Goal: Task Accomplishment & Management: Complete application form

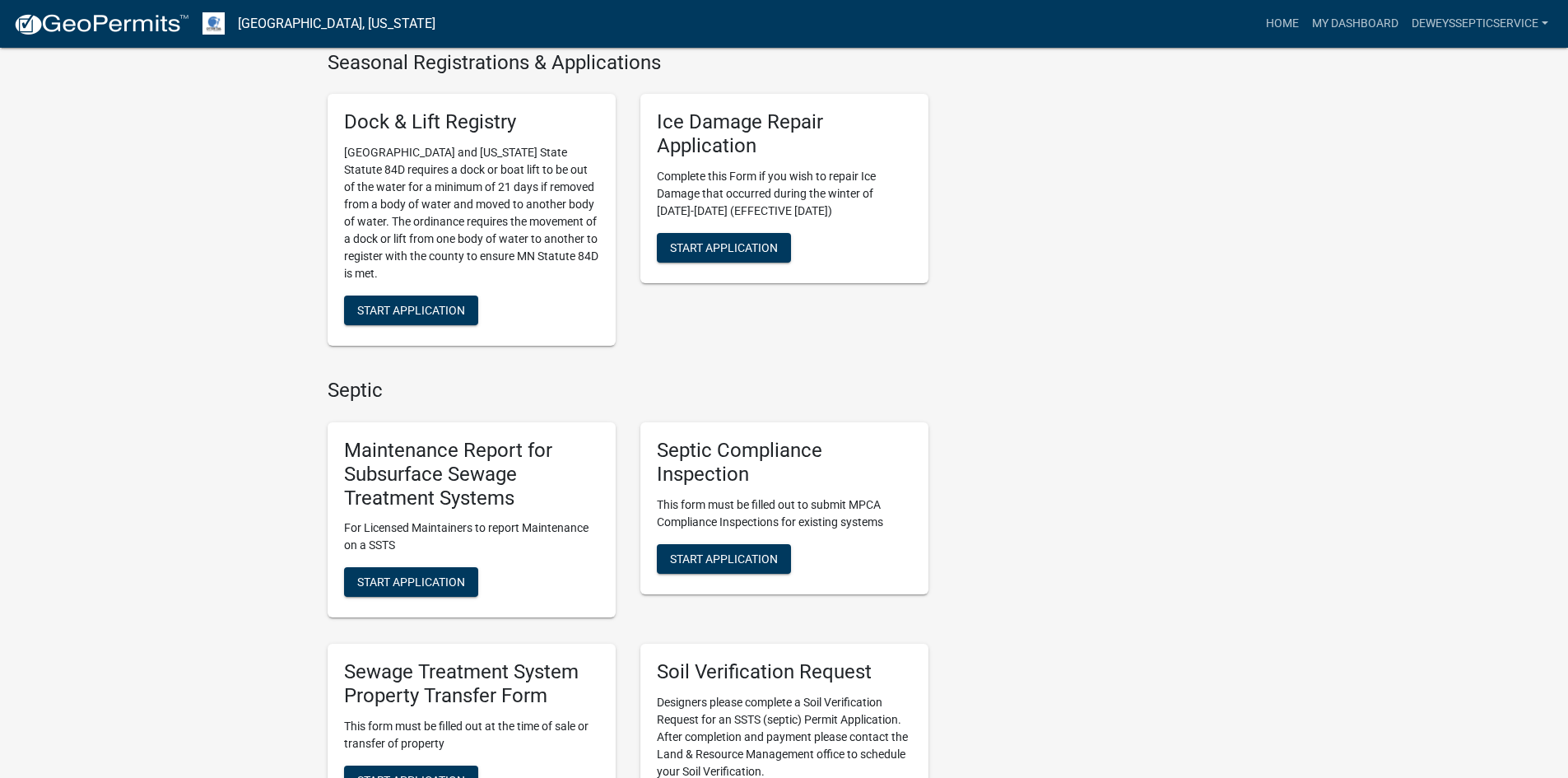
scroll to position [823, 0]
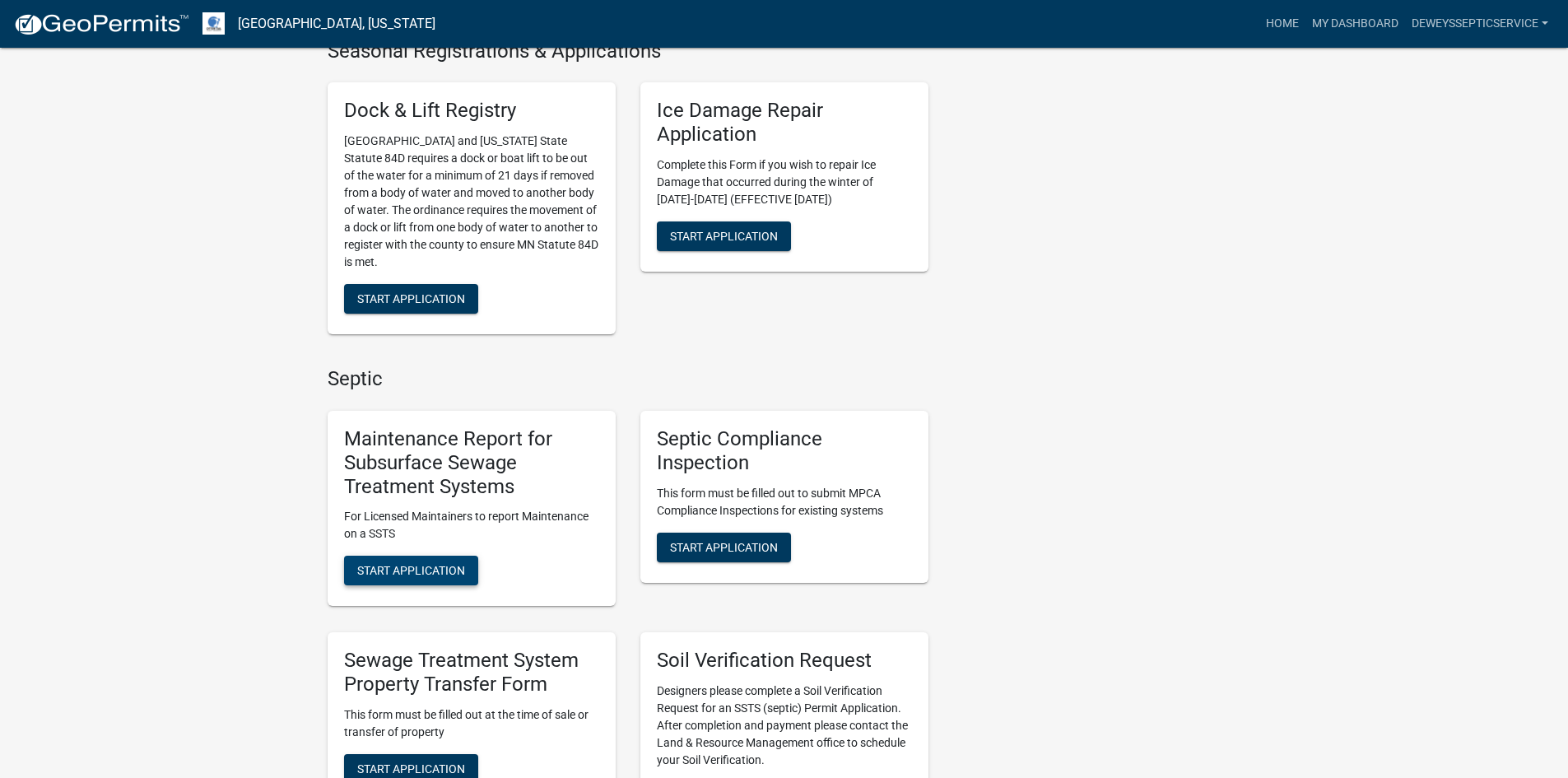
click at [367, 564] on span "Start Application" at bounding box center [411, 571] width 108 height 13
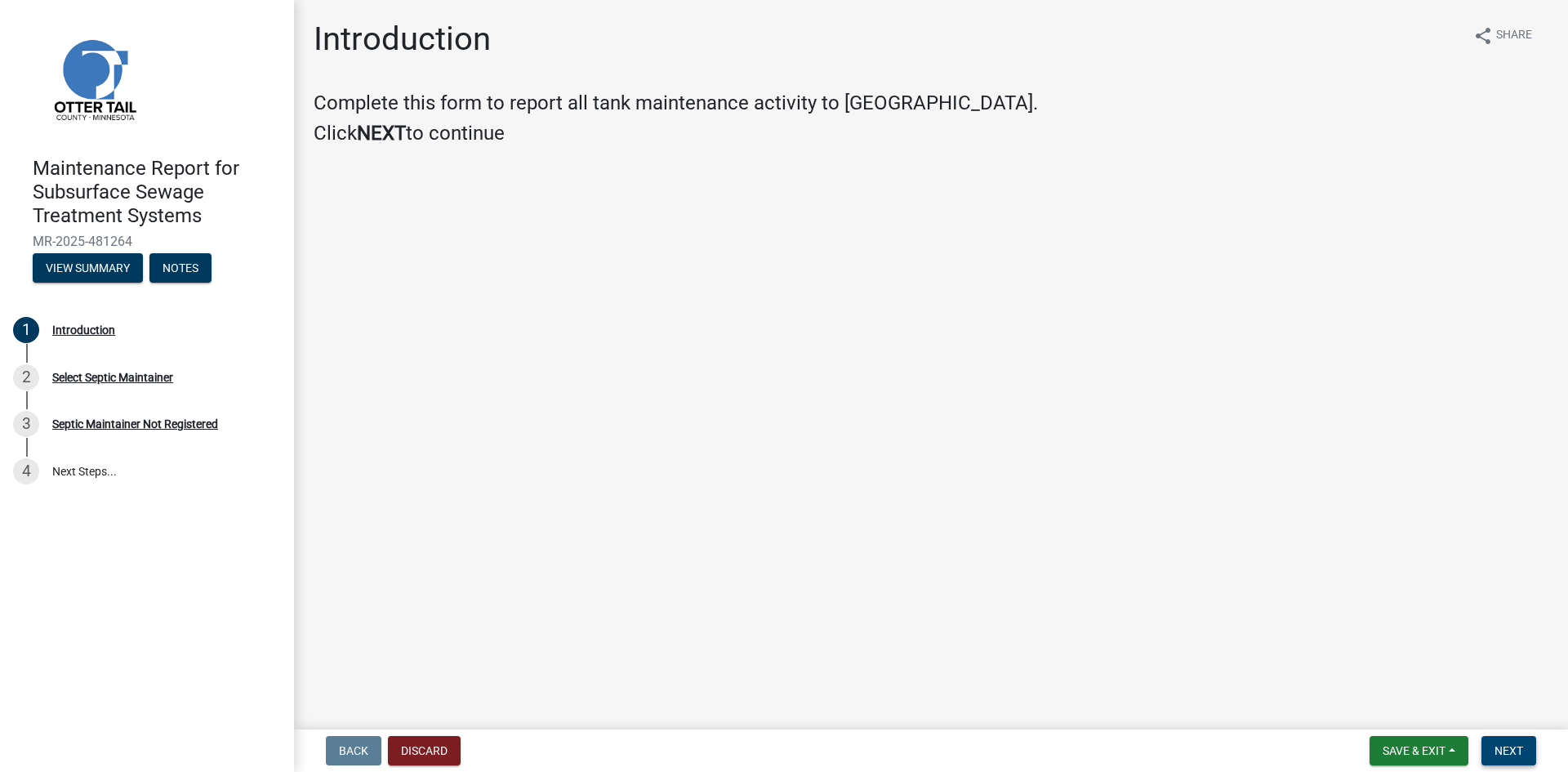
click at [1498, 750] on span "Next" at bounding box center [1509, 750] width 29 height 13
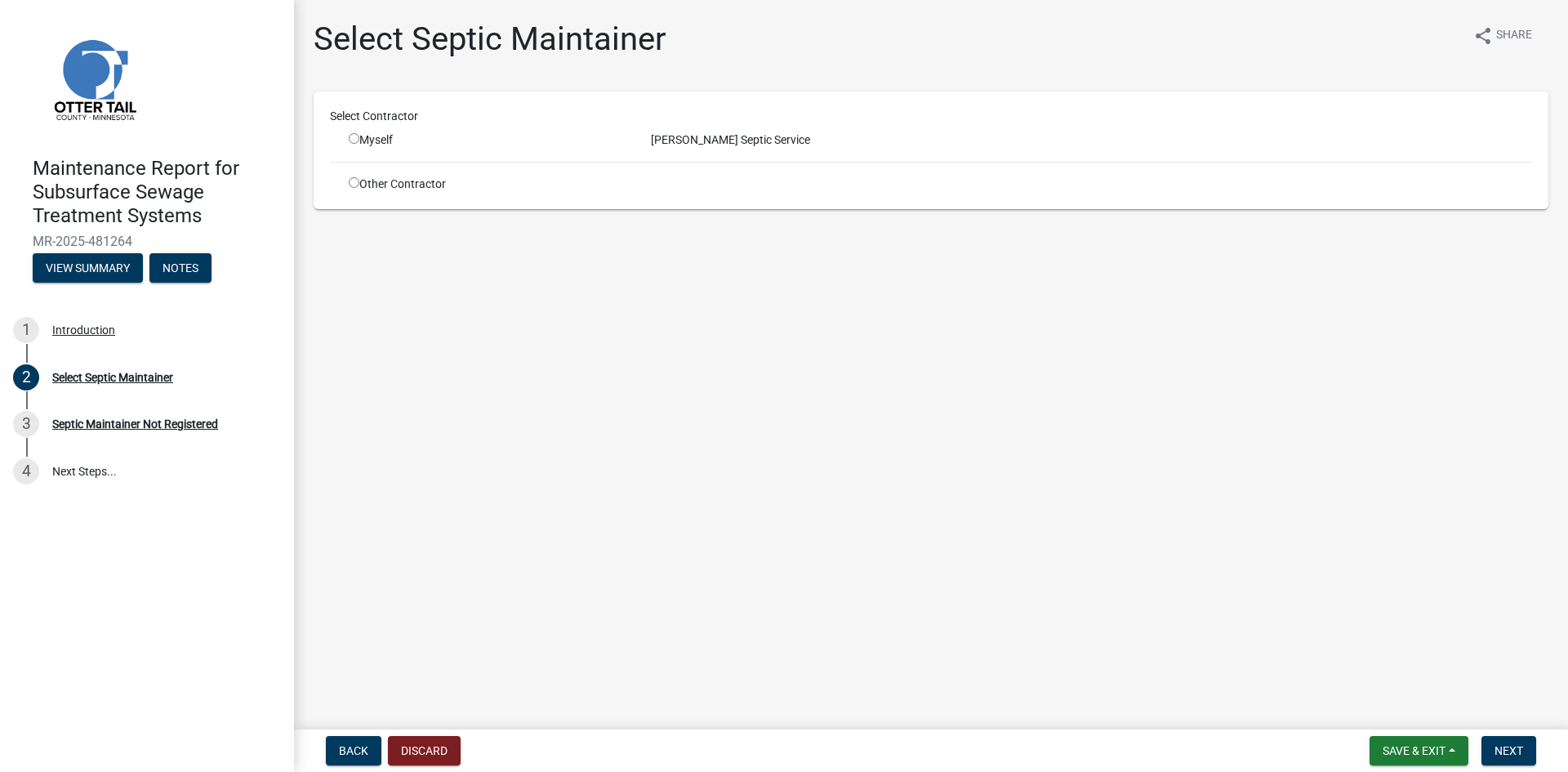
click at [354, 142] on input "radio" at bounding box center [354, 138] width 11 height 11
radio input "true"
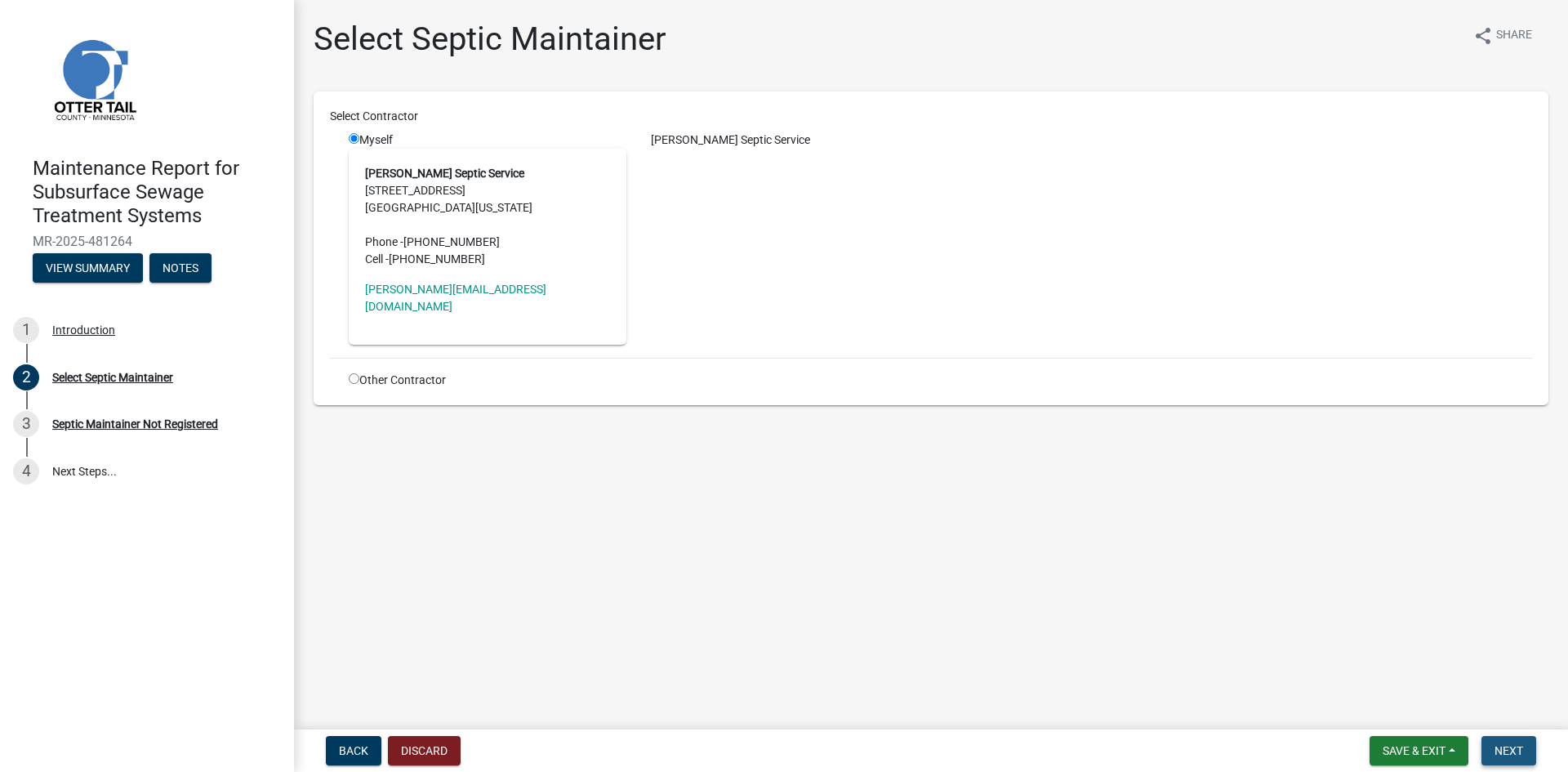
click at [1513, 751] on span "Next" at bounding box center [1509, 750] width 29 height 13
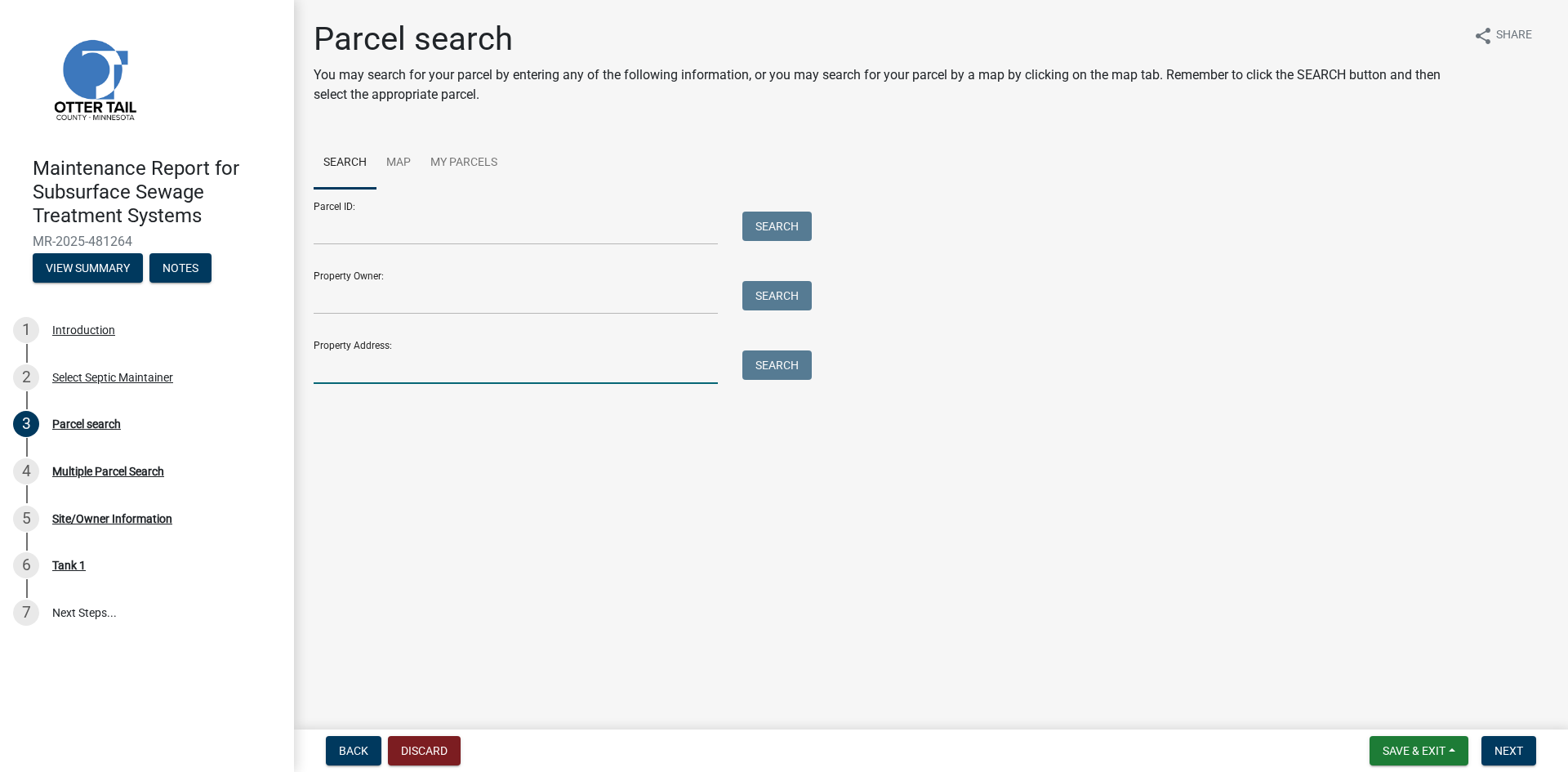
click at [410, 362] on input "Property Address:" at bounding box center [515, 367] width 404 height 33
type input "23321"
click at [775, 366] on button "Search" at bounding box center [776, 365] width 70 height 30
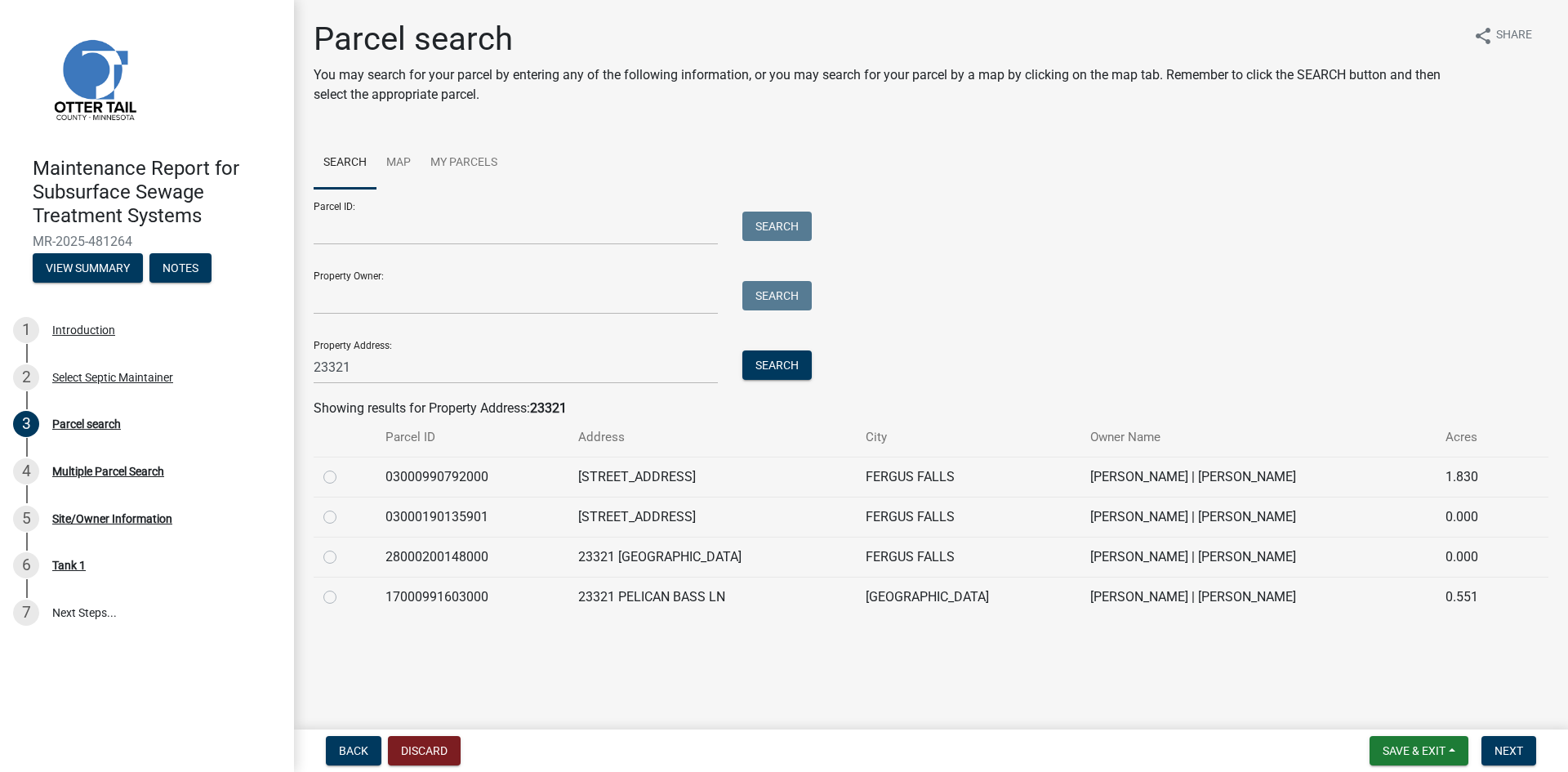
click at [343, 588] on label at bounding box center [343, 588] width 0 height 0
click at [343, 597] on input "radio" at bounding box center [348, 593] width 11 height 11
radio input "true"
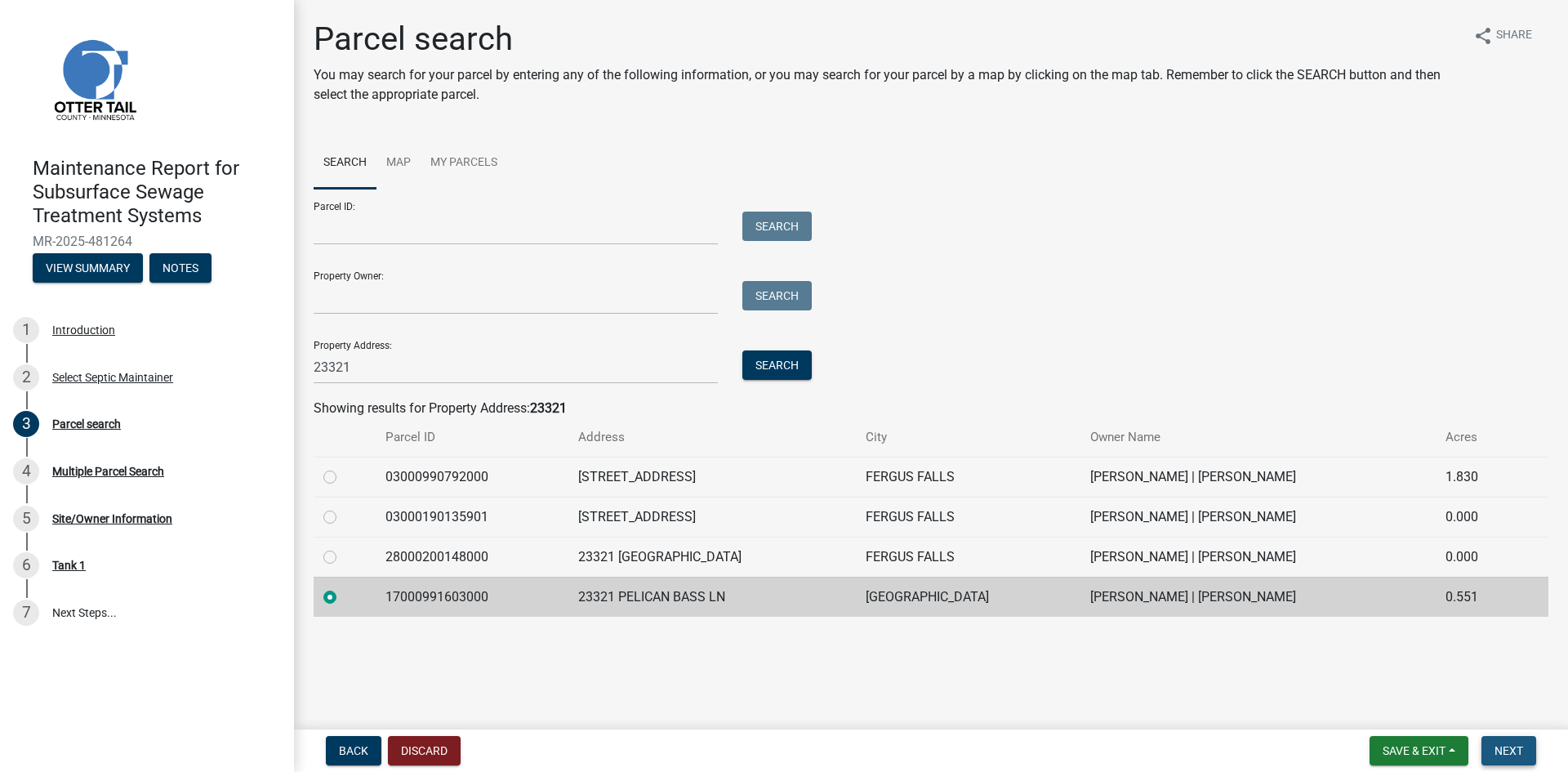
click at [1516, 749] on span "Next" at bounding box center [1509, 750] width 29 height 13
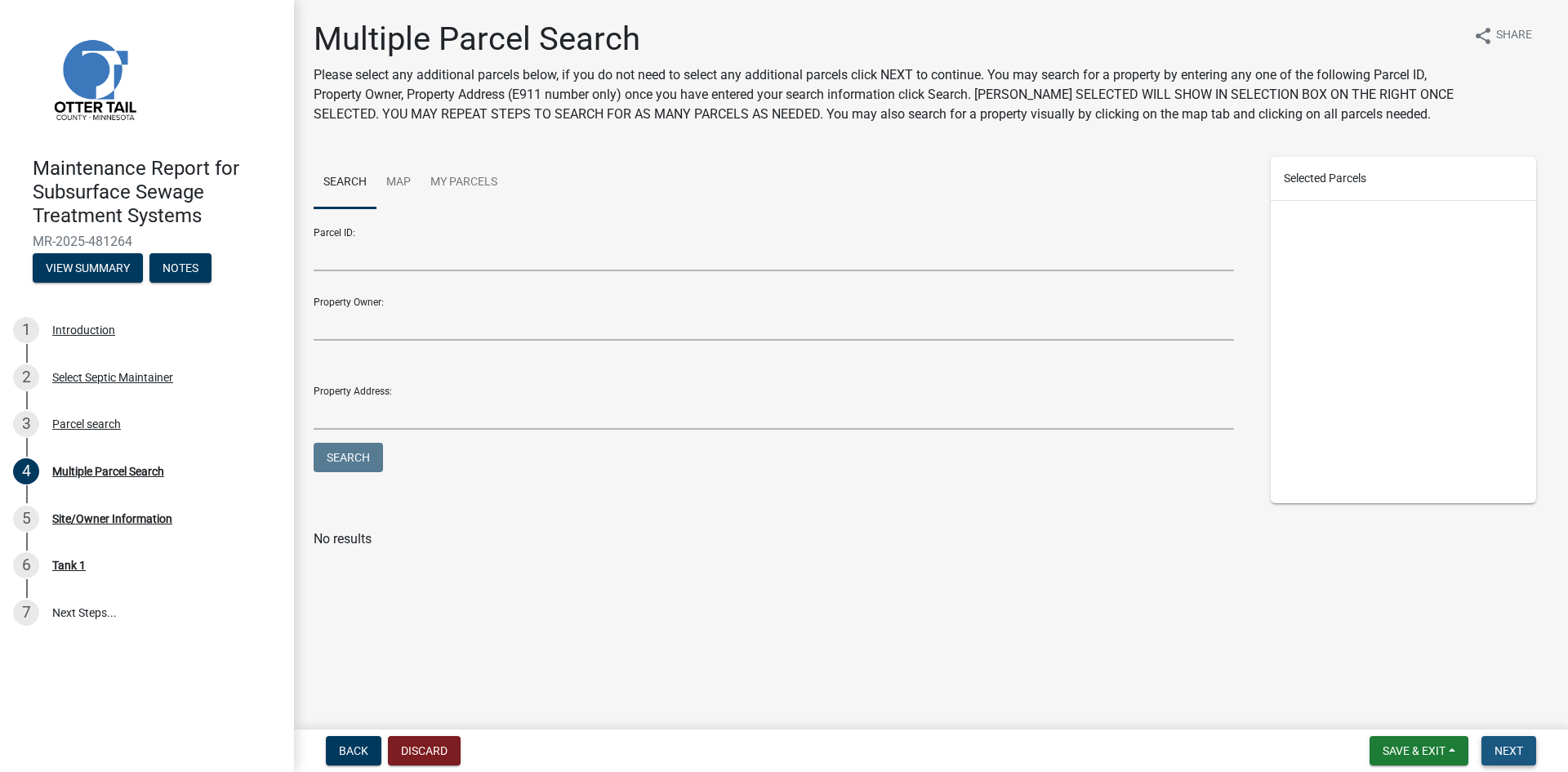
click at [1516, 749] on span "Next" at bounding box center [1509, 750] width 29 height 13
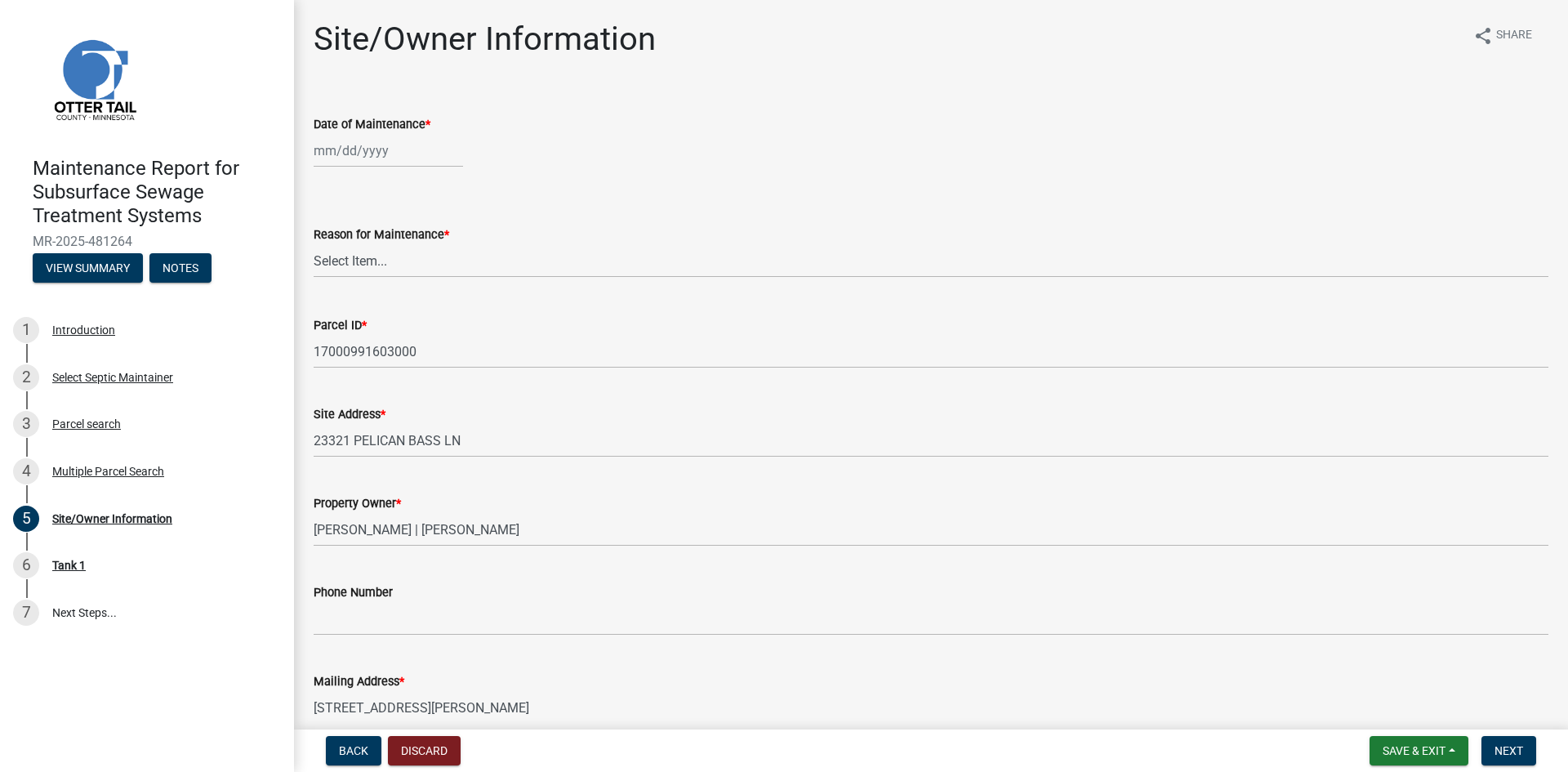
select select "9"
select select "2025"
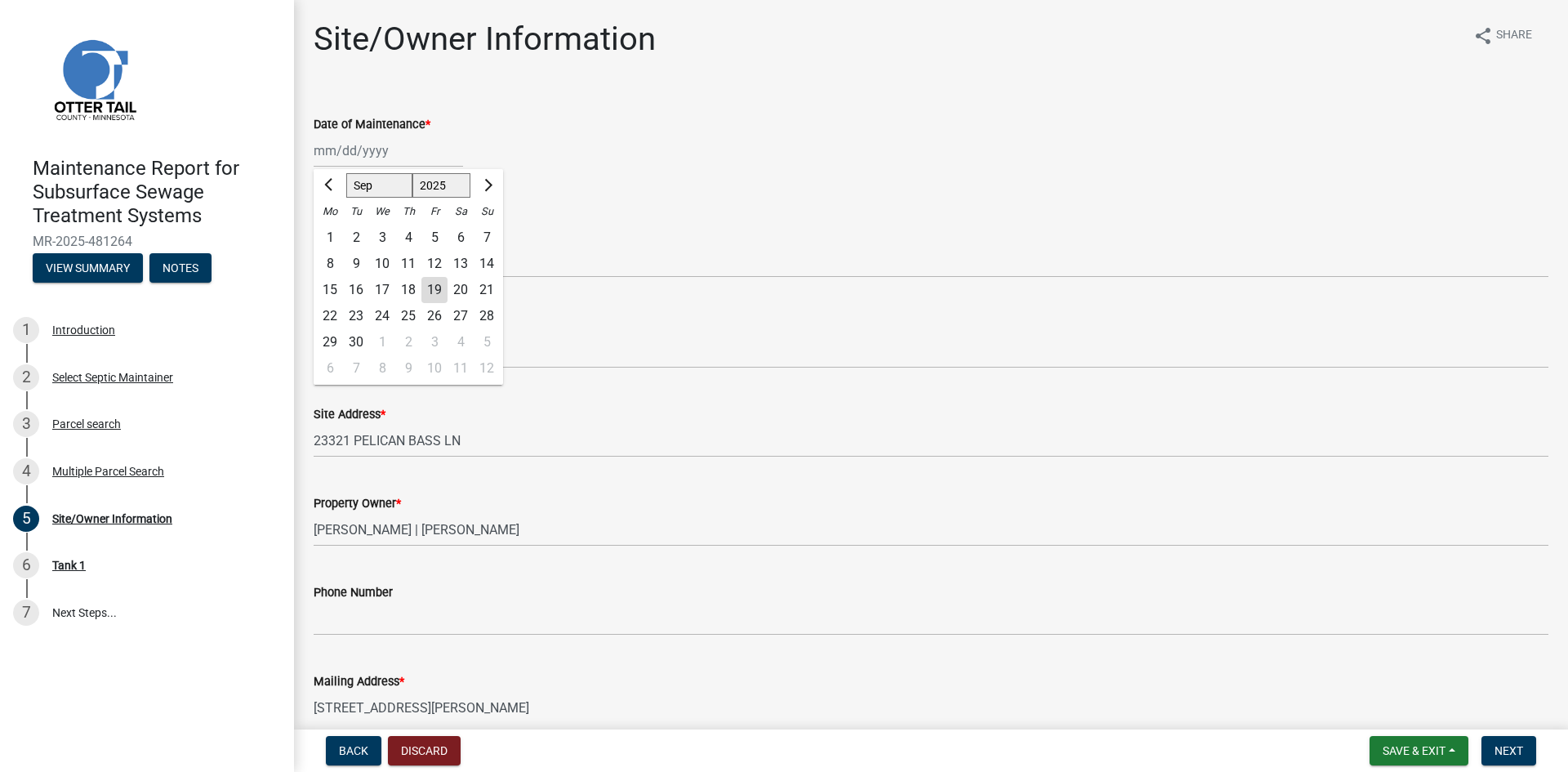
click at [391, 156] on div "[PERSON_NAME] Feb Mar Apr [PERSON_NAME][DATE] Oct Nov [DATE] 1526 1527 1528 152…" at bounding box center [388, 150] width 150 height 33
click at [330, 264] on div "8" at bounding box center [329, 264] width 26 height 26
type input "[DATE]"
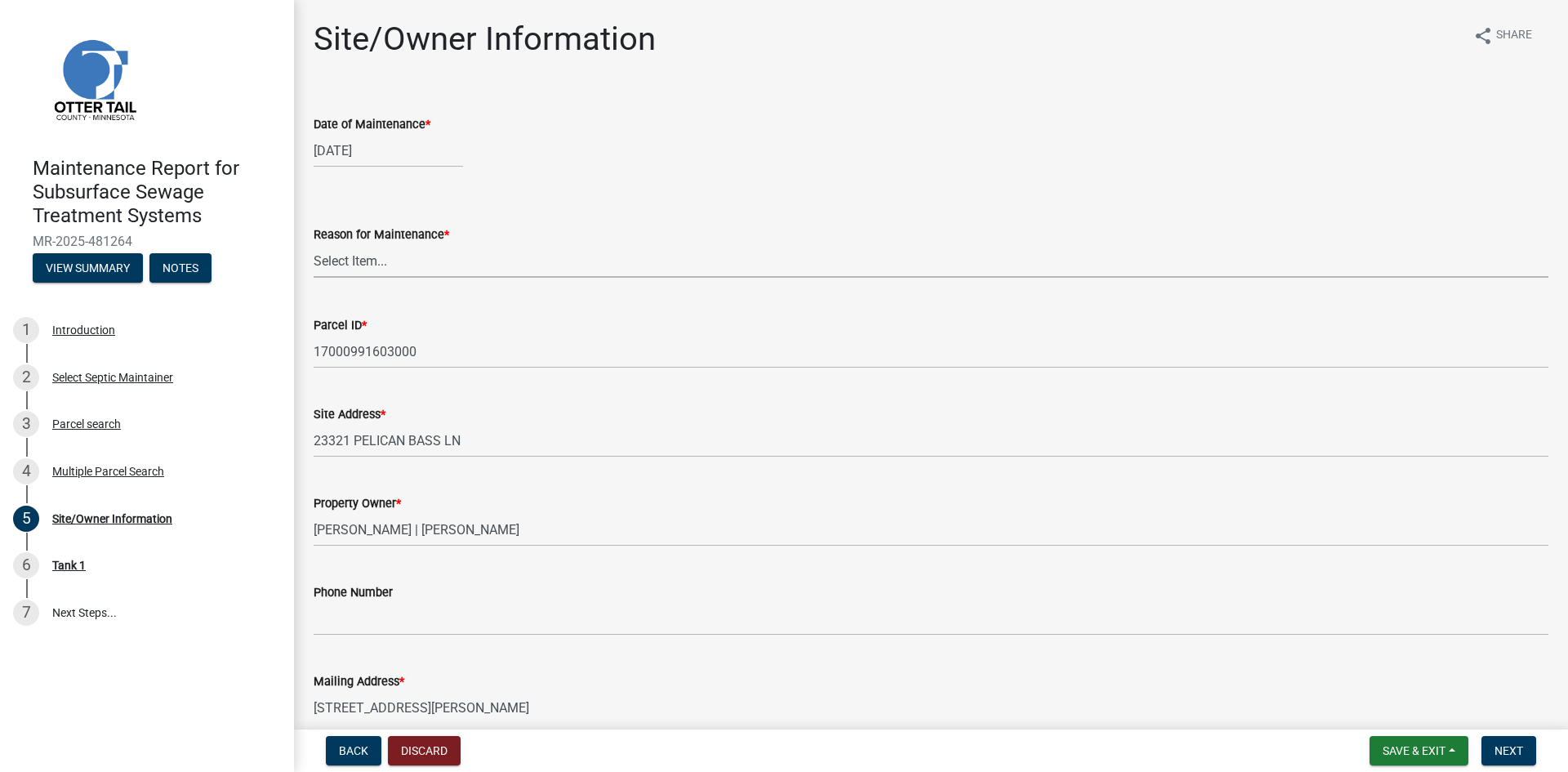
click at [347, 263] on select "Select Item... Called Routine Other" at bounding box center [931, 261] width 1235 height 33
click at [313, 245] on select "Select Item... Called Routine Other" at bounding box center [931, 261] width 1235 height 33
select select "3ac72b63-7b21-42e4-8192-806faae7a4f1"
click at [1506, 758] on span "Next" at bounding box center [1509, 750] width 29 height 13
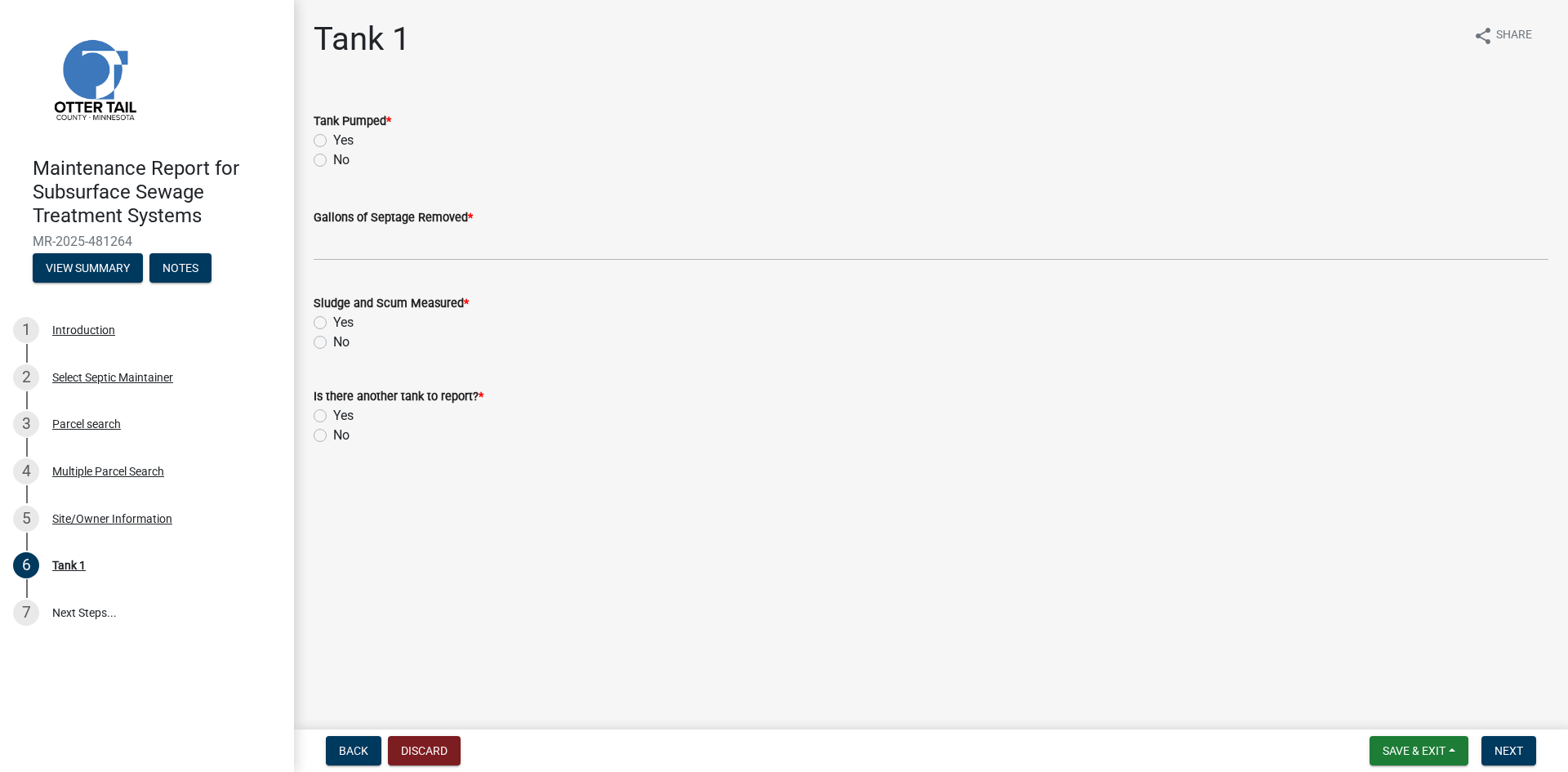
click at [333, 144] on label "Yes" at bounding box center [343, 141] width 21 height 20
click at [333, 142] on input "Yes" at bounding box center [339, 136] width 11 height 11
radio input "true"
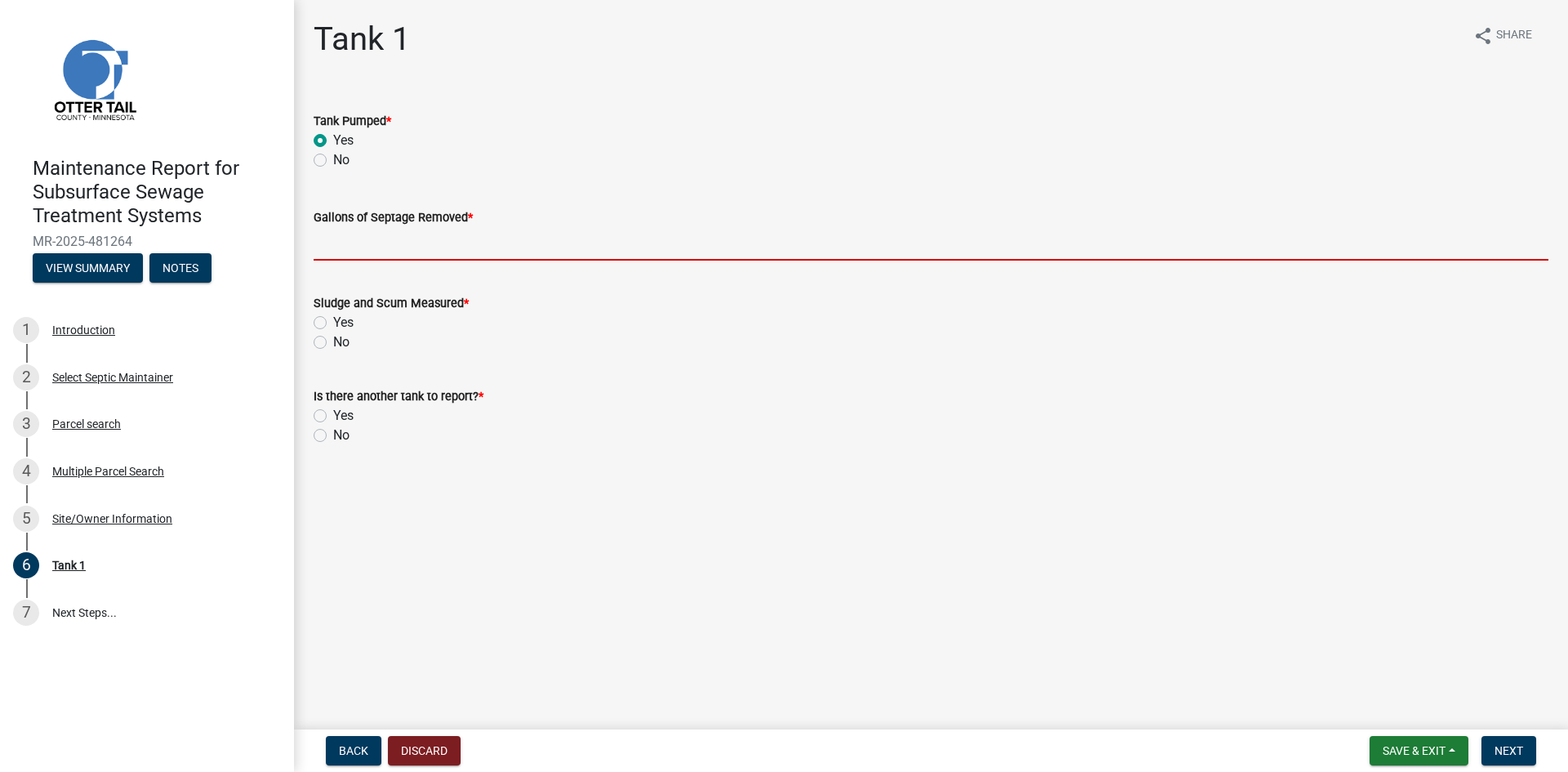
click at [338, 240] on input "Gallons of Septage Removed *" at bounding box center [931, 244] width 1235 height 33
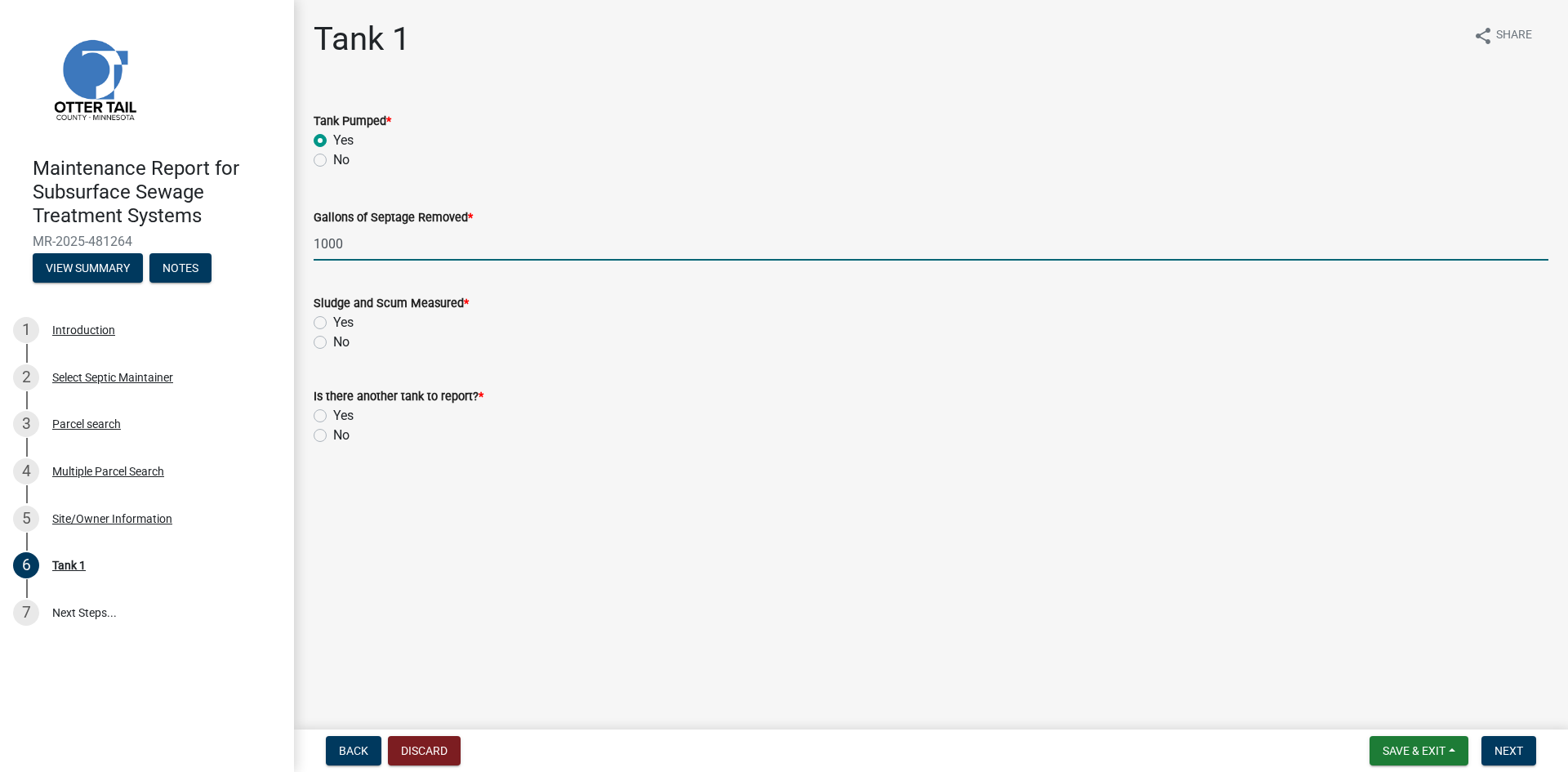
type input "1000"
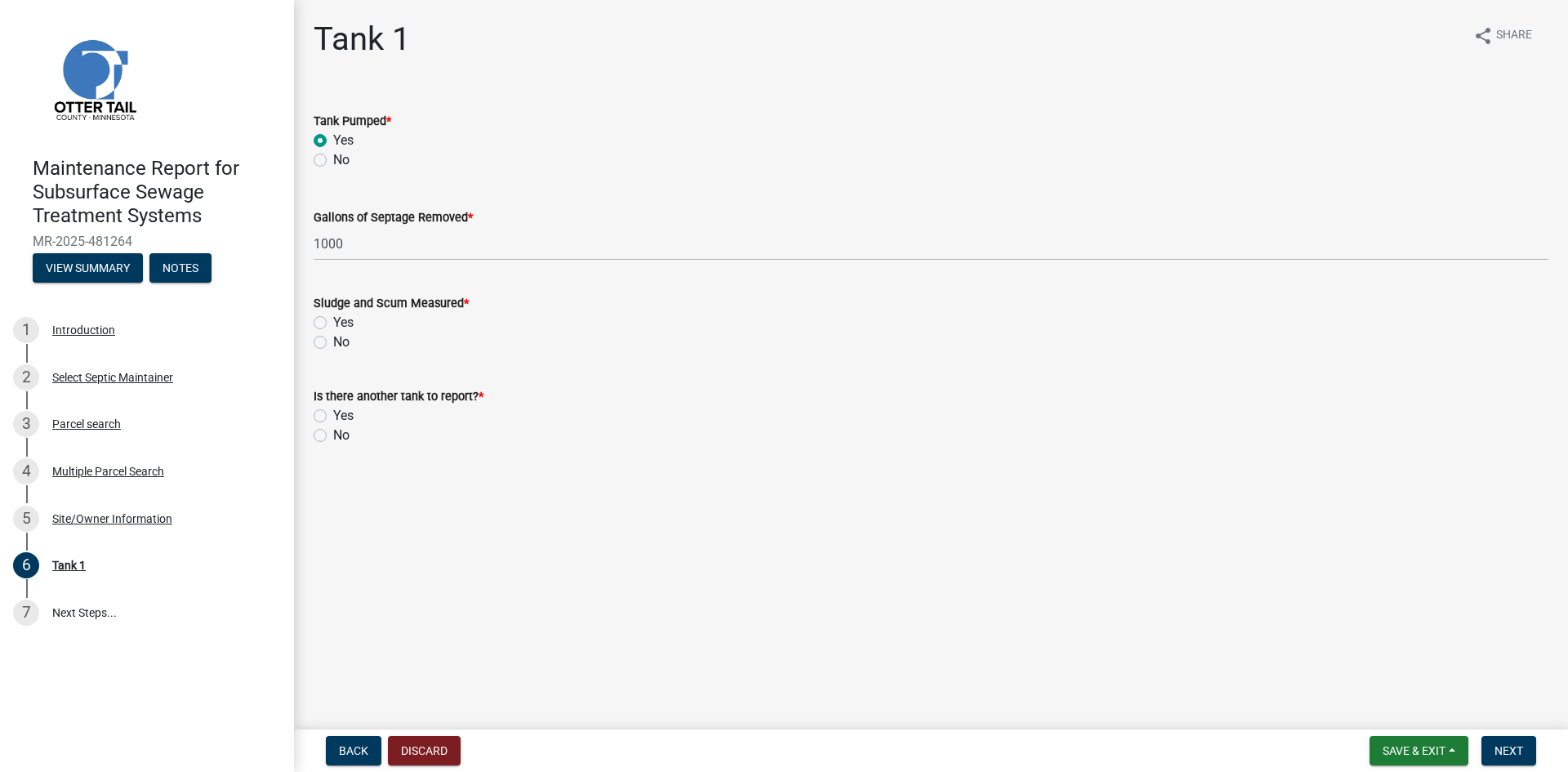
click at [333, 341] on label "No" at bounding box center [341, 342] width 16 height 20
click at [333, 341] on input "No" at bounding box center [339, 338] width 11 height 11
radio input "true"
click at [333, 433] on label "No" at bounding box center [341, 435] width 16 height 20
click at [333, 433] on input "No" at bounding box center [339, 431] width 11 height 11
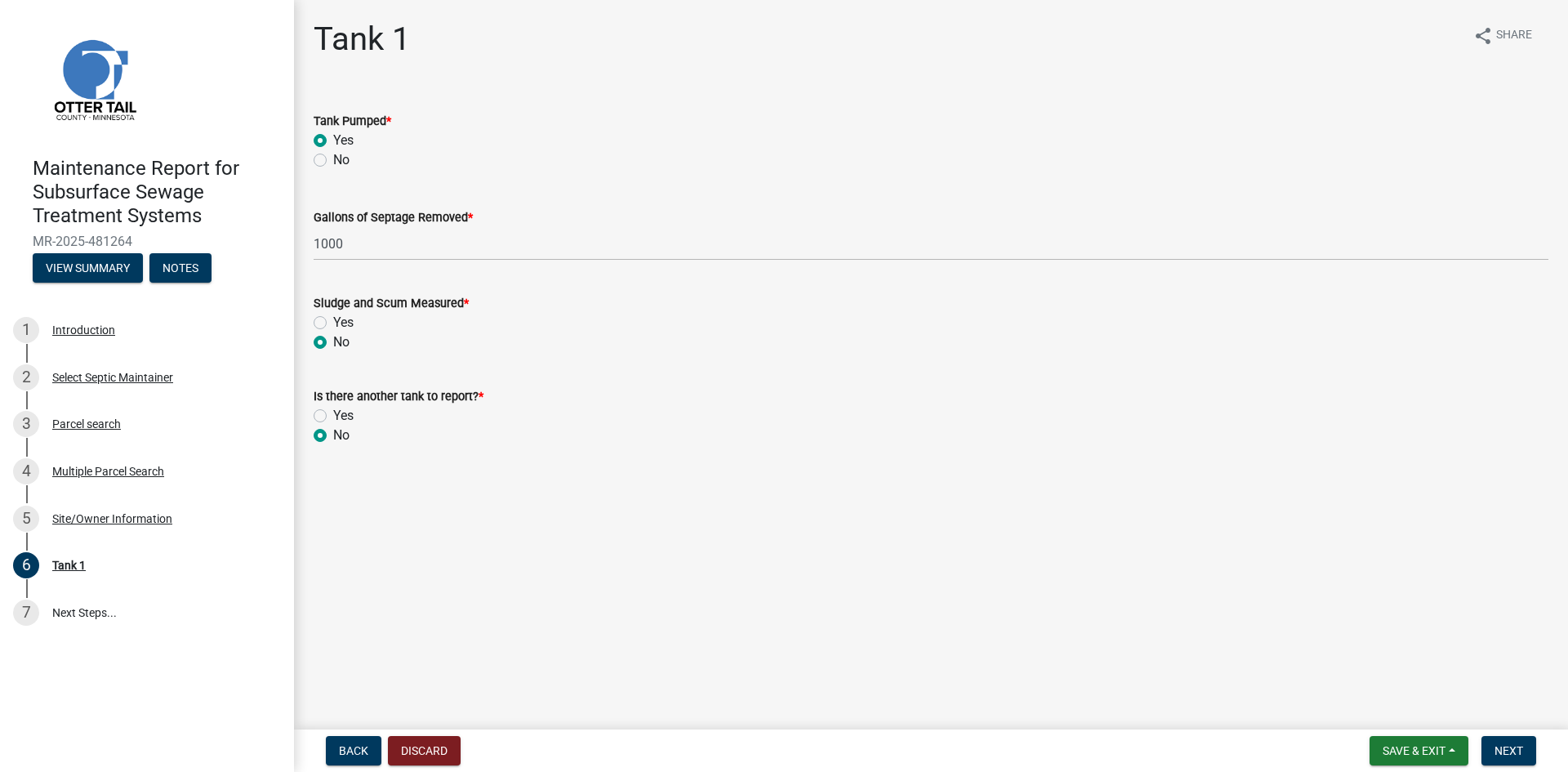
radio input "true"
click at [1525, 753] on button "Next" at bounding box center [1508, 750] width 55 height 30
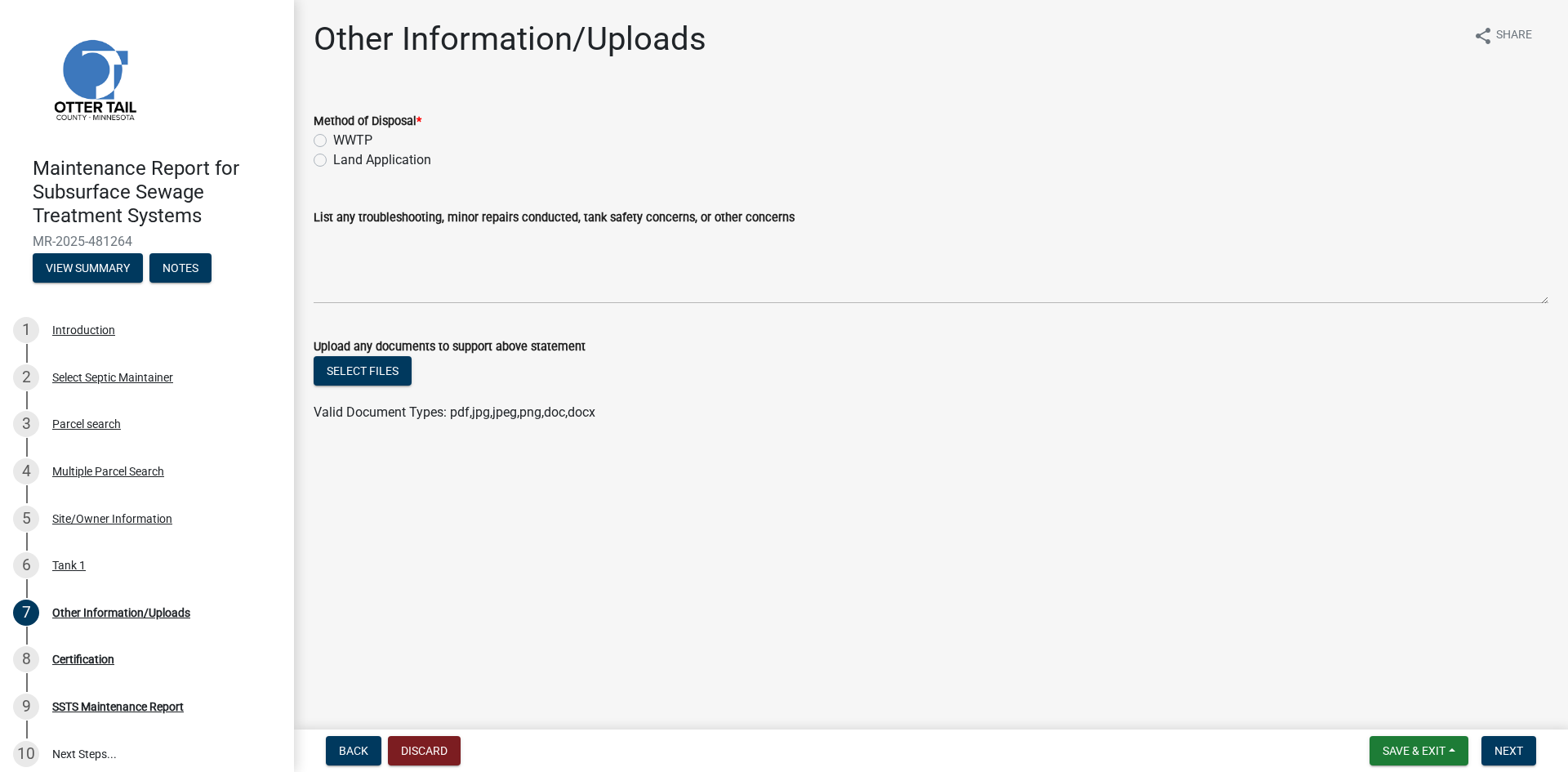
click at [333, 159] on label "Land Application" at bounding box center [382, 160] width 98 height 20
click at [333, 159] on input "Land Application" at bounding box center [339, 155] width 11 height 11
radio input "true"
click at [1501, 747] on span "Next" at bounding box center [1509, 750] width 29 height 13
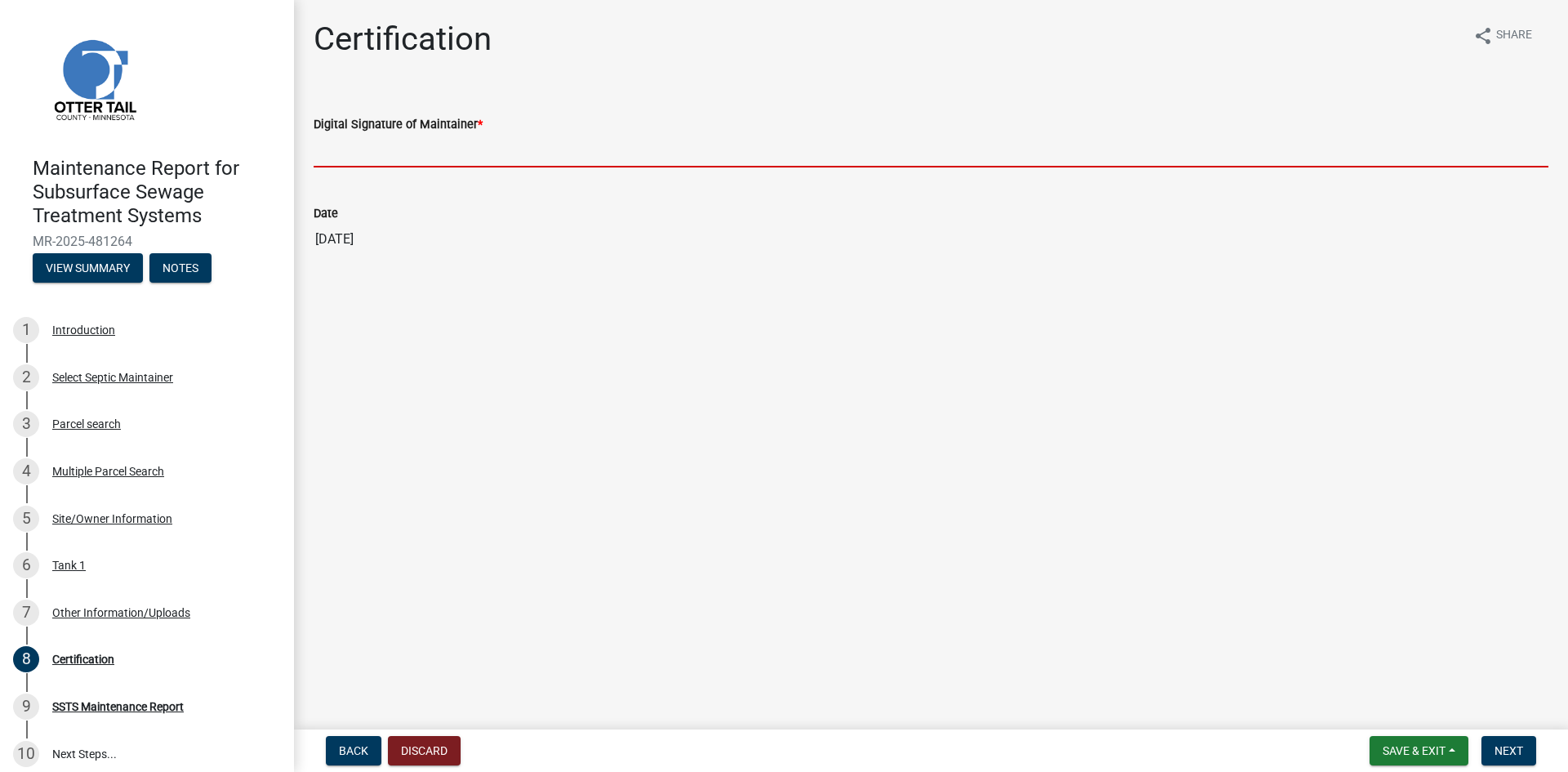
click at [630, 156] on input "Digital Signature of Maintainer *" at bounding box center [931, 150] width 1235 height 33
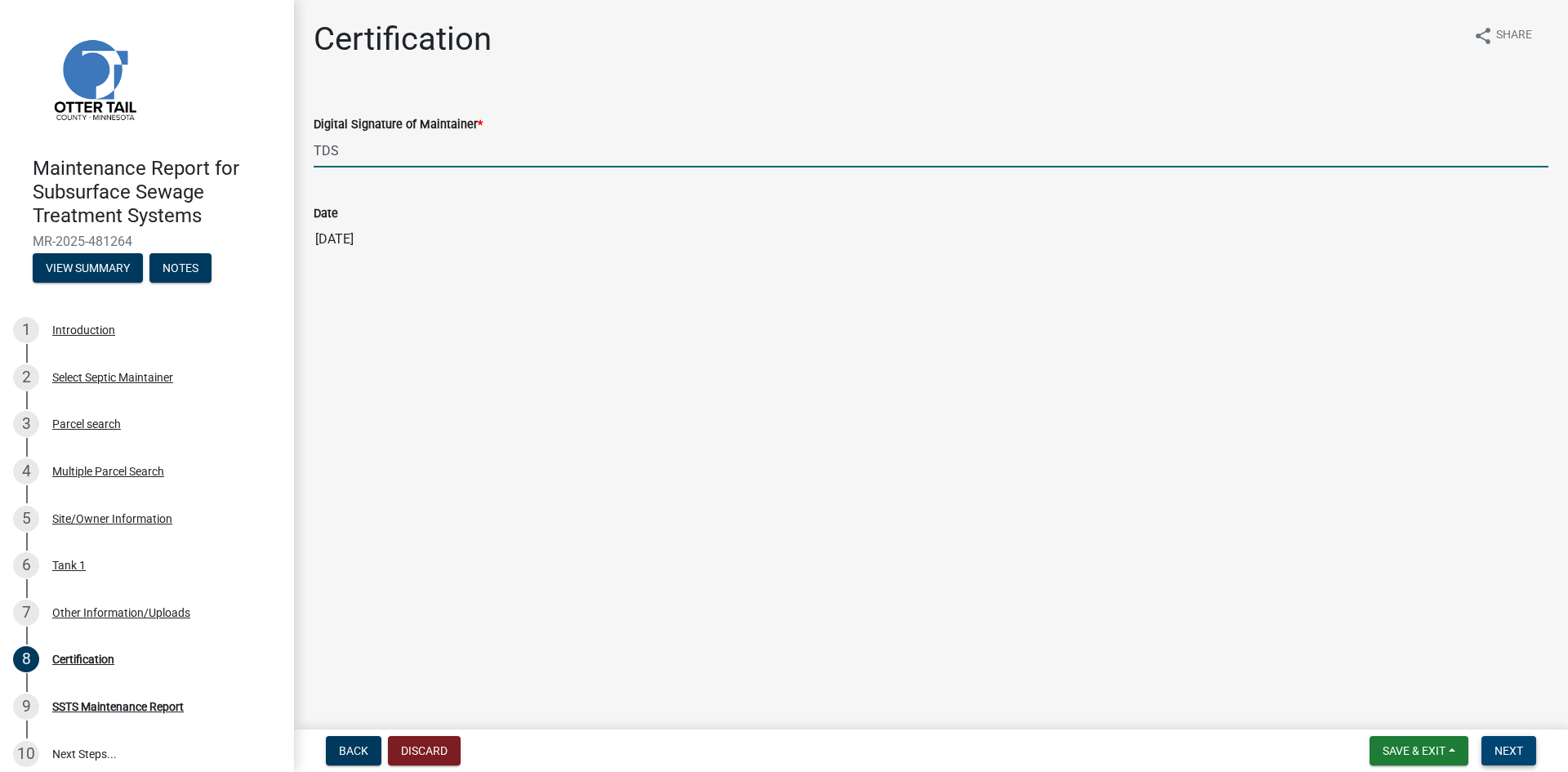
type input "TDS"
click at [1508, 746] on span "Next" at bounding box center [1509, 750] width 29 height 13
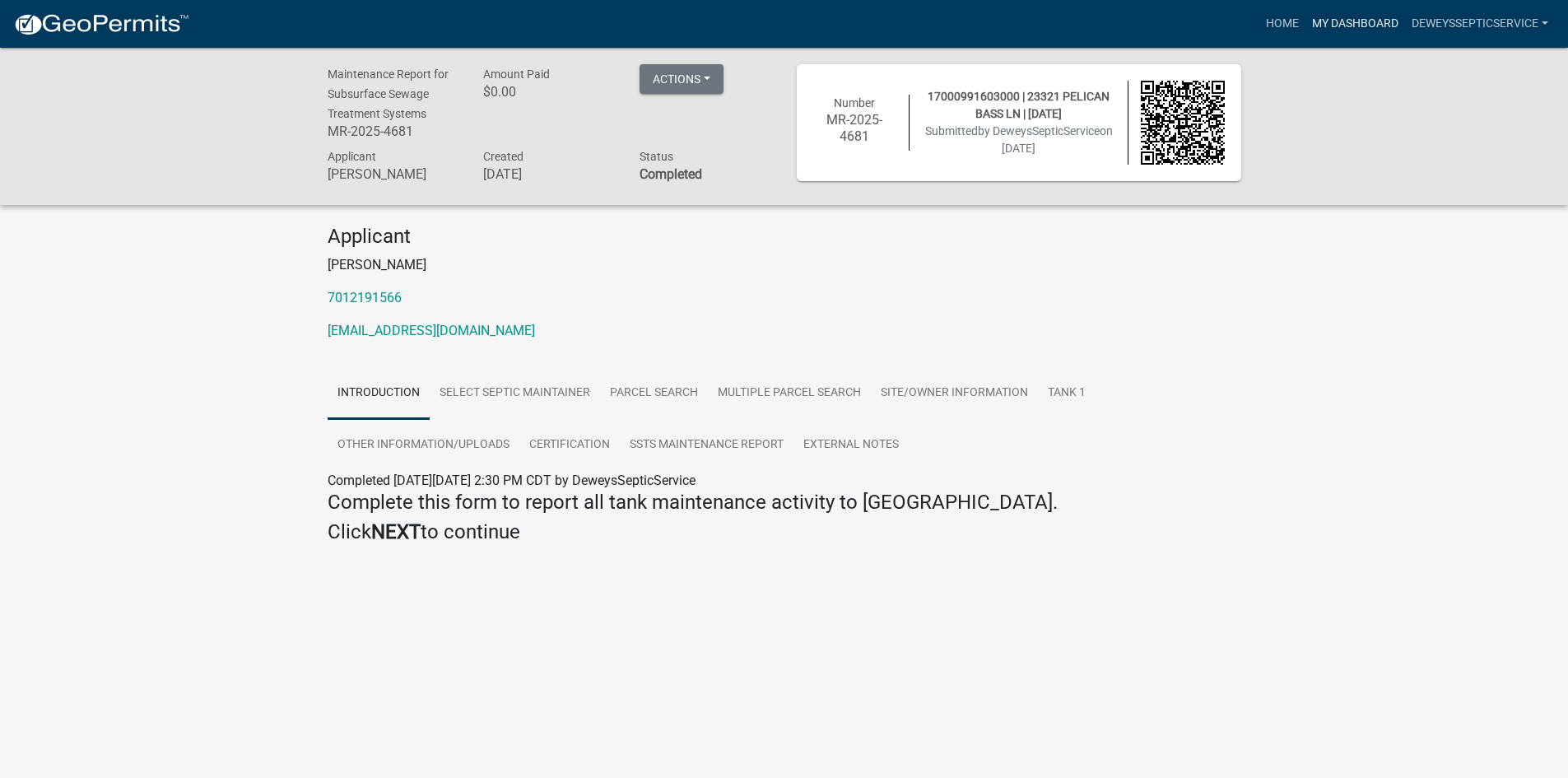
click at [1325, 25] on link "My Dashboard" at bounding box center [1354, 24] width 99 height 31
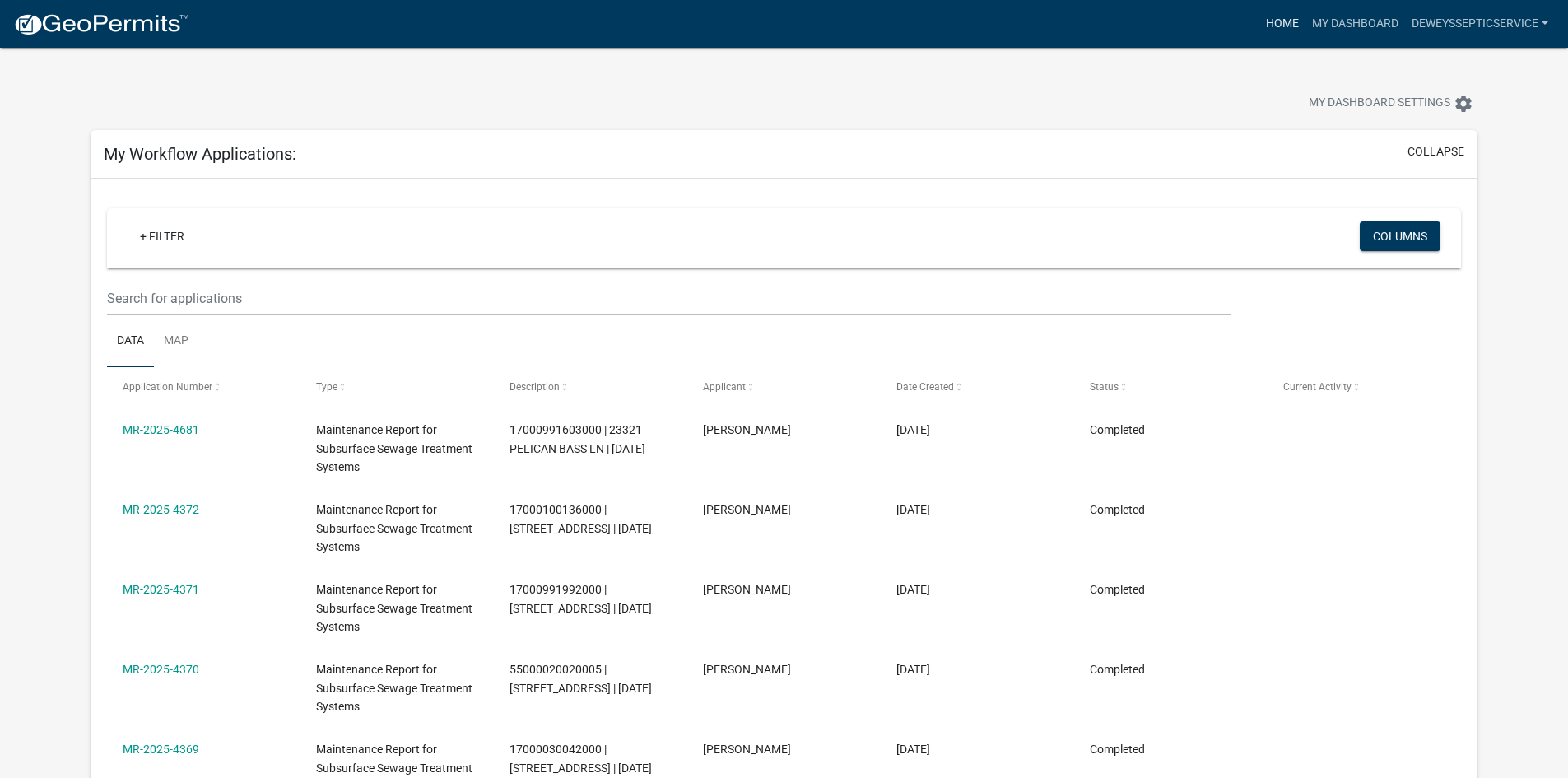
click at [1272, 25] on link "Home" at bounding box center [1282, 24] width 46 height 31
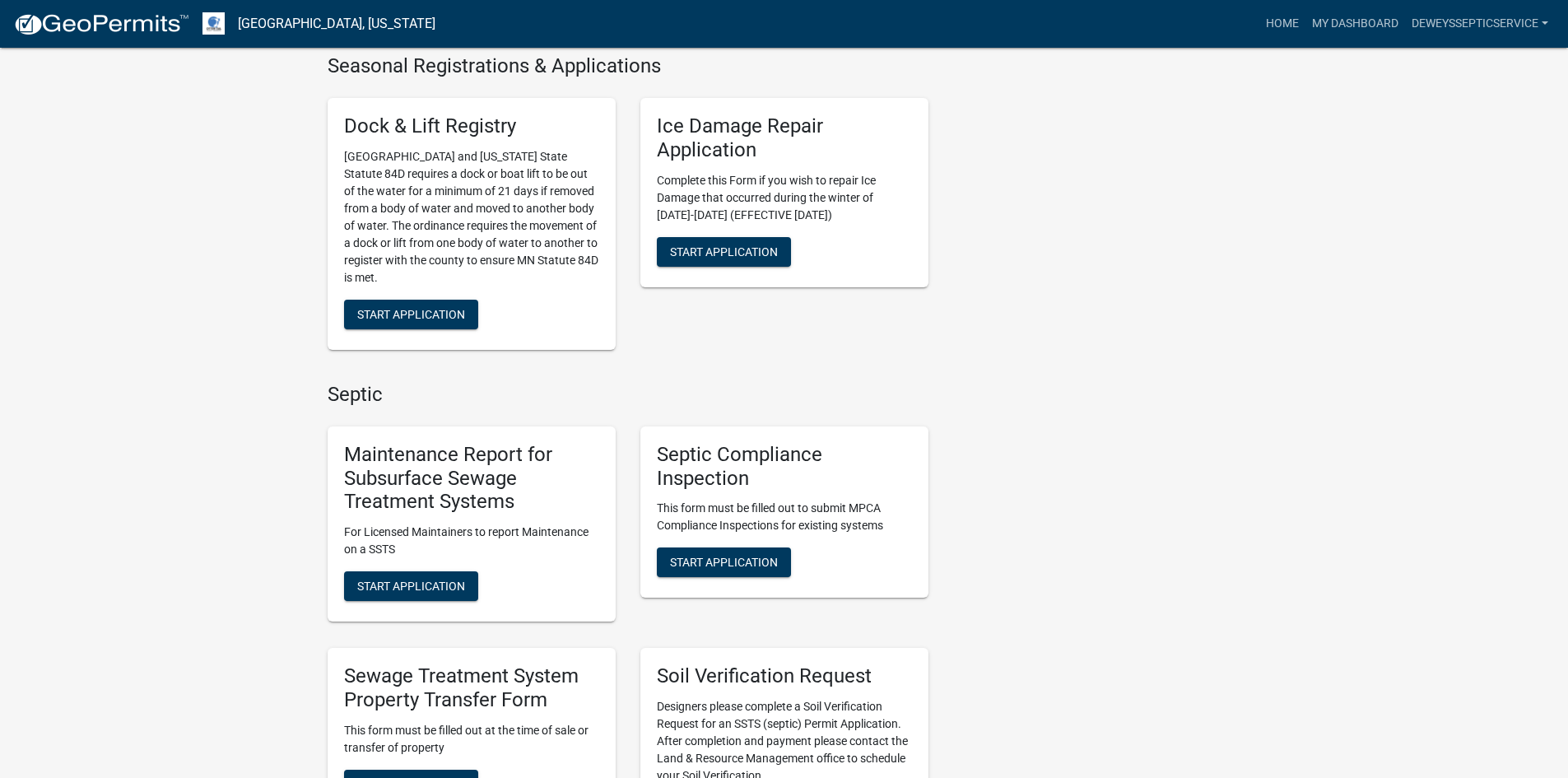
scroll to position [905, 0]
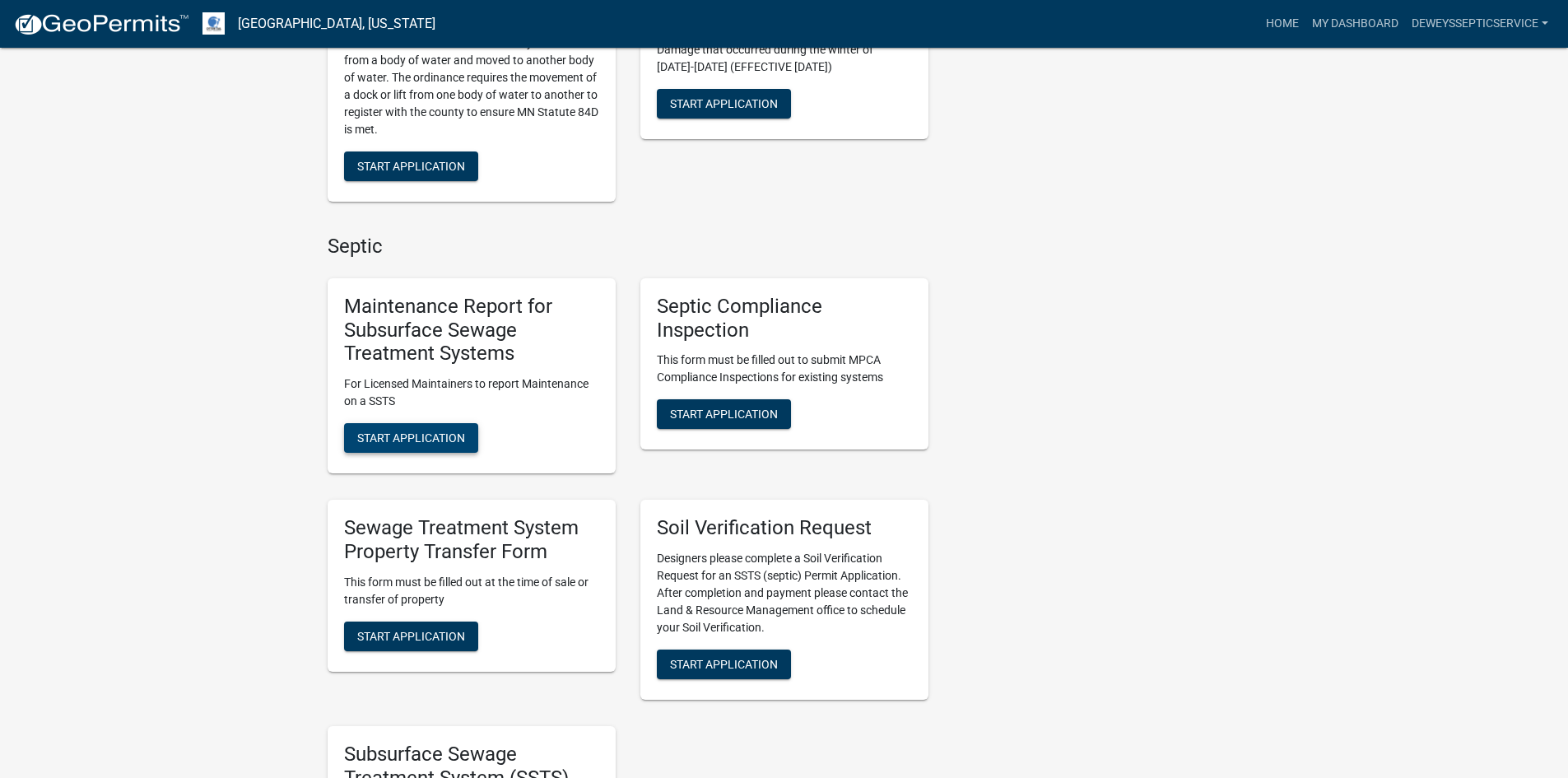
click at [434, 437] on span "Start Application" at bounding box center [411, 438] width 108 height 13
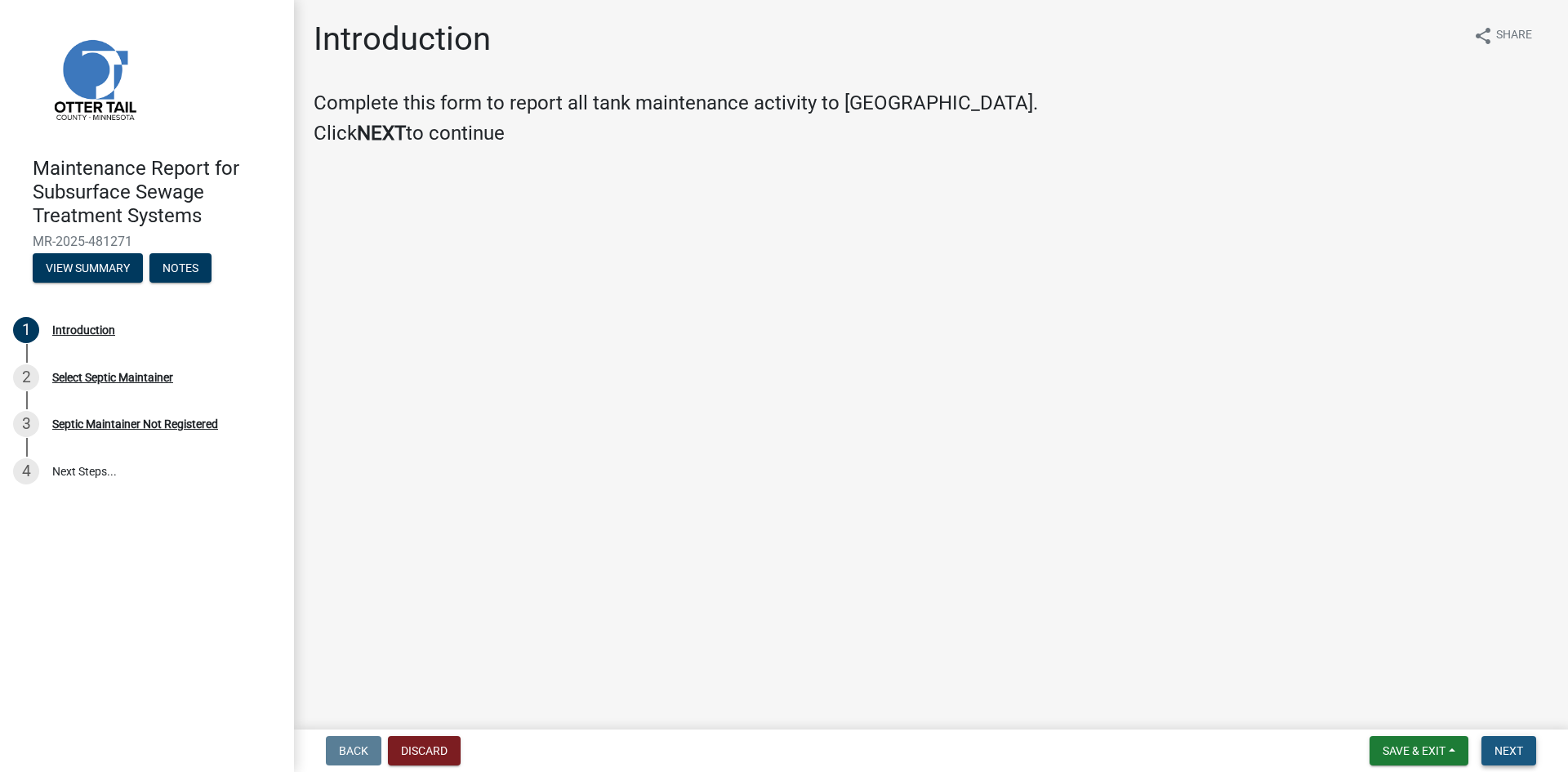
click at [1499, 744] on span "Next" at bounding box center [1509, 750] width 29 height 13
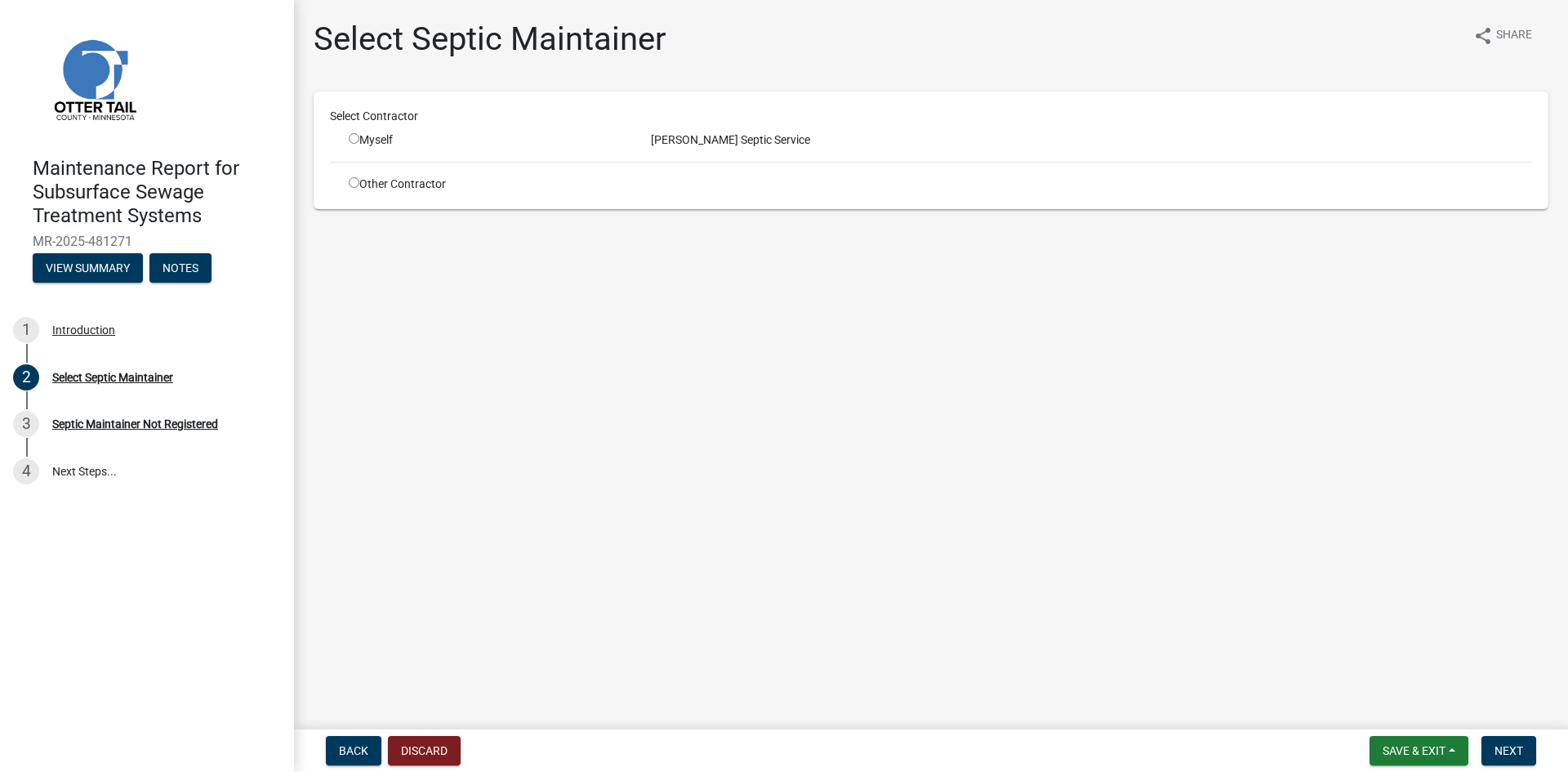
click at [354, 142] on input "radio" at bounding box center [354, 138] width 11 height 11
radio input "true"
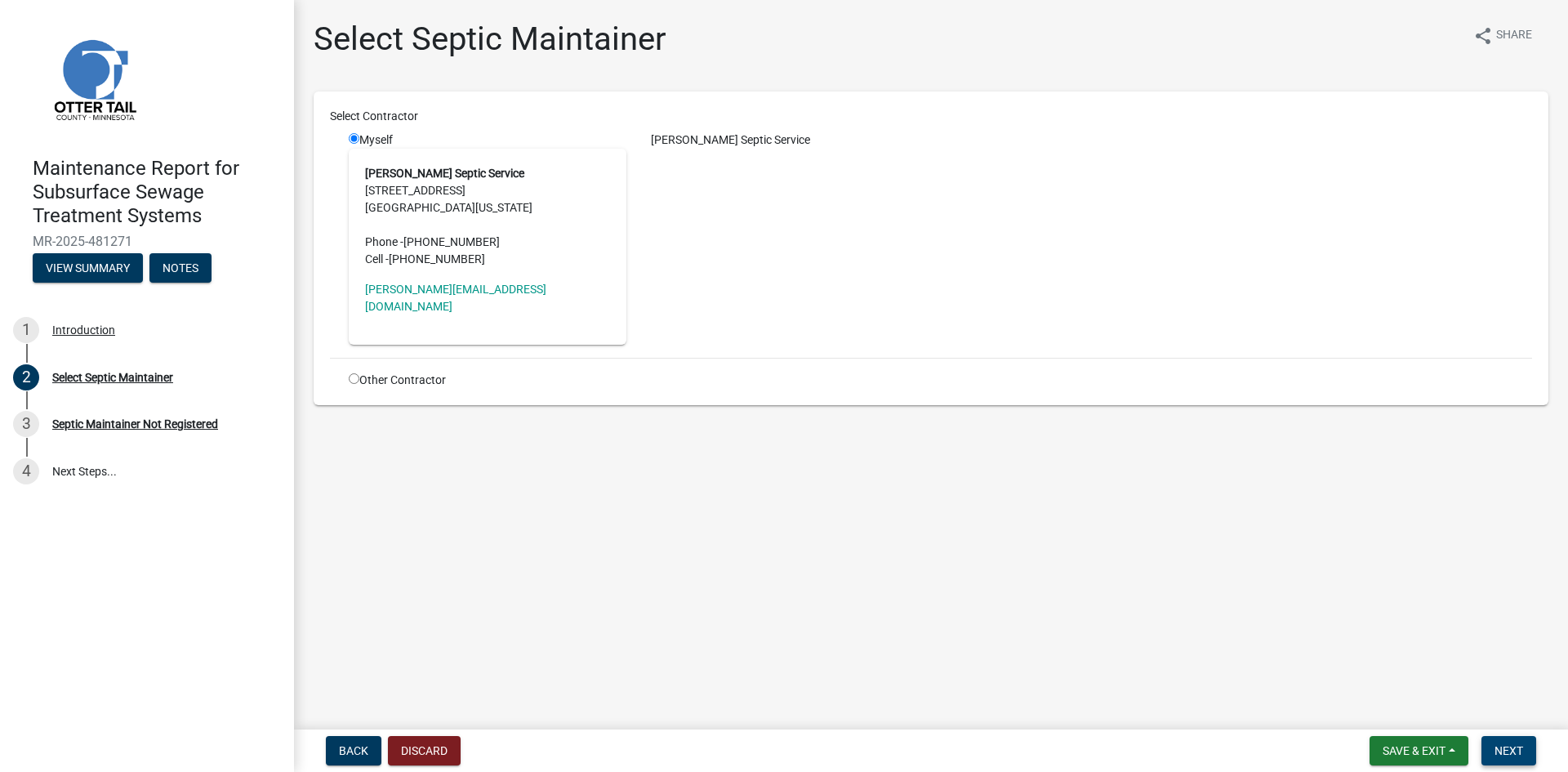
click at [1498, 749] on span "Next" at bounding box center [1509, 750] width 29 height 13
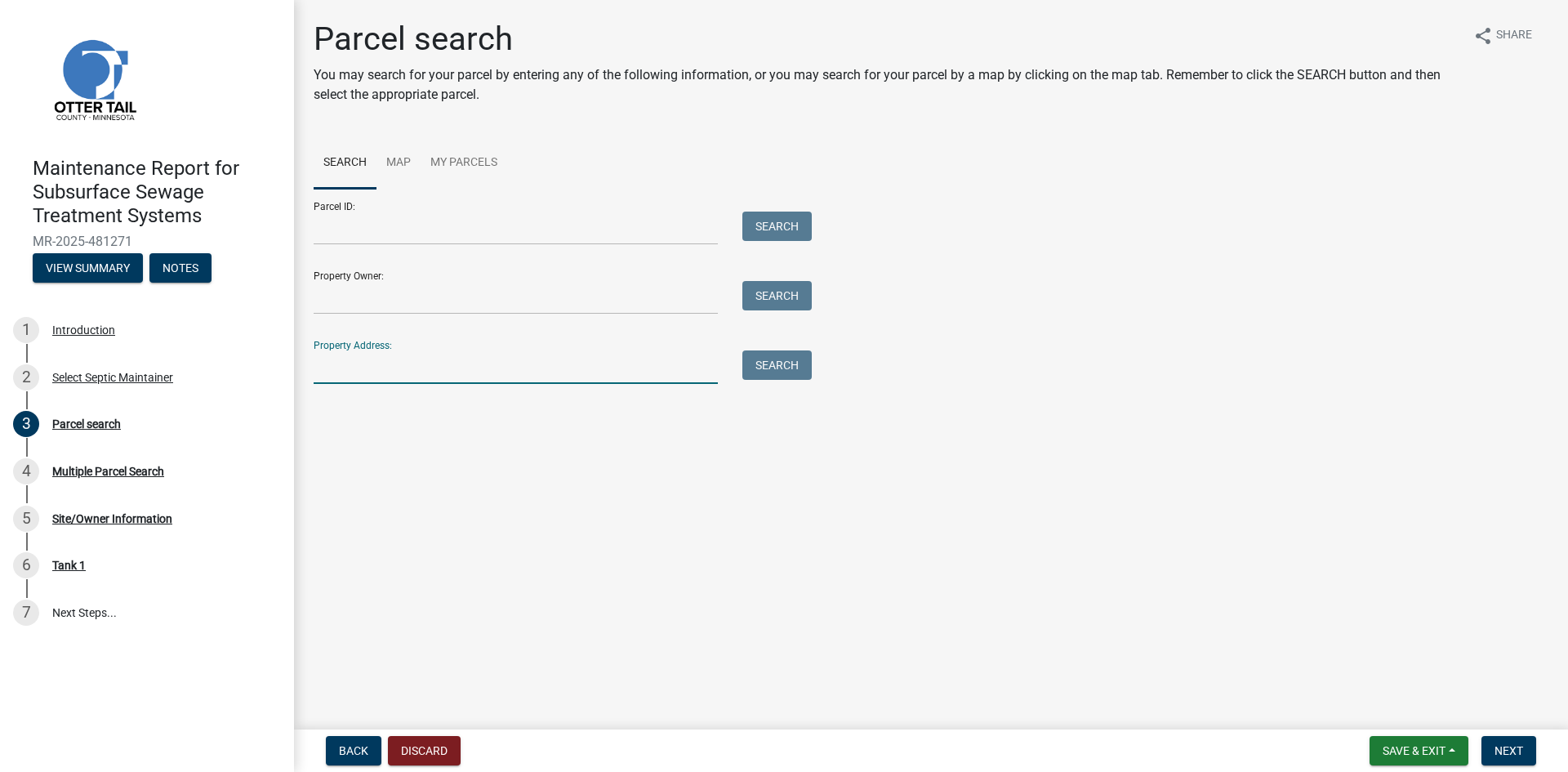
click at [498, 381] on input "Property Address:" at bounding box center [515, 367] width 404 height 33
type input "24454"
click at [775, 371] on button "Search" at bounding box center [776, 365] width 70 height 30
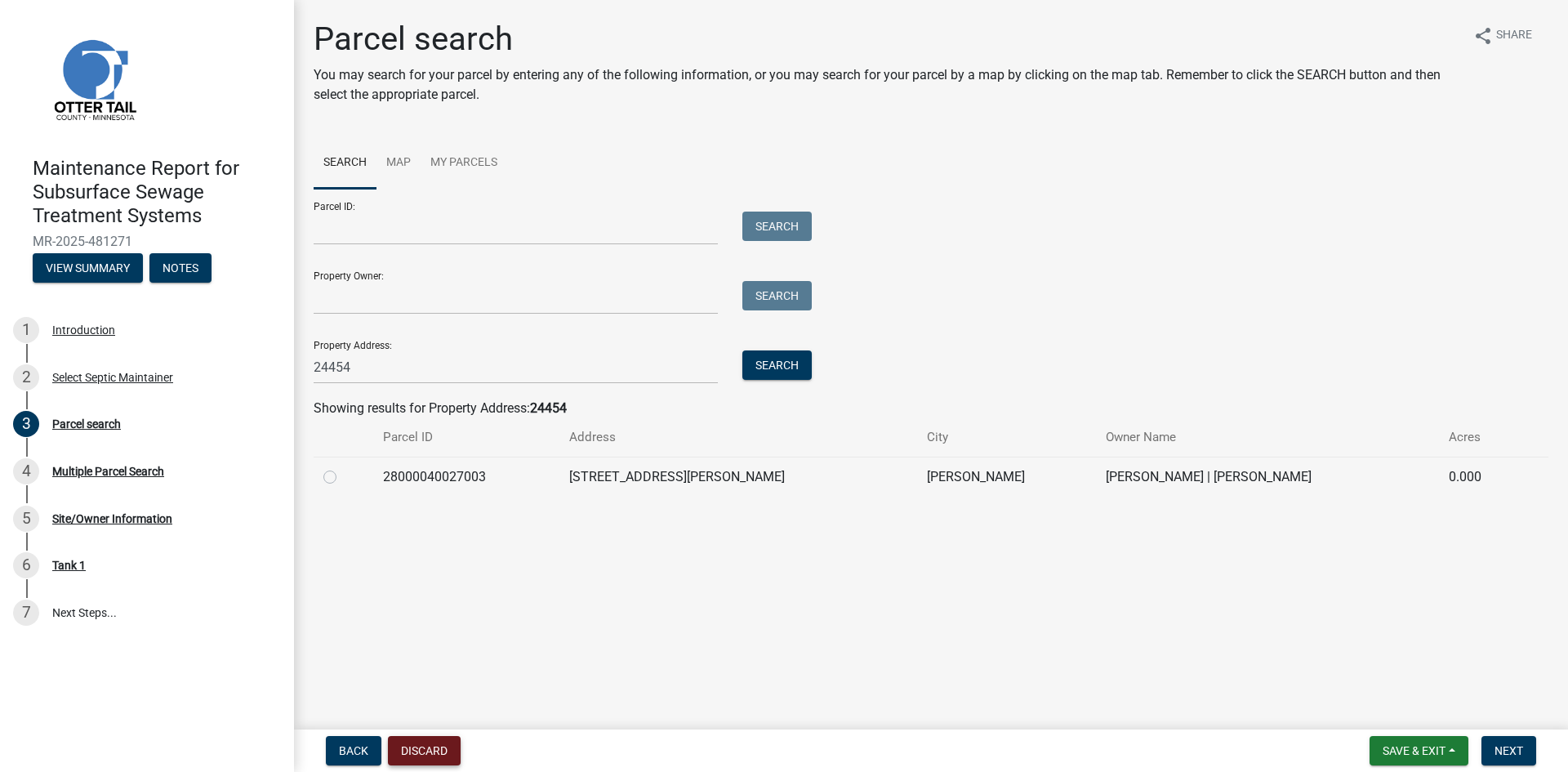
click at [415, 751] on button "Discard" at bounding box center [424, 750] width 73 height 30
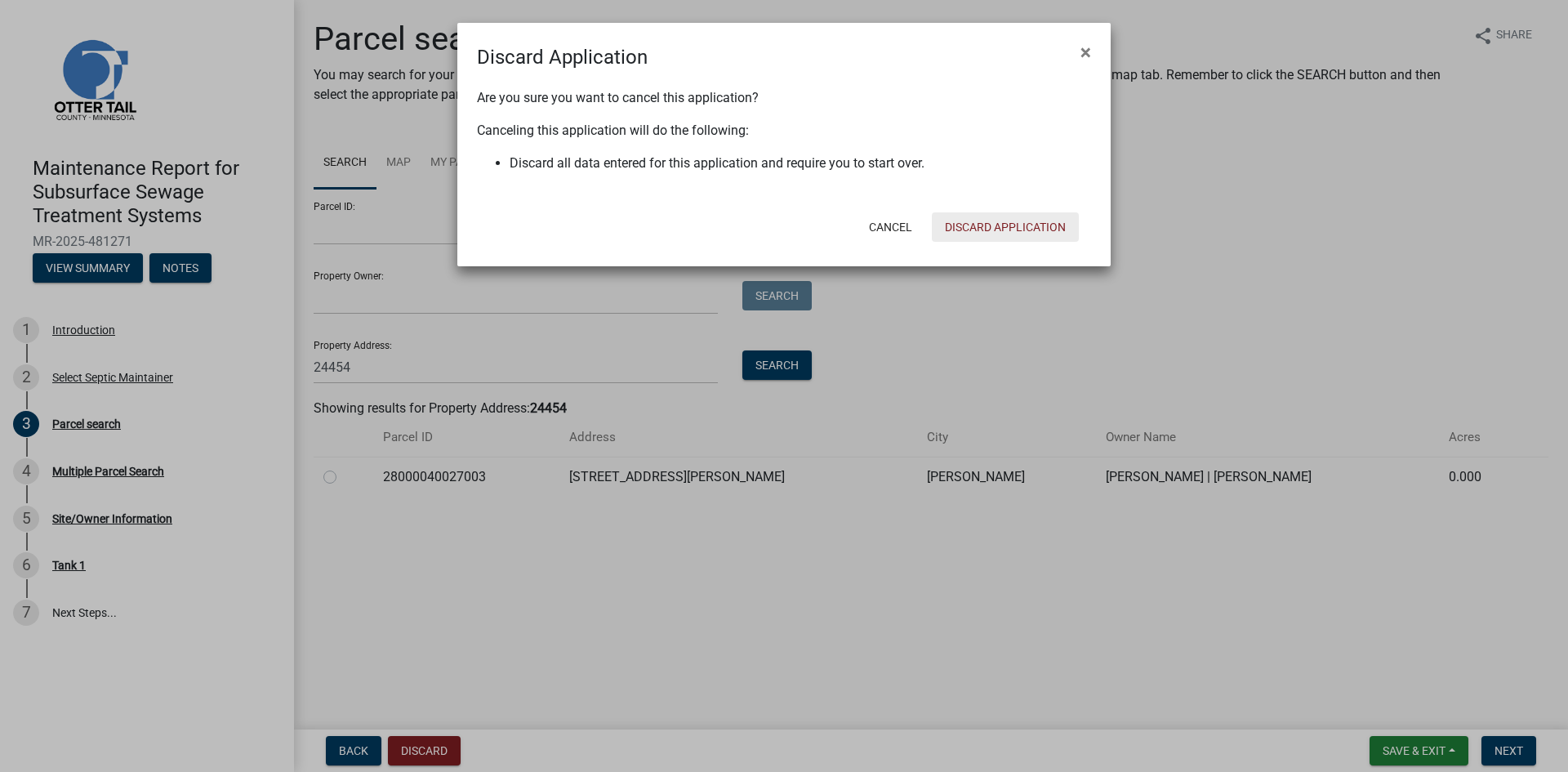
click at [970, 230] on button "Discard Application" at bounding box center [1005, 227] width 147 height 30
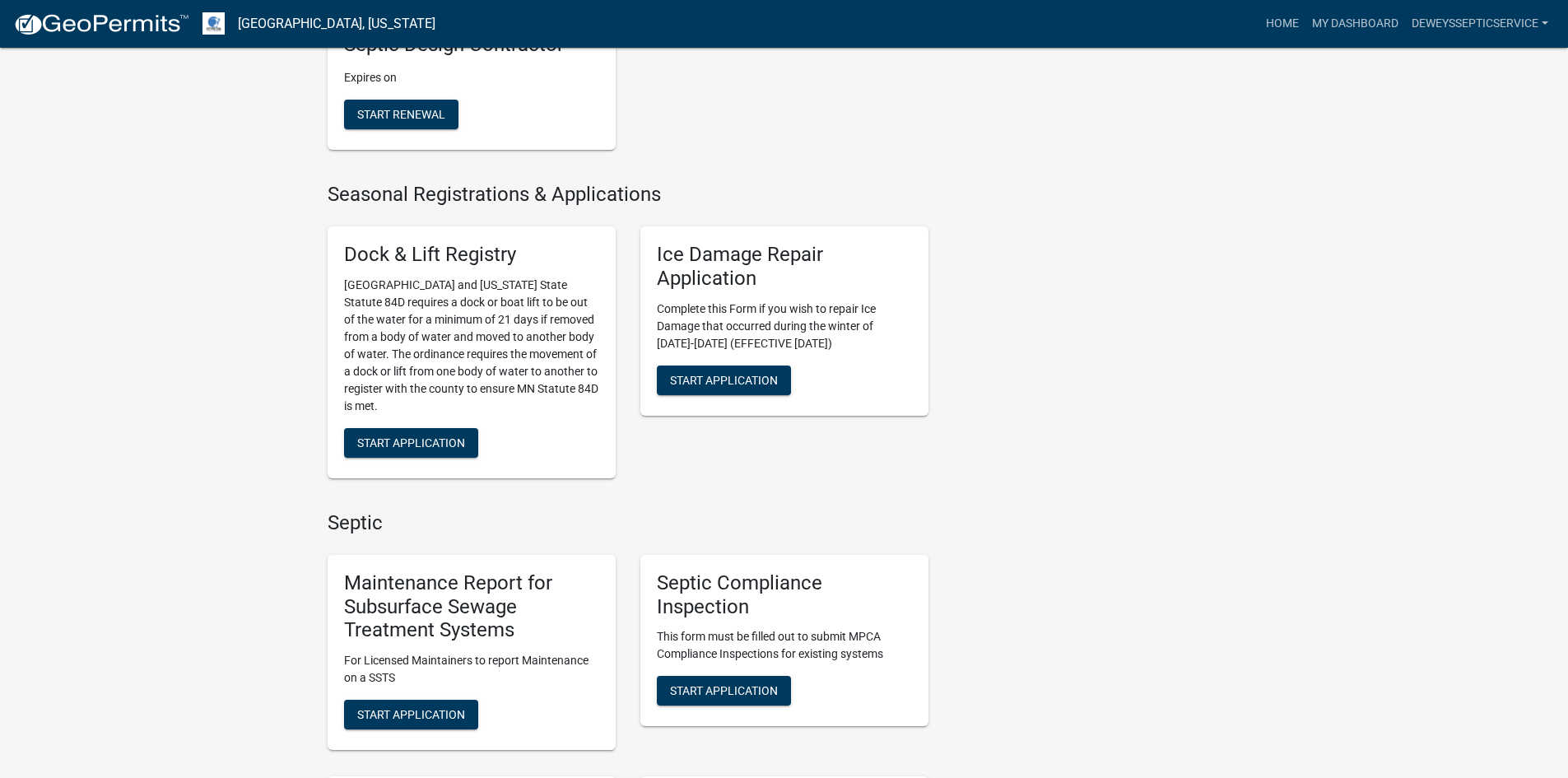
scroll to position [905, 0]
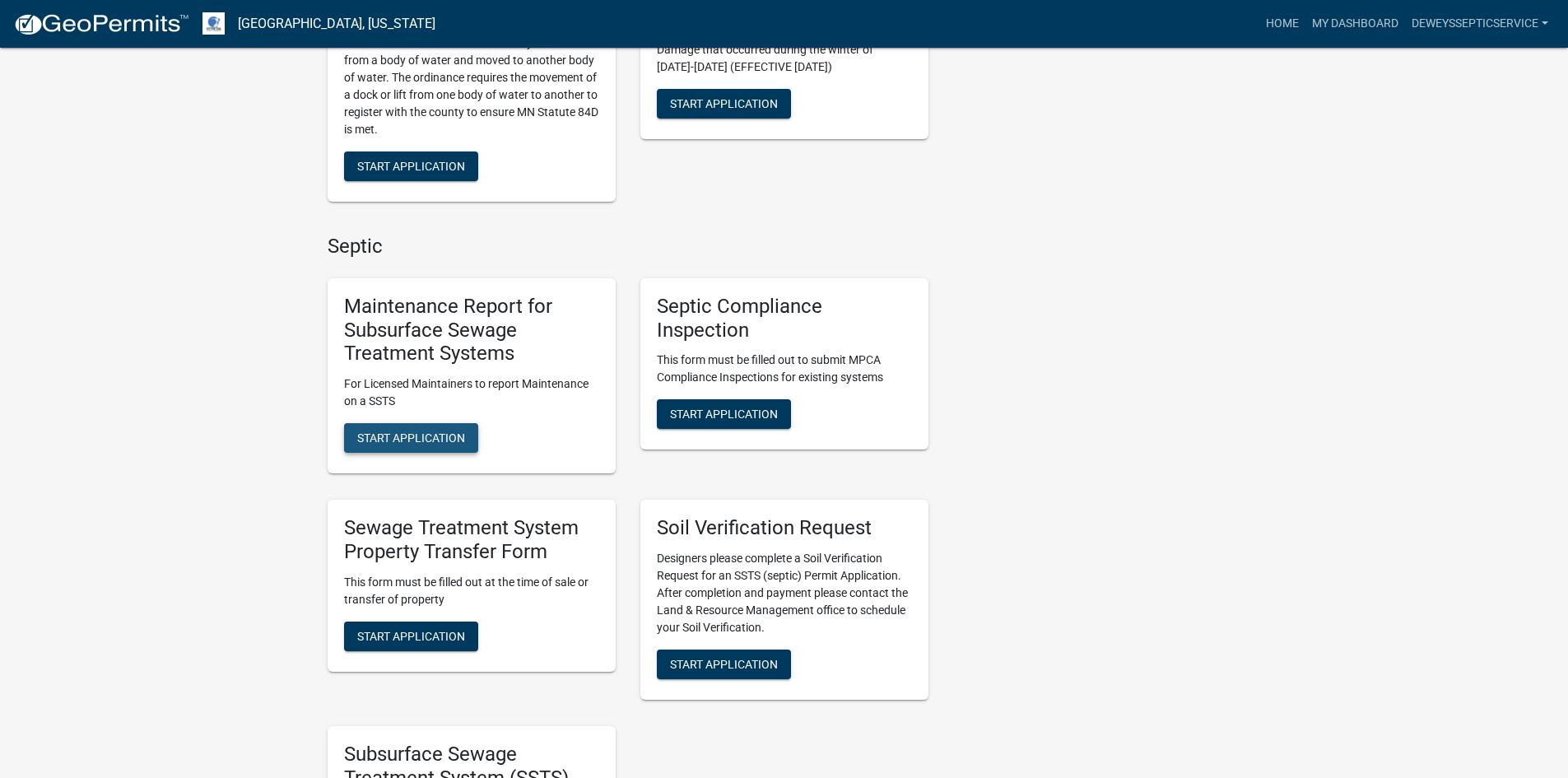
click at [431, 434] on span "Start Application" at bounding box center [411, 438] width 108 height 13
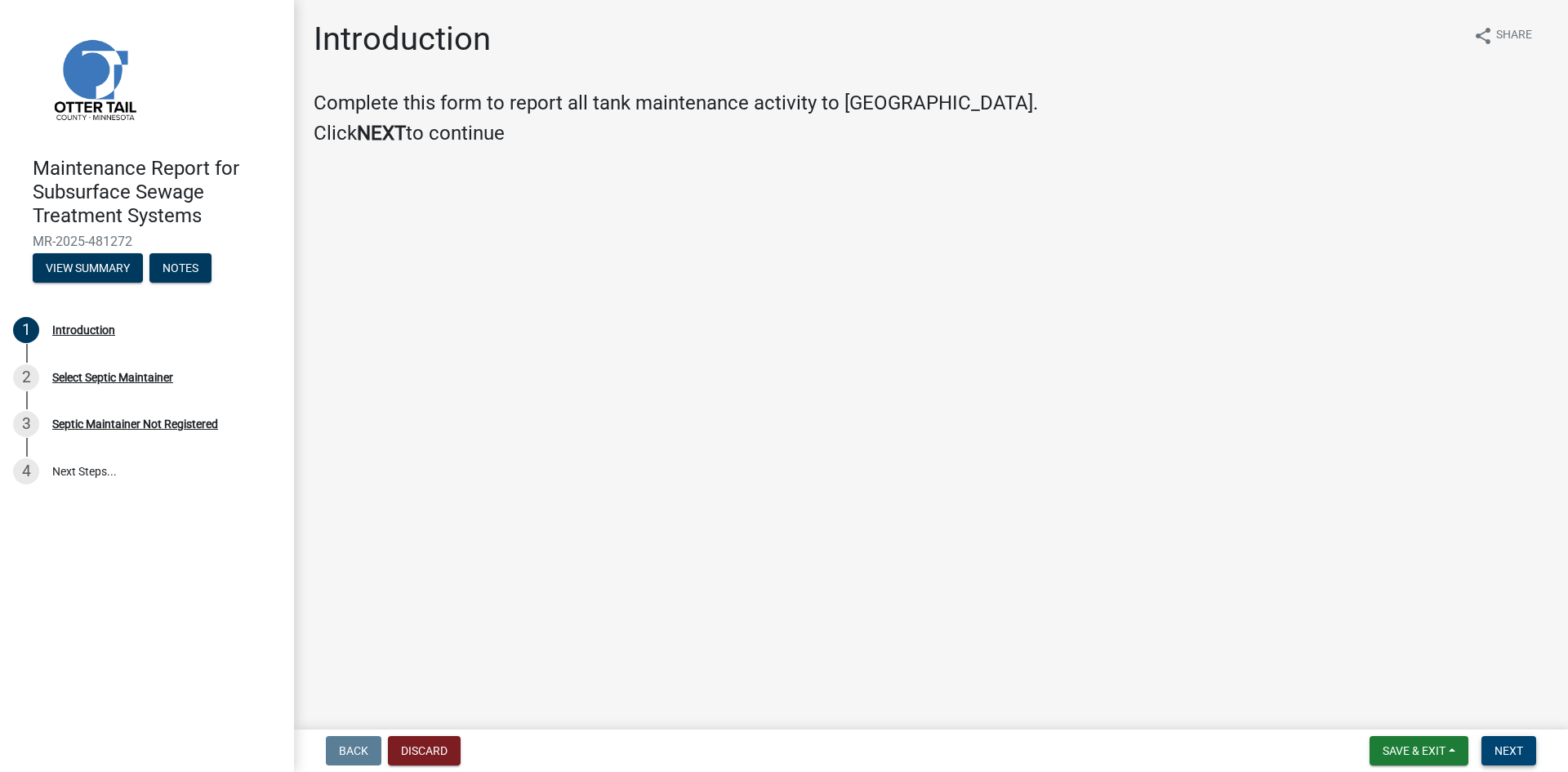
click at [1508, 750] on span "Next" at bounding box center [1509, 750] width 29 height 13
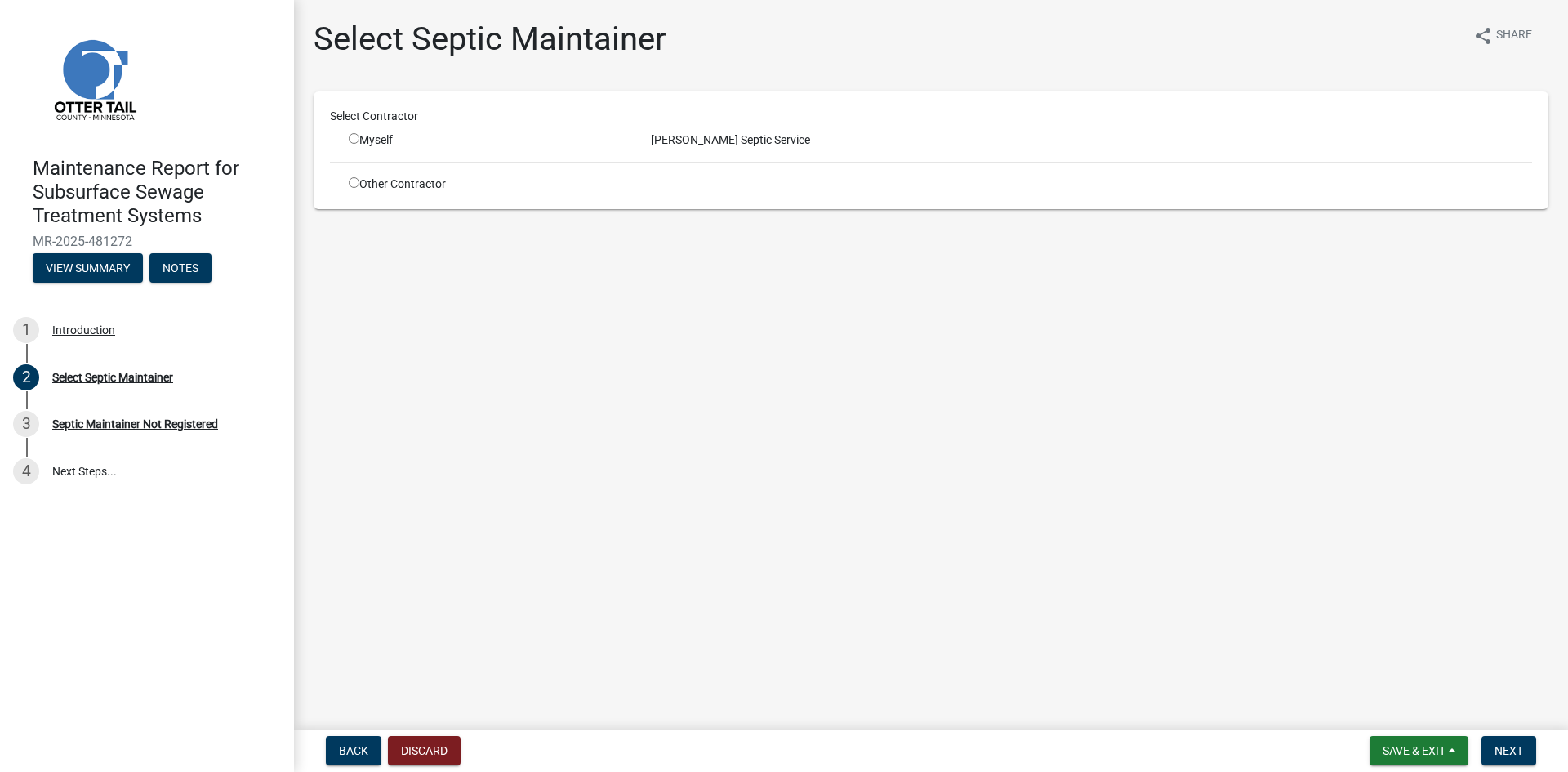
click at [356, 143] on input "radio" at bounding box center [354, 138] width 11 height 11
radio input "true"
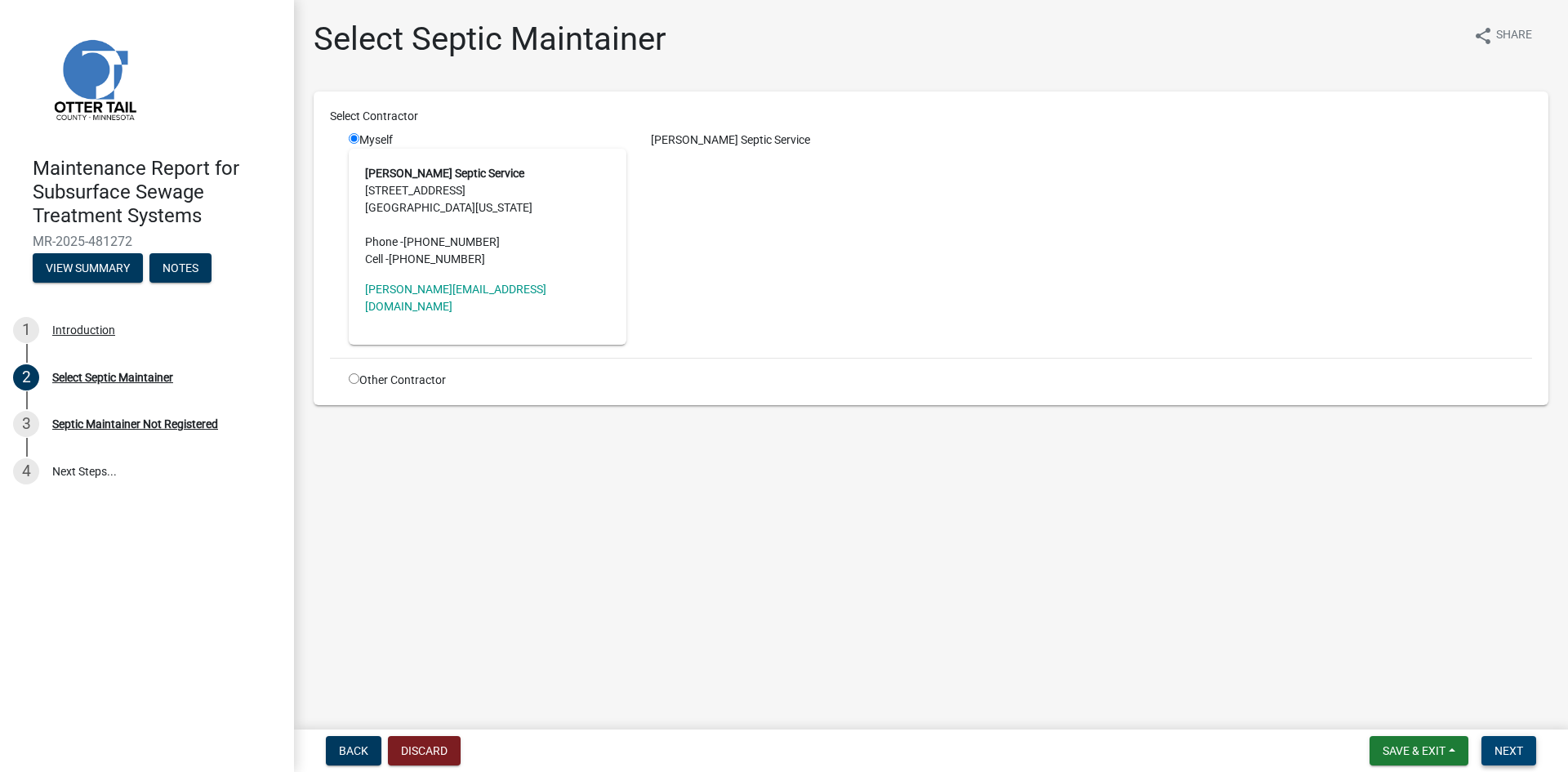
click at [1512, 750] on span "Next" at bounding box center [1509, 750] width 29 height 13
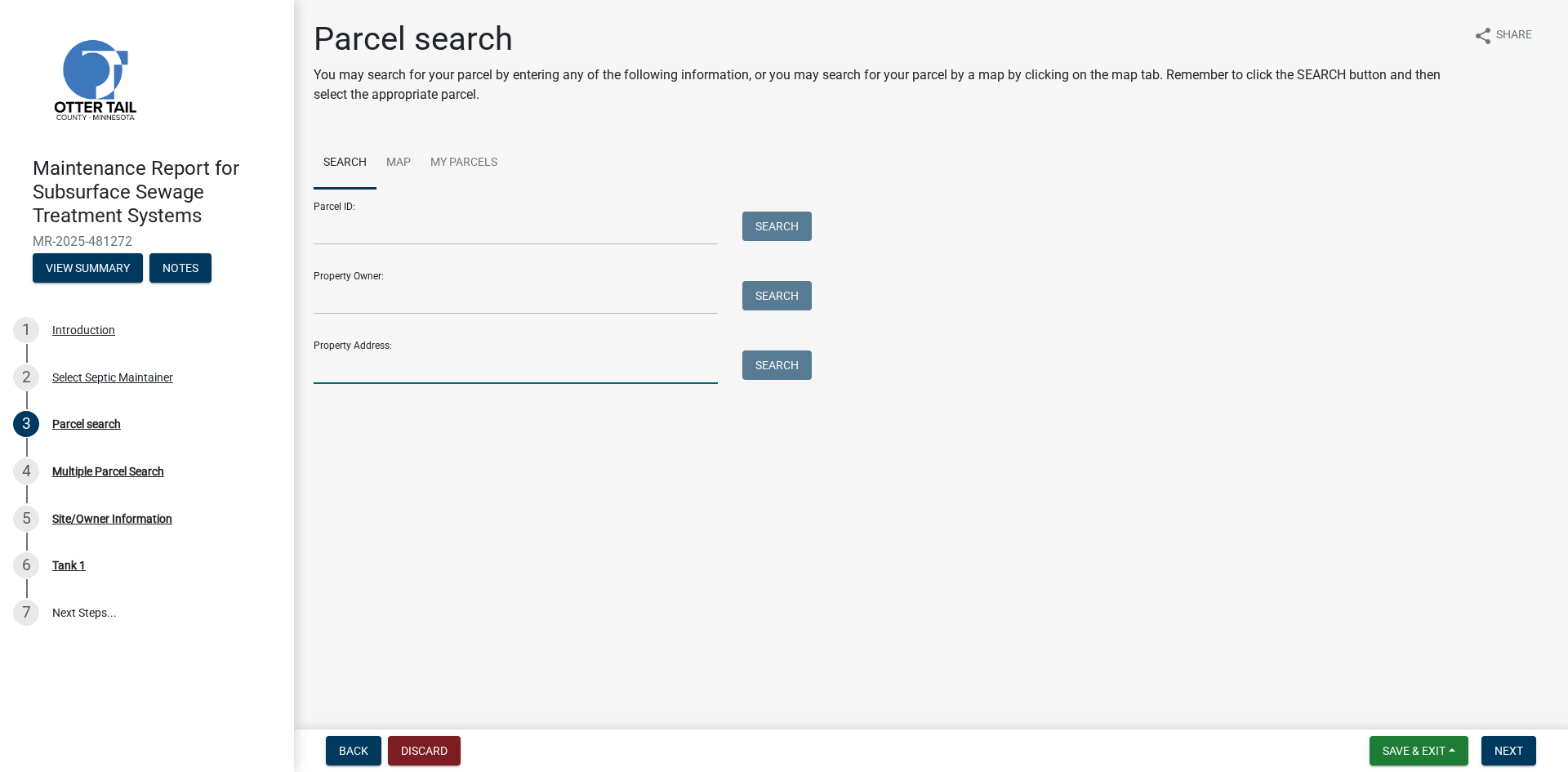
click at [399, 365] on input "Property Address:" at bounding box center [515, 367] width 404 height 33
type input "22454"
click at [784, 370] on button "Search" at bounding box center [776, 365] width 70 height 30
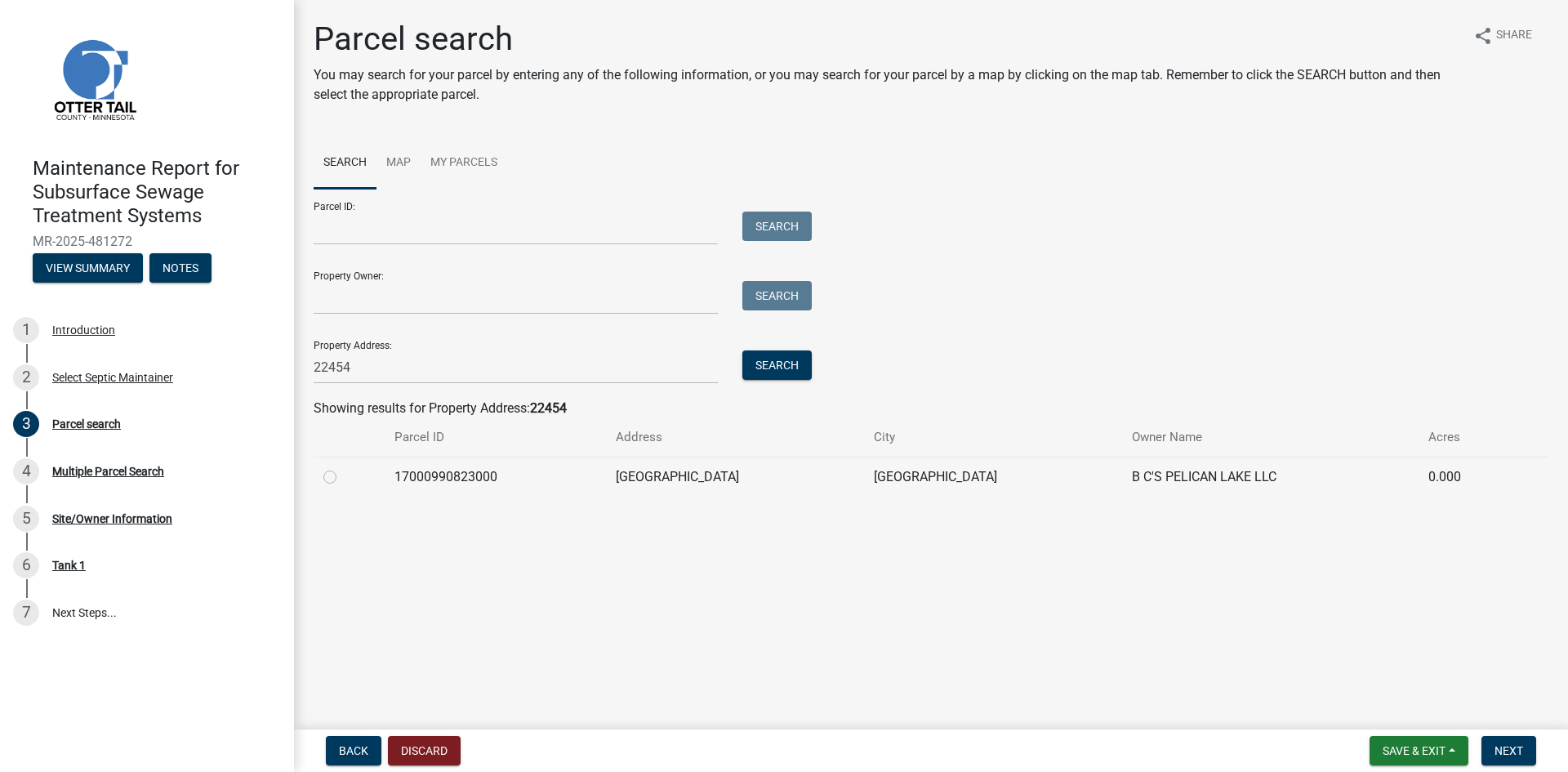
click at [343, 468] on label at bounding box center [343, 468] width 0 height 0
click at [343, 475] on input "radio" at bounding box center [348, 473] width 11 height 11
radio input "true"
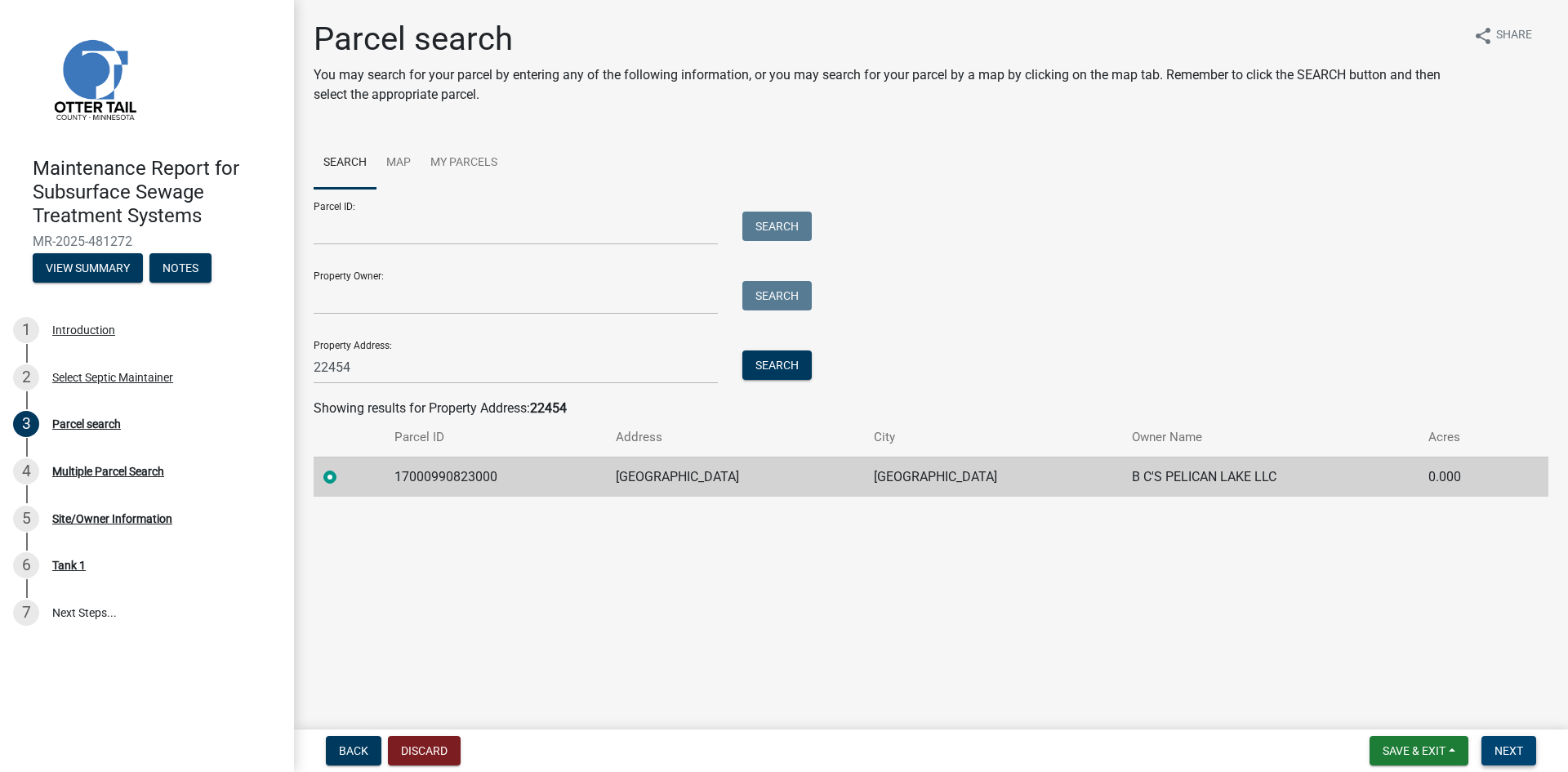
click at [1515, 752] on span "Next" at bounding box center [1509, 750] width 29 height 13
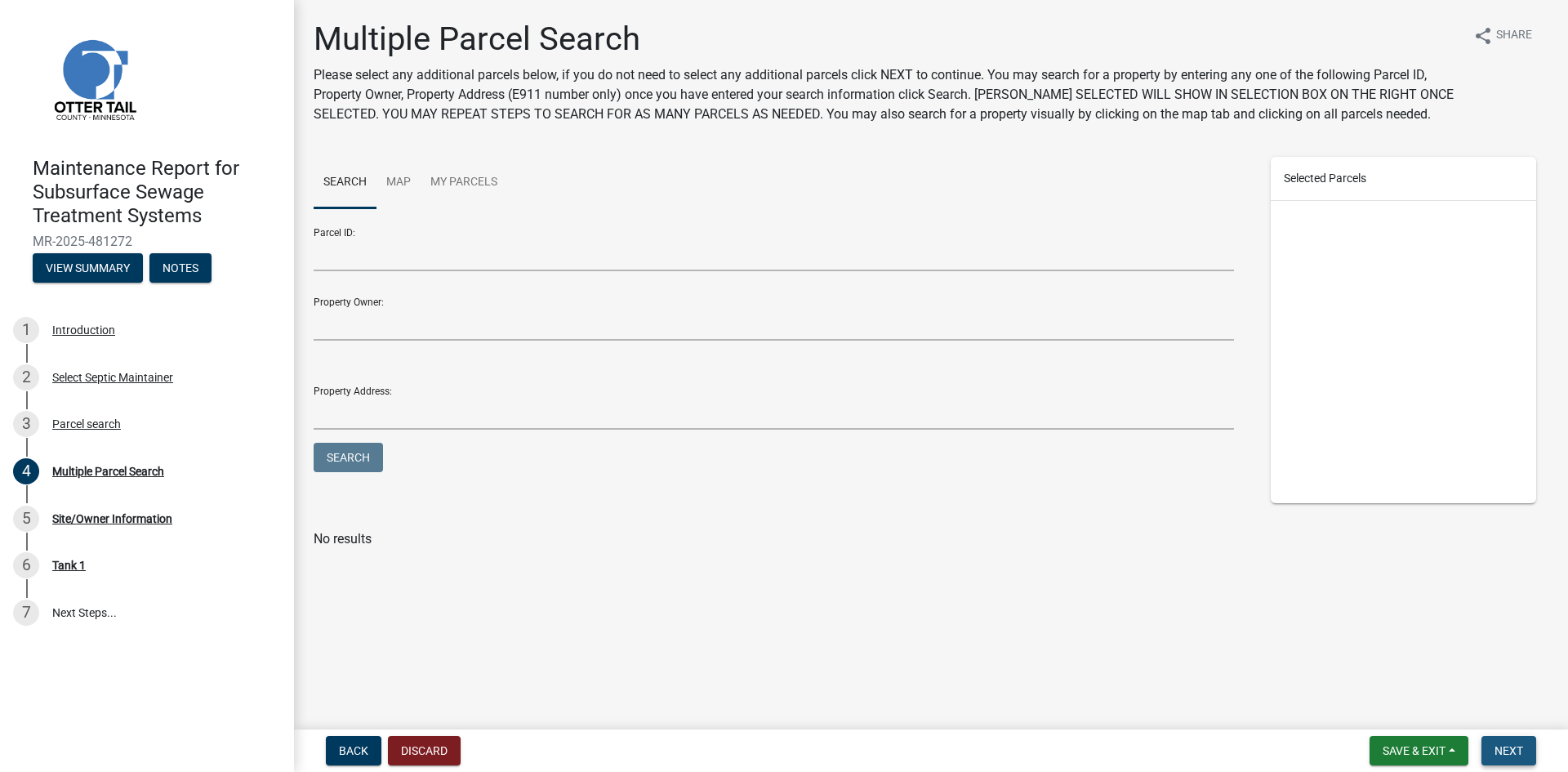
click at [1515, 752] on span "Next" at bounding box center [1509, 750] width 29 height 13
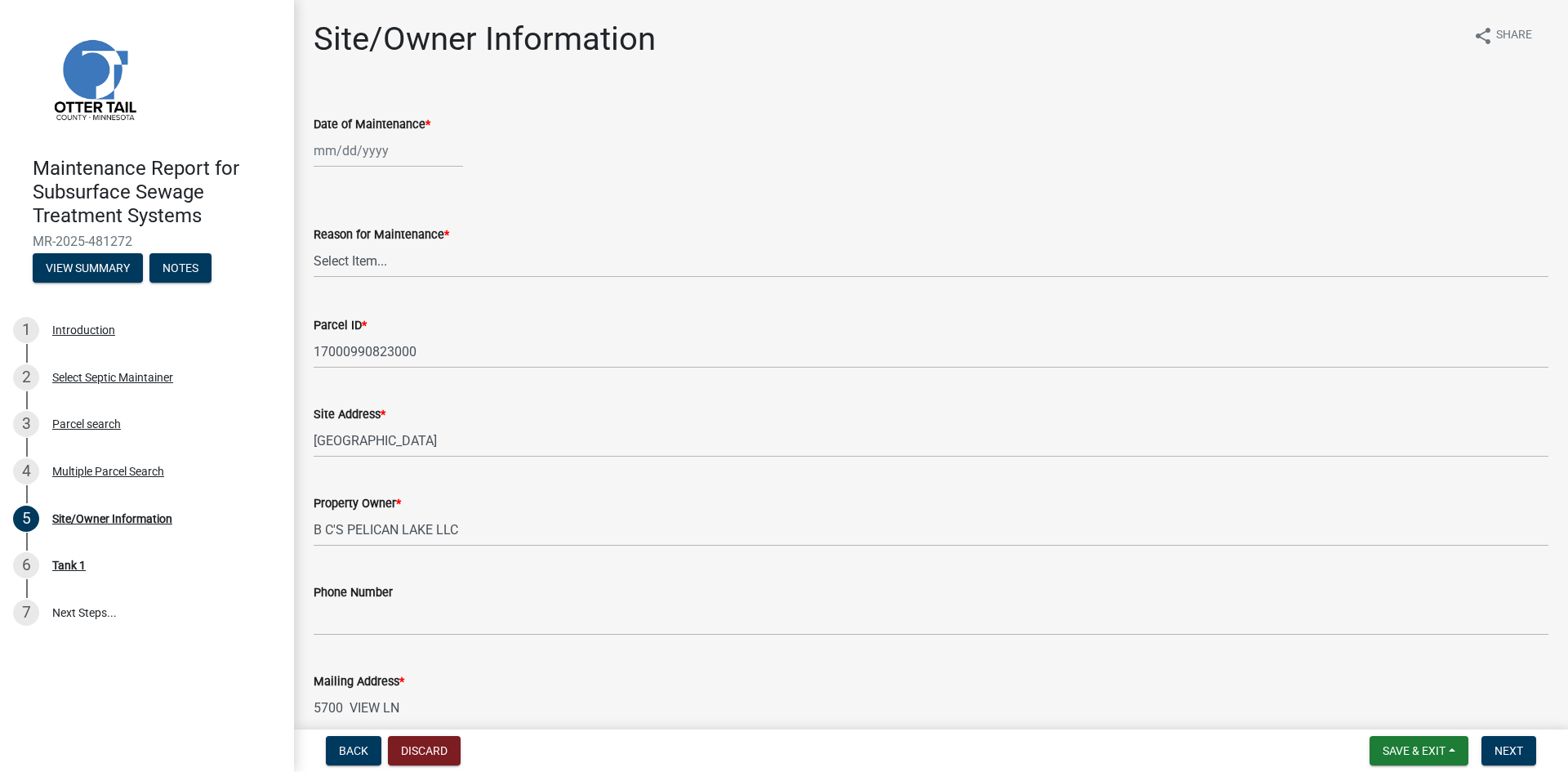
click at [366, 159] on div at bounding box center [388, 150] width 150 height 33
select select "9"
select select "2025"
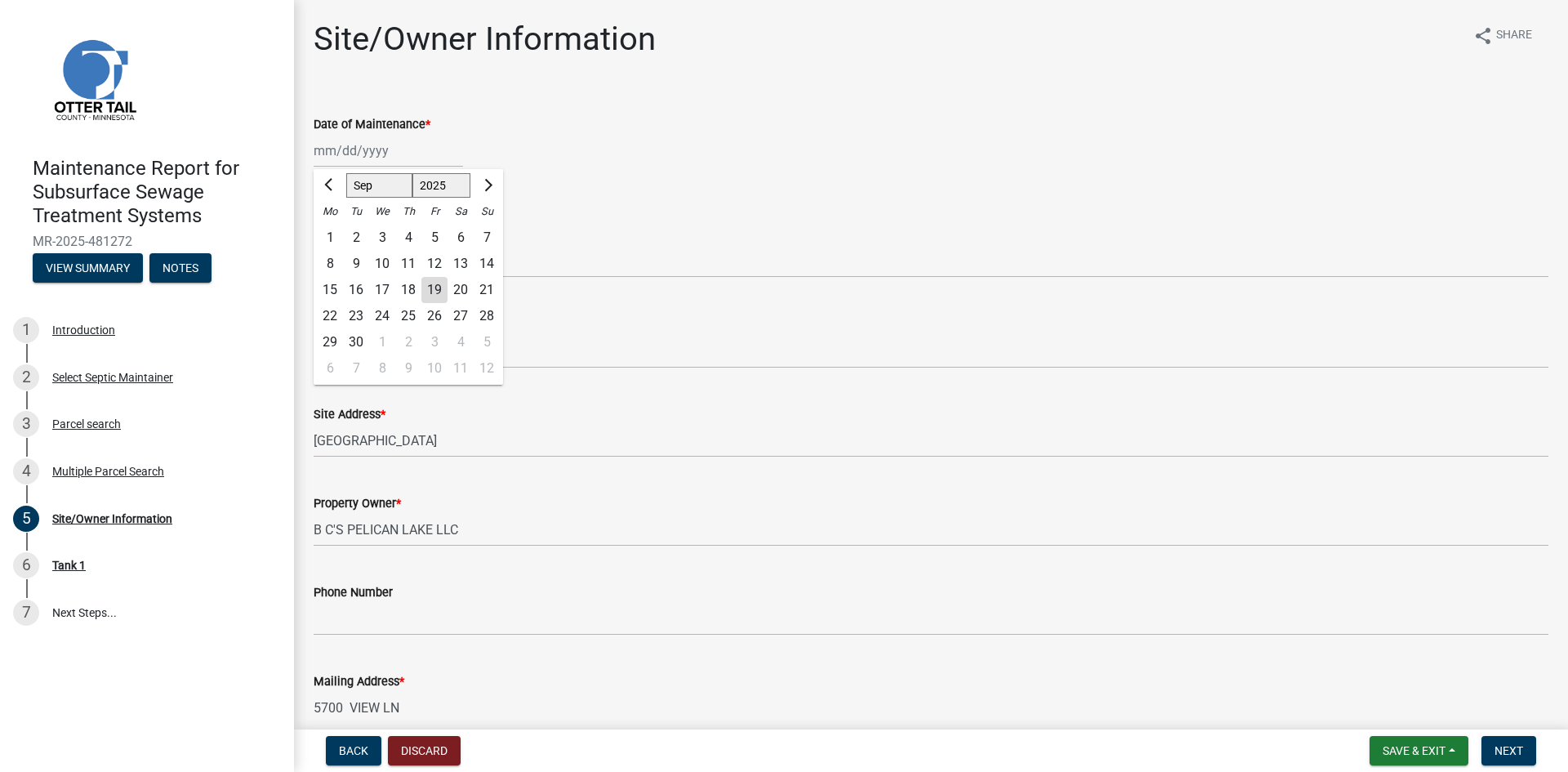
click at [330, 264] on div "8" at bounding box center [329, 264] width 26 height 26
type input "[DATE]"
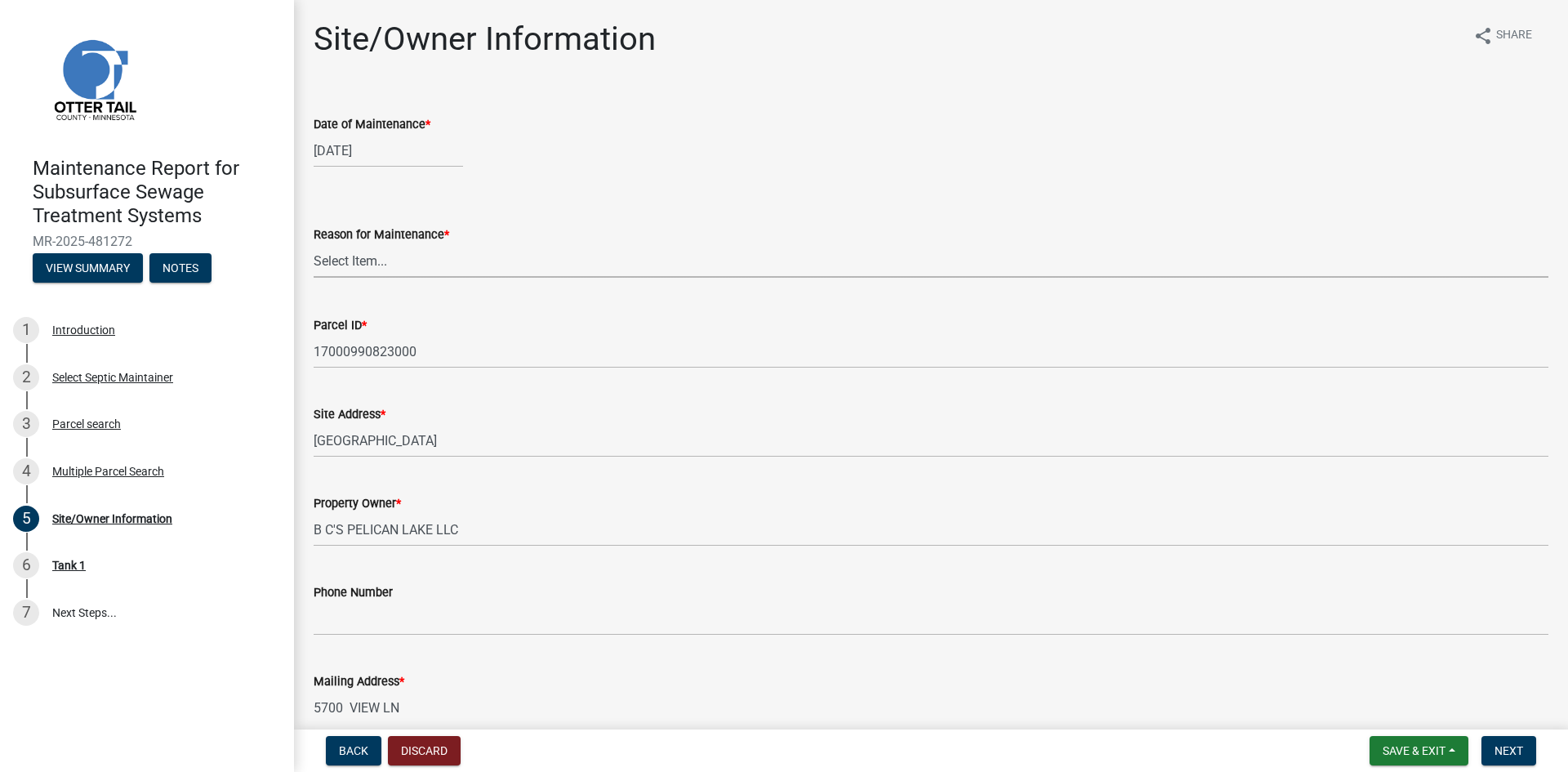
click at [339, 259] on select "Select Item... Called Routine Other" at bounding box center [931, 261] width 1235 height 33
click at [313, 245] on select "Select Item... Called Routine Other" at bounding box center [931, 261] width 1235 height 33
select select "3ac72b63-7b21-42e4-8192-806faae7a4f1"
click at [1508, 748] on span "Next" at bounding box center [1509, 750] width 29 height 13
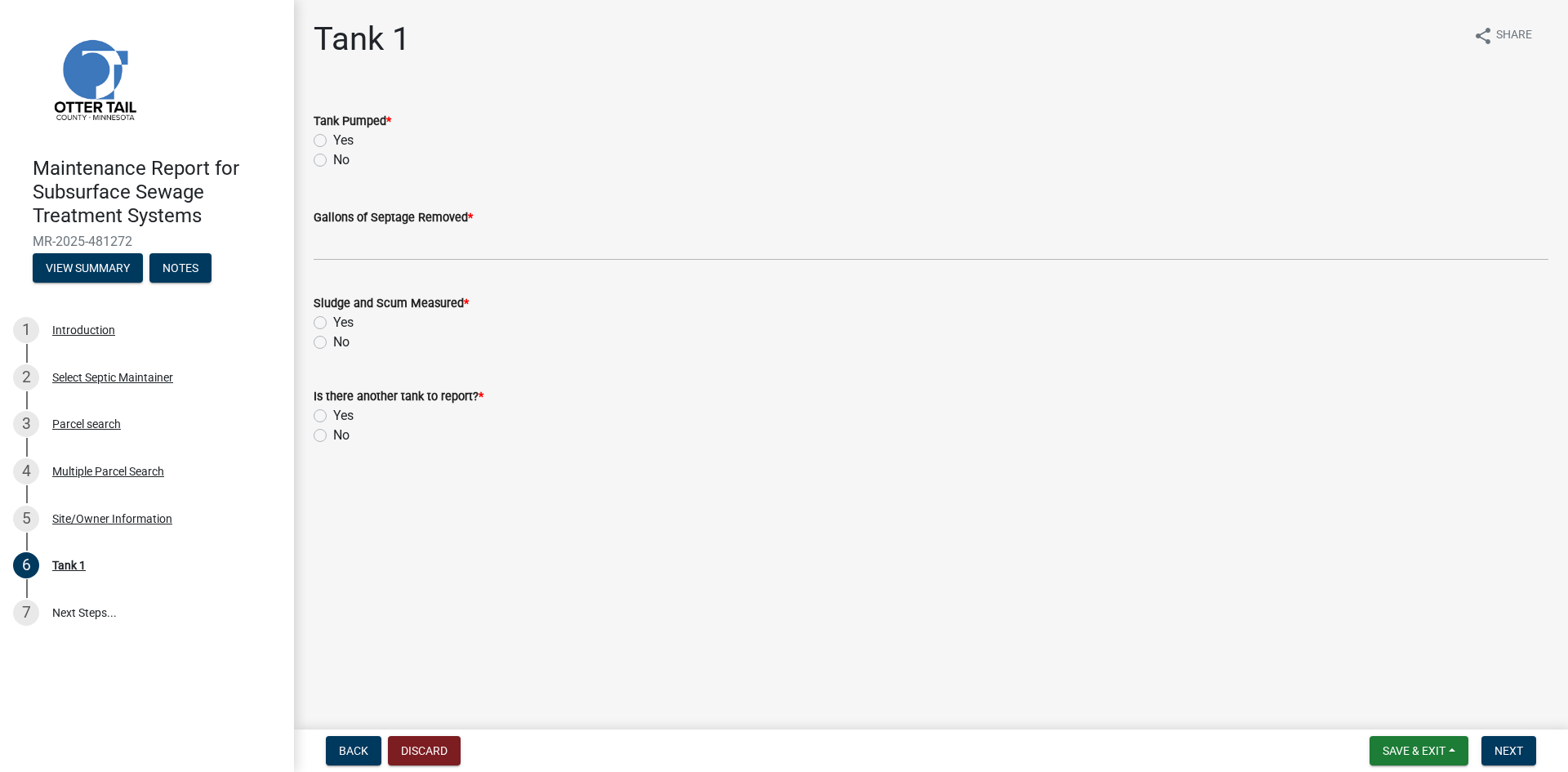
click at [333, 139] on label "Yes" at bounding box center [343, 141] width 21 height 20
click at [333, 139] on input "Yes" at bounding box center [339, 136] width 11 height 11
radio input "true"
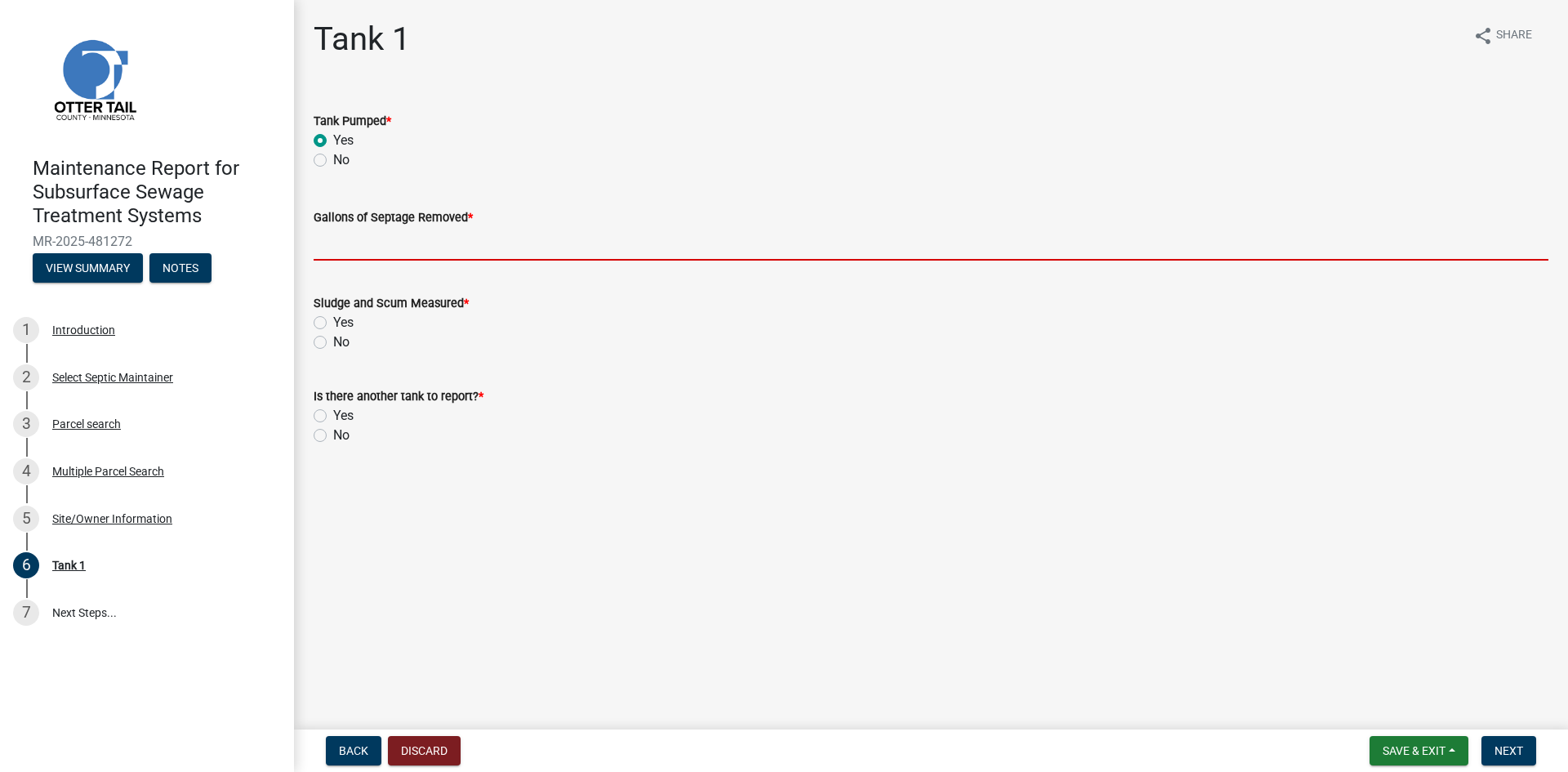
click at [336, 255] on input "Gallons of Septage Removed *" at bounding box center [931, 244] width 1235 height 33
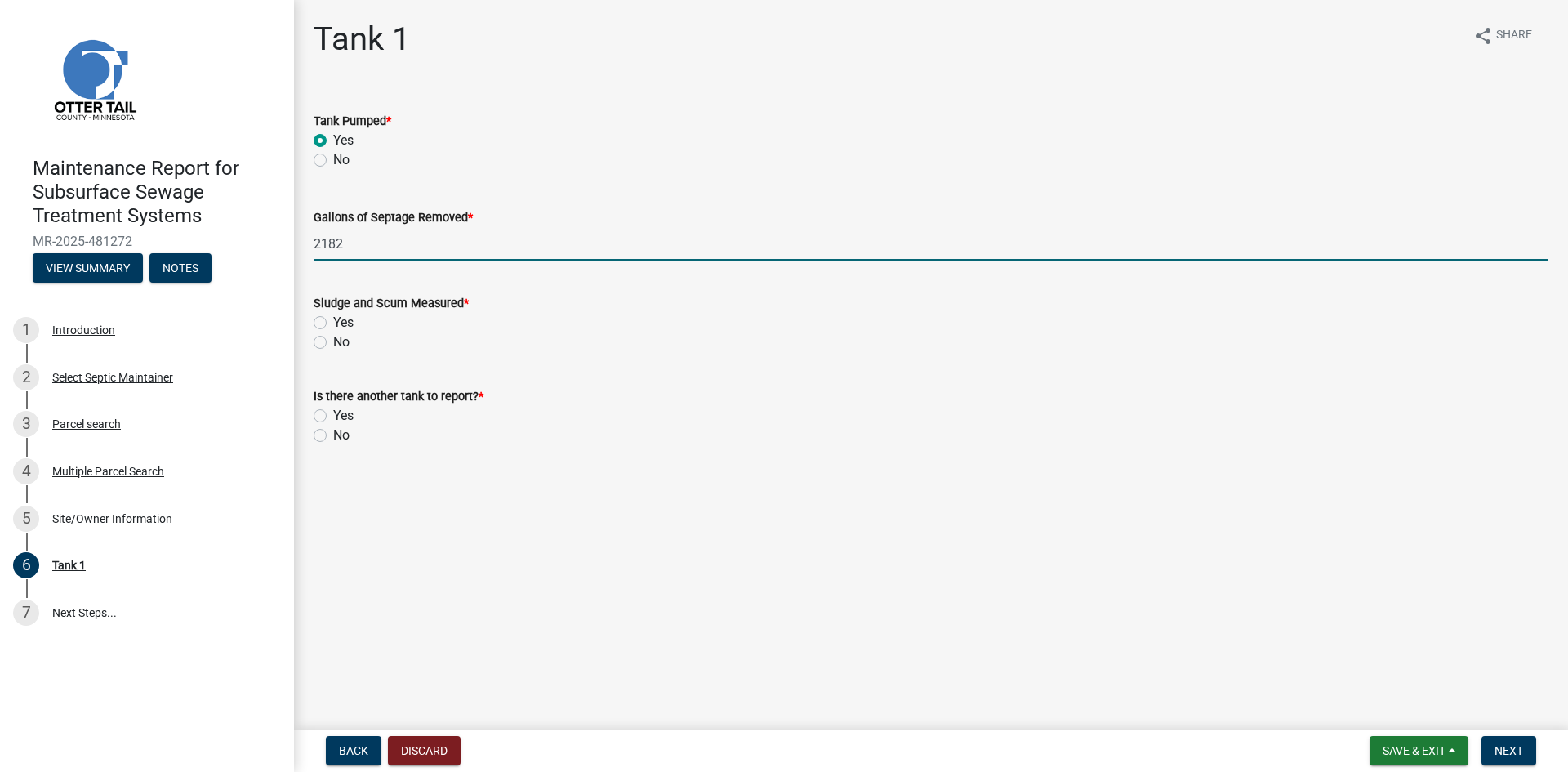
type input "2182"
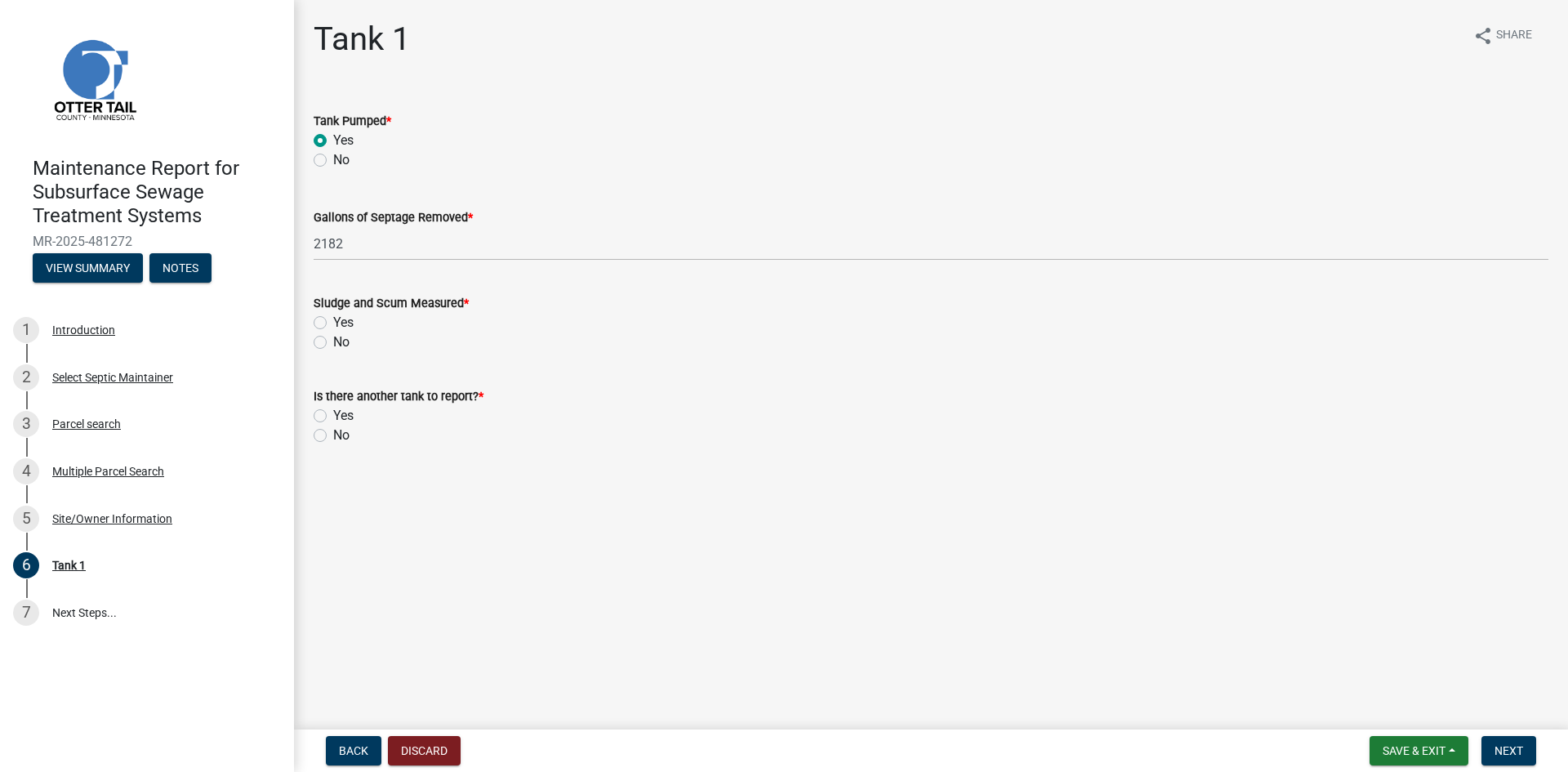
drag, startPoint x: 321, startPoint y: 345, endPoint x: 324, endPoint y: 376, distance: 31.1
click at [333, 344] on label "No" at bounding box center [341, 342] width 16 height 20
click at [333, 343] on input "No" at bounding box center [339, 338] width 11 height 11
radio input "true"
click at [333, 438] on label "No" at bounding box center [341, 435] width 16 height 20
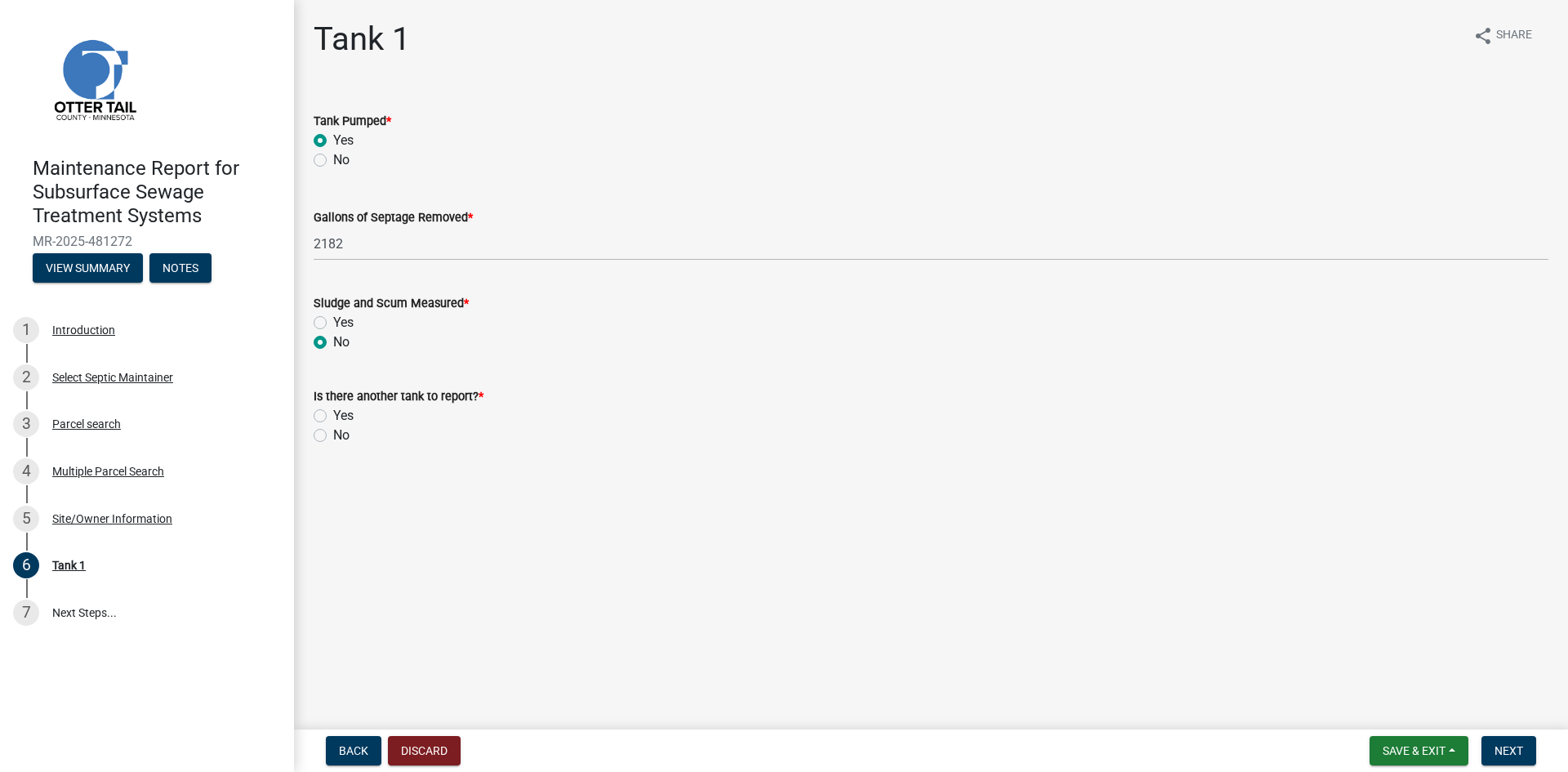
click at [333, 436] on input "No" at bounding box center [339, 431] width 11 height 11
radio input "true"
click at [1505, 749] on span "Next" at bounding box center [1509, 750] width 29 height 13
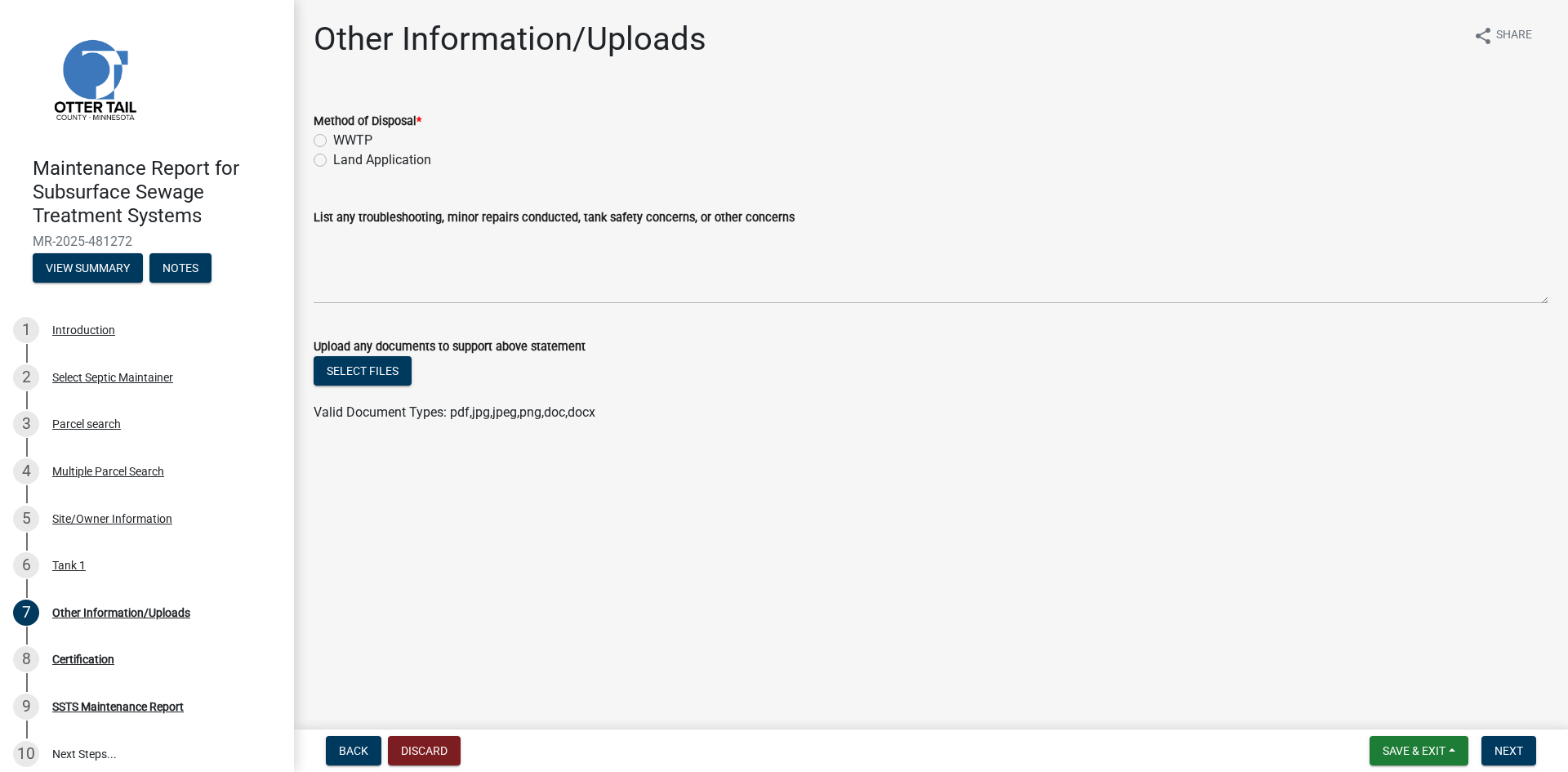
click at [339, 158] on label "Land Application" at bounding box center [382, 160] width 98 height 20
click at [339, 158] on input "Land Application" at bounding box center [339, 155] width 11 height 11
radio input "true"
click at [1492, 747] on button "Next" at bounding box center [1508, 750] width 55 height 30
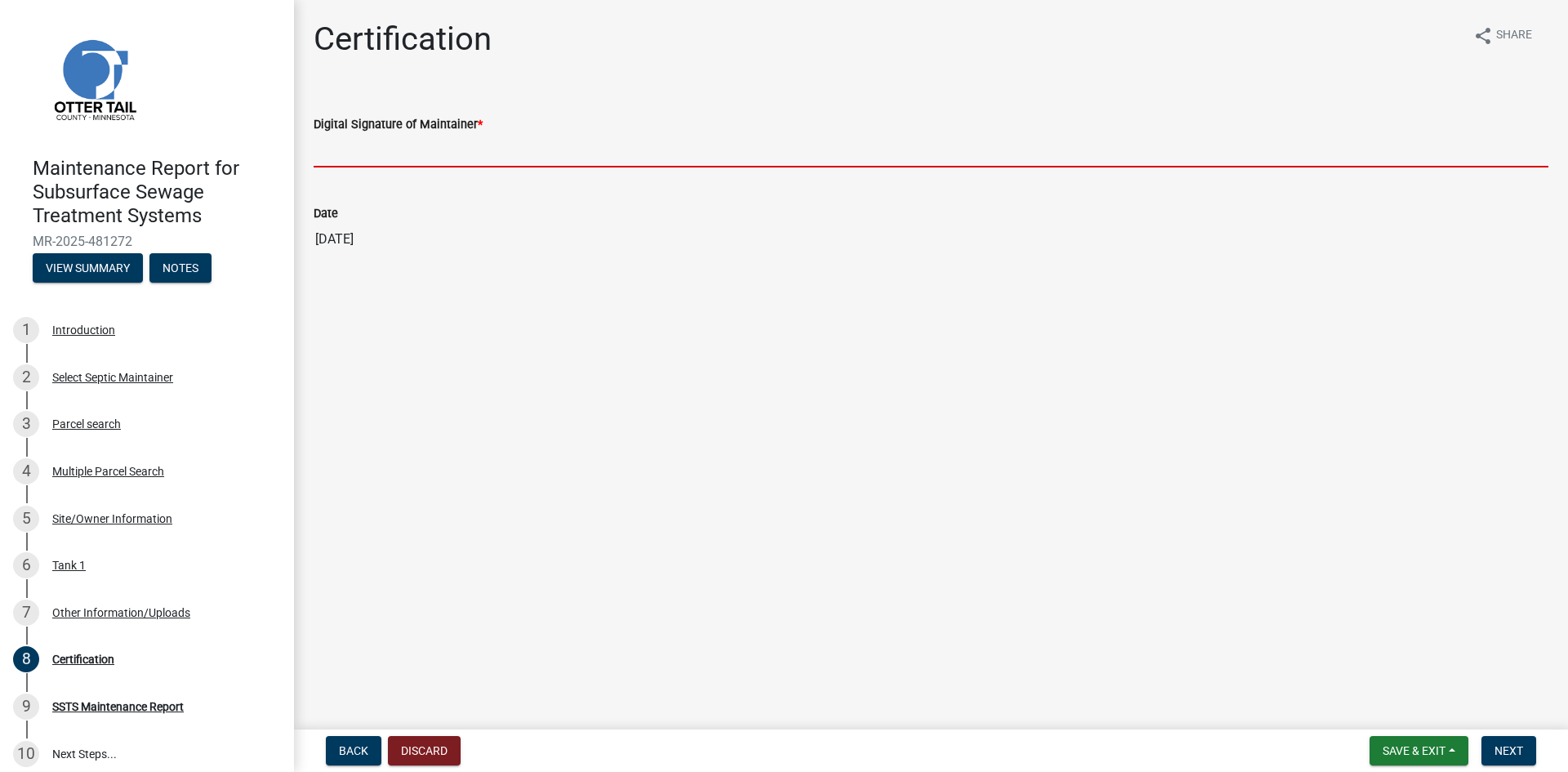
click at [442, 157] on input "Digital Signature of Maintainer *" at bounding box center [931, 150] width 1235 height 33
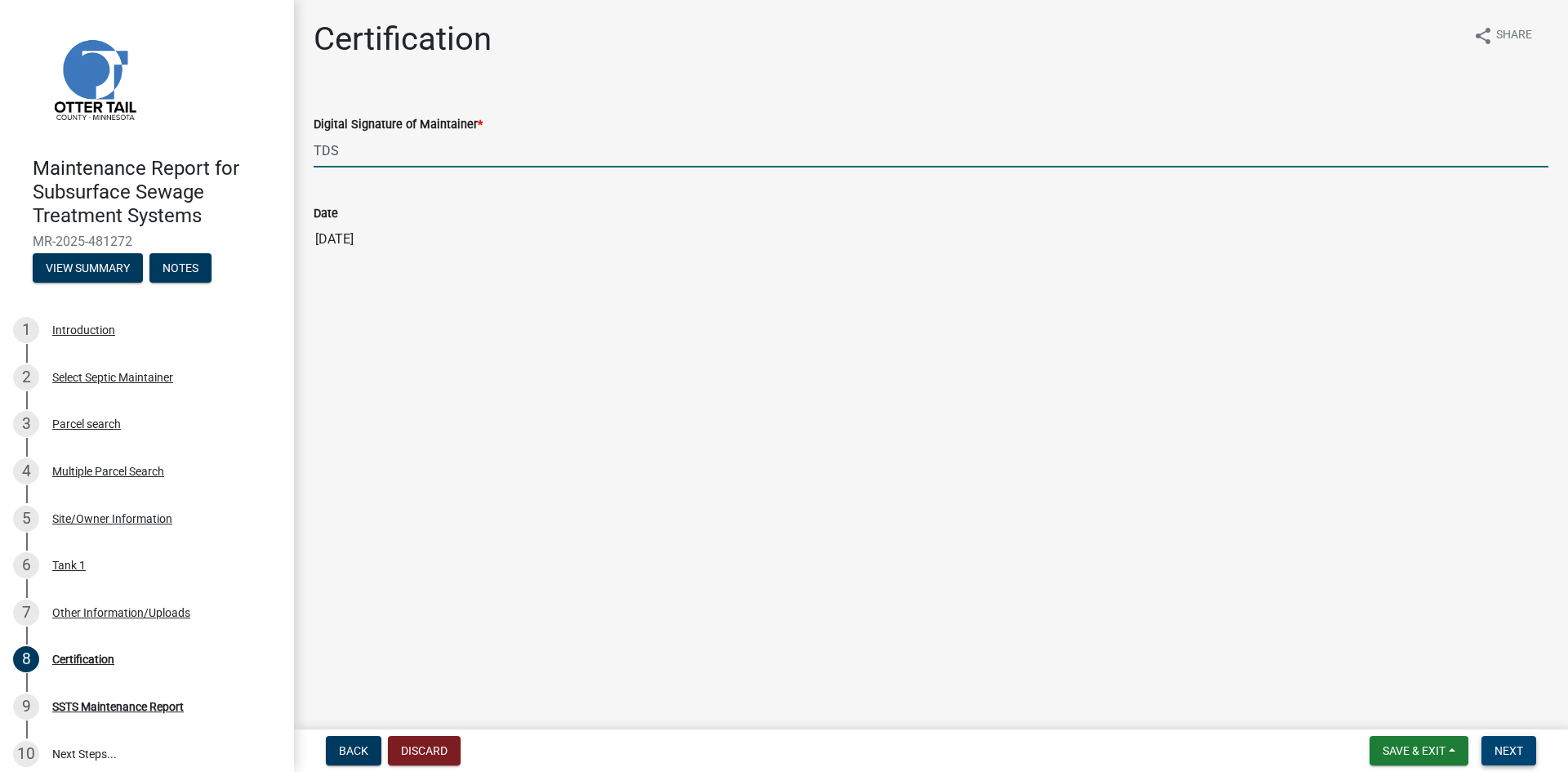
type input "TDS"
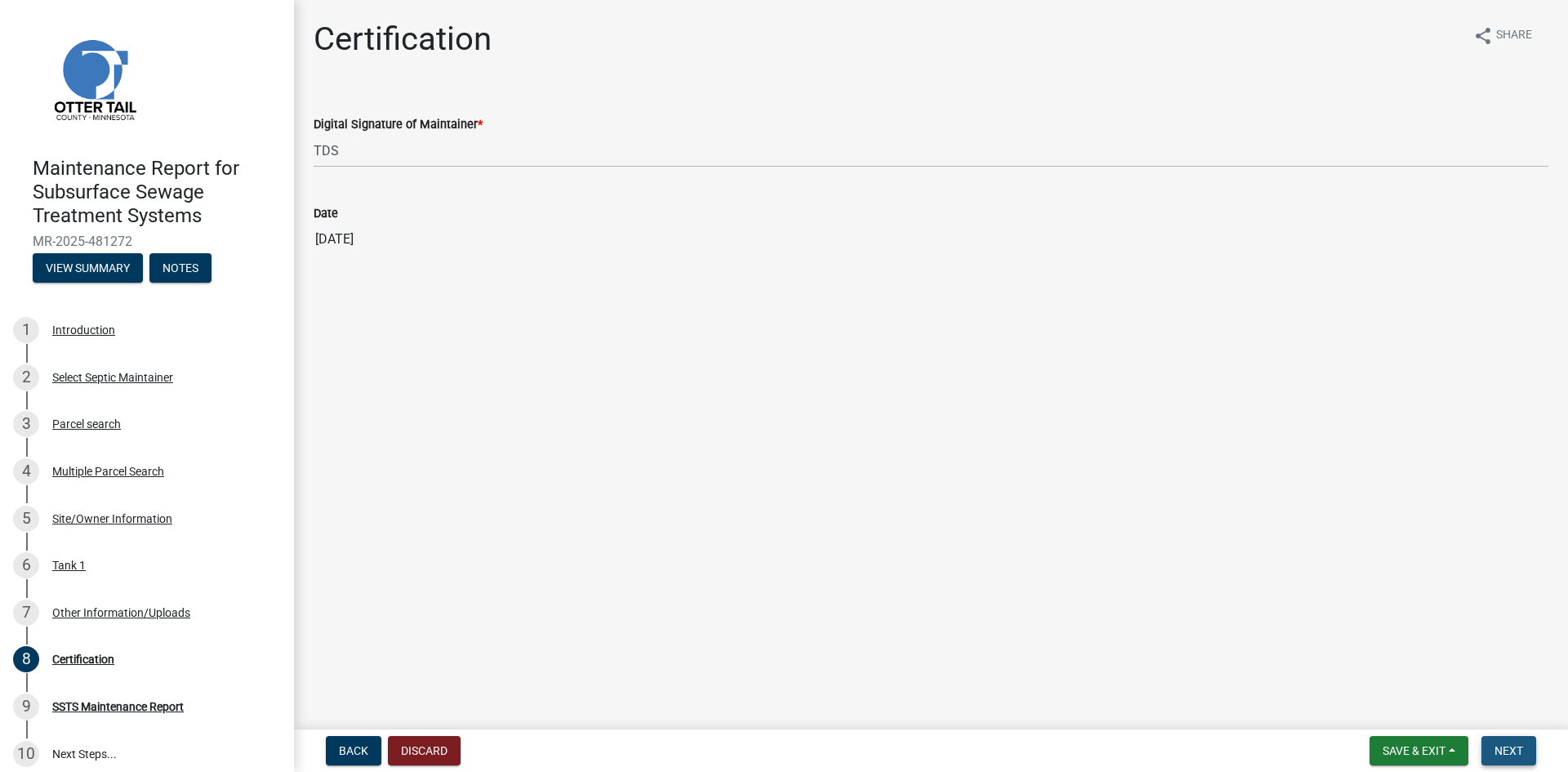
click at [1519, 747] on span "Next" at bounding box center [1509, 750] width 29 height 13
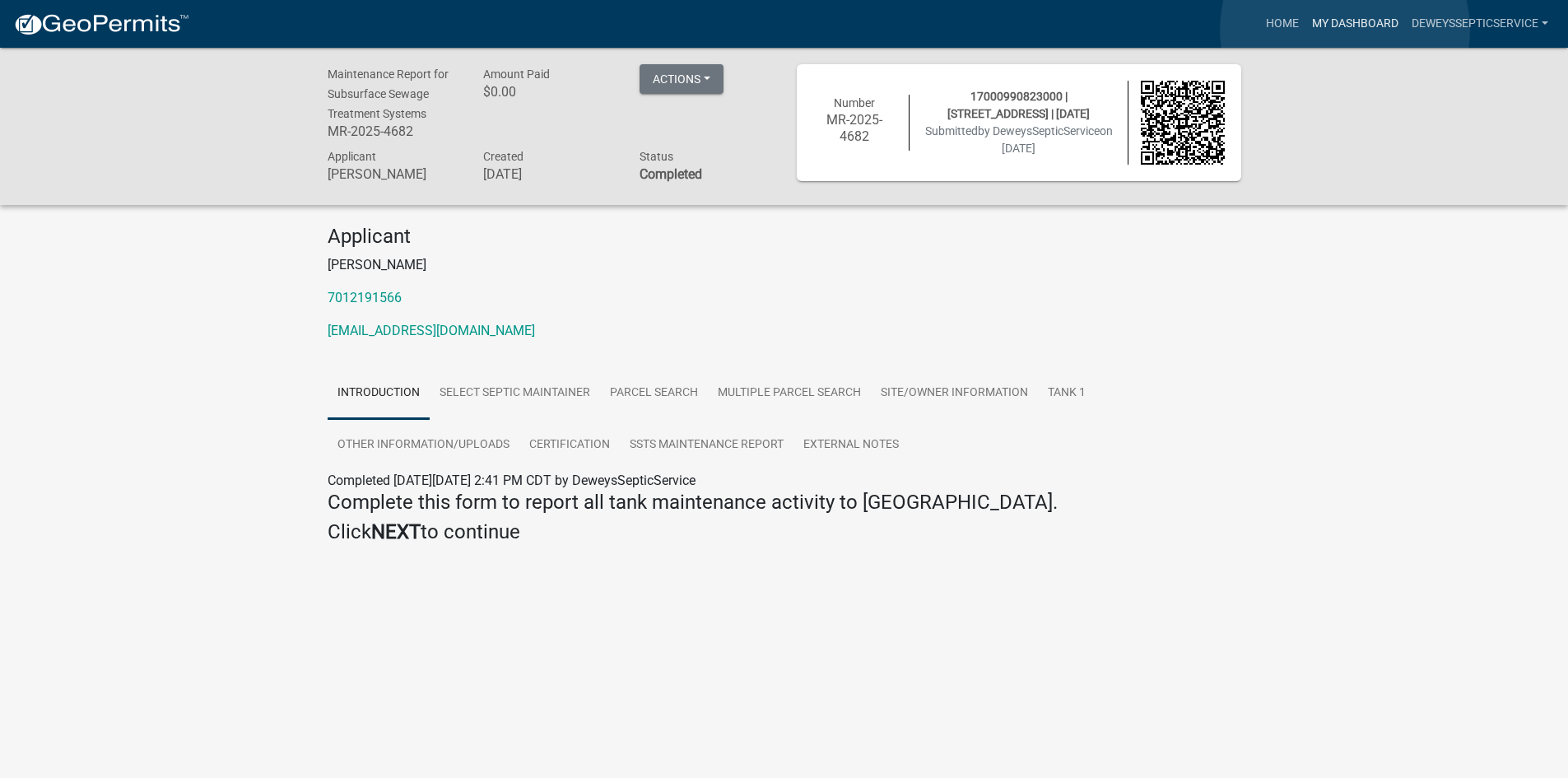
click at [1344, 30] on link "My Dashboard" at bounding box center [1354, 24] width 99 height 31
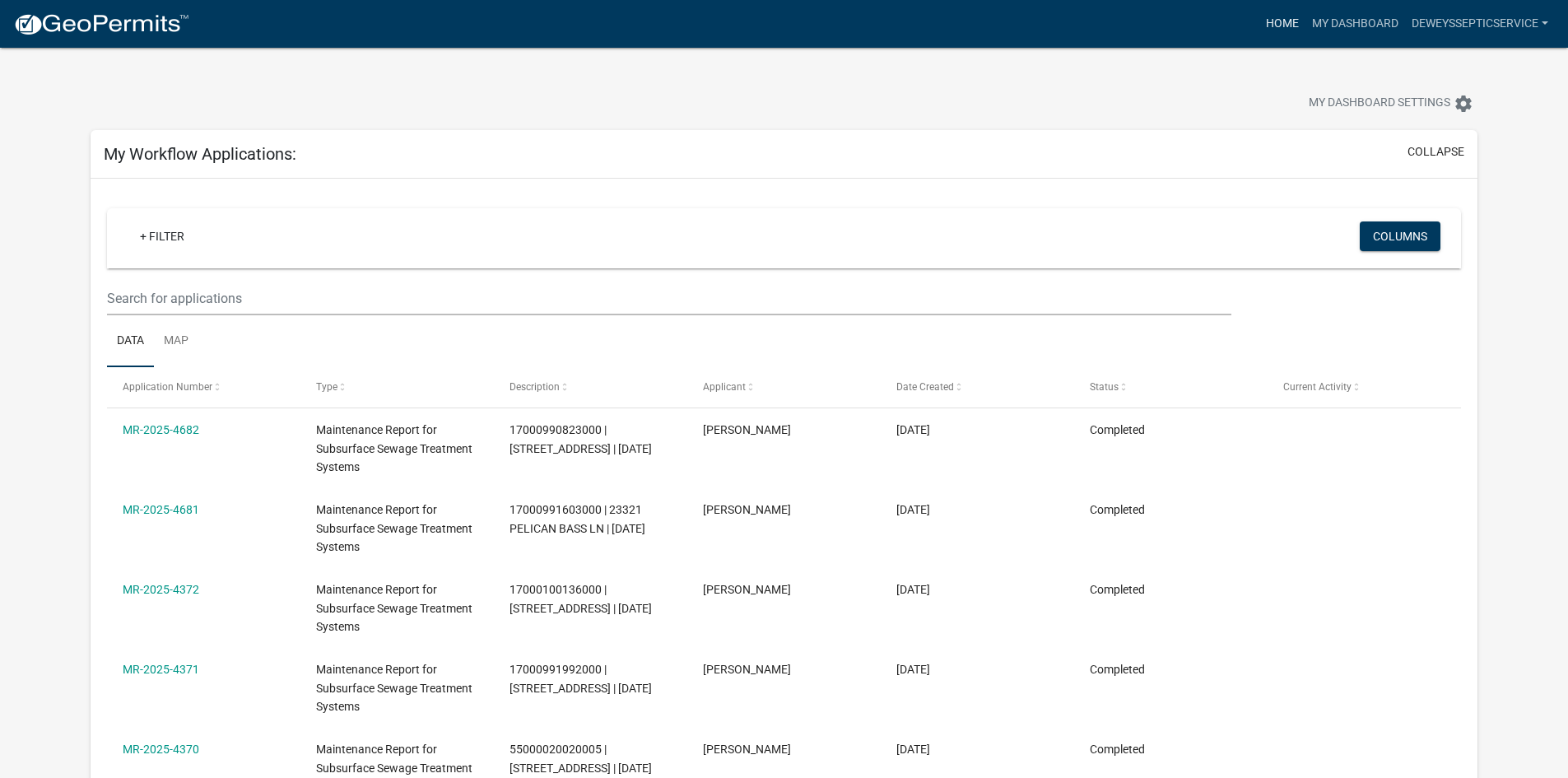
click at [1276, 27] on link "Home" at bounding box center [1282, 24] width 46 height 31
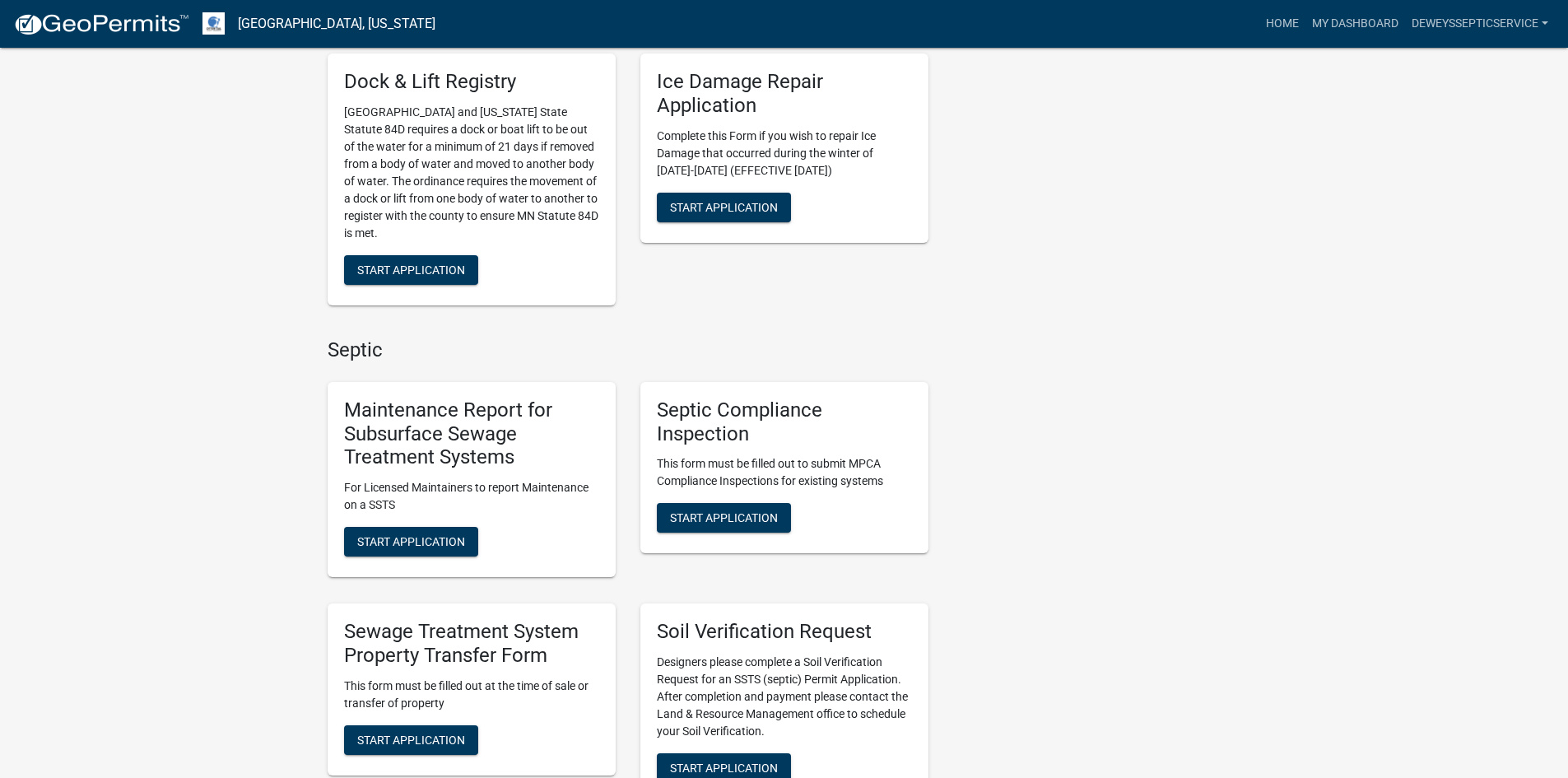
scroll to position [823, 0]
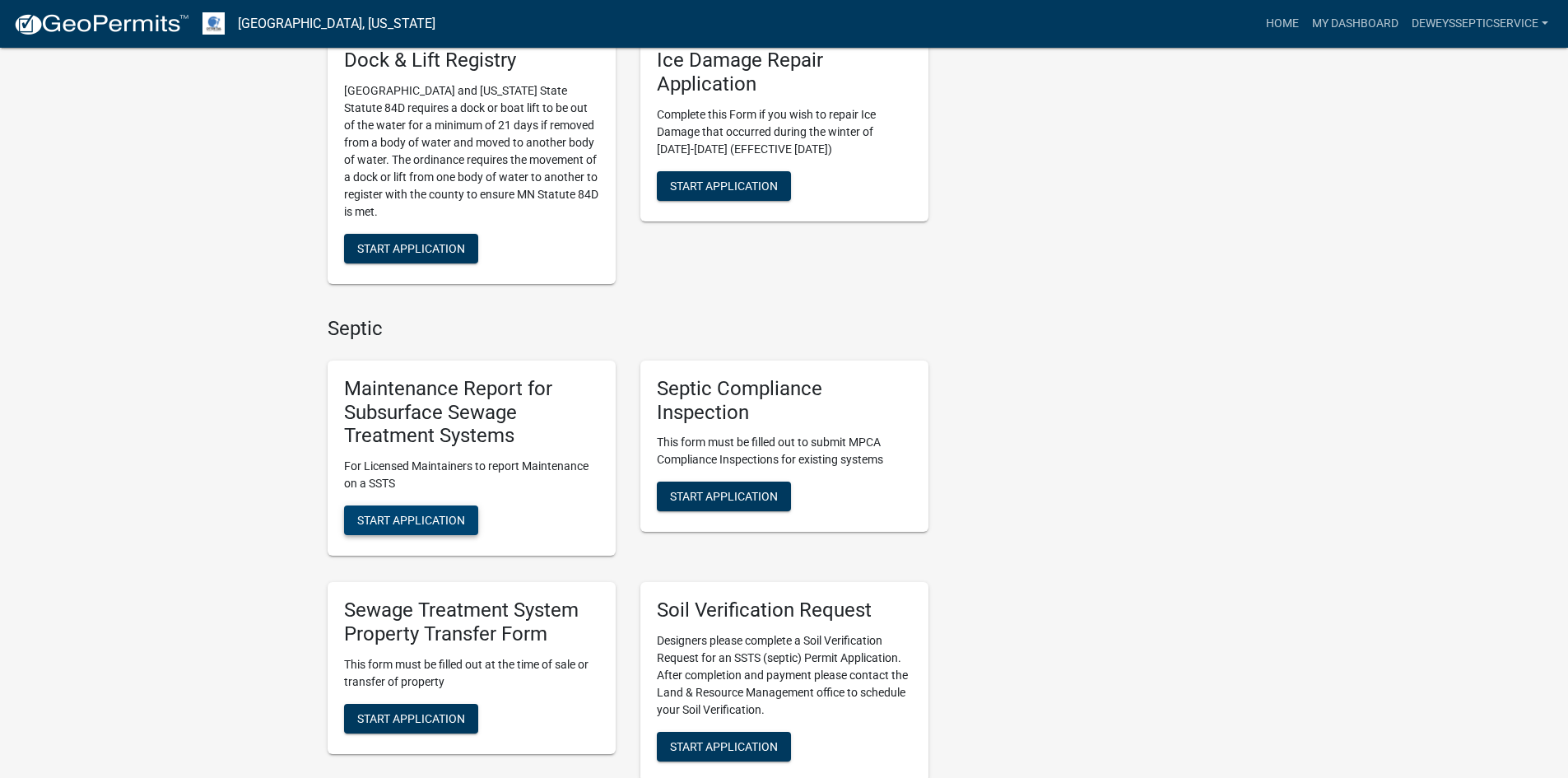
click at [446, 521] on span "Start Application" at bounding box center [411, 520] width 108 height 13
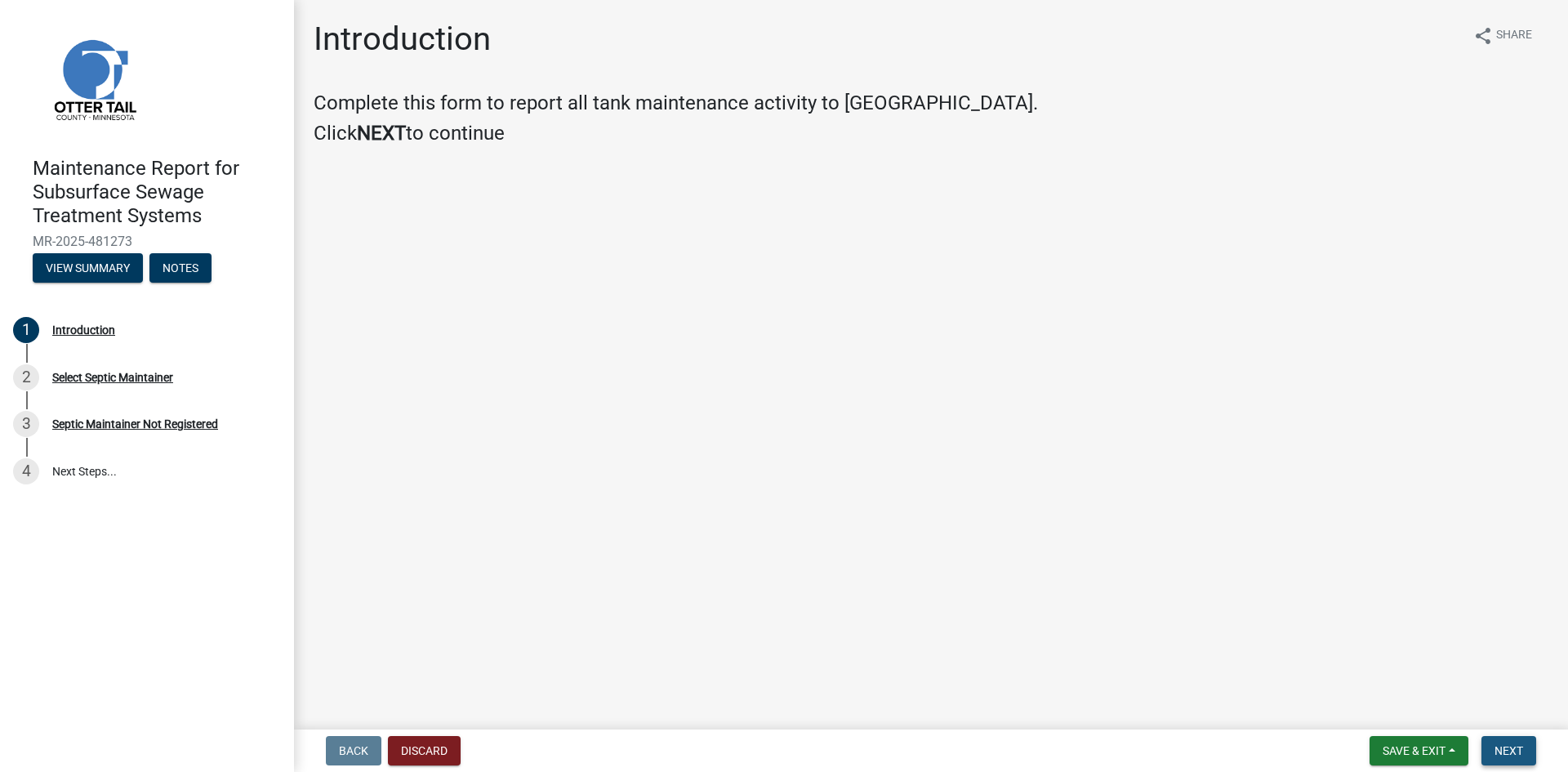
click at [1513, 744] on span "Next" at bounding box center [1509, 750] width 29 height 13
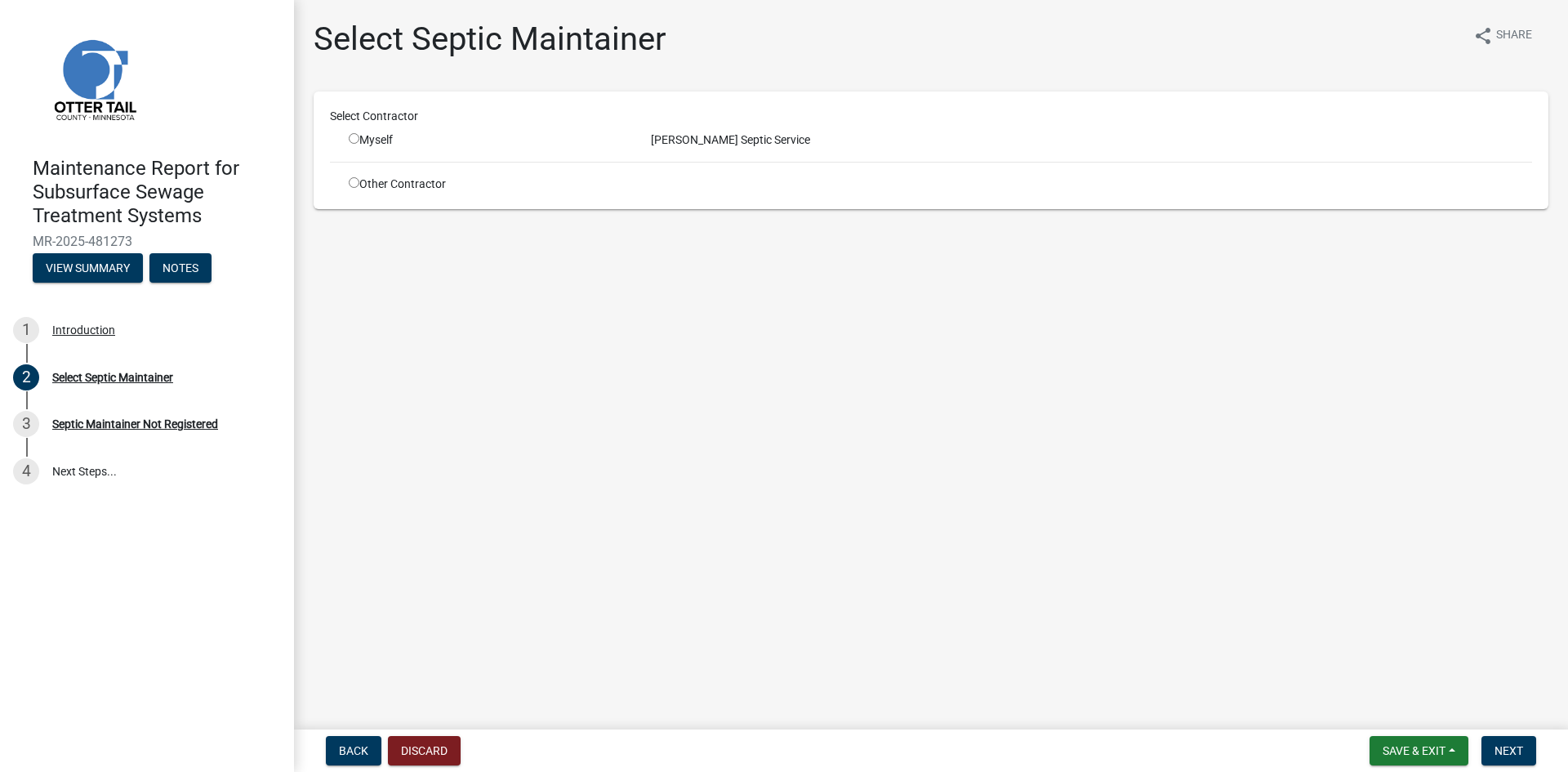
click at [354, 143] on input "radio" at bounding box center [354, 138] width 11 height 11
radio input "true"
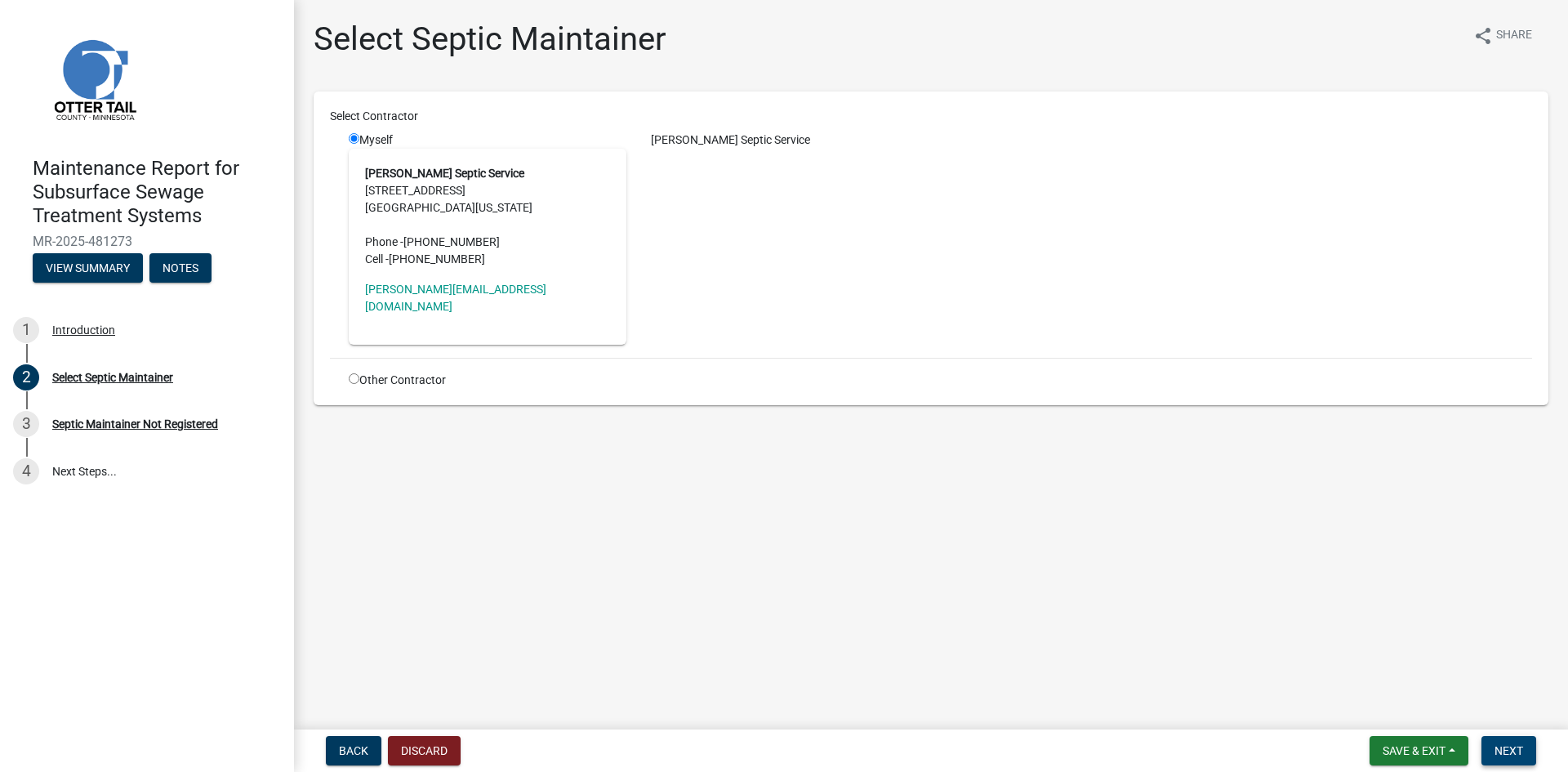
click at [1506, 758] on span "Next" at bounding box center [1509, 750] width 29 height 13
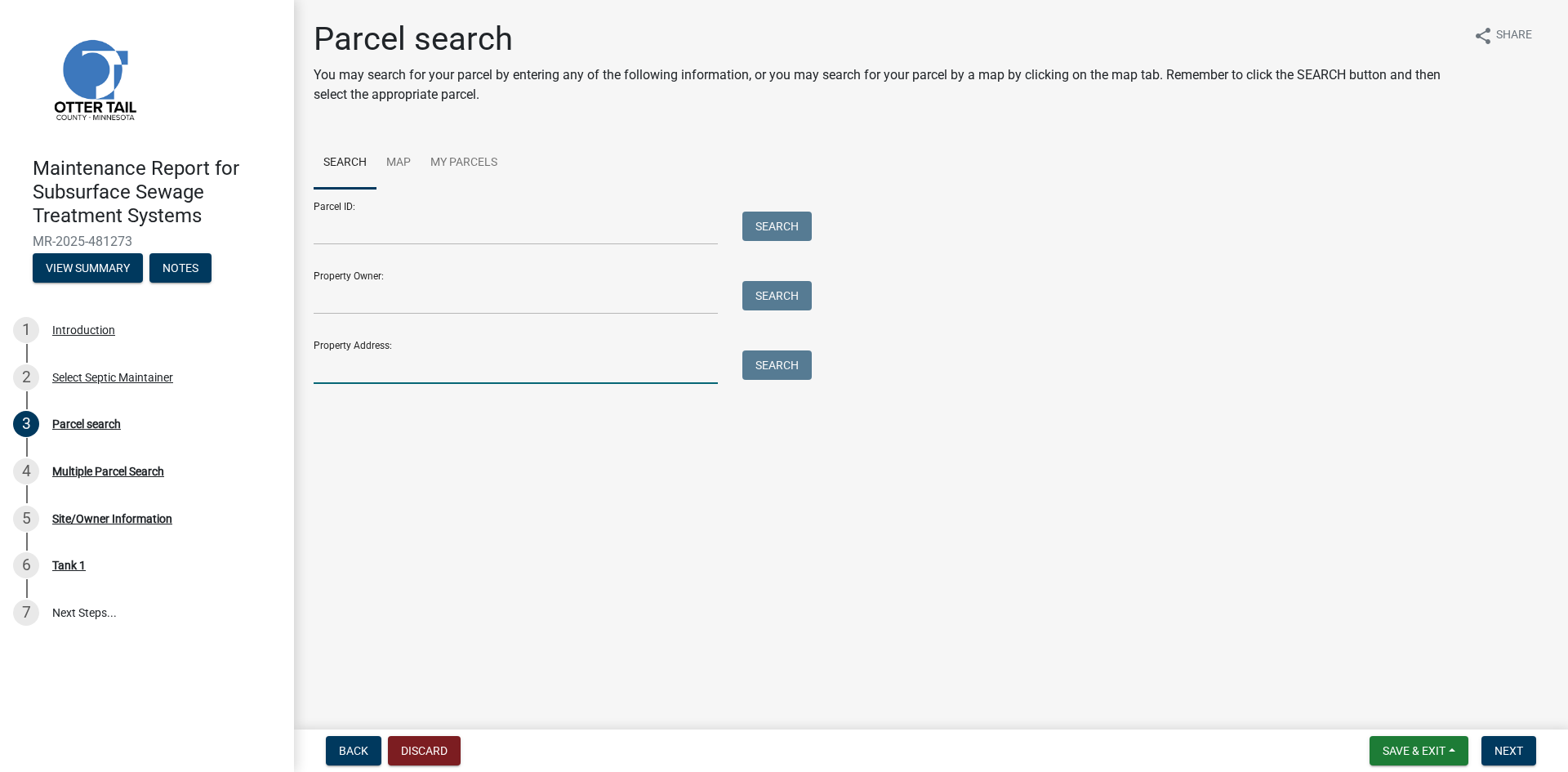
click at [517, 367] on input "Property Address:" at bounding box center [515, 367] width 404 height 33
type input "21550"
click at [1536, 749] on button "Next" at bounding box center [1508, 750] width 55 height 30
click at [771, 365] on button "Search" at bounding box center [776, 365] width 70 height 30
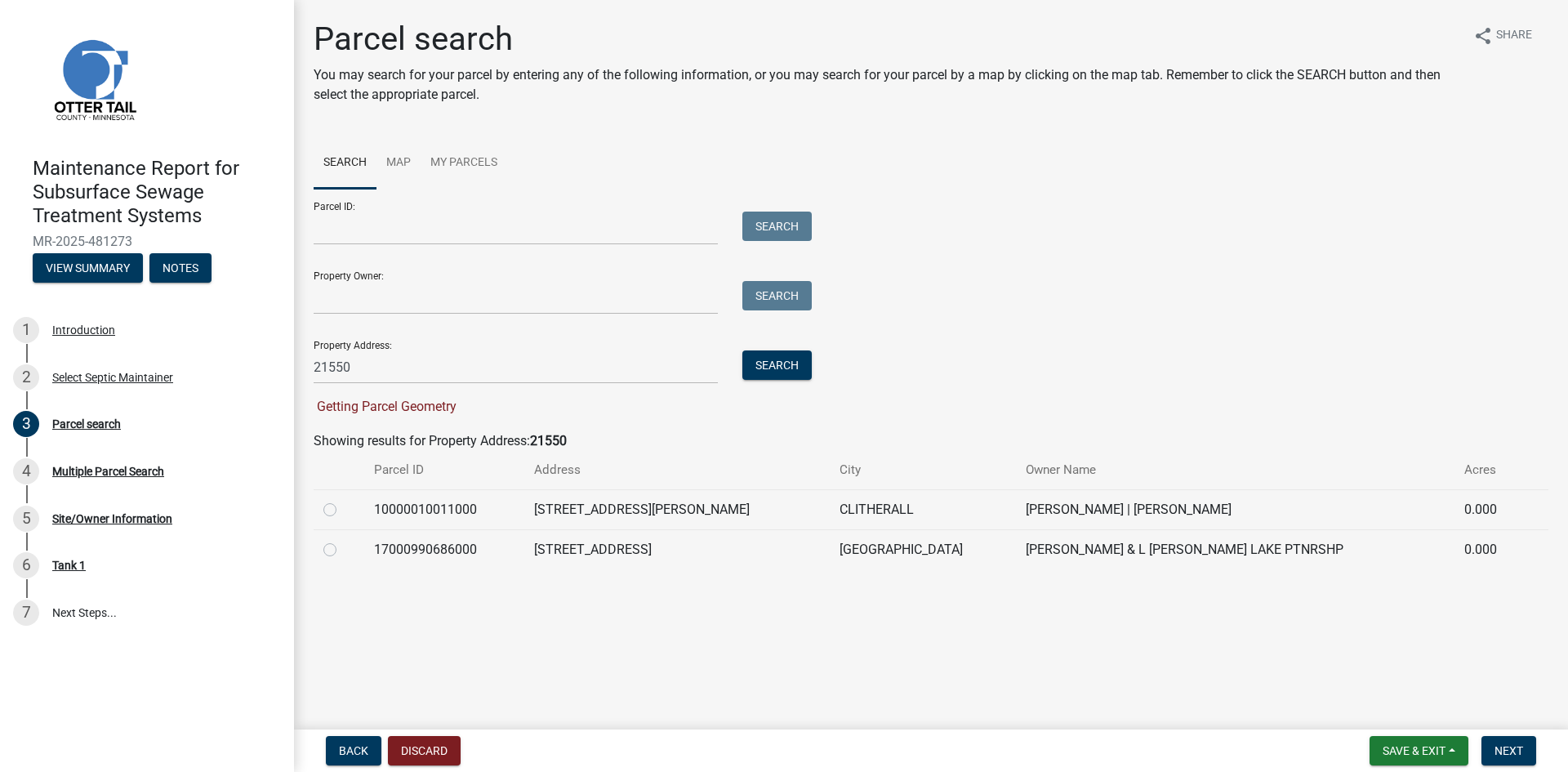
click at [343, 540] on label at bounding box center [343, 540] width 0 height 0
click at [343, 550] on input "radio" at bounding box center [348, 545] width 11 height 11
radio input "true"
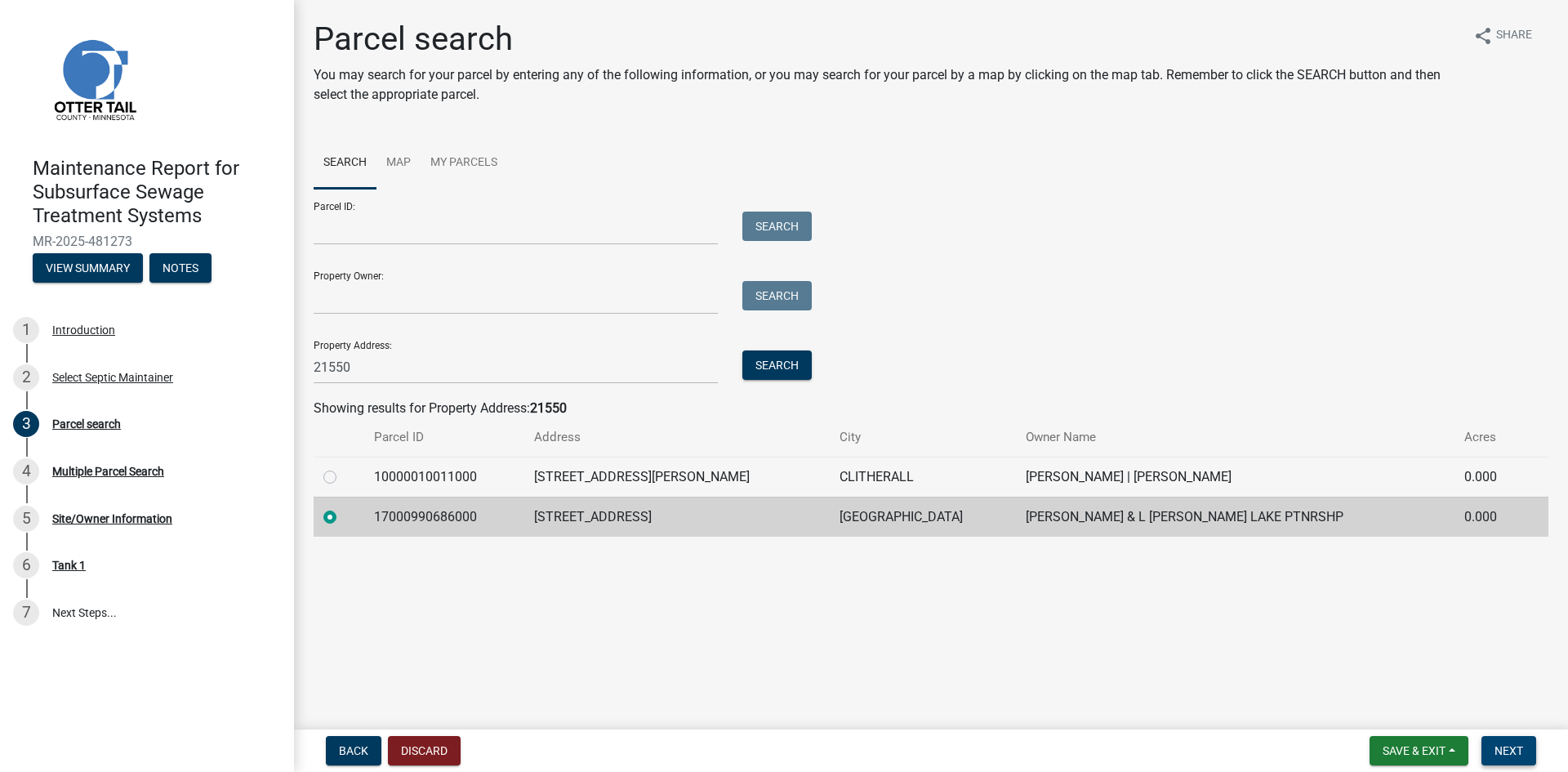
click at [1504, 751] on span "Next" at bounding box center [1509, 750] width 29 height 13
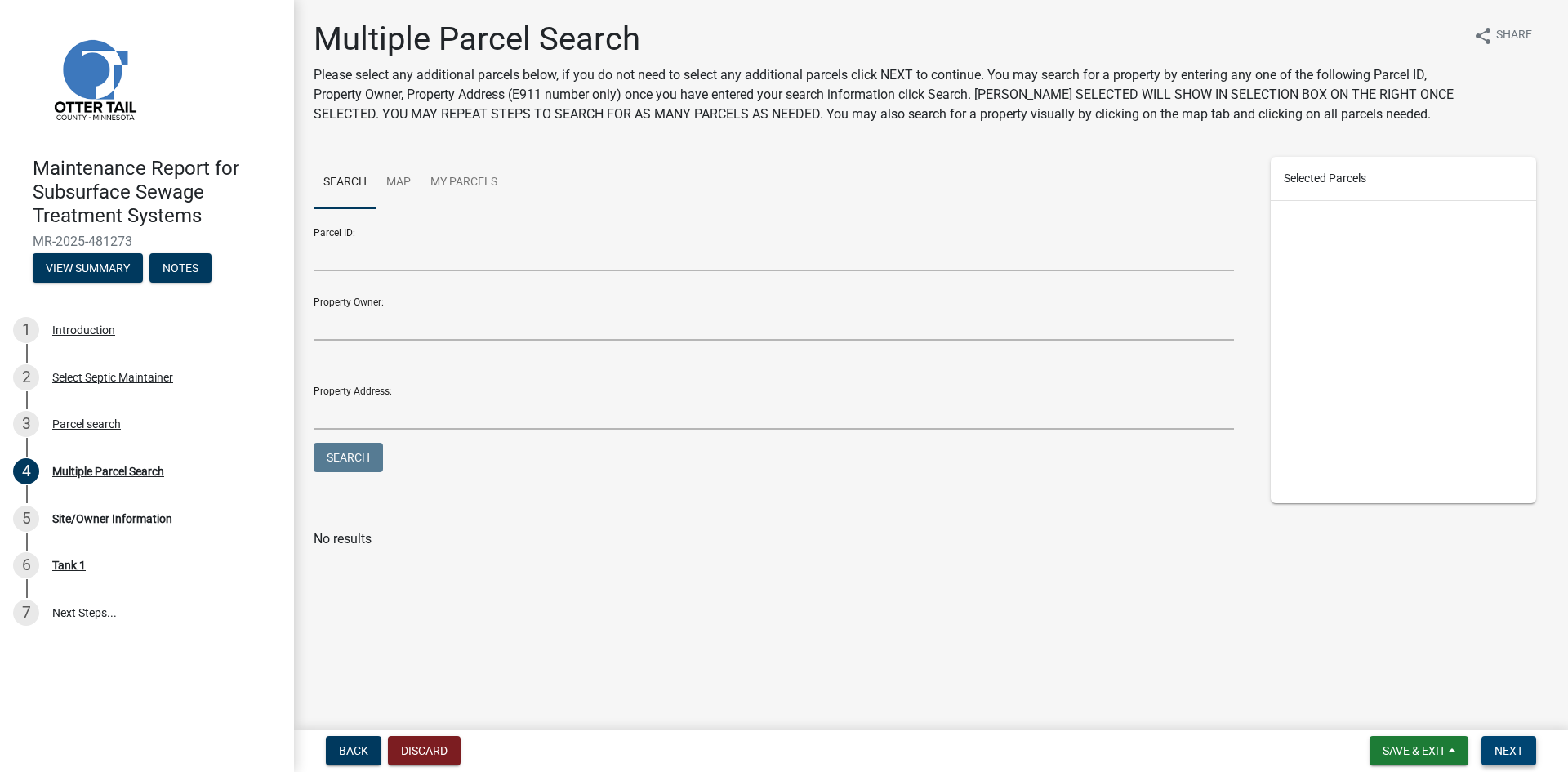
click at [1504, 750] on span "Next" at bounding box center [1509, 750] width 29 height 13
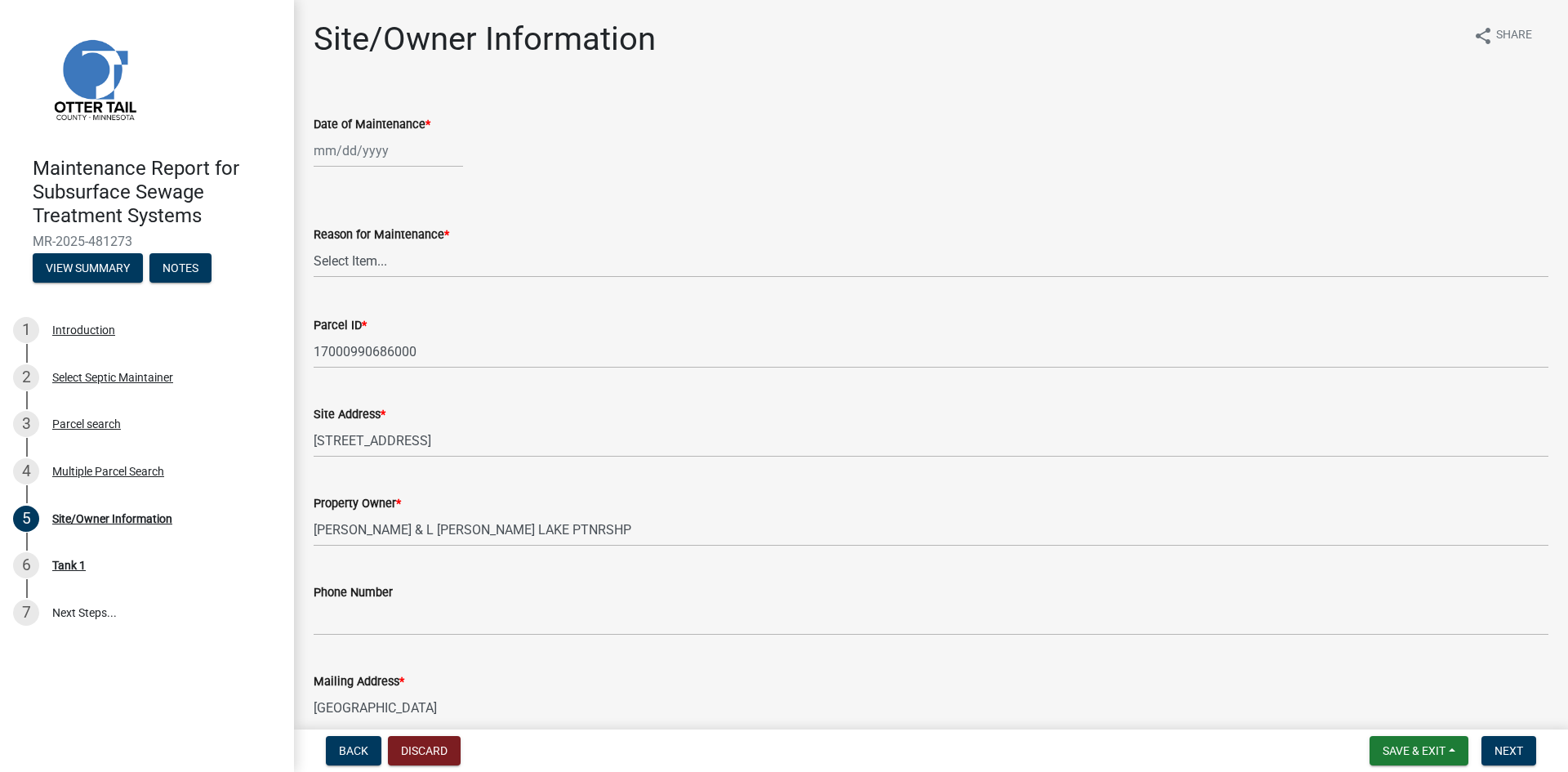
select select "9"
select select "2025"
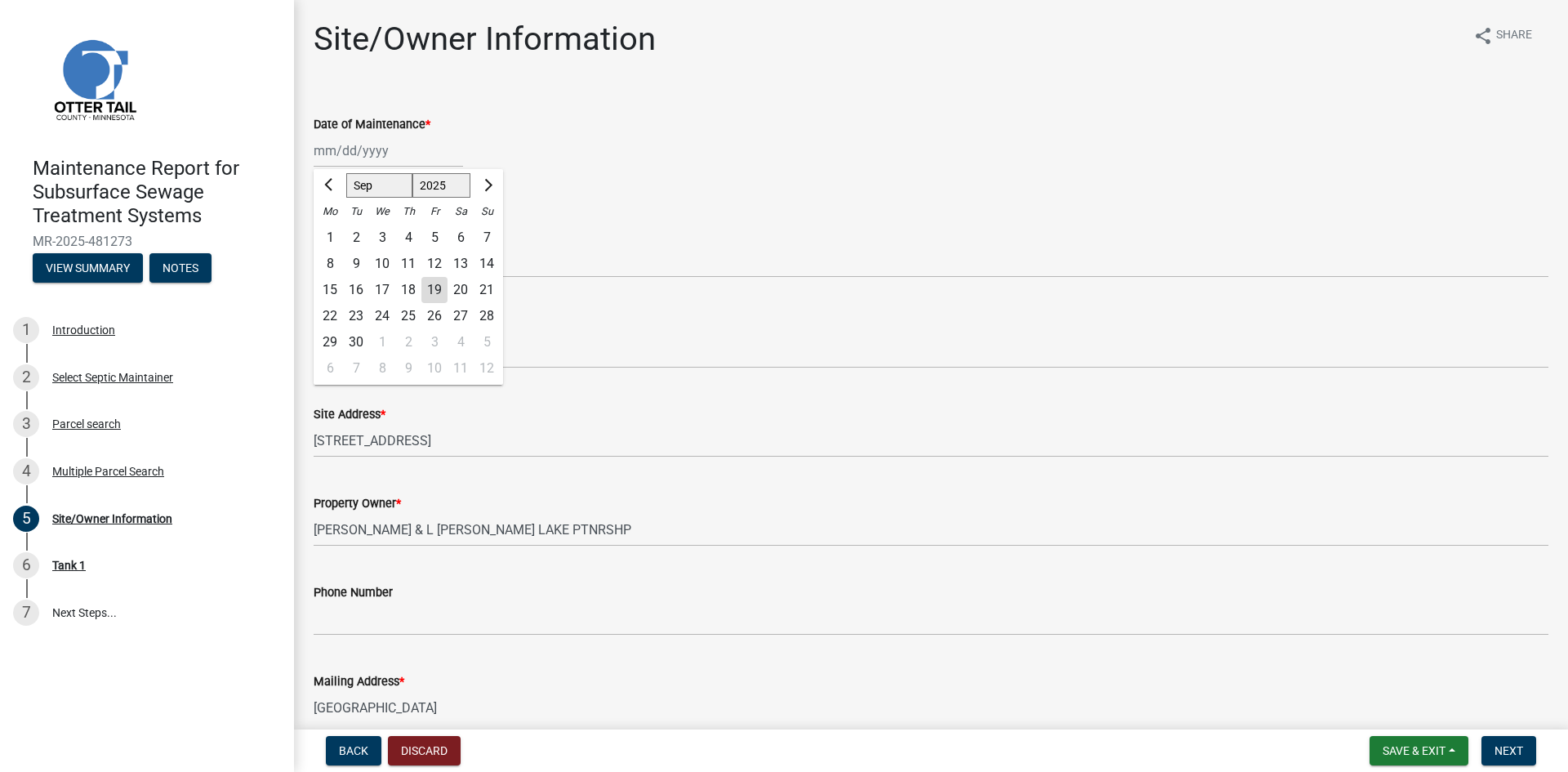
click at [368, 162] on div "[PERSON_NAME] Feb Mar Apr [PERSON_NAME][DATE] Oct Nov [DATE] 1526 1527 1528 152…" at bounding box center [388, 150] width 150 height 33
click at [330, 262] on div "8" at bounding box center [329, 264] width 26 height 26
type input "[DATE]"
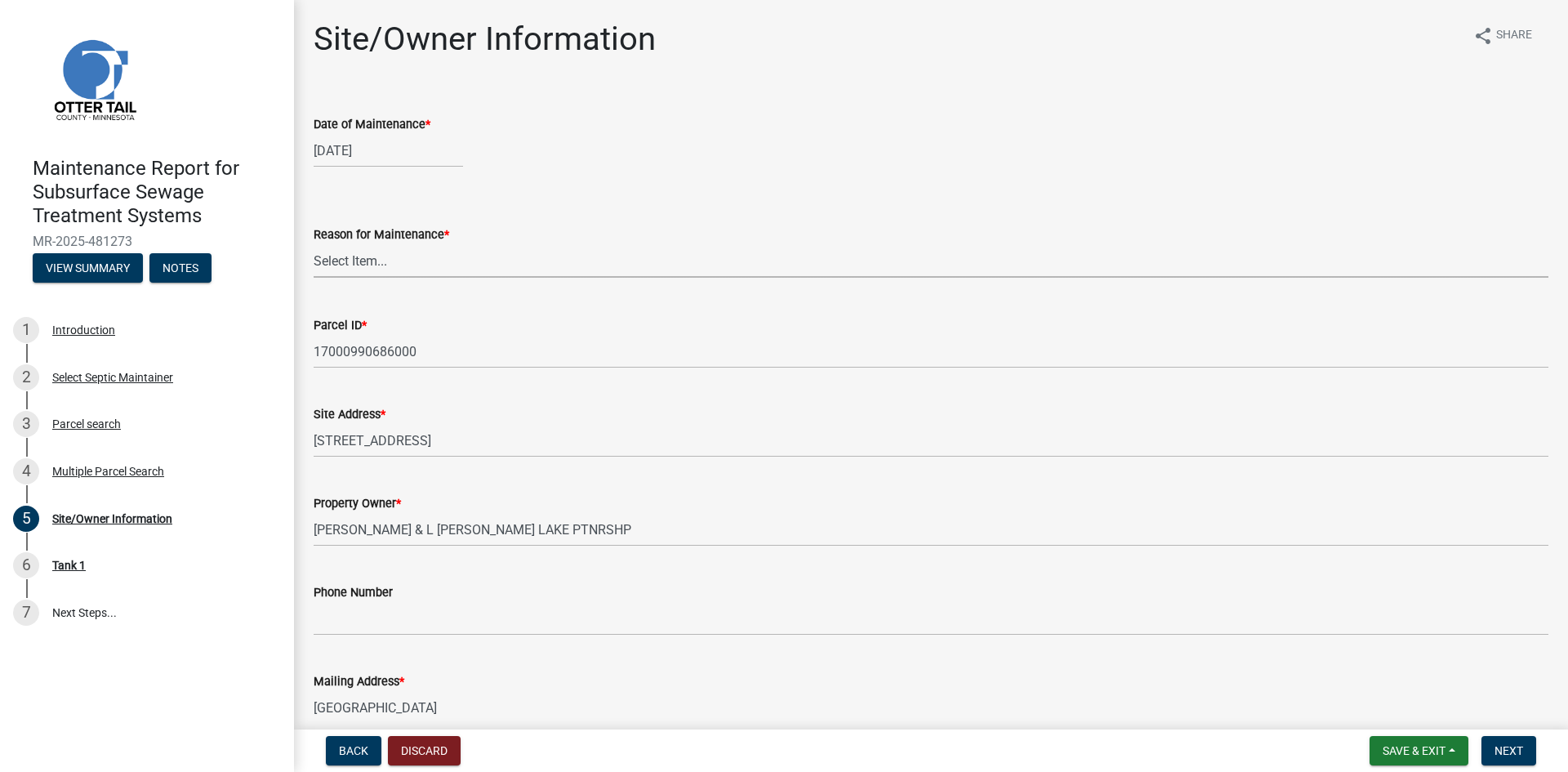
click at [330, 262] on select "Select Item... Called Routine Other" at bounding box center [931, 261] width 1235 height 33
click at [313, 245] on select "Select Item... Called Routine Other" at bounding box center [931, 261] width 1235 height 33
select select "3ac72b63-7b21-42e4-8192-806faae7a4f1"
click at [1500, 750] on span "Next" at bounding box center [1509, 750] width 29 height 13
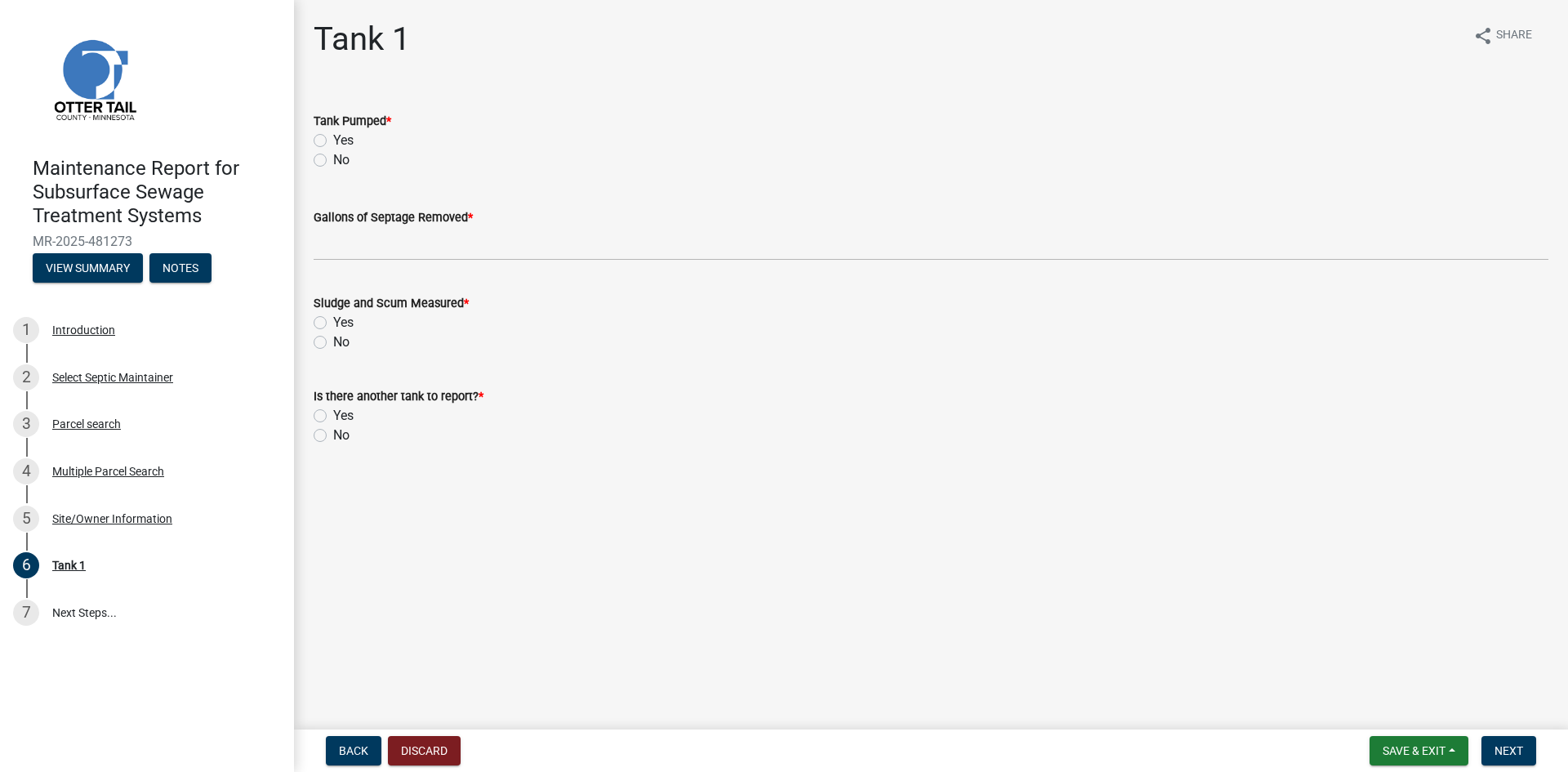
click at [333, 136] on label "Yes" at bounding box center [343, 141] width 21 height 20
click at [333, 136] on input "Yes" at bounding box center [339, 136] width 11 height 11
radio input "true"
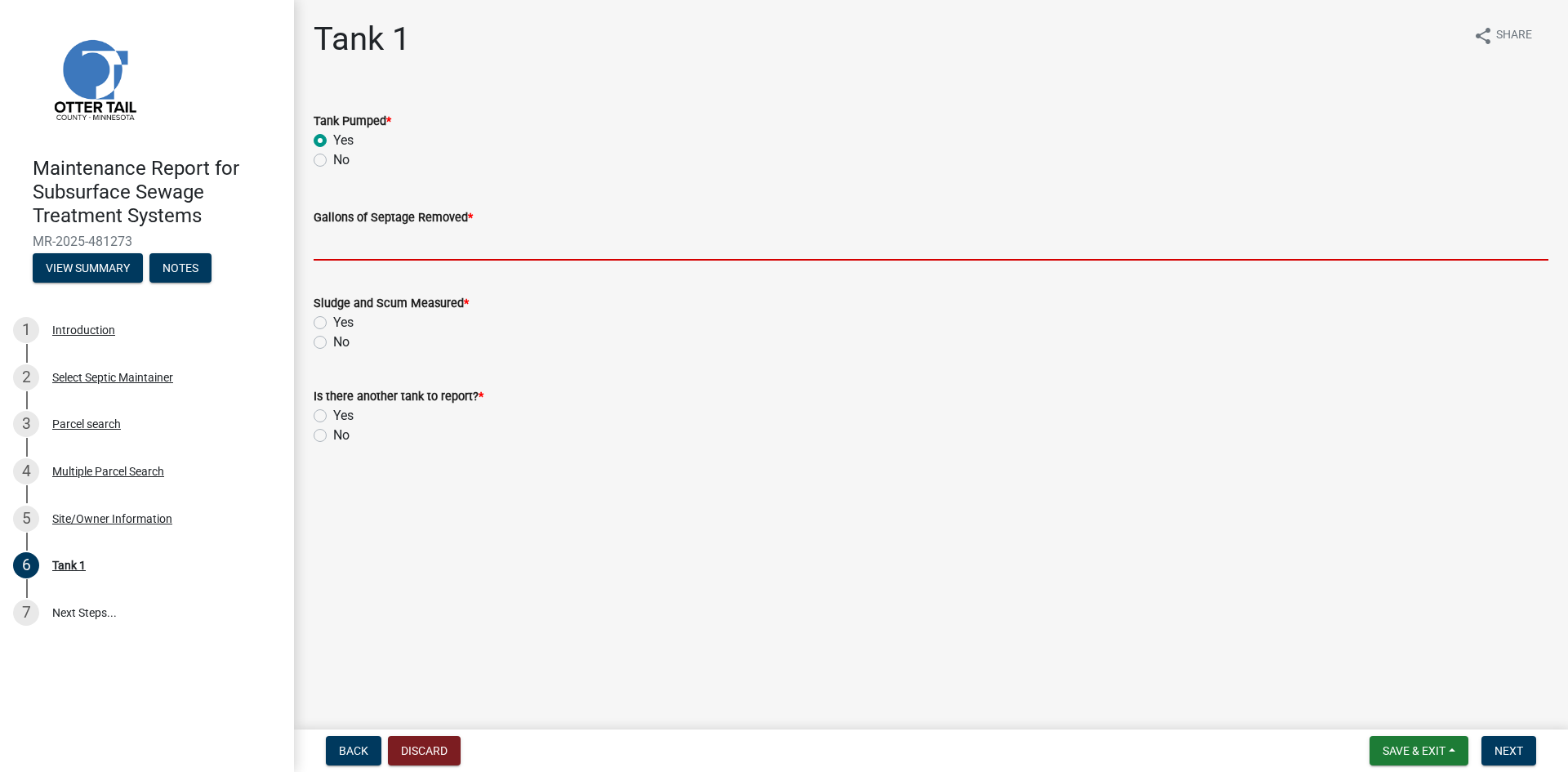
click at [345, 254] on input "Gallons of Septage Removed *" at bounding box center [931, 244] width 1235 height 33
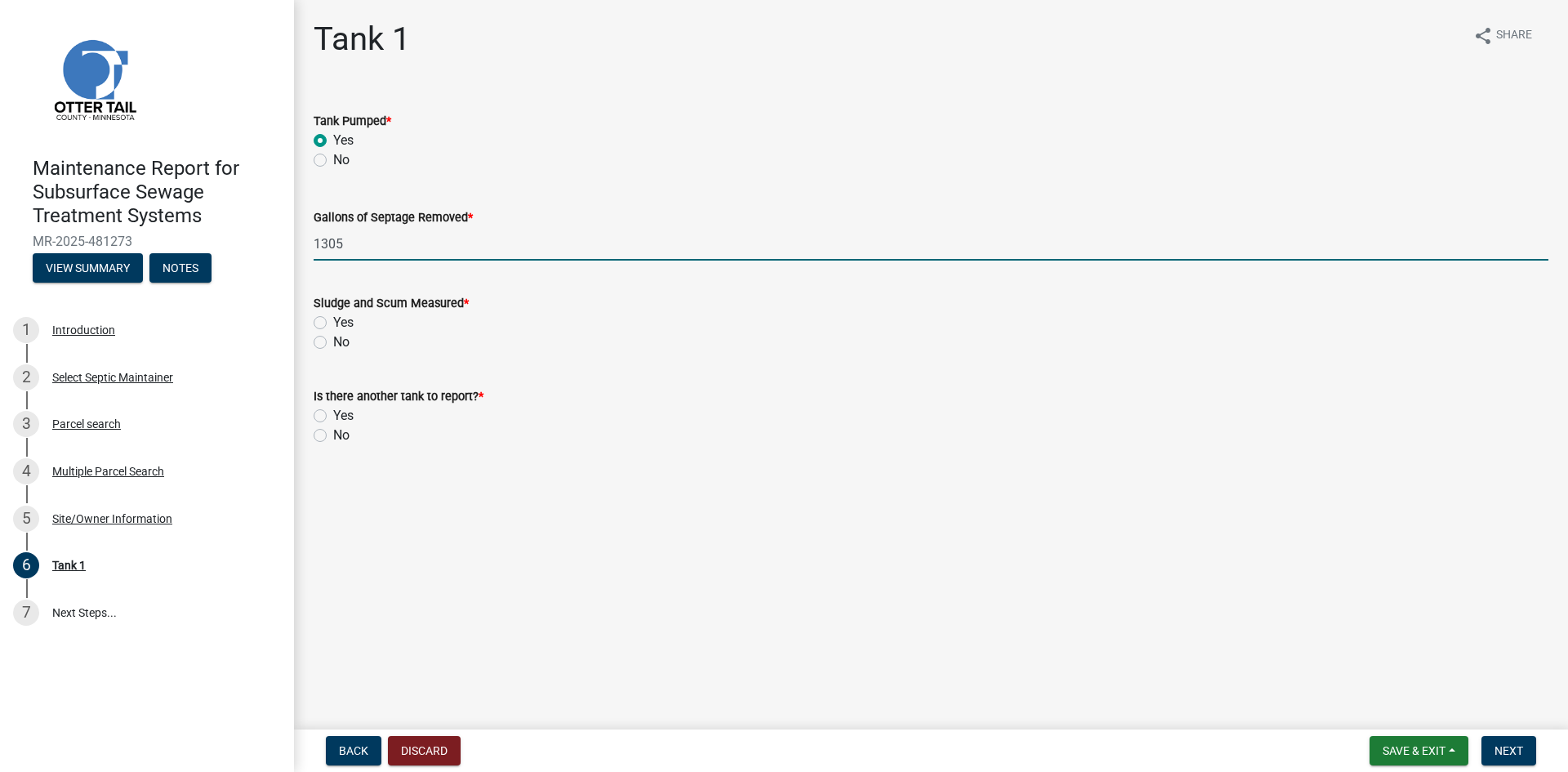
type input "1305"
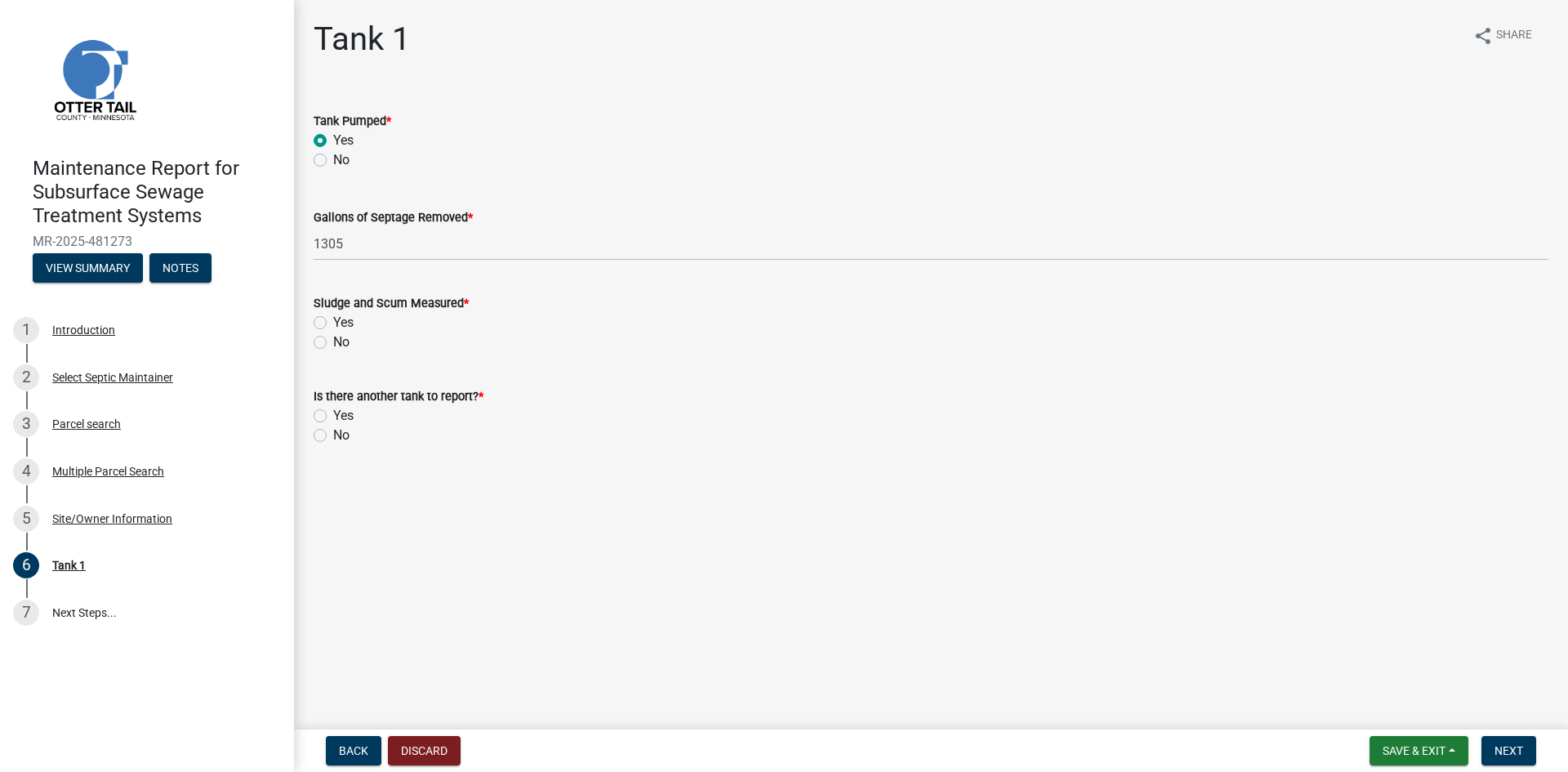
click at [333, 346] on label "No" at bounding box center [341, 342] width 16 height 20
click at [333, 343] on input "No" at bounding box center [339, 338] width 11 height 11
radio input "true"
click at [333, 439] on label "No" at bounding box center [341, 435] width 16 height 20
click at [333, 436] on input "No" at bounding box center [339, 431] width 11 height 11
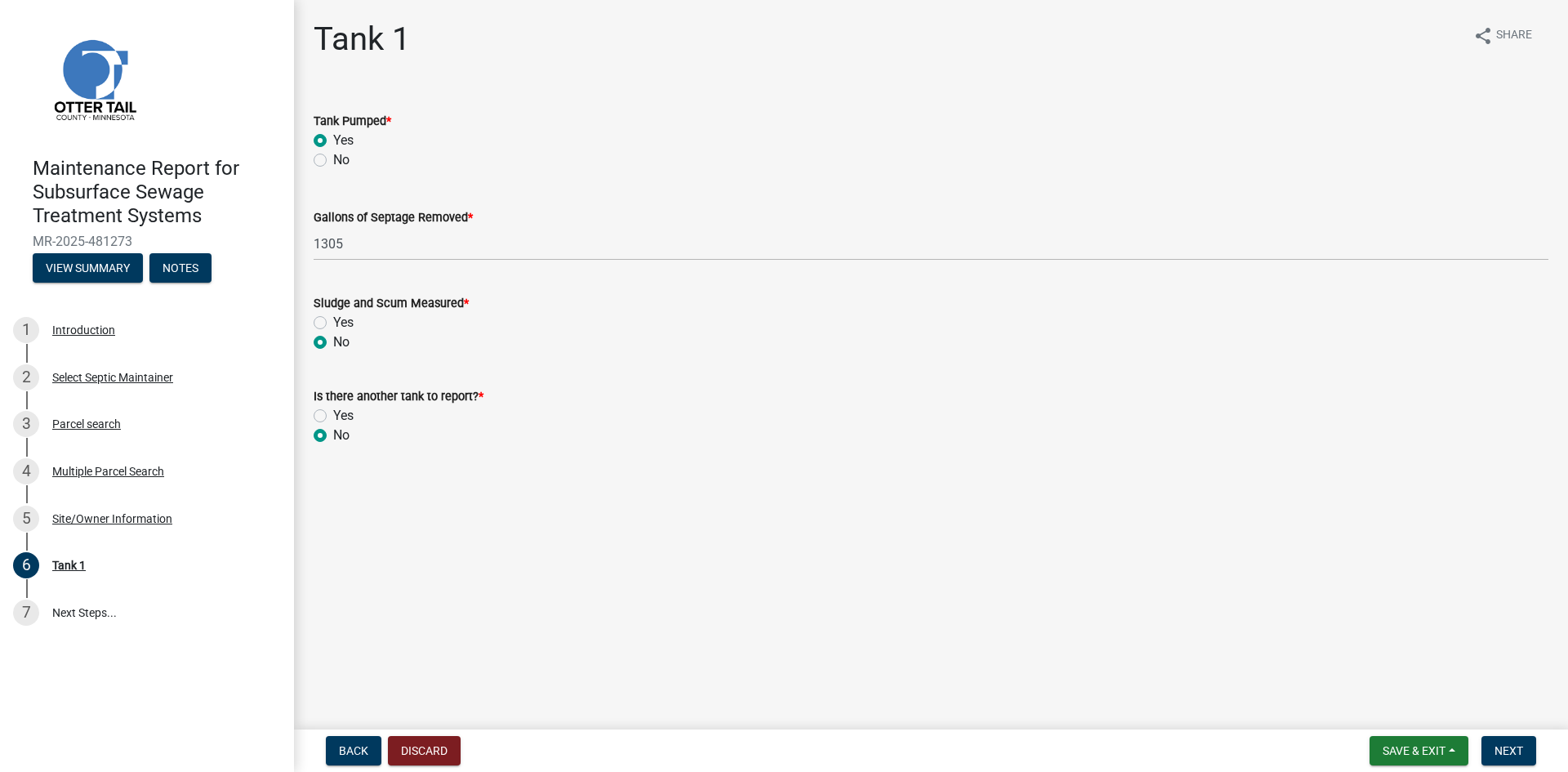
radio input "true"
click at [1526, 749] on button "Next" at bounding box center [1508, 750] width 55 height 30
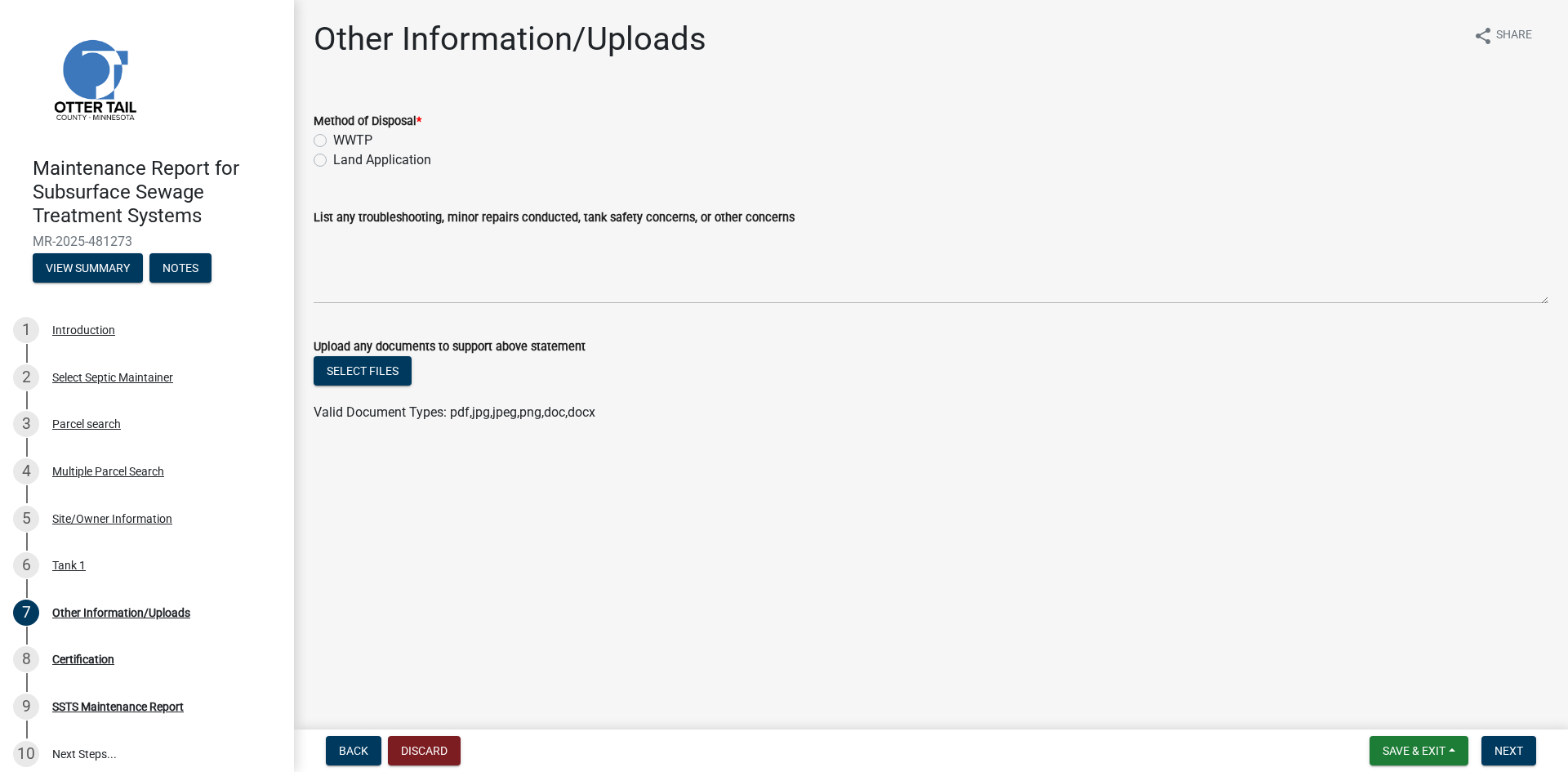
click at [357, 164] on label "Land Application" at bounding box center [382, 160] width 98 height 20
click at [344, 161] on input "Land Application" at bounding box center [339, 155] width 11 height 11
radio input "true"
click at [1508, 746] on span "Next" at bounding box center [1509, 750] width 29 height 13
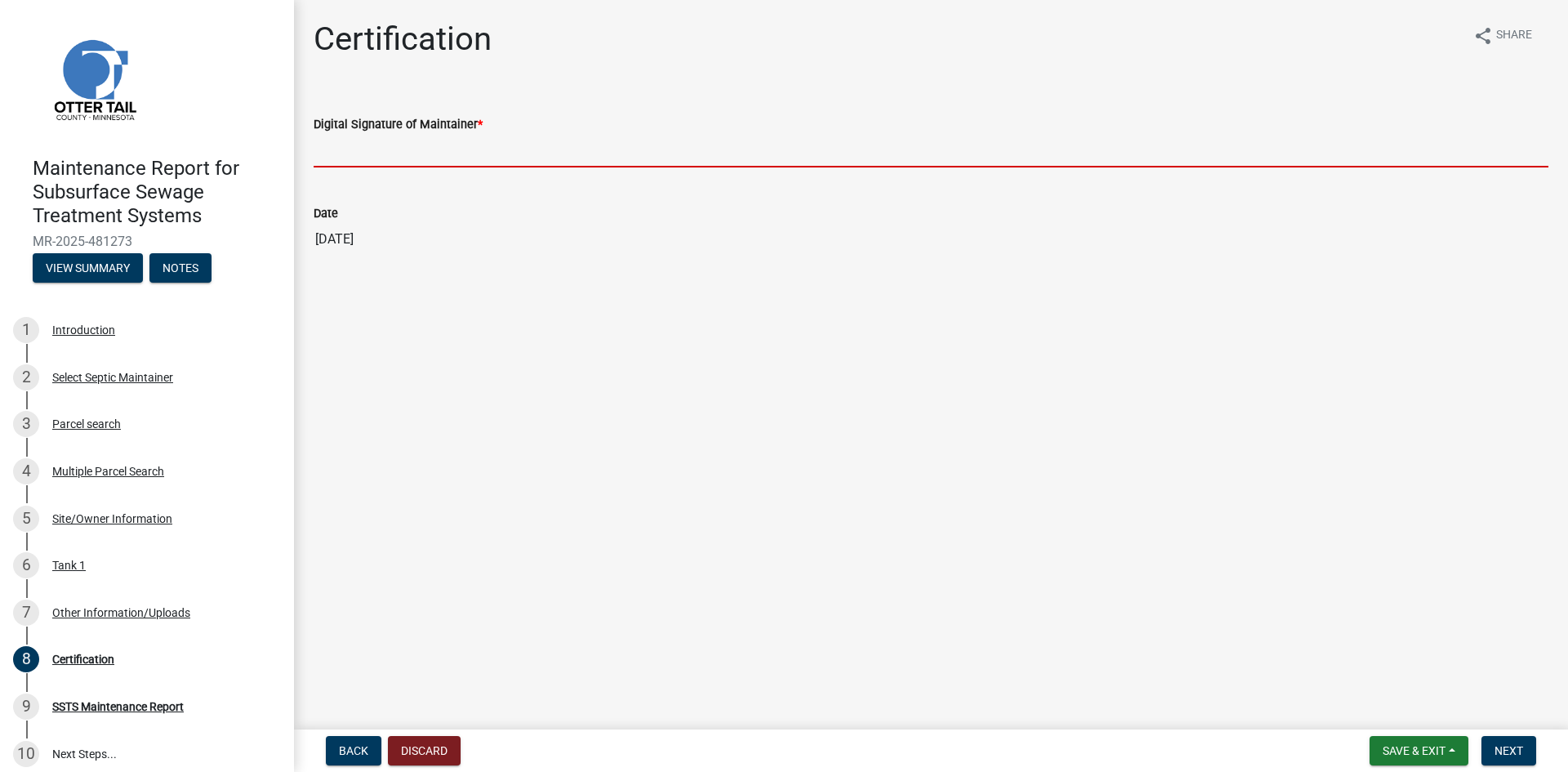
click at [433, 159] on input "Digital Signature of Maintainer *" at bounding box center [931, 150] width 1235 height 33
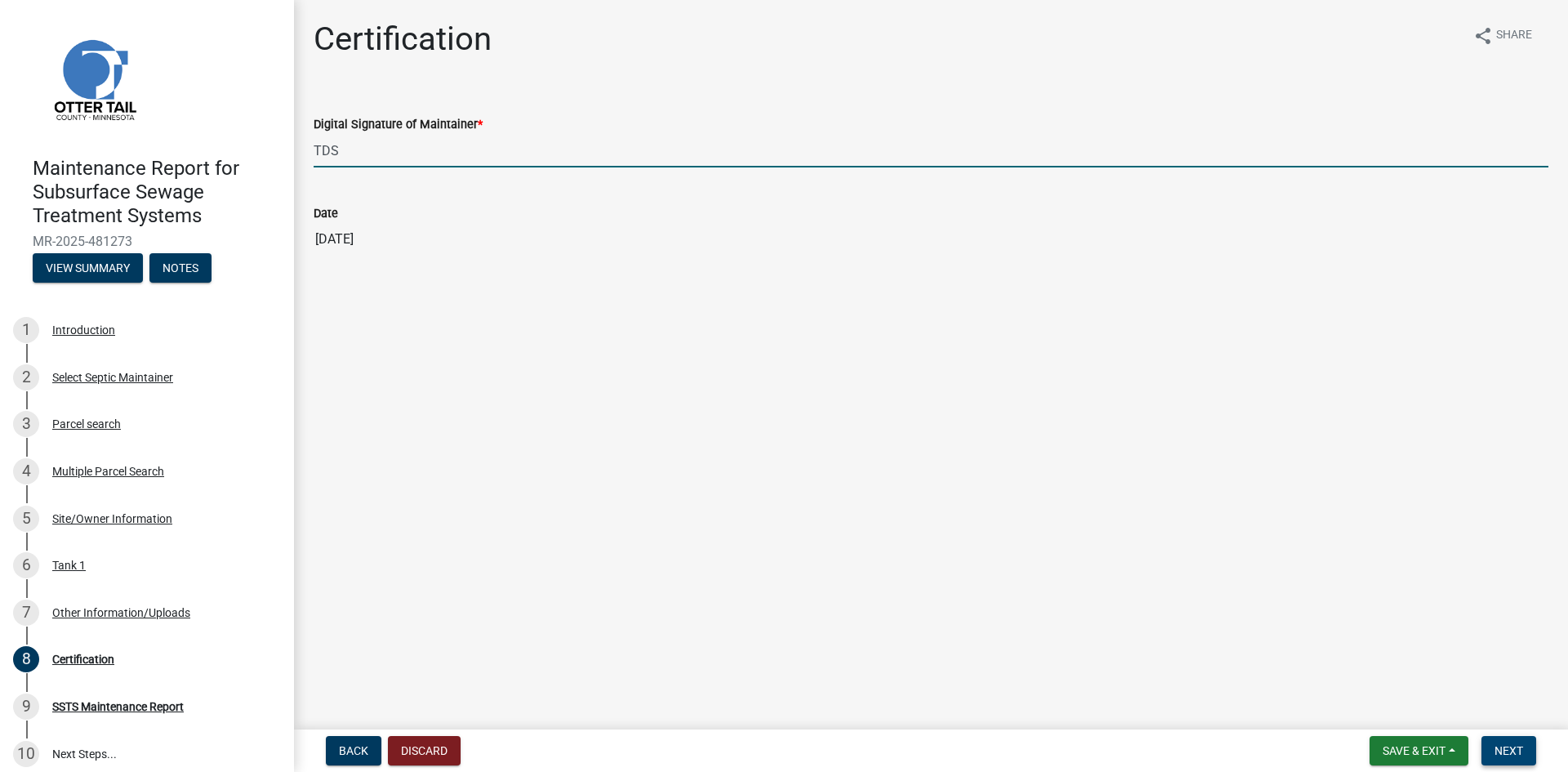
type input "TDS"
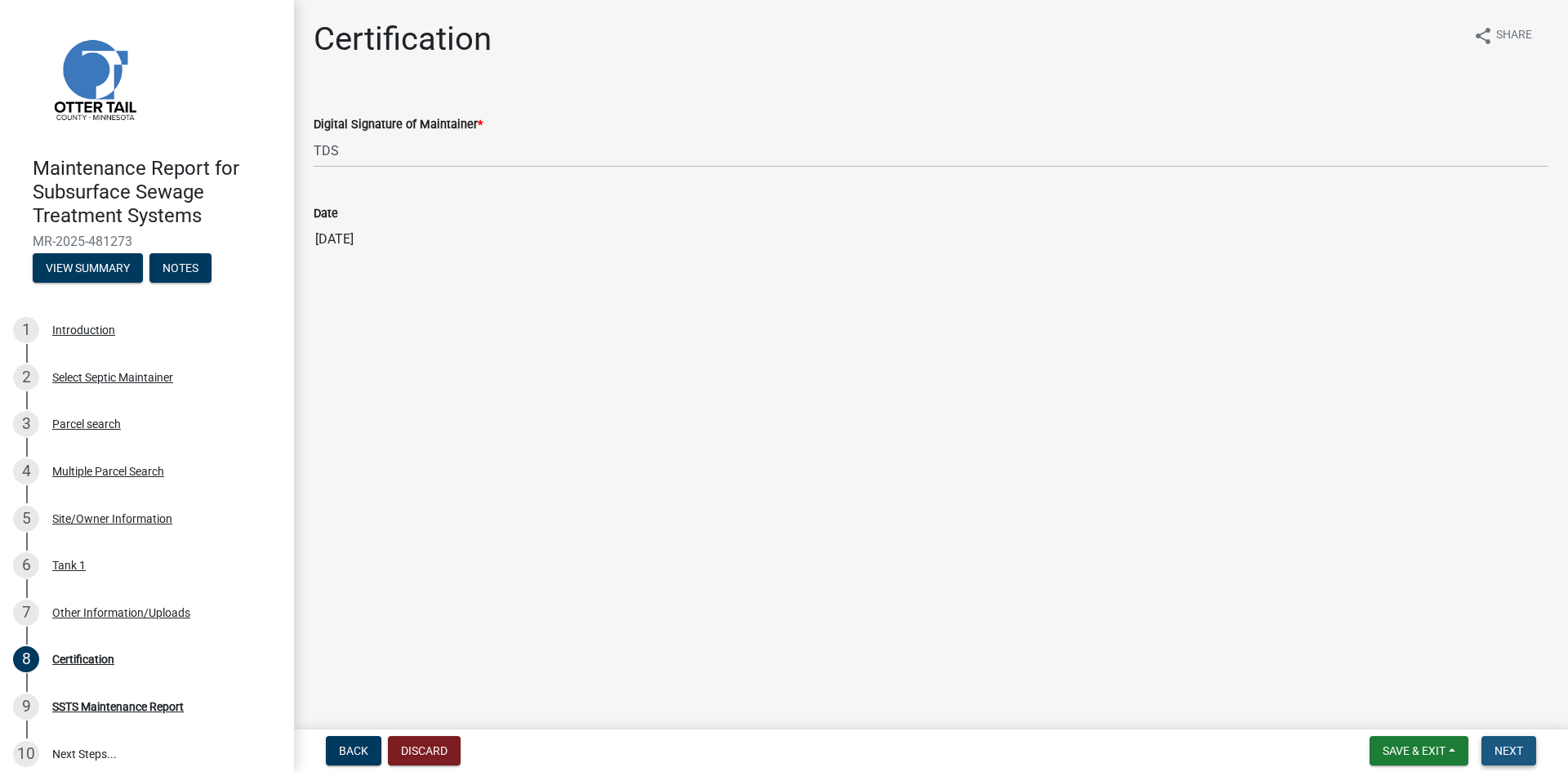
click at [1523, 748] on span "Next" at bounding box center [1509, 750] width 29 height 13
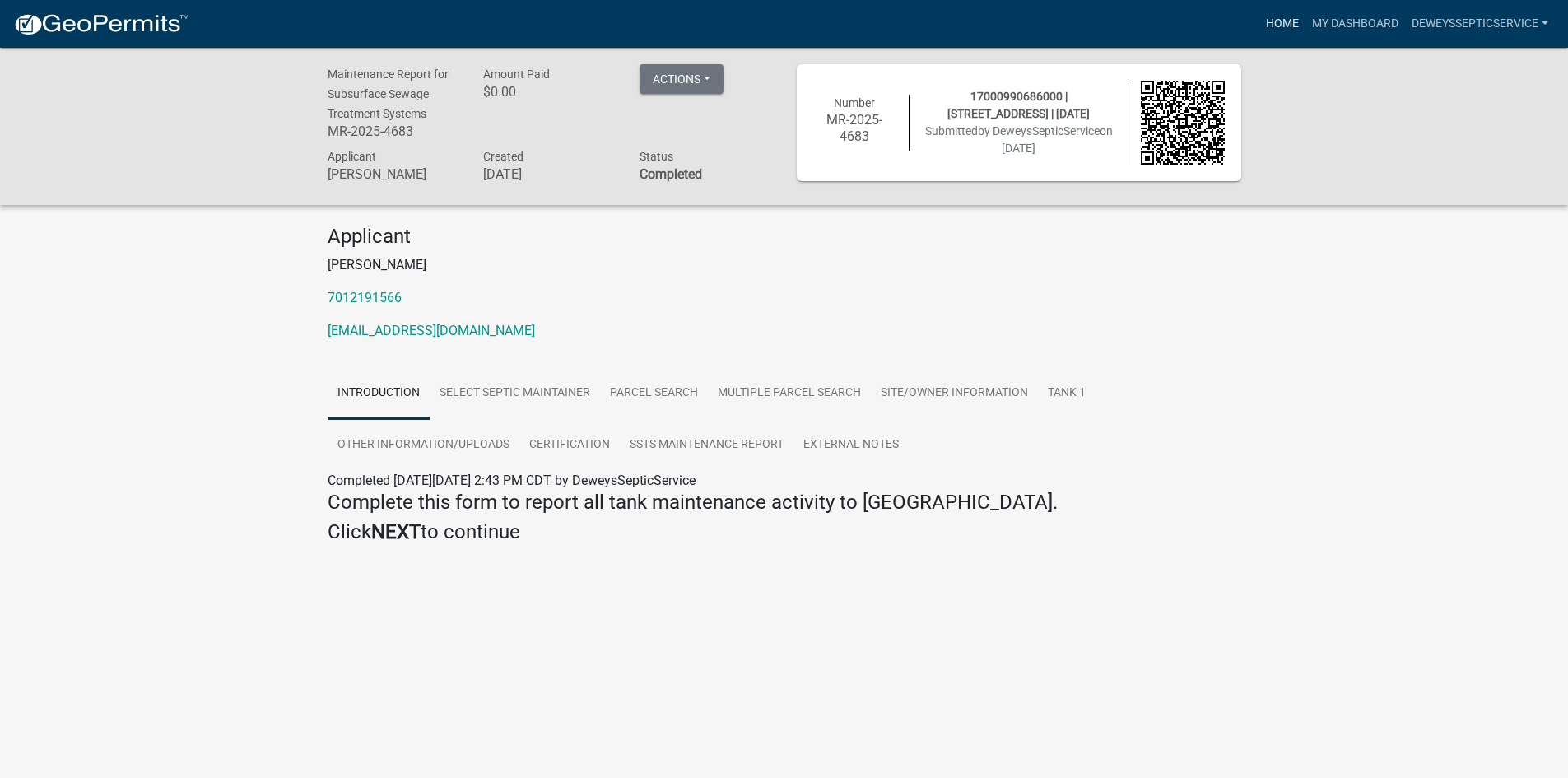
click at [1272, 22] on link "Home" at bounding box center [1282, 24] width 46 height 31
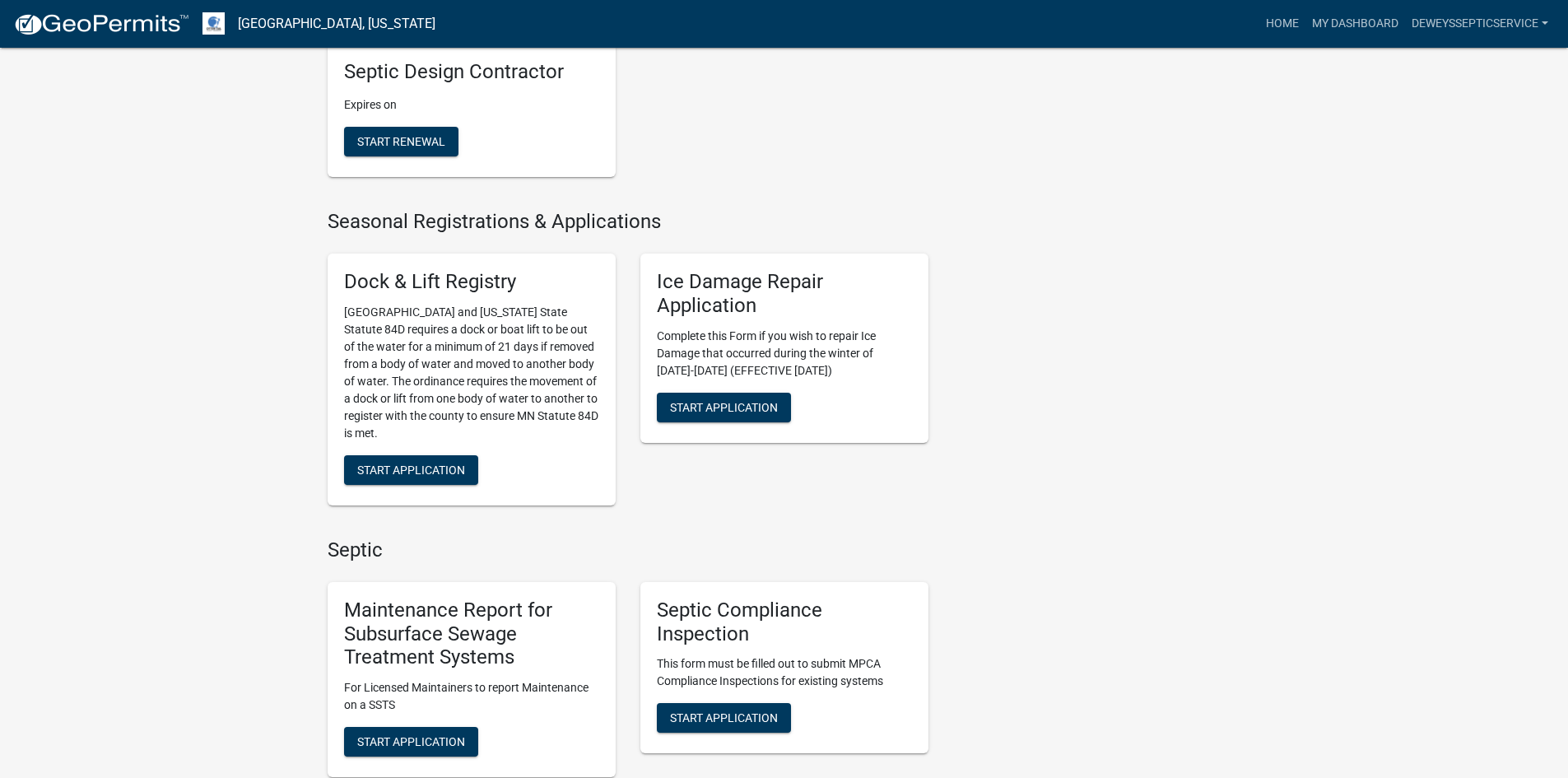
scroll to position [905, 0]
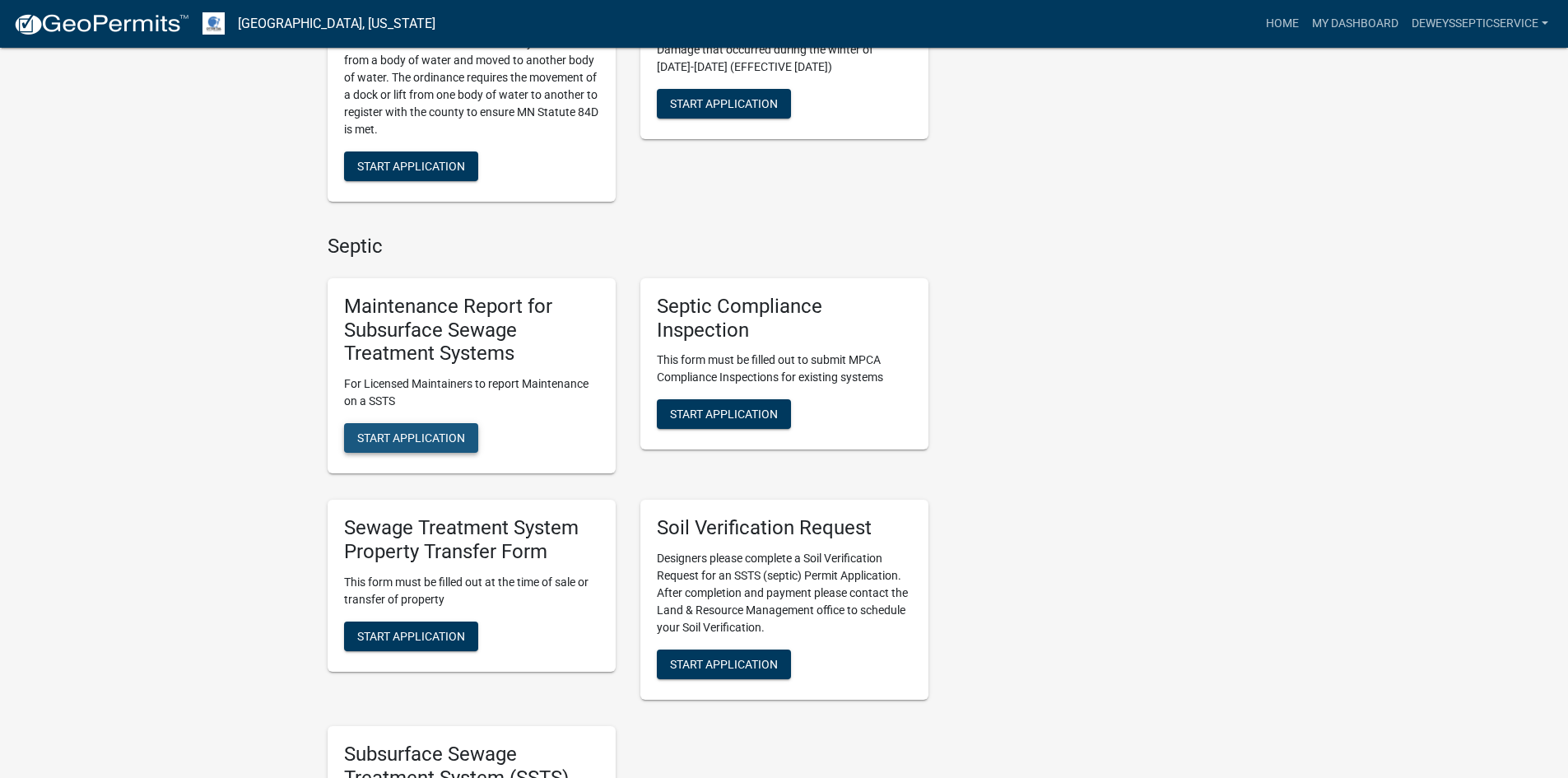
click at [383, 434] on span "Start Application" at bounding box center [411, 438] width 108 height 13
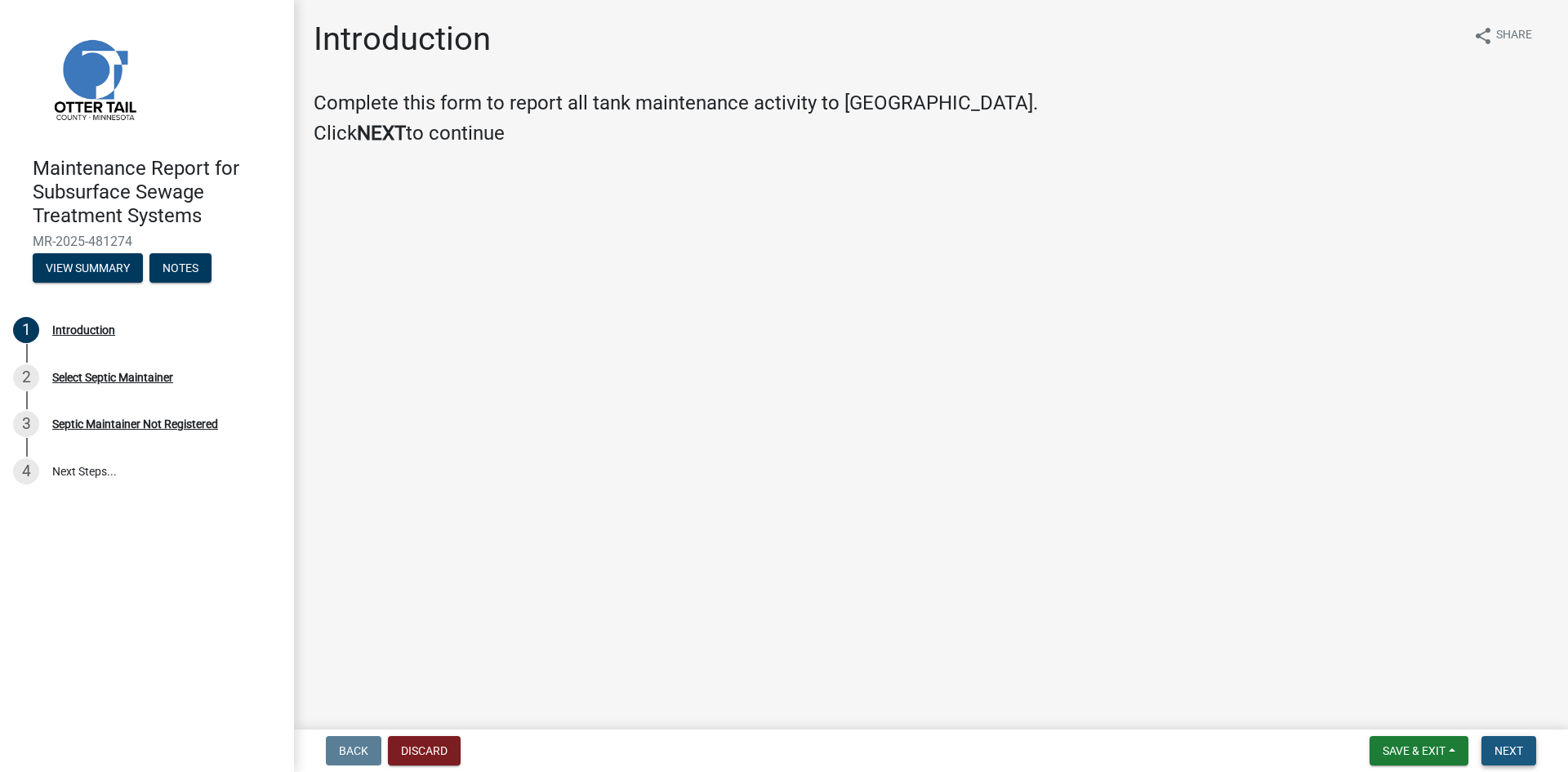
click at [1505, 749] on span "Next" at bounding box center [1509, 750] width 29 height 13
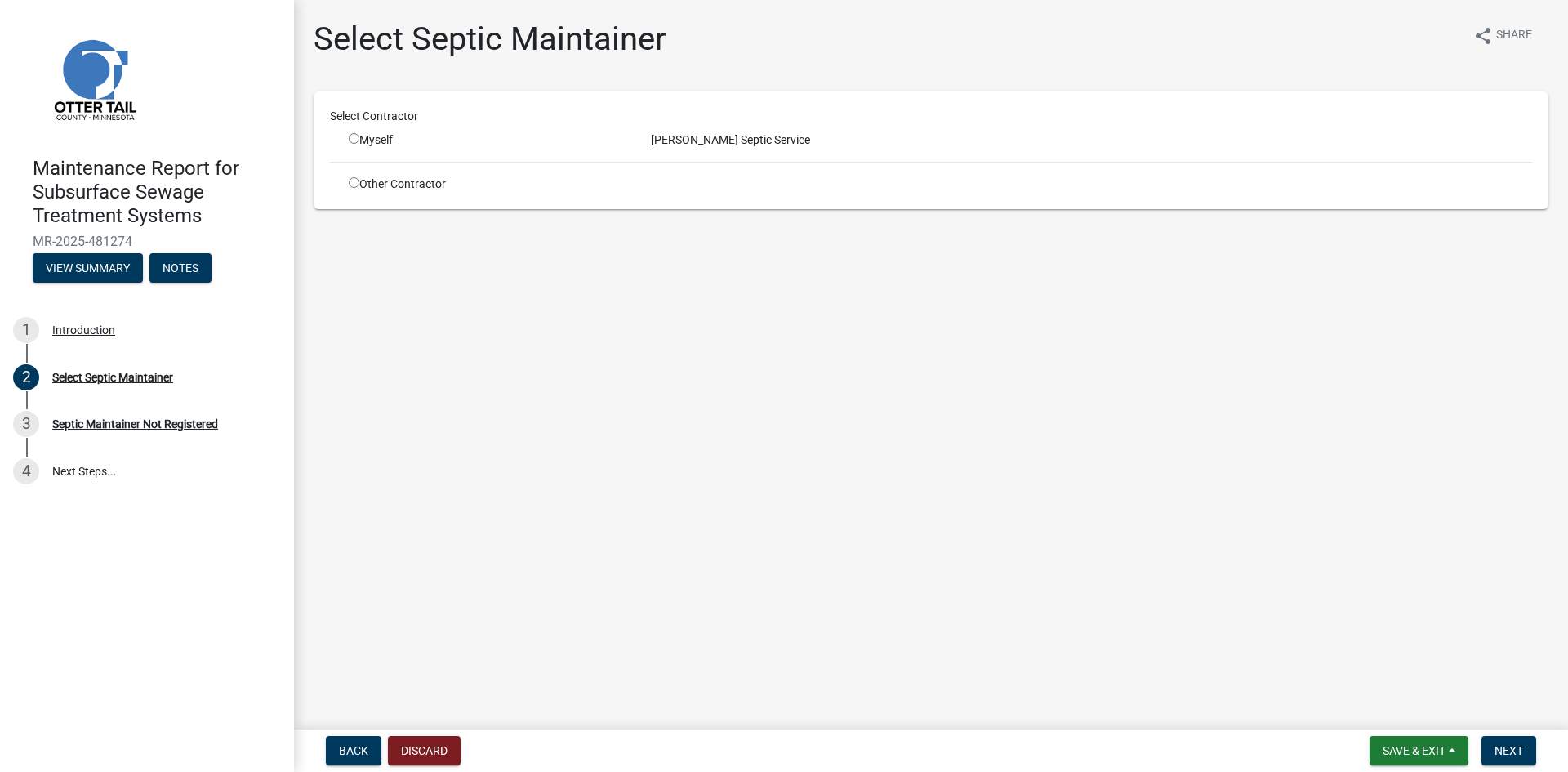
click at [355, 138] on input "radio" at bounding box center [354, 138] width 11 height 11
radio input "true"
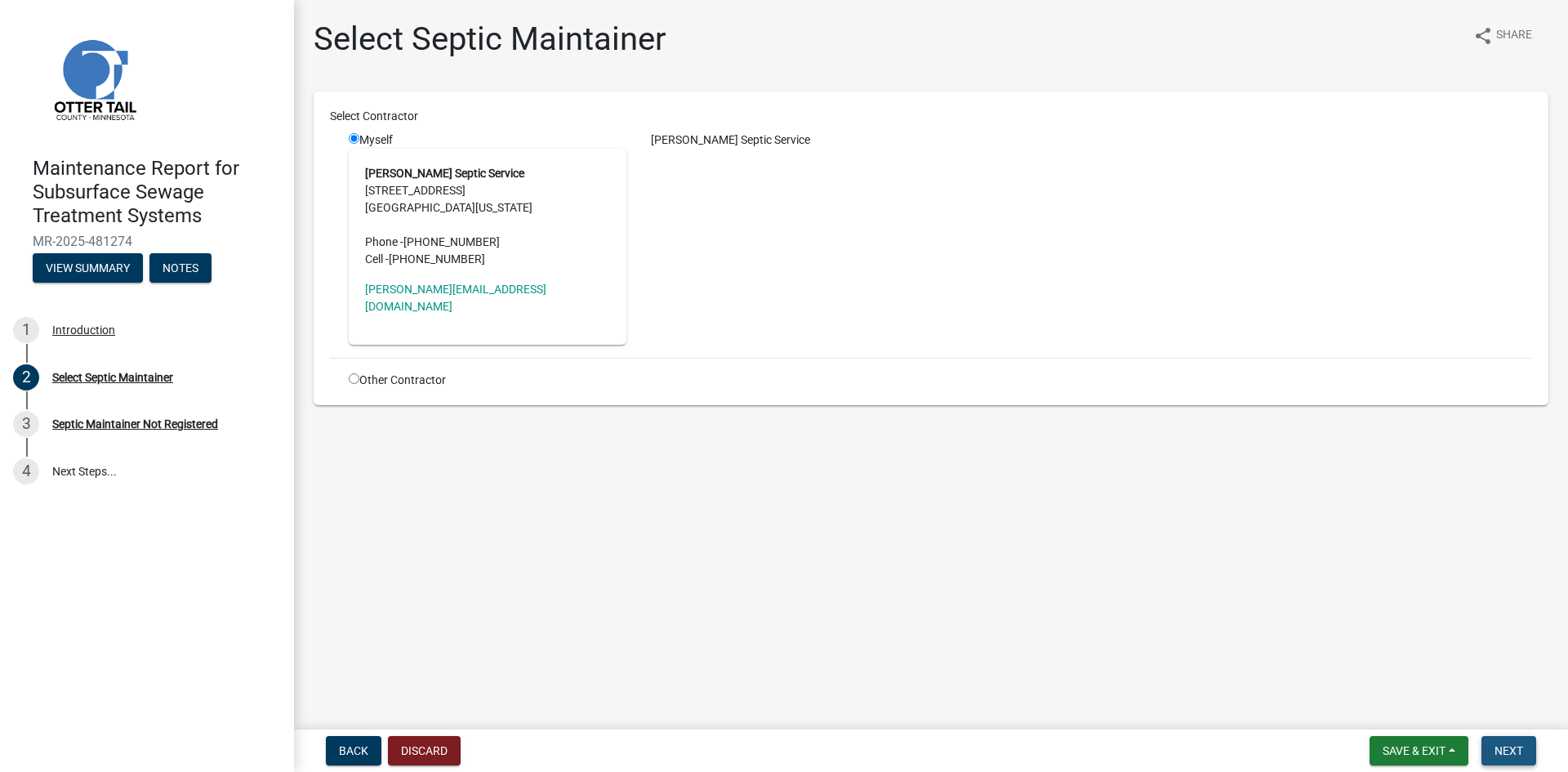
click at [1515, 748] on span "Next" at bounding box center [1509, 750] width 29 height 13
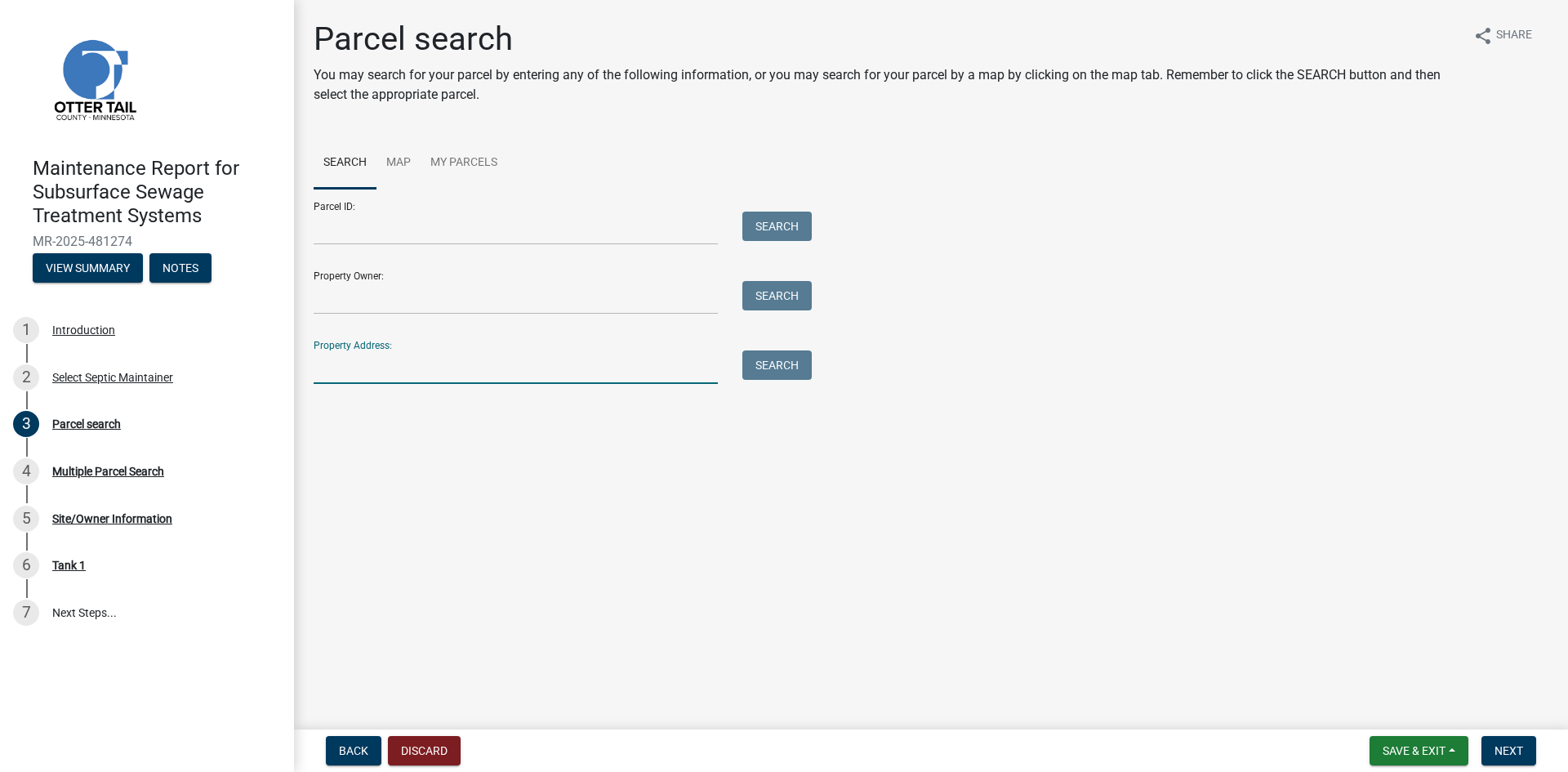
click at [392, 377] on input "Property Address:" at bounding box center [515, 367] width 404 height 33
type input "51832"
click at [777, 363] on button "Search" at bounding box center [776, 365] width 70 height 30
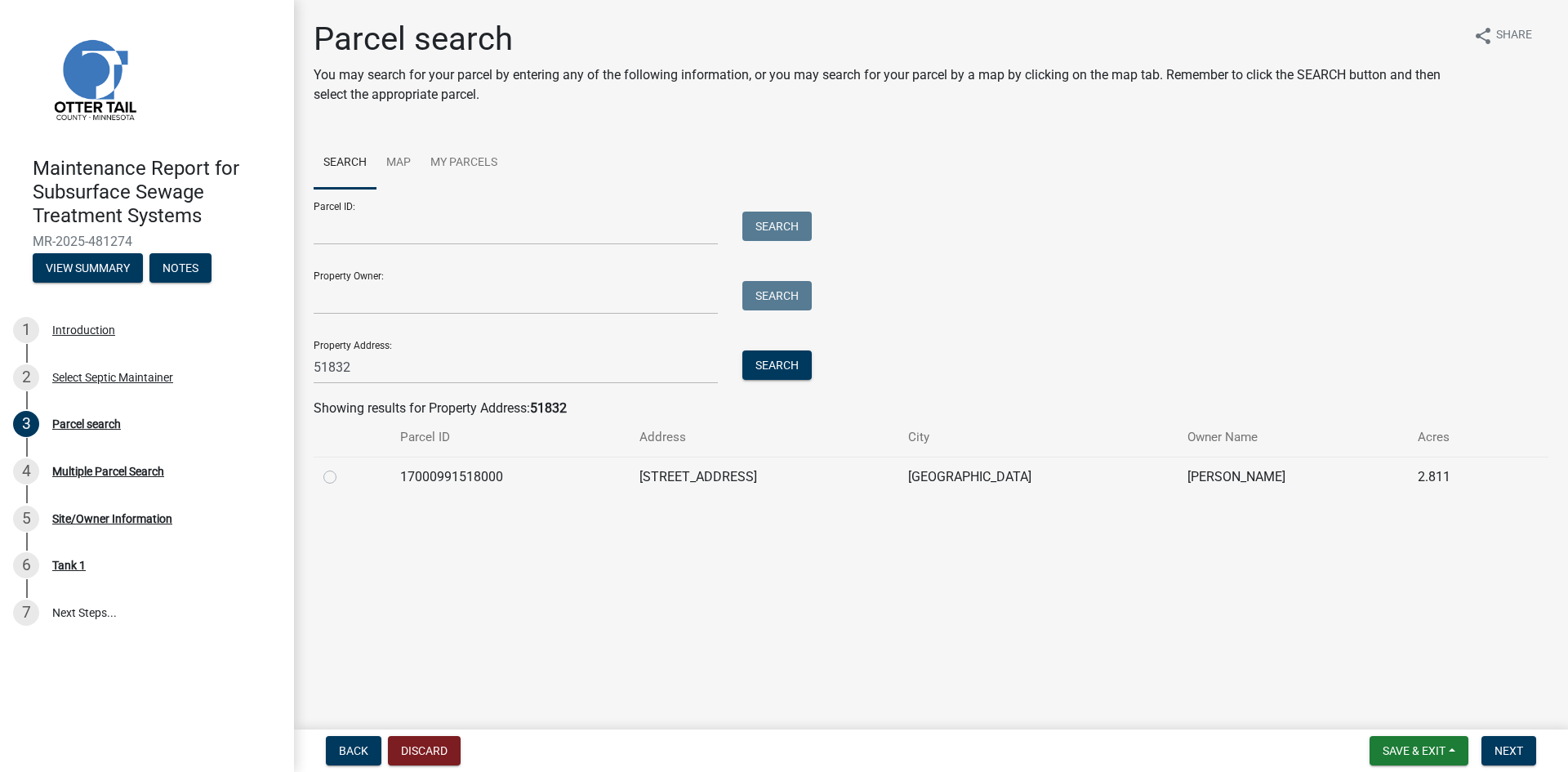
click at [343, 468] on label at bounding box center [343, 468] width 0 height 0
click at [343, 477] on input "radio" at bounding box center [348, 473] width 11 height 11
radio input "true"
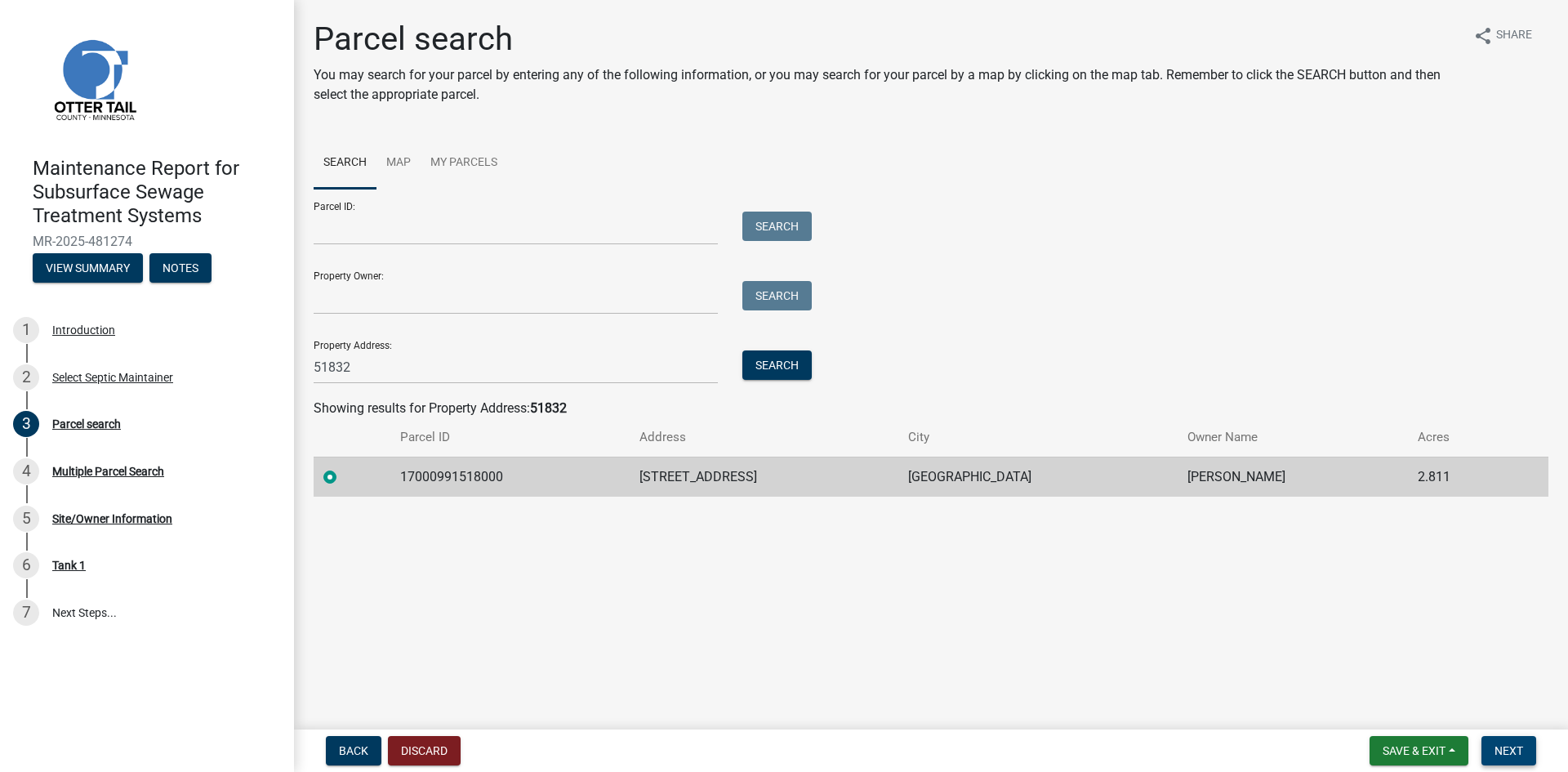
click at [1515, 751] on span "Next" at bounding box center [1509, 750] width 29 height 13
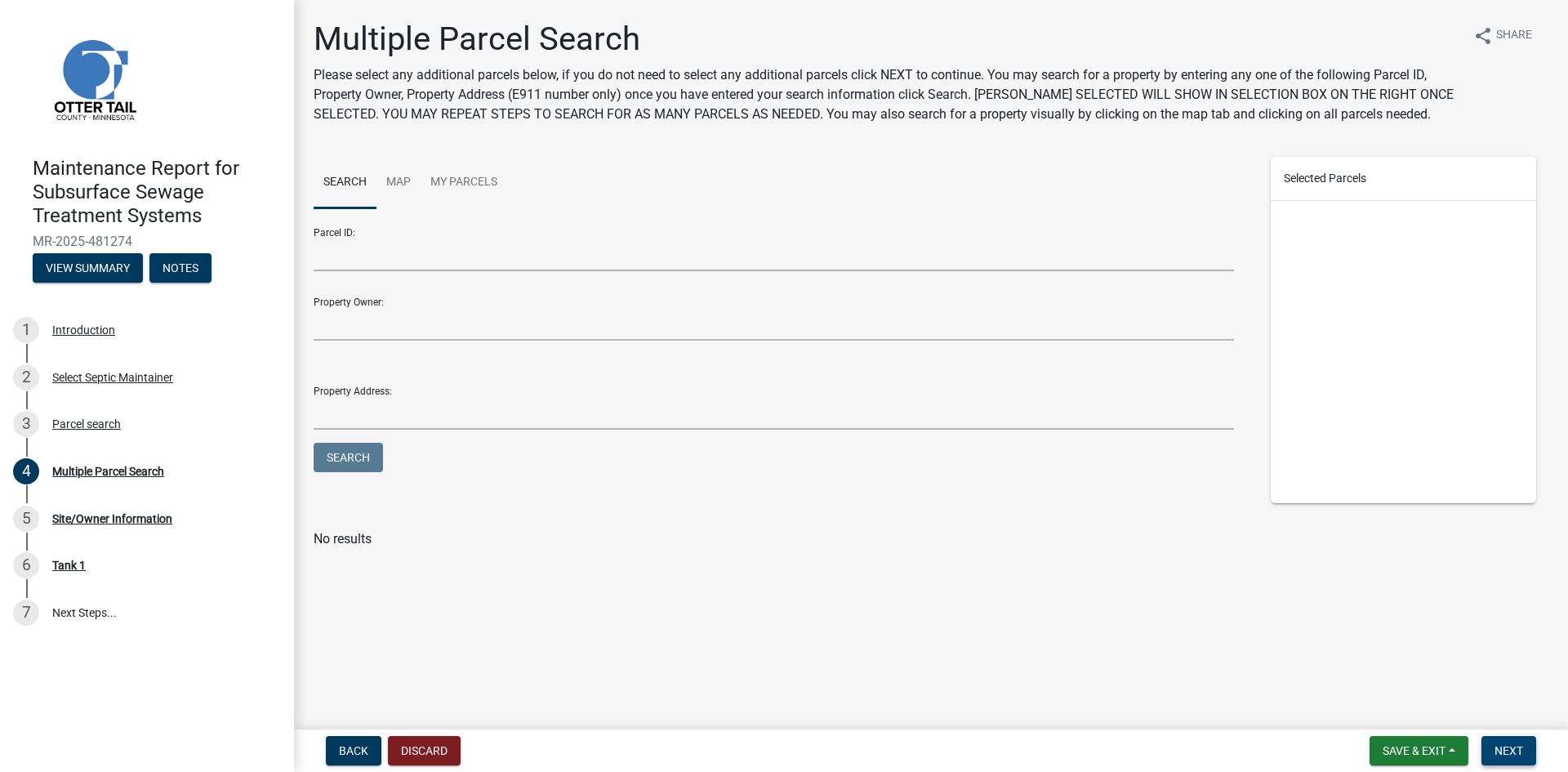
click at [1512, 749] on span "Next" at bounding box center [1509, 750] width 29 height 13
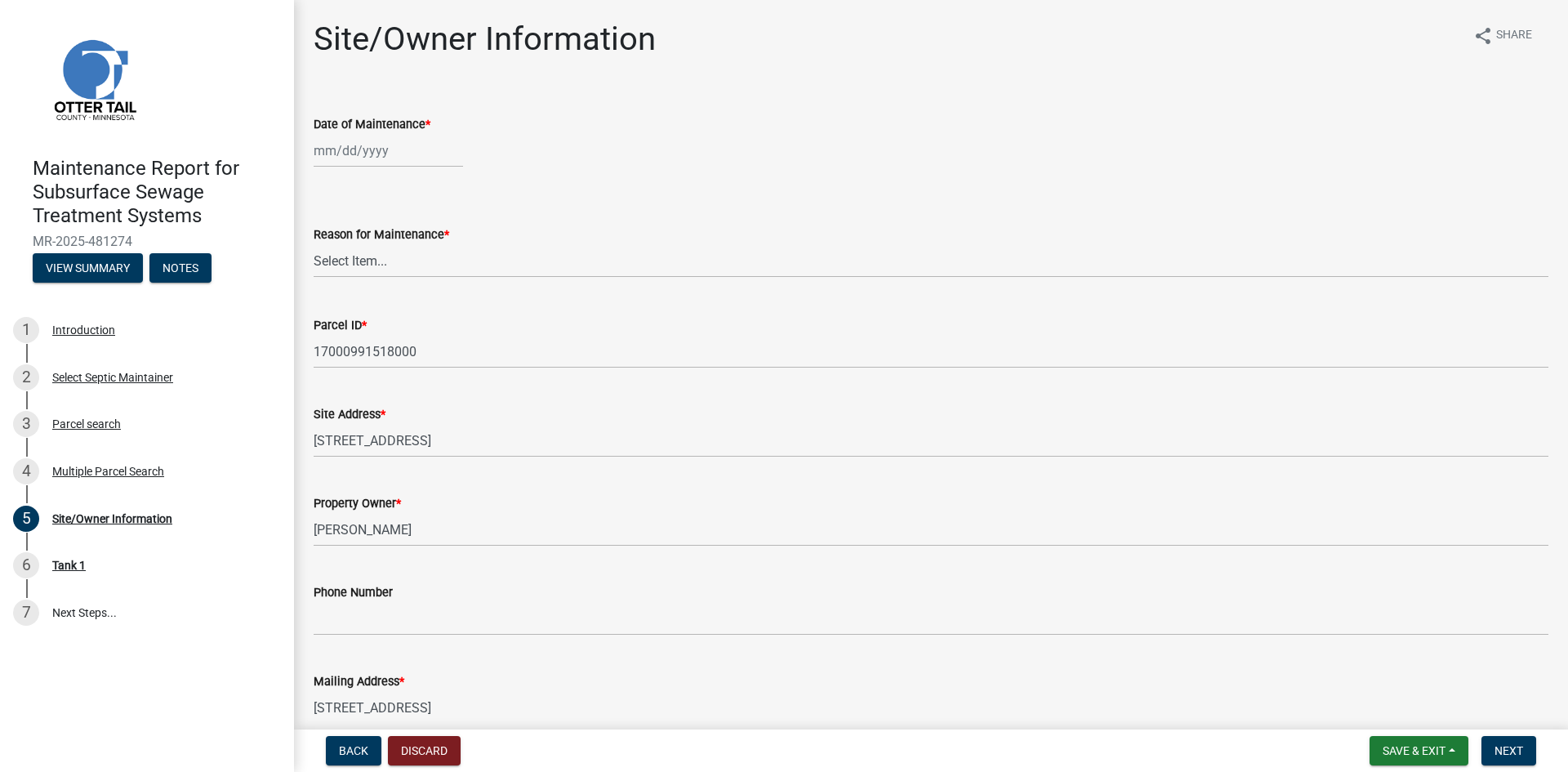
click at [339, 155] on div at bounding box center [388, 150] width 150 height 33
select select "9"
select select "2025"
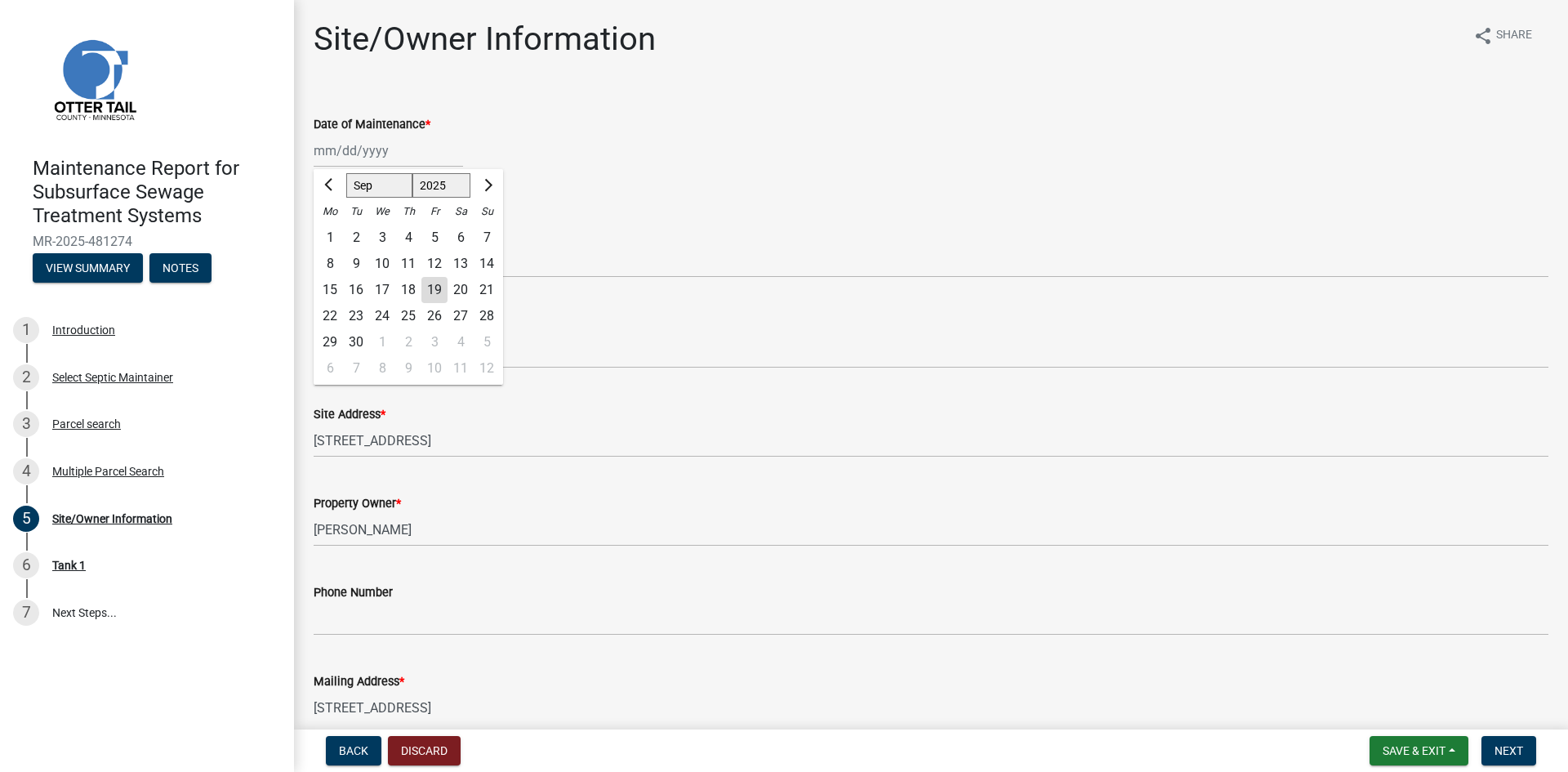
click at [329, 267] on div "8" at bounding box center [329, 264] width 26 height 26
type input "[DATE]"
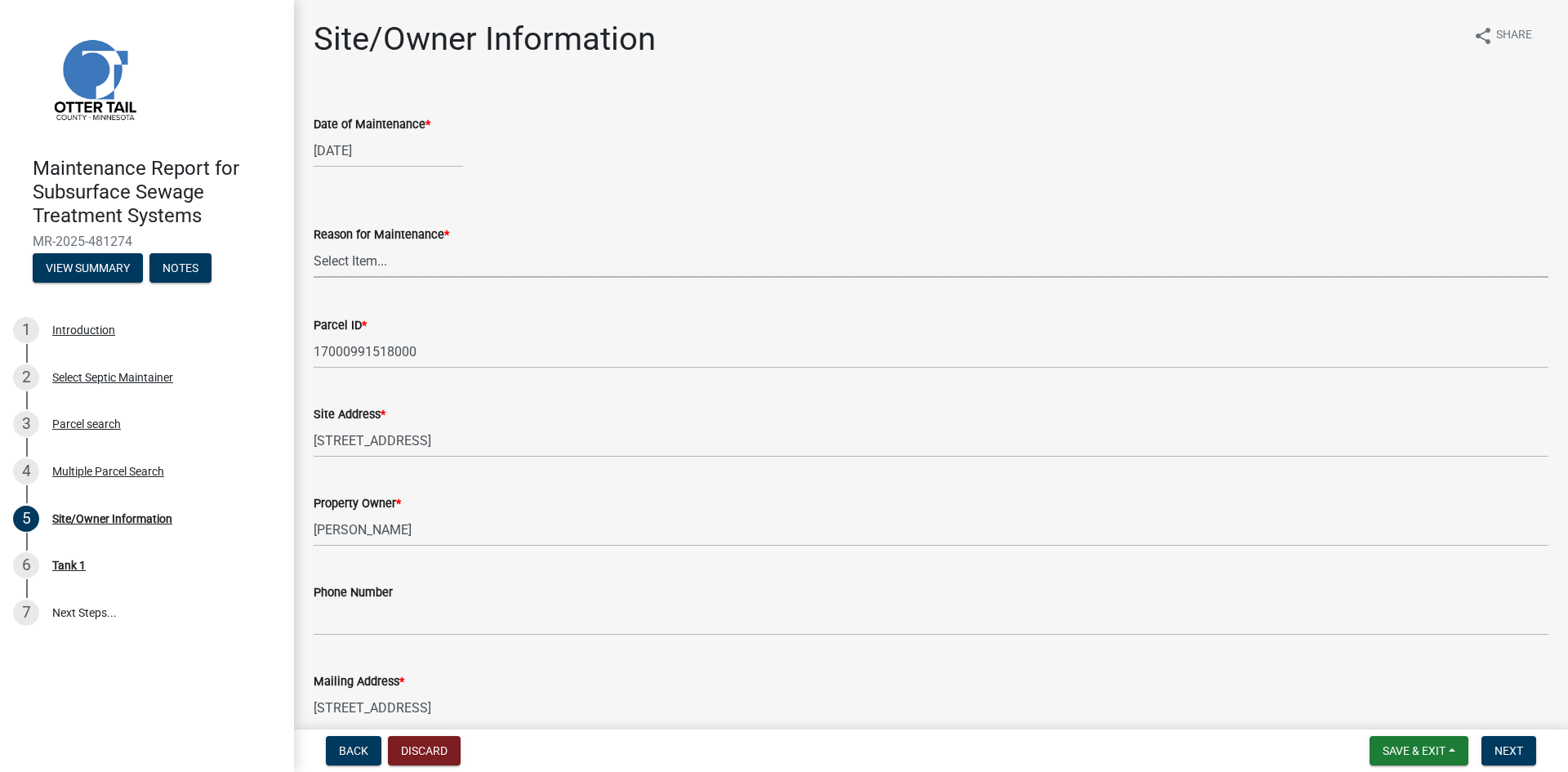
click at [348, 272] on select "Select Item... Called Routine Other" at bounding box center [931, 261] width 1235 height 33
click at [313, 245] on select "Select Item... Called Routine Other" at bounding box center [931, 261] width 1235 height 33
select select "3ac72b63-7b21-42e4-8192-806faae7a4f1"
click at [1521, 754] on span "Next" at bounding box center [1509, 750] width 29 height 13
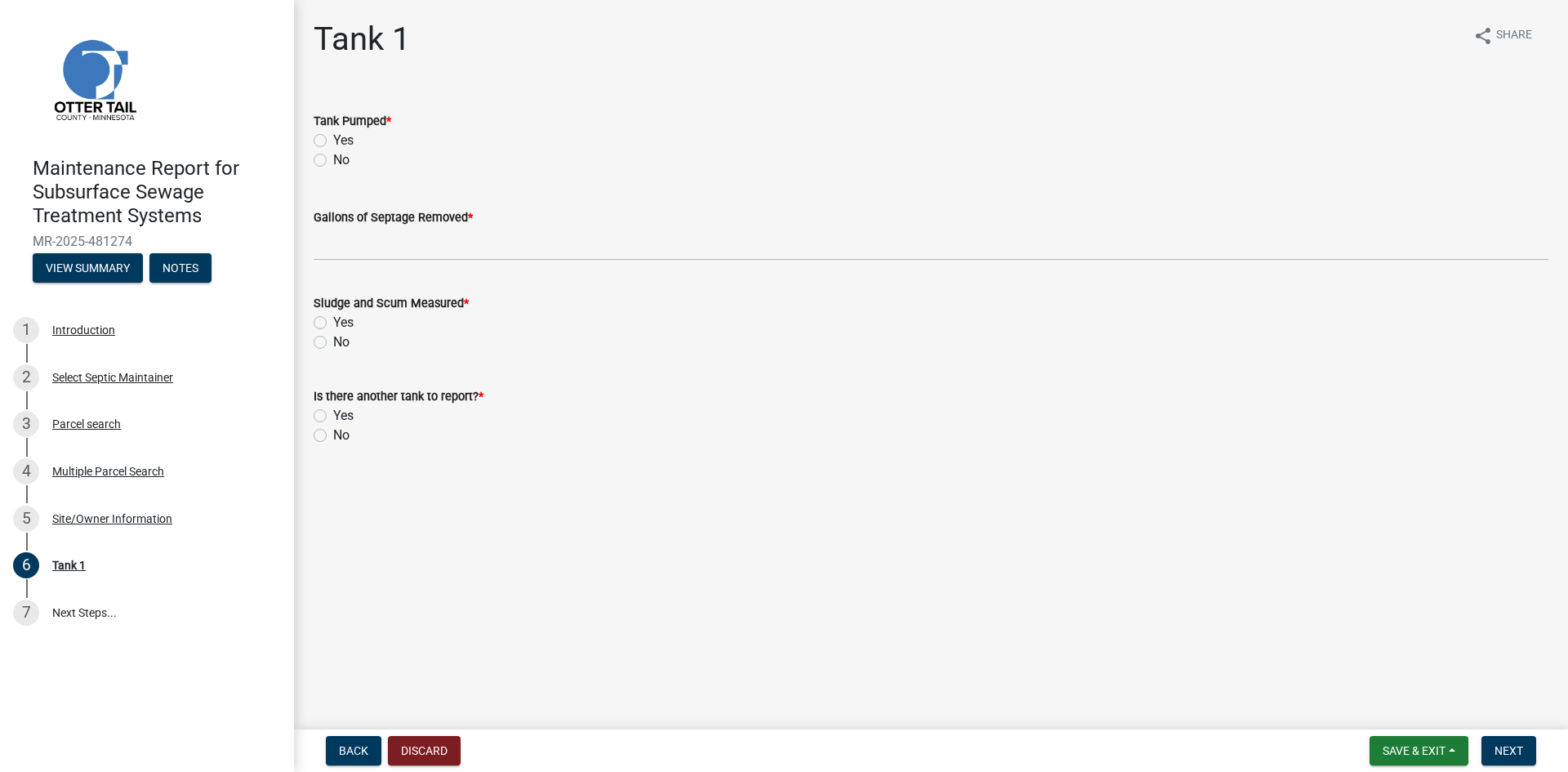
click at [333, 146] on label "Yes" at bounding box center [343, 141] width 21 height 20
click at [333, 142] on input "Yes" at bounding box center [339, 136] width 11 height 11
radio input "true"
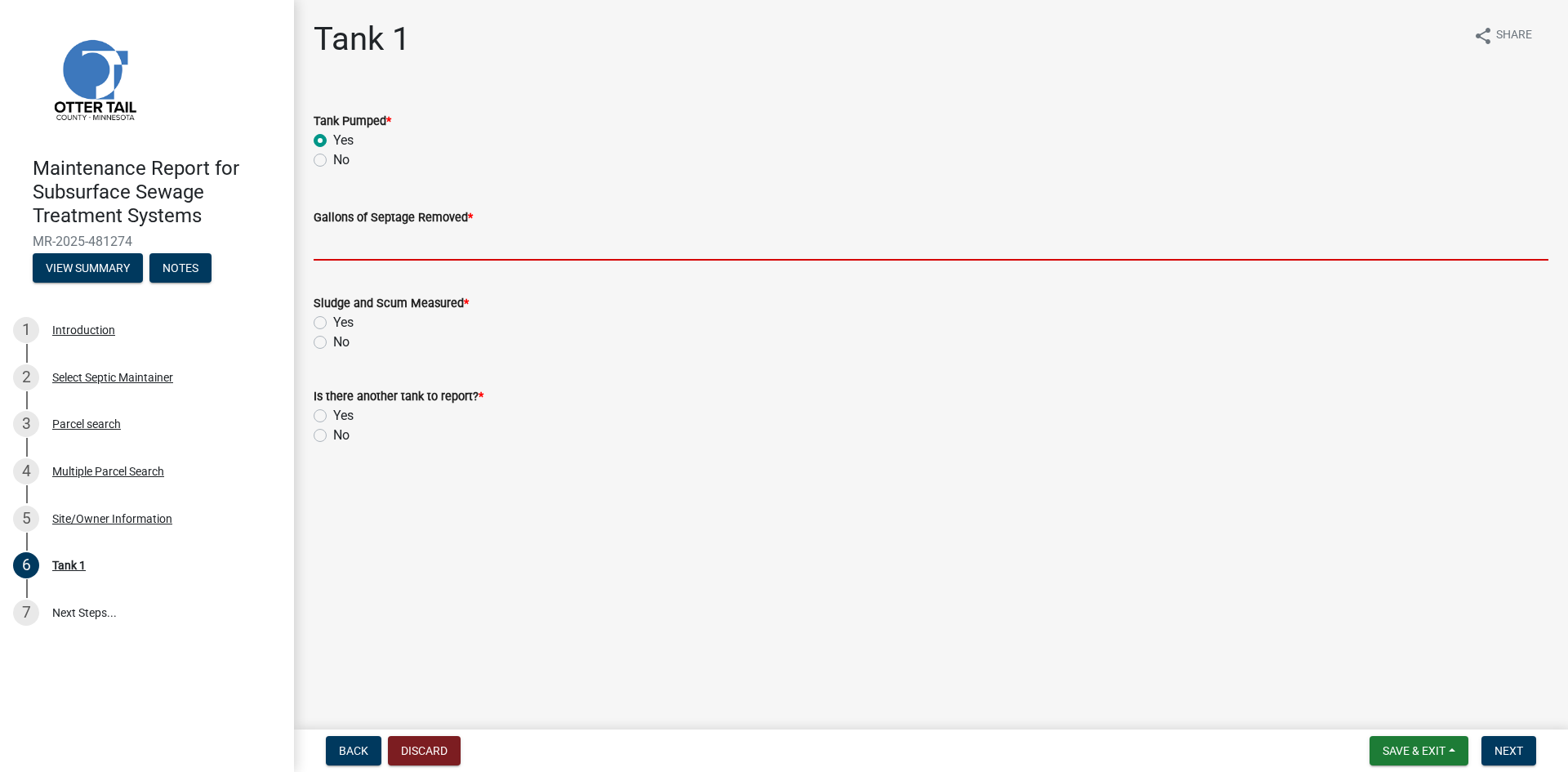
click at [332, 247] on input "Gallons of Septage Removed *" at bounding box center [931, 244] width 1235 height 33
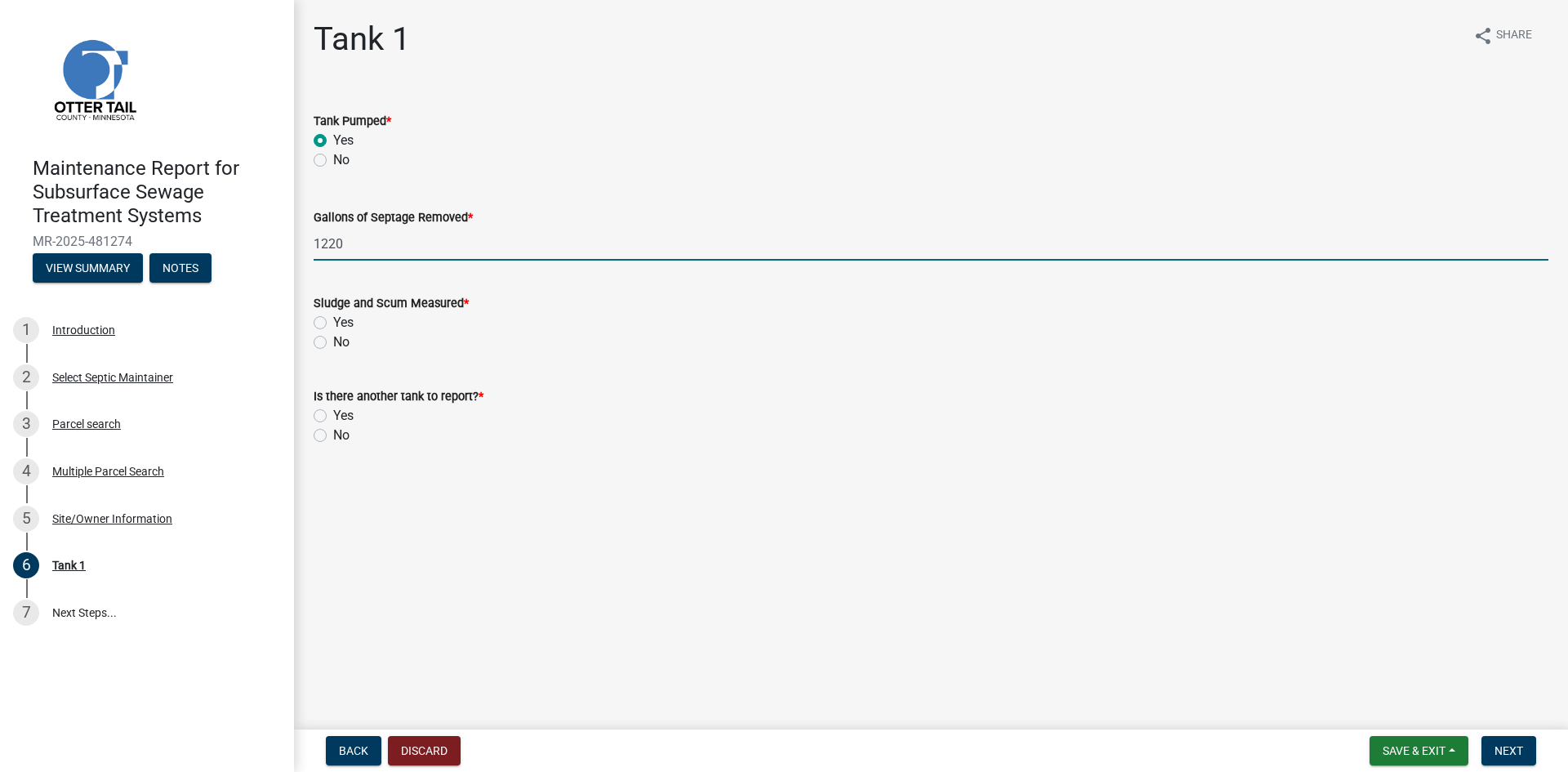
type input "1220"
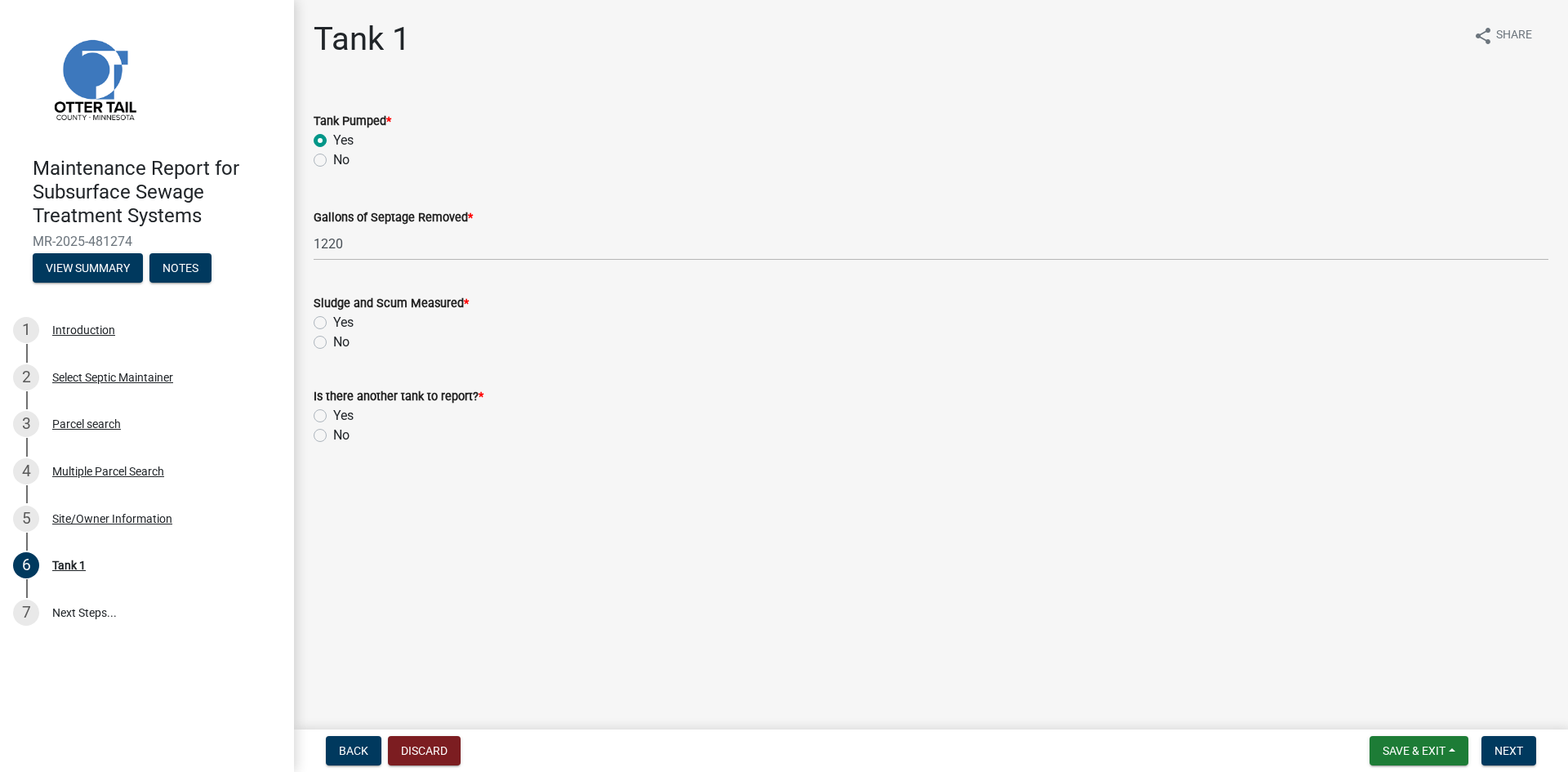
click at [333, 343] on label "No" at bounding box center [341, 342] width 16 height 20
click at [333, 343] on input "No" at bounding box center [339, 338] width 11 height 11
radio input "true"
click at [333, 434] on label "No" at bounding box center [341, 435] width 16 height 20
click at [333, 434] on input "No" at bounding box center [339, 431] width 11 height 11
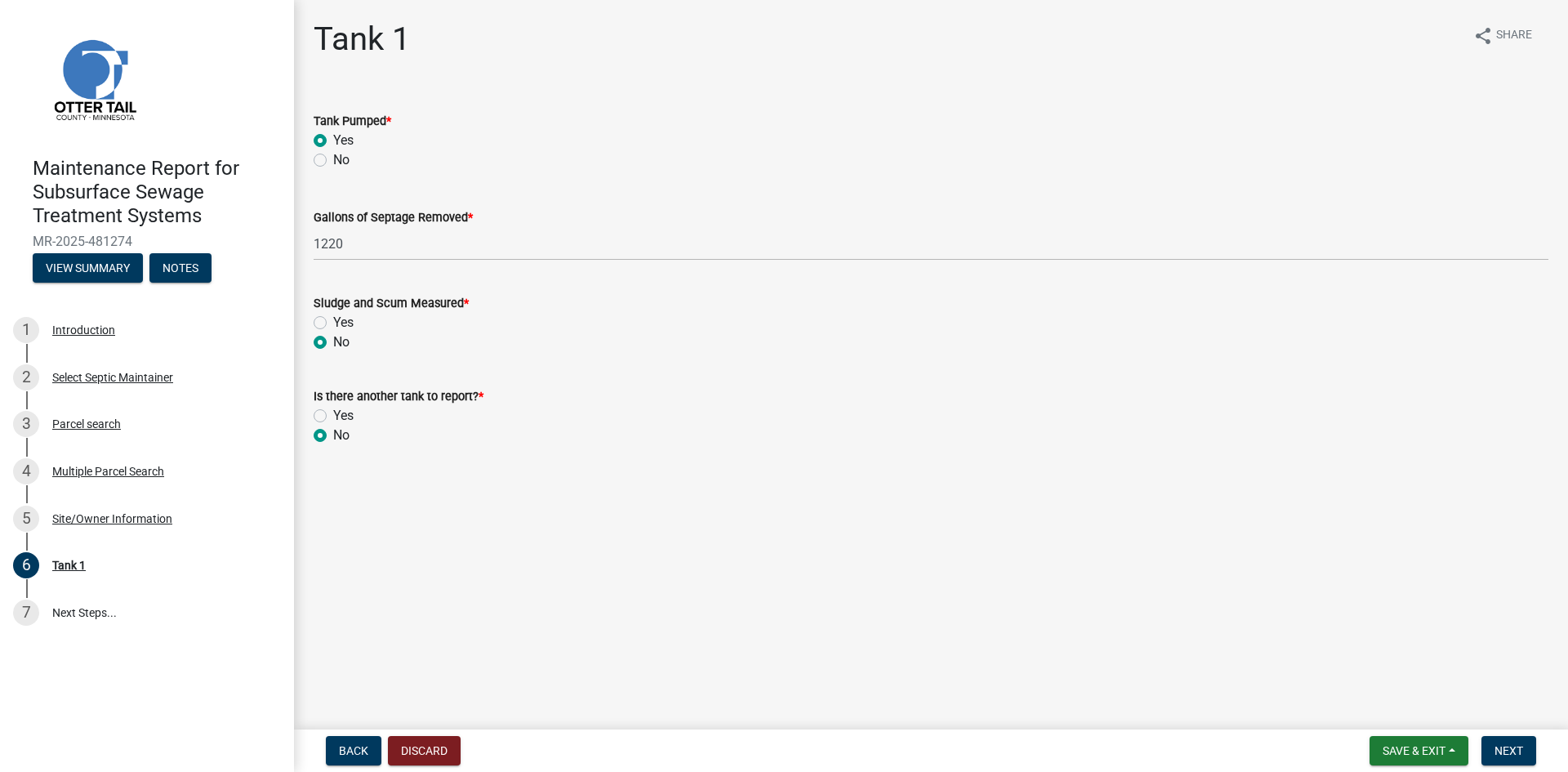
radio input "true"
click at [1521, 744] on span "Next" at bounding box center [1509, 750] width 29 height 13
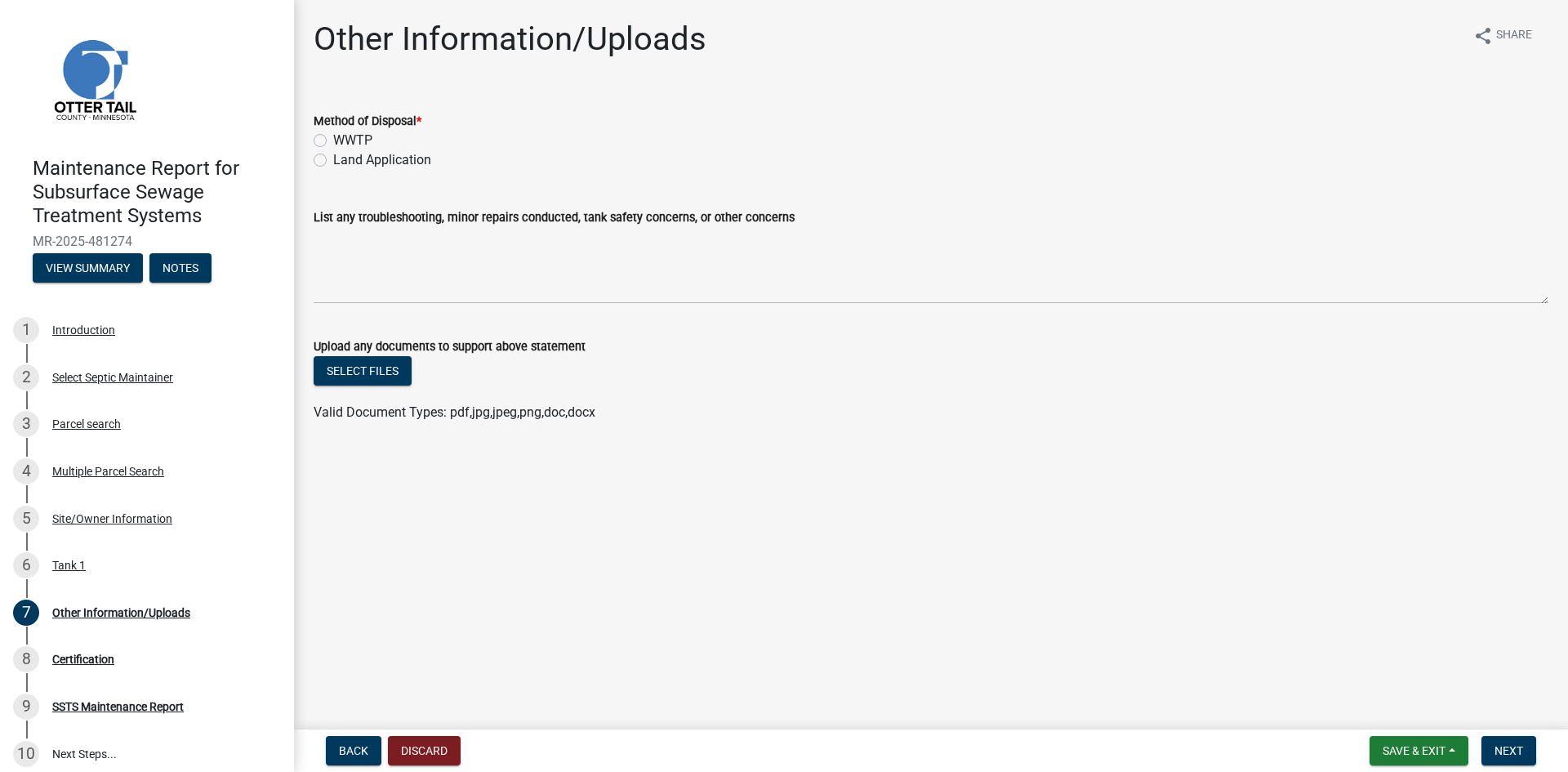
click at [355, 161] on label "Land Application" at bounding box center [382, 160] width 98 height 20
click at [344, 161] on input "Land Application" at bounding box center [339, 155] width 11 height 11
radio input "true"
click at [1508, 748] on span "Next" at bounding box center [1509, 750] width 29 height 13
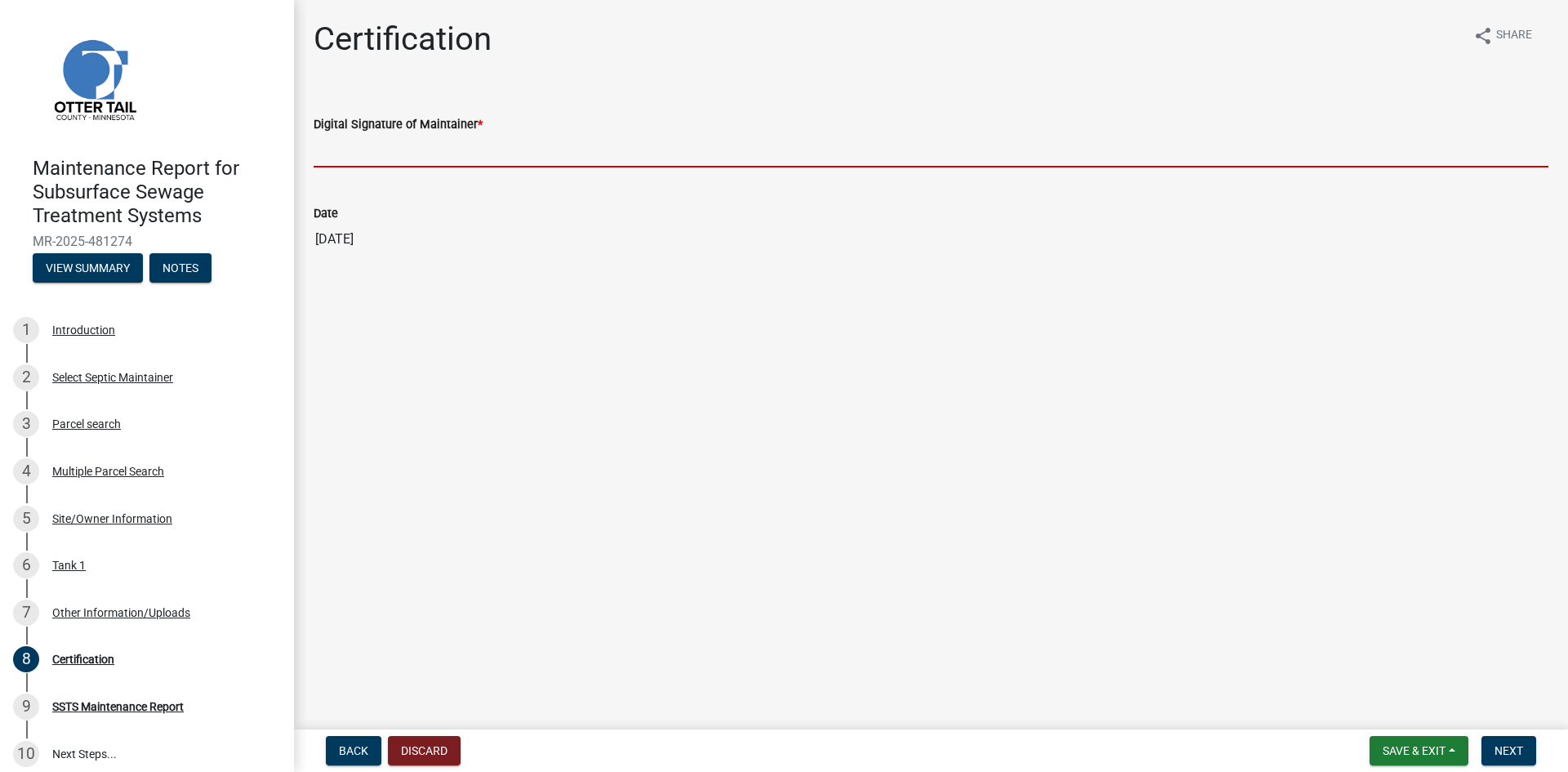
click at [696, 144] on input "Digital Signature of Maintainer *" at bounding box center [931, 150] width 1235 height 33
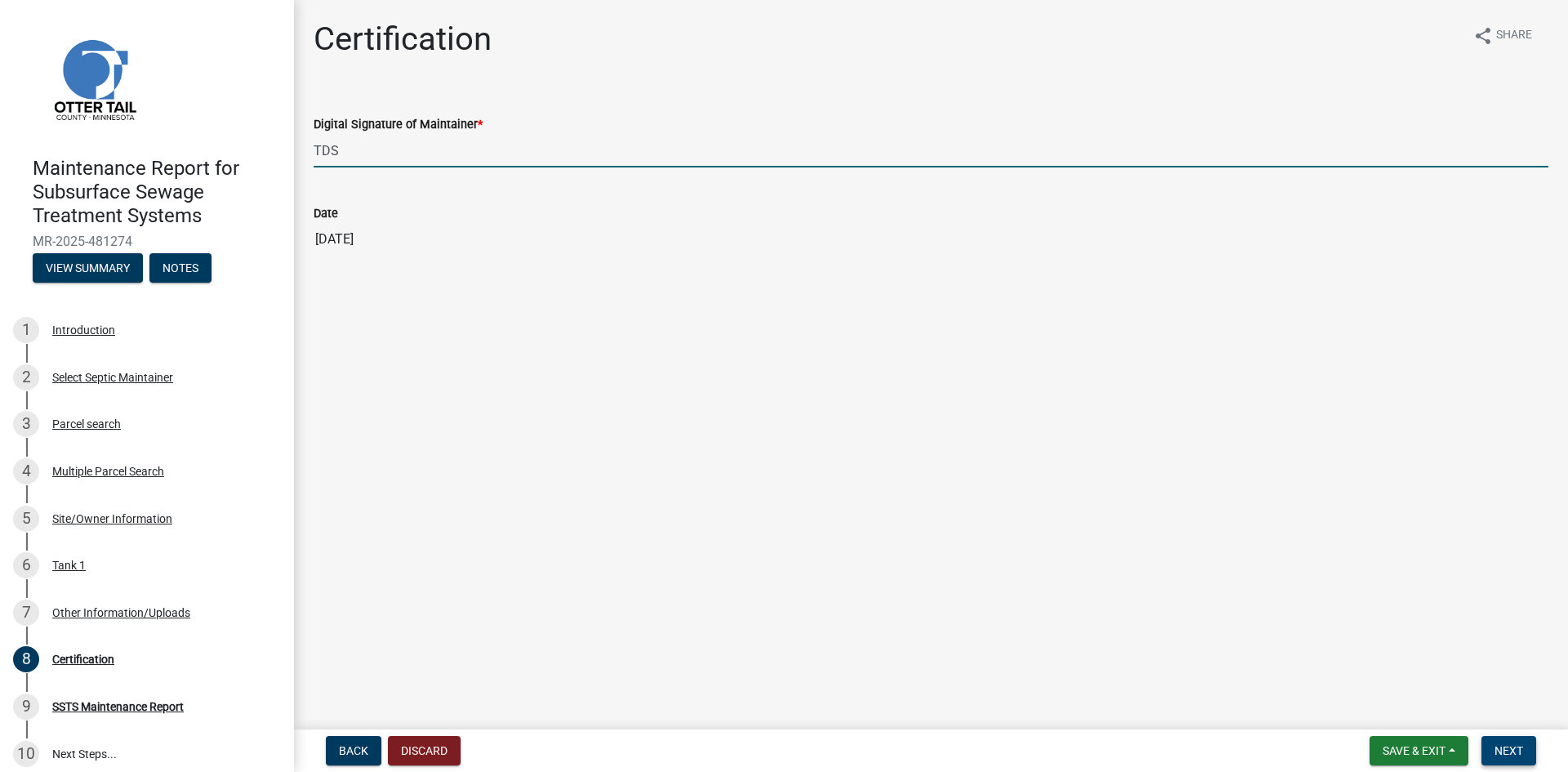
type input "TDS"
click at [1507, 744] on span "Next" at bounding box center [1509, 750] width 29 height 13
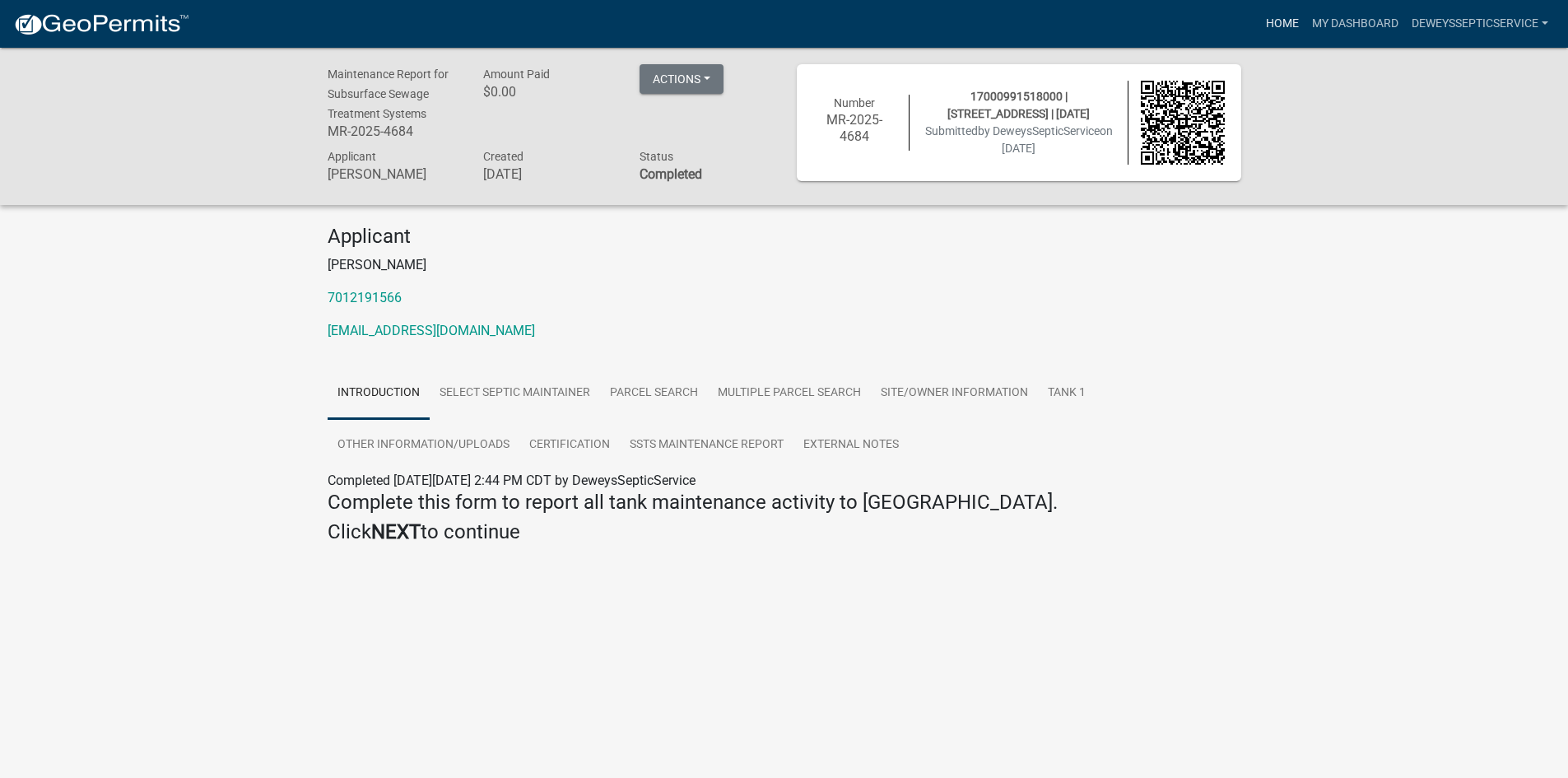
click at [1269, 20] on link "Home" at bounding box center [1282, 24] width 46 height 31
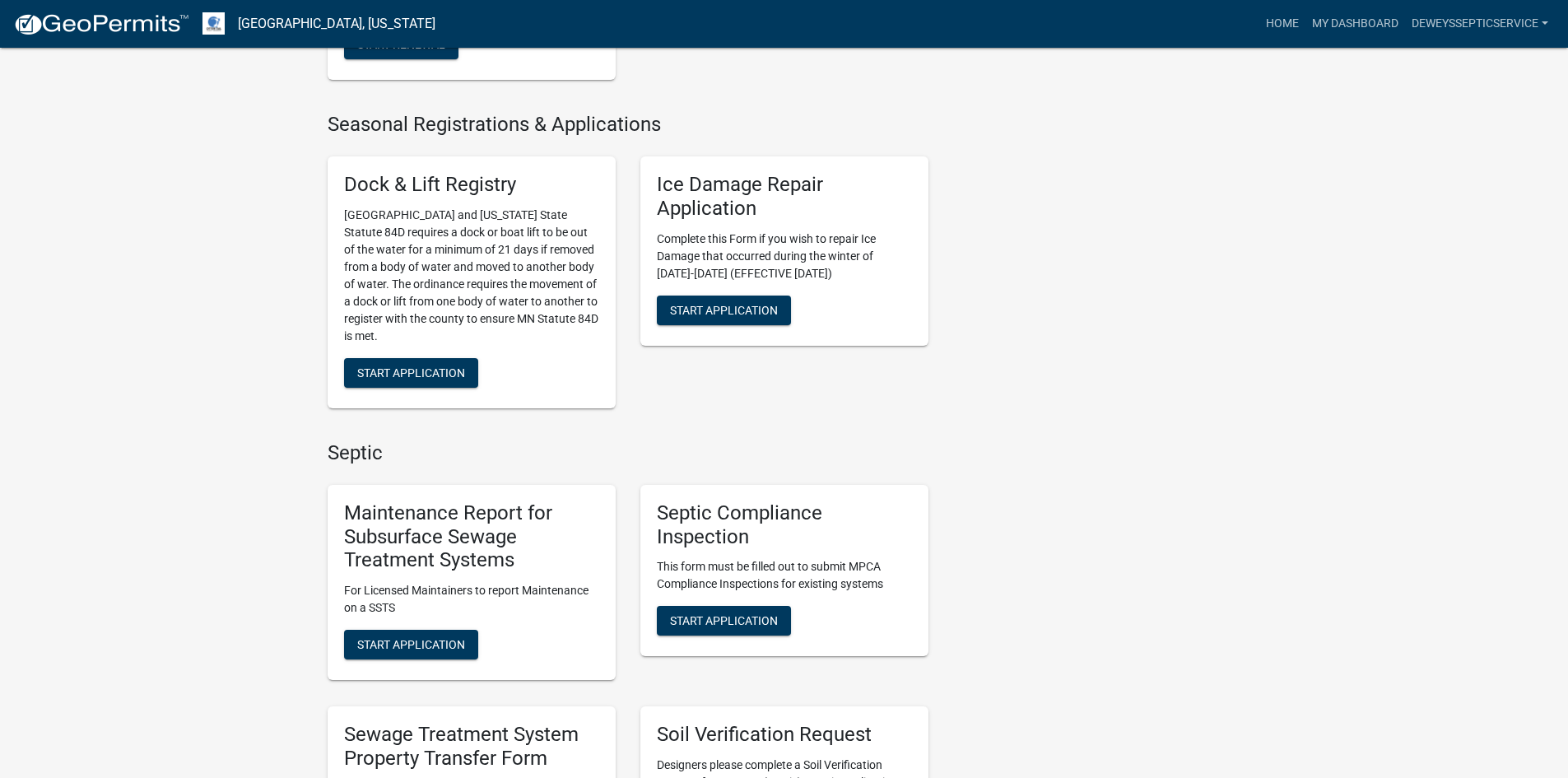
scroll to position [988, 0]
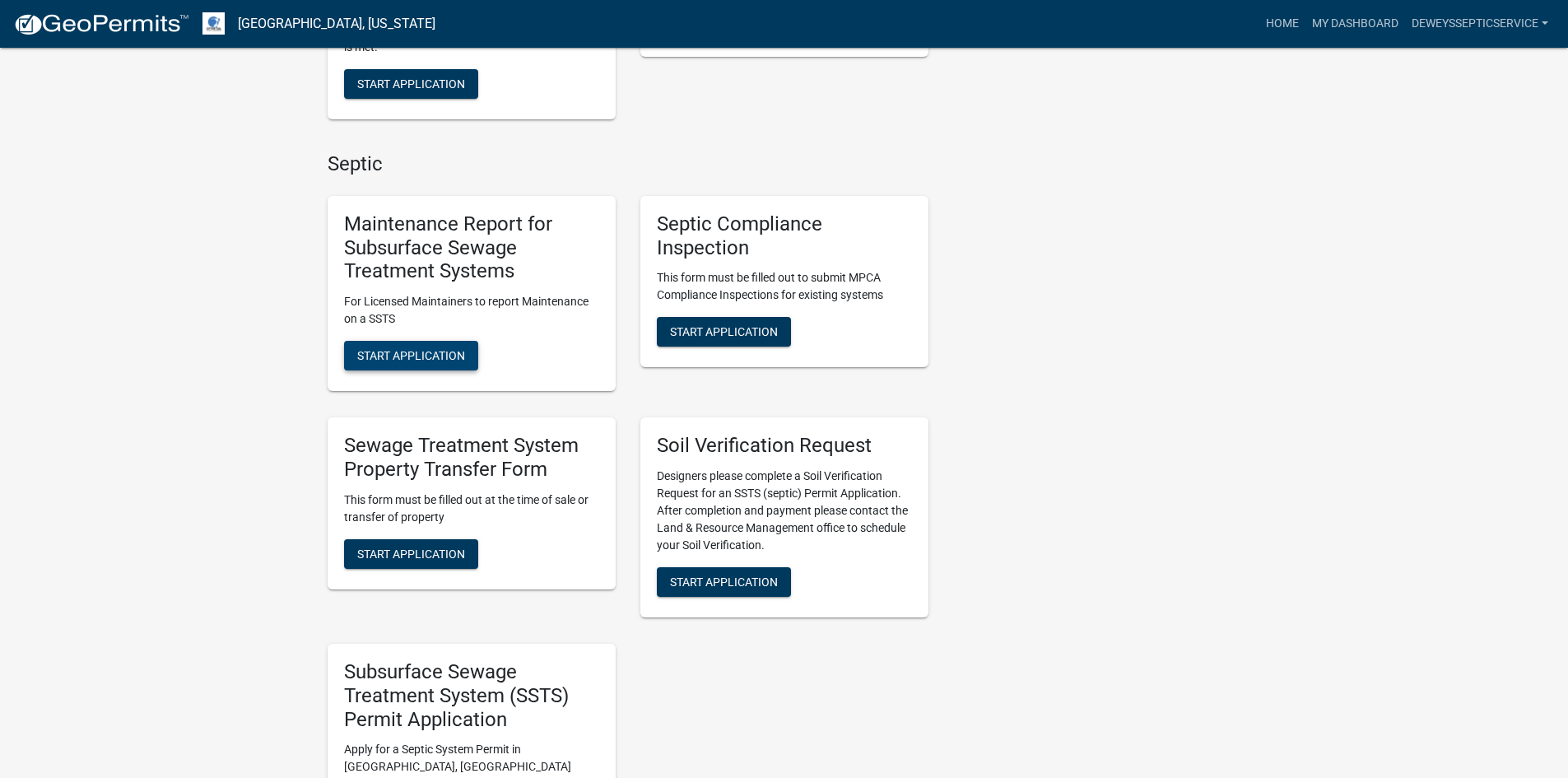
click at [412, 349] on span "Start Application" at bounding box center [411, 356] width 108 height 13
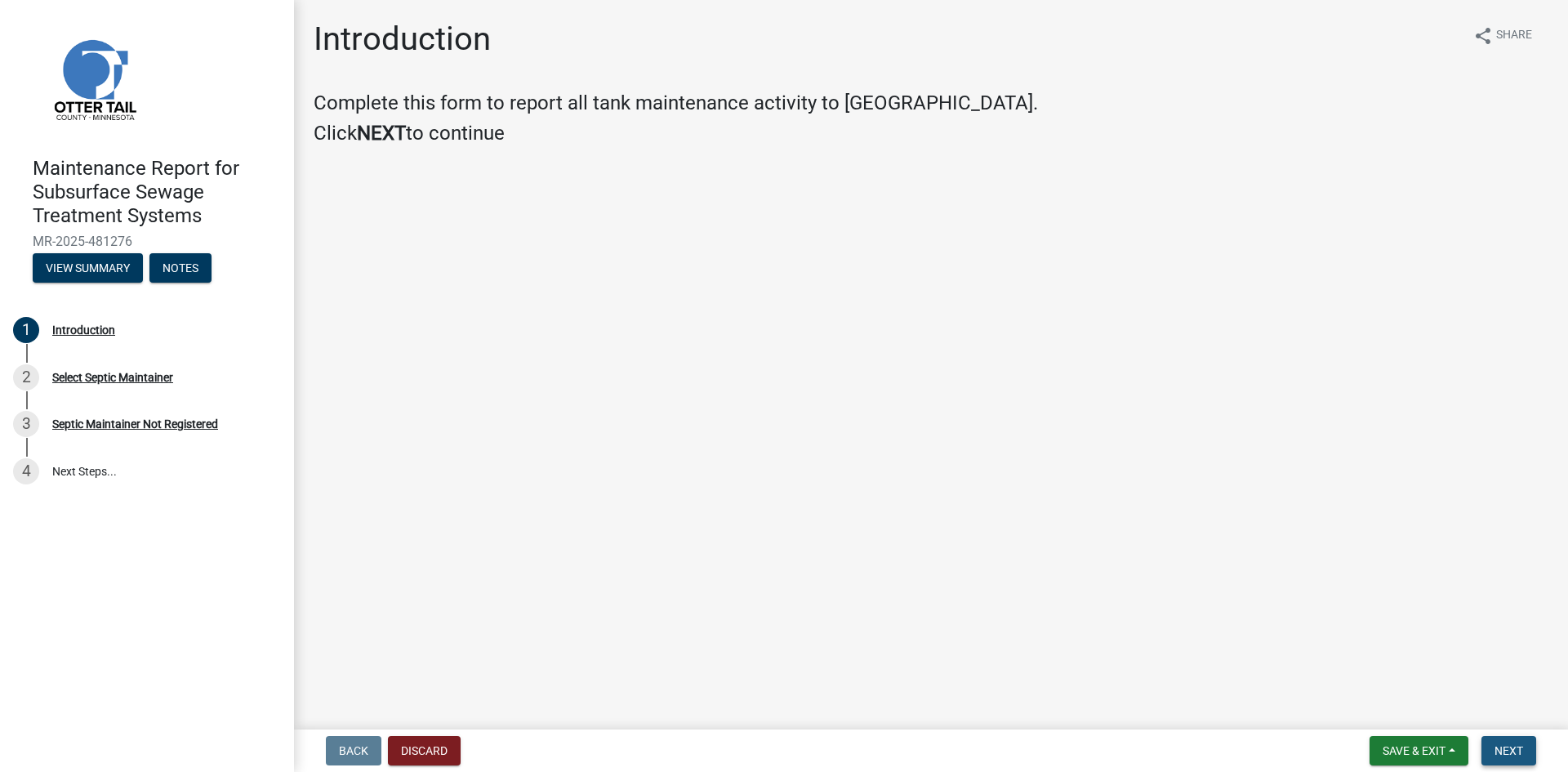
click at [1506, 749] on span "Next" at bounding box center [1509, 750] width 29 height 13
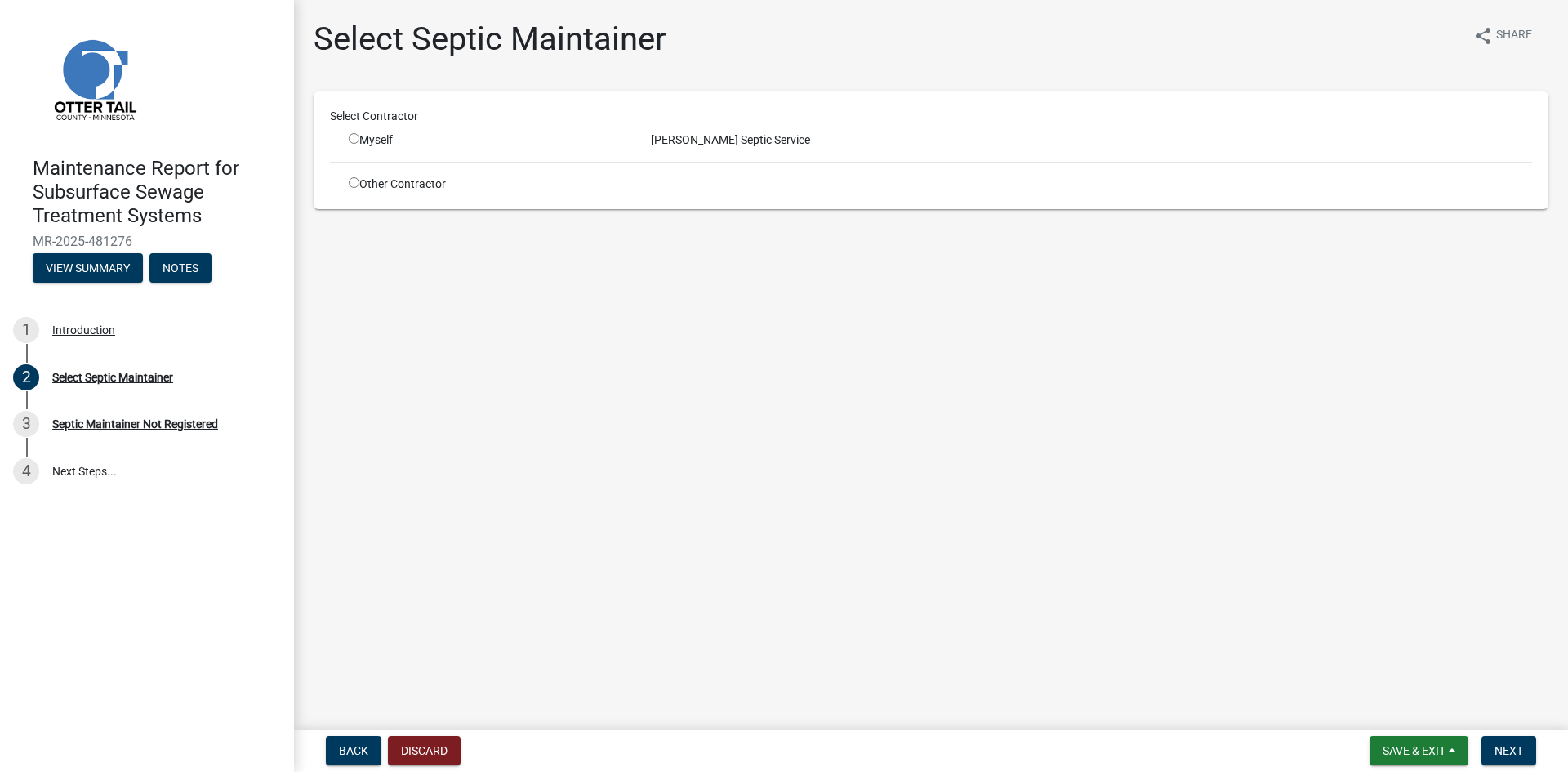
click at [356, 135] on input "radio" at bounding box center [354, 138] width 11 height 11
radio input "true"
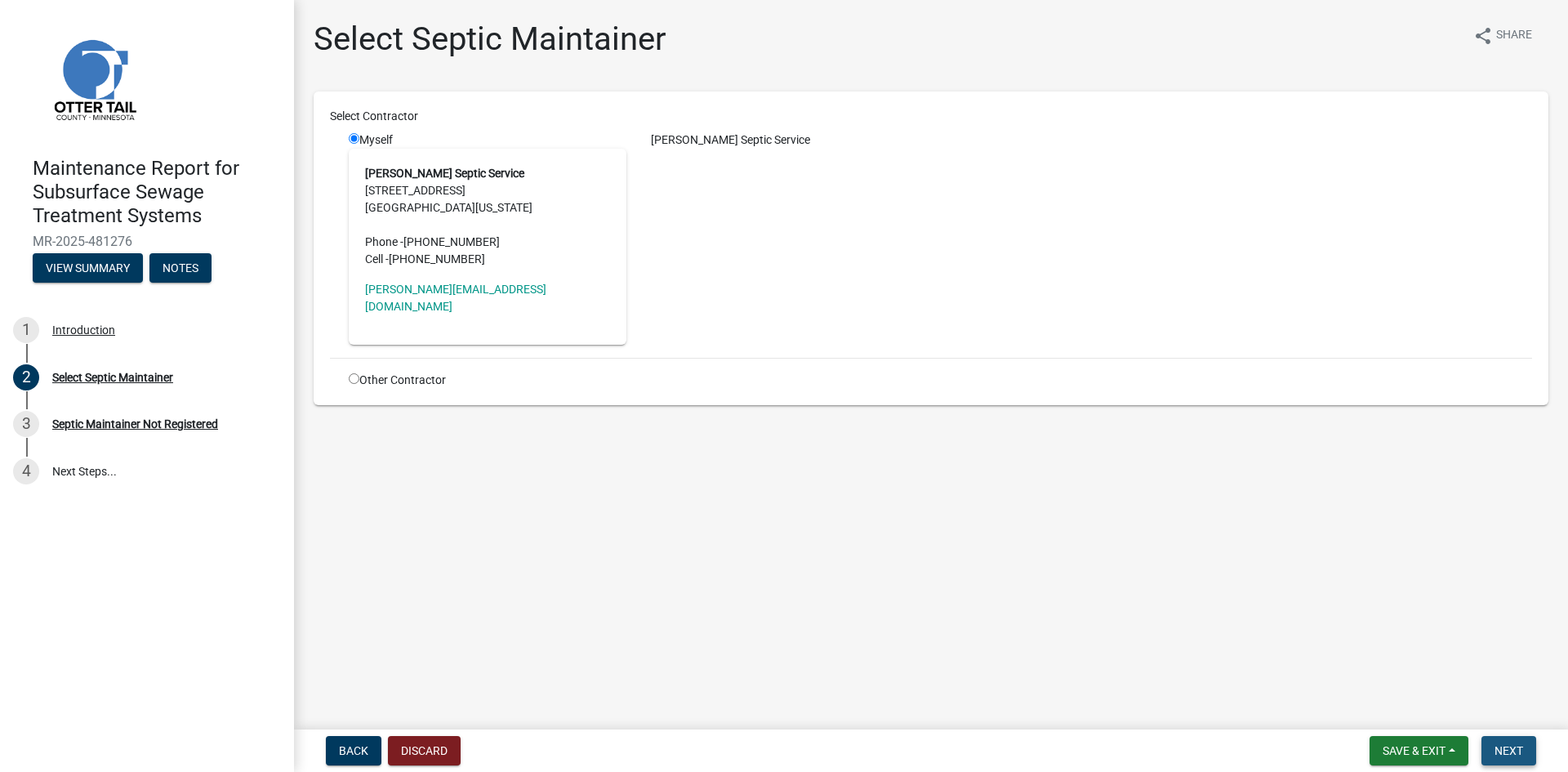
click at [1514, 747] on span "Next" at bounding box center [1509, 750] width 29 height 13
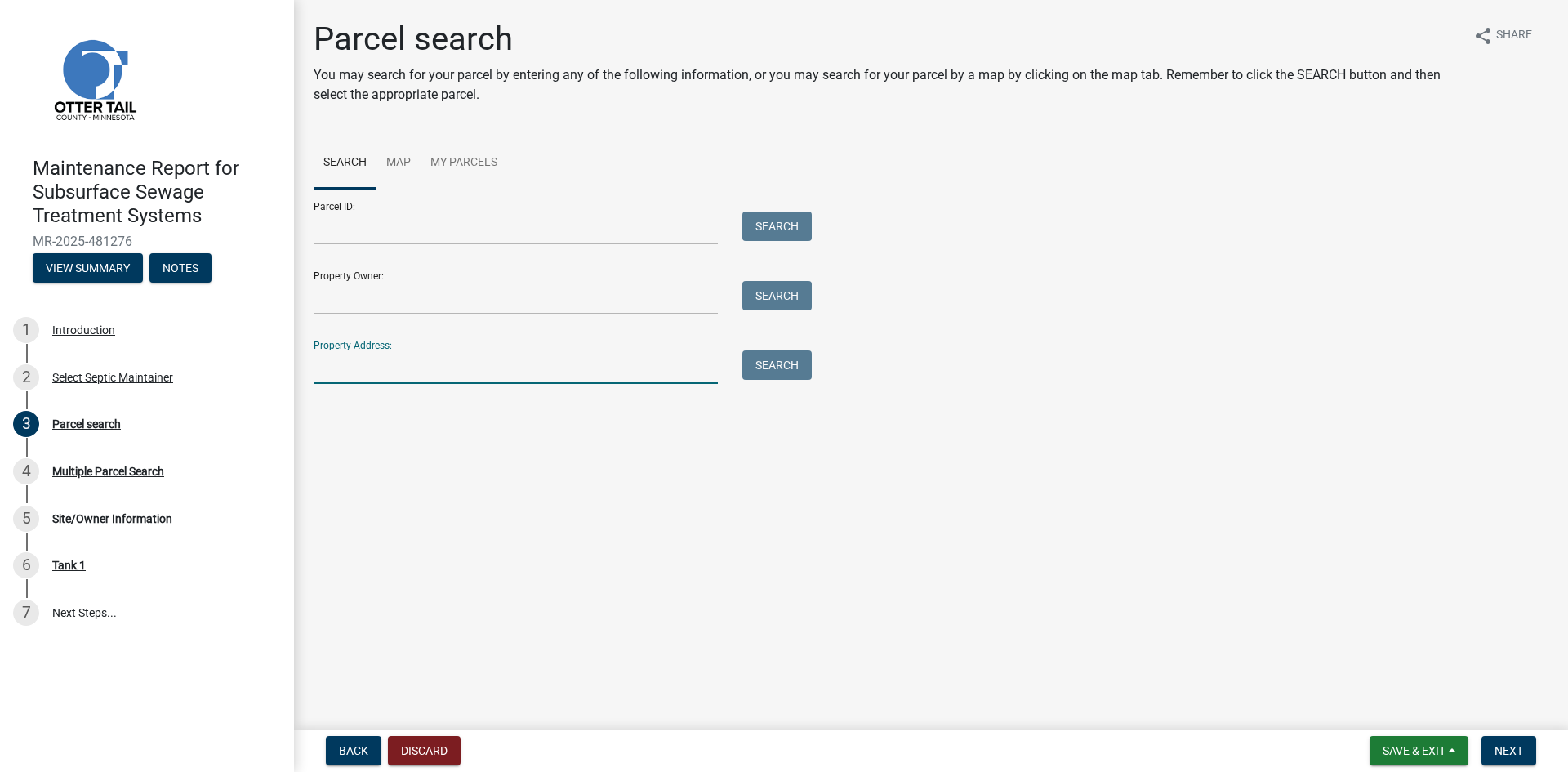
click at [433, 370] on input "Property Address:" at bounding box center [515, 367] width 404 height 33
type input "26262"
click at [772, 369] on button "Search" at bounding box center [776, 365] width 70 height 30
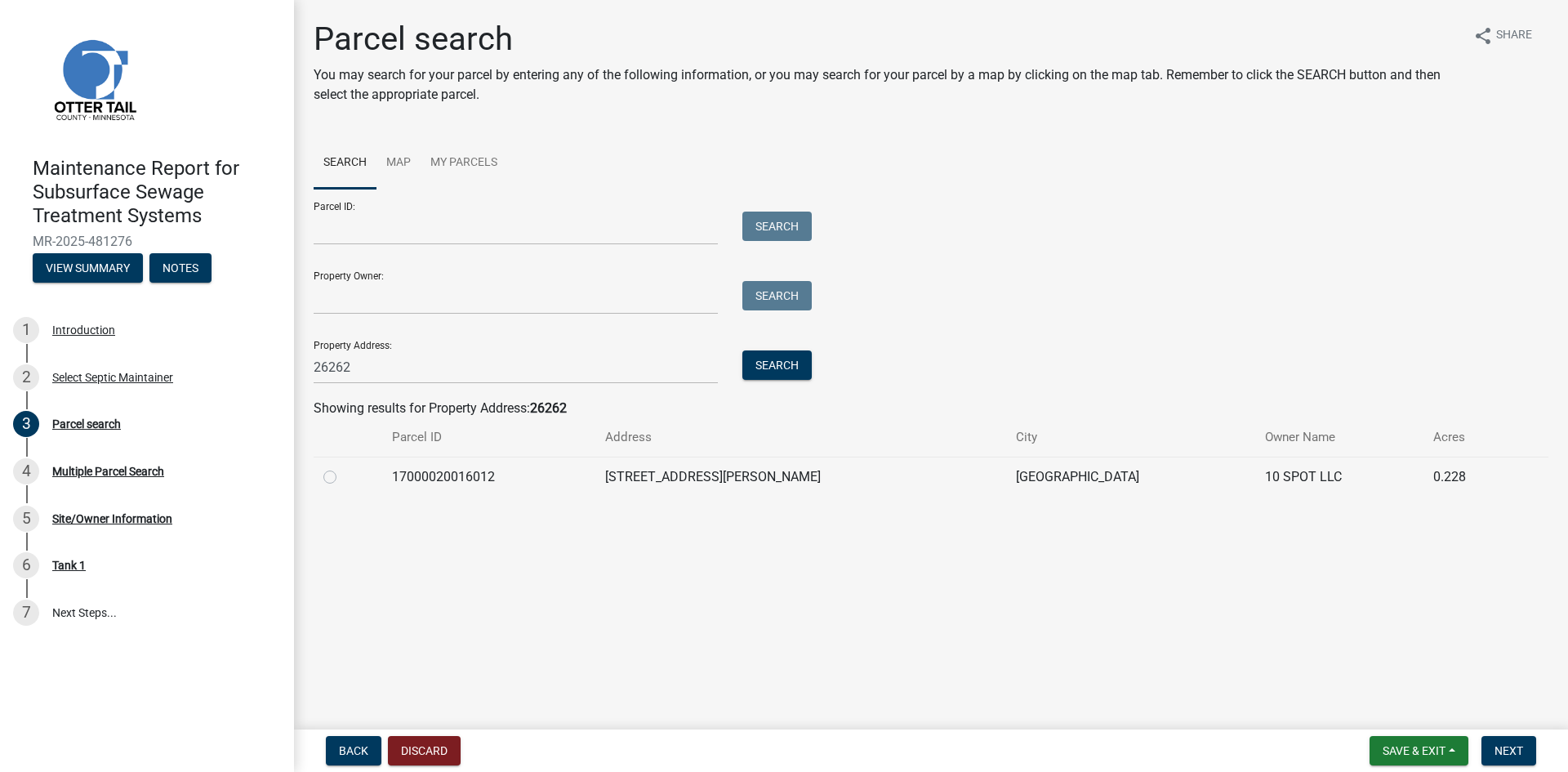
click at [343, 468] on label at bounding box center [343, 468] width 0 height 0
click at [343, 478] on input "radio" at bounding box center [348, 473] width 11 height 11
radio input "true"
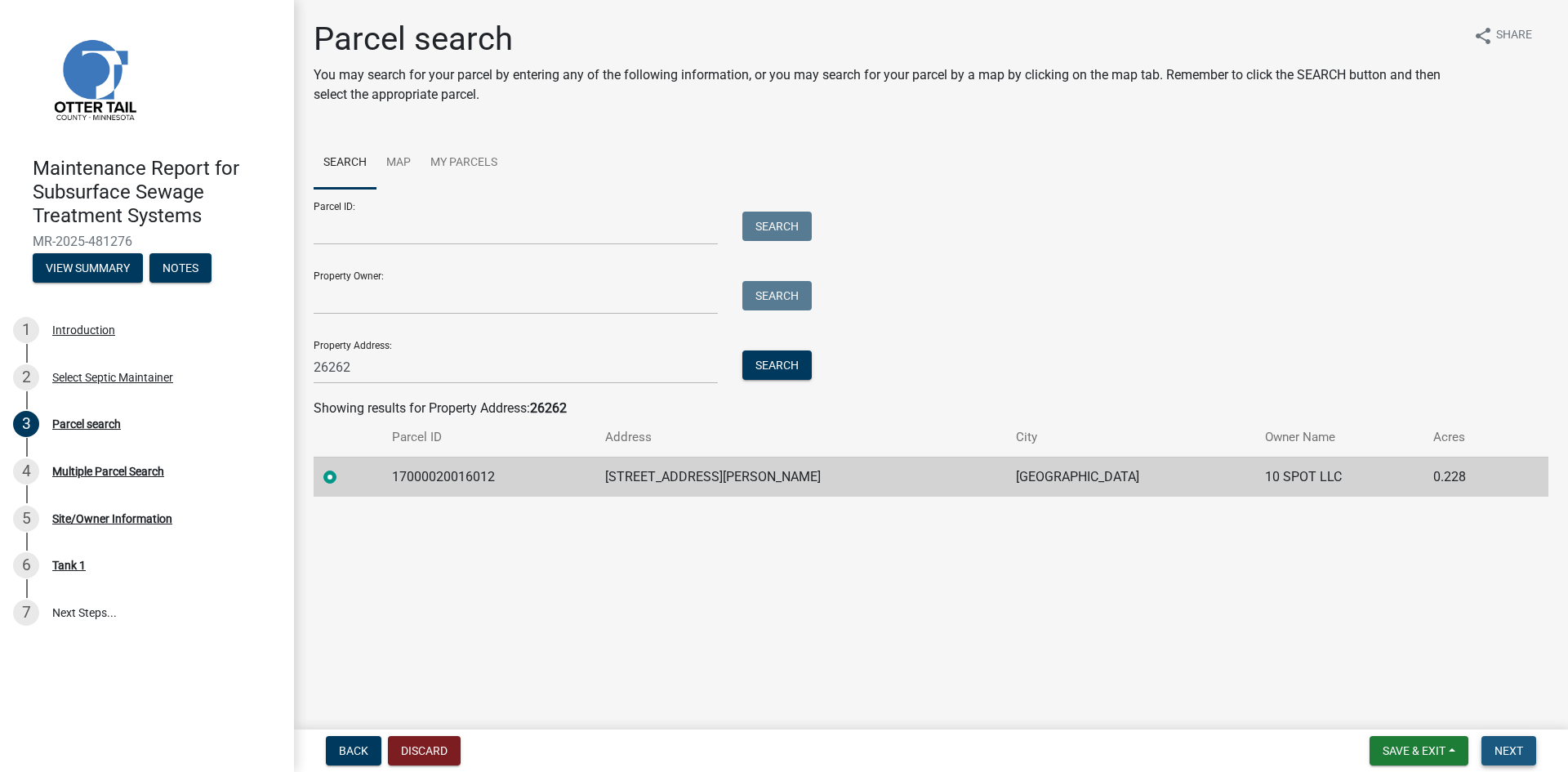
click at [1503, 752] on span "Next" at bounding box center [1509, 750] width 29 height 13
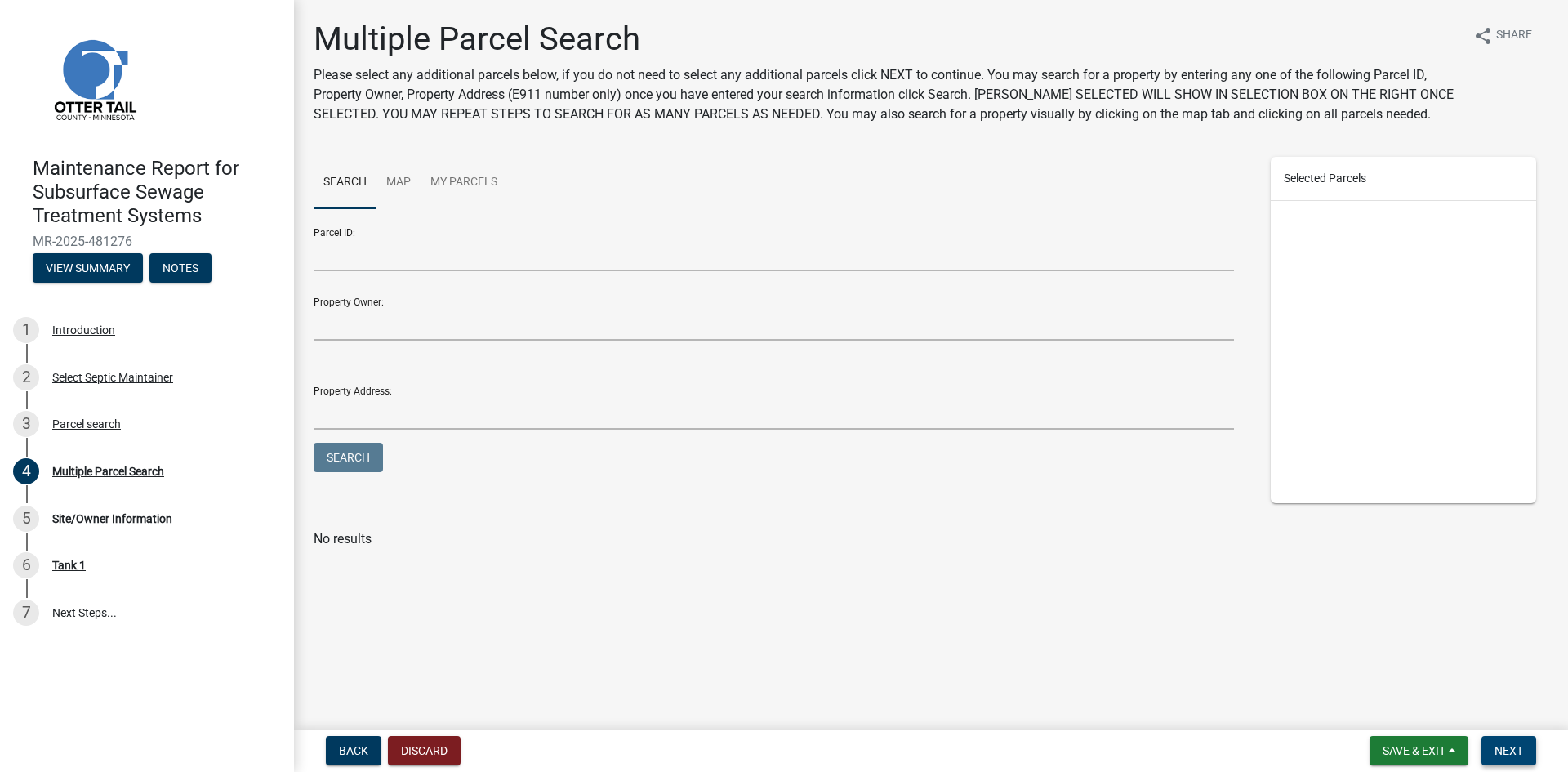
click at [1503, 752] on span "Next" at bounding box center [1509, 750] width 29 height 13
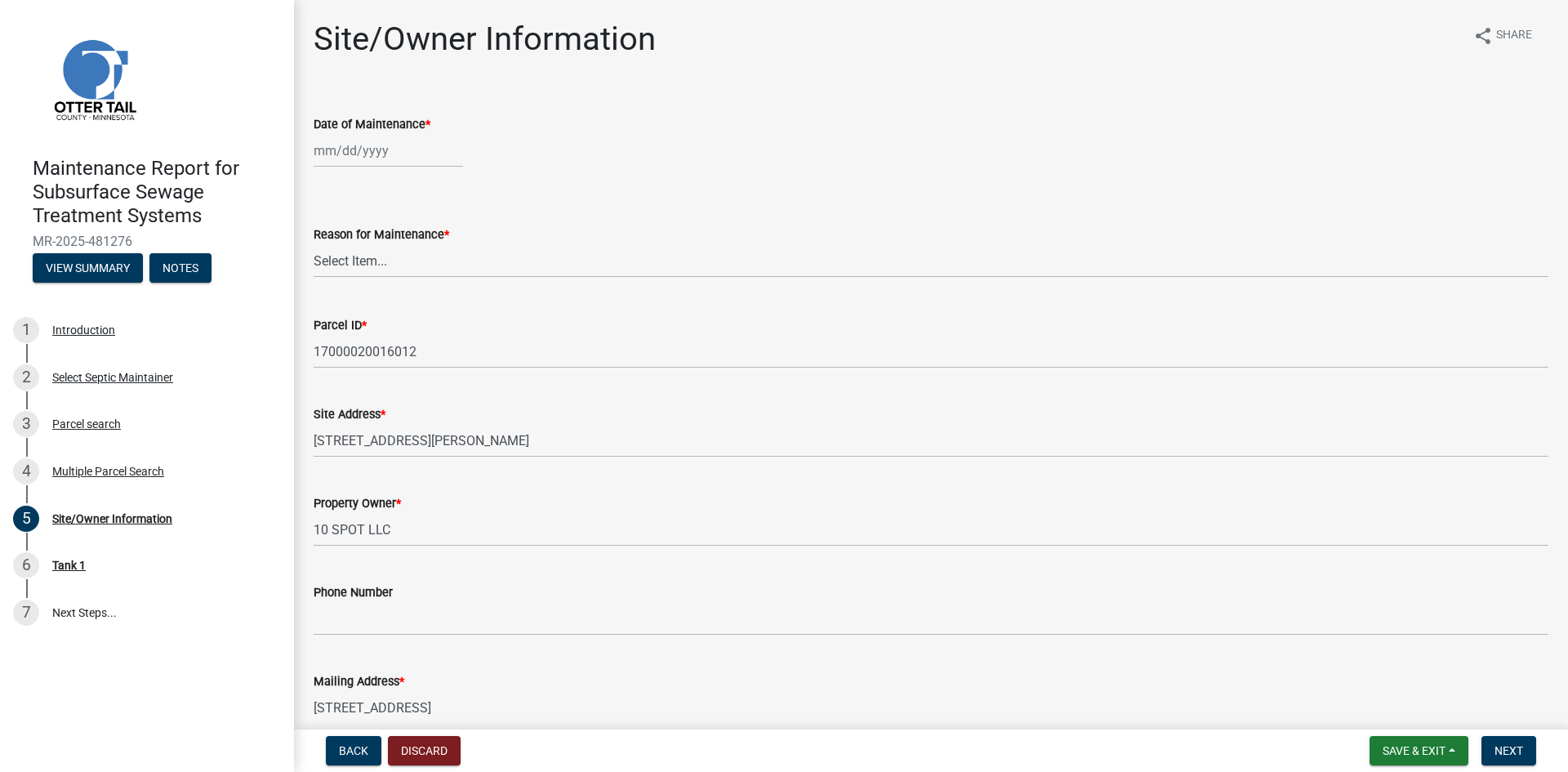
click at [366, 157] on div at bounding box center [388, 150] width 150 height 33
select select "9"
select select "2025"
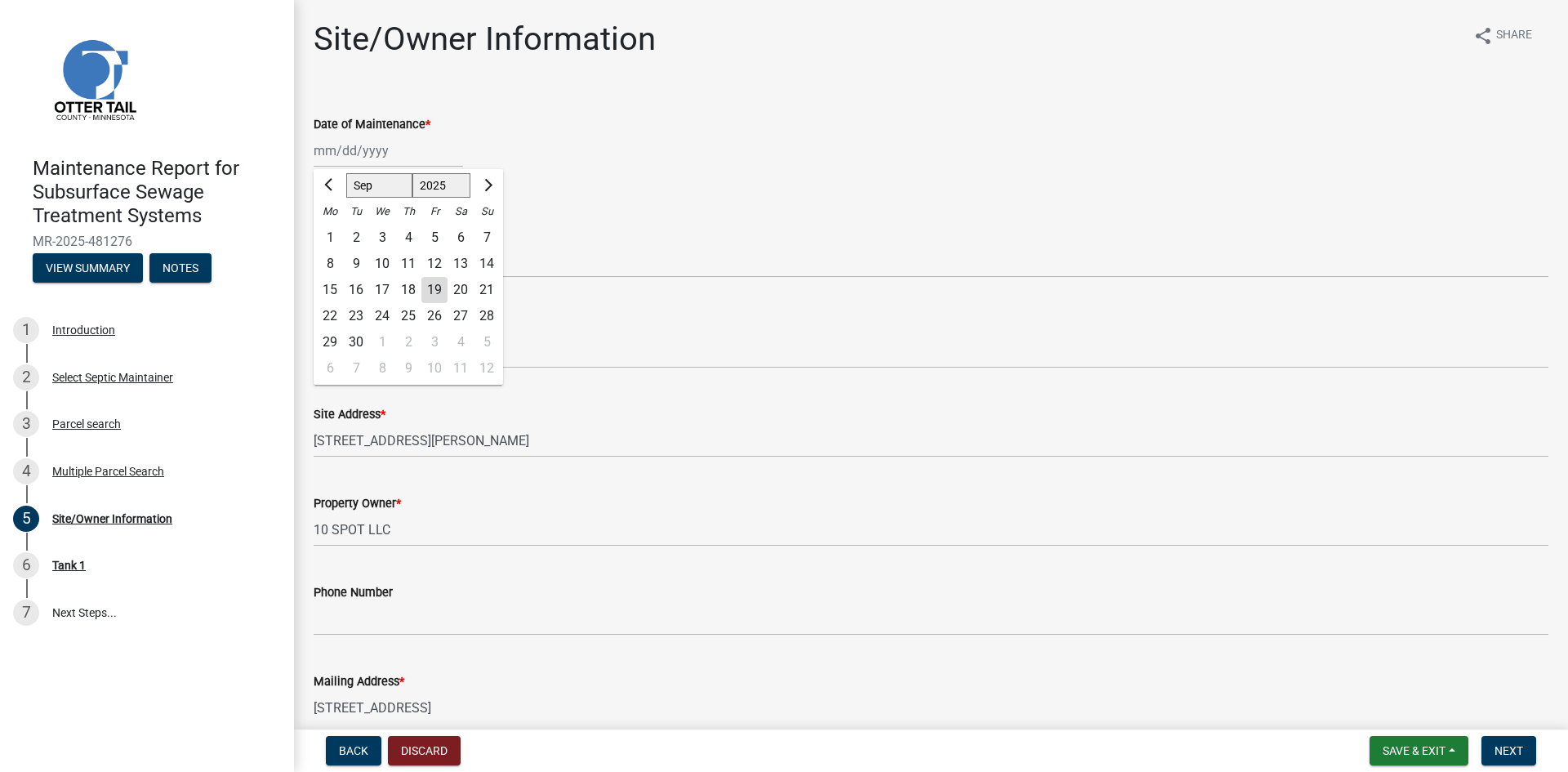
click at [330, 263] on div "8" at bounding box center [329, 264] width 26 height 26
type input "[DATE]"
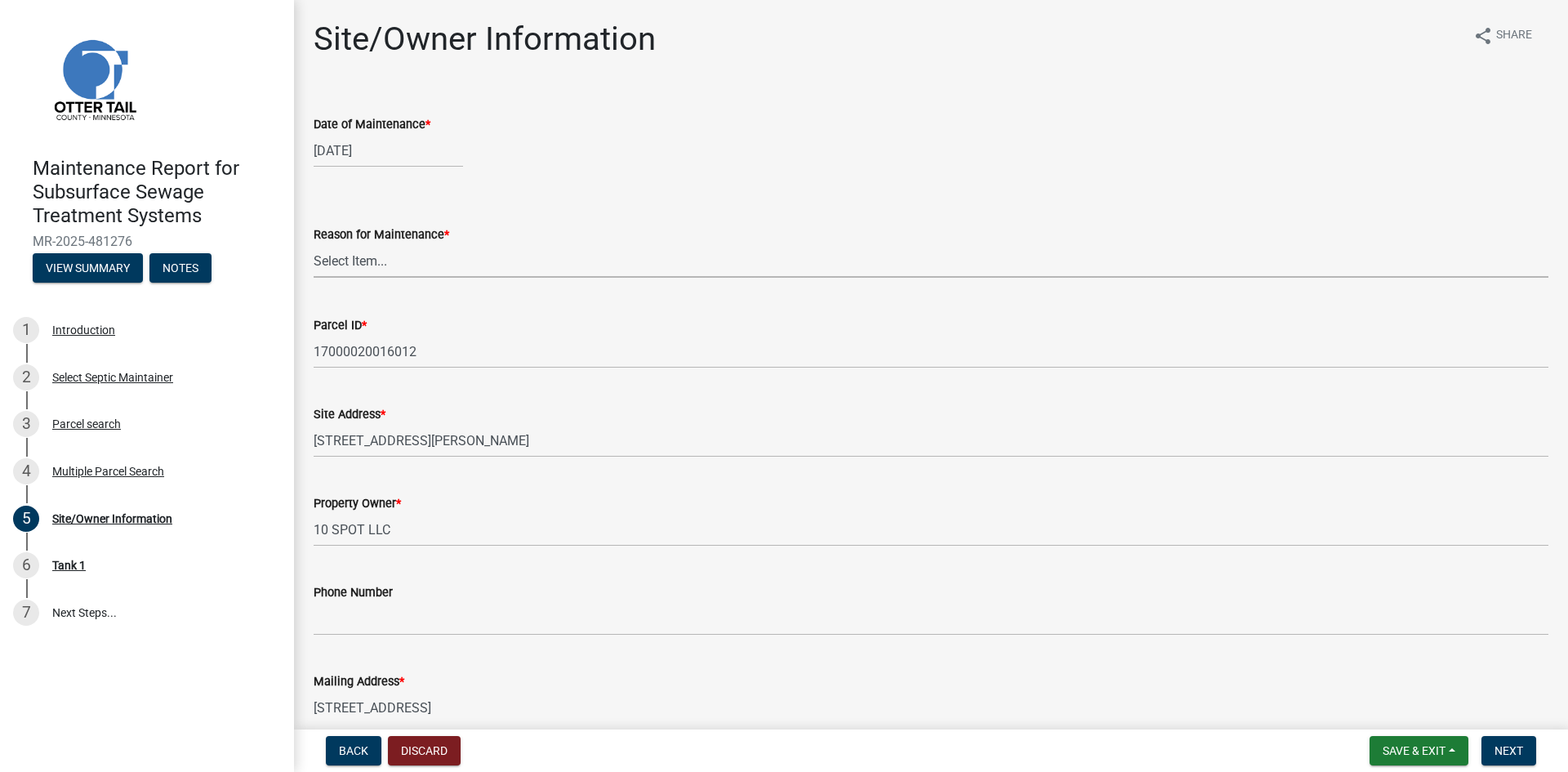
click at [331, 262] on select "Select Item... Called Routine Other" at bounding box center [931, 261] width 1235 height 33
click at [313, 245] on select "Select Item... Called Routine Other" at bounding box center [931, 261] width 1235 height 33
select select "3ac72b63-7b21-42e4-8192-806faae7a4f1"
click at [1507, 751] on span "Next" at bounding box center [1509, 750] width 29 height 13
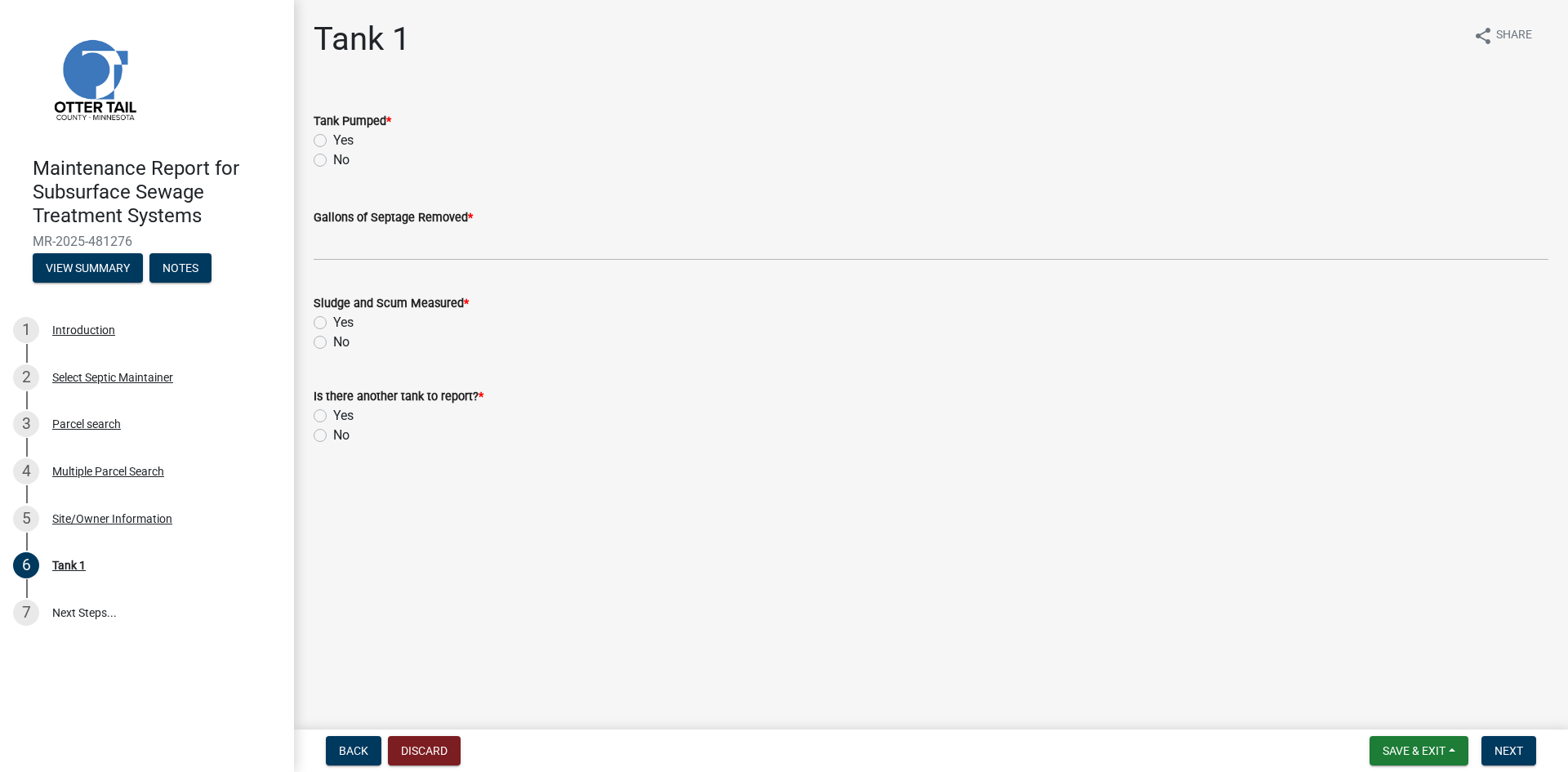
click at [333, 142] on label "Yes" at bounding box center [343, 141] width 21 height 20
click at [333, 142] on input "Yes" at bounding box center [339, 136] width 11 height 11
radio input "true"
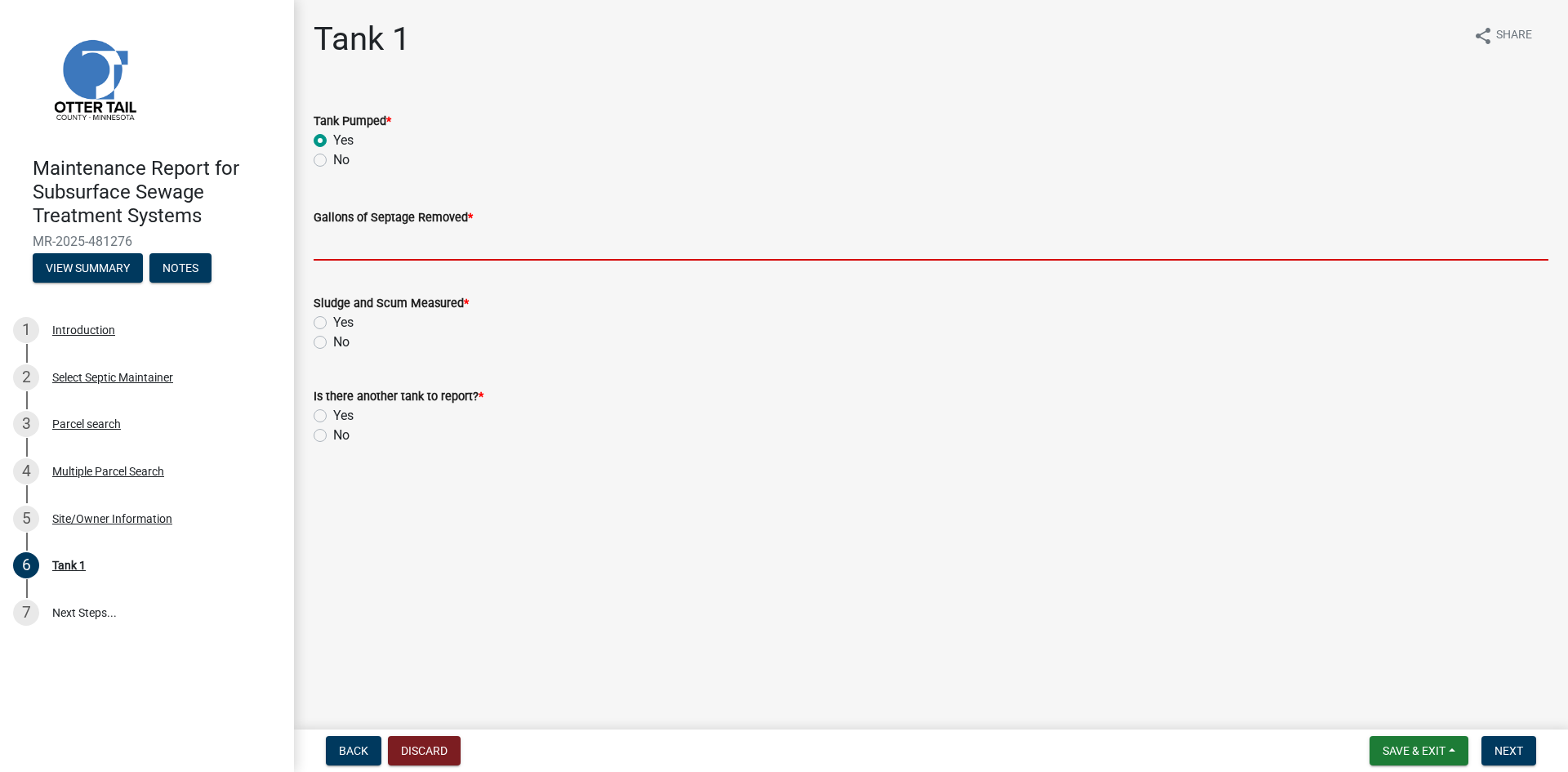
click at [364, 249] on input "Gallons of Septage Removed *" at bounding box center [931, 244] width 1235 height 33
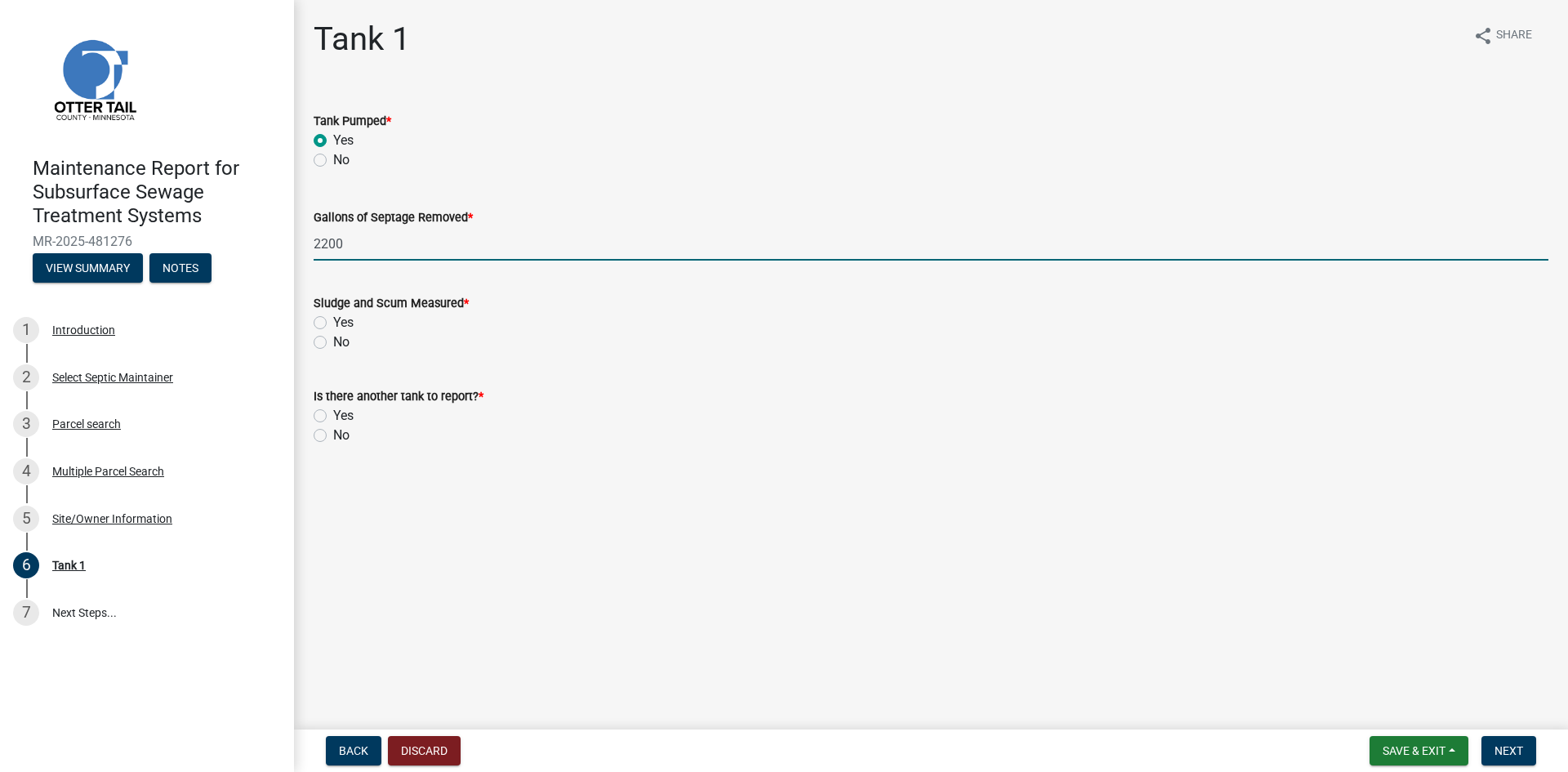
type input "2200"
click at [333, 344] on label "No" at bounding box center [341, 342] width 16 height 20
click at [333, 343] on input "No" at bounding box center [339, 338] width 11 height 11
radio input "true"
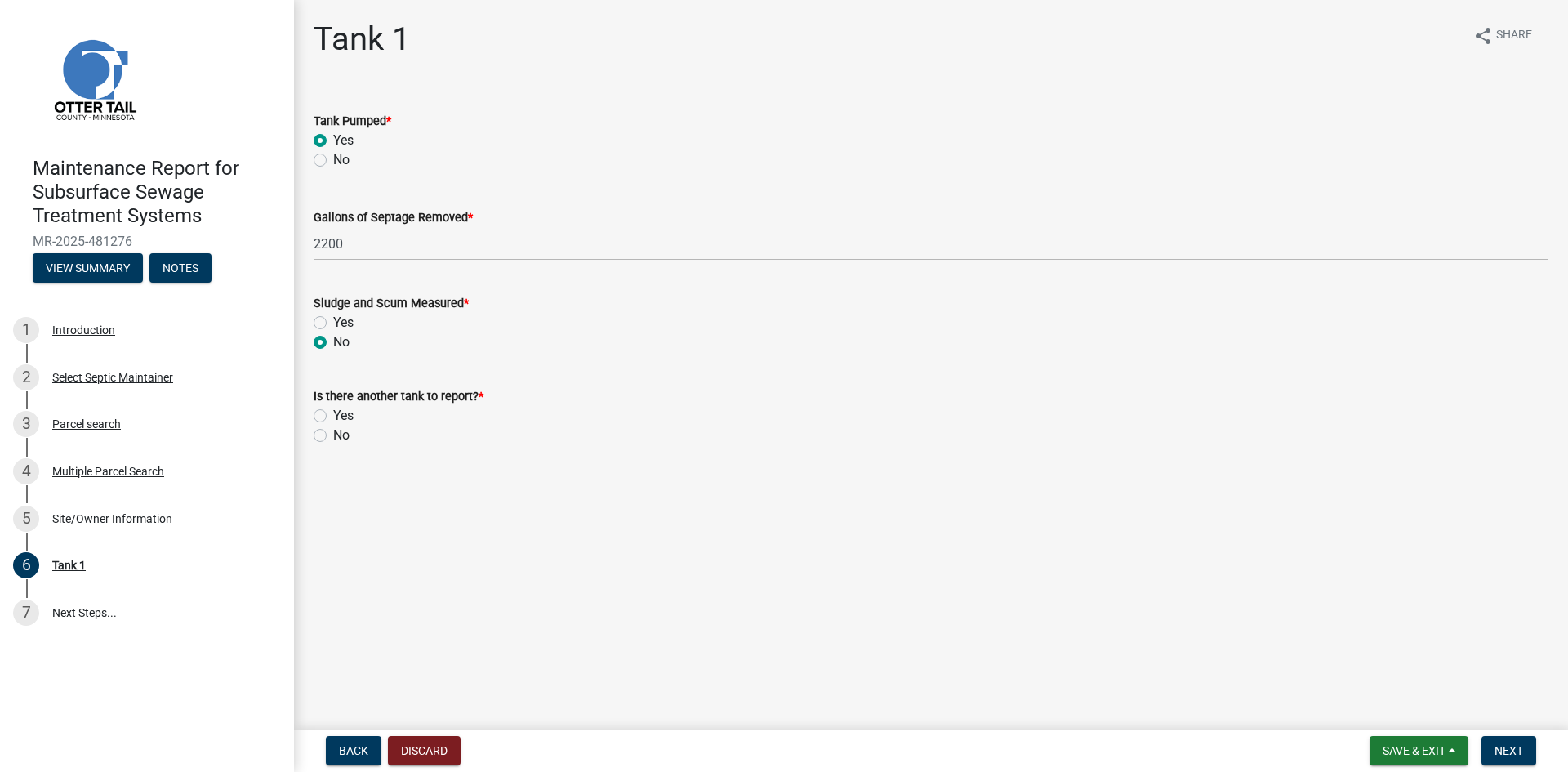
click at [333, 440] on label "No" at bounding box center [341, 435] width 16 height 20
click at [333, 436] on input "No" at bounding box center [339, 431] width 11 height 11
radio input "true"
click at [1515, 754] on span "Next" at bounding box center [1509, 750] width 29 height 13
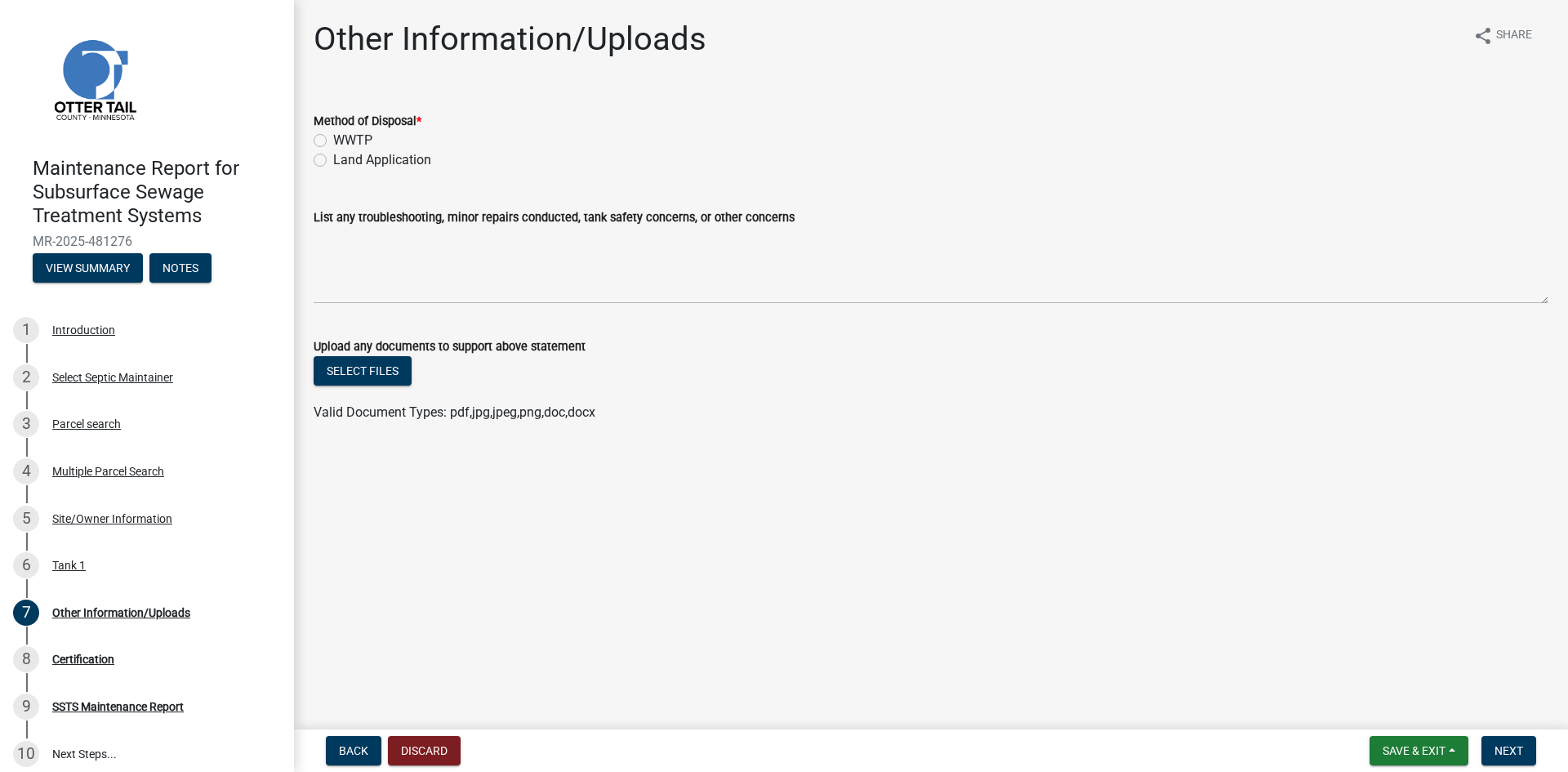
click at [355, 161] on label "Land Application" at bounding box center [382, 160] width 98 height 20
click at [344, 161] on input "Land Application" at bounding box center [339, 155] width 11 height 11
radio input "true"
click at [1525, 755] on button "Next" at bounding box center [1508, 750] width 55 height 30
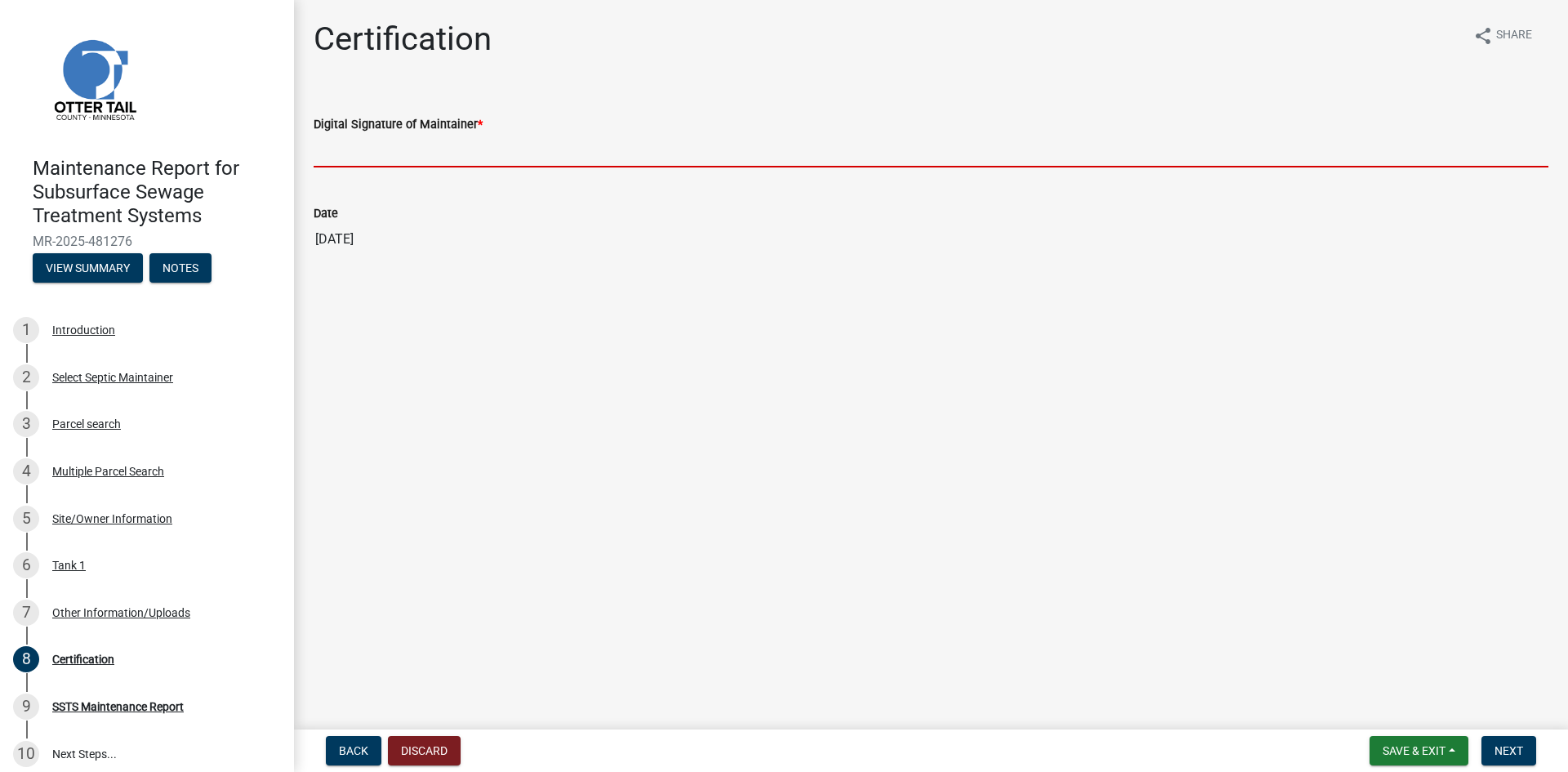
click at [395, 143] on input "Digital Signature of Maintainer *" at bounding box center [931, 150] width 1235 height 33
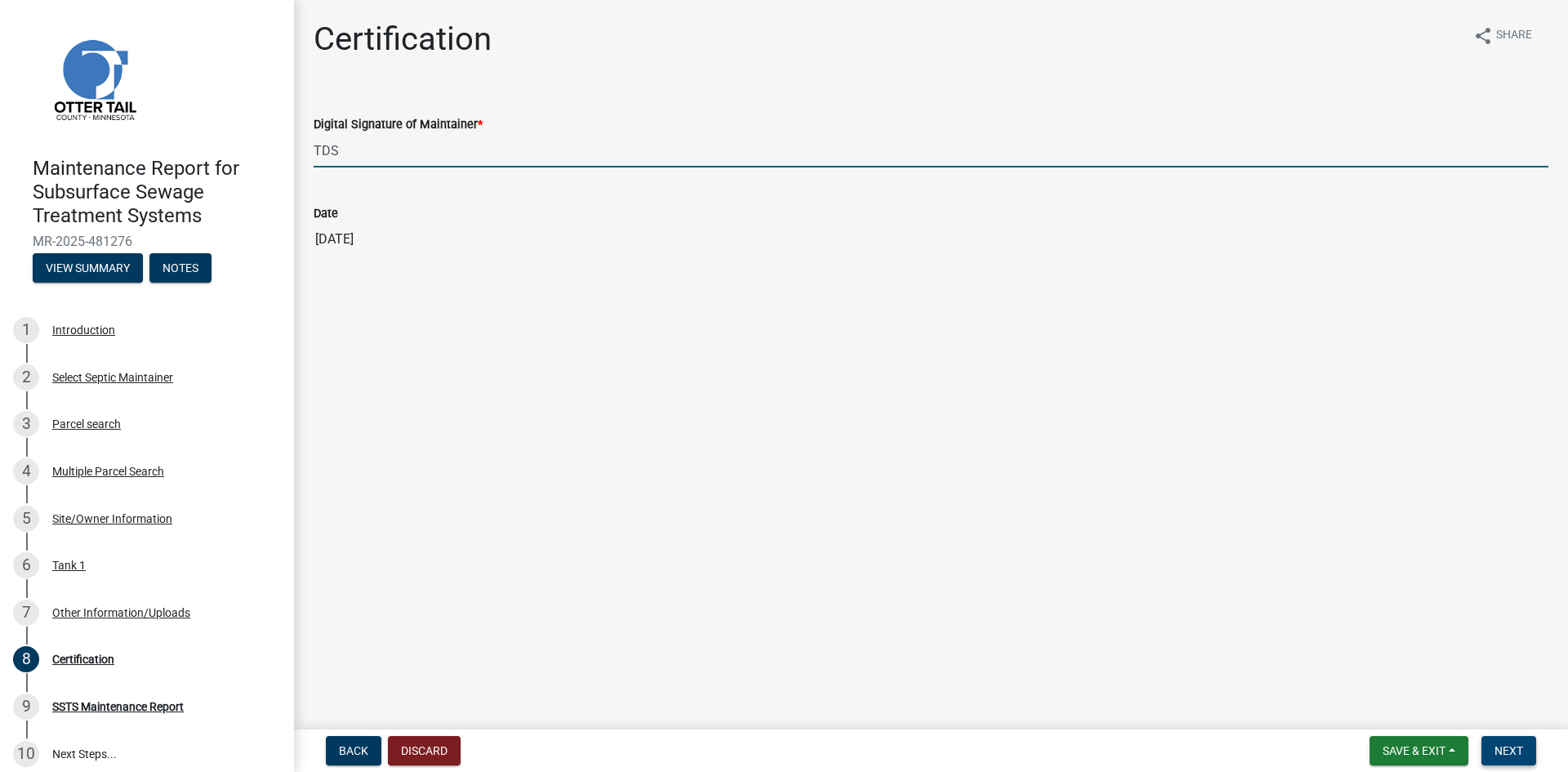
type input "TDS"
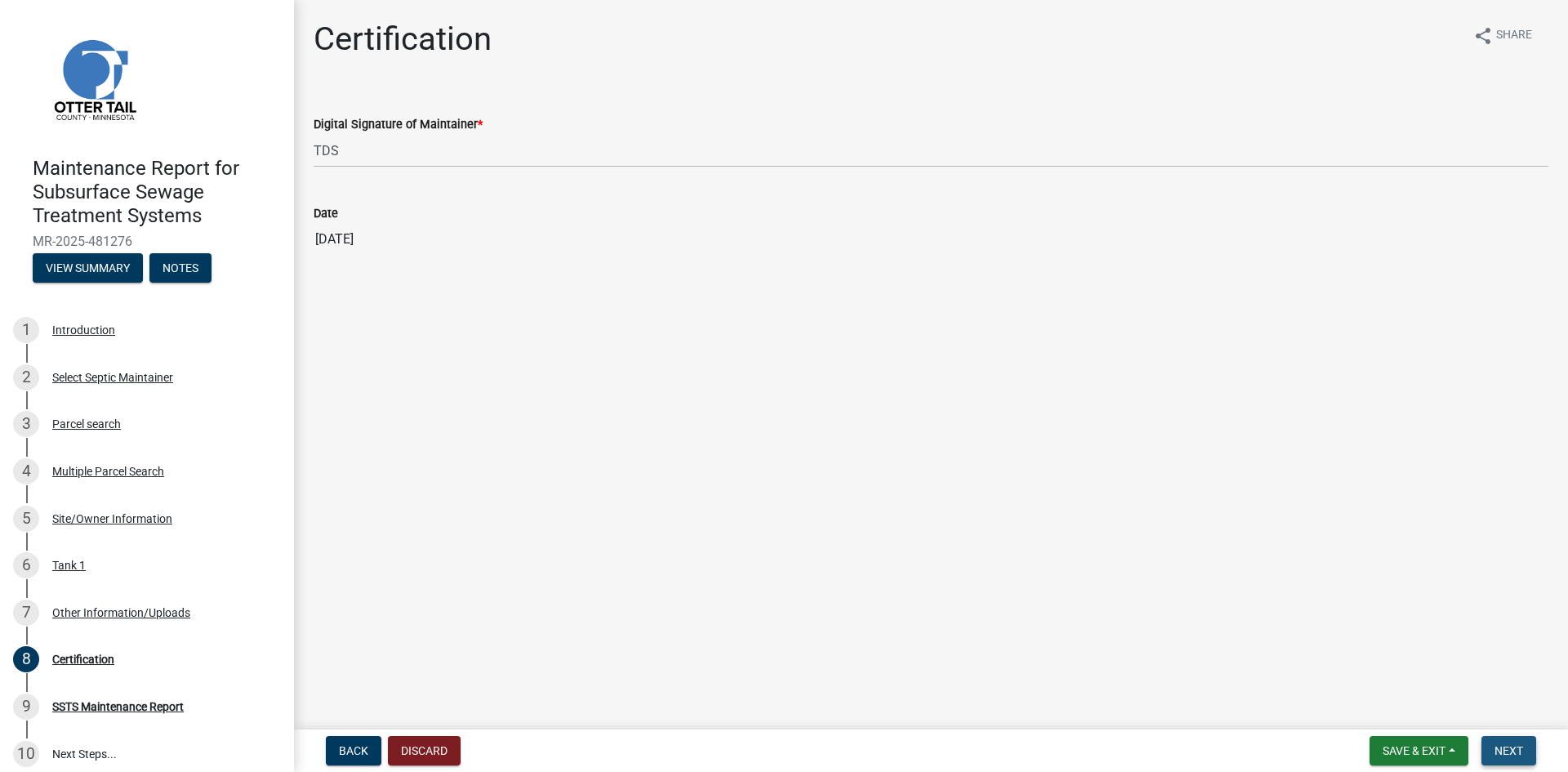
click at [1521, 751] on span "Next" at bounding box center [1509, 750] width 29 height 13
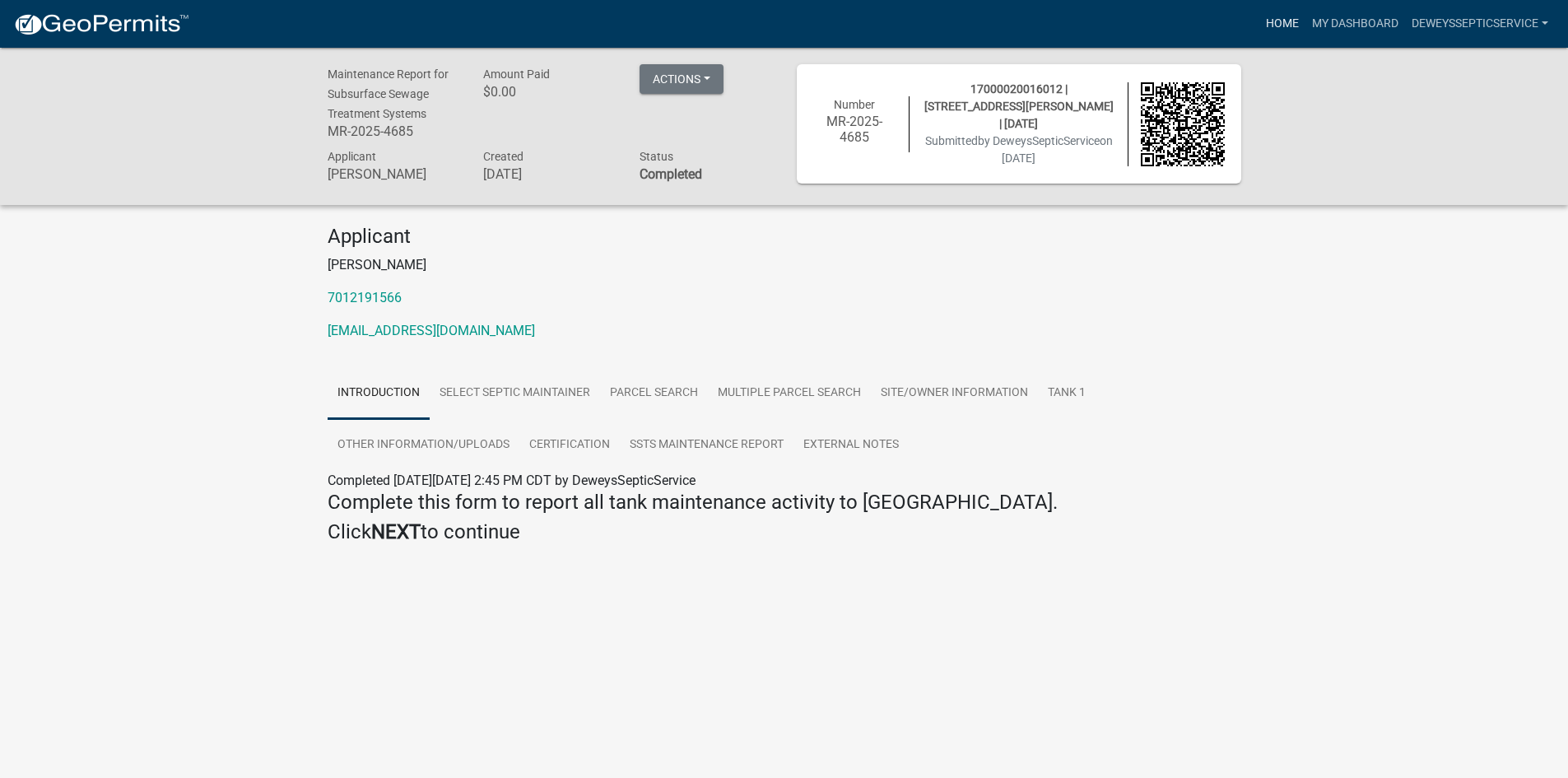
click at [1284, 22] on link "Home" at bounding box center [1282, 24] width 46 height 31
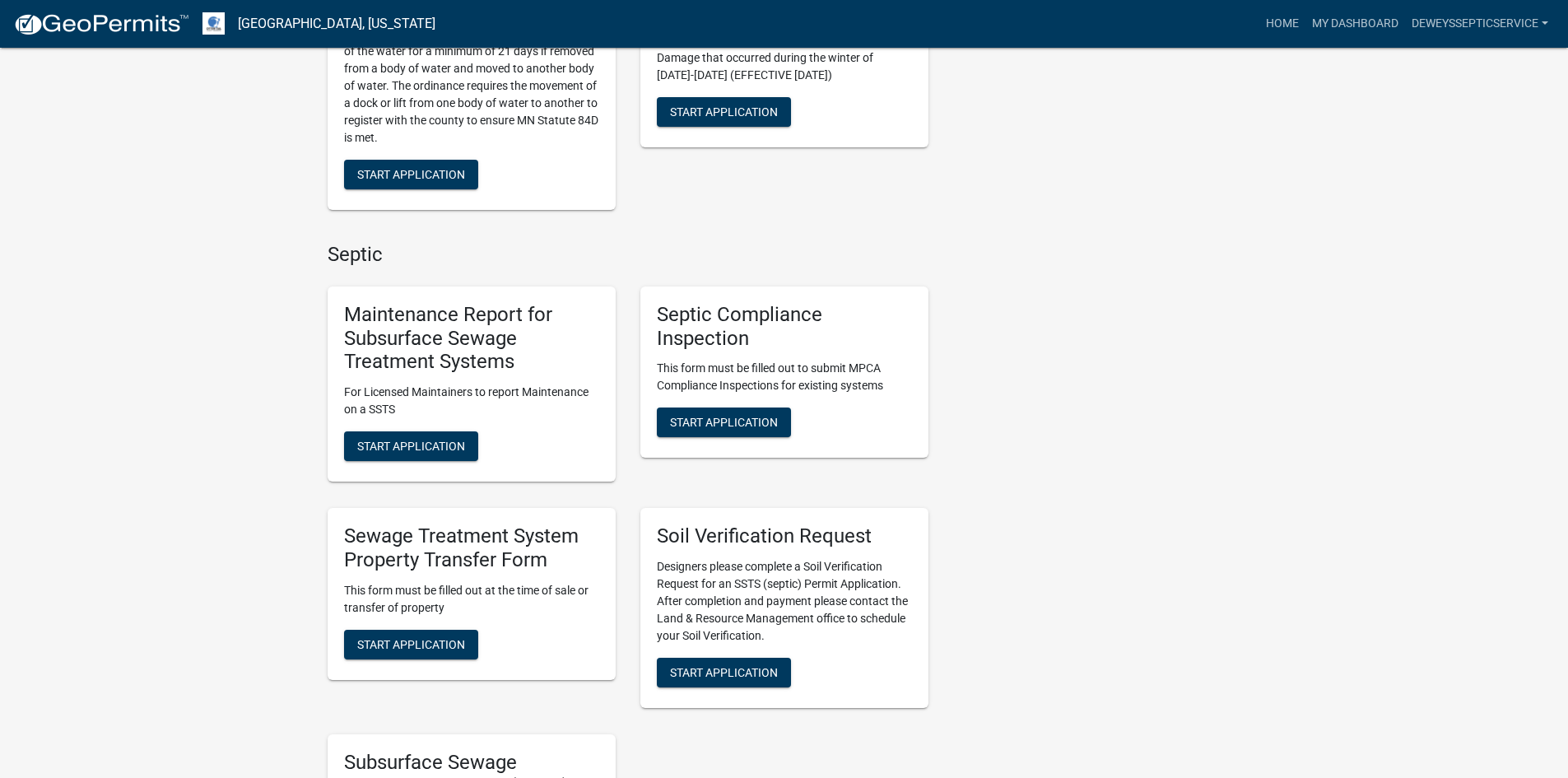
scroll to position [905, 0]
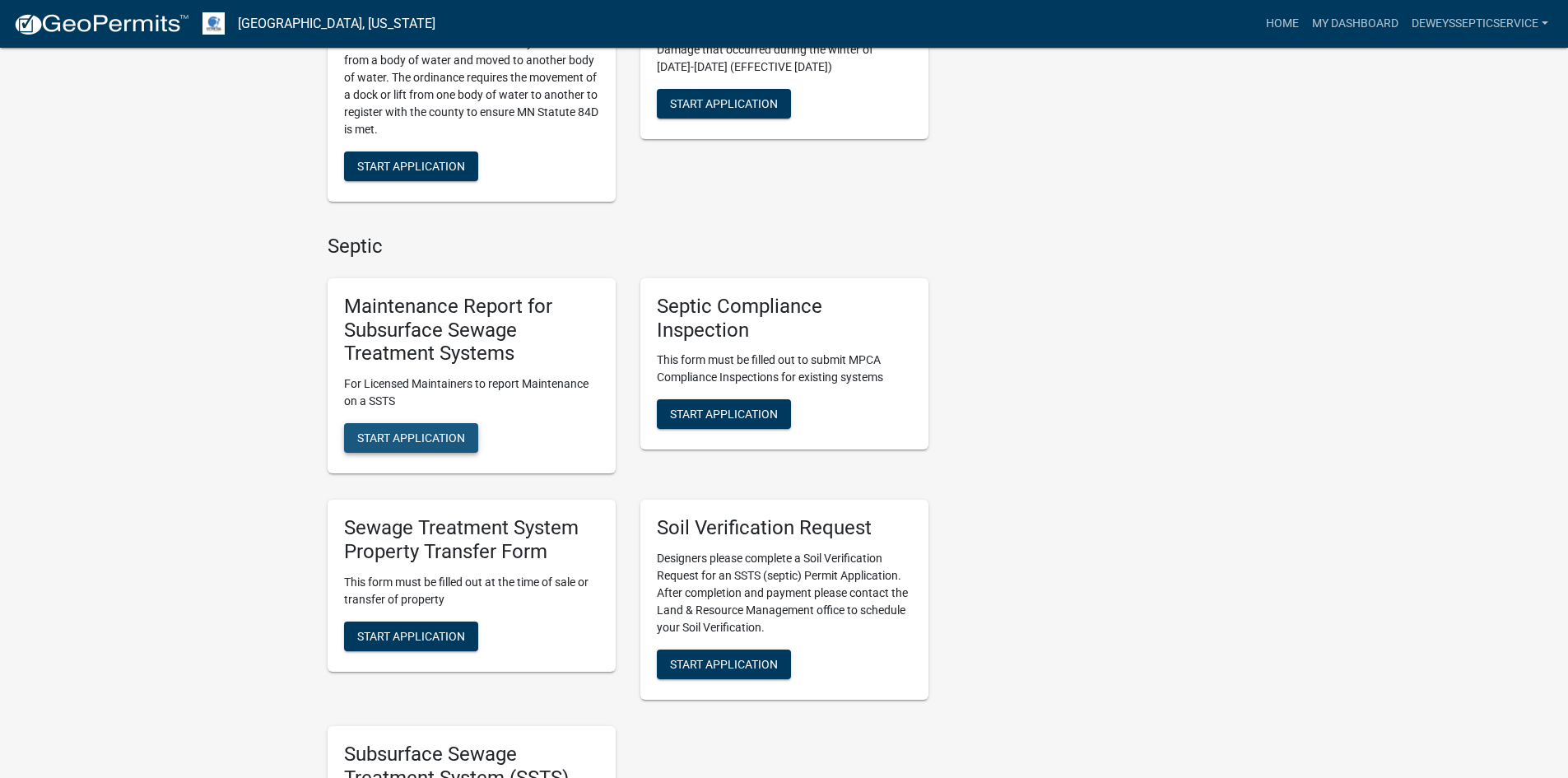
click at [409, 434] on span "Start Application" at bounding box center [411, 438] width 108 height 13
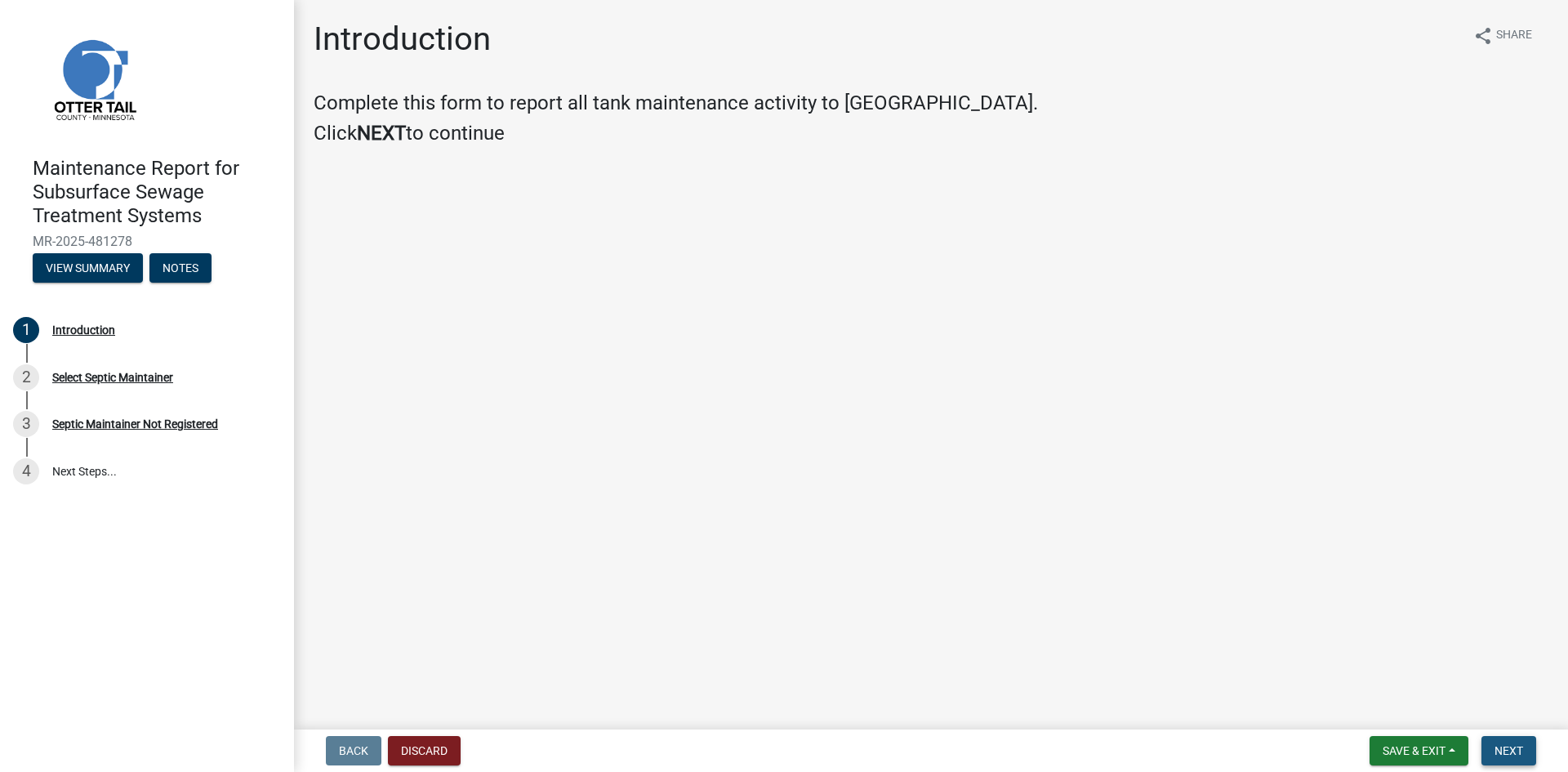
click at [1501, 749] on span "Next" at bounding box center [1509, 750] width 29 height 13
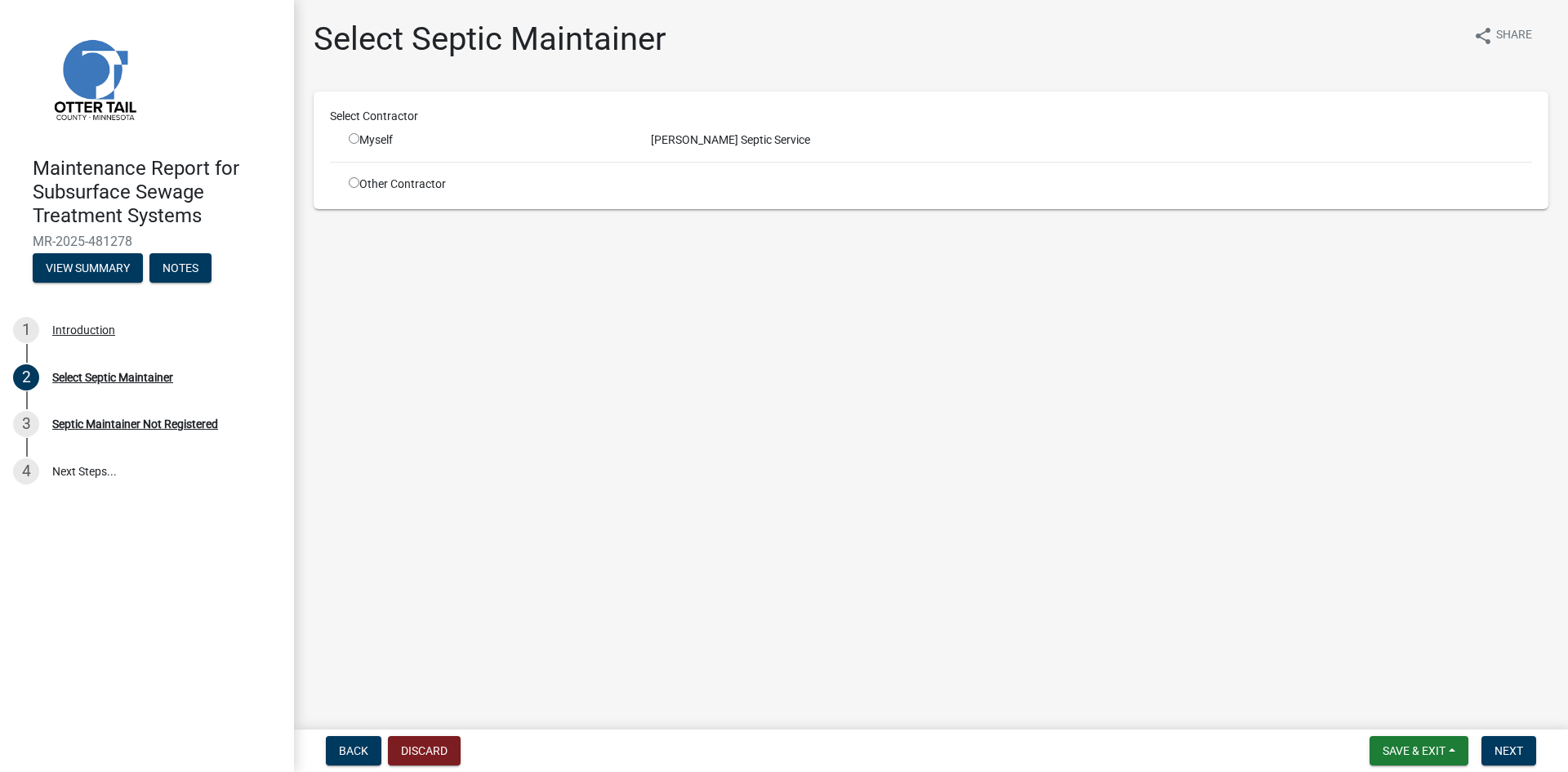
click at [353, 138] on input "radio" at bounding box center [354, 138] width 11 height 11
radio input "true"
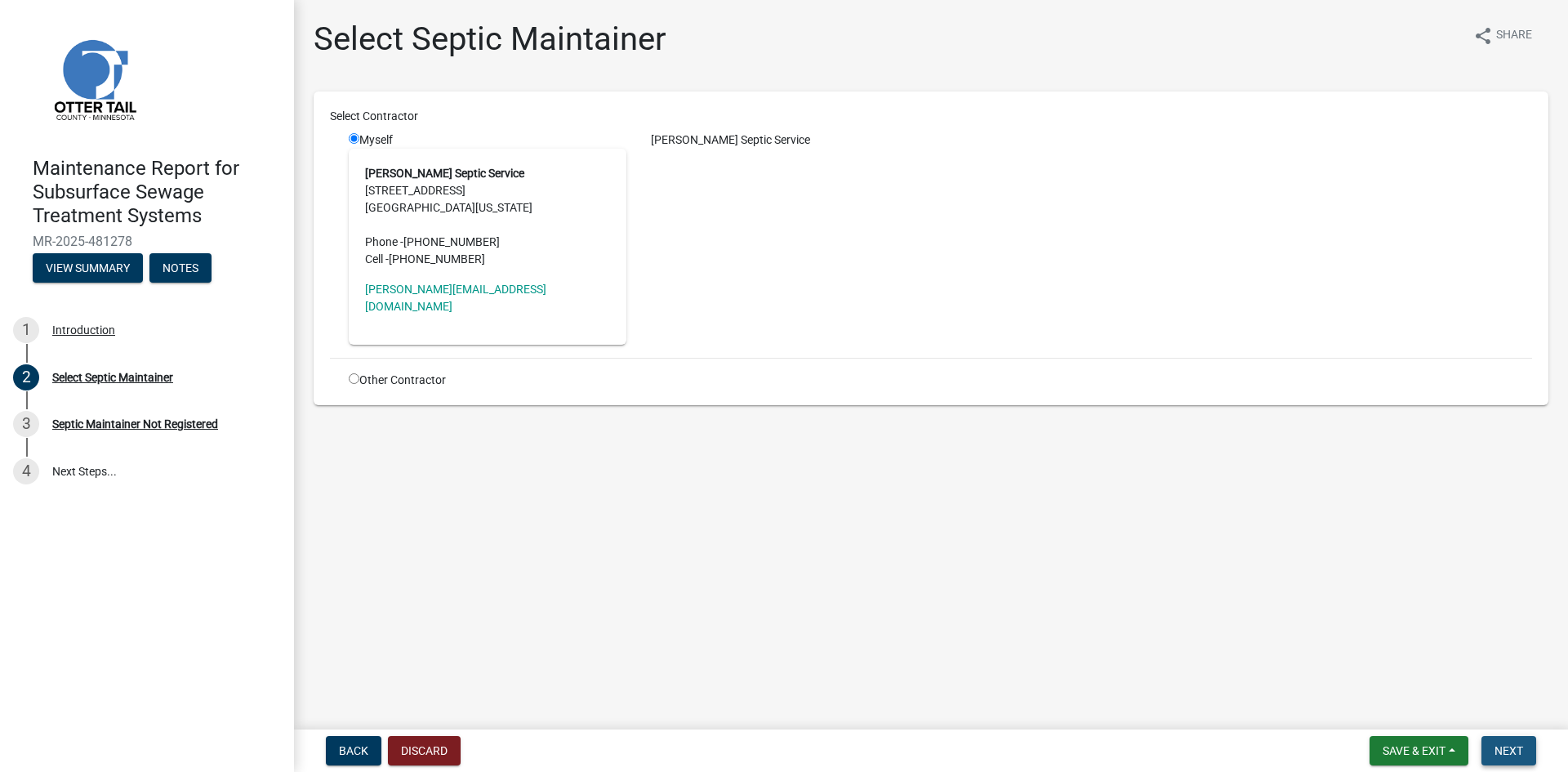
click at [1504, 752] on span "Next" at bounding box center [1509, 750] width 29 height 13
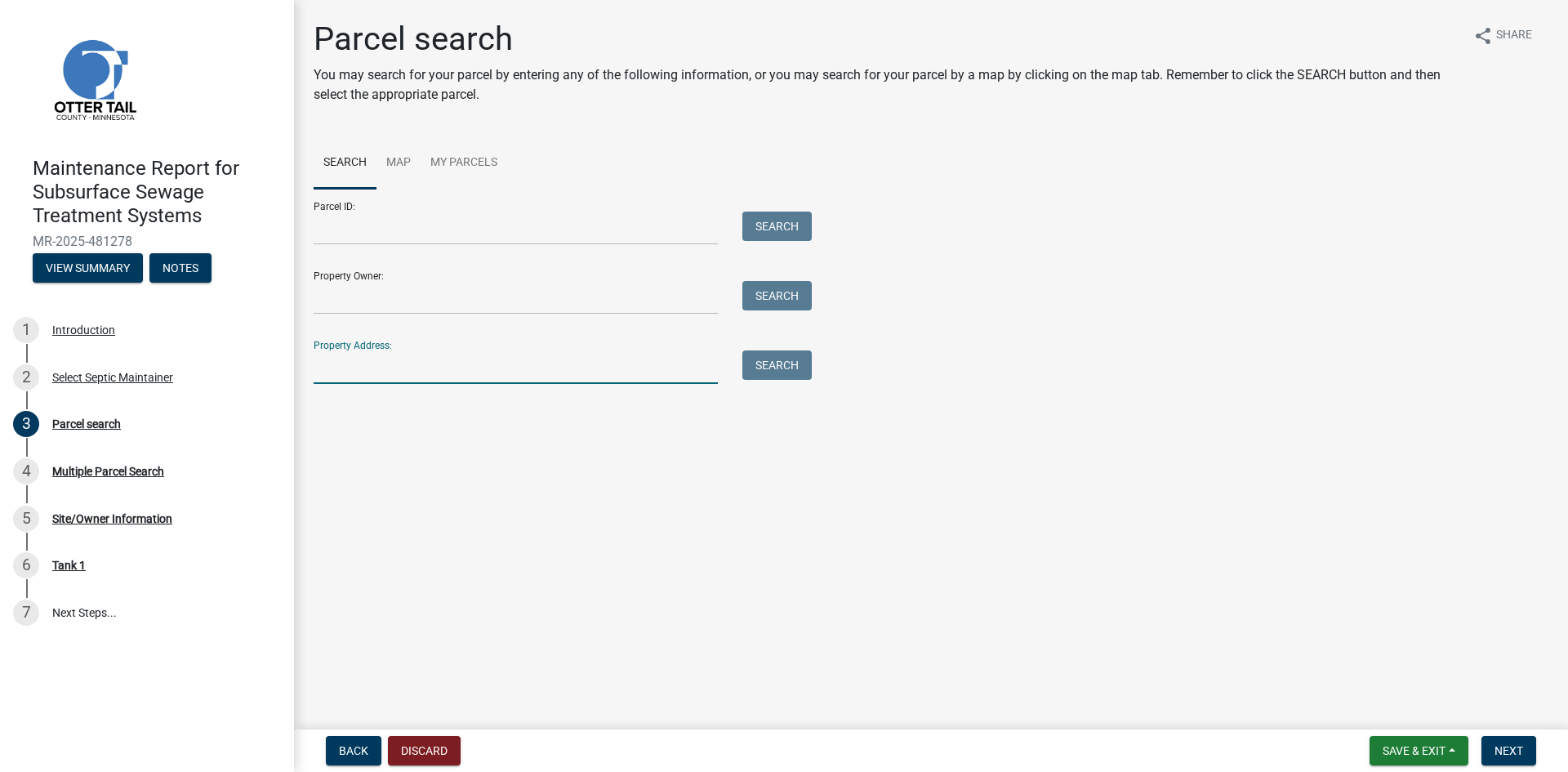
click at [398, 362] on input "Property Address:" at bounding box center [515, 367] width 404 height 33
type input "36144"
click at [784, 367] on button "Search" at bounding box center [776, 365] width 70 height 30
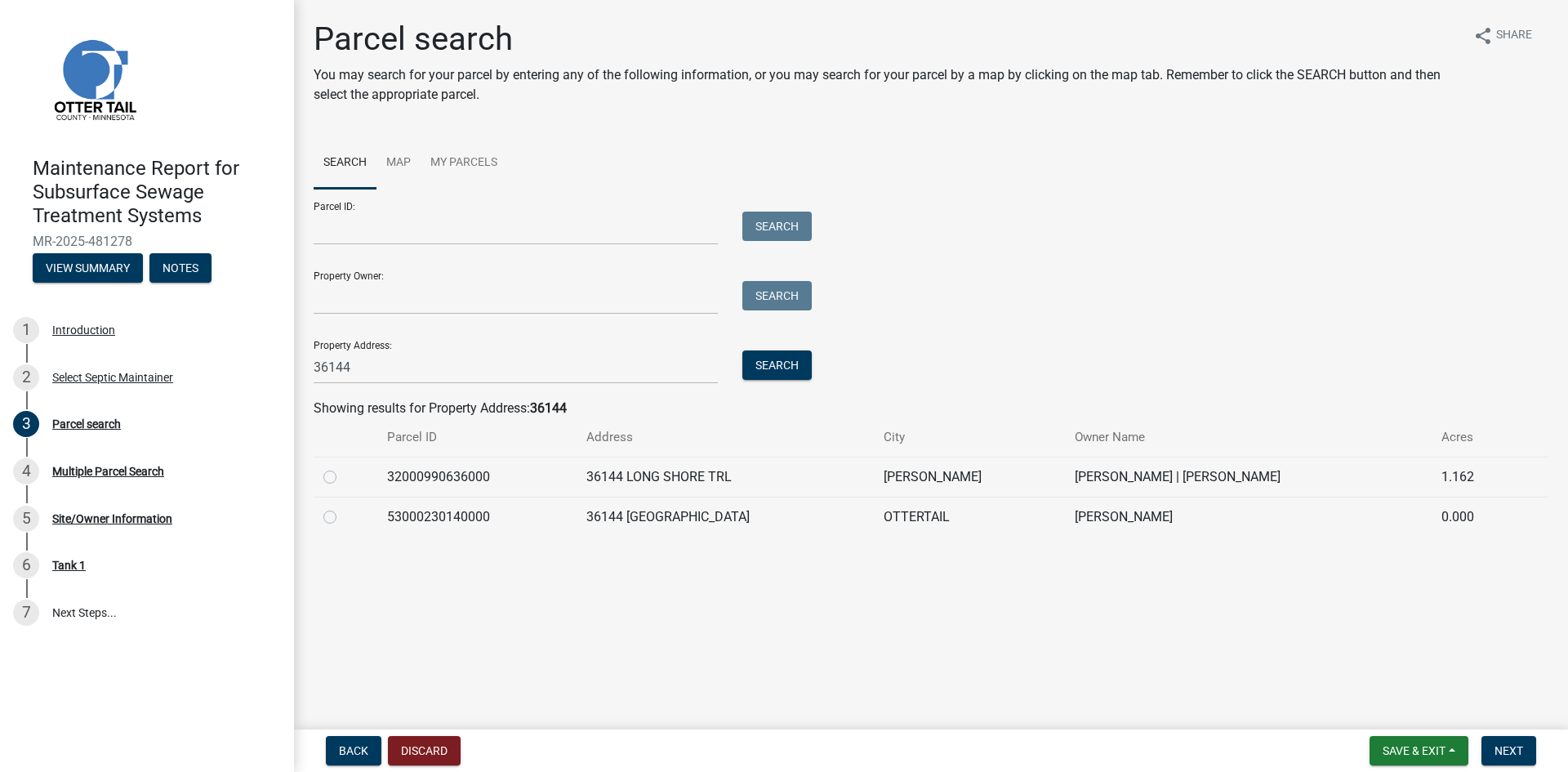
click at [343, 468] on label at bounding box center [343, 468] width 0 height 0
click at [343, 478] on input "radio" at bounding box center [348, 473] width 11 height 11
radio input "true"
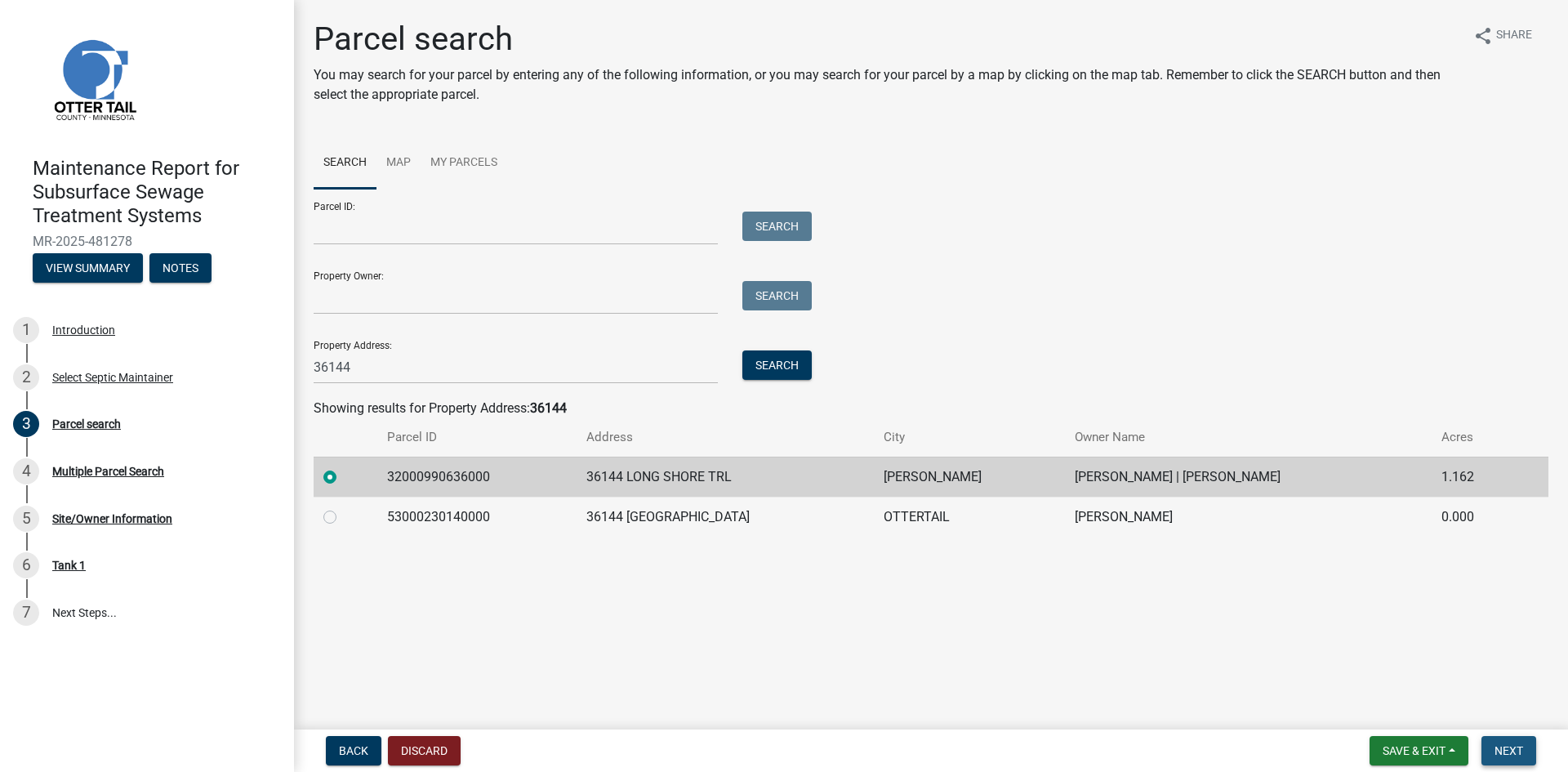
click at [1505, 746] on span "Next" at bounding box center [1509, 750] width 29 height 13
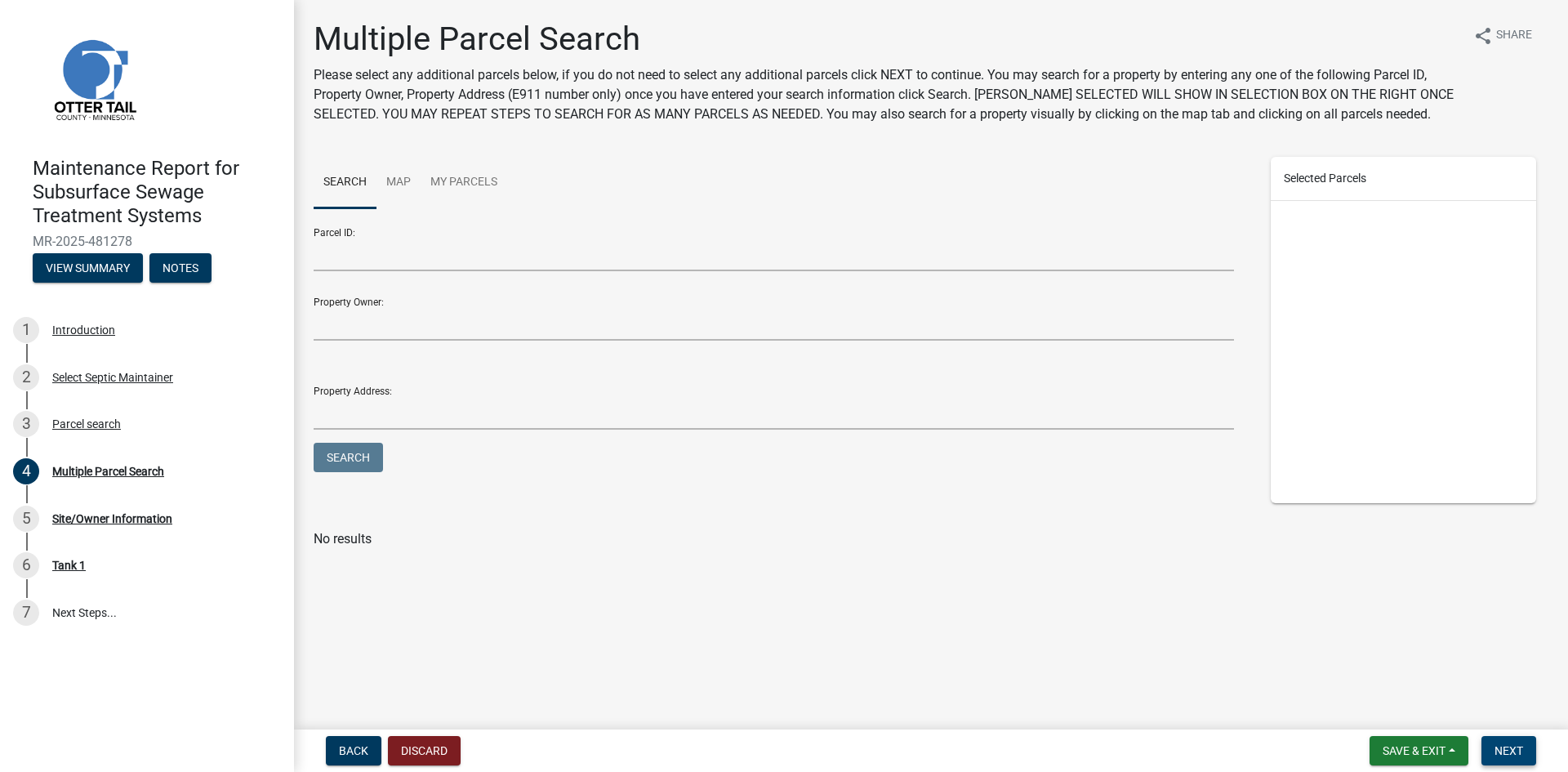
click at [1505, 746] on span "Next" at bounding box center [1509, 750] width 29 height 13
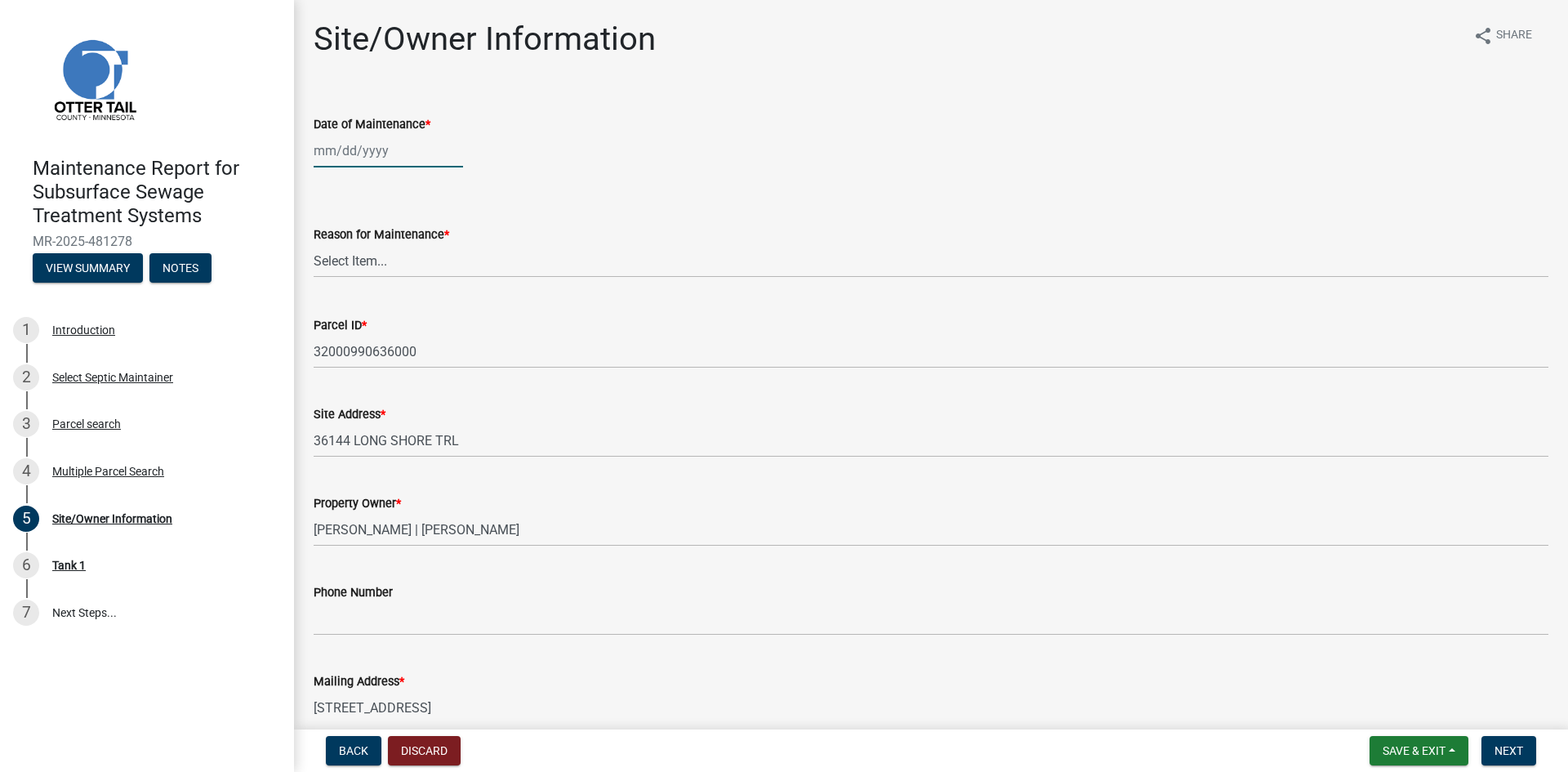
select select "9"
select select "2025"
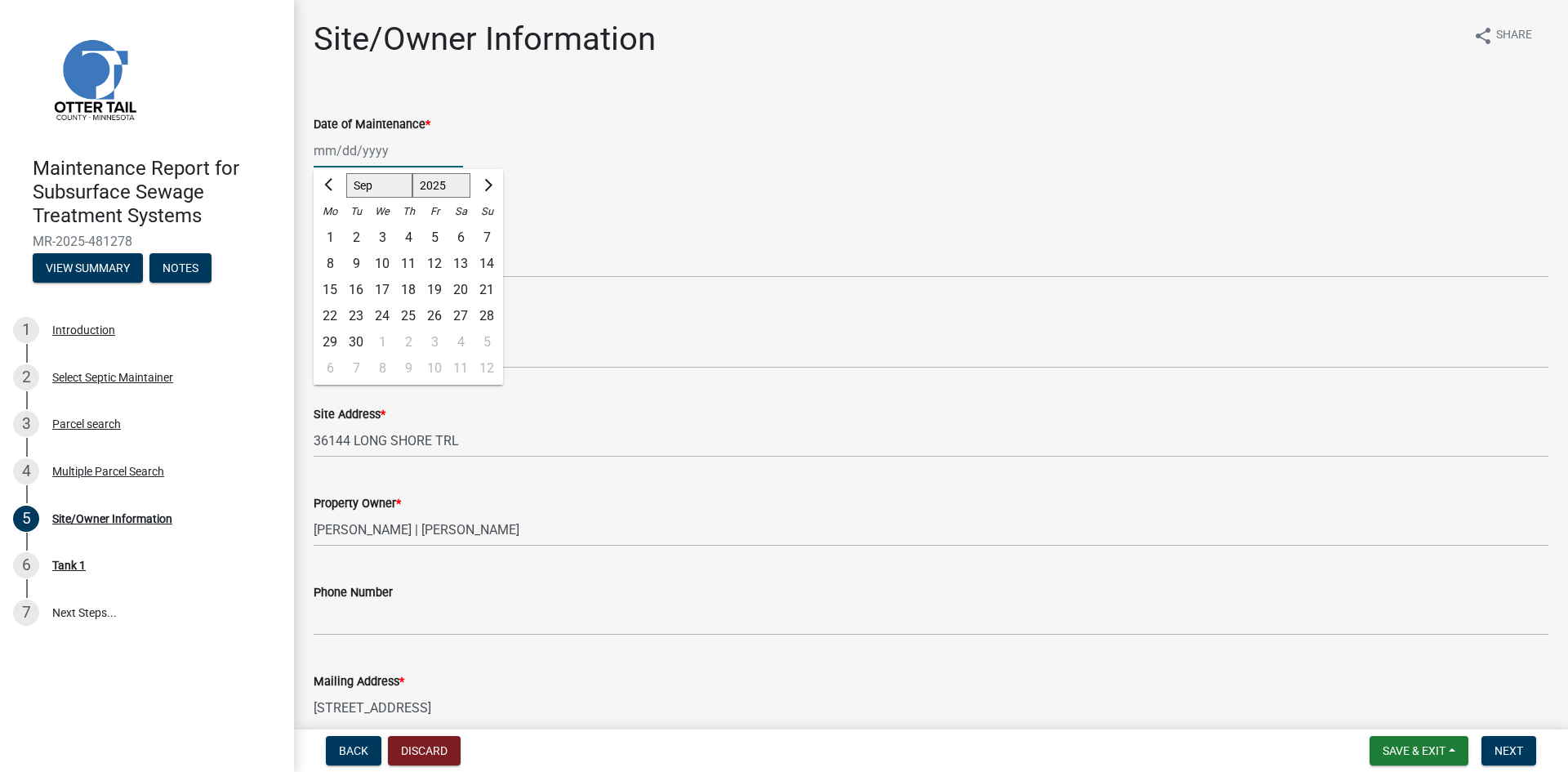
click at [381, 156] on div "[PERSON_NAME] Feb Mar Apr [PERSON_NAME][DATE] Oct Nov [DATE] 1526 1527 1528 152…" at bounding box center [388, 150] width 150 height 33
click at [329, 264] on div "8" at bounding box center [329, 264] width 26 height 26
type input "[DATE]"
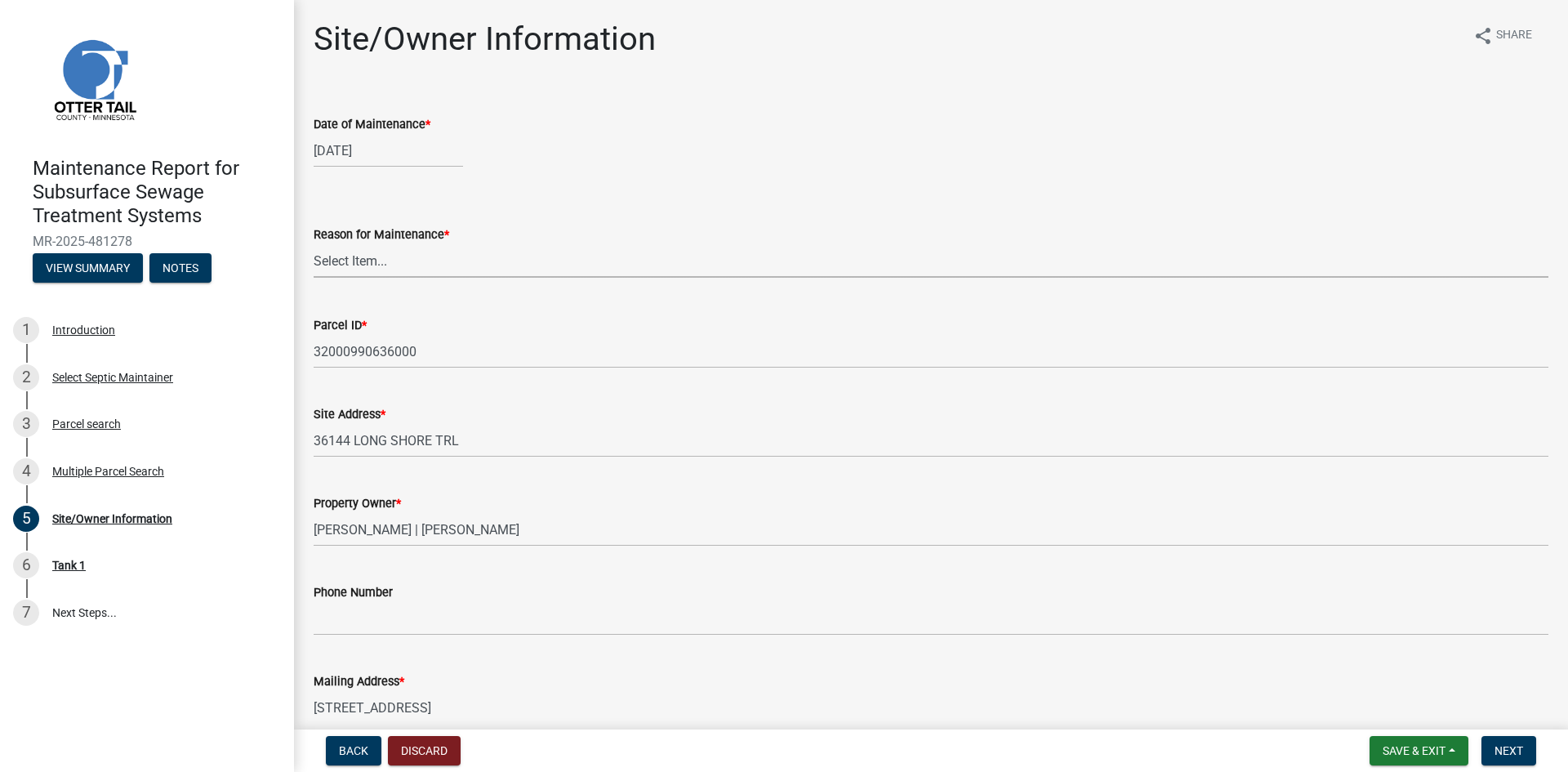
drag, startPoint x: 330, startPoint y: 261, endPoint x: 335, endPoint y: 271, distance: 11.2
click at [330, 261] on select "Select Item... Called Routine Other" at bounding box center [931, 261] width 1235 height 33
click at [313, 245] on select "Select Item... Called Routine Other" at bounding box center [931, 261] width 1235 height 33
select select "3ac72b63-7b21-42e4-8192-806faae7a4f1"
click at [1508, 752] on span "Next" at bounding box center [1509, 750] width 29 height 13
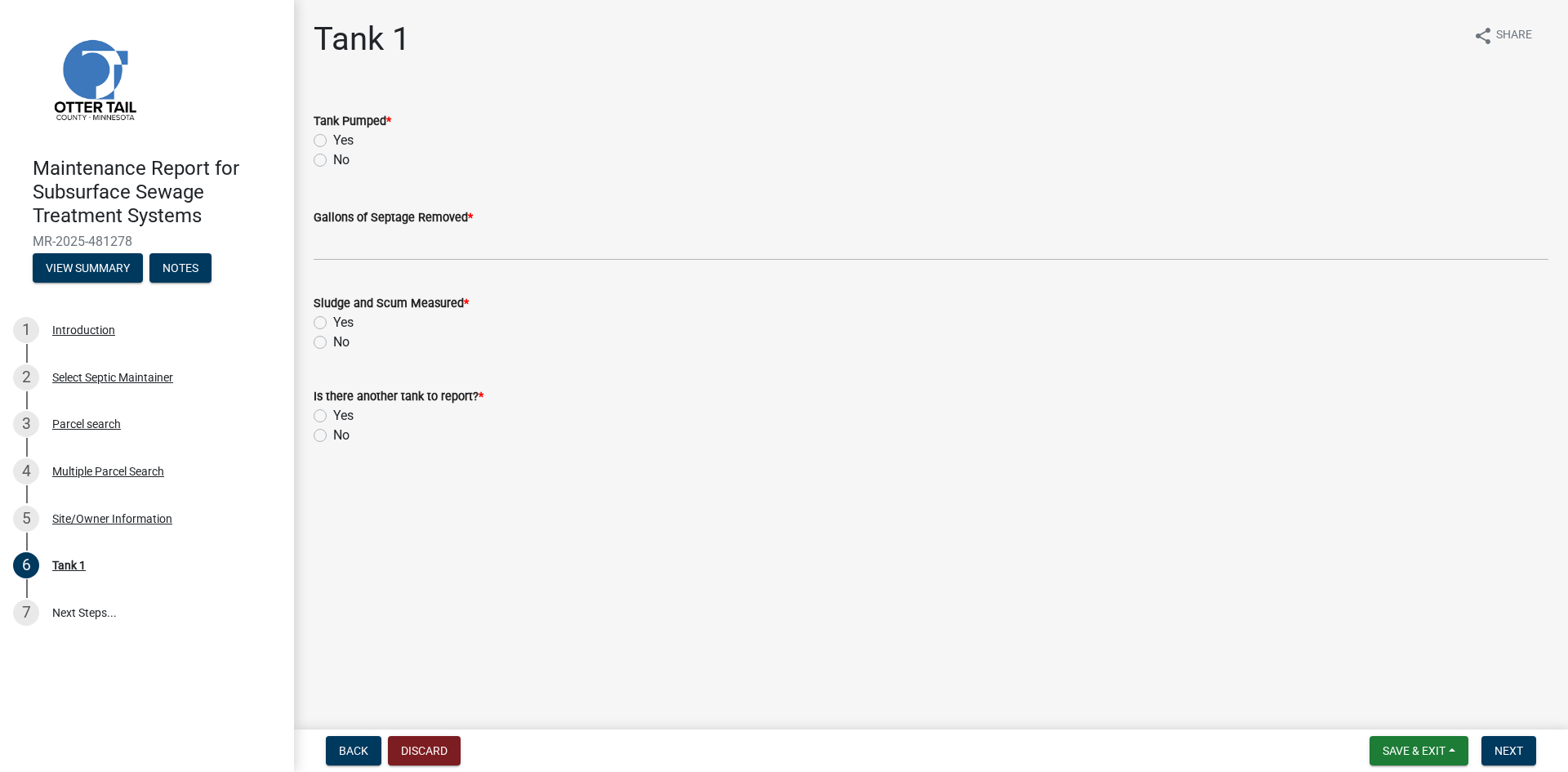
drag, startPoint x: 321, startPoint y: 141, endPoint x: 325, endPoint y: 153, distance: 12.6
click at [333, 142] on label "Yes" at bounding box center [343, 141] width 21 height 20
click at [333, 142] on input "Yes" at bounding box center [339, 136] width 11 height 11
radio input "true"
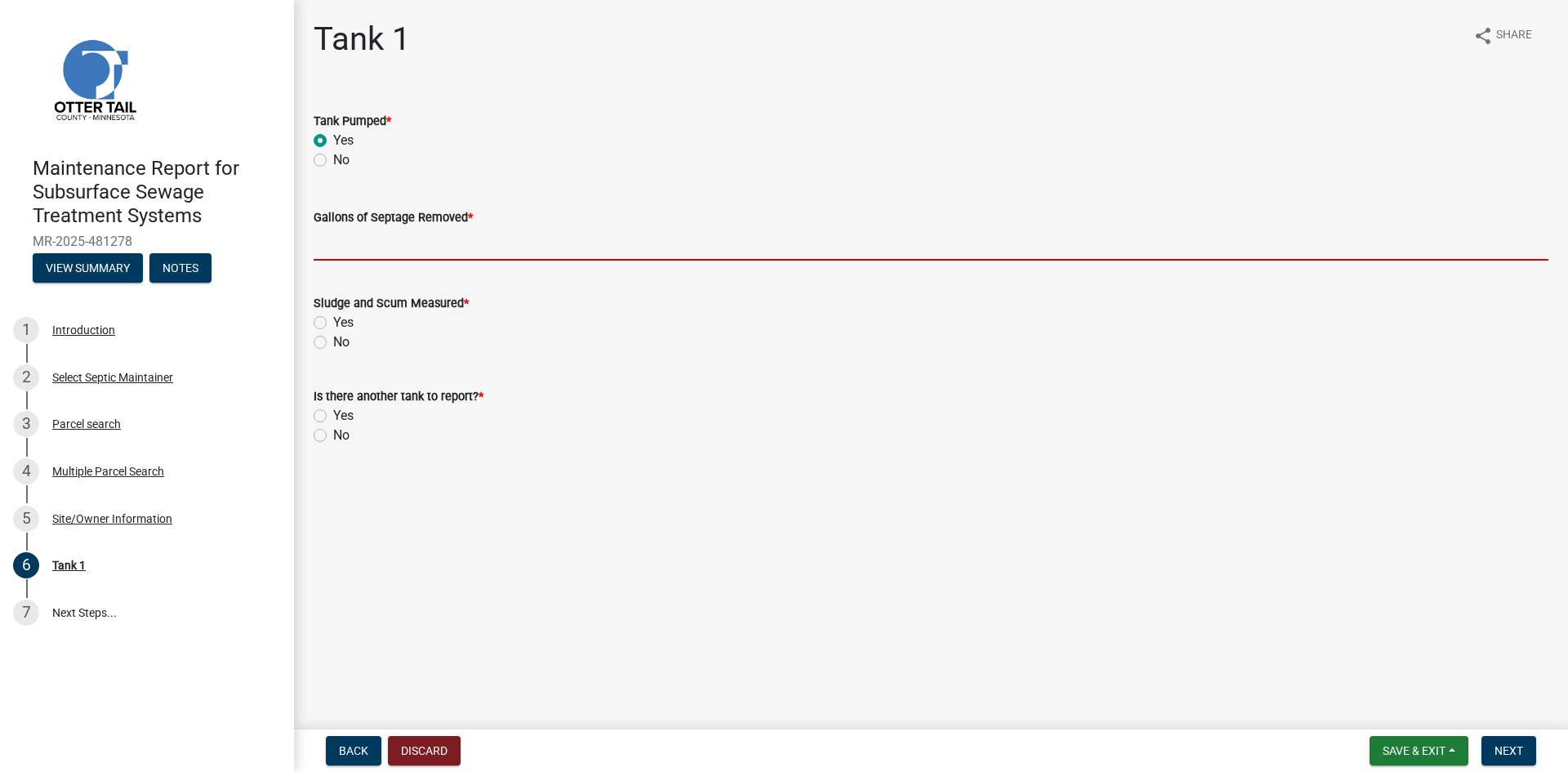
click at [348, 248] on input "Gallons of Septage Removed *" at bounding box center [931, 244] width 1235 height 33
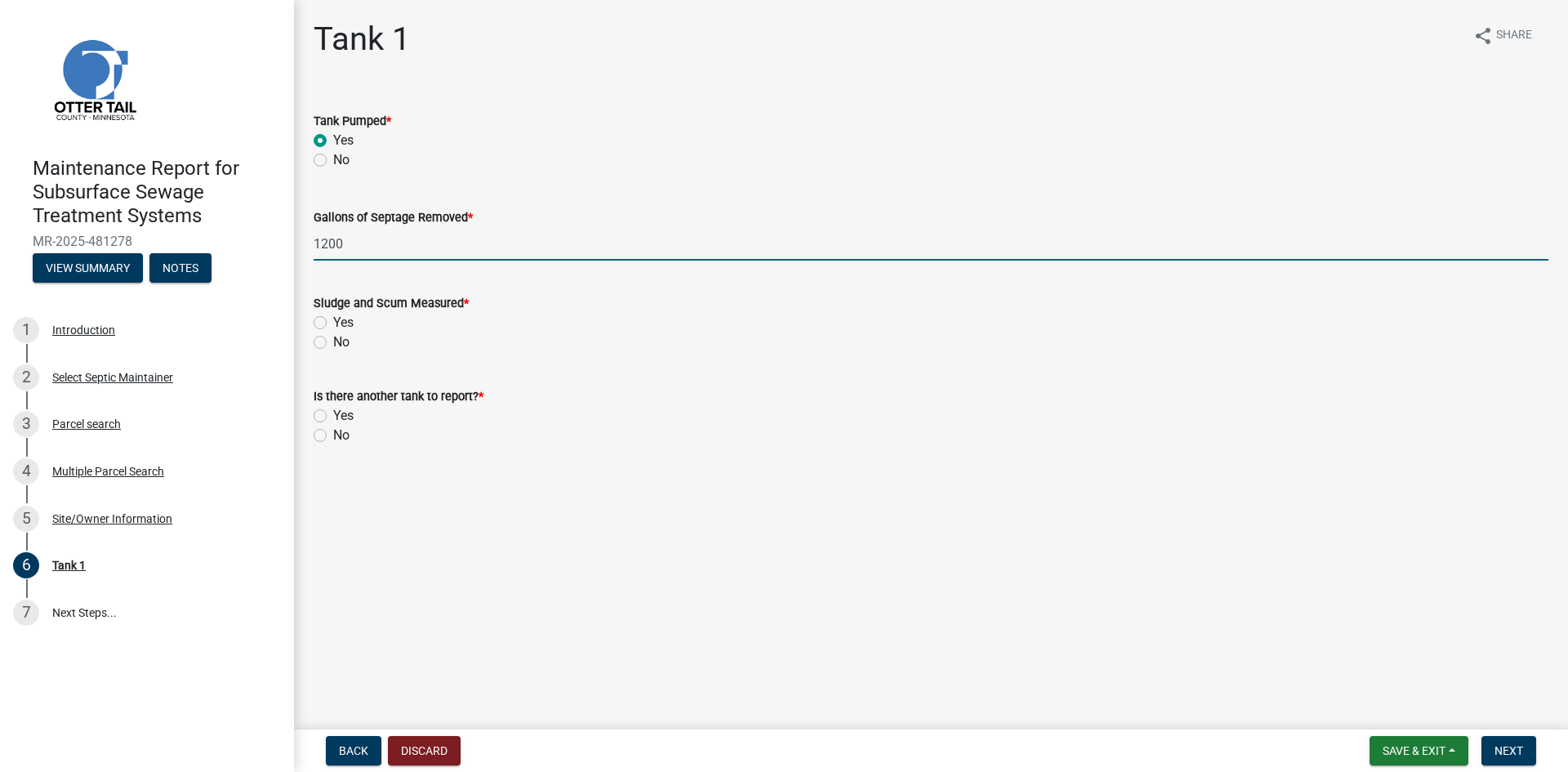
type input "1200"
click at [333, 345] on label "No" at bounding box center [341, 342] width 16 height 20
click at [333, 343] on input "No" at bounding box center [339, 338] width 11 height 11
radio input "true"
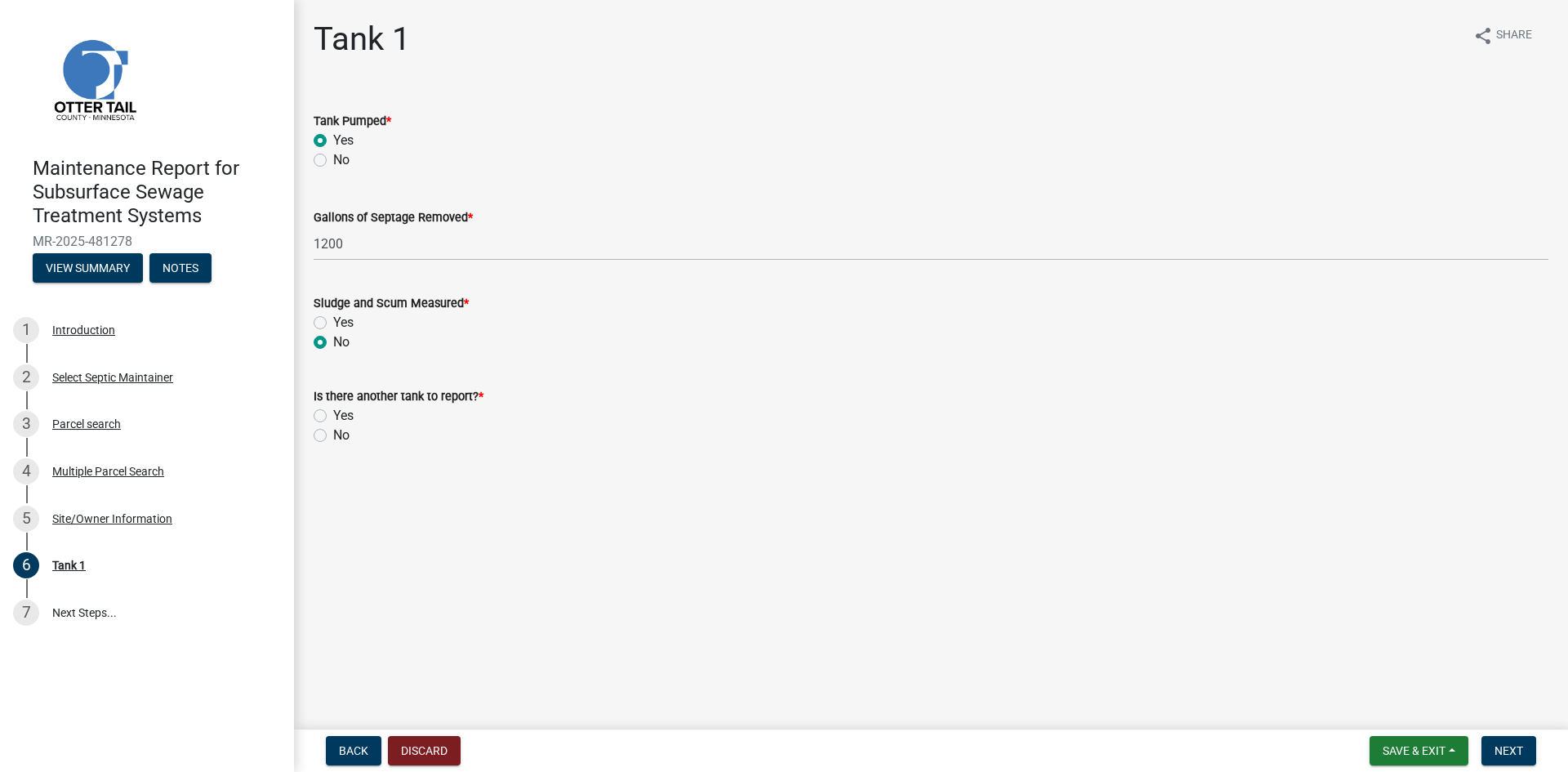
click at [333, 437] on label "No" at bounding box center [341, 435] width 16 height 20
click at [333, 436] on input "No" at bounding box center [339, 431] width 11 height 11
radio input "true"
click at [1516, 752] on span "Next" at bounding box center [1509, 750] width 29 height 13
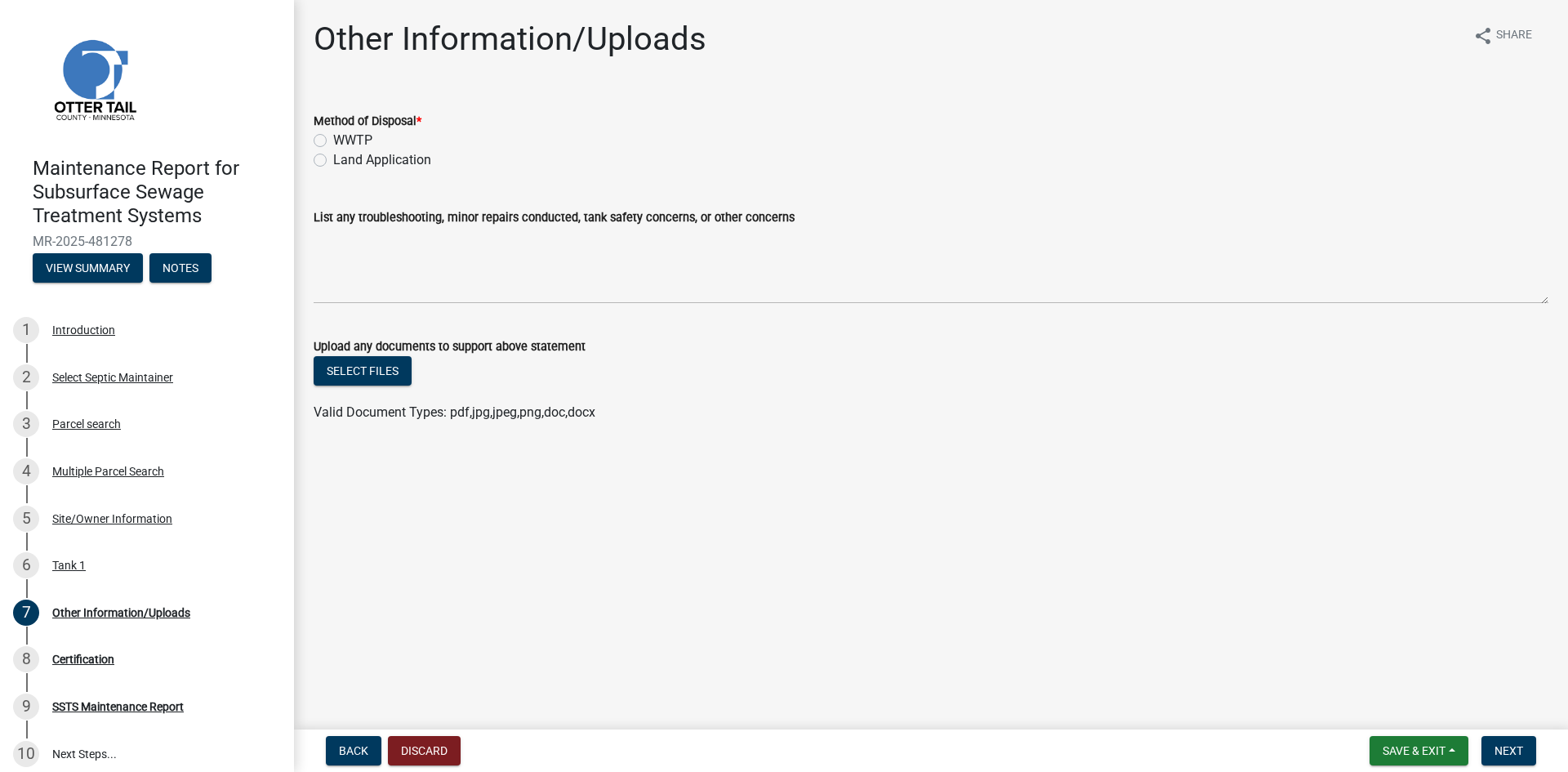
click at [413, 157] on label "Land Application" at bounding box center [382, 160] width 98 height 20
click at [344, 157] on input "Land Application" at bounding box center [339, 155] width 11 height 11
radio input "true"
click at [1519, 758] on button "Next" at bounding box center [1508, 750] width 55 height 30
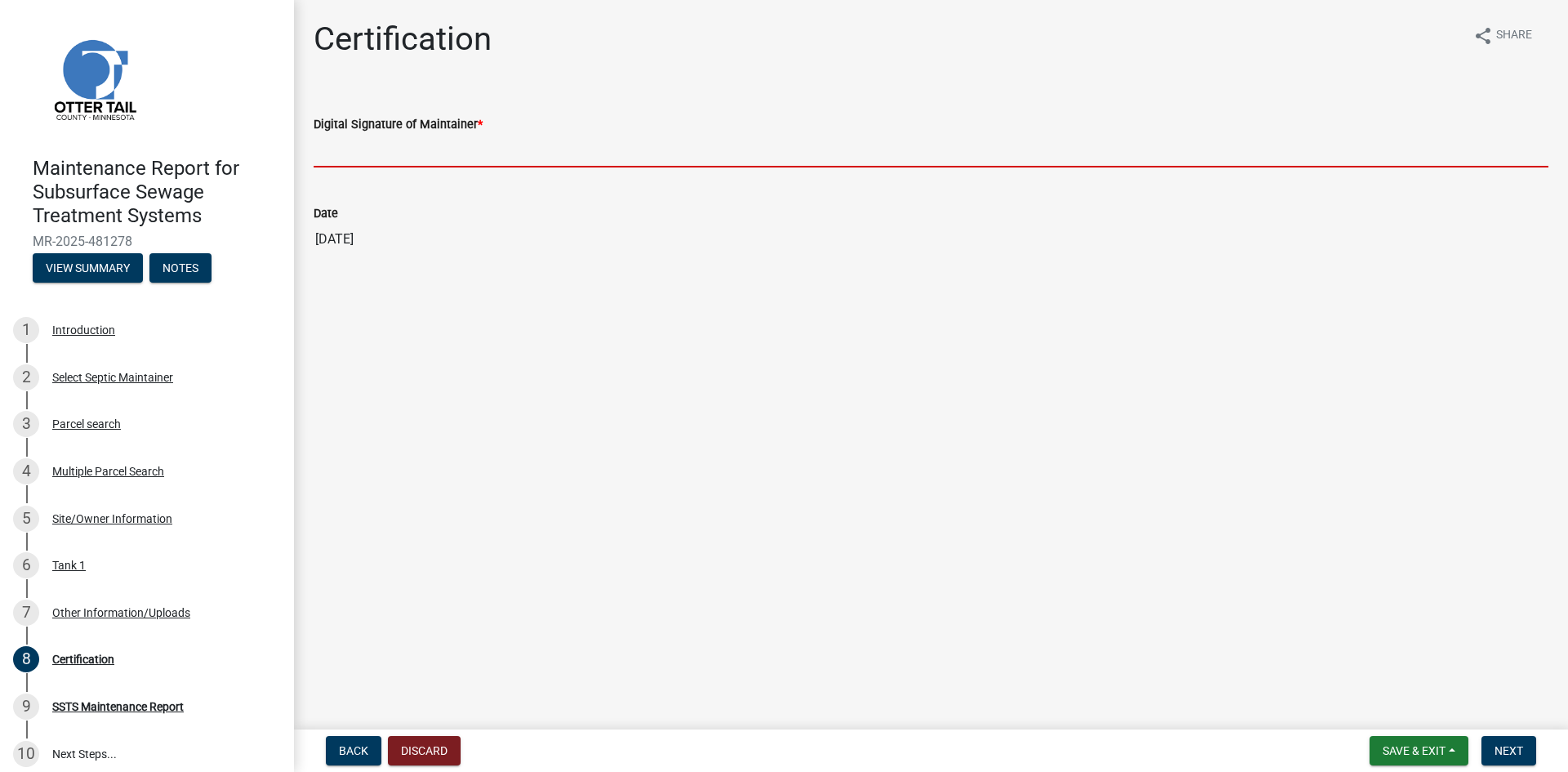
click at [375, 152] on input "Digital Signature of Maintainer *" at bounding box center [931, 150] width 1235 height 33
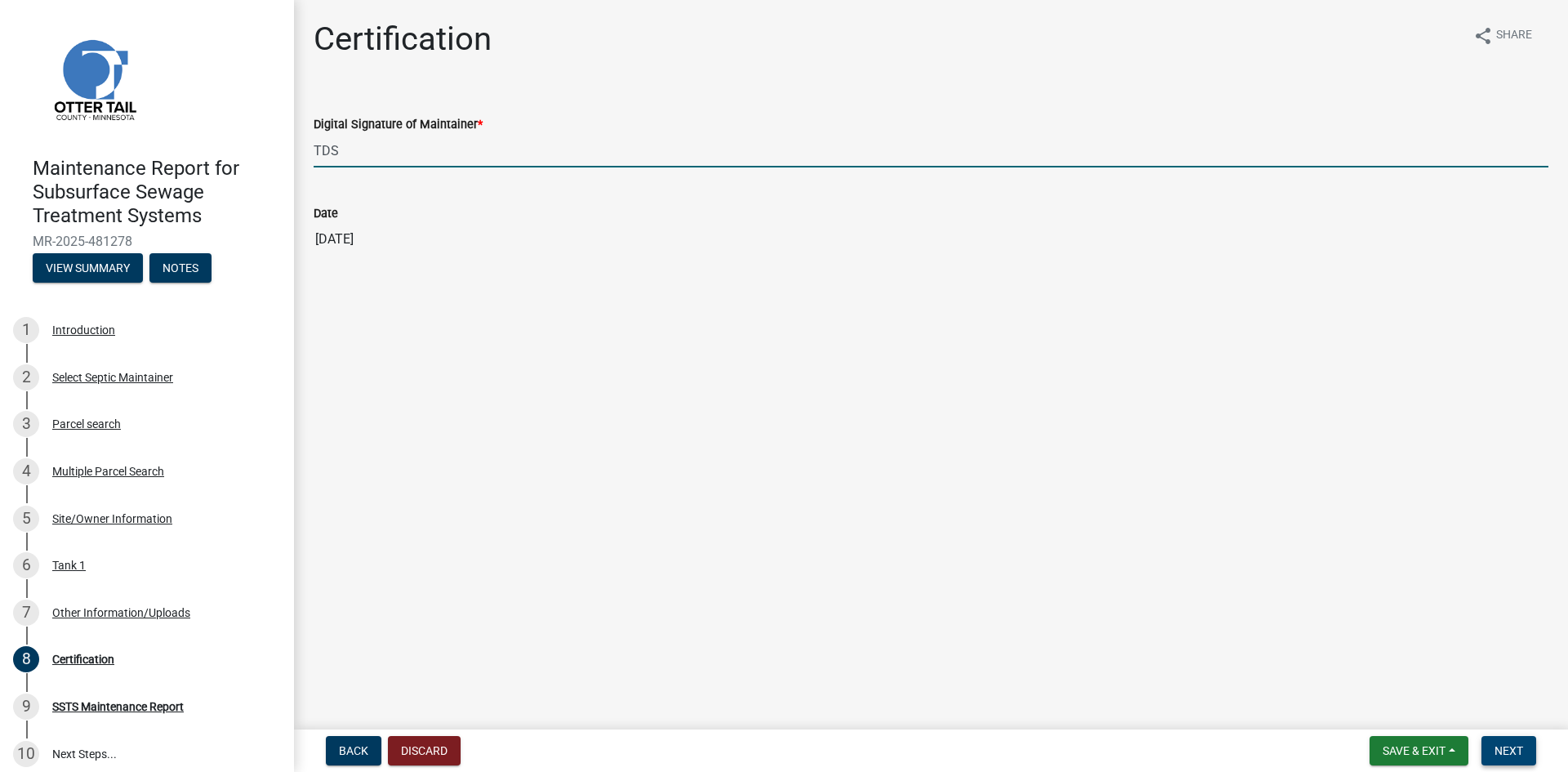
type input "TDS"
click at [1501, 744] on span "Next" at bounding box center [1509, 750] width 29 height 13
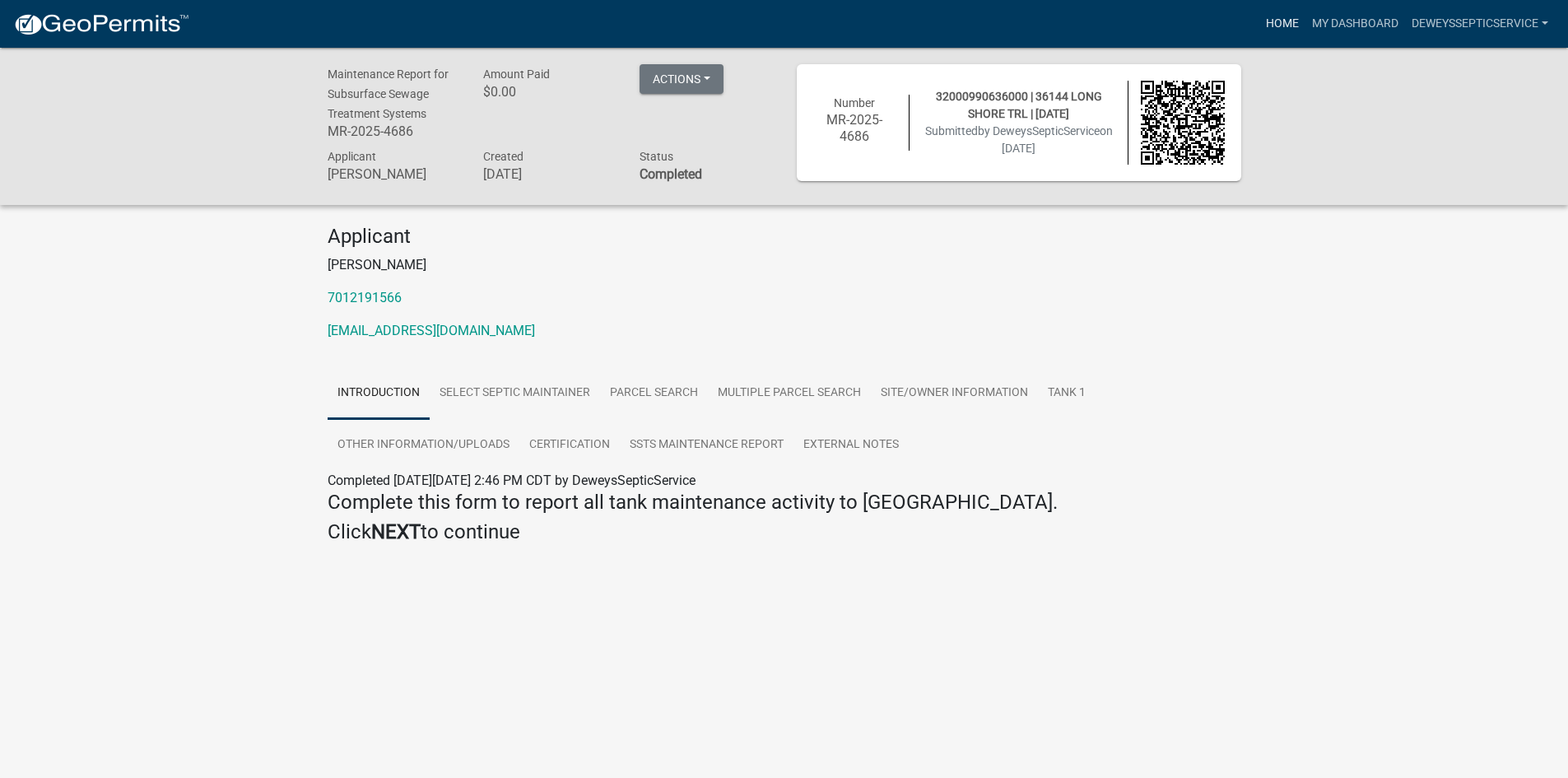
click at [1284, 17] on link "Home" at bounding box center [1282, 24] width 46 height 31
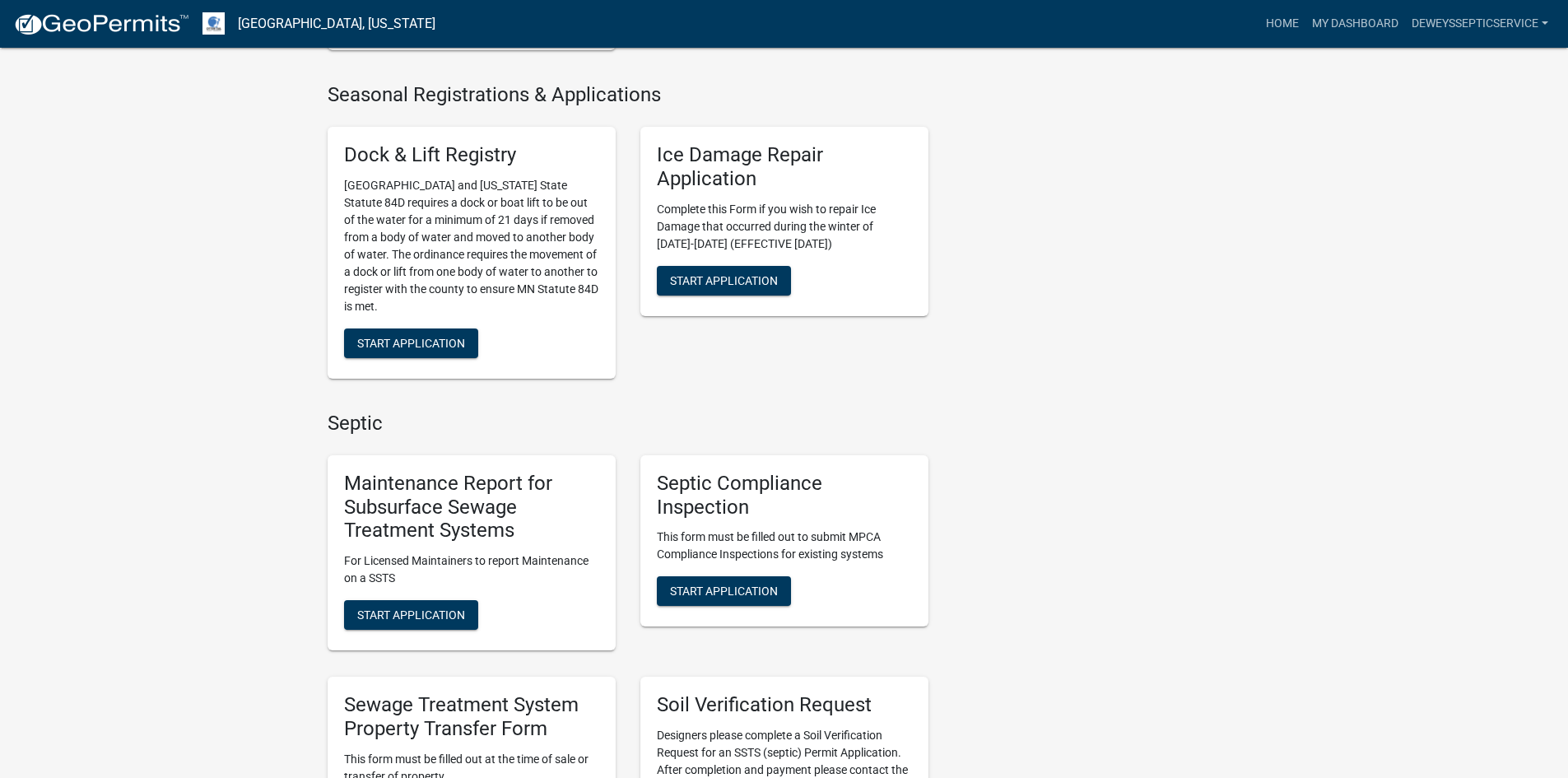
scroll to position [823, 0]
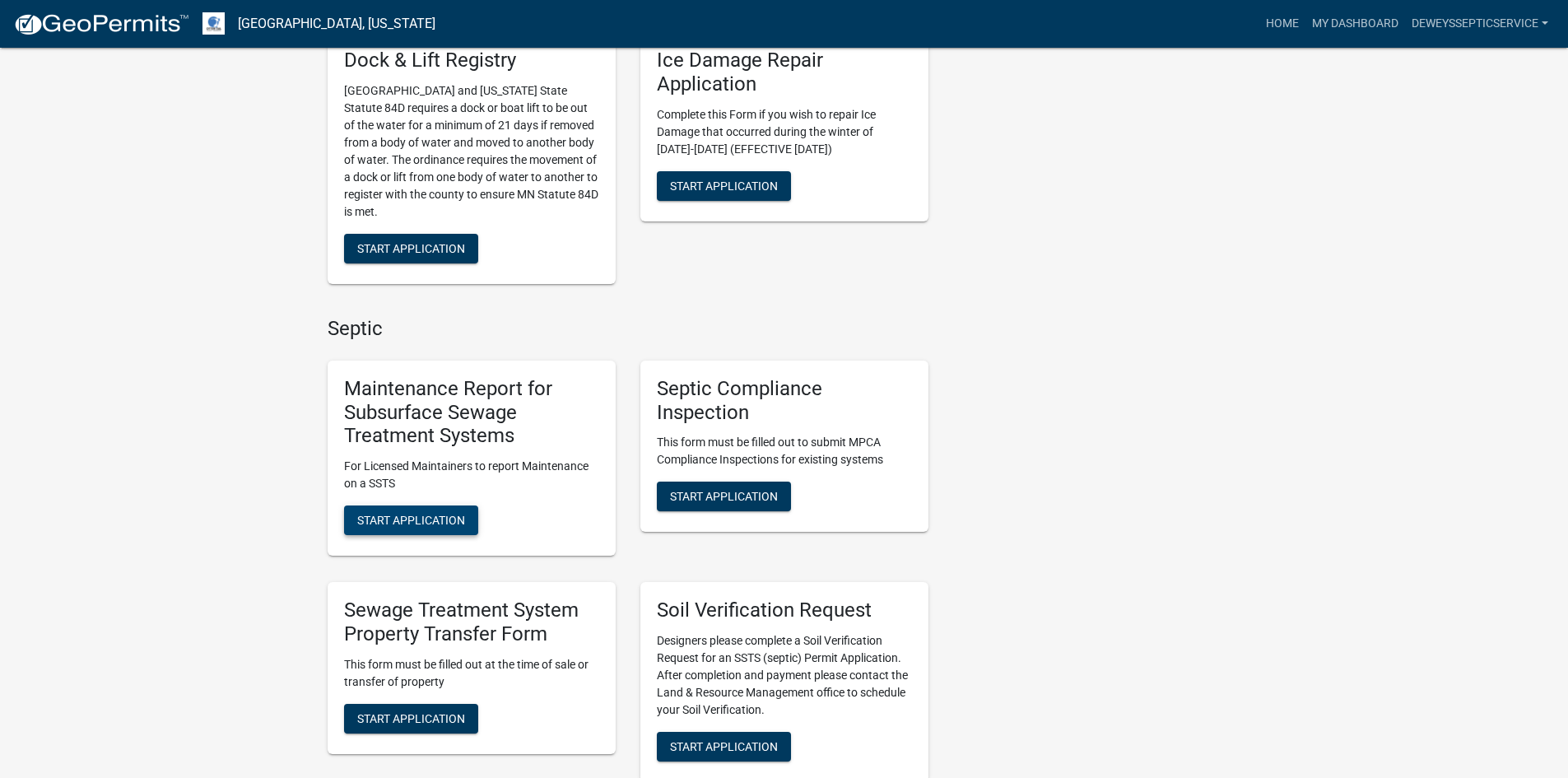
click at [411, 515] on span "Start Application" at bounding box center [411, 520] width 108 height 13
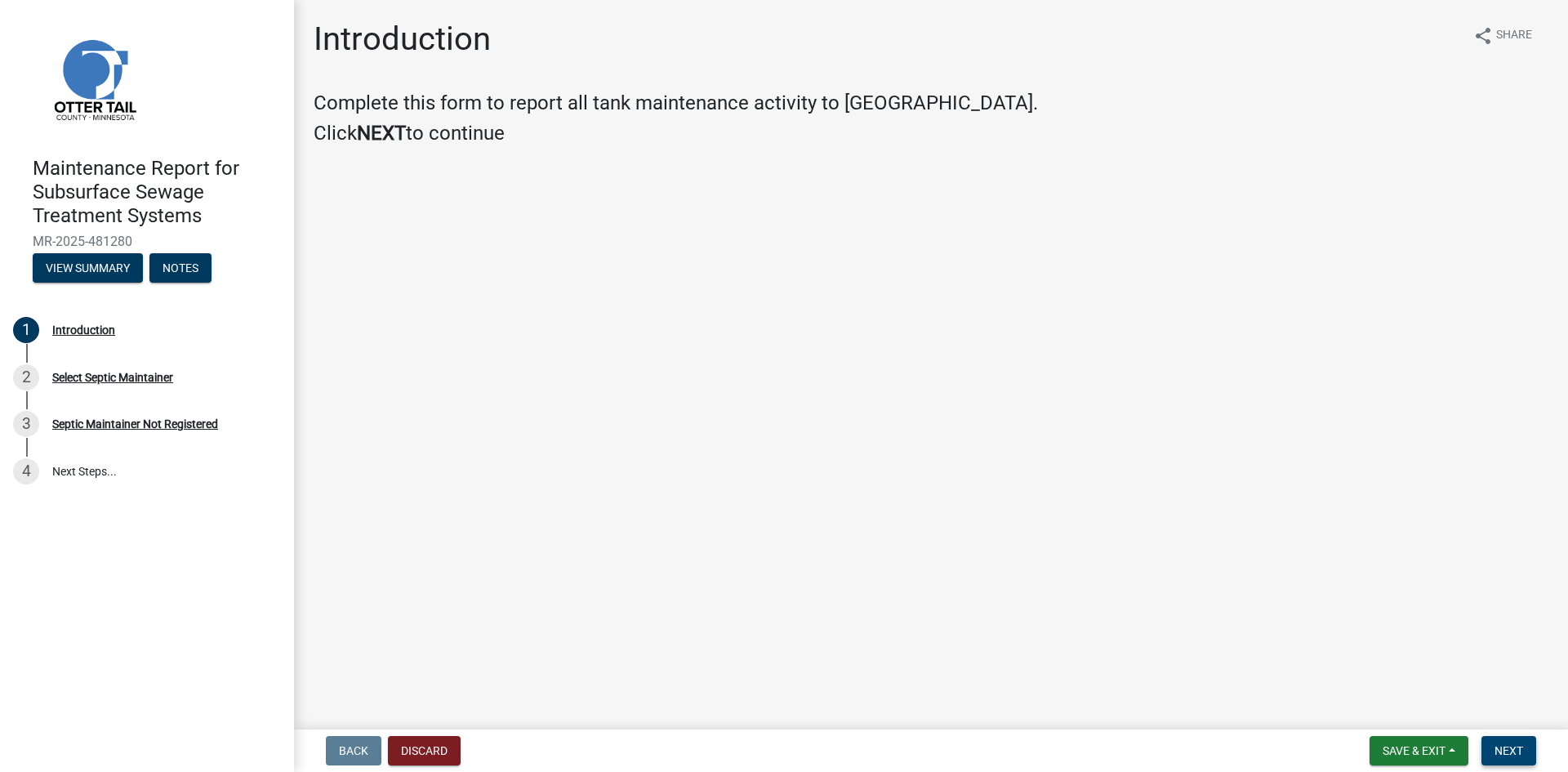
click at [1503, 749] on span "Next" at bounding box center [1509, 750] width 29 height 13
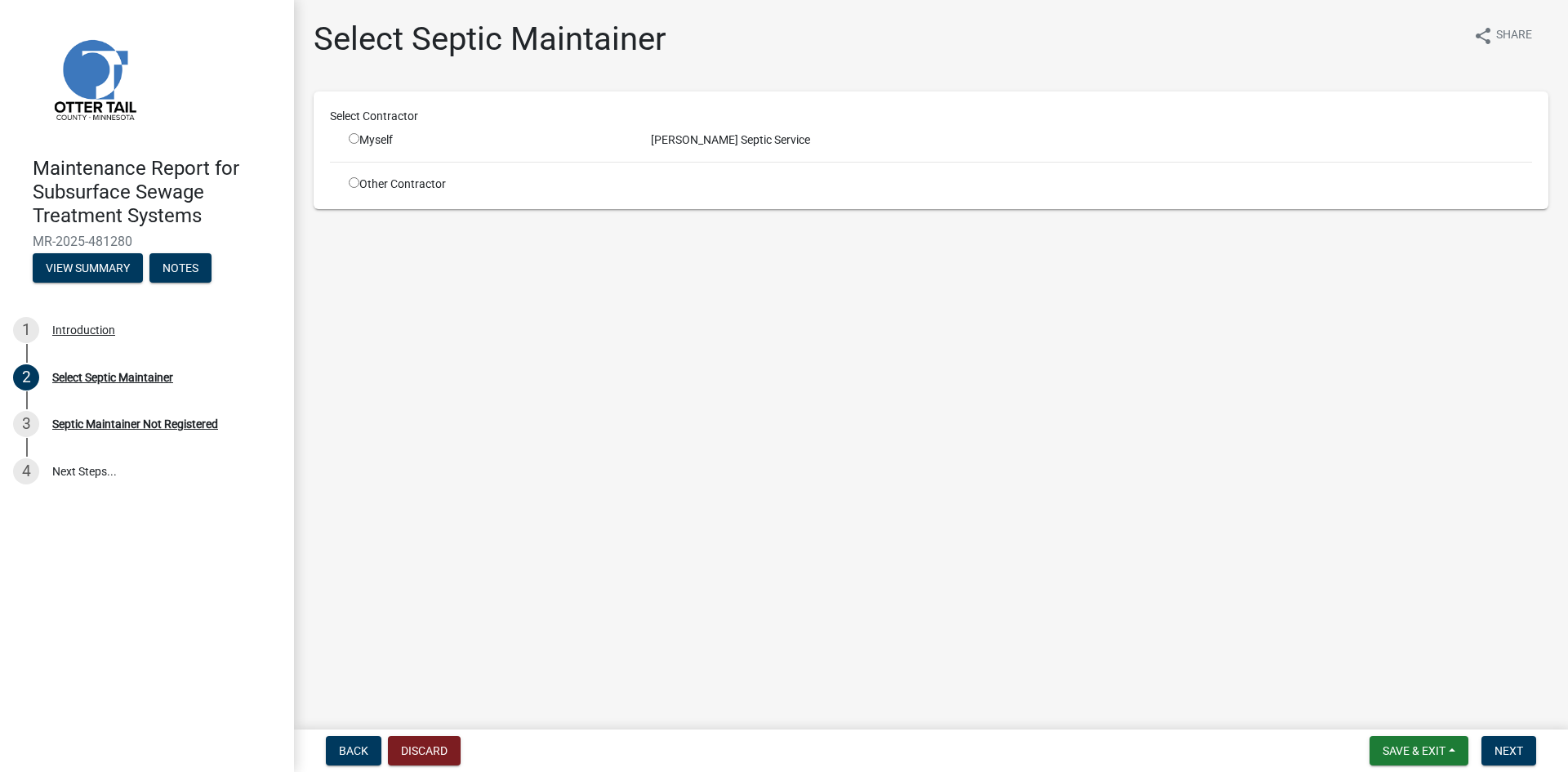
click at [357, 141] on input "radio" at bounding box center [354, 138] width 11 height 11
radio input "true"
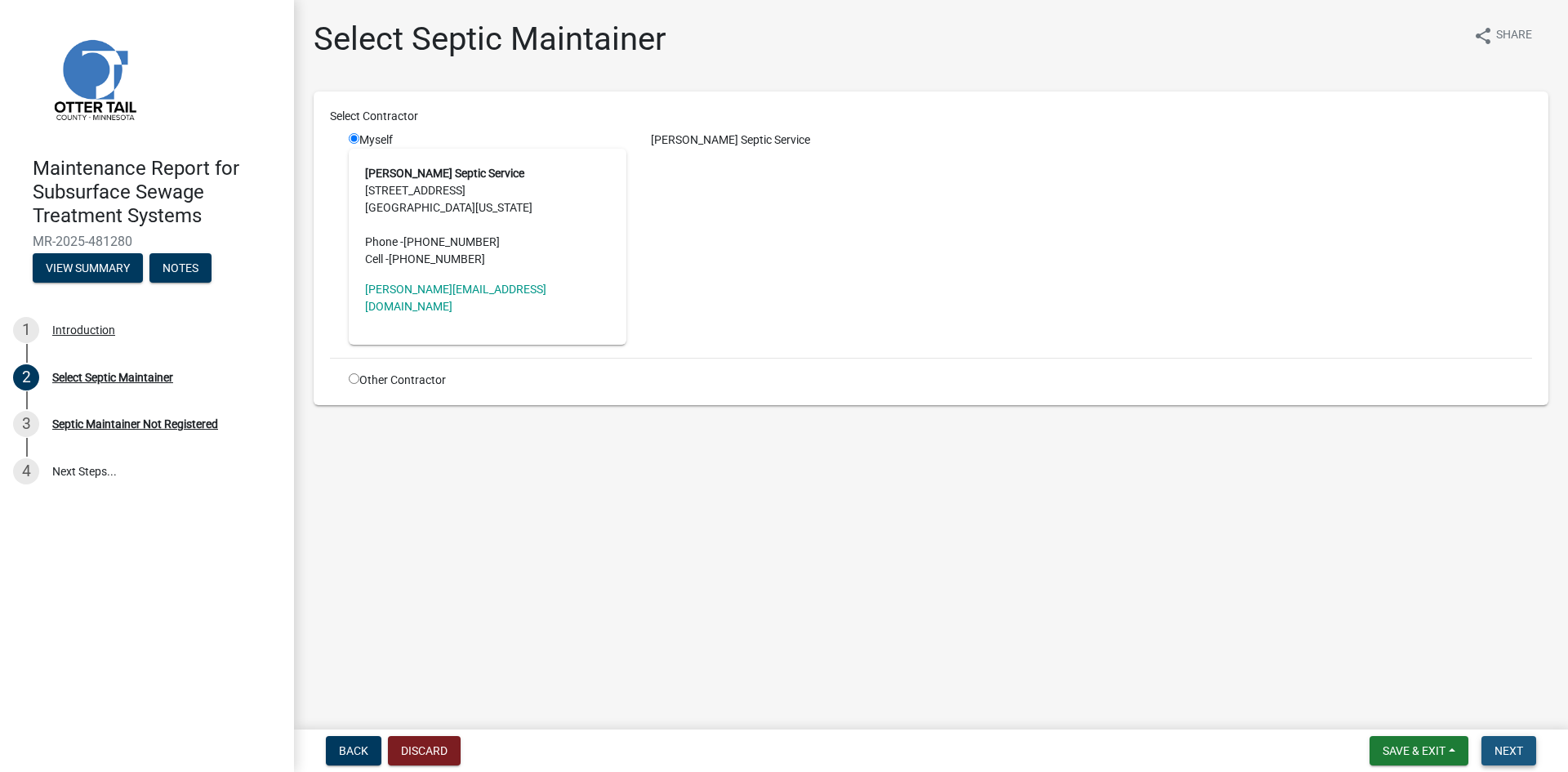
click at [1526, 752] on button "Next" at bounding box center [1508, 750] width 55 height 30
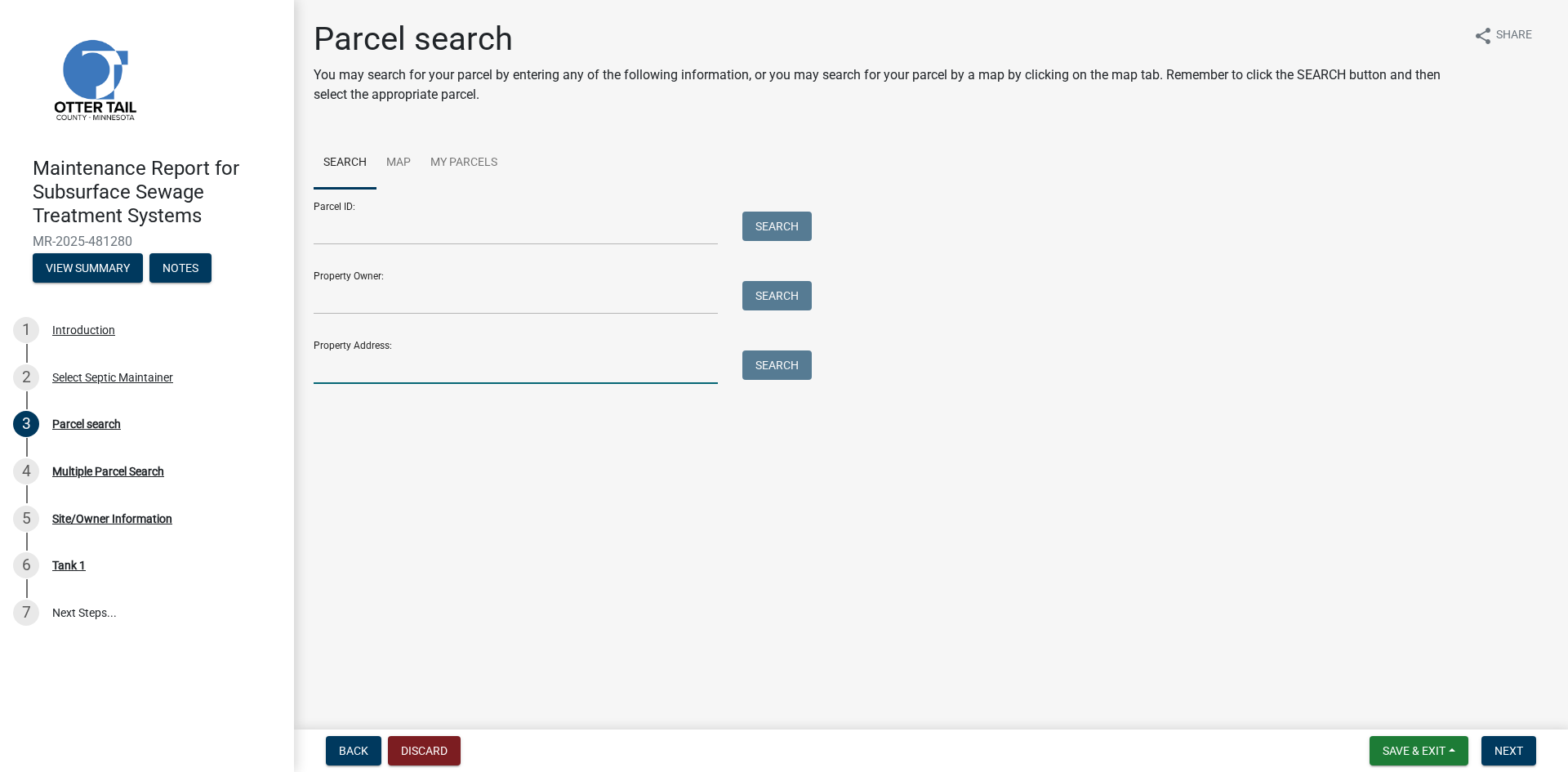
click at [356, 374] on input "Property Address:" at bounding box center [515, 367] width 404 height 33
type input "51682"
click at [793, 368] on button "Search" at bounding box center [776, 365] width 70 height 30
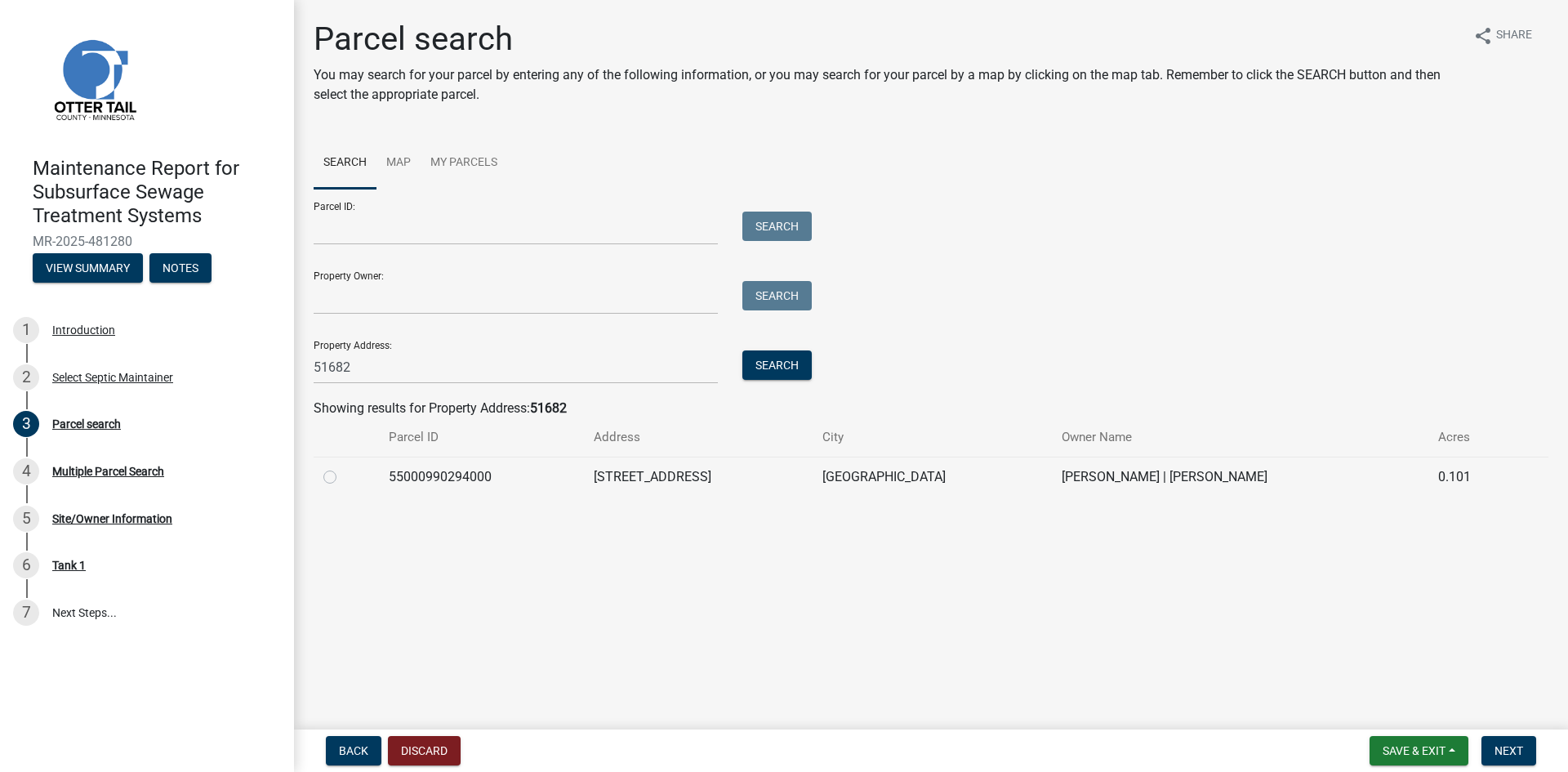
click at [343, 468] on label at bounding box center [343, 468] width 0 height 0
click at [343, 478] on input "radio" at bounding box center [348, 473] width 11 height 11
radio input "true"
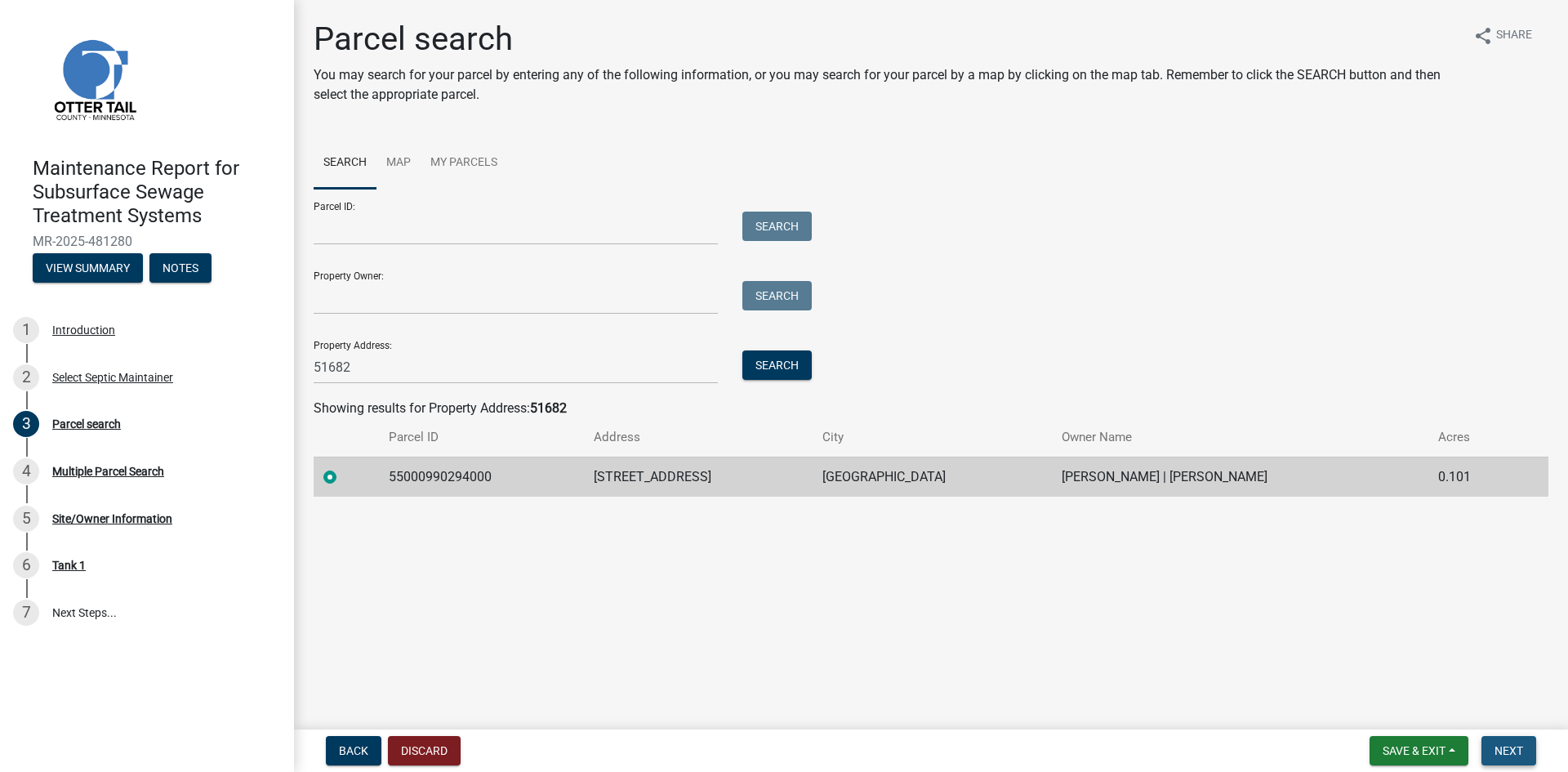
click at [1506, 746] on span "Next" at bounding box center [1509, 750] width 29 height 13
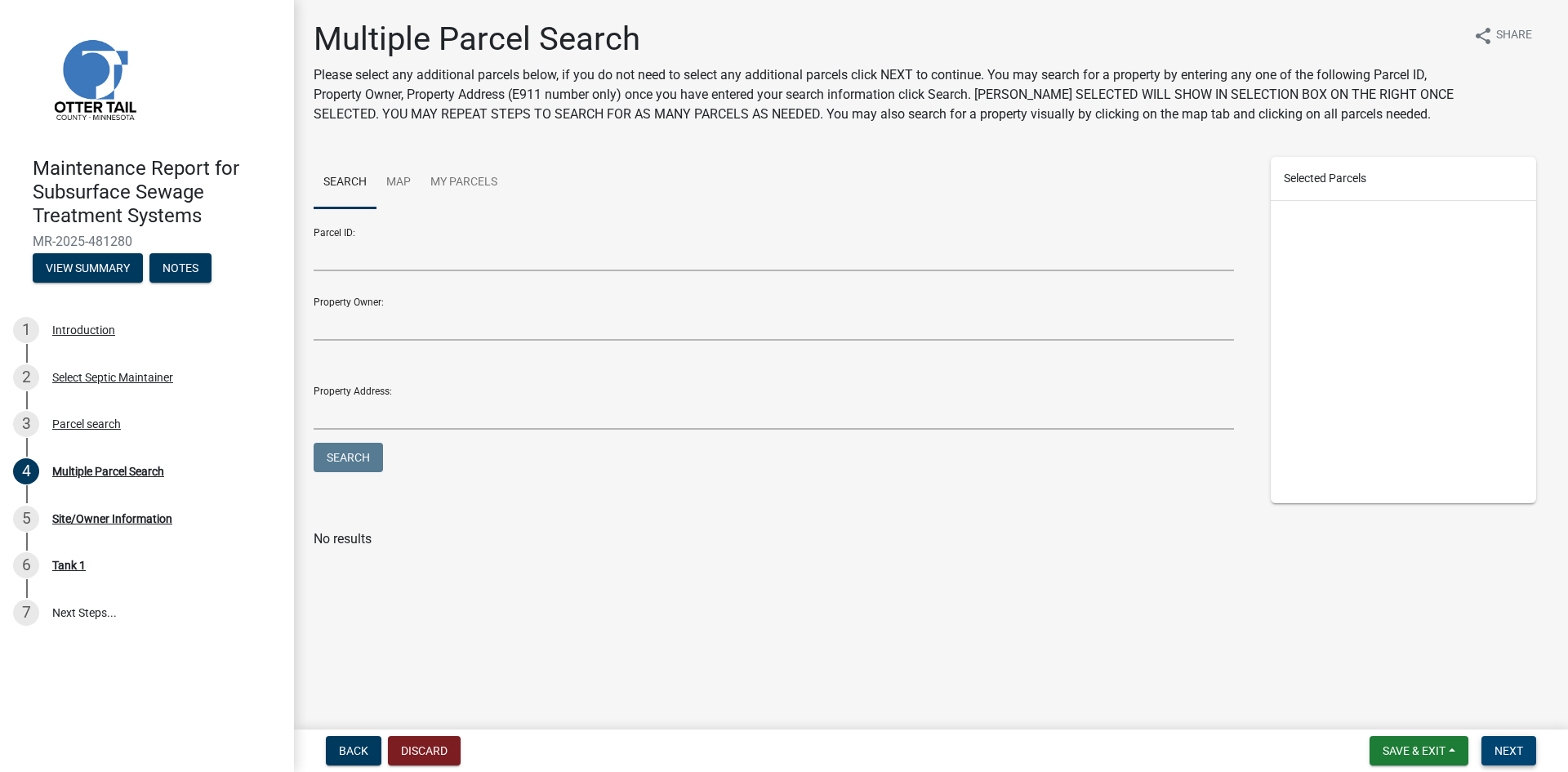
click at [1491, 744] on button "Next" at bounding box center [1508, 750] width 55 height 30
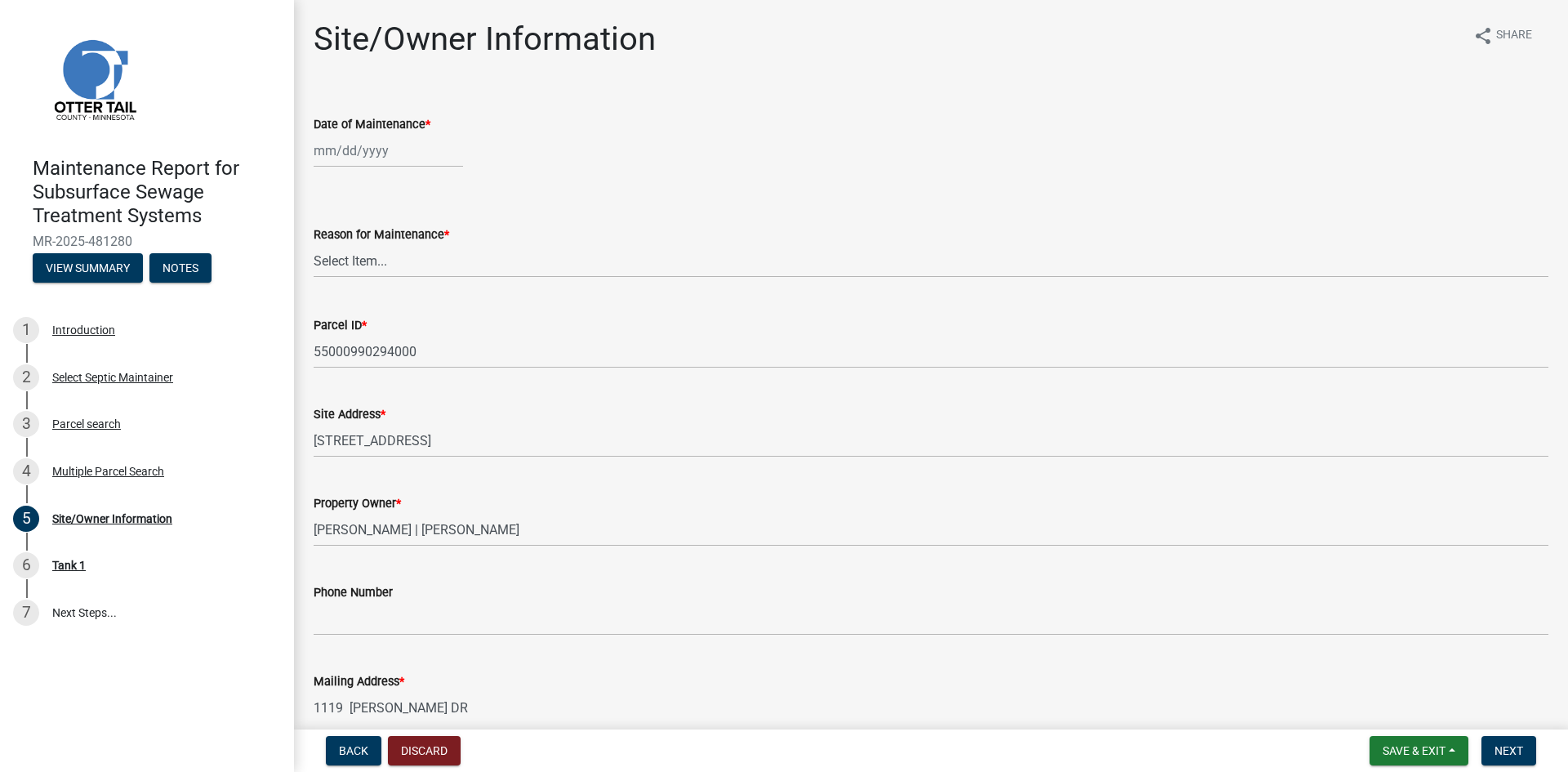
select select "9"
select select "2025"
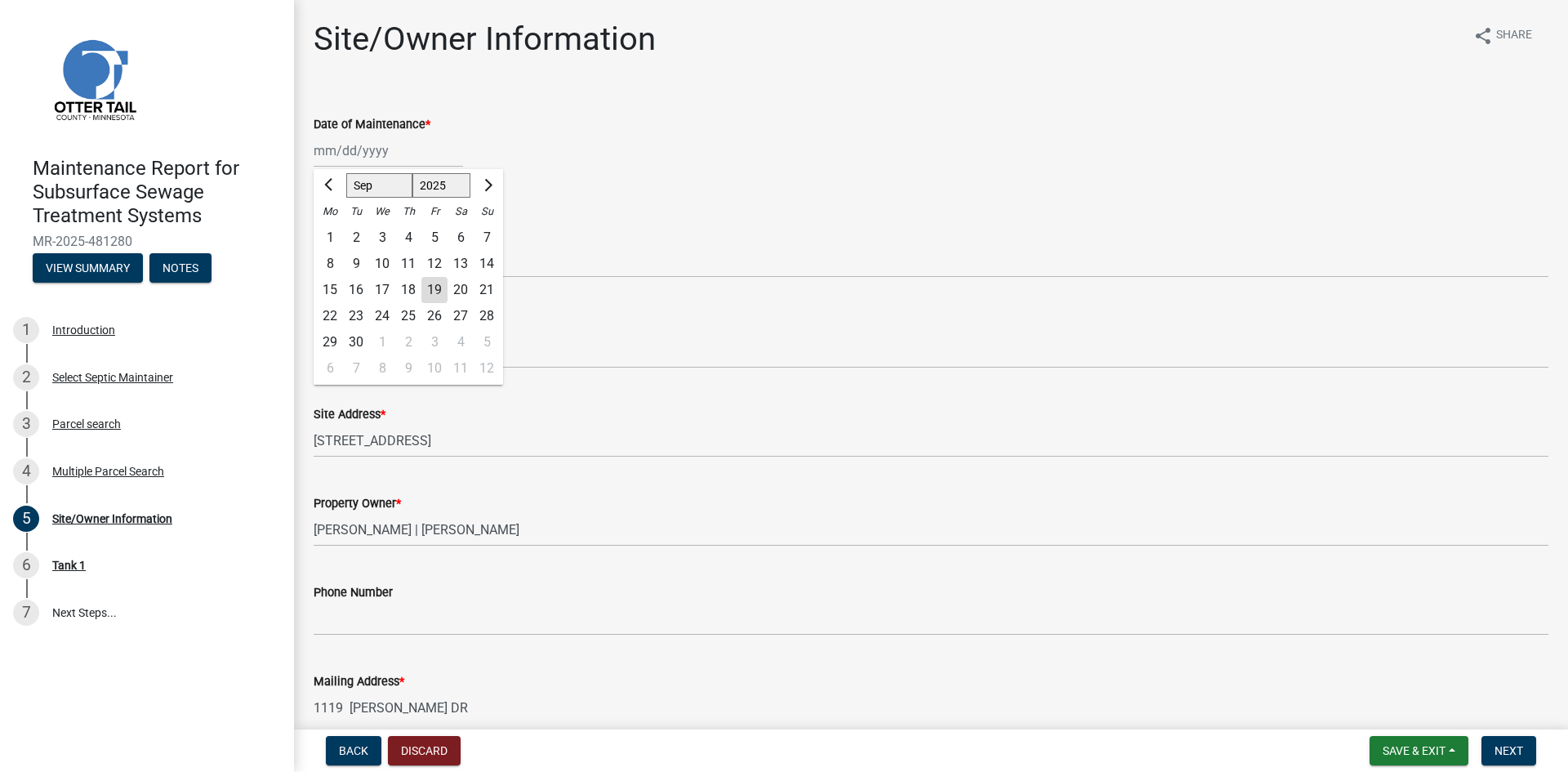
click at [338, 150] on div "[PERSON_NAME] Feb Mar Apr [PERSON_NAME][DATE] Oct Nov [DATE] 1526 1527 1528 152…" at bounding box center [388, 150] width 150 height 33
click at [330, 265] on div "8" at bounding box center [329, 264] width 26 height 26
type input "[DATE]"
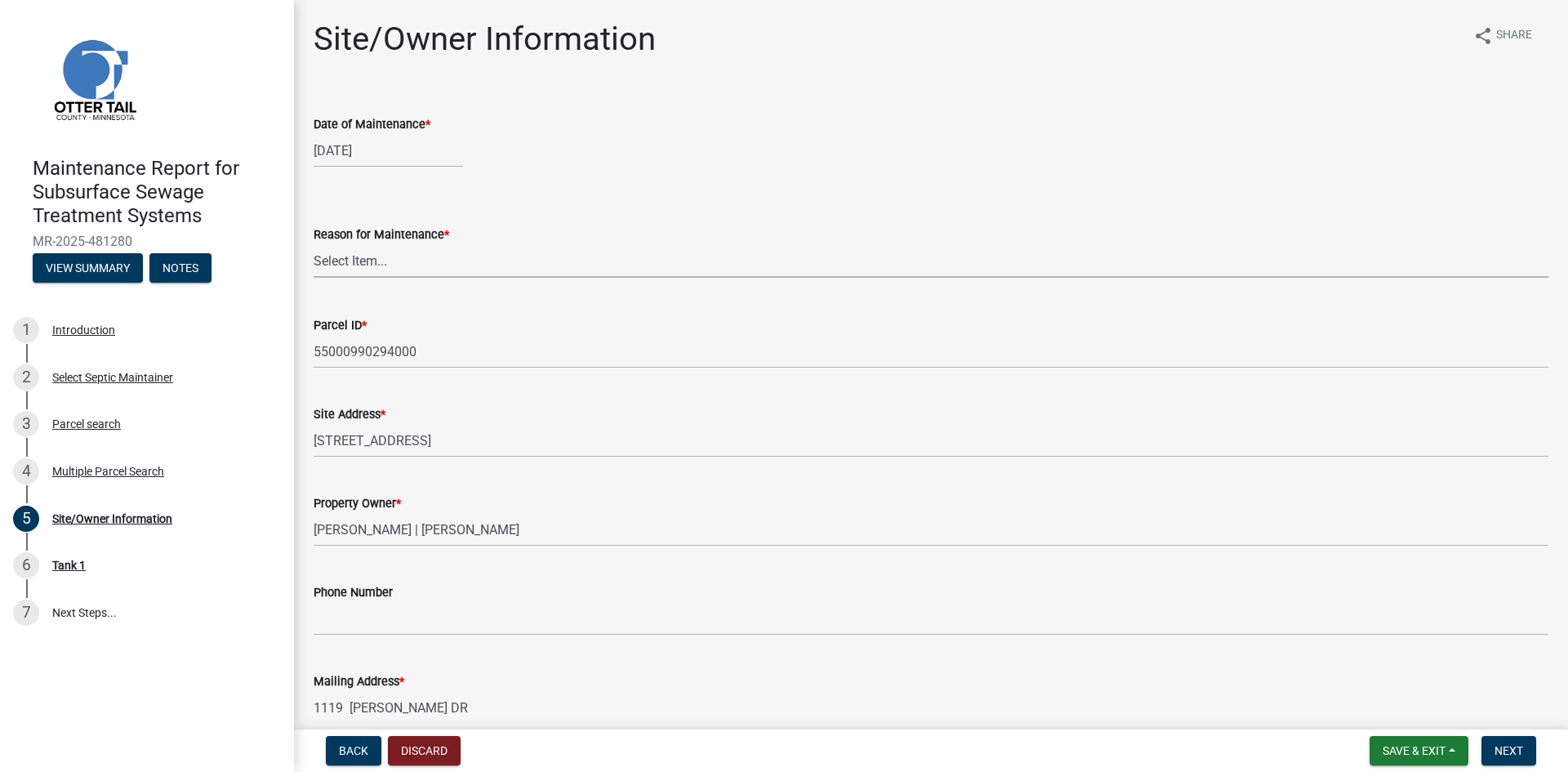
click at [338, 261] on select "Select Item... Called Routine Other" at bounding box center [931, 261] width 1235 height 33
click at [313, 245] on select "Select Item... Called Routine Other" at bounding box center [931, 261] width 1235 height 33
select select "3ac72b63-7b21-42e4-8192-806faae7a4f1"
click at [1517, 751] on span "Next" at bounding box center [1509, 750] width 29 height 13
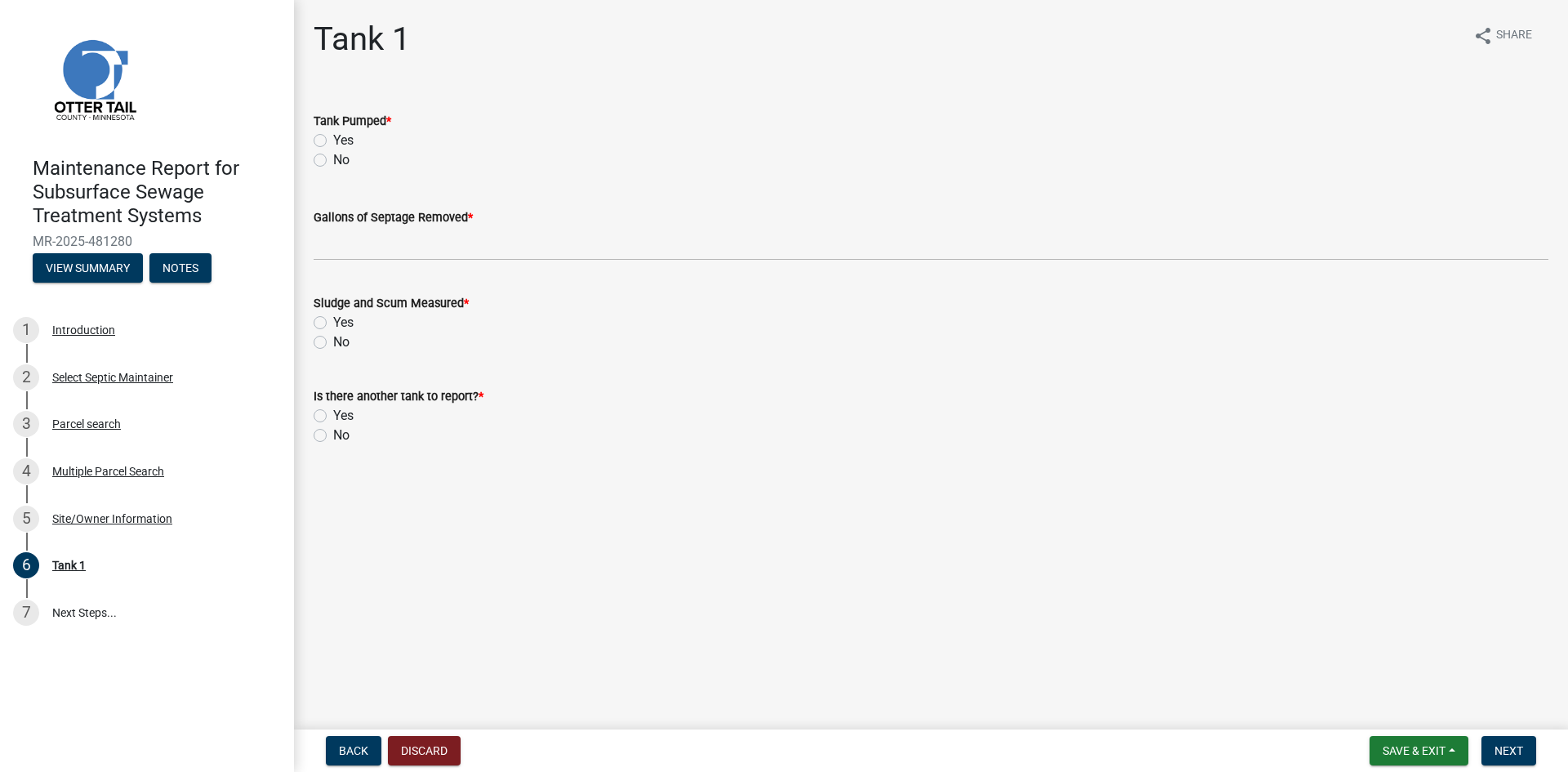
click at [333, 141] on label "Yes" at bounding box center [343, 141] width 21 height 20
click at [333, 141] on input "Yes" at bounding box center [339, 136] width 11 height 11
radio input "true"
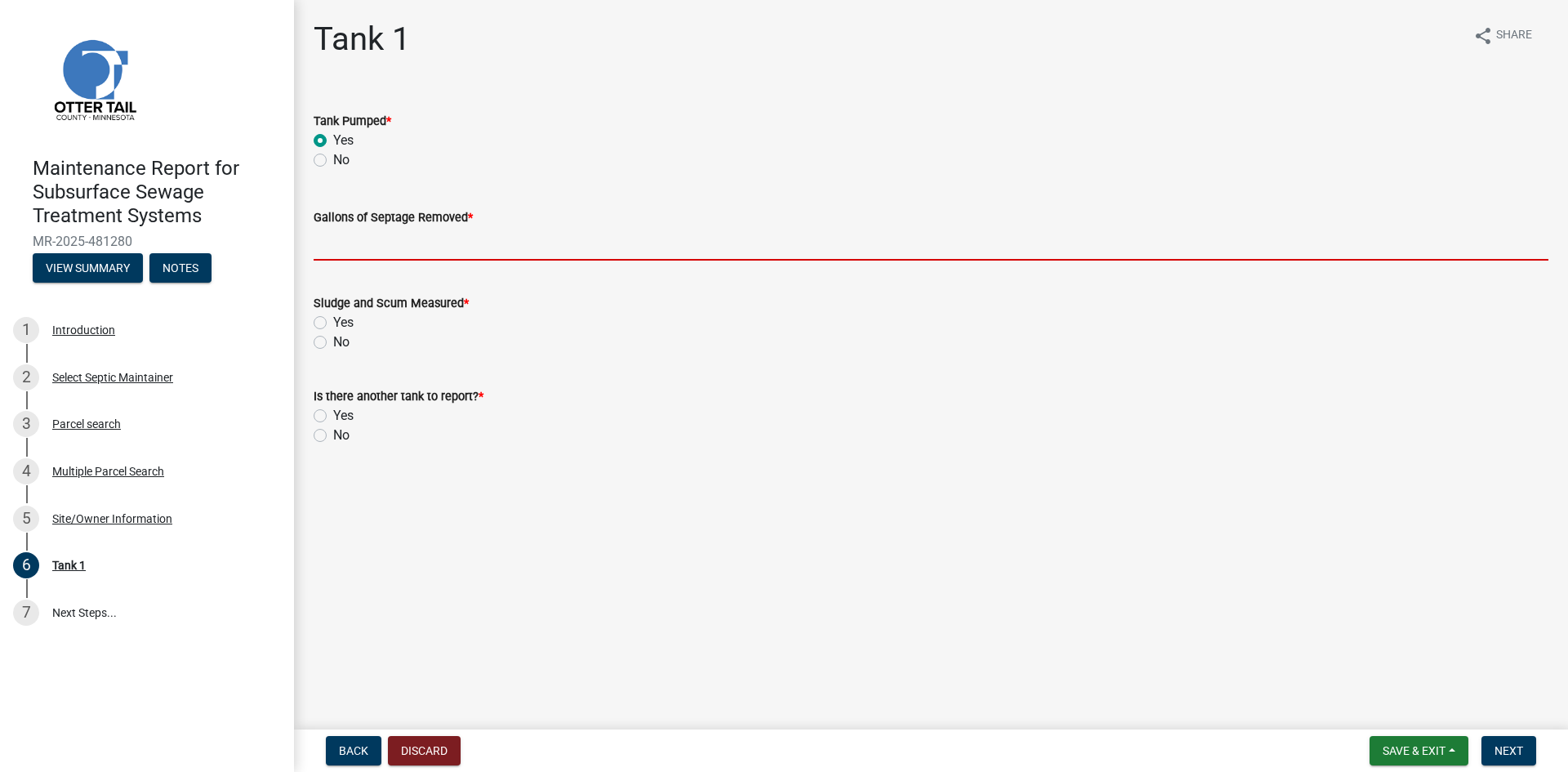
click at [355, 230] on input "Gallons of Septage Removed *" at bounding box center [931, 244] width 1235 height 33
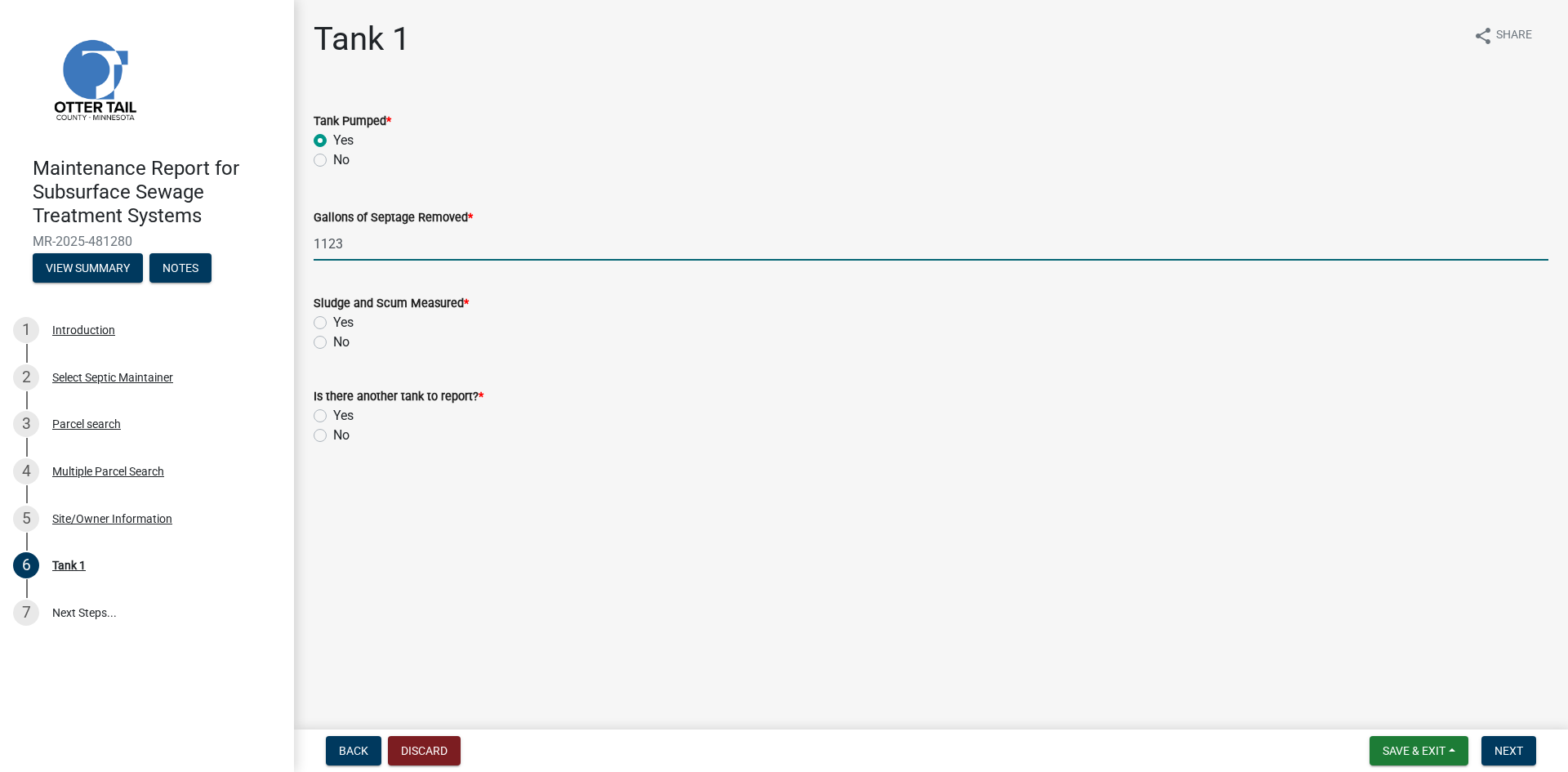
type input "1123"
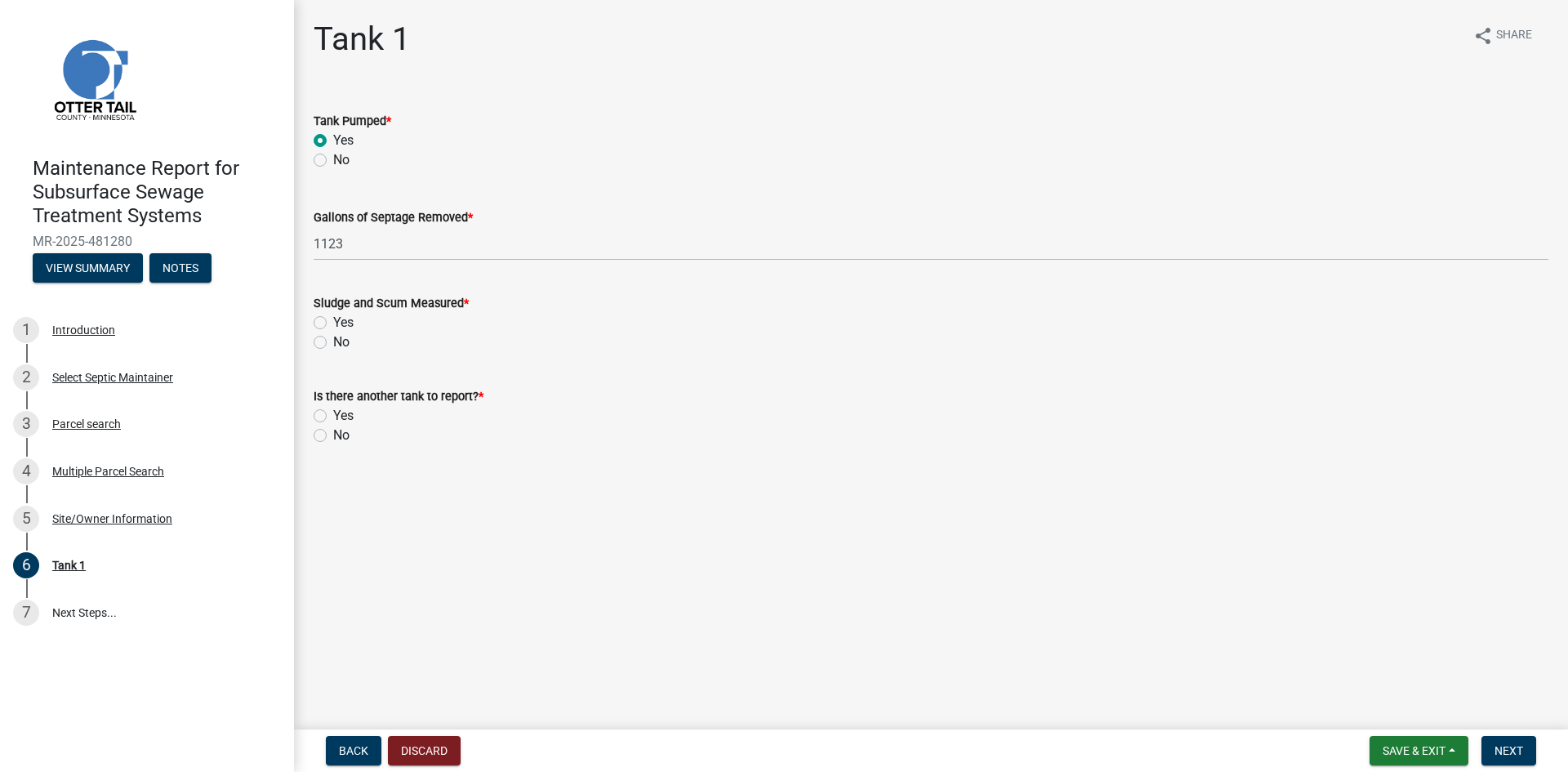
click at [333, 346] on label "No" at bounding box center [341, 342] width 16 height 20
click at [333, 343] on input "No" at bounding box center [339, 338] width 11 height 11
radio input "true"
click at [333, 433] on label "No" at bounding box center [341, 435] width 16 height 20
click at [333, 433] on input "No" at bounding box center [339, 431] width 11 height 11
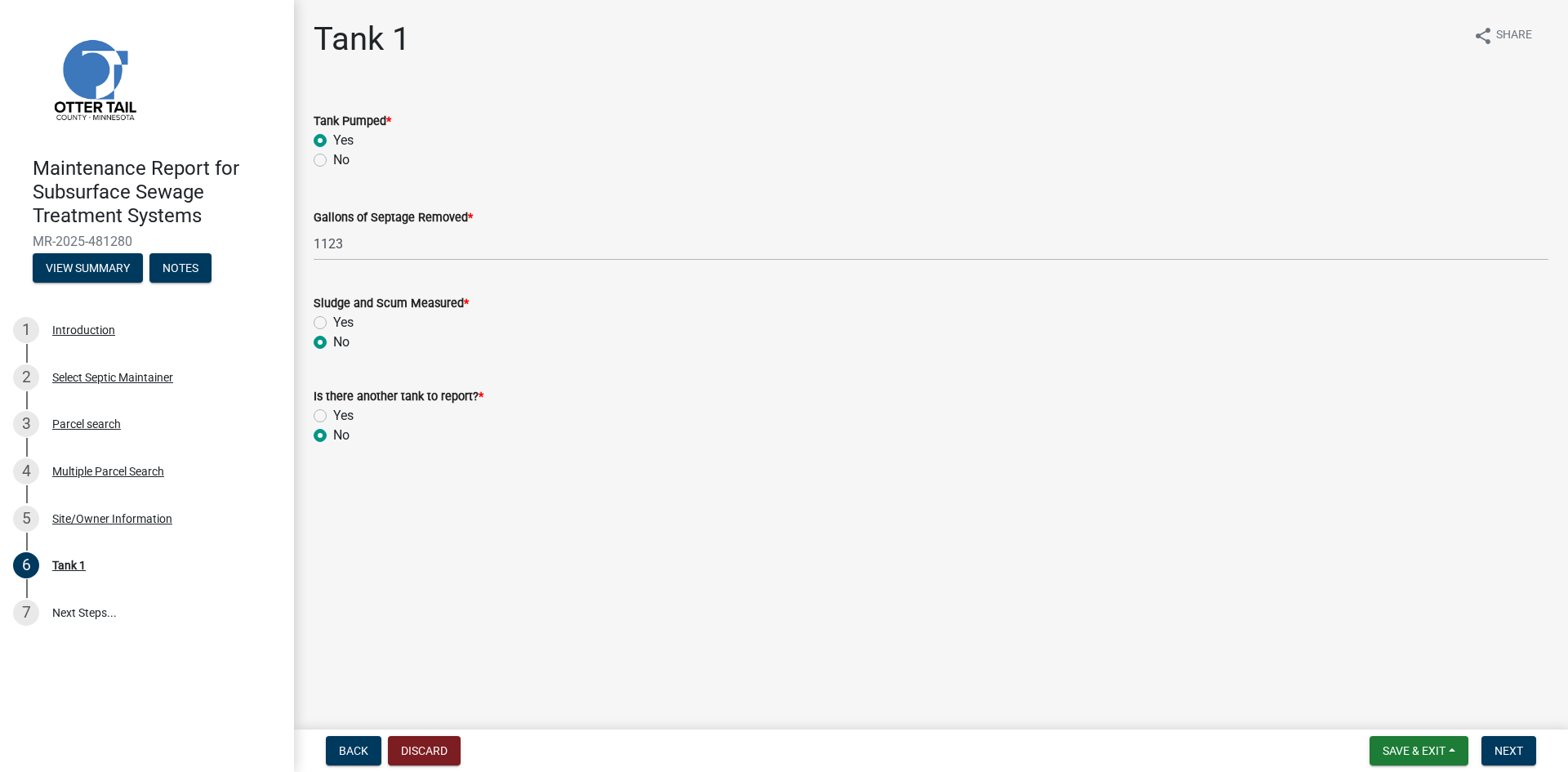
radio input "true"
click at [1502, 751] on span "Next" at bounding box center [1509, 750] width 29 height 13
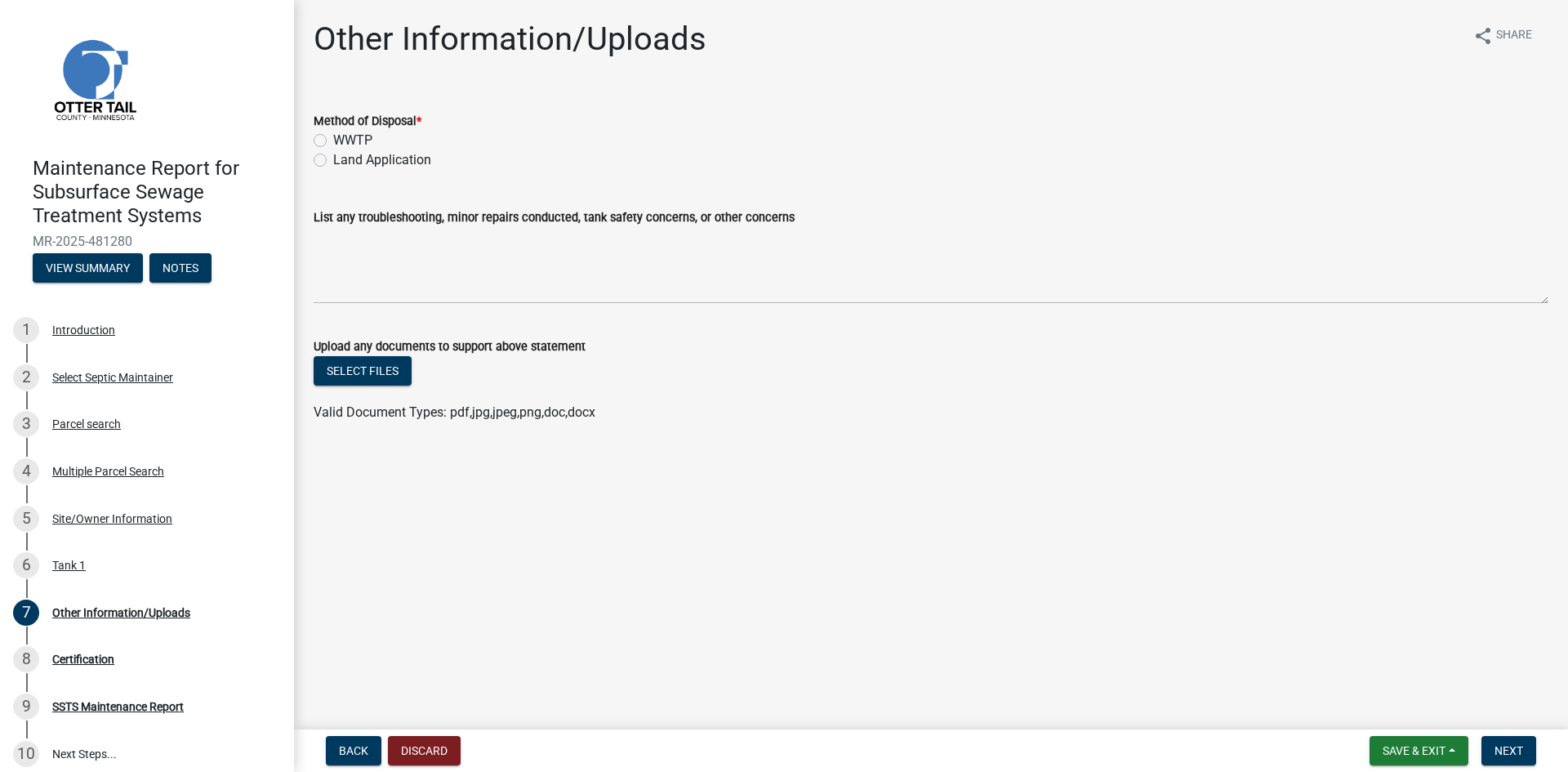
click at [364, 163] on label "Land Application" at bounding box center [382, 160] width 98 height 20
click at [344, 161] on input "Land Application" at bounding box center [339, 155] width 11 height 11
radio input "true"
click at [1517, 748] on span "Next" at bounding box center [1509, 750] width 29 height 13
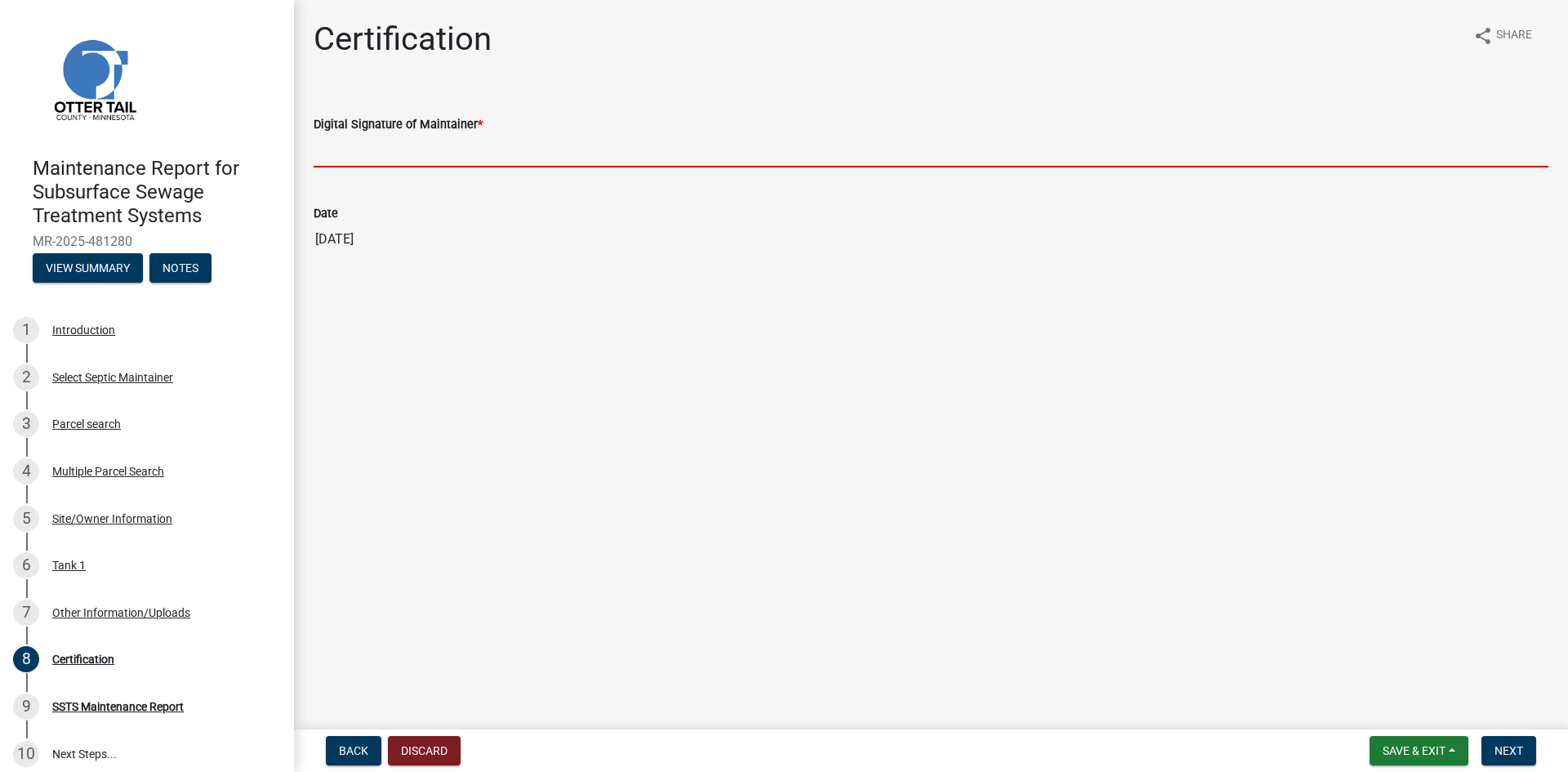
click at [653, 158] on input "Digital Signature of Maintainer *" at bounding box center [931, 150] width 1235 height 33
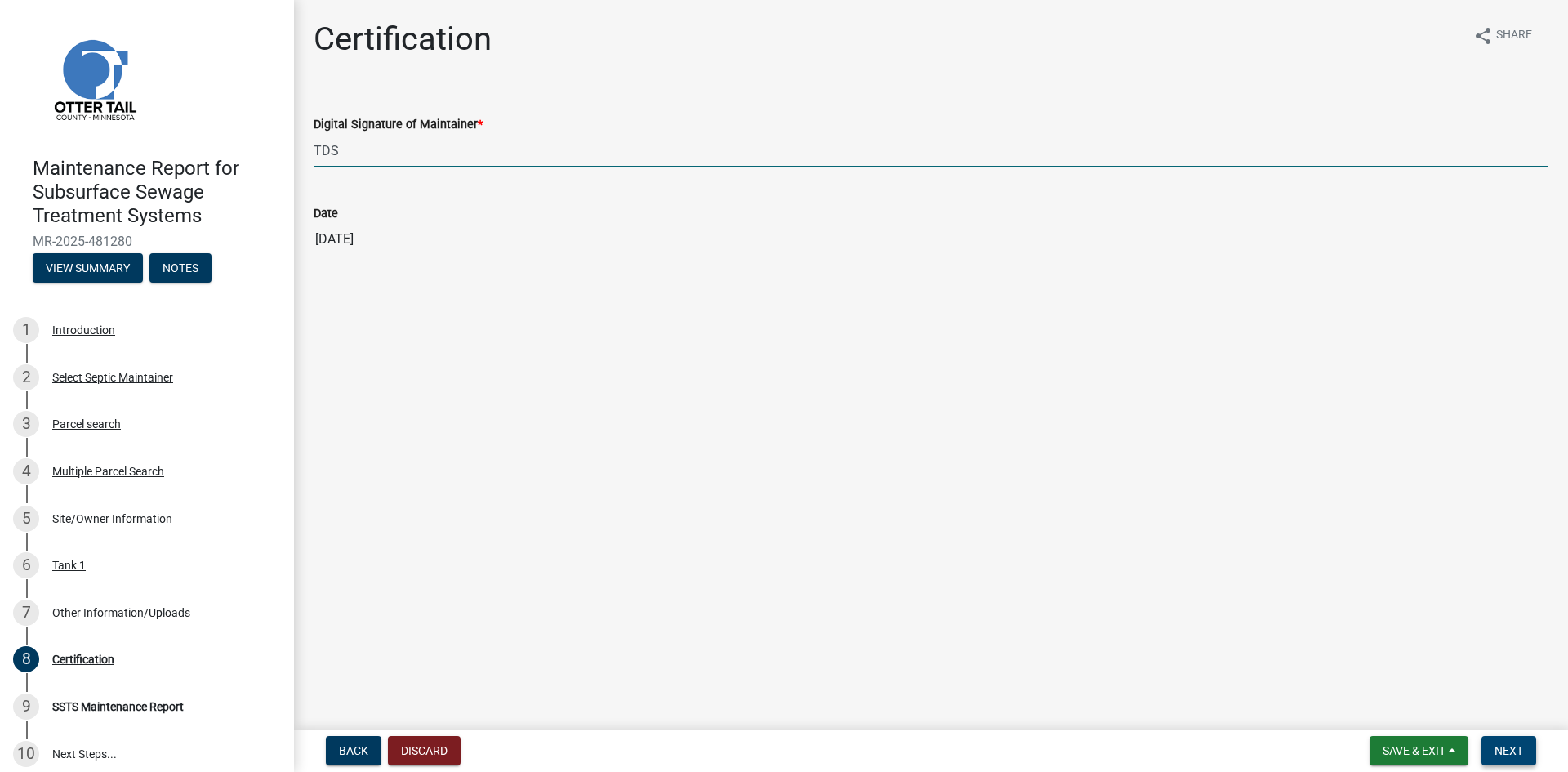
type input "TDS"
click at [1509, 749] on span "Next" at bounding box center [1509, 750] width 29 height 13
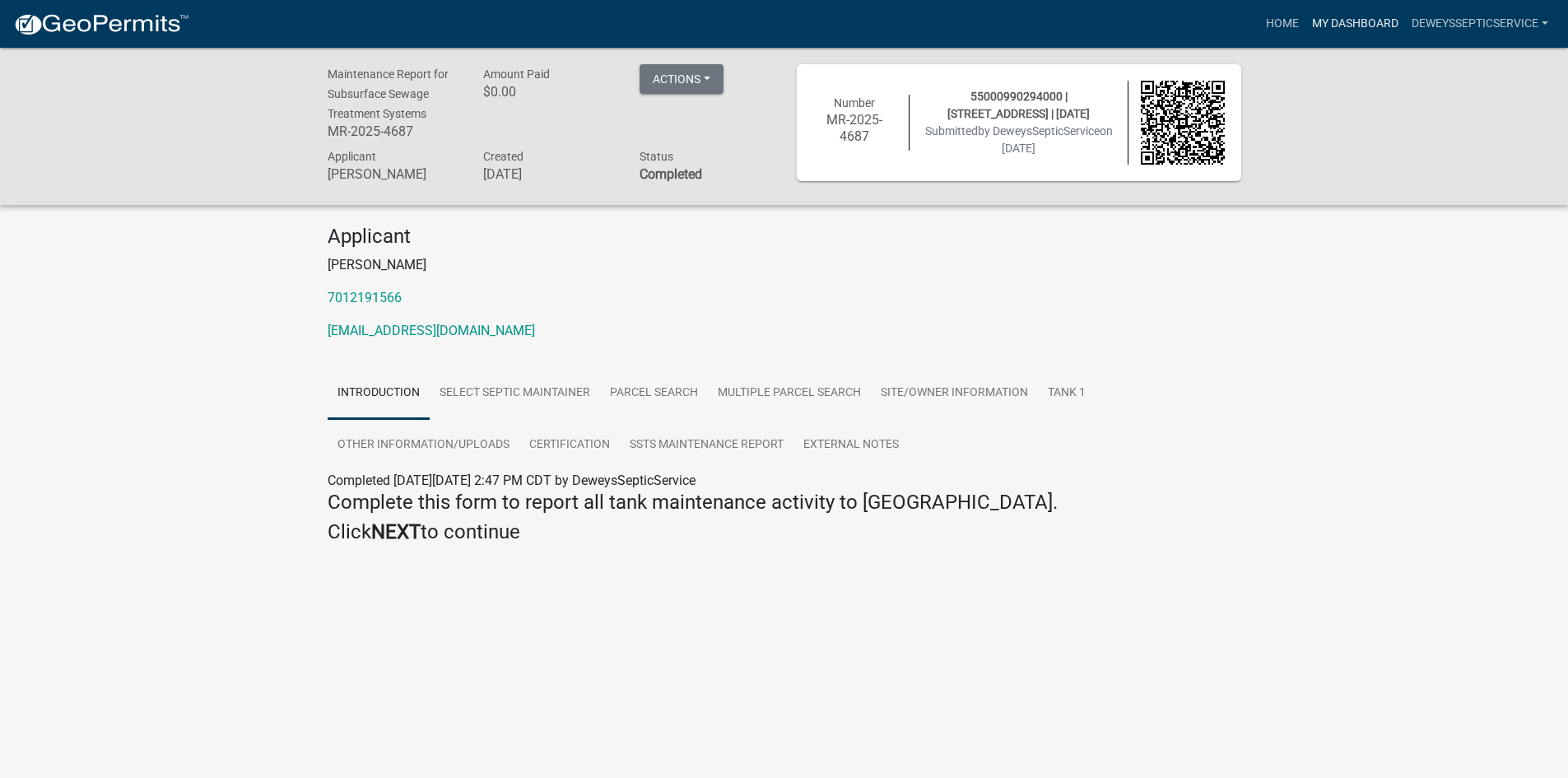
click at [1336, 26] on link "My Dashboard" at bounding box center [1354, 24] width 99 height 31
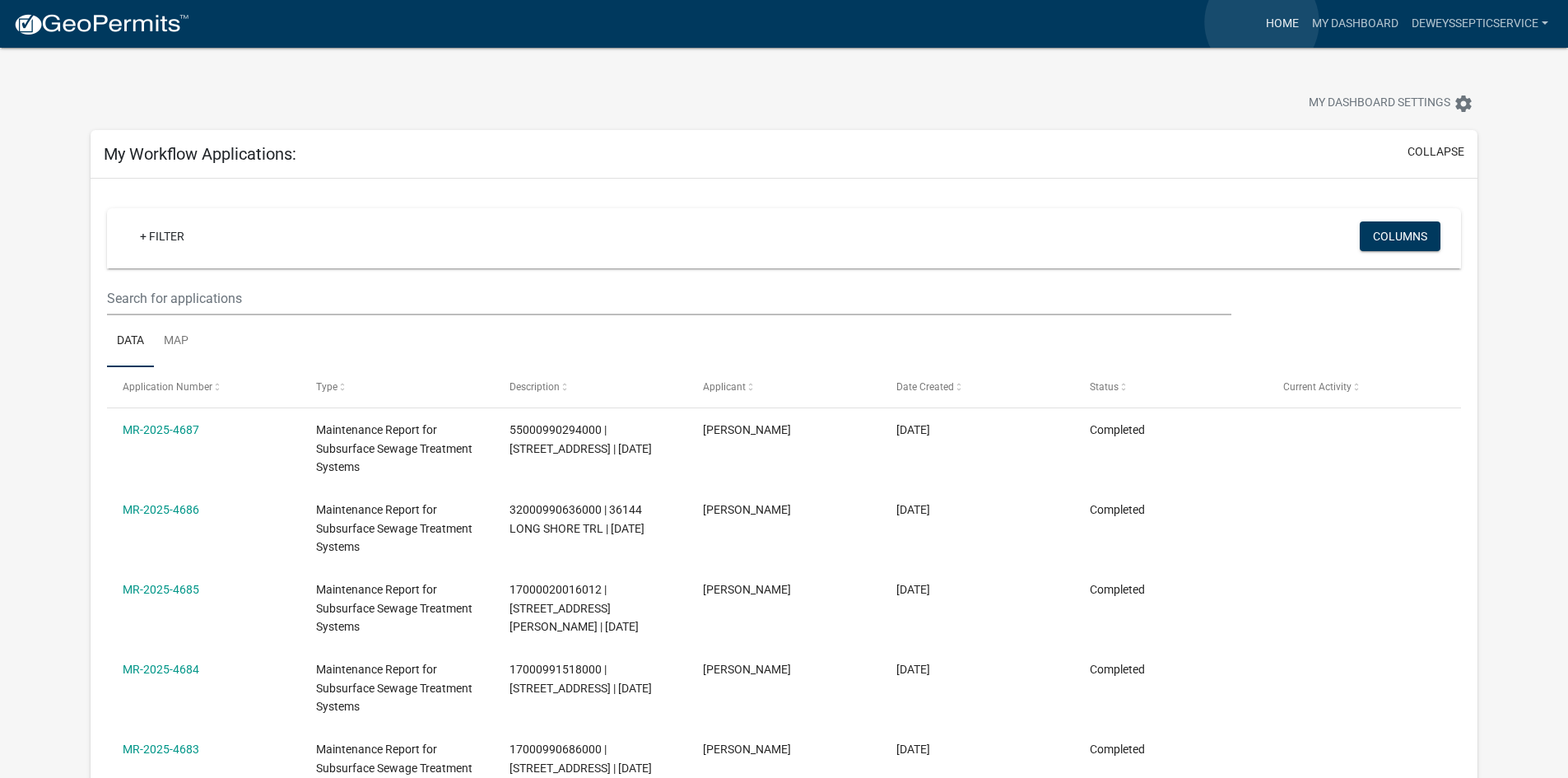
click at [1261, 22] on link "Home" at bounding box center [1282, 24] width 46 height 31
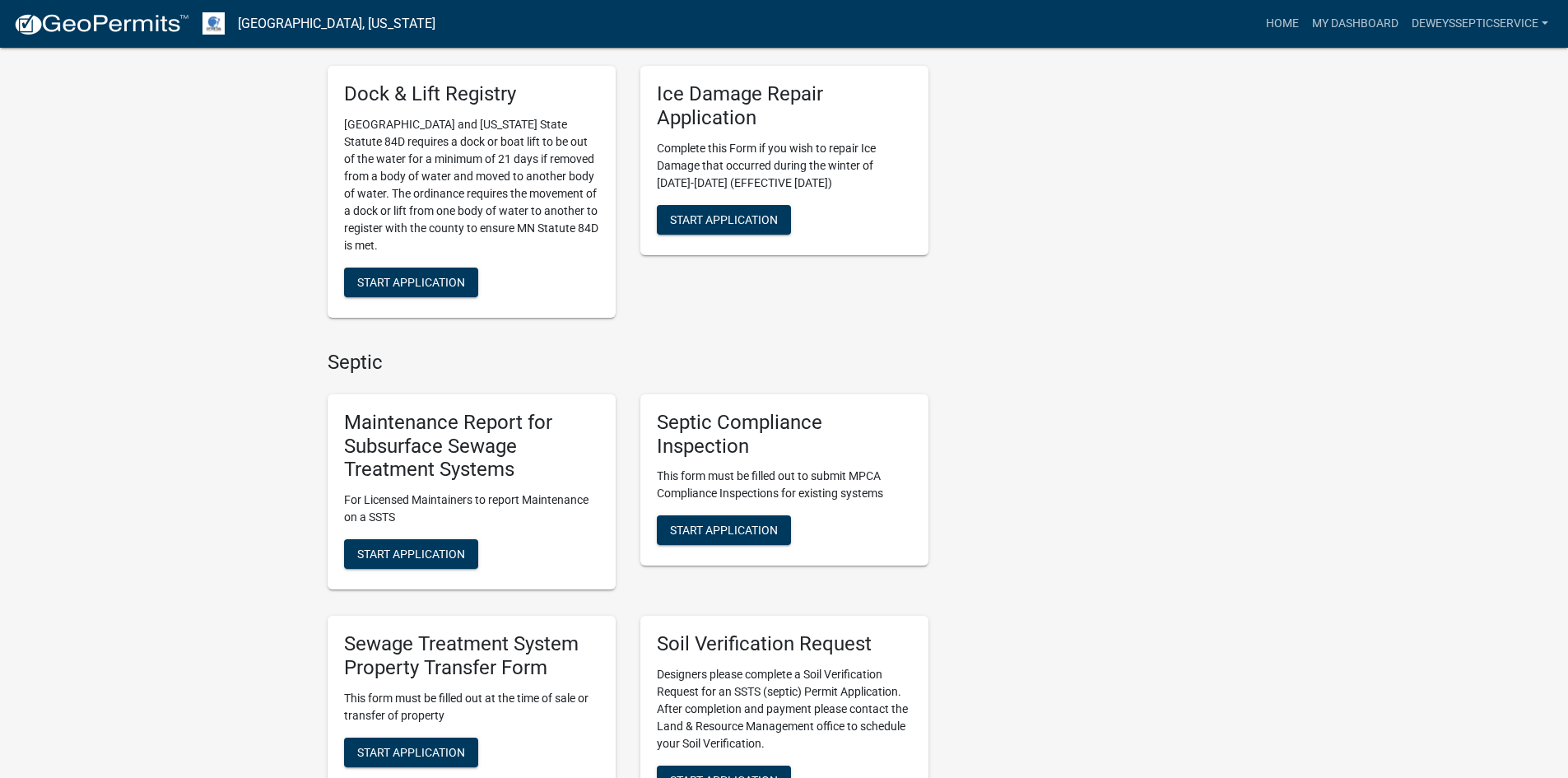
scroll to position [823, 0]
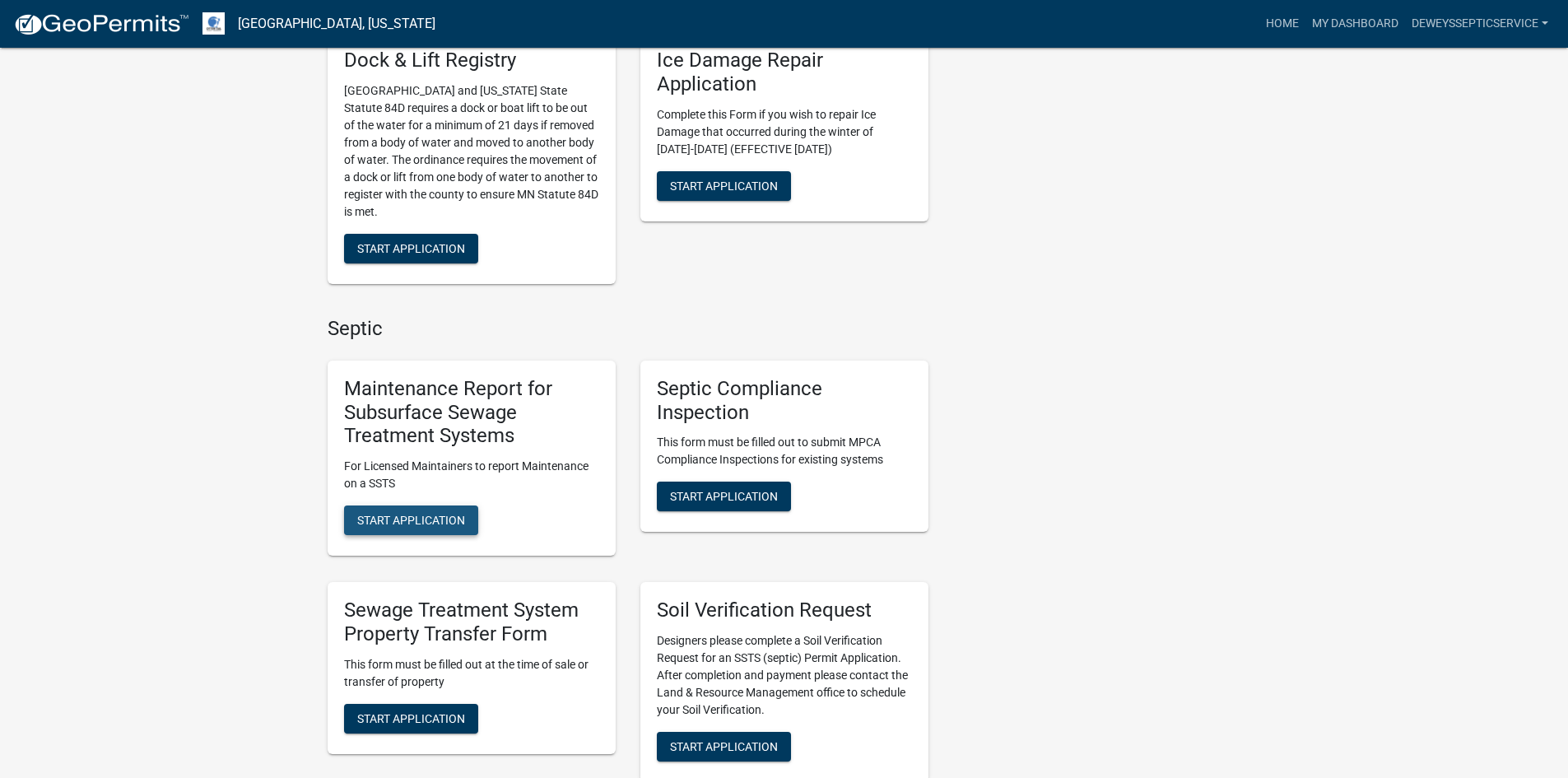
click at [384, 520] on span "Start Application" at bounding box center [411, 520] width 108 height 13
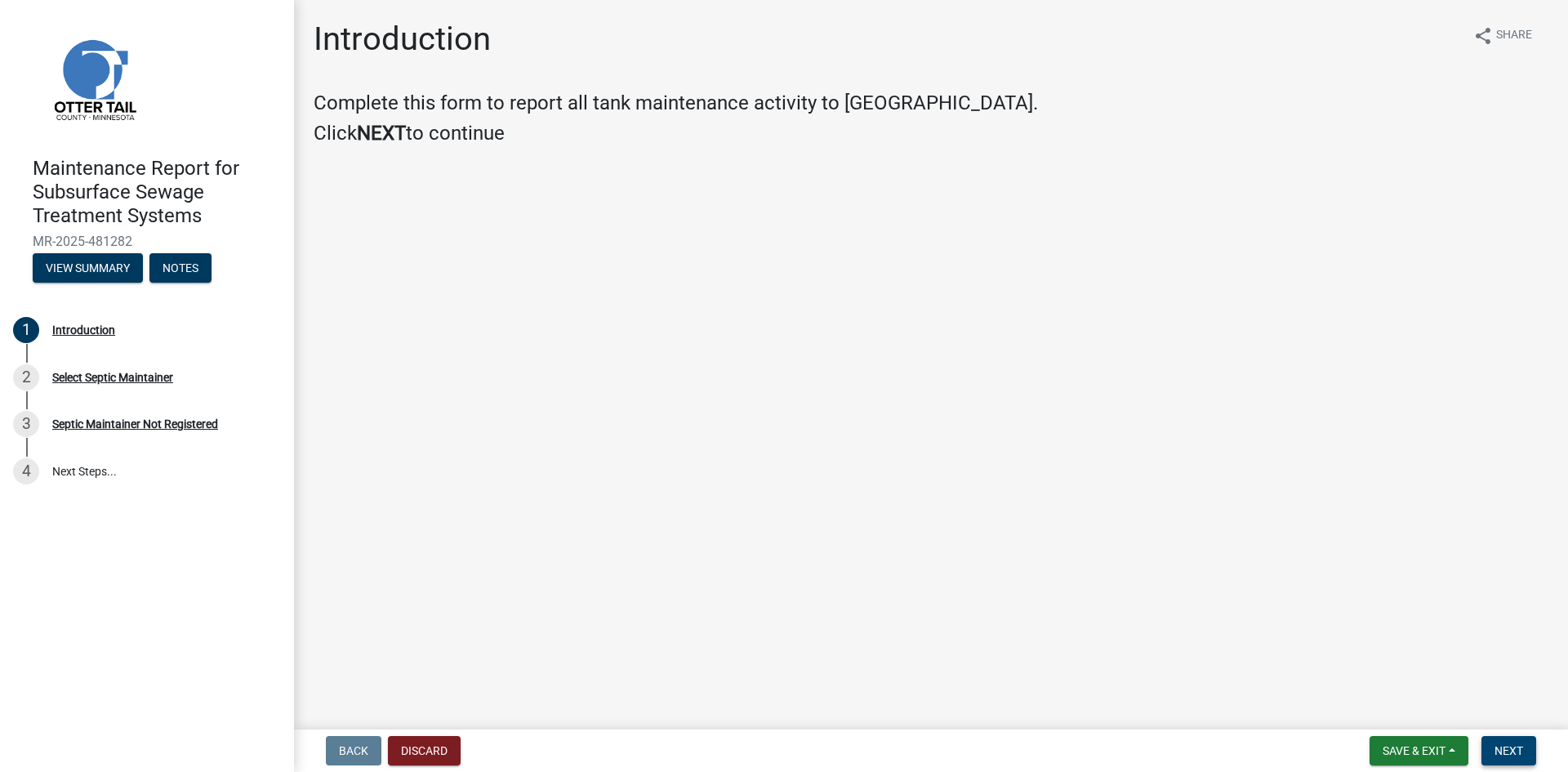
click at [1498, 753] on span "Next" at bounding box center [1509, 750] width 29 height 13
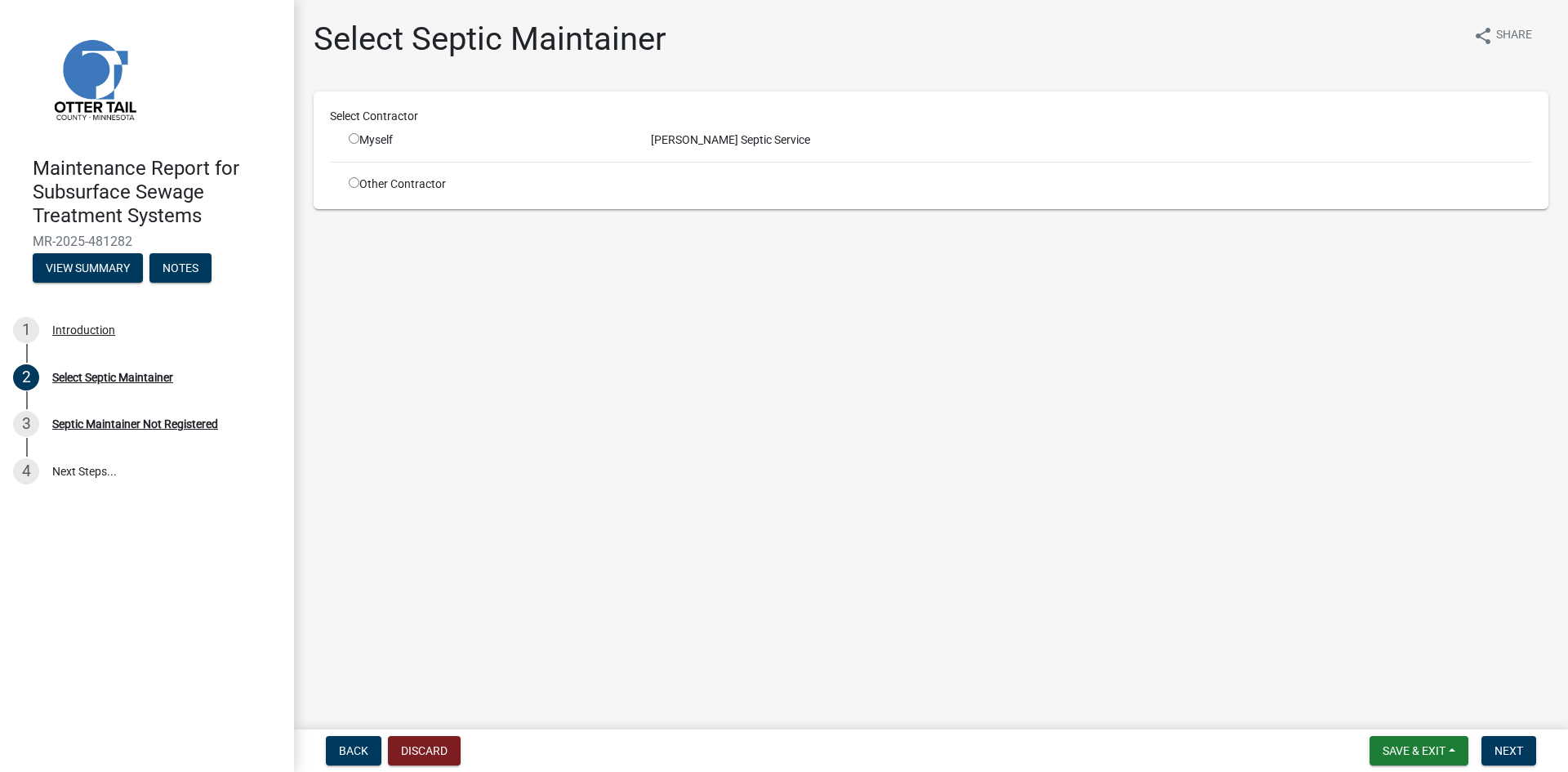
click at [352, 134] on input "radio" at bounding box center [354, 138] width 11 height 11
radio input "true"
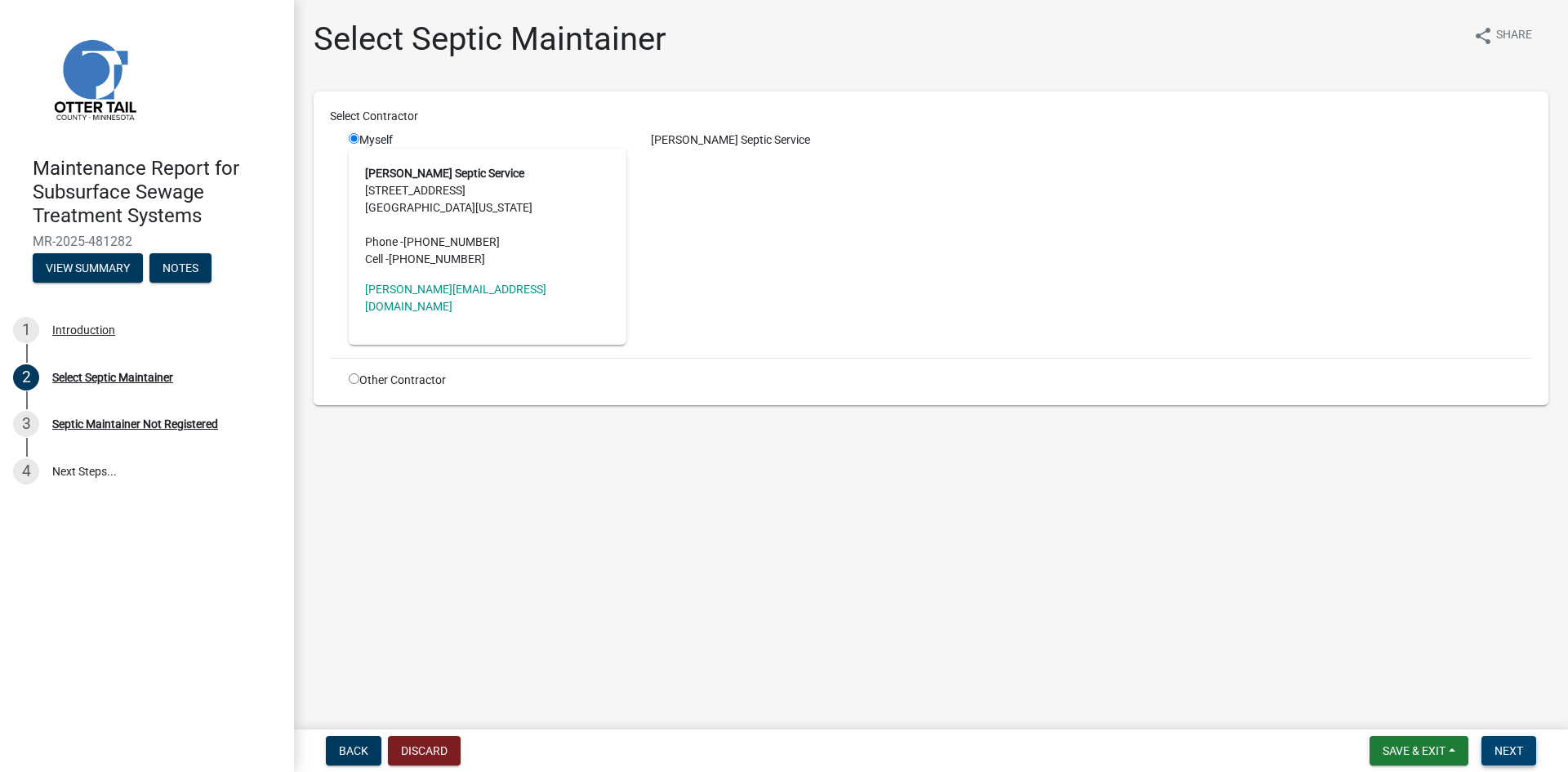
click at [1516, 747] on span "Next" at bounding box center [1509, 750] width 29 height 13
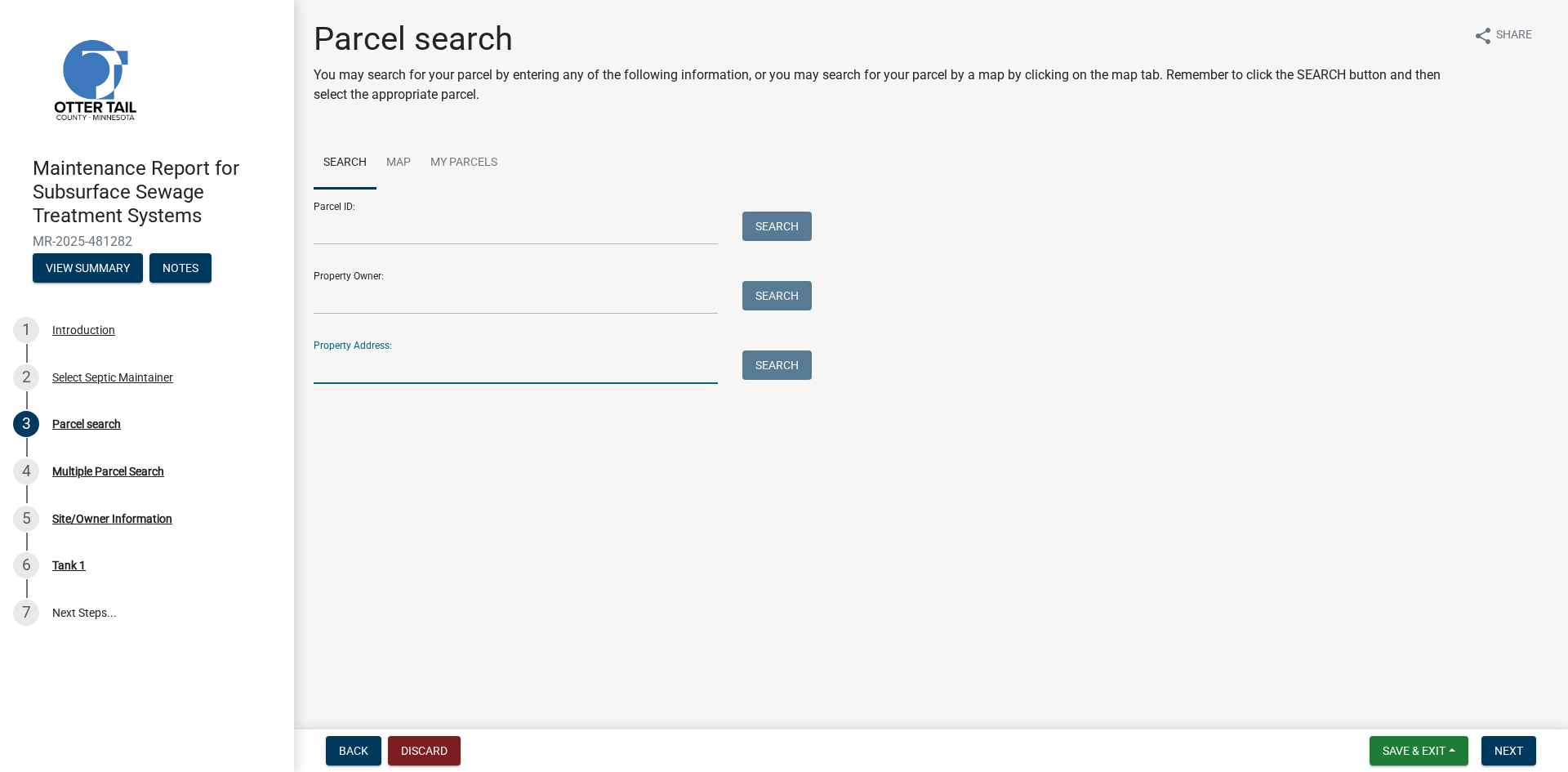
click at [433, 363] on input "Property Address:" at bounding box center [515, 367] width 404 height 33
type input "24800"
click at [780, 373] on button "Search" at bounding box center [776, 365] width 70 height 30
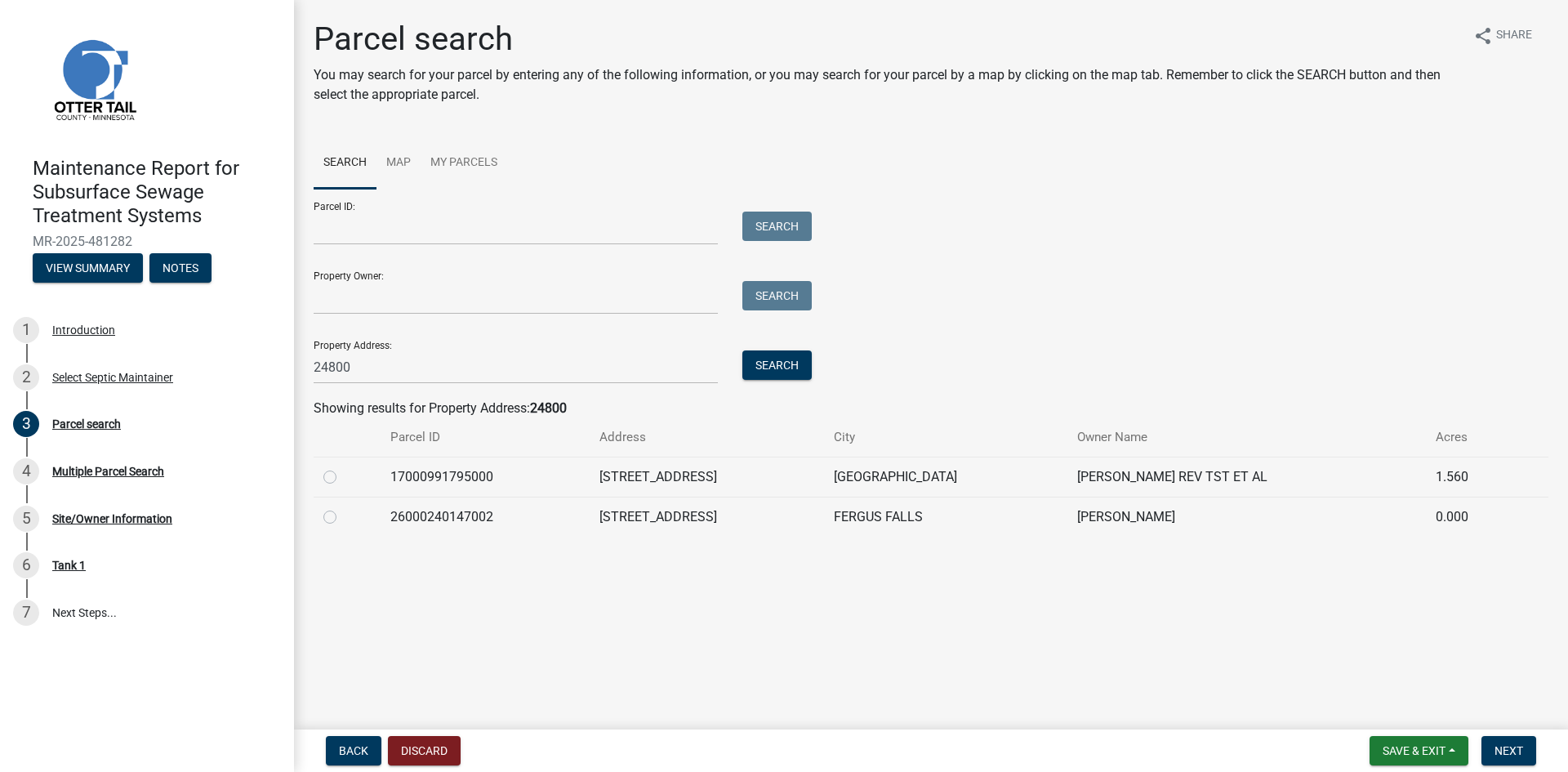
click at [343, 468] on label at bounding box center [343, 468] width 0 height 0
click at [343, 478] on input "radio" at bounding box center [348, 473] width 11 height 11
radio input "true"
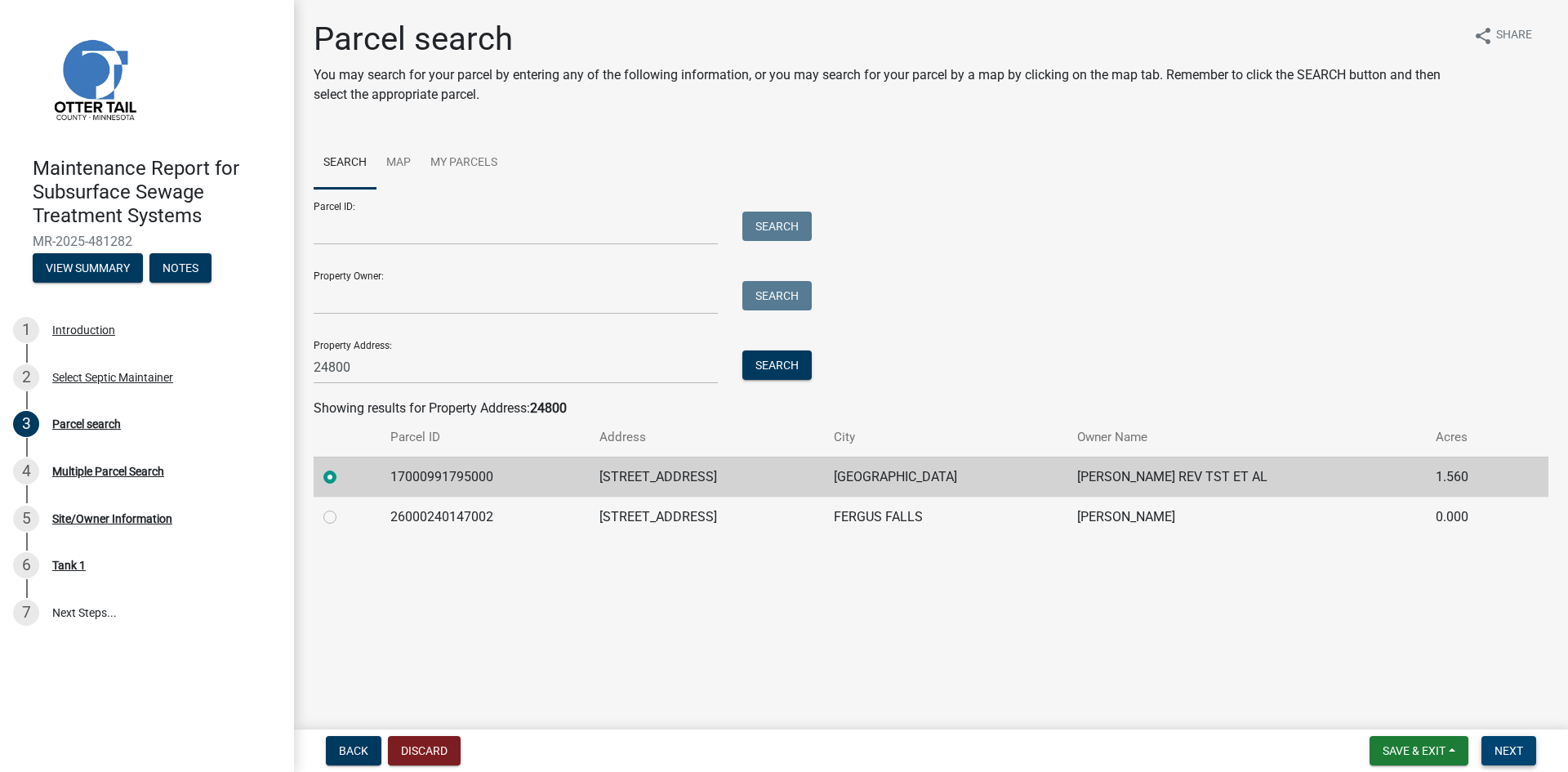
click at [1503, 749] on span "Next" at bounding box center [1509, 750] width 29 height 13
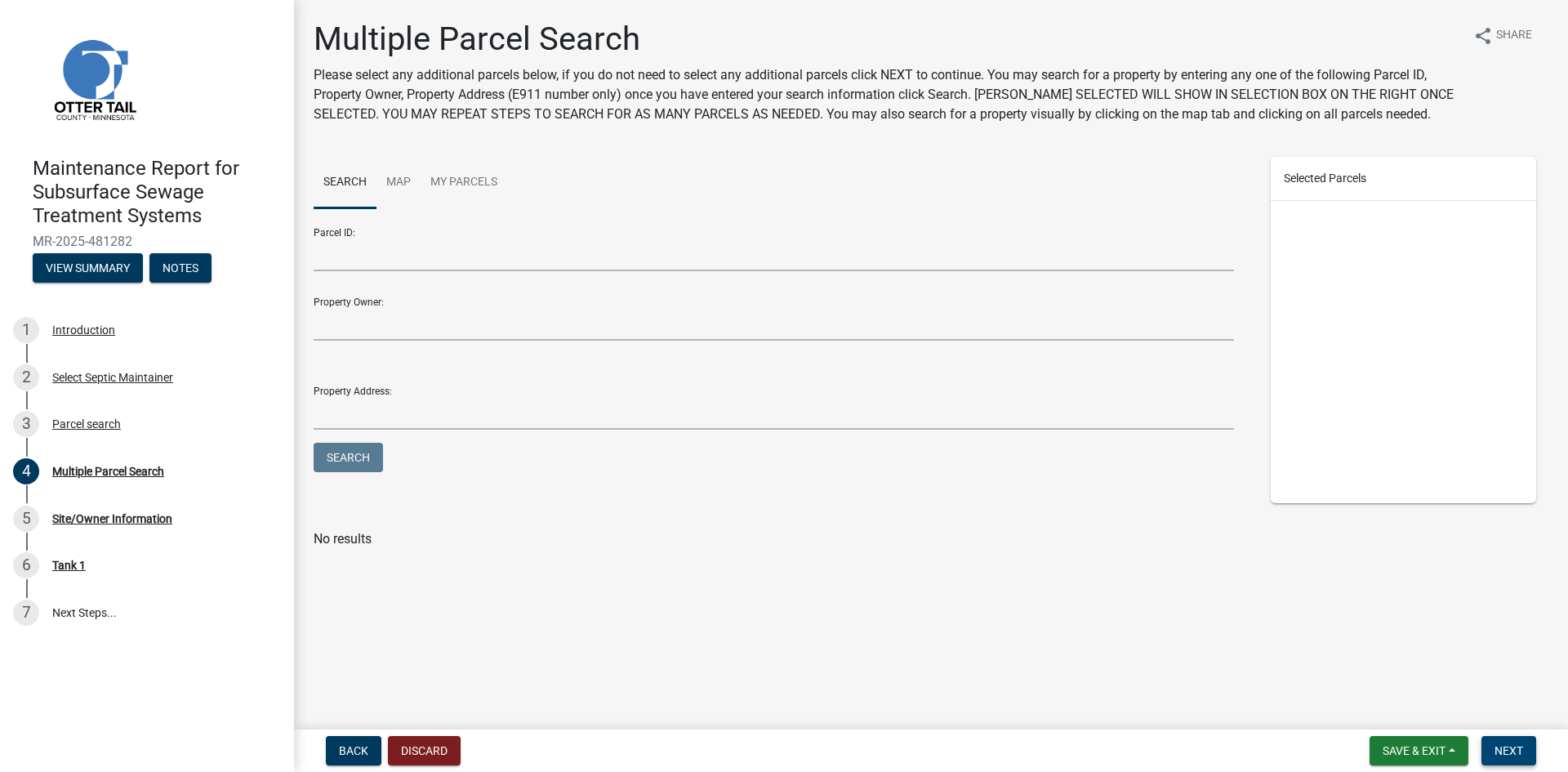
click at [1509, 751] on span "Next" at bounding box center [1509, 750] width 29 height 13
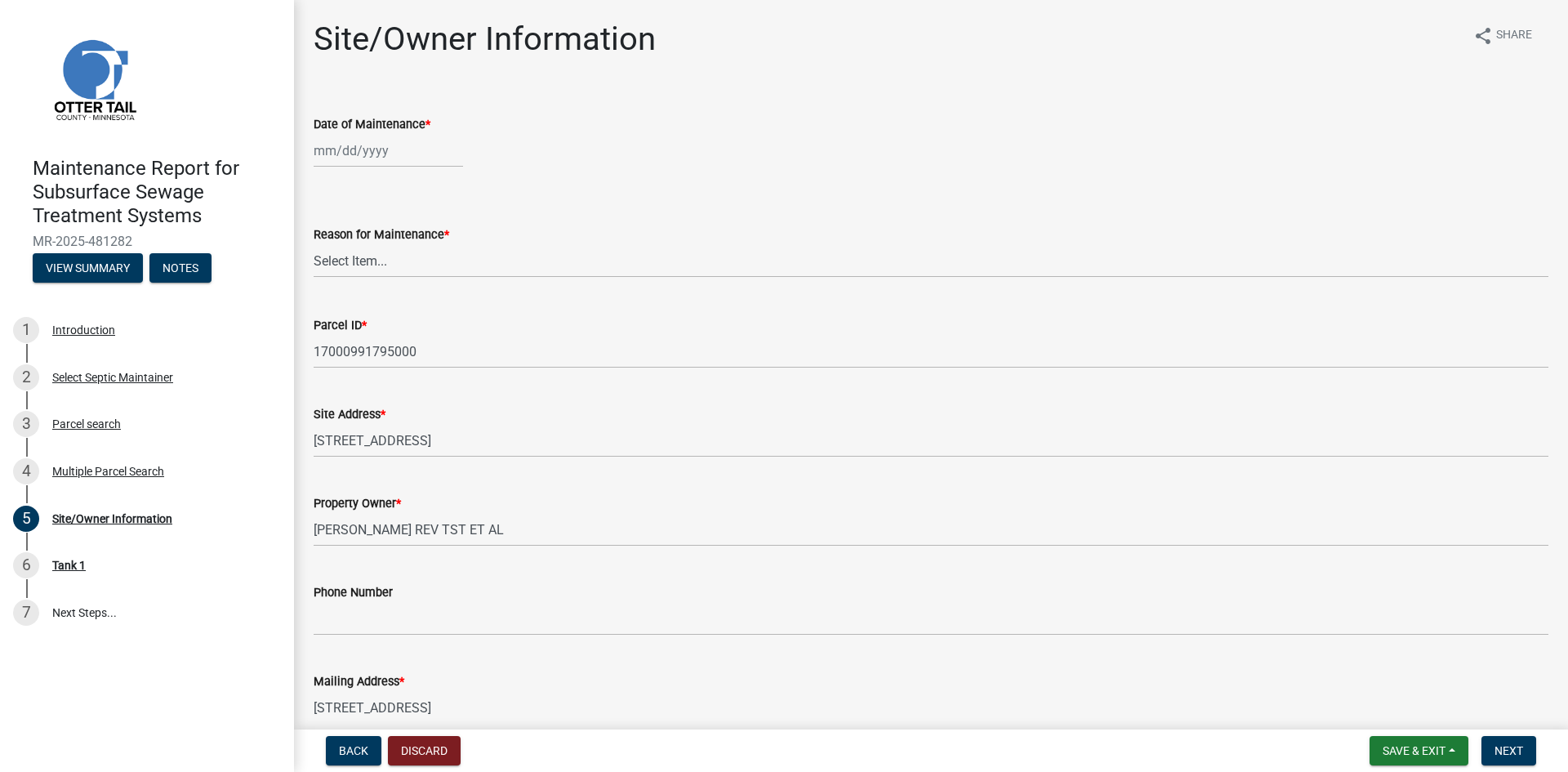
click at [367, 155] on div at bounding box center [388, 150] width 150 height 33
select select "9"
select select "2025"
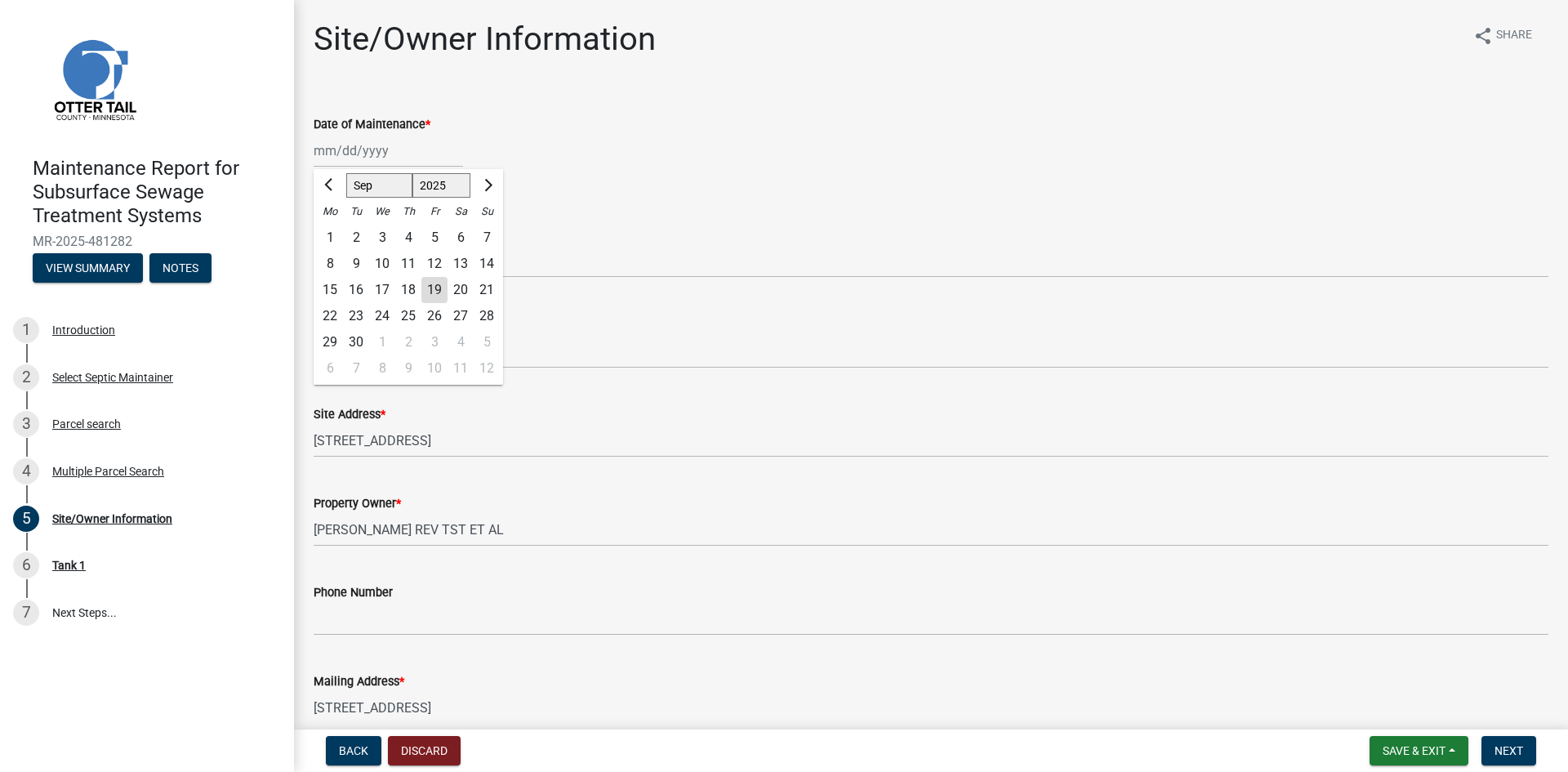
click at [357, 262] on div "9" at bounding box center [356, 264] width 26 height 26
type input "[DATE]"
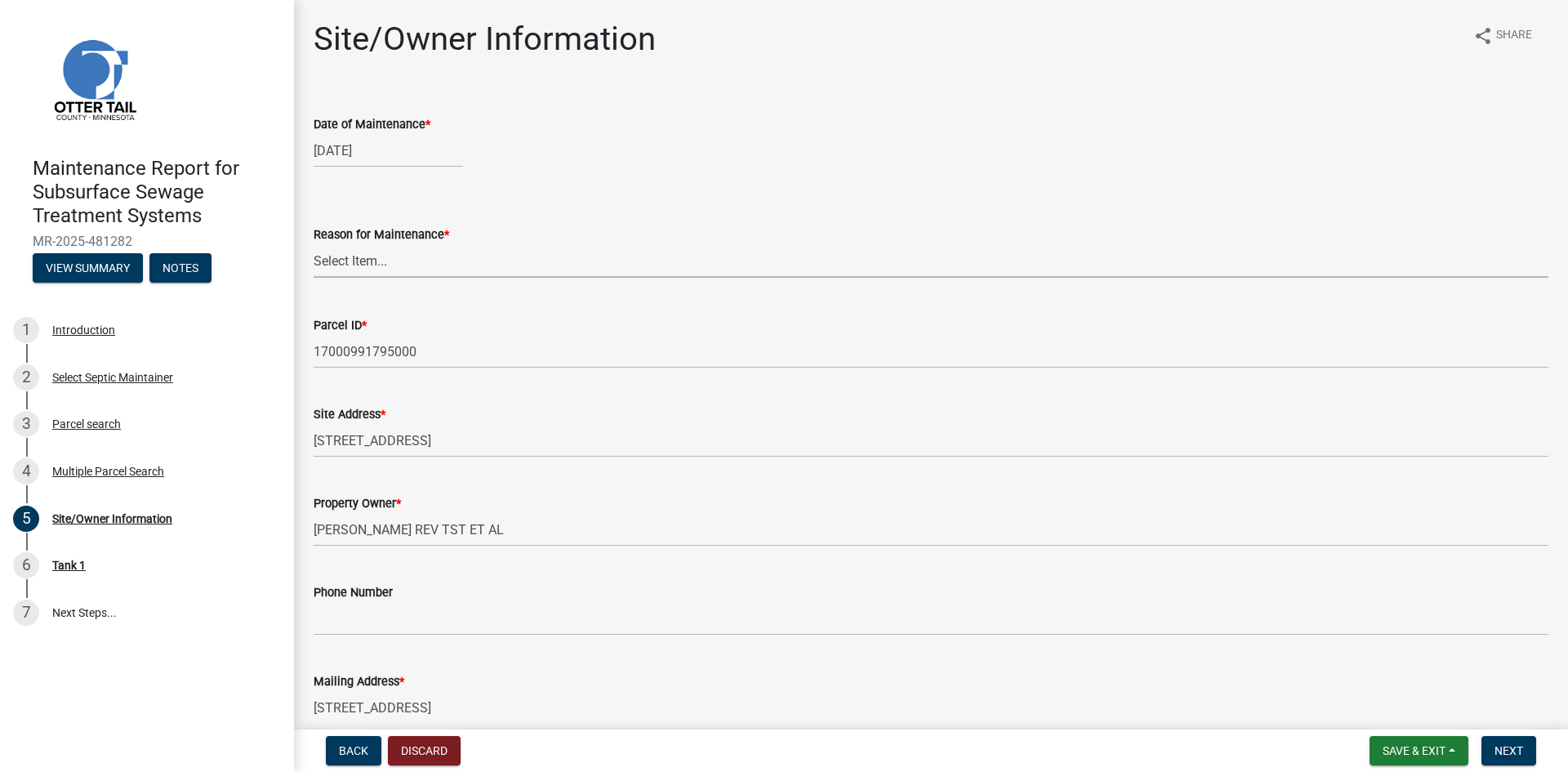
click at [357, 269] on select "Select Item... Called Routine Other" at bounding box center [931, 261] width 1235 height 33
click at [313, 245] on select "Select Item... Called Routine Other" at bounding box center [931, 261] width 1235 height 33
select select "3ac72b63-7b21-42e4-8192-806faae7a4f1"
click at [1506, 749] on span "Next" at bounding box center [1509, 750] width 29 height 13
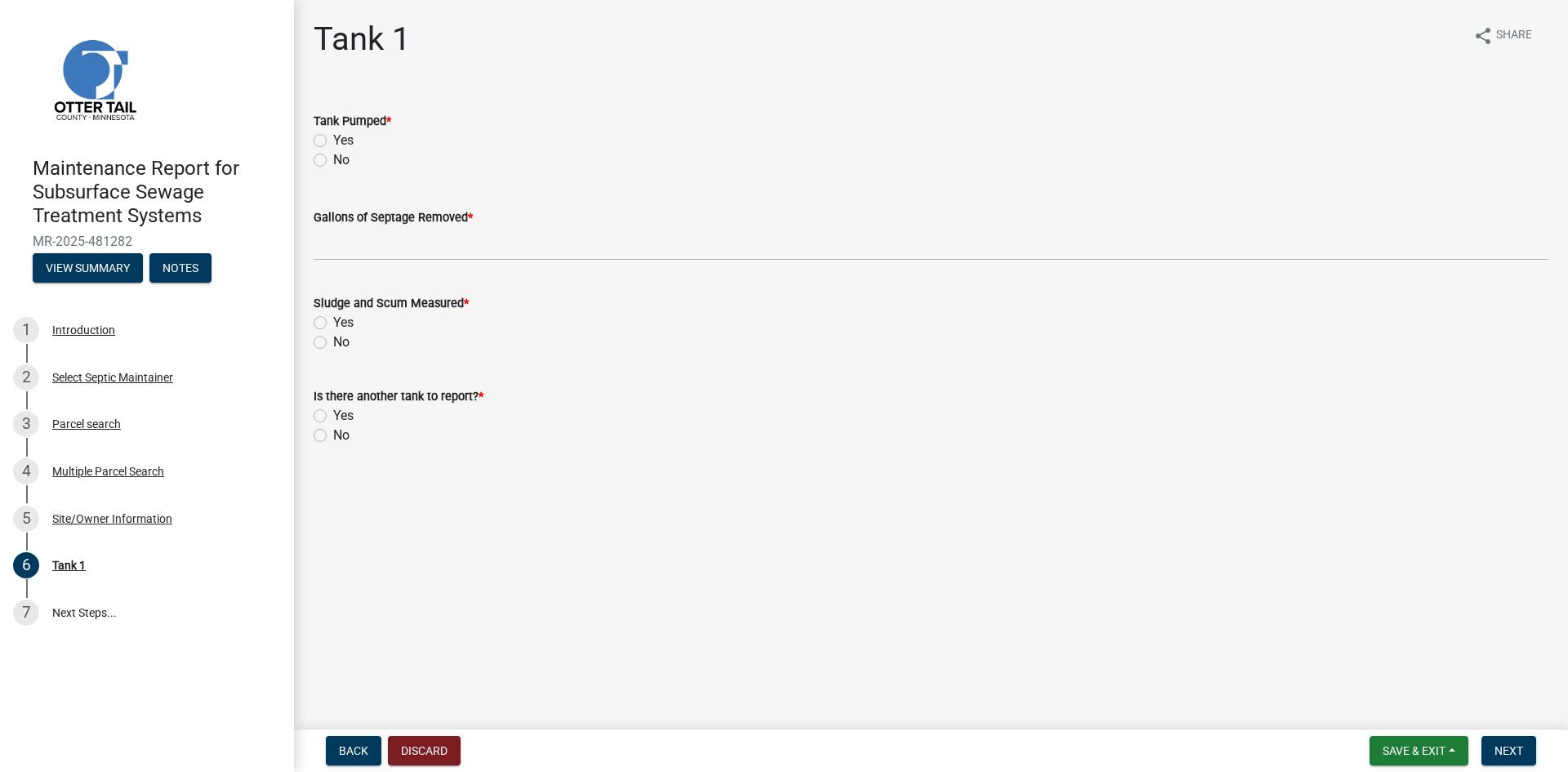
click at [333, 141] on label "Yes" at bounding box center [343, 141] width 21 height 20
click at [333, 141] on input "Yes" at bounding box center [339, 136] width 11 height 11
radio input "true"
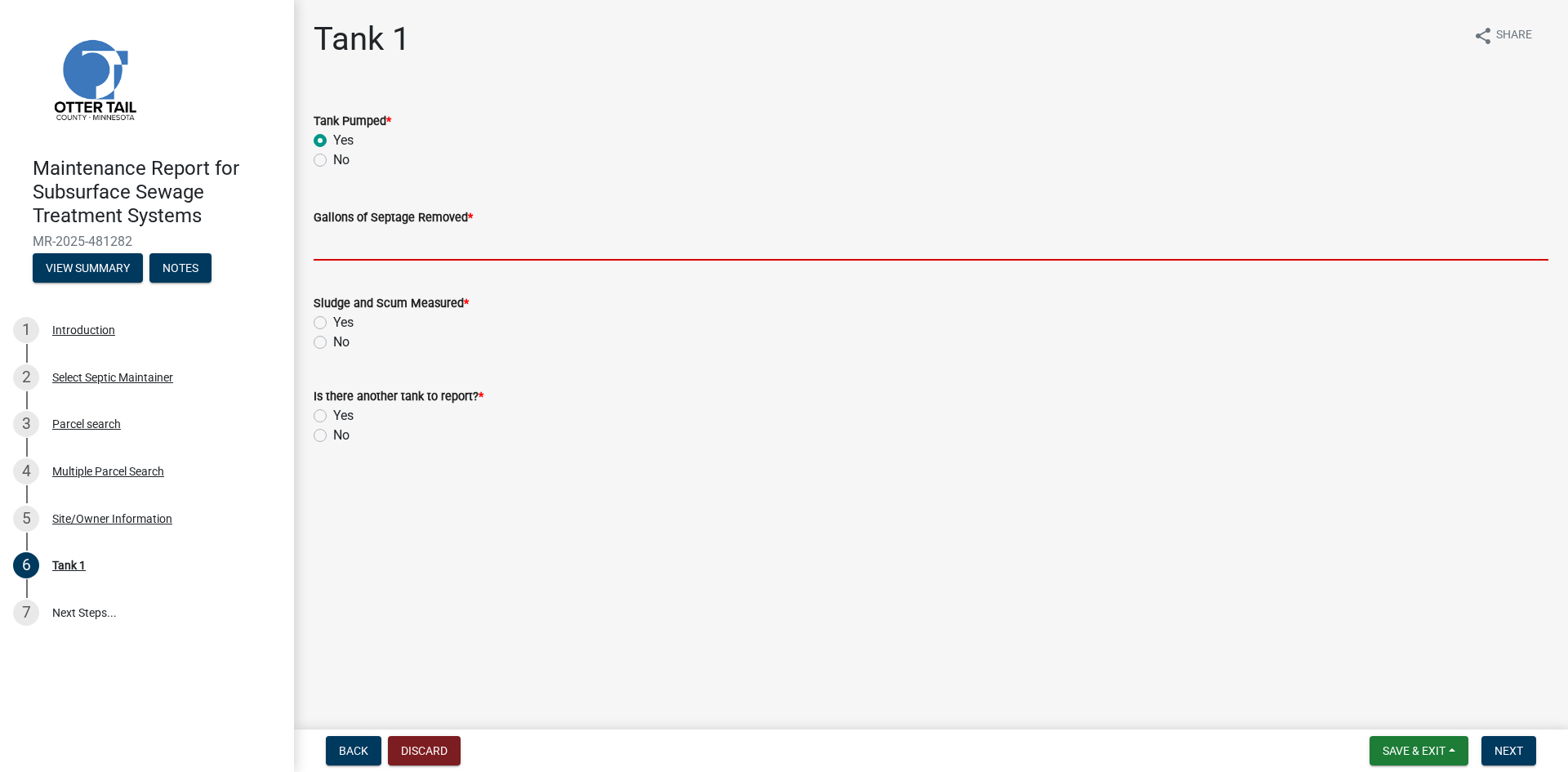
click at [323, 247] on input "Gallons of Septage Removed *" at bounding box center [931, 244] width 1235 height 33
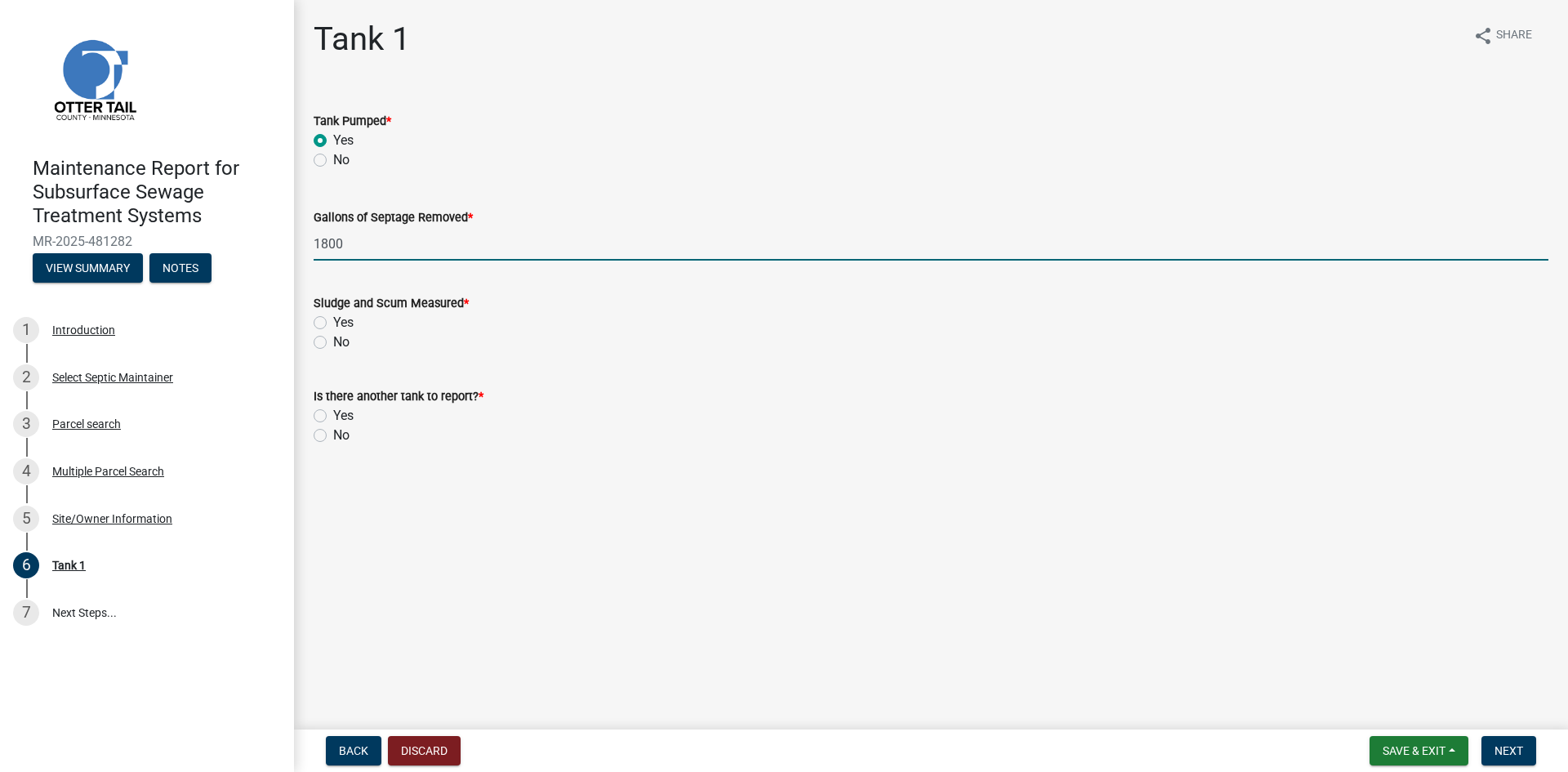
type input "1800"
click at [333, 339] on label "No" at bounding box center [341, 342] width 16 height 20
click at [333, 339] on input "No" at bounding box center [339, 338] width 11 height 11
radio input "true"
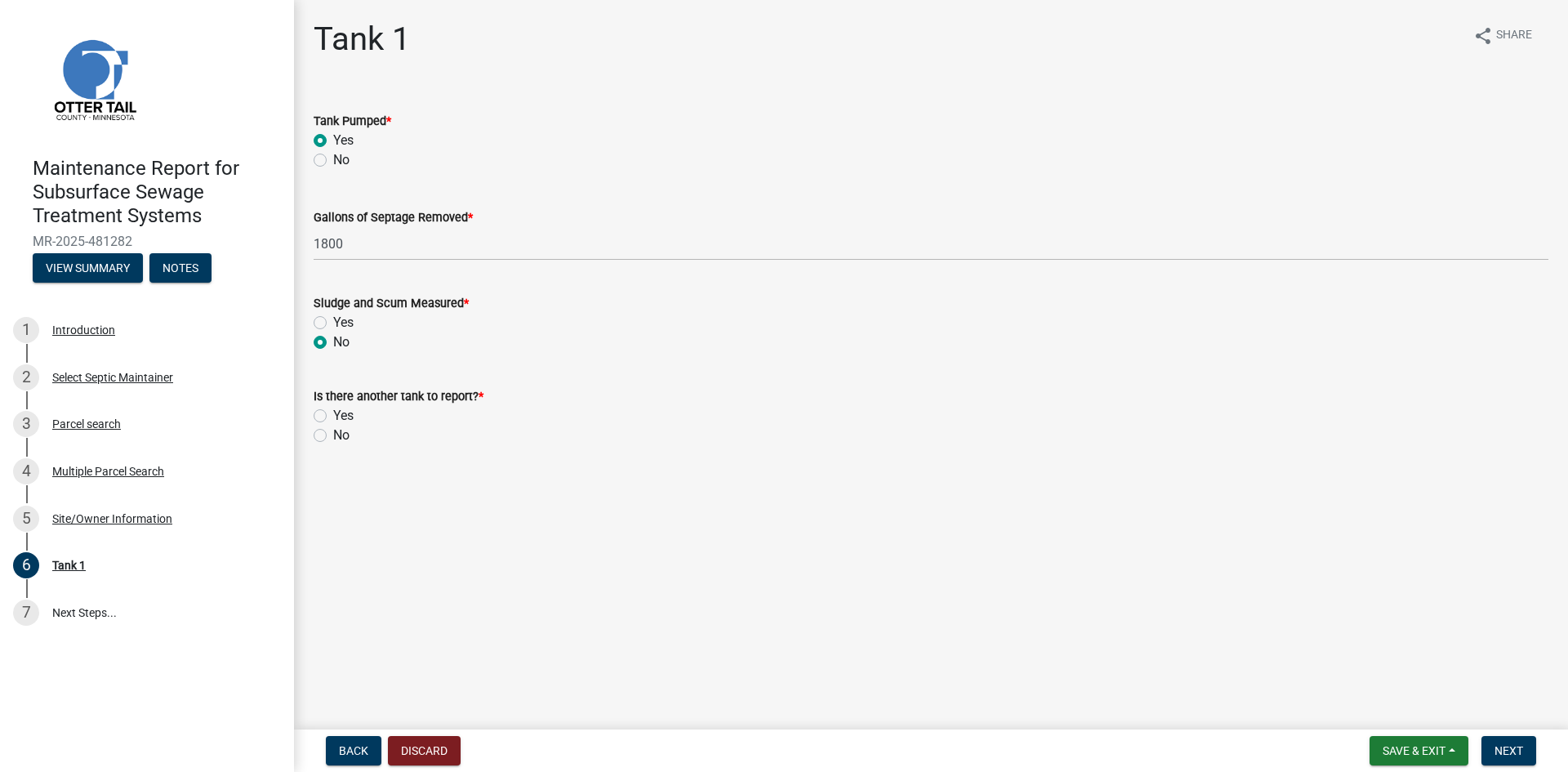
click at [333, 438] on label "No" at bounding box center [341, 435] width 16 height 20
click at [333, 436] on input "No" at bounding box center [339, 431] width 11 height 11
radio input "true"
click at [1513, 752] on span "Next" at bounding box center [1509, 750] width 29 height 13
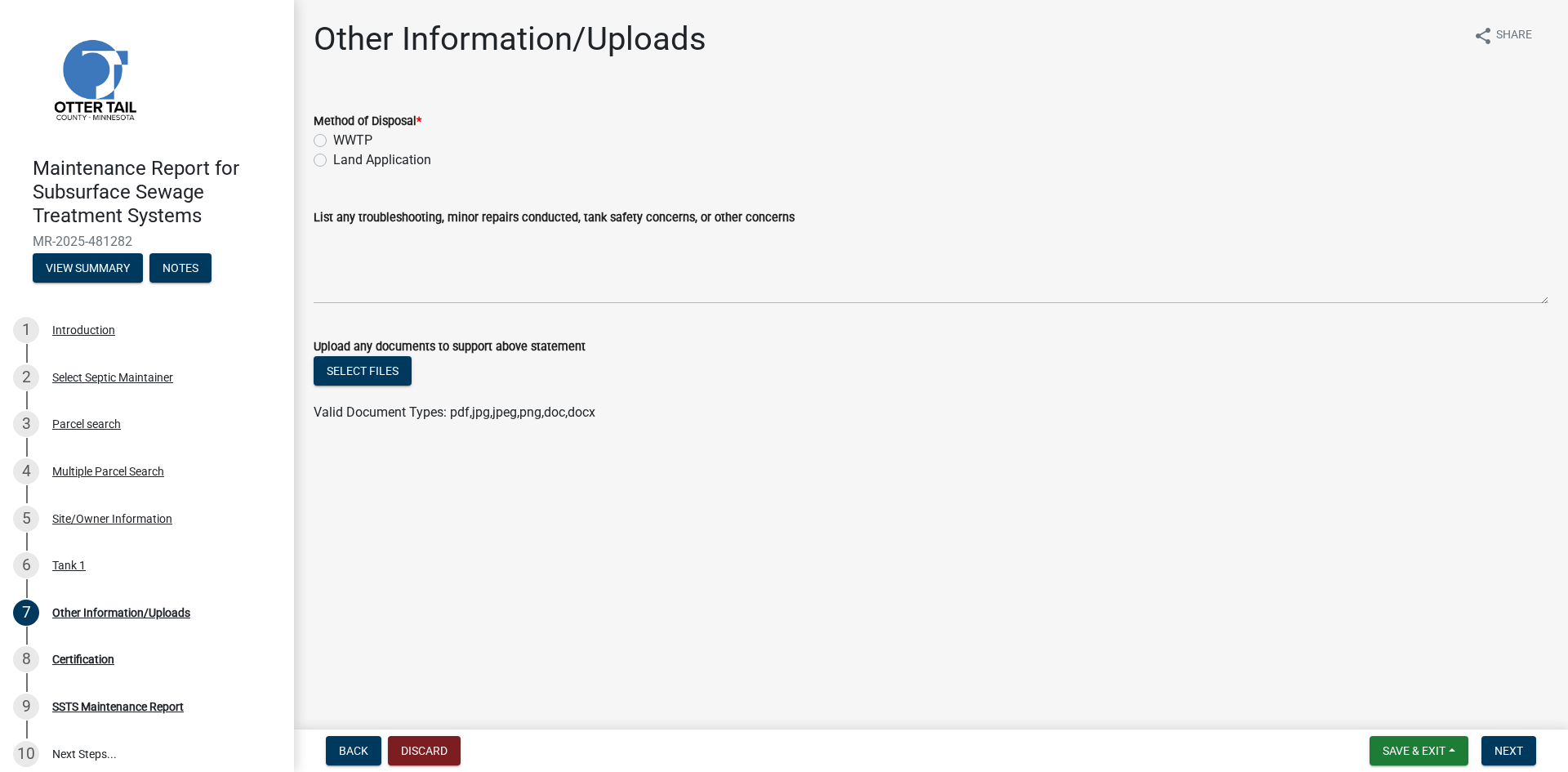
click at [389, 159] on label "Land Application" at bounding box center [382, 160] width 98 height 20
click at [344, 159] on input "Land Application" at bounding box center [339, 155] width 11 height 11
radio input "true"
click at [1495, 748] on span "Next" at bounding box center [1509, 750] width 29 height 13
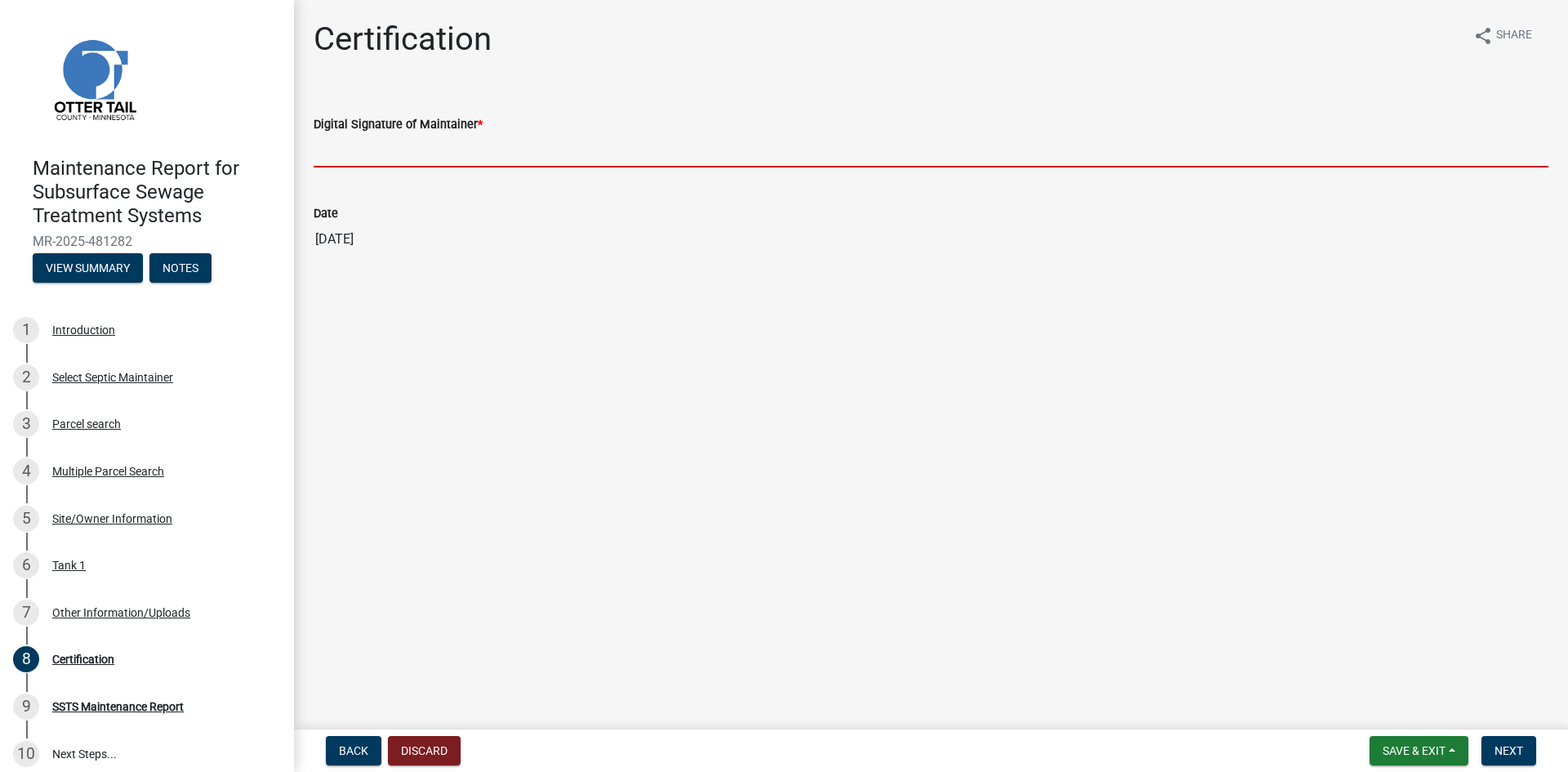
click at [349, 142] on input "Digital Signature of Maintainer *" at bounding box center [931, 150] width 1235 height 33
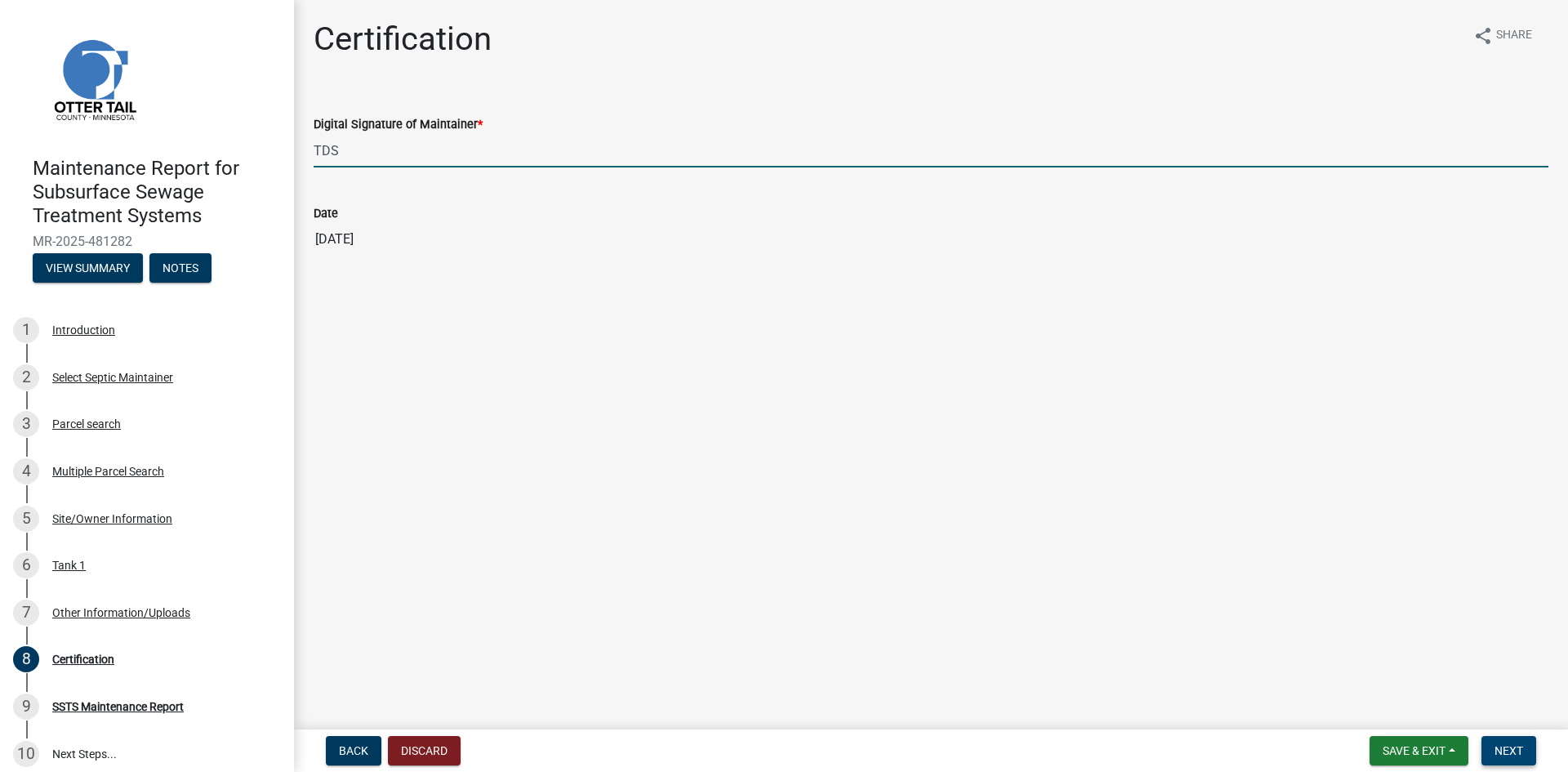
type input "TDS"
click at [1502, 753] on span "Next" at bounding box center [1509, 750] width 29 height 13
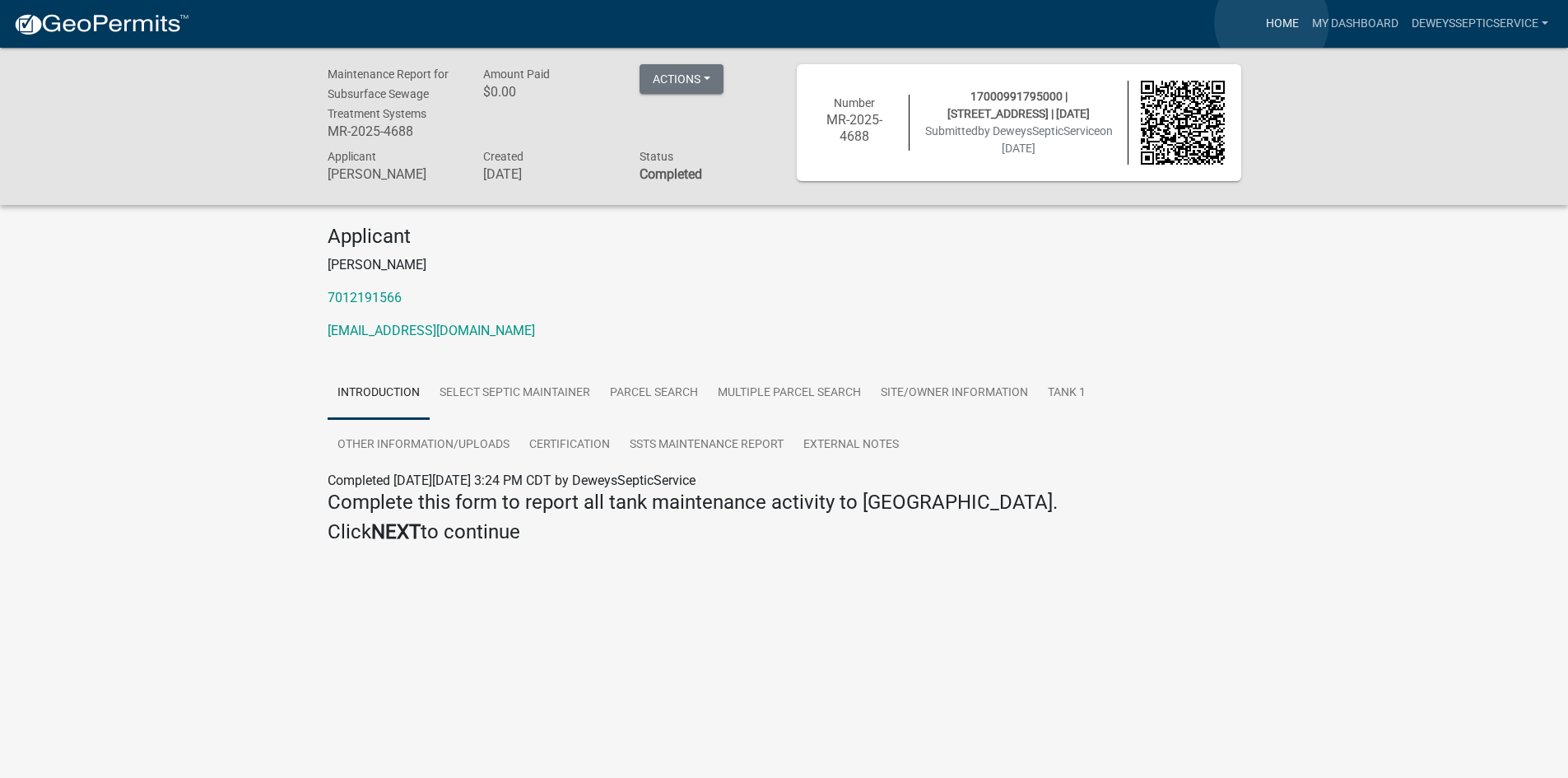
click at [1271, 22] on link "Home" at bounding box center [1282, 24] width 46 height 31
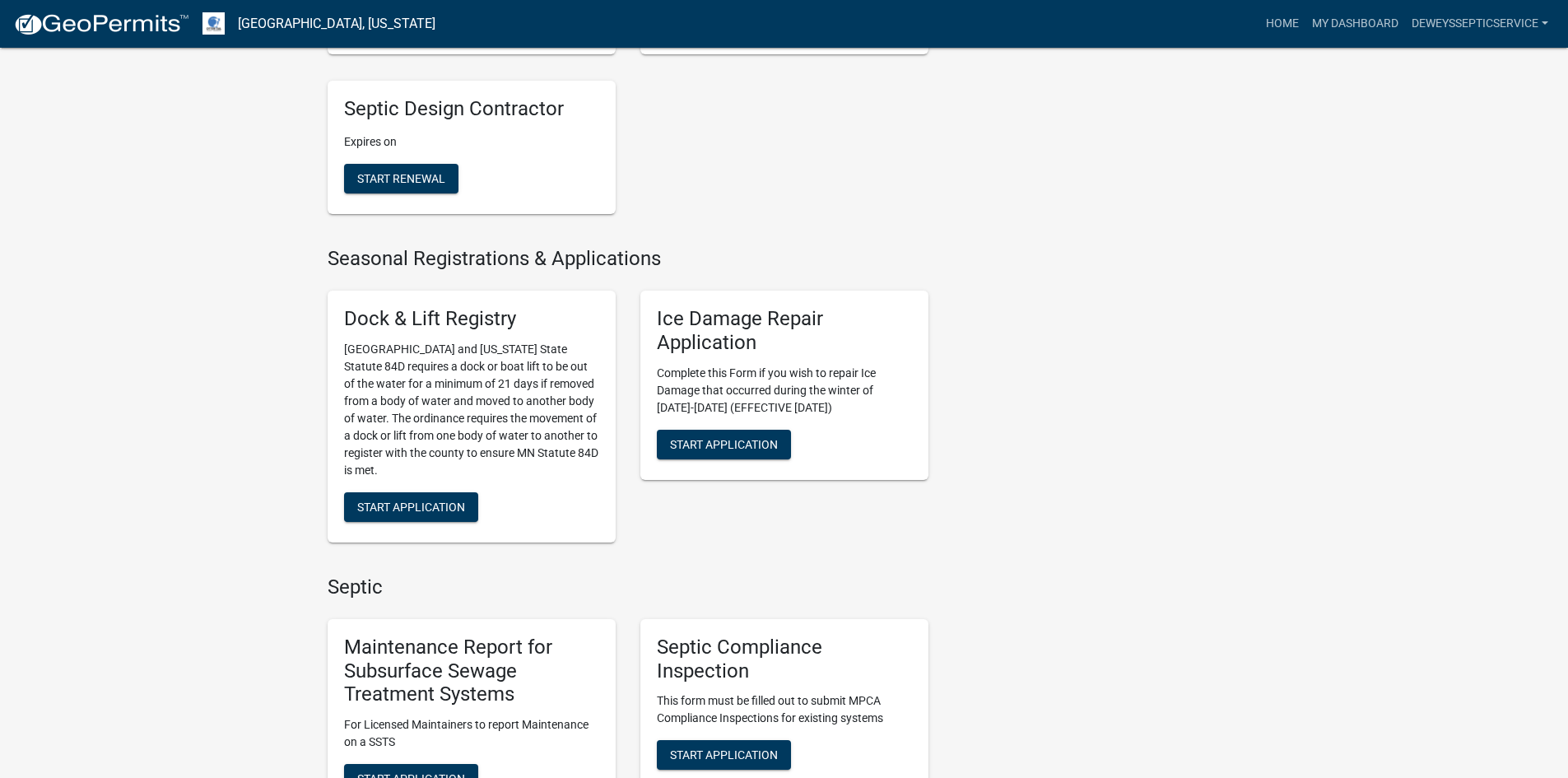
scroll to position [905, 0]
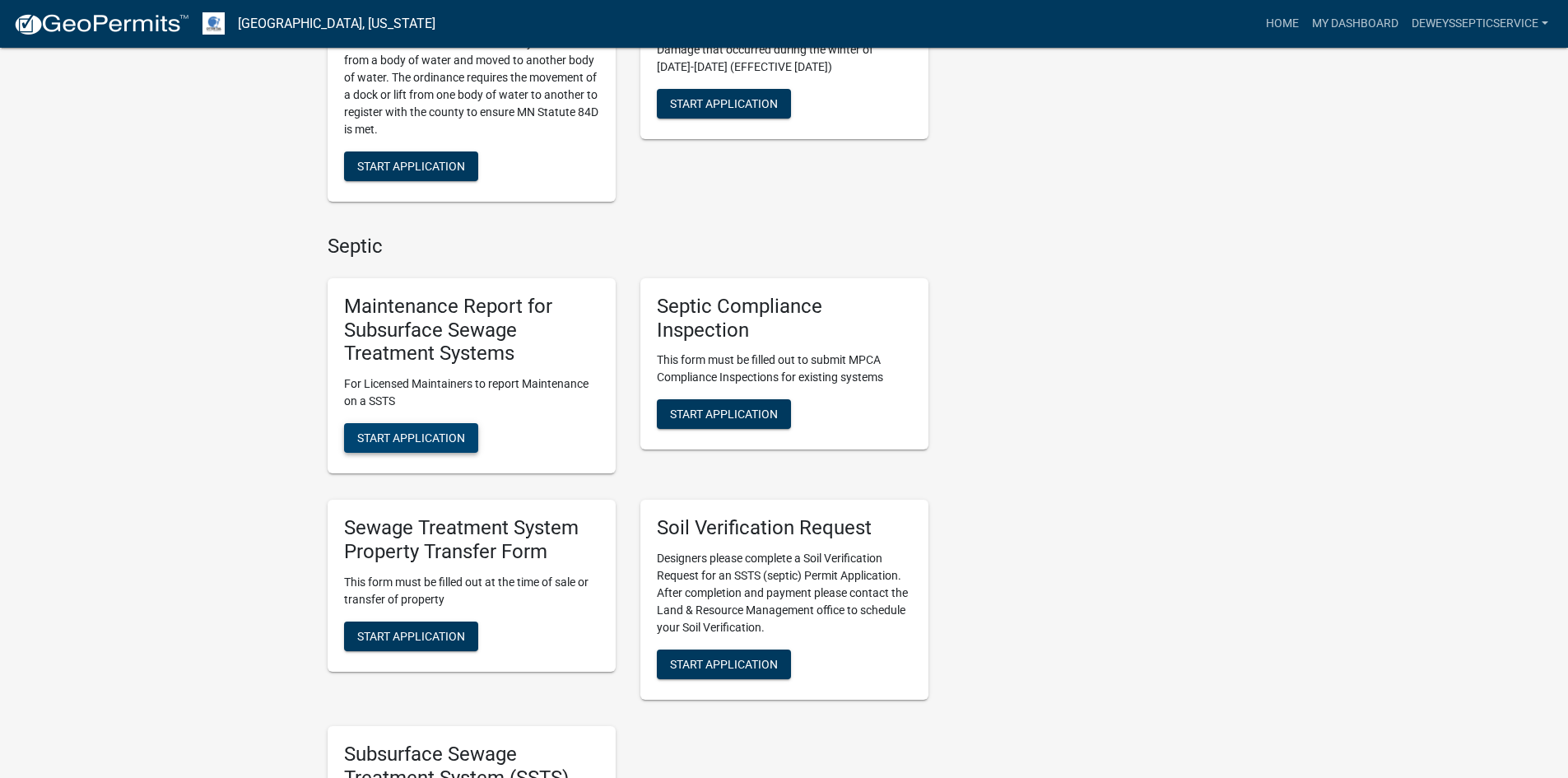
click at [392, 437] on span "Start Application" at bounding box center [411, 438] width 108 height 13
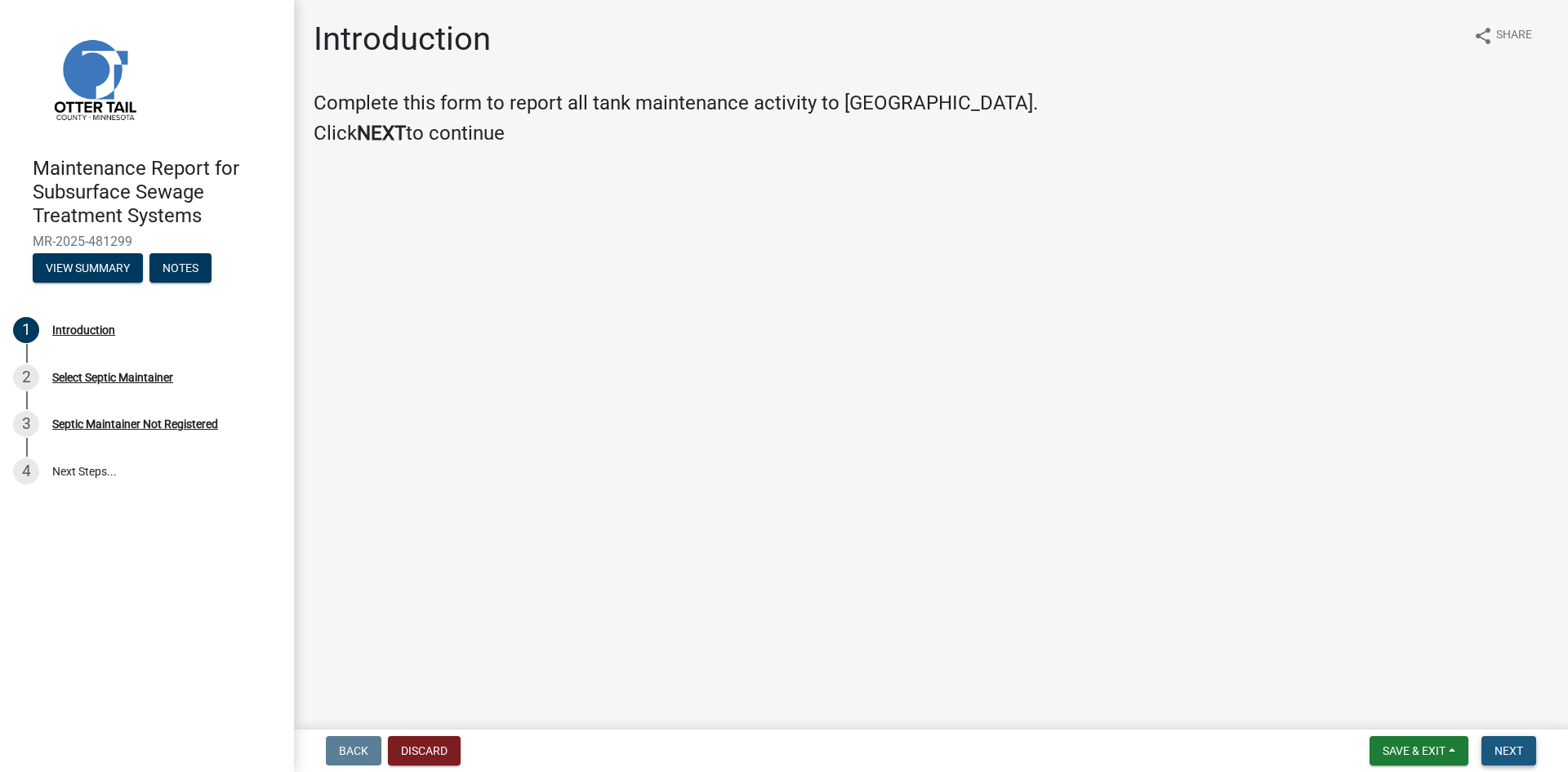
click at [1521, 744] on span "Next" at bounding box center [1509, 750] width 29 height 13
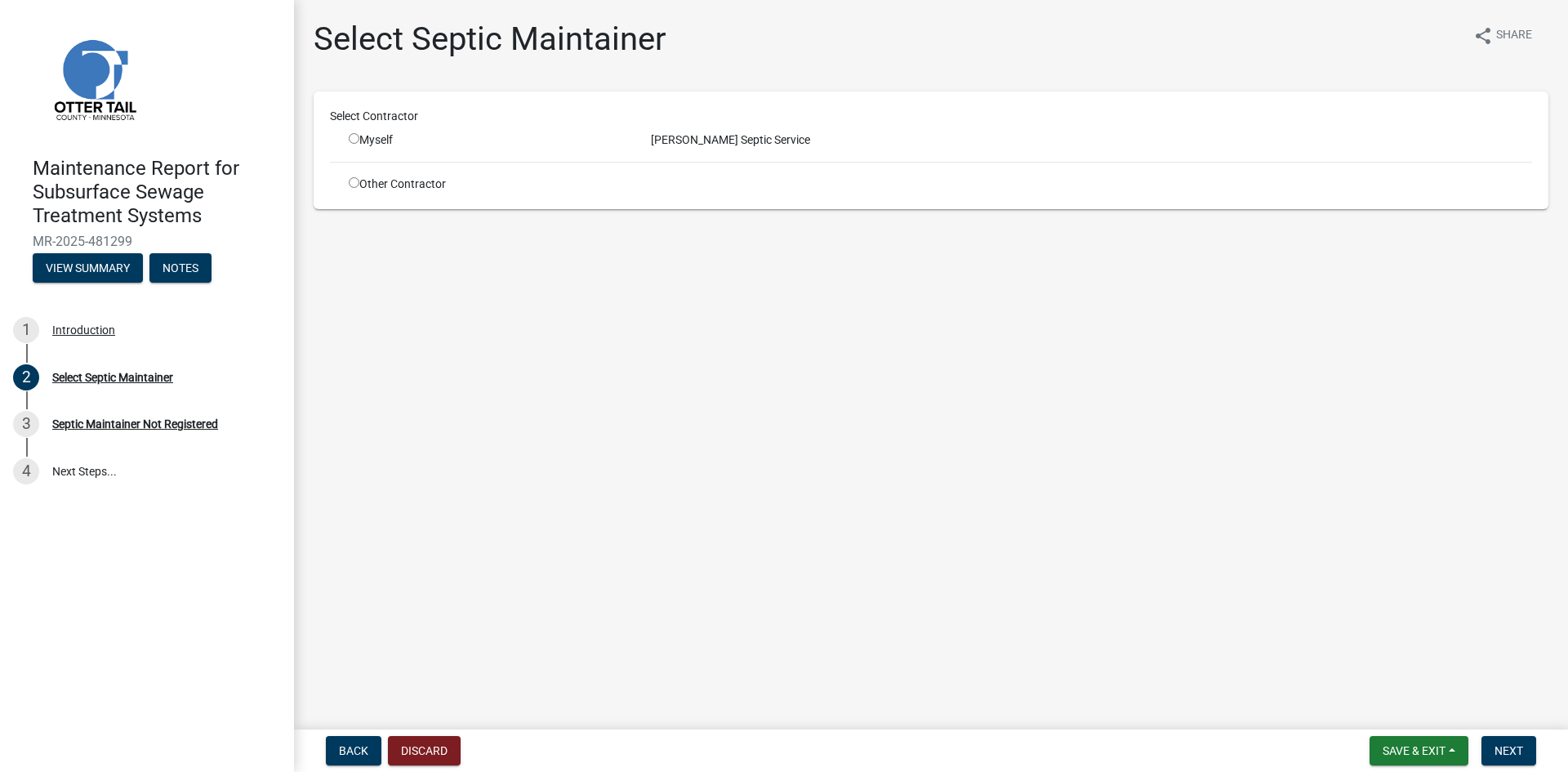
click at [357, 143] on input "radio" at bounding box center [354, 138] width 11 height 11
radio input "true"
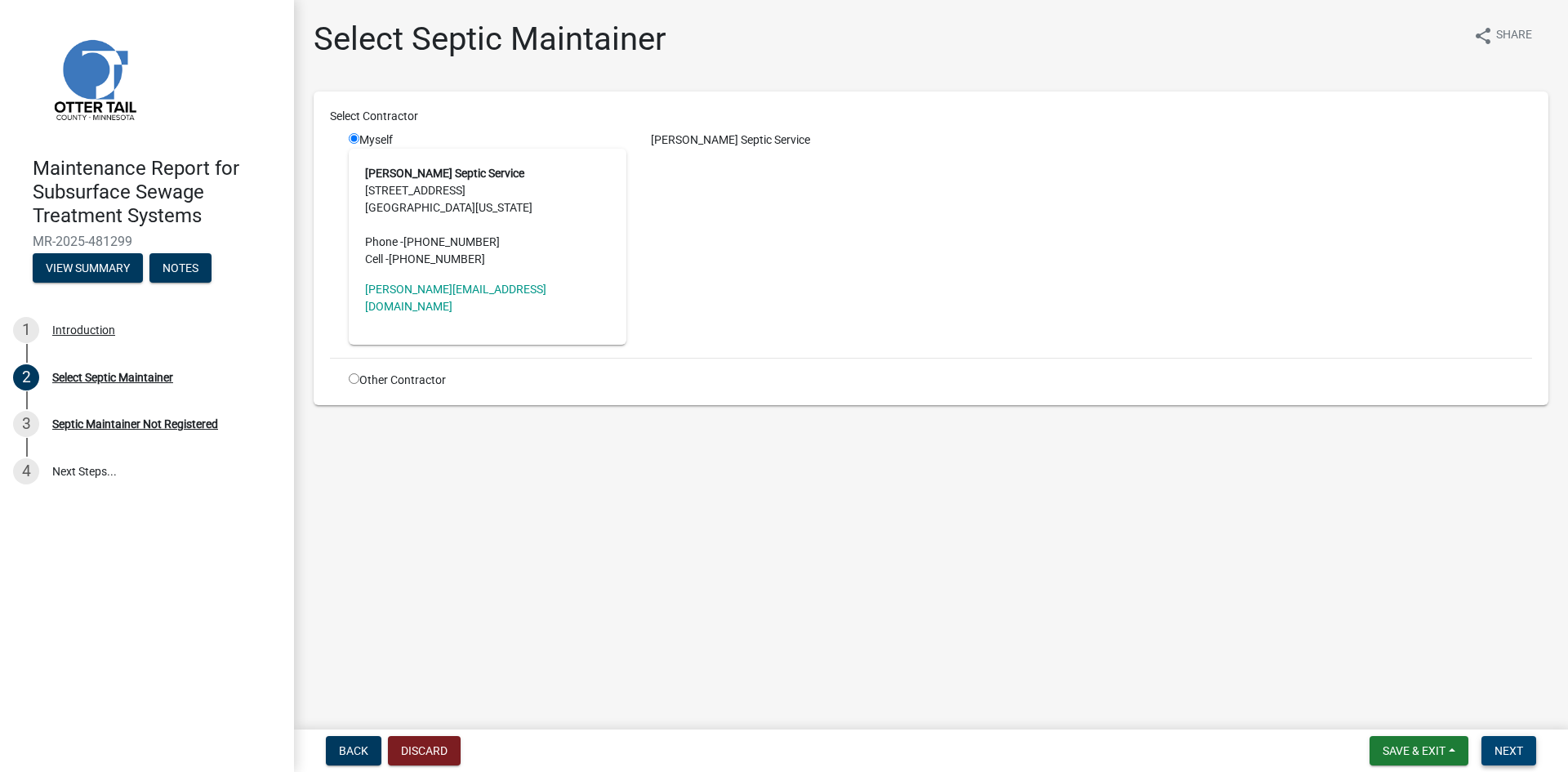
click at [1513, 753] on span "Next" at bounding box center [1509, 750] width 29 height 13
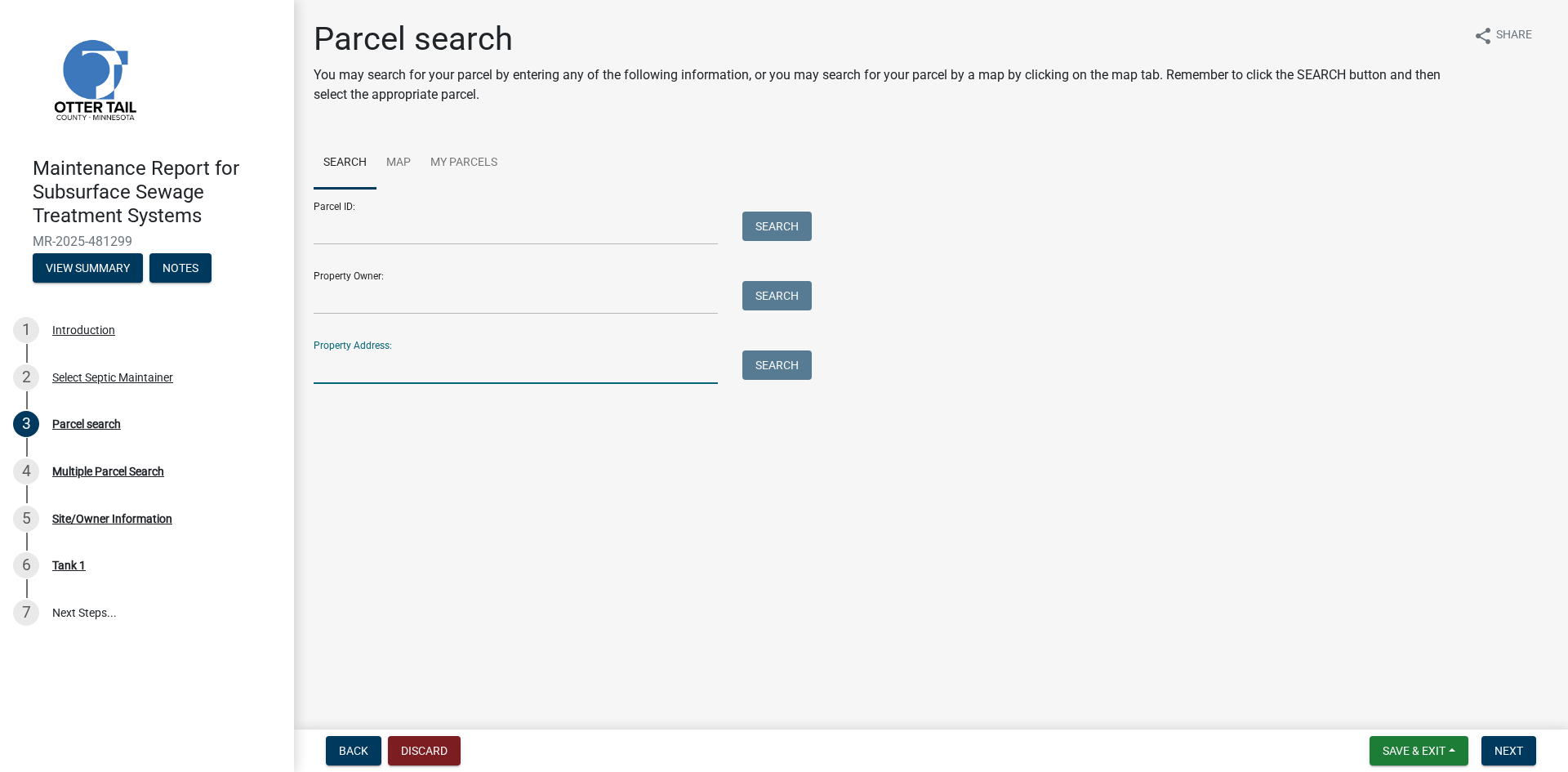
click at [346, 366] on input "Property Address:" at bounding box center [515, 367] width 404 height 33
type input "26461"
click at [768, 365] on button "Search" at bounding box center [776, 365] width 70 height 30
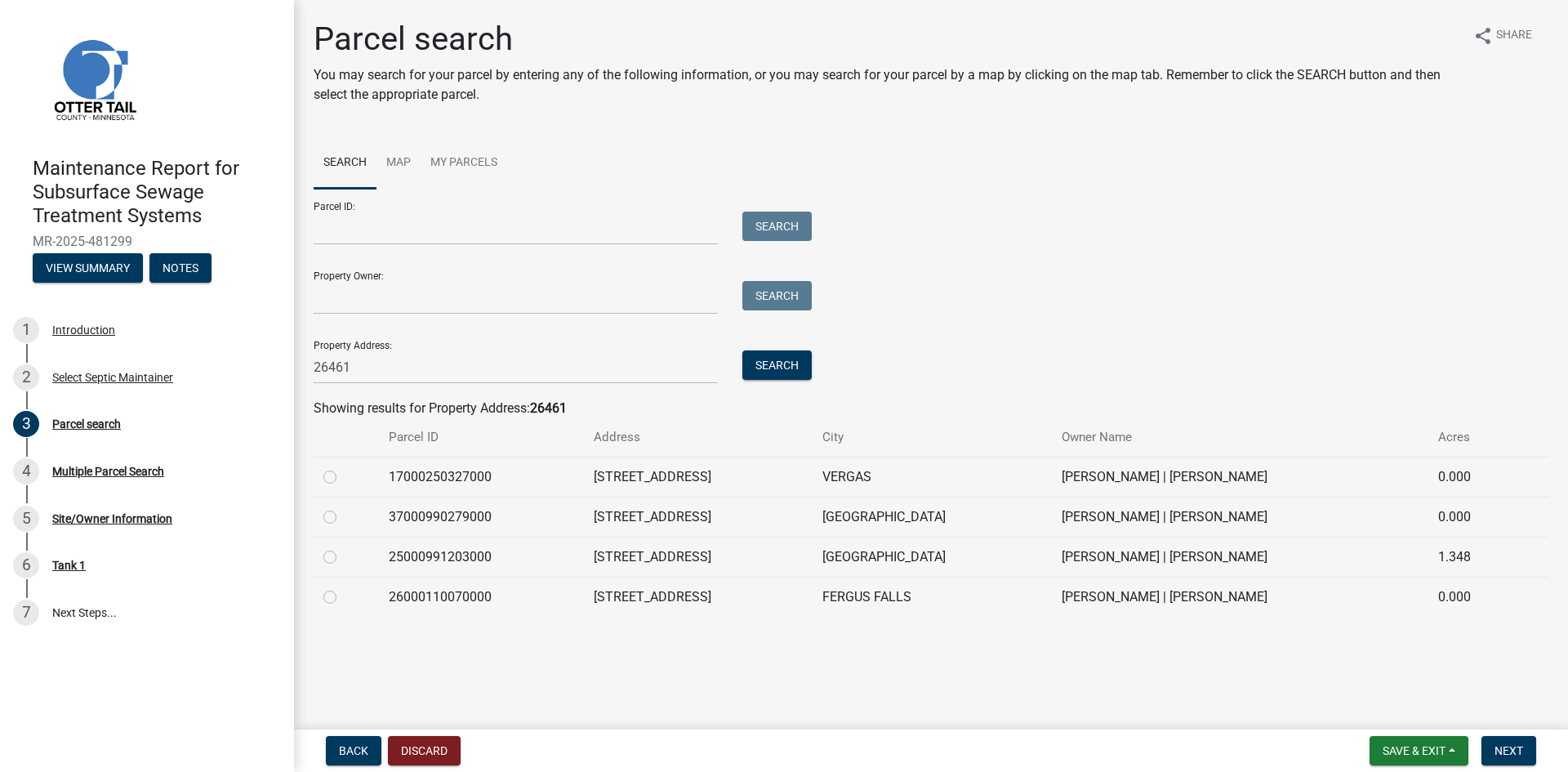
click at [343, 507] on label at bounding box center [343, 507] width 0 height 0
click at [343, 517] on input "radio" at bounding box center [348, 513] width 11 height 11
radio input "true"
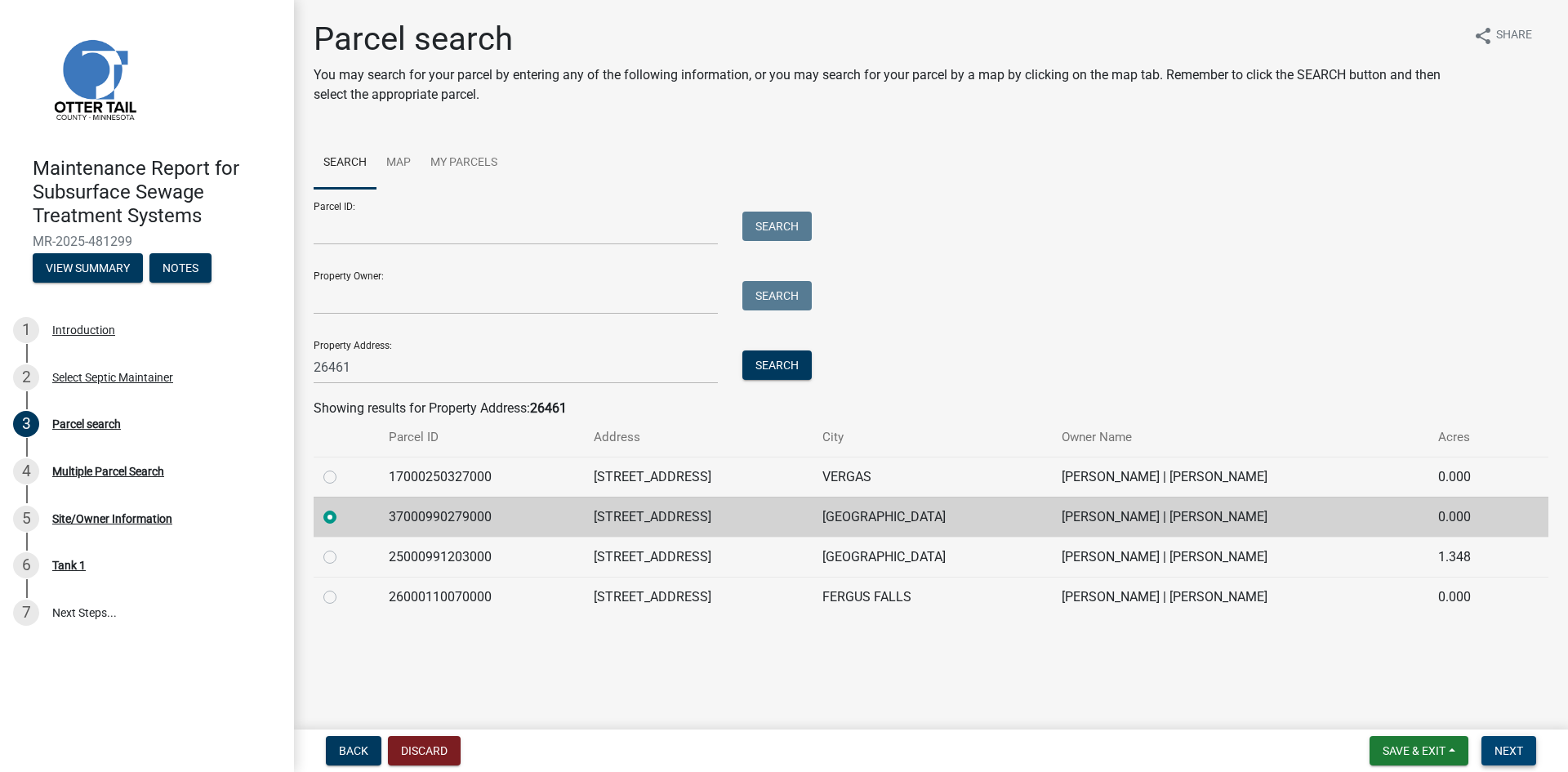
click at [1521, 753] on span "Next" at bounding box center [1509, 750] width 29 height 13
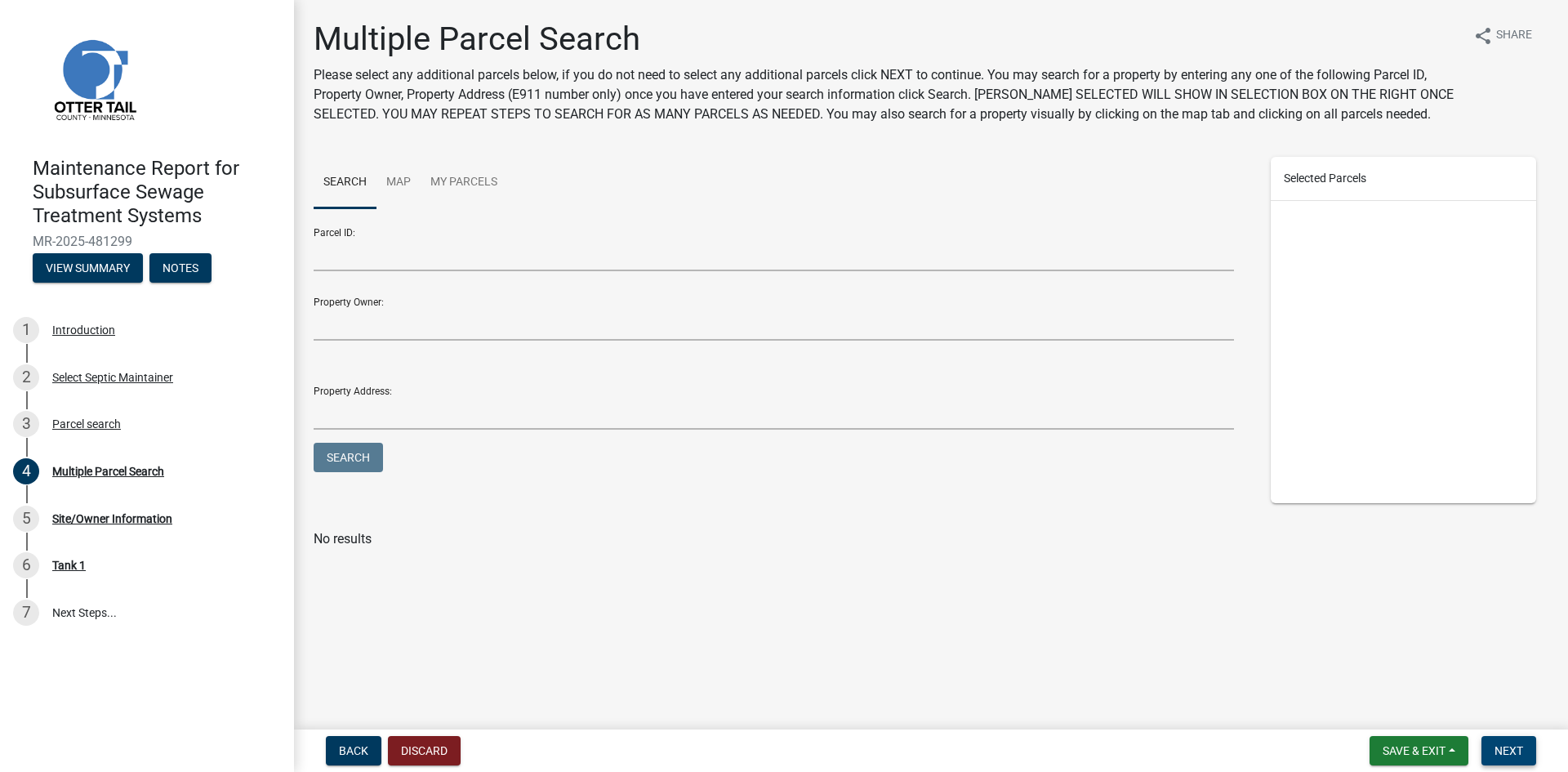
click at [1521, 753] on span "Next" at bounding box center [1509, 750] width 29 height 13
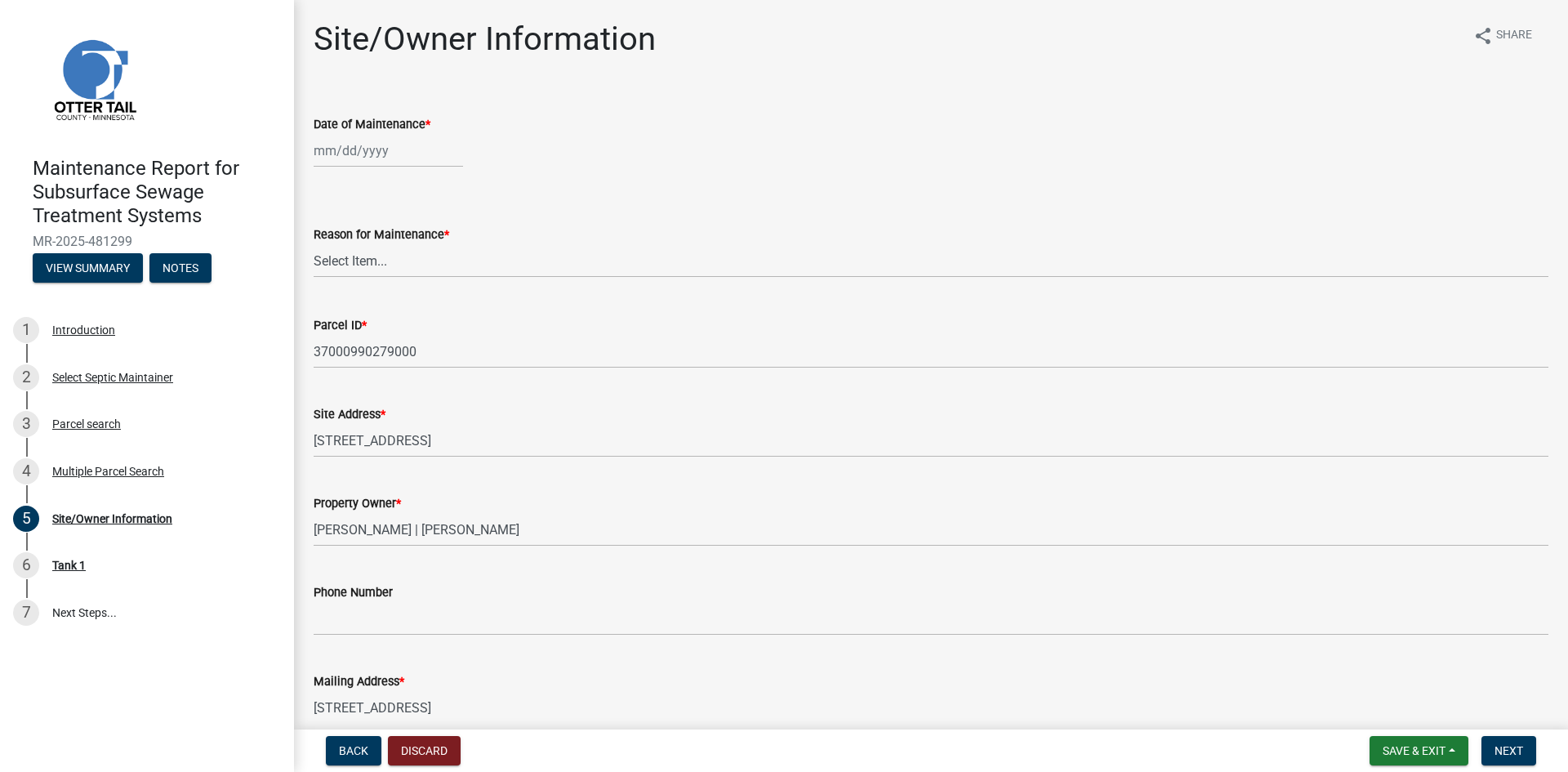
click at [366, 153] on div at bounding box center [388, 150] width 150 height 33
select select "9"
select select "2025"
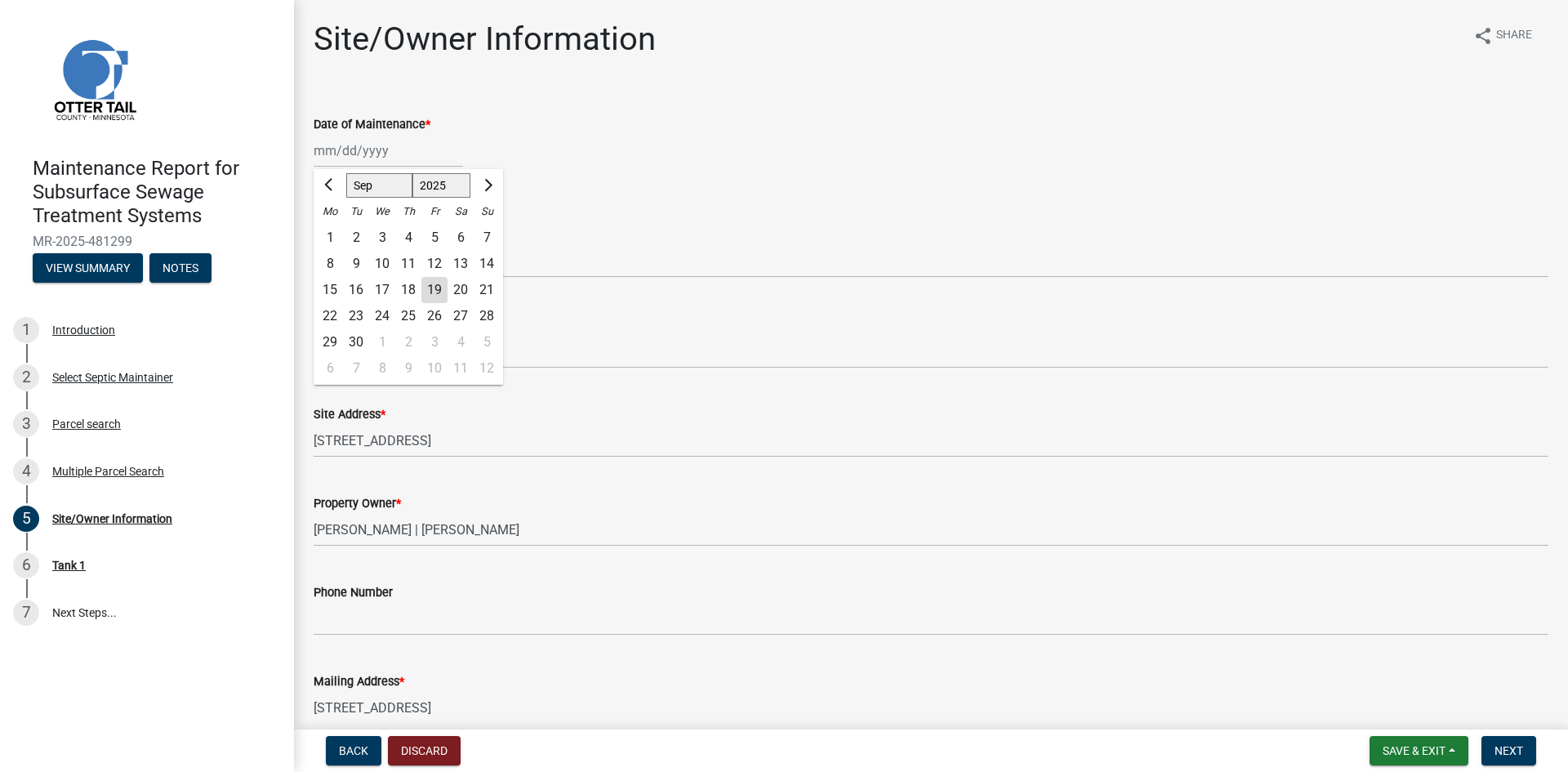
click at [353, 263] on div "9" at bounding box center [356, 264] width 26 height 26
type input "[DATE]"
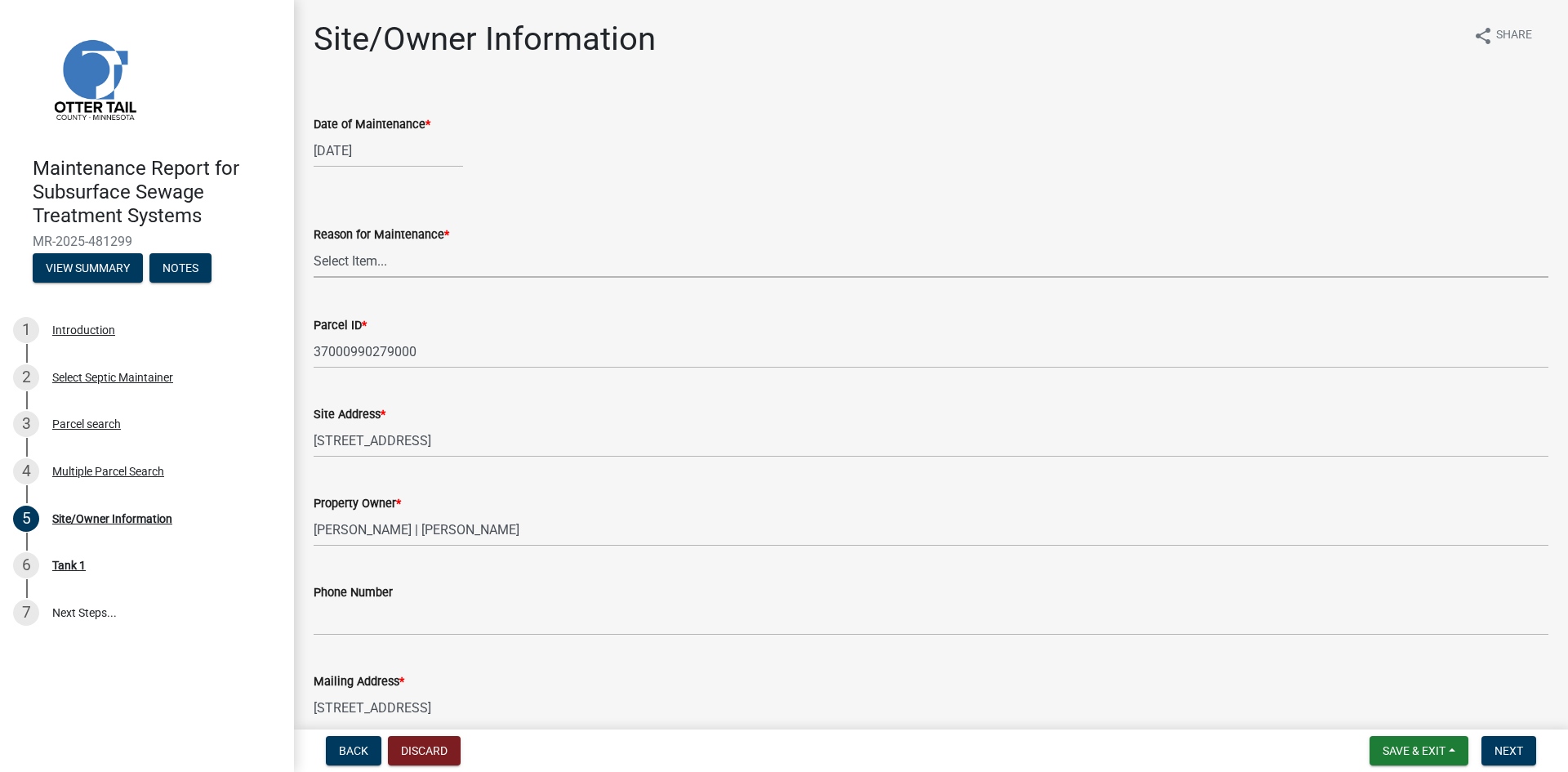
drag, startPoint x: 348, startPoint y: 261, endPoint x: 347, endPoint y: 276, distance: 15.0
click at [348, 261] on select "Select Item... Called Routine Other" at bounding box center [931, 261] width 1235 height 33
click at [313, 245] on select "Select Item... Called Routine Other" at bounding box center [931, 261] width 1235 height 33
select select "3ac72b63-7b21-42e4-8192-806faae7a4f1"
click at [1509, 748] on span "Next" at bounding box center [1509, 750] width 29 height 13
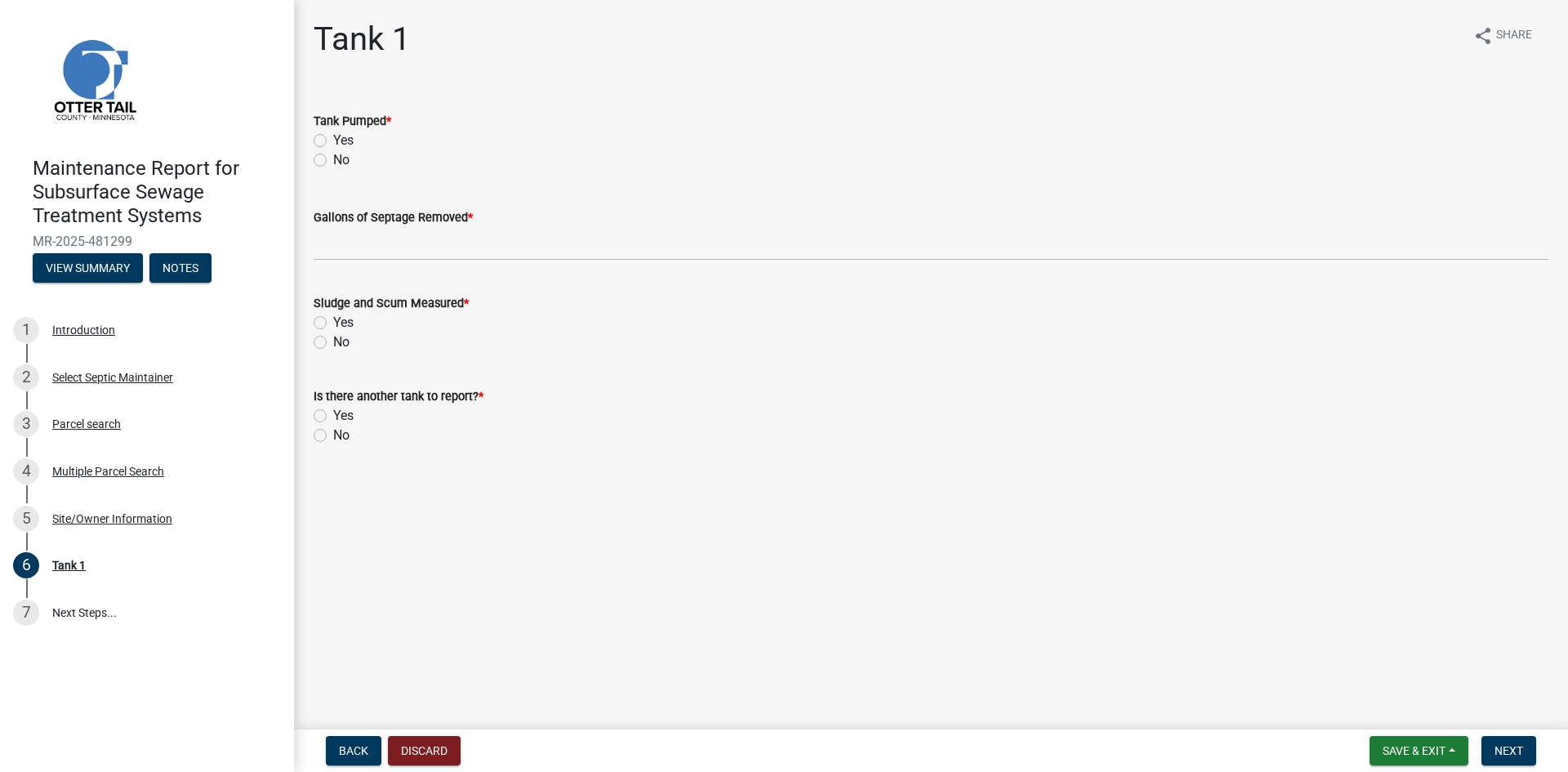
click at [333, 140] on label "Yes" at bounding box center [343, 141] width 21 height 20
click at [333, 140] on input "Yes" at bounding box center [339, 136] width 11 height 11
radio input "true"
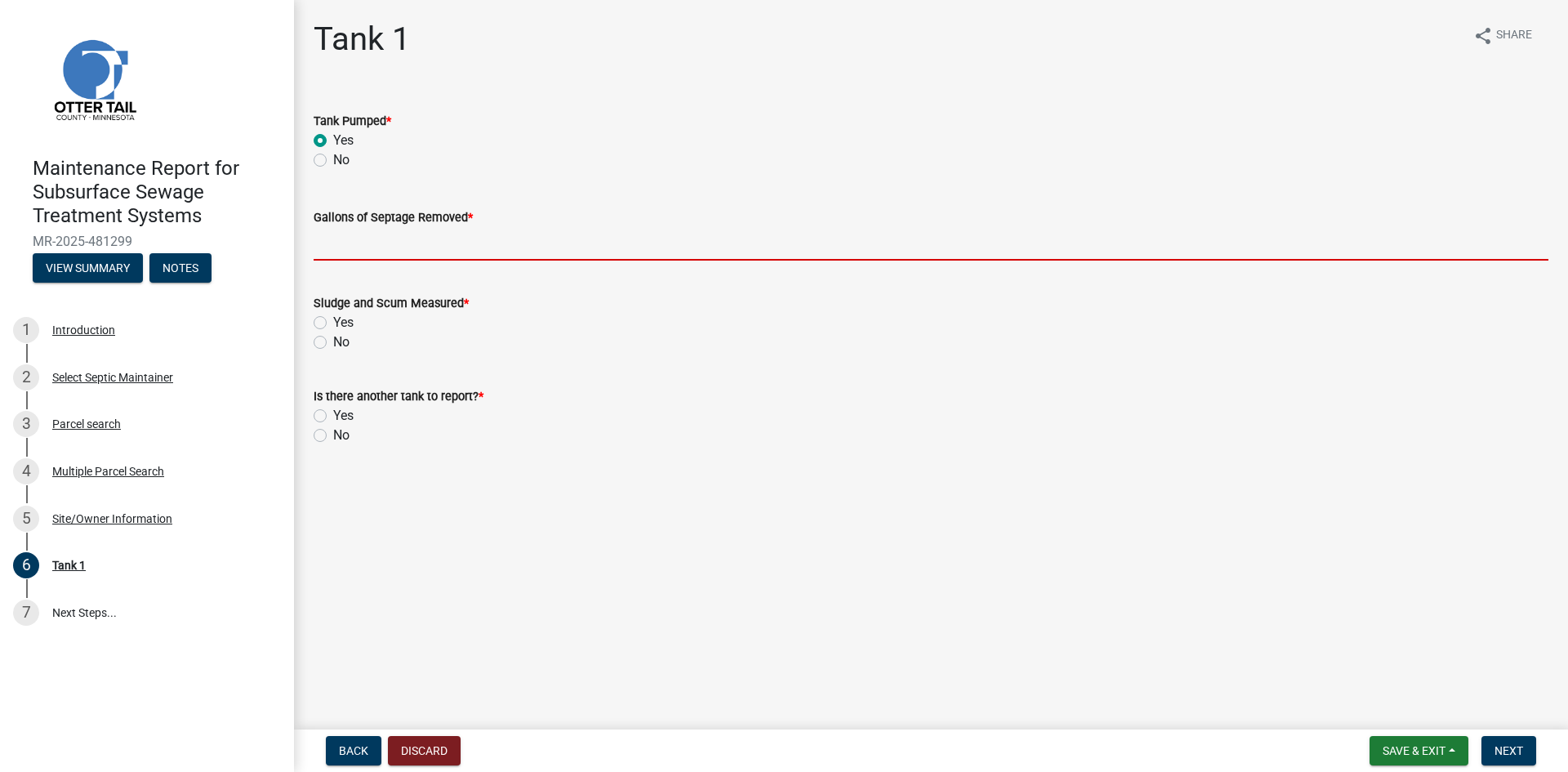
click at [340, 252] on input "Gallons of Septage Removed *" at bounding box center [931, 244] width 1235 height 33
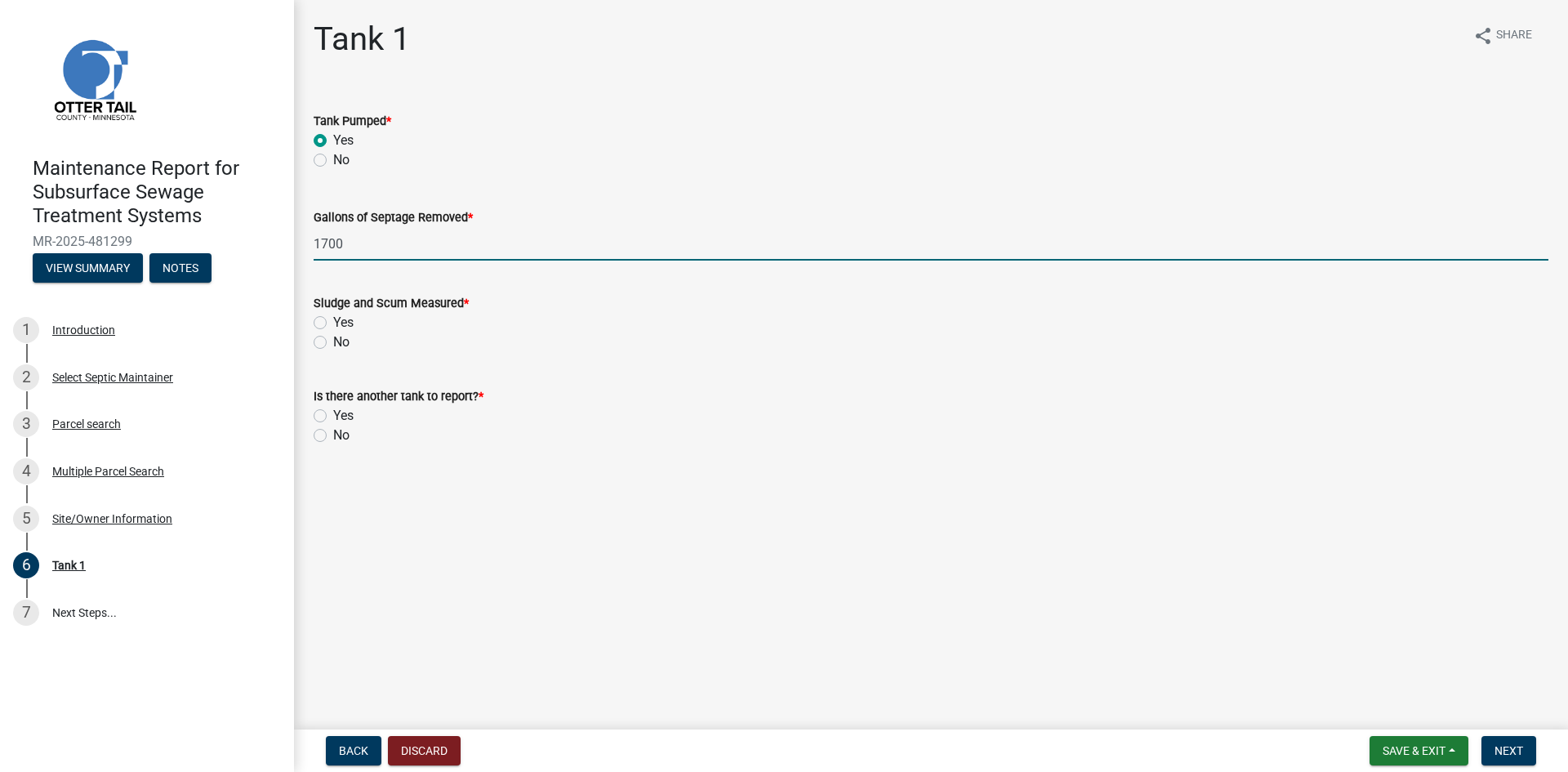
type input "1700"
drag, startPoint x: 320, startPoint y: 340, endPoint x: 305, endPoint y: 386, distance: 48.4
click at [333, 340] on label "No" at bounding box center [341, 342] width 16 height 20
click at [333, 340] on input "No" at bounding box center [339, 338] width 11 height 11
radio input "true"
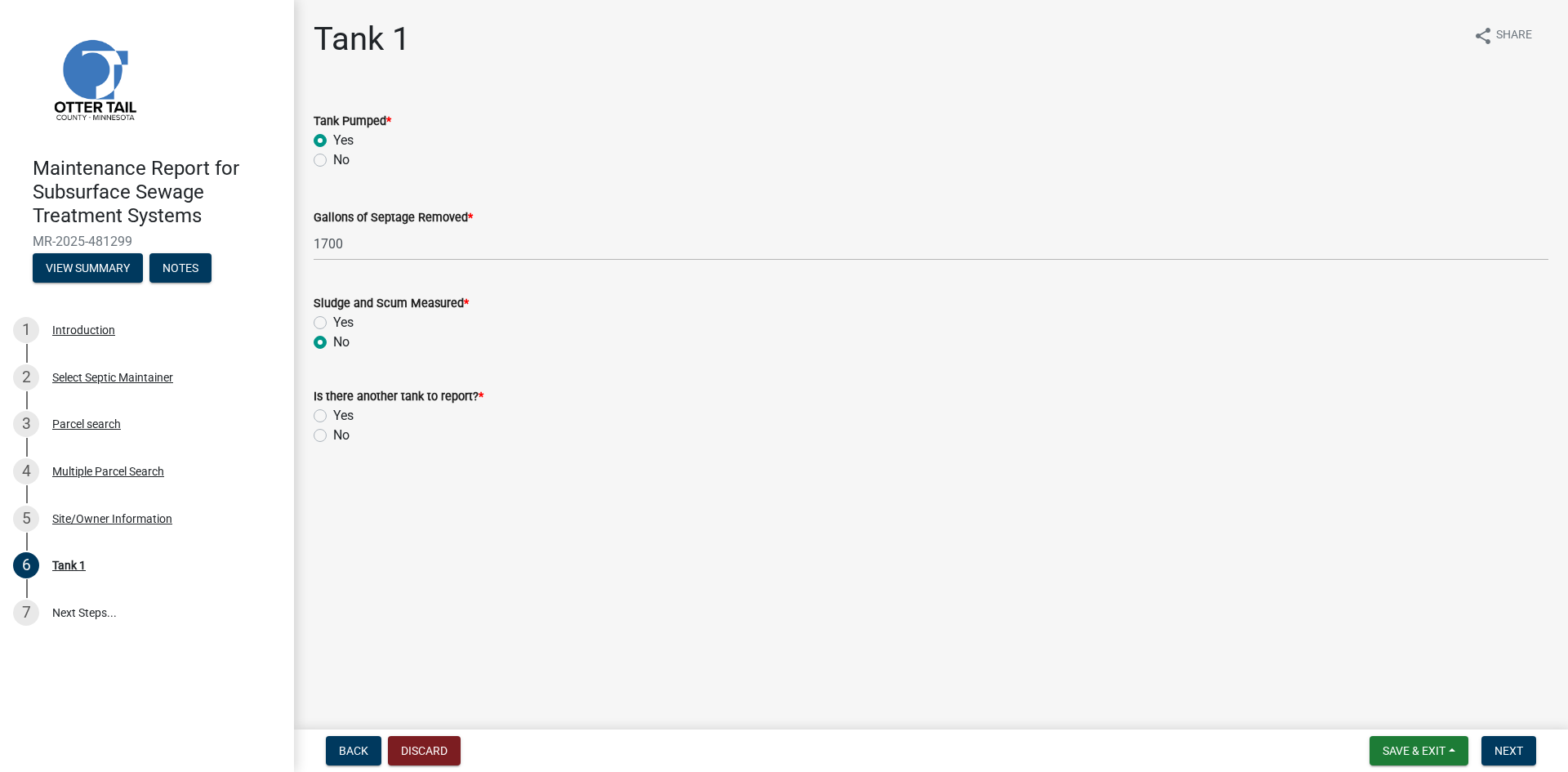
click at [333, 437] on label "No" at bounding box center [341, 435] width 16 height 20
click at [333, 436] on input "No" at bounding box center [339, 431] width 11 height 11
radio input "true"
click at [1523, 754] on span "Next" at bounding box center [1509, 750] width 29 height 13
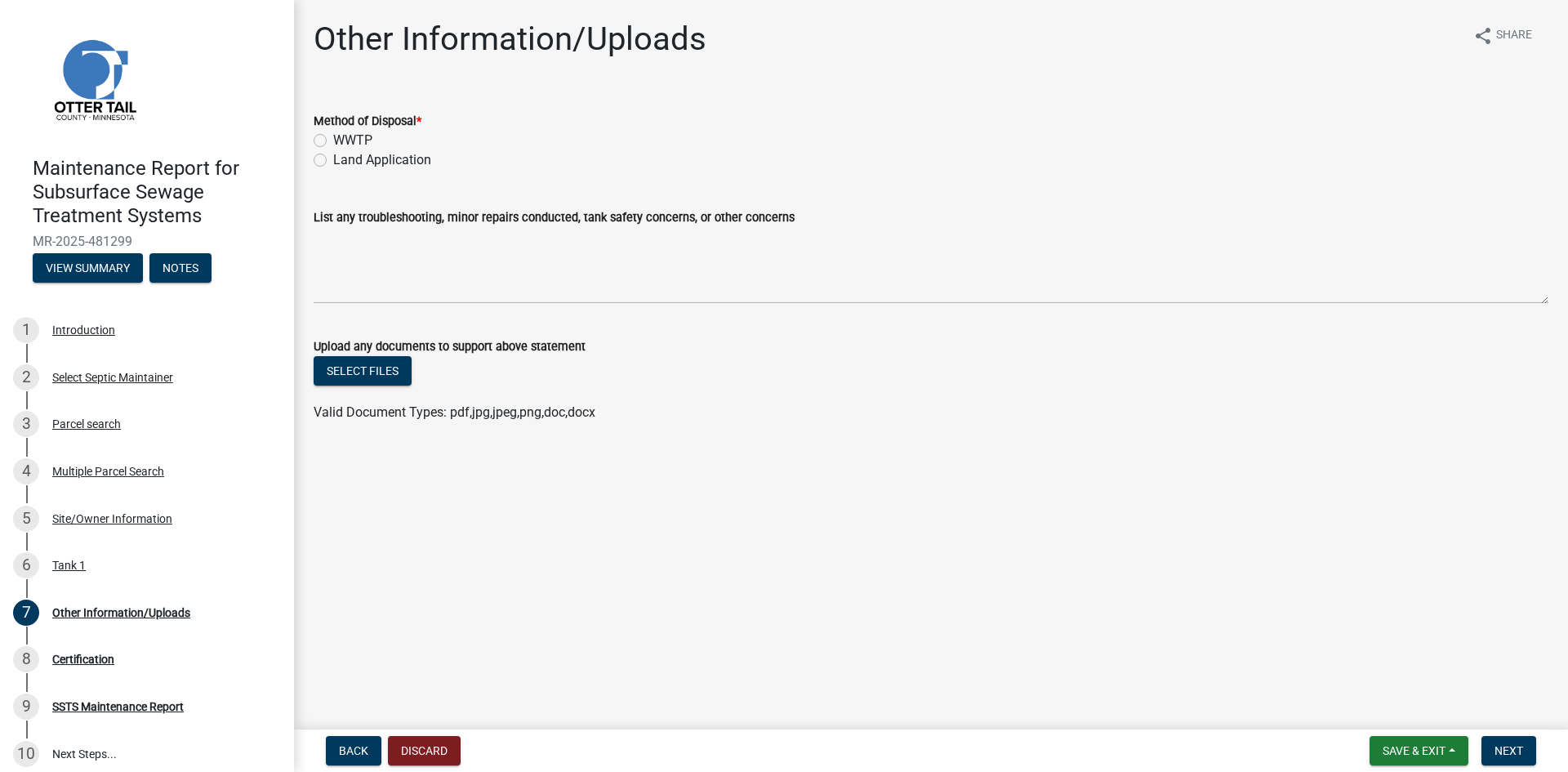
click at [407, 163] on label "Land Application" at bounding box center [382, 160] width 98 height 20
click at [344, 161] on input "Land Application" at bounding box center [339, 155] width 11 height 11
radio input "true"
click at [1503, 754] on span "Next" at bounding box center [1509, 750] width 29 height 13
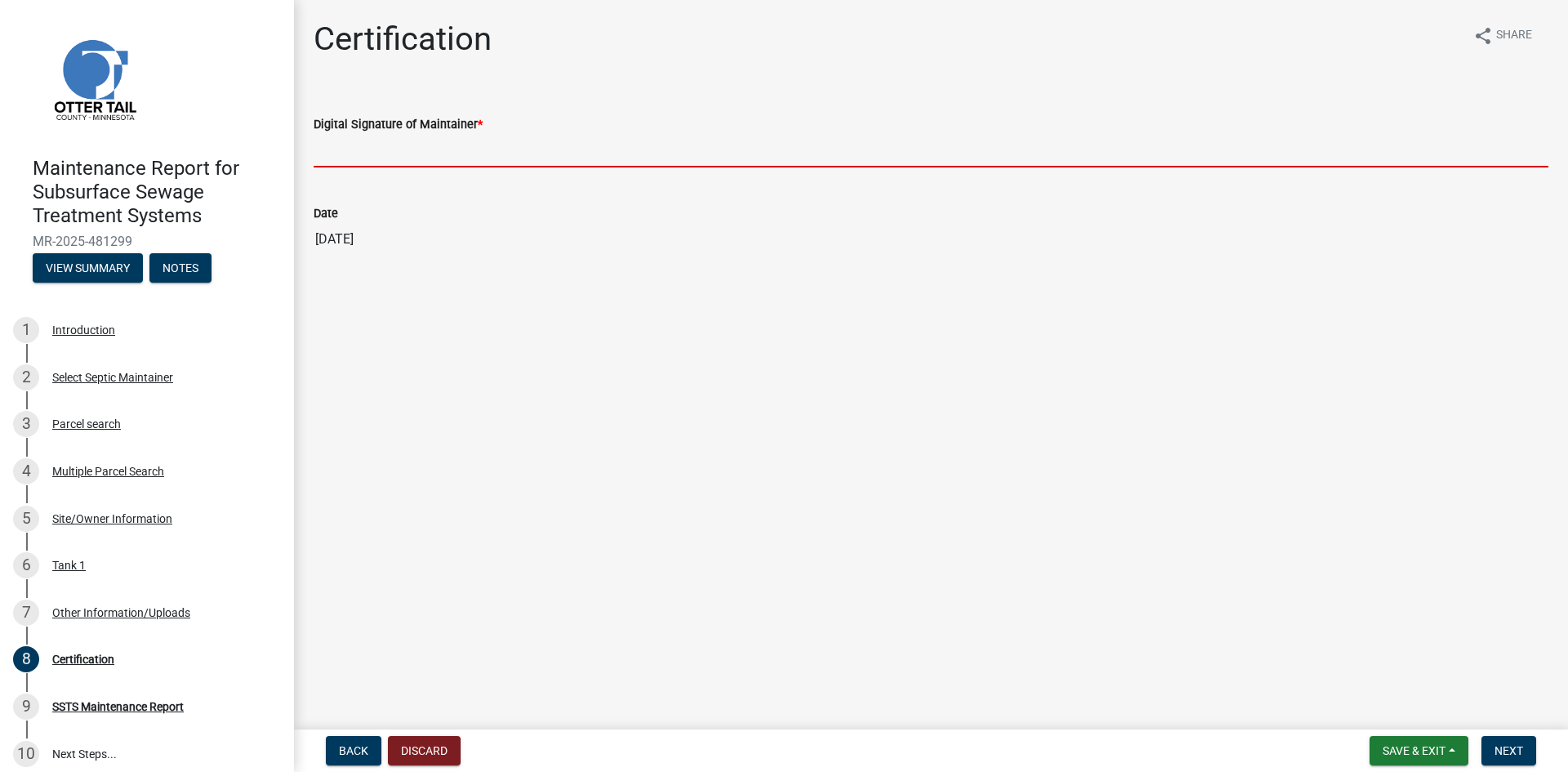
click at [405, 153] on input "Digital Signature of Maintainer *" at bounding box center [931, 150] width 1235 height 33
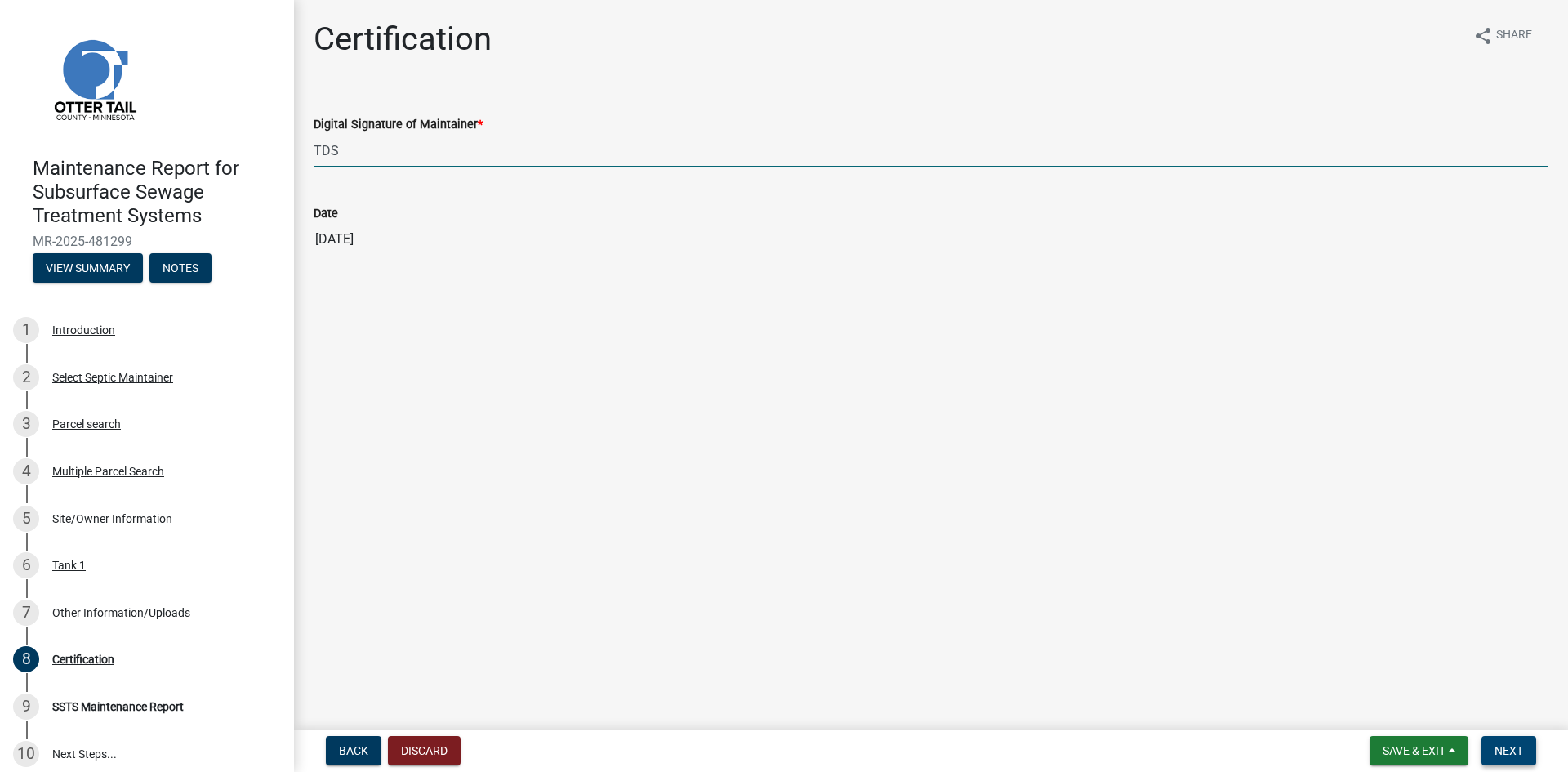
type input "TDS"
click at [1508, 742] on button "Next" at bounding box center [1508, 750] width 55 height 30
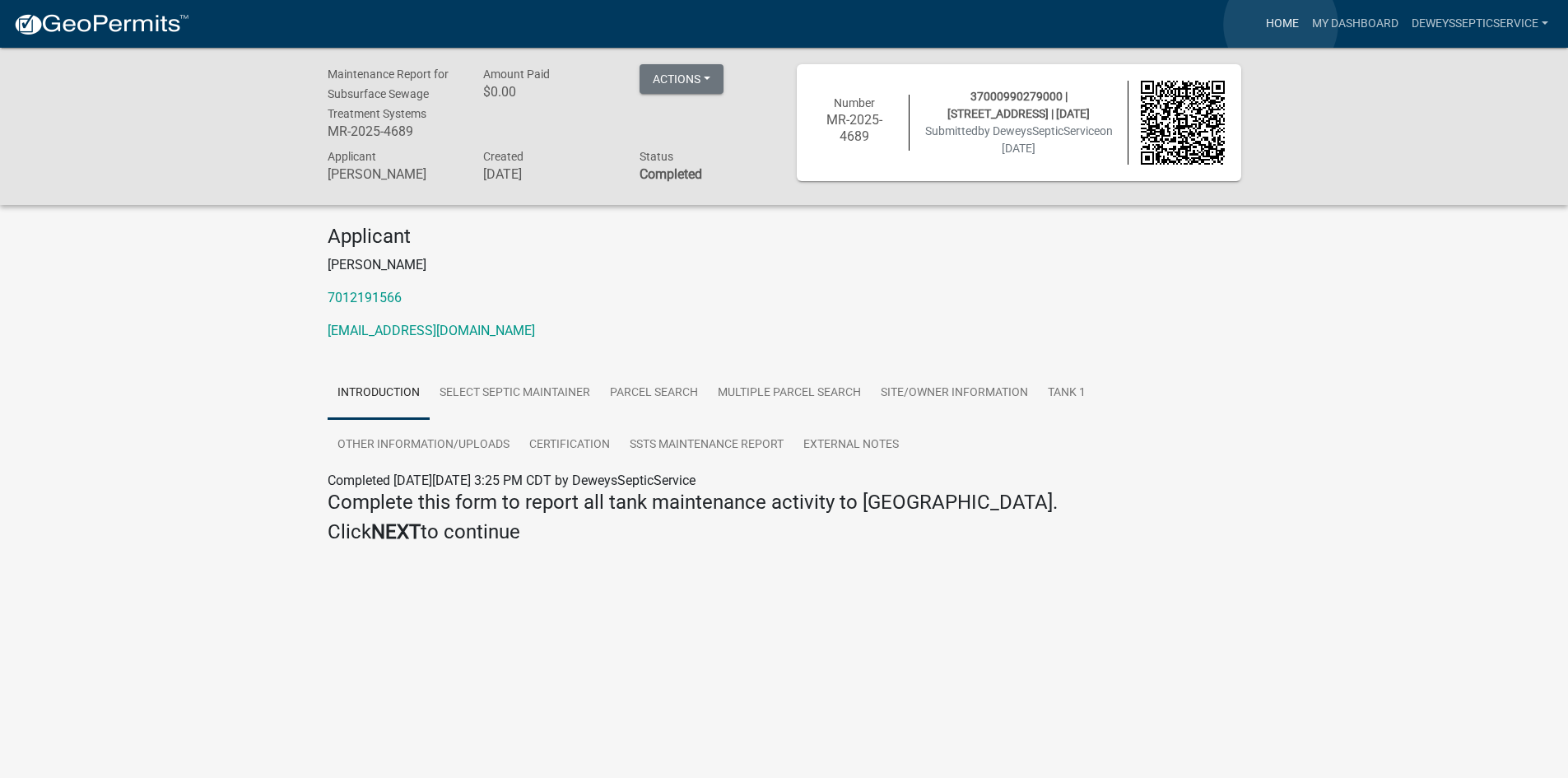
click at [1281, 24] on link "Home" at bounding box center [1282, 24] width 46 height 31
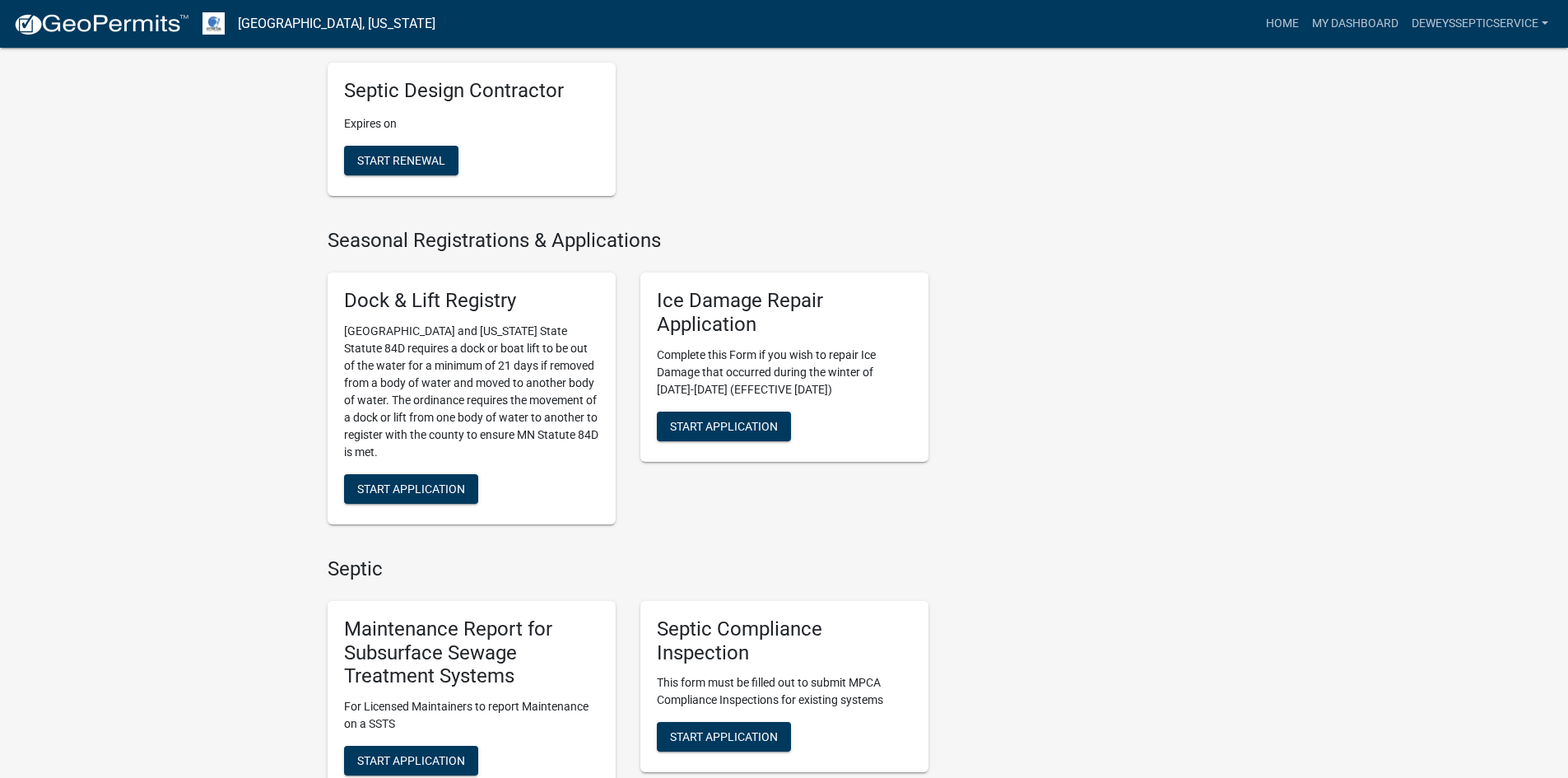
scroll to position [905, 0]
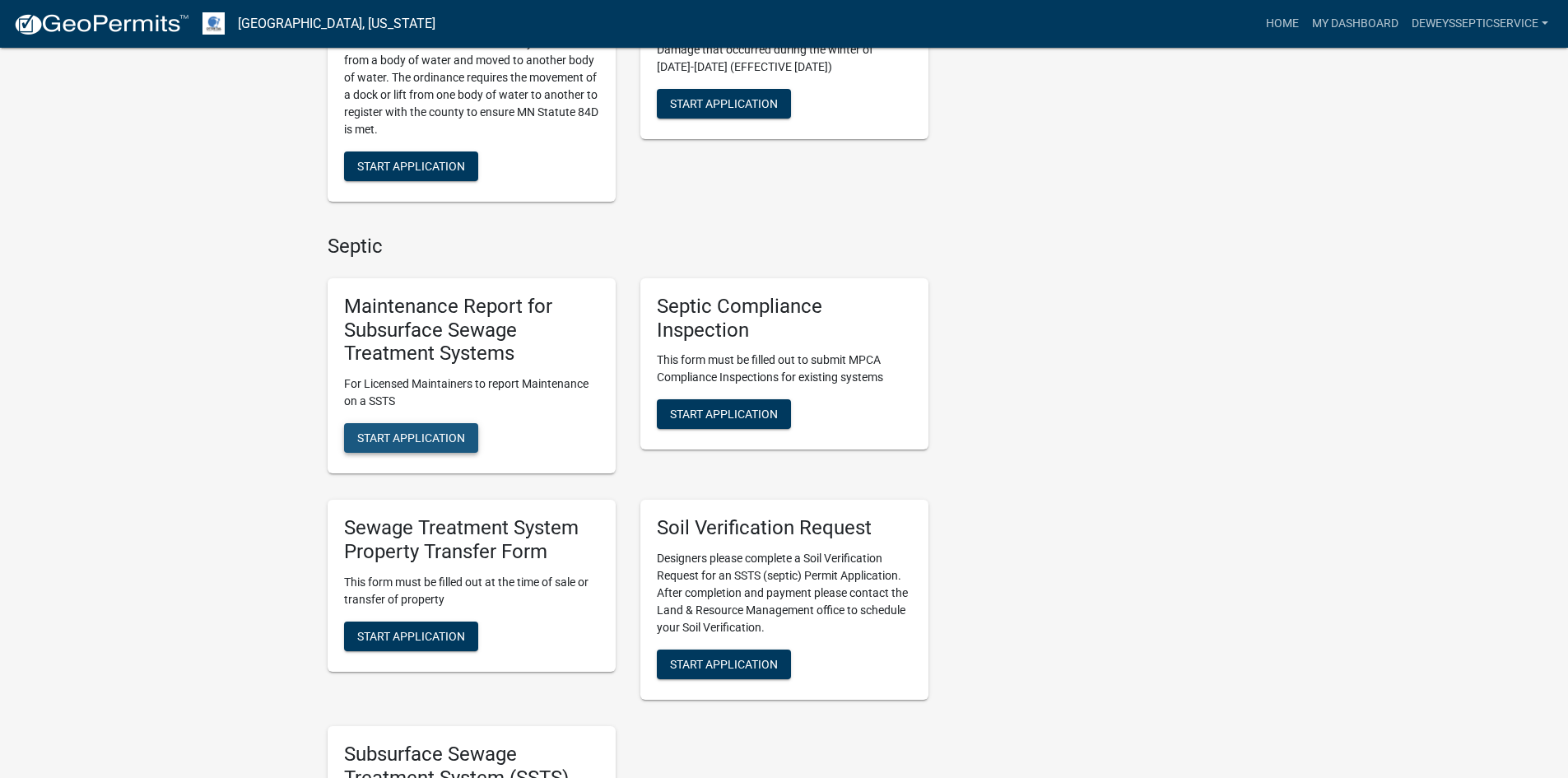
click at [366, 433] on span "Start Application" at bounding box center [411, 438] width 108 height 13
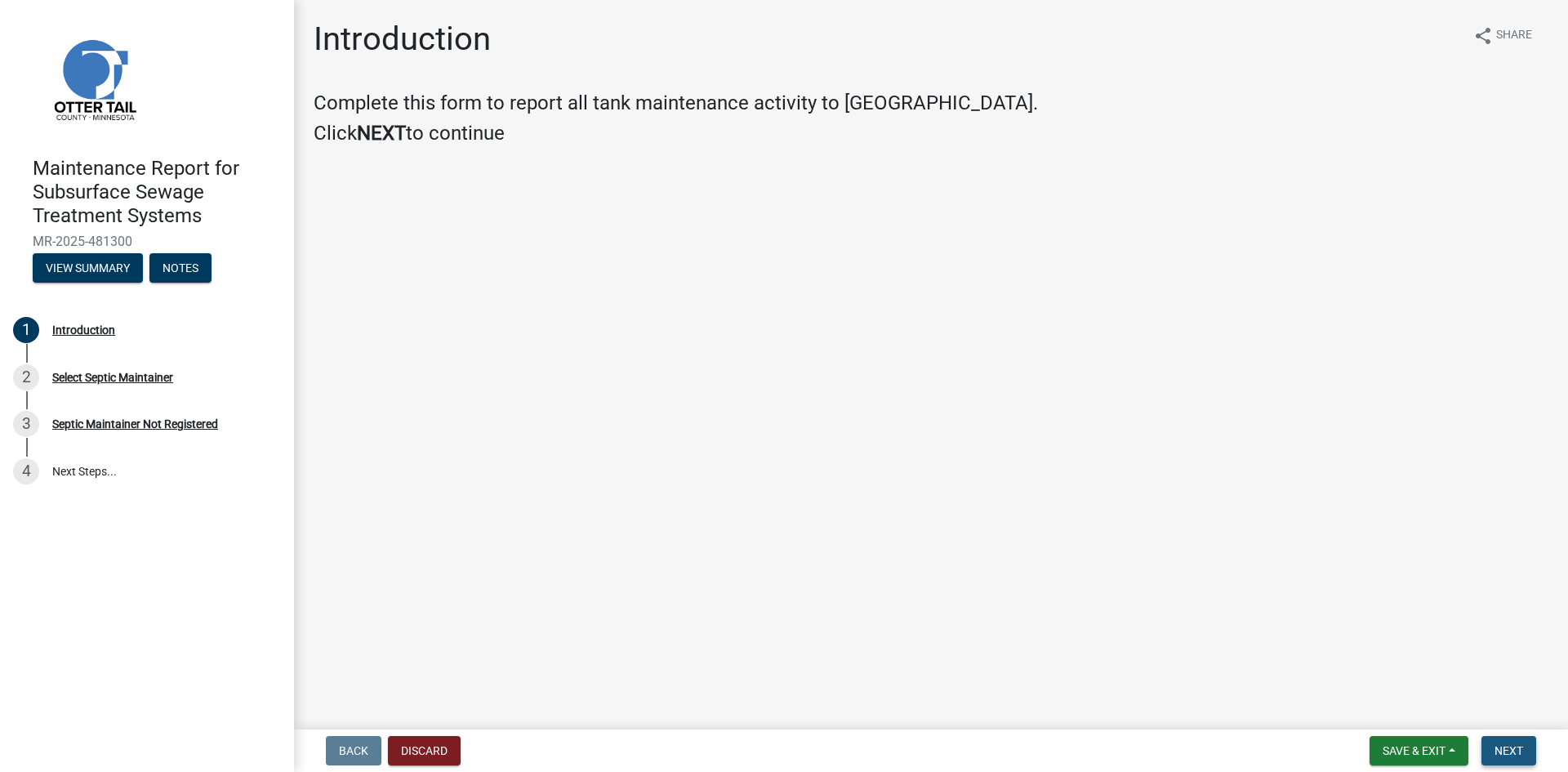
click at [1503, 747] on span "Next" at bounding box center [1509, 750] width 29 height 13
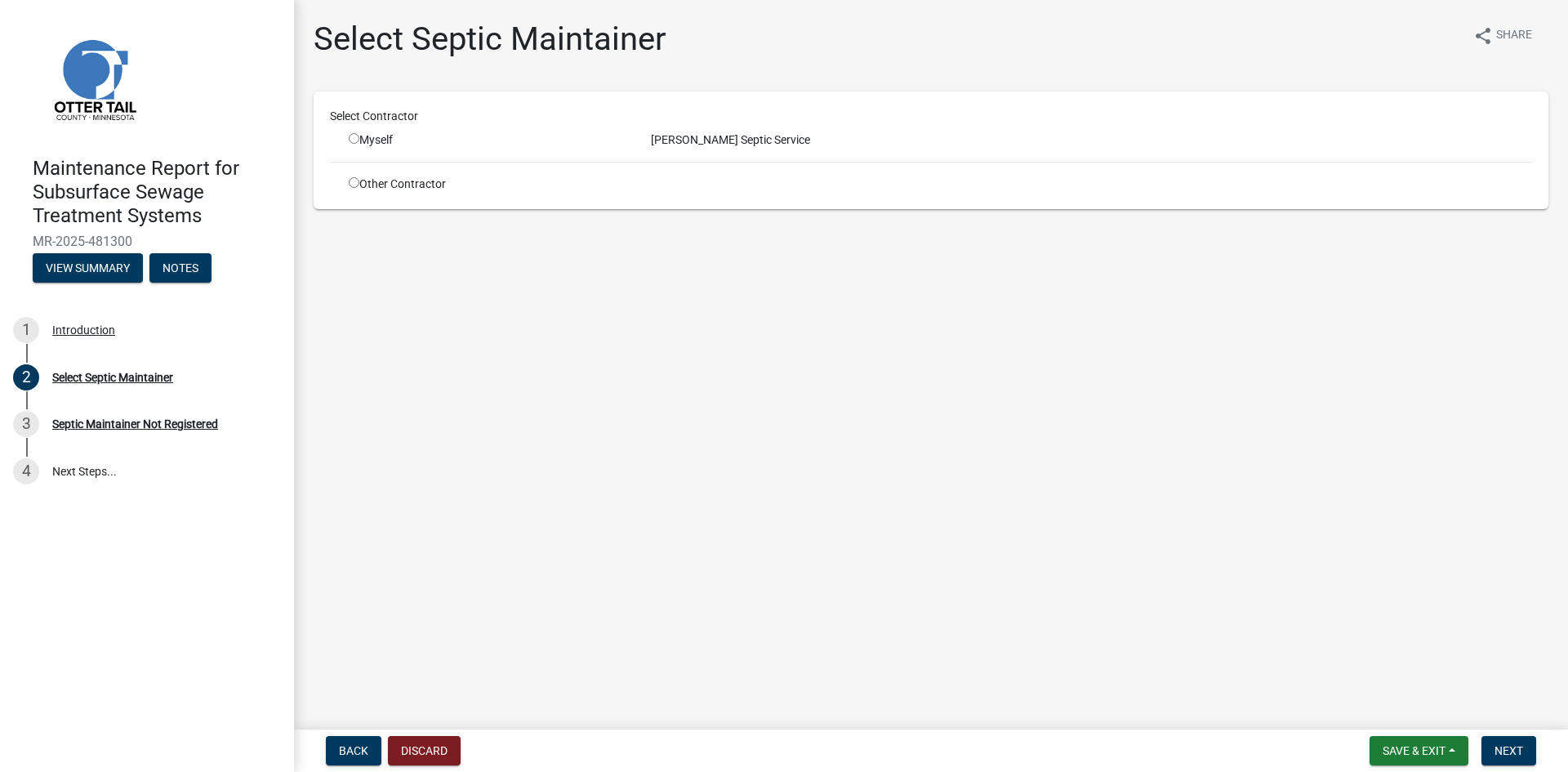
click at [354, 139] on input "radio" at bounding box center [354, 138] width 11 height 11
radio input "true"
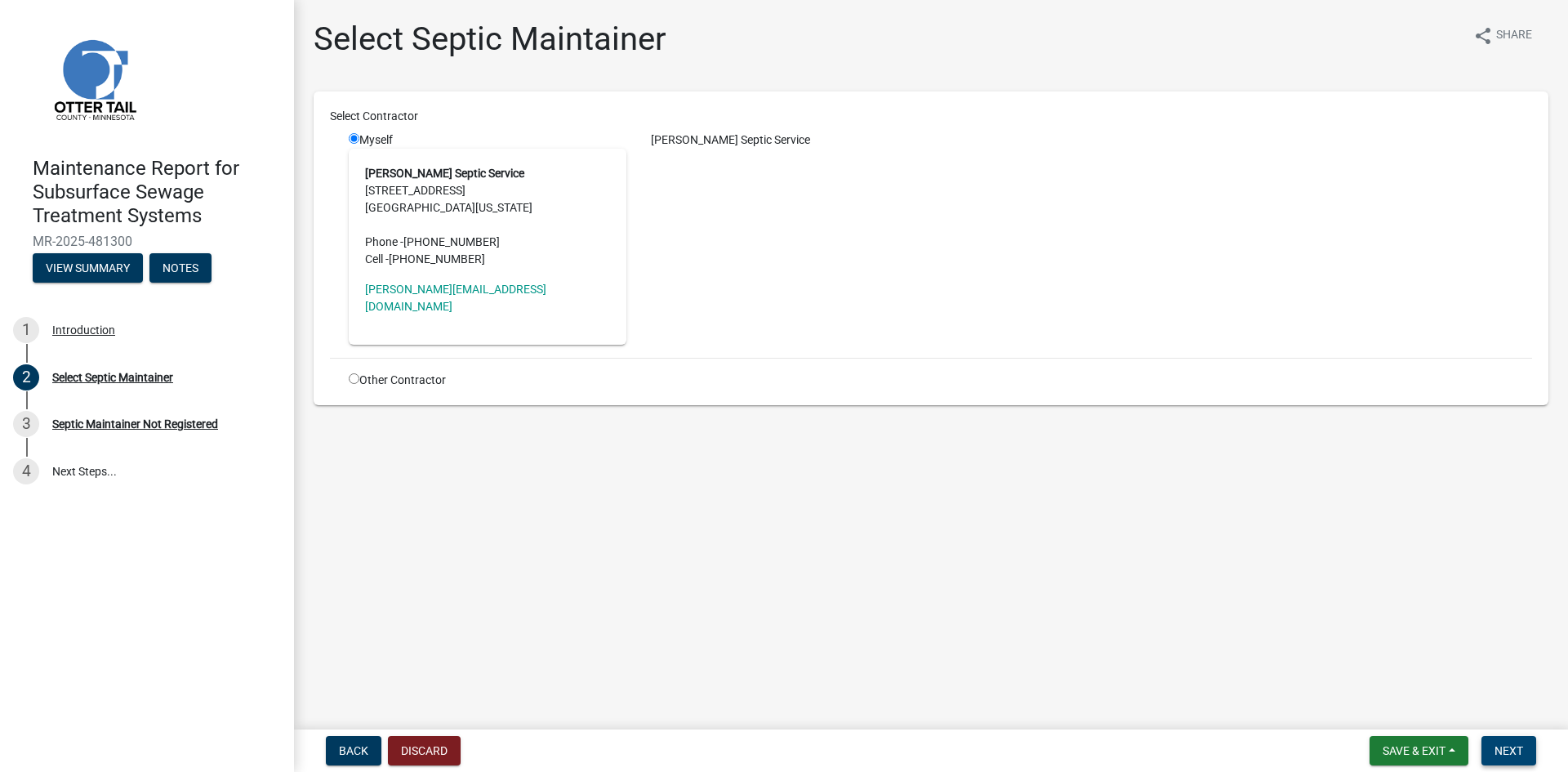
click at [1509, 755] on span "Next" at bounding box center [1509, 750] width 29 height 13
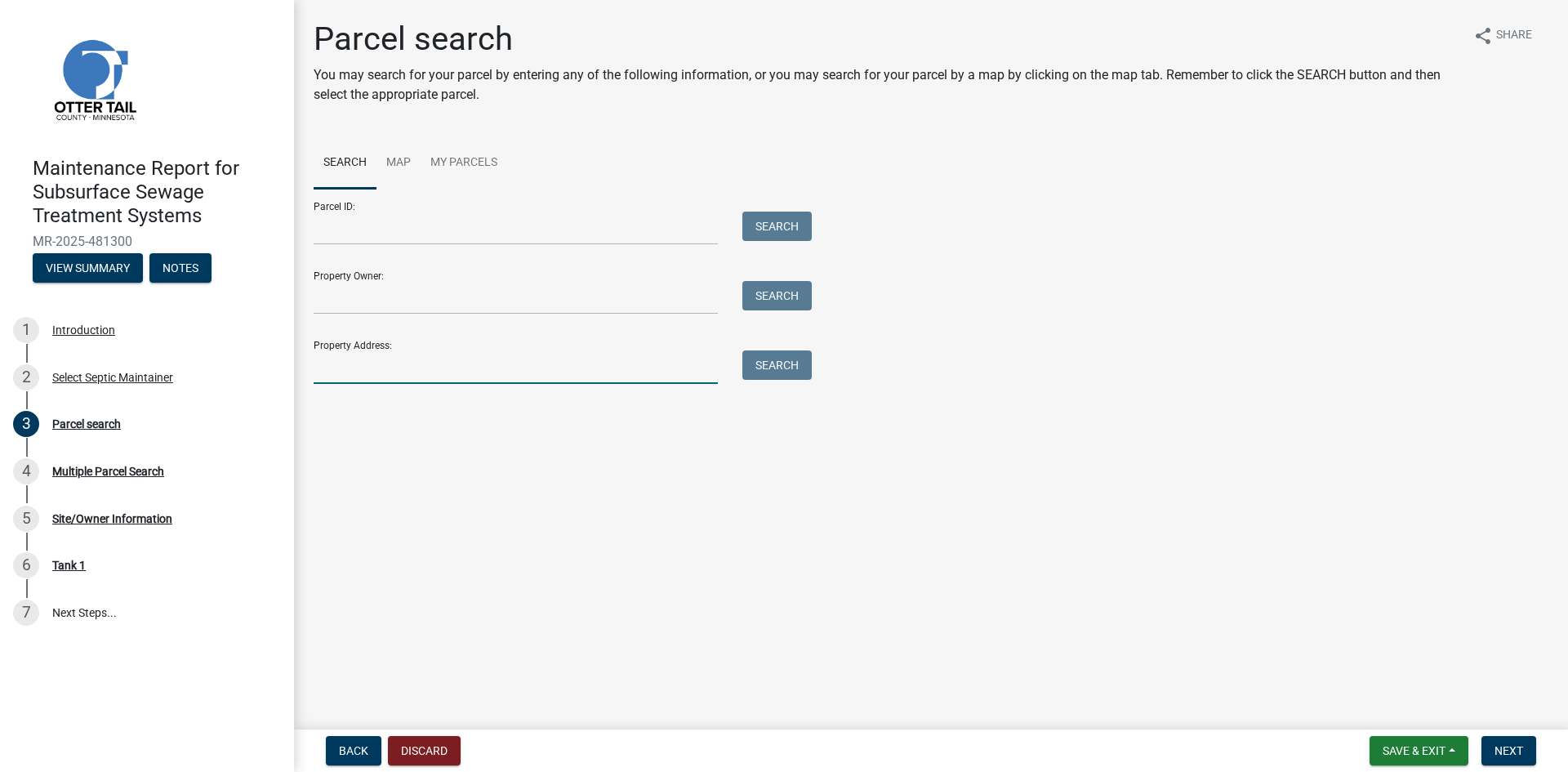
click at [454, 365] on input "Property Address:" at bounding box center [515, 367] width 404 height 33
type input "51288"
click at [797, 370] on button "Search" at bounding box center [776, 365] width 70 height 30
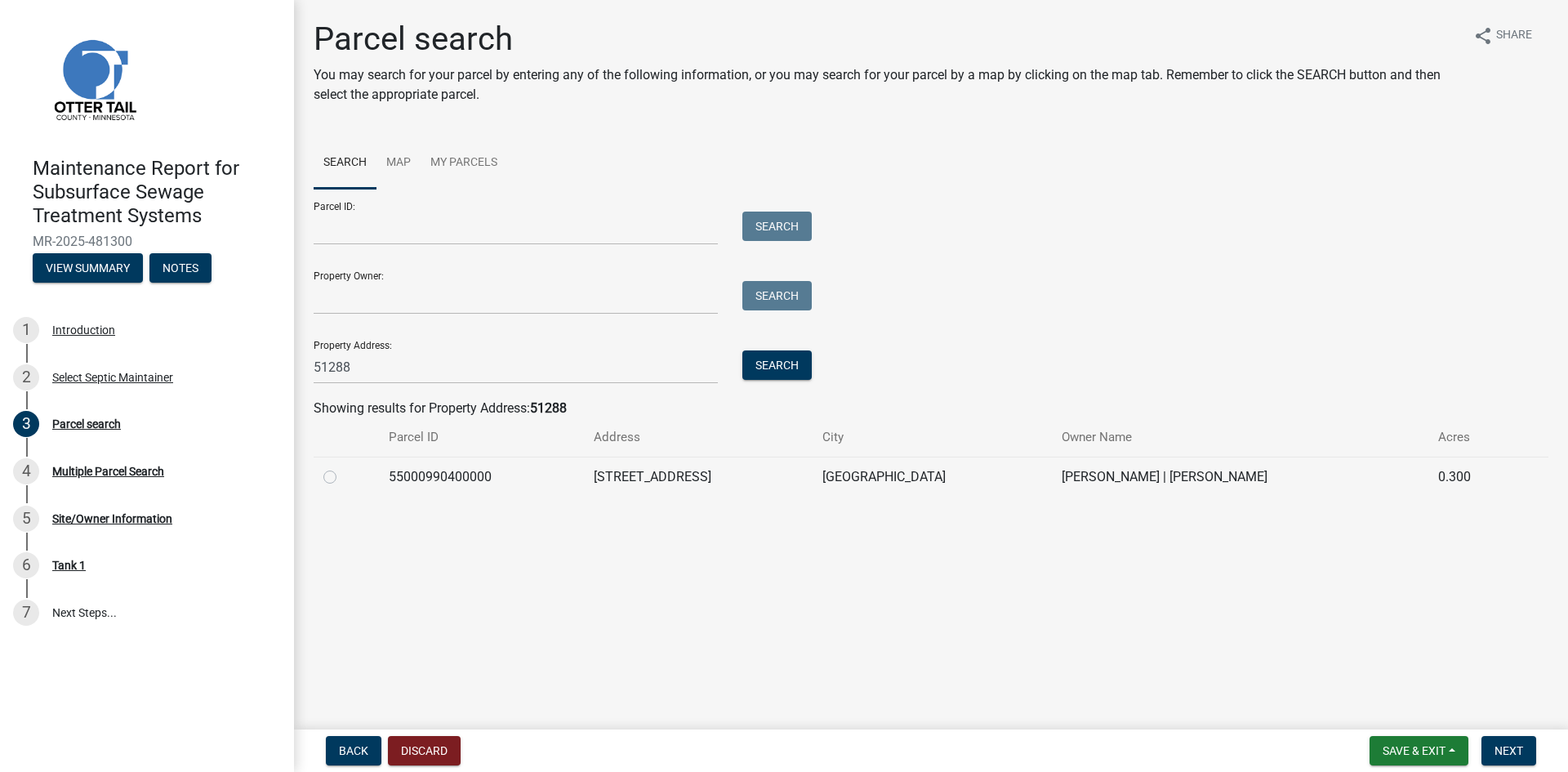
click at [343, 468] on label at bounding box center [343, 468] width 0 height 0
click at [343, 475] on input "radio" at bounding box center [348, 473] width 11 height 11
radio input "true"
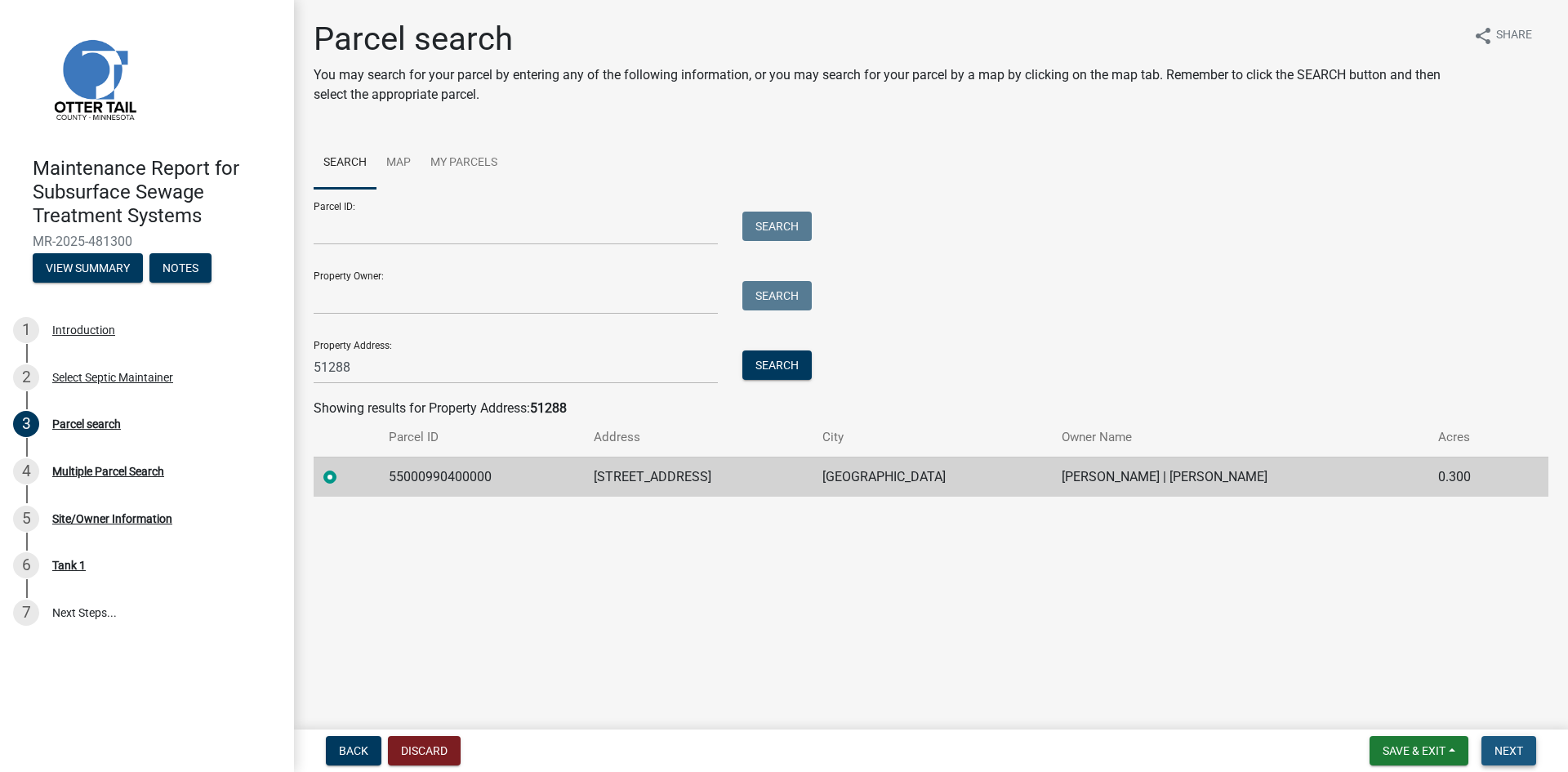
click at [1507, 750] on span "Next" at bounding box center [1509, 750] width 29 height 13
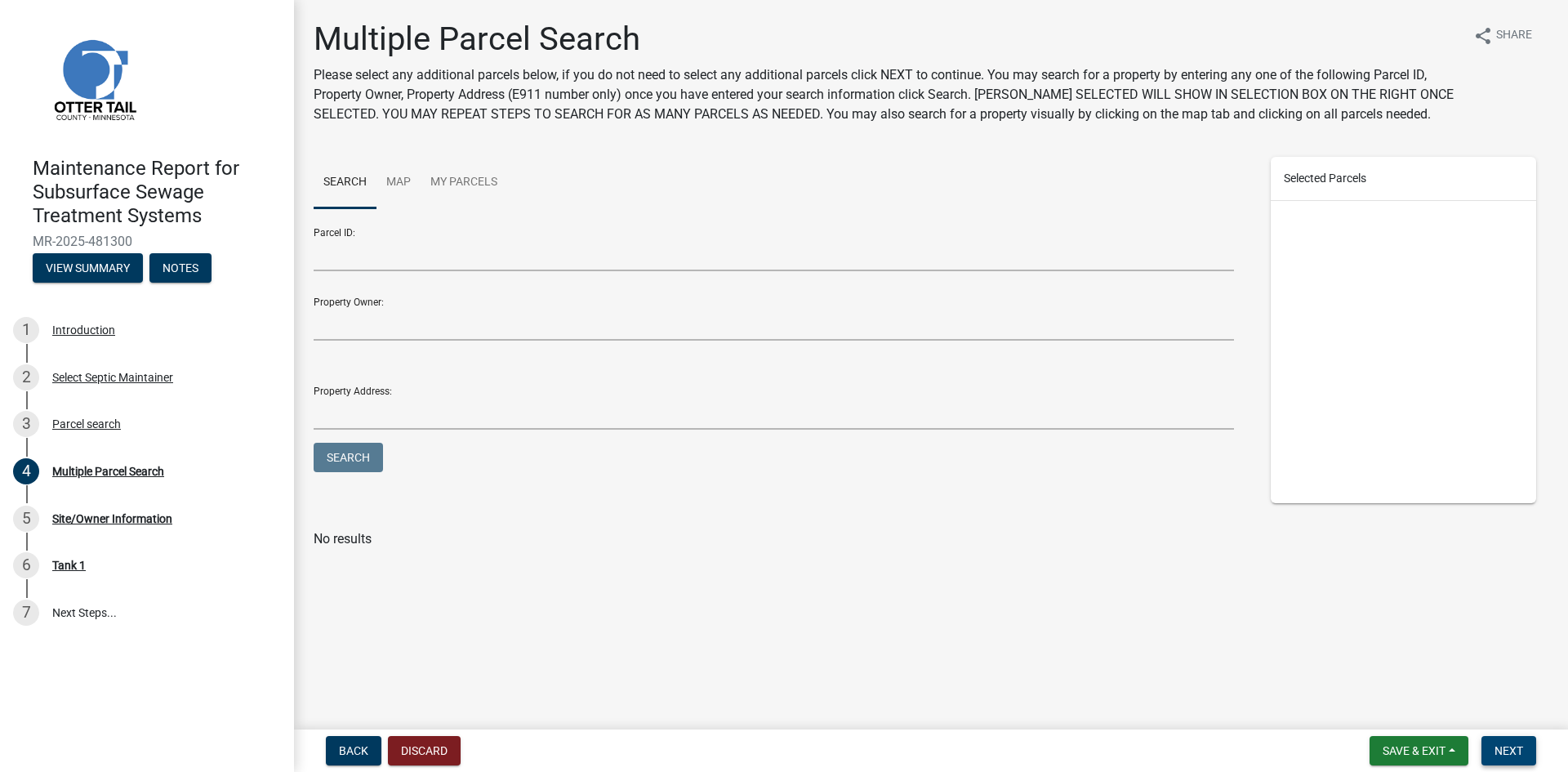
click at [1507, 750] on span "Next" at bounding box center [1509, 750] width 29 height 13
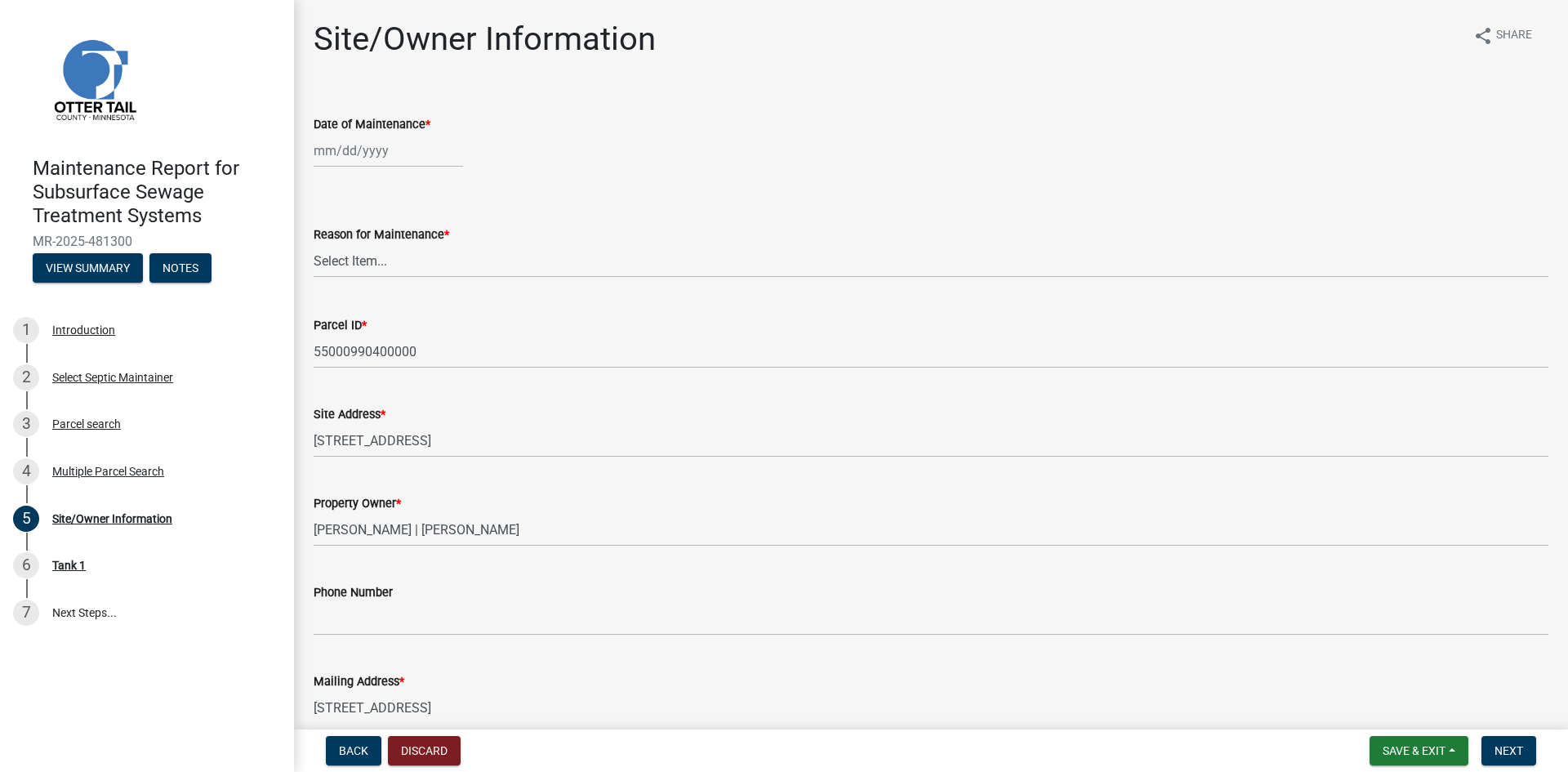
click at [352, 145] on div at bounding box center [388, 150] width 150 height 33
select select "9"
select select "2025"
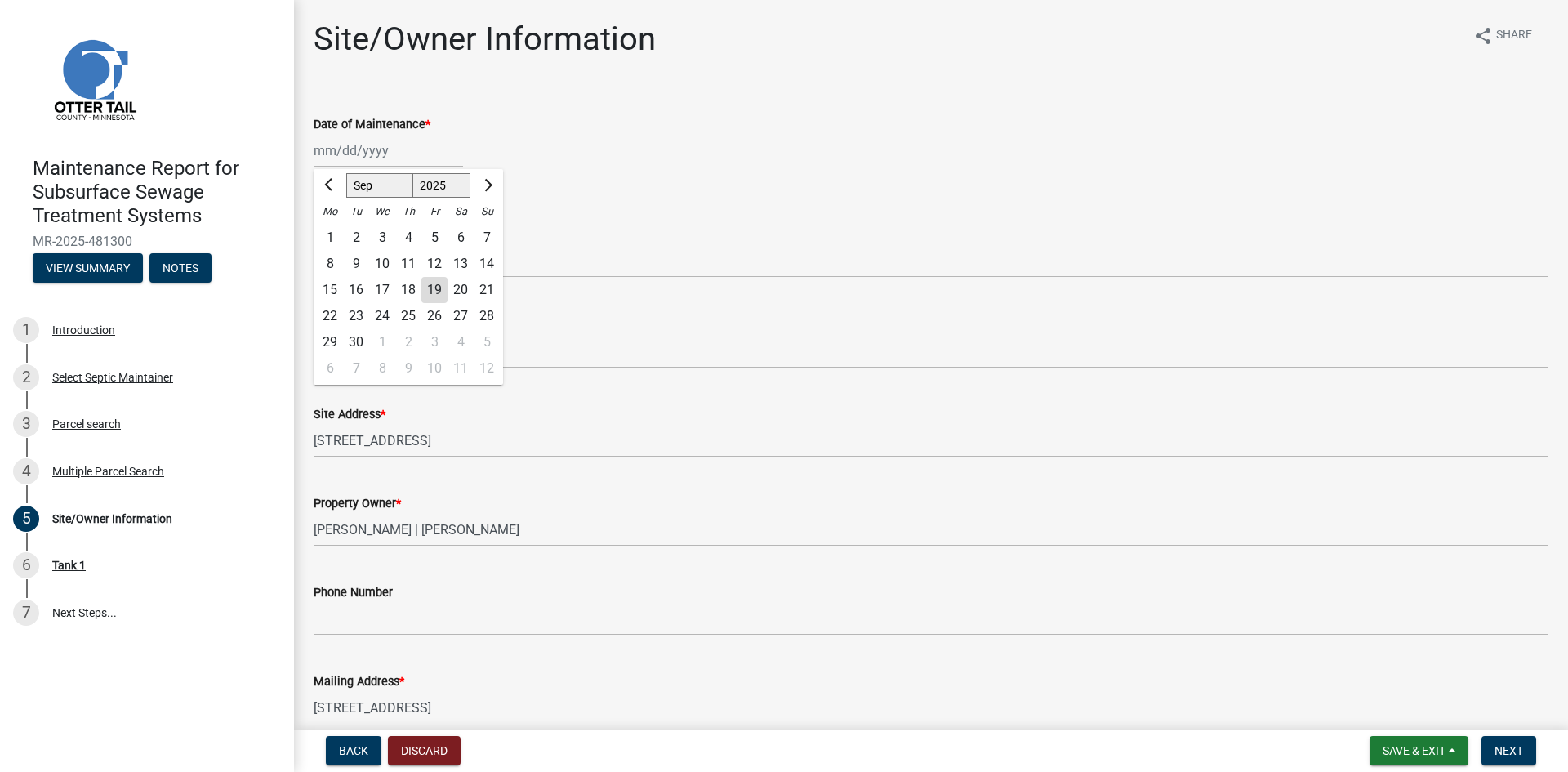
click at [356, 258] on div "9" at bounding box center [356, 264] width 26 height 26
type input "[DATE]"
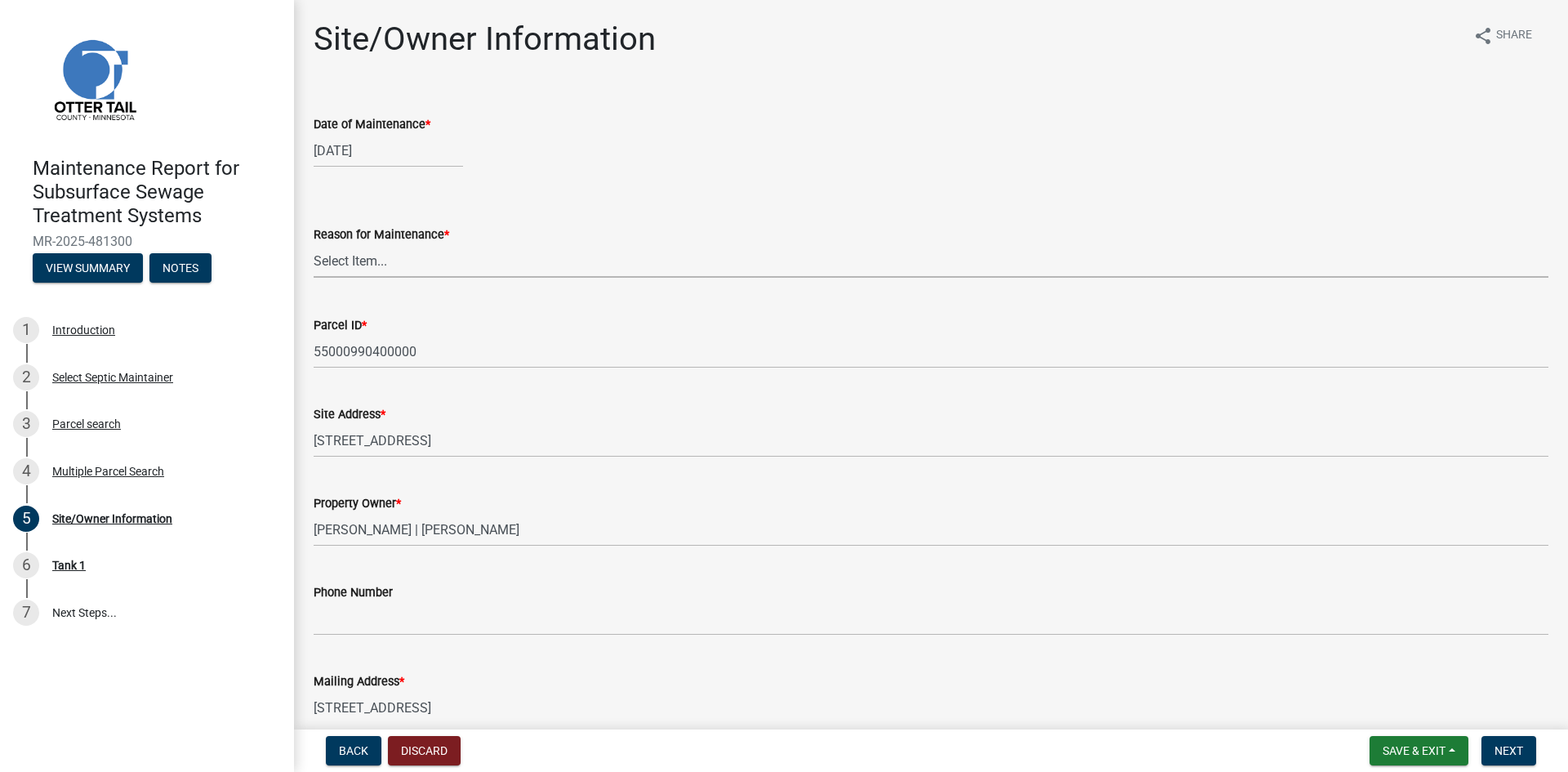
click at [356, 258] on select "Select Item... Called Routine Other" at bounding box center [931, 261] width 1235 height 33
click at [313, 245] on select "Select Item... Called Routine Other" at bounding box center [931, 261] width 1235 height 33
select select "3ac72b63-7b21-42e4-8192-806faae7a4f1"
click at [1510, 751] on span "Next" at bounding box center [1509, 750] width 29 height 13
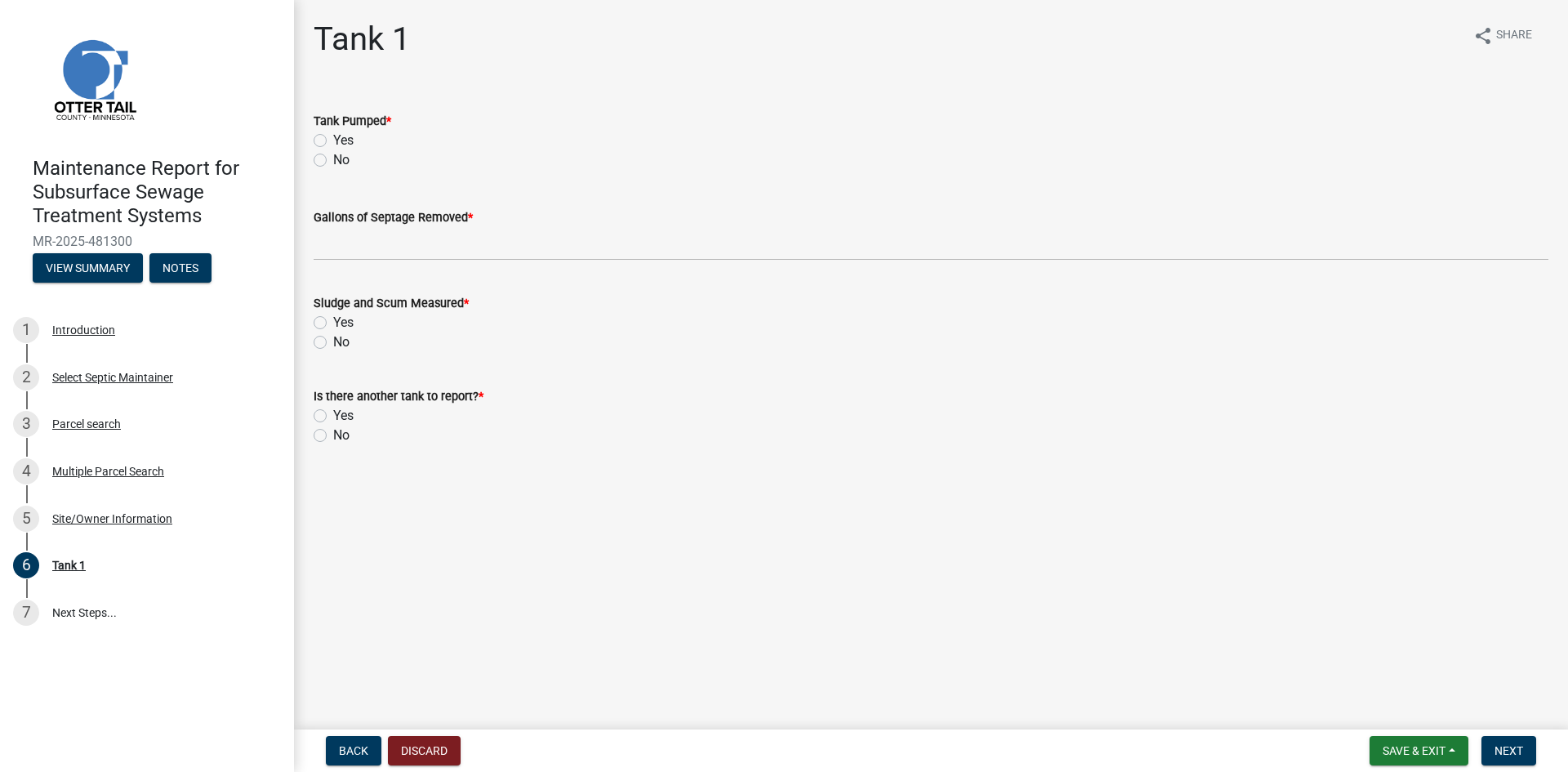
click at [333, 137] on label "Yes" at bounding box center [343, 141] width 21 height 20
click at [333, 137] on input "Yes" at bounding box center [339, 136] width 11 height 11
radio input "true"
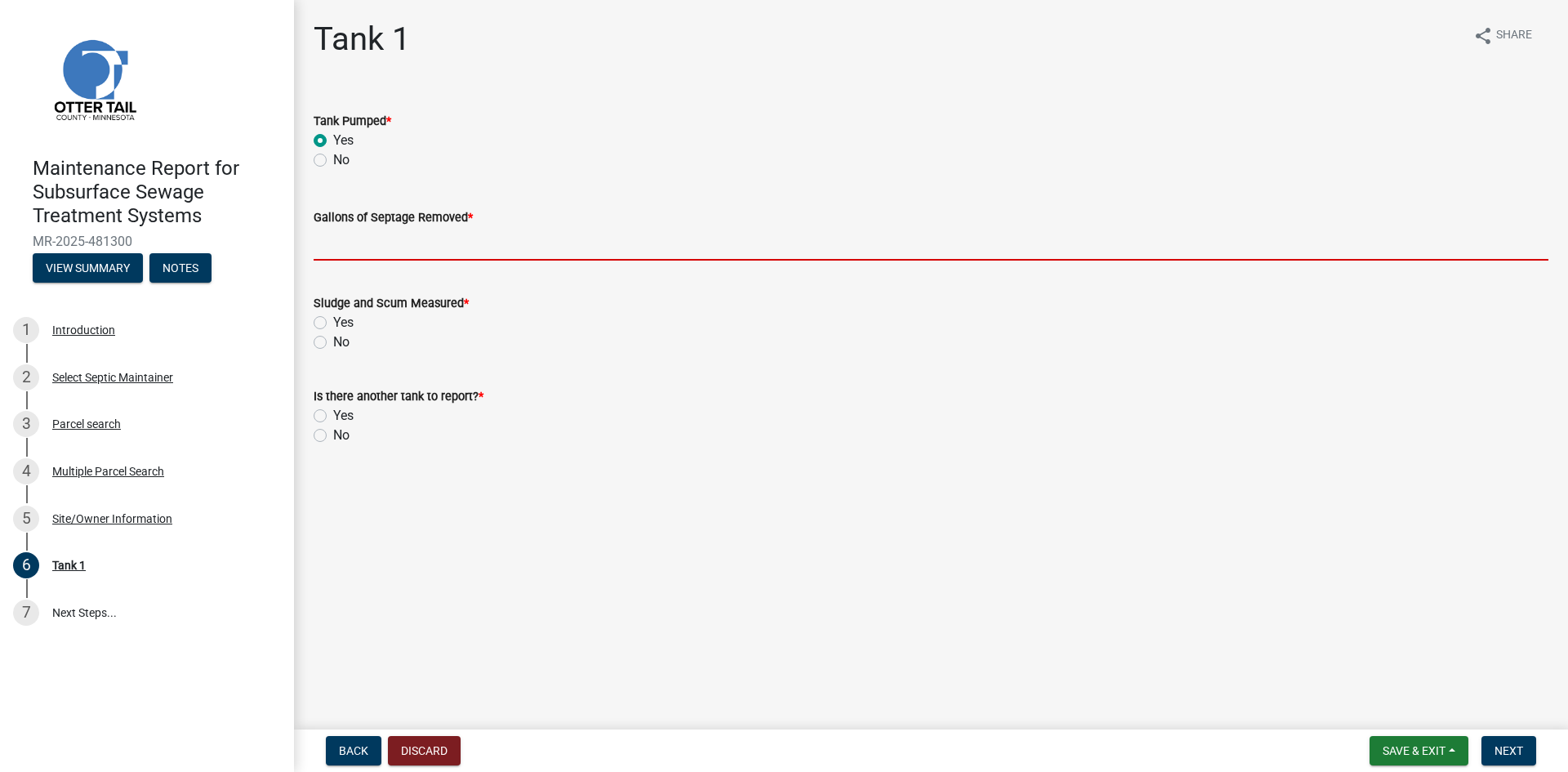
click at [353, 231] on input "Gallons of Septage Removed *" at bounding box center [931, 244] width 1235 height 33
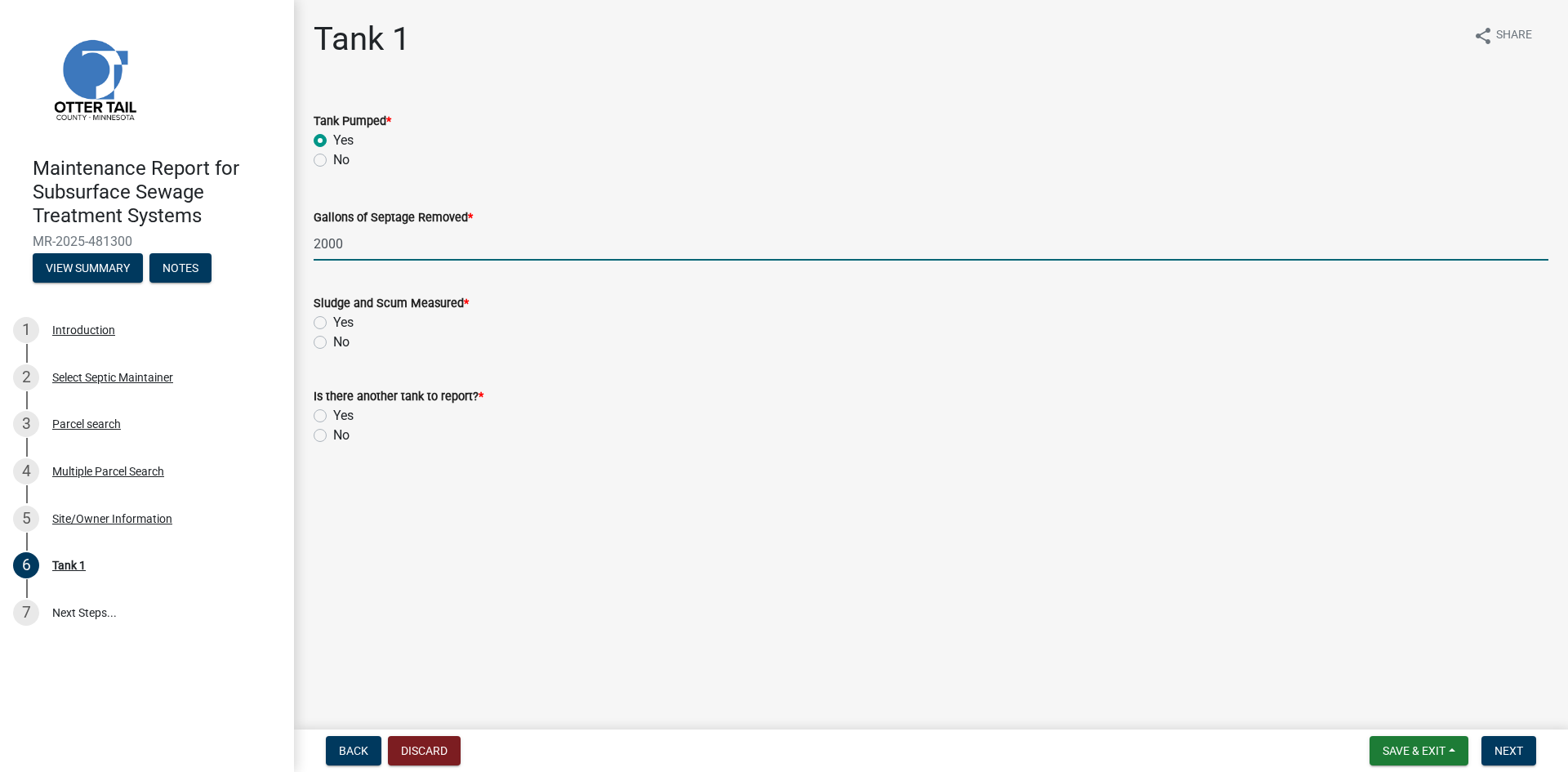
type input "2000"
click at [333, 341] on label "No" at bounding box center [341, 342] width 16 height 20
click at [333, 341] on input "No" at bounding box center [339, 338] width 11 height 11
radio input "true"
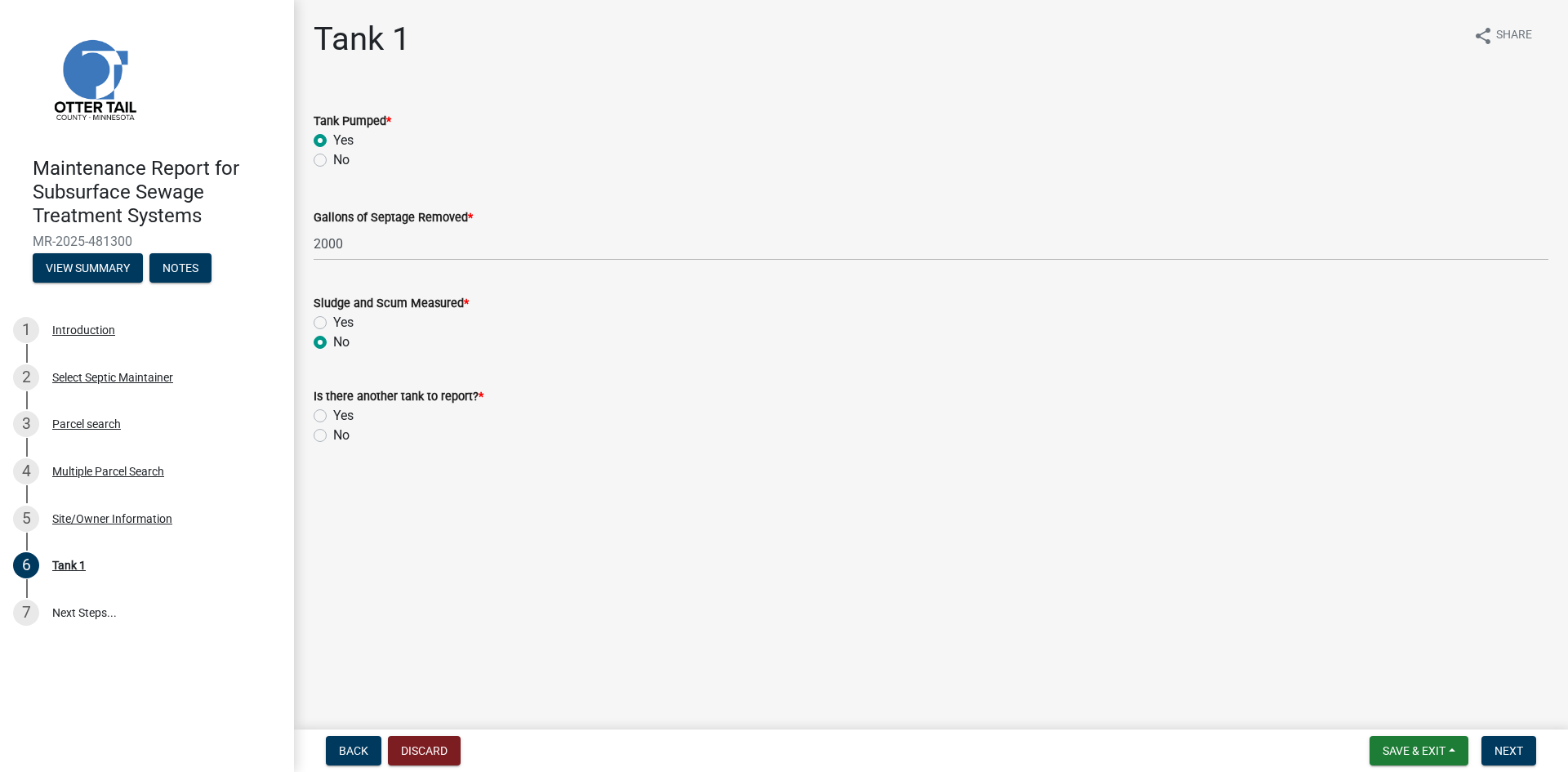
click at [333, 438] on label "No" at bounding box center [341, 435] width 16 height 20
click at [333, 436] on input "No" at bounding box center [339, 431] width 11 height 11
radio input "true"
click at [1501, 751] on span "Next" at bounding box center [1509, 750] width 29 height 13
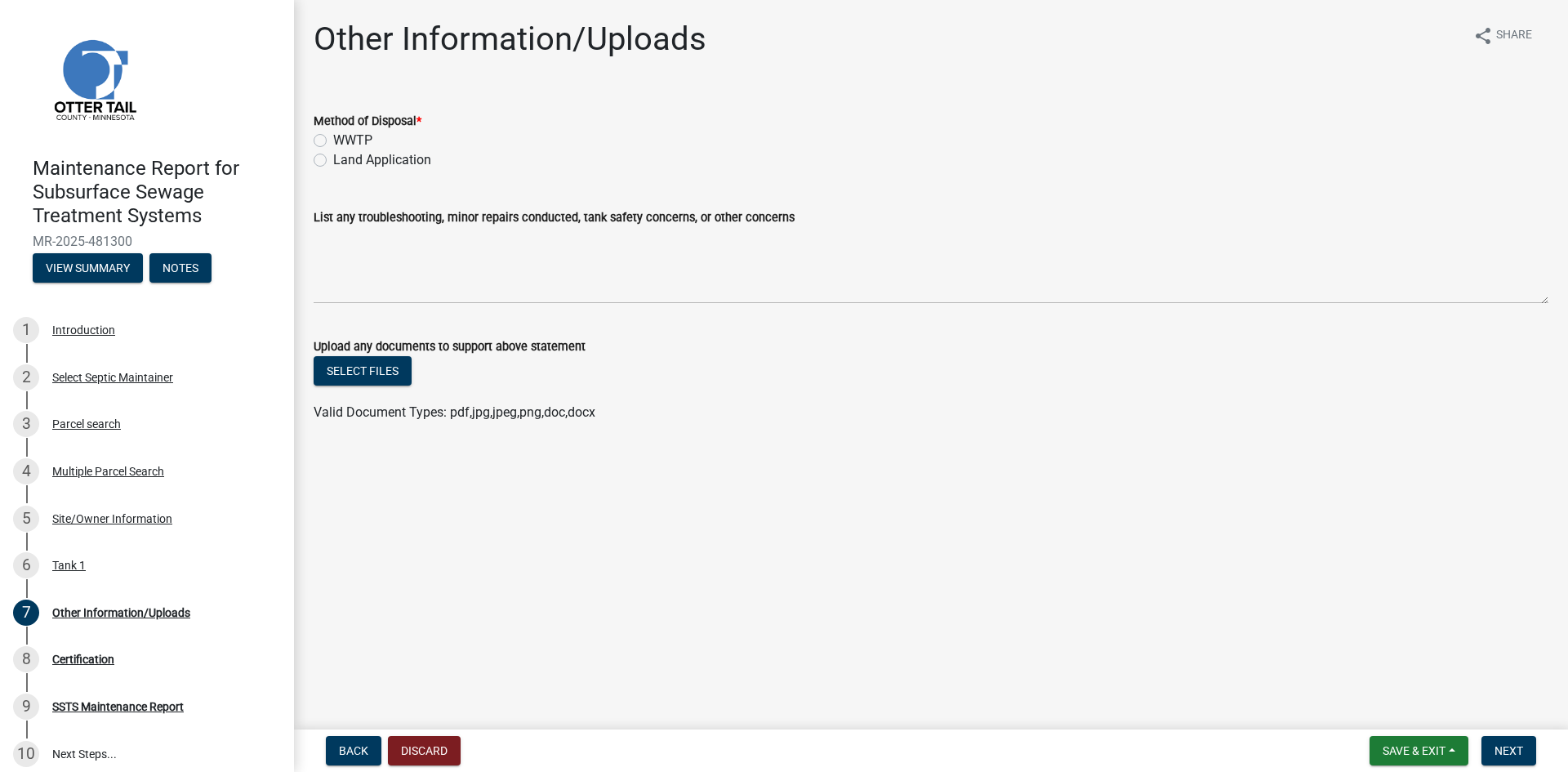
click at [385, 164] on label "Land Application" at bounding box center [382, 160] width 98 height 20
click at [344, 161] on input "Land Application" at bounding box center [339, 155] width 11 height 11
radio input "true"
click at [1492, 746] on button "Next" at bounding box center [1508, 750] width 55 height 30
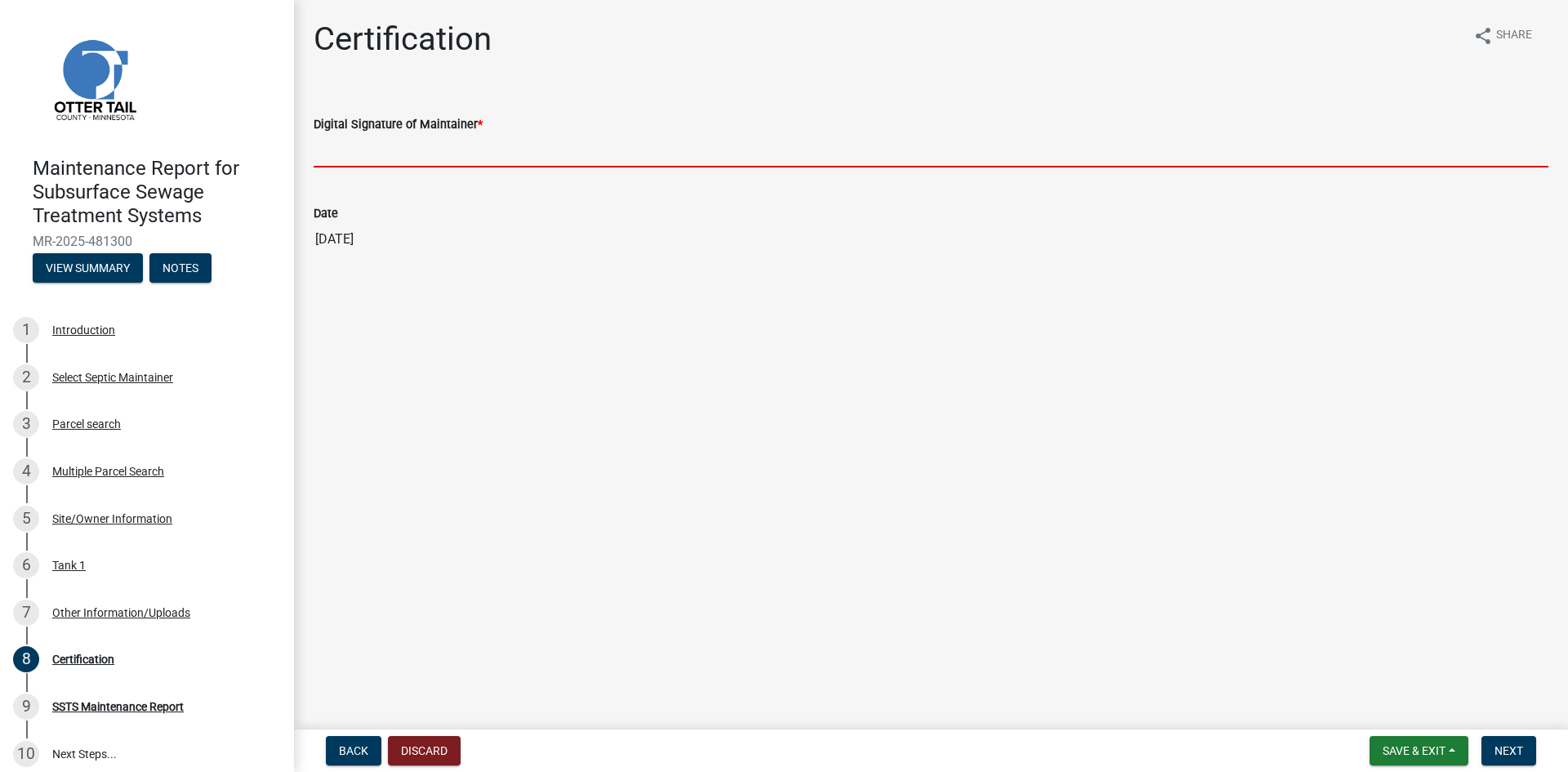
click at [349, 144] on input "Digital Signature of Maintainer *" at bounding box center [931, 150] width 1235 height 33
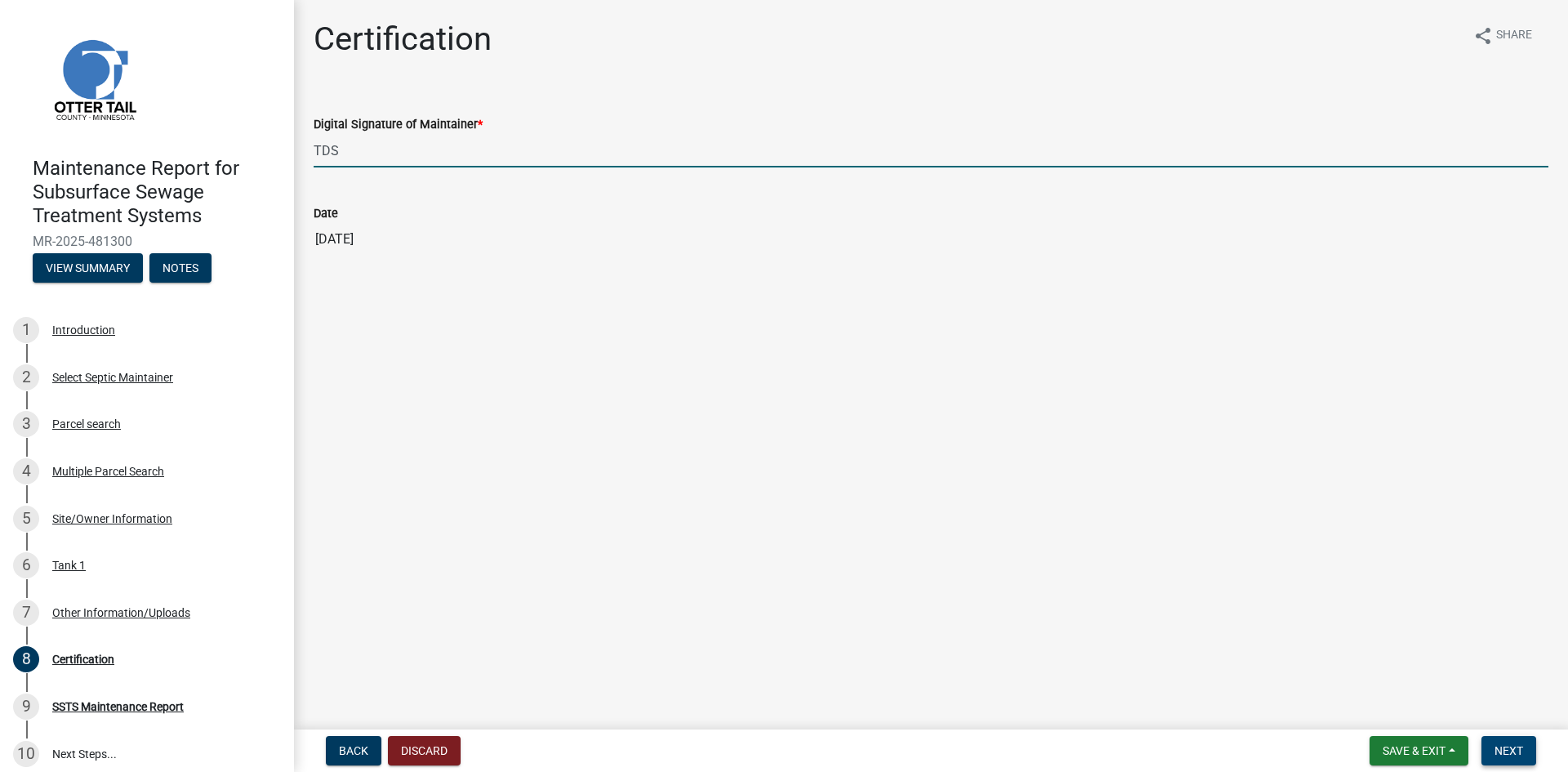
type input "TDS"
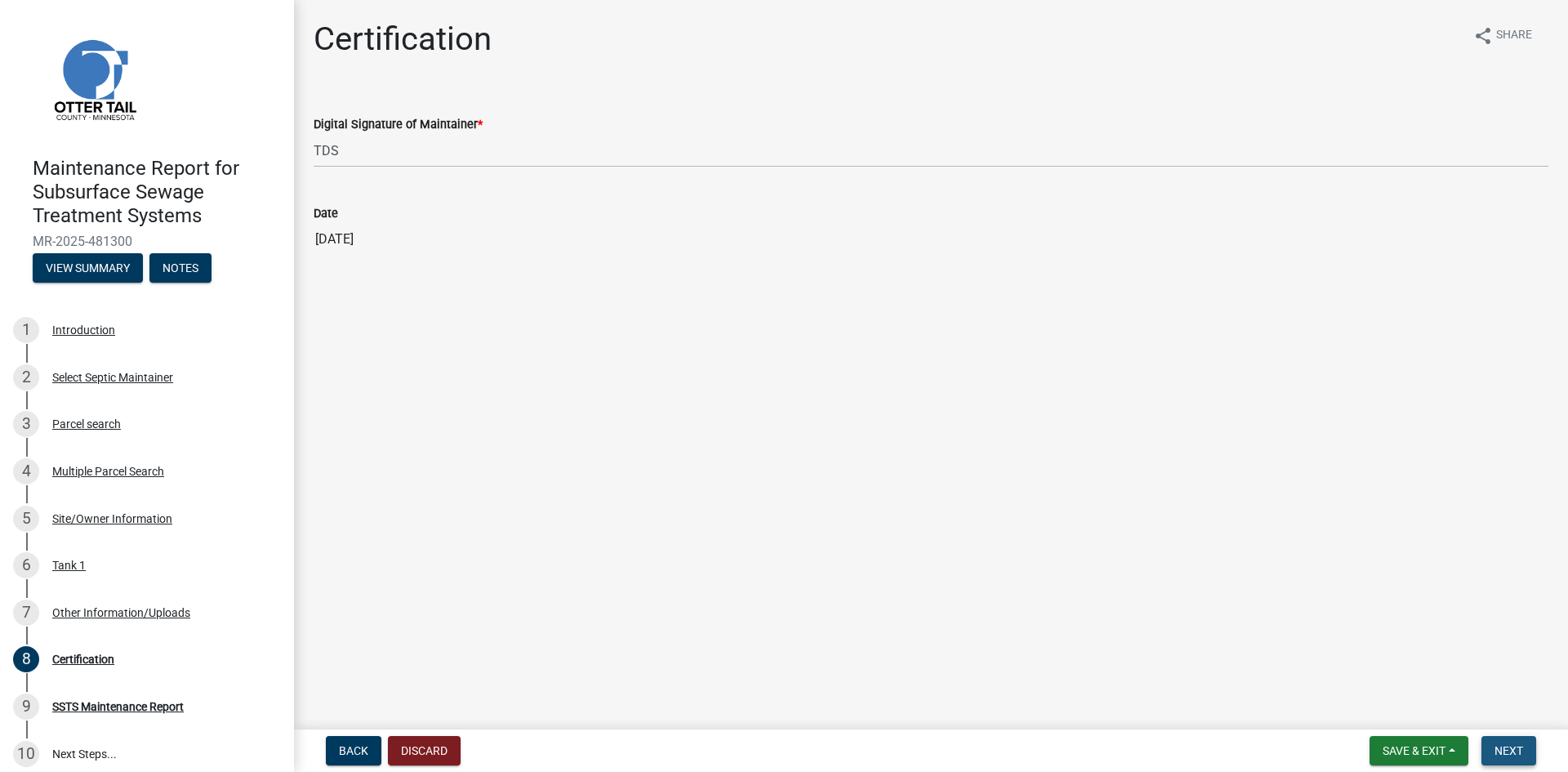
click at [1514, 744] on span "Next" at bounding box center [1509, 750] width 29 height 13
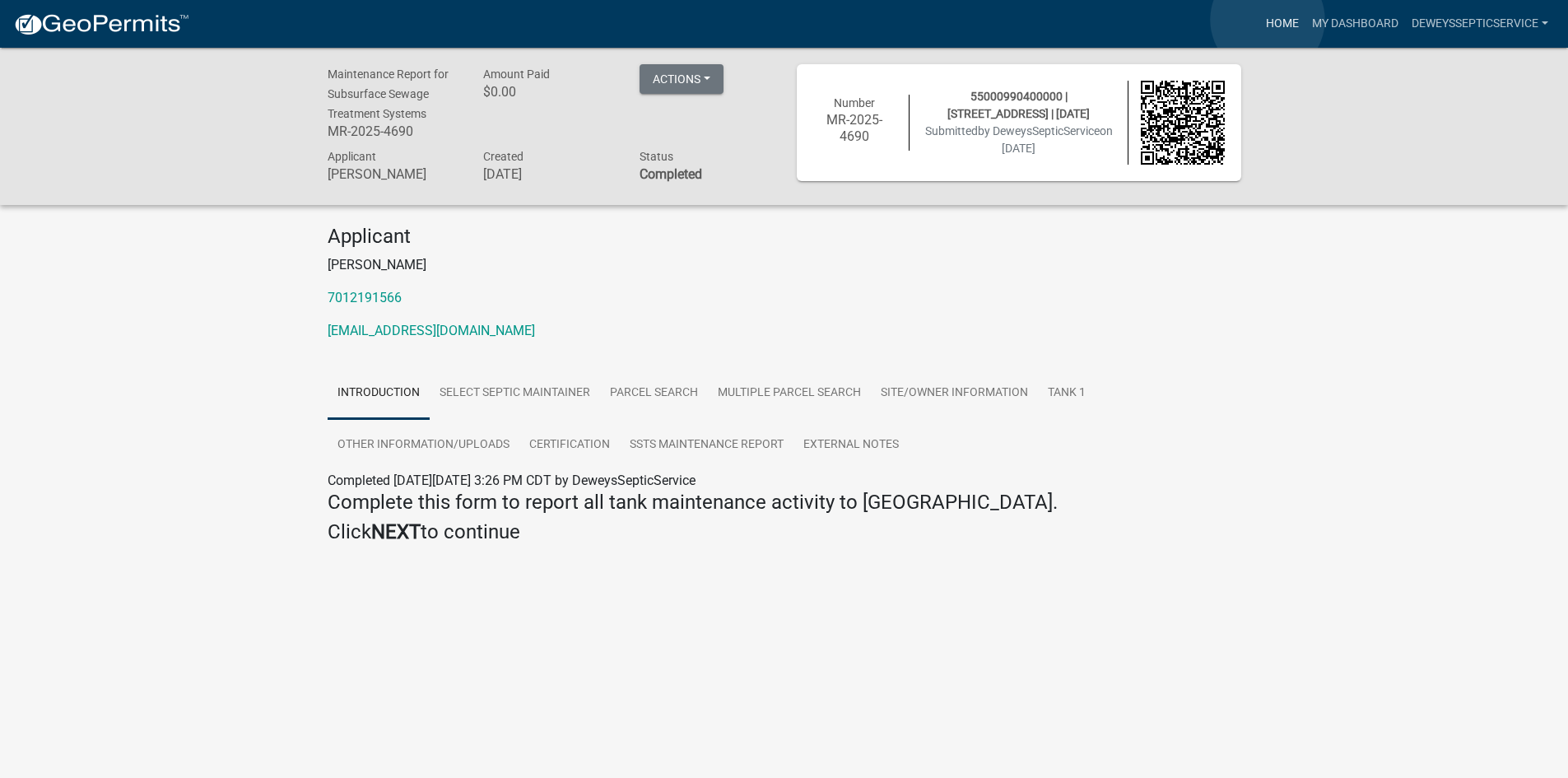
click at [1267, 20] on link "Home" at bounding box center [1282, 24] width 46 height 31
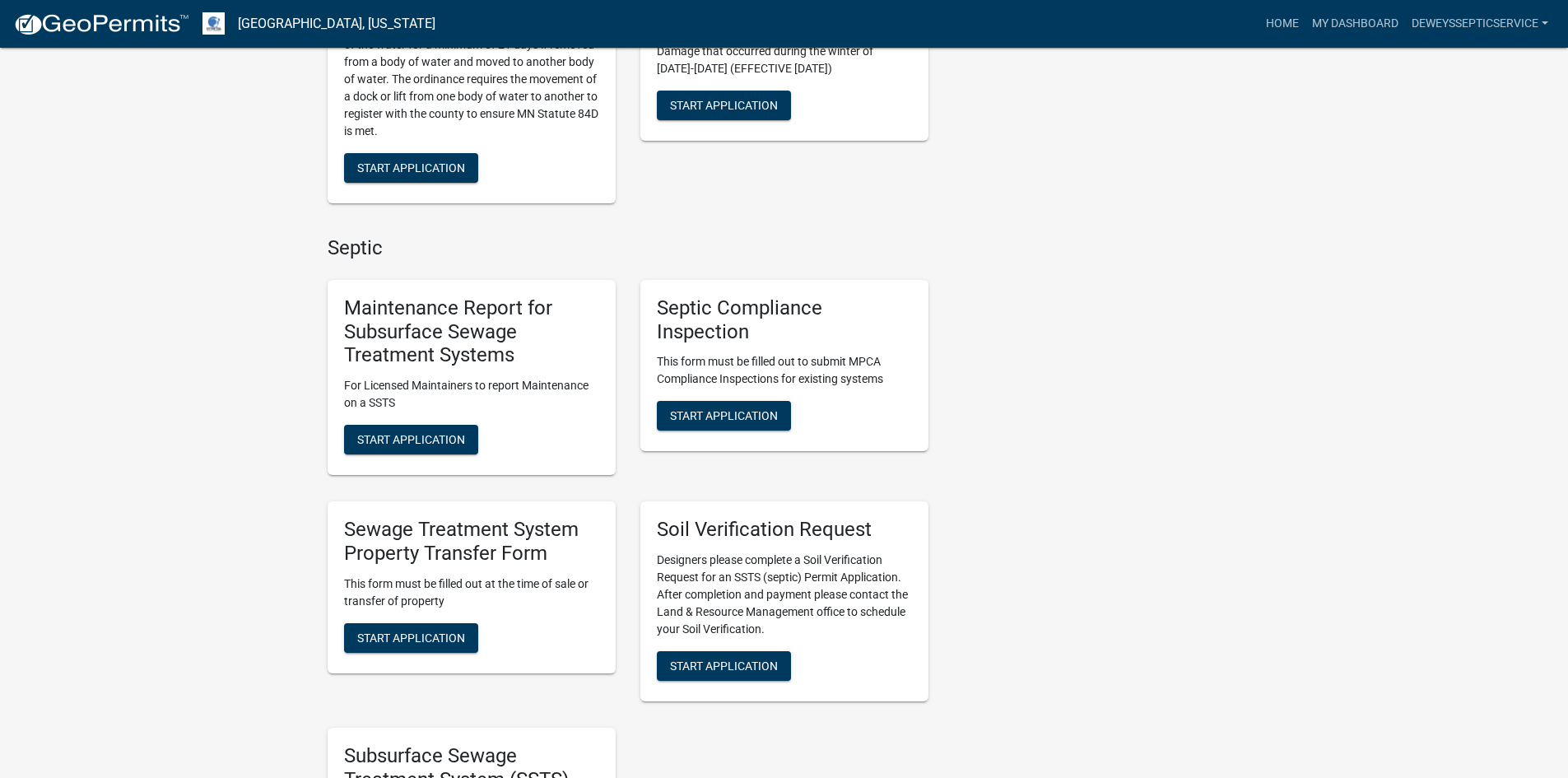
scroll to position [905, 0]
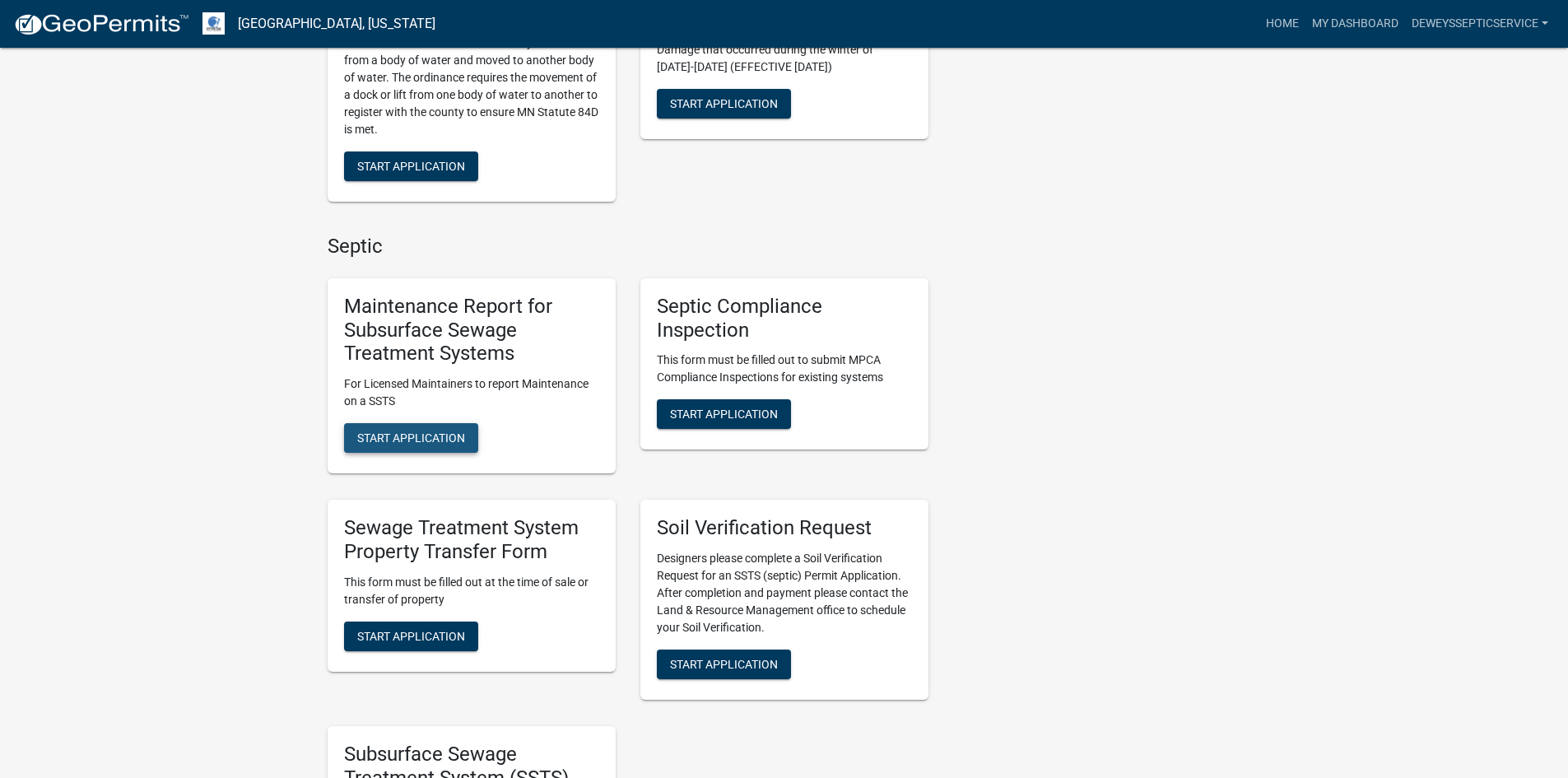
click at [372, 435] on span "Start Application" at bounding box center [411, 438] width 108 height 13
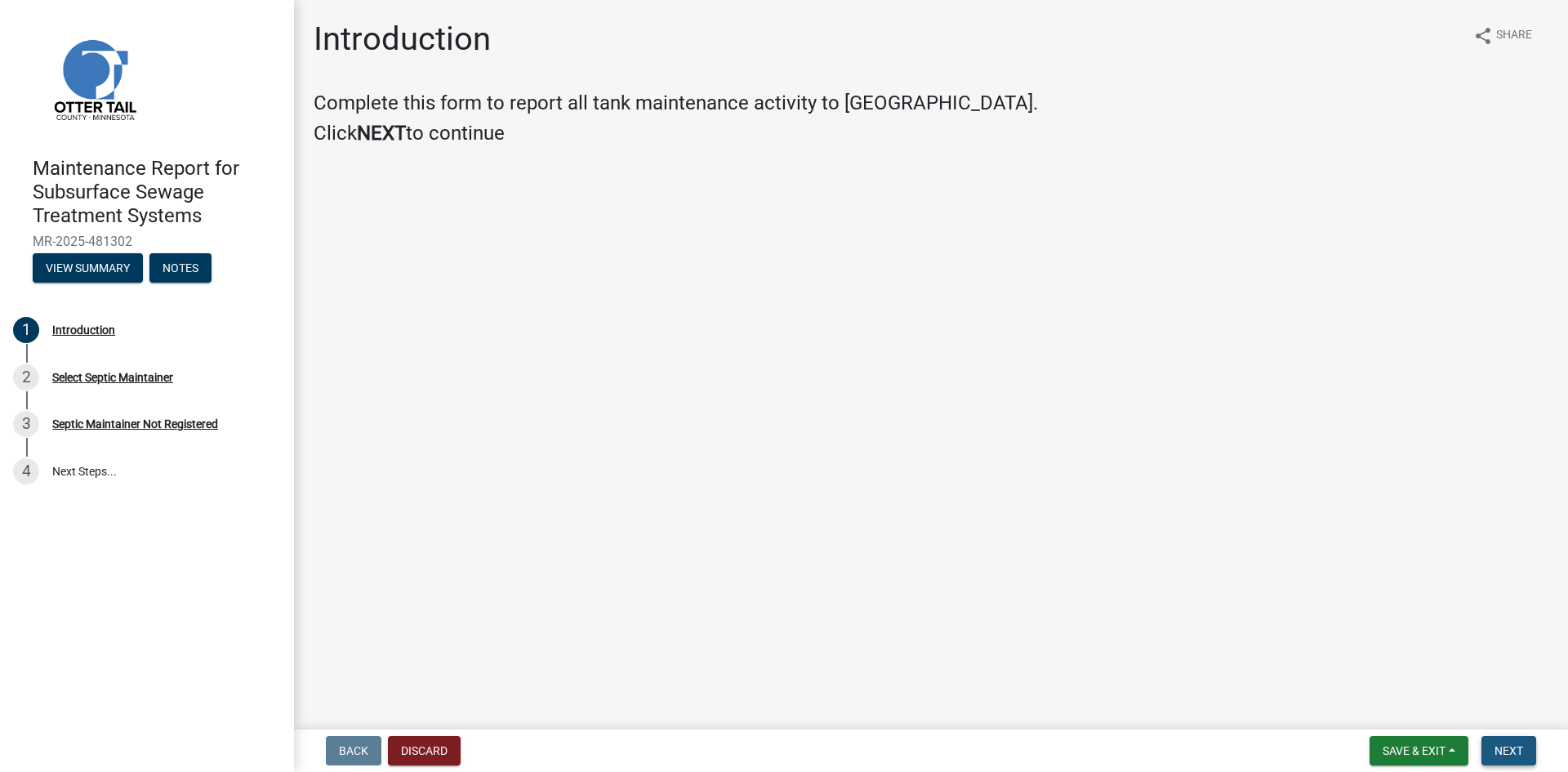
click at [1508, 742] on button "Next" at bounding box center [1508, 750] width 55 height 30
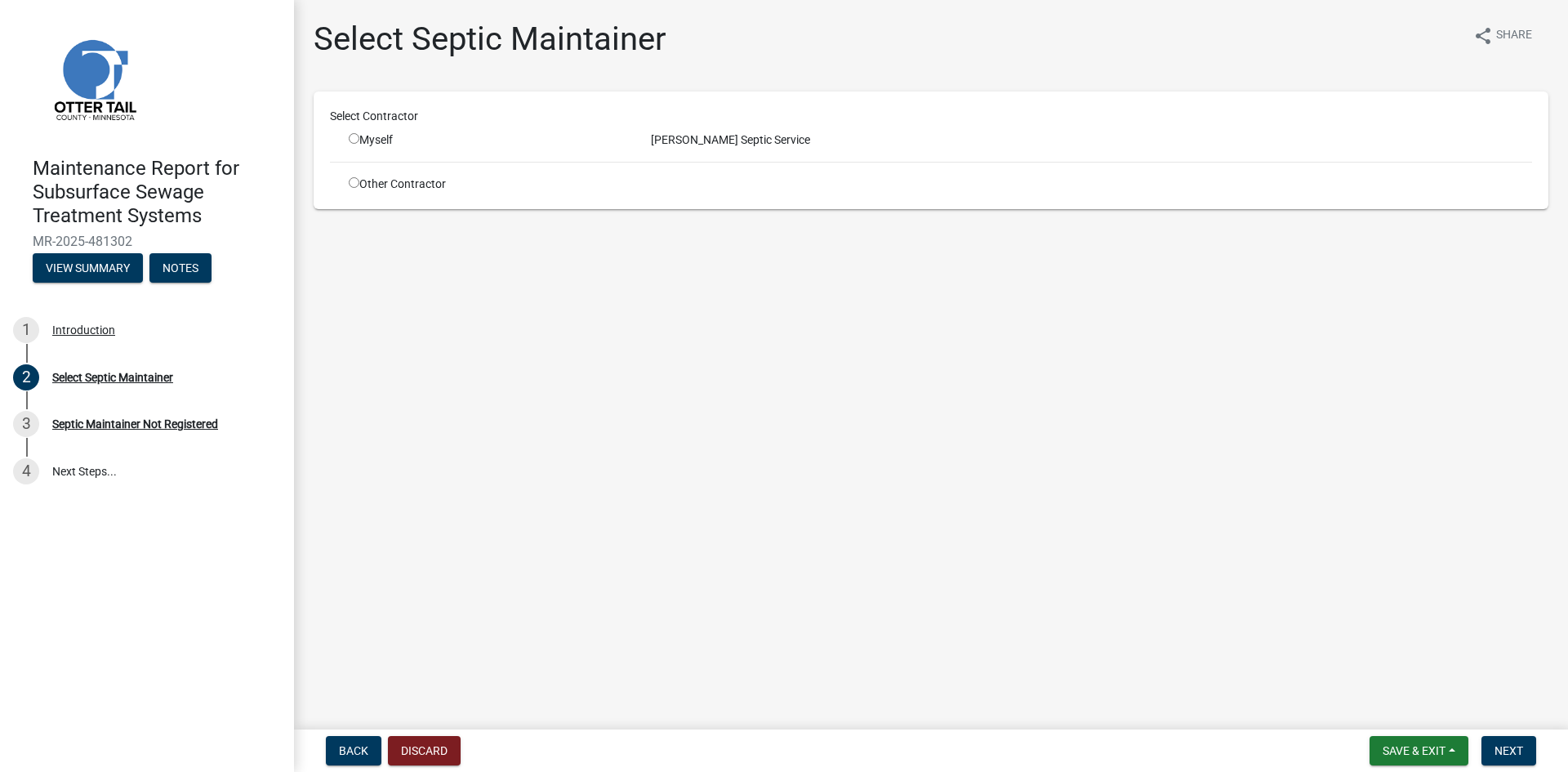
click at [352, 140] on input "radio" at bounding box center [354, 138] width 11 height 11
radio input "true"
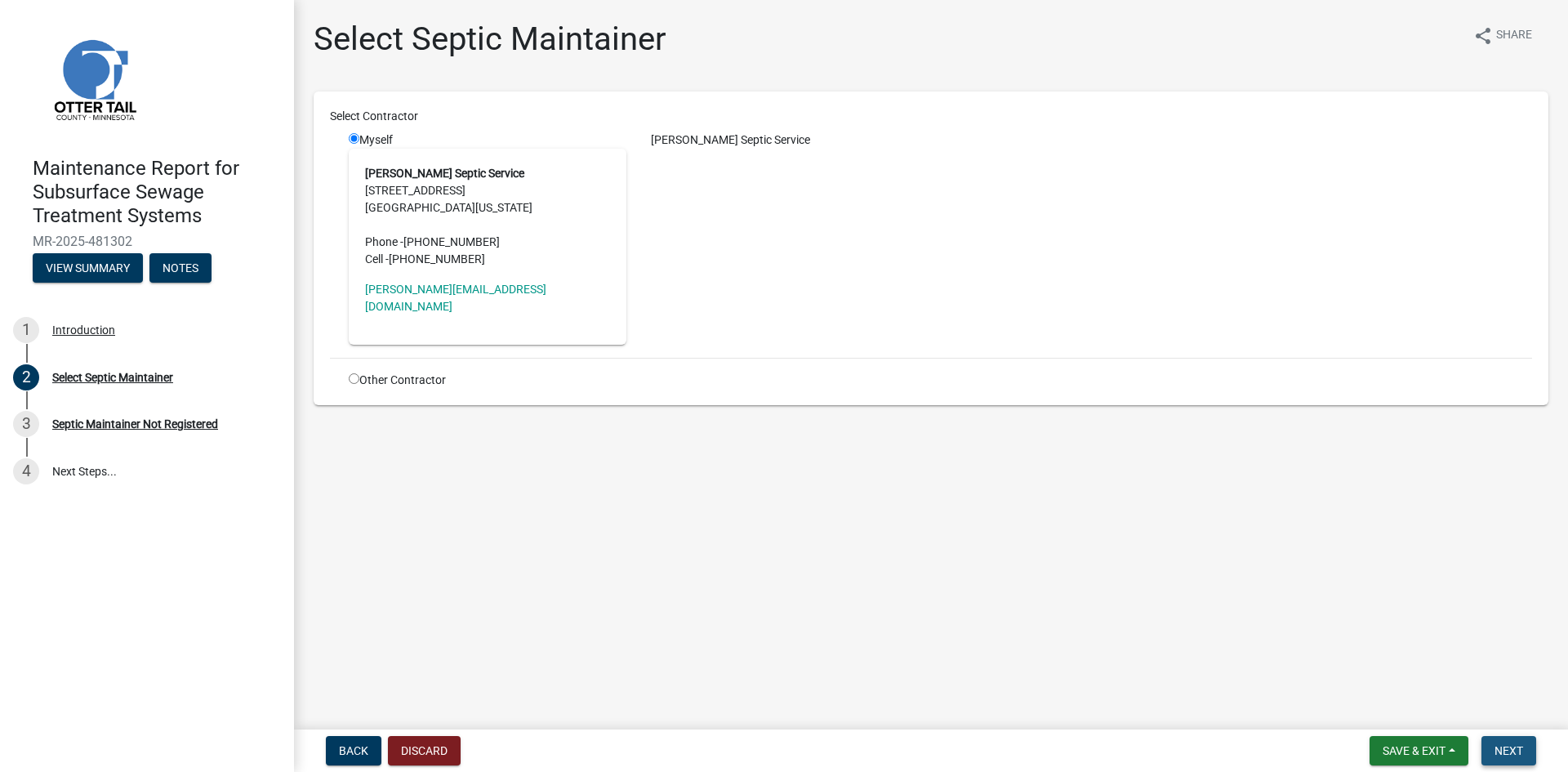
click at [1515, 749] on span "Next" at bounding box center [1509, 750] width 29 height 13
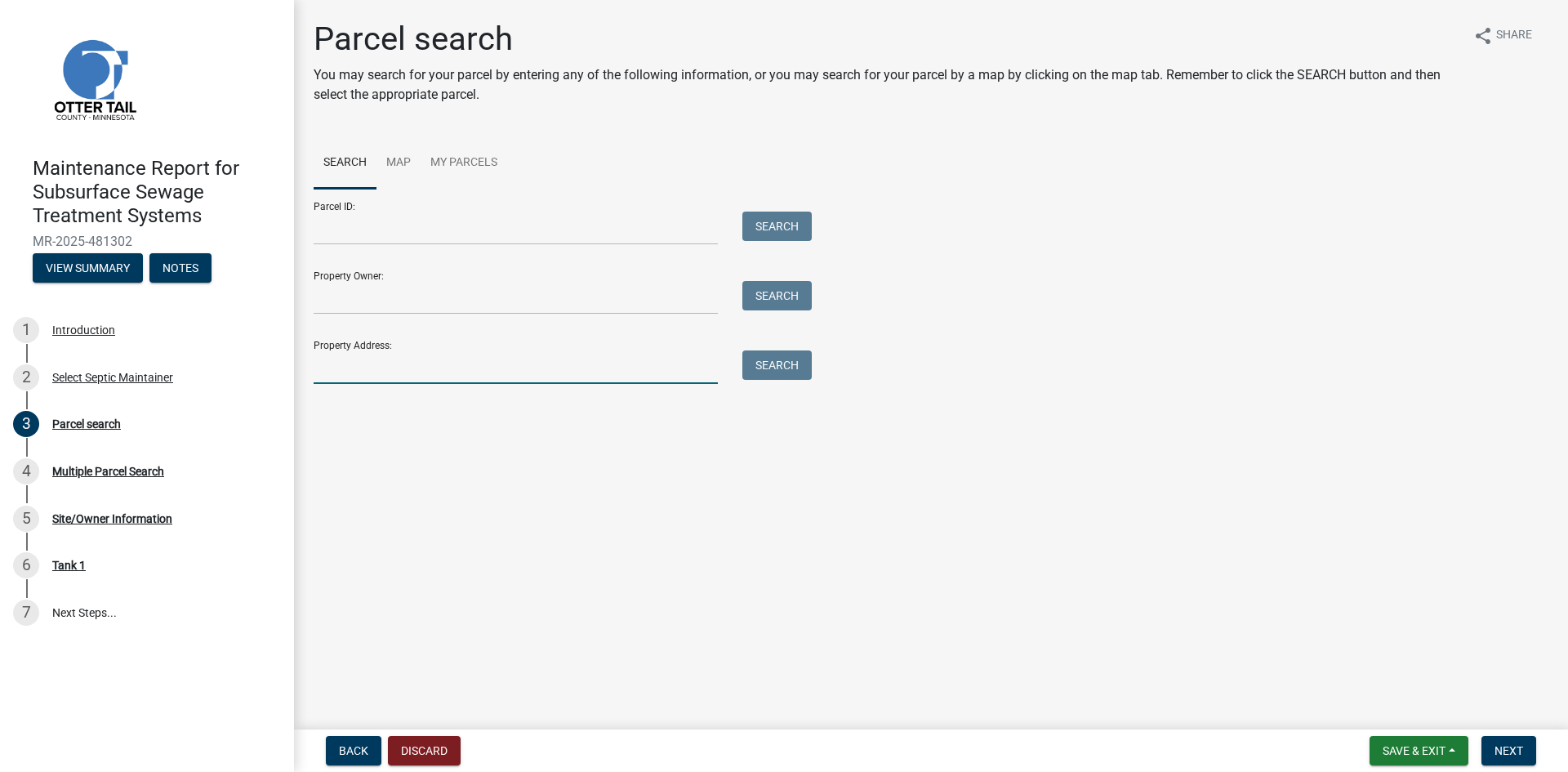
click at [388, 366] on input "Property Address:" at bounding box center [515, 367] width 404 height 33
type input "22142"
click at [769, 366] on button "Search" at bounding box center [776, 365] width 70 height 30
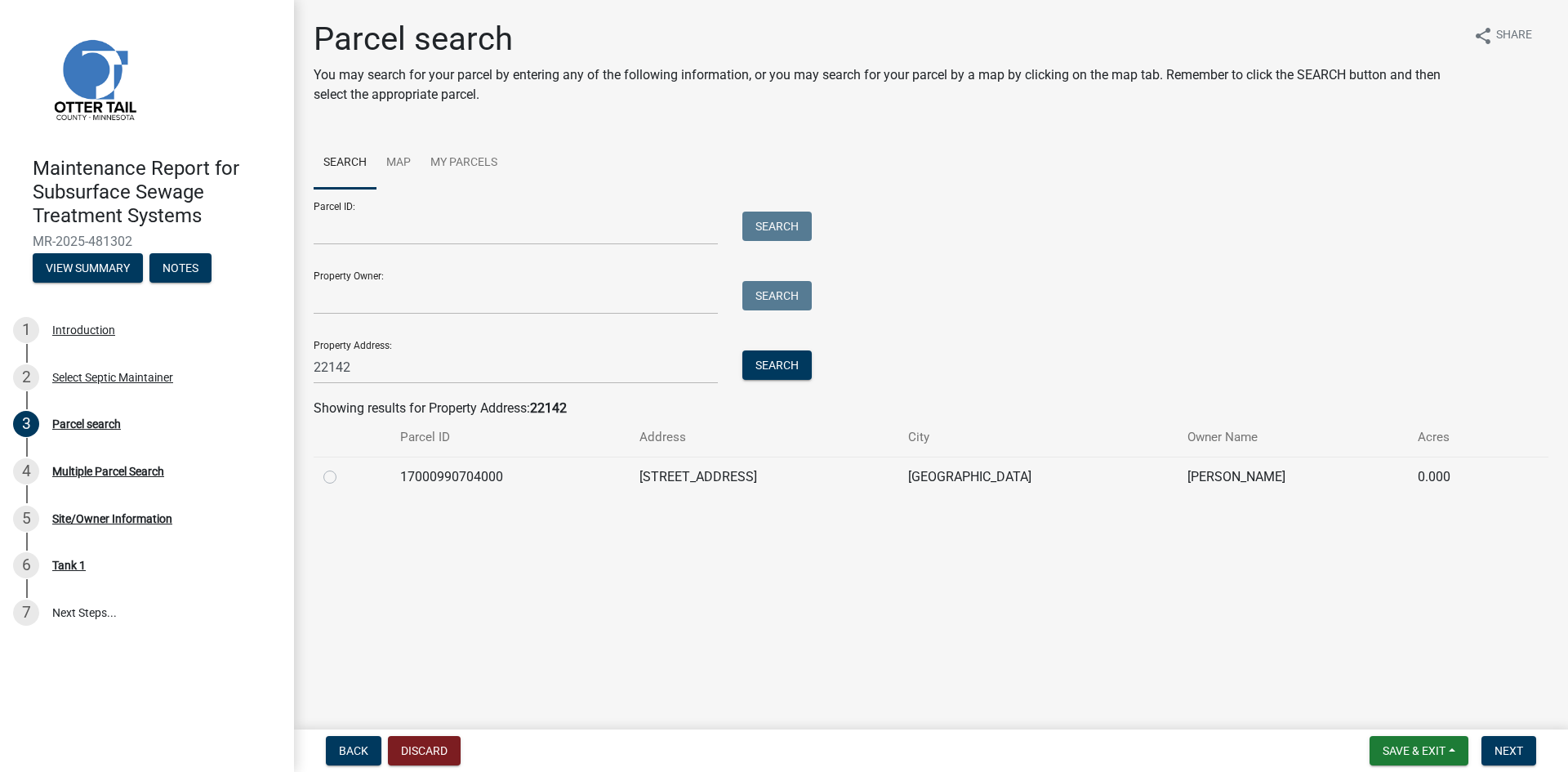
click at [343, 468] on label at bounding box center [343, 468] width 0 height 0
click at [343, 475] on input "radio" at bounding box center [348, 473] width 11 height 11
radio input "true"
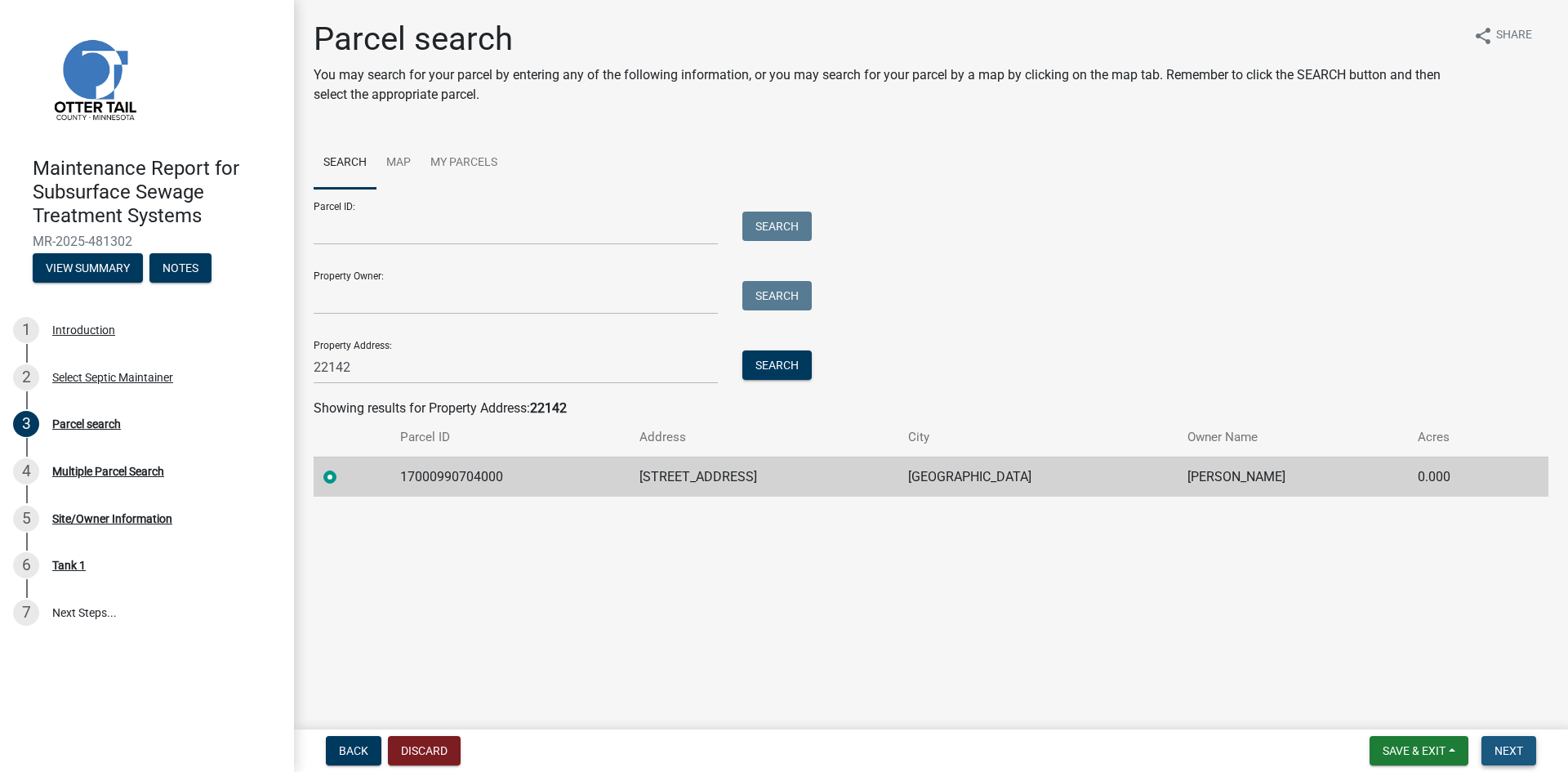
click at [1489, 746] on button "Next" at bounding box center [1508, 750] width 55 height 30
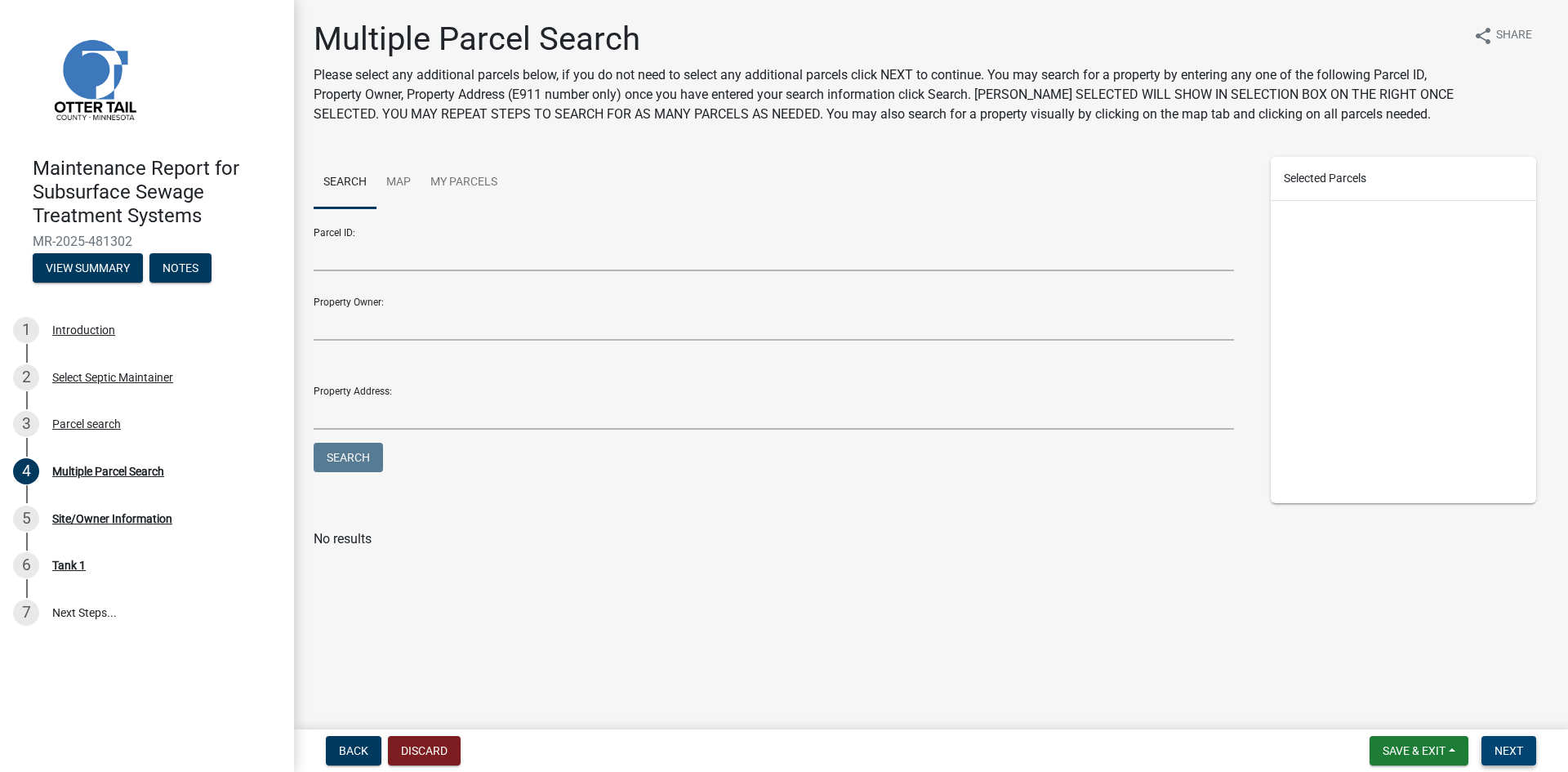
click at [1518, 747] on span "Next" at bounding box center [1509, 750] width 29 height 13
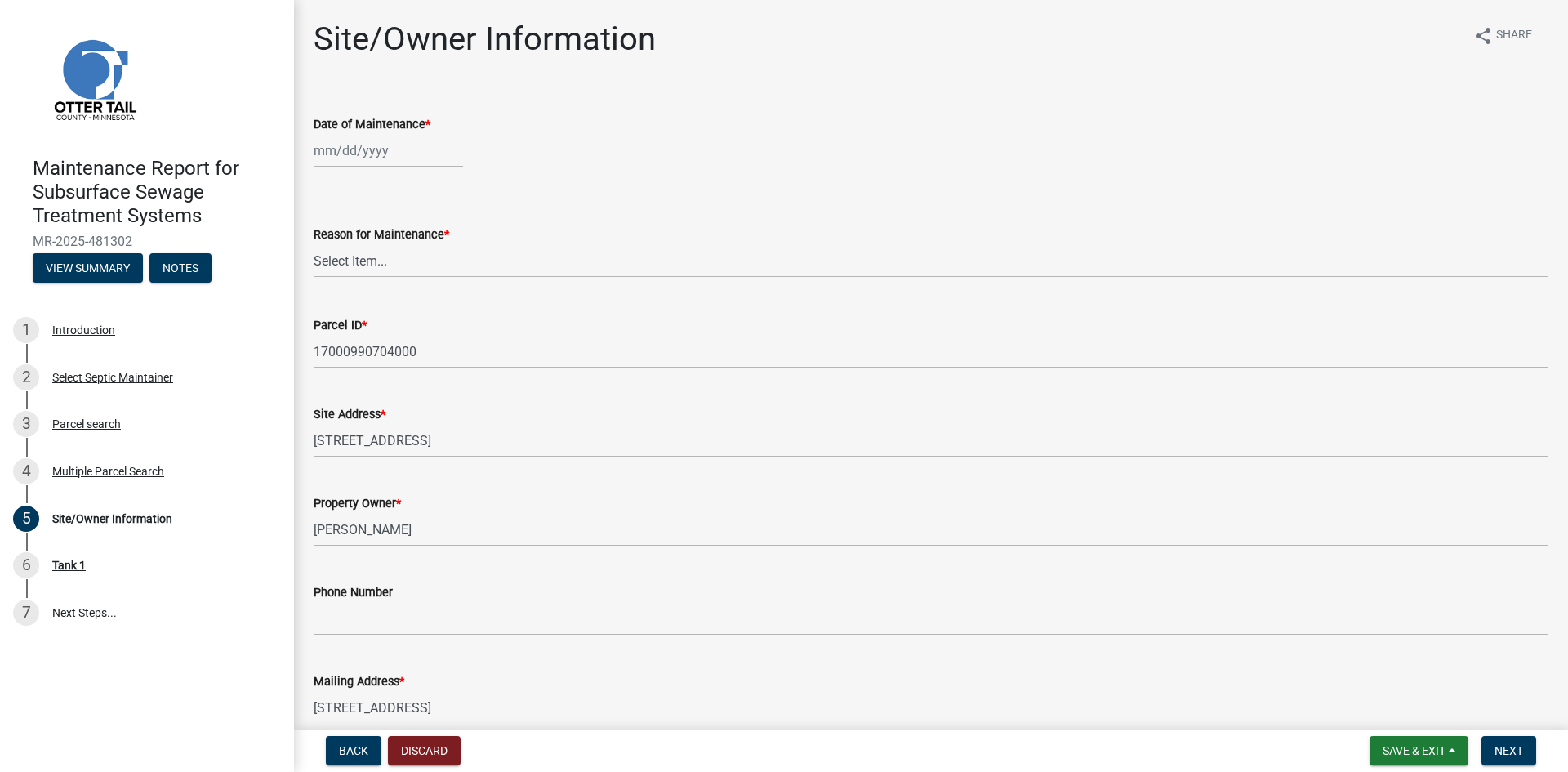
click at [333, 152] on div at bounding box center [388, 150] width 150 height 33
select select "9"
select select "2025"
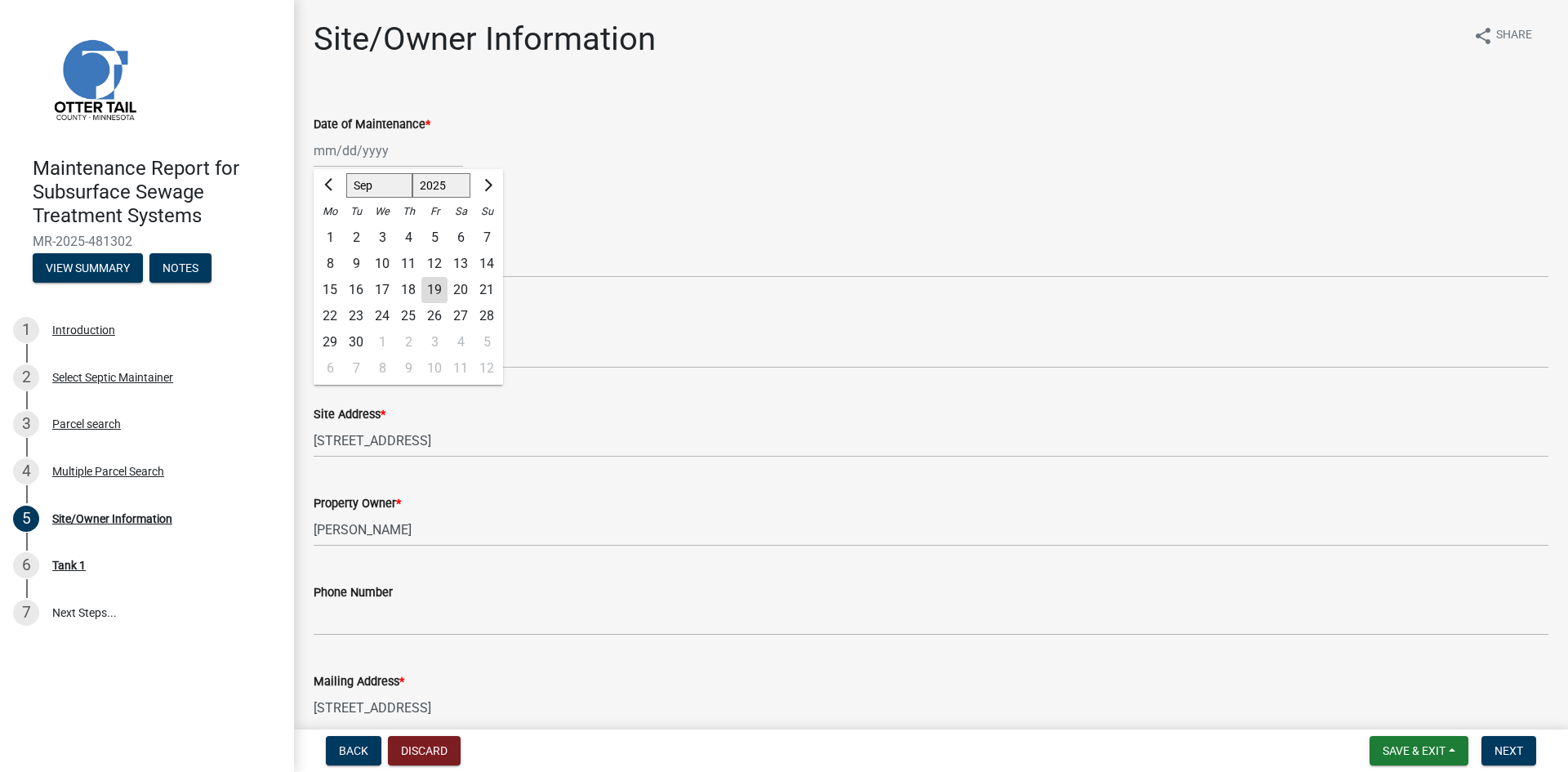
click at [382, 265] on div "10" at bounding box center [382, 264] width 26 height 26
type input "[DATE]"
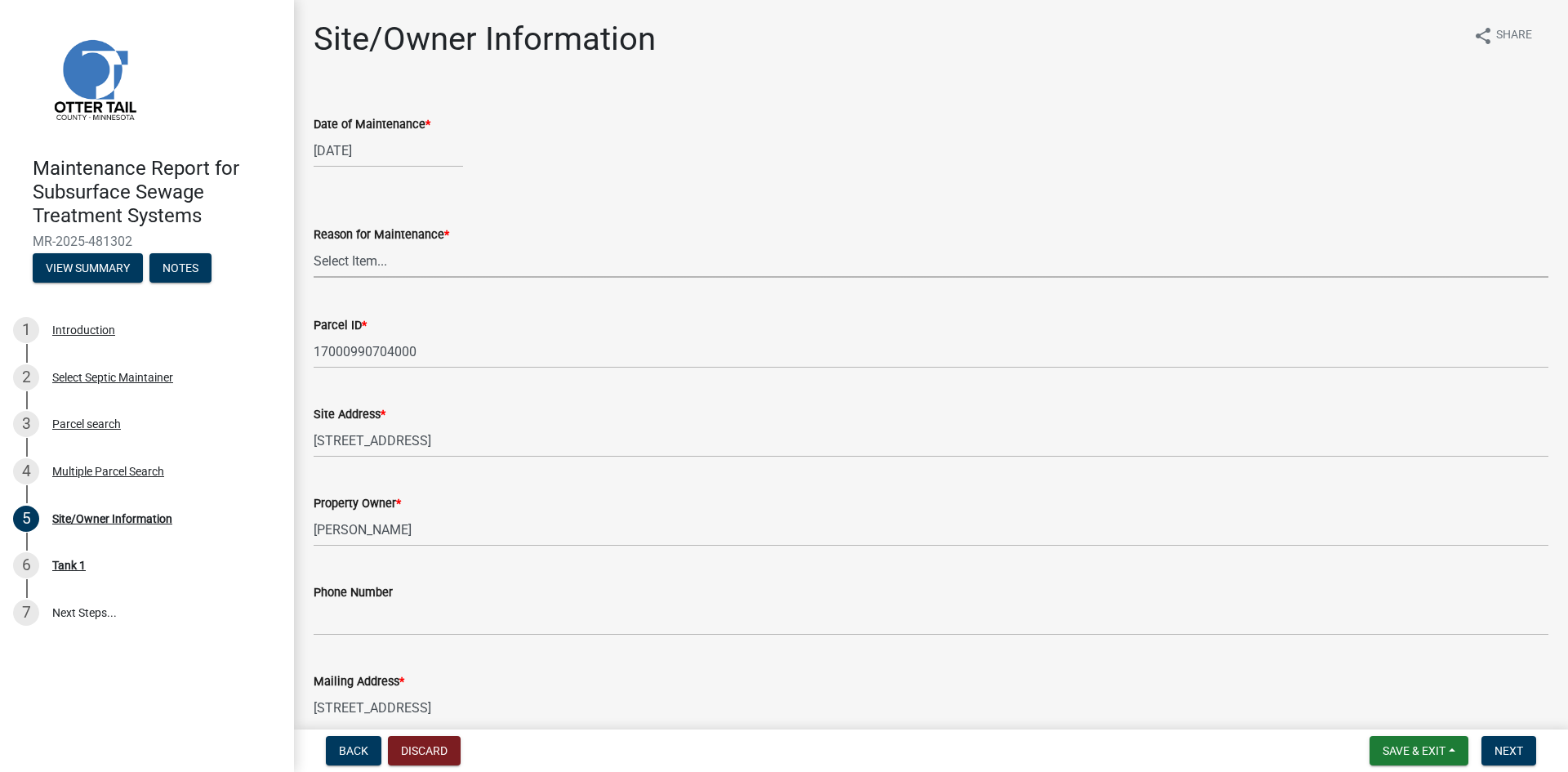
click at [376, 265] on select "Select Item... Called Routine Other" at bounding box center [931, 261] width 1235 height 33
click at [313, 245] on select "Select Item... Called Routine Other" at bounding box center [931, 261] width 1235 height 33
select select "3ac72b63-7b21-42e4-8192-806faae7a4f1"
click at [1494, 746] on button "Next" at bounding box center [1508, 750] width 55 height 30
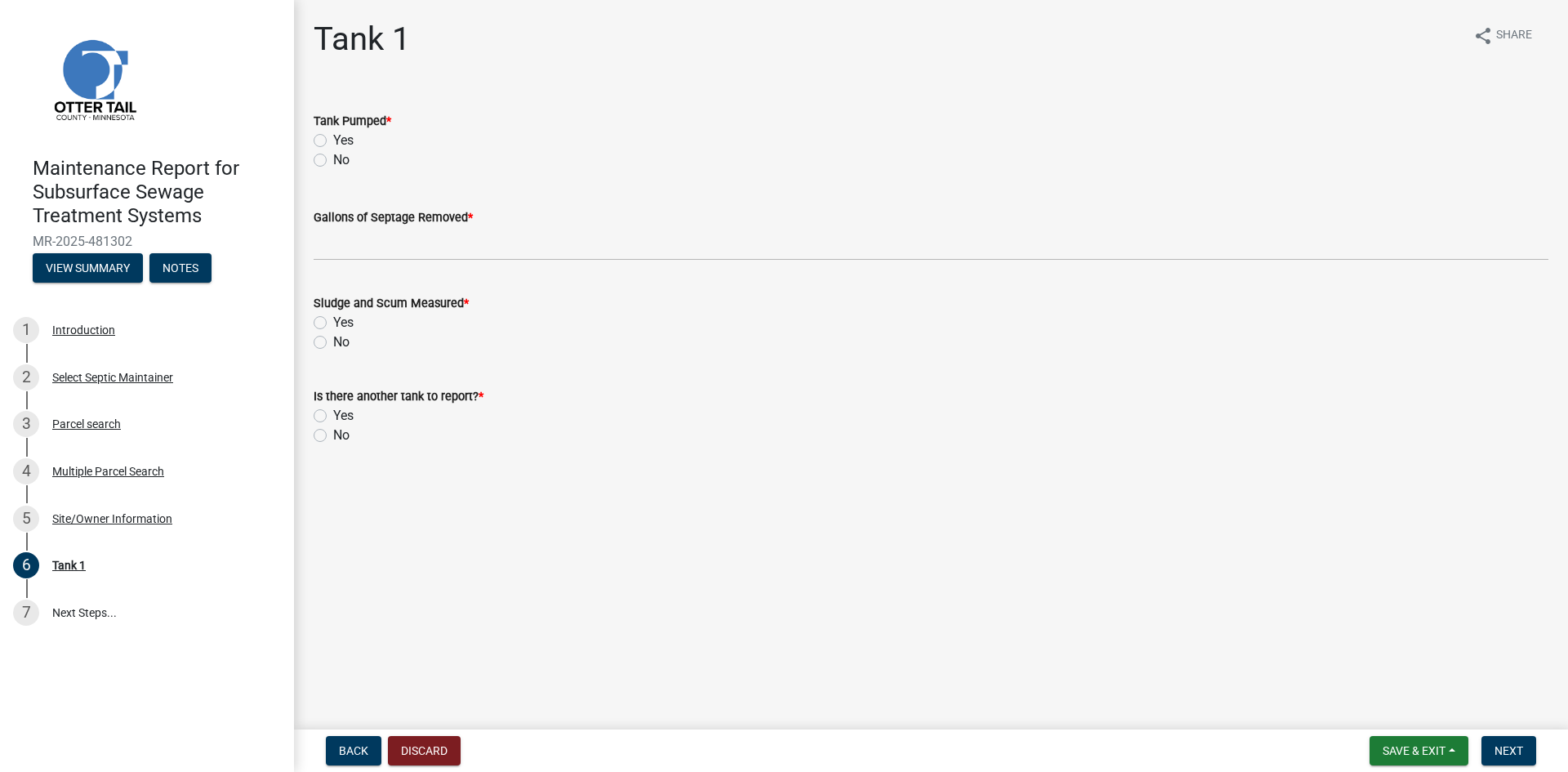
click at [333, 138] on label "Yes" at bounding box center [343, 141] width 21 height 20
click at [333, 138] on input "Yes" at bounding box center [339, 136] width 11 height 11
radio input "true"
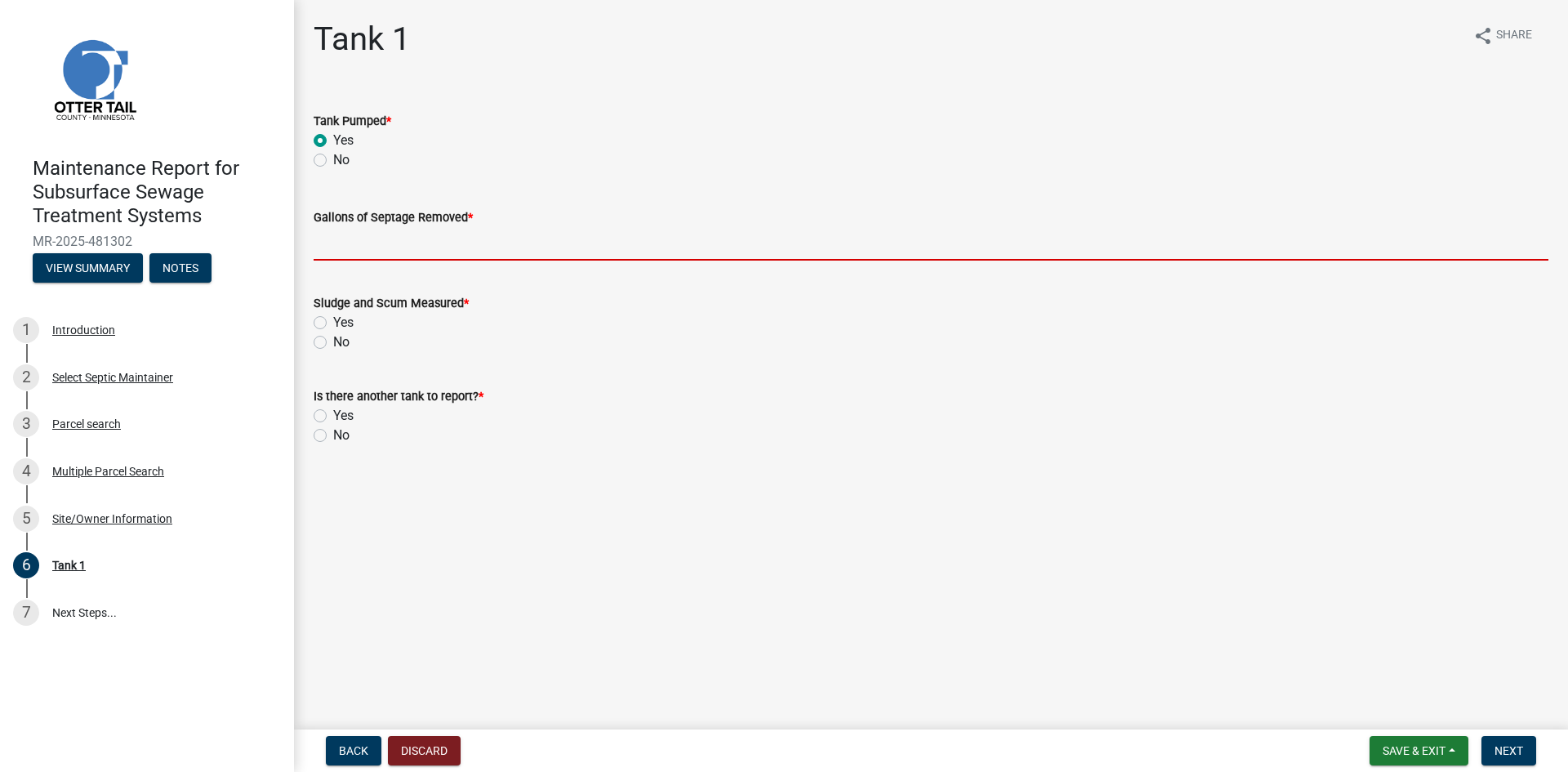
click at [346, 236] on input "Gallons of Septage Removed *" at bounding box center [931, 244] width 1235 height 33
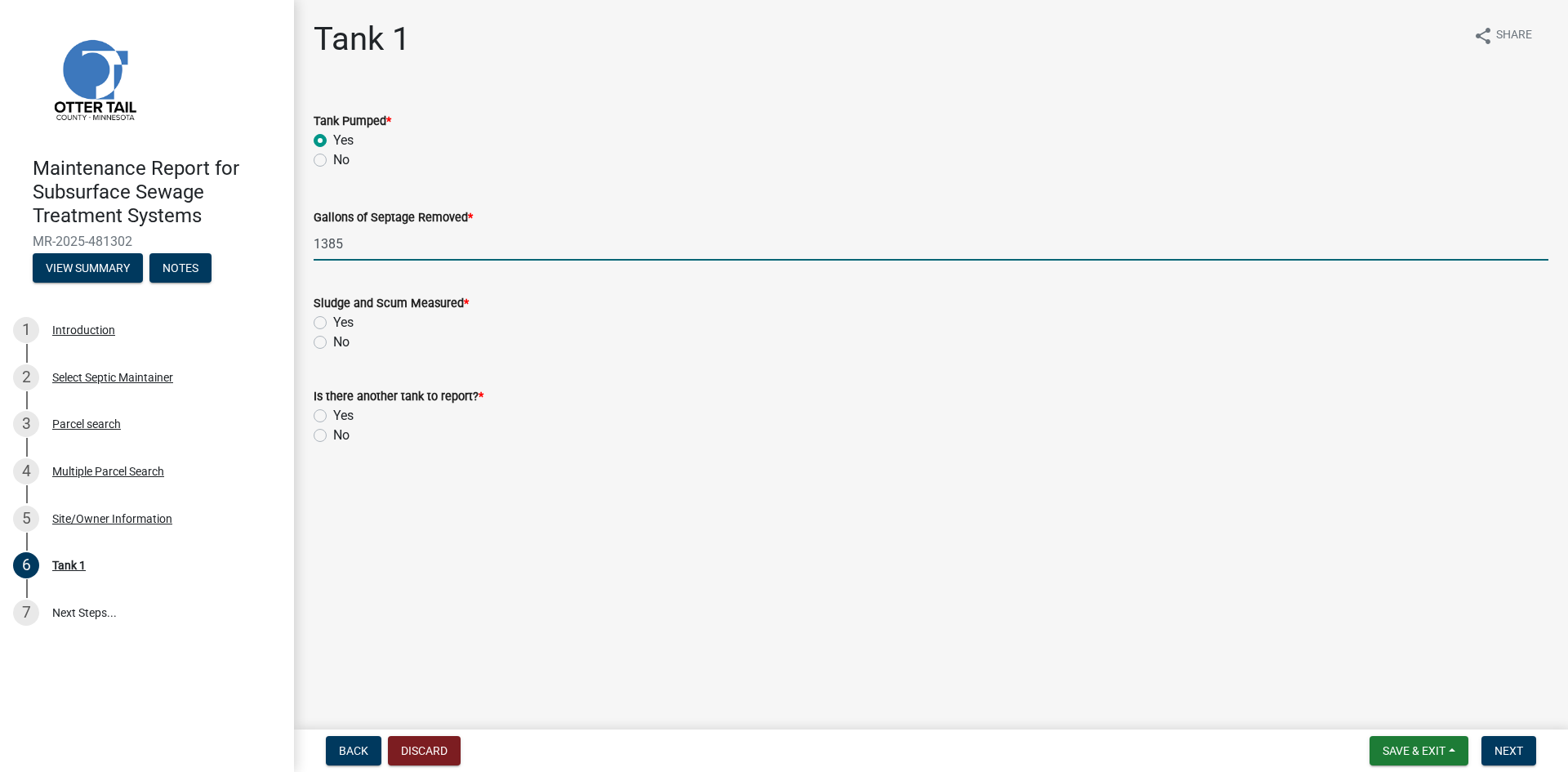
type input "1385"
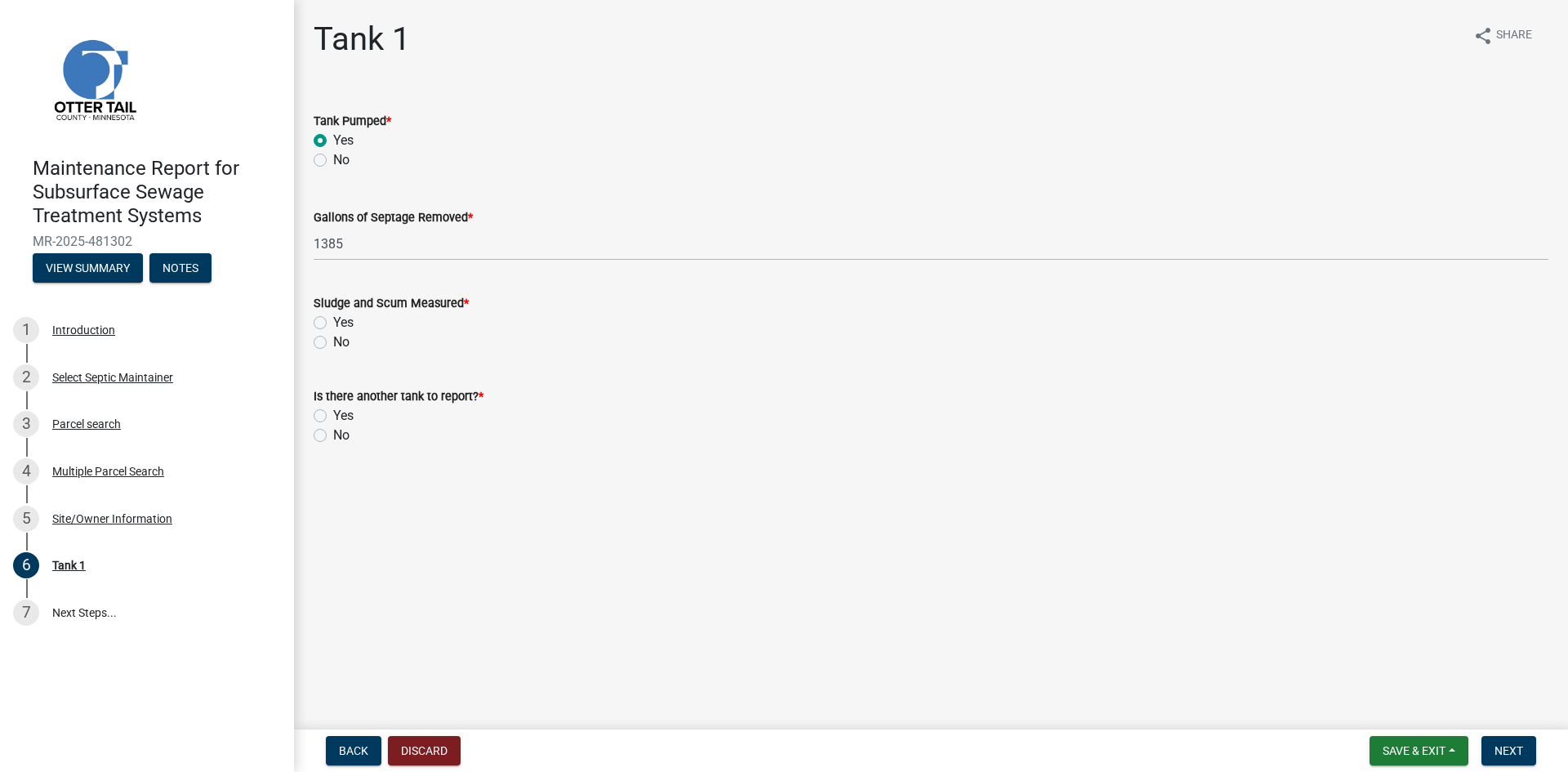
click at [333, 344] on label "No" at bounding box center [341, 342] width 16 height 20
click at [333, 343] on input "No" at bounding box center [339, 338] width 11 height 11
radio input "true"
click at [333, 437] on label "No" at bounding box center [341, 435] width 16 height 20
click at [333, 436] on input "No" at bounding box center [339, 431] width 11 height 11
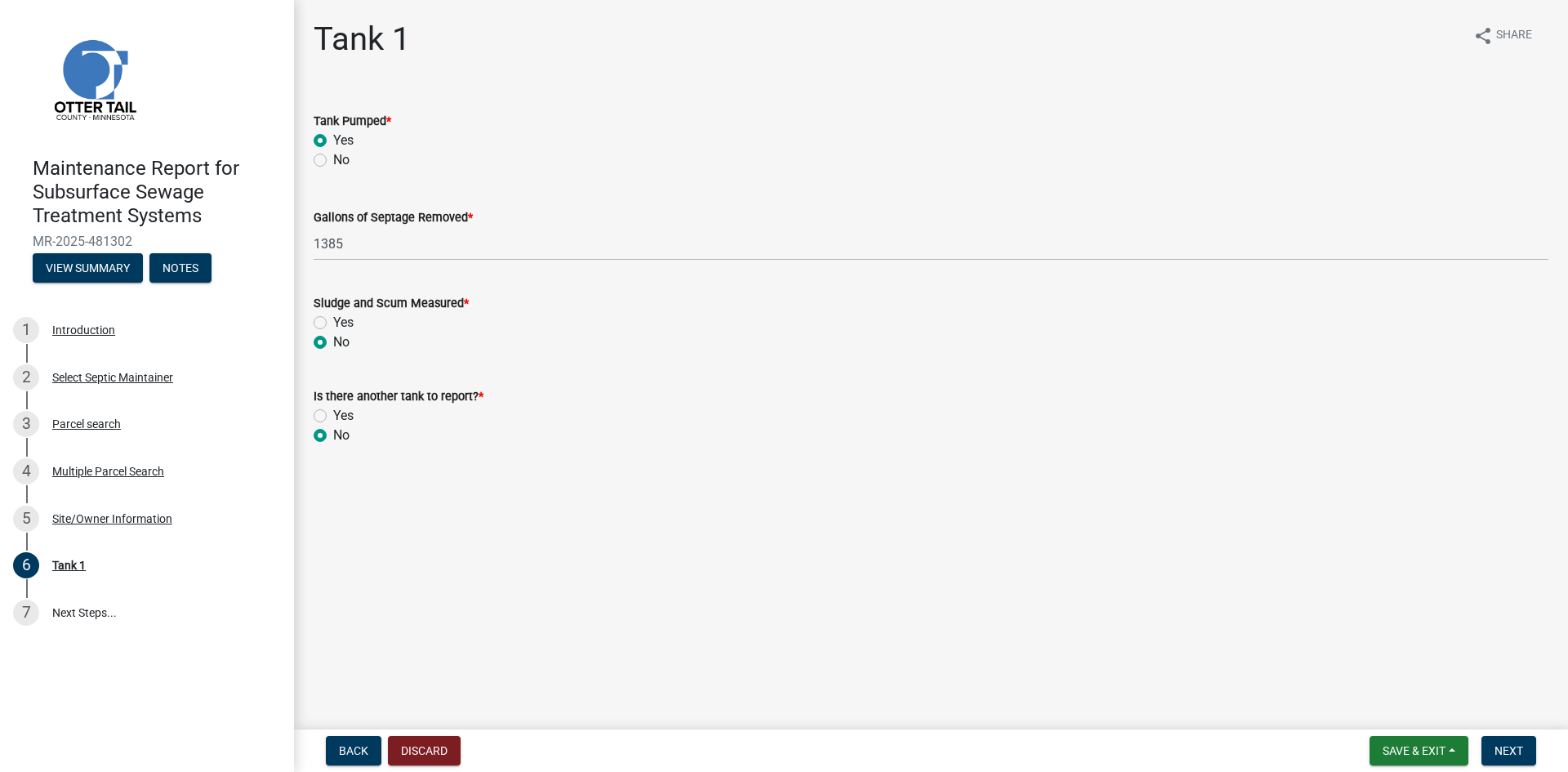
radio input "true"
click at [1515, 750] on span "Next" at bounding box center [1509, 750] width 29 height 13
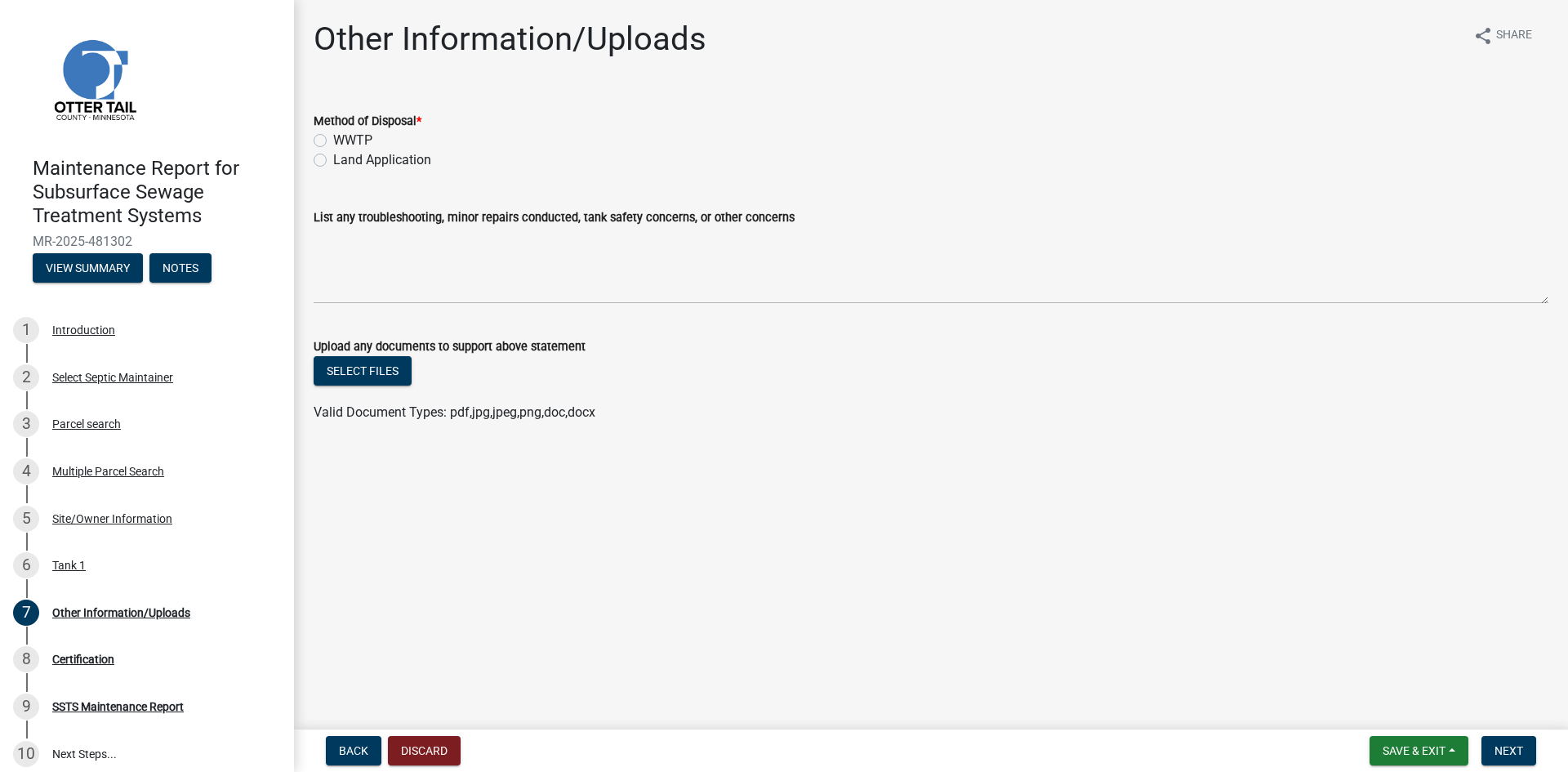
click at [369, 160] on label "Land Application" at bounding box center [382, 160] width 98 height 20
click at [344, 160] on input "Land Application" at bounding box center [339, 155] width 11 height 11
radio input "true"
click at [1515, 750] on span "Next" at bounding box center [1509, 750] width 29 height 13
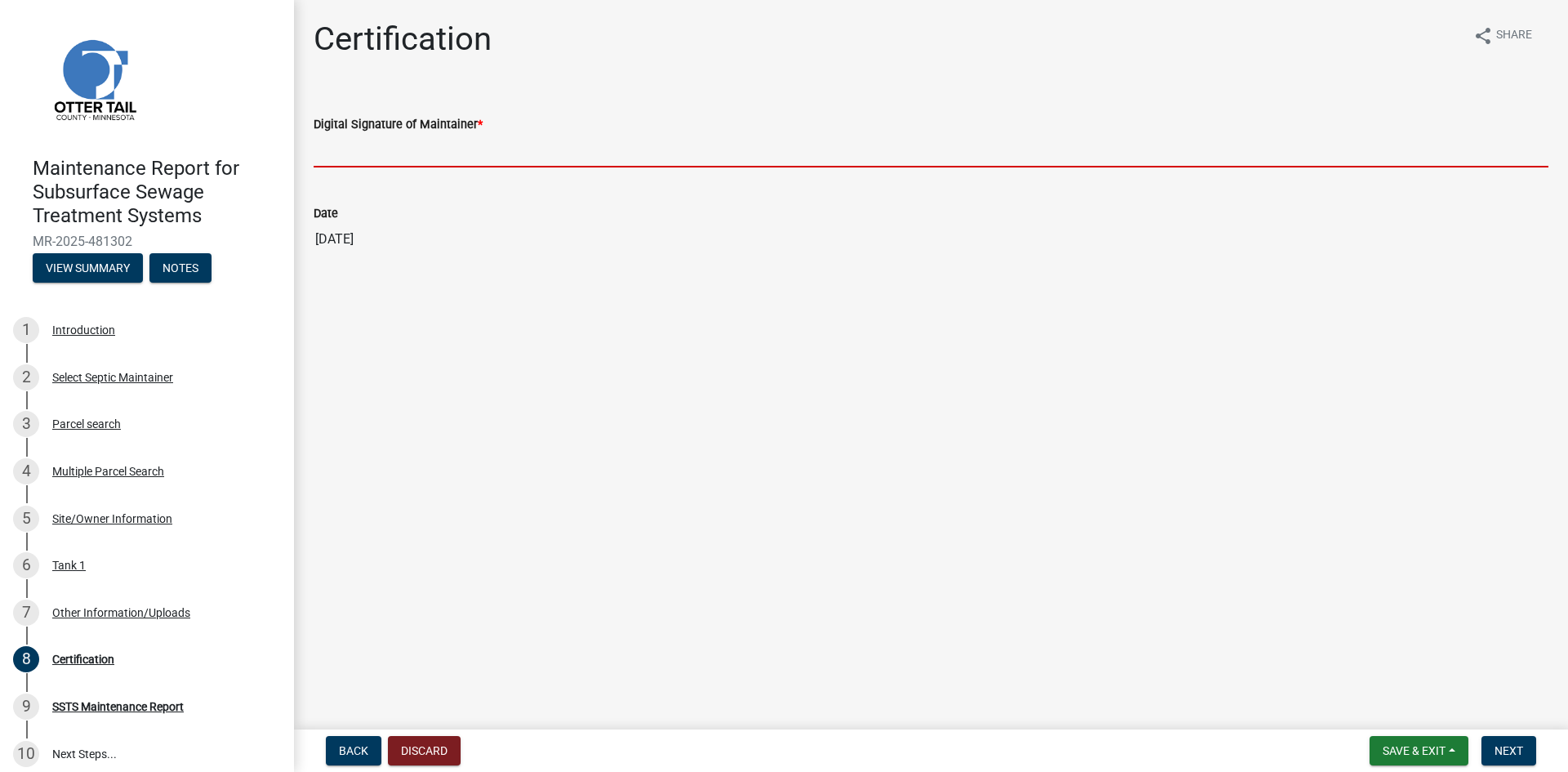
click at [382, 165] on input "Digital Signature of Maintainer *" at bounding box center [931, 150] width 1235 height 33
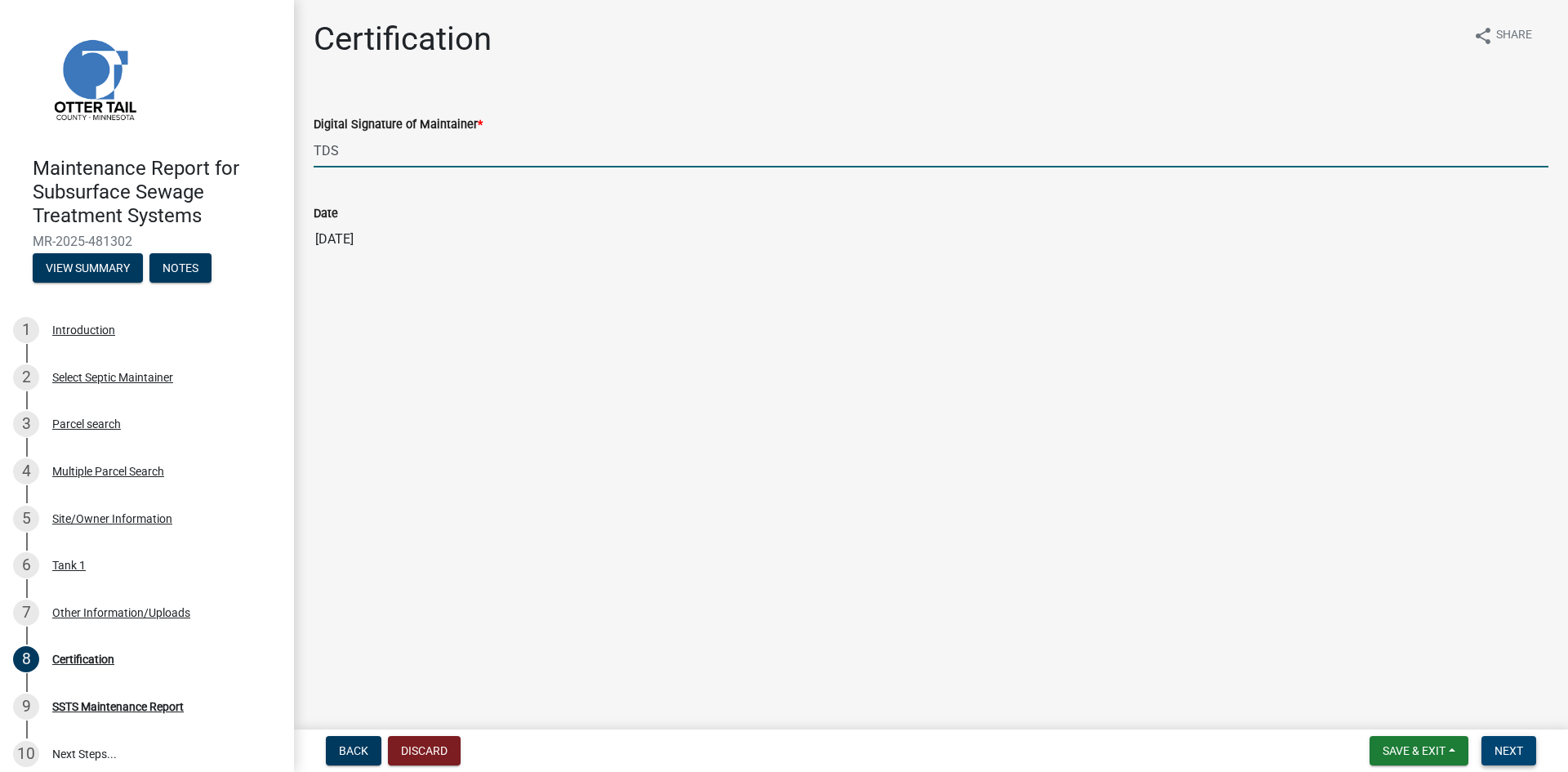
type input "TDS"
click at [1514, 751] on span "Next" at bounding box center [1509, 750] width 29 height 13
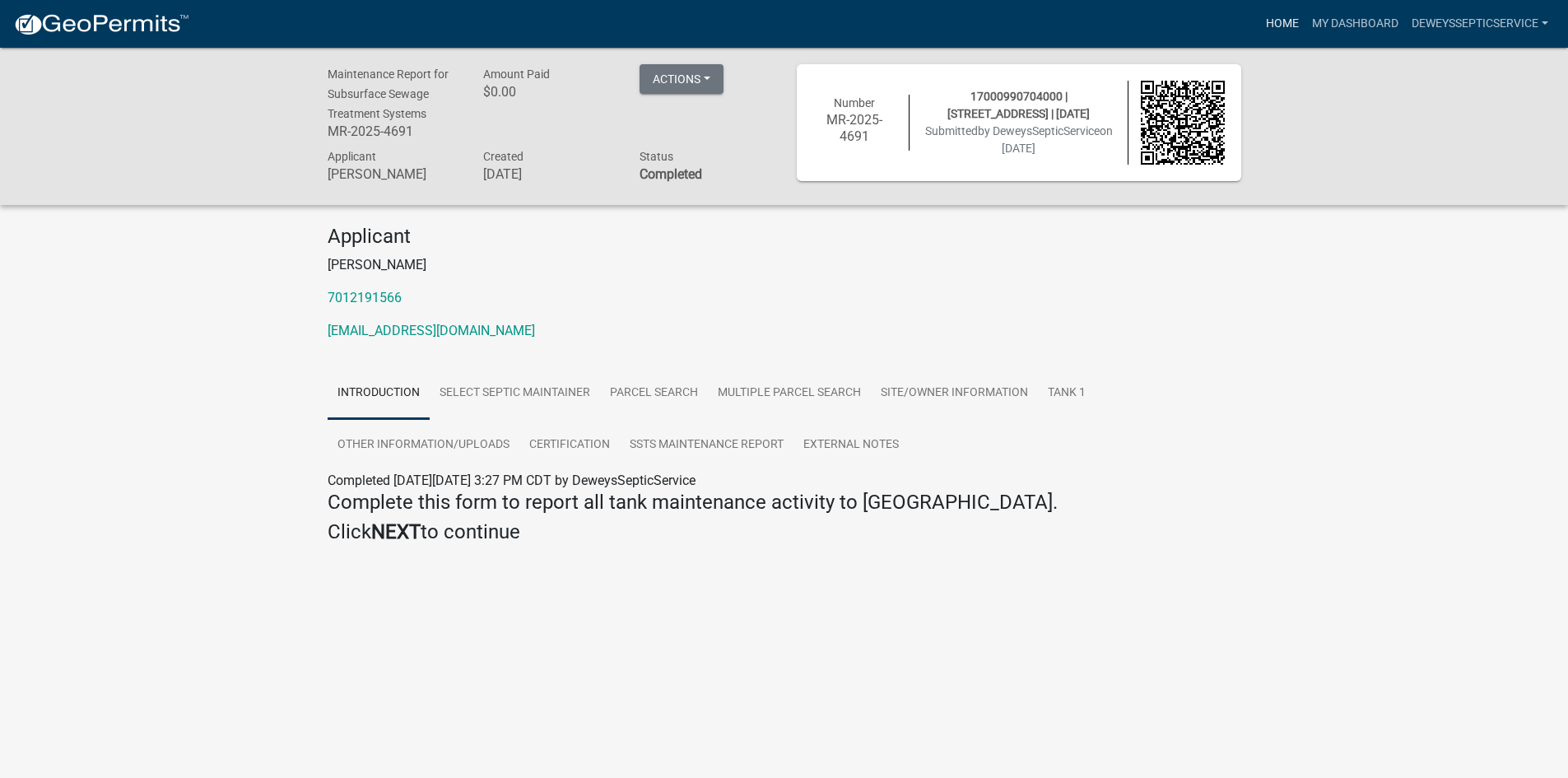
click at [1278, 25] on link "Home" at bounding box center [1282, 24] width 46 height 31
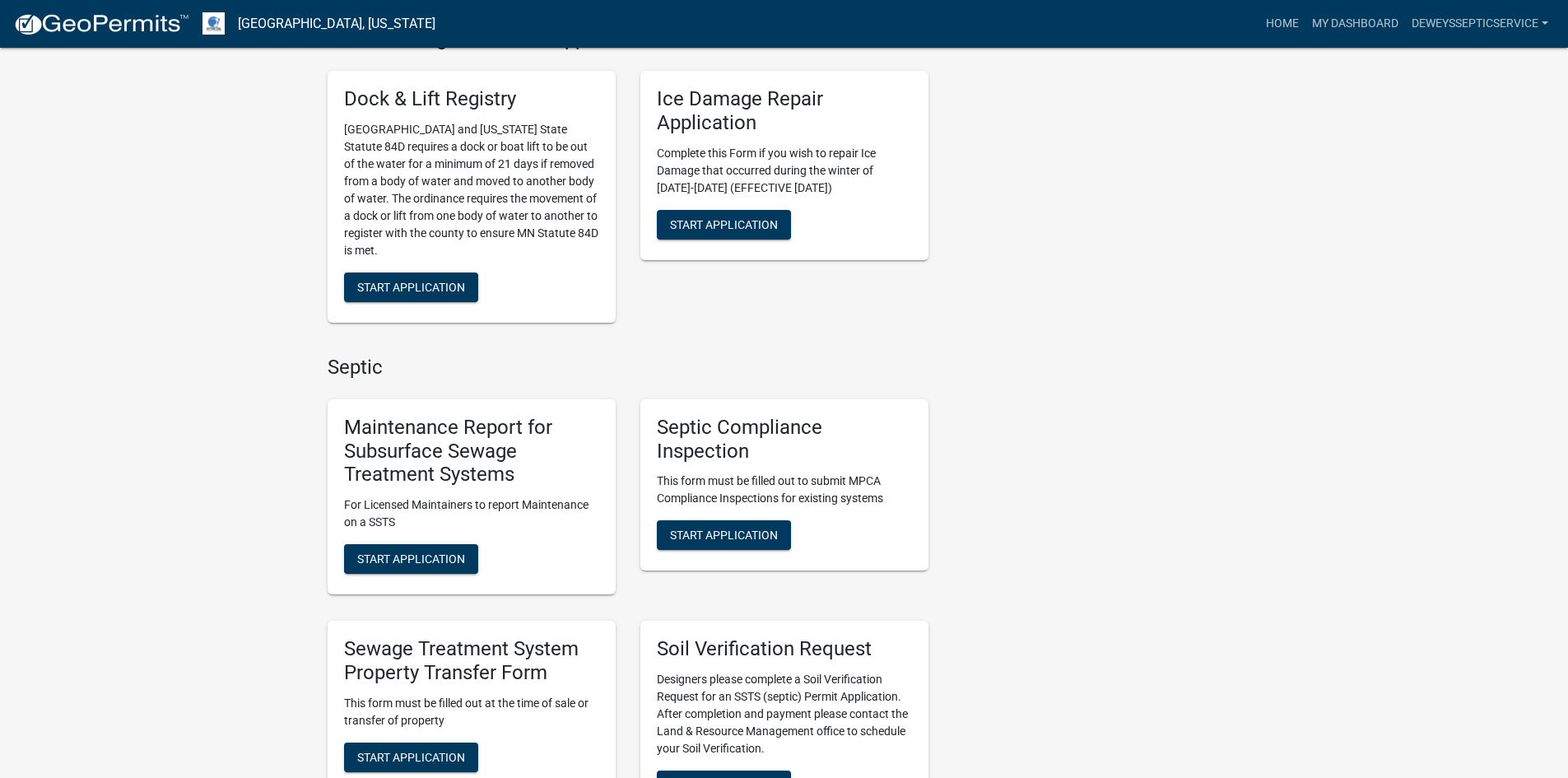
scroll to position [823, 0]
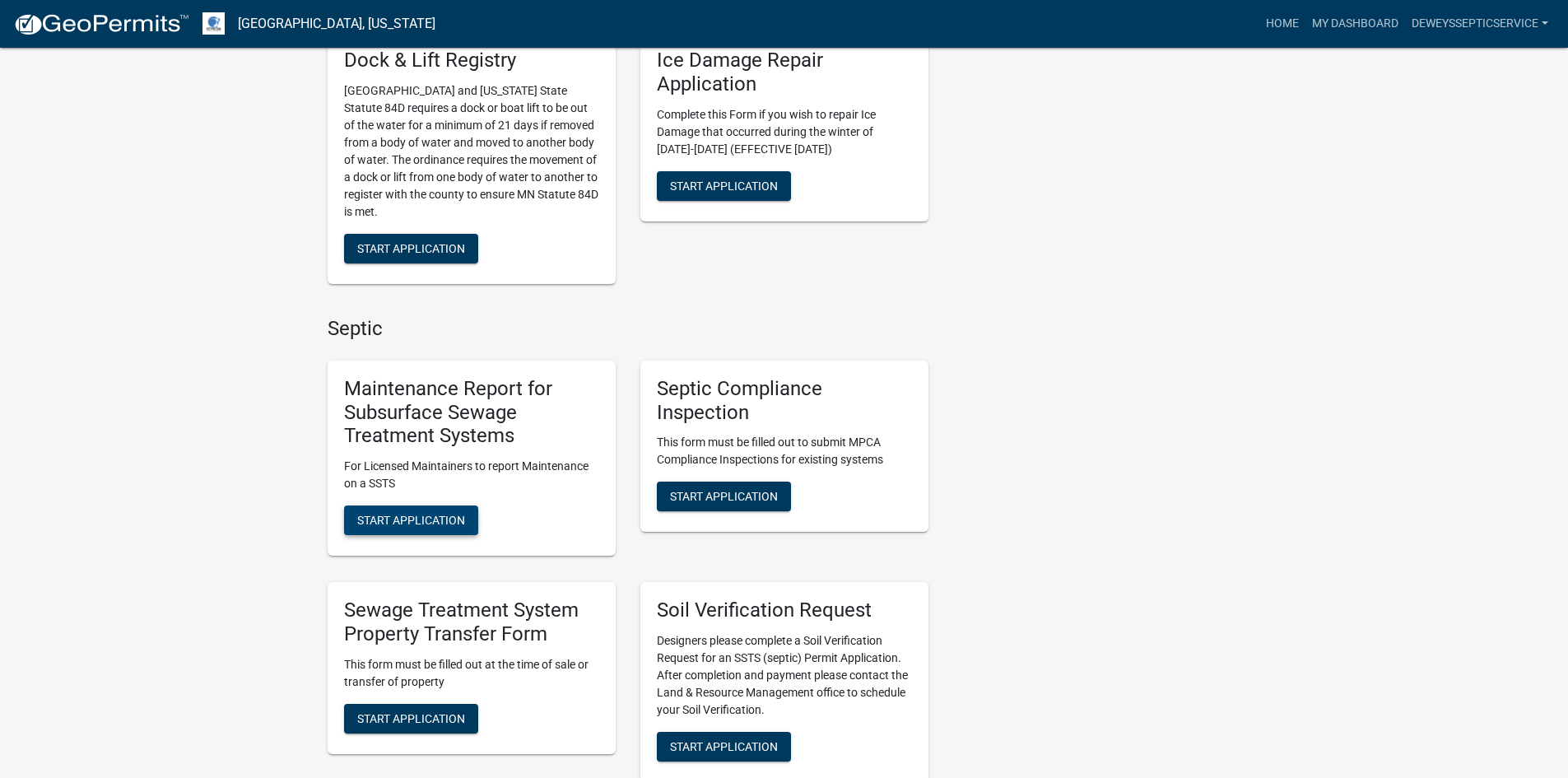
click at [458, 514] on span "Start Application" at bounding box center [411, 520] width 108 height 13
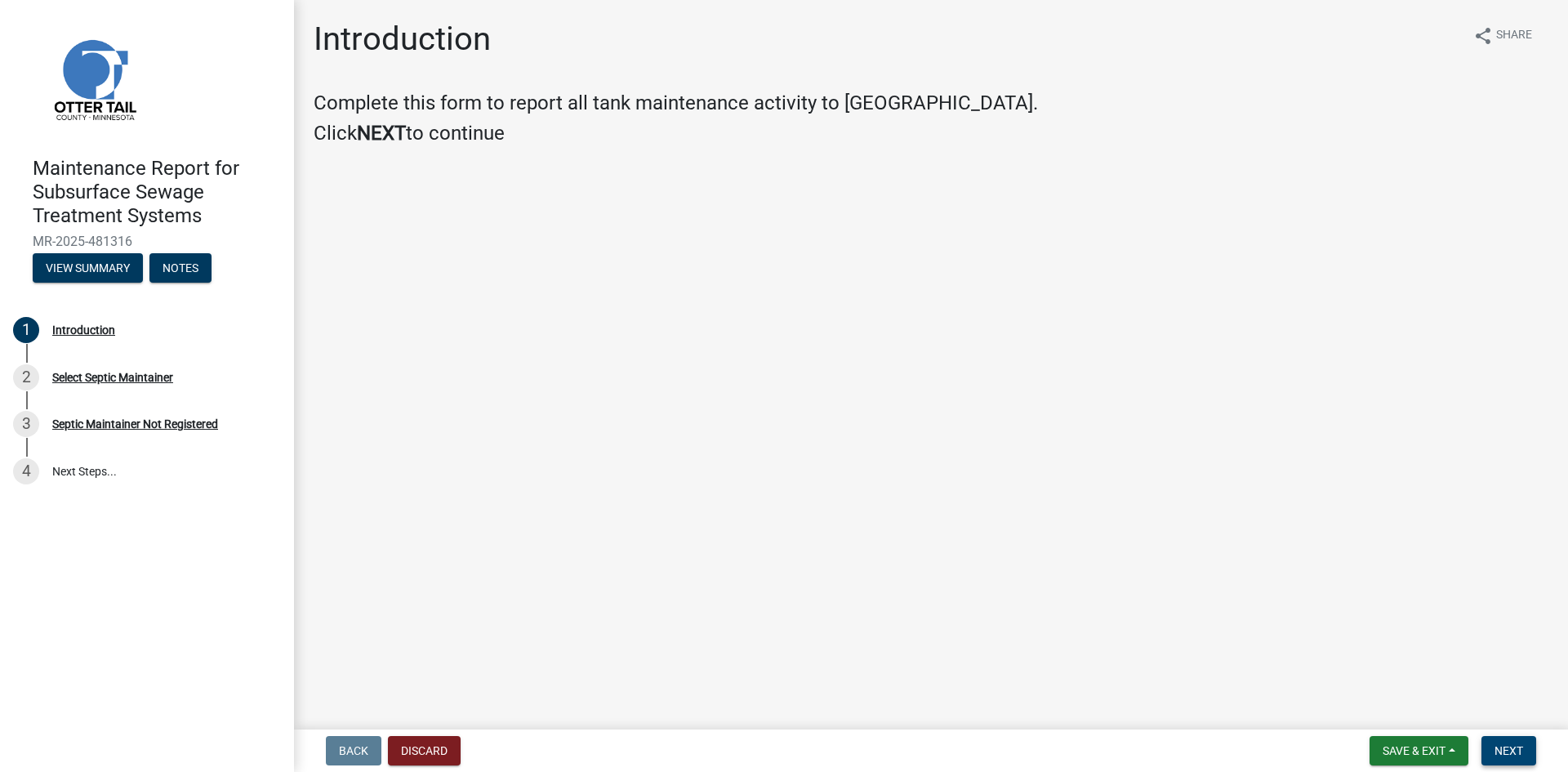
click at [1509, 748] on span "Next" at bounding box center [1509, 750] width 29 height 13
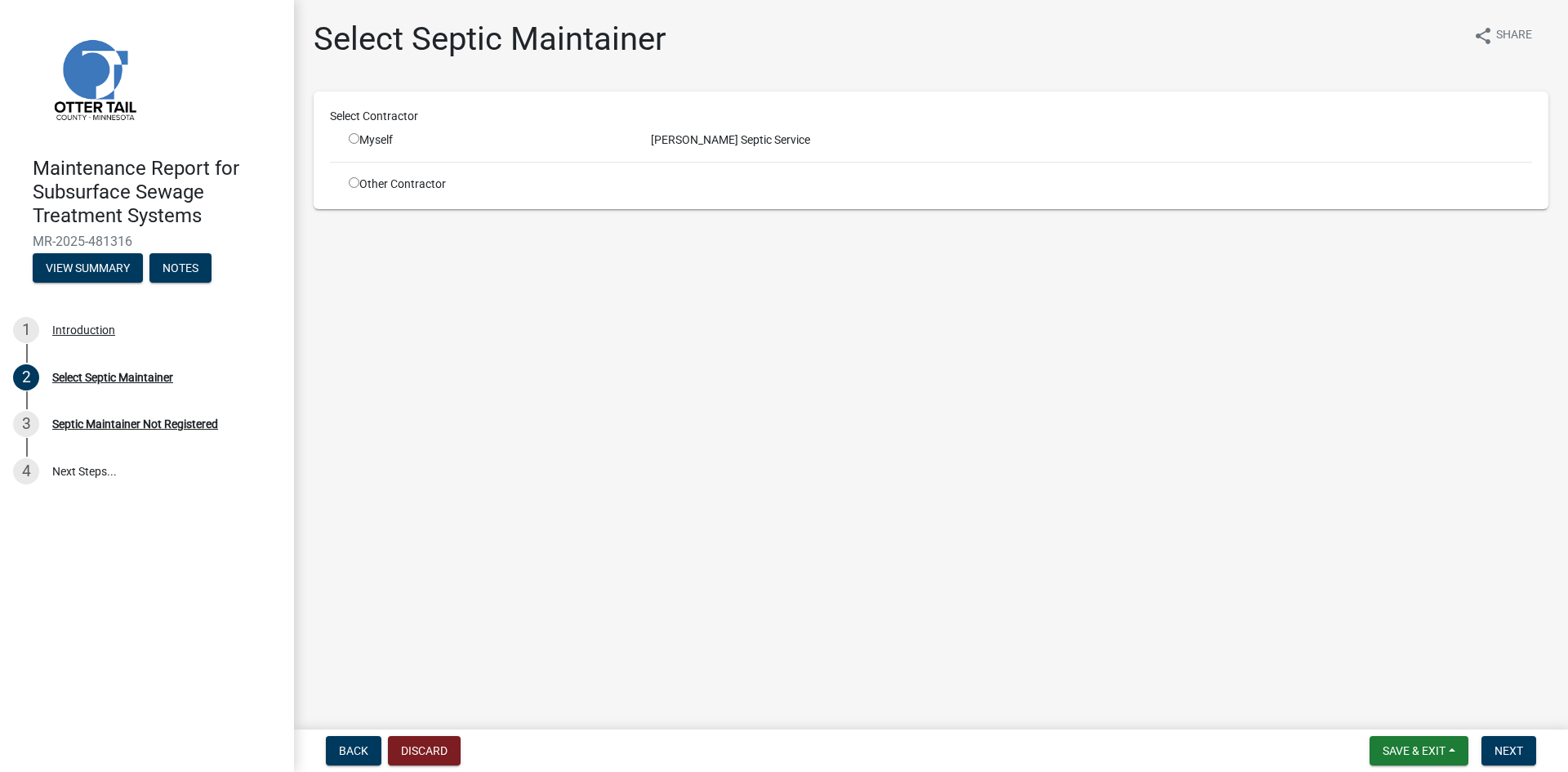
click at [353, 138] on input "radio" at bounding box center [354, 138] width 11 height 11
radio input "true"
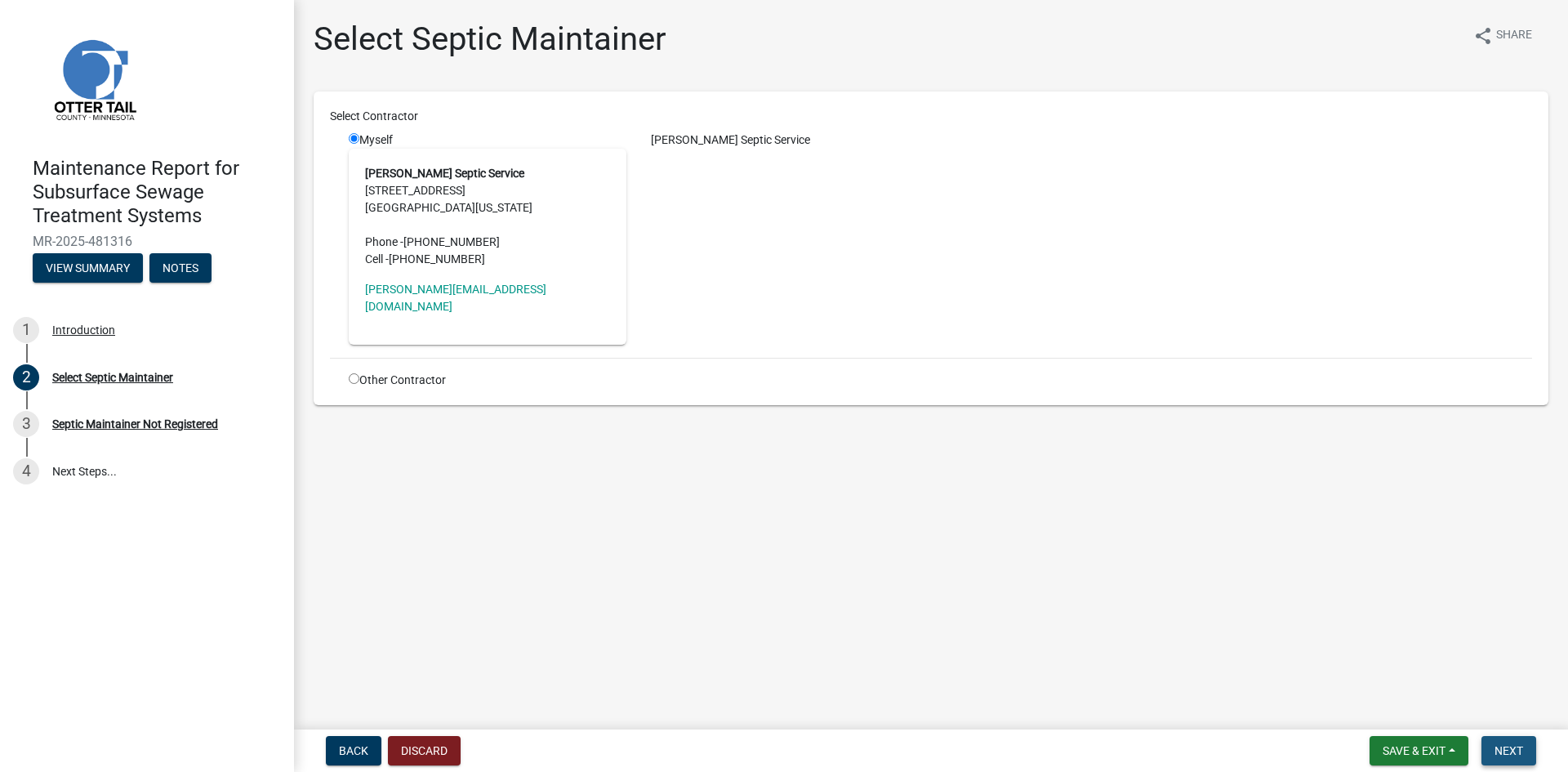
click at [1514, 751] on span "Next" at bounding box center [1509, 750] width 29 height 13
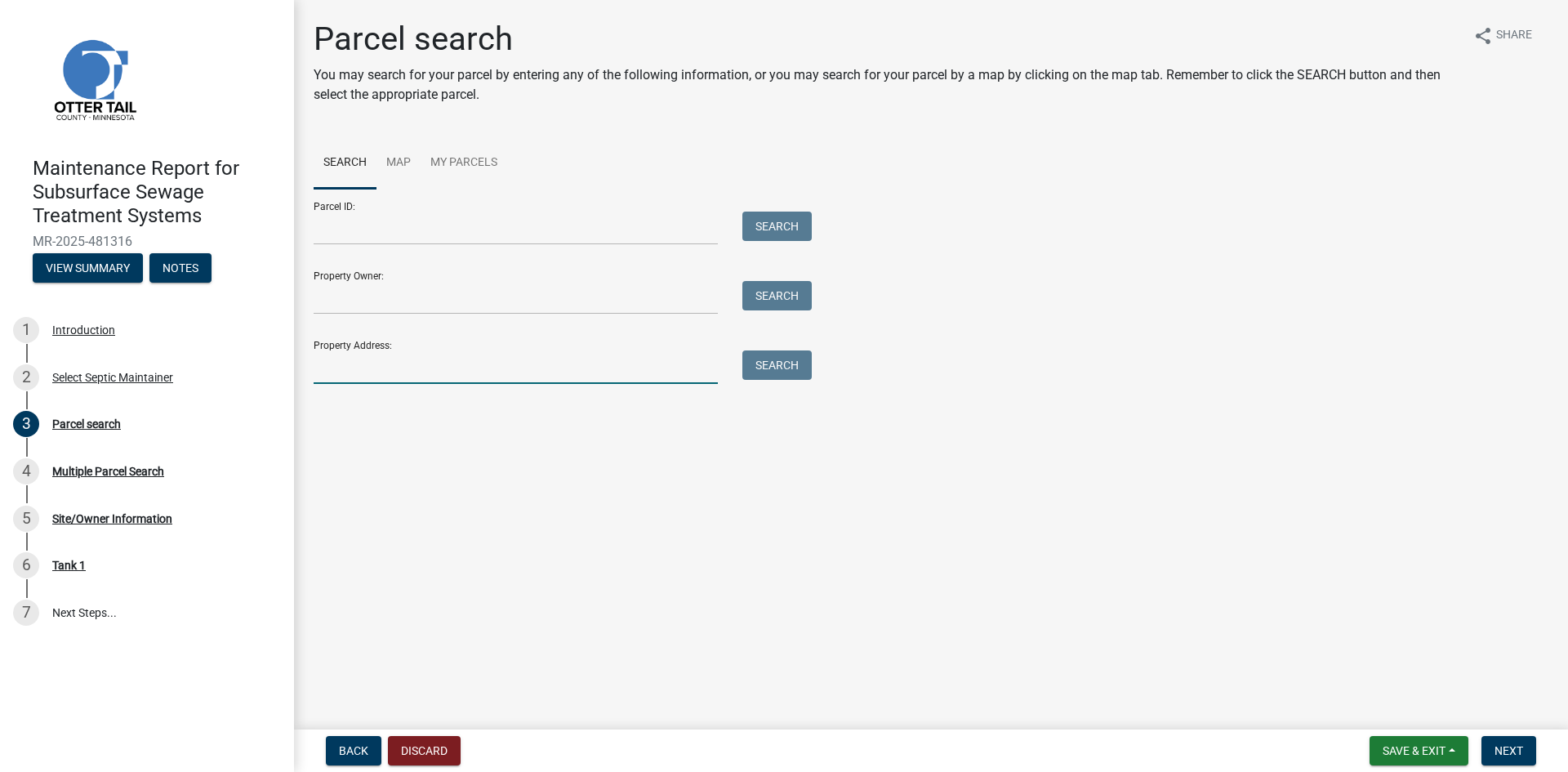
click at [402, 368] on input "Property Address:" at bounding box center [515, 367] width 404 height 33
type input "21990"
click at [771, 366] on button "Search" at bounding box center [776, 365] width 70 height 30
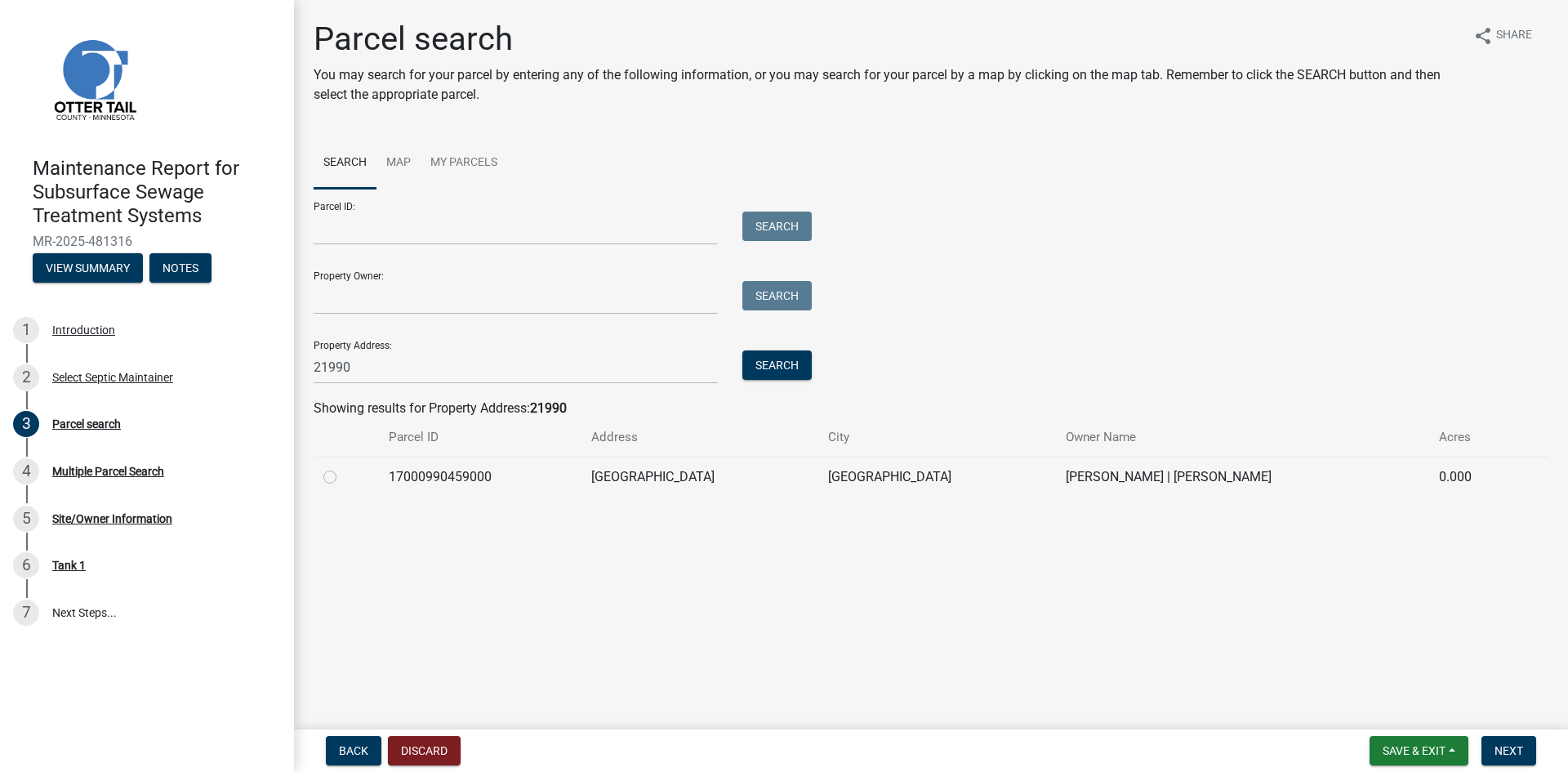
click at [343, 468] on label at bounding box center [343, 468] width 0 height 0
click at [343, 476] on input "radio" at bounding box center [348, 473] width 11 height 11
radio input "true"
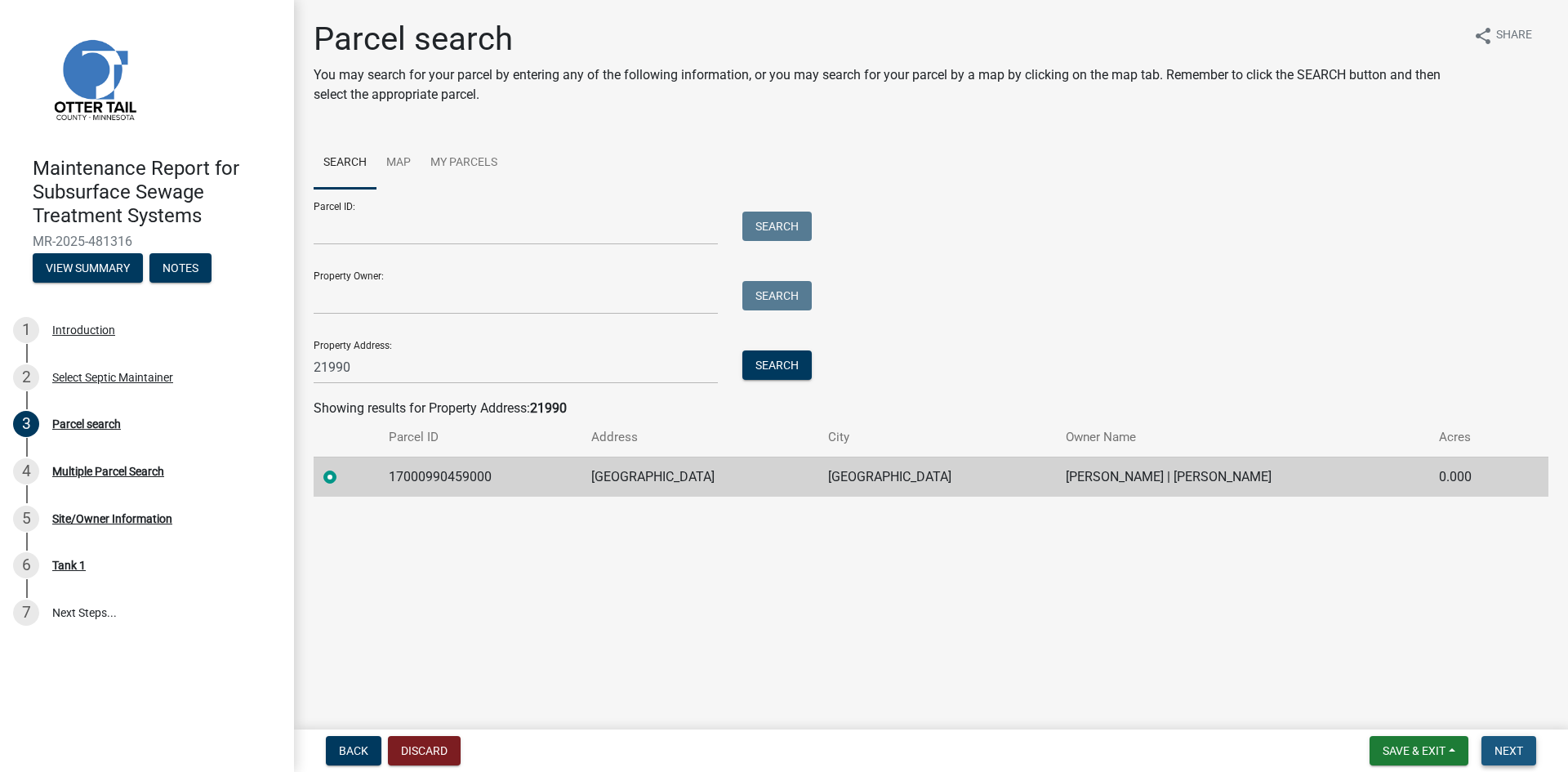
click at [1501, 745] on span "Next" at bounding box center [1509, 750] width 29 height 13
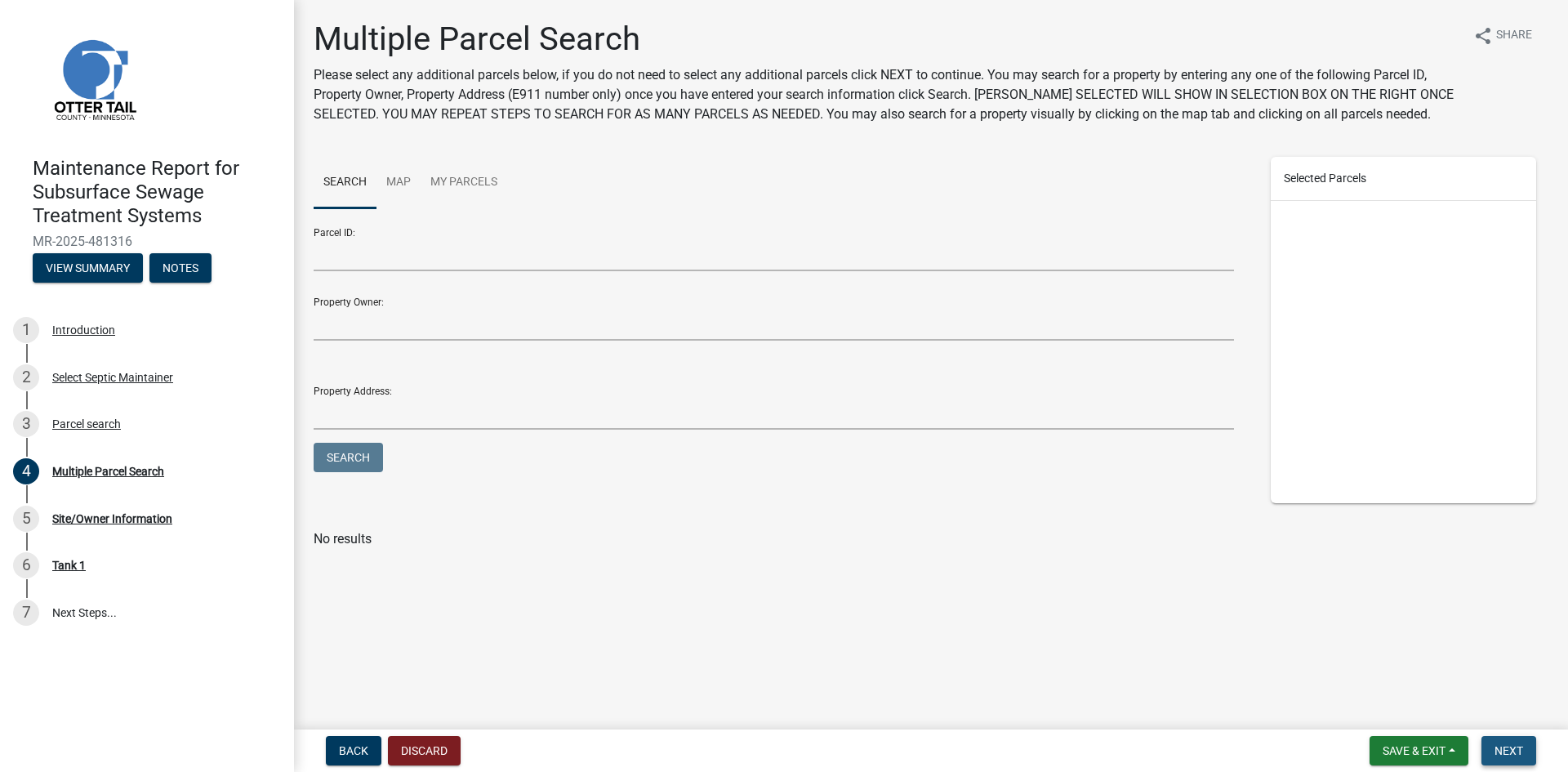
click at [1501, 745] on span "Next" at bounding box center [1509, 750] width 29 height 13
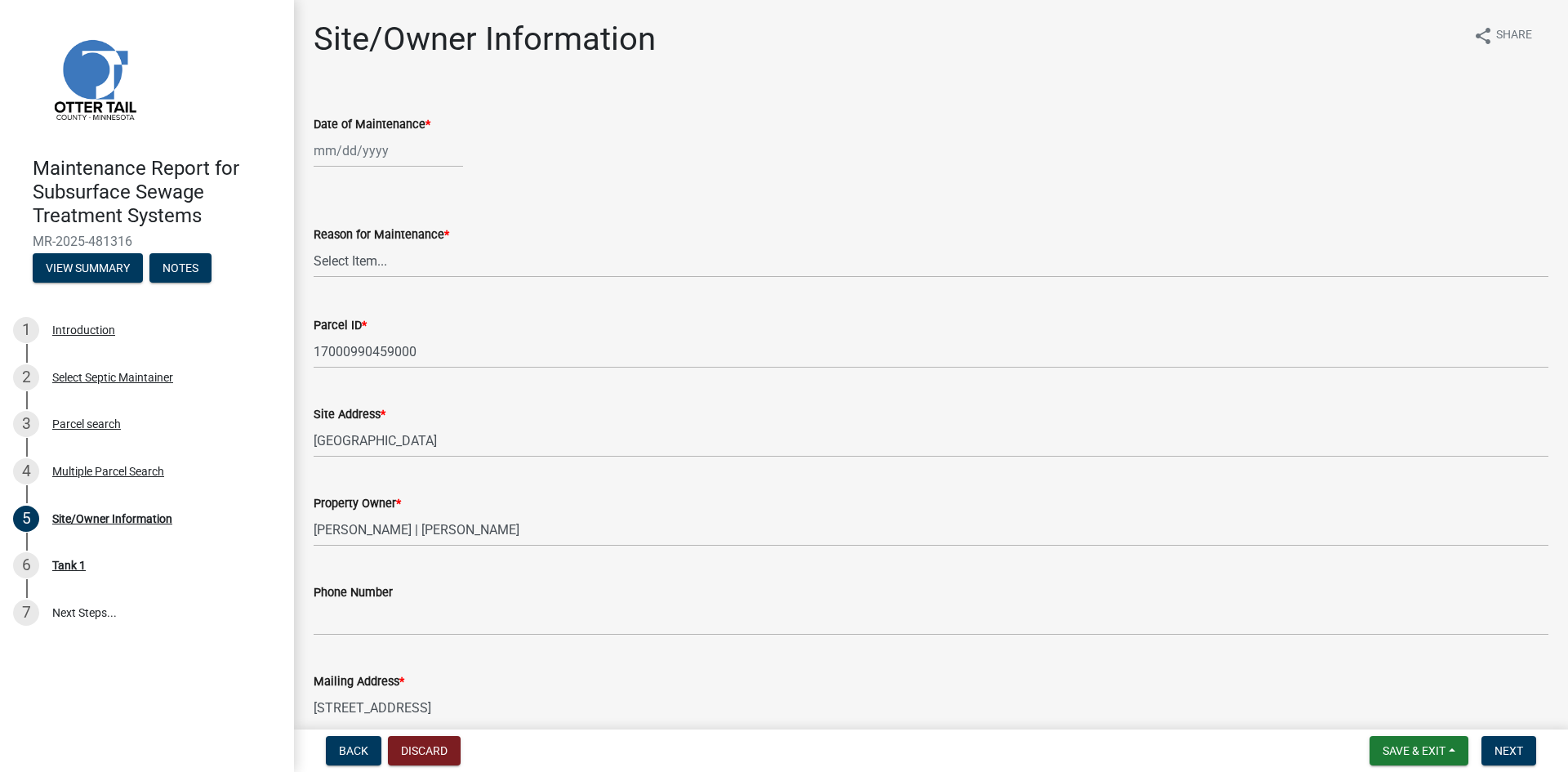
select select "9"
select select "2025"
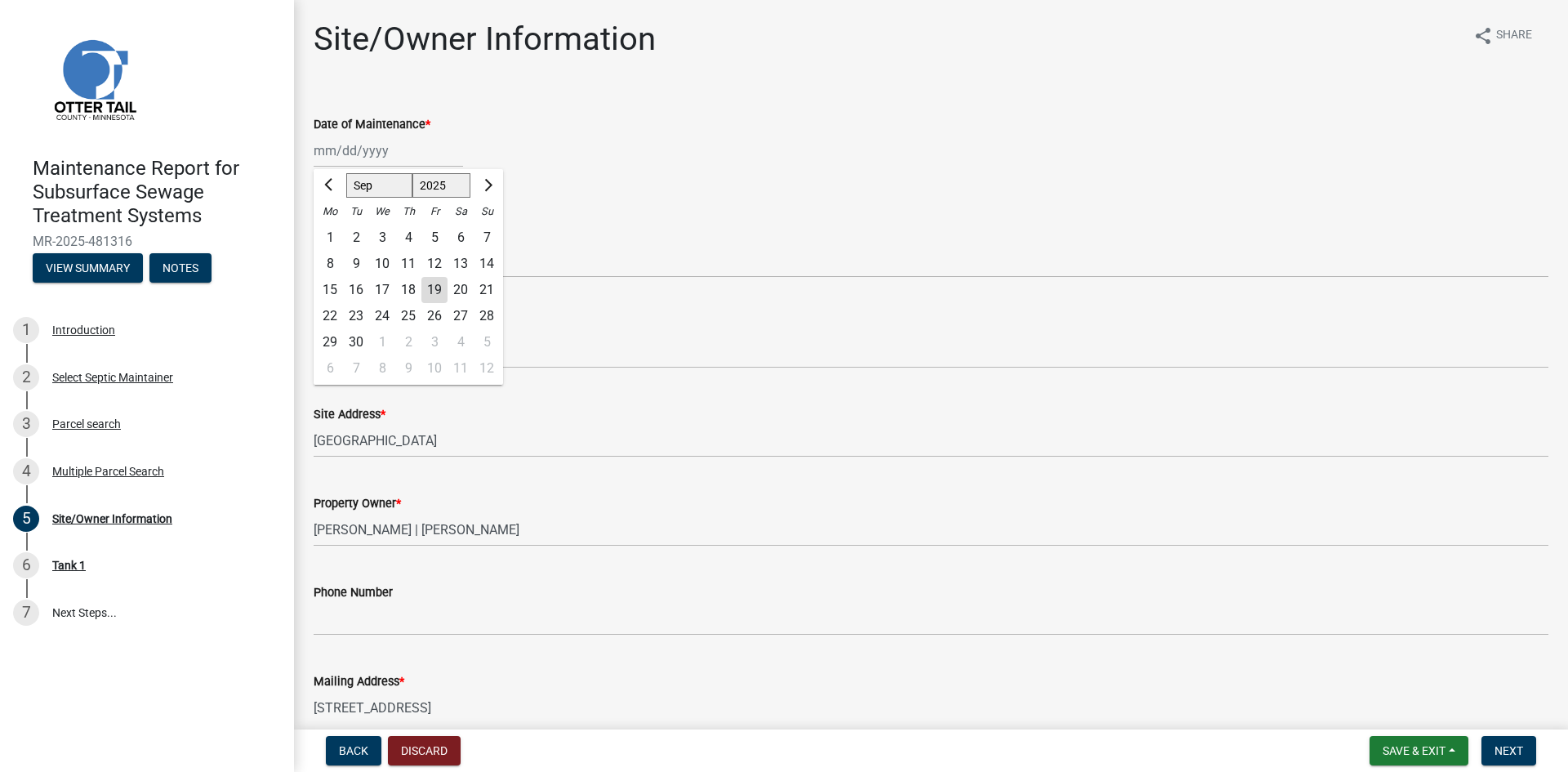
click at [363, 153] on div "[PERSON_NAME] Feb Mar Apr [PERSON_NAME][DATE] Oct Nov [DATE] 1526 1527 1528 152…" at bounding box center [388, 150] width 150 height 33
click at [381, 258] on div "10" at bounding box center [382, 264] width 26 height 26
type input "[DATE]"
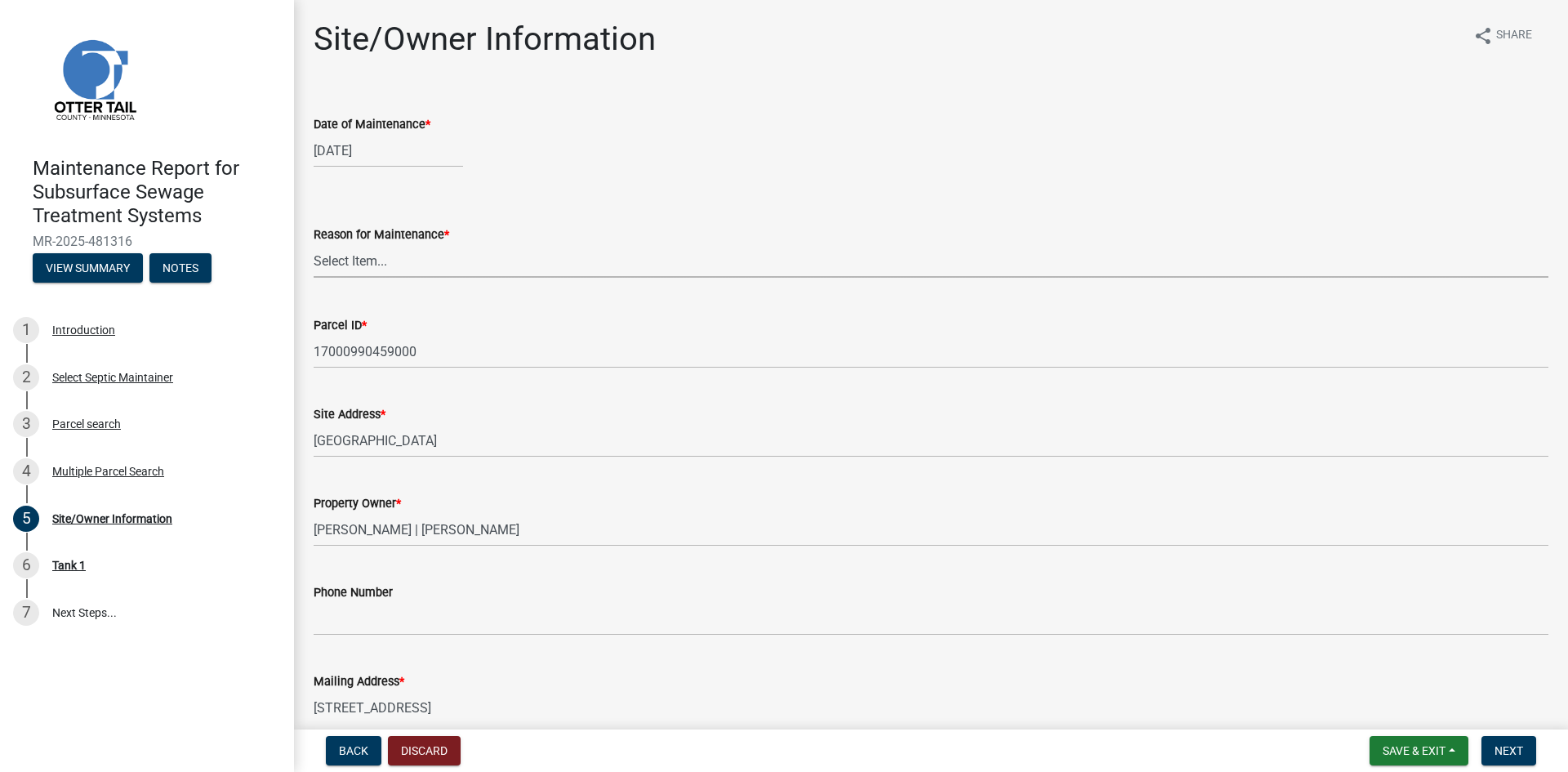
click at [368, 270] on select "Select Item... Called Routine Other" at bounding box center [931, 261] width 1235 height 33
click at [313, 245] on select "Select Item... Called Routine Other" at bounding box center [931, 261] width 1235 height 33
select select "3ac72b63-7b21-42e4-8192-806faae7a4f1"
click at [1498, 759] on button "Next" at bounding box center [1508, 750] width 55 height 30
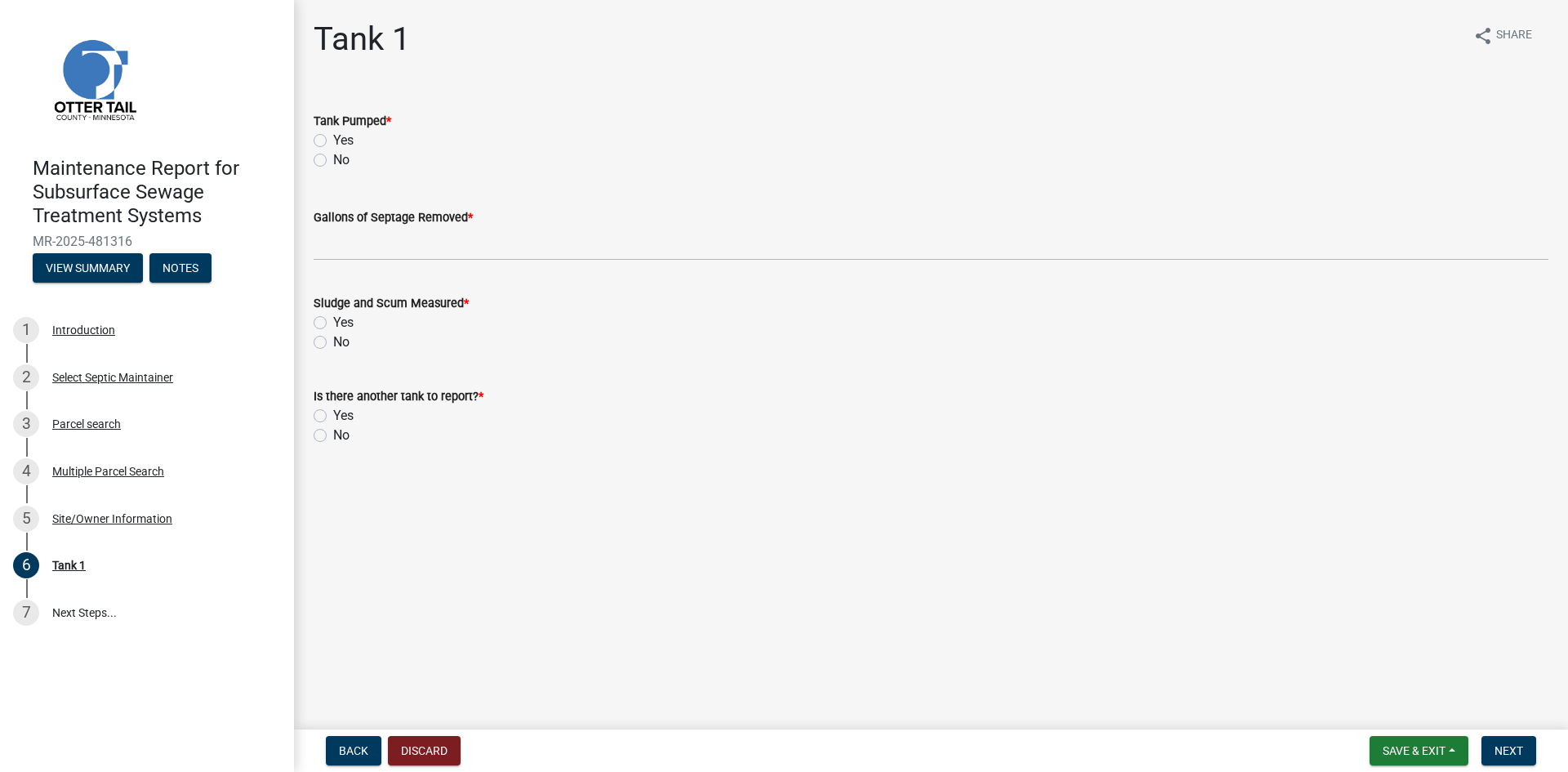
drag, startPoint x: 321, startPoint y: 137, endPoint x: 334, endPoint y: 209, distance: 73.2
click at [333, 139] on label "Yes" at bounding box center [343, 141] width 21 height 20
click at [333, 139] on input "Yes" at bounding box center [339, 136] width 11 height 11
radio input "true"
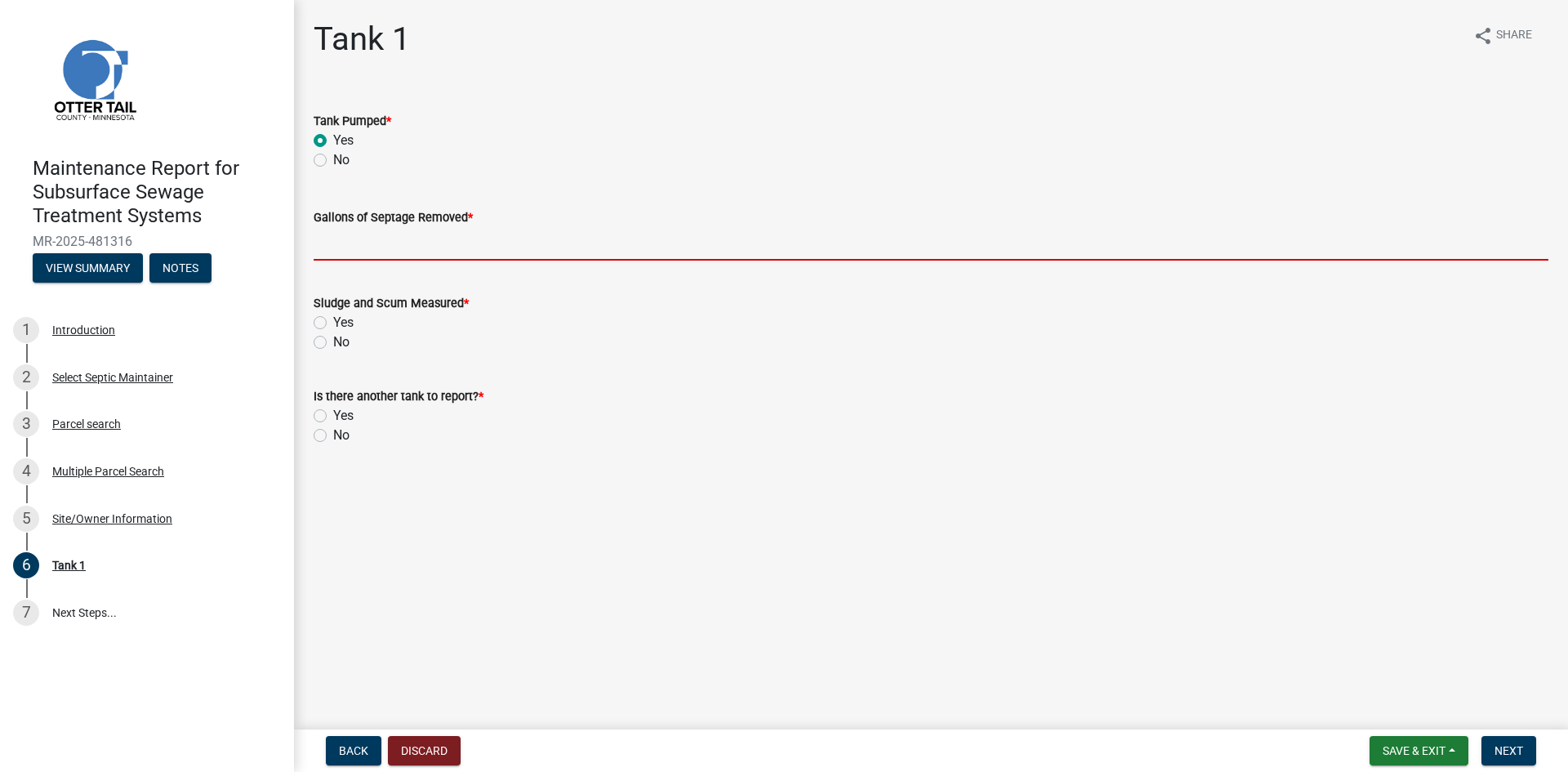
click at [335, 241] on input "Gallons of Septage Removed *" at bounding box center [931, 244] width 1235 height 33
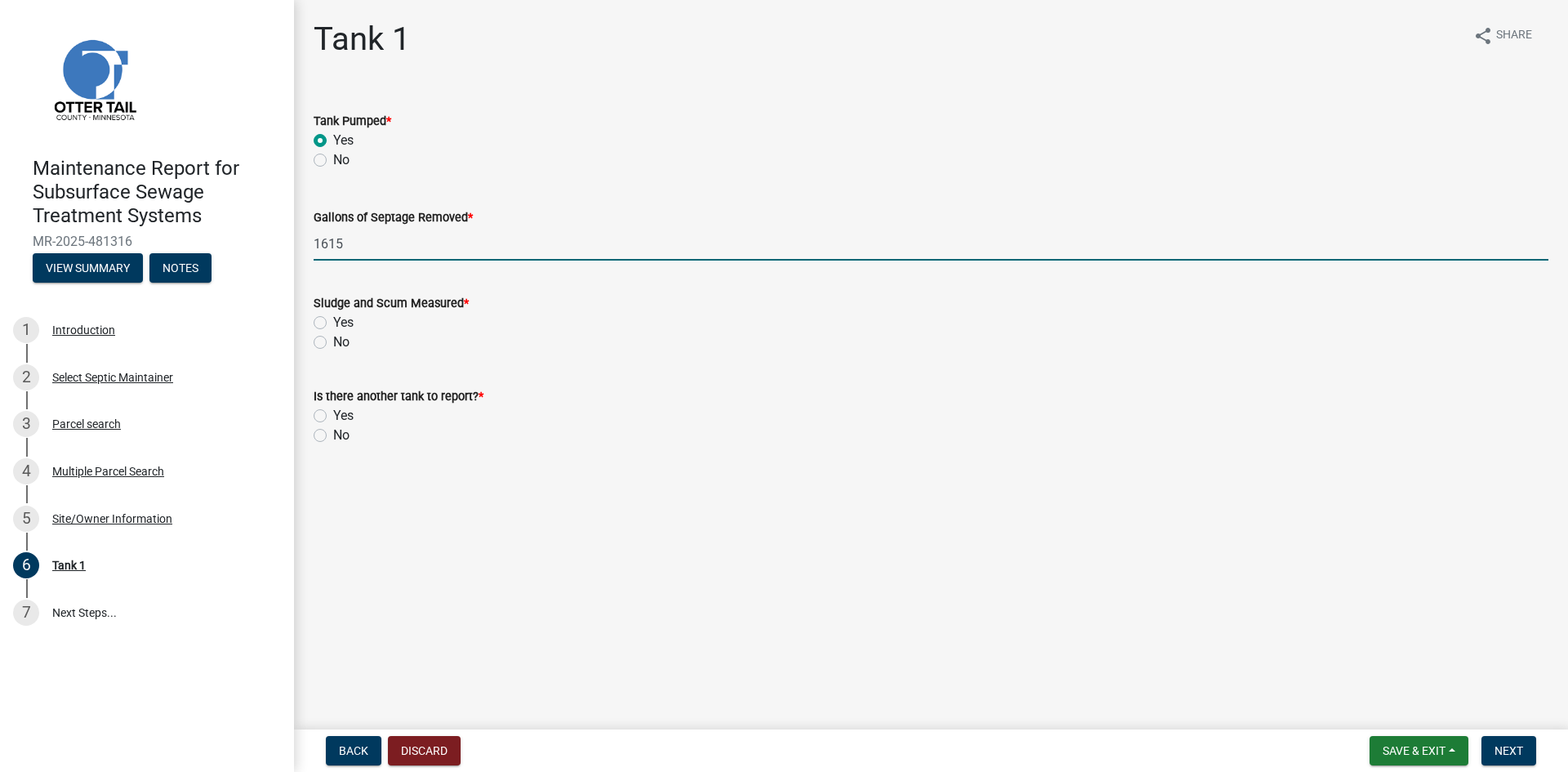
type input "1615"
click at [333, 346] on label "No" at bounding box center [341, 342] width 16 height 20
click at [333, 343] on input "No" at bounding box center [339, 338] width 11 height 11
radio input "true"
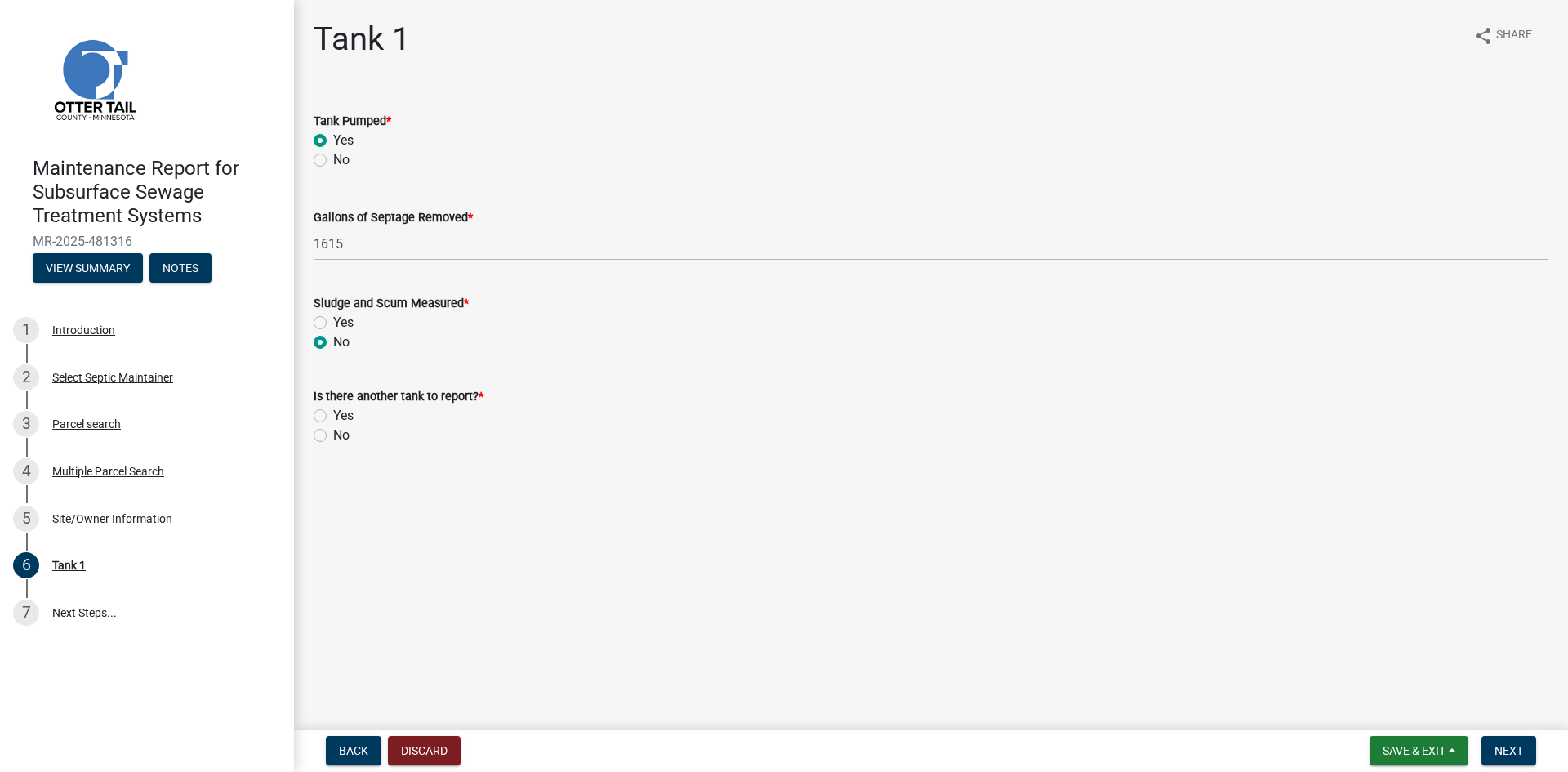
click at [333, 433] on label "No" at bounding box center [341, 435] width 16 height 20
click at [333, 433] on input "No" at bounding box center [339, 431] width 11 height 11
radio input "true"
click at [1517, 750] on span "Next" at bounding box center [1509, 750] width 29 height 13
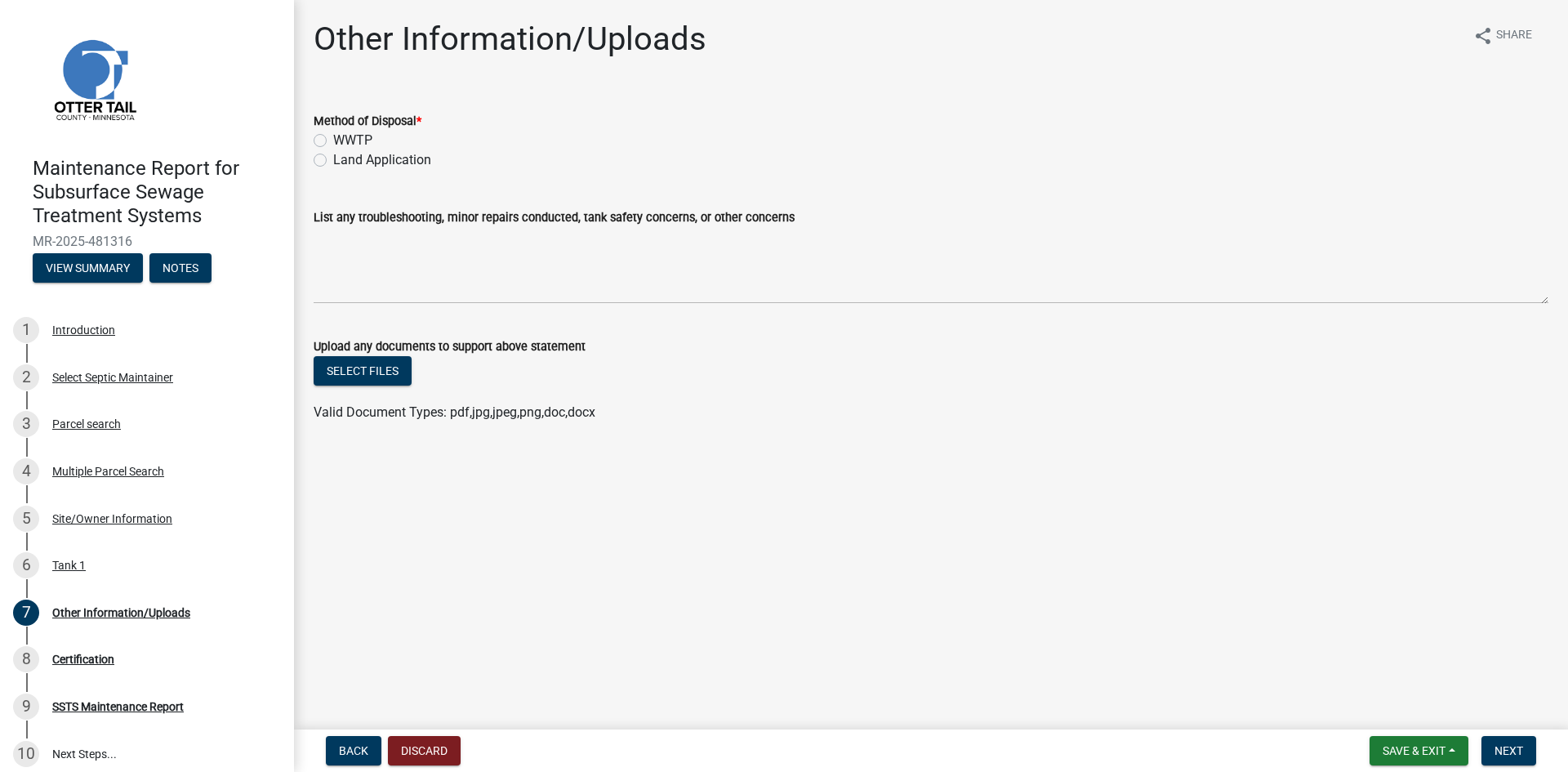
click at [382, 156] on label "Land Application" at bounding box center [382, 160] width 98 height 20
click at [344, 156] on input "Land Application" at bounding box center [339, 155] width 11 height 11
radio input "true"
click at [1516, 749] on span "Next" at bounding box center [1509, 750] width 29 height 13
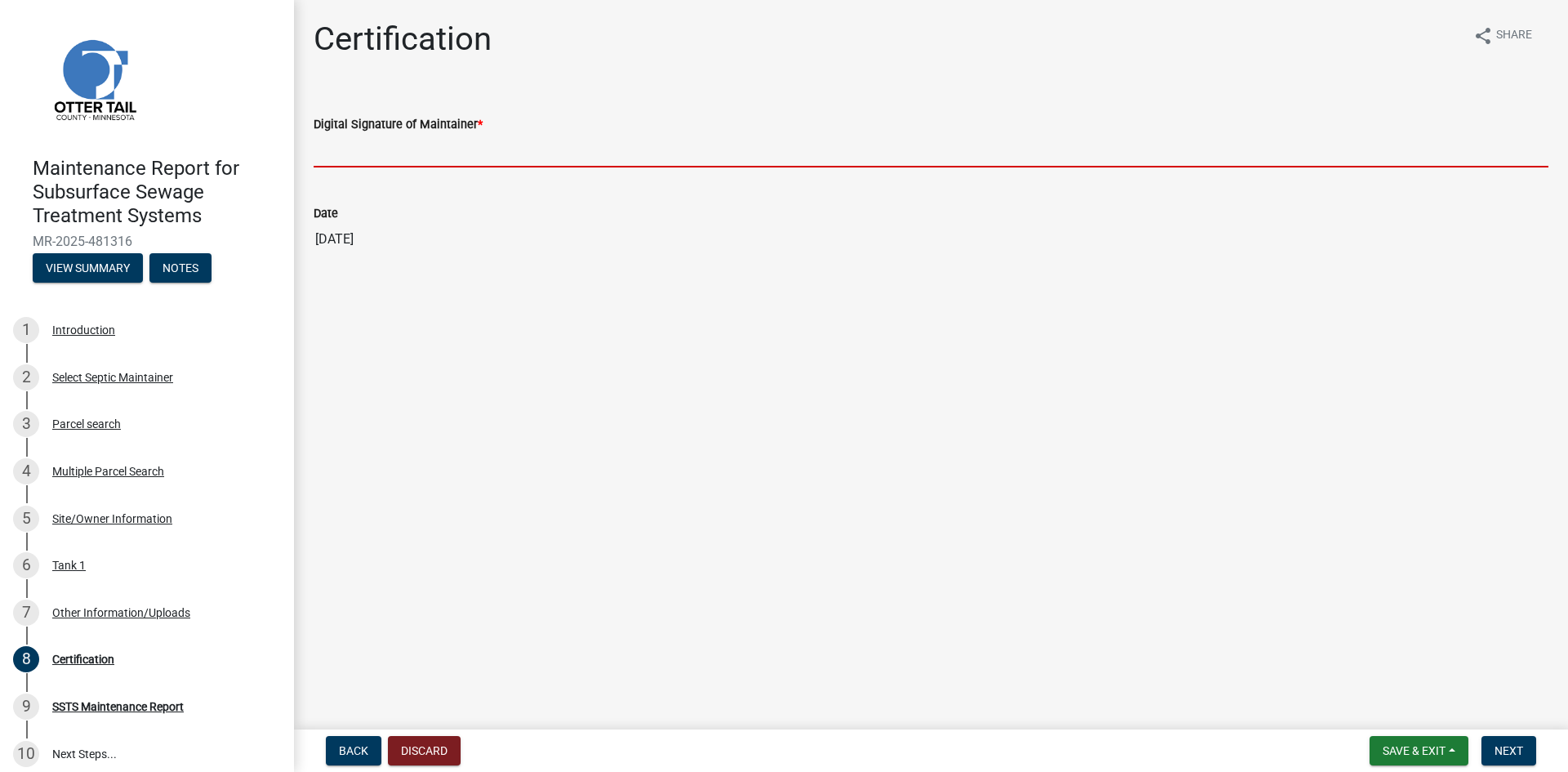
click at [522, 143] on input "Digital Signature of Maintainer *" at bounding box center [931, 150] width 1235 height 33
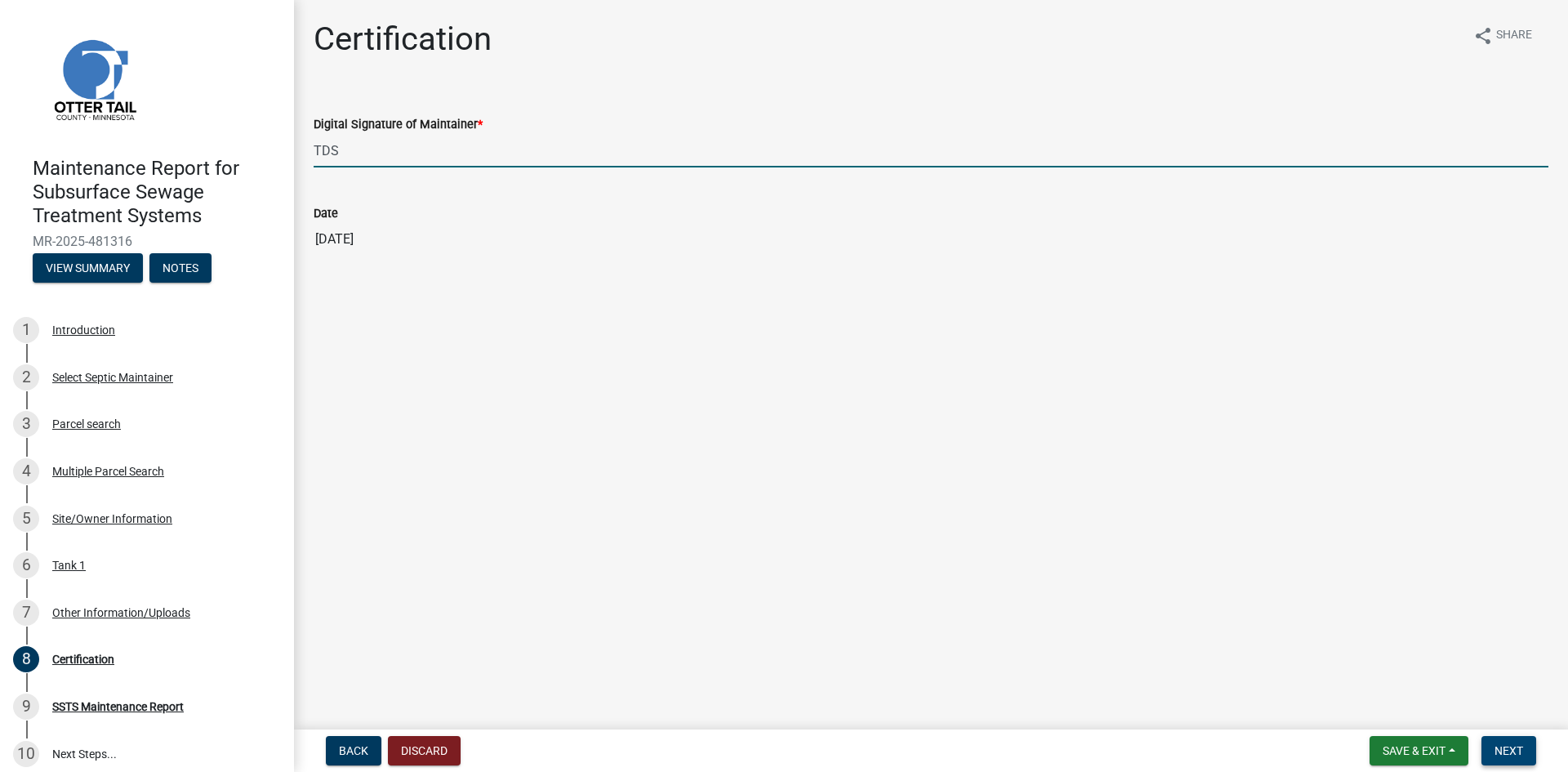
type input "TDS"
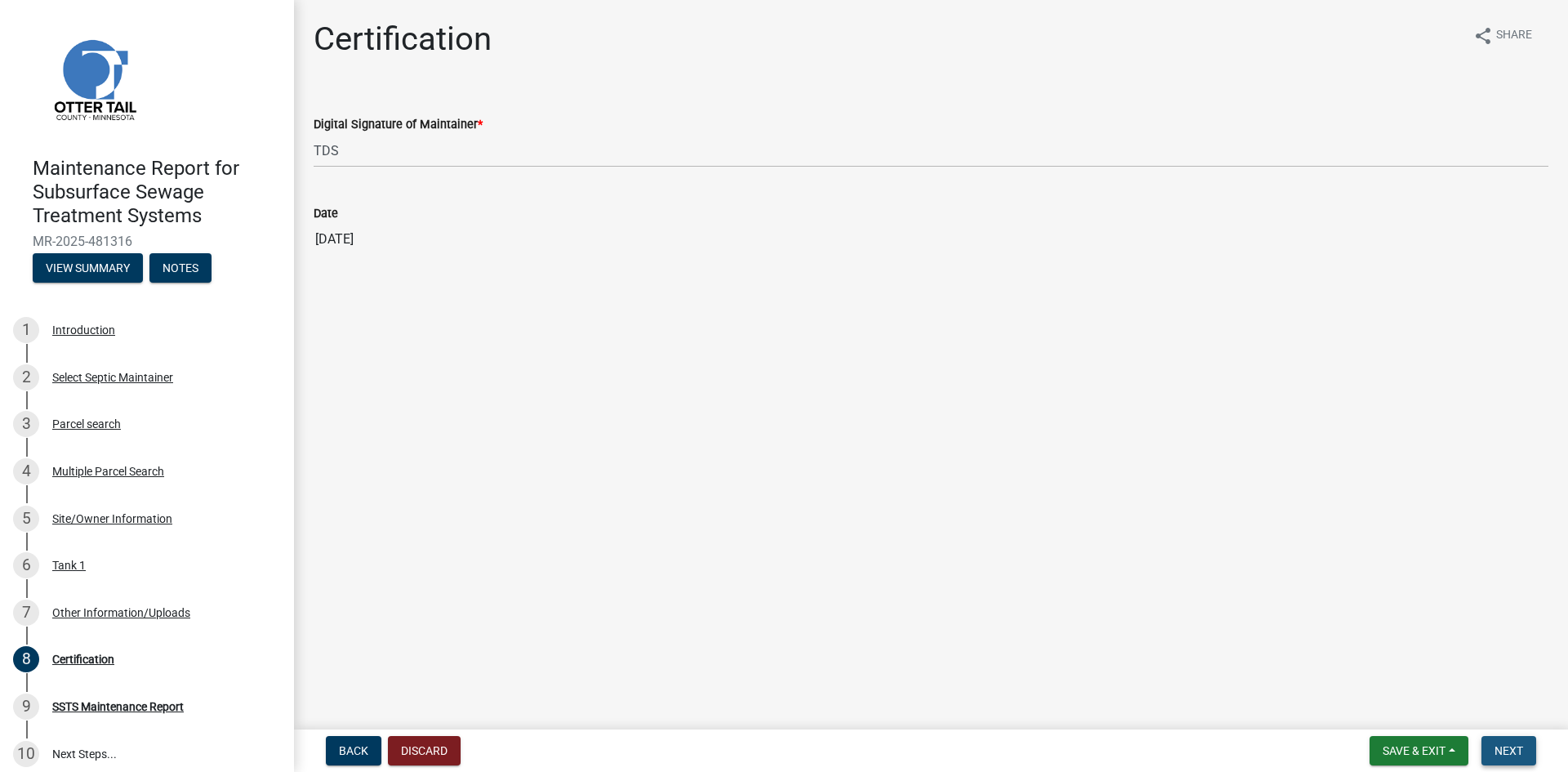
click at [1498, 750] on span "Next" at bounding box center [1509, 750] width 29 height 13
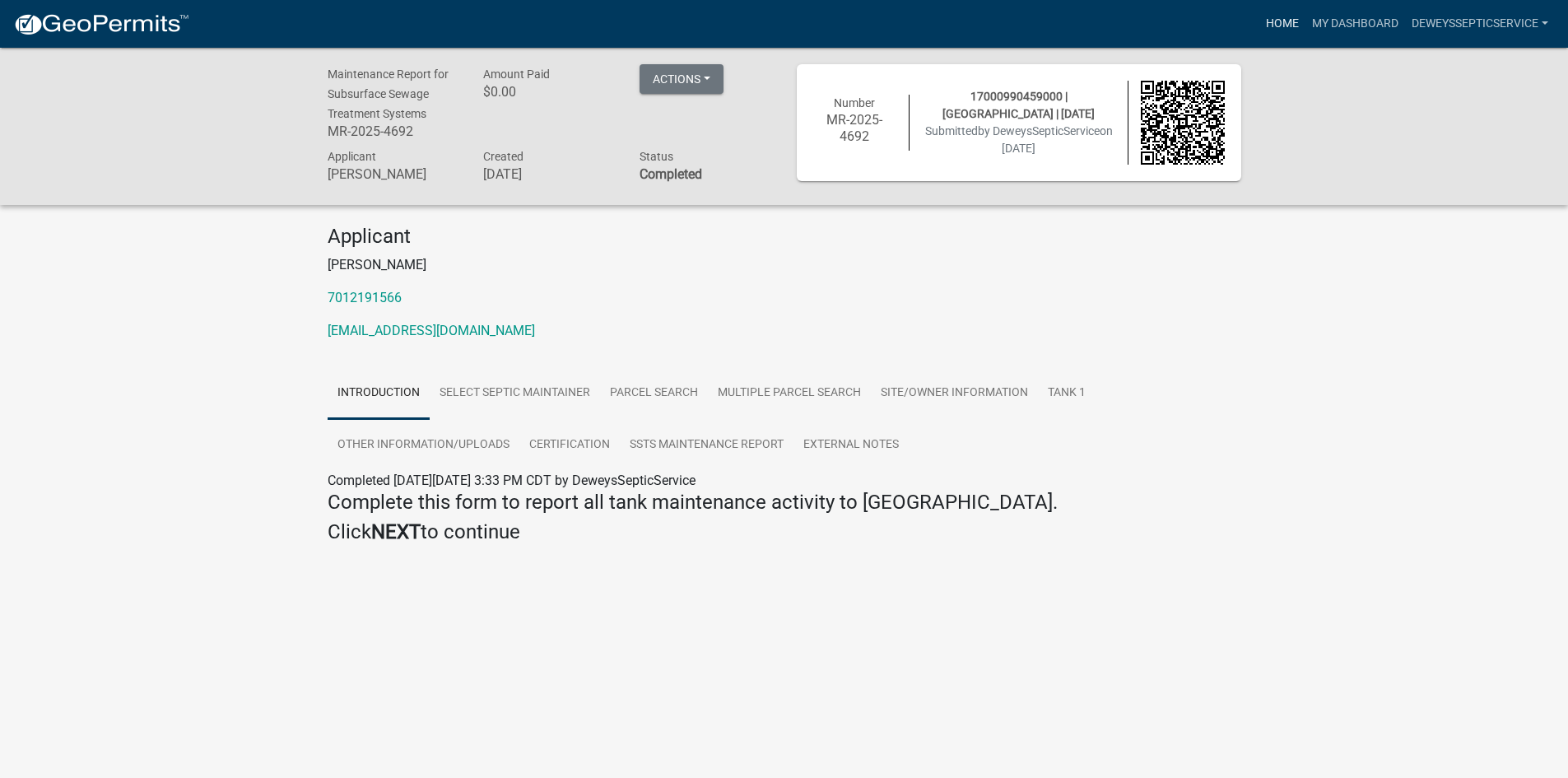
click at [1266, 19] on link "Home" at bounding box center [1282, 24] width 46 height 31
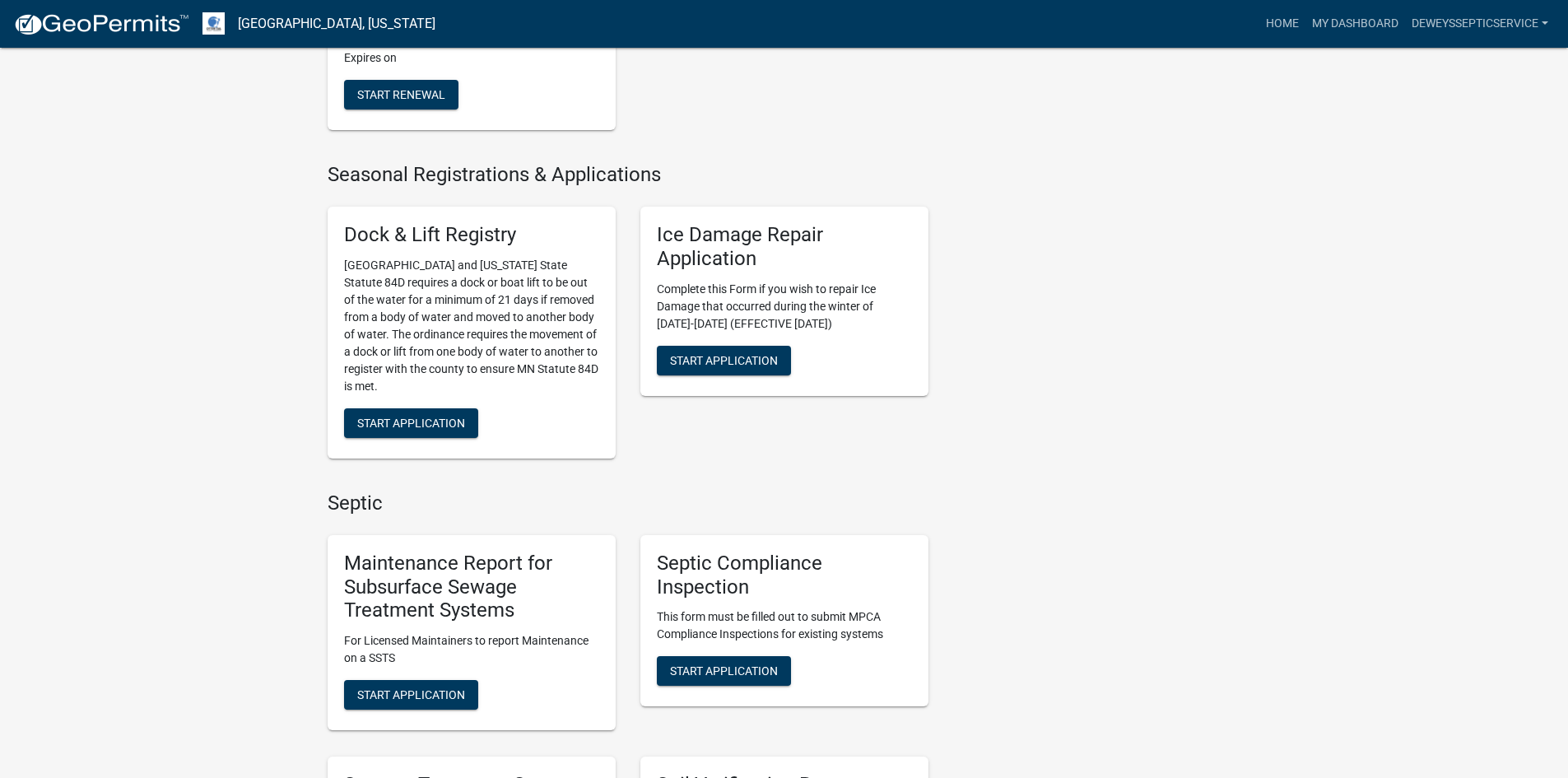
scroll to position [659, 0]
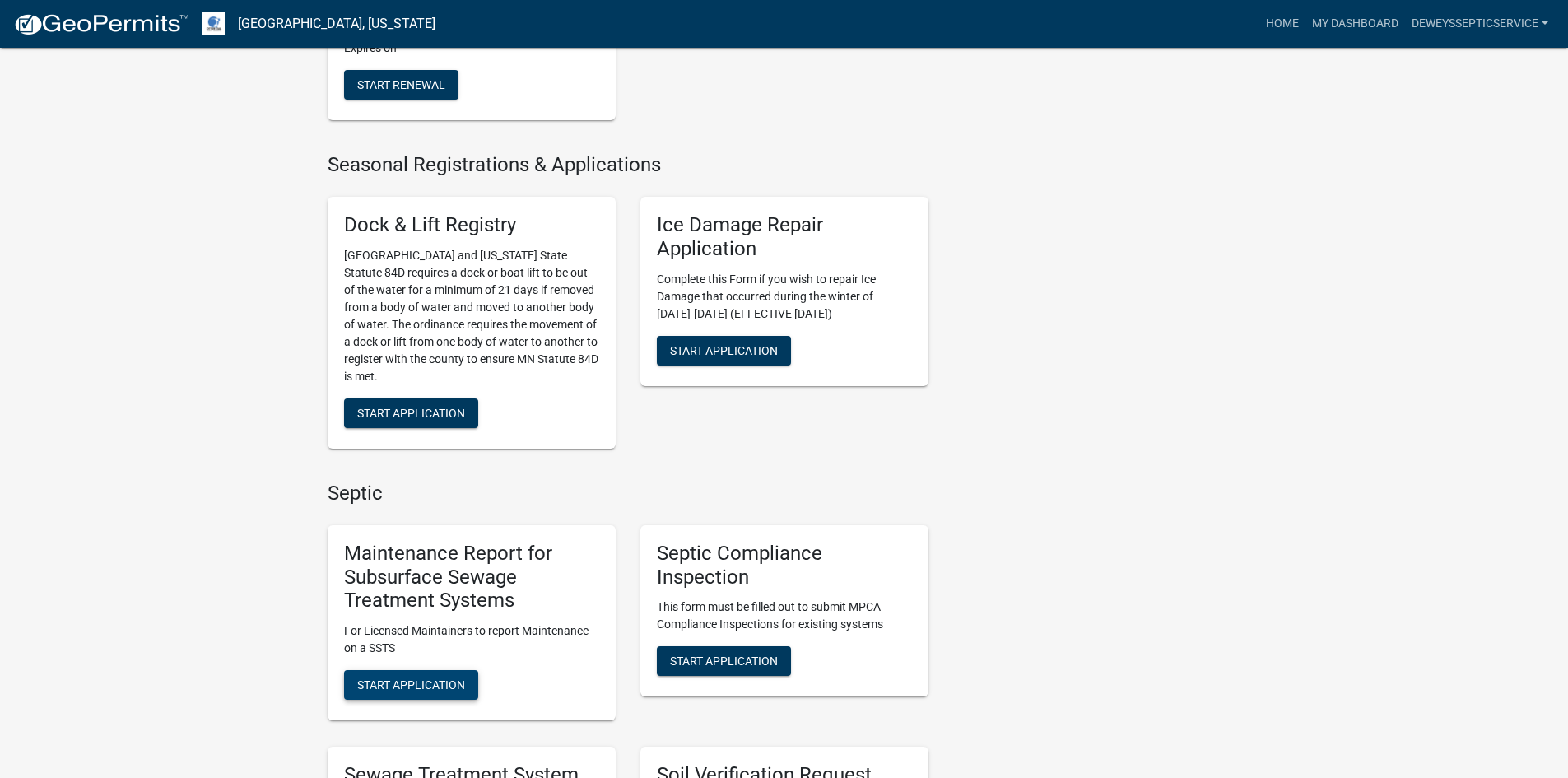
click at [453, 676] on button "Start Application" at bounding box center [410, 685] width 134 height 30
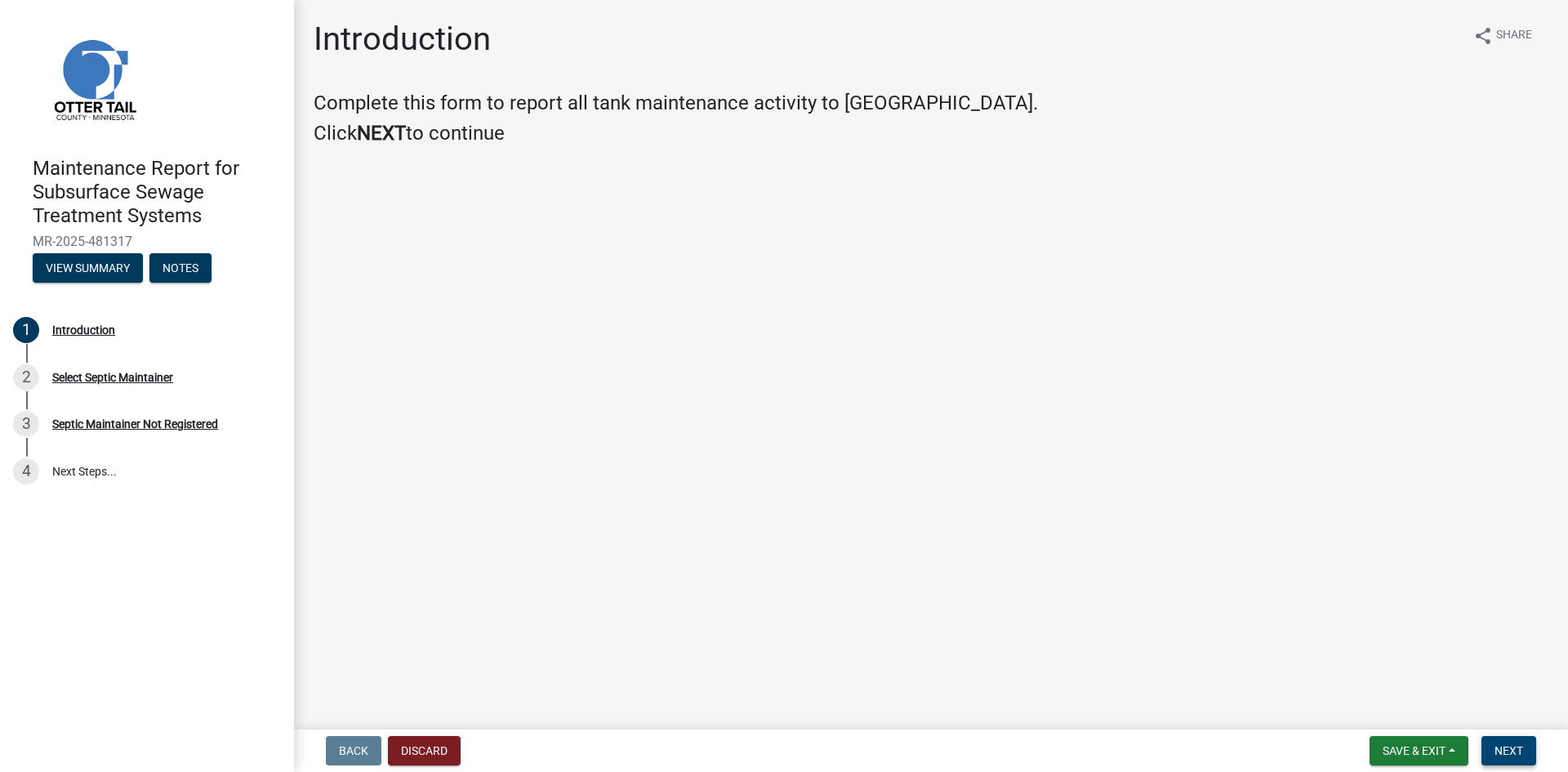
click at [1506, 742] on button "Next" at bounding box center [1508, 750] width 55 height 30
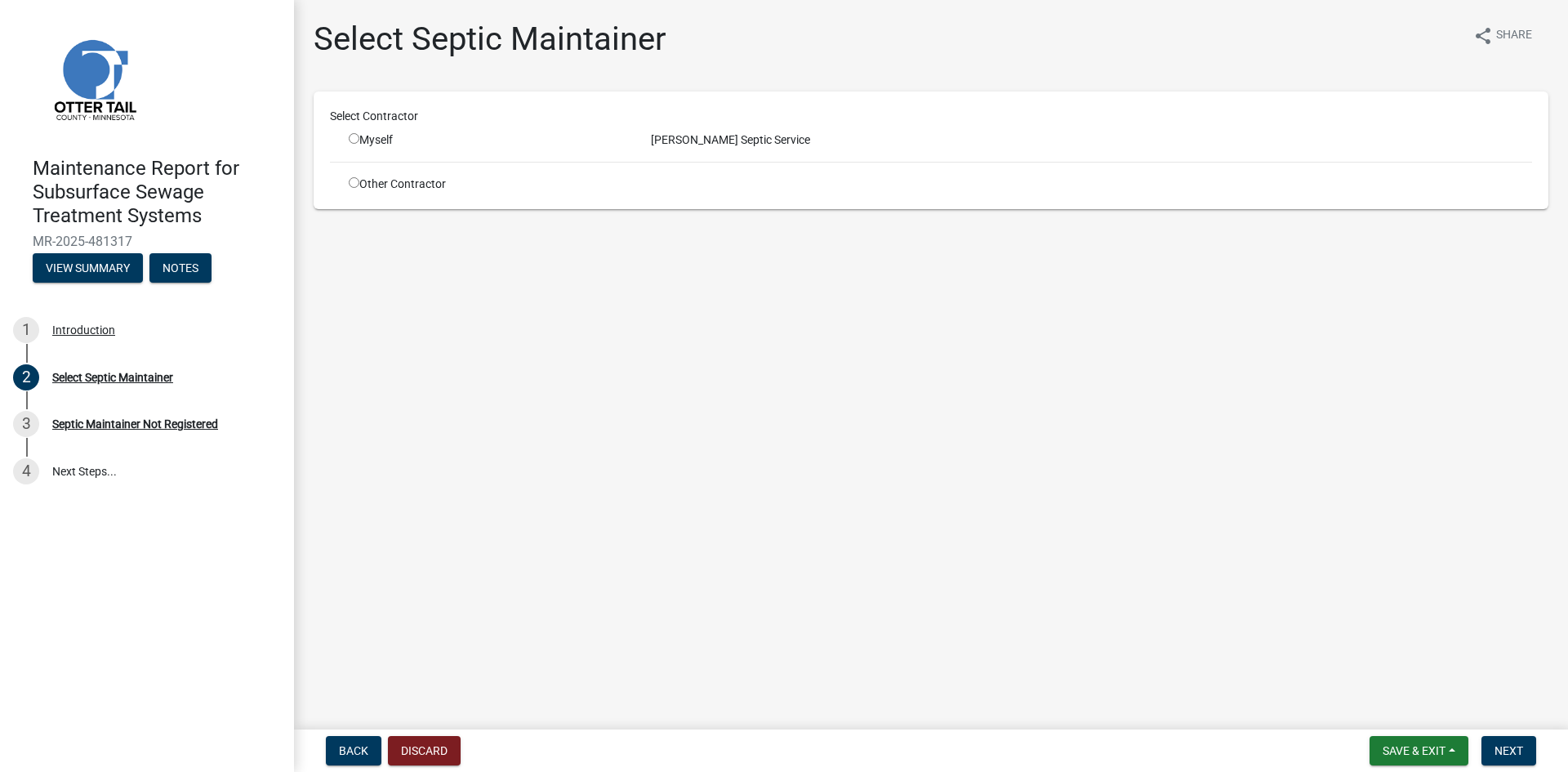
click at [357, 135] on input "radio" at bounding box center [354, 138] width 11 height 11
radio input "true"
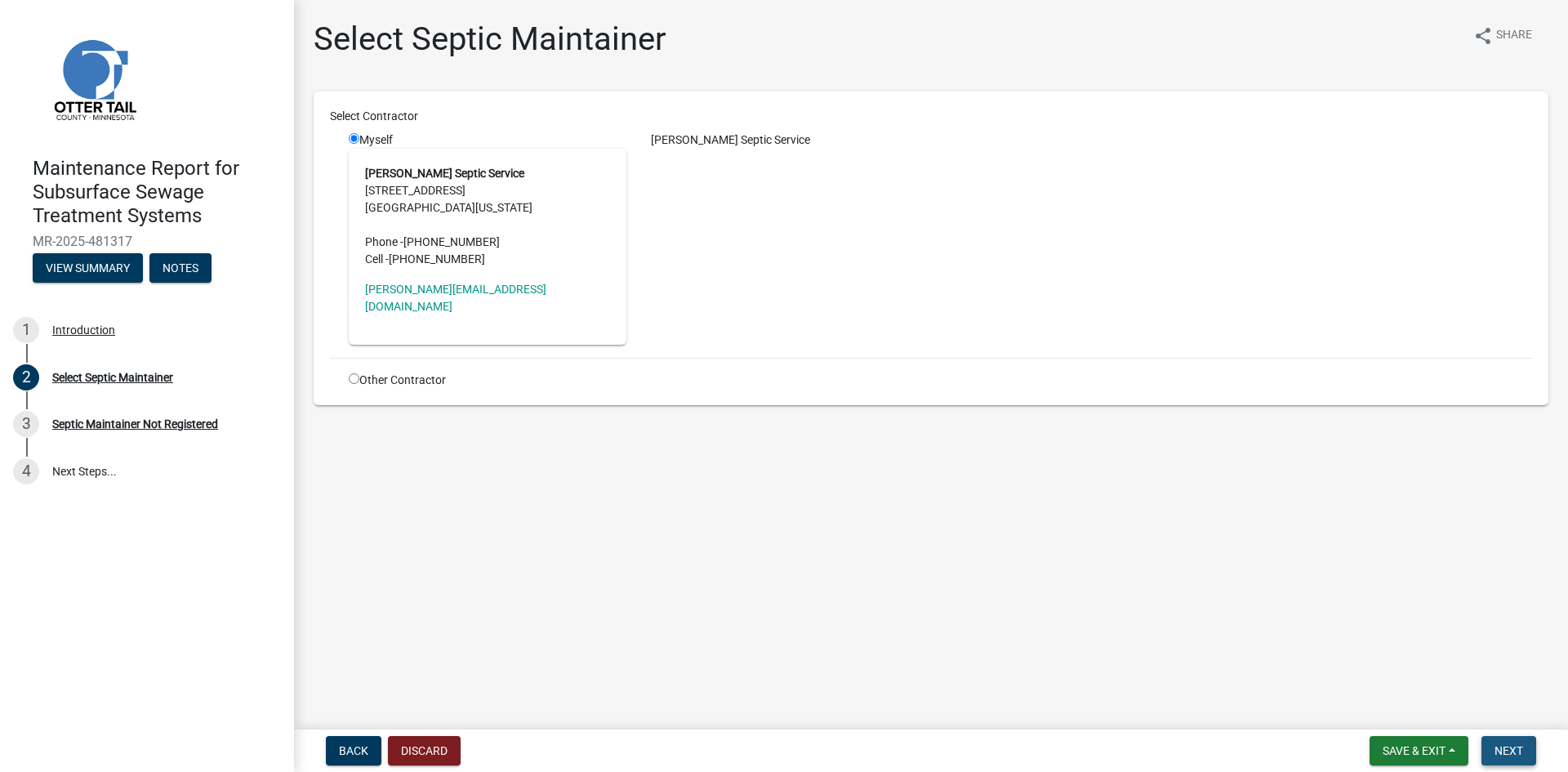
click at [1500, 744] on span "Next" at bounding box center [1509, 750] width 29 height 13
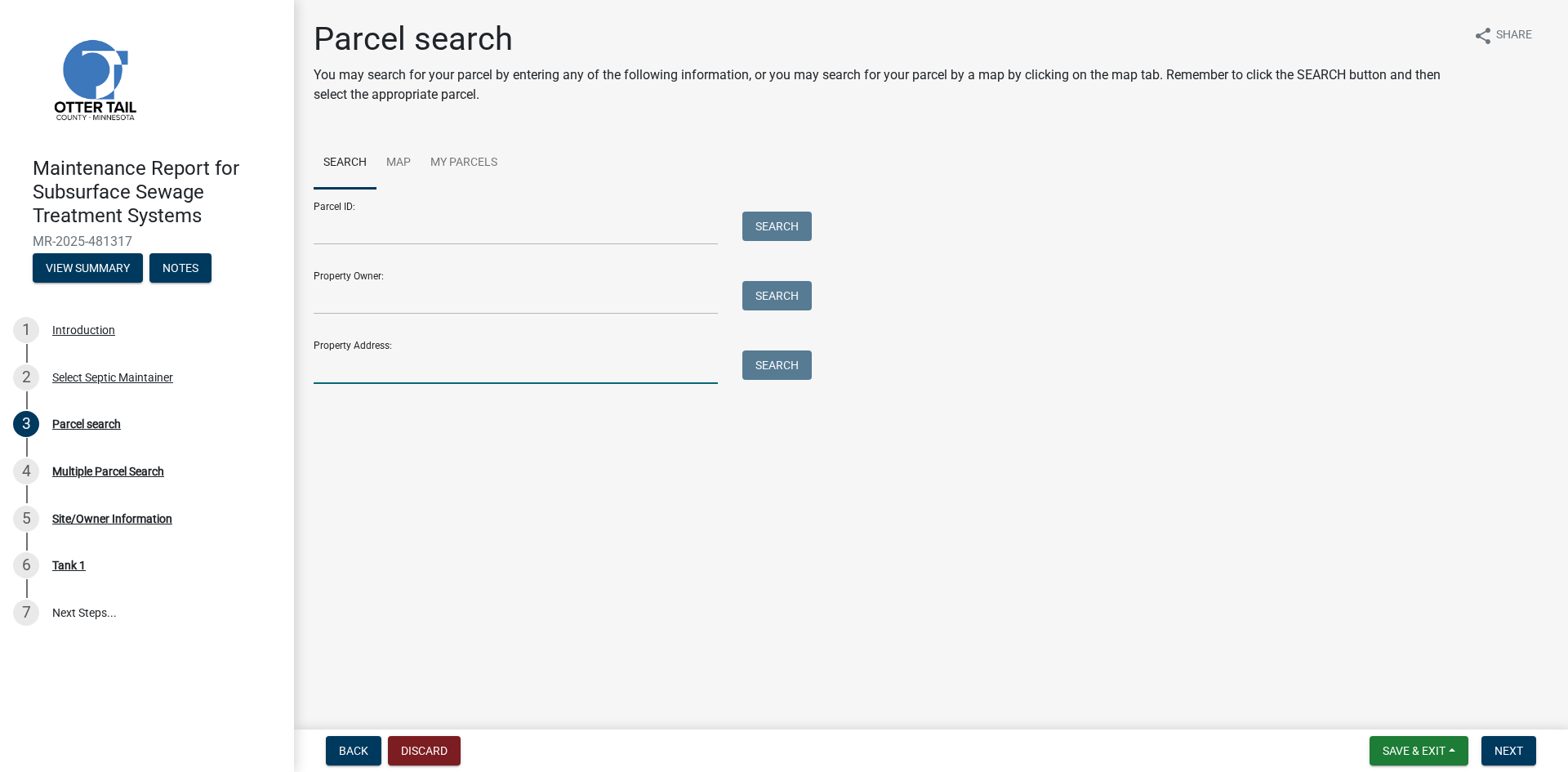
click at [336, 370] on input "Property Address:" at bounding box center [515, 367] width 404 height 33
type input "51420"
click at [805, 360] on button "Search" at bounding box center [776, 365] width 70 height 30
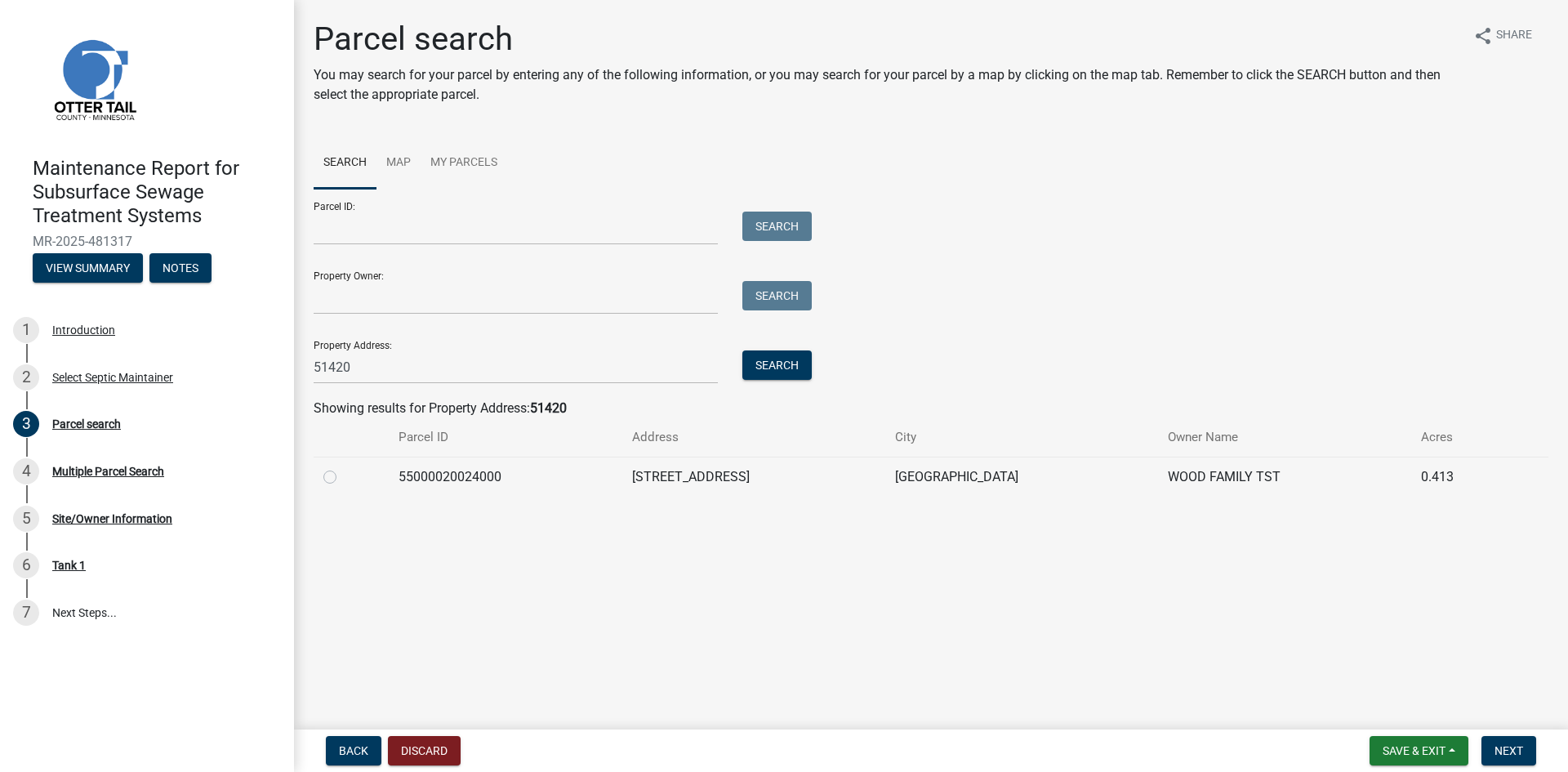
click at [343, 468] on label at bounding box center [343, 468] width 0 height 0
click at [343, 475] on input "radio" at bounding box center [348, 473] width 11 height 11
radio input "true"
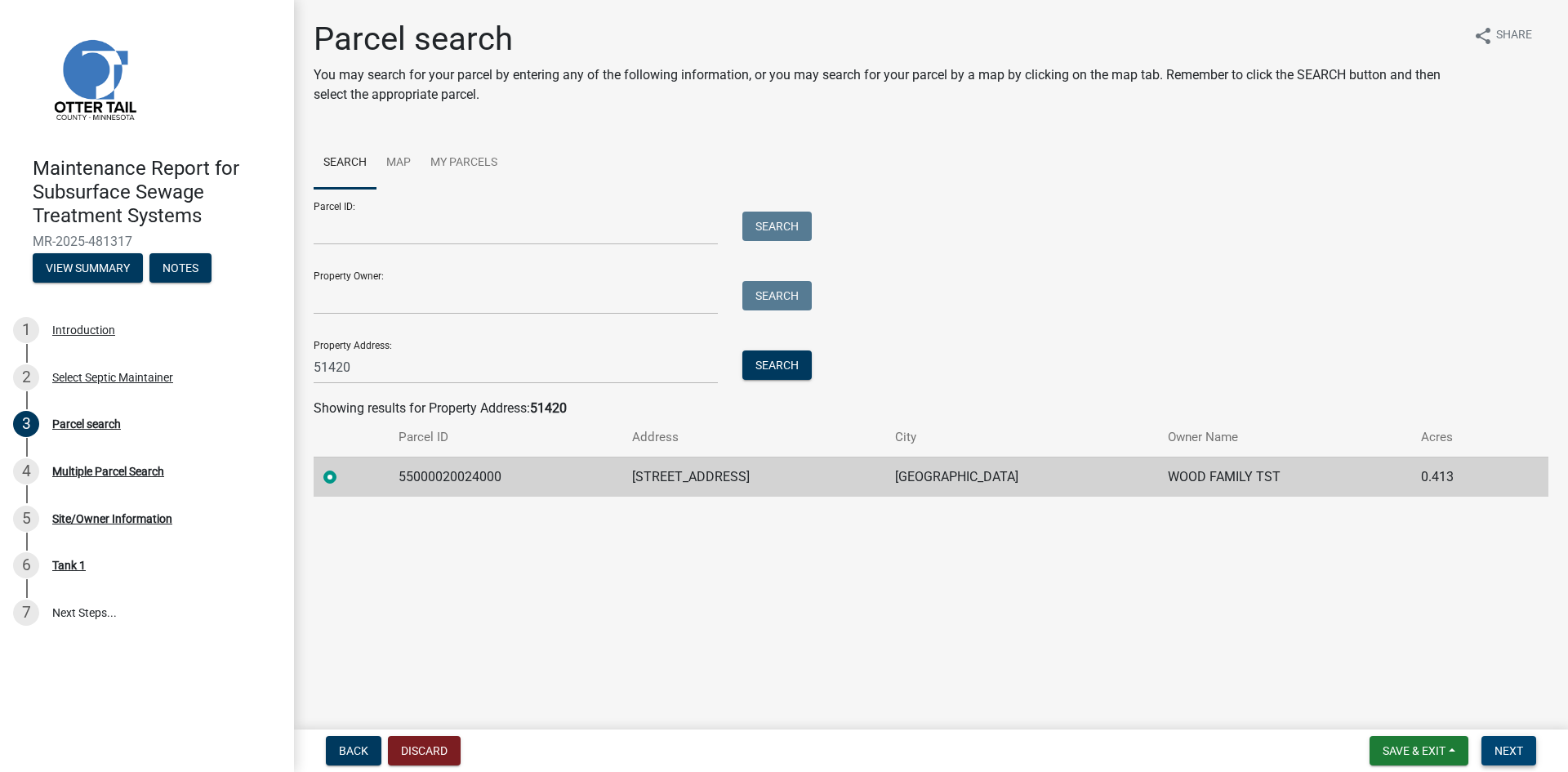
click at [1511, 750] on span "Next" at bounding box center [1509, 750] width 29 height 13
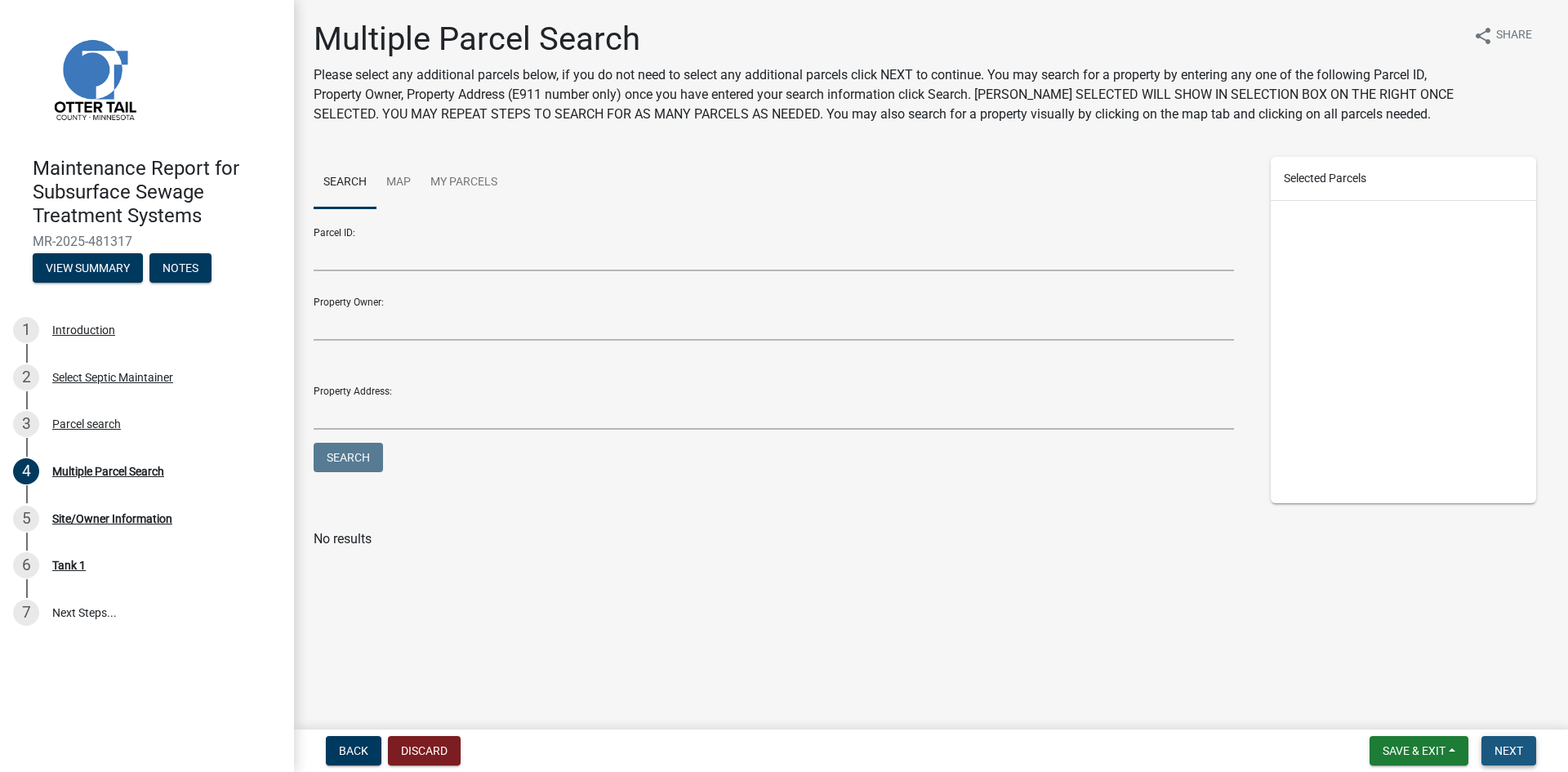
click at [1511, 750] on span "Next" at bounding box center [1509, 750] width 29 height 13
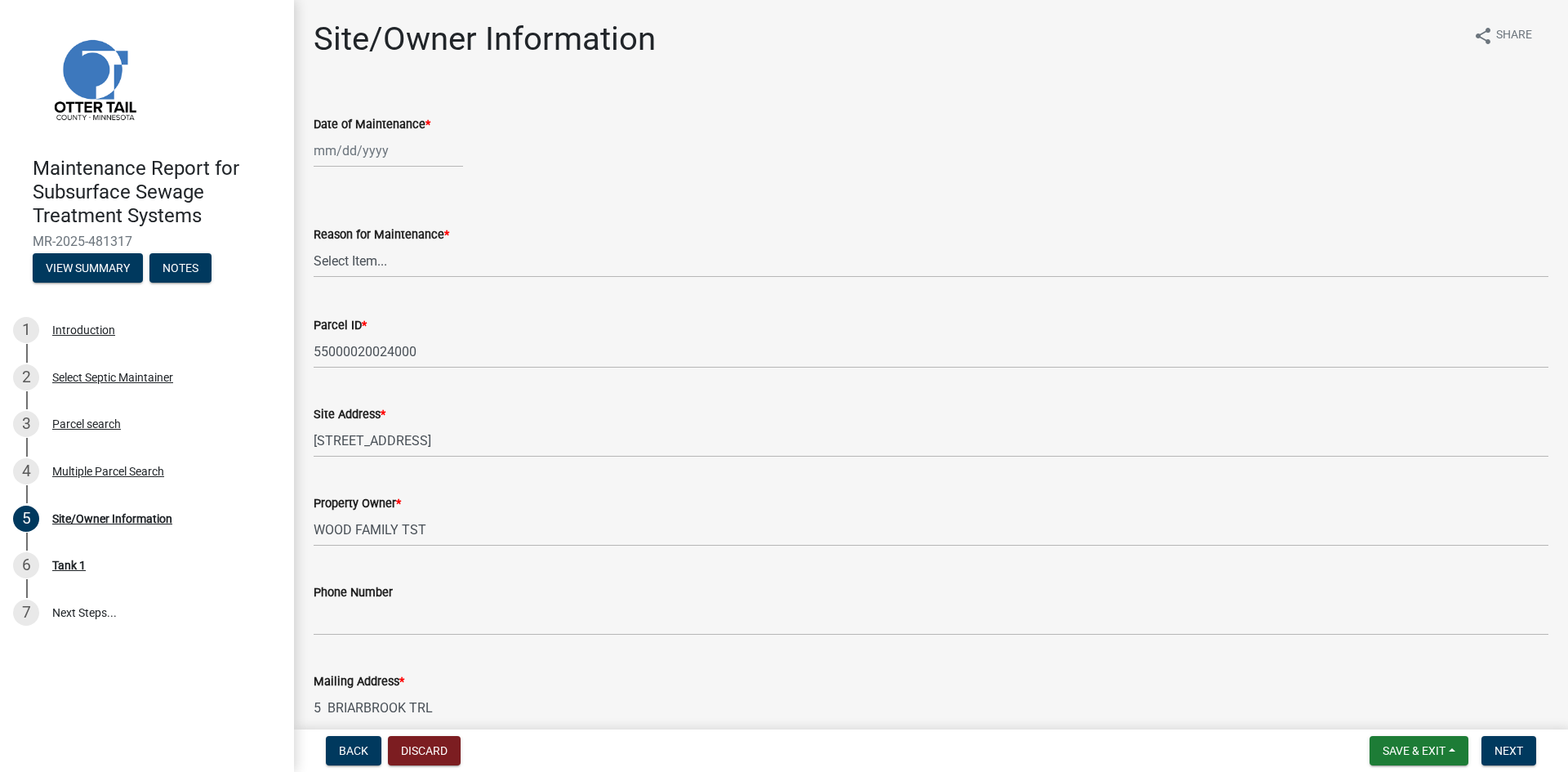
click at [374, 159] on div at bounding box center [388, 150] width 150 height 33
select select "9"
select select "2025"
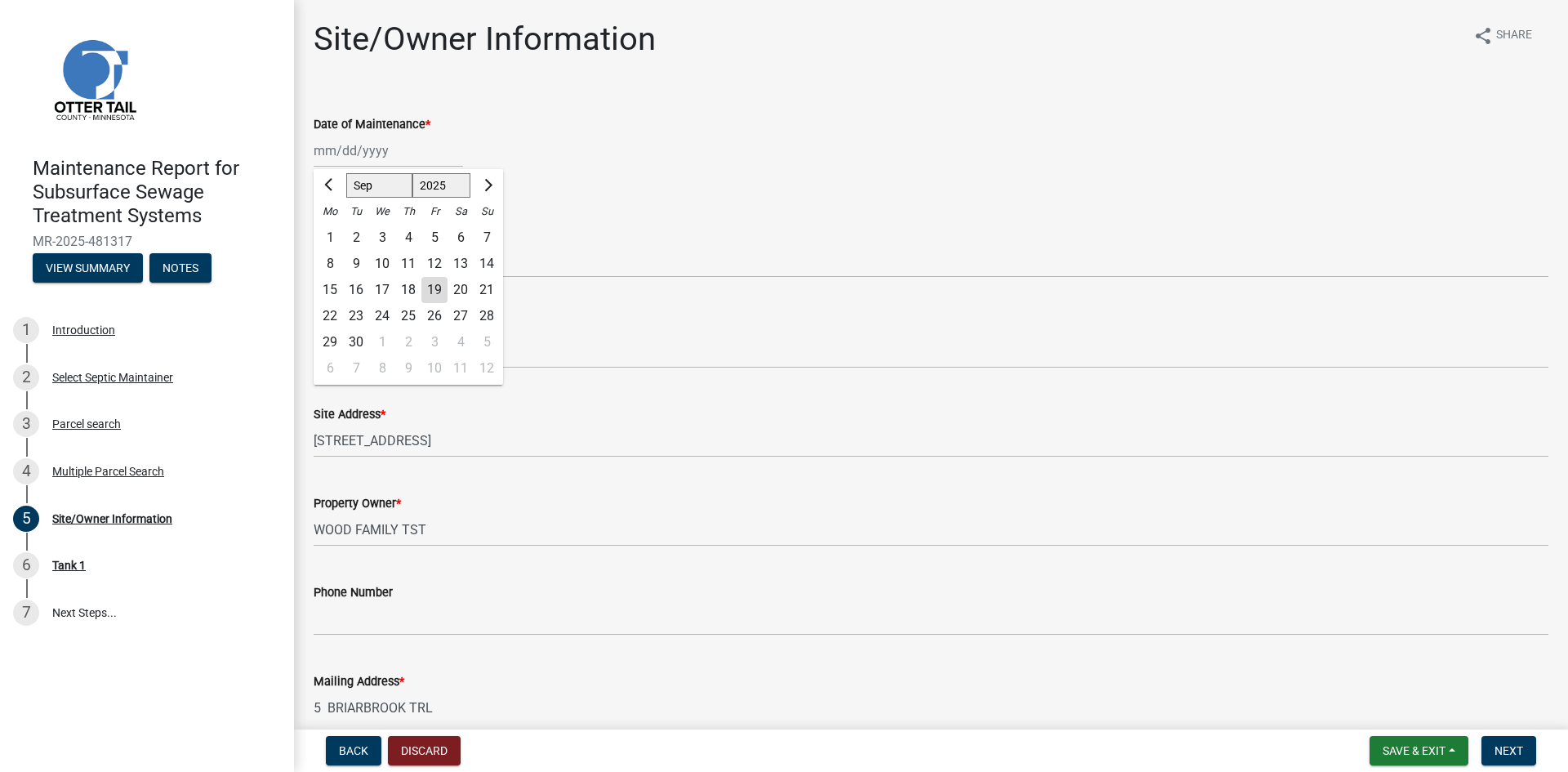
click at [411, 262] on div "11" at bounding box center [408, 264] width 26 height 26
type input "[DATE]"
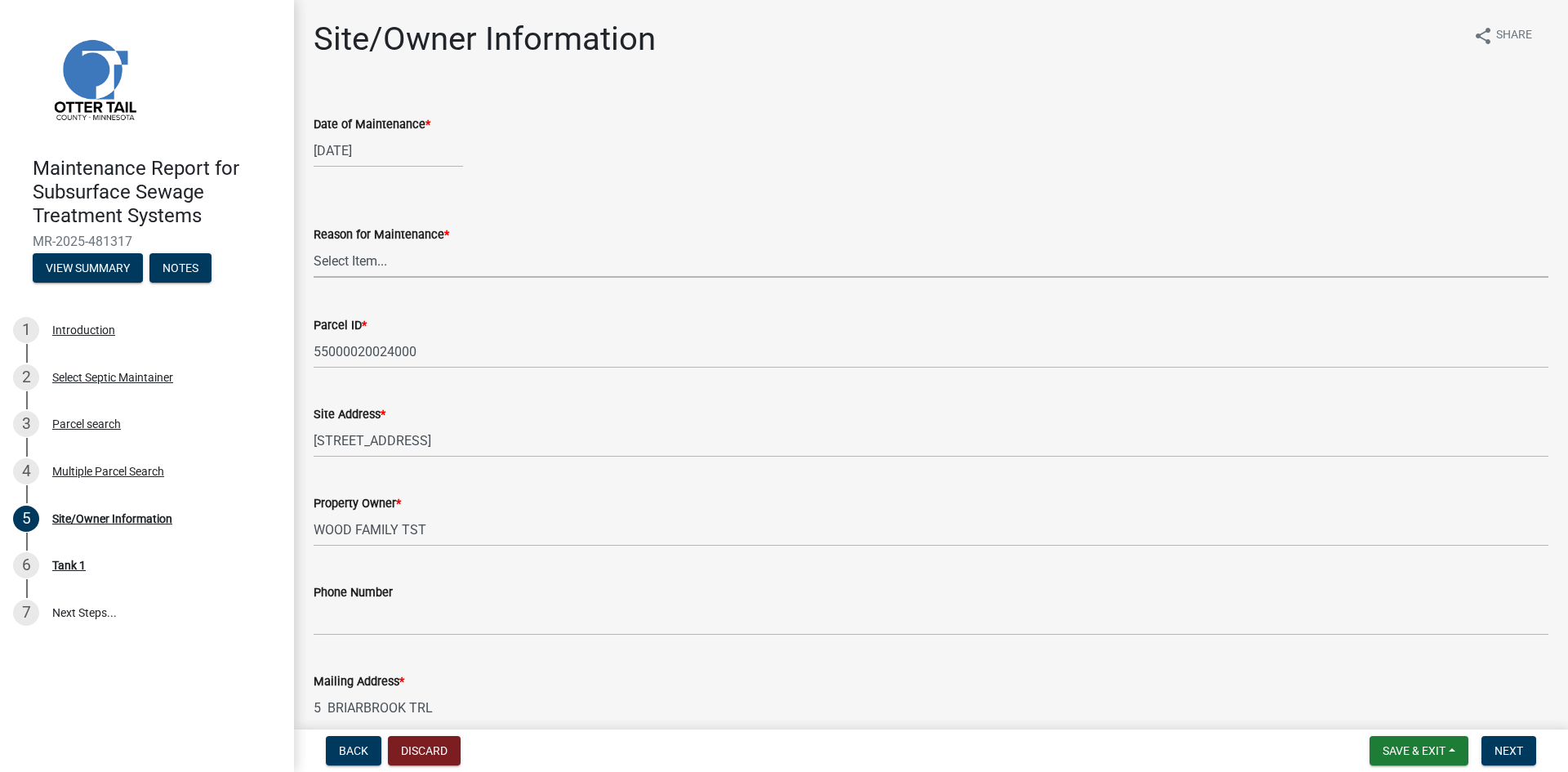
drag, startPoint x: 374, startPoint y: 264, endPoint x: 376, endPoint y: 275, distance: 11.2
click at [374, 264] on select "Select Item... Called Routine Other" at bounding box center [931, 261] width 1235 height 33
click at [313, 245] on select "Select Item... Called Routine Other" at bounding box center [931, 261] width 1235 height 33
select select "3ac72b63-7b21-42e4-8192-806faae7a4f1"
click at [1509, 751] on span "Next" at bounding box center [1509, 750] width 29 height 13
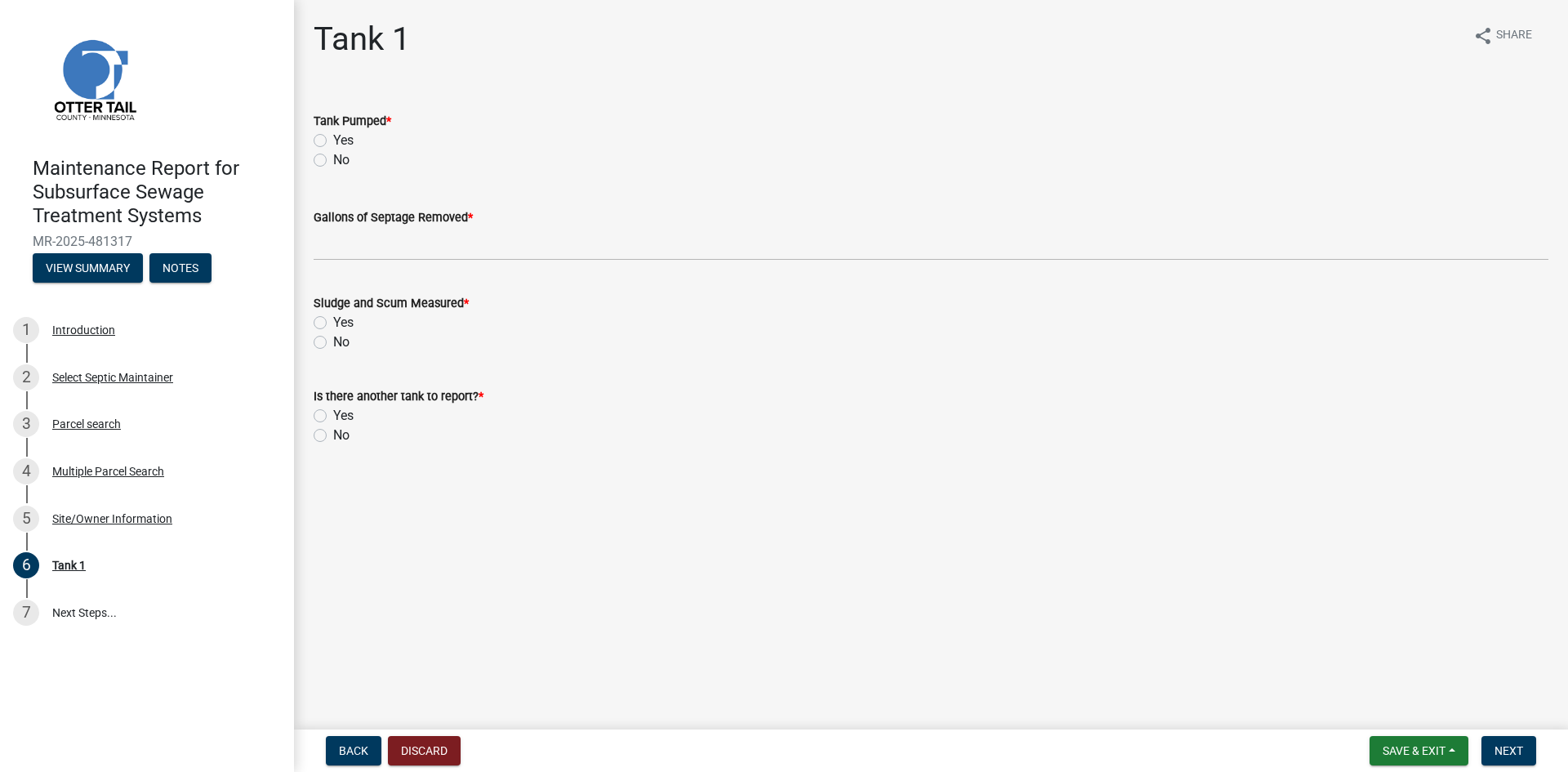
drag, startPoint x: 320, startPoint y: 142, endPoint x: 337, endPoint y: 193, distance: 53.8
click at [333, 144] on label "Yes" at bounding box center [343, 141] width 21 height 20
click at [333, 142] on input "Yes" at bounding box center [339, 136] width 11 height 11
radio input "true"
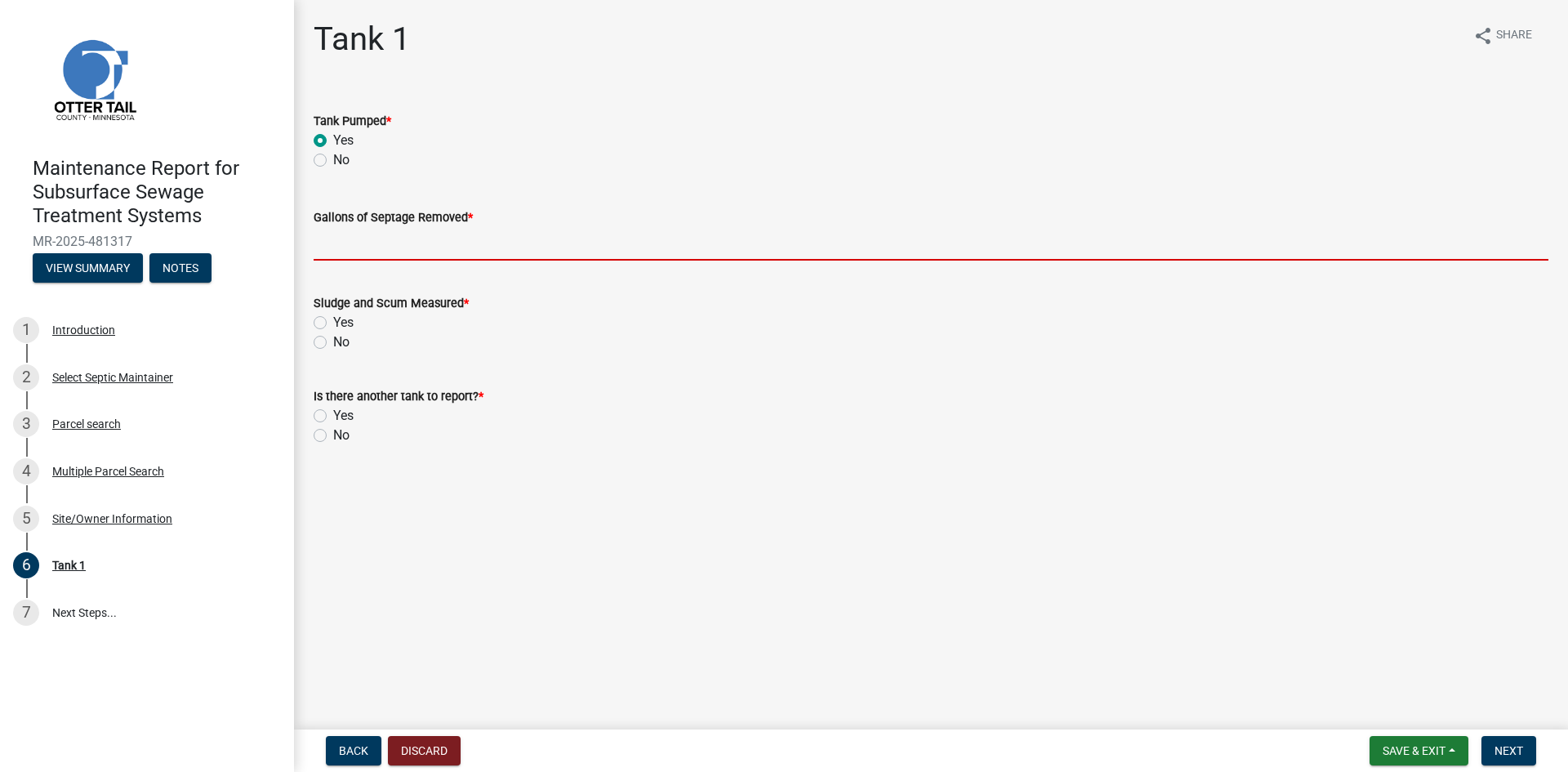
click at [328, 240] on input "Gallons of Septage Removed *" at bounding box center [931, 244] width 1235 height 33
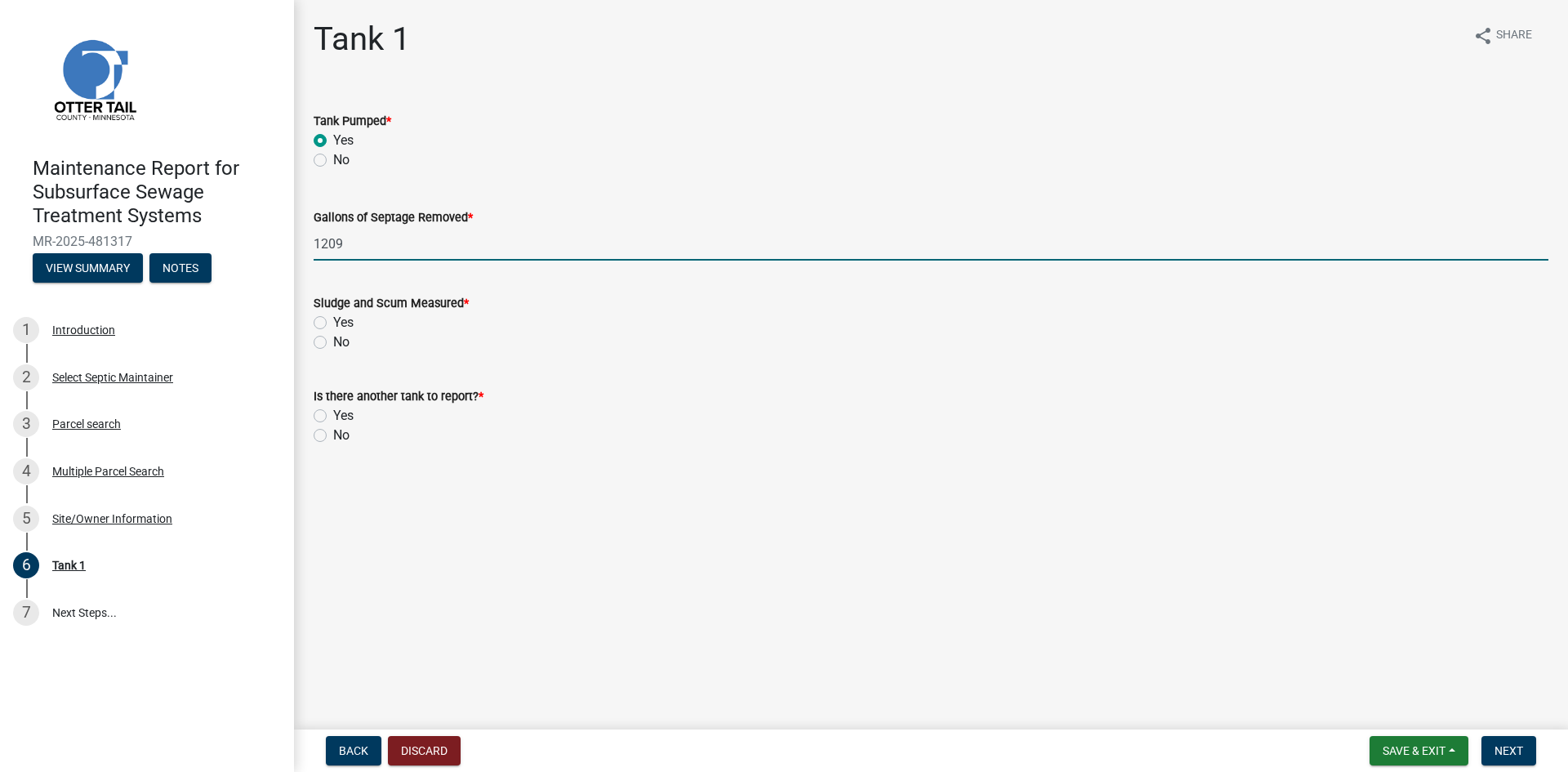
type input "1209"
click at [333, 340] on label "No" at bounding box center [341, 342] width 16 height 20
click at [333, 340] on input "No" at bounding box center [339, 338] width 11 height 11
radio input "true"
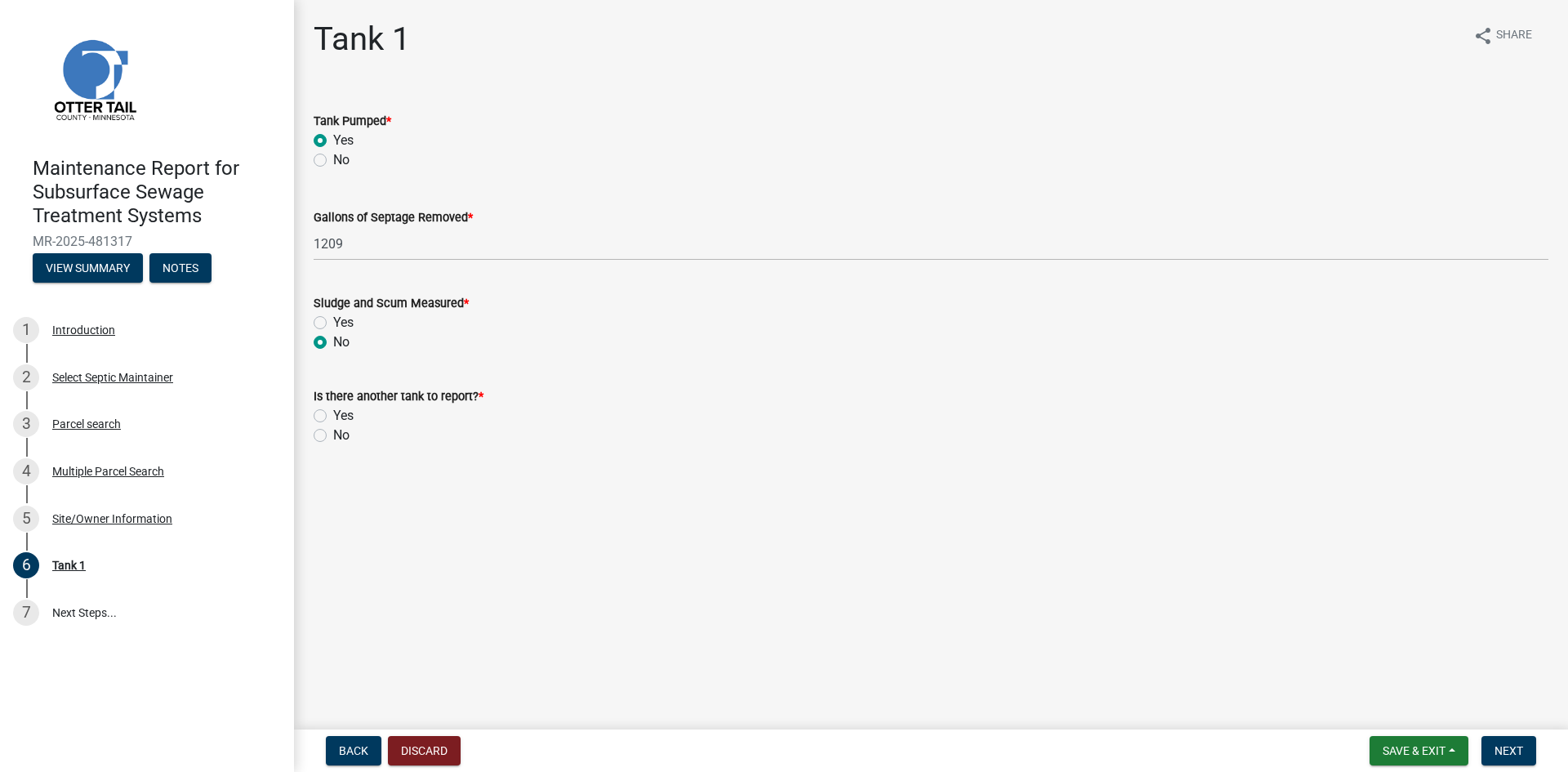
click at [333, 433] on label "No" at bounding box center [341, 435] width 16 height 20
click at [333, 433] on input "No" at bounding box center [339, 431] width 11 height 11
radio input "true"
click at [1501, 754] on span "Next" at bounding box center [1509, 750] width 29 height 13
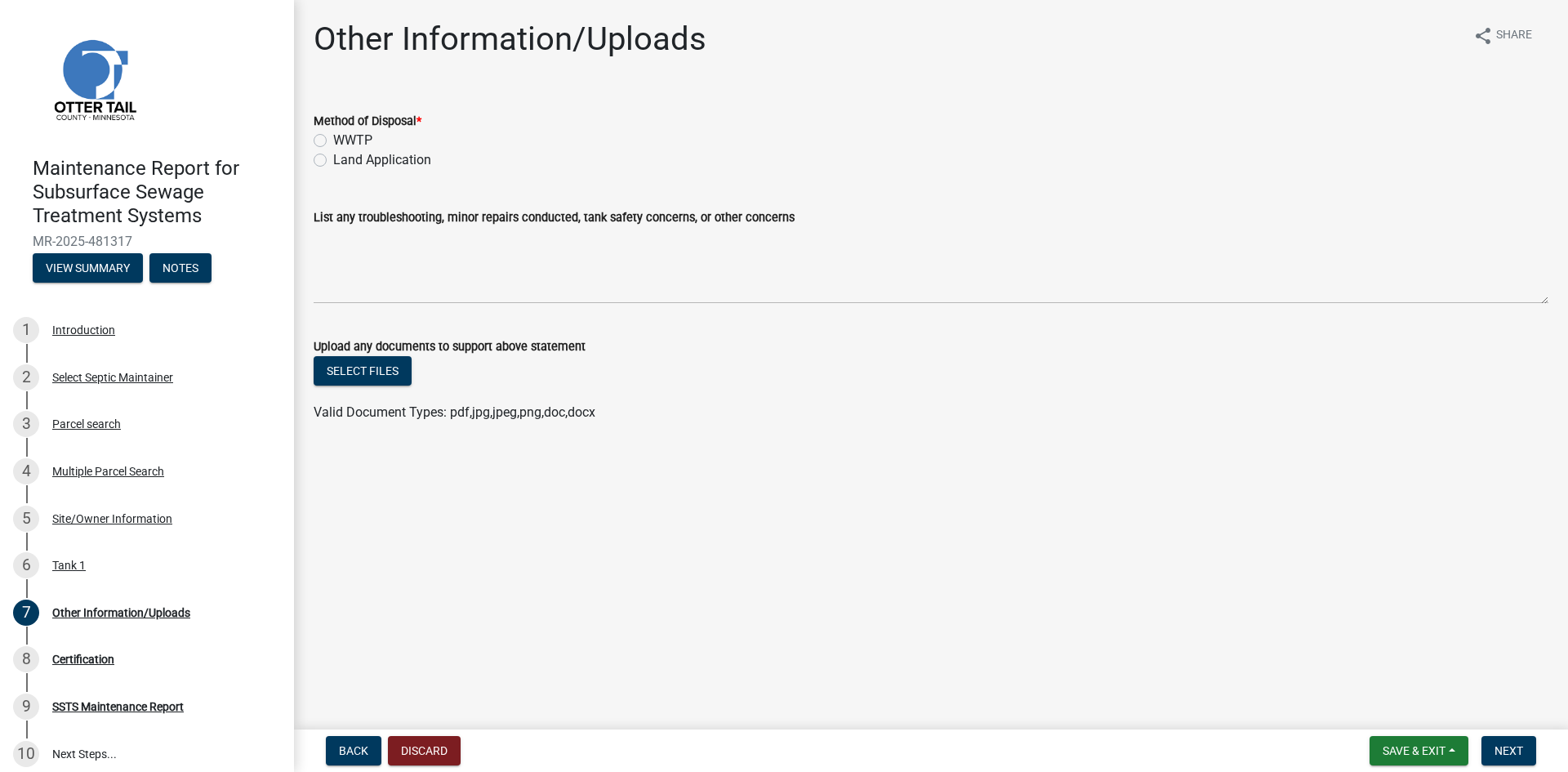
click at [384, 159] on label "Land Application" at bounding box center [382, 160] width 98 height 20
click at [344, 159] on input "Land Application" at bounding box center [339, 155] width 11 height 11
radio input "true"
click at [1498, 754] on span "Next" at bounding box center [1509, 750] width 29 height 13
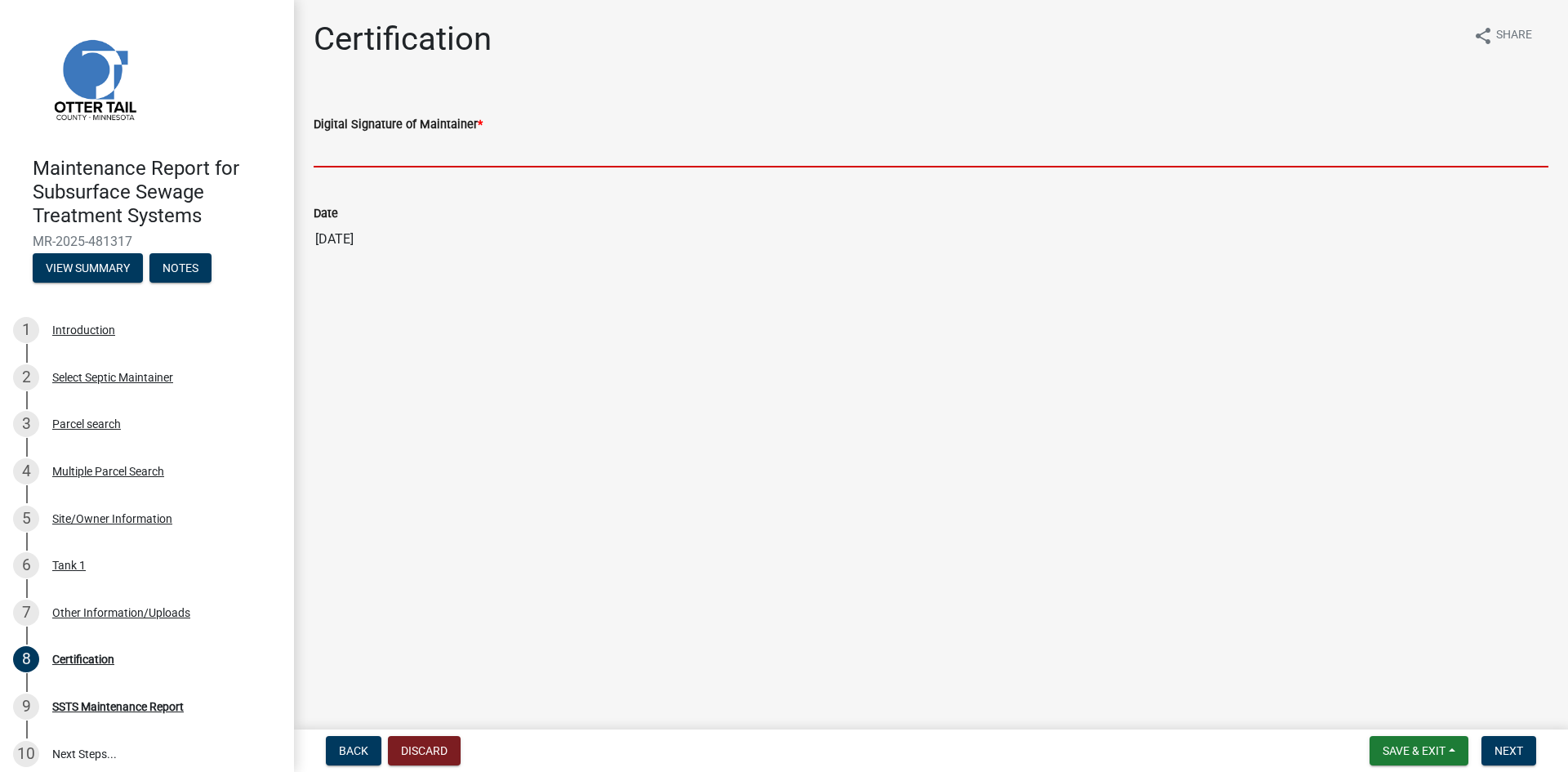
click at [1372, 164] on input "Digital Signature of Maintainer *" at bounding box center [931, 150] width 1235 height 33
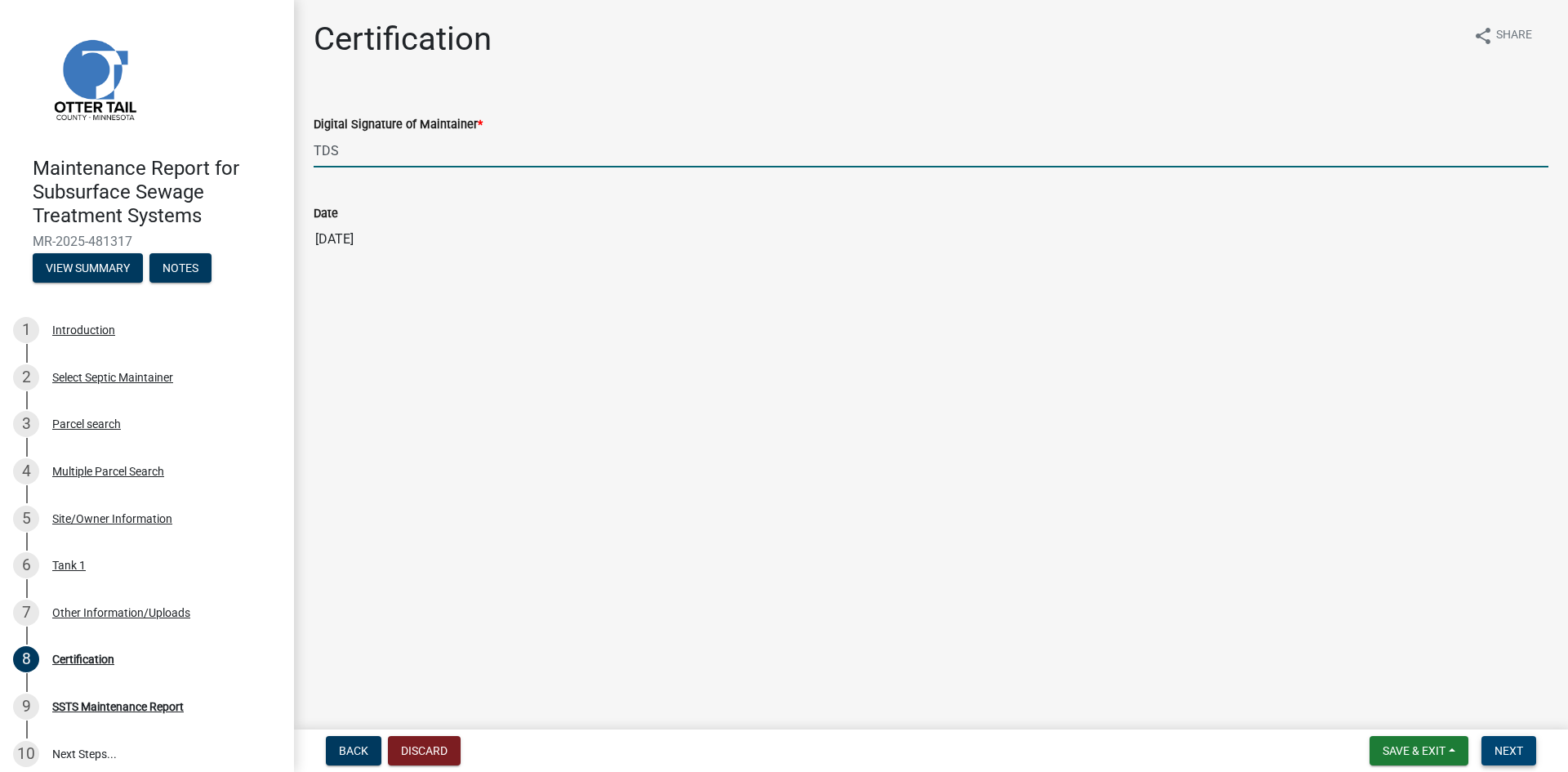
type input "TDS"
click at [1515, 742] on button "Next" at bounding box center [1508, 750] width 55 height 30
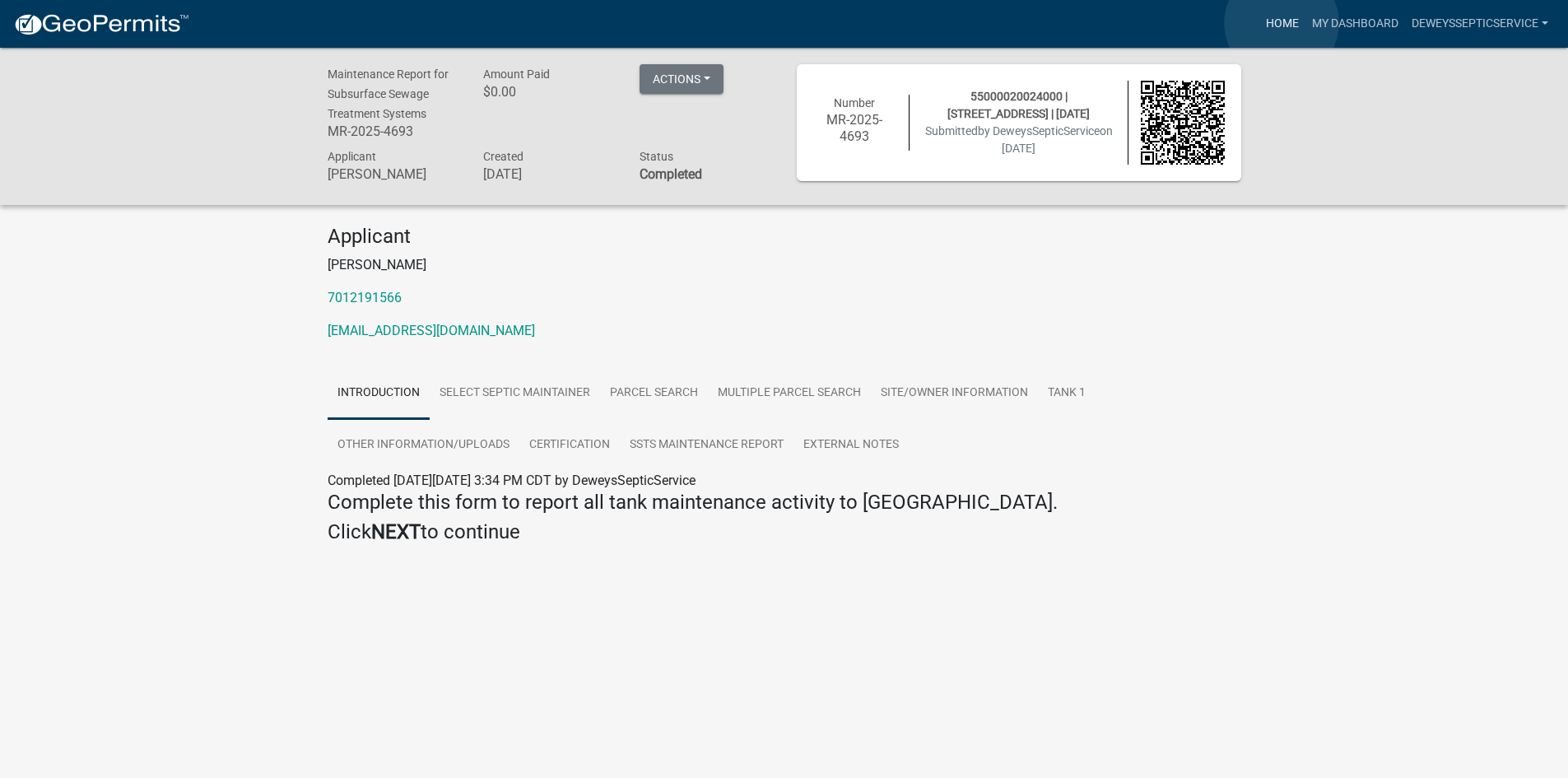
click at [1282, 23] on link "Home" at bounding box center [1282, 24] width 46 height 31
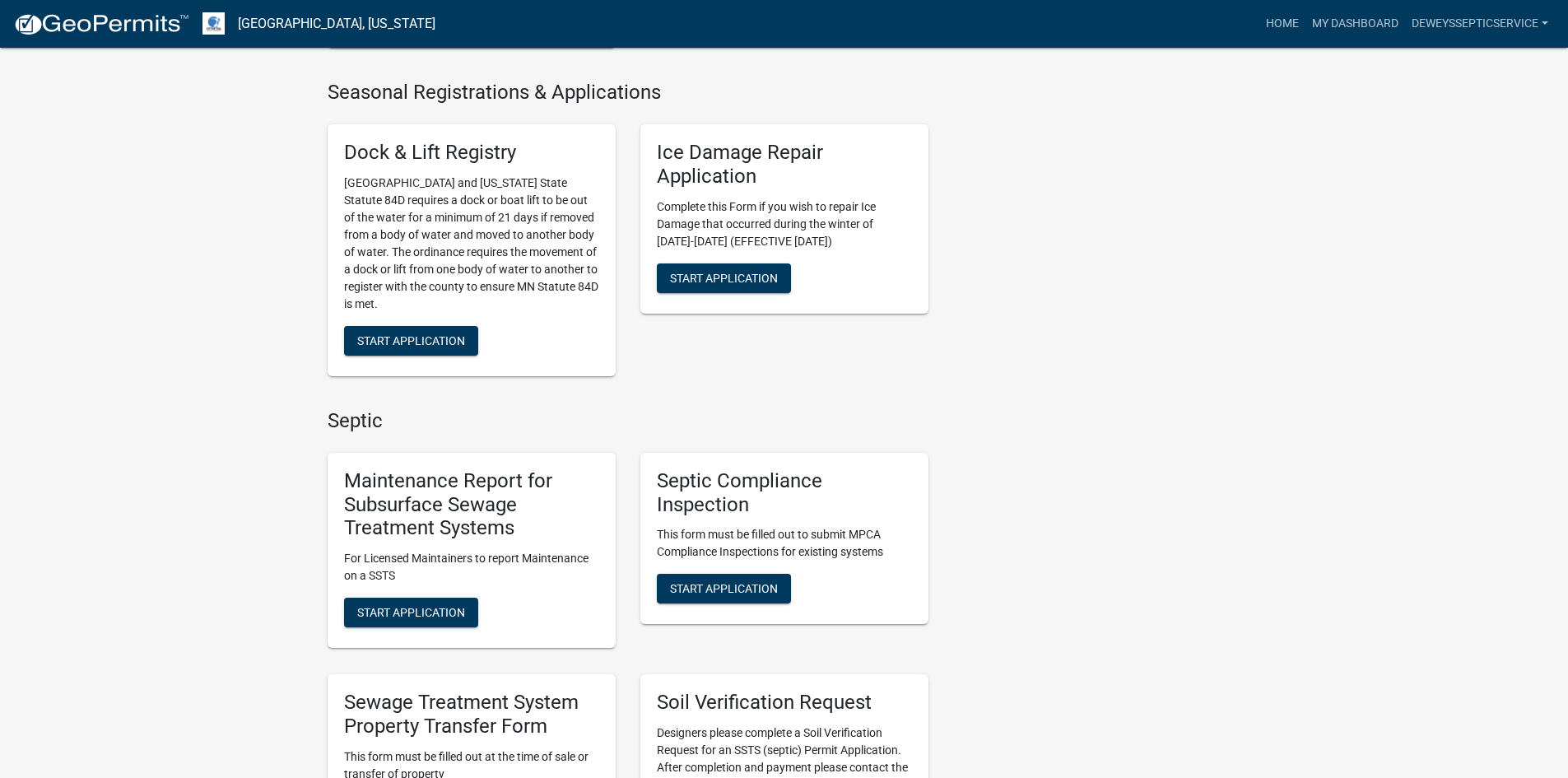
scroll to position [741, 0]
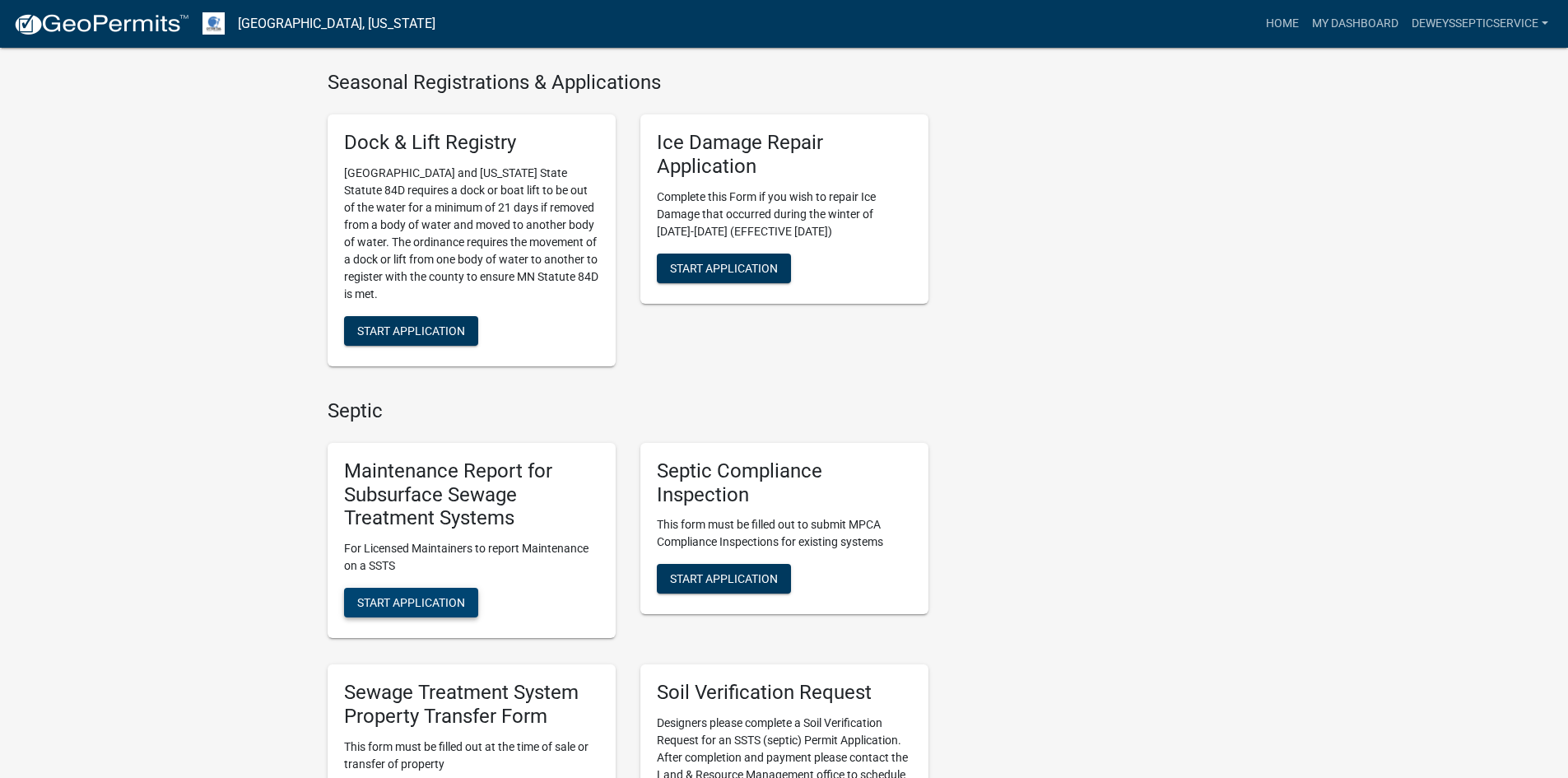
click at [427, 601] on span "Start Application" at bounding box center [411, 602] width 108 height 13
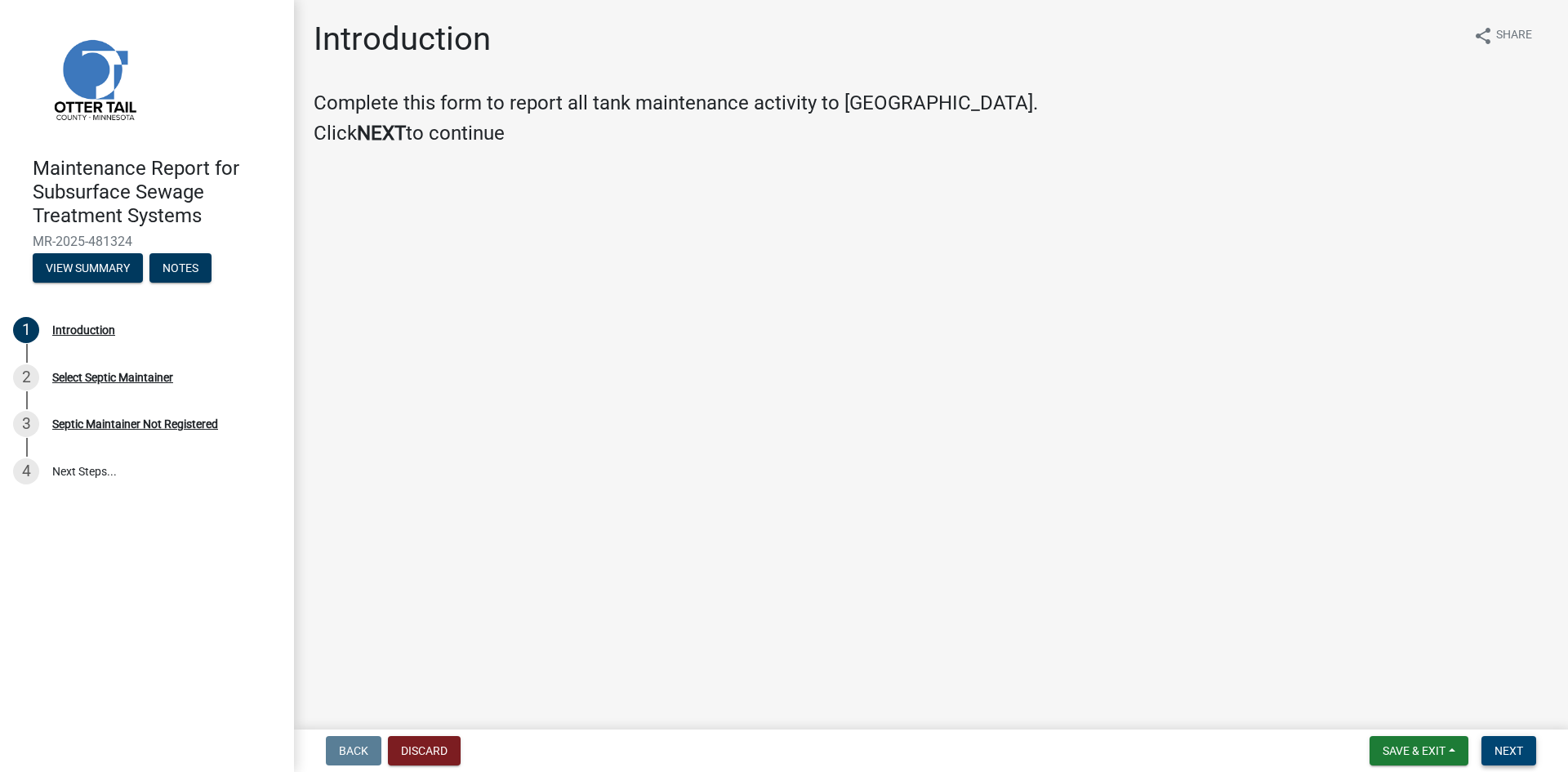
click at [1525, 745] on button "Next" at bounding box center [1508, 750] width 55 height 30
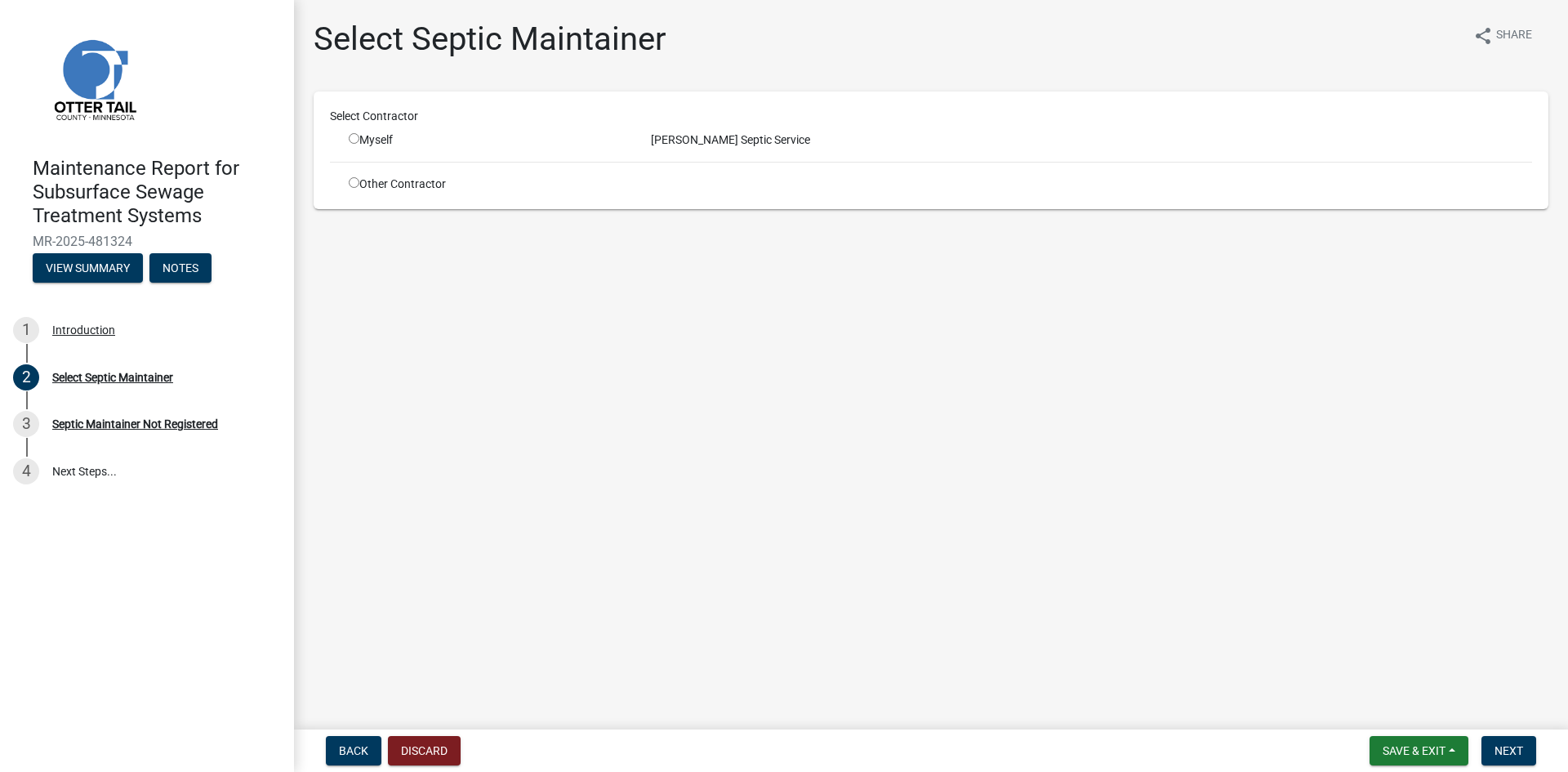
click at [357, 139] on input "radio" at bounding box center [354, 138] width 11 height 11
radio input "true"
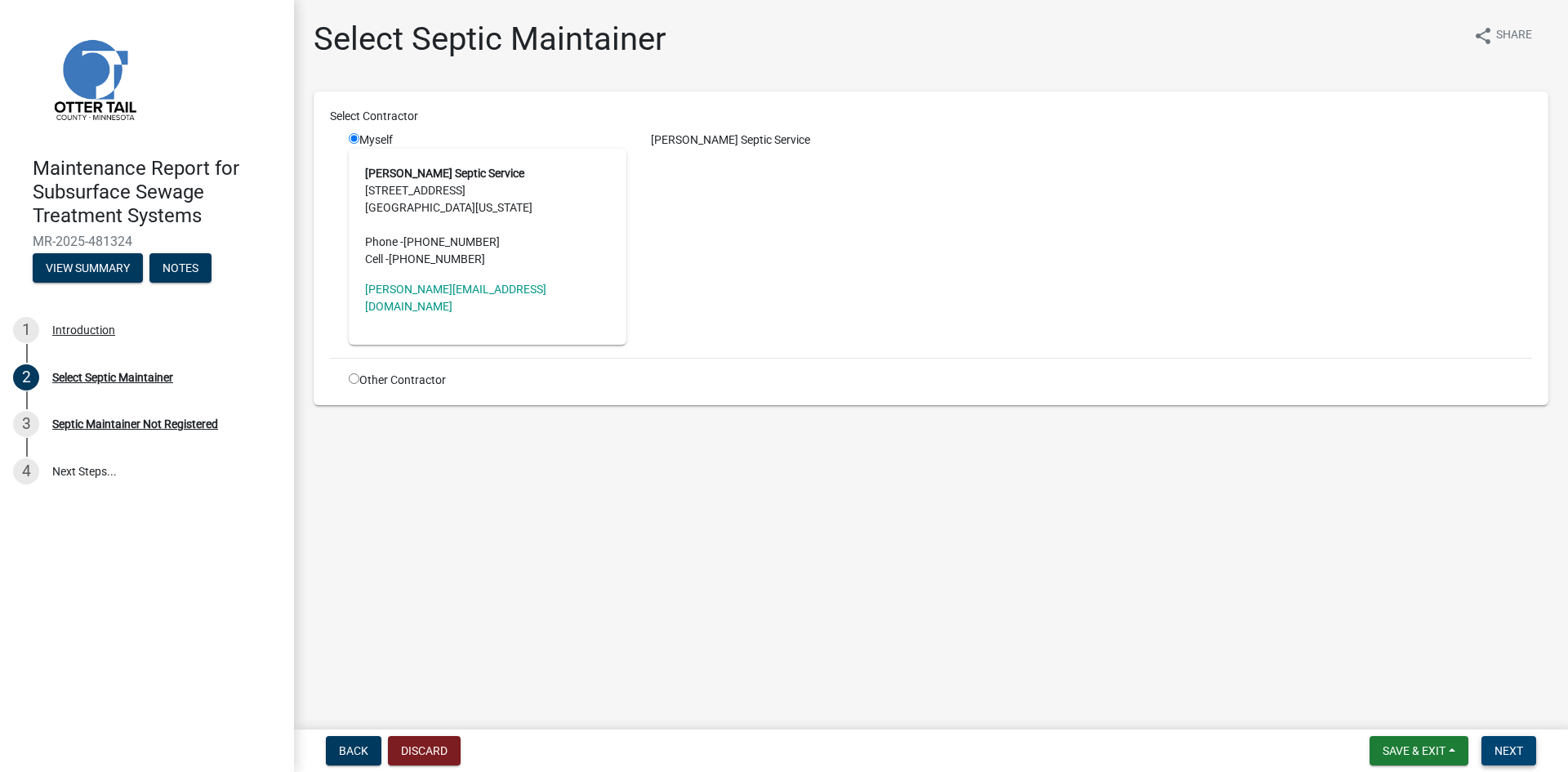
click at [1516, 747] on span "Next" at bounding box center [1509, 750] width 29 height 13
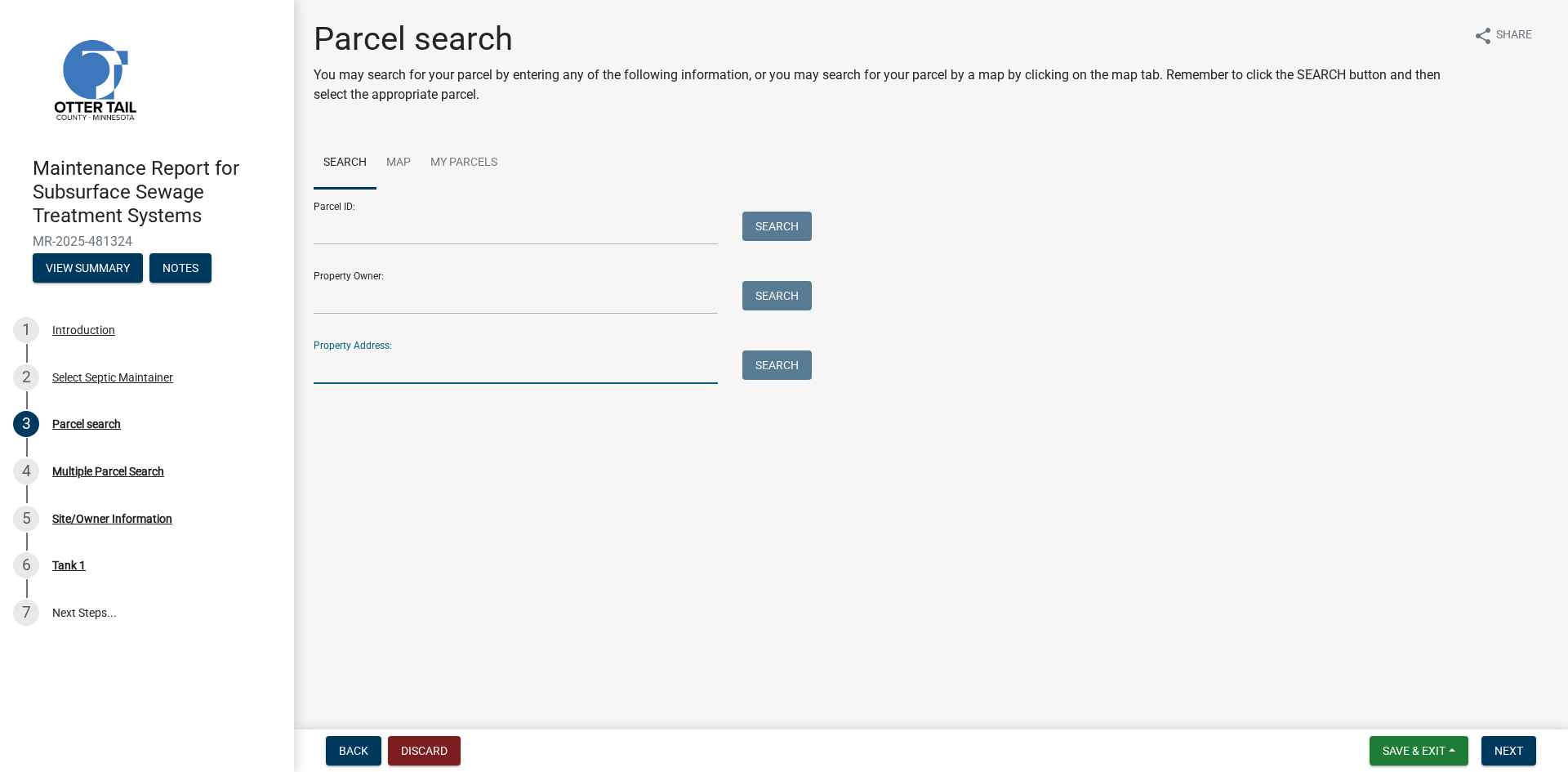
click at [453, 378] on input "Property Address:" at bounding box center [515, 367] width 404 height 33
type input "51406"
click at [765, 365] on button "Search" at bounding box center [776, 365] width 70 height 30
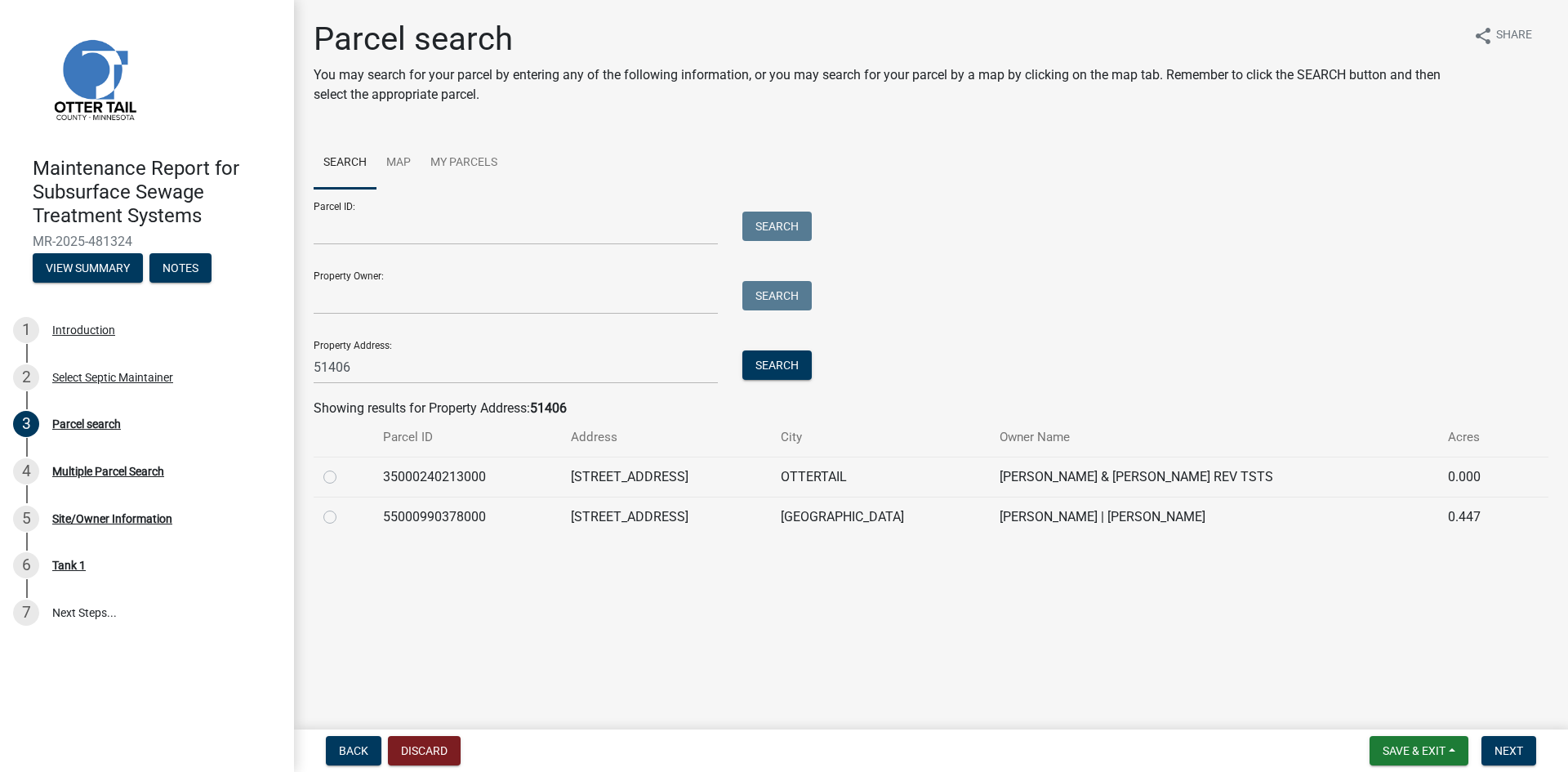
click at [343, 507] on label at bounding box center [343, 507] width 0 height 0
click at [343, 512] on input "radio" at bounding box center [348, 513] width 11 height 11
radio input "true"
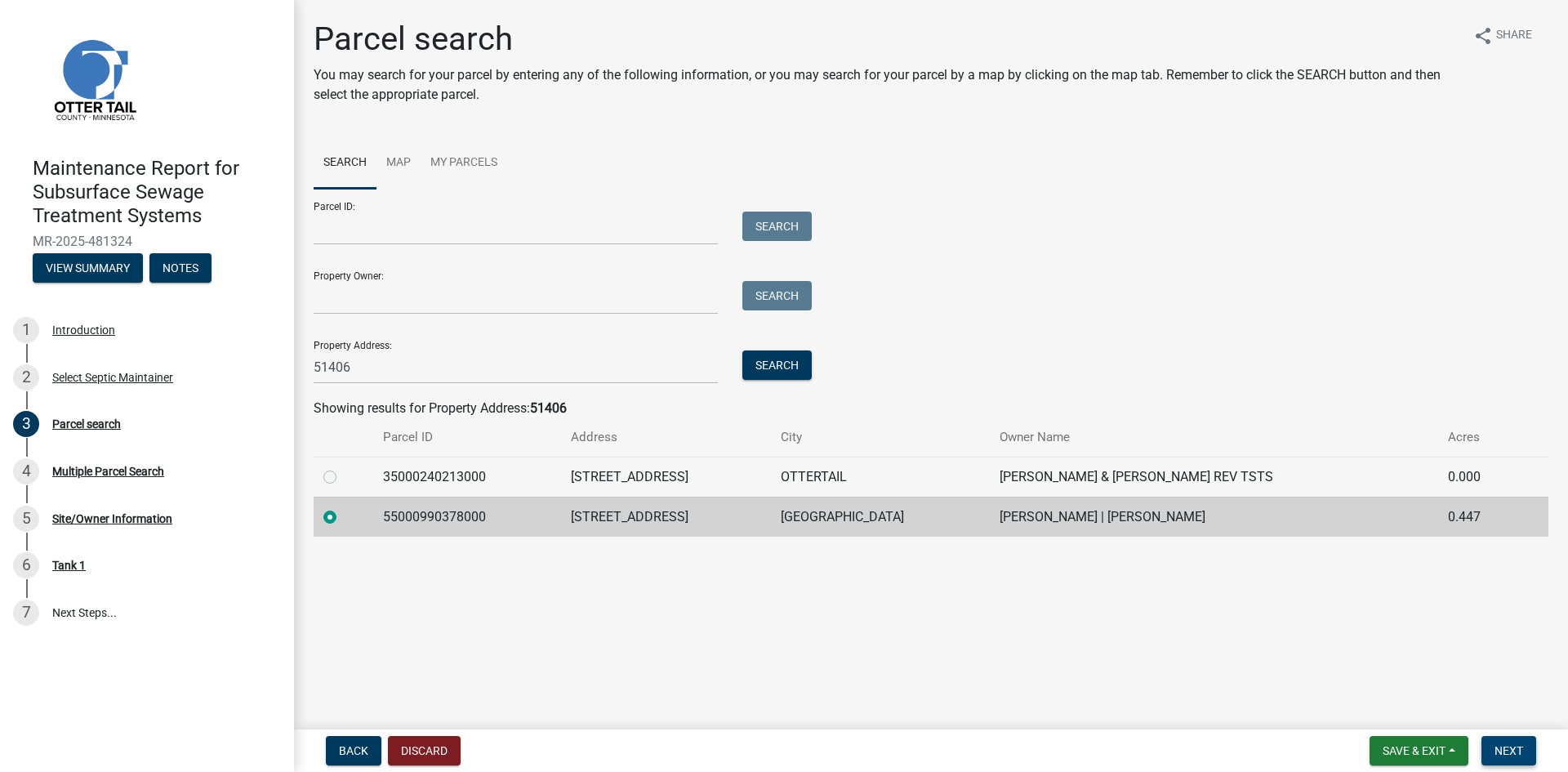
click at [1512, 752] on span "Next" at bounding box center [1509, 750] width 29 height 13
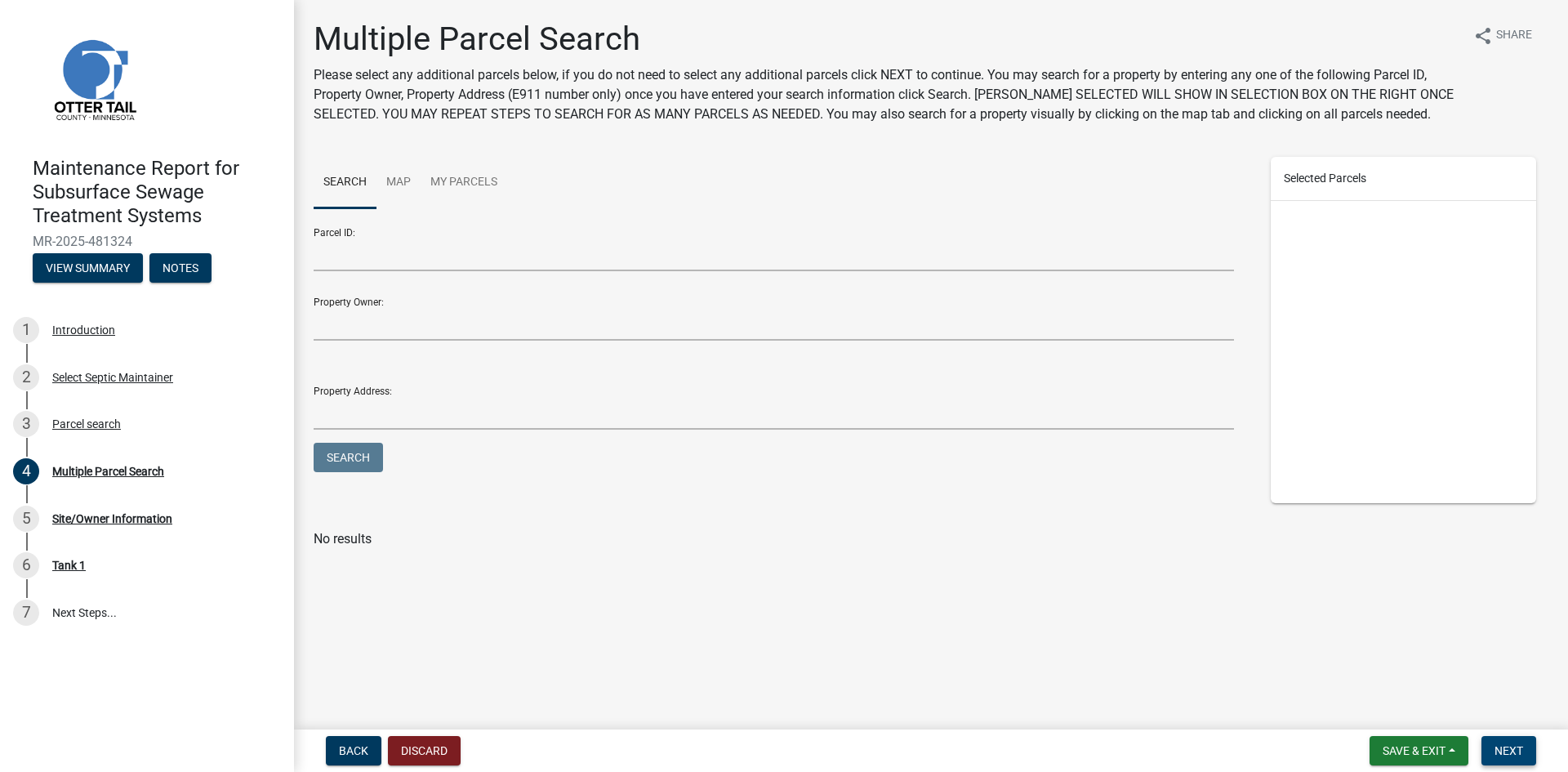
click at [1512, 752] on span "Next" at bounding box center [1509, 750] width 29 height 13
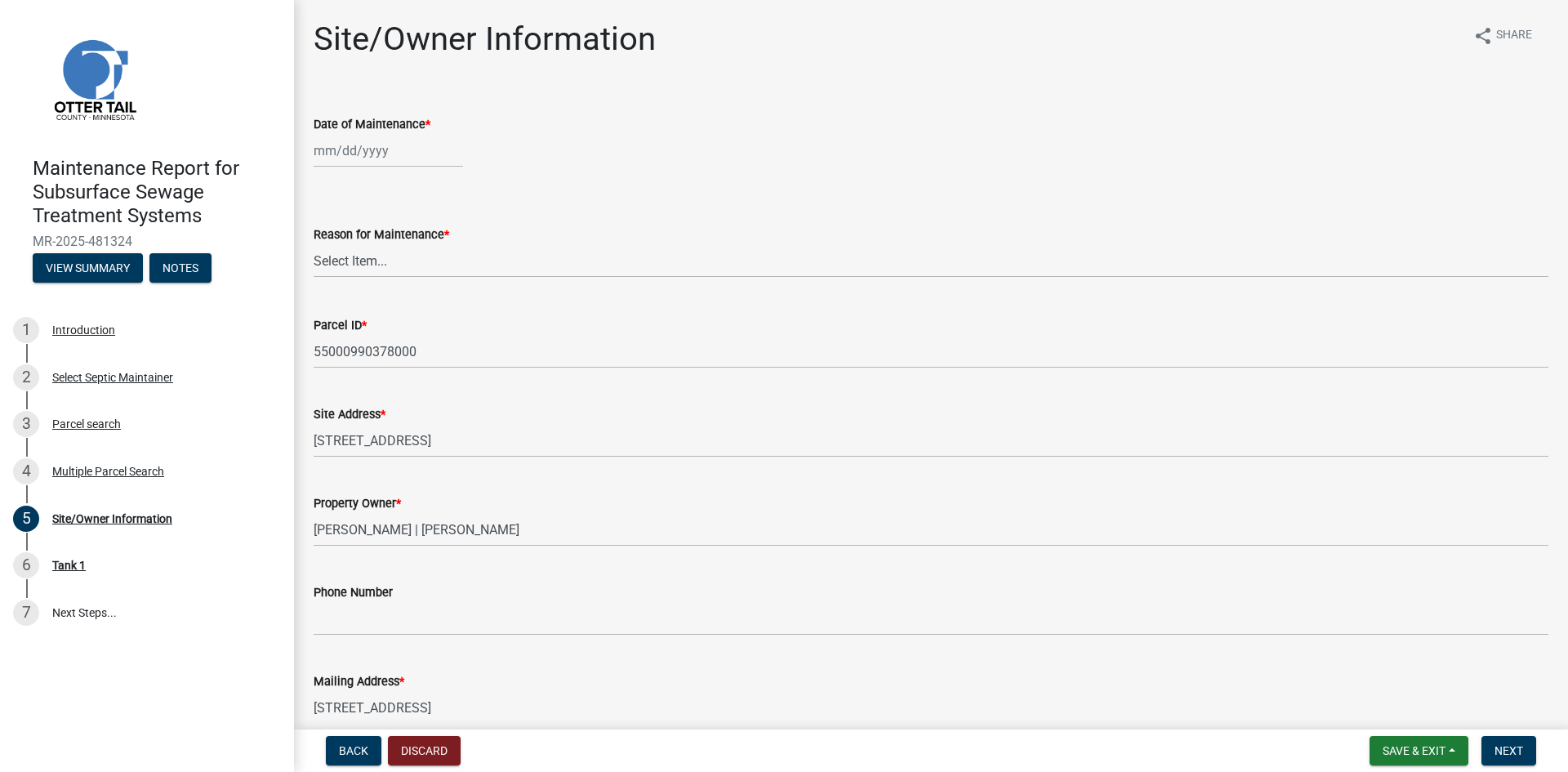
click at [367, 161] on div at bounding box center [388, 150] width 150 height 33
select select "9"
select select "2025"
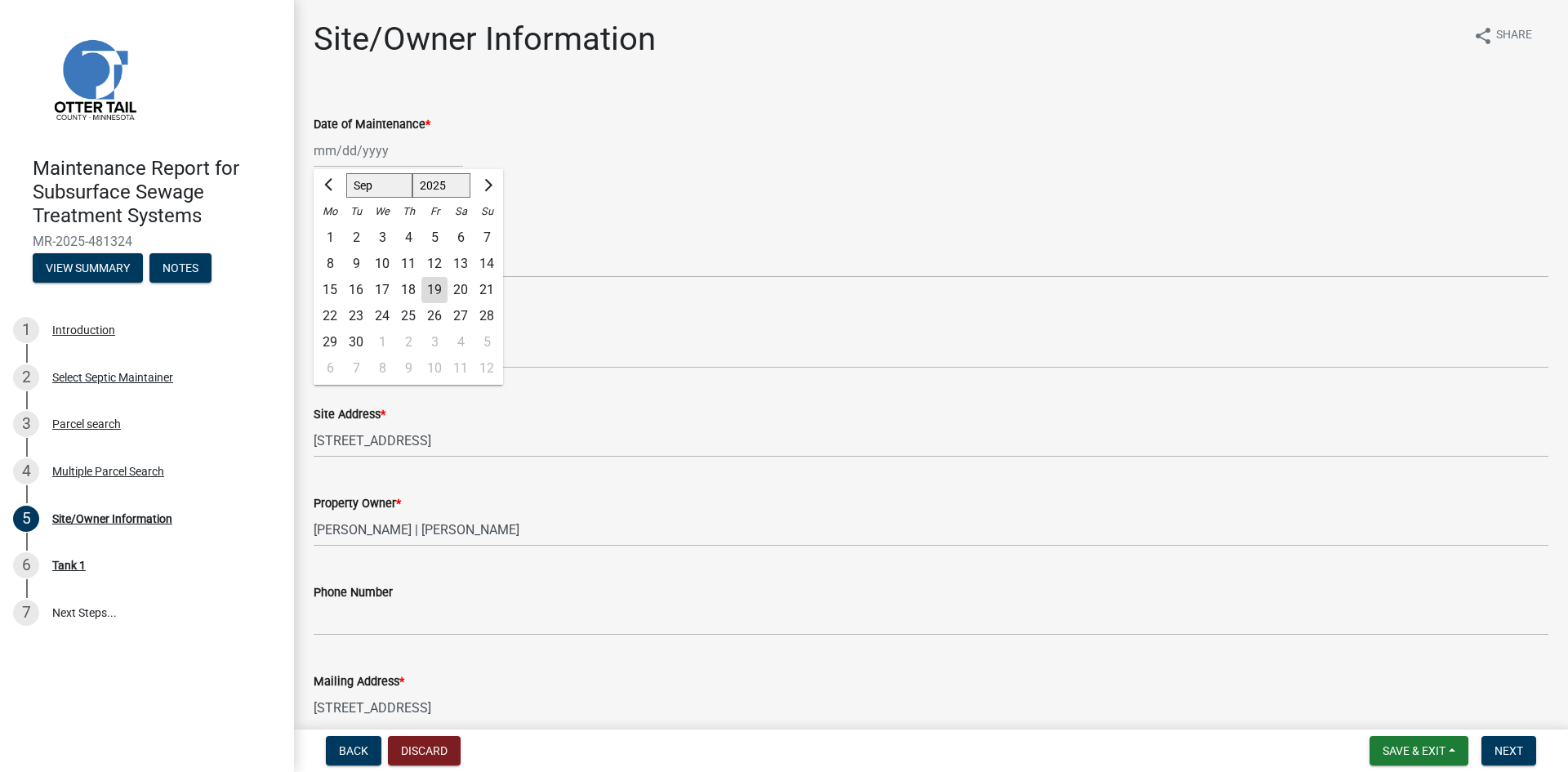
click at [404, 262] on div "11" at bounding box center [408, 264] width 26 height 26
type input "[DATE]"
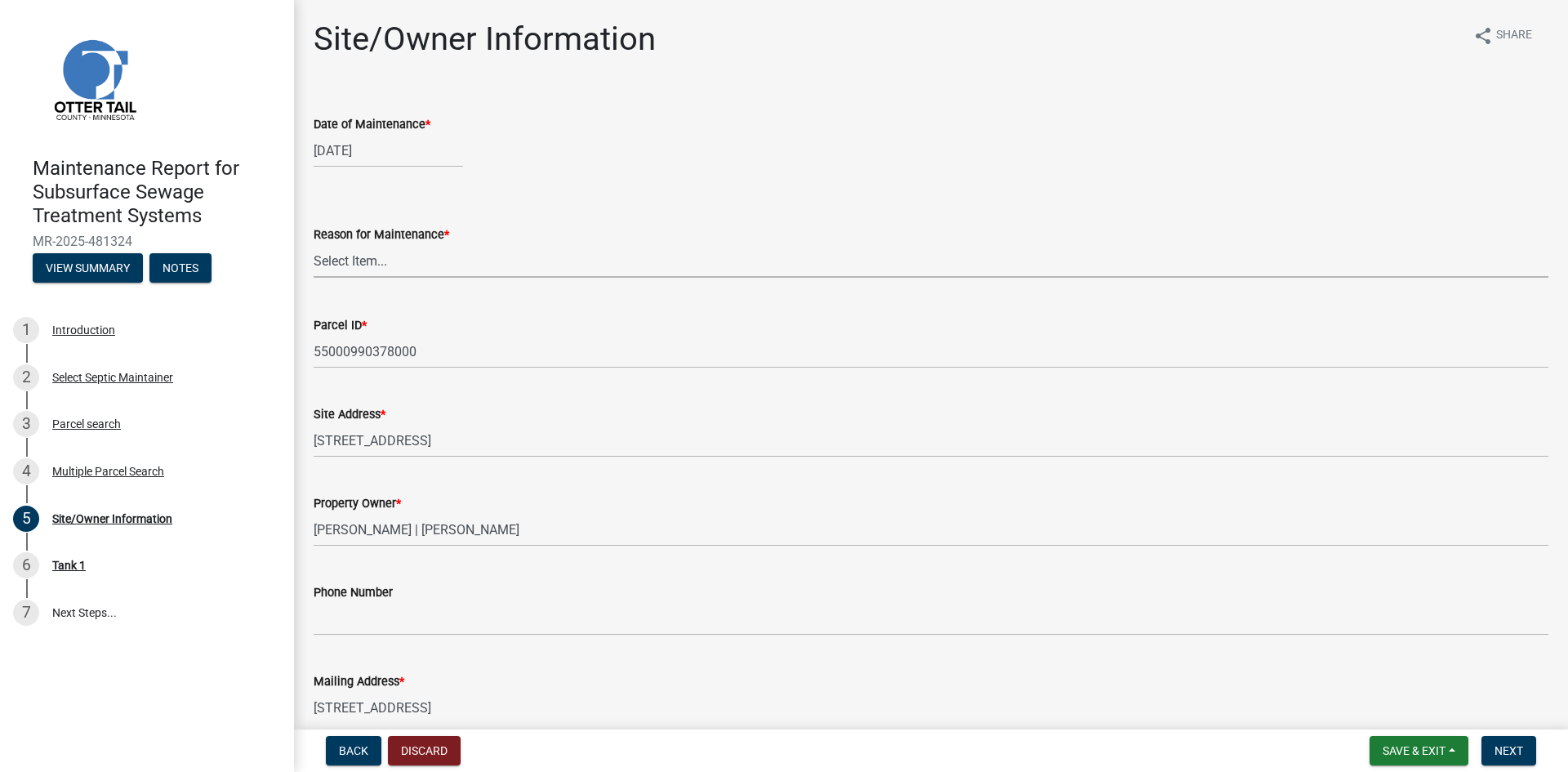
drag, startPoint x: 404, startPoint y: 262, endPoint x: 402, endPoint y: 275, distance: 13.2
click at [404, 262] on select "Select Item... Called Routine Other" at bounding box center [931, 261] width 1235 height 33
click at [313, 245] on select "Select Item... Called Routine Other" at bounding box center [931, 261] width 1235 height 33
select select "3ac72b63-7b21-42e4-8192-806faae7a4f1"
click at [1512, 755] on span "Next" at bounding box center [1509, 750] width 29 height 13
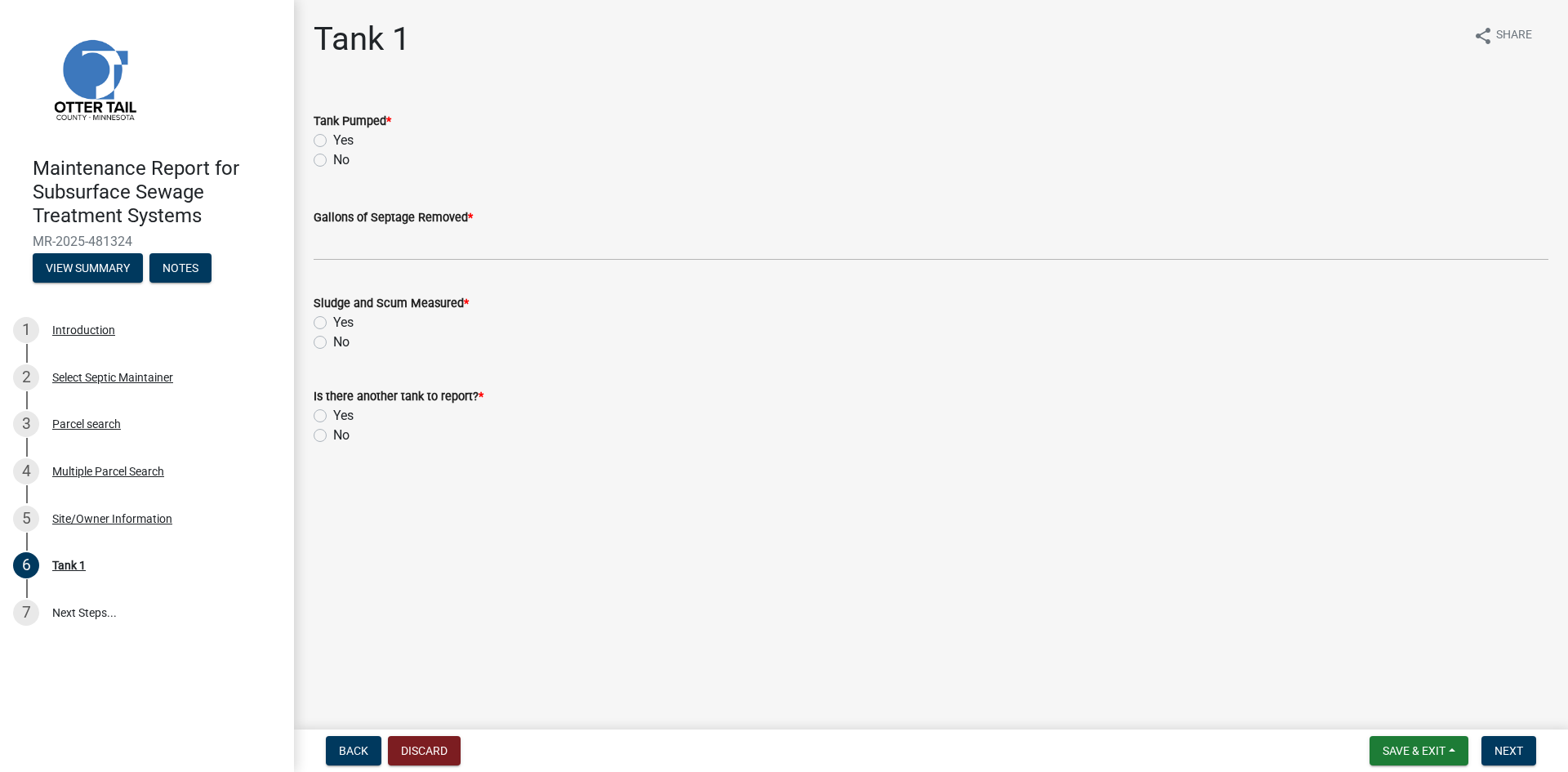
click at [333, 139] on label "Yes" at bounding box center [343, 141] width 21 height 20
click at [333, 139] on input "Yes" at bounding box center [339, 136] width 11 height 11
radio input "true"
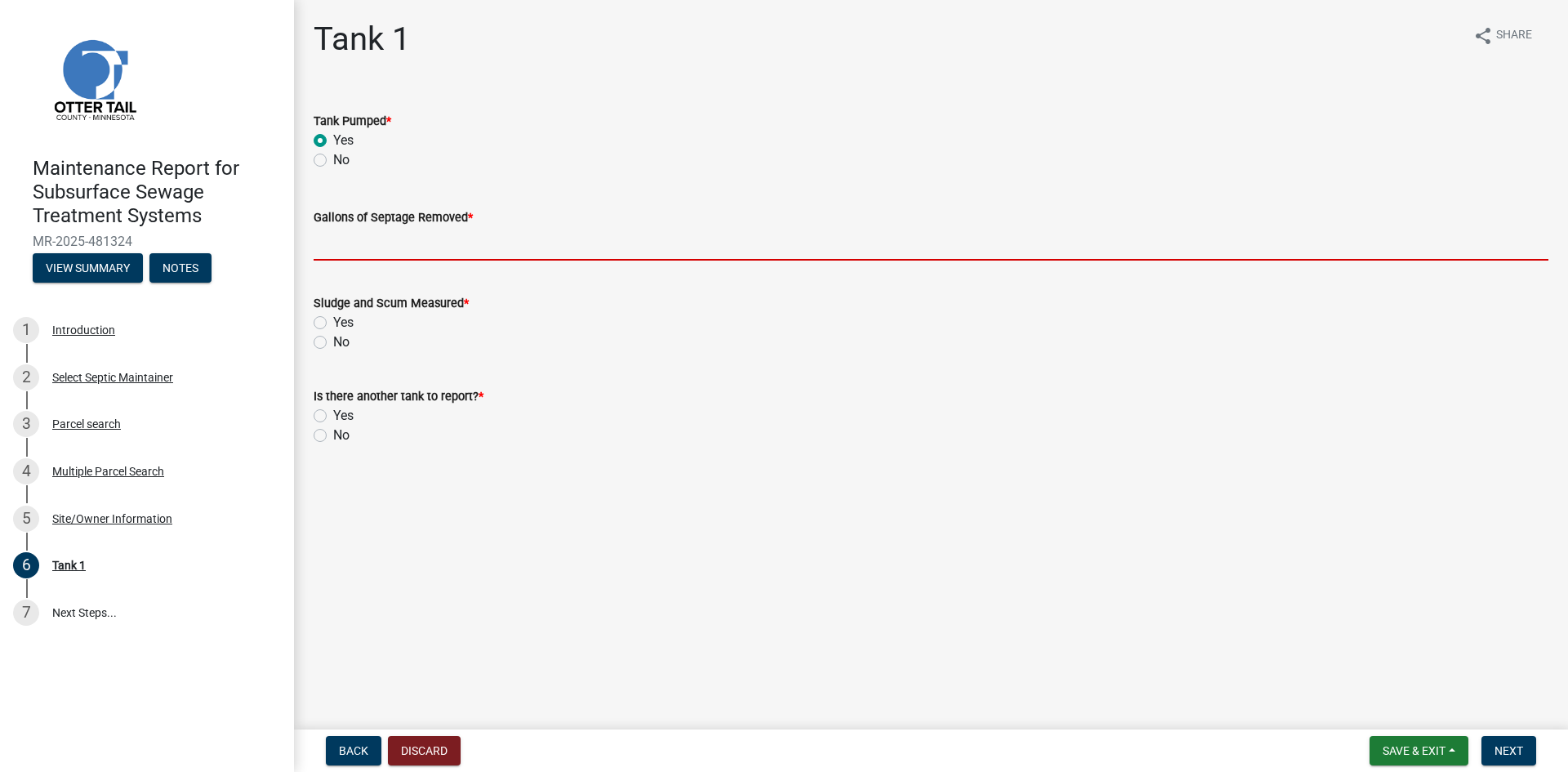
click at [328, 236] on input "Gallons of Septage Removed *" at bounding box center [931, 244] width 1235 height 33
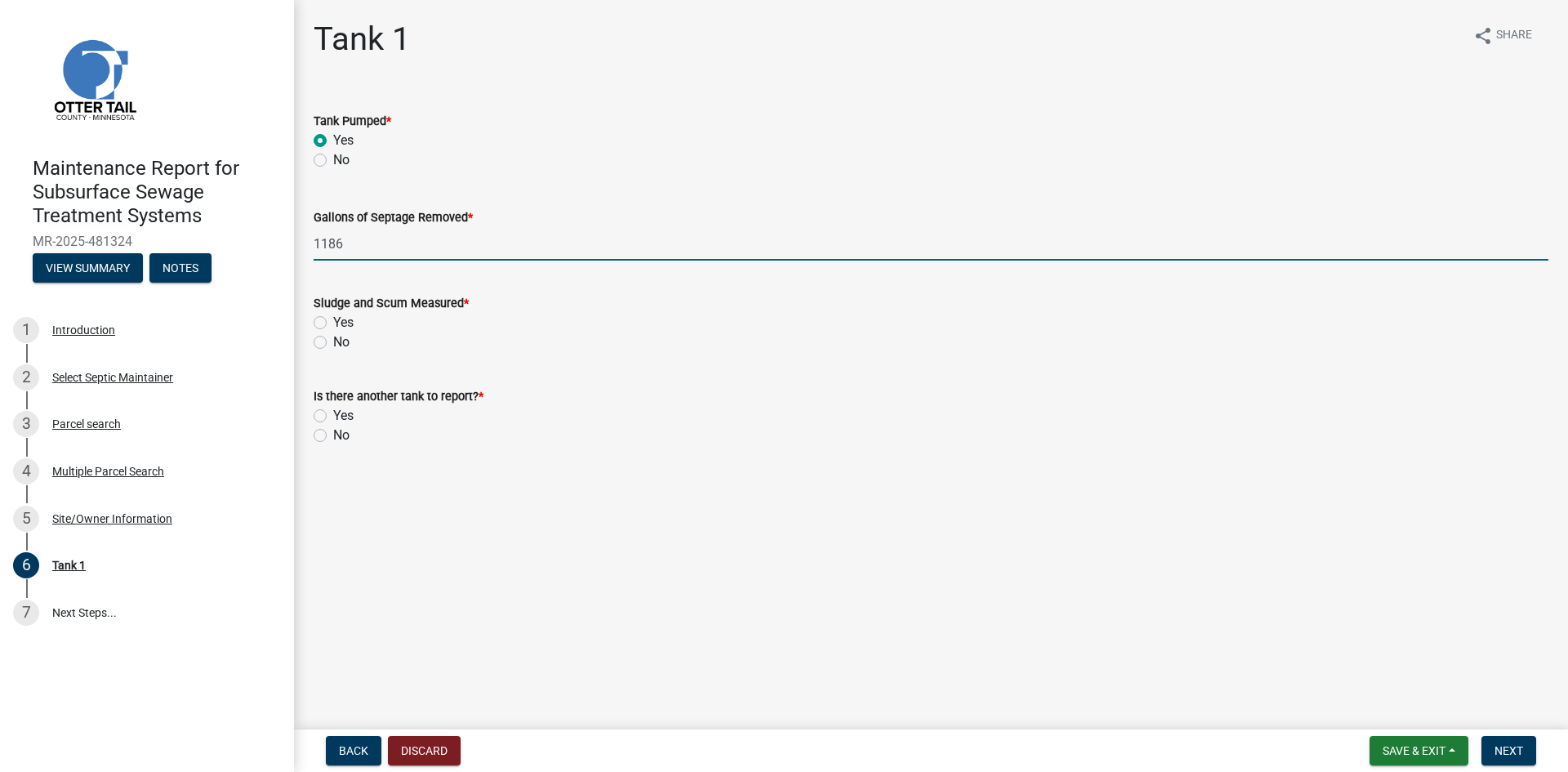
type input "1186"
click at [333, 339] on label "No" at bounding box center [341, 342] width 16 height 20
click at [333, 339] on input "No" at bounding box center [339, 338] width 11 height 11
radio input "true"
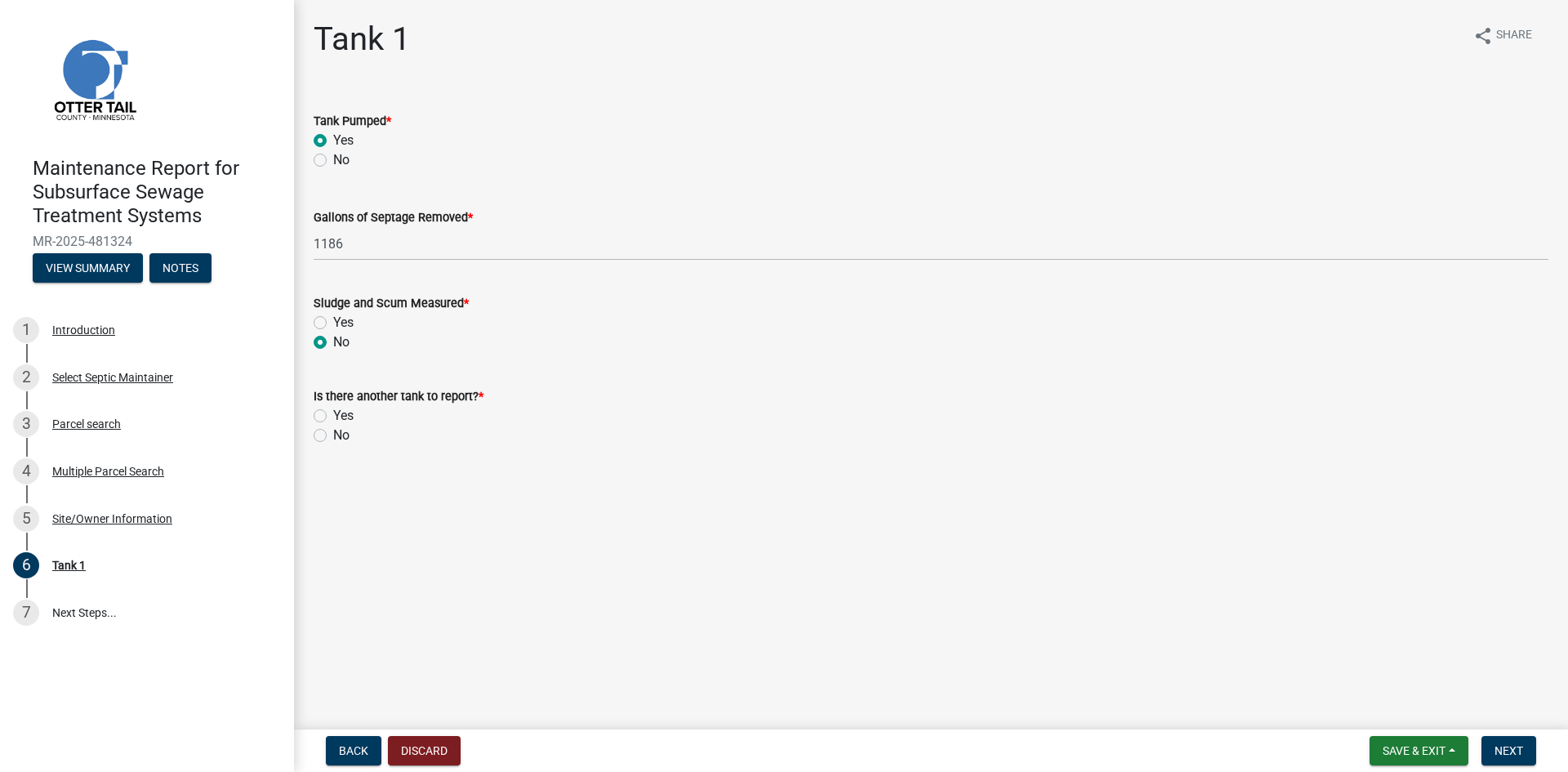
click at [333, 441] on label "No" at bounding box center [341, 435] width 16 height 20
click at [333, 436] on input "No" at bounding box center [339, 431] width 11 height 11
radio input "true"
click at [1514, 744] on span "Next" at bounding box center [1509, 750] width 29 height 13
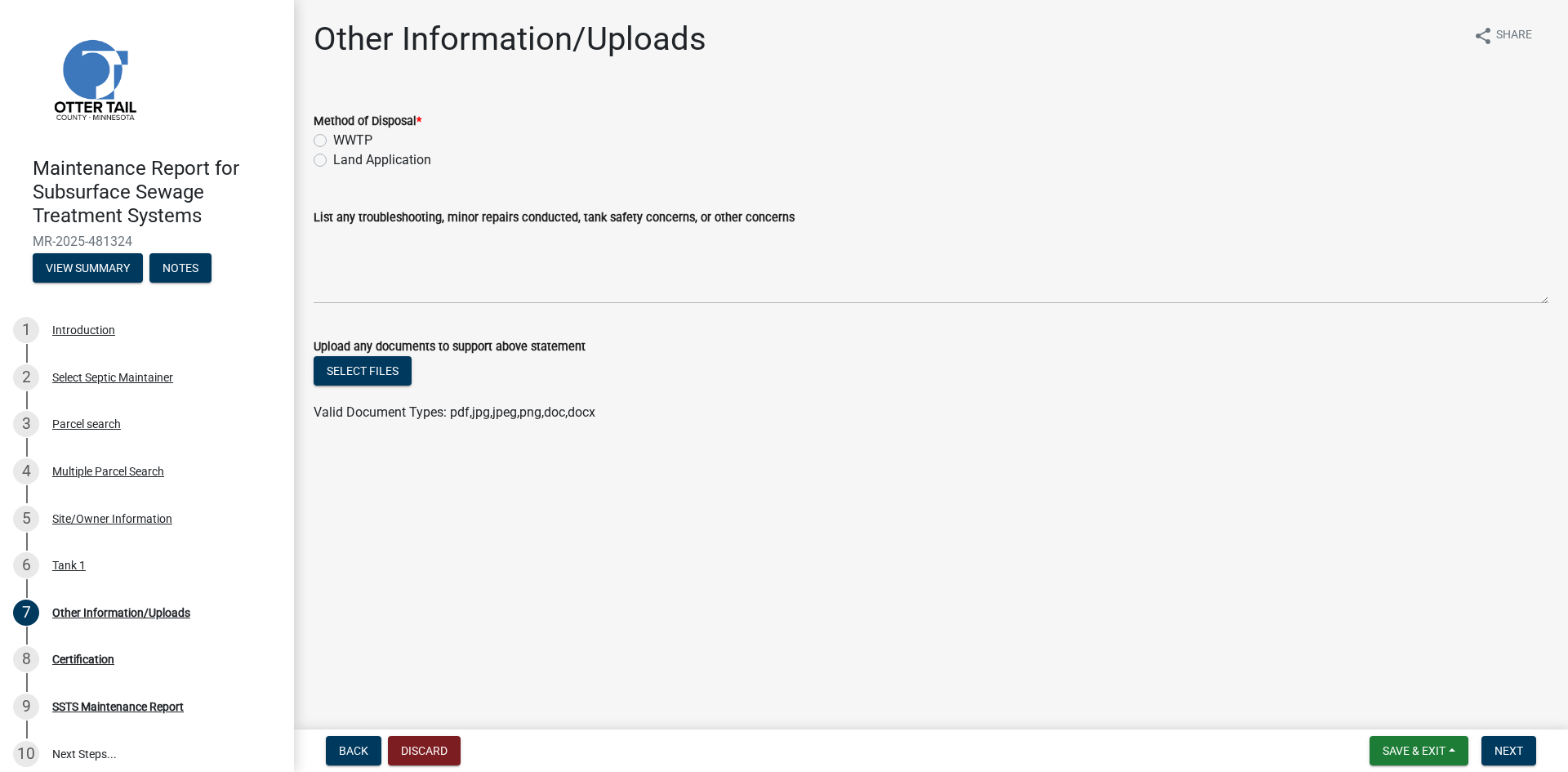
click at [413, 159] on label "Land Application" at bounding box center [382, 160] width 98 height 20
click at [344, 159] on input "Land Application" at bounding box center [339, 155] width 11 height 11
radio input "true"
click at [1515, 748] on span "Next" at bounding box center [1509, 750] width 29 height 13
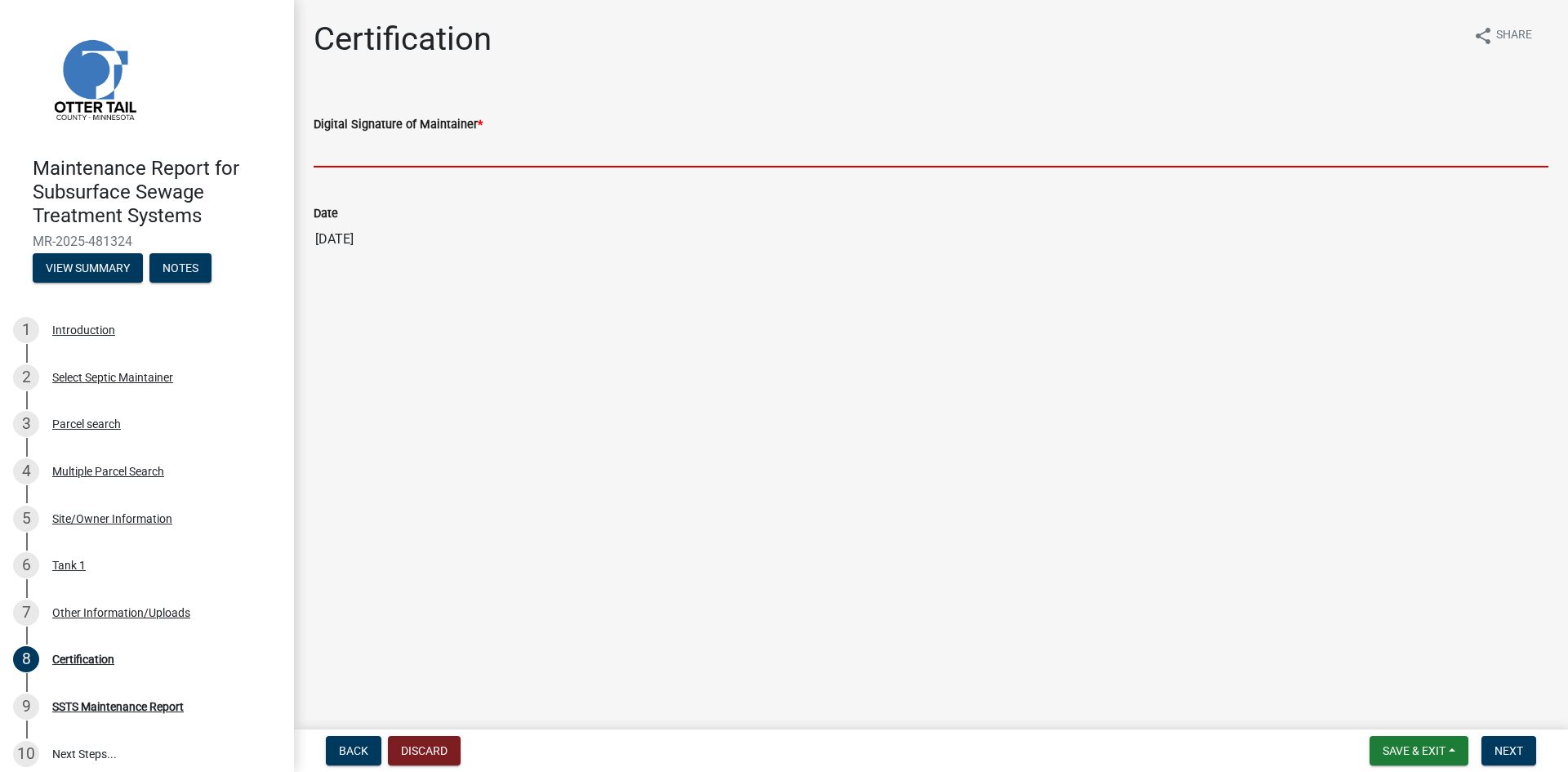
click at [1304, 152] on input "Digital Signature of Maintainer *" at bounding box center [931, 150] width 1235 height 33
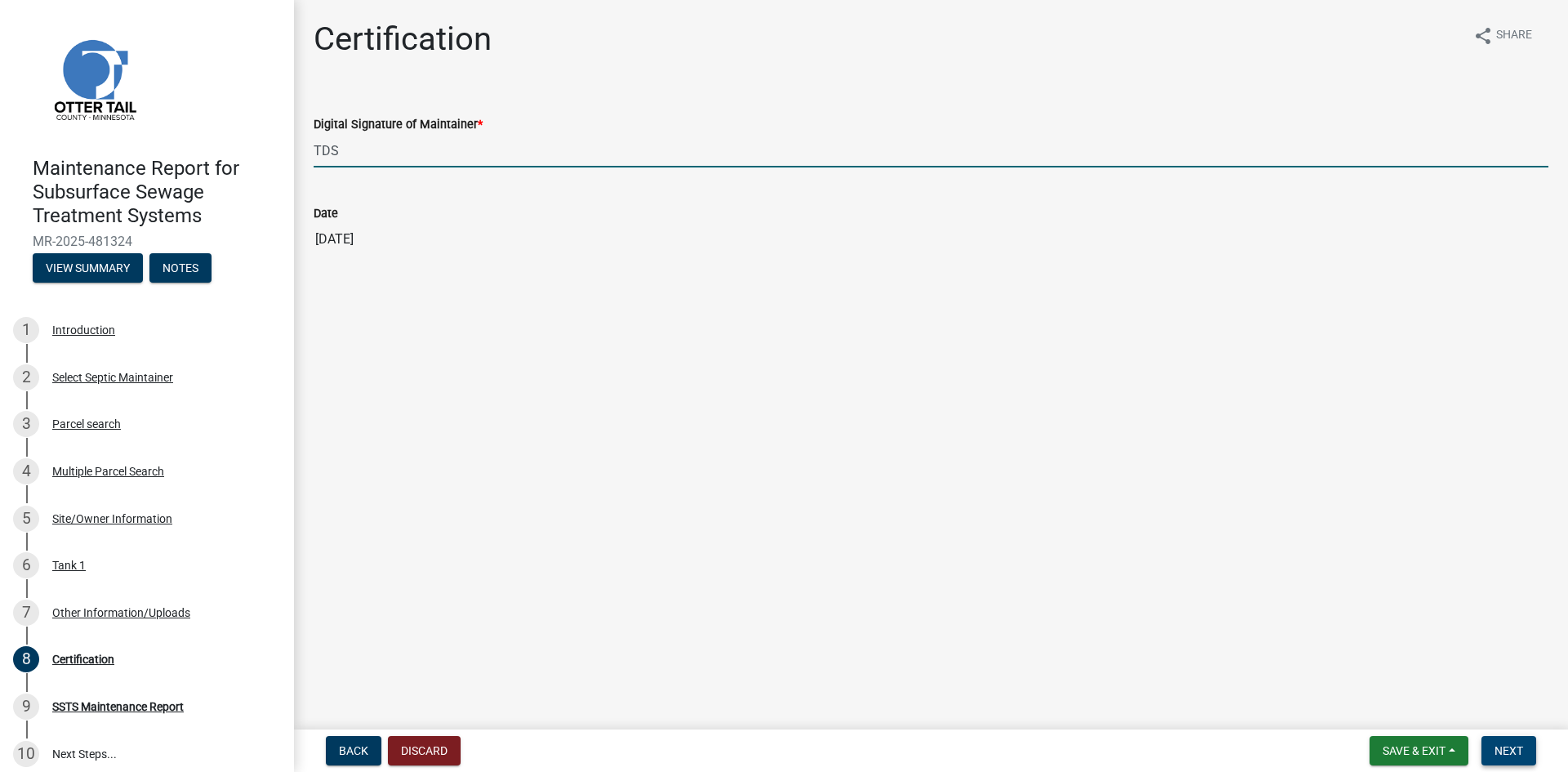
type input "TDS"
click at [1512, 746] on span "Next" at bounding box center [1509, 750] width 29 height 13
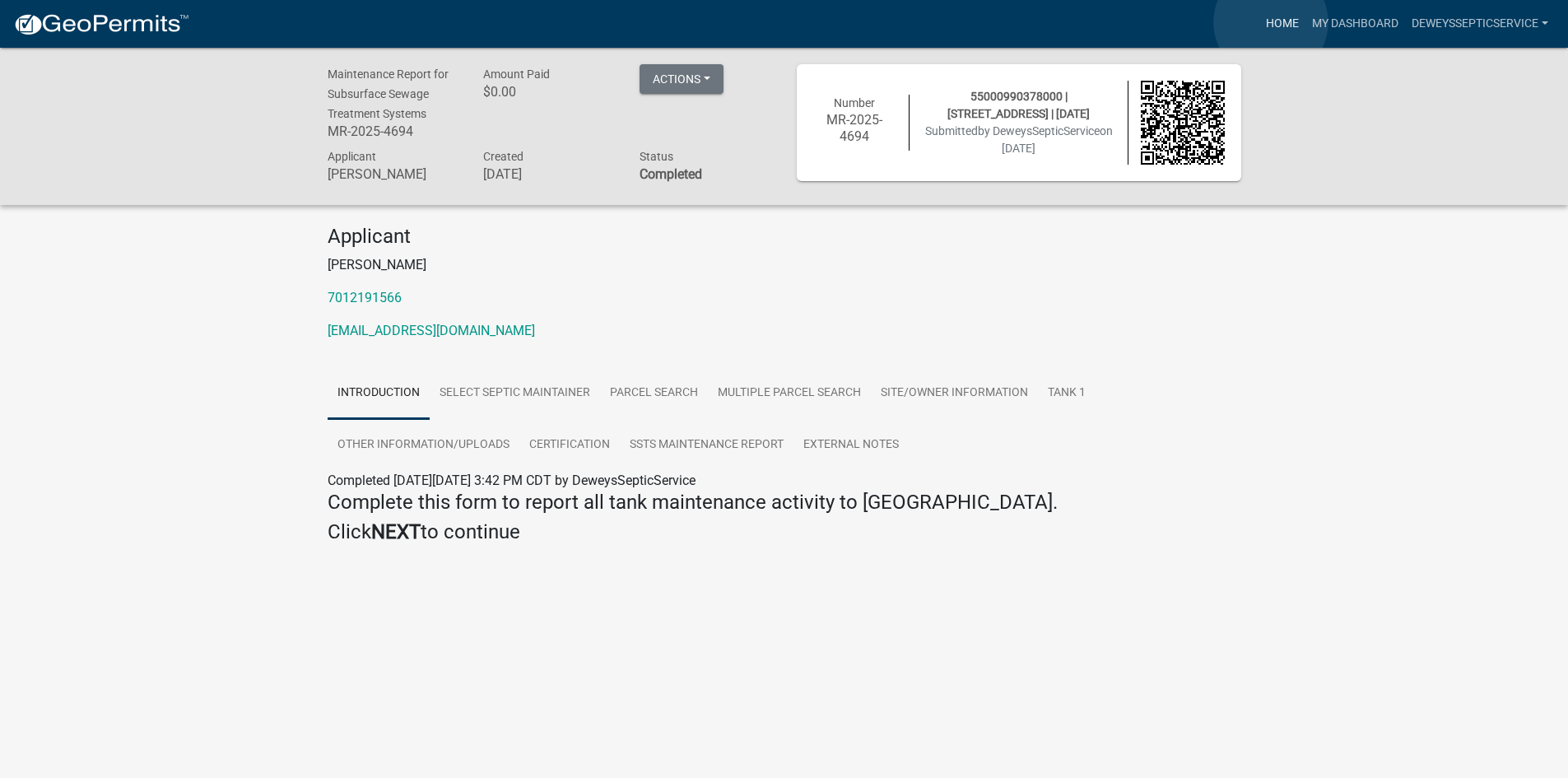
click at [1271, 22] on link "Home" at bounding box center [1282, 24] width 46 height 31
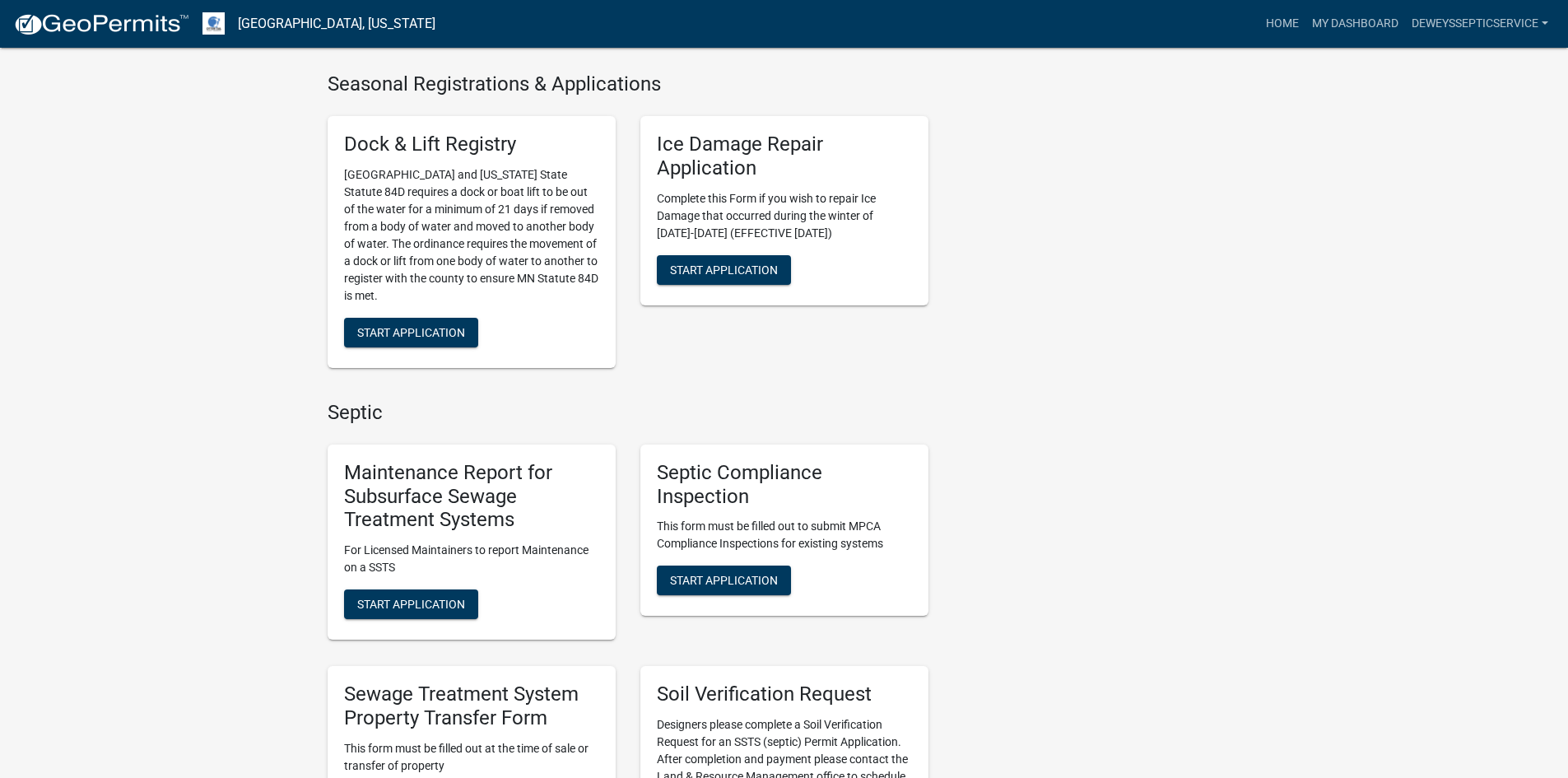
scroll to position [741, 0]
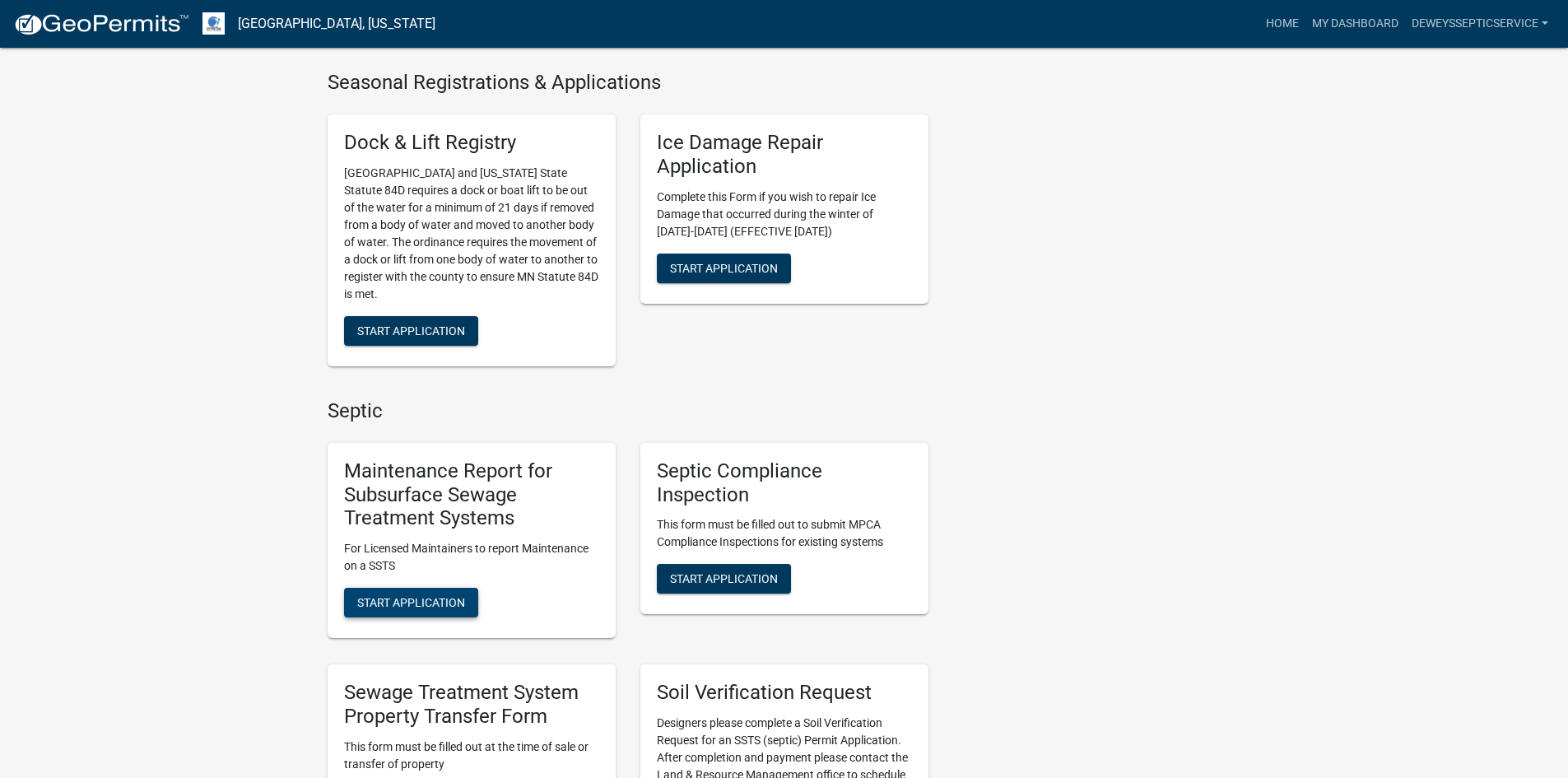
click at [402, 608] on span "Start Application" at bounding box center [411, 602] width 108 height 13
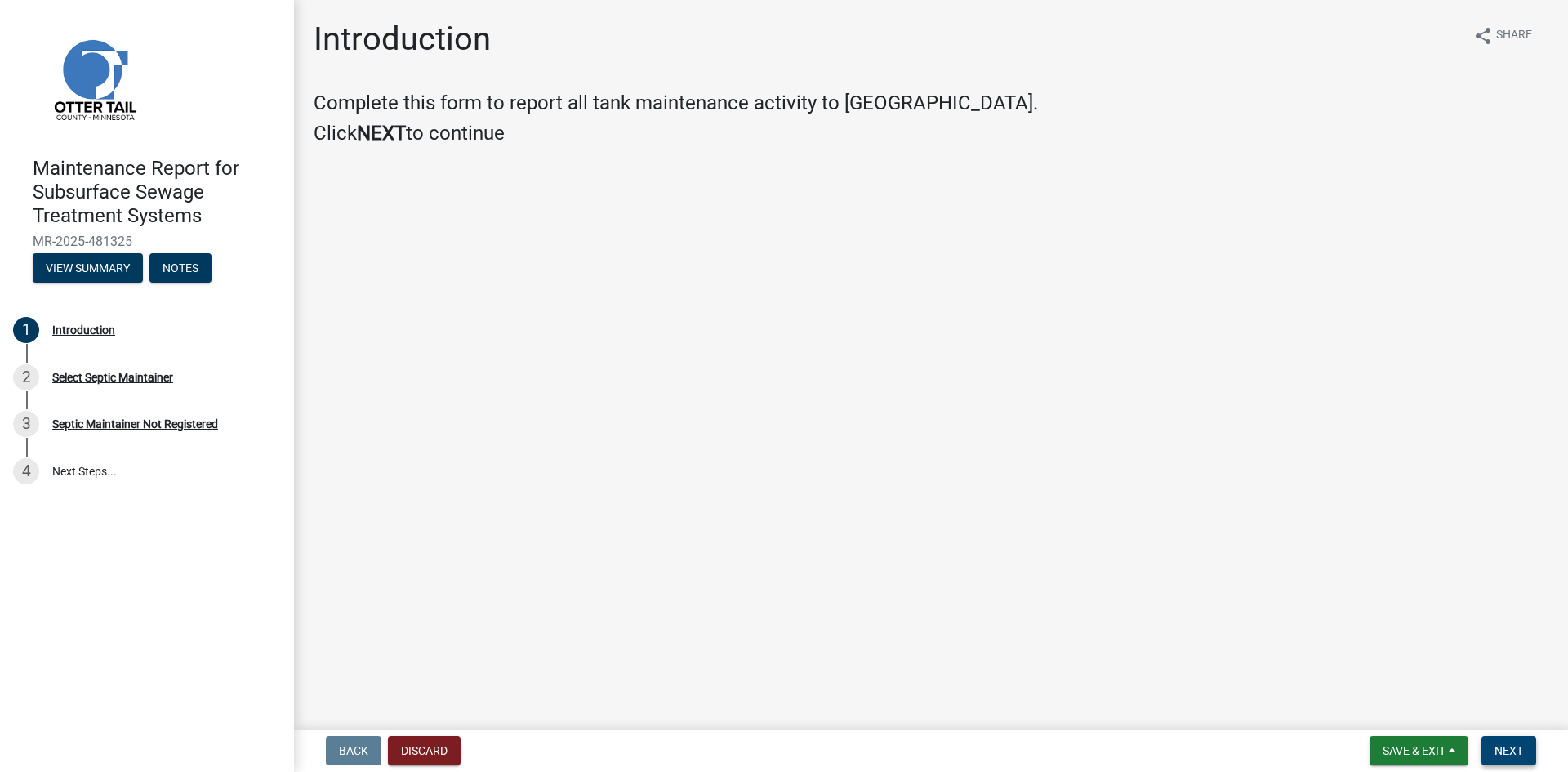
click at [1523, 754] on span "Next" at bounding box center [1509, 750] width 29 height 13
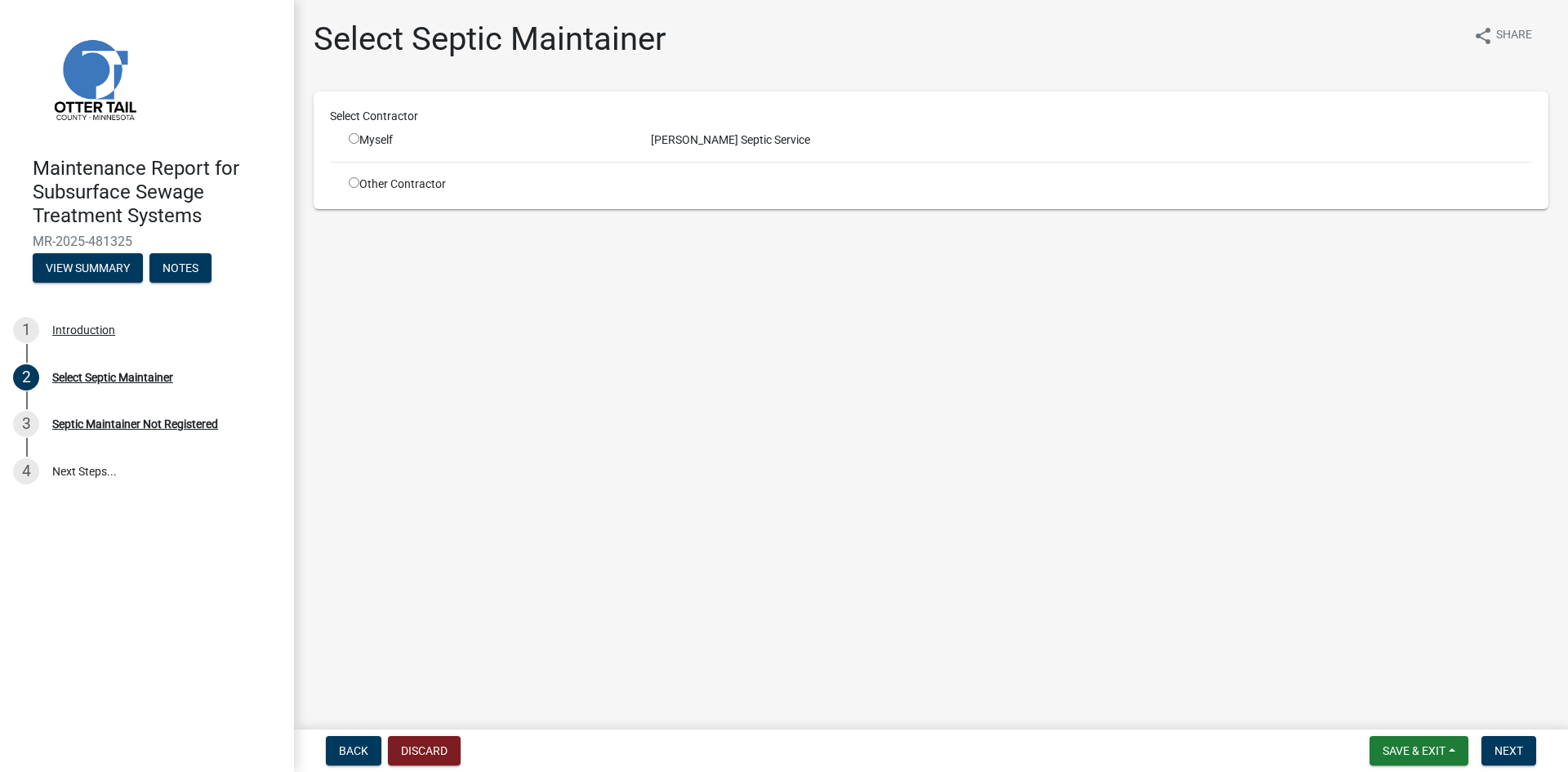
click at [358, 135] on input "radio" at bounding box center [354, 138] width 11 height 11
radio input "true"
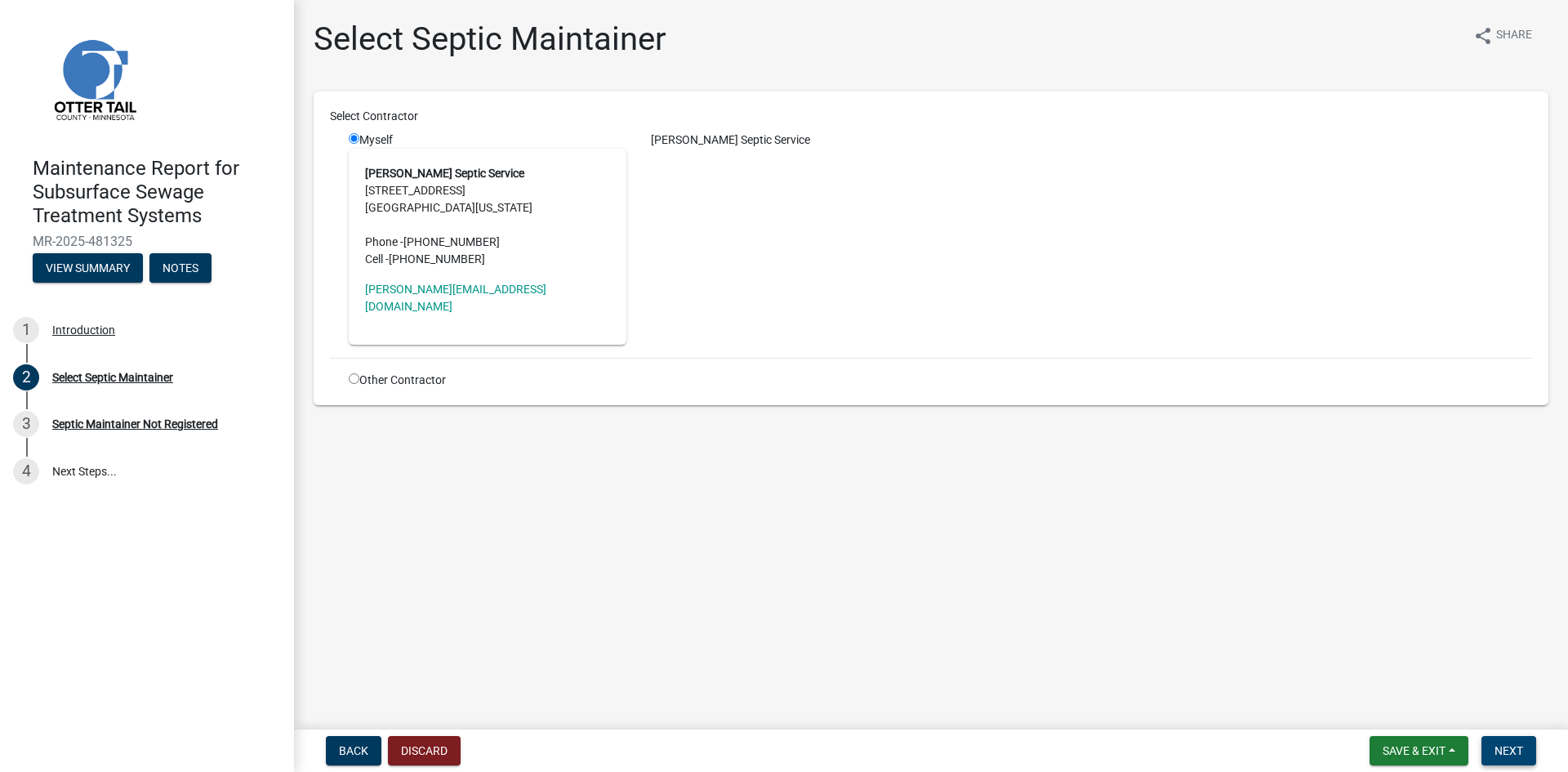
click at [1526, 749] on button "Next" at bounding box center [1508, 750] width 55 height 30
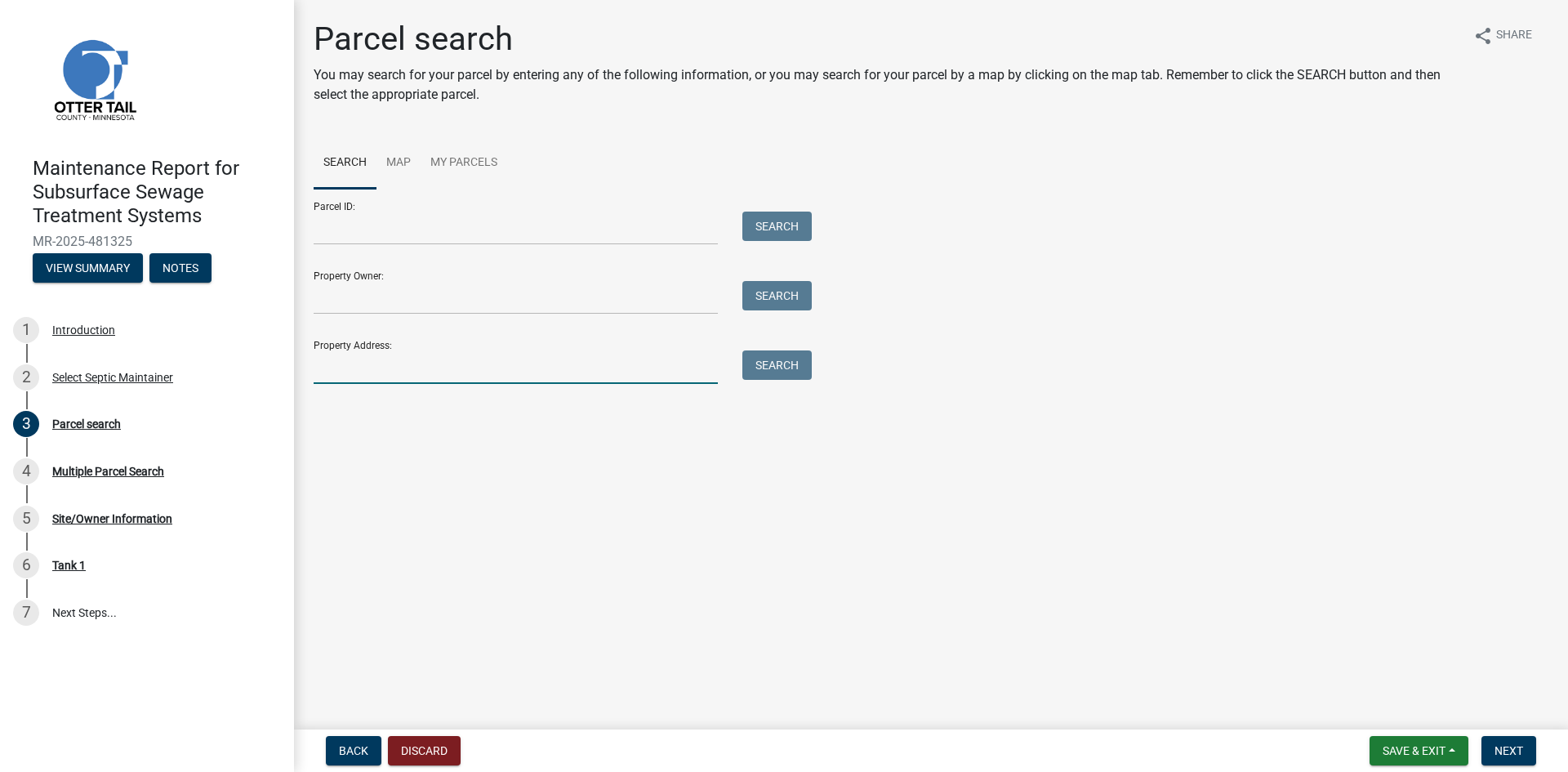
click at [424, 371] on input "Property Address:" at bounding box center [515, 367] width 404 height 33
type input "51398"
click at [761, 370] on button "Search" at bounding box center [776, 365] width 70 height 30
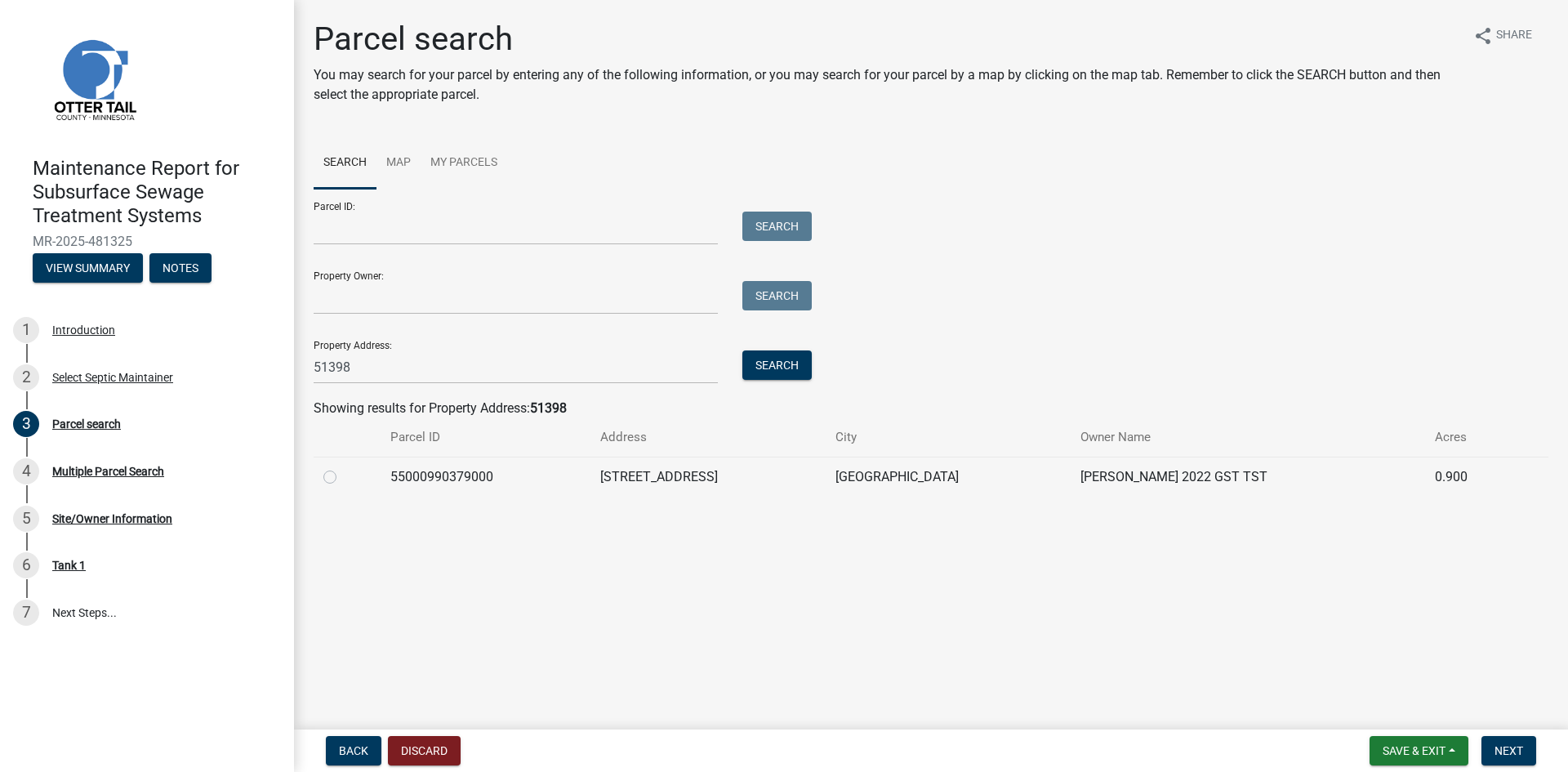
click at [343, 468] on label at bounding box center [343, 468] width 0 height 0
click at [343, 478] on input "radio" at bounding box center [348, 473] width 11 height 11
radio input "true"
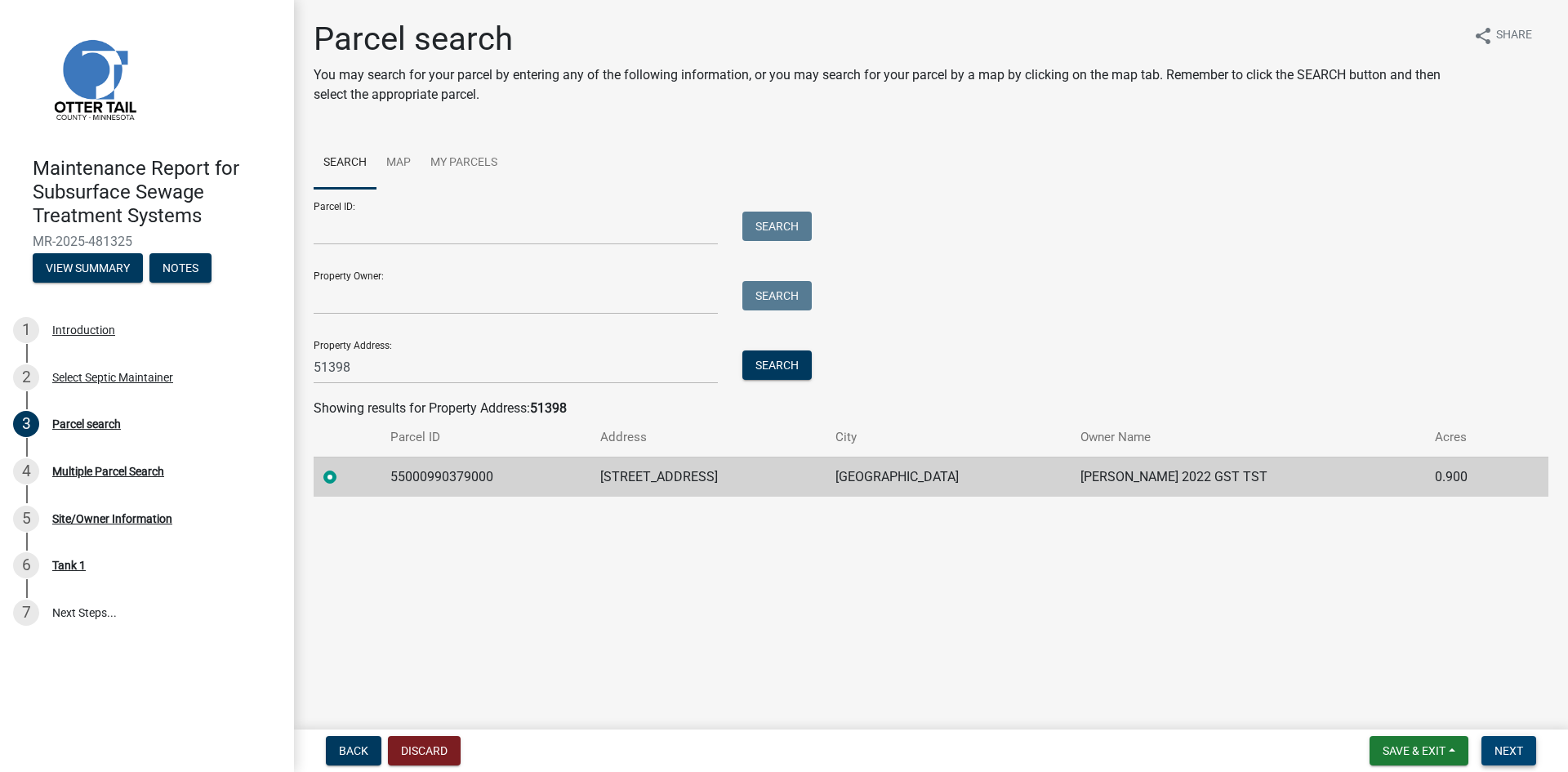
click at [1508, 750] on span "Next" at bounding box center [1509, 750] width 29 height 13
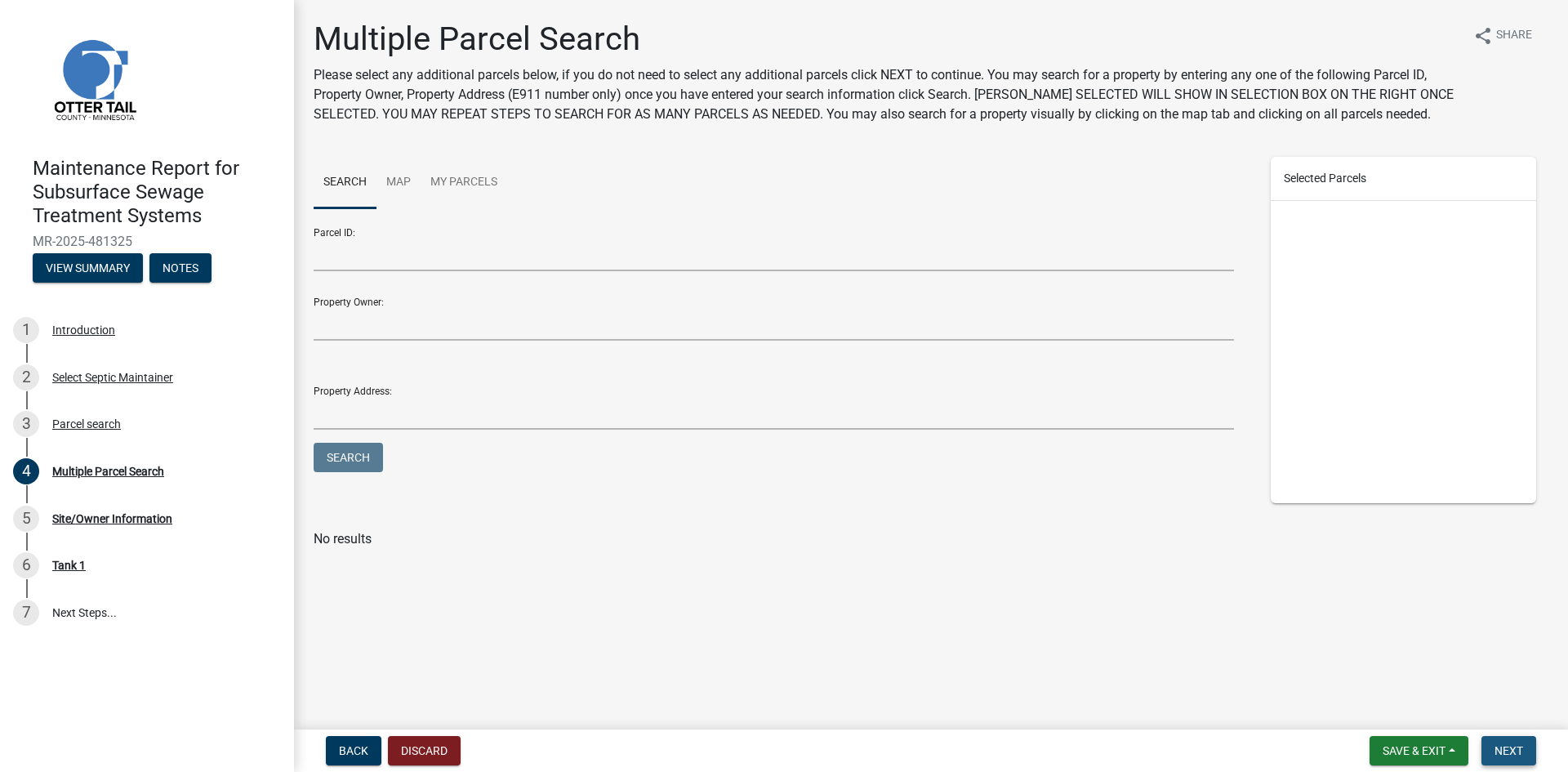
click at [1508, 750] on span "Next" at bounding box center [1509, 750] width 29 height 13
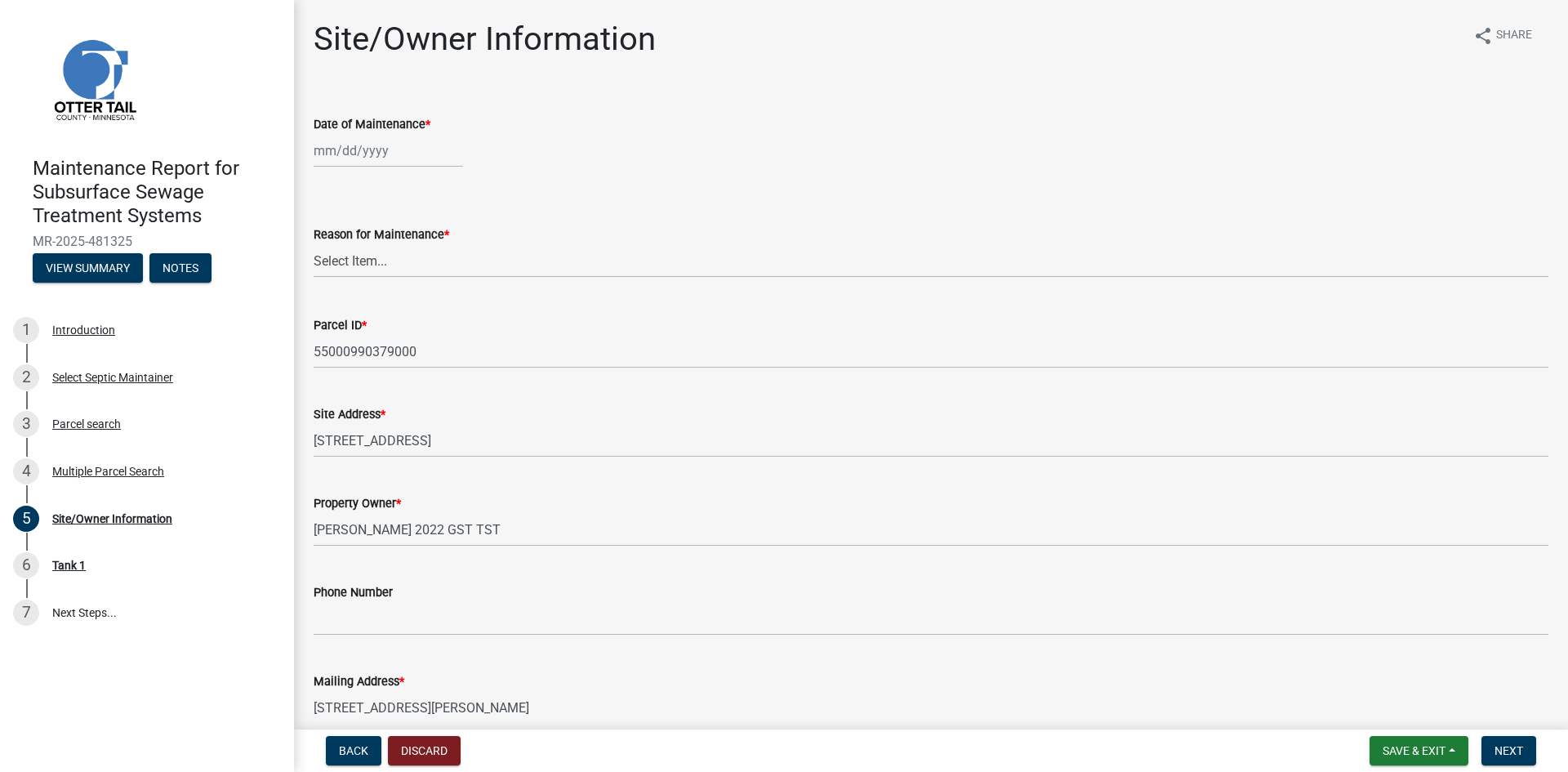
select select "9"
select select "2025"
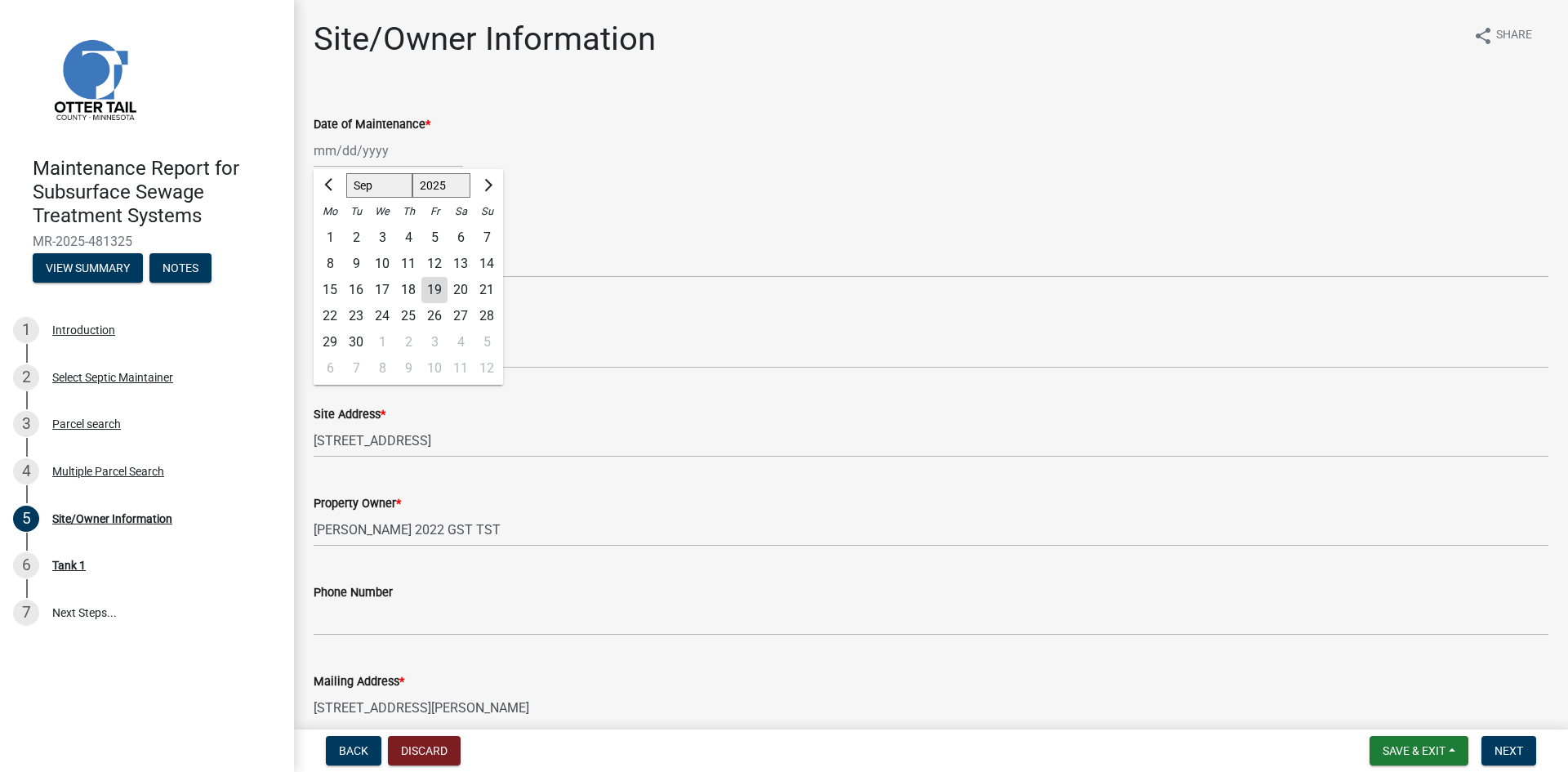
click at [398, 160] on div "[PERSON_NAME] Feb Mar Apr [PERSON_NAME][DATE] Oct Nov [DATE] 1526 1527 1528 152…" at bounding box center [388, 150] width 150 height 33
click at [408, 265] on div "11" at bounding box center [408, 264] width 26 height 26
type input "[DATE]"
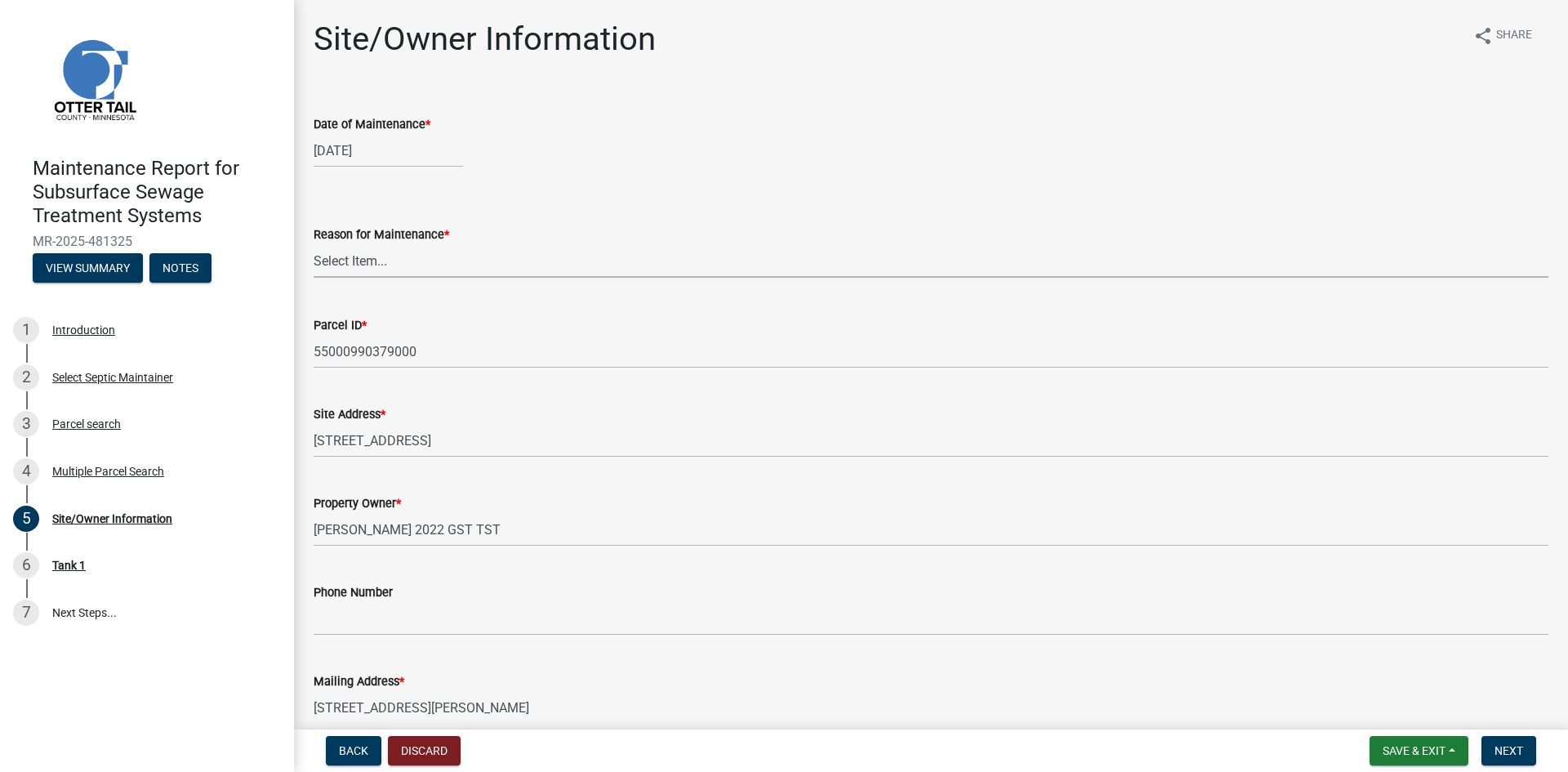
click at [385, 261] on select "Select Item... Called Routine Other" at bounding box center [931, 261] width 1235 height 33
click at [313, 245] on select "Select Item... Called Routine Other" at bounding box center [931, 261] width 1235 height 33
select select "3ac72b63-7b21-42e4-8192-806faae7a4f1"
click at [1509, 751] on span "Next" at bounding box center [1509, 750] width 29 height 13
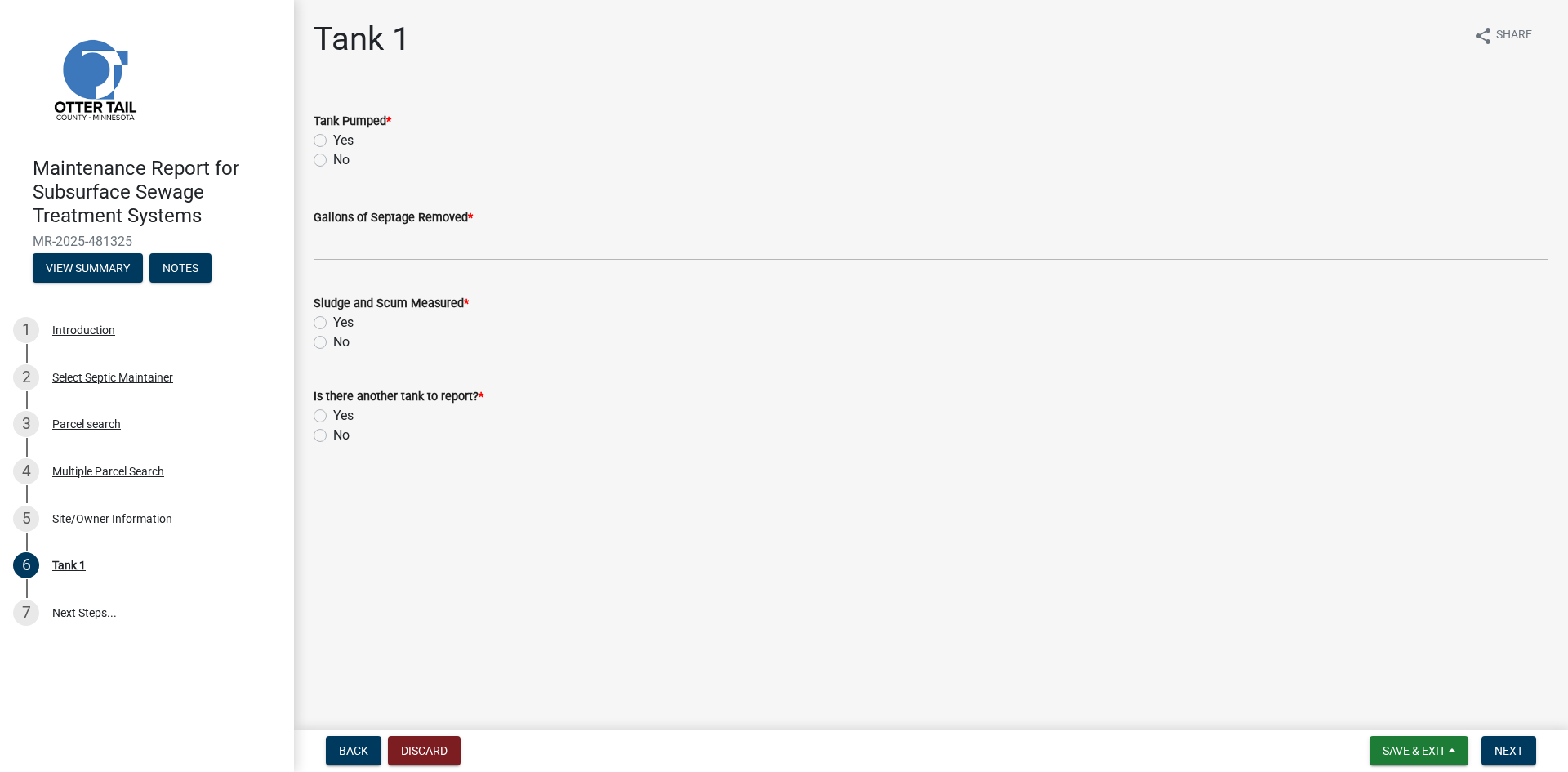
click at [333, 139] on label "Yes" at bounding box center [343, 141] width 21 height 20
click at [333, 139] on input "Yes" at bounding box center [339, 136] width 11 height 11
radio input "true"
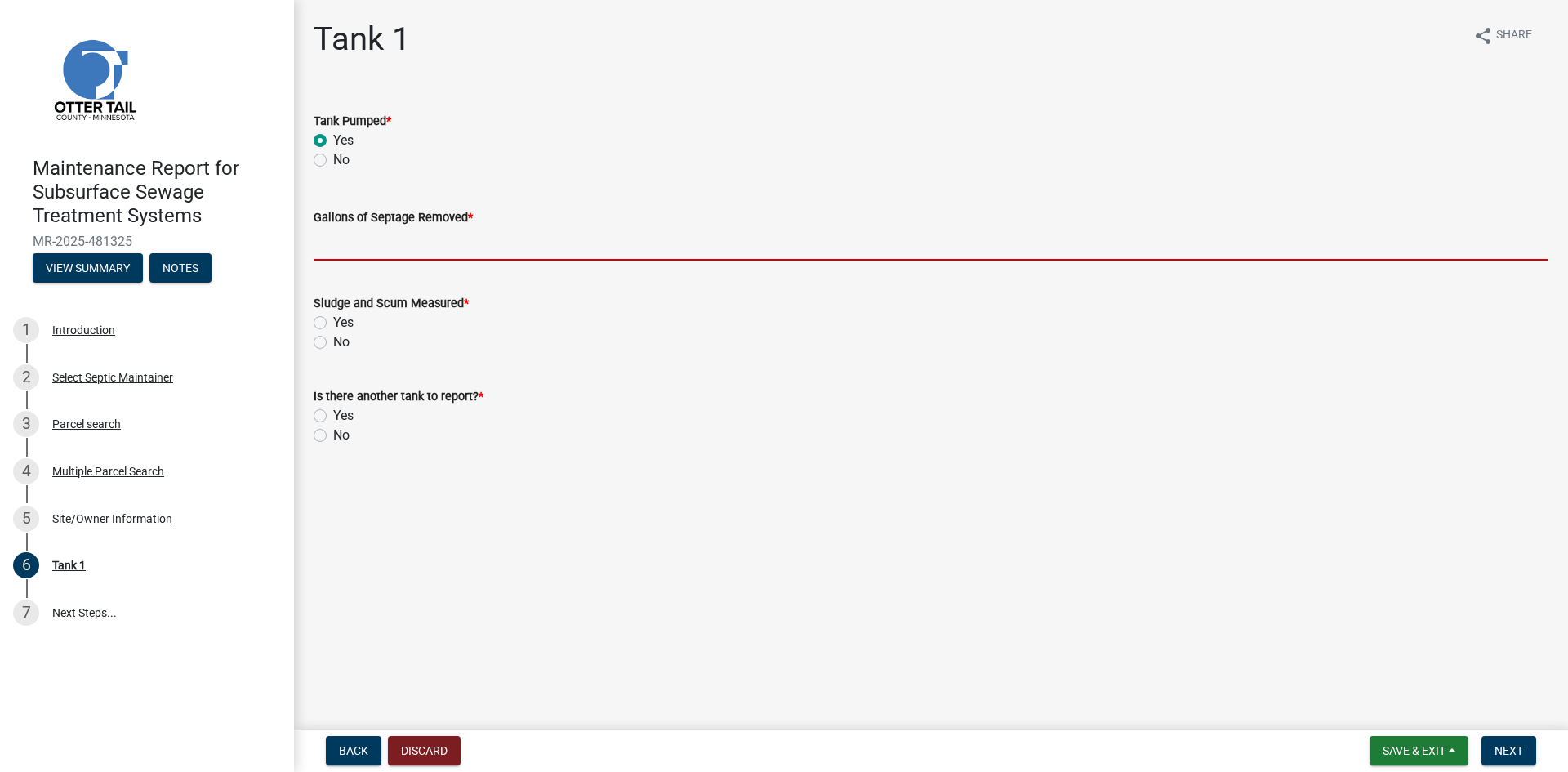
click at [339, 245] on input "Gallons of Septage Removed *" at bounding box center [931, 244] width 1235 height 33
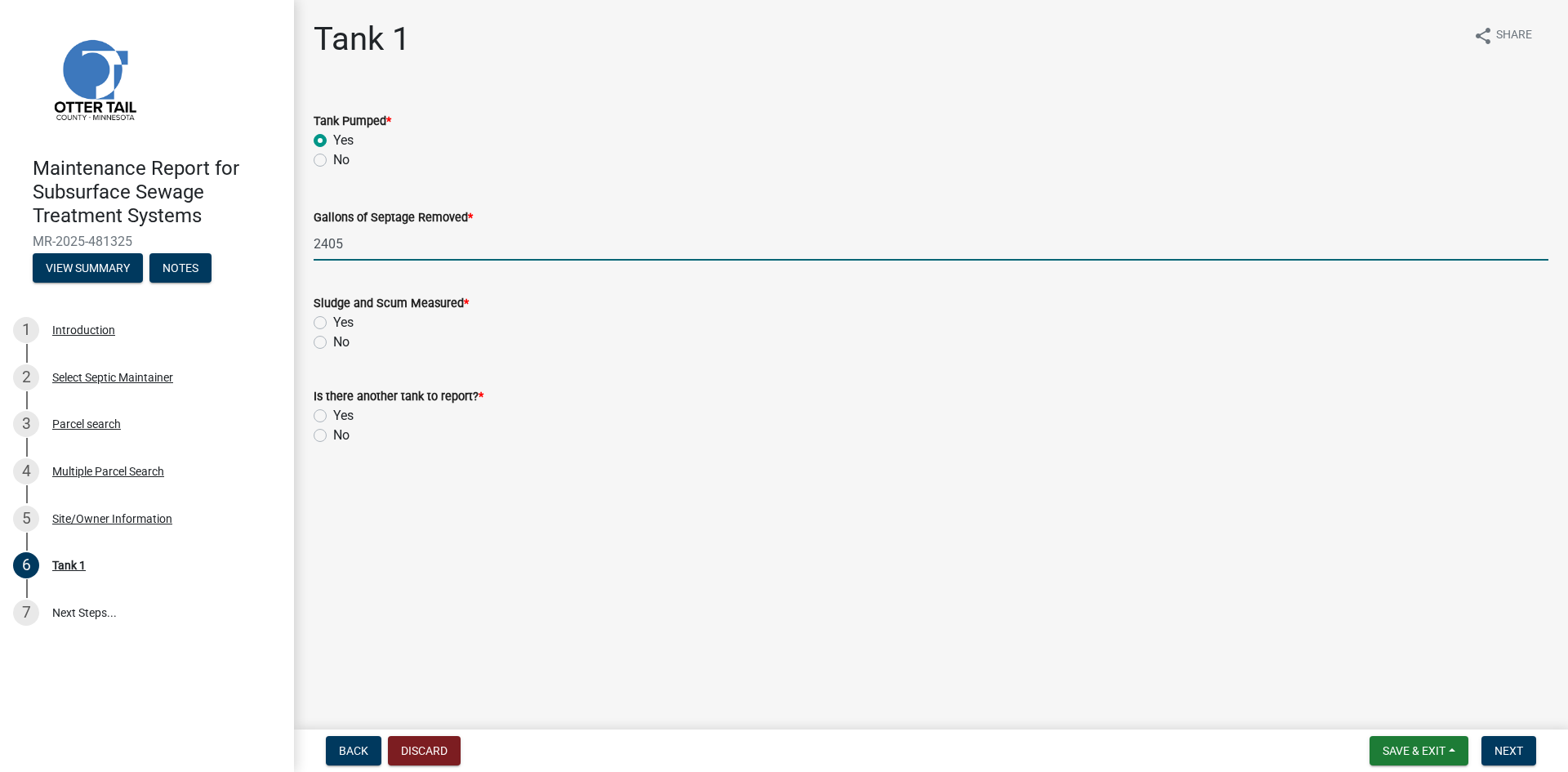
type input "2405"
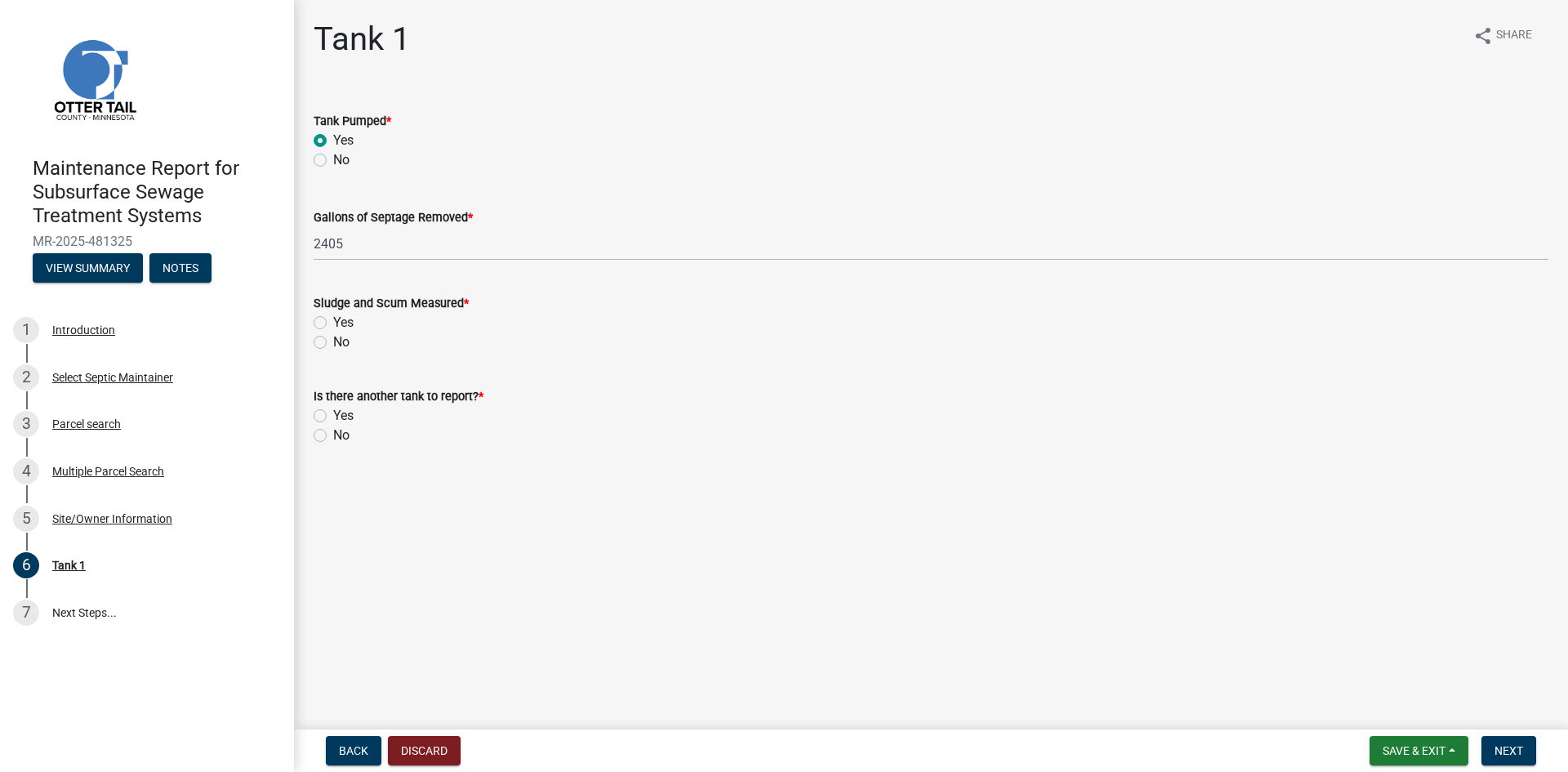
click at [333, 342] on label "No" at bounding box center [341, 342] width 16 height 20
click at [333, 342] on input "No" at bounding box center [339, 338] width 11 height 11
radio input "true"
click at [333, 439] on label "No" at bounding box center [341, 435] width 16 height 20
click at [333, 436] on input "No" at bounding box center [339, 431] width 11 height 11
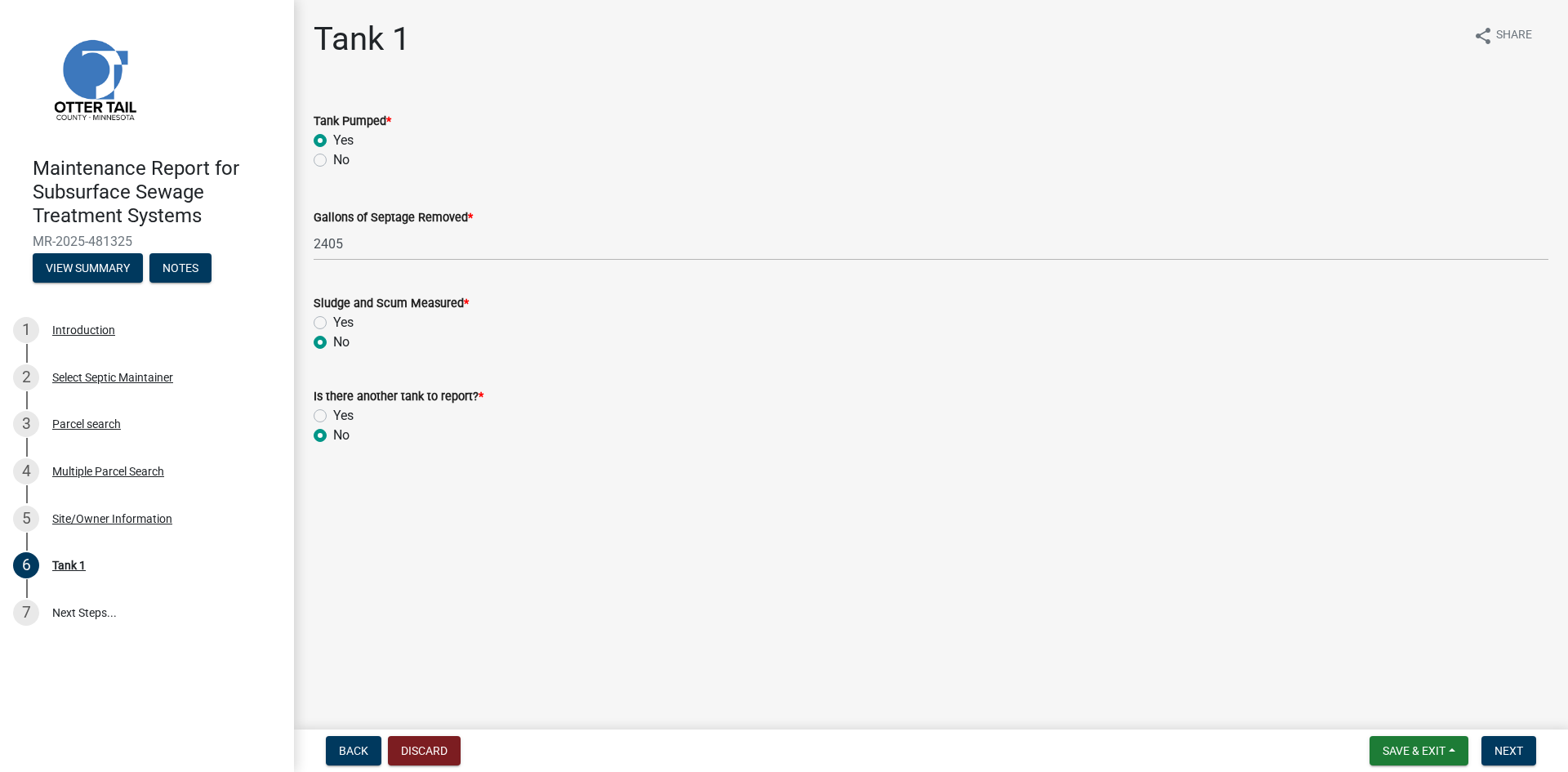
radio input "true"
click at [1506, 755] on span "Next" at bounding box center [1509, 750] width 29 height 13
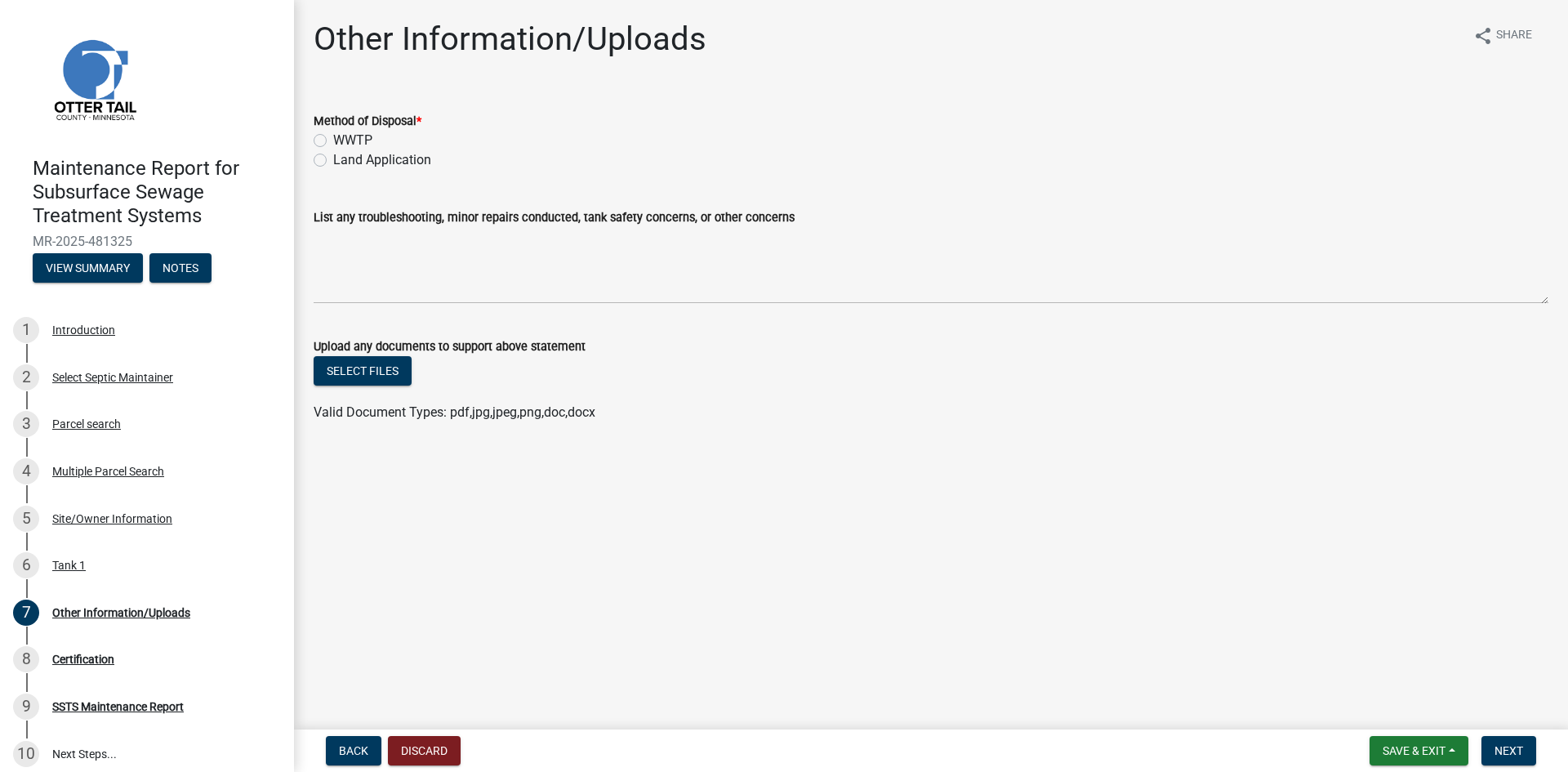
click at [350, 159] on label "Land Application" at bounding box center [382, 160] width 98 height 20
click at [344, 159] on input "Land Application" at bounding box center [339, 155] width 11 height 11
radio input "true"
click at [1498, 748] on span "Next" at bounding box center [1509, 750] width 29 height 13
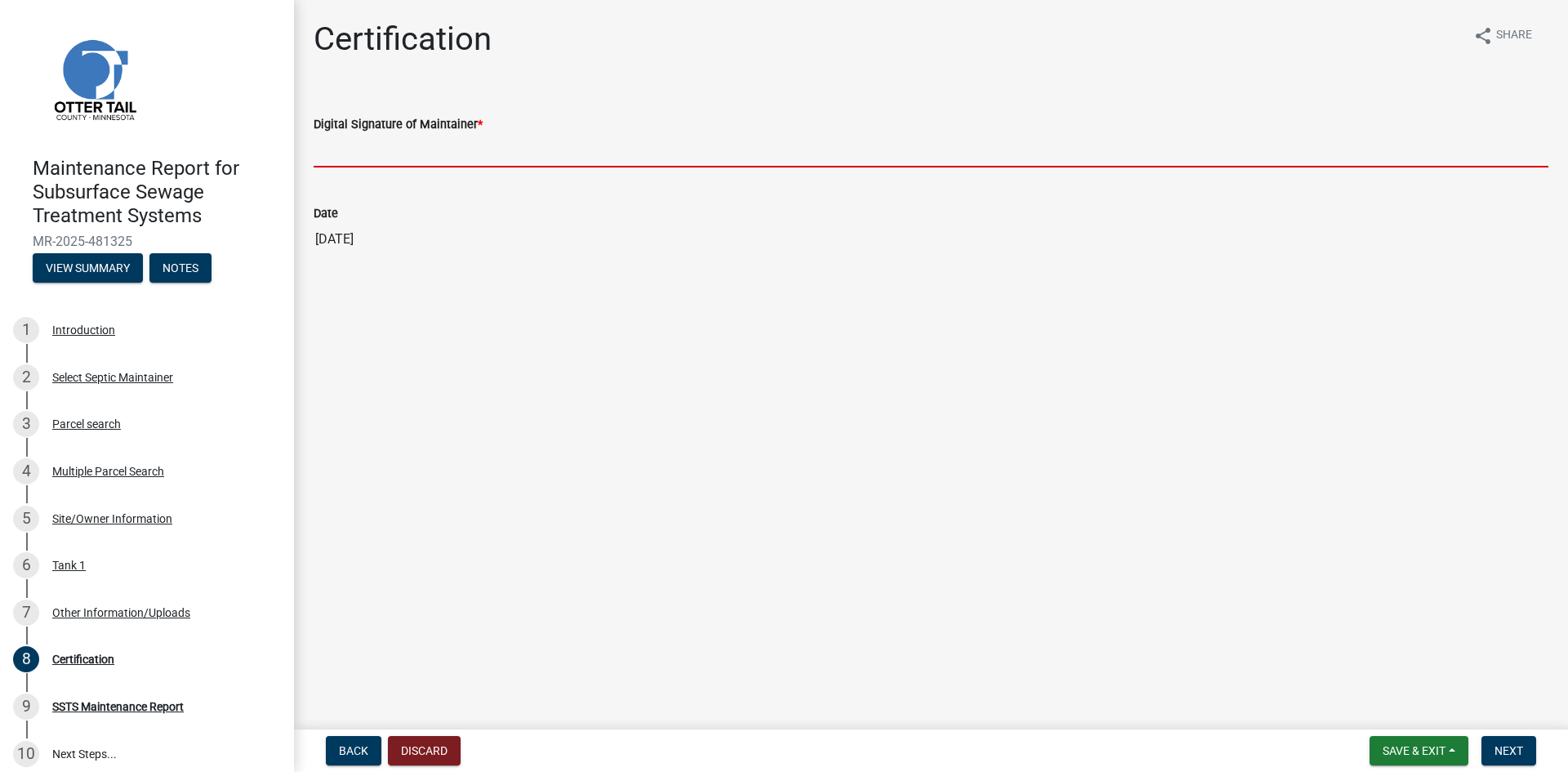
click at [934, 163] on input "Digital Signature of Maintainer *" at bounding box center [931, 150] width 1235 height 33
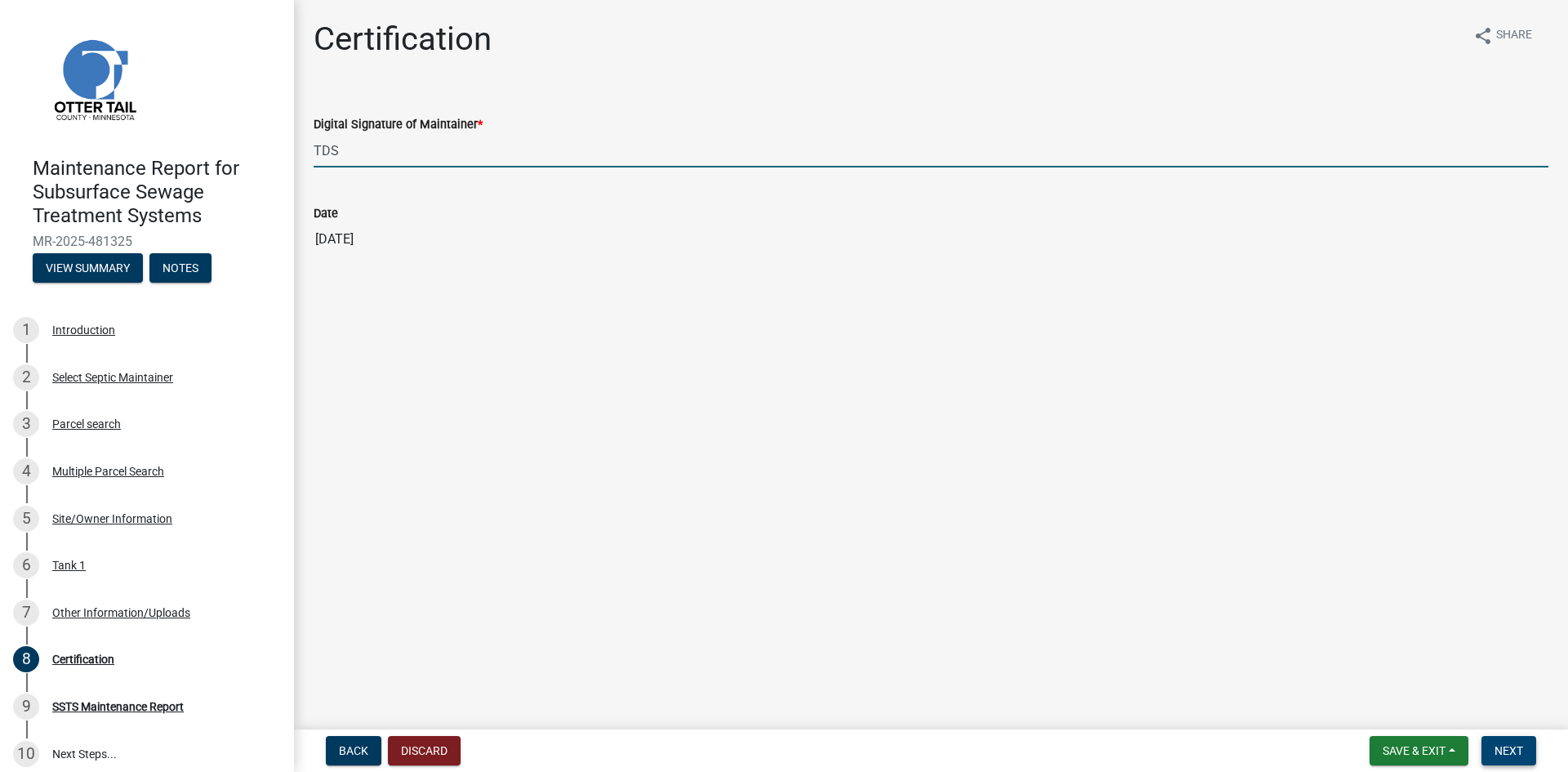
type input "TDS"
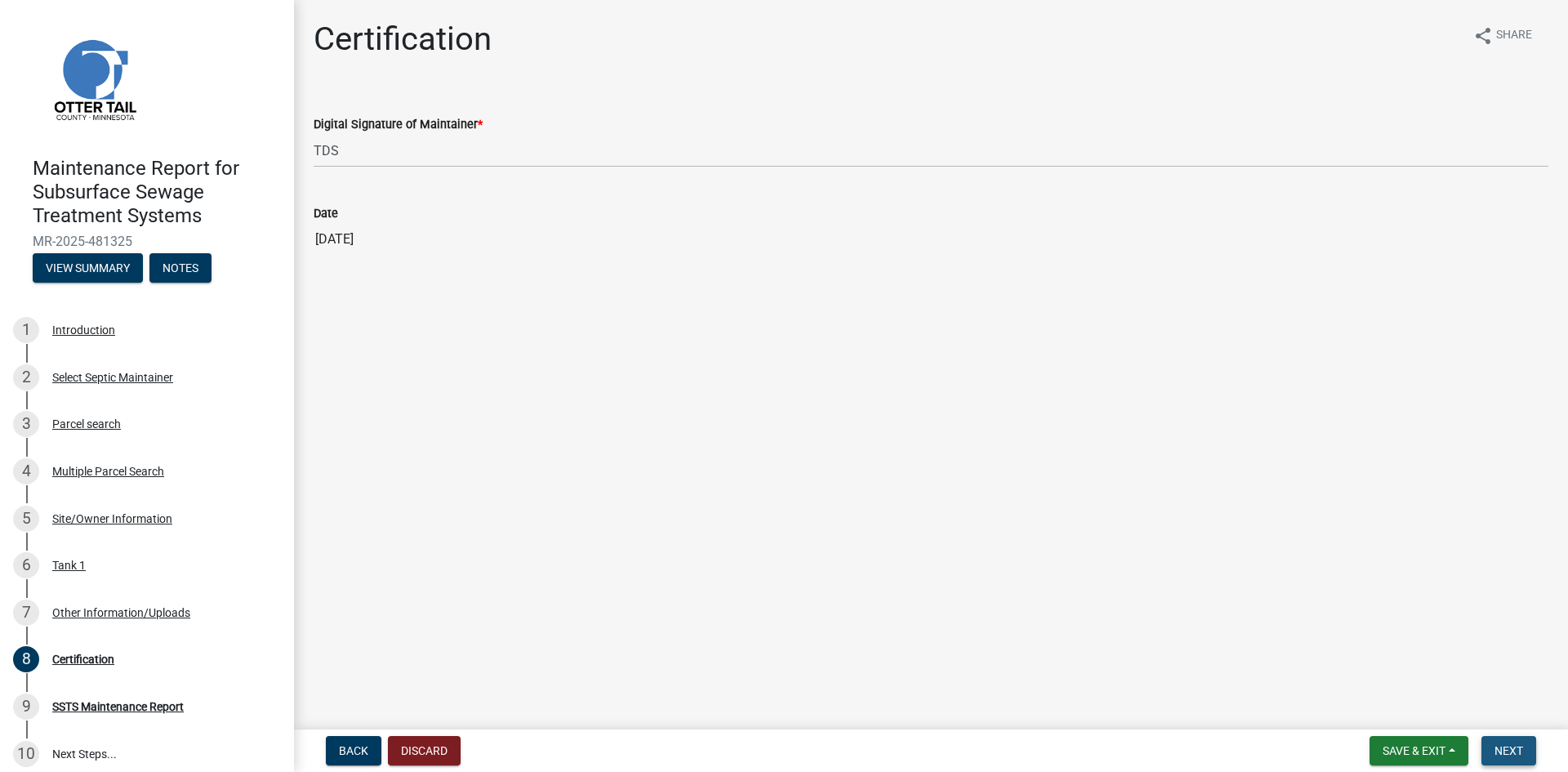
click at [1493, 749] on button "Next" at bounding box center [1508, 750] width 55 height 30
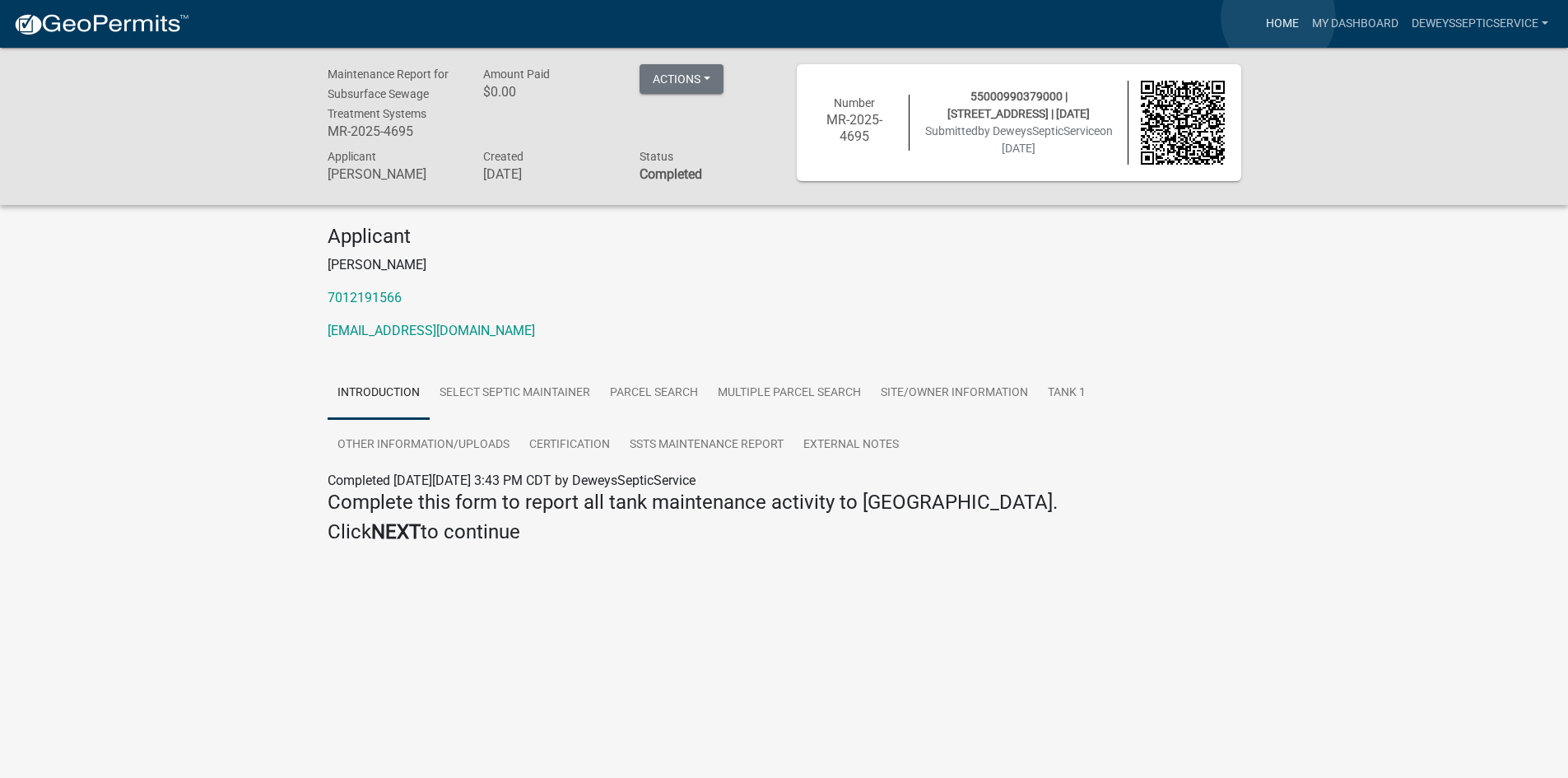
click at [1278, 17] on link "Home" at bounding box center [1282, 24] width 46 height 31
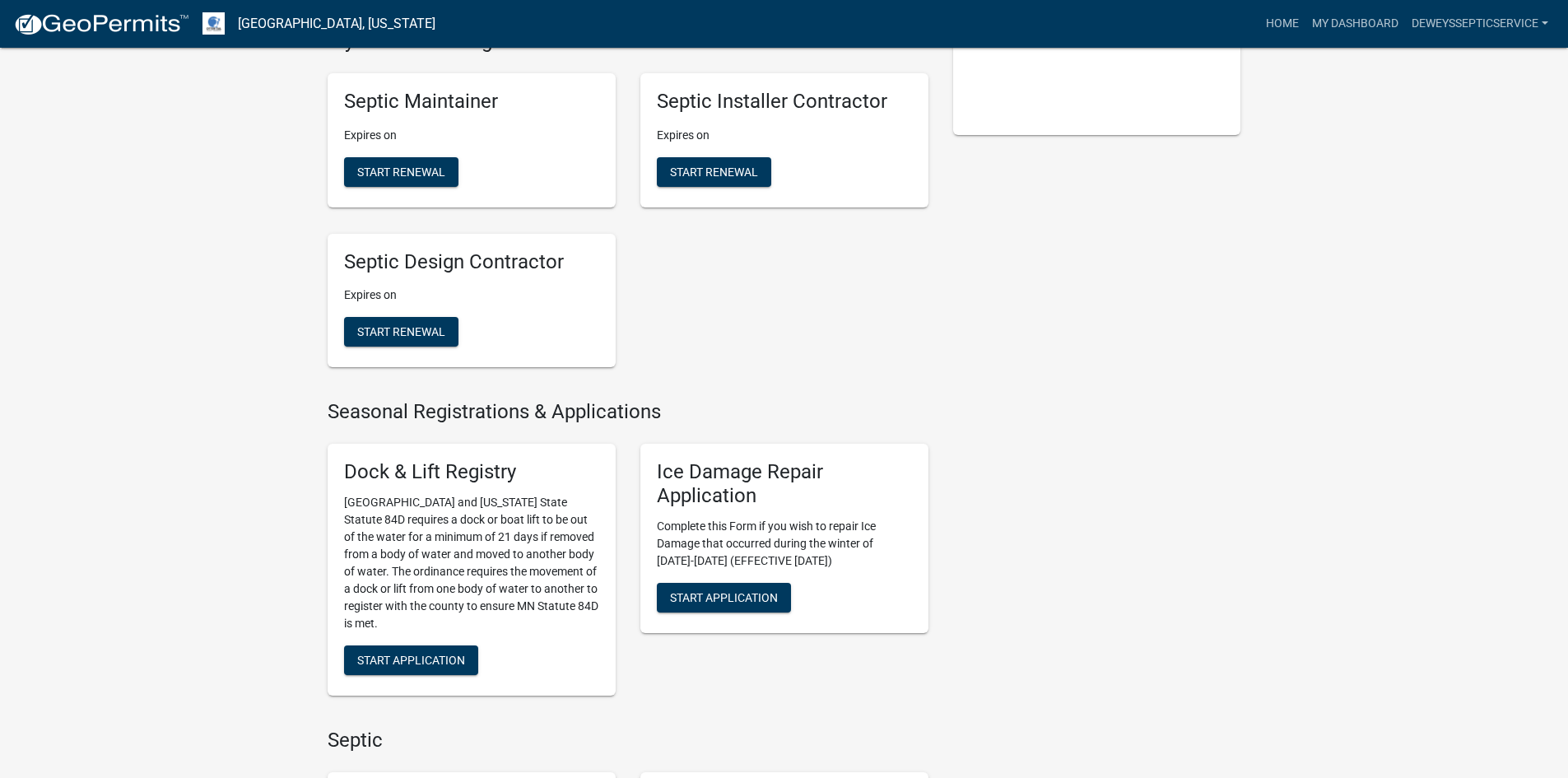
scroll to position [905, 0]
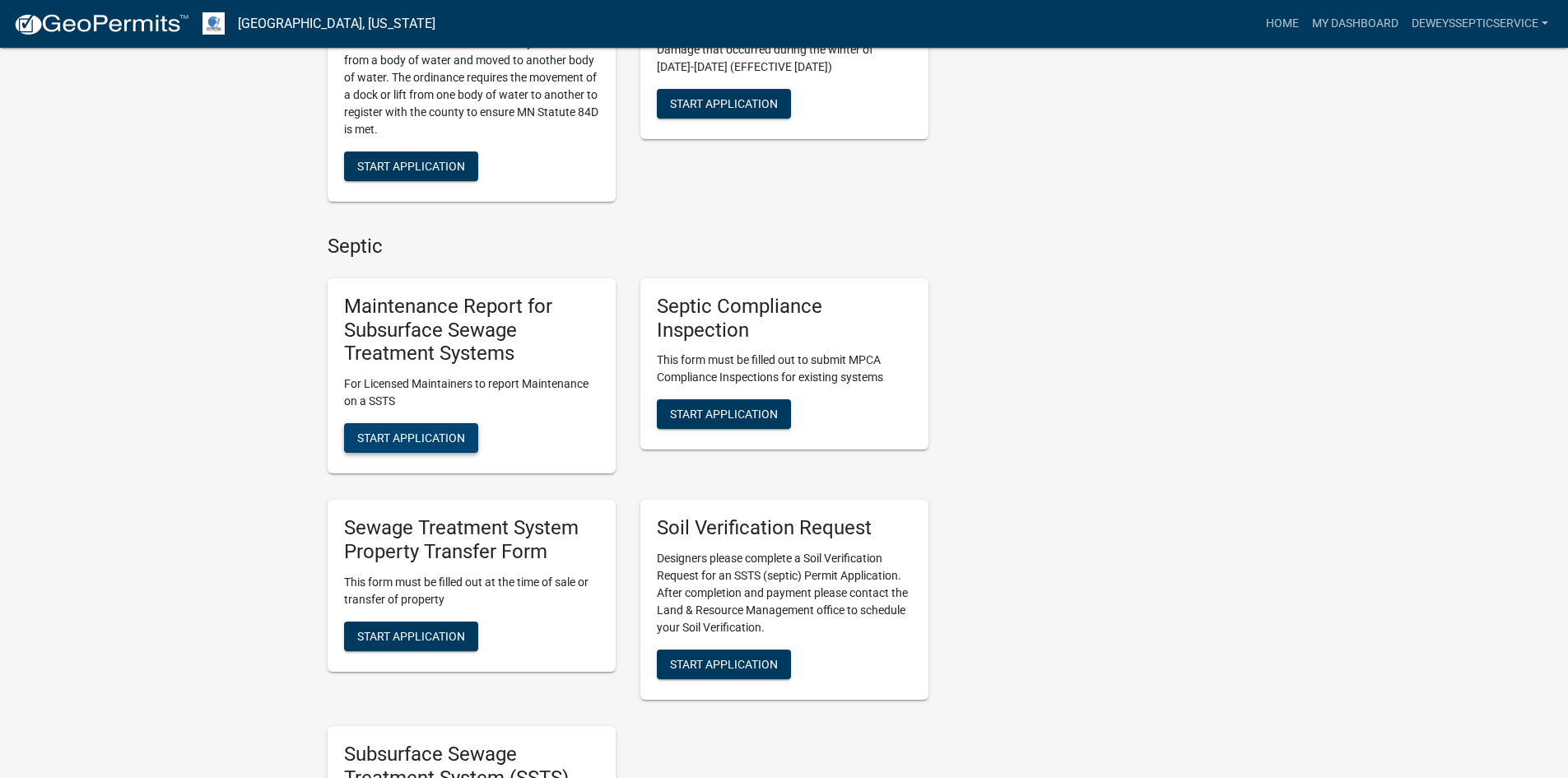
click at [401, 439] on span "Start Application" at bounding box center [411, 438] width 108 height 13
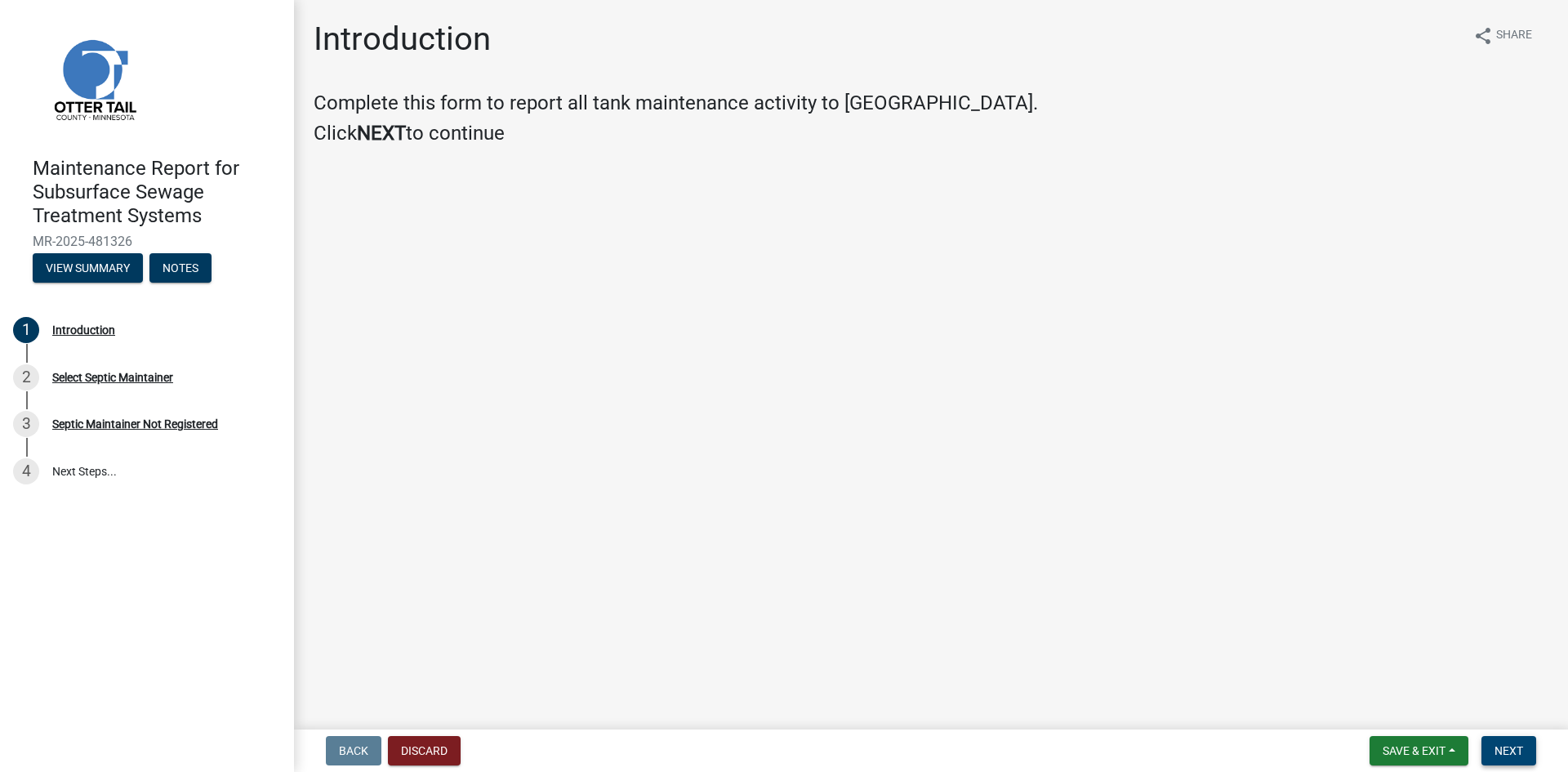
click at [1502, 753] on span "Next" at bounding box center [1509, 750] width 29 height 13
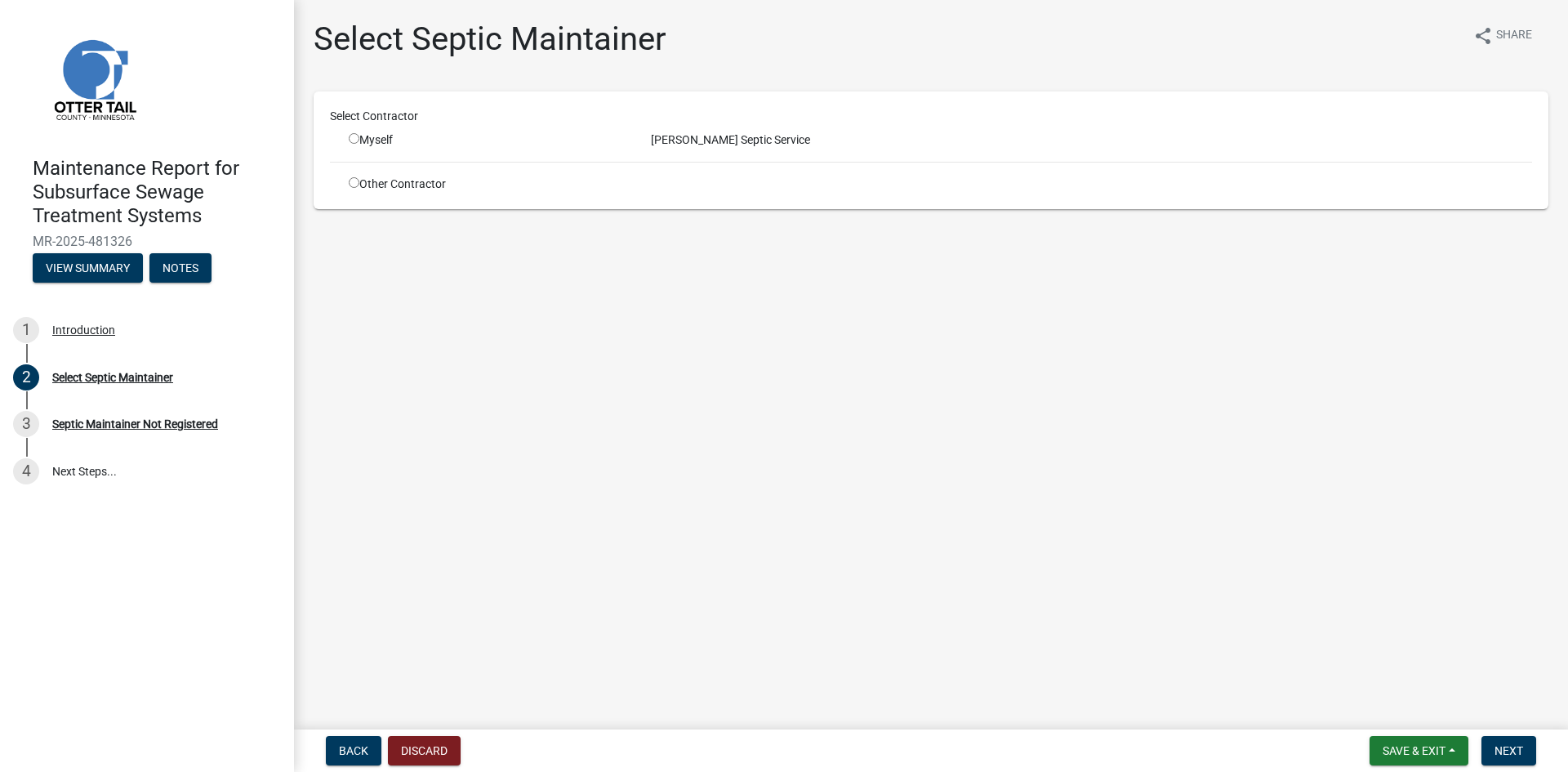
click at [357, 137] on input "radio" at bounding box center [354, 138] width 11 height 11
radio input "true"
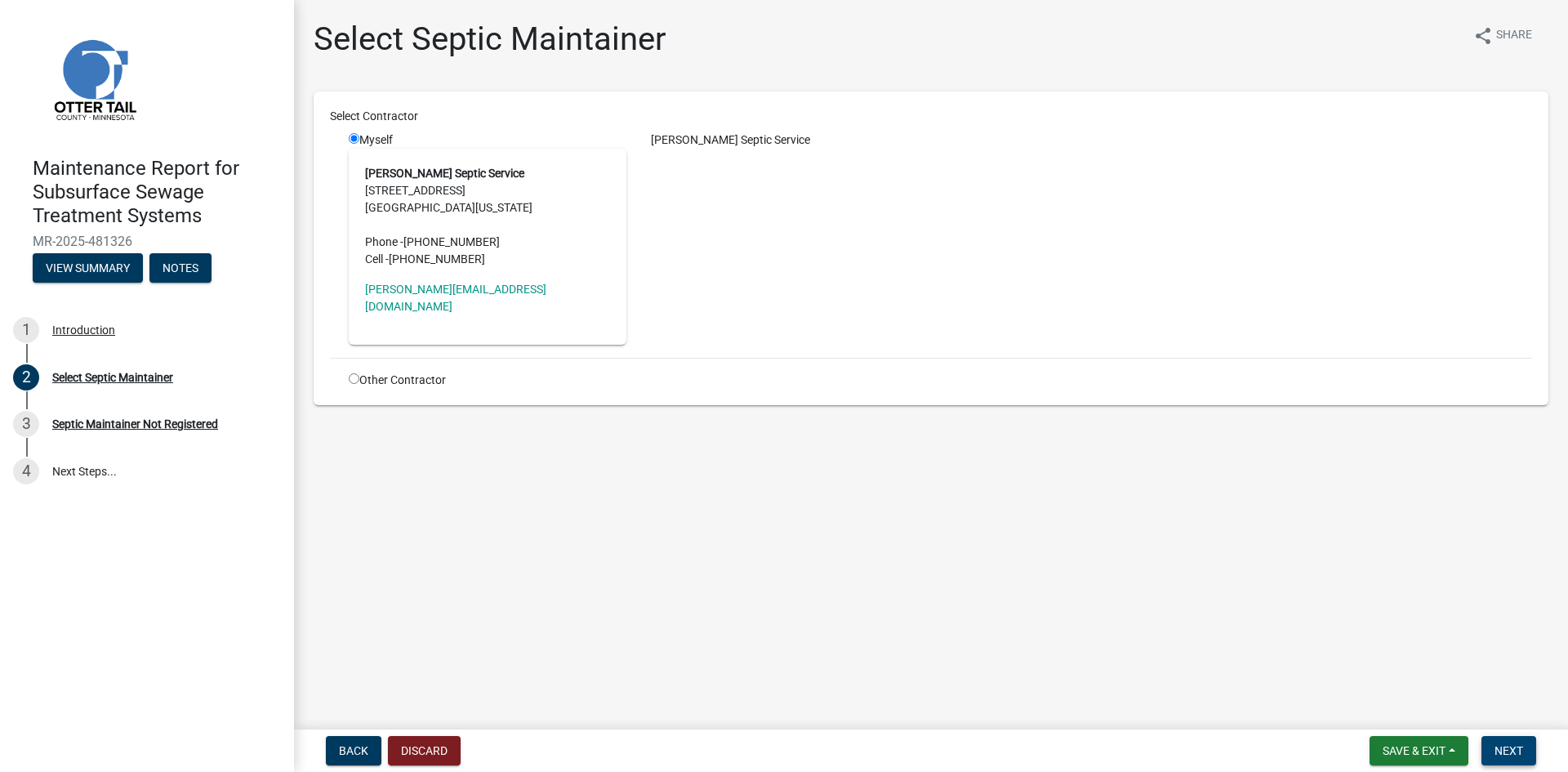
click at [1521, 746] on span "Next" at bounding box center [1509, 750] width 29 height 13
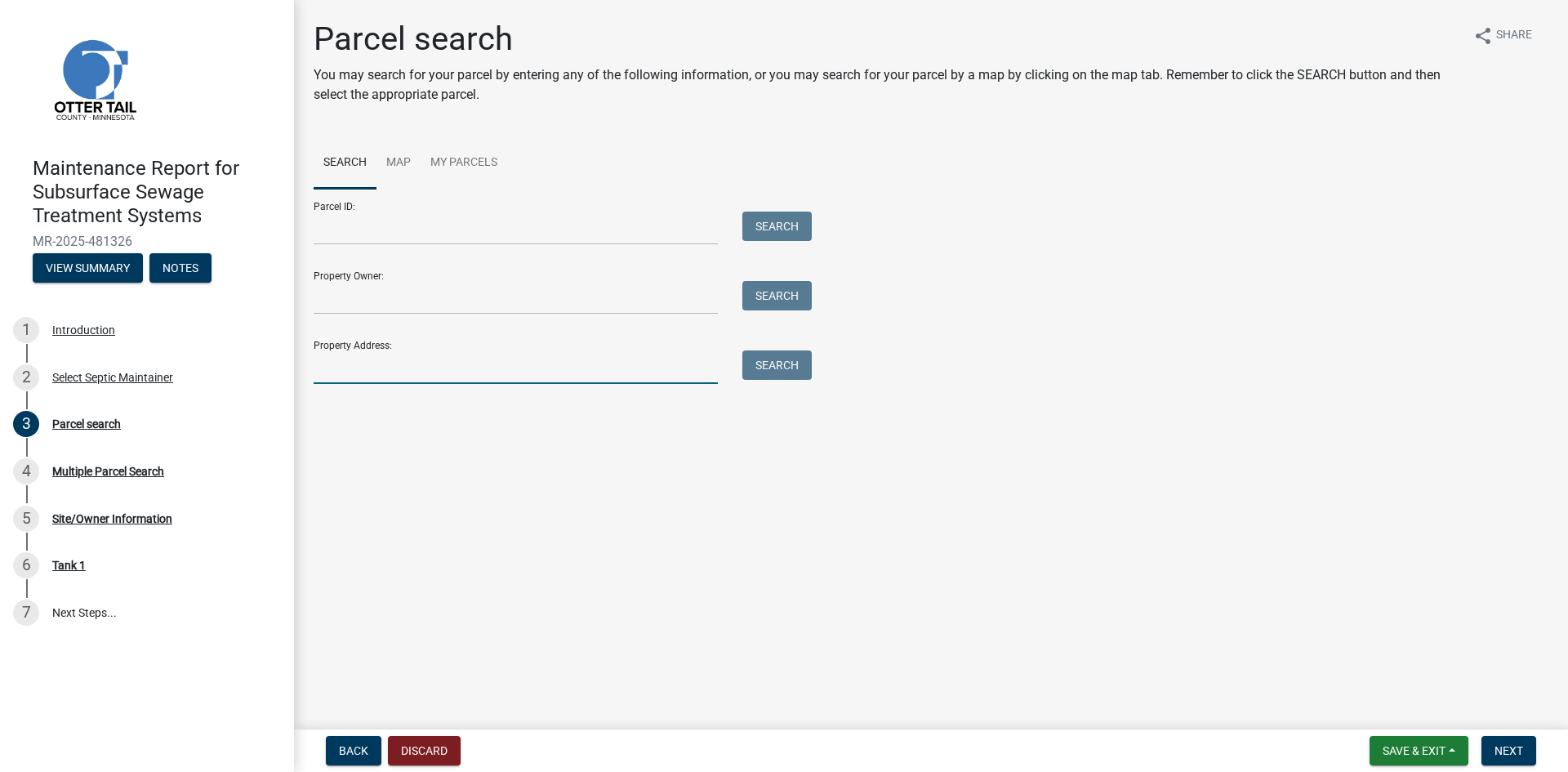
click at [375, 371] on input "Property Address:" at bounding box center [515, 367] width 404 height 33
type input "20408"
click at [751, 368] on button "Search" at bounding box center [776, 365] width 70 height 30
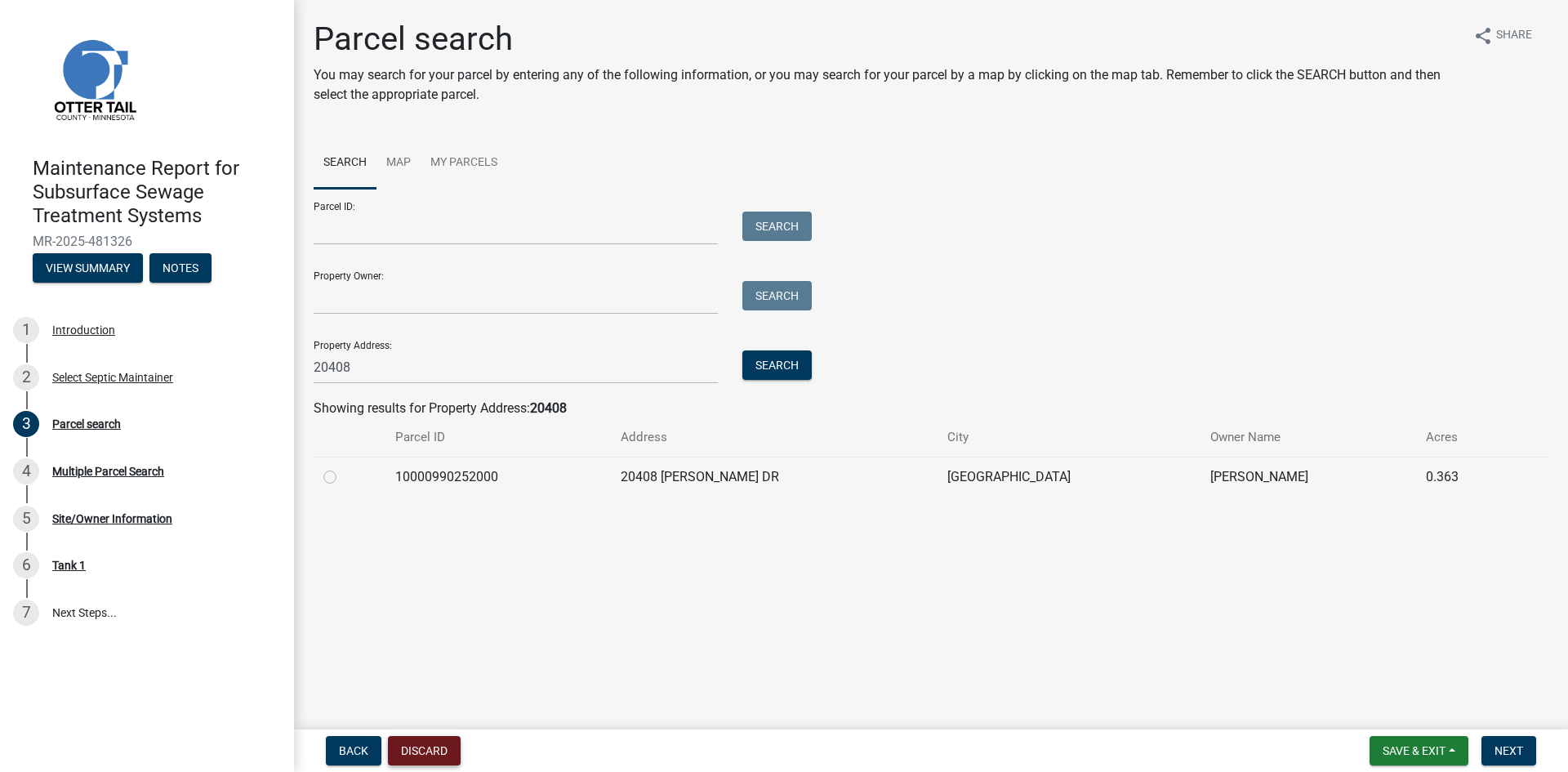
click at [412, 751] on button "Discard" at bounding box center [424, 750] width 73 height 30
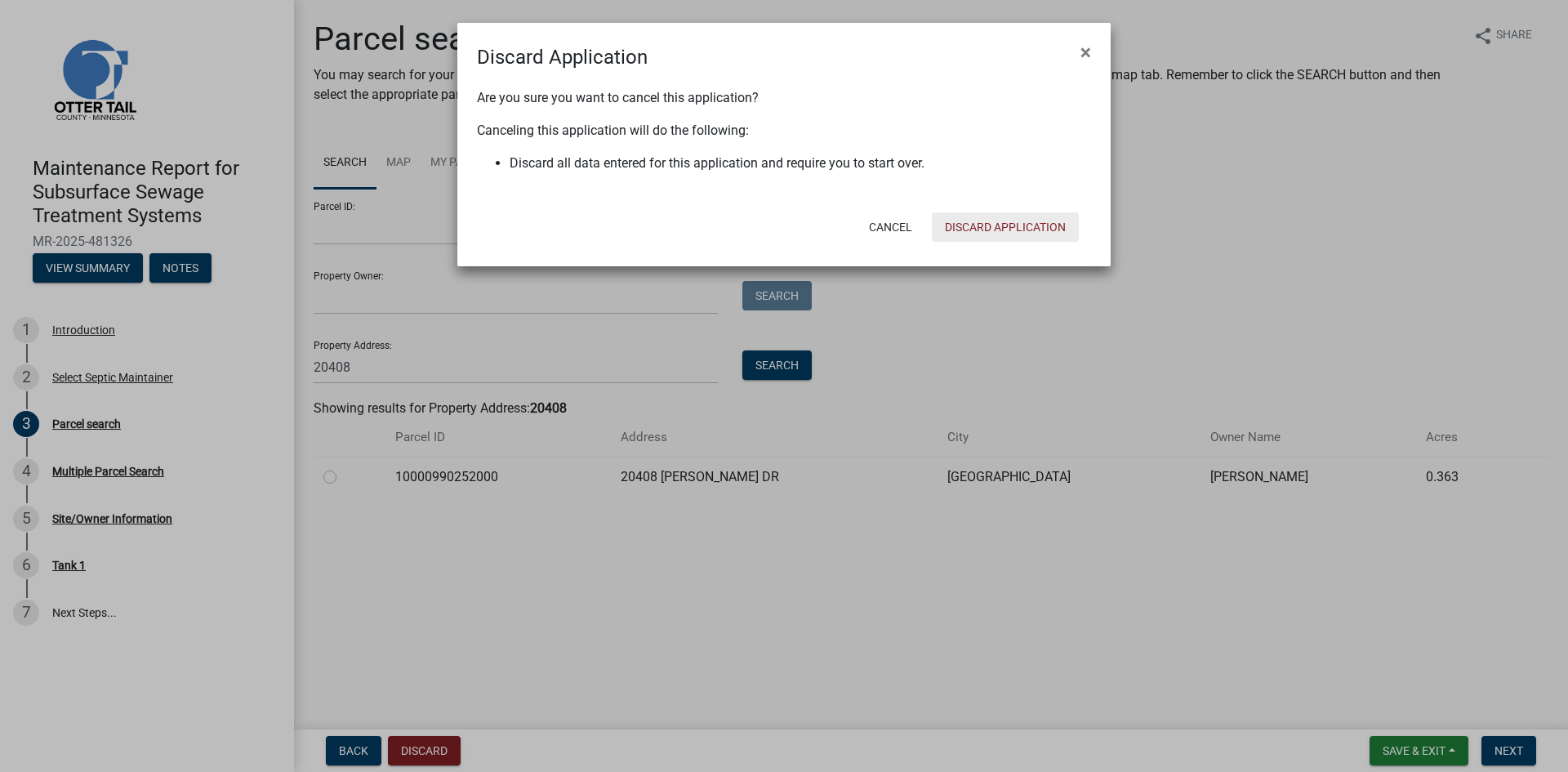
click at [994, 223] on button "Discard Application" at bounding box center [1005, 227] width 147 height 30
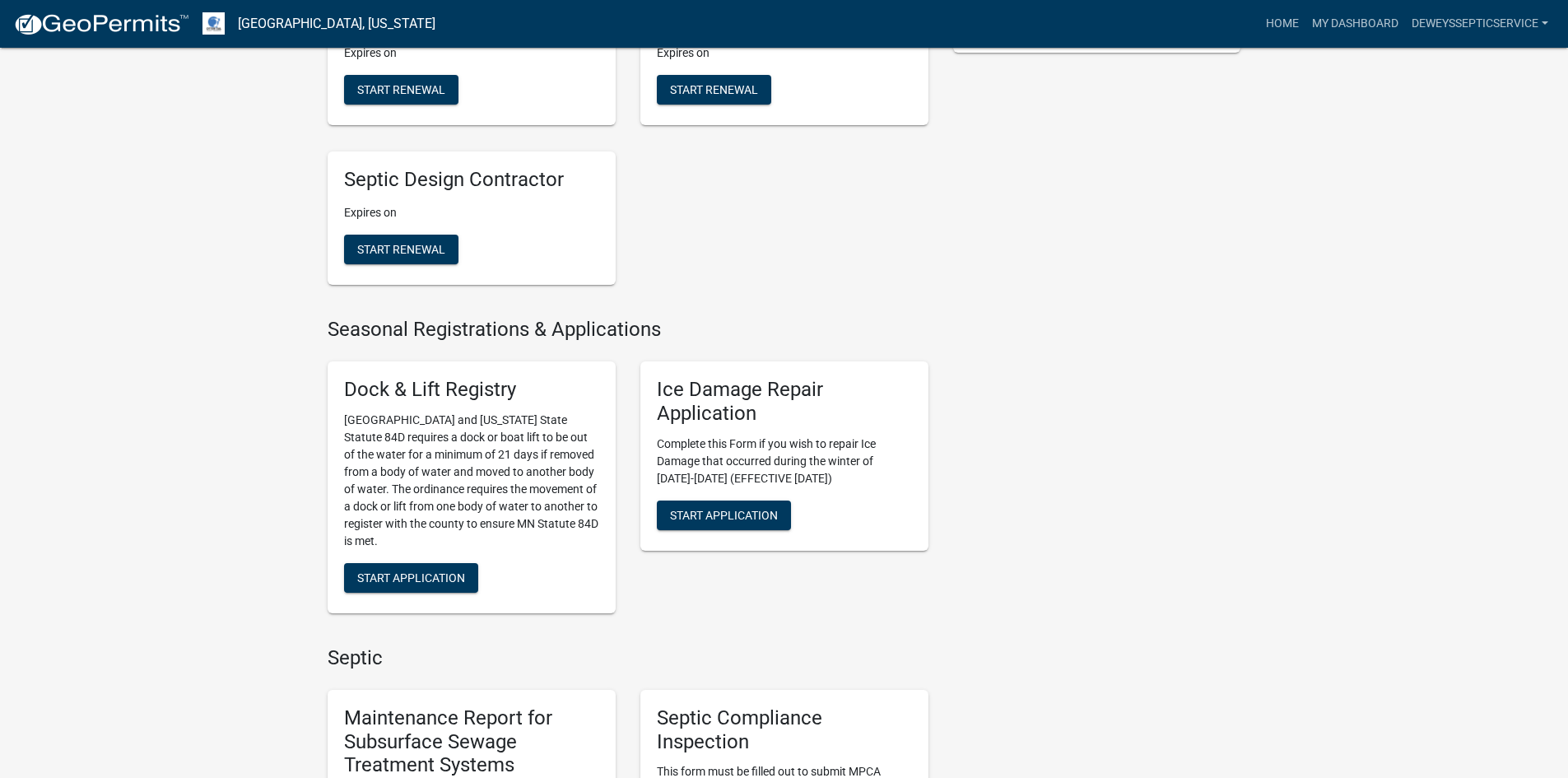
scroll to position [905, 0]
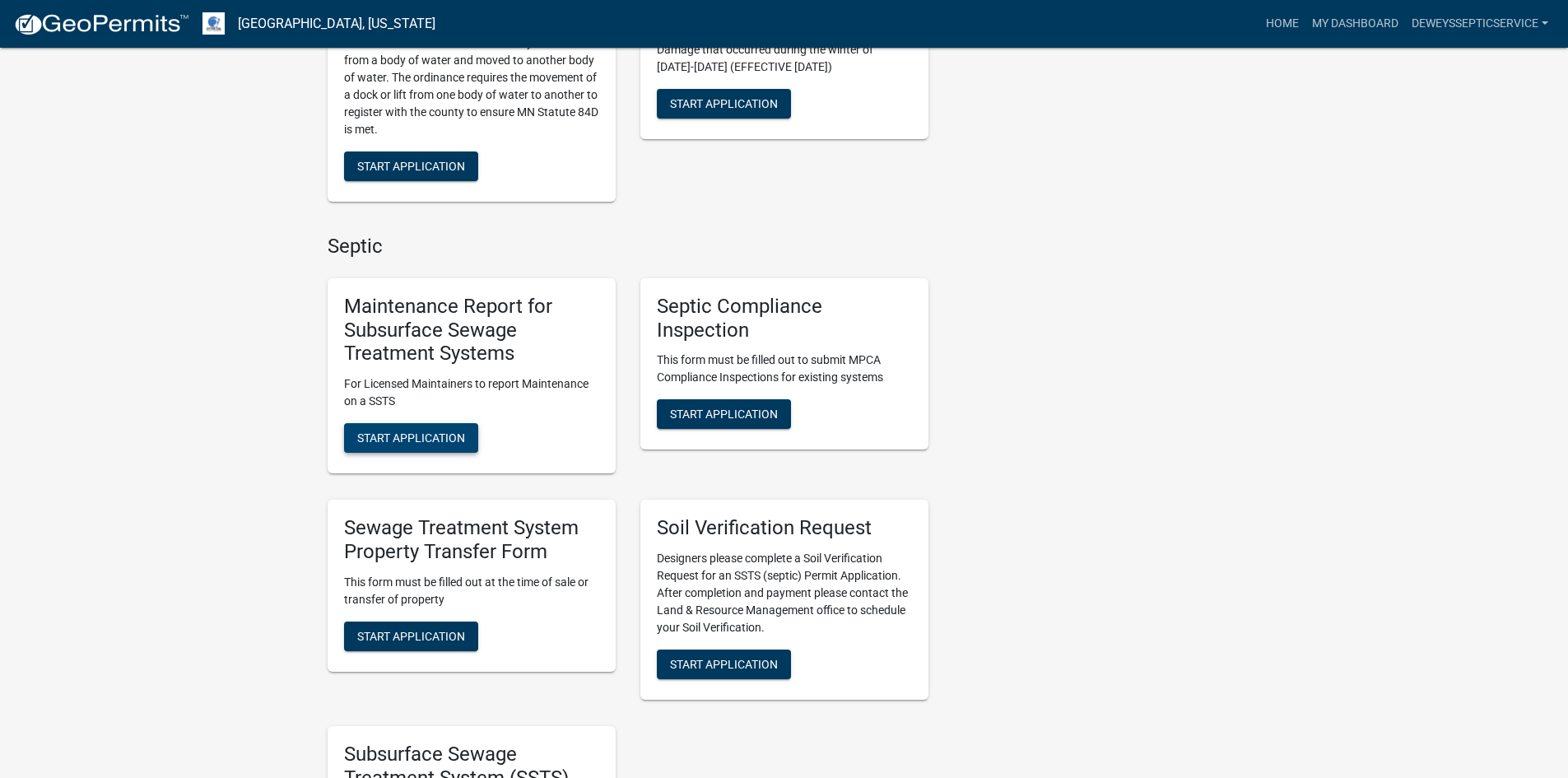
click at [392, 431] on span "Start Application" at bounding box center [411, 438] width 108 height 13
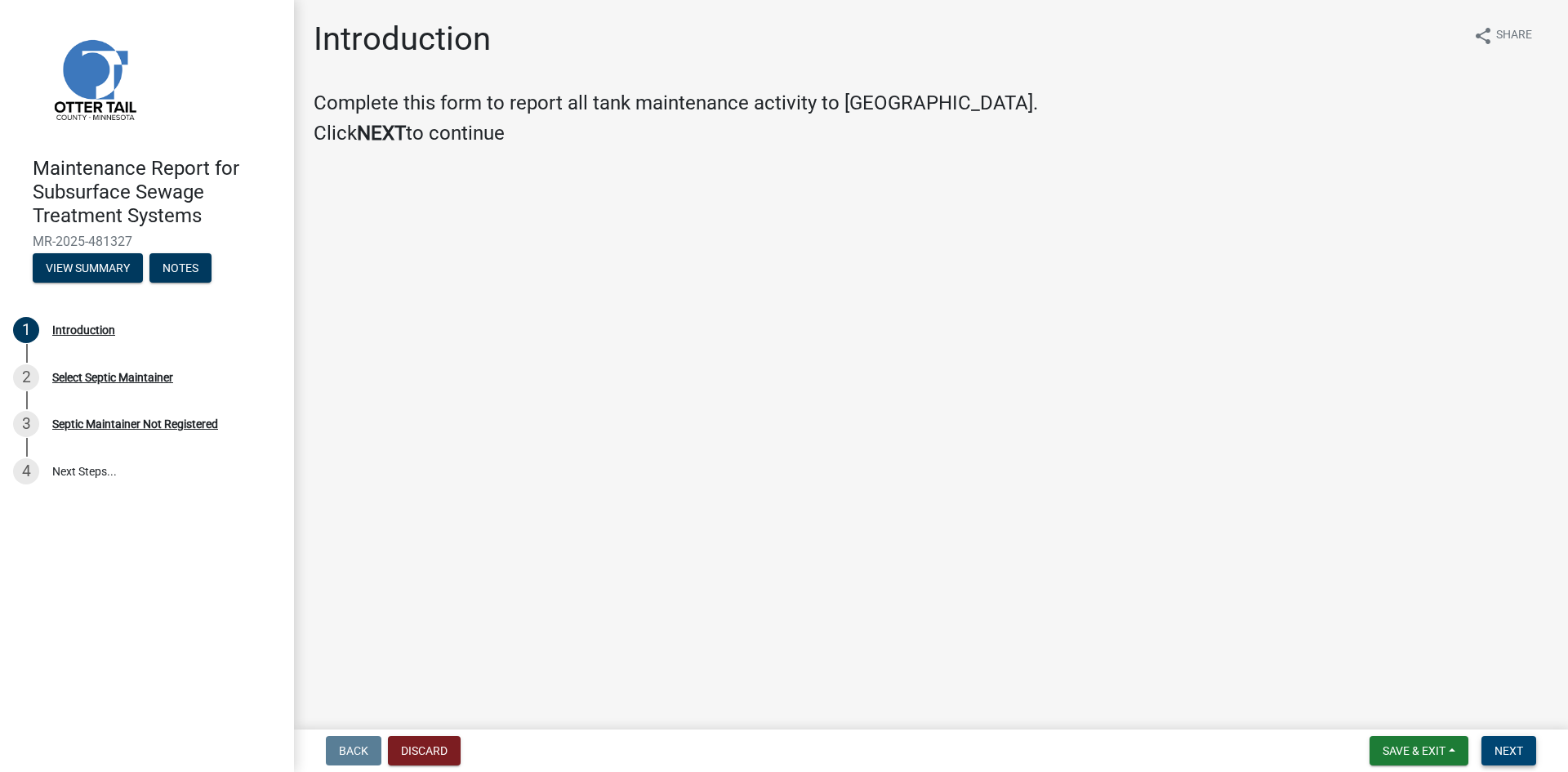
click at [1520, 749] on span "Next" at bounding box center [1509, 750] width 29 height 13
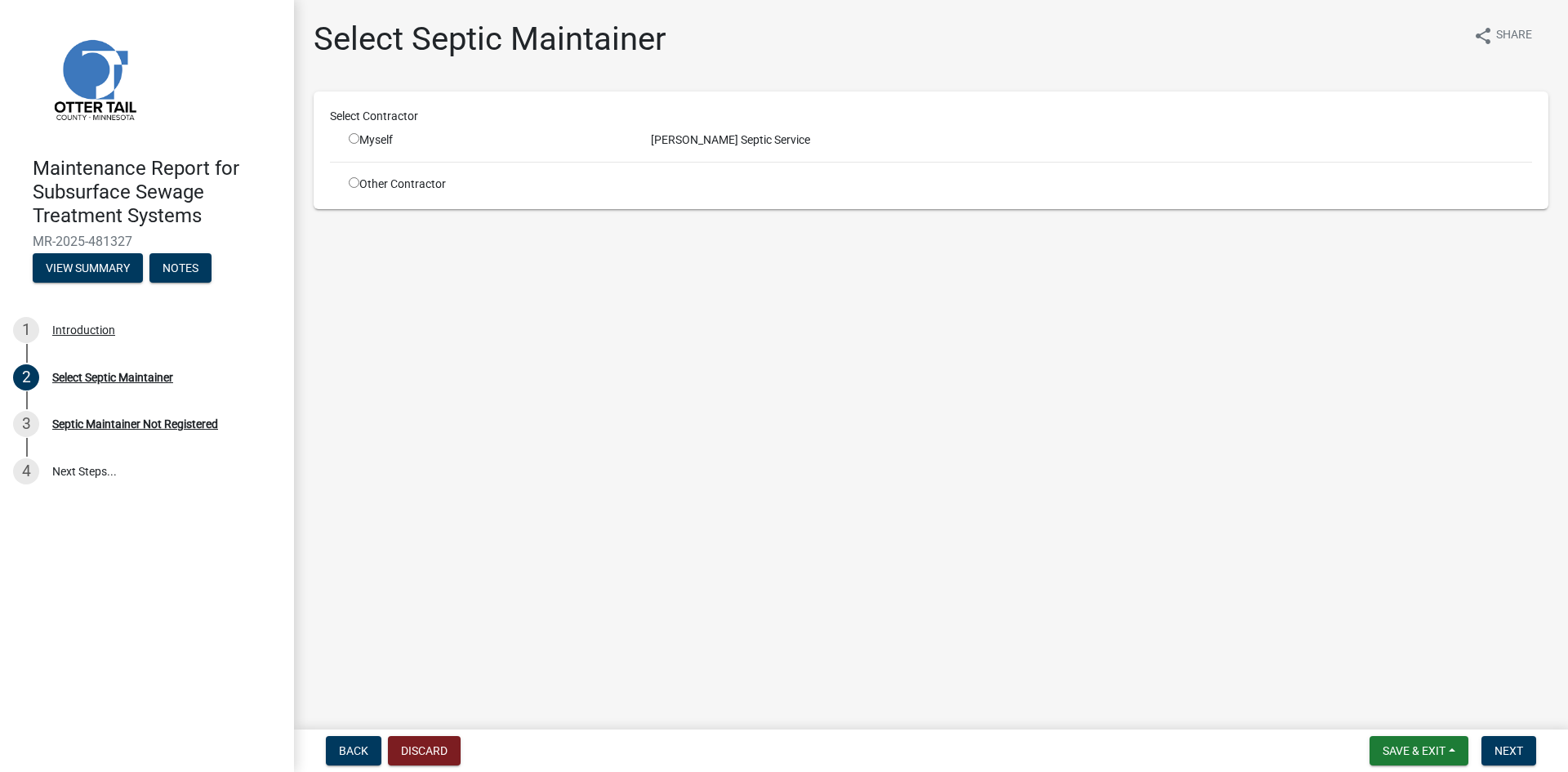
drag, startPoint x: 356, startPoint y: 134, endPoint x: 386, endPoint y: 144, distance: 31.6
click at [355, 134] on input "radio" at bounding box center [354, 138] width 11 height 11
radio input "true"
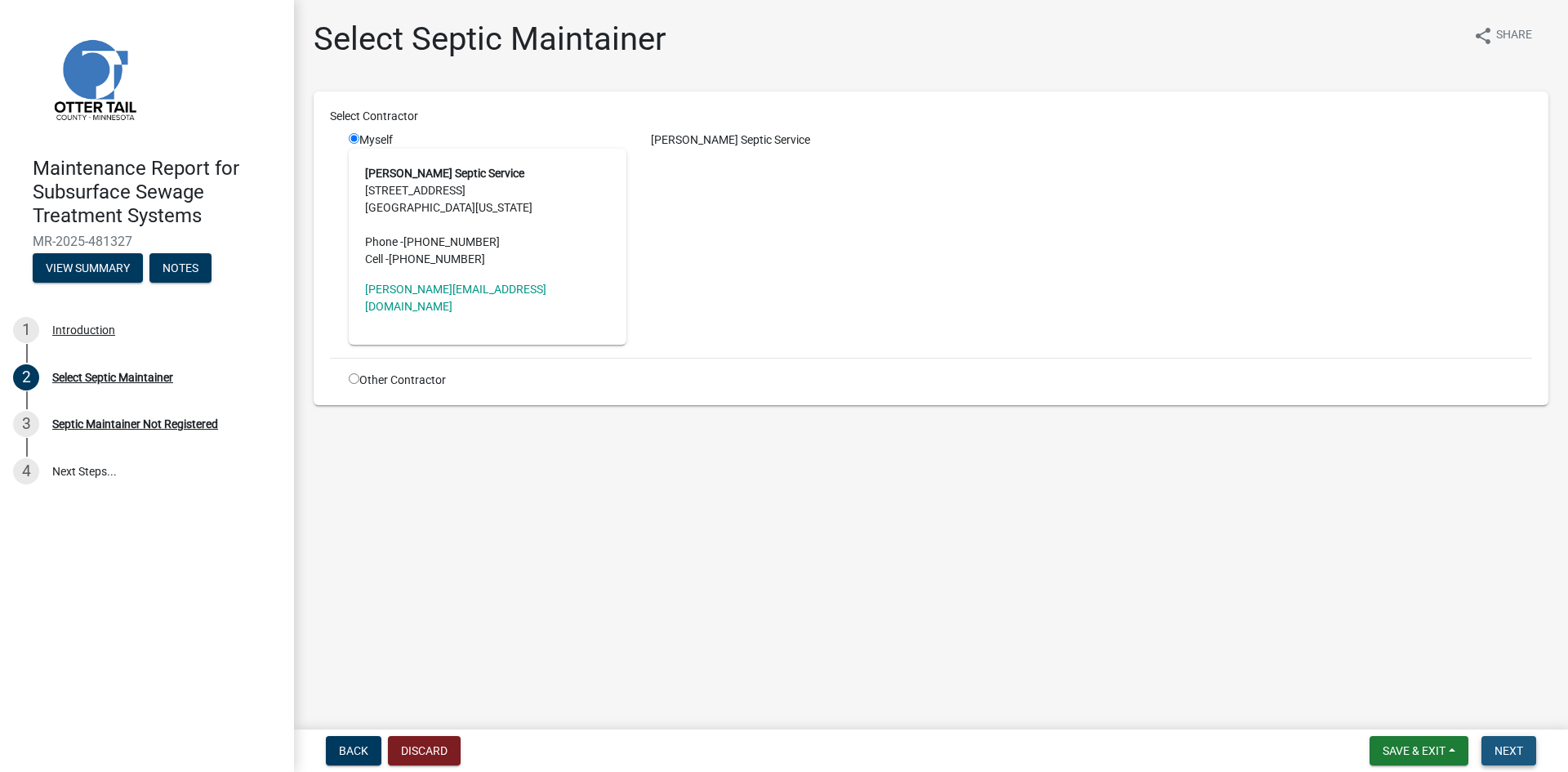
click at [1523, 746] on span "Next" at bounding box center [1509, 750] width 29 height 13
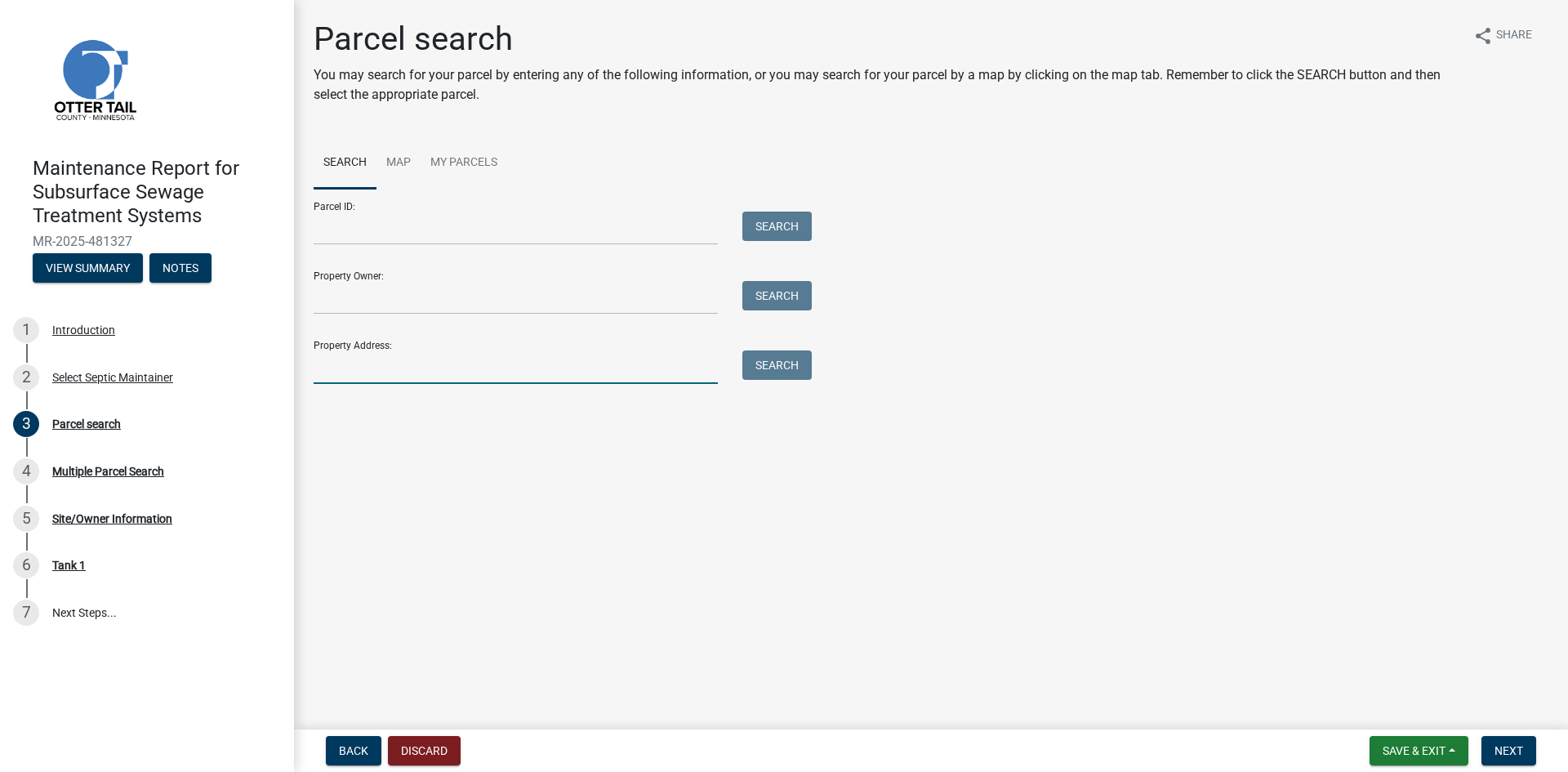
click at [421, 366] on input "Property Address:" at bounding box center [515, 367] width 404 height 33
click at [759, 374] on button "Search" at bounding box center [776, 365] width 70 height 30
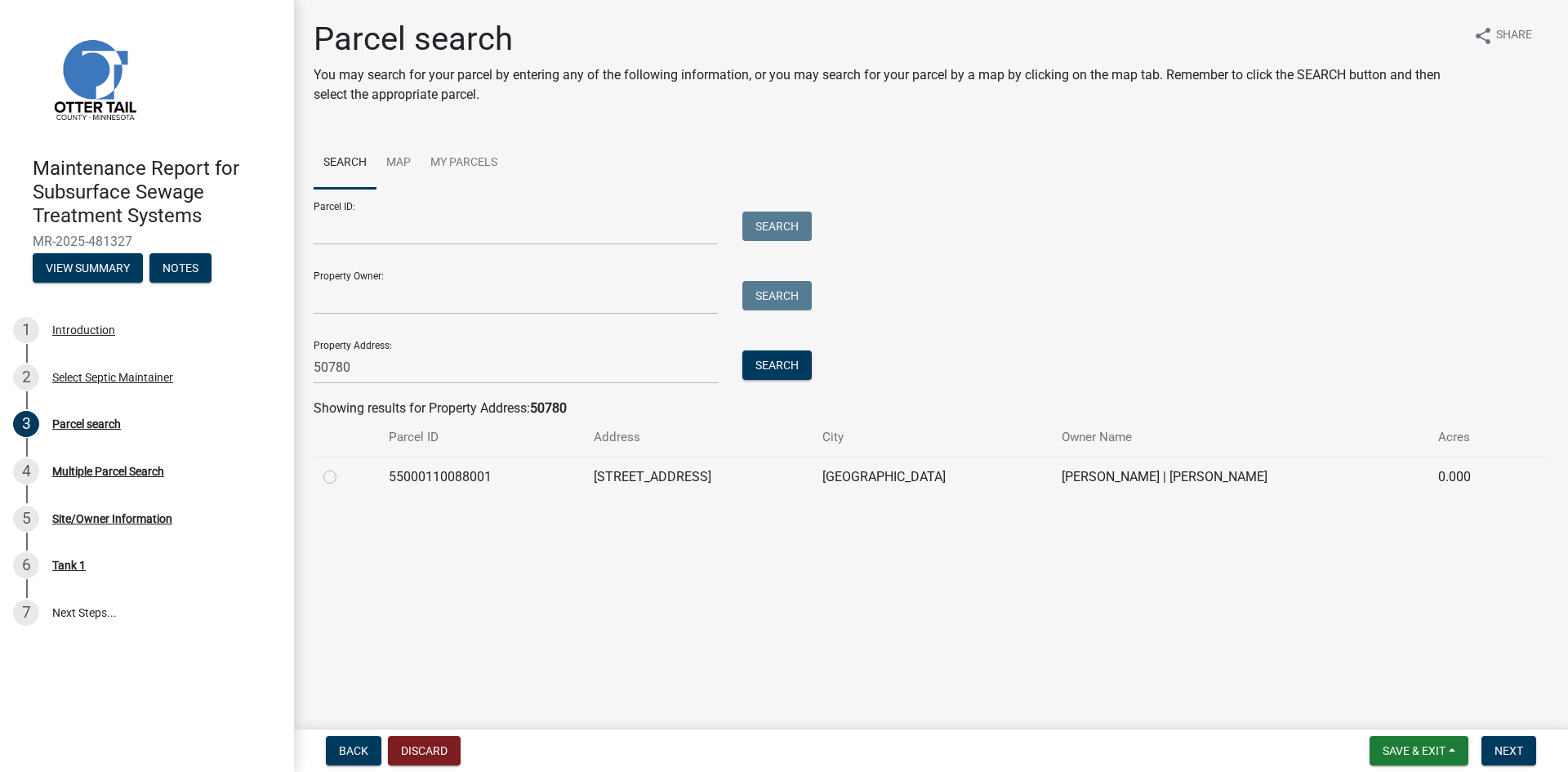
click at [343, 468] on label at bounding box center [343, 468] width 0 height 0
click at [343, 477] on input "radio" at bounding box center [348, 473] width 11 height 11
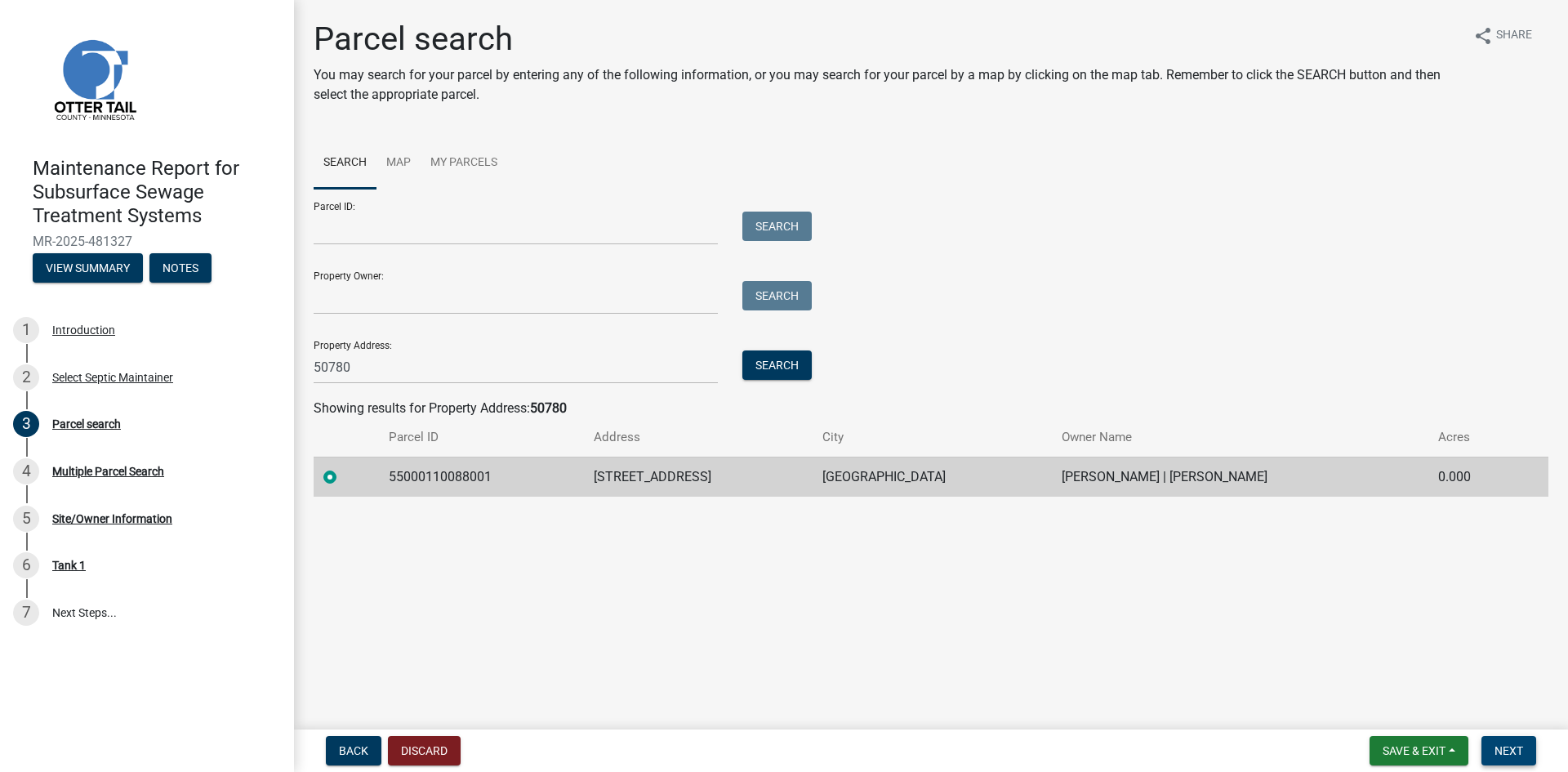
click at [1496, 744] on span "Next" at bounding box center [1509, 750] width 29 height 13
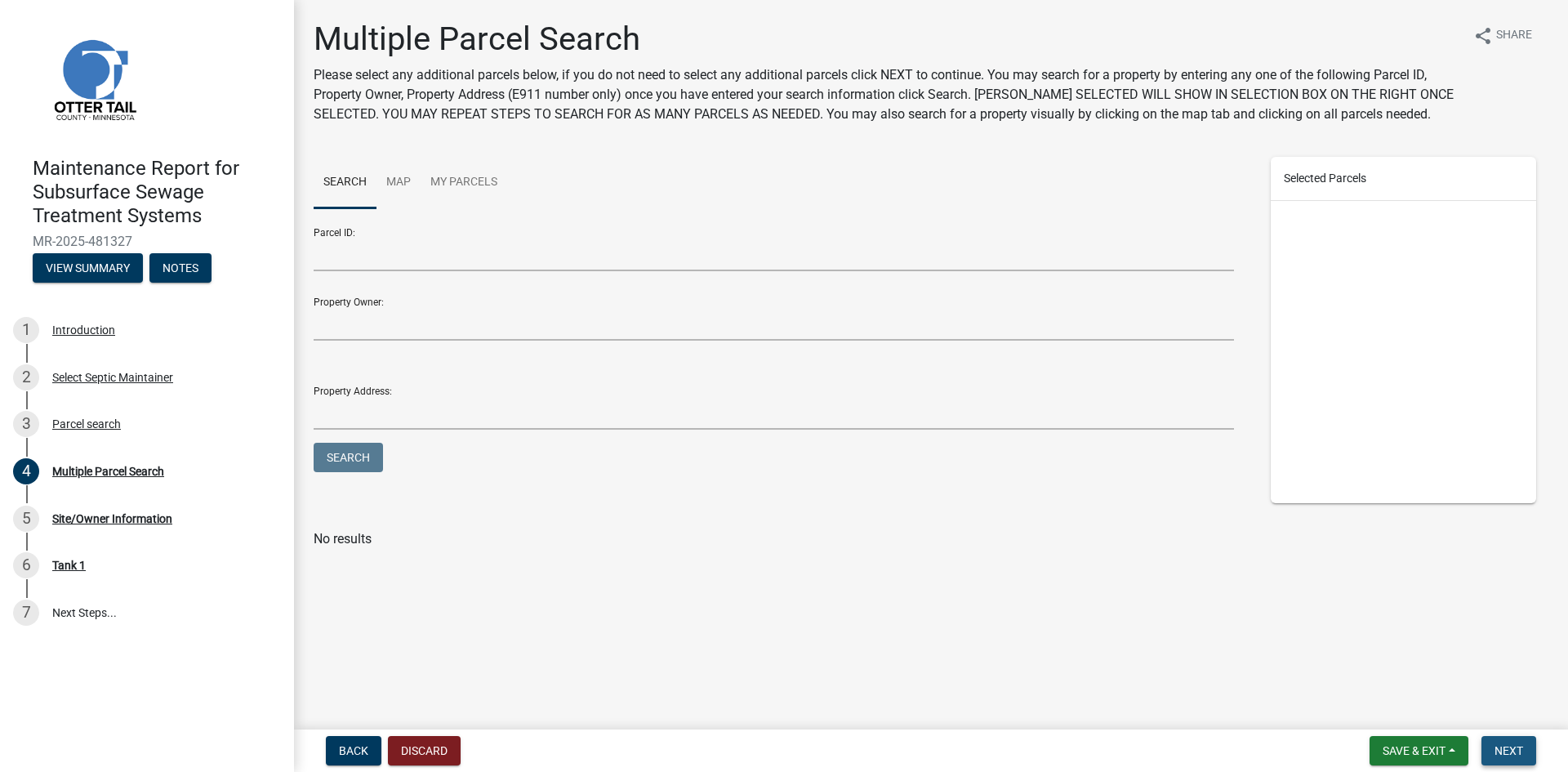
click at [1496, 744] on span "Next" at bounding box center [1509, 750] width 29 height 13
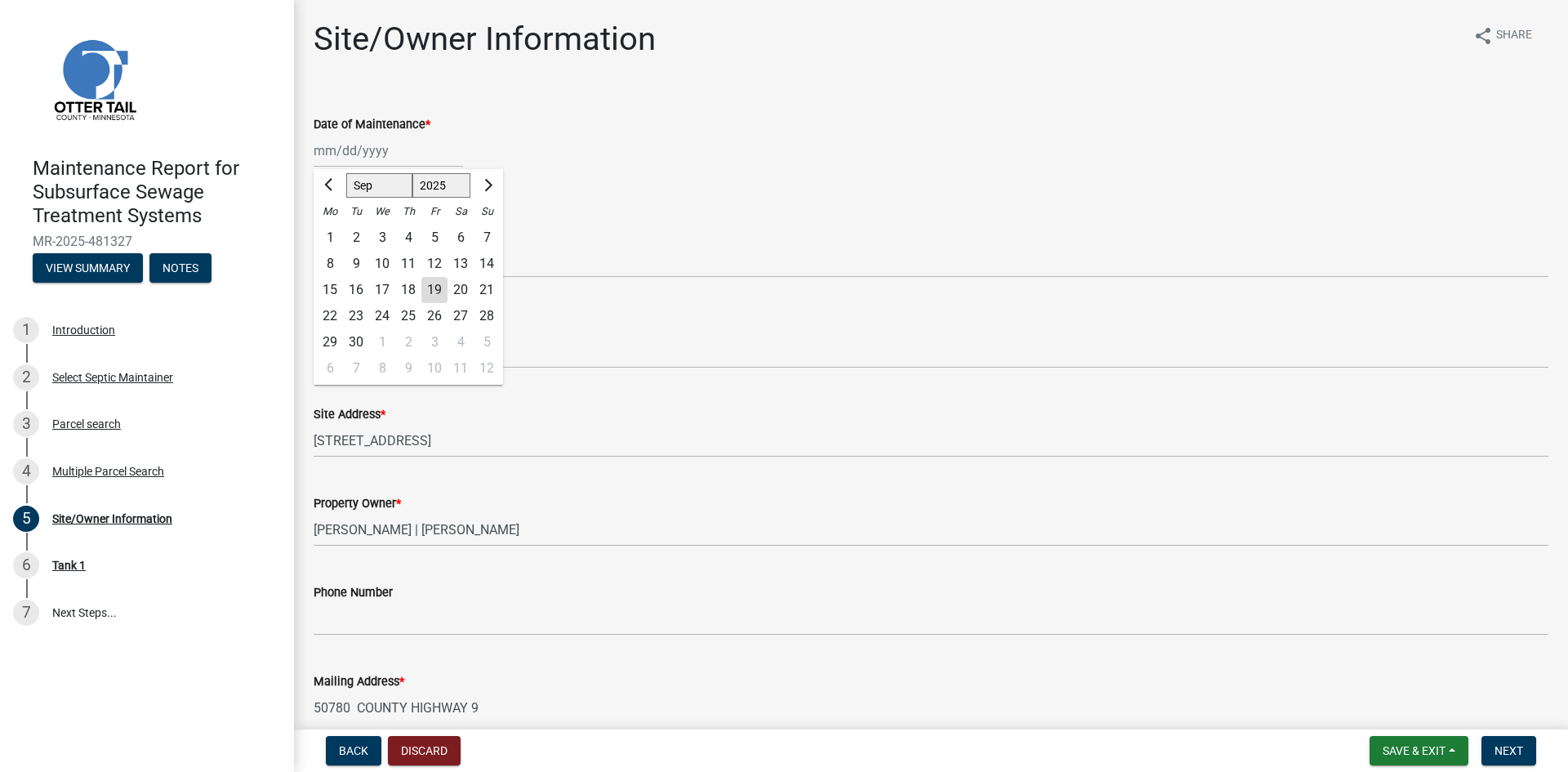
click at [387, 153] on div "[PERSON_NAME] Feb Mar Apr [PERSON_NAME][DATE] Oct Nov [DATE] 1526 1527 1528 152…" at bounding box center [388, 150] width 150 height 33
click at [412, 265] on div "11" at bounding box center [408, 264] width 26 height 26
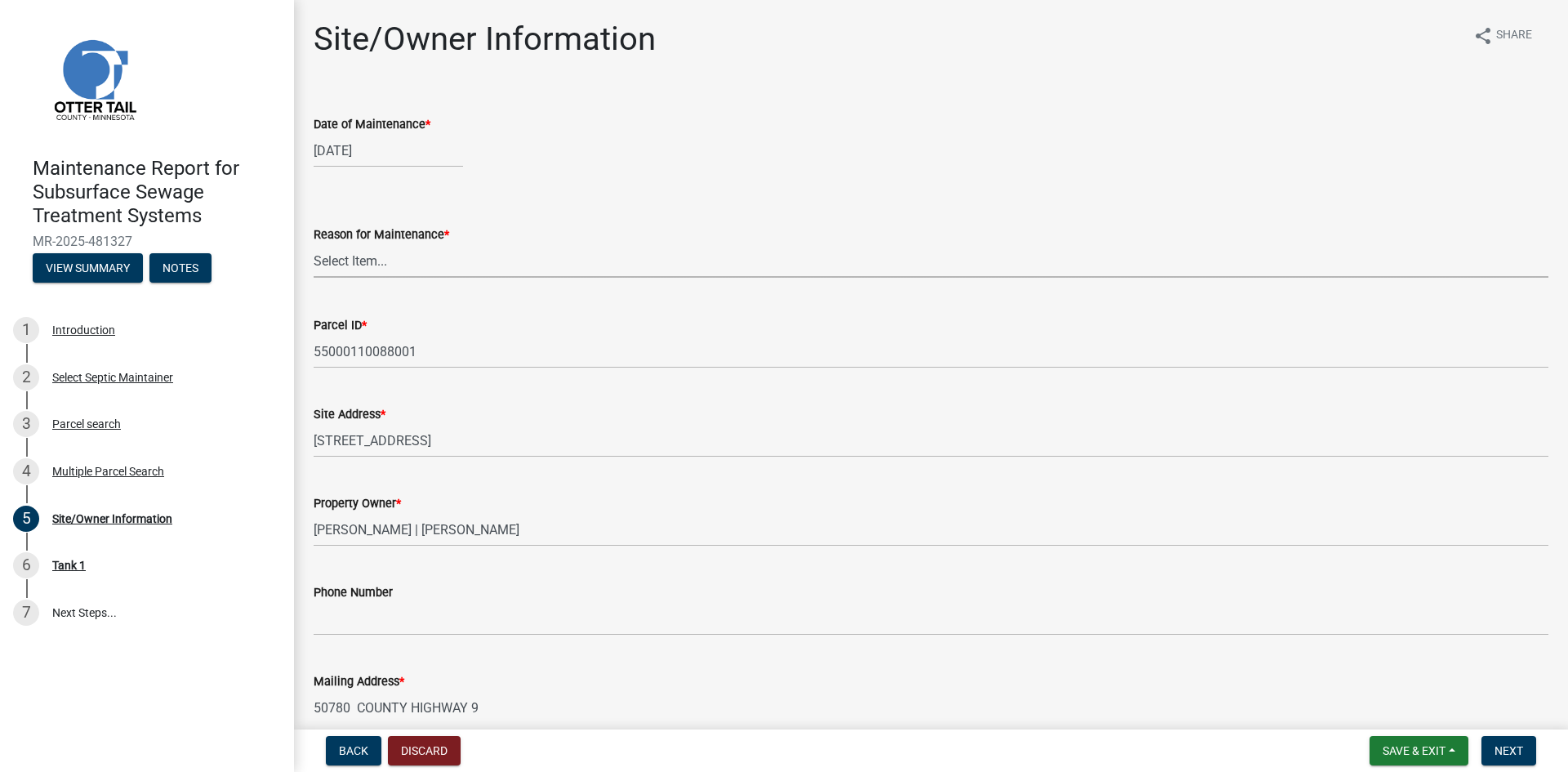
click at [394, 271] on select "Select Item... Called Routine Other" at bounding box center [931, 261] width 1235 height 33
click at [313, 245] on select "Select Item... Called Routine Other" at bounding box center [931, 261] width 1235 height 33
click at [1501, 749] on span "Next" at bounding box center [1509, 750] width 29 height 13
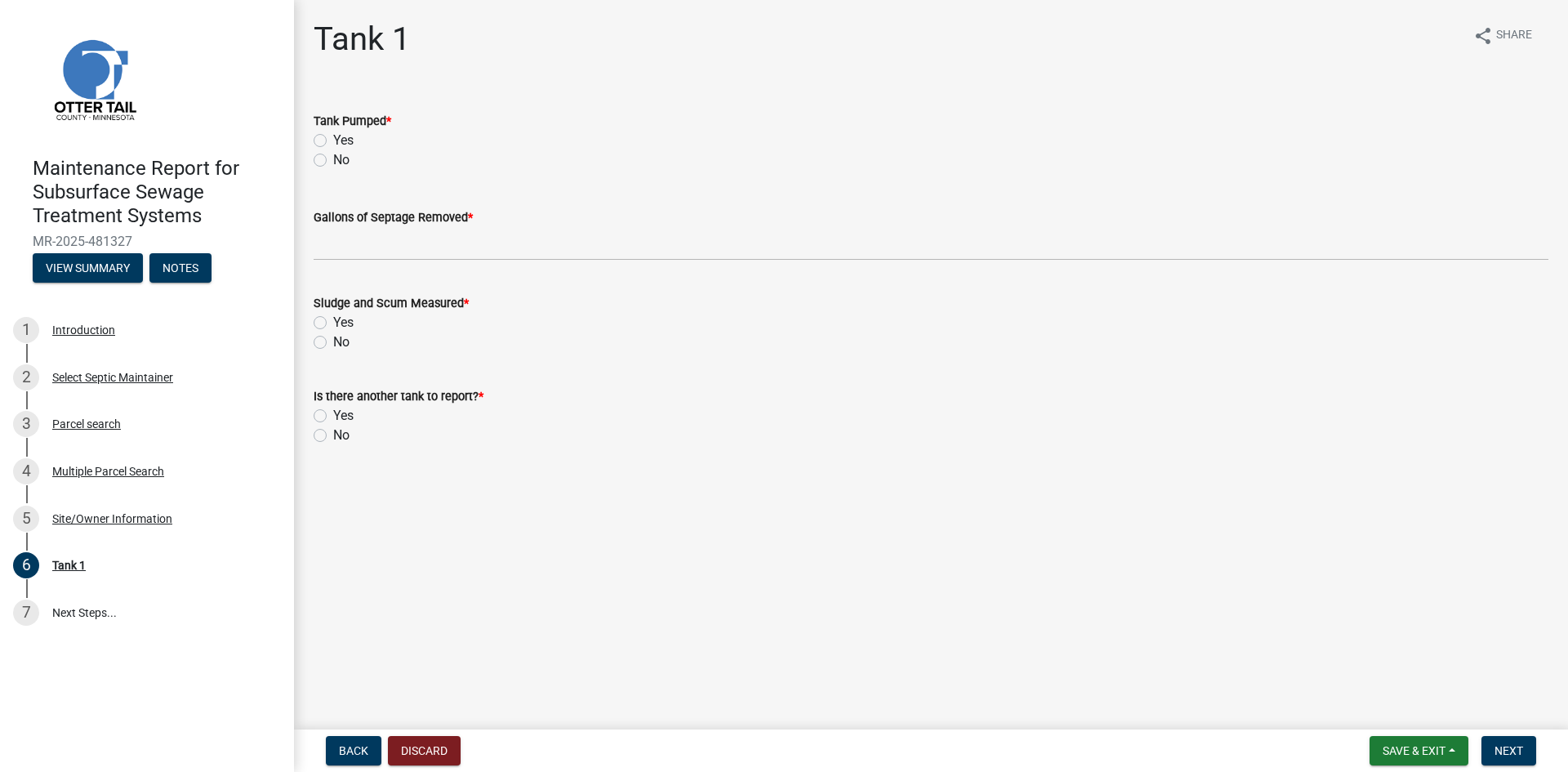
click at [333, 142] on label "Yes" at bounding box center [343, 141] width 21 height 20
click at [333, 142] on input "Yes" at bounding box center [339, 136] width 11 height 11
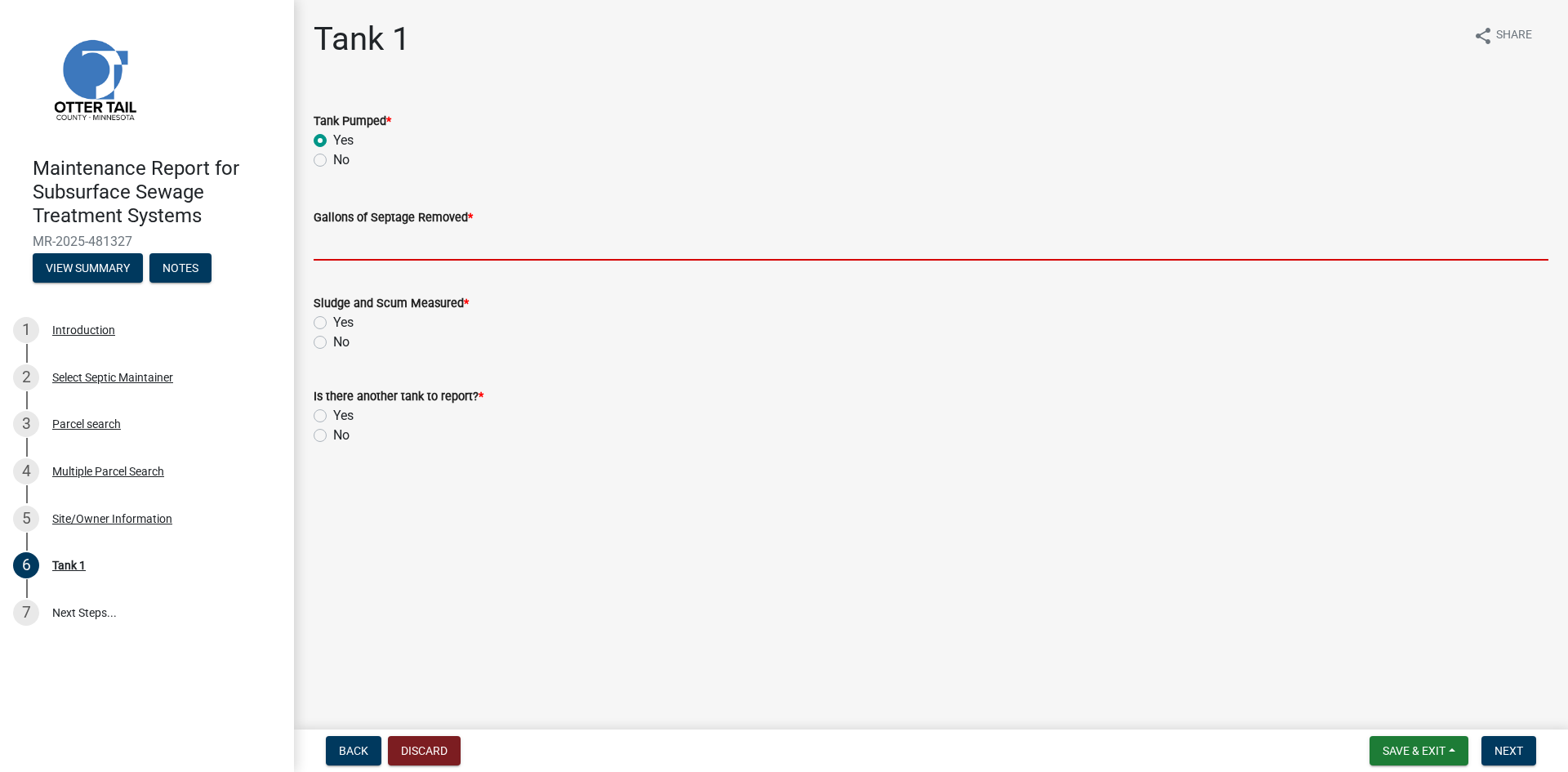
click at [332, 244] on input "Gallons of Septage Removed *" at bounding box center [931, 244] width 1235 height 33
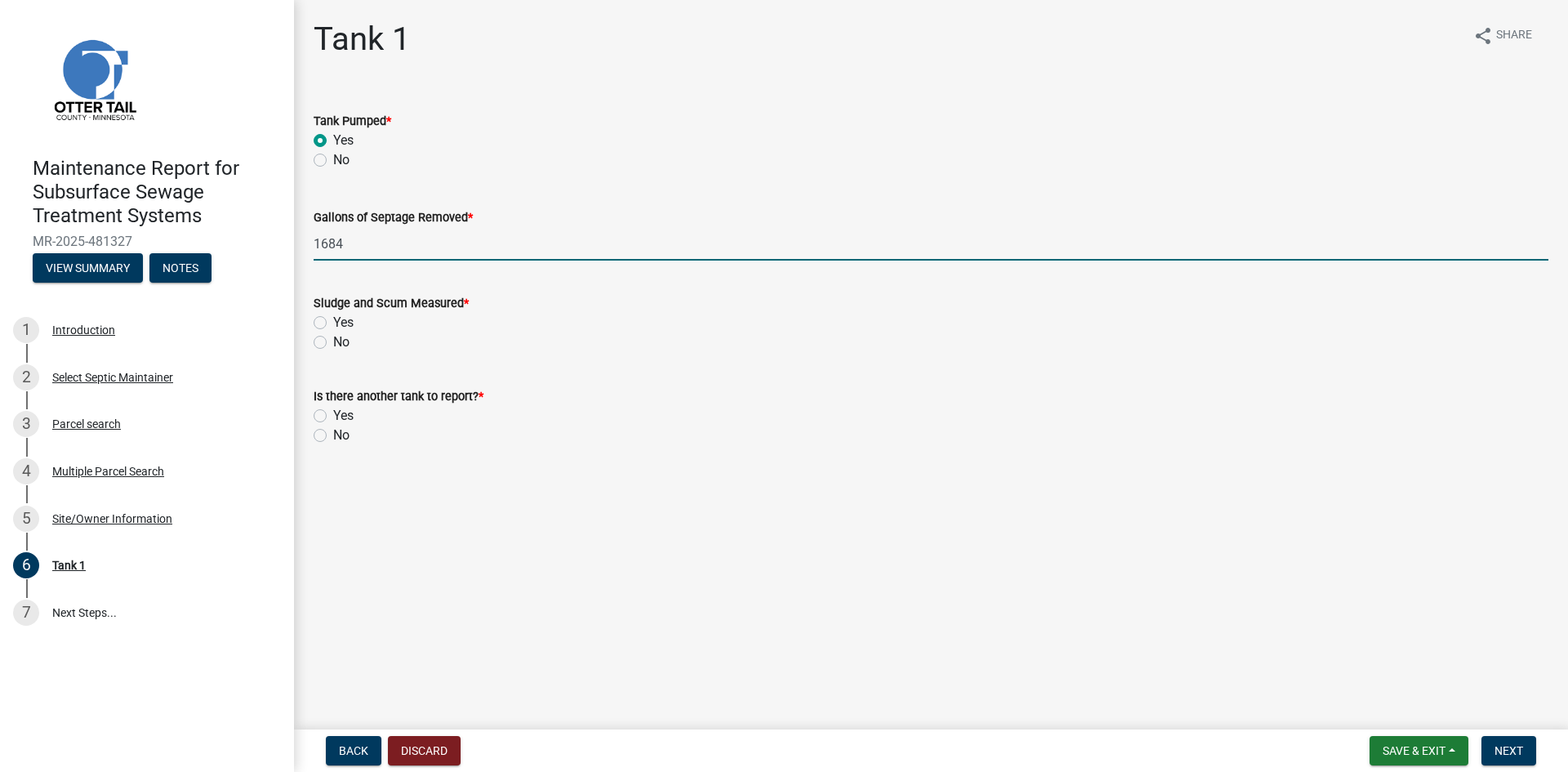
drag, startPoint x: 321, startPoint y: 339, endPoint x: 321, endPoint y: 352, distance: 13.0
click at [333, 339] on label "No" at bounding box center [341, 342] width 16 height 20
click at [333, 339] on input "No" at bounding box center [339, 338] width 11 height 11
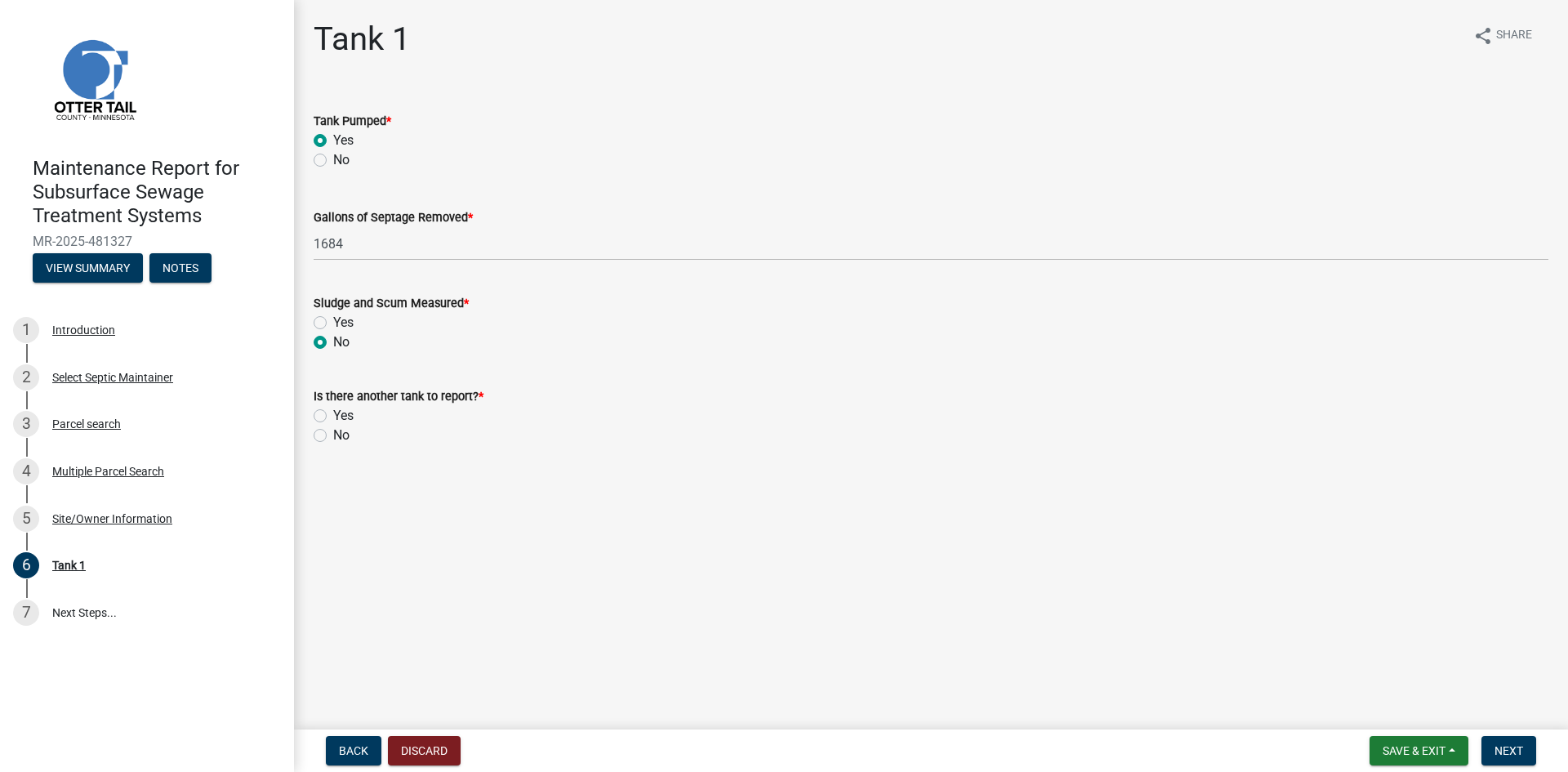
click at [333, 432] on label "No" at bounding box center [341, 435] width 16 height 20
click at [333, 432] on input "No" at bounding box center [339, 431] width 11 height 11
click at [1509, 744] on span "Next" at bounding box center [1509, 750] width 29 height 13
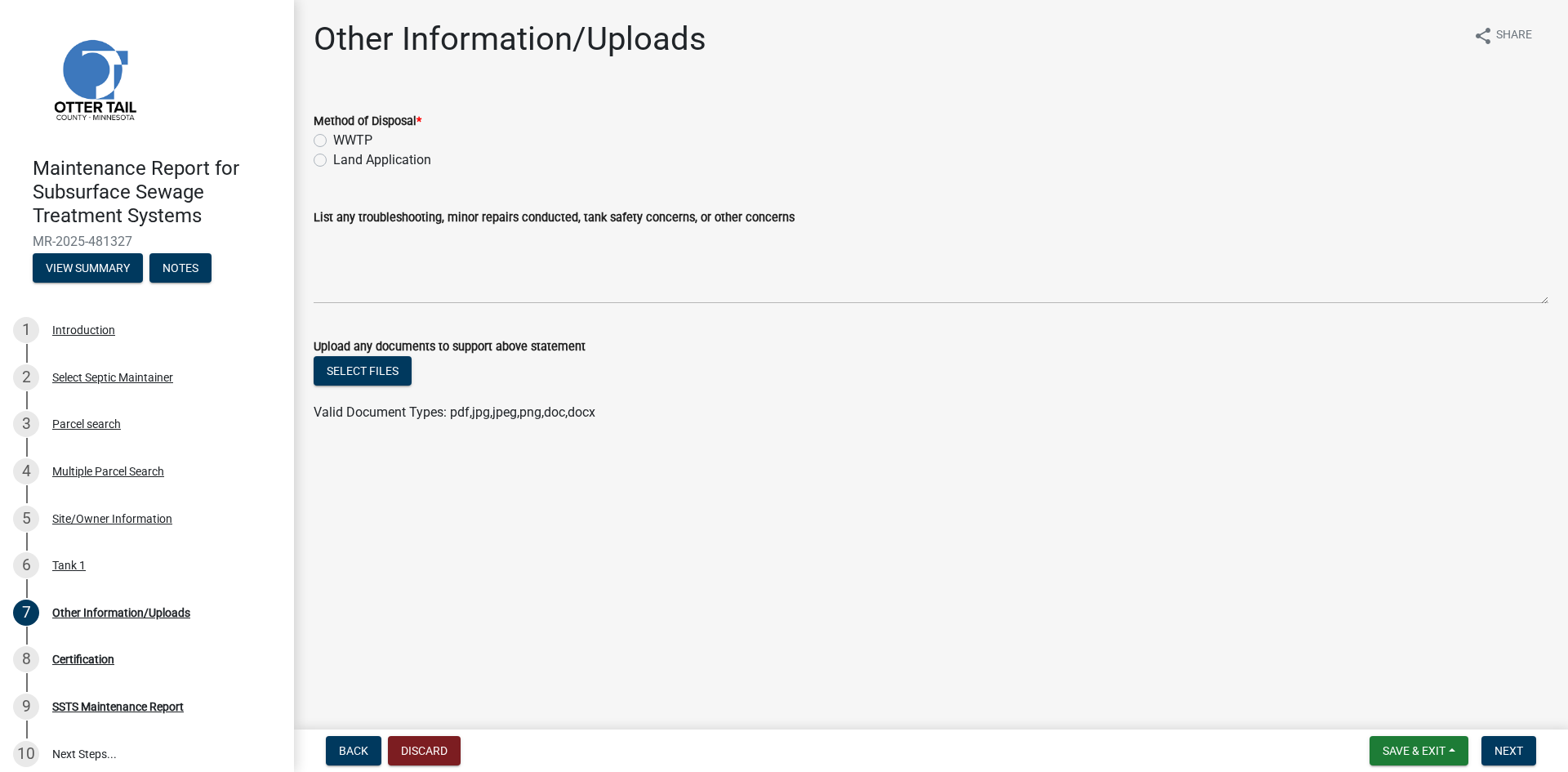
click at [348, 153] on label "Land Application" at bounding box center [382, 160] width 98 height 20
click at [344, 153] on input "Land Application" at bounding box center [339, 155] width 11 height 11
click at [1512, 751] on span "Next" at bounding box center [1509, 750] width 29 height 13
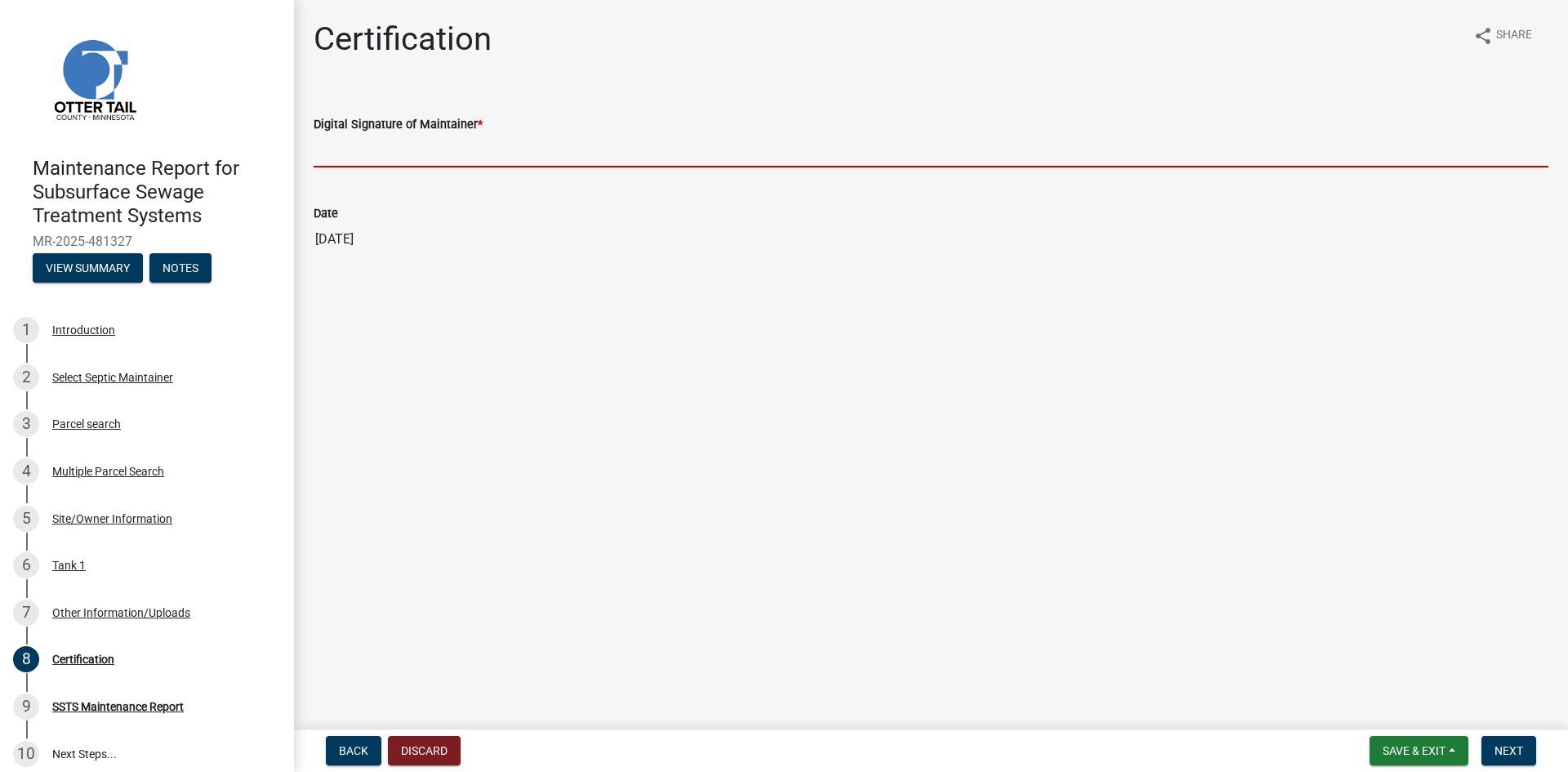
click at [931, 167] on input "Digital Signature of Maintainer *" at bounding box center [931, 150] width 1235 height 33
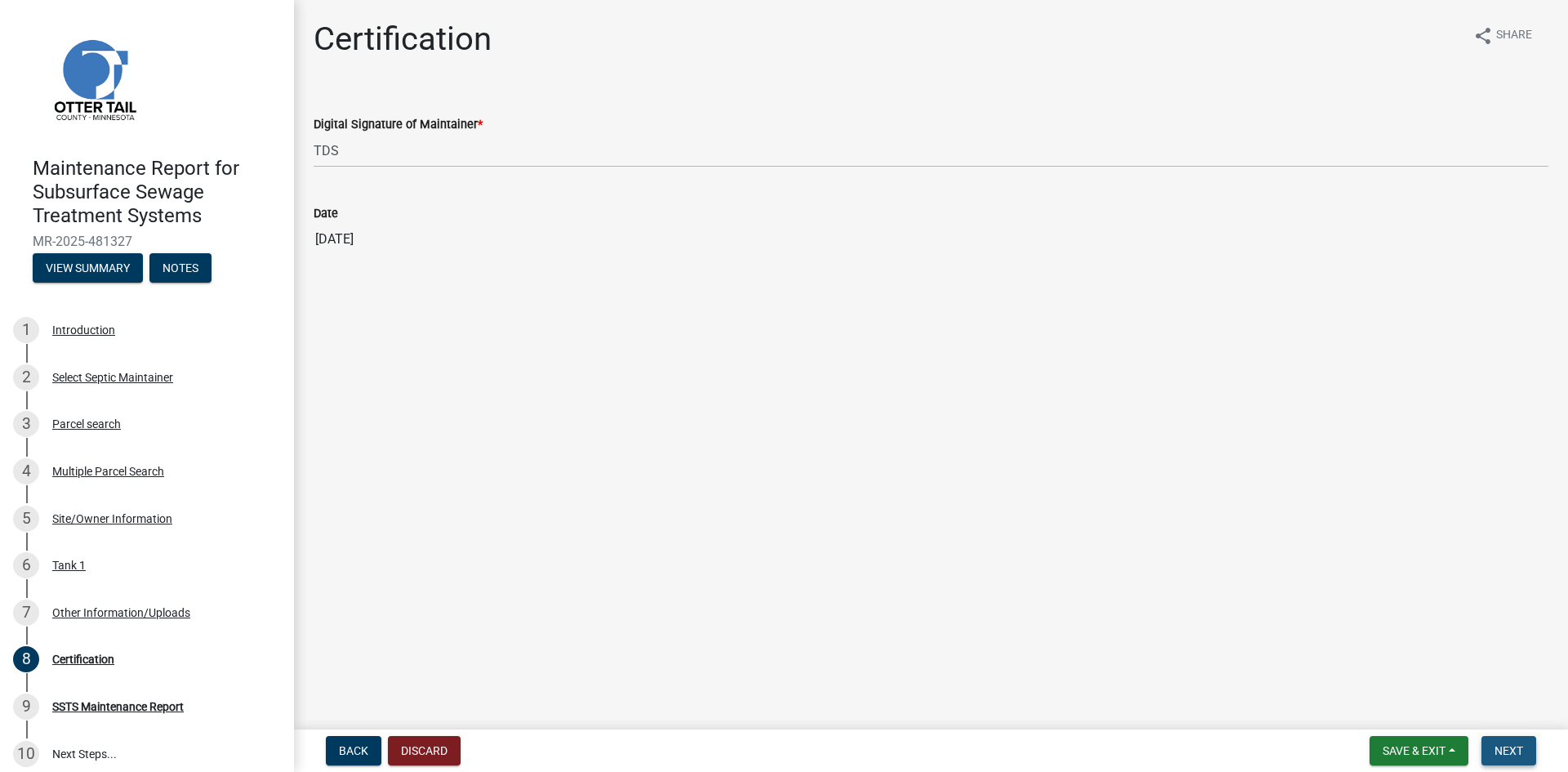
click at [1496, 750] on span "Next" at bounding box center [1509, 750] width 29 height 13
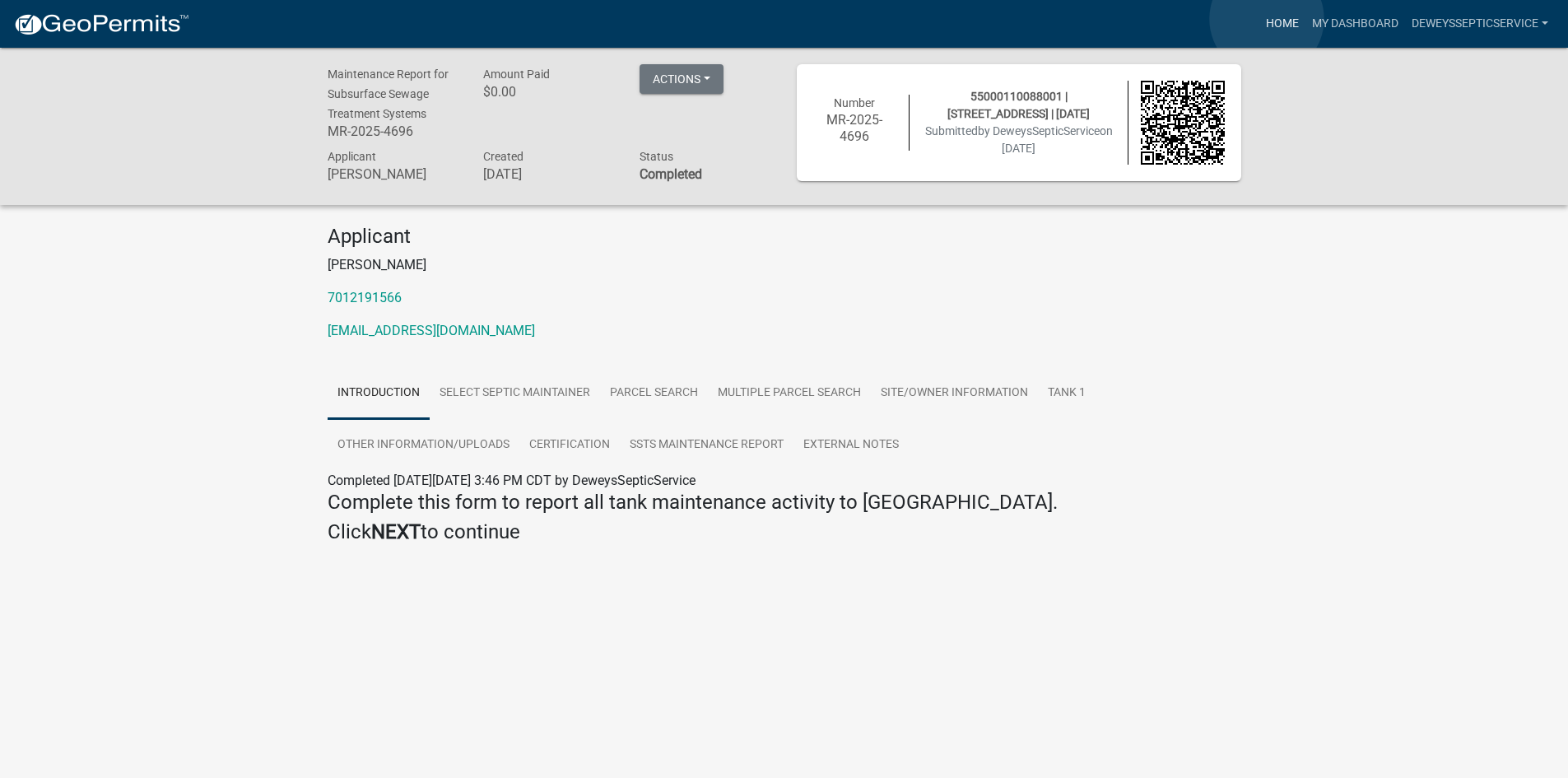
click at [1267, 19] on link "Home" at bounding box center [1282, 24] width 46 height 31
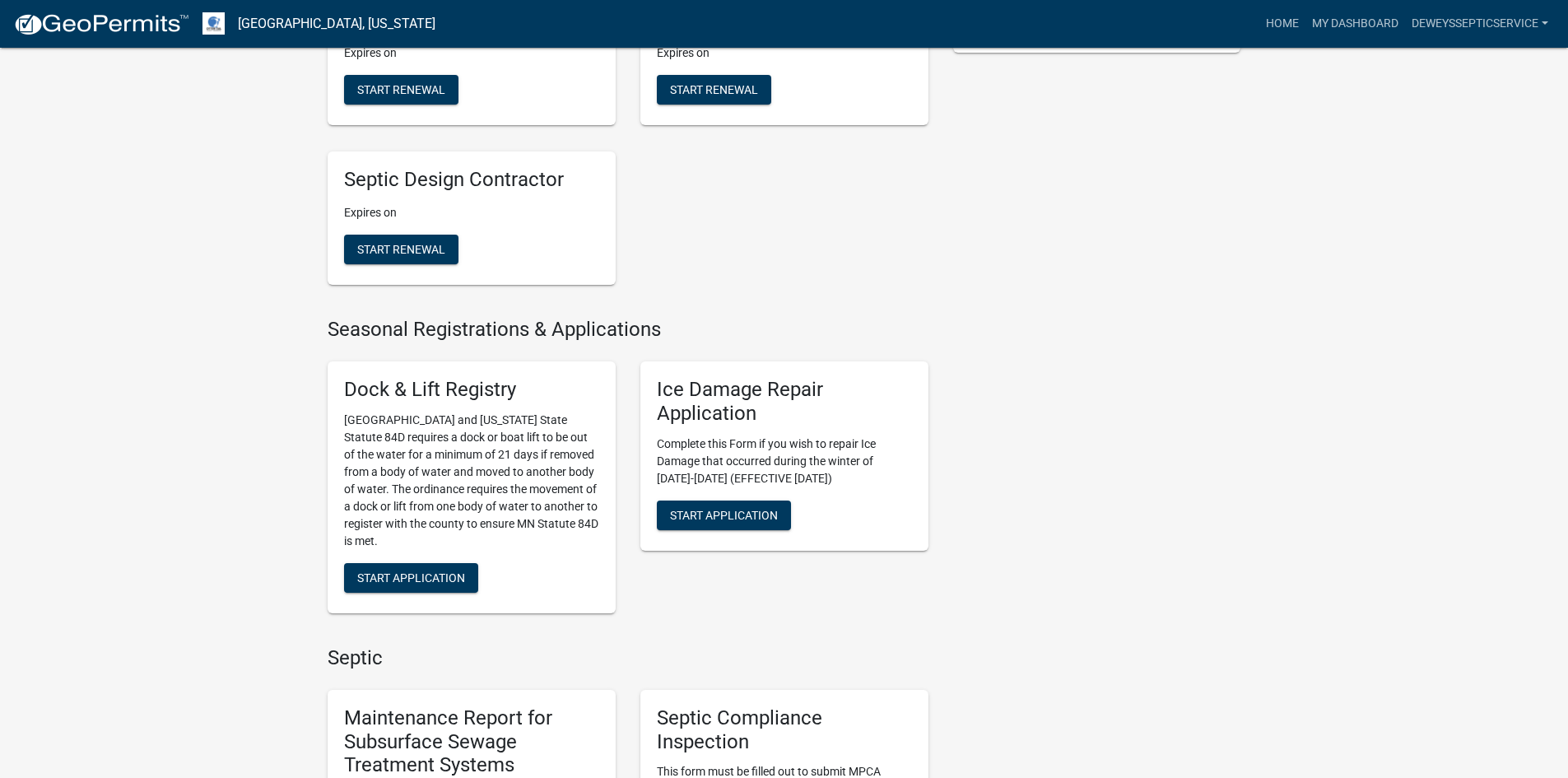
scroll to position [905, 0]
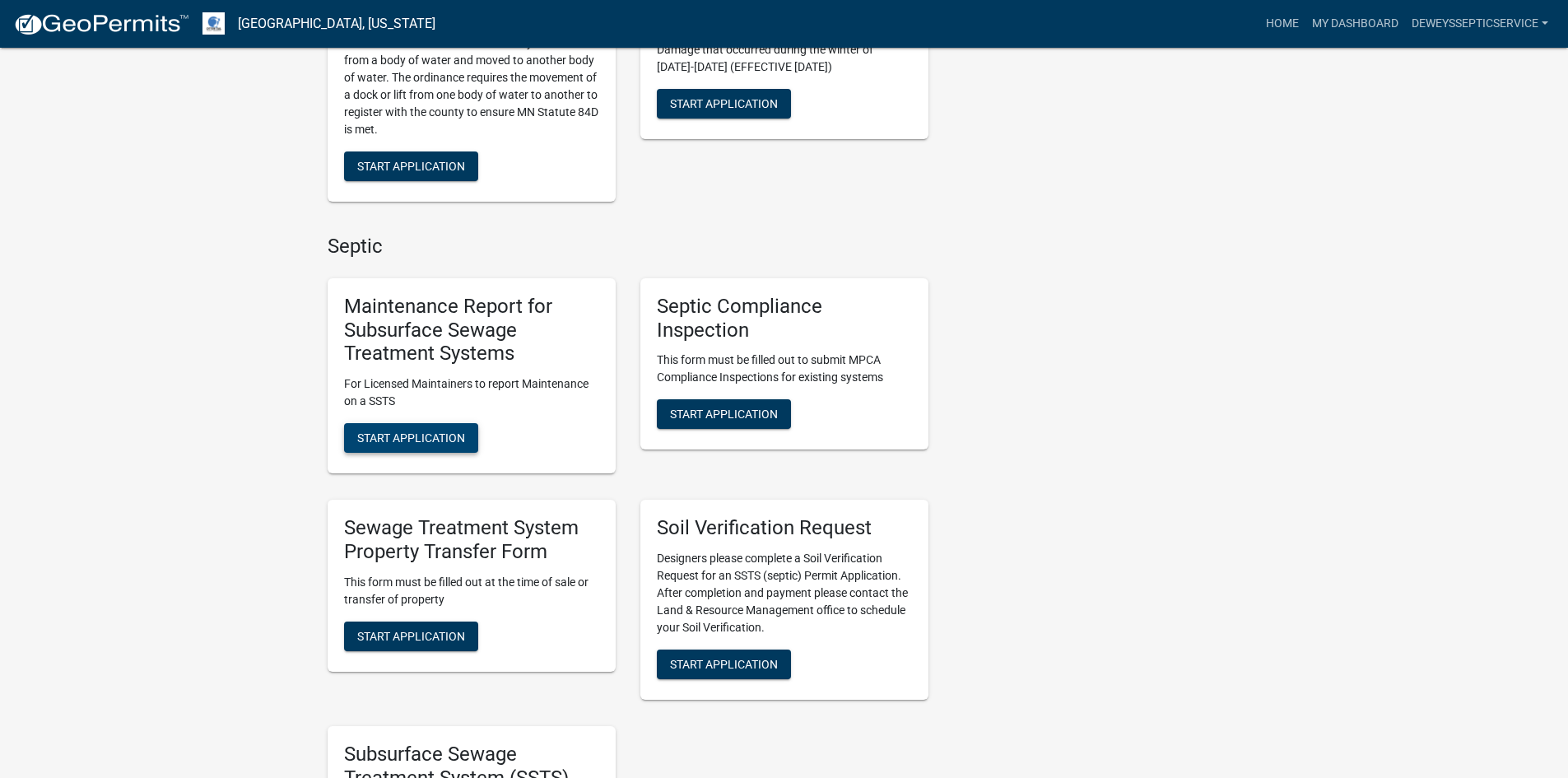
click at [408, 444] on span "Start Application" at bounding box center [411, 438] width 108 height 13
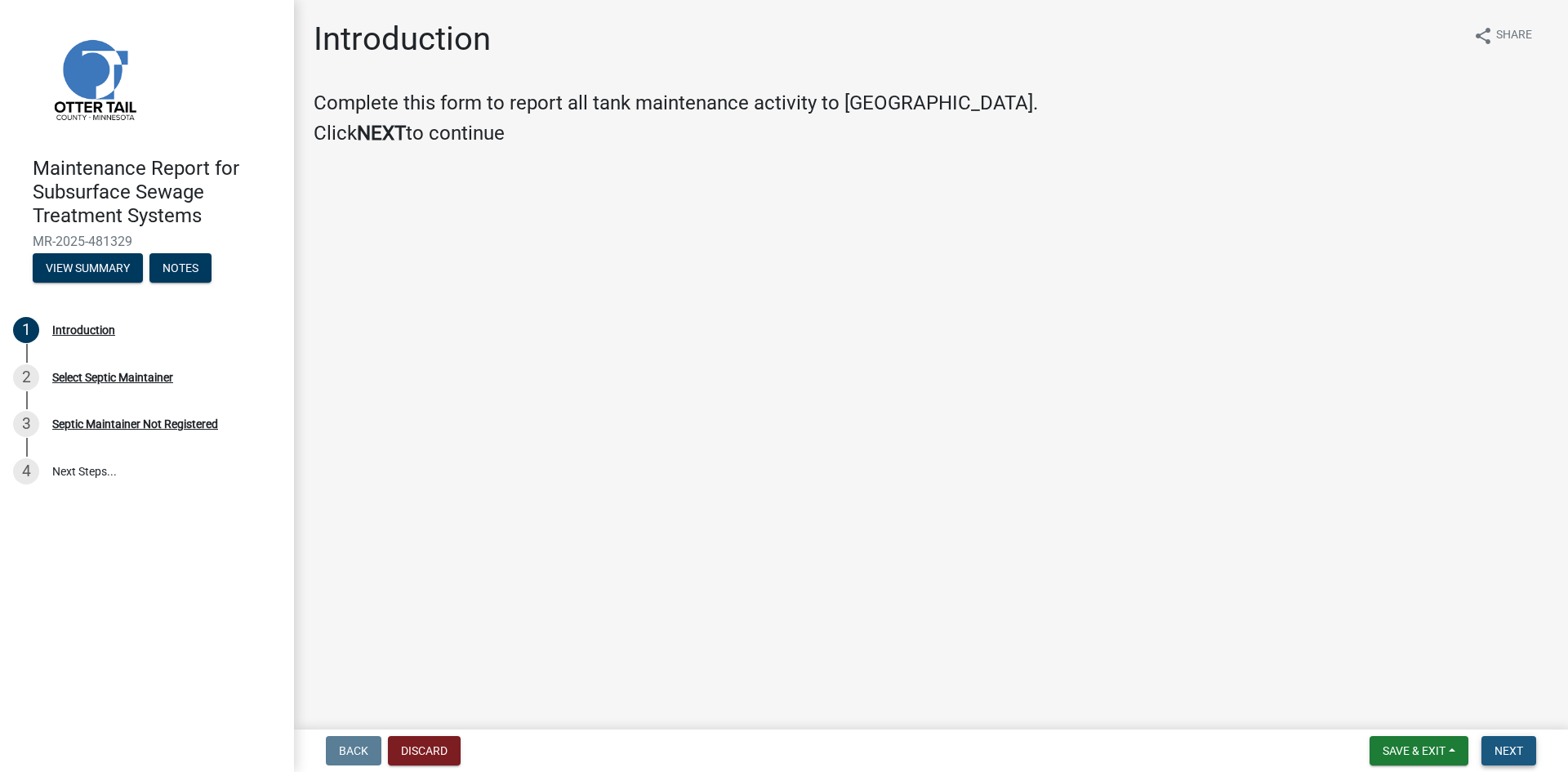
click at [1517, 747] on span "Next" at bounding box center [1509, 750] width 29 height 13
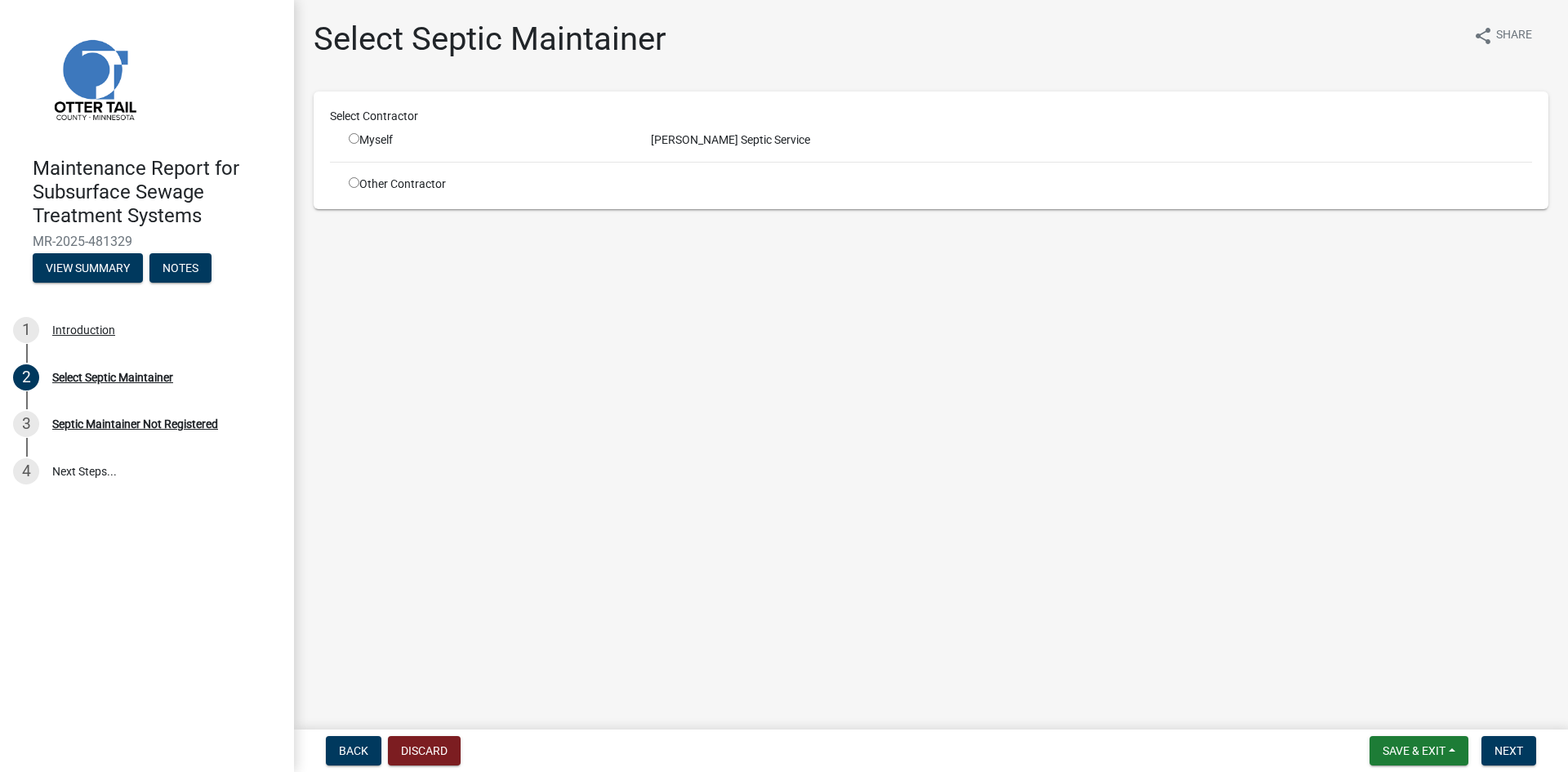
click at [353, 137] on input "radio" at bounding box center [354, 138] width 11 height 11
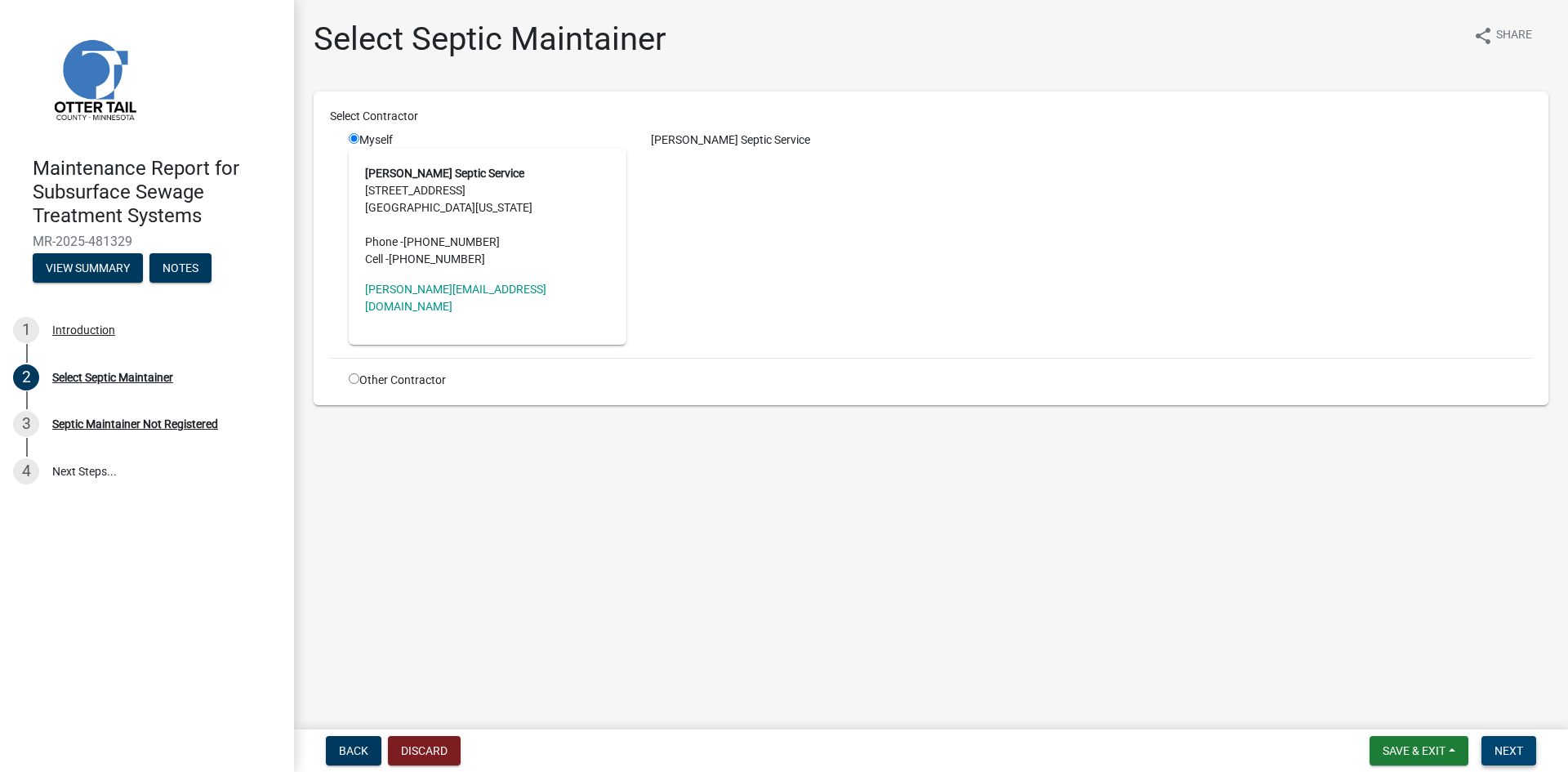
click at [1515, 755] on span "Next" at bounding box center [1509, 750] width 29 height 13
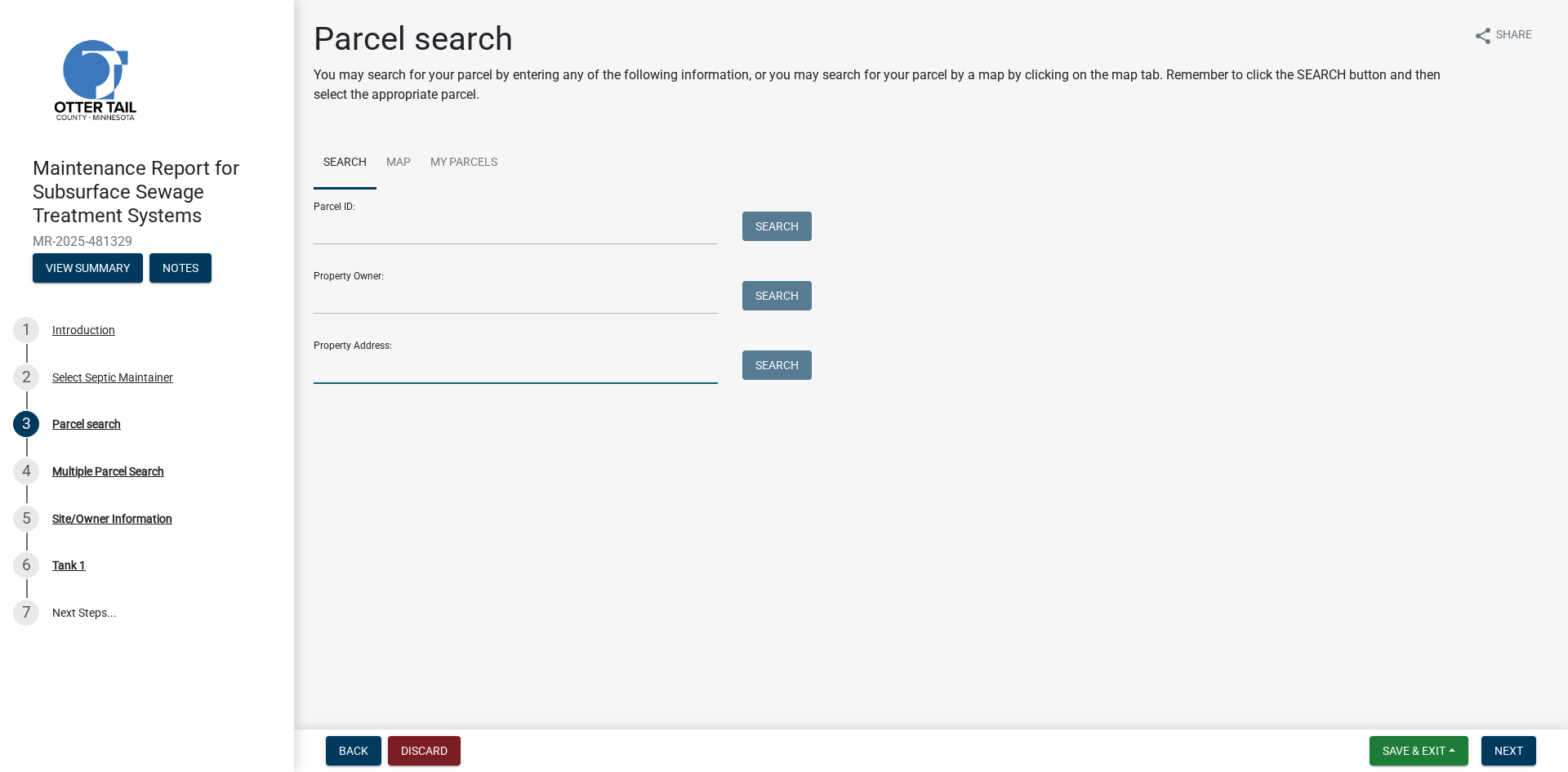
click at [562, 375] on input "Property Address:" at bounding box center [515, 367] width 404 height 33
click at [766, 375] on button "Search" at bounding box center [776, 365] width 70 height 30
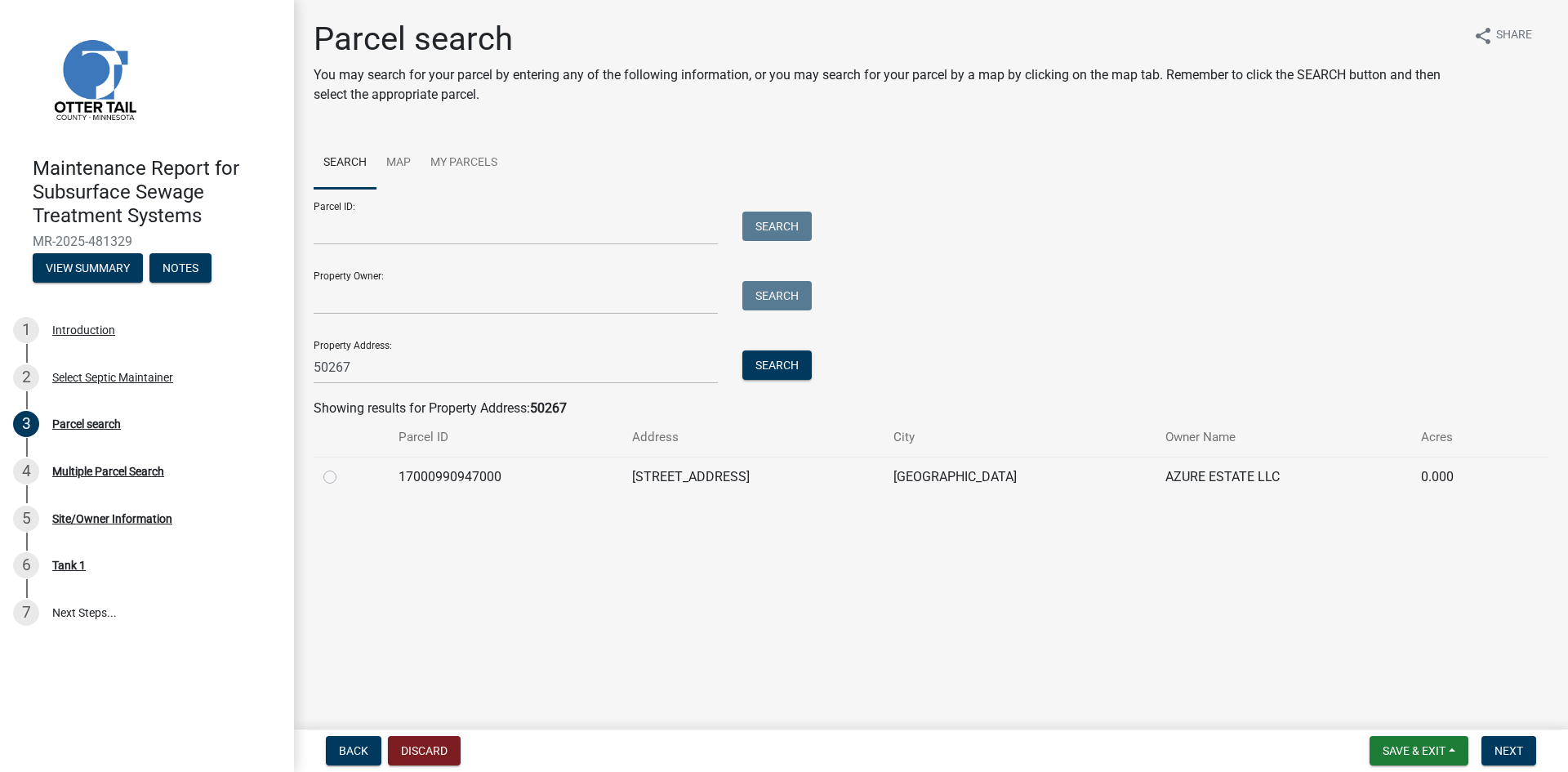
click at [343, 468] on label at bounding box center [343, 468] width 0 height 0
click at [343, 476] on input "radio" at bounding box center [348, 473] width 11 height 11
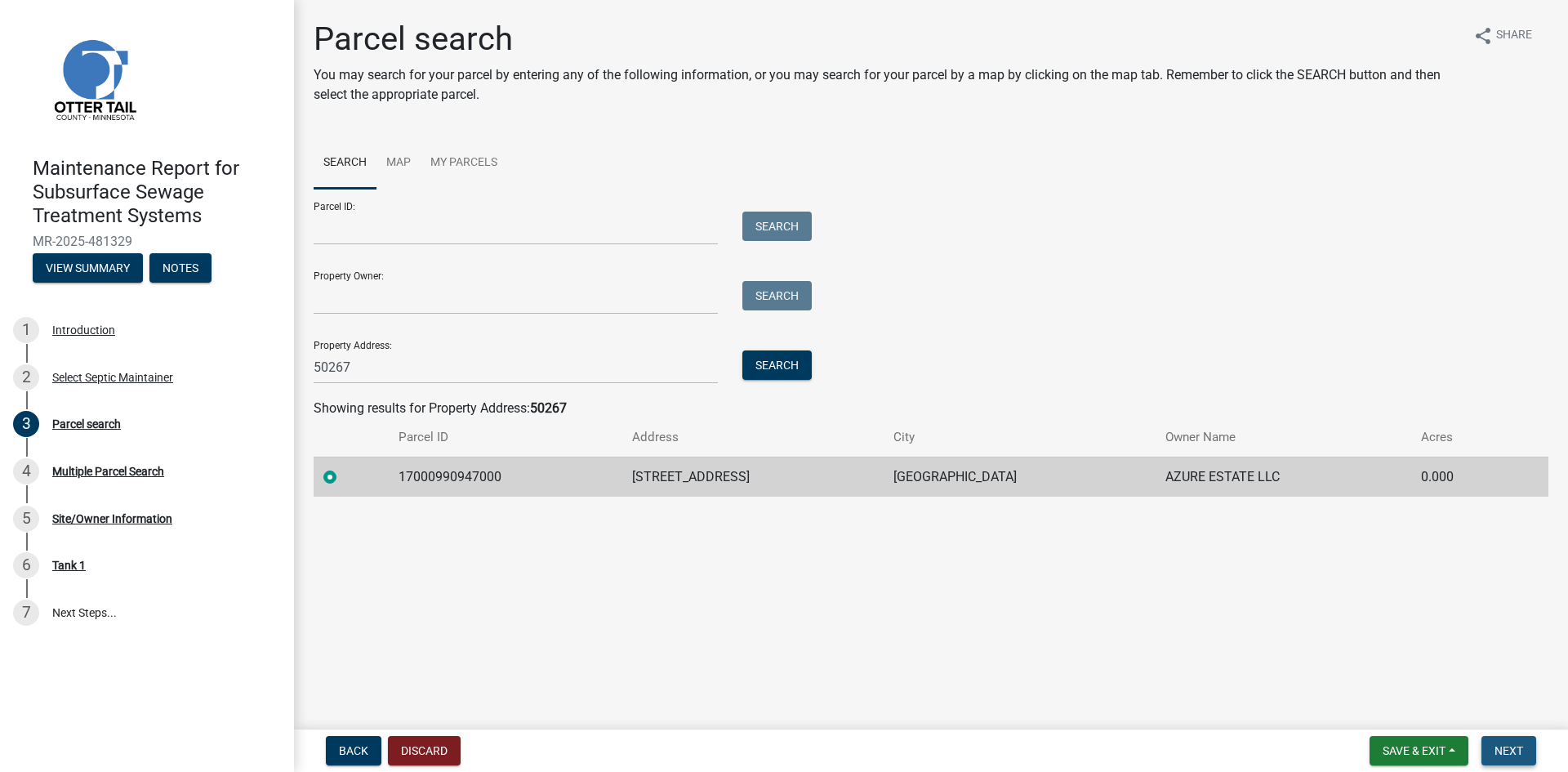
click at [1500, 754] on span "Next" at bounding box center [1509, 750] width 29 height 13
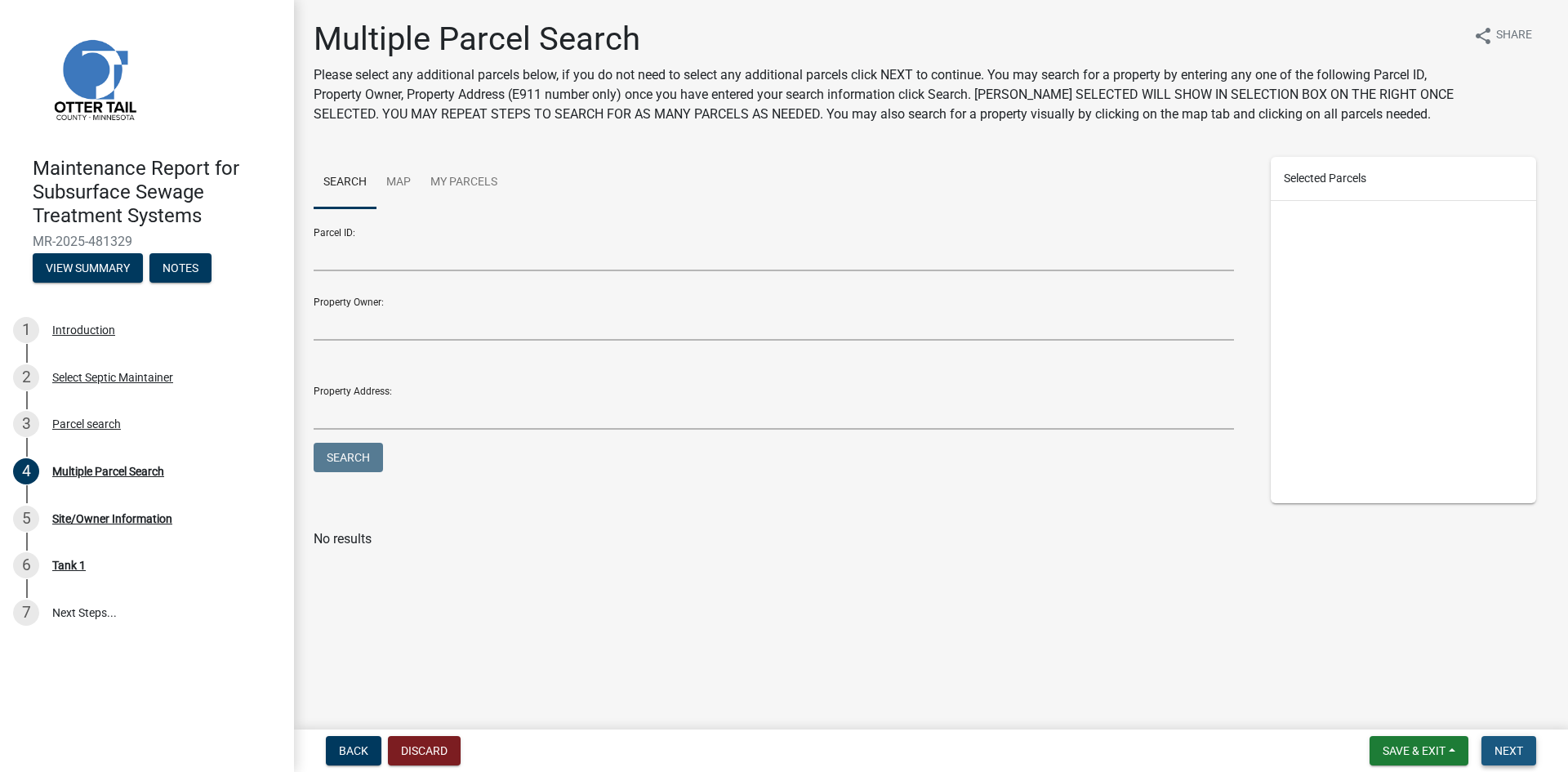
click at [1500, 754] on span "Next" at bounding box center [1509, 750] width 29 height 13
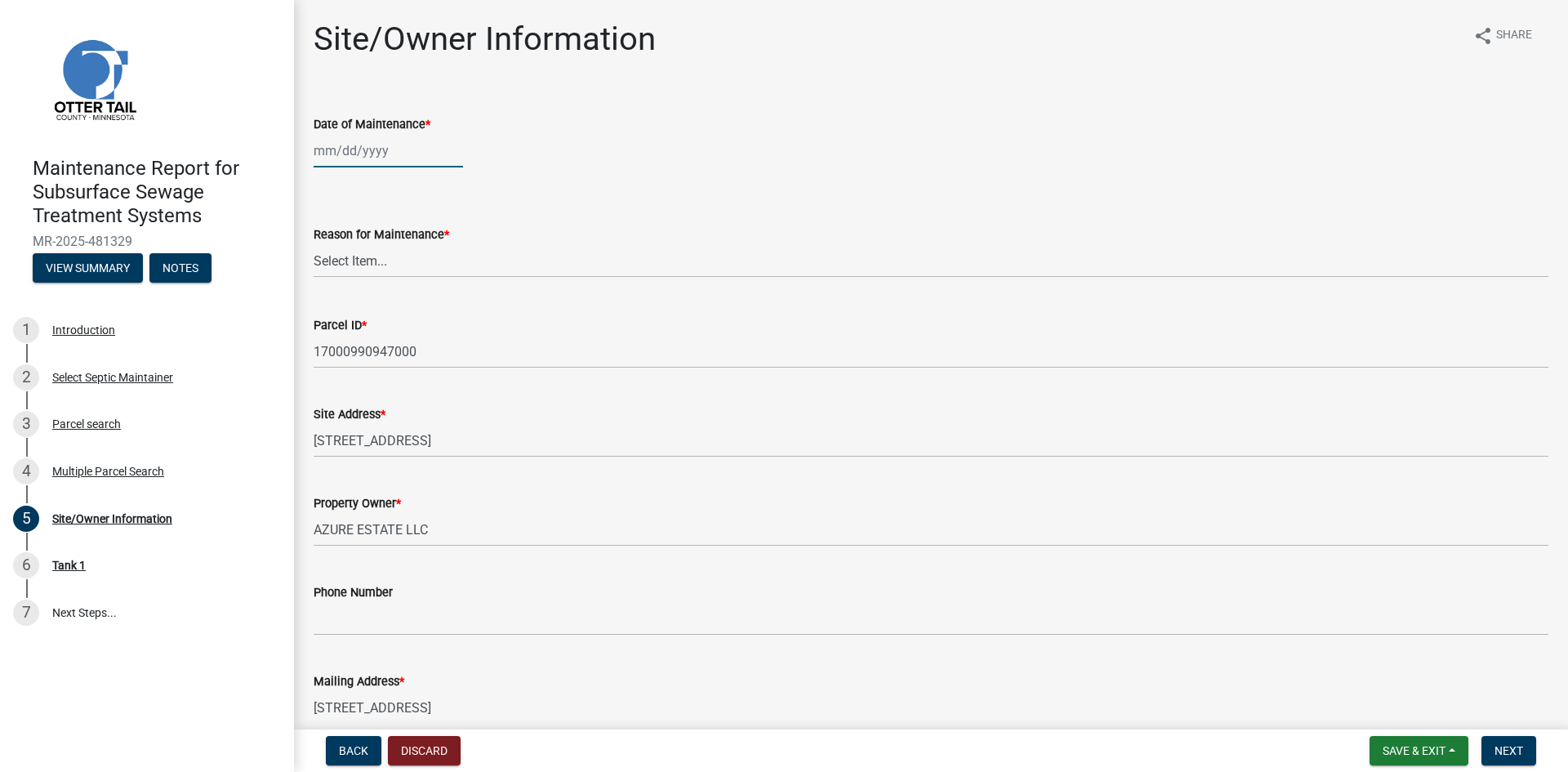
click at [396, 149] on div at bounding box center [388, 150] width 150 height 33
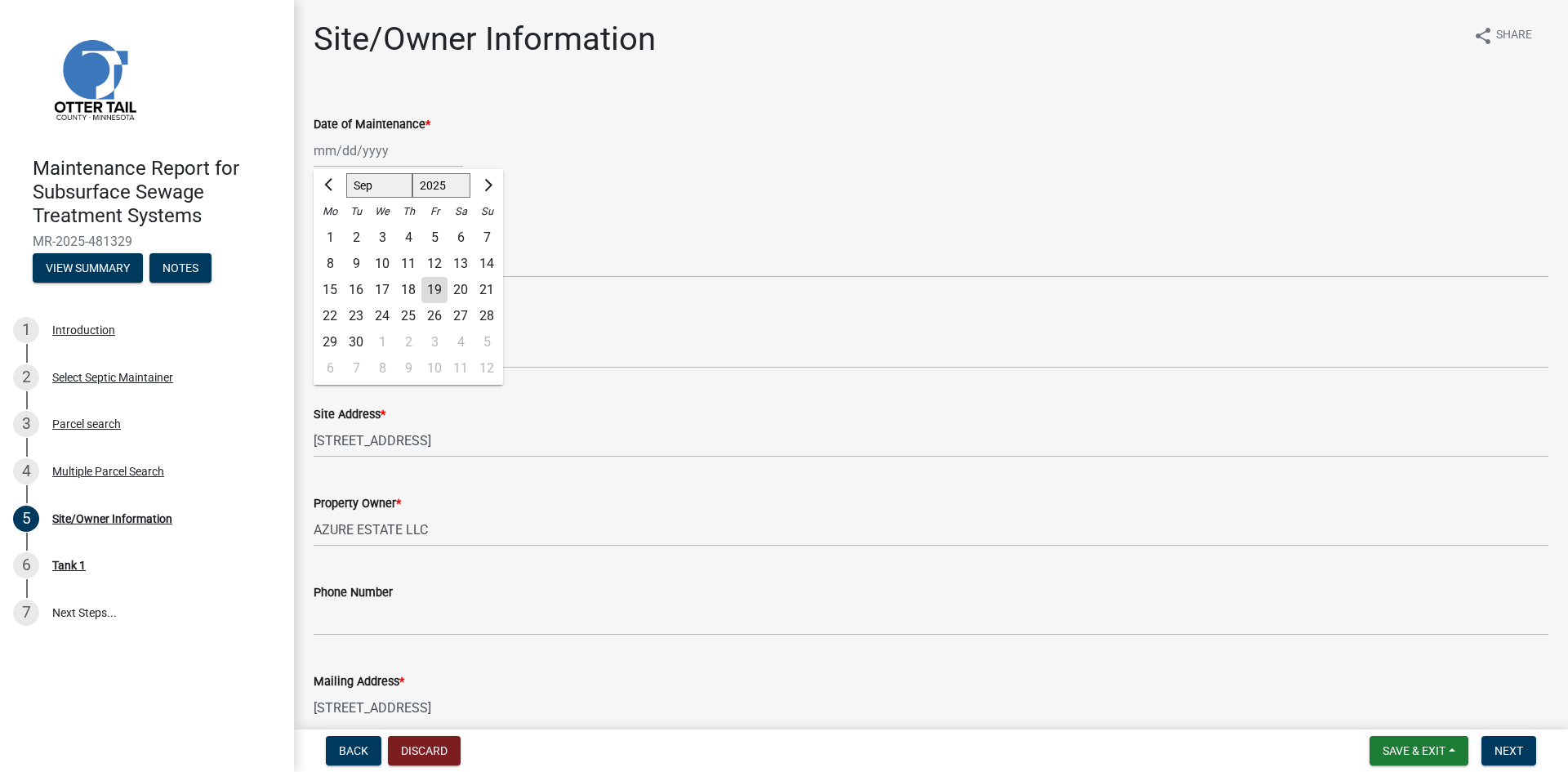
click at [409, 262] on div "11" at bounding box center [408, 264] width 26 height 26
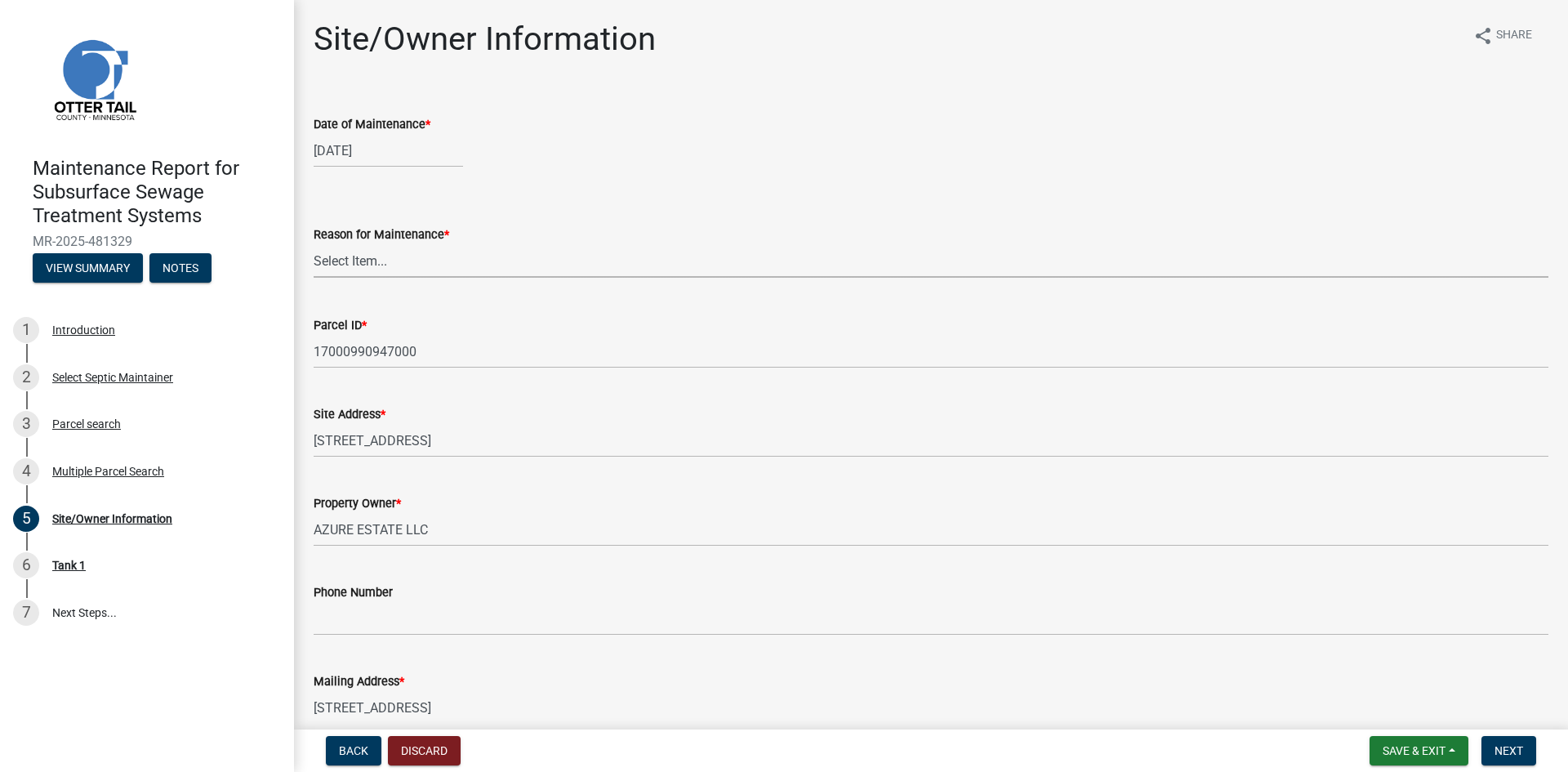
click at [380, 266] on select "Select Item... Called Routine Other" at bounding box center [931, 261] width 1235 height 33
click at [313, 245] on select "Select Item... Called Routine Other" at bounding box center [931, 261] width 1235 height 33
click at [1505, 749] on span "Next" at bounding box center [1509, 750] width 29 height 13
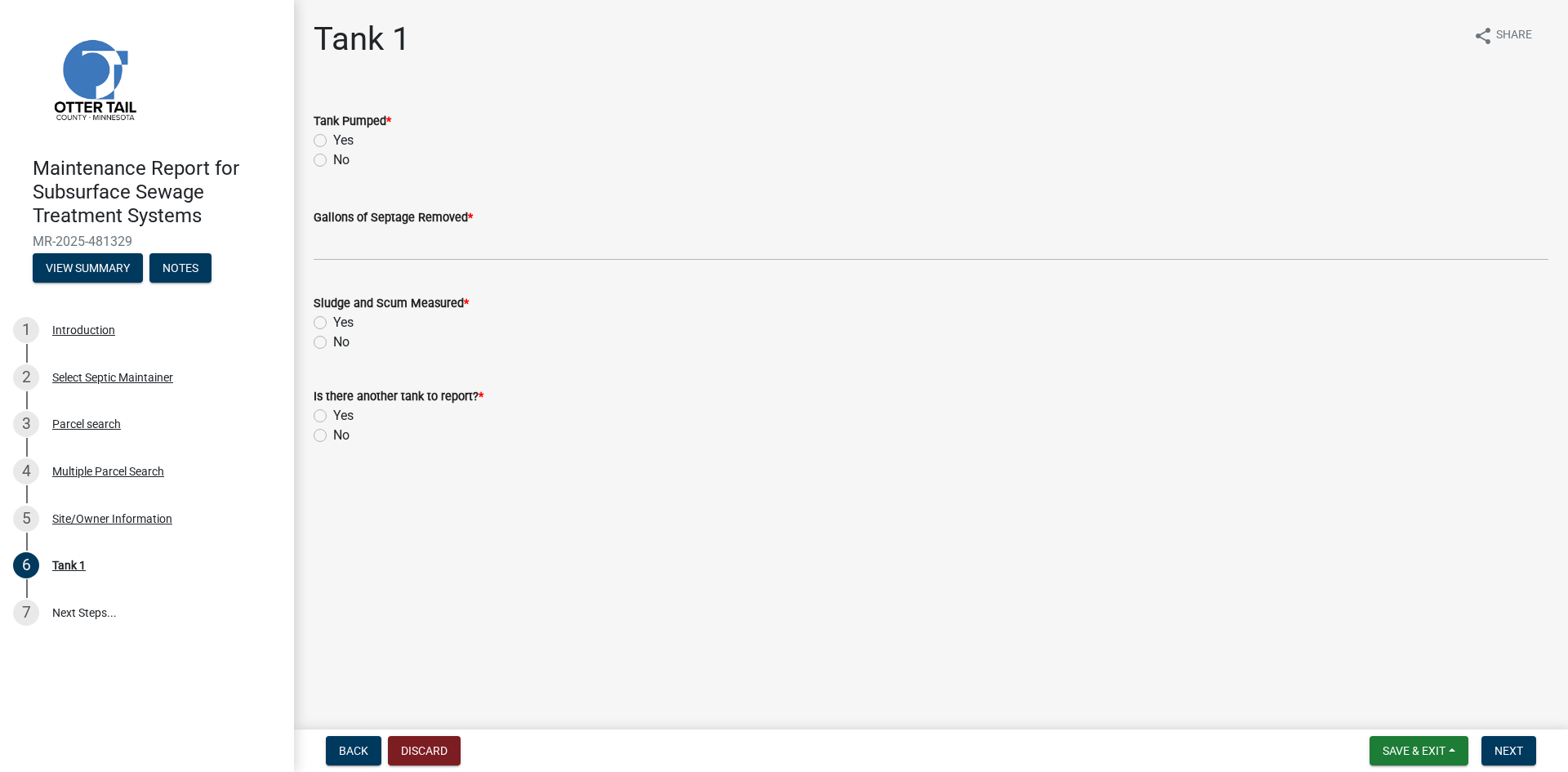
click at [333, 137] on label "Yes" at bounding box center [343, 141] width 21 height 20
click at [333, 137] on input "Yes" at bounding box center [339, 136] width 11 height 11
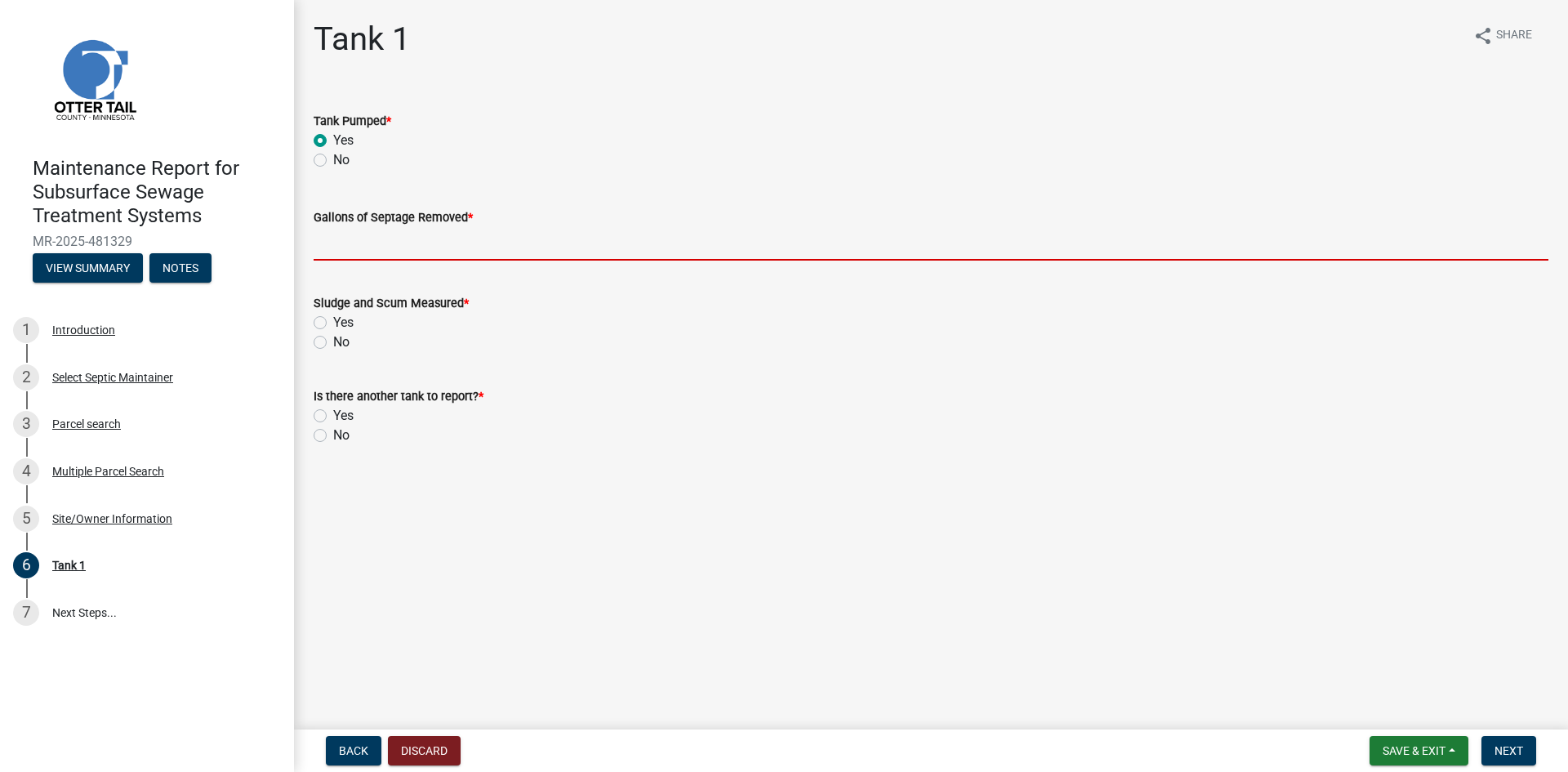
click at [331, 259] on input "Gallons of Septage Removed *" at bounding box center [931, 244] width 1235 height 33
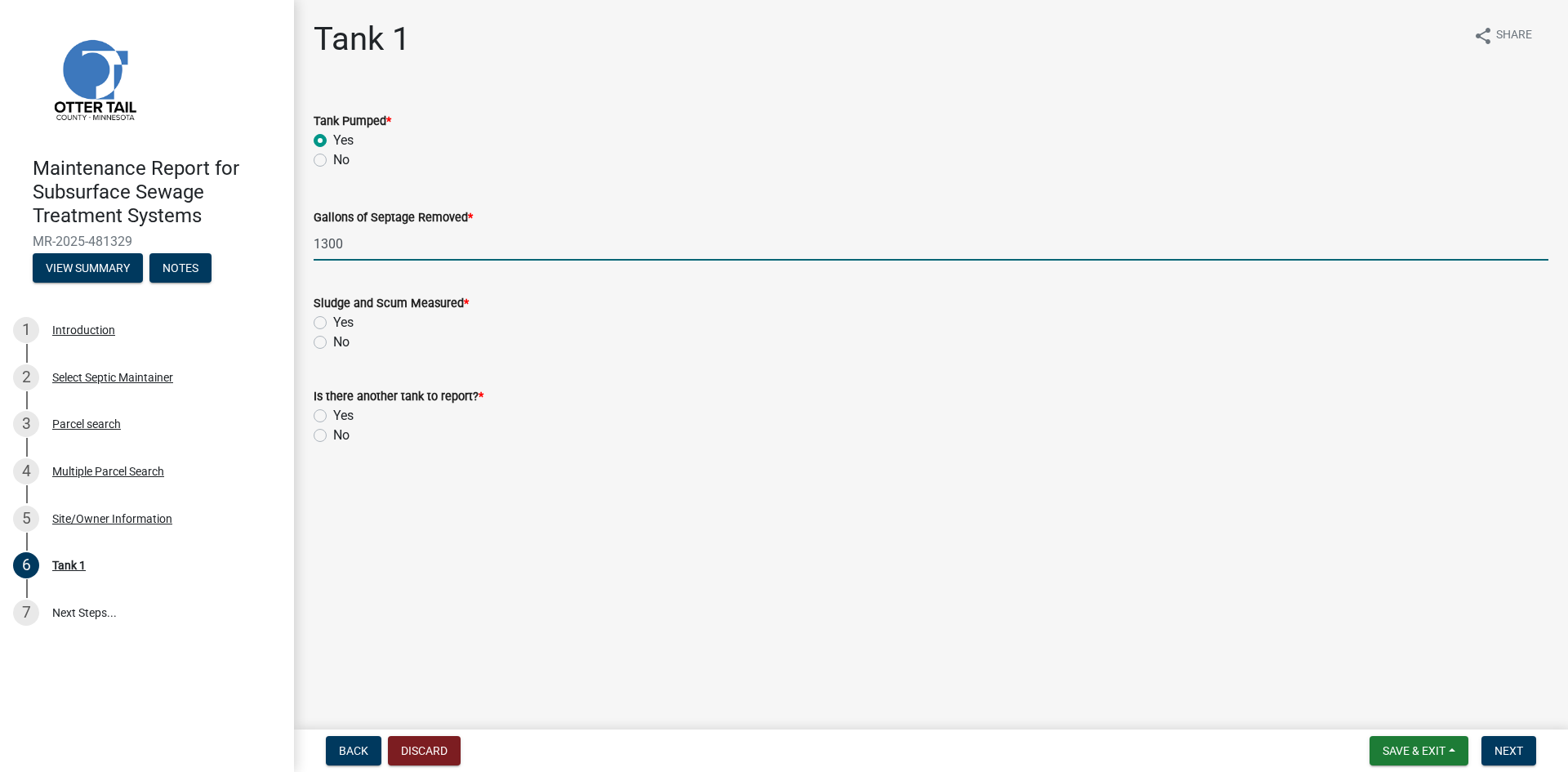
click at [333, 344] on label "No" at bounding box center [341, 342] width 16 height 20
click at [333, 343] on input "No" at bounding box center [339, 338] width 11 height 11
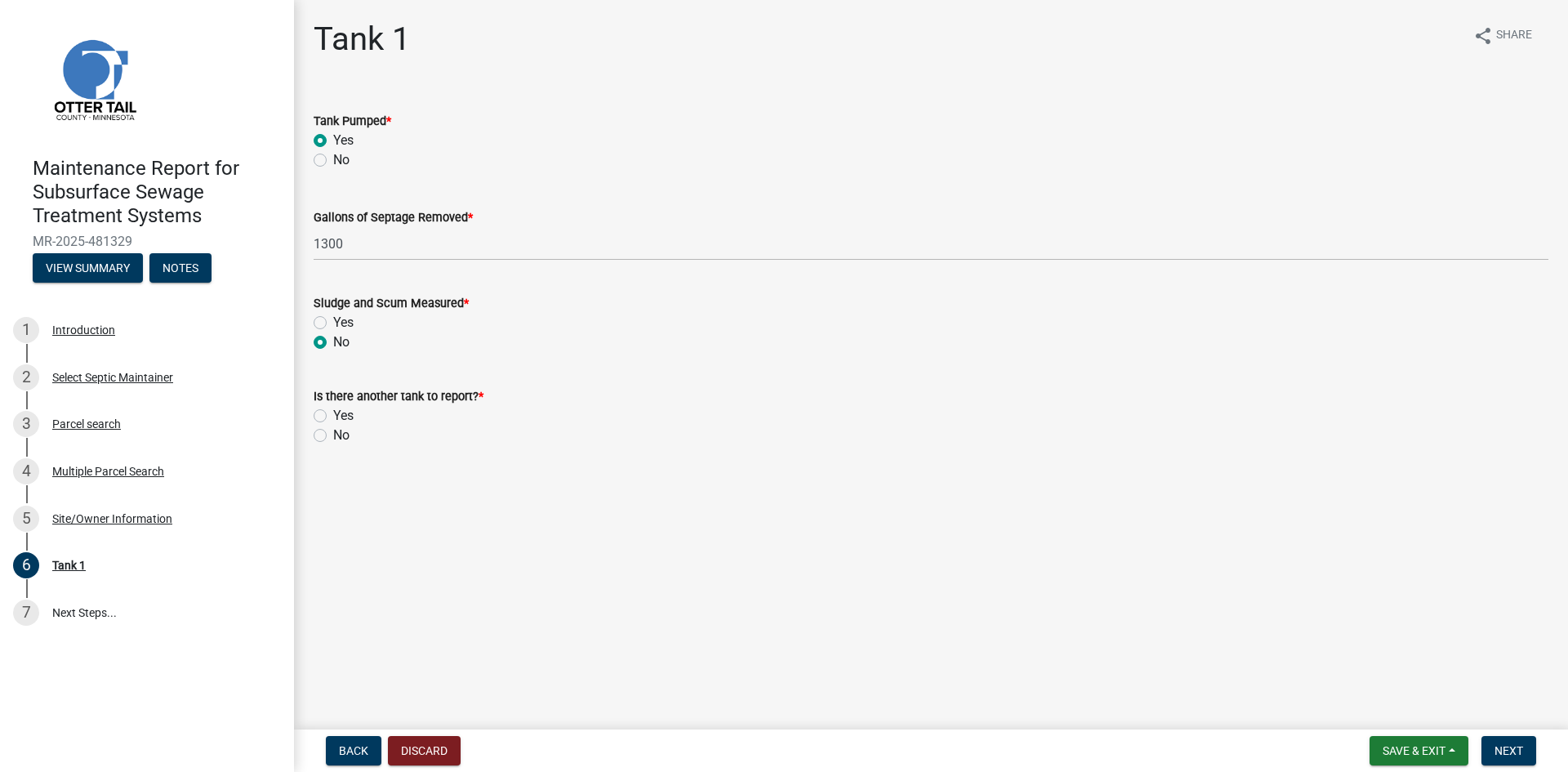
click at [333, 433] on label "No" at bounding box center [341, 435] width 16 height 20
click at [333, 433] on input "No" at bounding box center [339, 431] width 11 height 11
click at [1522, 752] on span "Next" at bounding box center [1509, 750] width 29 height 13
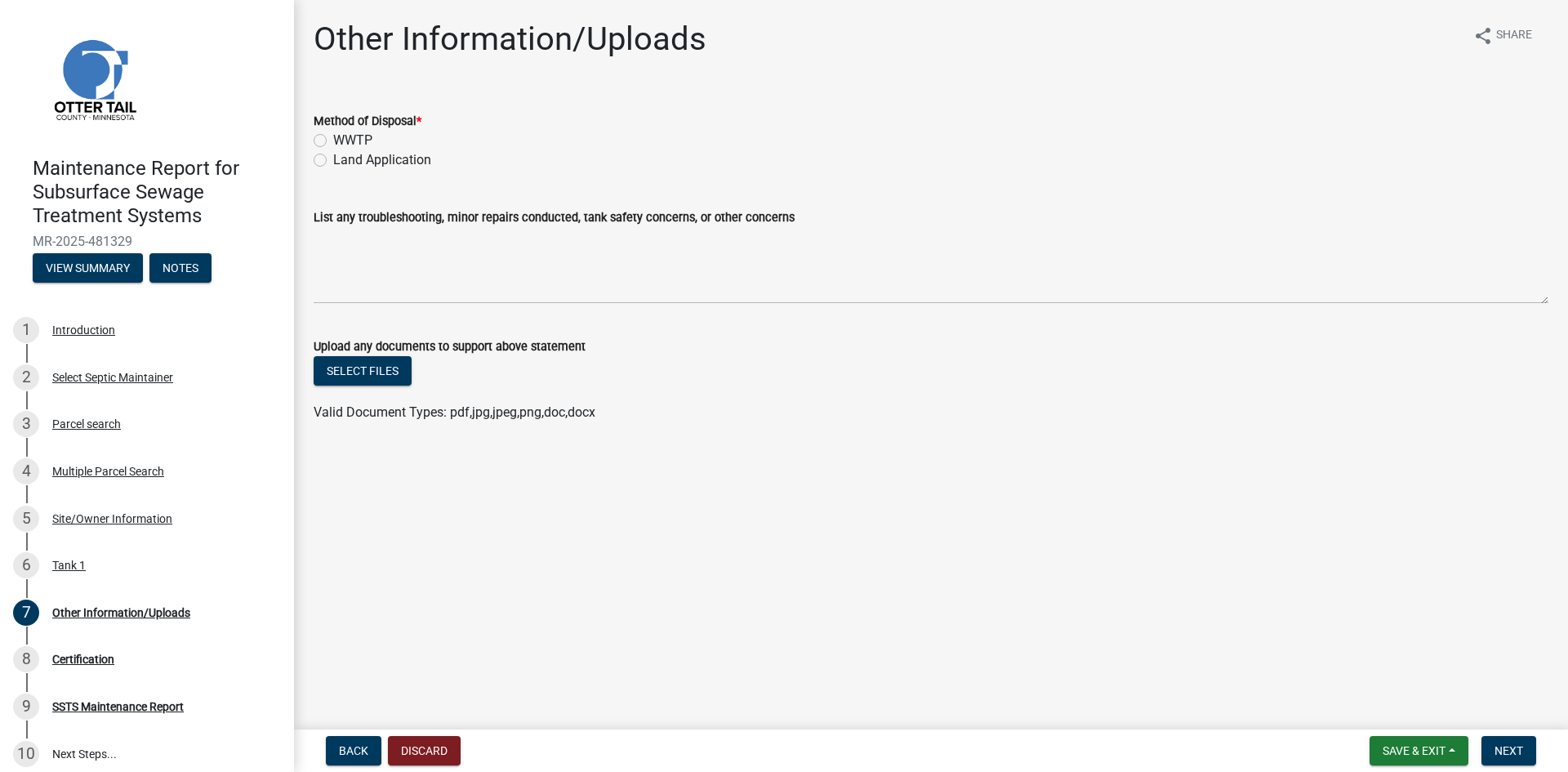
click at [425, 163] on label "Land Application" at bounding box center [382, 160] width 98 height 20
click at [344, 161] on input "Land Application" at bounding box center [339, 155] width 11 height 11
click at [1508, 749] on span "Next" at bounding box center [1509, 750] width 29 height 13
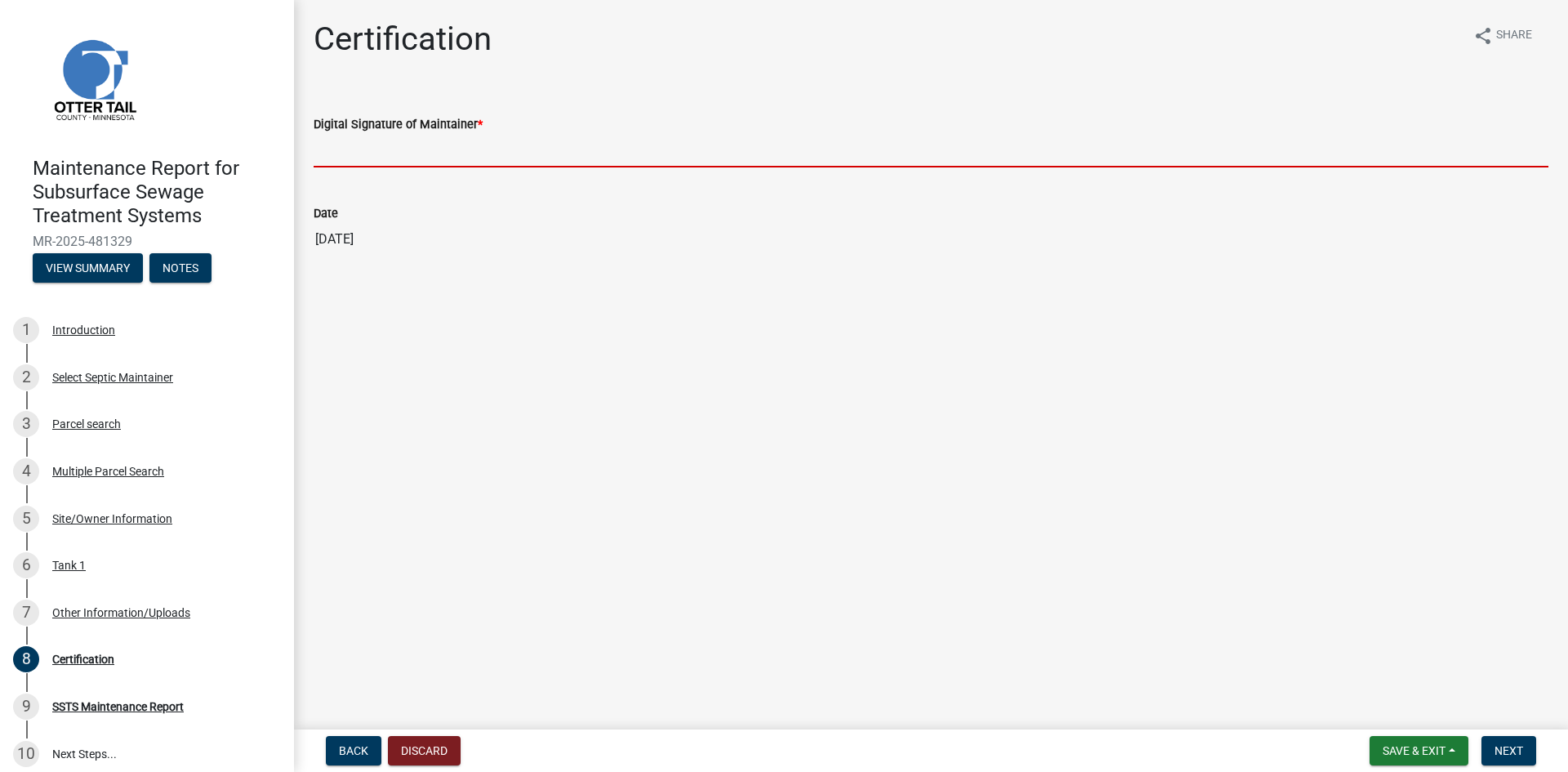
click at [483, 150] on input "Digital Signature of Maintainer *" at bounding box center [931, 150] width 1235 height 33
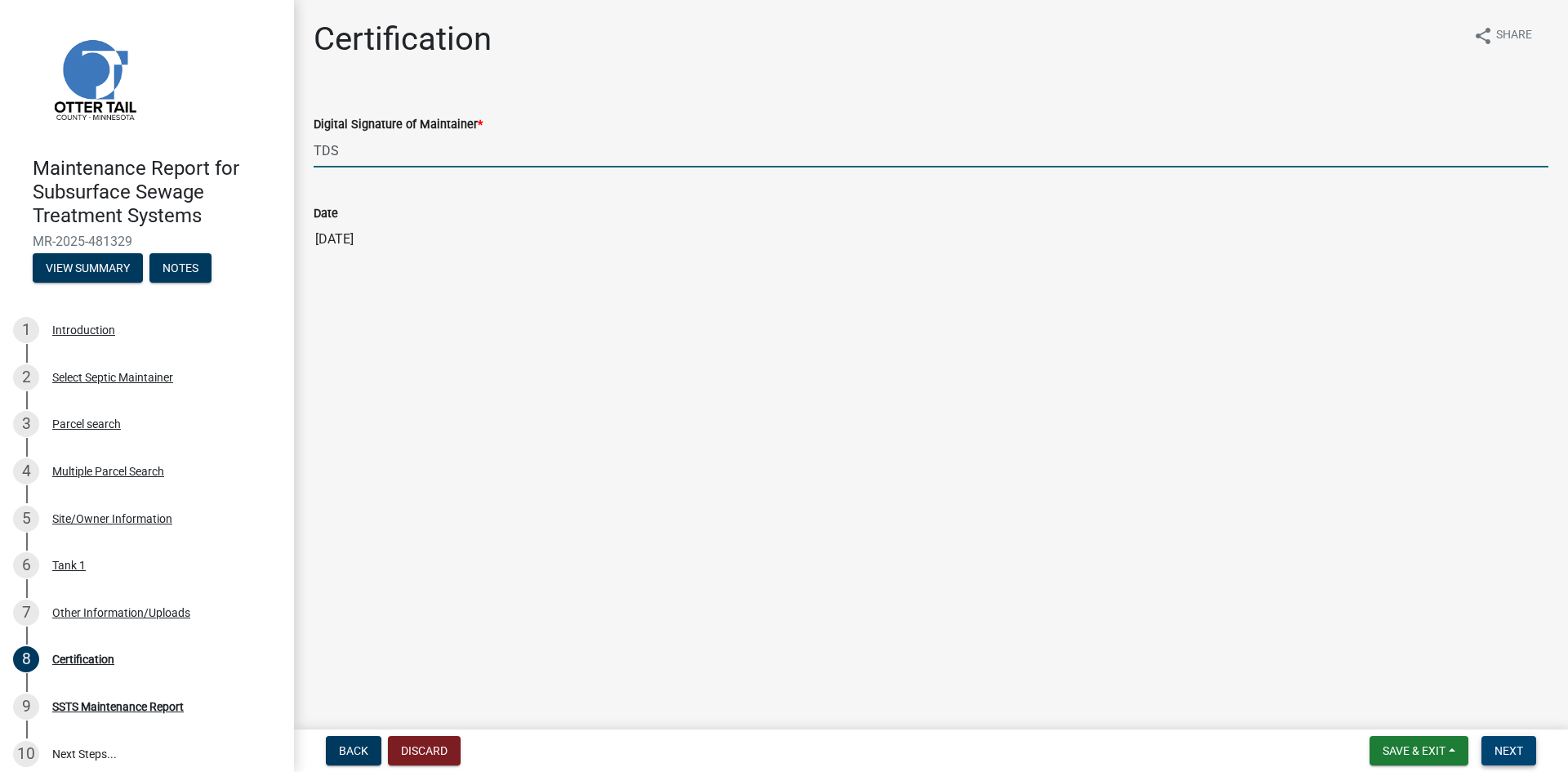
click at [1499, 753] on span "Next" at bounding box center [1509, 750] width 29 height 13
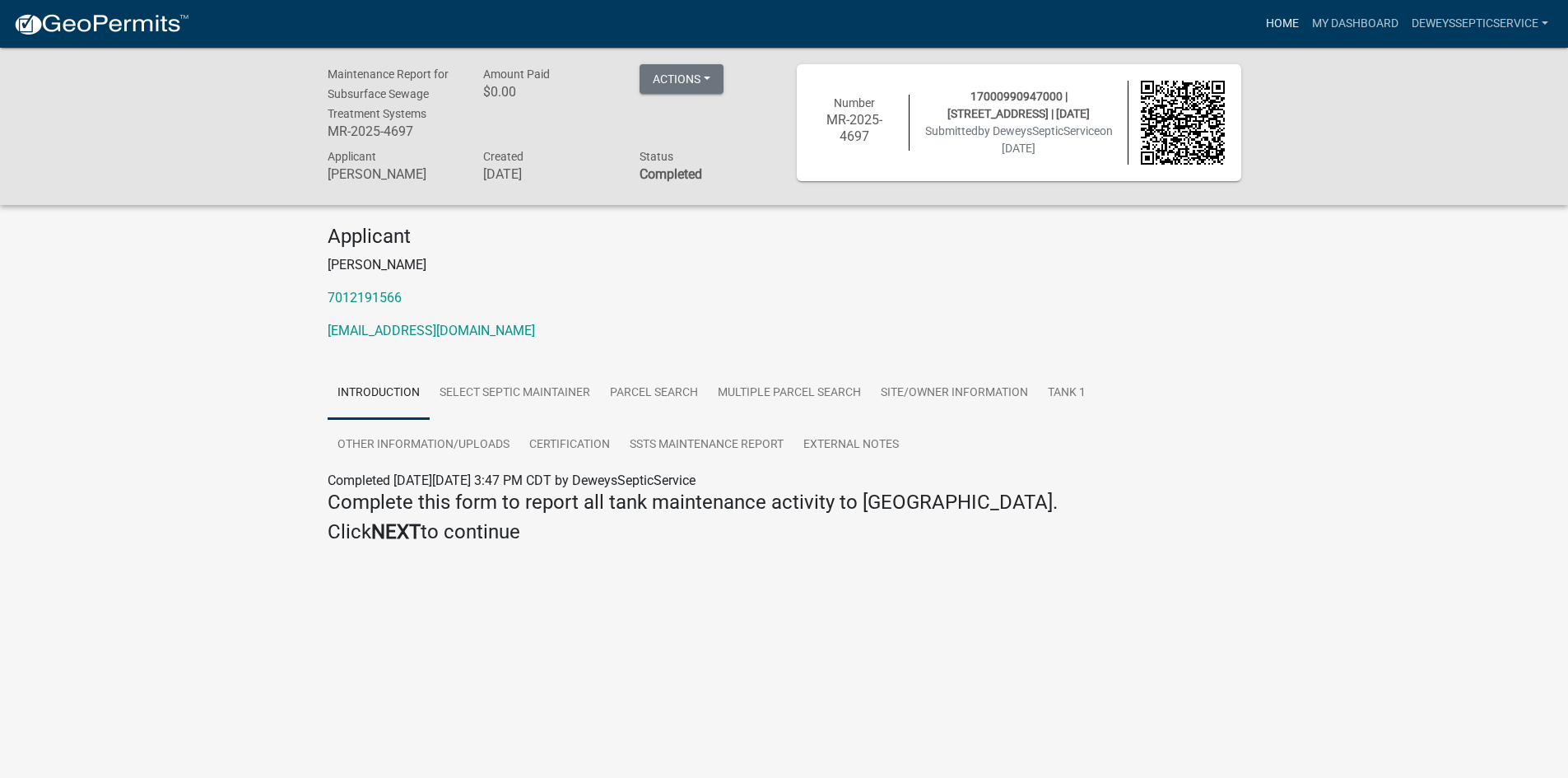
click at [1281, 22] on link "Home" at bounding box center [1282, 24] width 46 height 31
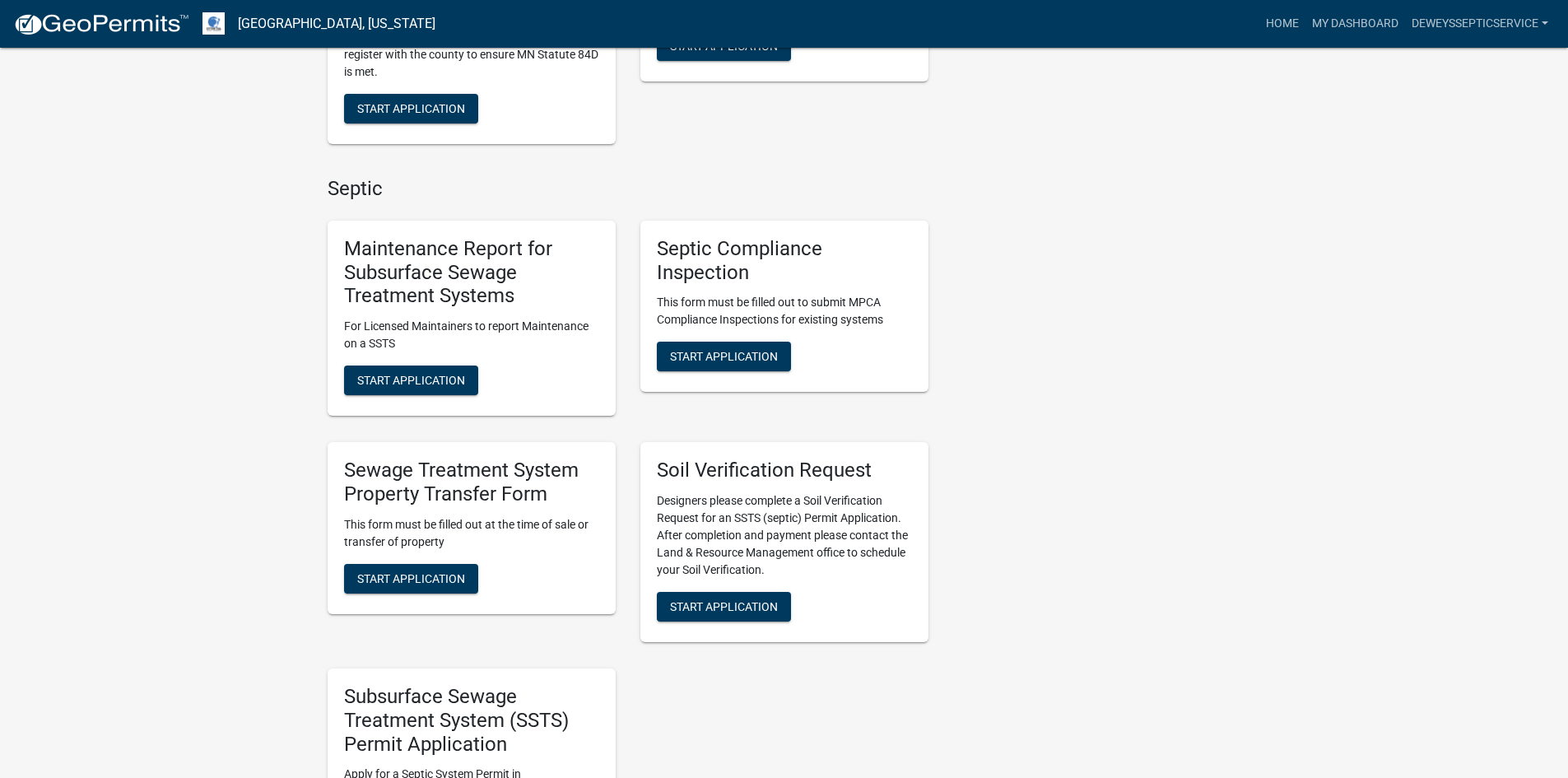
scroll to position [988, 0]
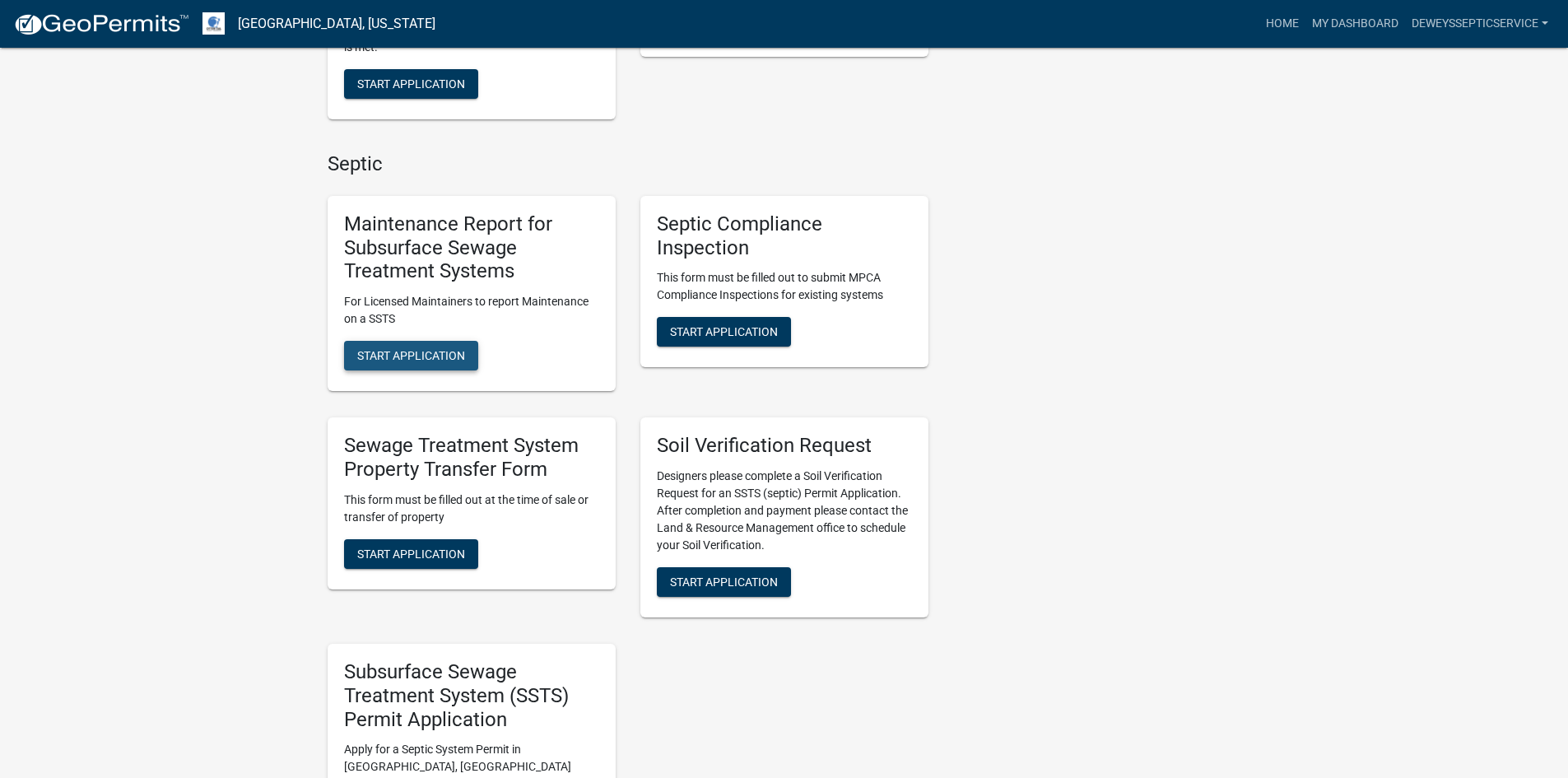
click at [417, 349] on span "Start Application" at bounding box center [411, 356] width 108 height 13
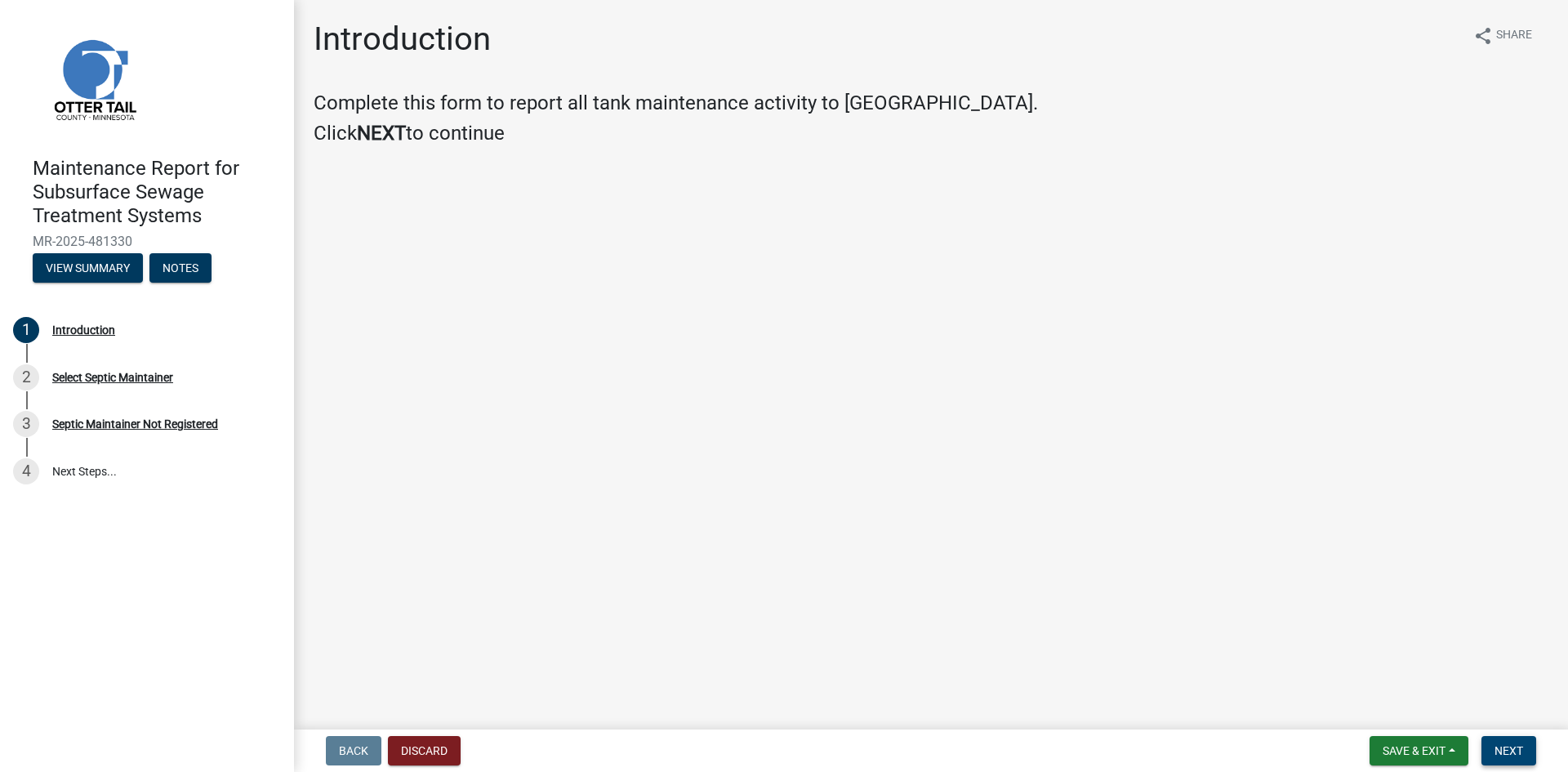
click at [1511, 748] on span "Next" at bounding box center [1509, 750] width 29 height 13
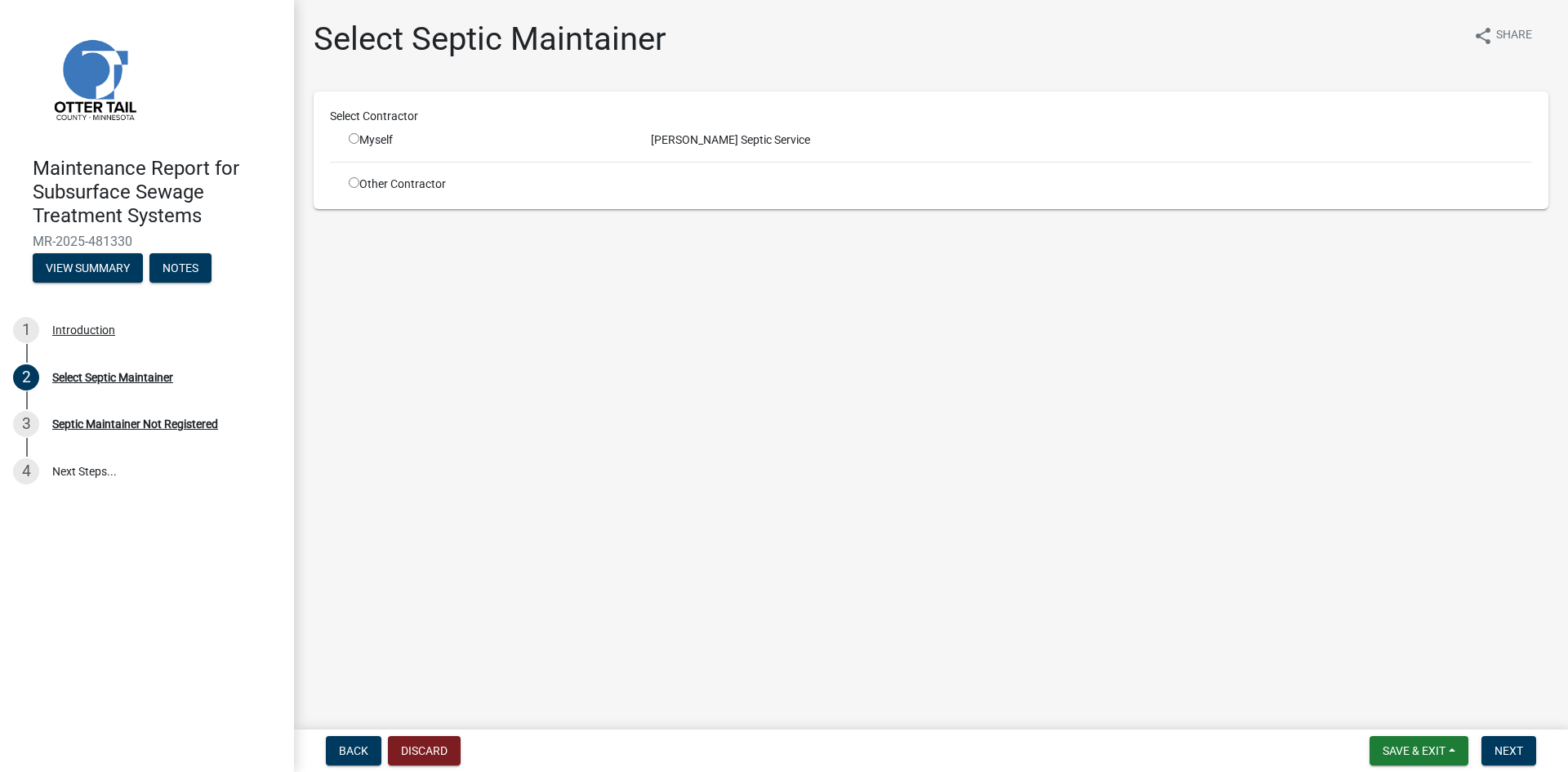
click at [355, 137] on input "radio" at bounding box center [354, 138] width 11 height 11
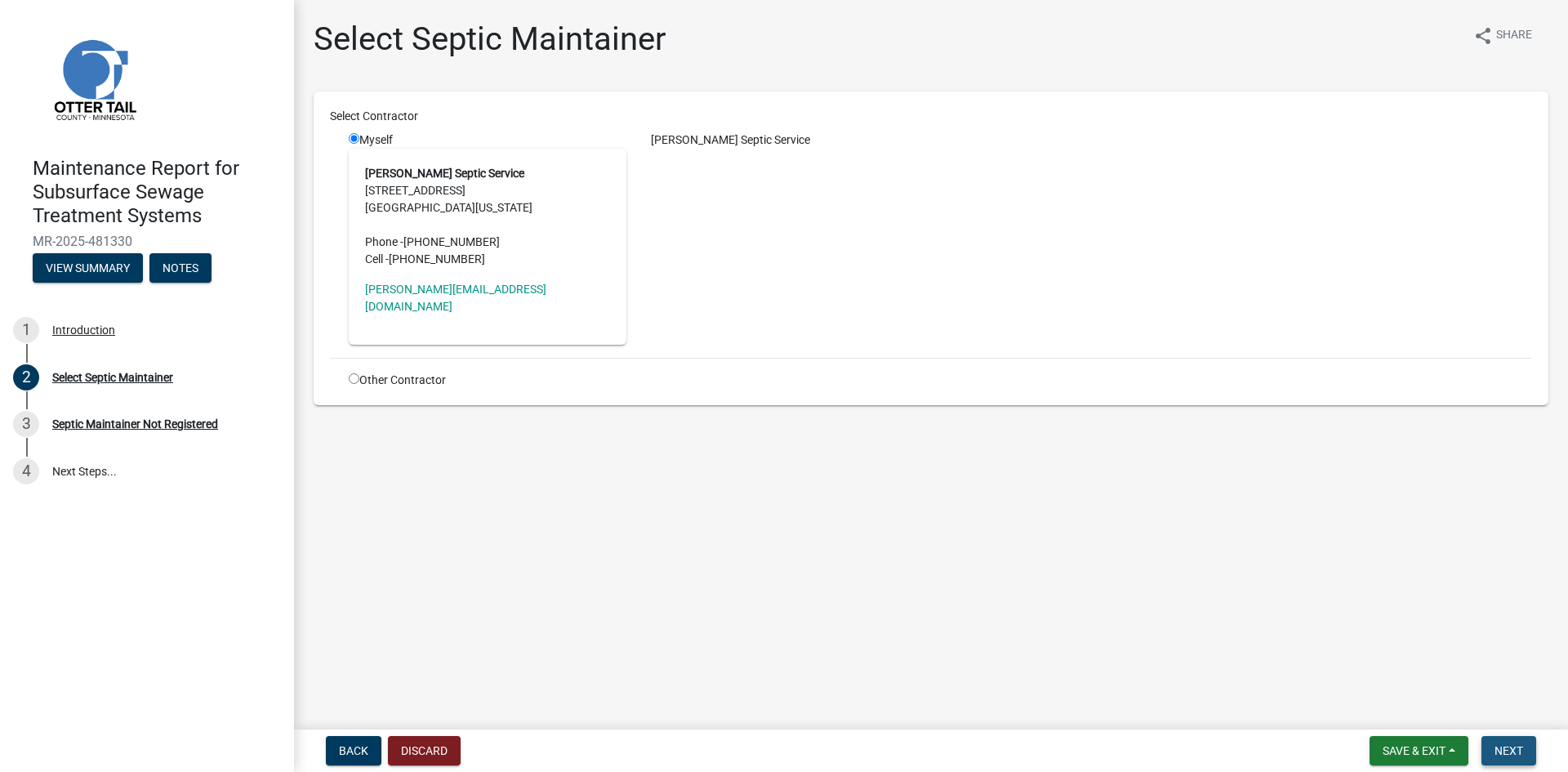
click at [1506, 742] on button "Next" at bounding box center [1508, 750] width 55 height 30
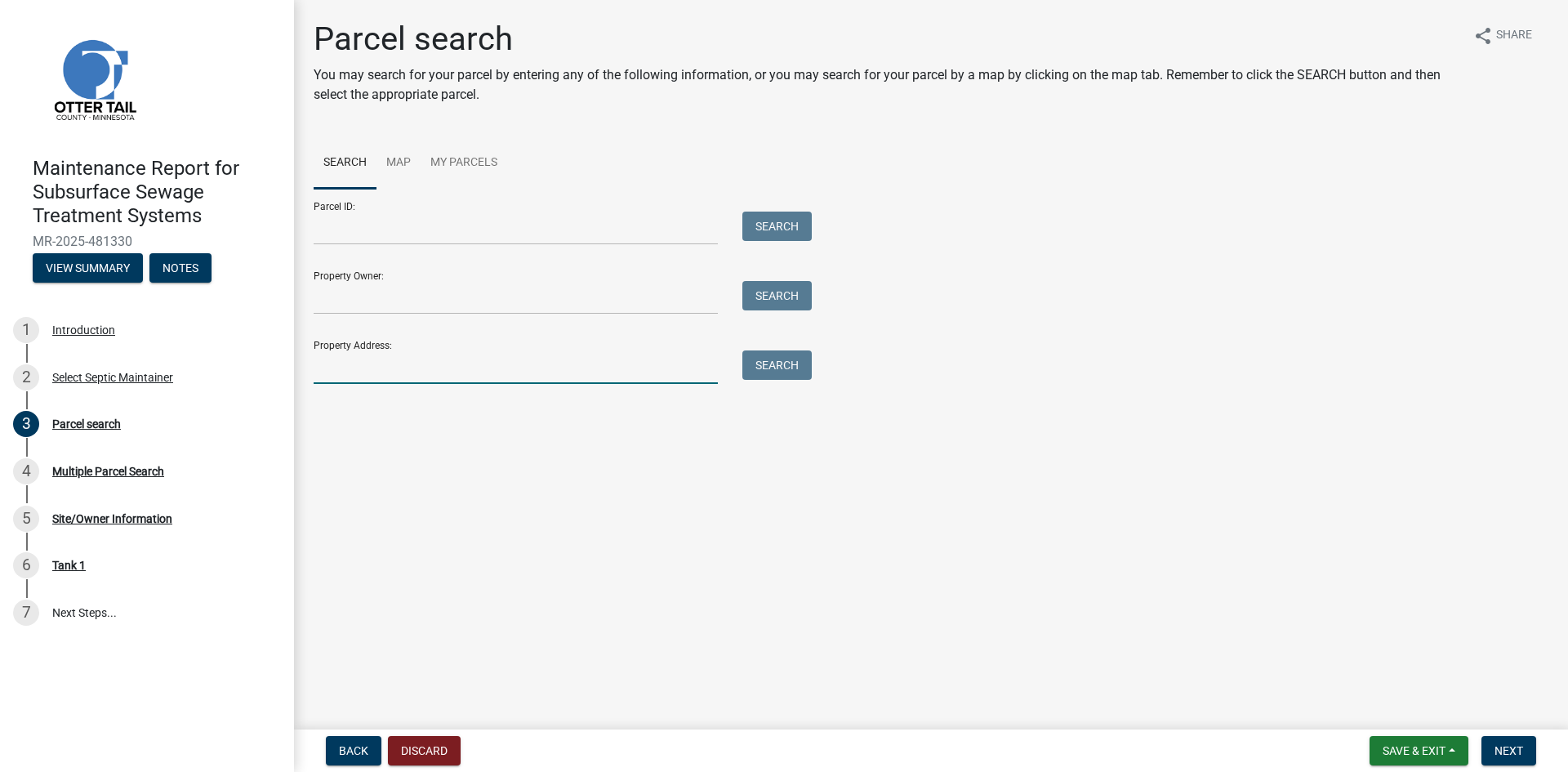
click at [368, 366] on input "Property Address:" at bounding box center [515, 367] width 404 height 33
click at [791, 368] on button "Search" at bounding box center [776, 365] width 70 height 30
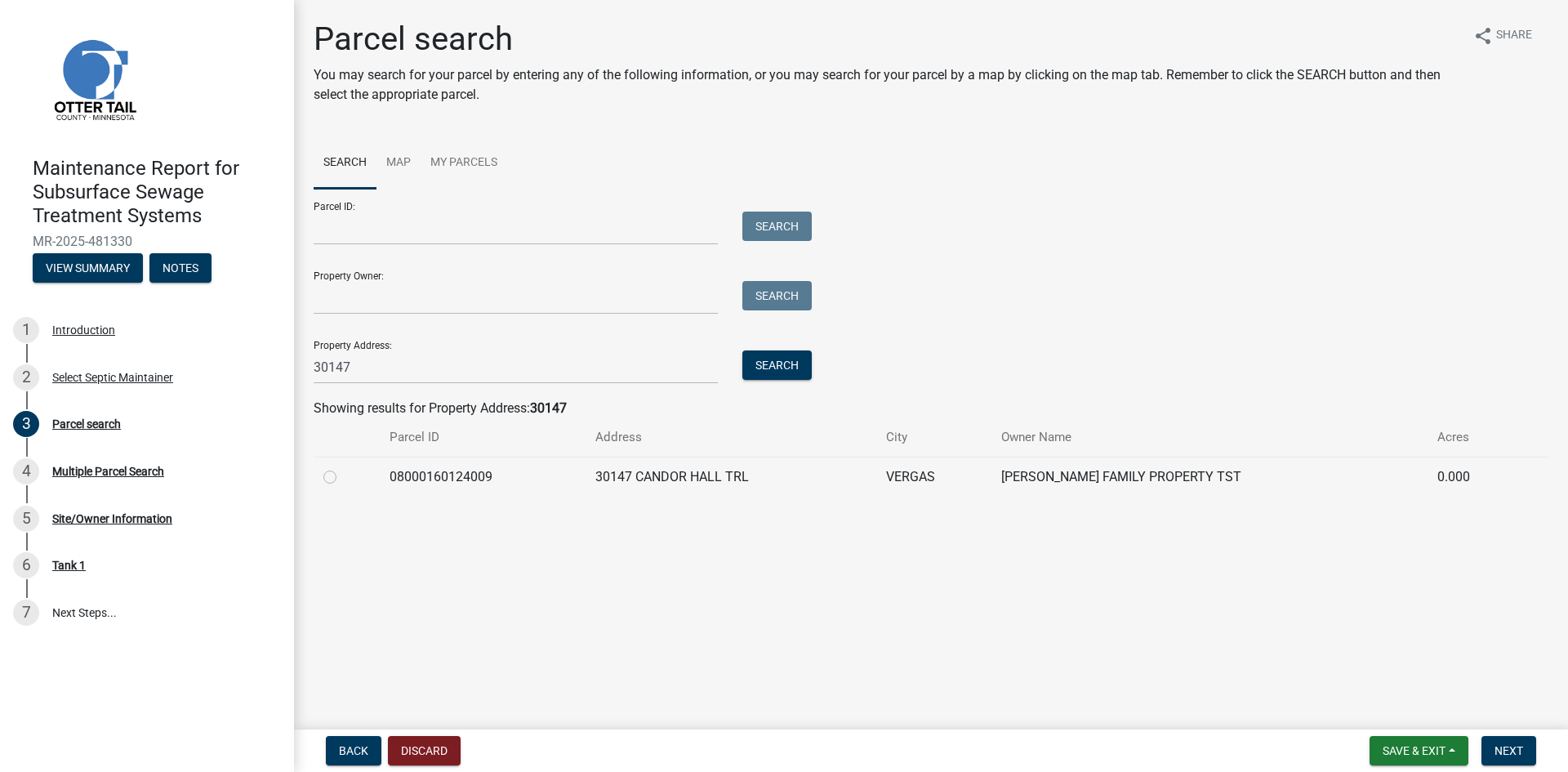
click at [343, 468] on label at bounding box center [343, 468] width 0 height 0
click at [343, 477] on input "radio" at bounding box center [348, 473] width 11 height 11
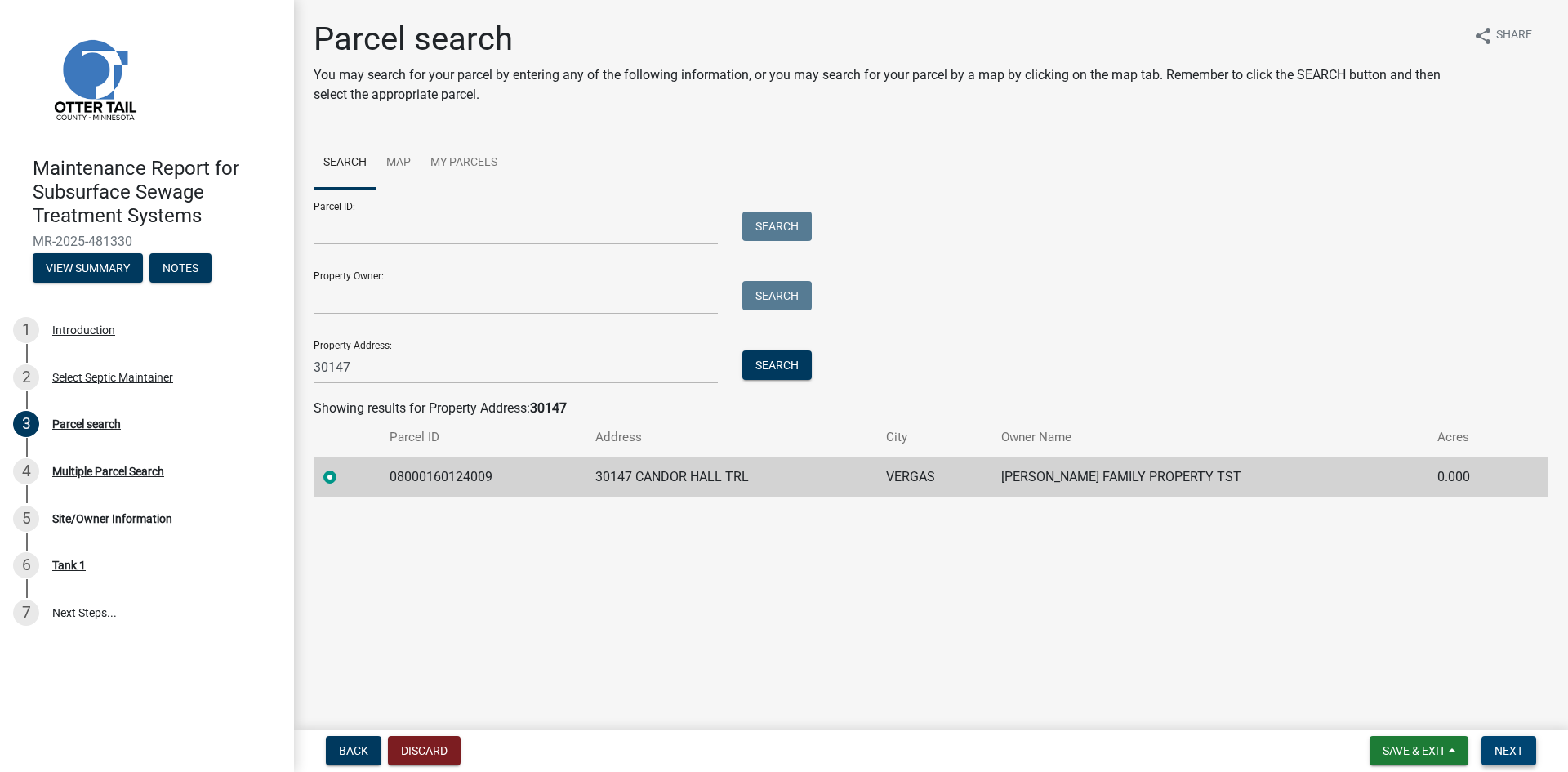
click at [1503, 749] on span "Next" at bounding box center [1509, 750] width 29 height 13
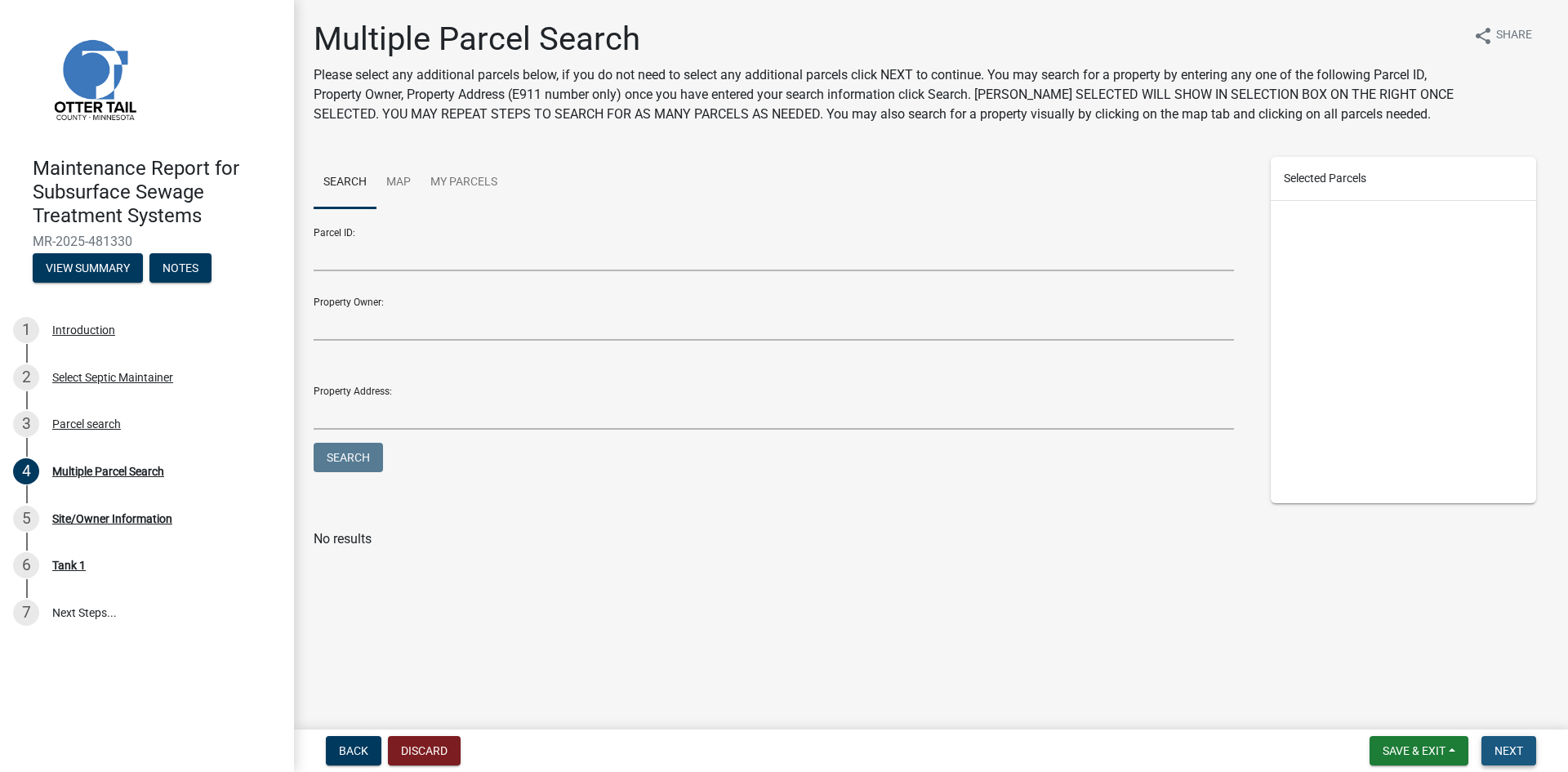
click at [1503, 749] on span "Next" at bounding box center [1509, 750] width 29 height 13
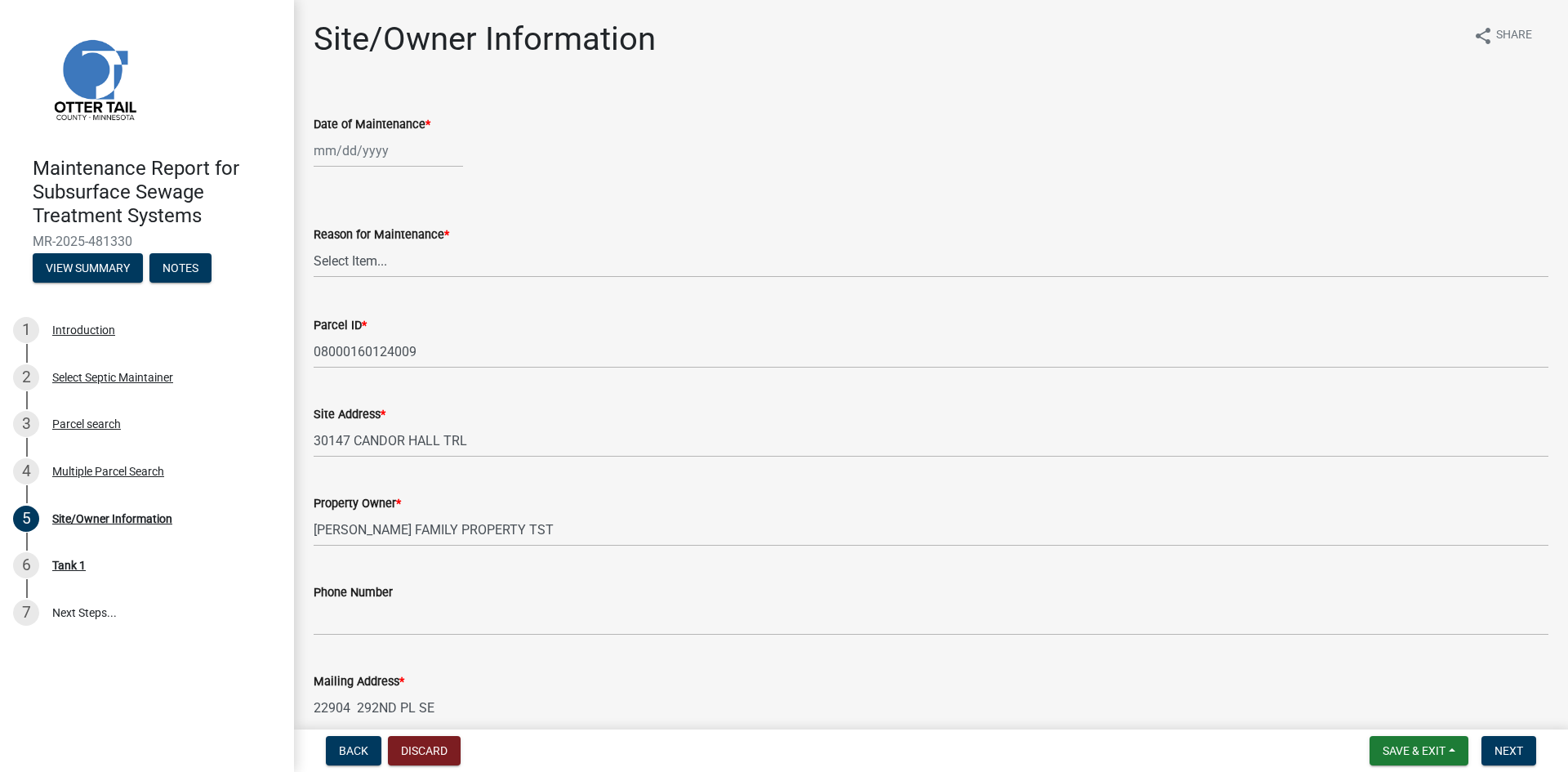
click at [383, 145] on div at bounding box center [388, 150] width 150 height 33
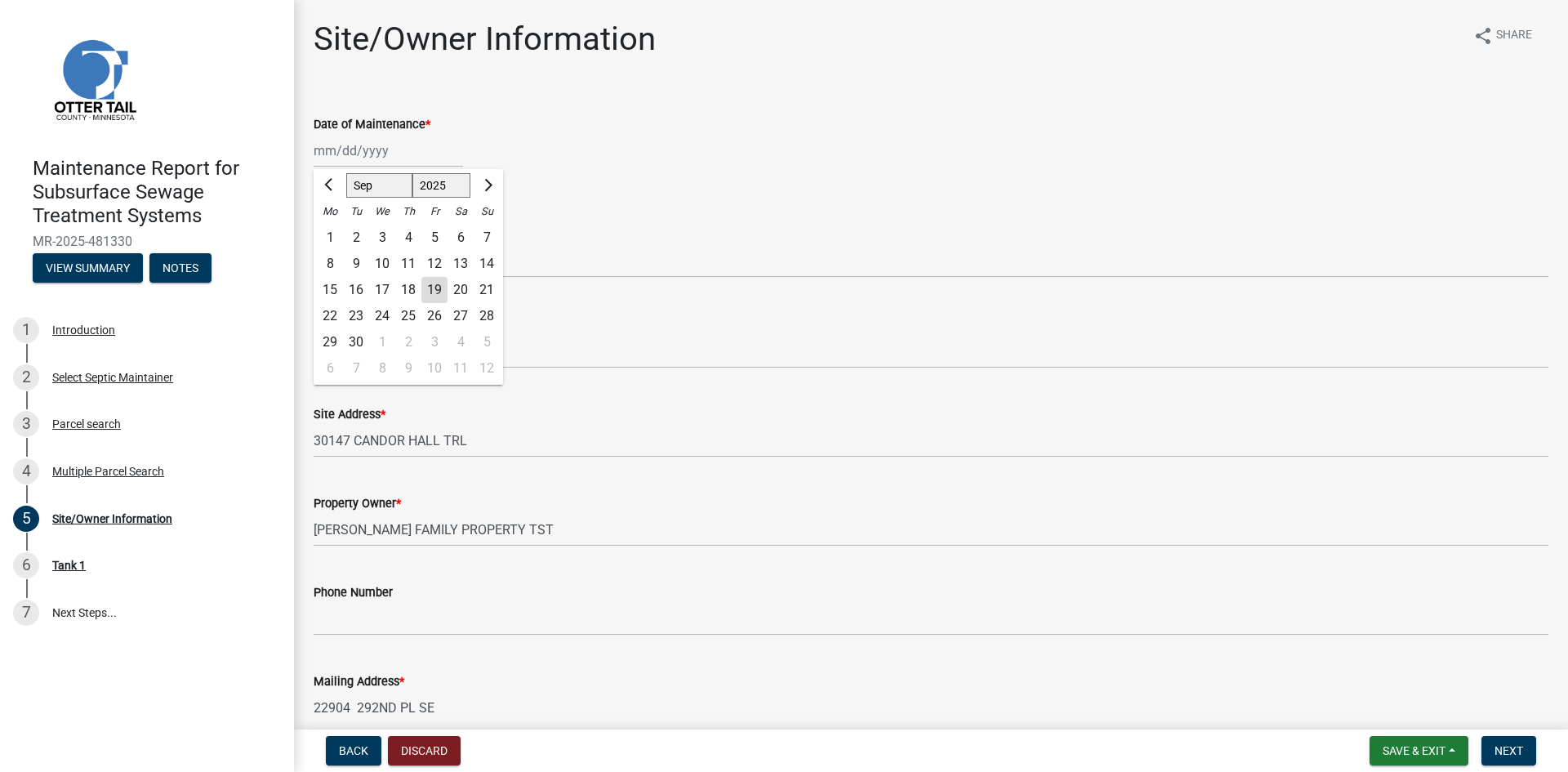
click at [435, 262] on div "12" at bounding box center [434, 264] width 26 height 26
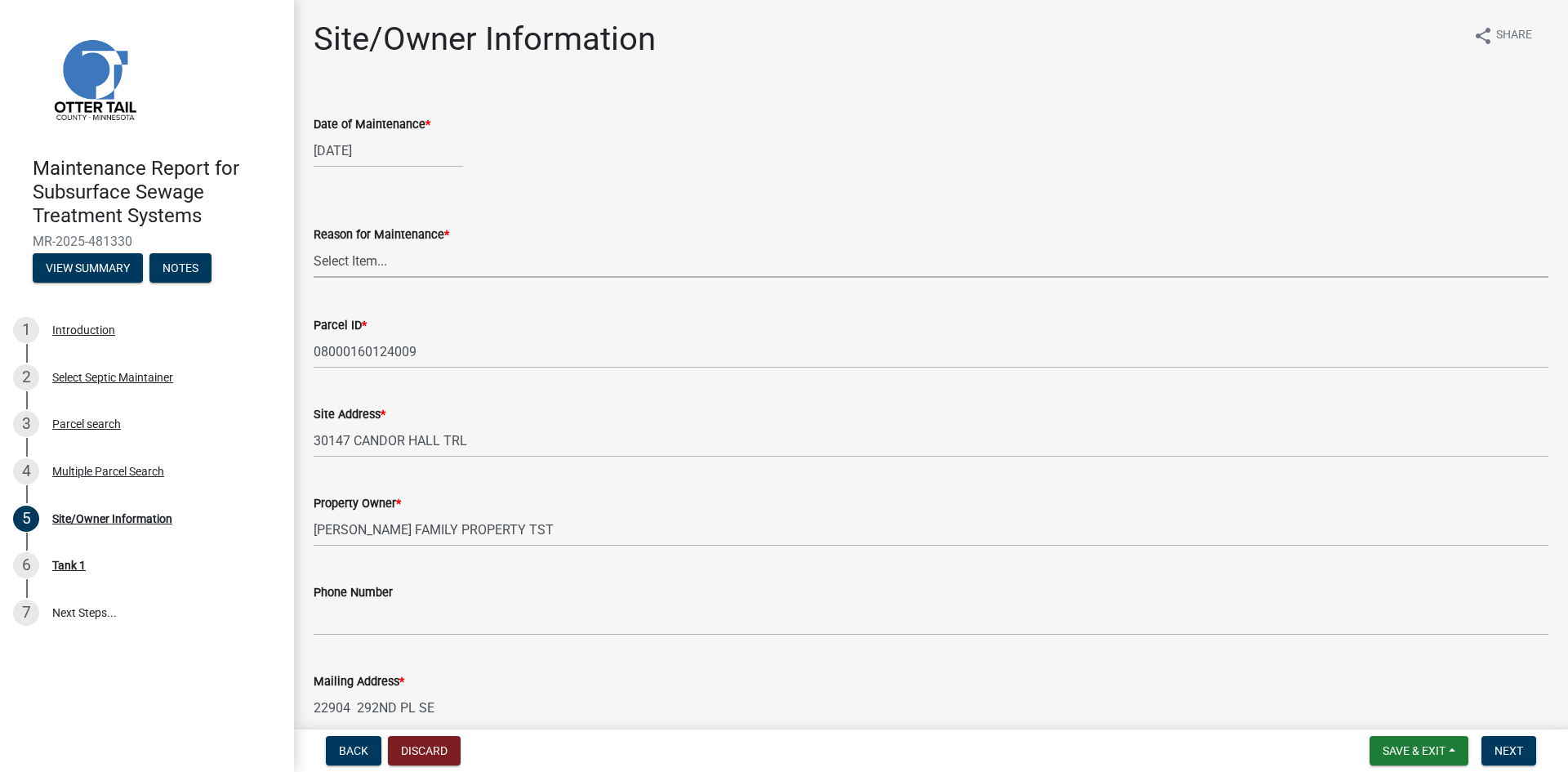
click at [366, 262] on select "Select Item... Called Routine Other" at bounding box center [931, 261] width 1235 height 33
click at [313, 245] on select "Select Item... Called Routine Other" at bounding box center [931, 261] width 1235 height 33
click at [1506, 749] on span "Next" at bounding box center [1509, 750] width 29 height 13
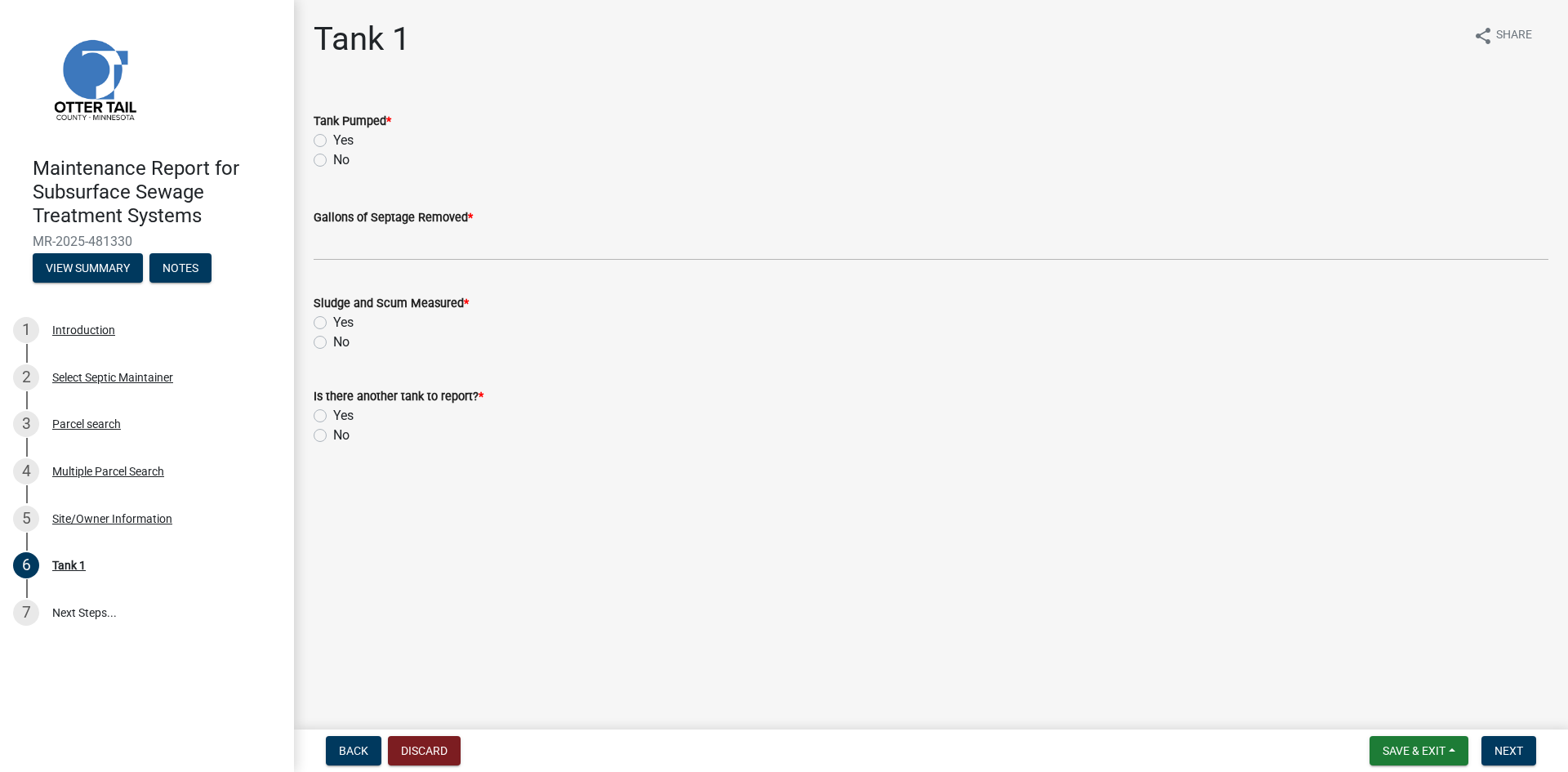
click at [333, 138] on label "Yes" at bounding box center [343, 141] width 21 height 20
click at [333, 138] on input "Yes" at bounding box center [339, 136] width 11 height 11
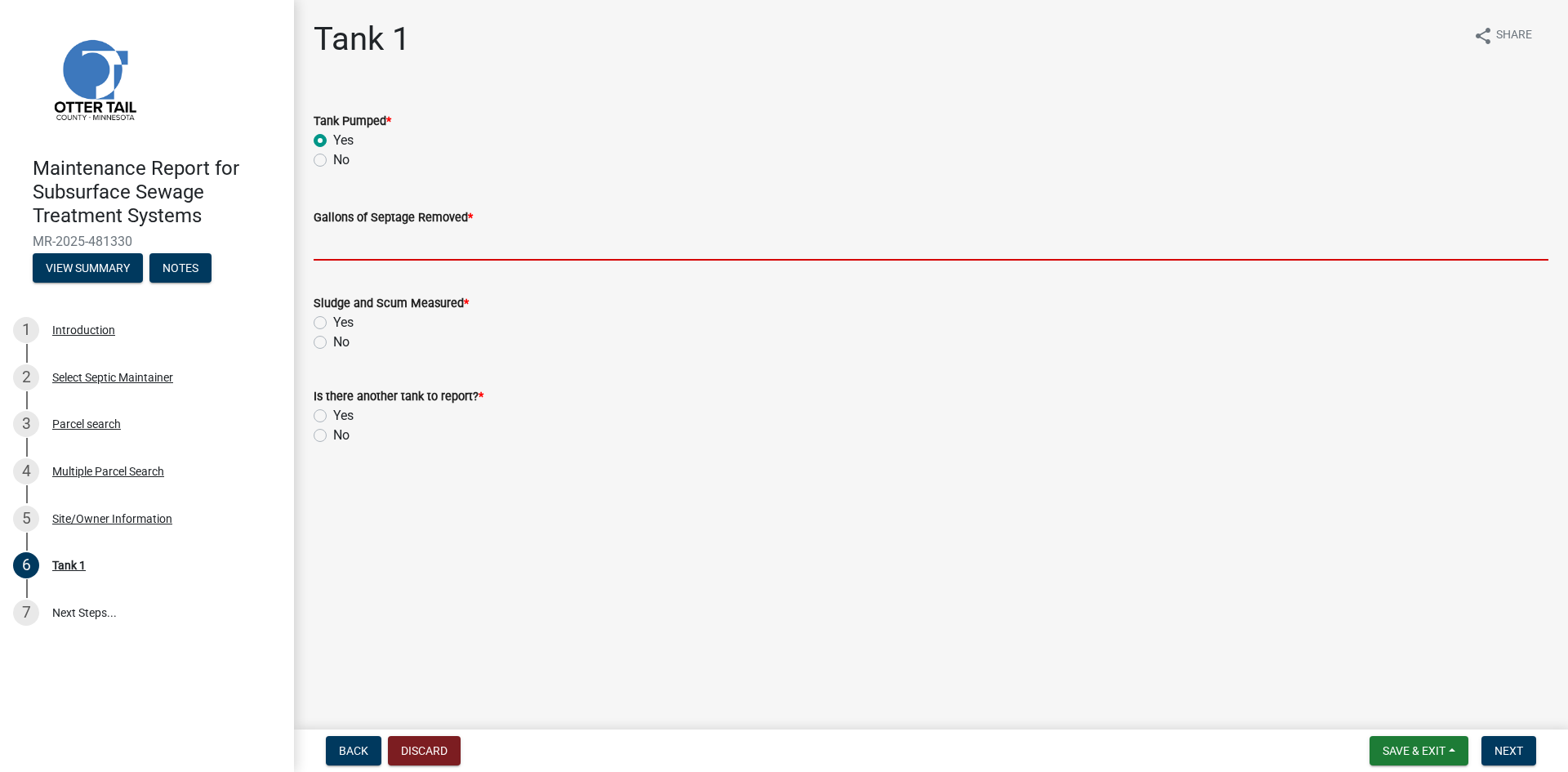
click at [333, 239] on input "Gallons of Septage Removed *" at bounding box center [931, 244] width 1235 height 33
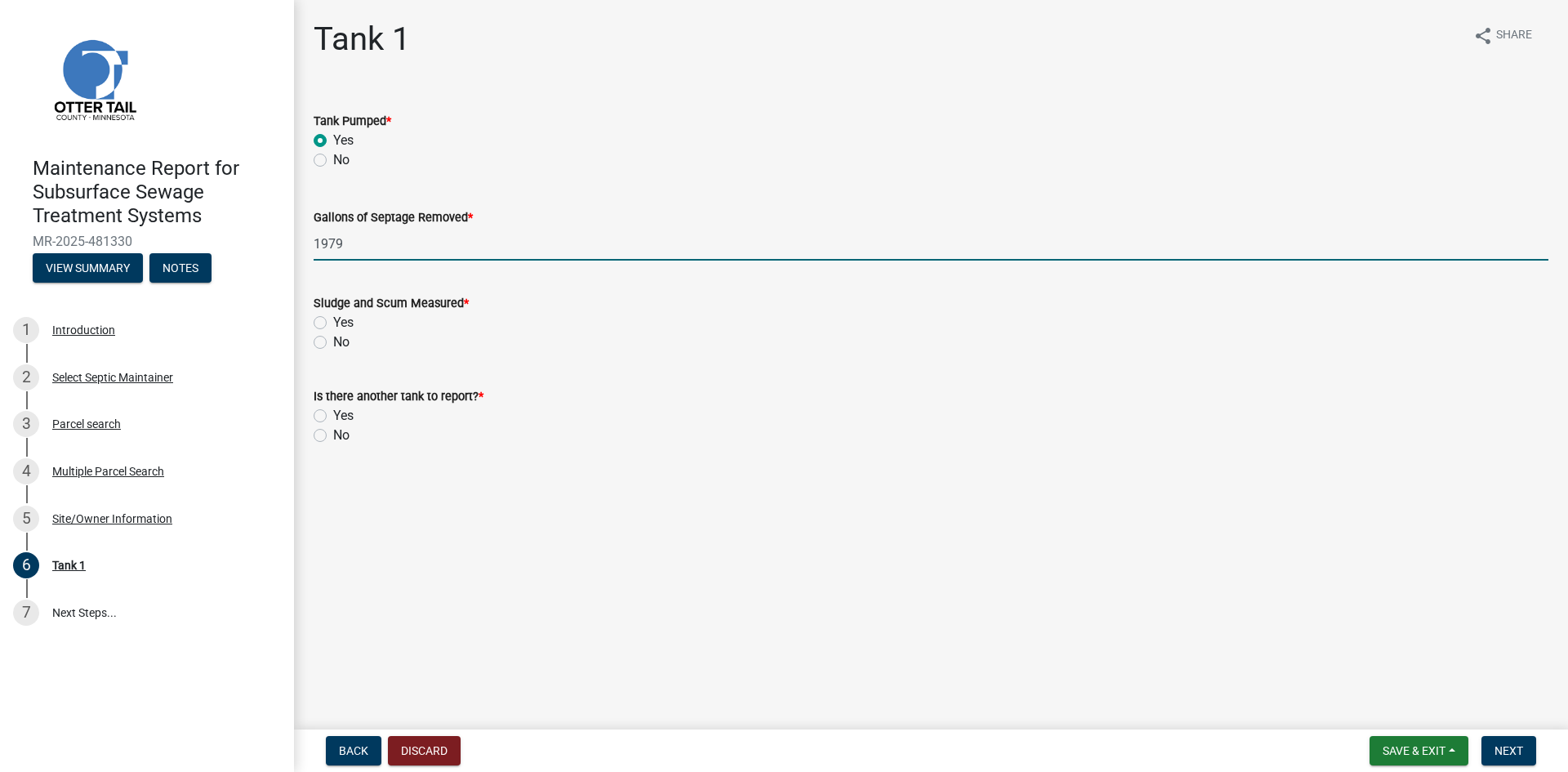
click at [333, 342] on label "No" at bounding box center [341, 342] width 16 height 20
click at [333, 342] on input "No" at bounding box center [339, 338] width 11 height 11
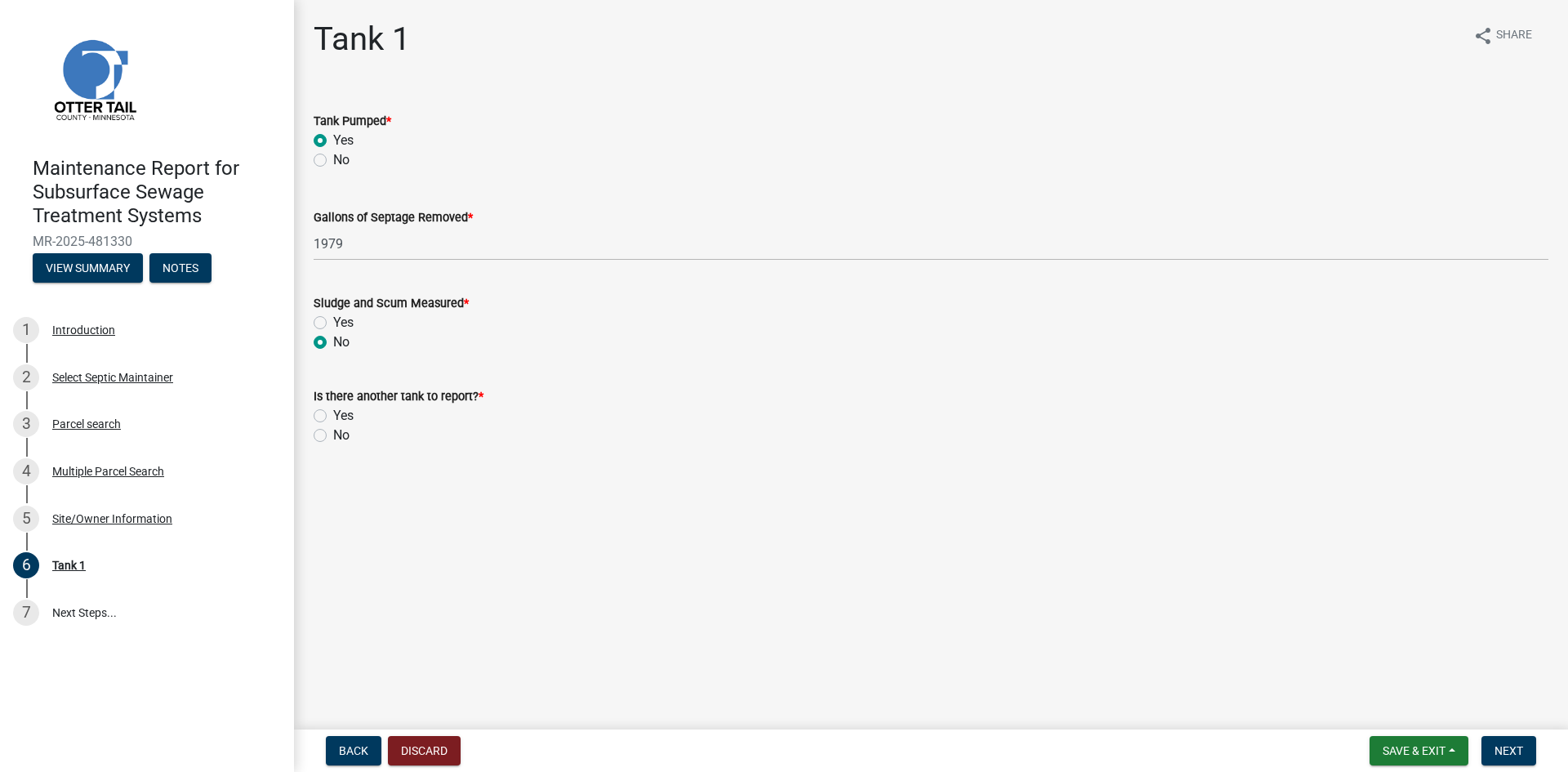
click at [333, 434] on label "No" at bounding box center [341, 435] width 16 height 20
click at [333, 434] on input "No" at bounding box center [339, 431] width 11 height 11
click at [1498, 751] on span "Next" at bounding box center [1509, 750] width 29 height 13
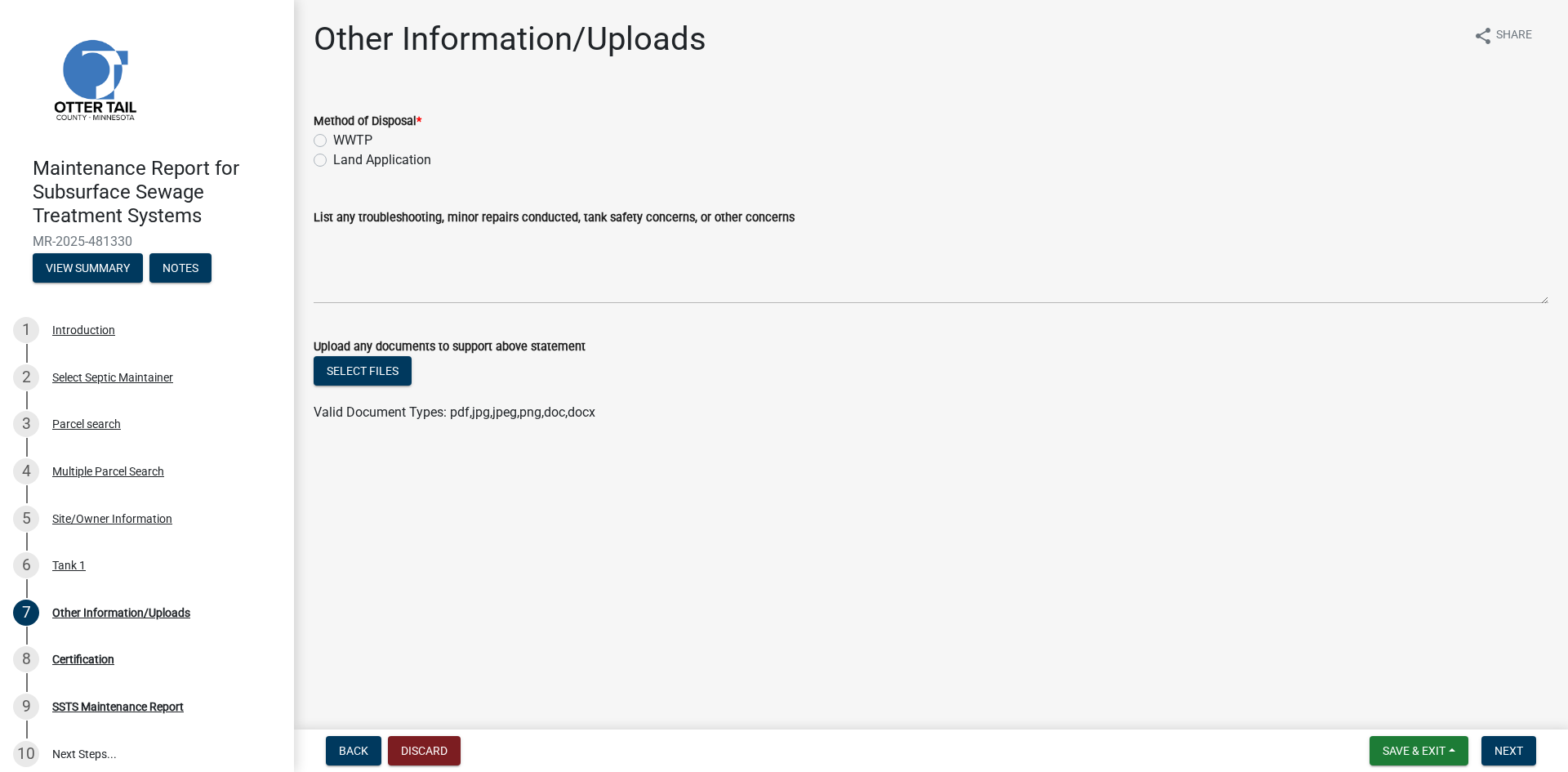
click at [383, 154] on label "Land Application" at bounding box center [382, 160] width 98 height 20
click at [344, 154] on input "Land Application" at bounding box center [339, 155] width 11 height 11
click at [1504, 751] on span "Next" at bounding box center [1509, 750] width 29 height 13
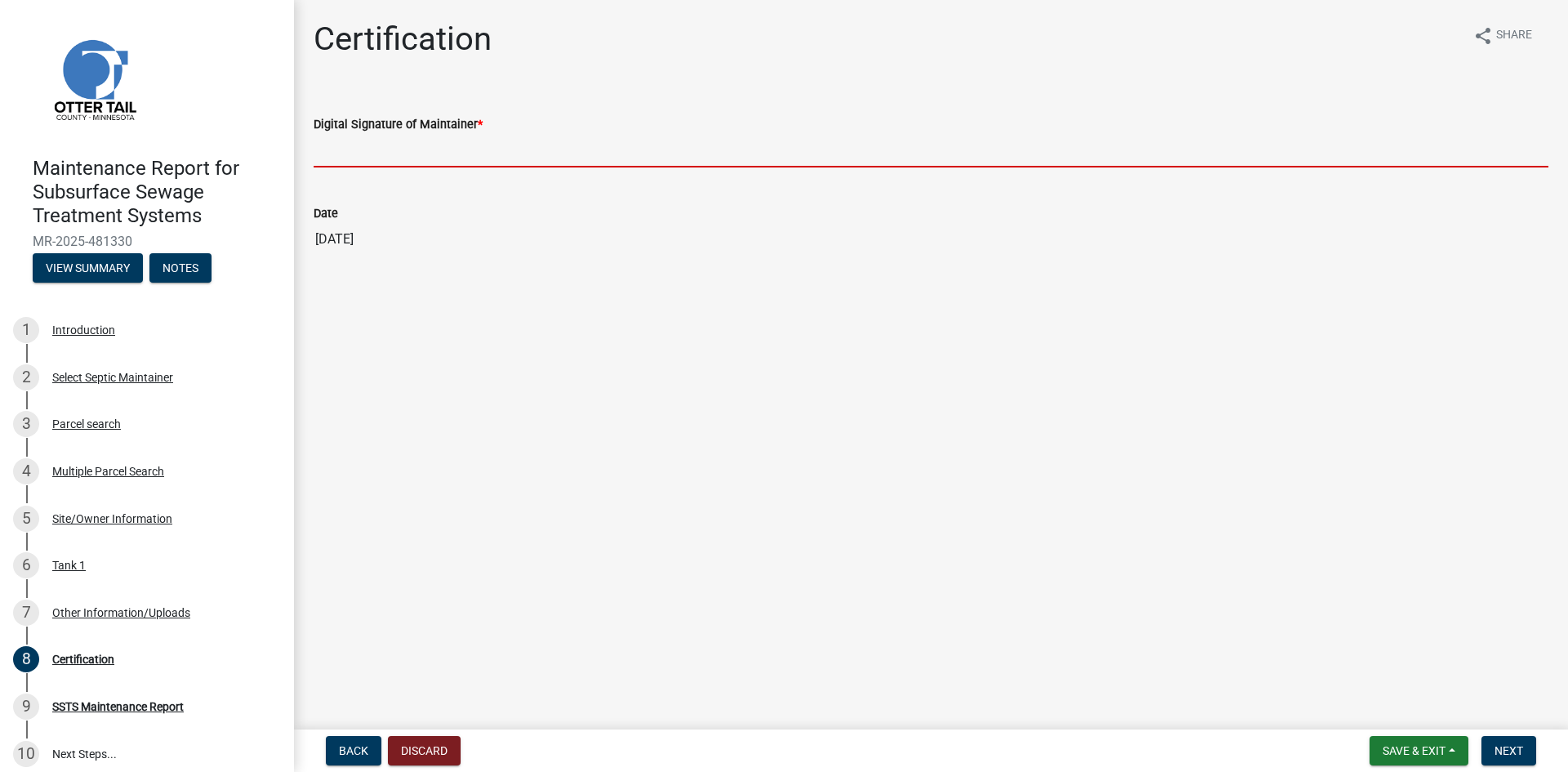
click at [408, 162] on input "Digital Signature of Maintainer *" at bounding box center [931, 150] width 1235 height 33
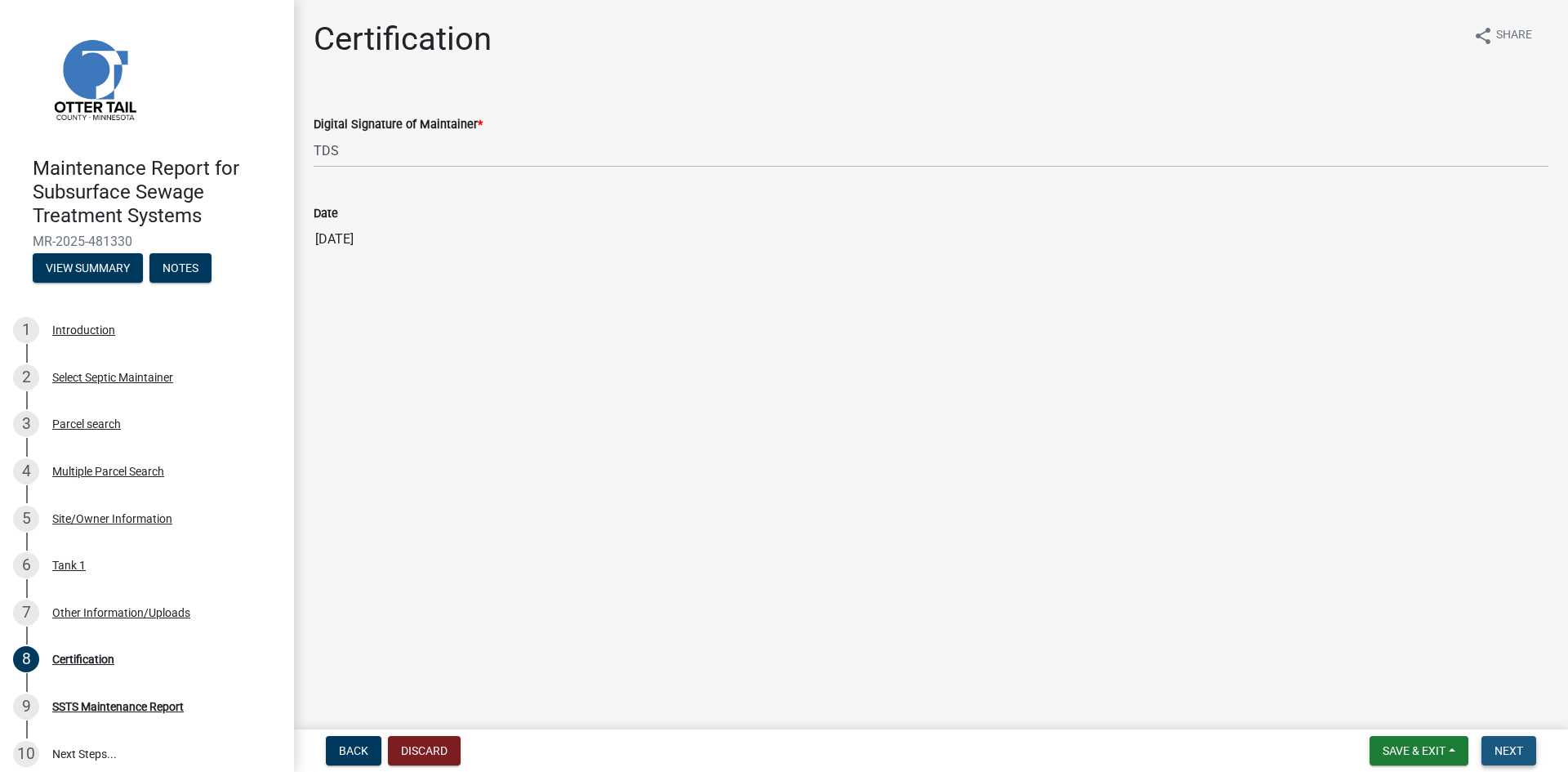
click at [1493, 741] on button "Next" at bounding box center [1508, 750] width 55 height 30
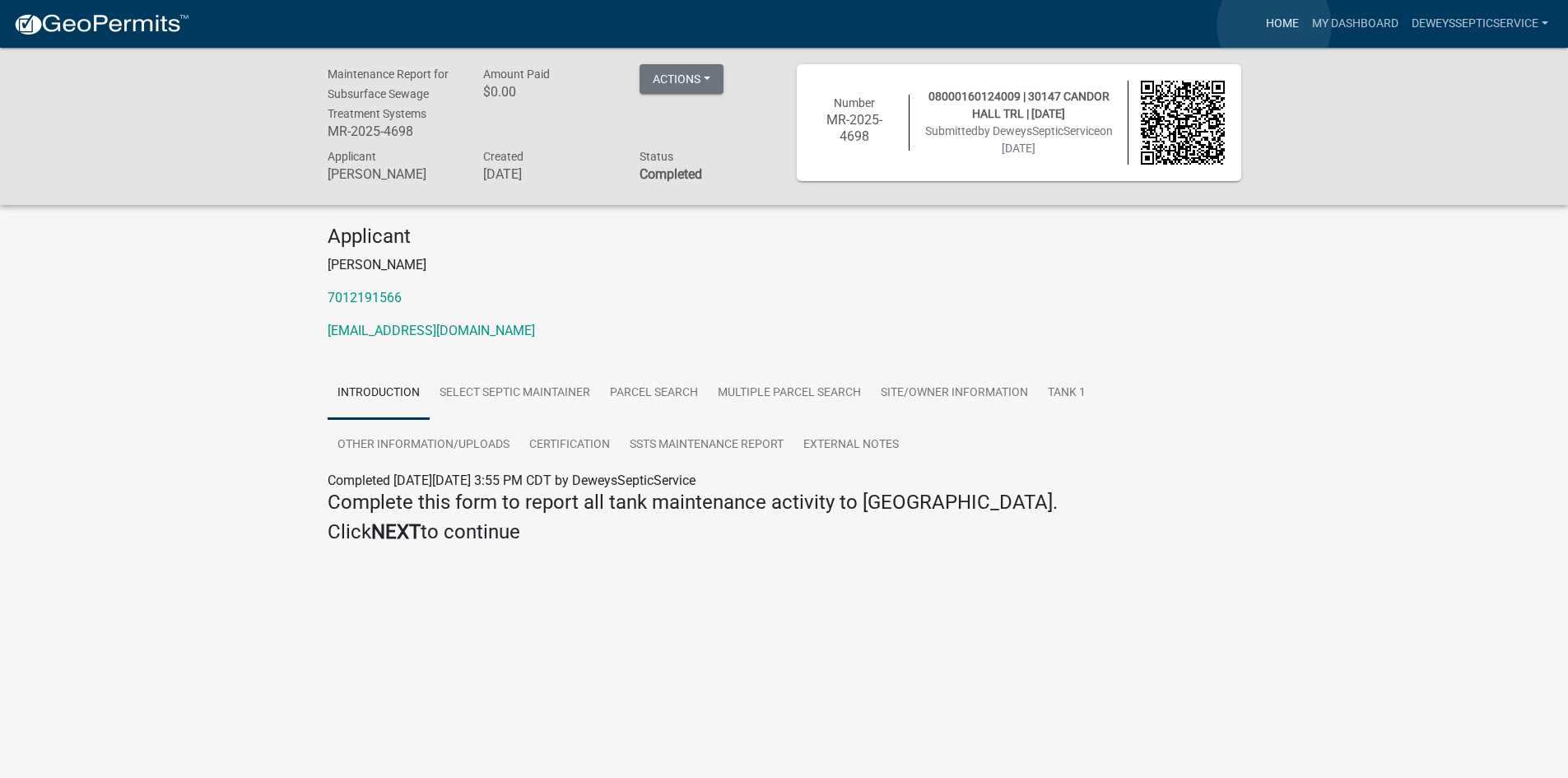
click at [1273, 24] on link "Home" at bounding box center [1282, 24] width 46 height 31
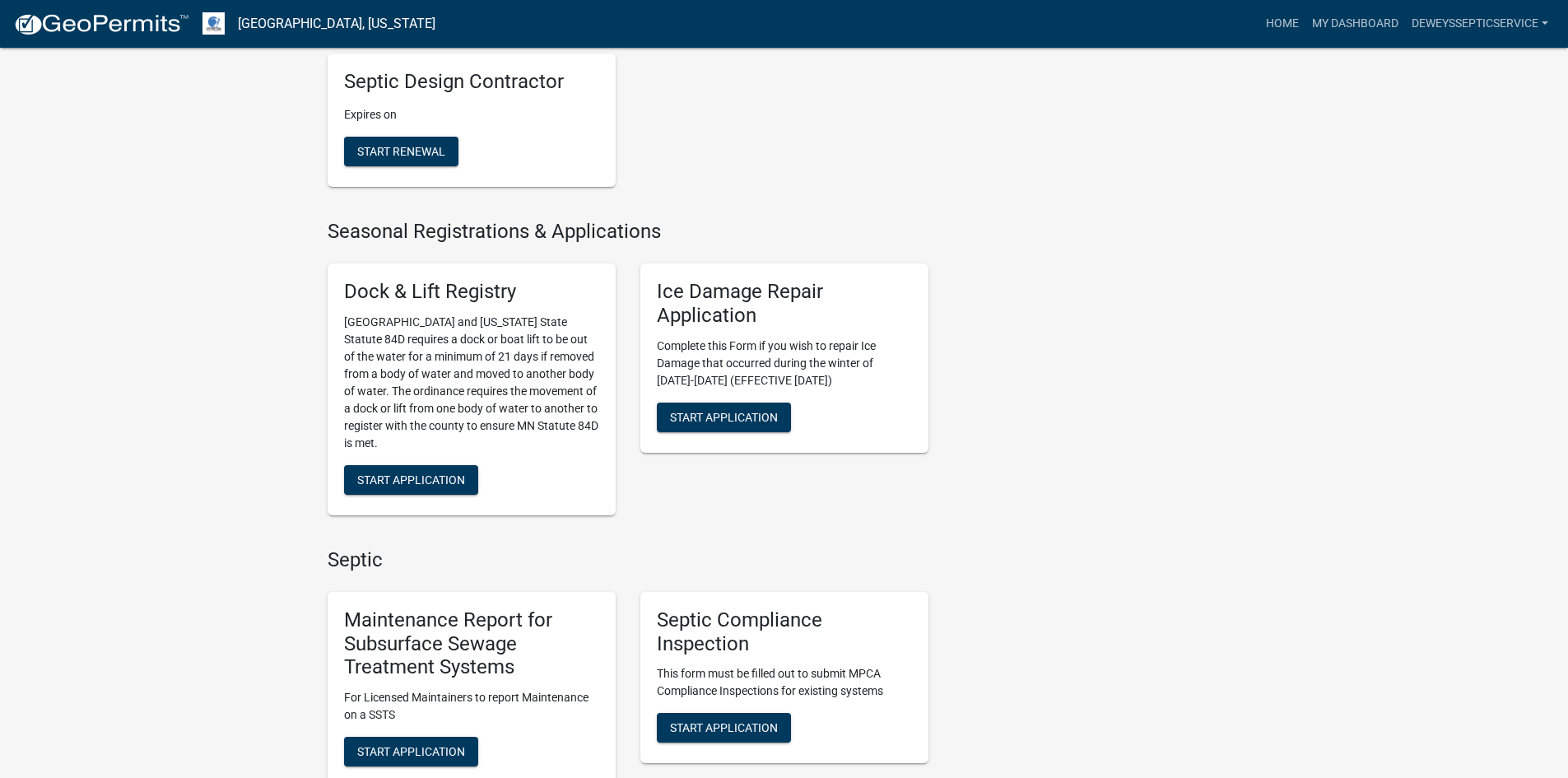
scroll to position [905, 0]
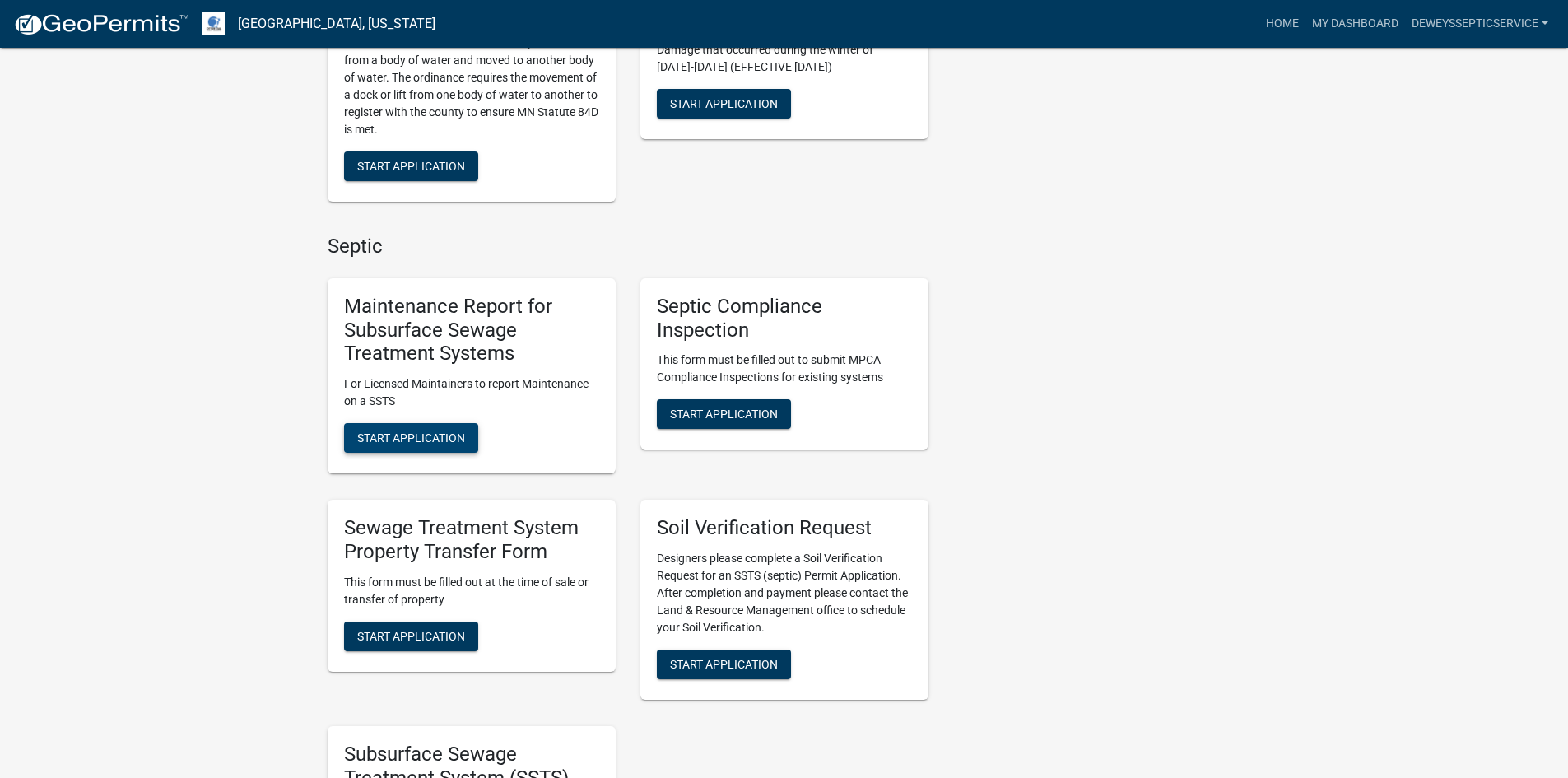
click at [445, 436] on span "Start Application" at bounding box center [411, 438] width 108 height 13
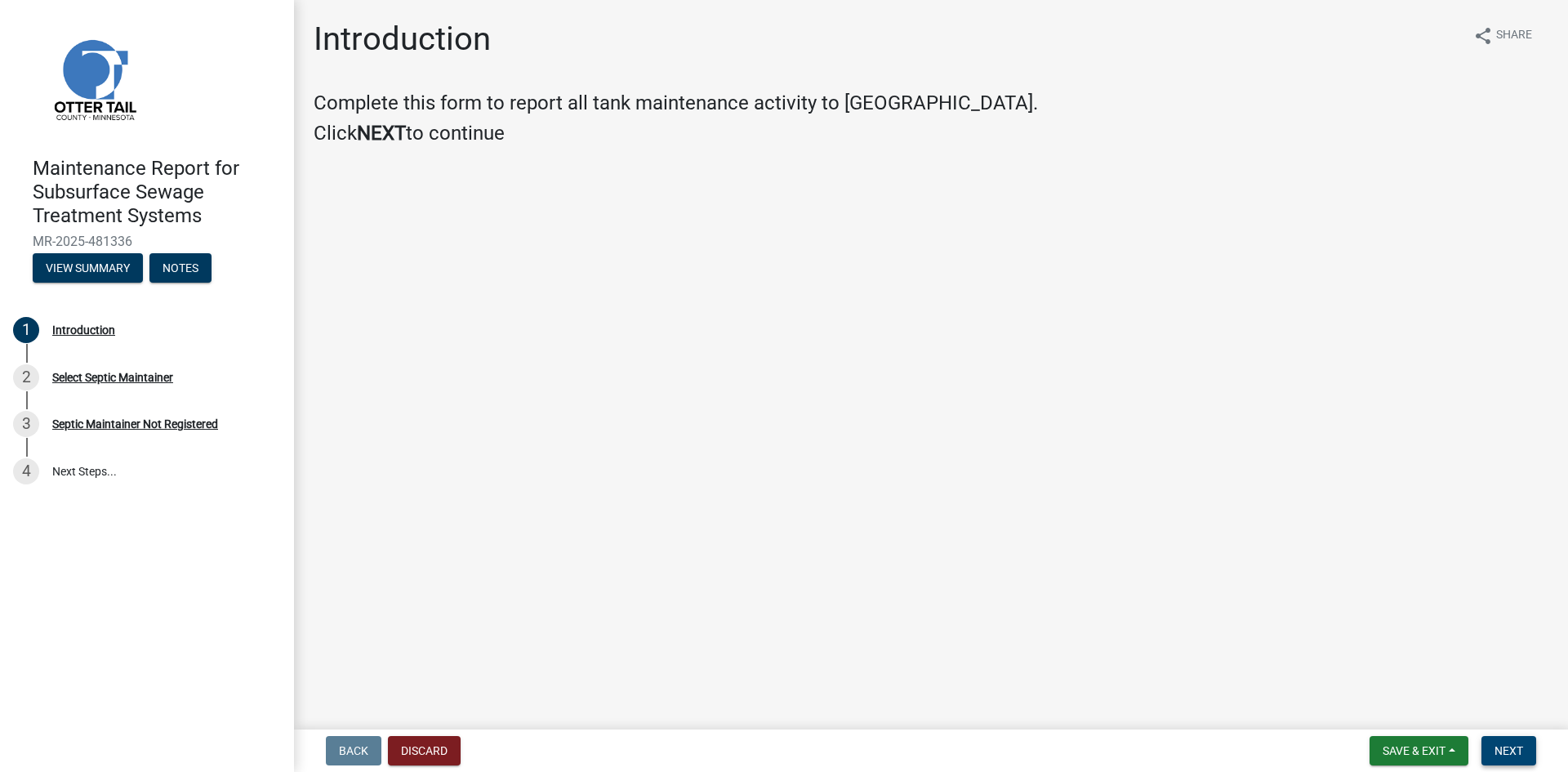
click at [1513, 756] on span "Next" at bounding box center [1509, 750] width 29 height 13
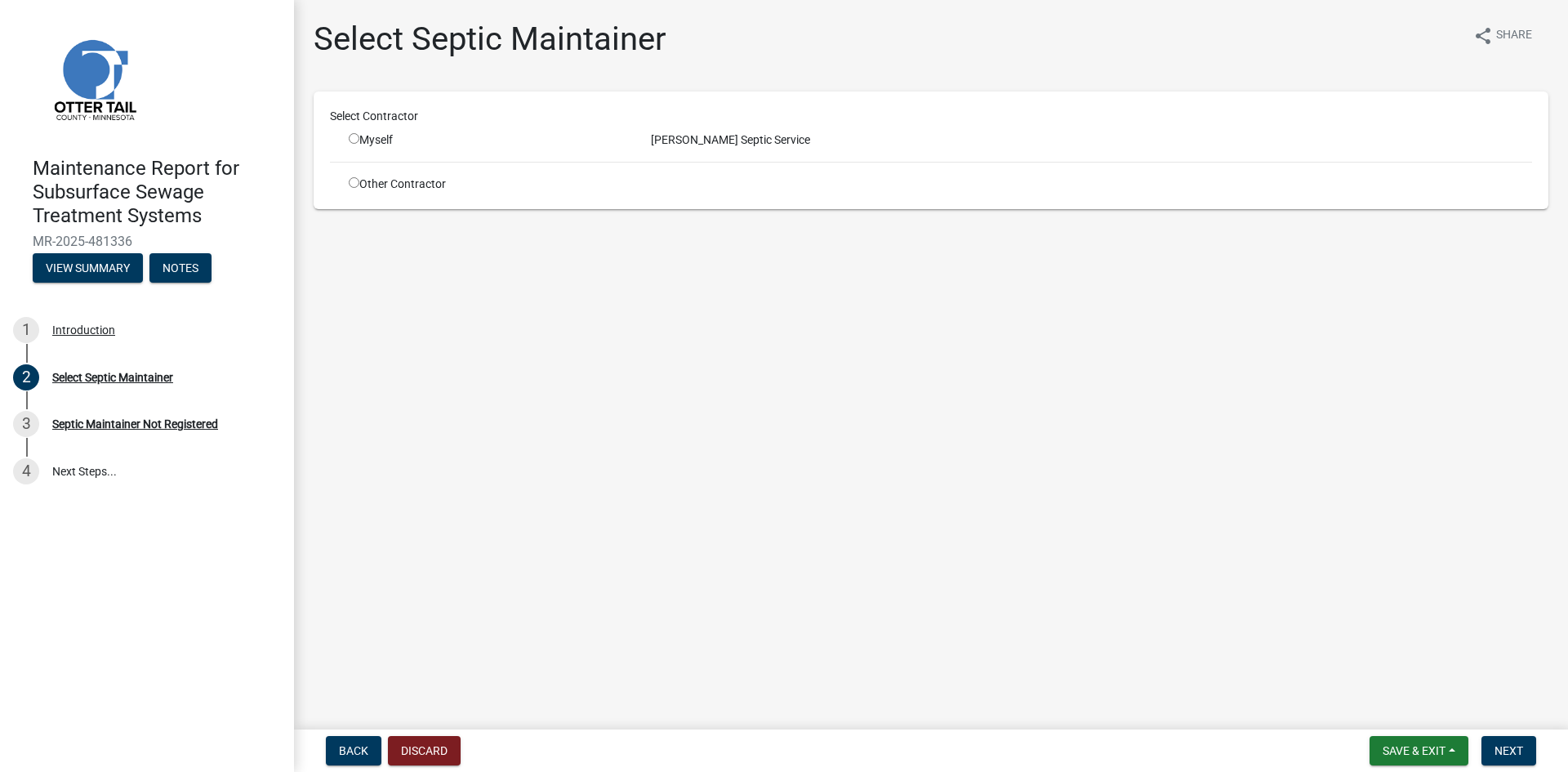
click at [357, 136] on input "radio" at bounding box center [354, 138] width 11 height 11
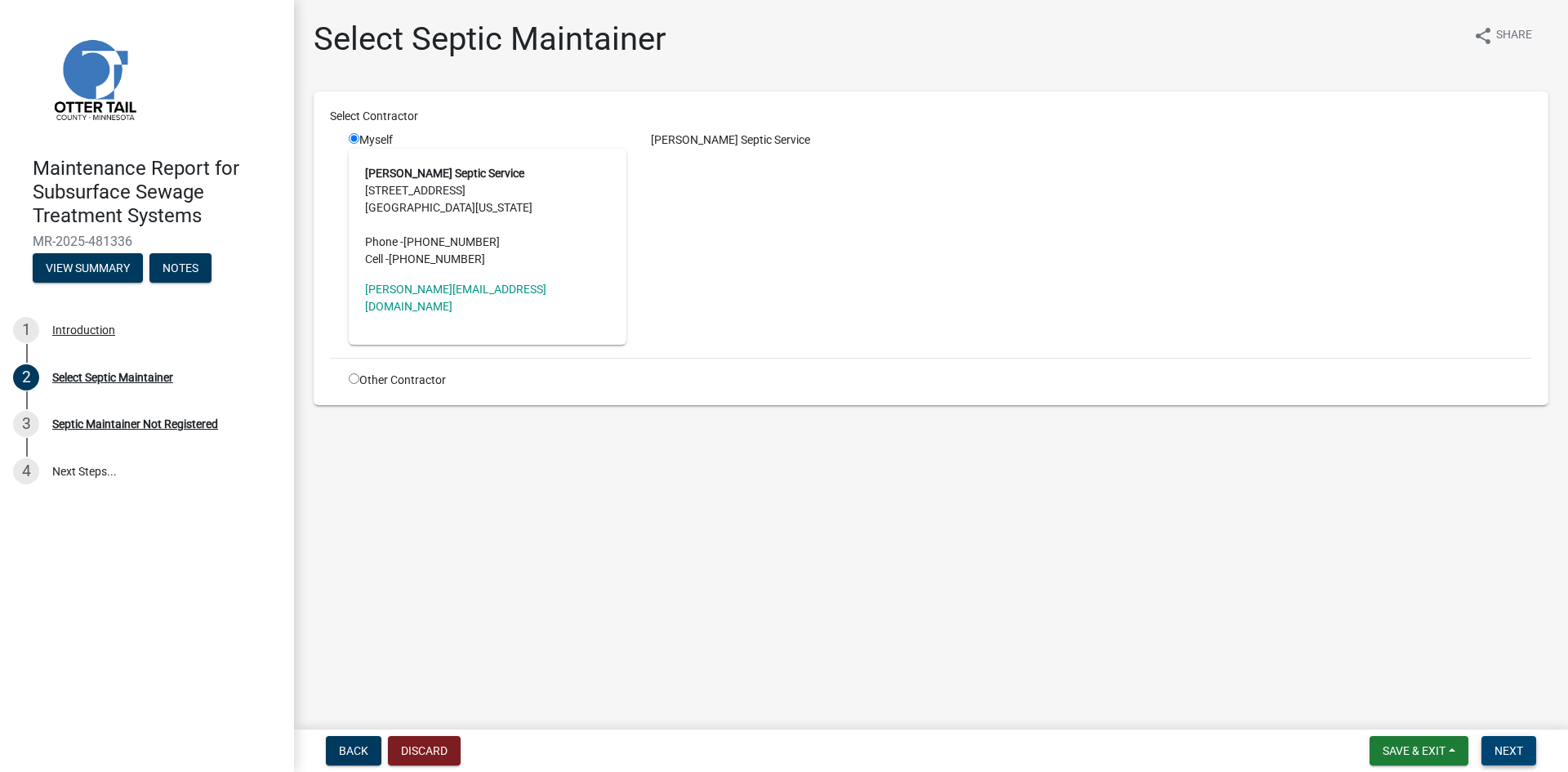
click at [1516, 750] on span "Next" at bounding box center [1509, 750] width 29 height 13
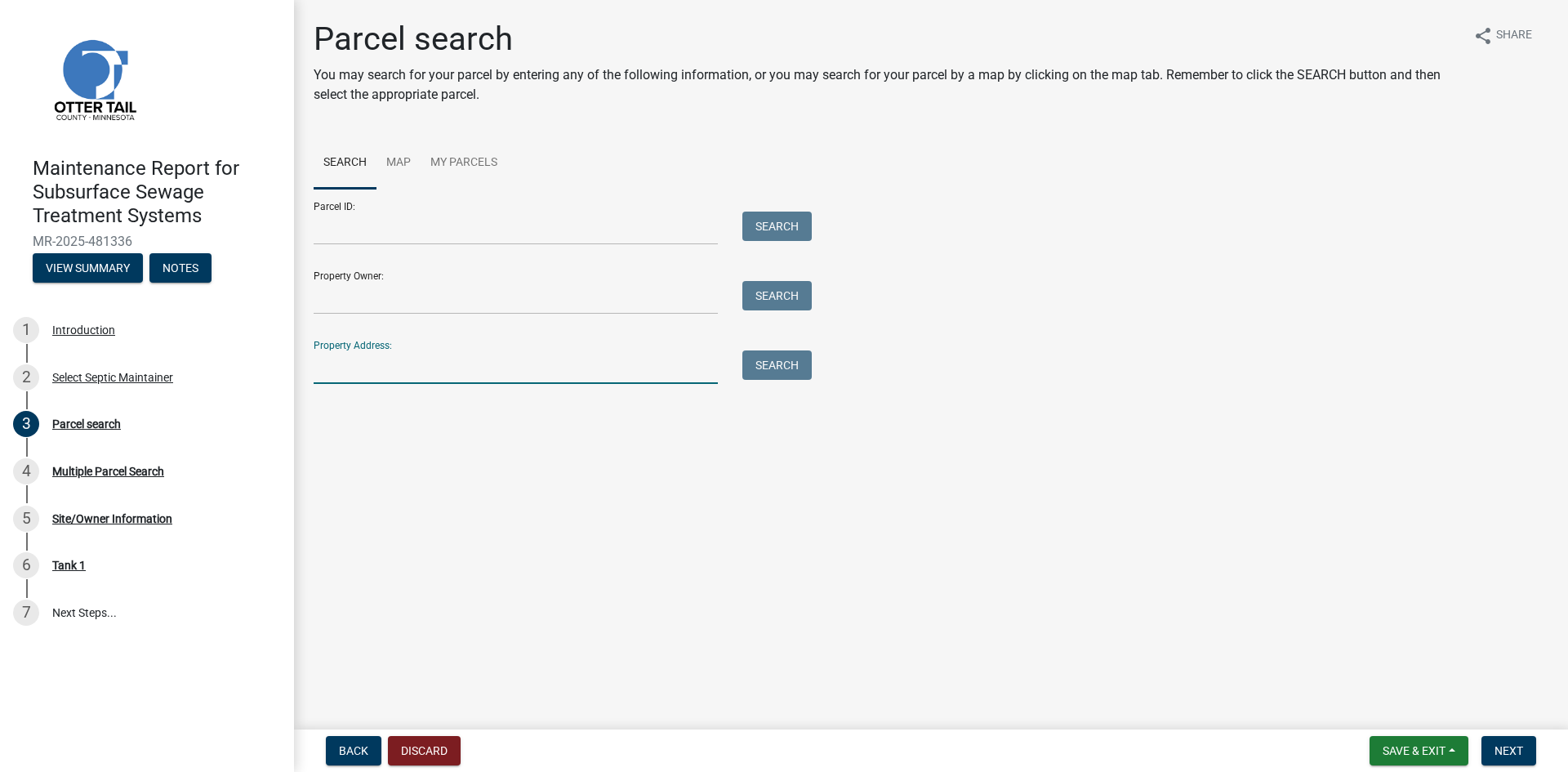
click at [432, 378] on input "Property Address:" at bounding box center [515, 367] width 404 height 33
click at [801, 368] on button "Search" at bounding box center [776, 365] width 70 height 30
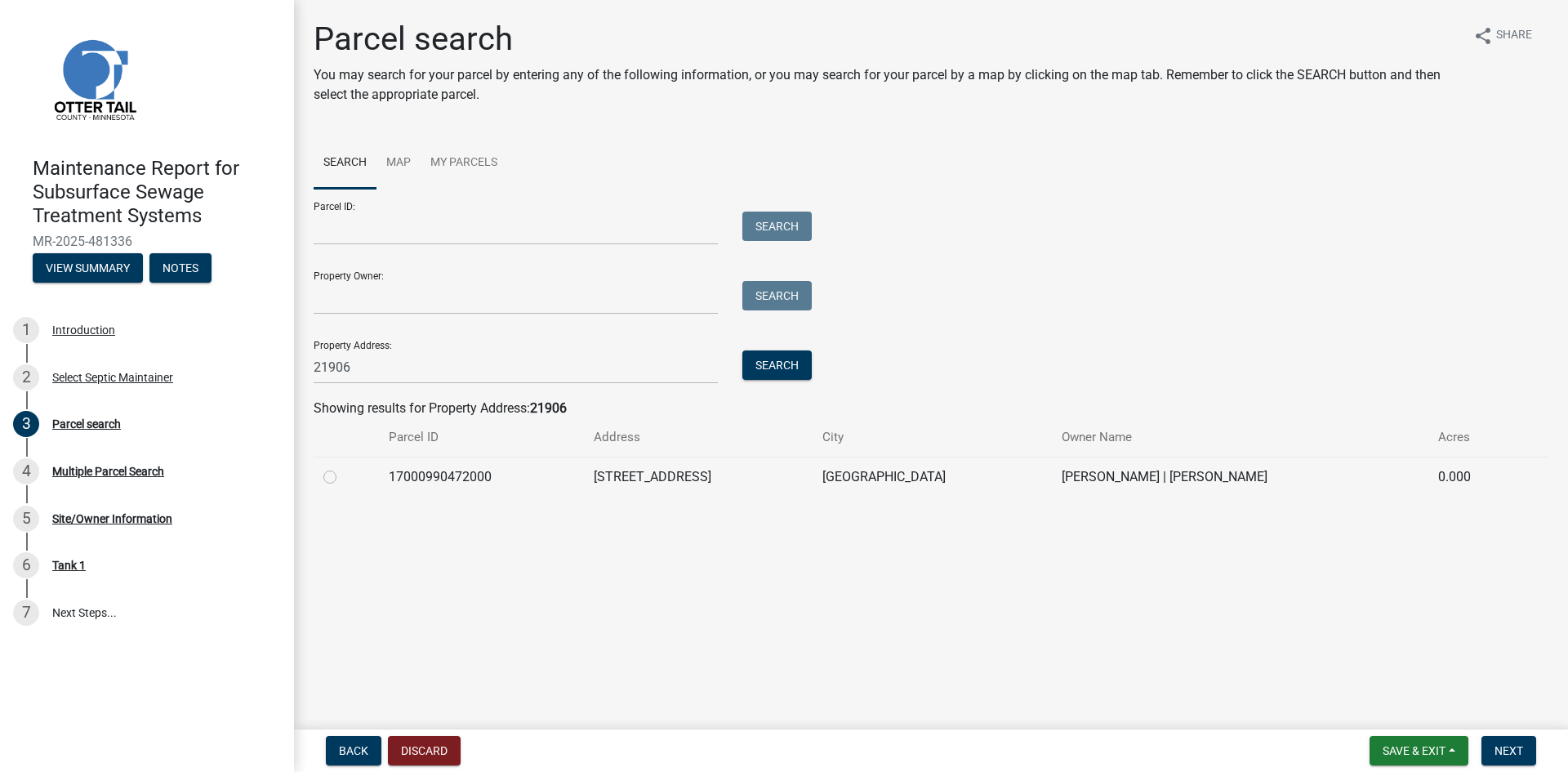
click at [343, 468] on label at bounding box center [343, 468] width 0 height 0
click at [343, 474] on input "radio" at bounding box center [348, 473] width 11 height 11
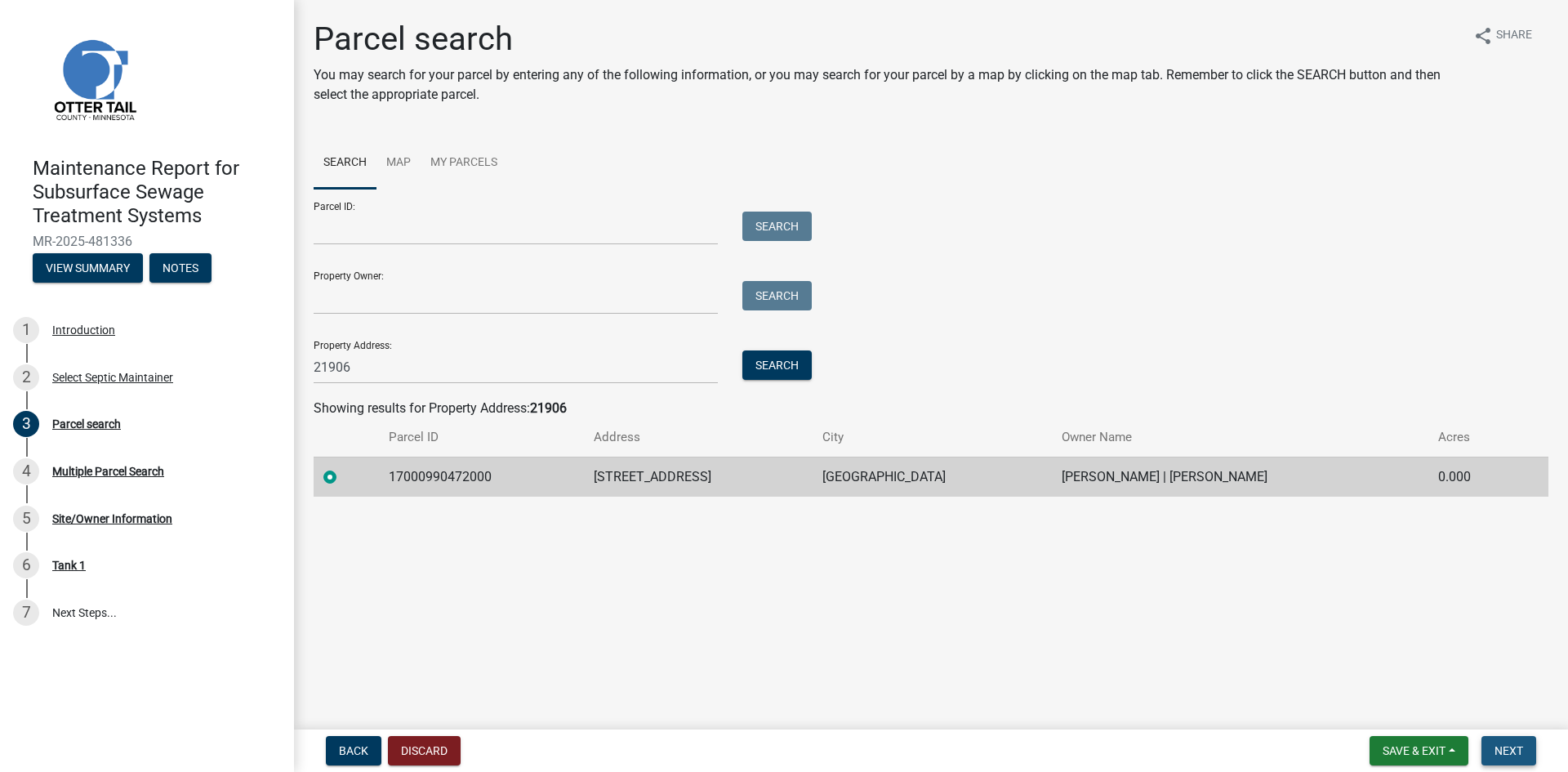
click at [1489, 750] on button "Next" at bounding box center [1508, 750] width 55 height 30
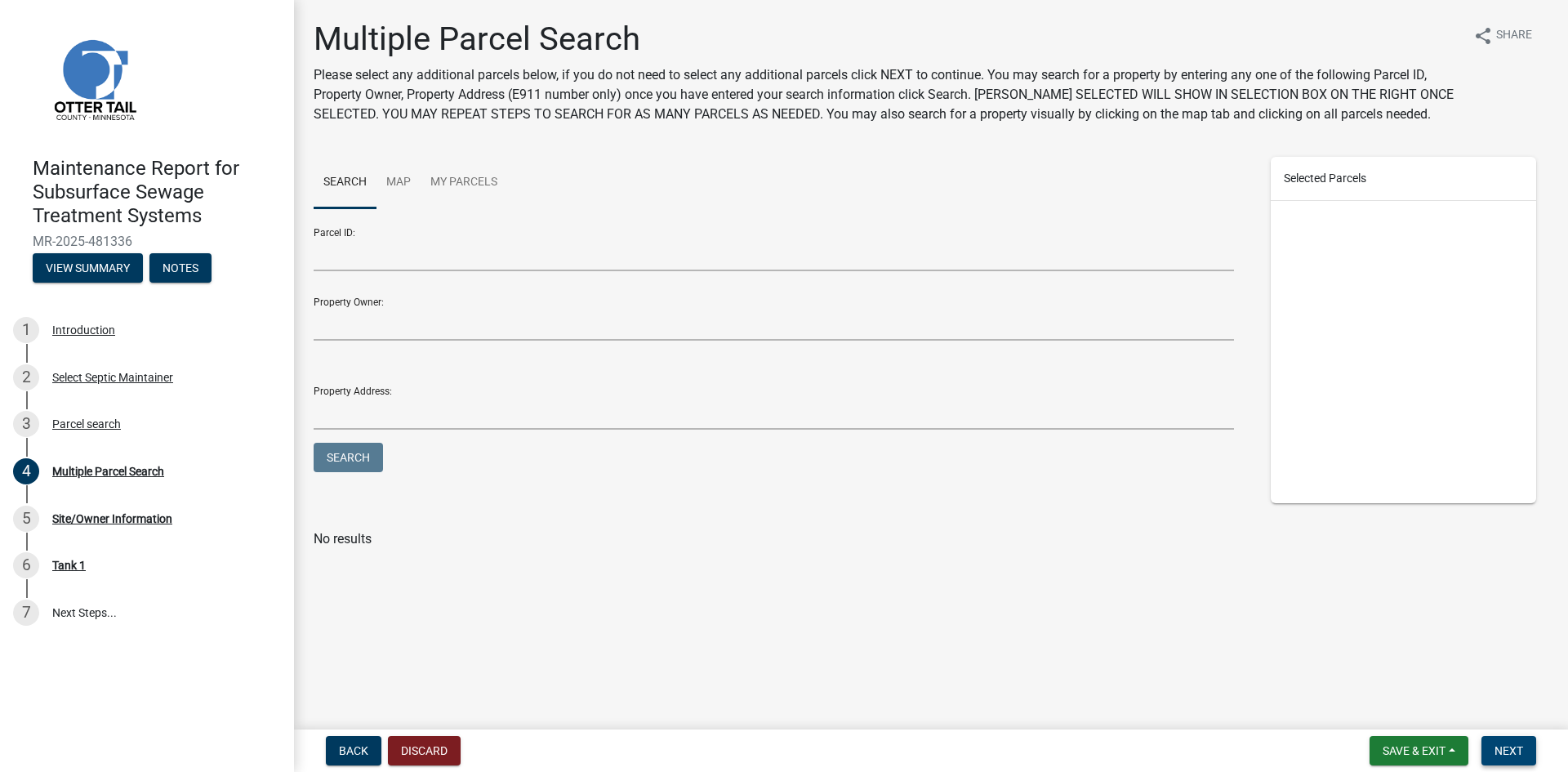
click at [1489, 750] on button "Next" at bounding box center [1508, 750] width 55 height 30
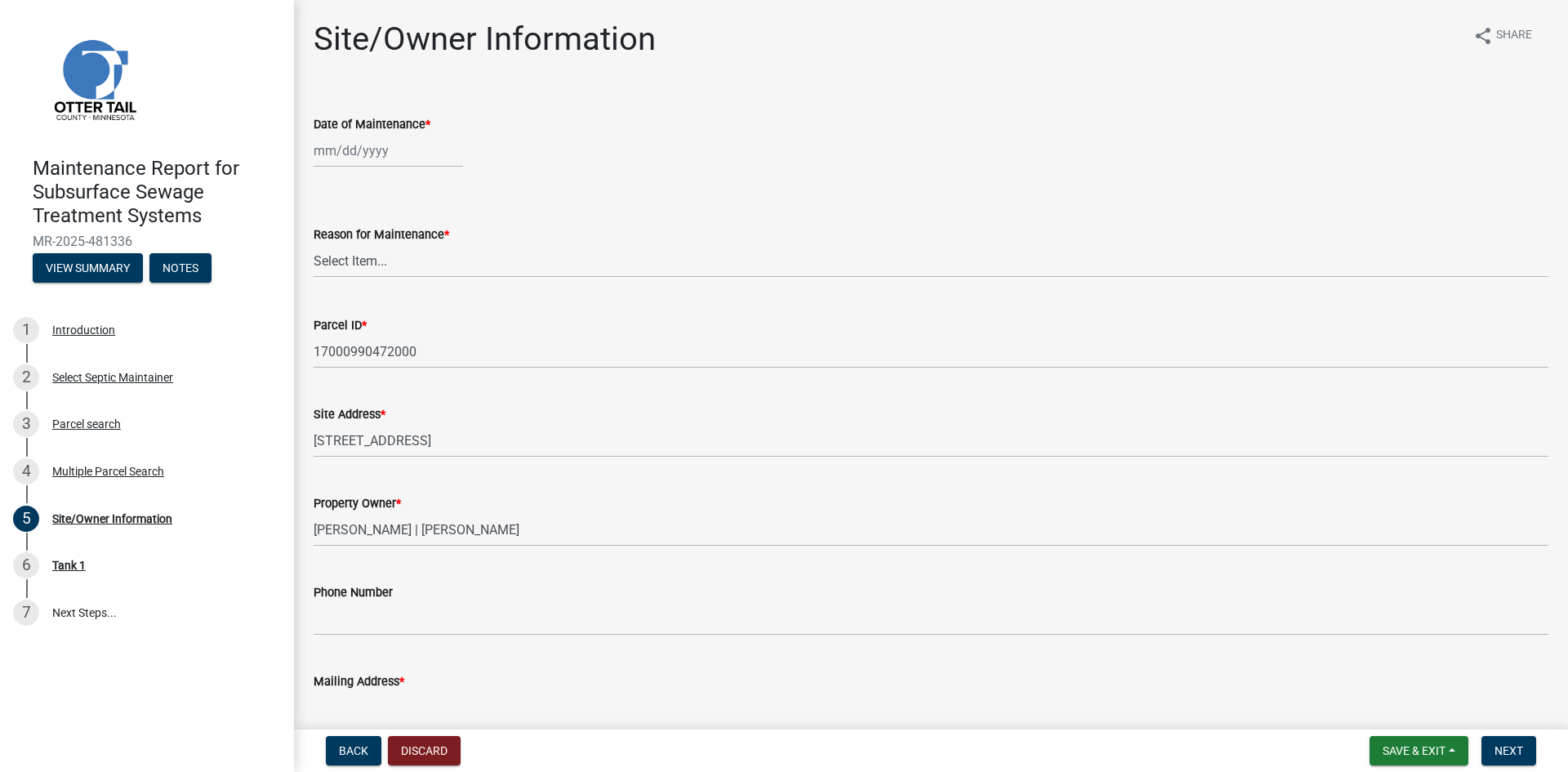
click at [350, 154] on div at bounding box center [388, 150] width 150 height 33
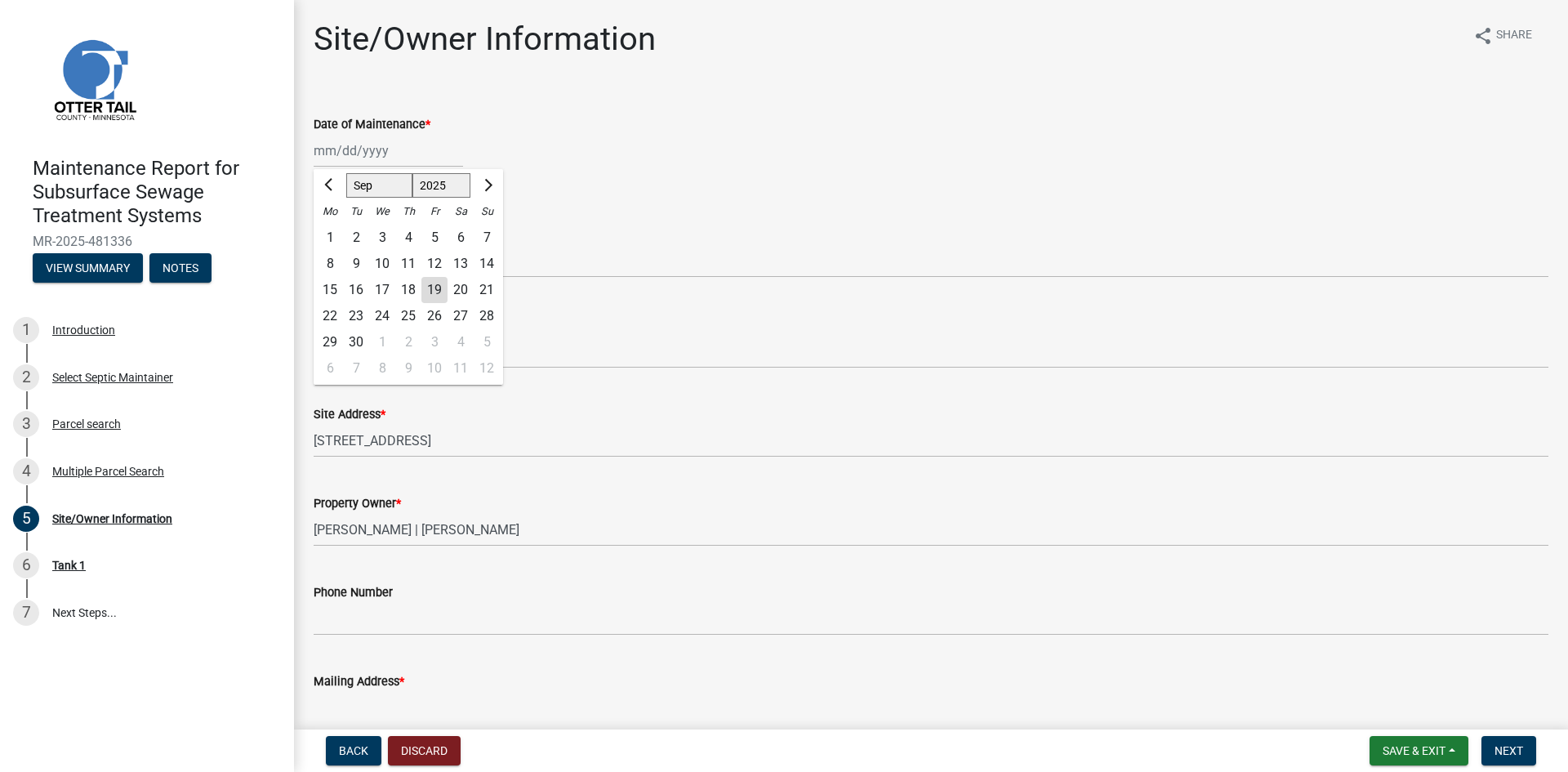
click at [433, 262] on div "12" at bounding box center [434, 264] width 26 height 26
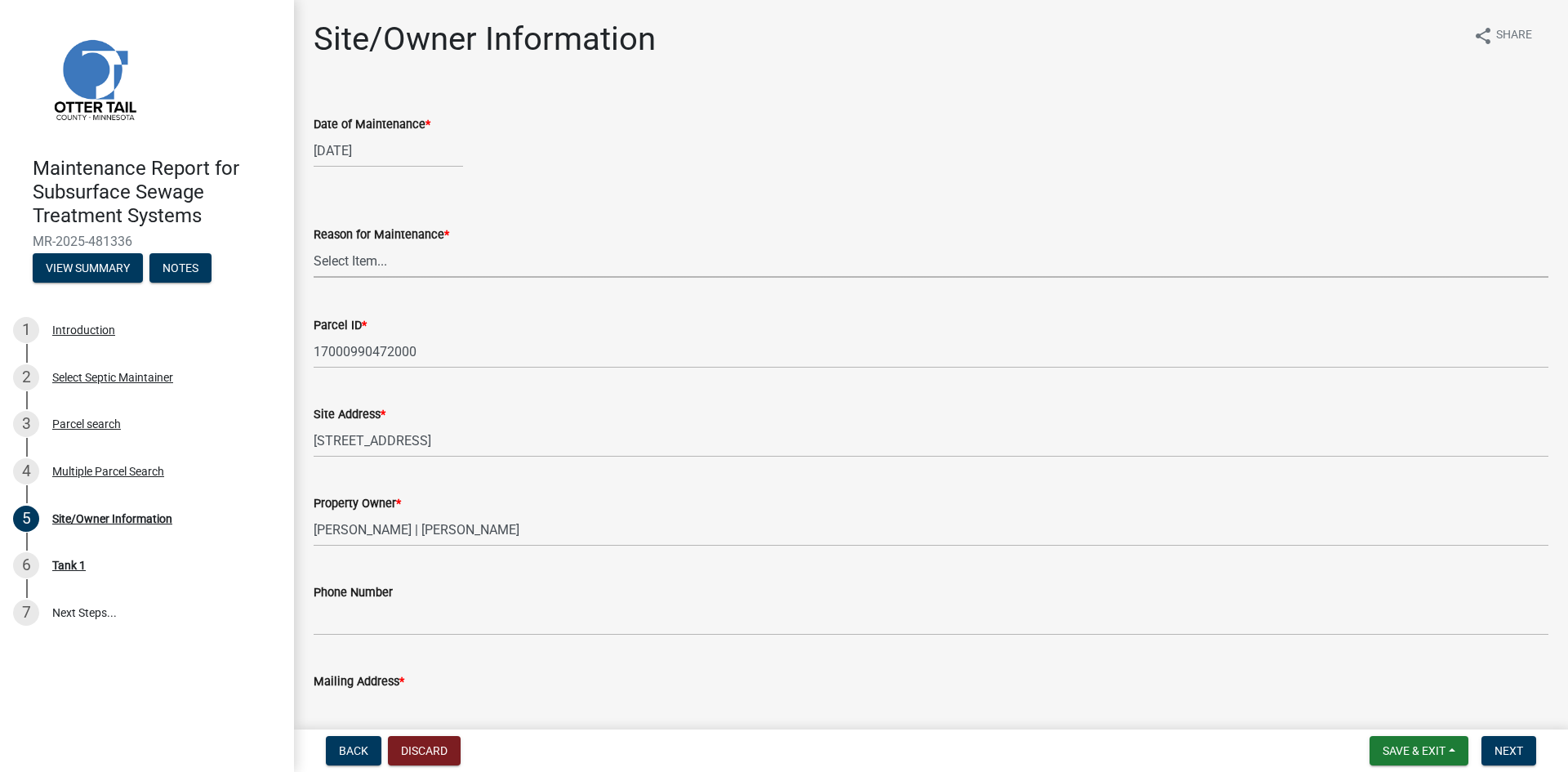
click at [371, 265] on select "Select Item... Called Routine Other" at bounding box center [931, 261] width 1235 height 33
click at [313, 245] on select "Select Item... Called Routine Other" at bounding box center [931, 261] width 1235 height 33
click at [1511, 753] on span "Next" at bounding box center [1509, 750] width 29 height 13
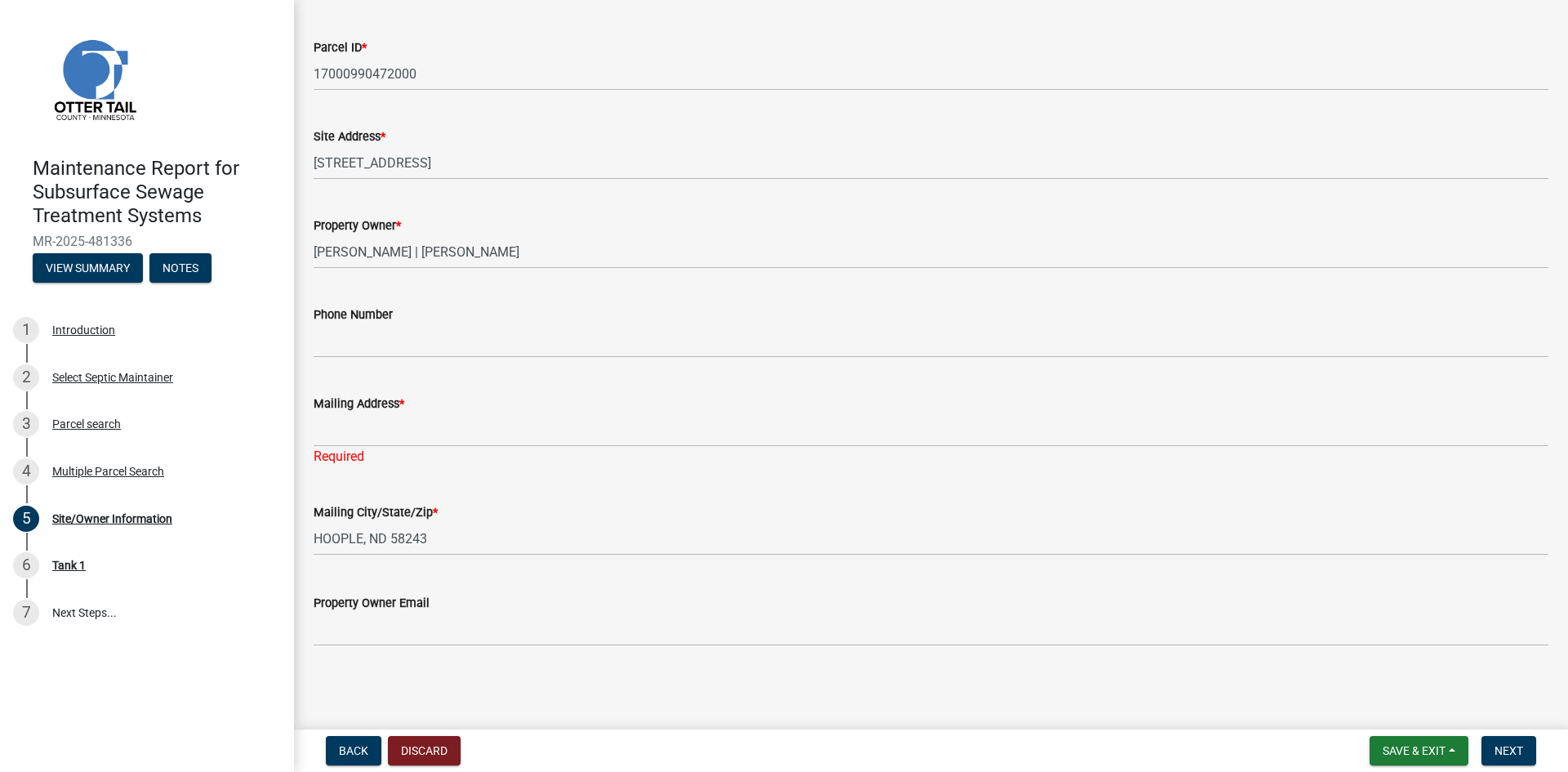
click at [336, 410] on label "Mailing Address *" at bounding box center [358, 405] width 90 height 12
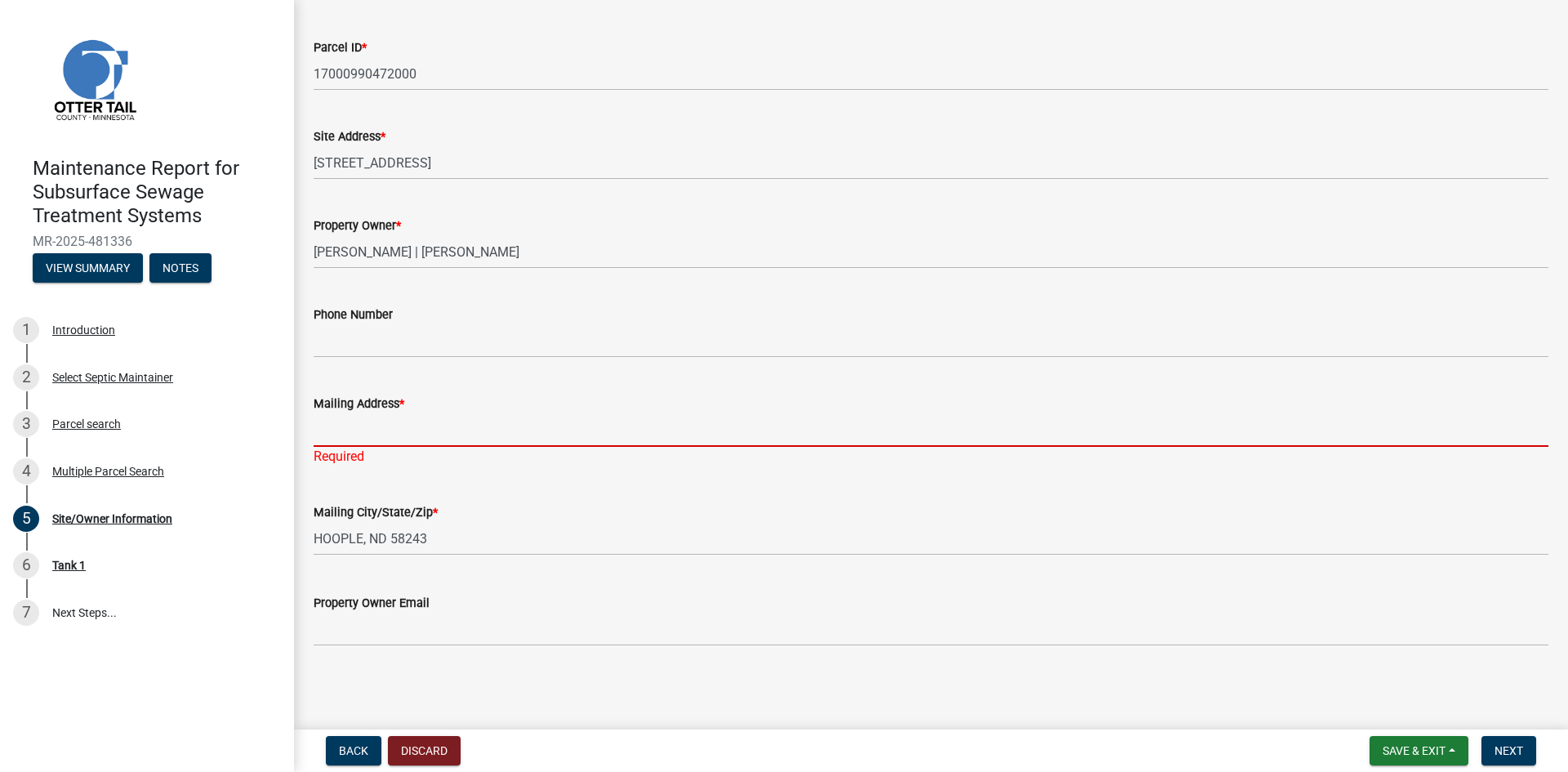
click at [336, 414] on input "Mailing Address *" at bounding box center [931, 430] width 1235 height 33
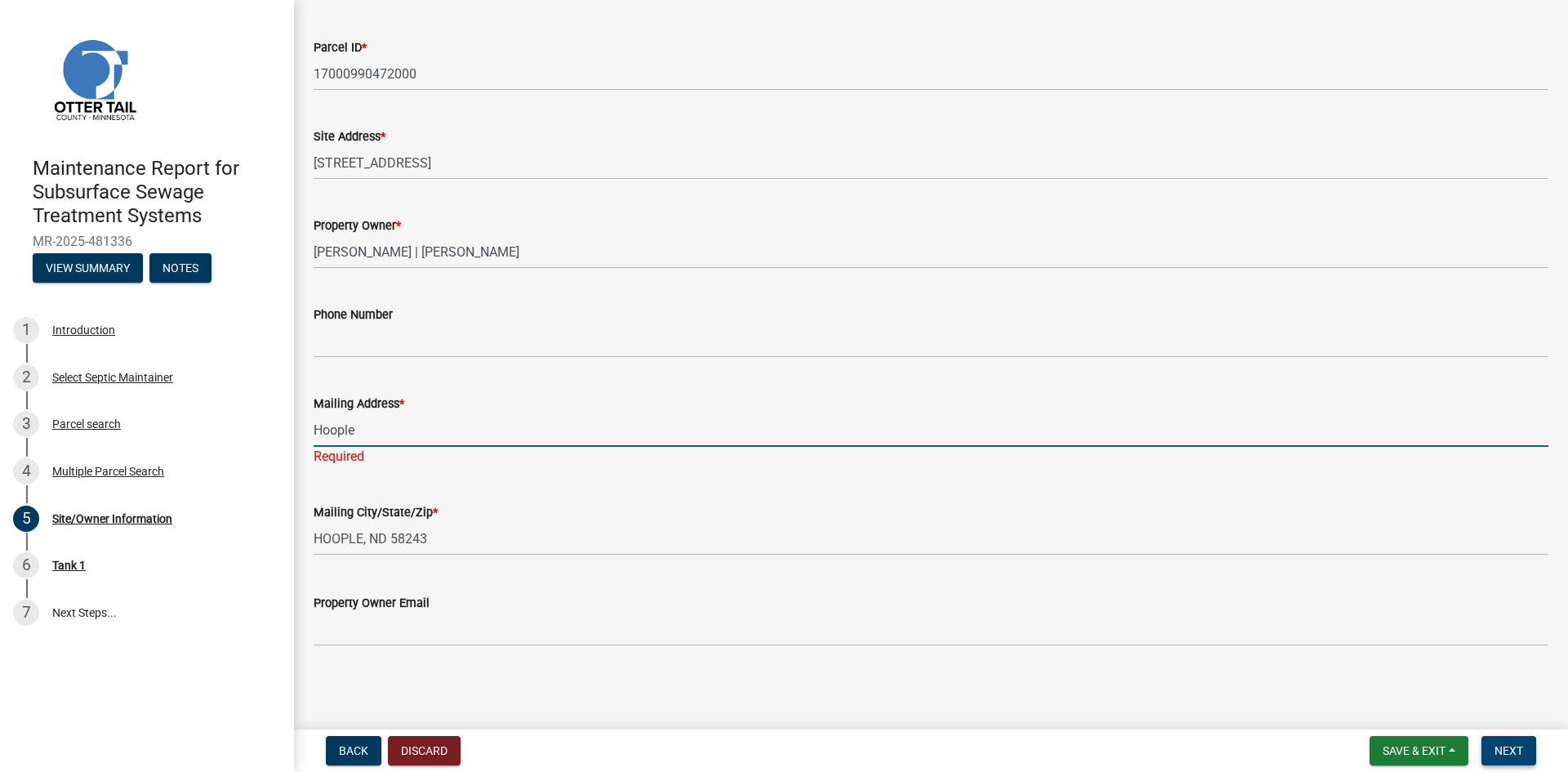
scroll to position [258, 0]
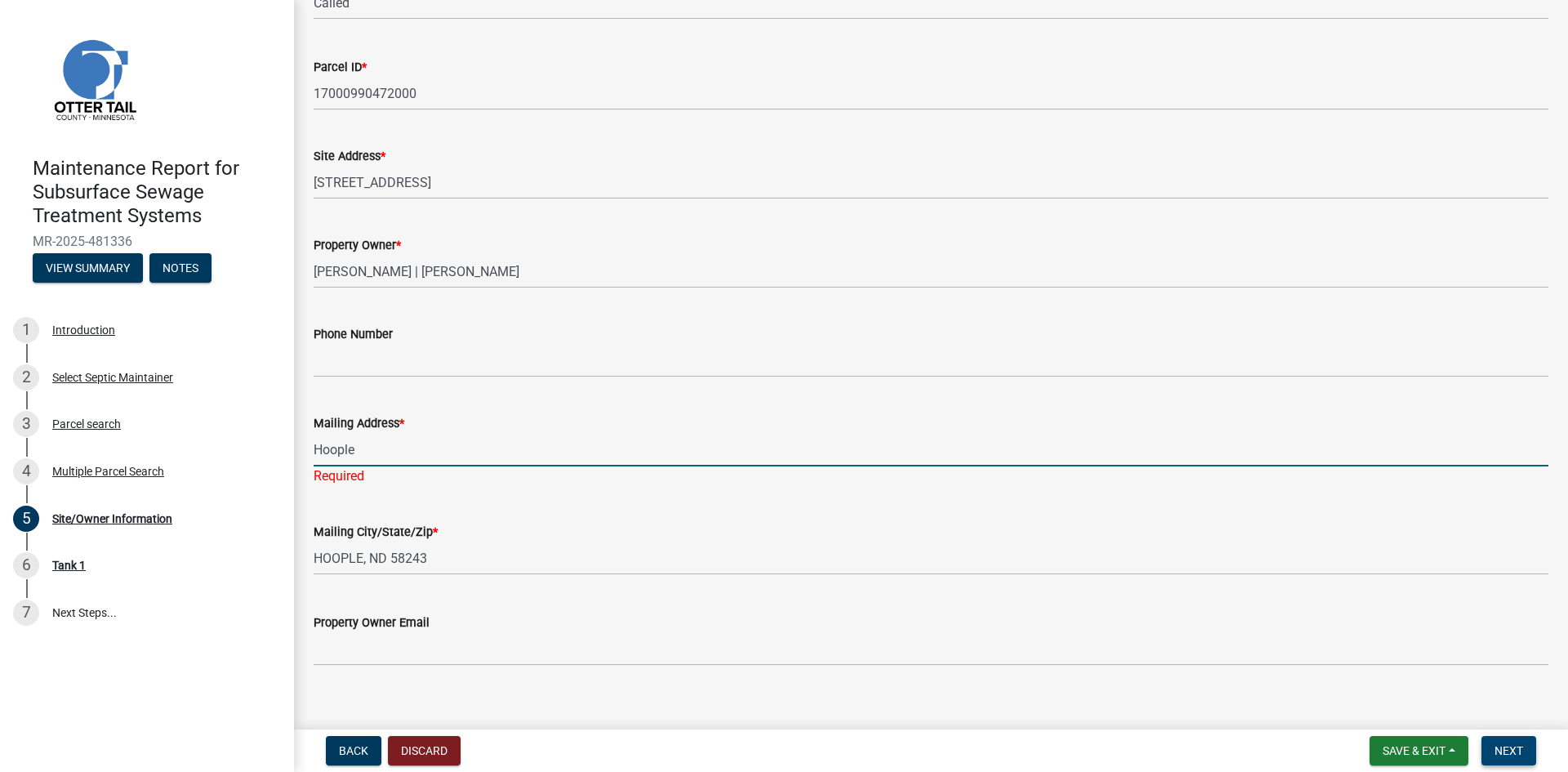
click at [1489, 746] on button "Next" at bounding box center [1508, 750] width 55 height 30
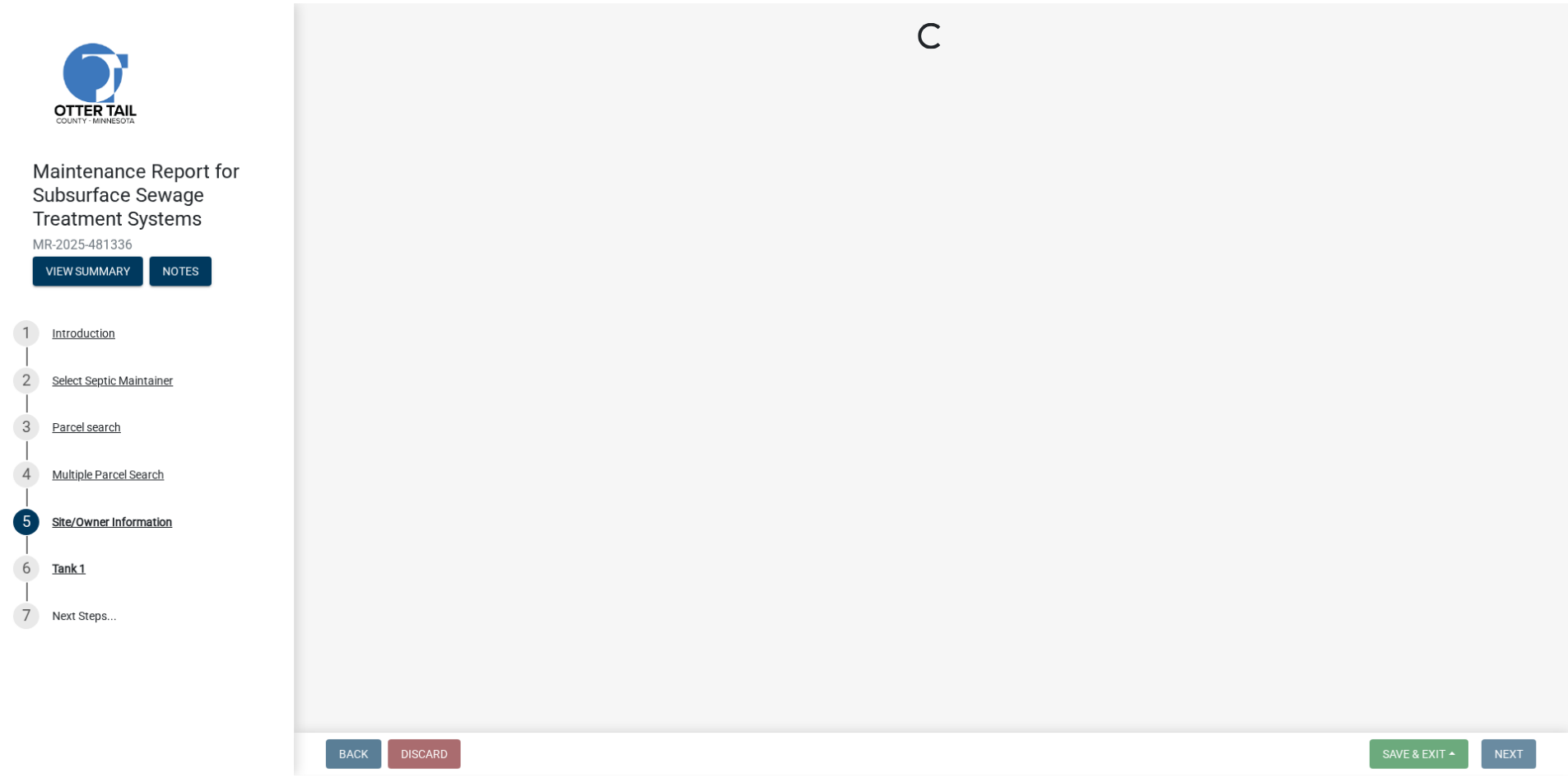
scroll to position [0, 0]
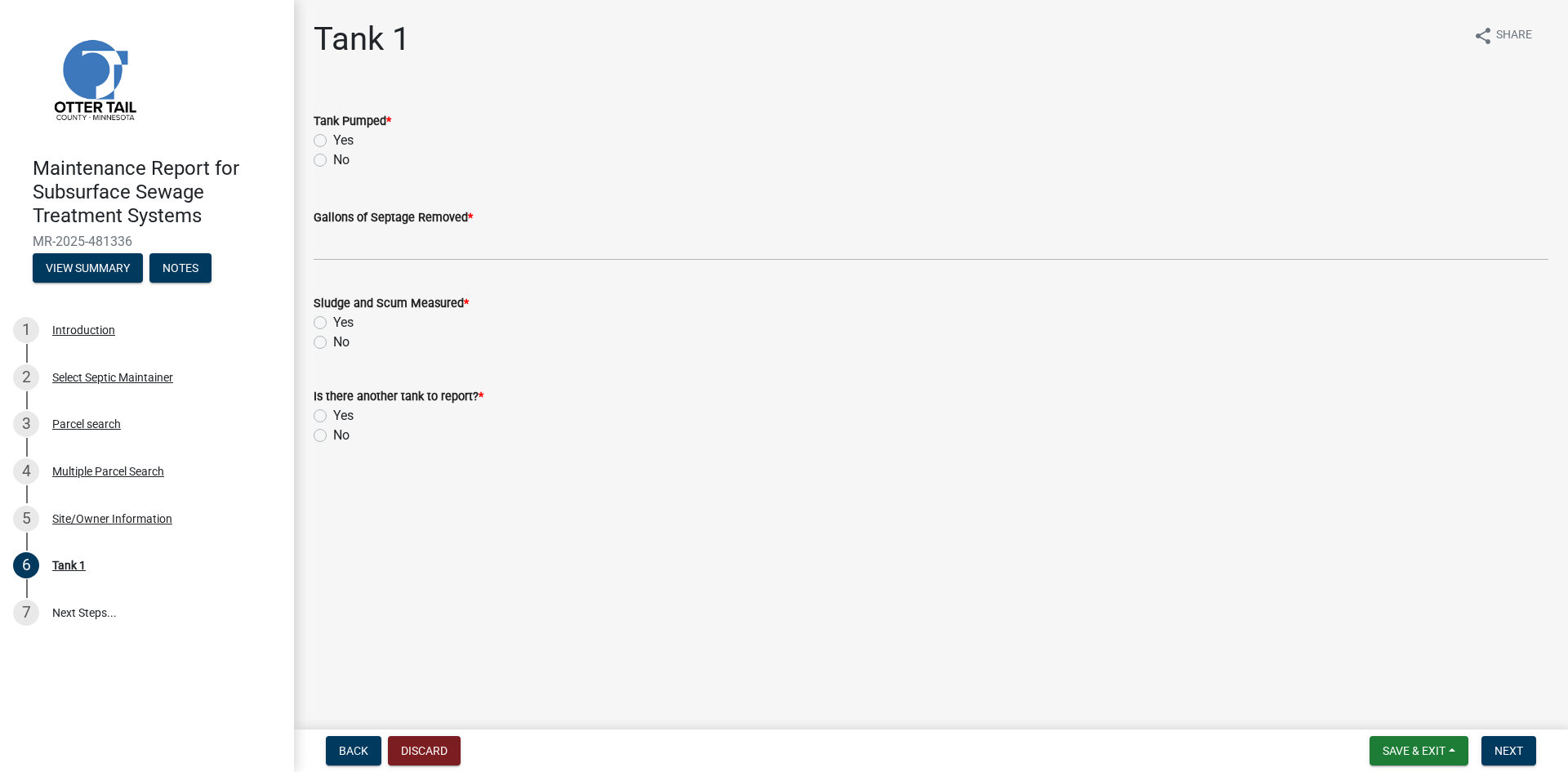
click at [333, 138] on label "Yes" at bounding box center [343, 141] width 21 height 20
click at [333, 138] on input "Yes" at bounding box center [339, 136] width 11 height 11
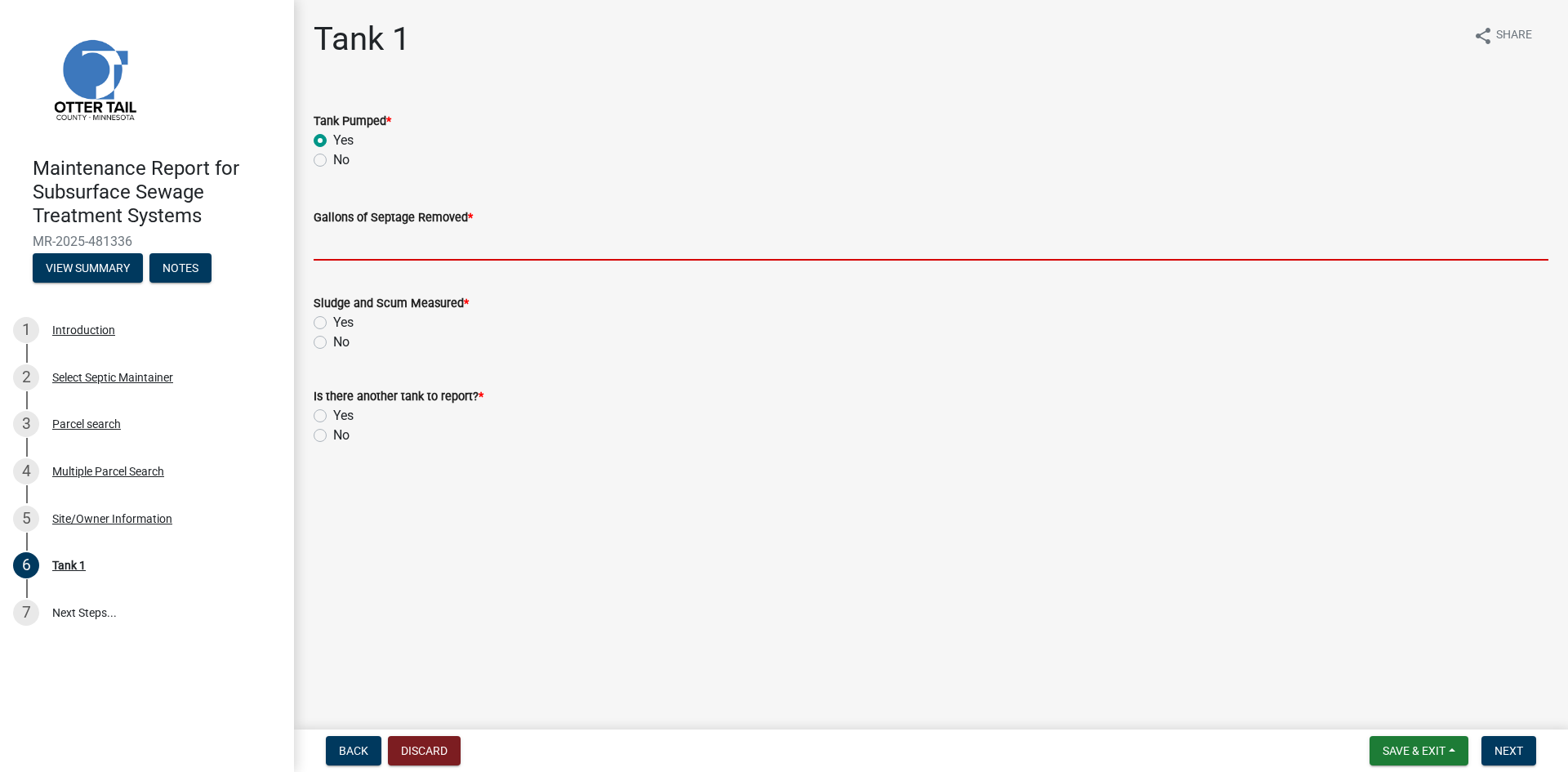
click at [338, 254] on input "Gallons of Septage Removed *" at bounding box center [931, 244] width 1235 height 33
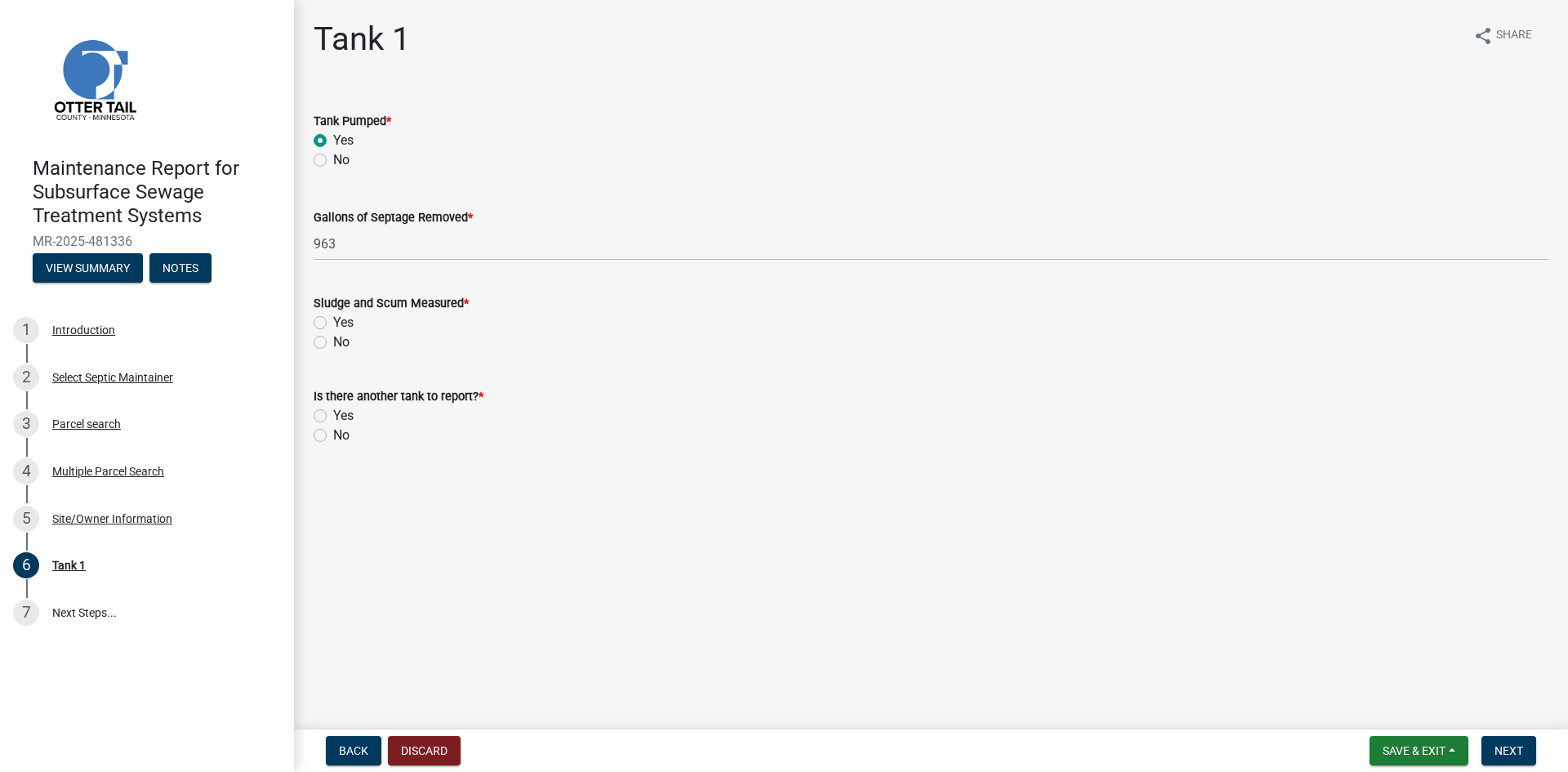
click at [333, 344] on label "No" at bounding box center [341, 342] width 16 height 20
click at [333, 343] on input "No" at bounding box center [339, 338] width 11 height 11
click at [333, 429] on label "No" at bounding box center [341, 435] width 16 height 20
click at [333, 429] on input "No" at bounding box center [339, 431] width 11 height 11
click at [1502, 749] on span "Next" at bounding box center [1509, 750] width 29 height 13
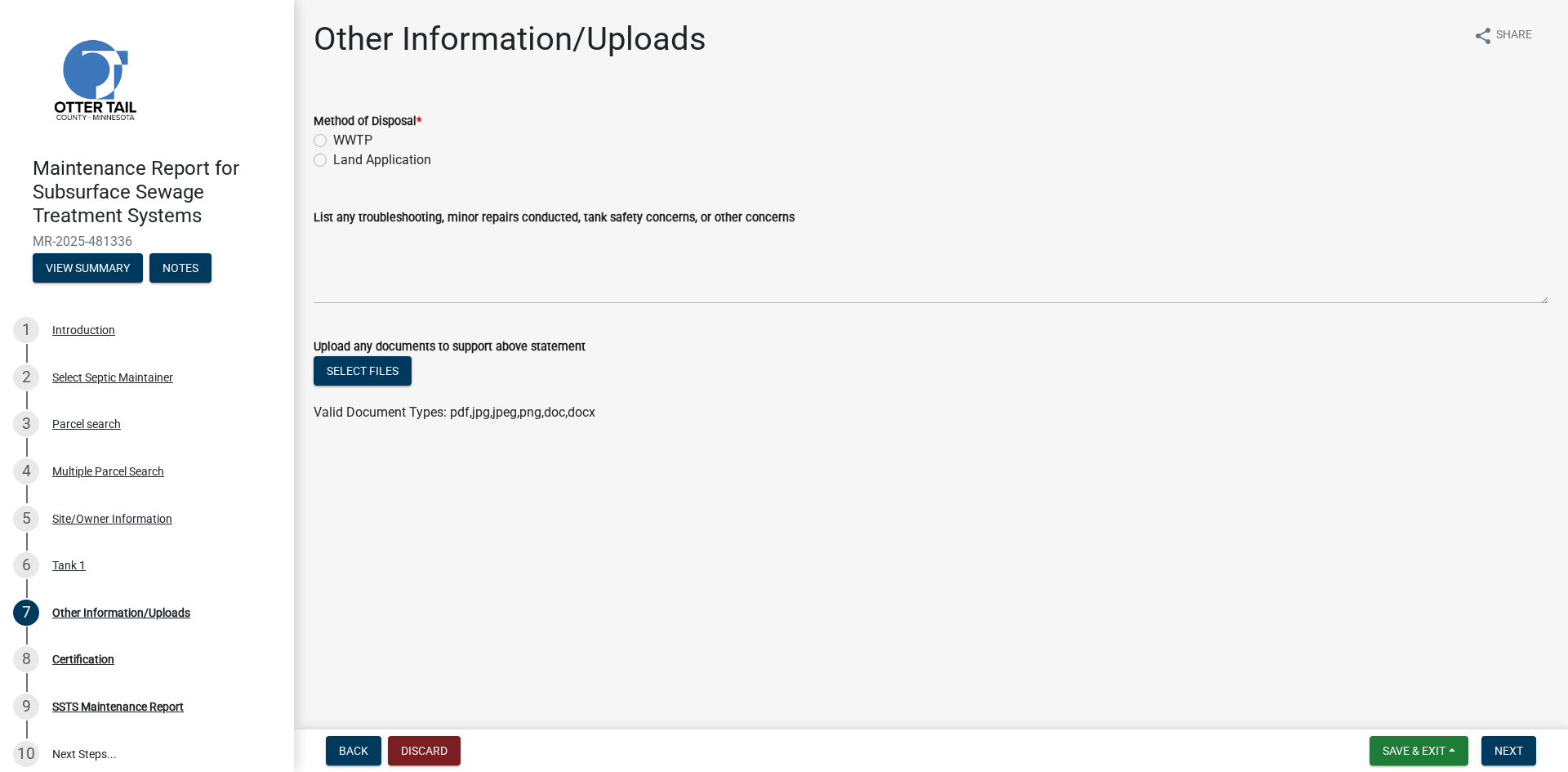
click at [392, 156] on label "Land Application" at bounding box center [382, 160] width 98 height 20
click at [344, 156] on input "Land Application" at bounding box center [339, 155] width 11 height 11
click at [1502, 749] on span "Next" at bounding box center [1509, 750] width 29 height 13
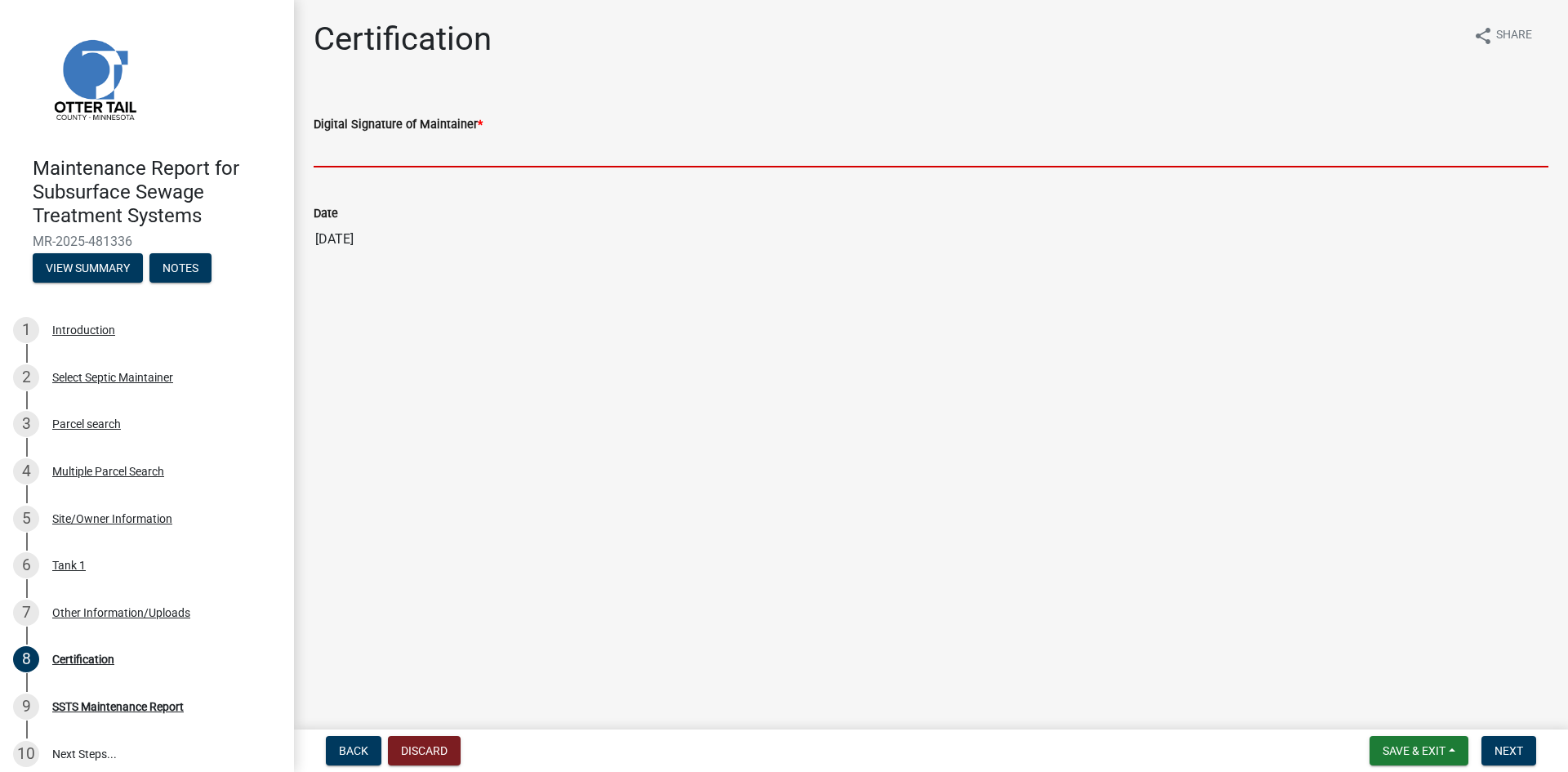
click at [1362, 159] on input "Digital Signature of Maintainer *" at bounding box center [931, 150] width 1235 height 33
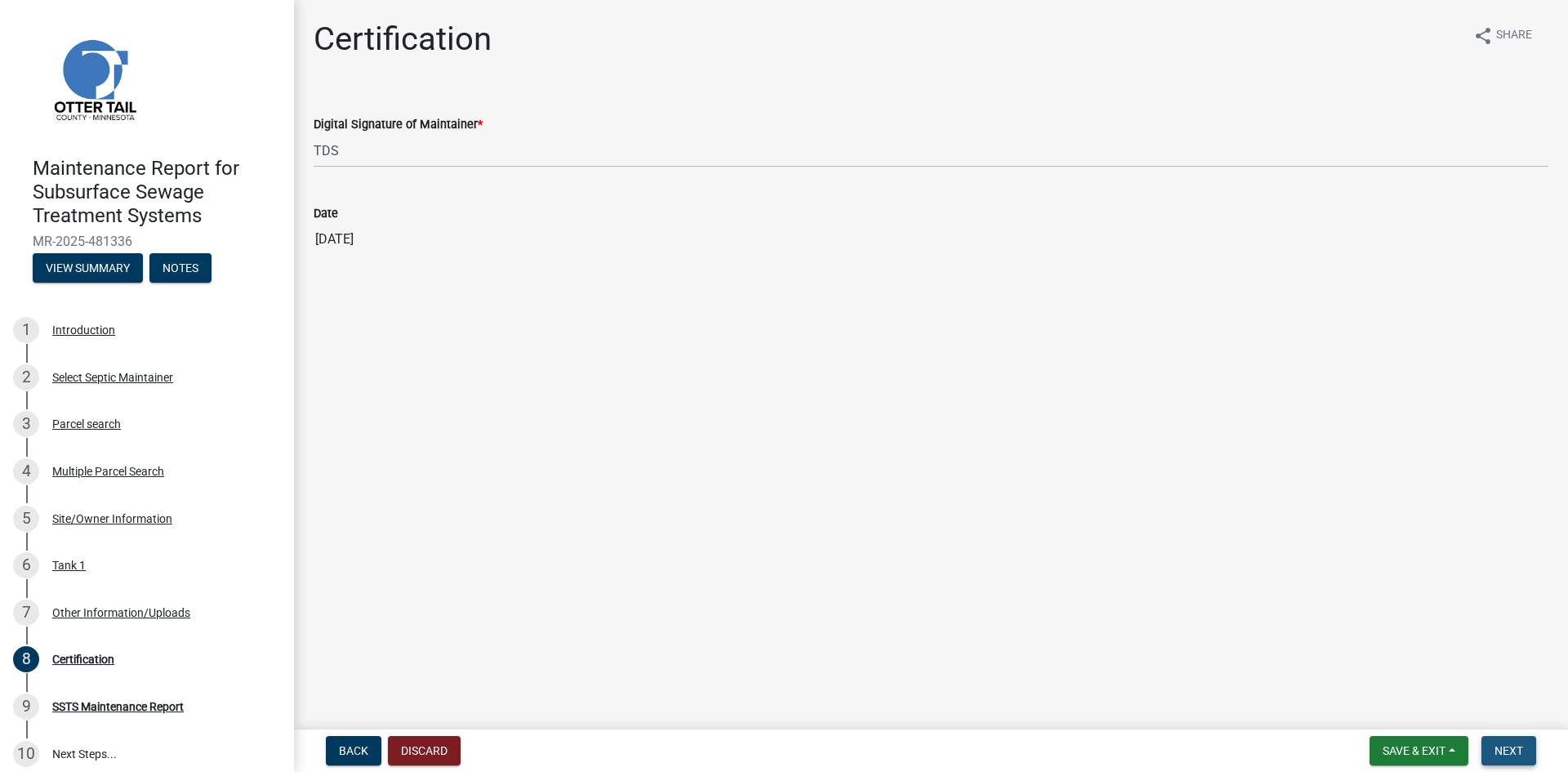
click at [1509, 744] on span "Next" at bounding box center [1509, 750] width 29 height 13
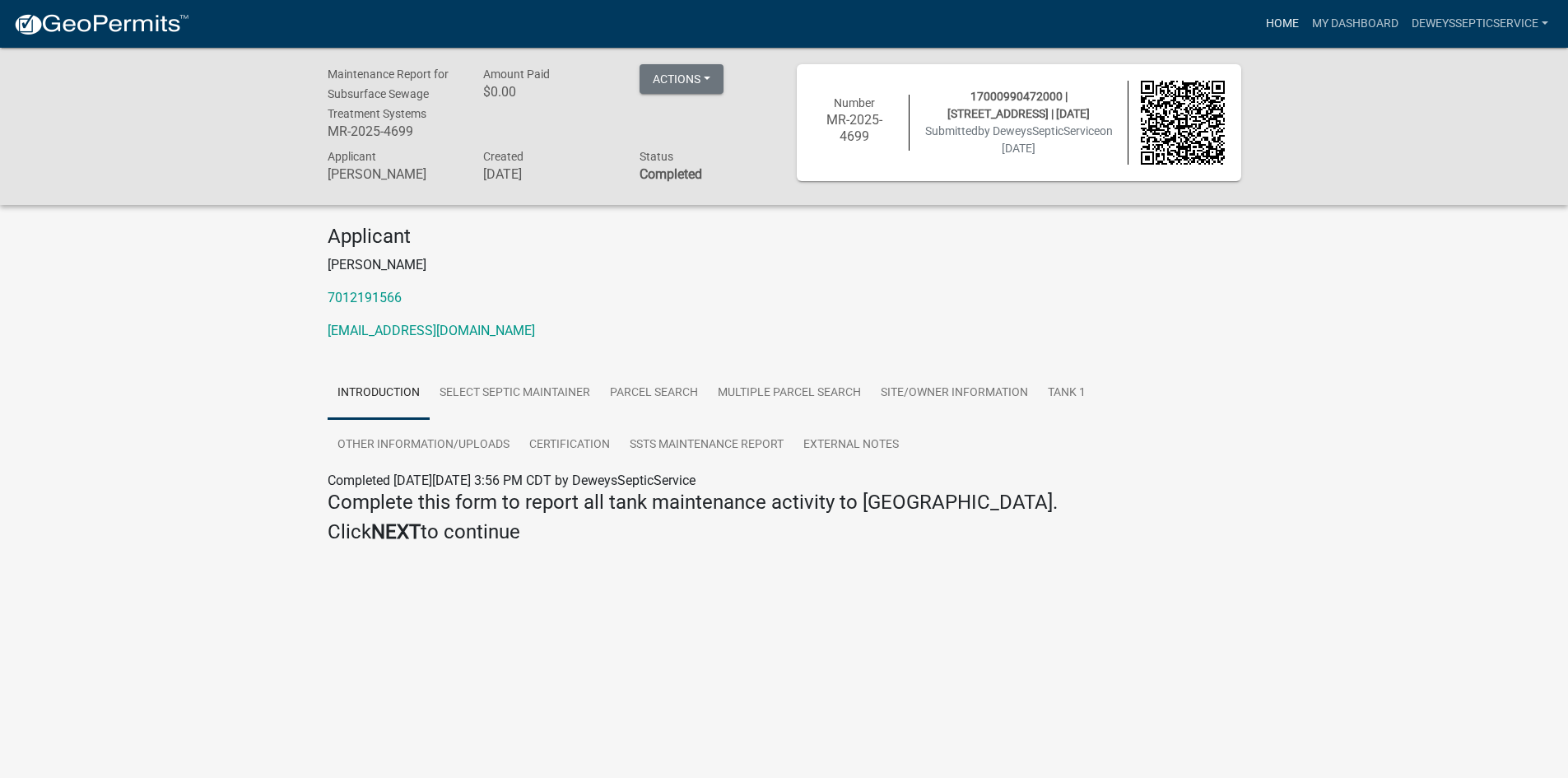
click at [1267, 20] on link "Home" at bounding box center [1282, 24] width 46 height 31
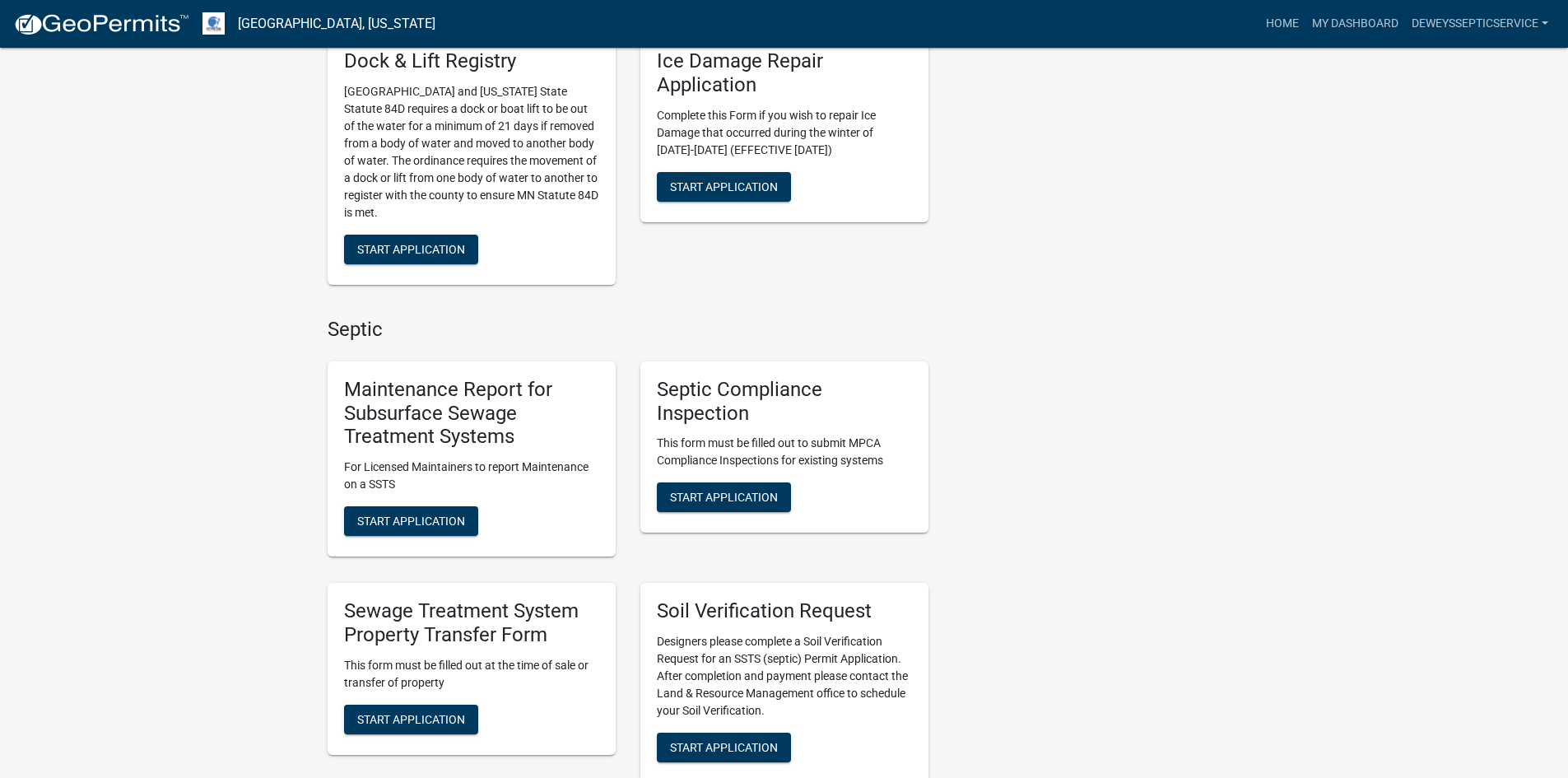
scroll to position [823, 0]
click at [393, 520] on span "Start Application" at bounding box center [411, 520] width 108 height 13
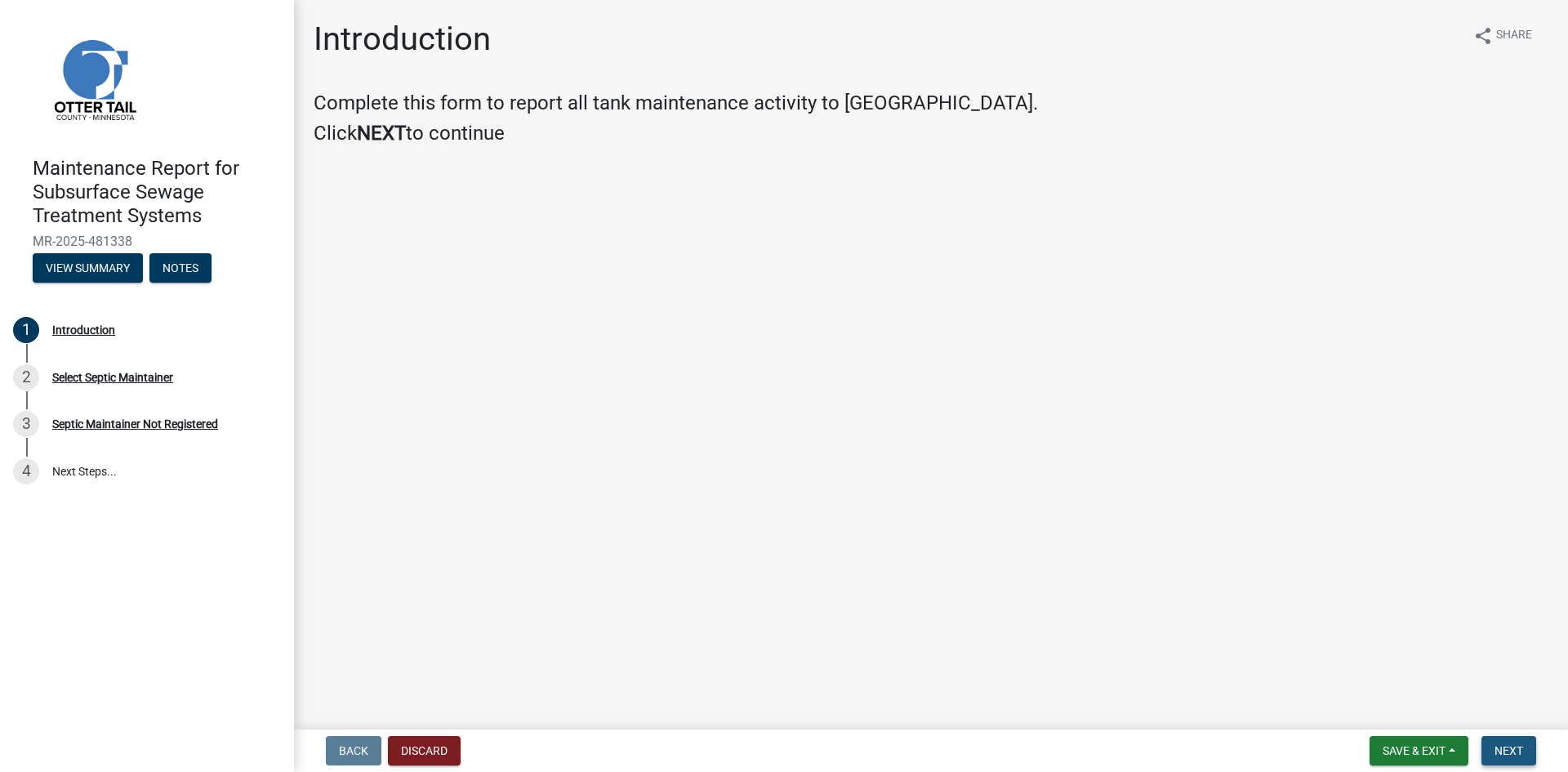
click at [1493, 749] on button "Next" at bounding box center [1508, 750] width 55 height 30
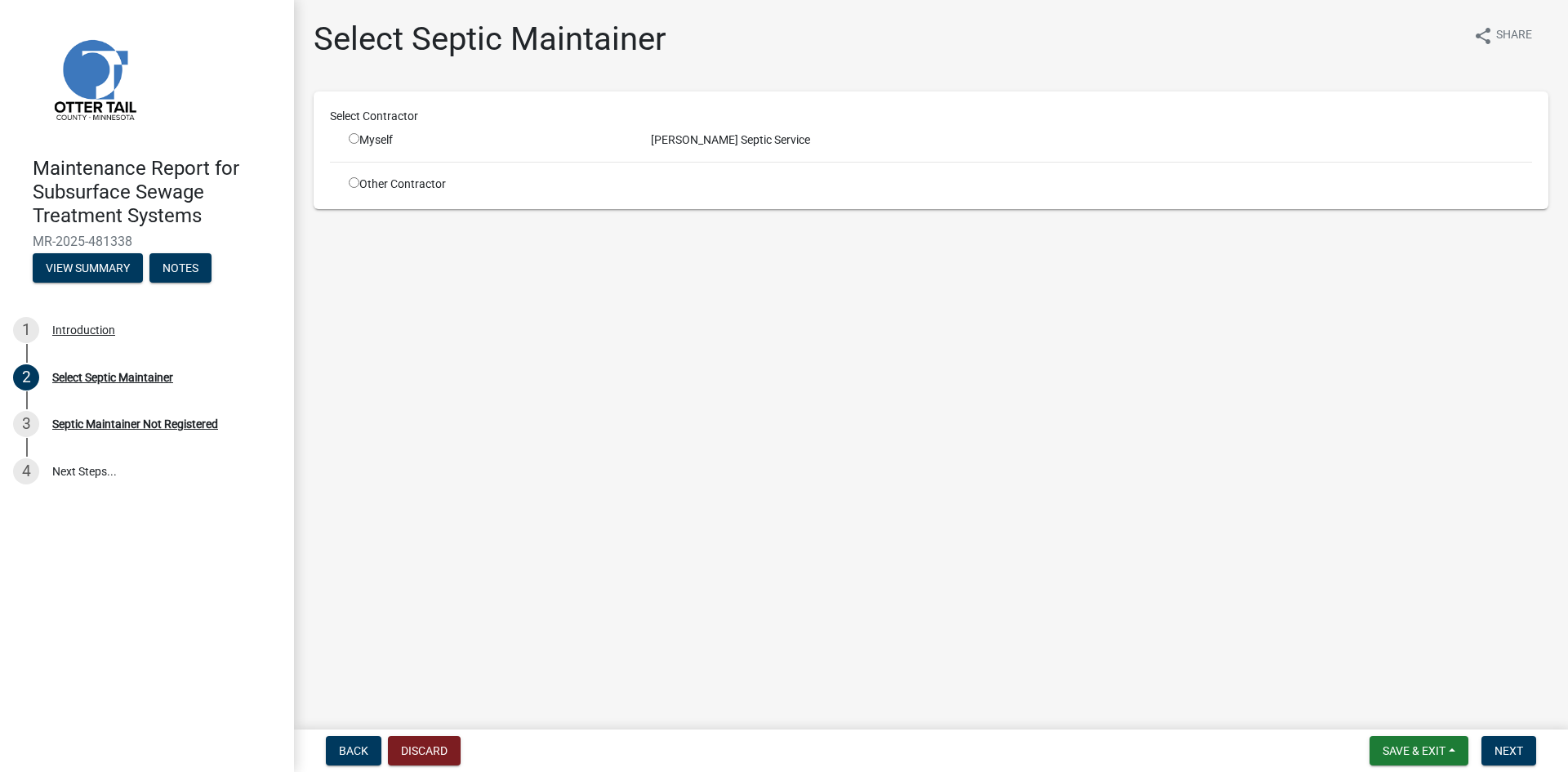
click at [356, 141] on input "radio" at bounding box center [354, 138] width 11 height 11
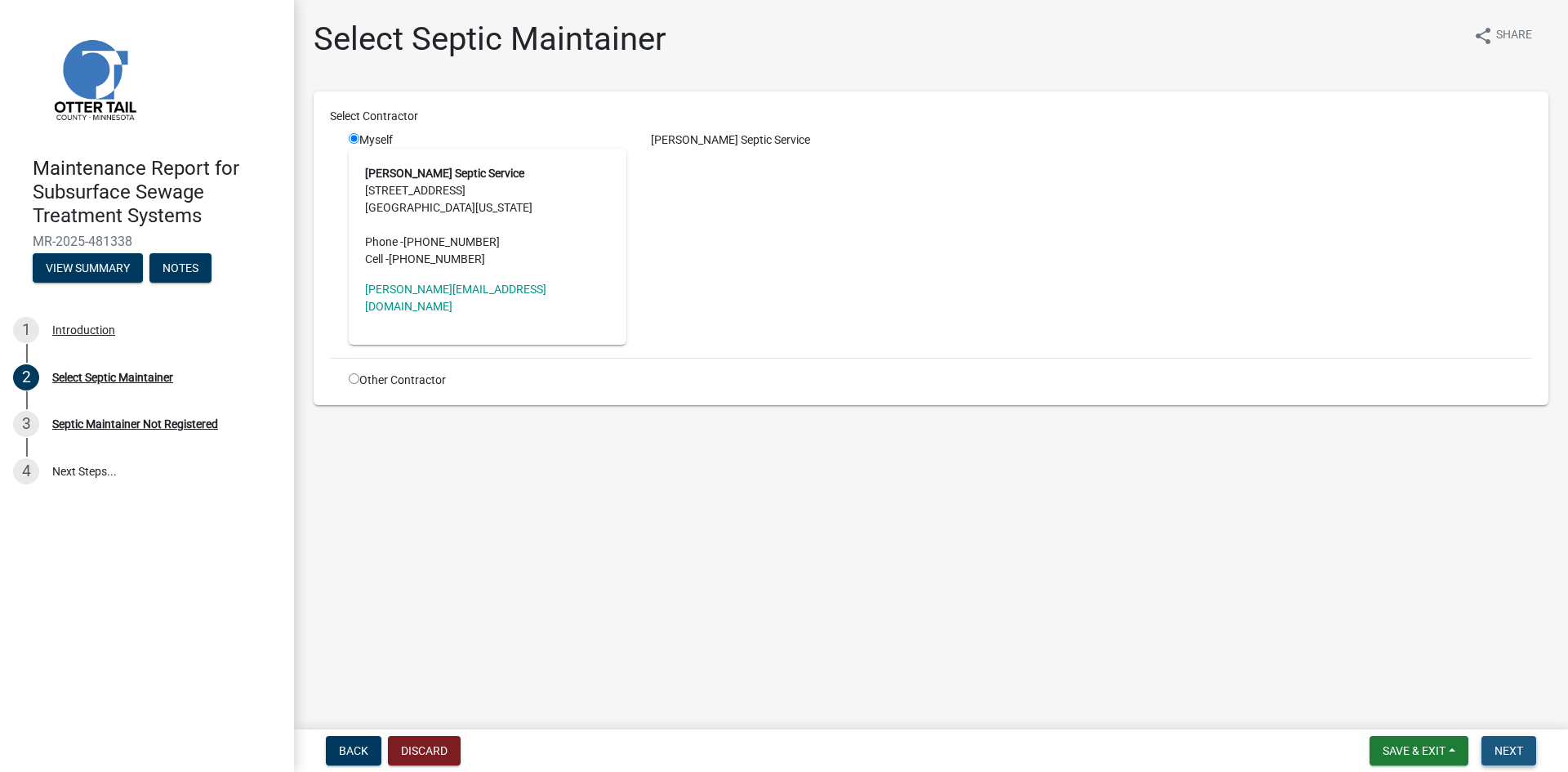
click at [1512, 748] on span "Next" at bounding box center [1509, 750] width 29 height 13
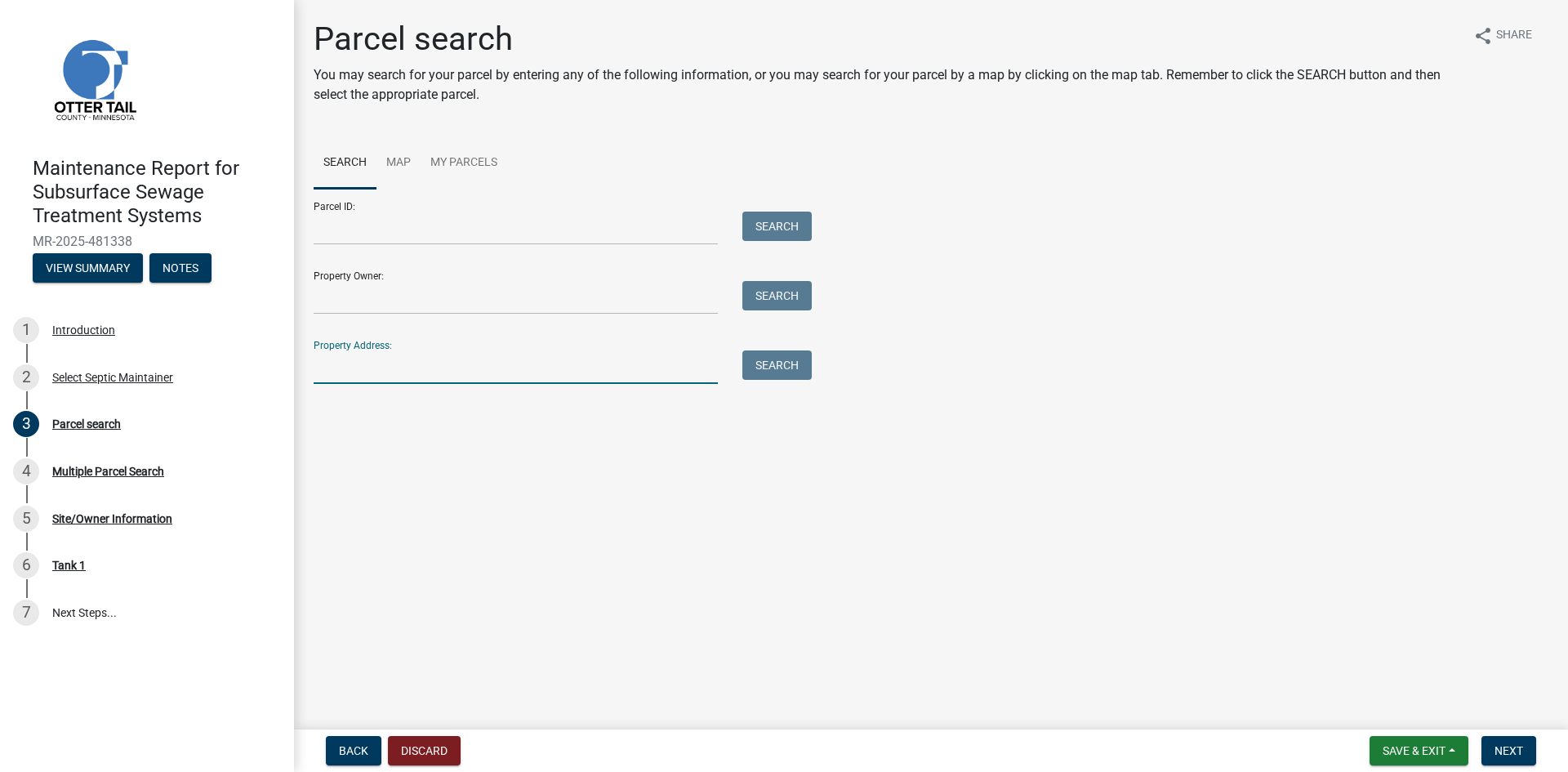
click at [346, 364] on input "Property Address:" at bounding box center [515, 367] width 404 height 33
click at [768, 362] on button "Search" at bounding box center [776, 365] width 70 height 30
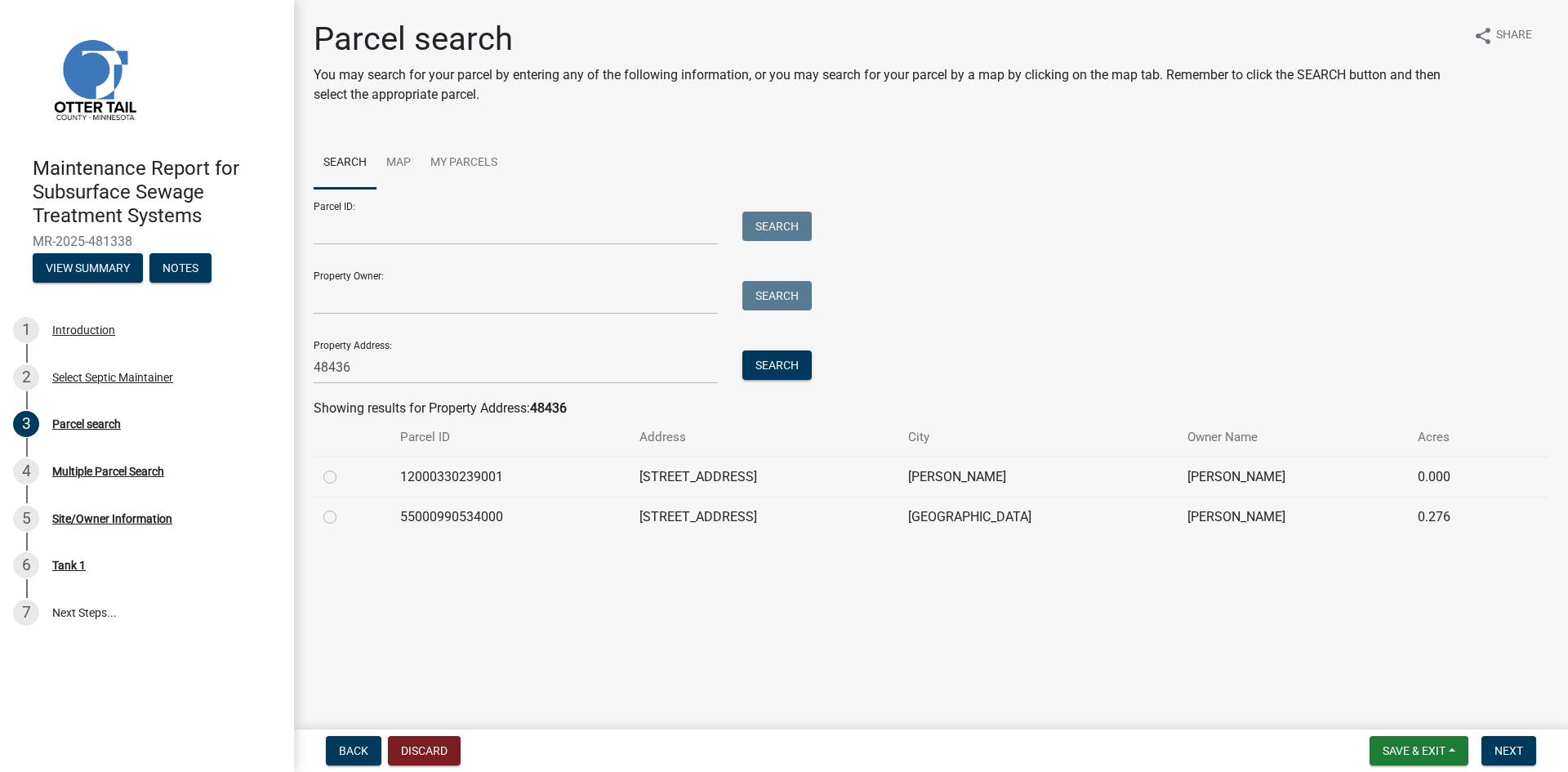
click at [343, 507] on label at bounding box center [343, 507] width 0 height 0
click at [343, 517] on input "radio" at bounding box center [348, 513] width 11 height 11
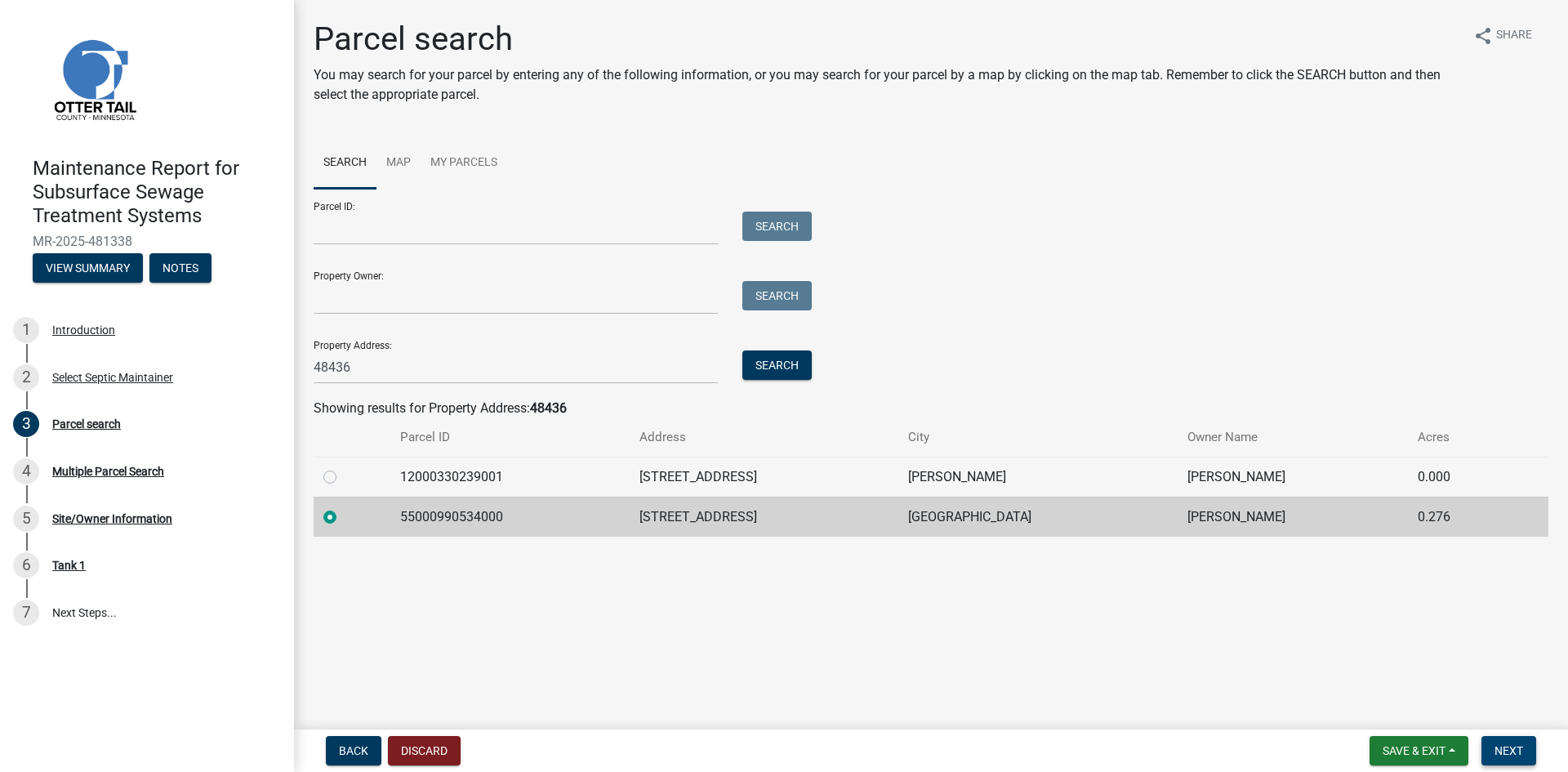
click at [1510, 742] on button "Next" at bounding box center [1508, 750] width 55 height 30
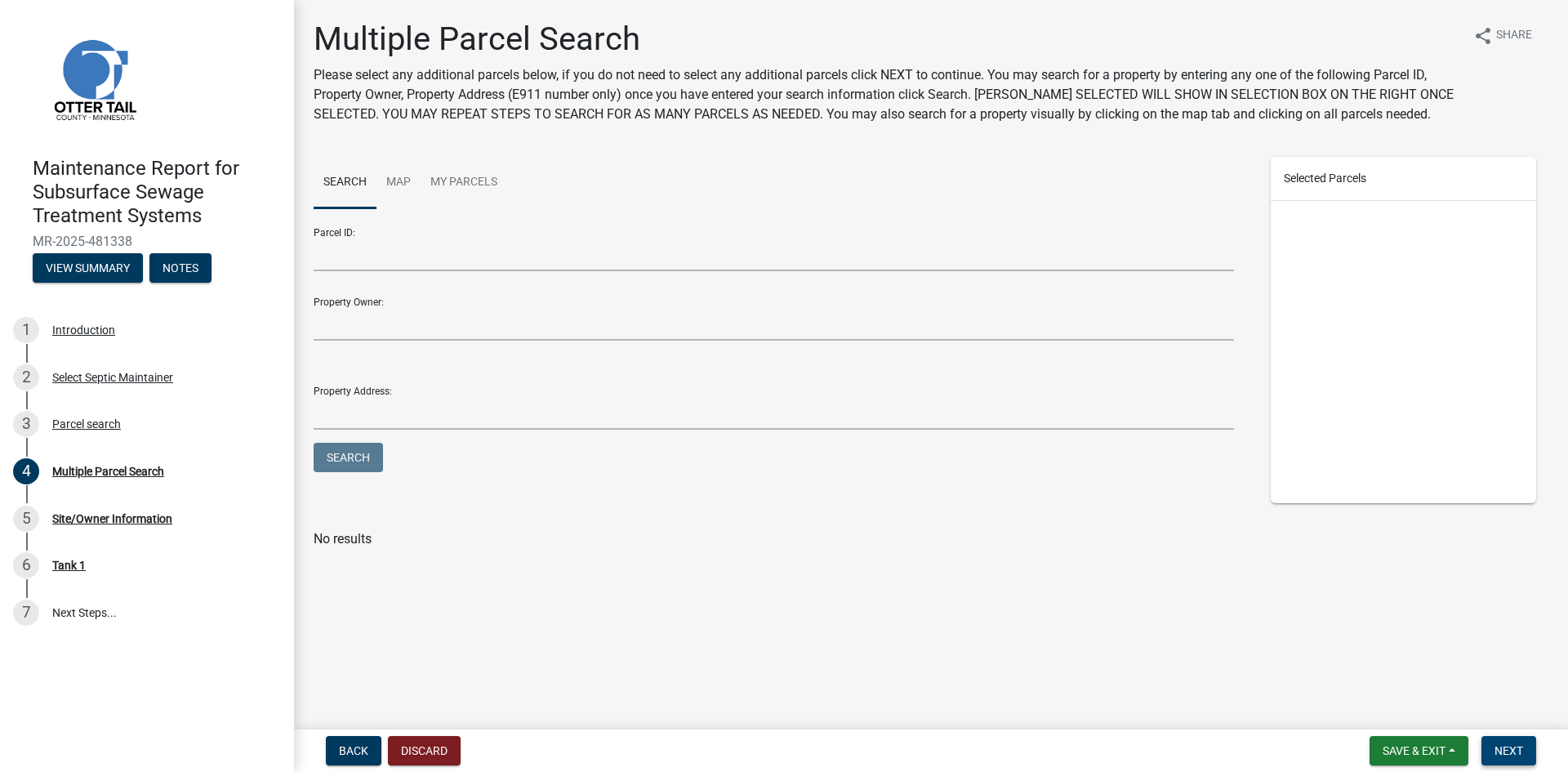
click at [1519, 750] on span "Next" at bounding box center [1509, 750] width 29 height 13
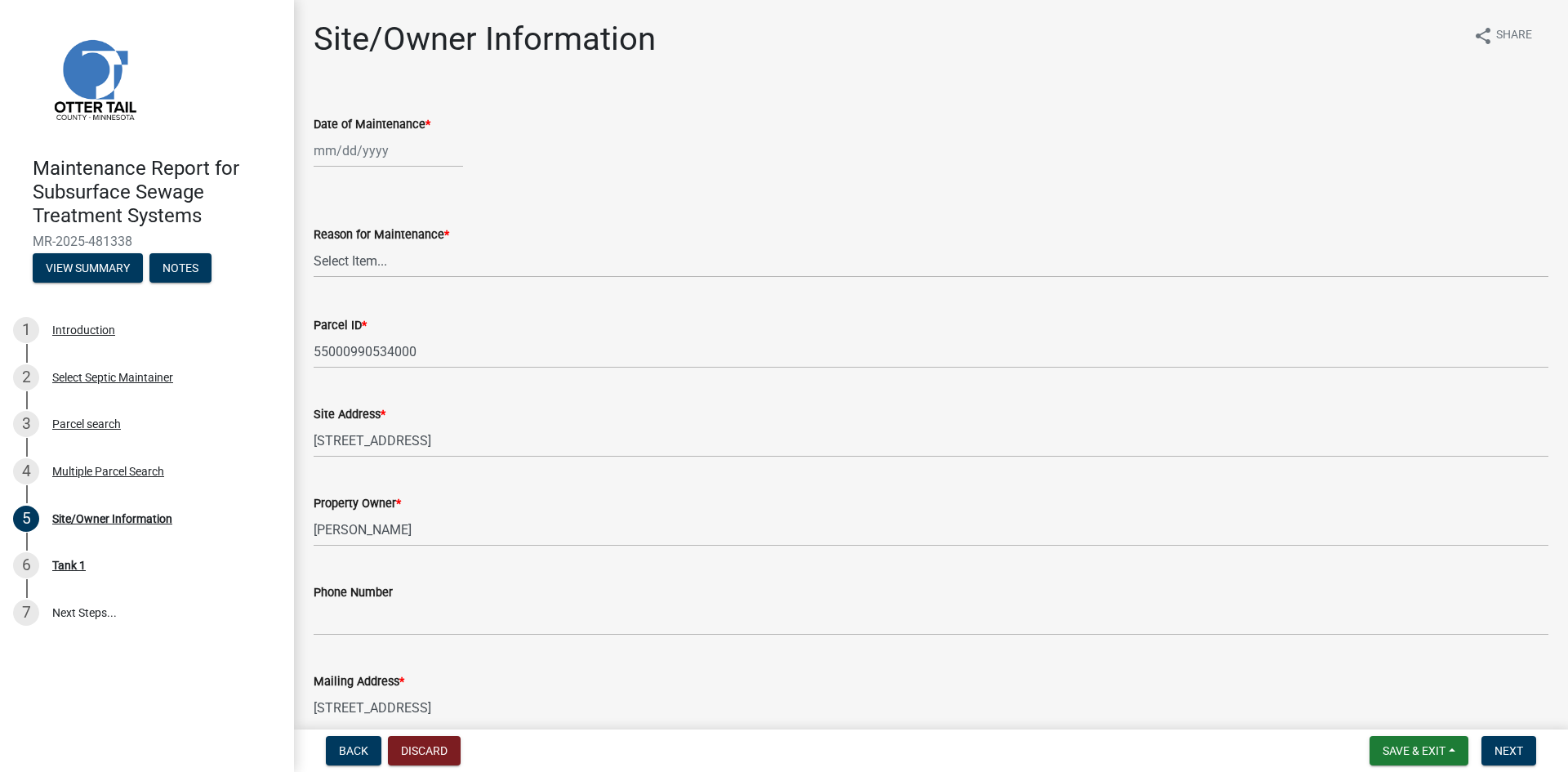
click at [347, 149] on div at bounding box center [388, 150] width 150 height 33
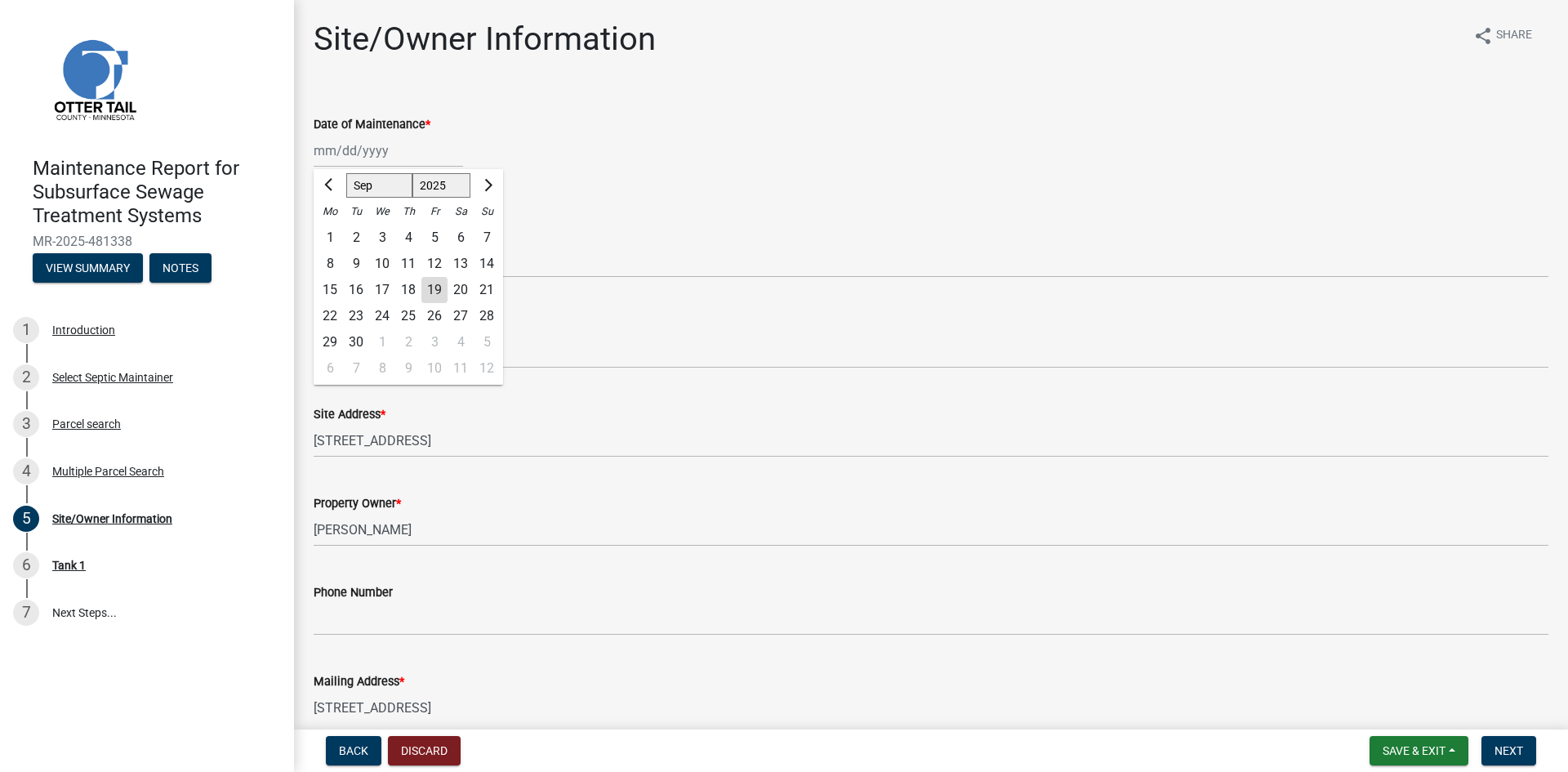
click at [438, 265] on div "12" at bounding box center [434, 264] width 26 height 26
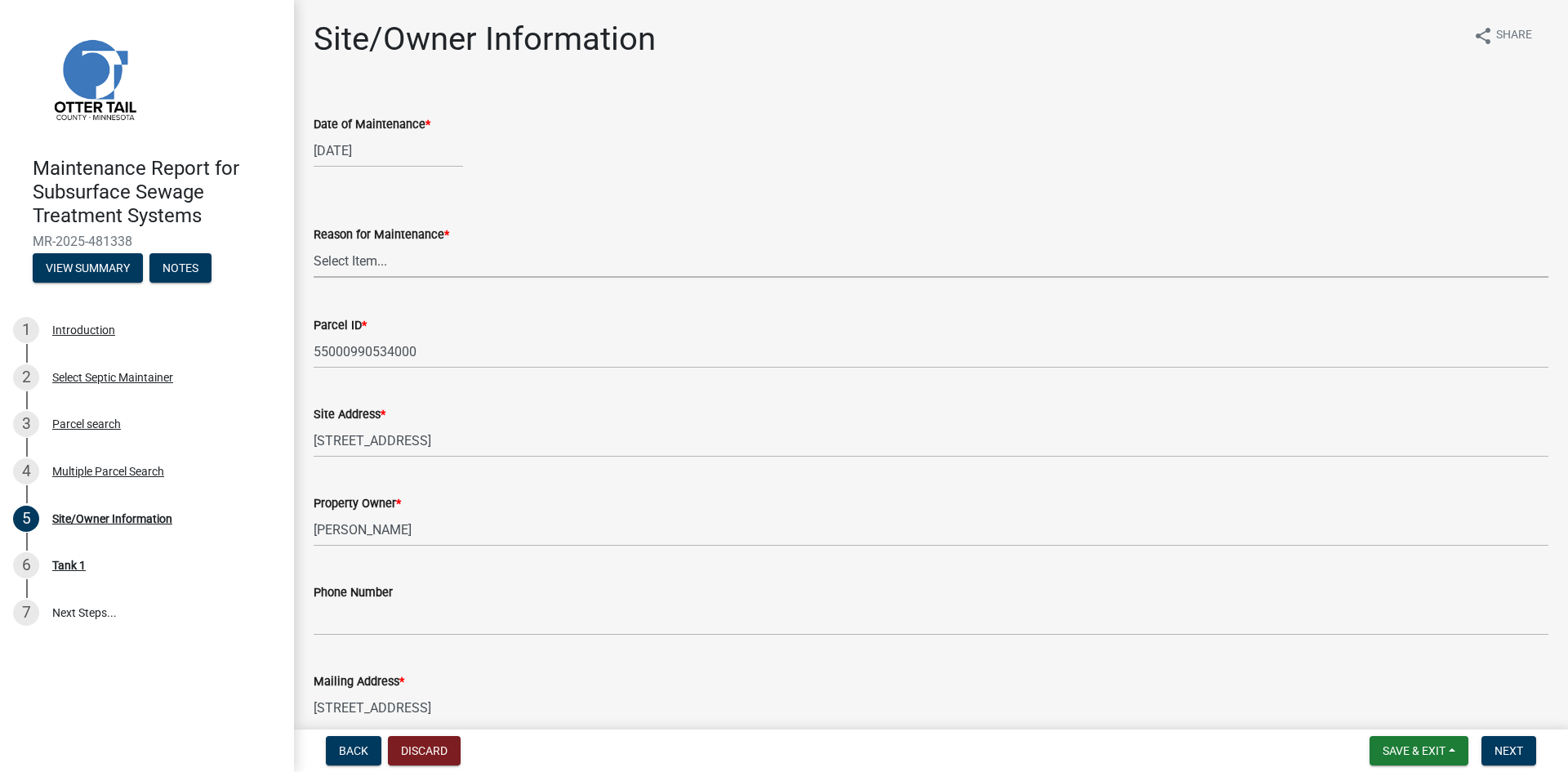
click at [385, 269] on select "Select Item... Called Routine Other" at bounding box center [931, 261] width 1235 height 33
click at [313, 245] on select "Select Item... Called Routine Other" at bounding box center [931, 261] width 1235 height 33
click at [1523, 749] on span "Next" at bounding box center [1509, 750] width 29 height 13
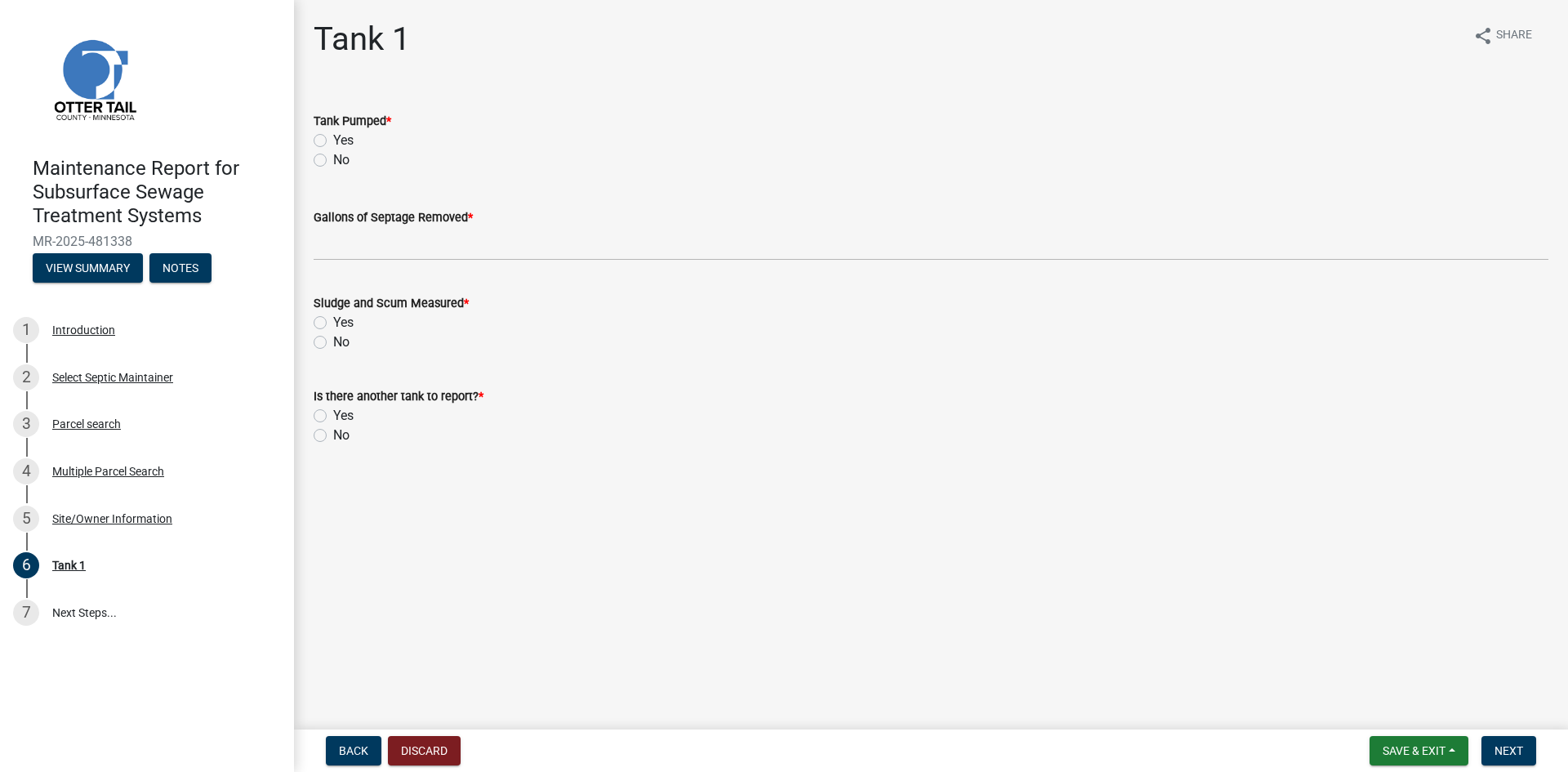
click at [333, 134] on label "Yes" at bounding box center [343, 141] width 21 height 20
click at [333, 134] on input "Yes" at bounding box center [339, 136] width 11 height 11
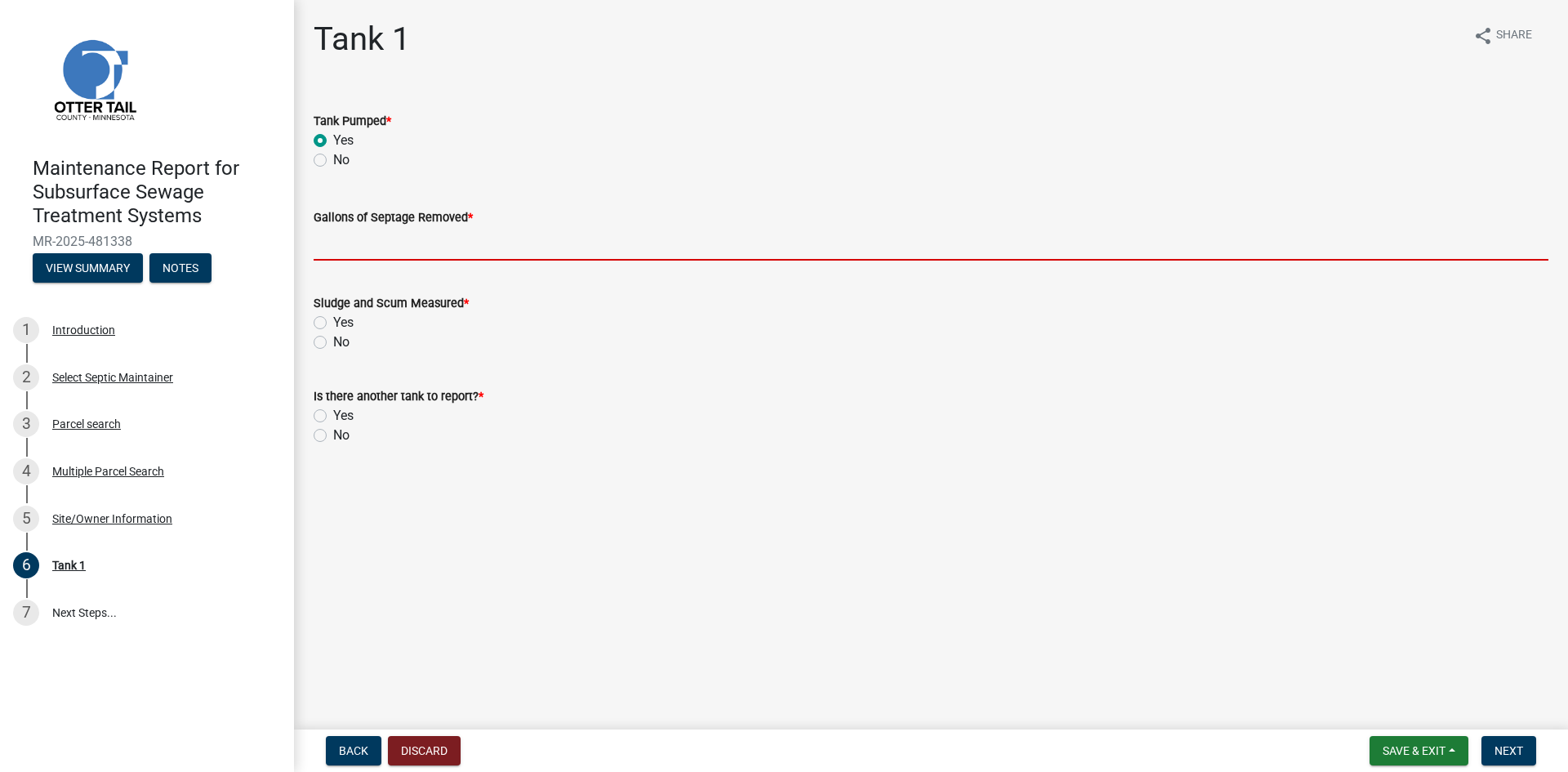
click at [332, 230] on input "Gallons of Septage Removed *" at bounding box center [931, 244] width 1235 height 33
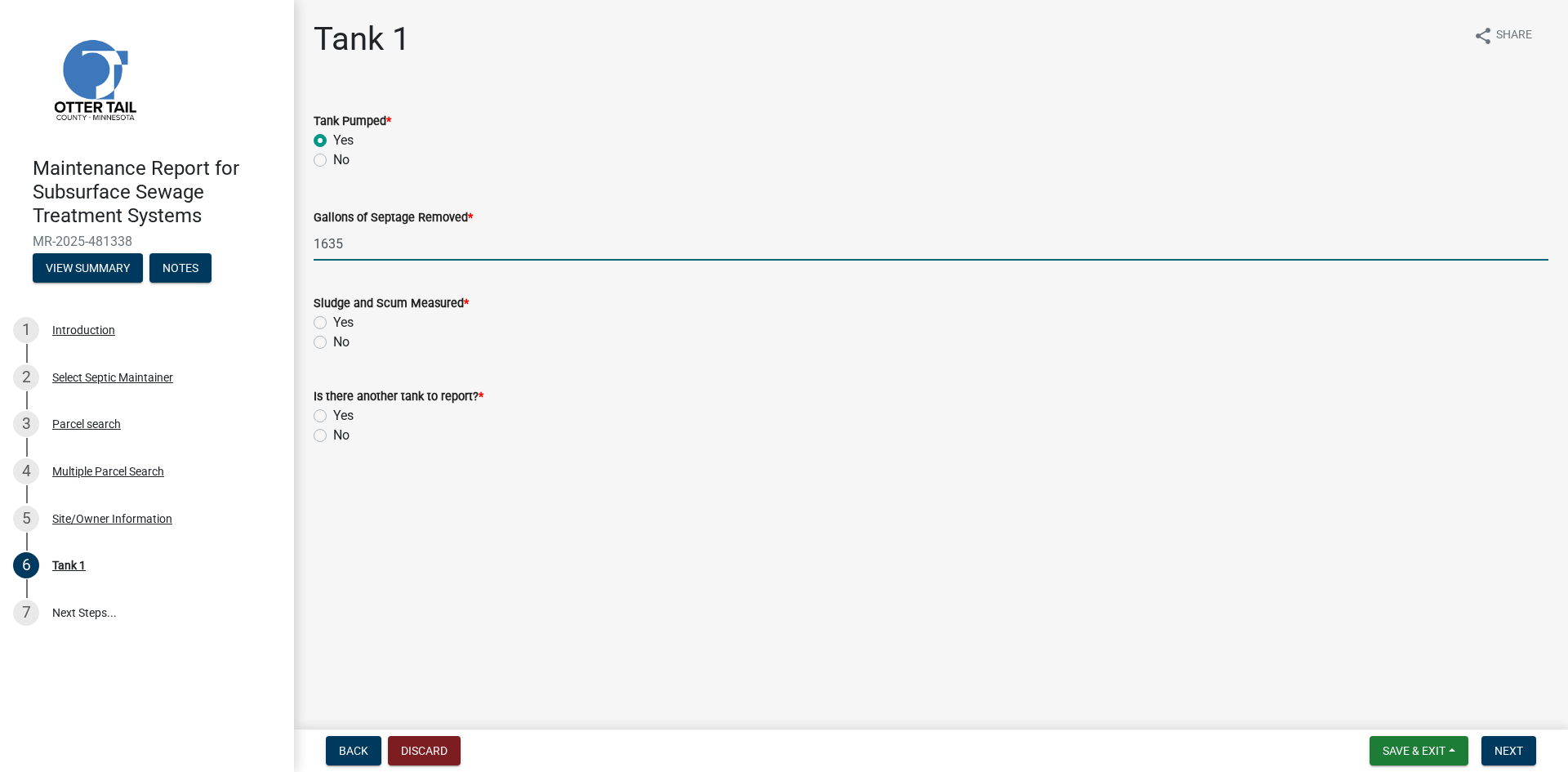
click at [333, 341] on label "No" at bounding box center [341, 342] width 16 height 20
click at [333, 341] on input "No" at bounding box center [339, 338] width 11 height 11
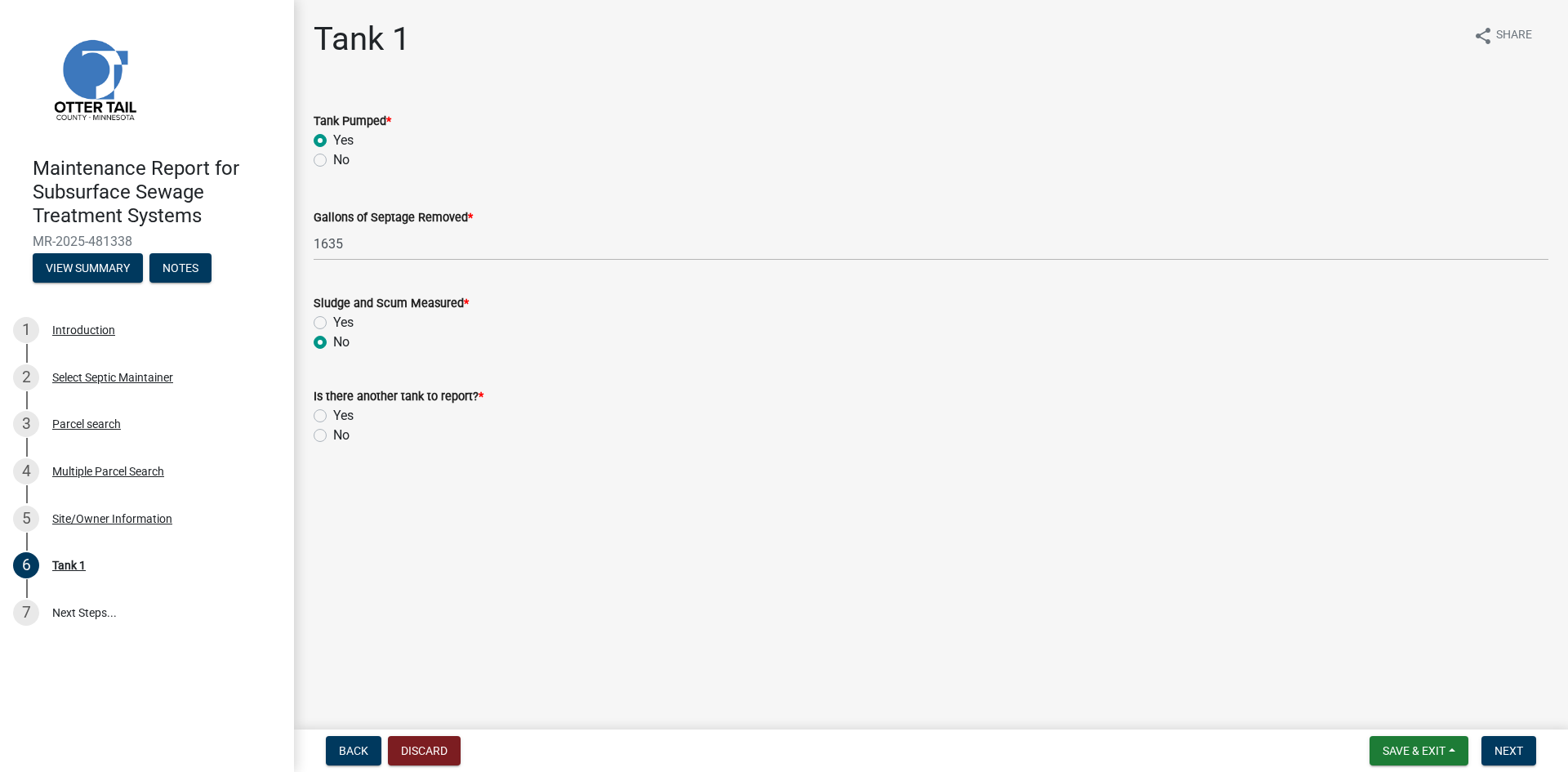
click at [333, 436] on label "No" at bounding box center [341, 435] width 16 height 20
click at [333, 436] on input "No" at bounding box center [339, 431] width 11 height 11
click at [1519, 744] on span "Next" at bounding box center [1509, 750] width 29 height 13
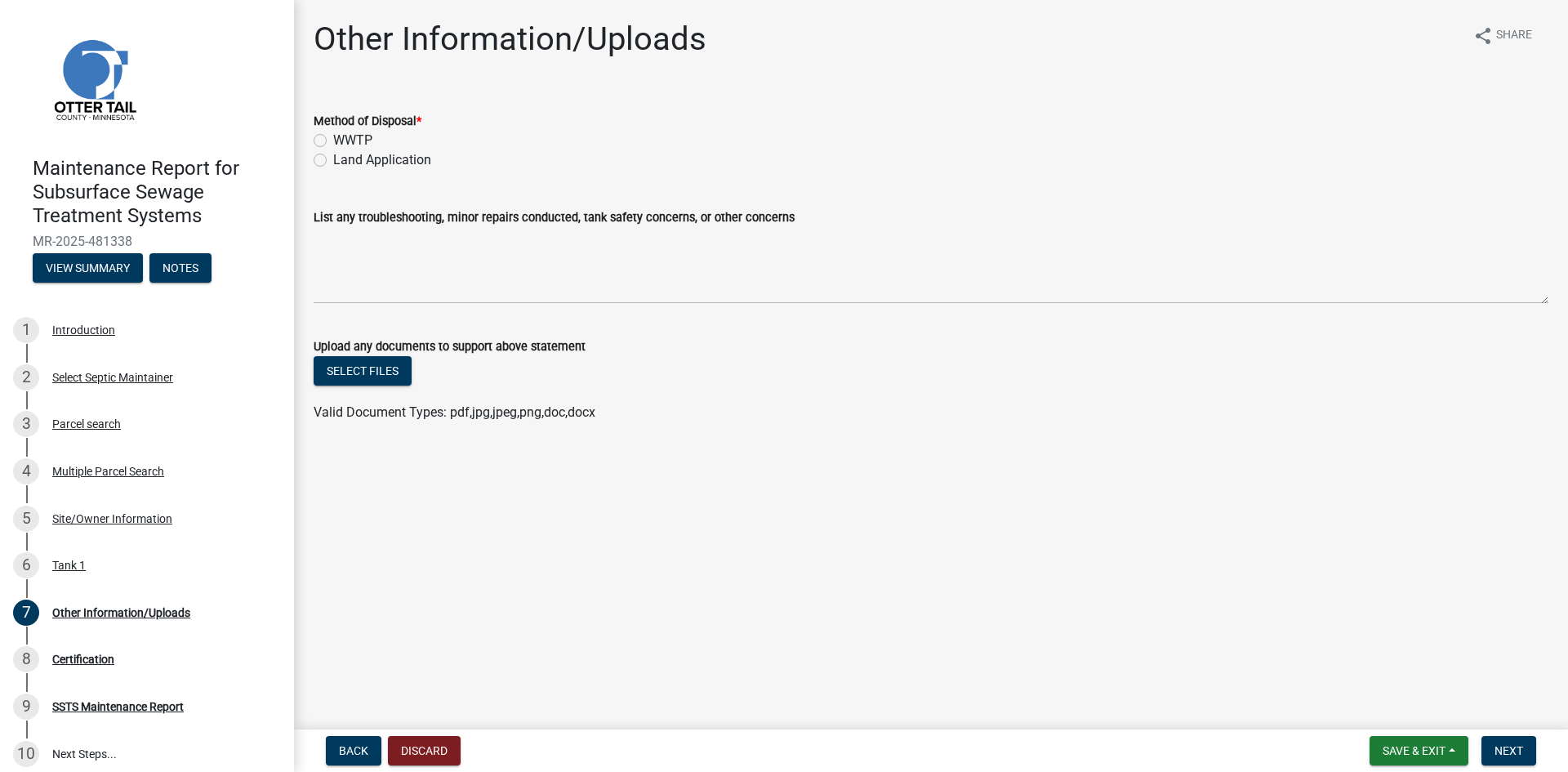
click at [391, 158] on label "Land Application" at bounding box center [382, 160] width 98 height 20
click at [344, 158] on input "Land Application" at bounding box center [339, 155] width 11 height 11
click at [1504, 752] on span "Next" at bounding box center [1509, 750] width 29 height 13
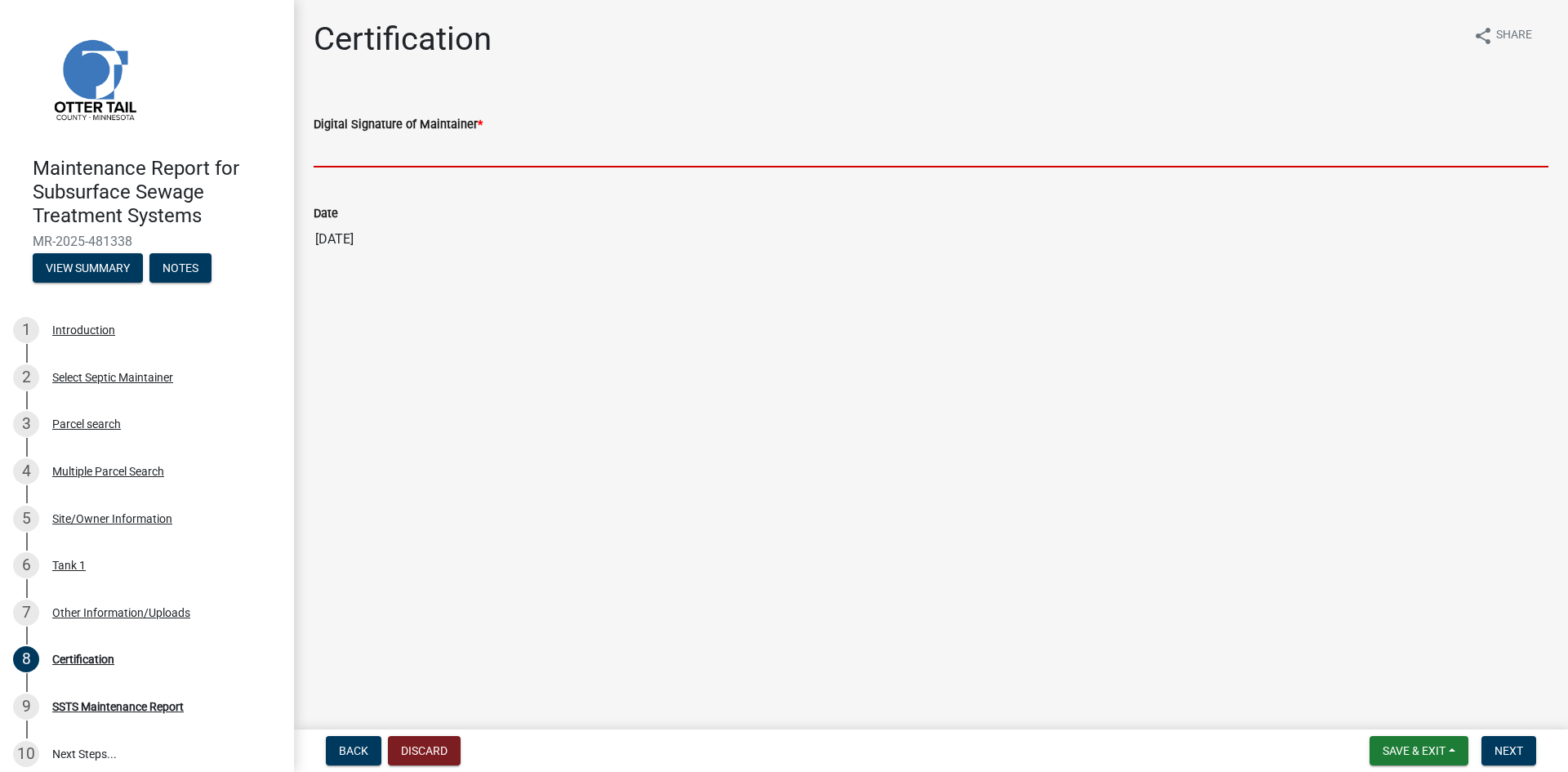
click at [487, 158] on input "Digital Signature of Maintainer *" at bounding box center [931, 150] width 1235 height 33
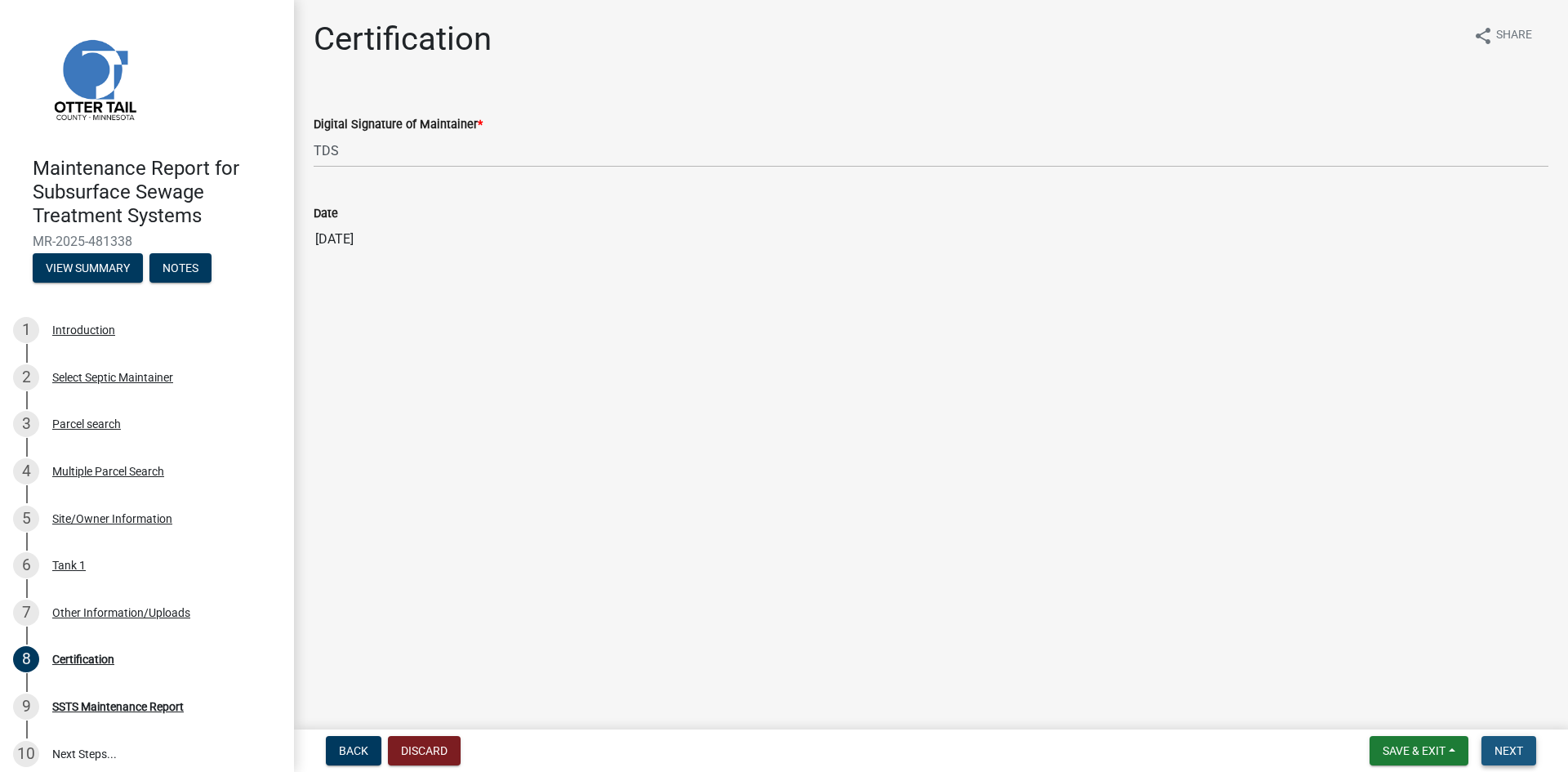
click at [1512, 746] on span "Next" at bounding box center [1509, 750] width 29 height 13
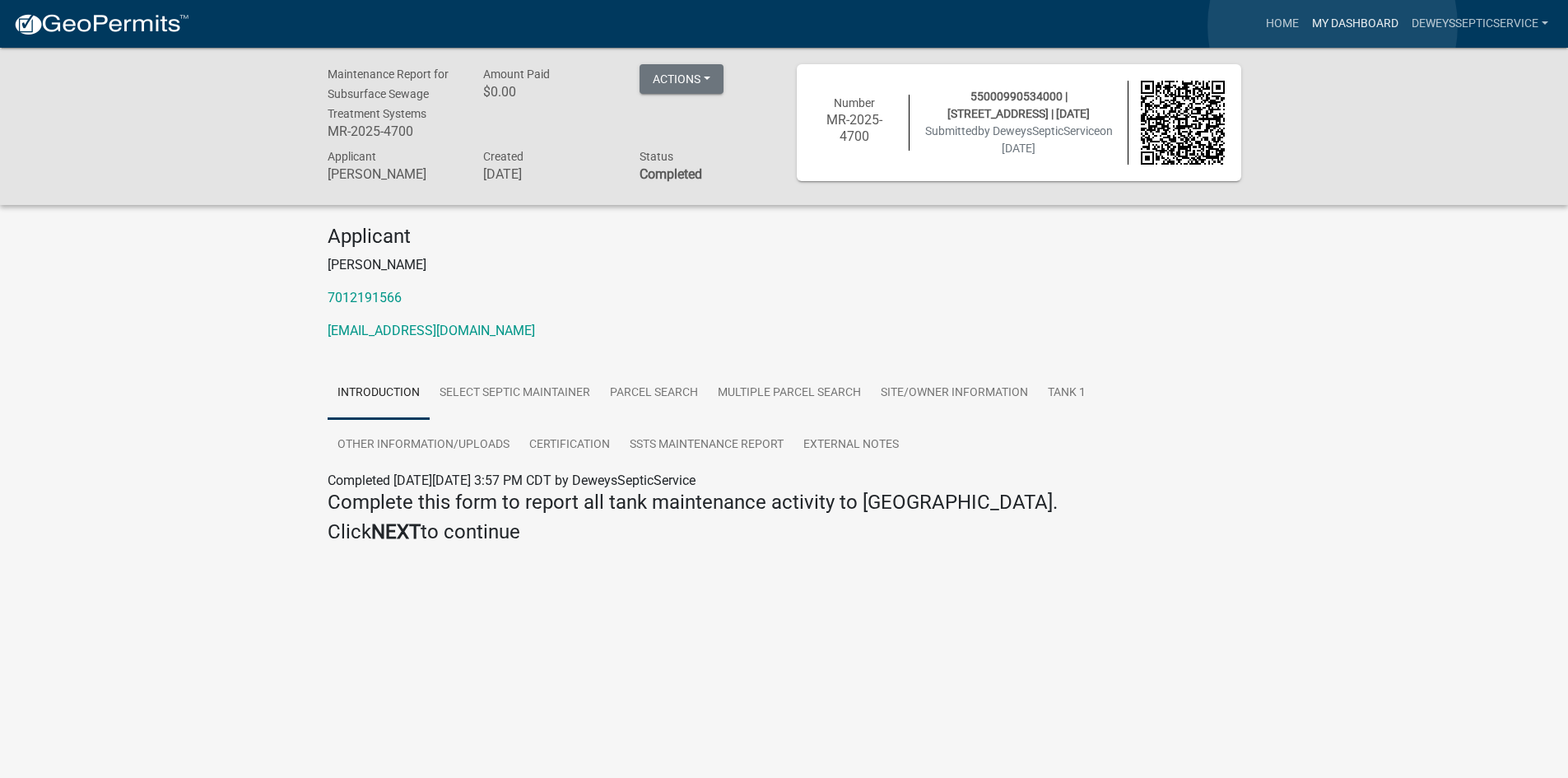
click at [1332, 25] on link "My Dashboard" at bounding box center [1354, 24] width 99 height 31
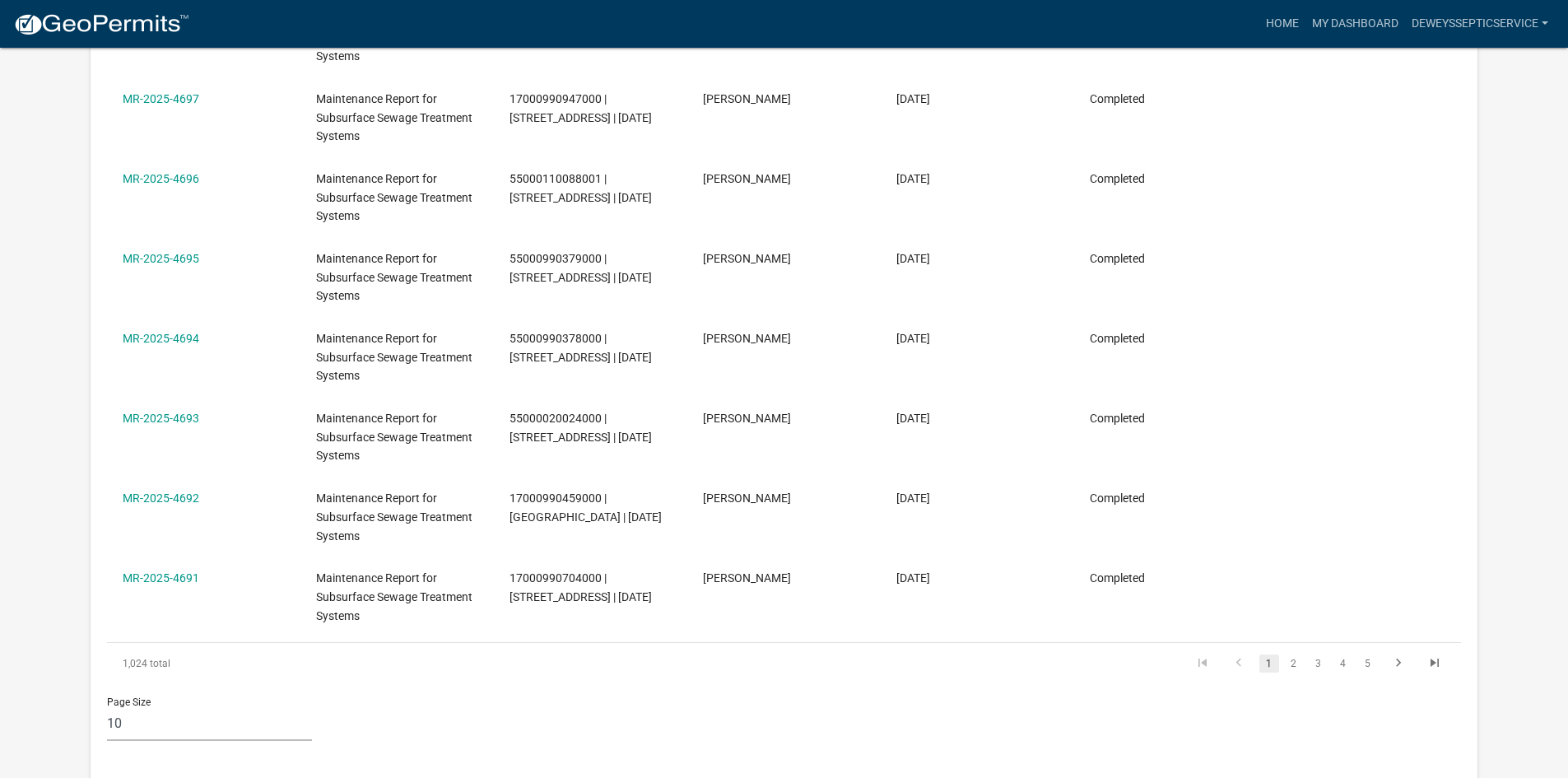
scroll to position [576, 0]
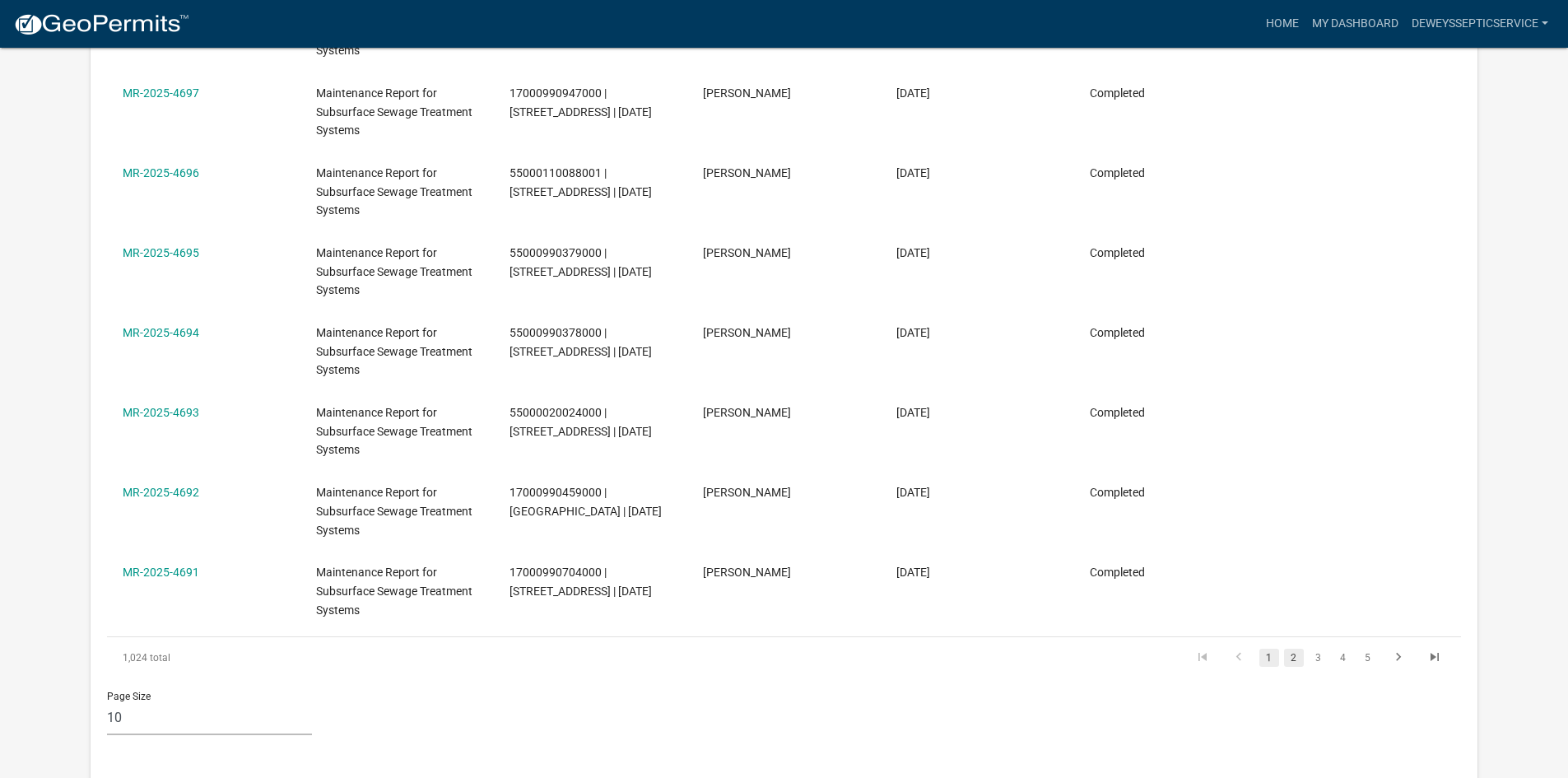
click at [1294, 658] on link "2" at bounding box center [1294, 658] width 20 height 18
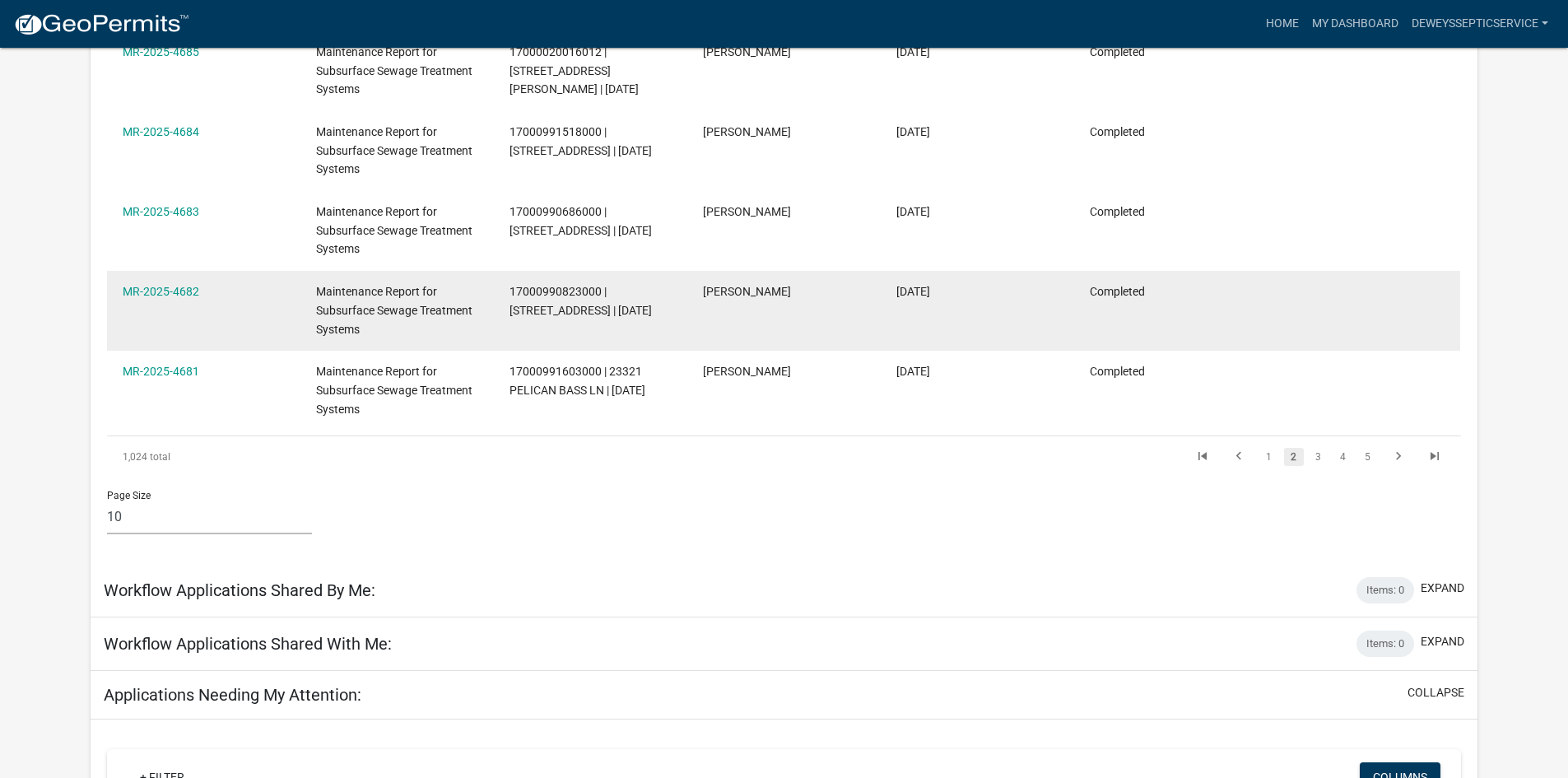
scroll to position [823, 0]
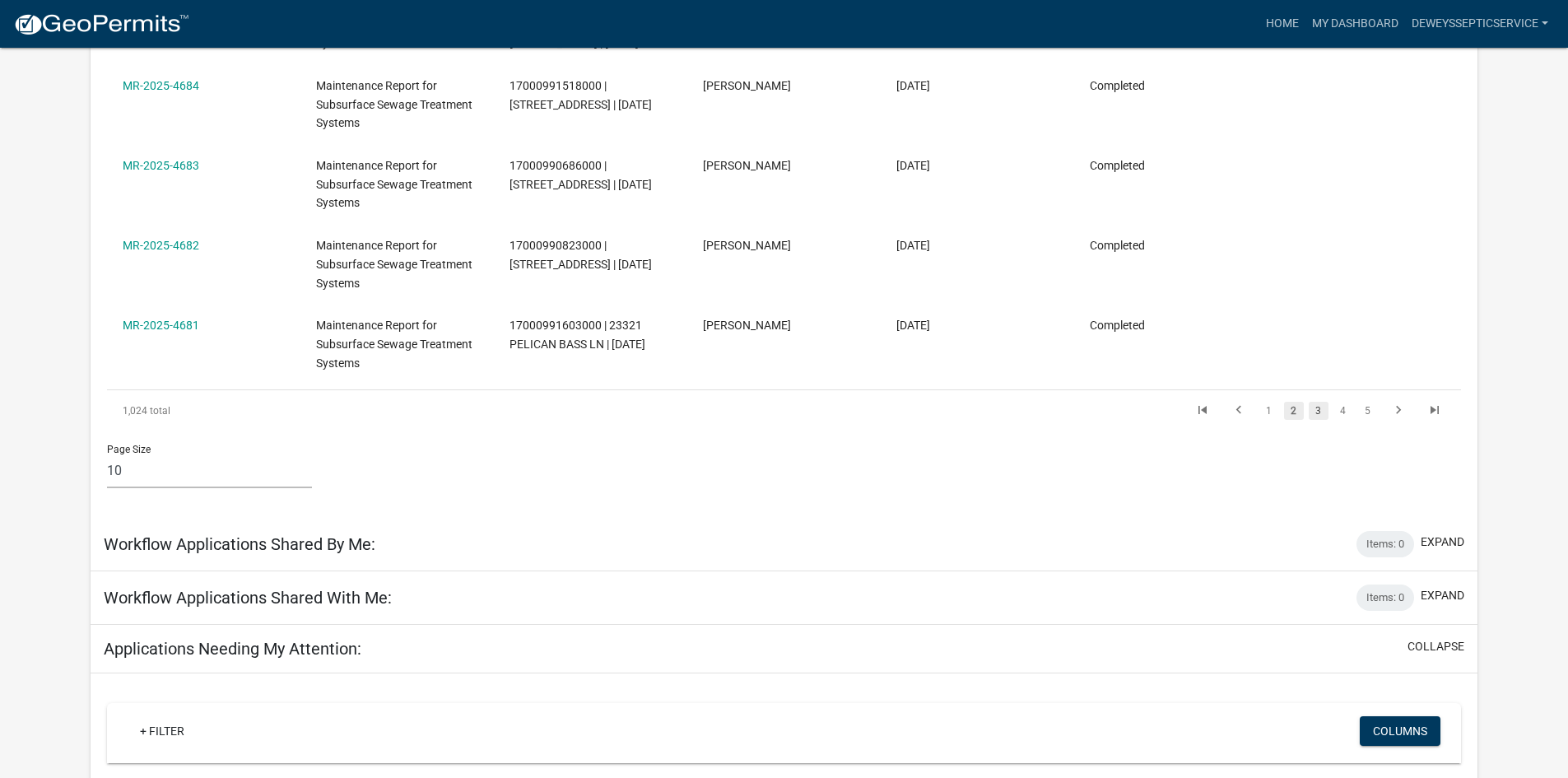
click at [1317, 411] on link "3" at bounding box center [1319, 411] width 20 height 18
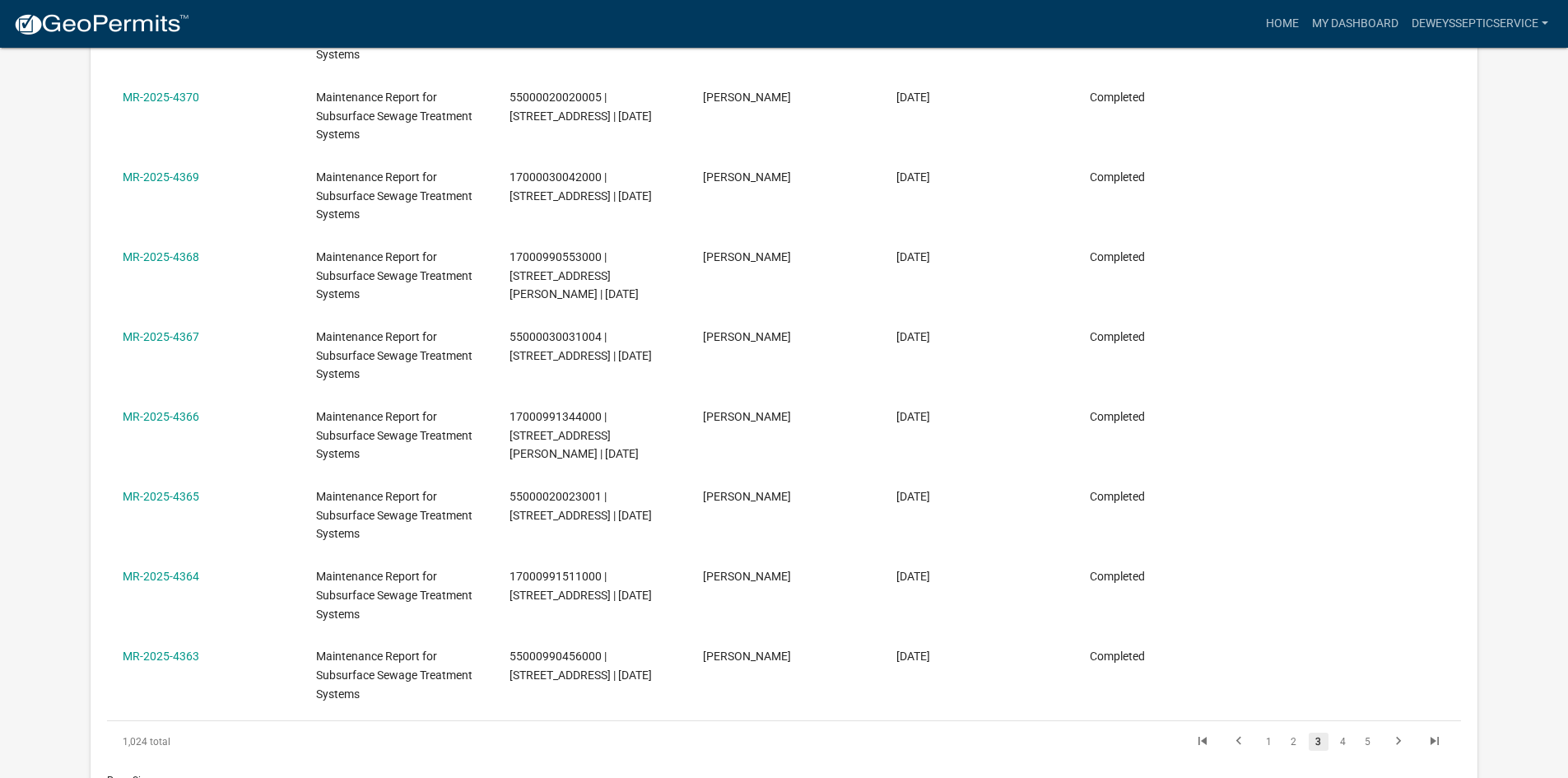
scroll to position [659, 0]
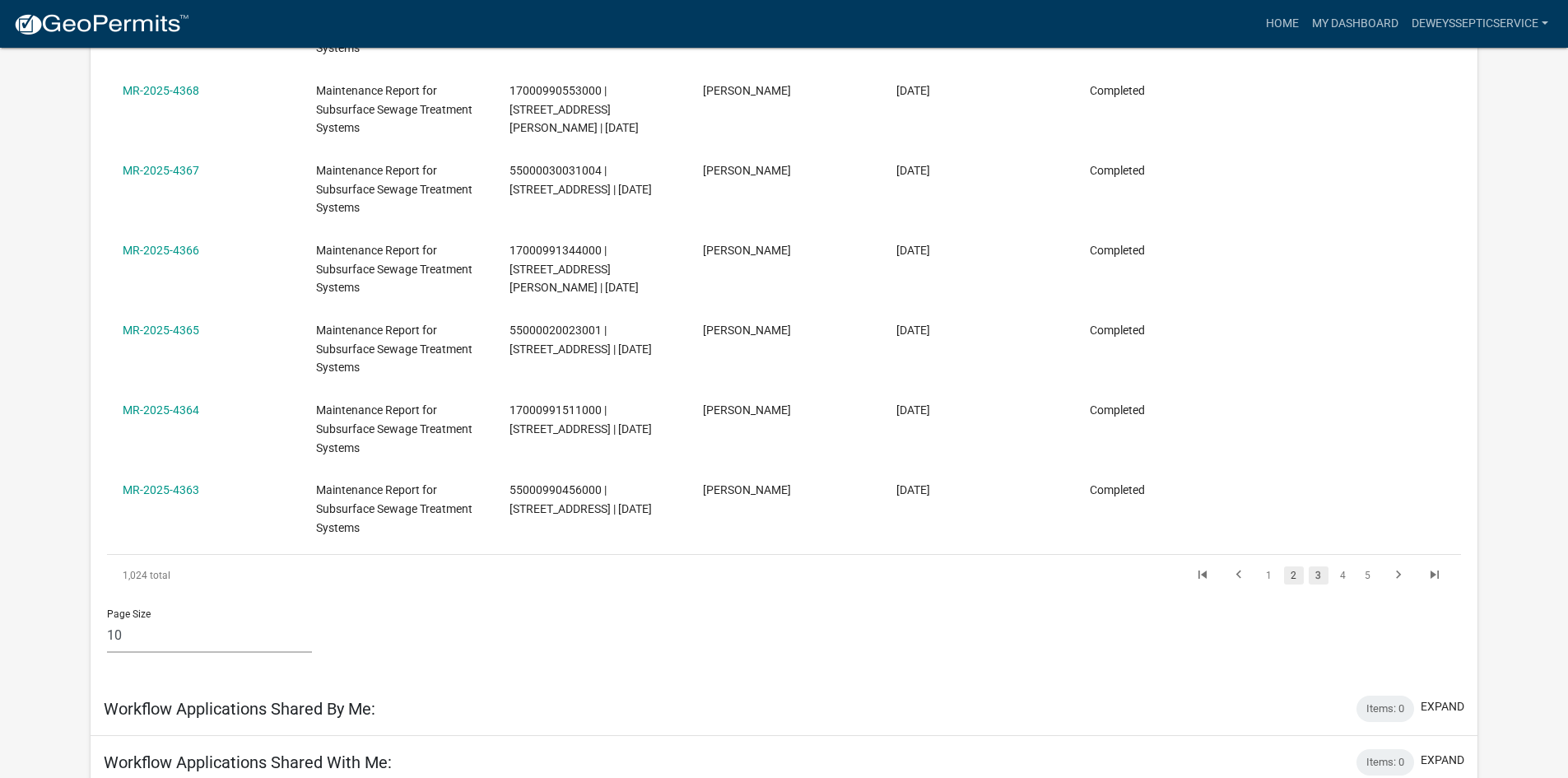
click at [1294, 579] on link "2" at bounding box center [1294, 576] width 20 height 18
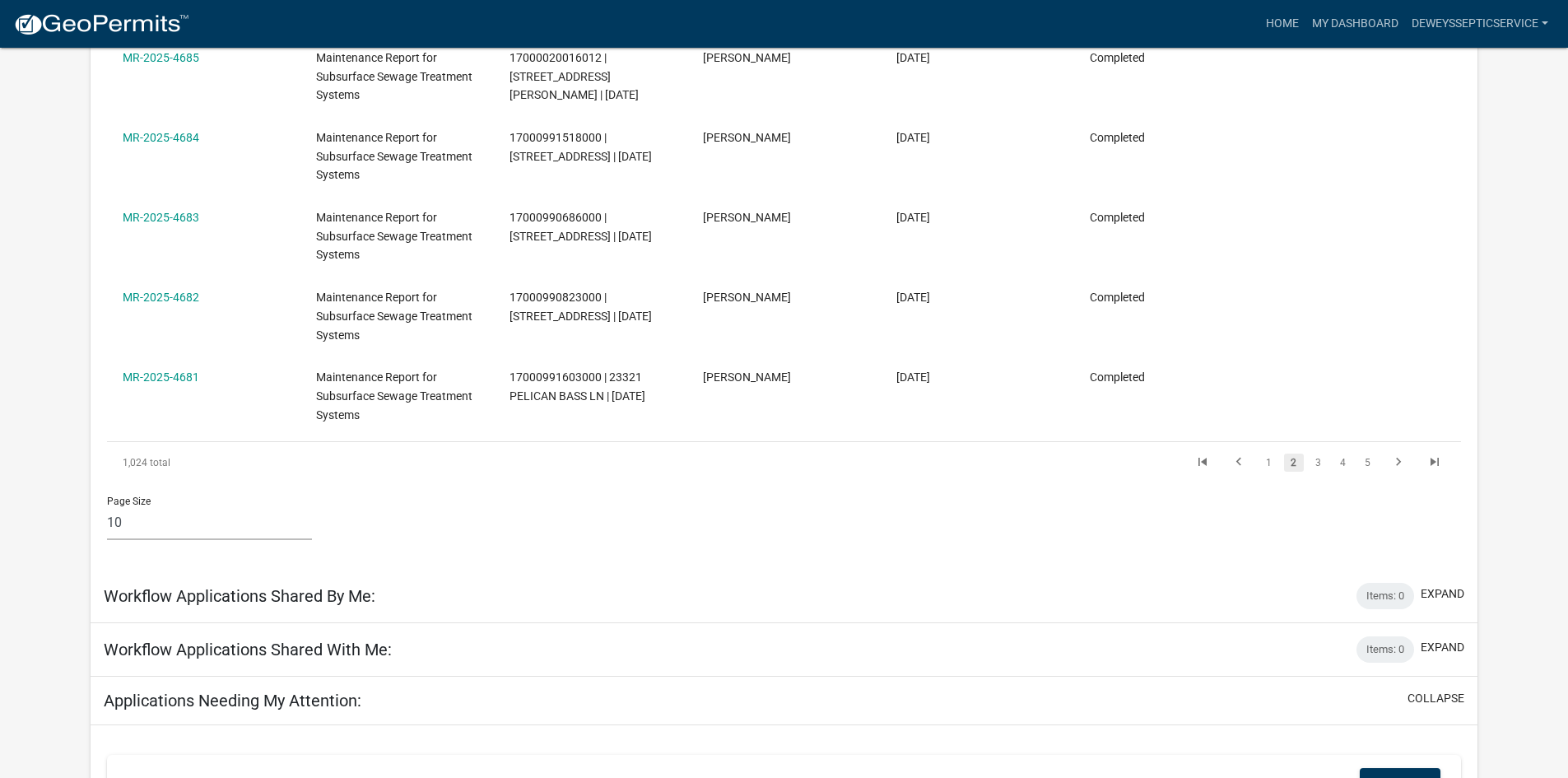
scroll to position [823, 0]
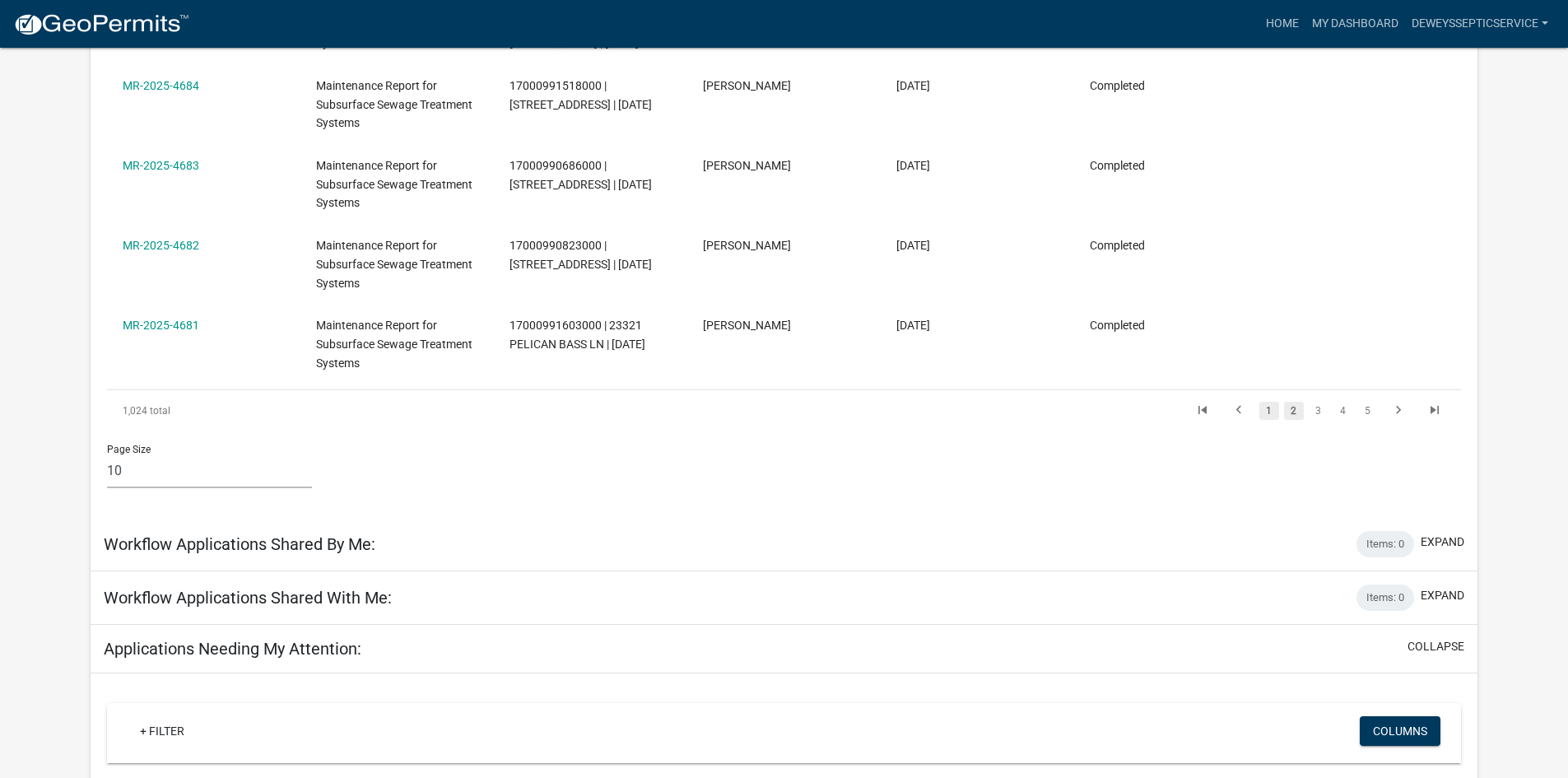
click at [1265, 411] on link "1" at bounding box center [1269, 411] width 20 height 18
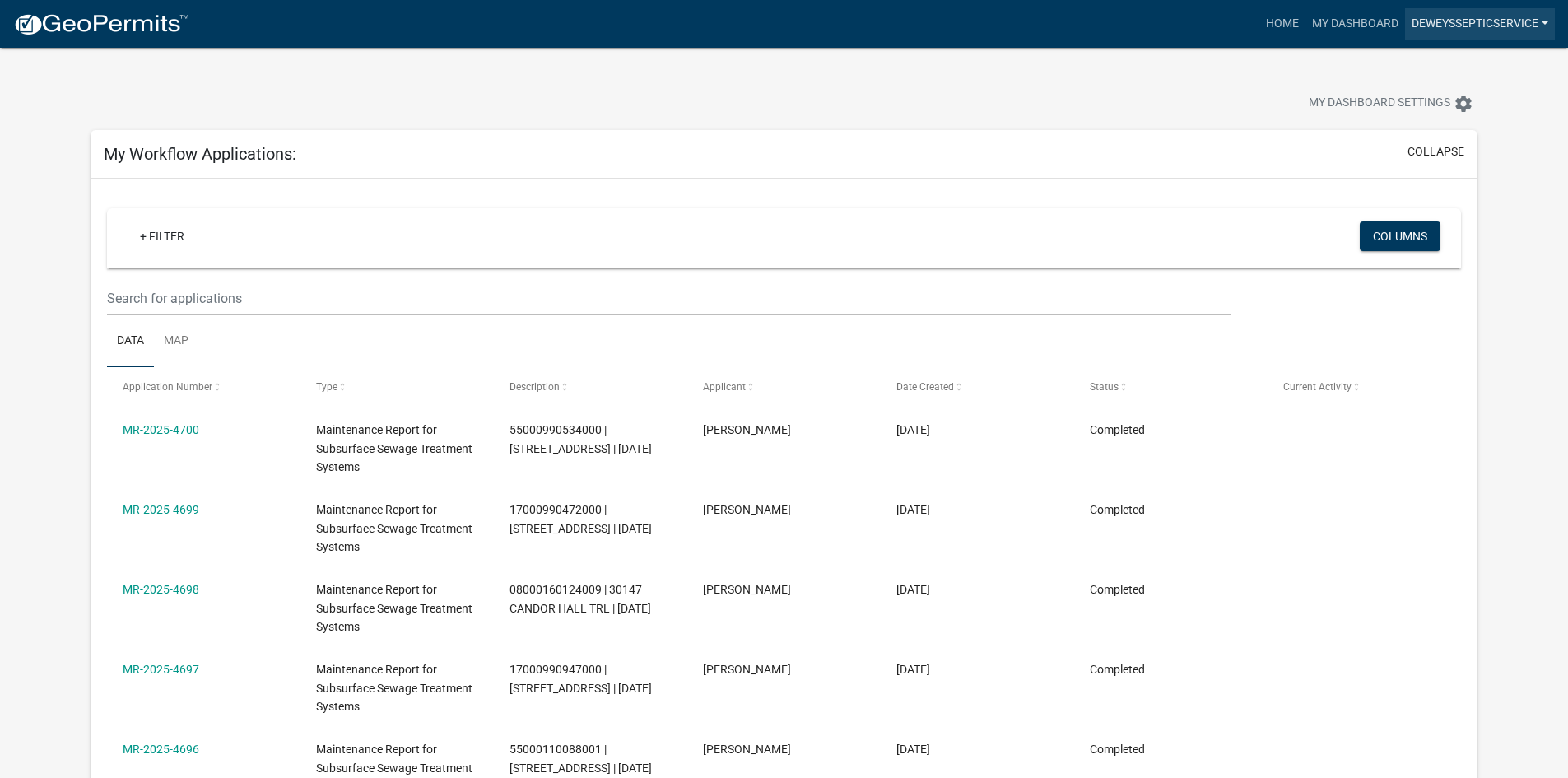
click at [1453, 27] on link "DeweysSepticService" at bounding box center [1480, 24] width 150 height 31
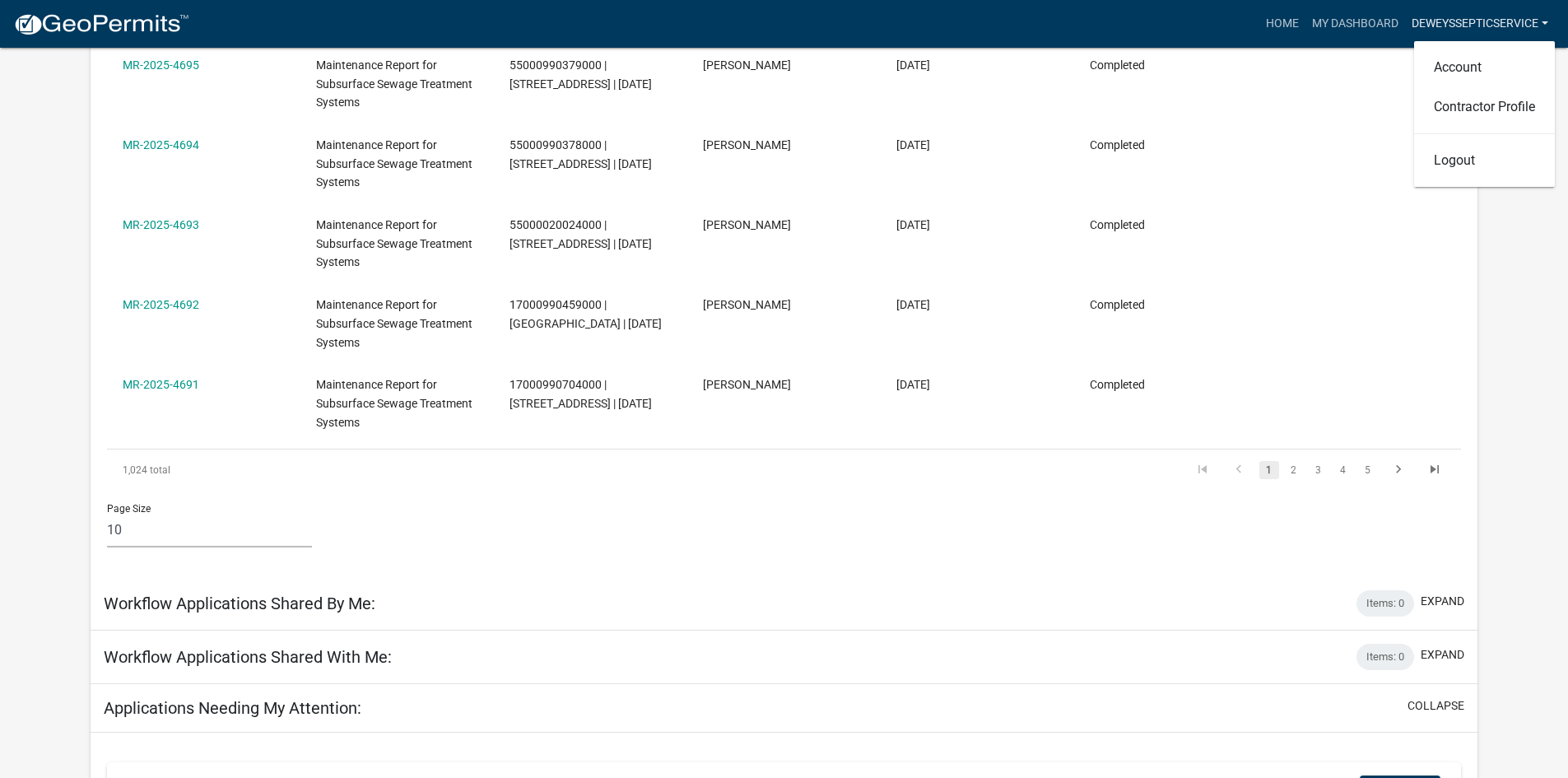
scroll to position [741, 0]
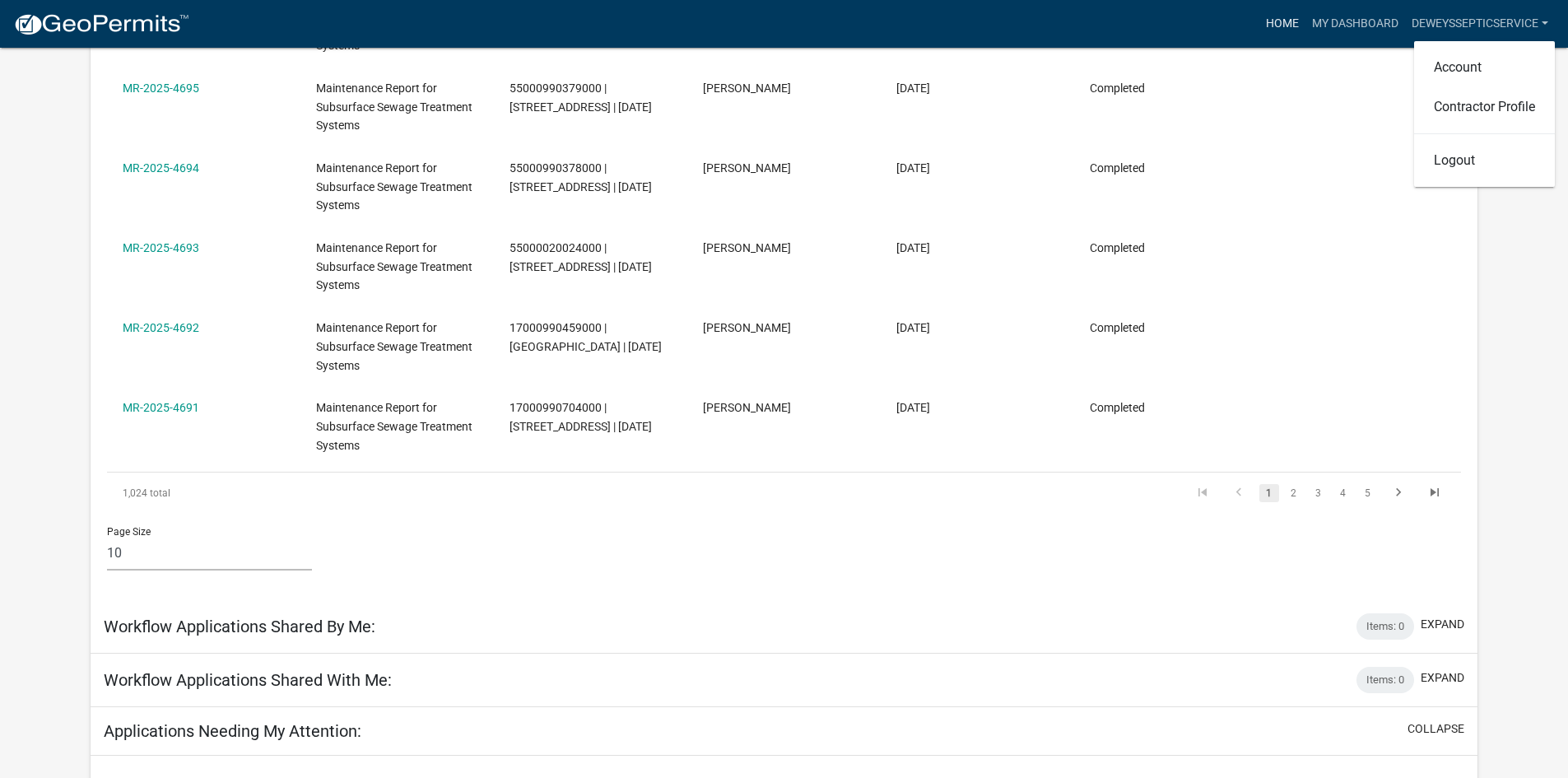
click at [1271, 25] on link "Home" at bounding box center [1282, 24] width 46 height 31
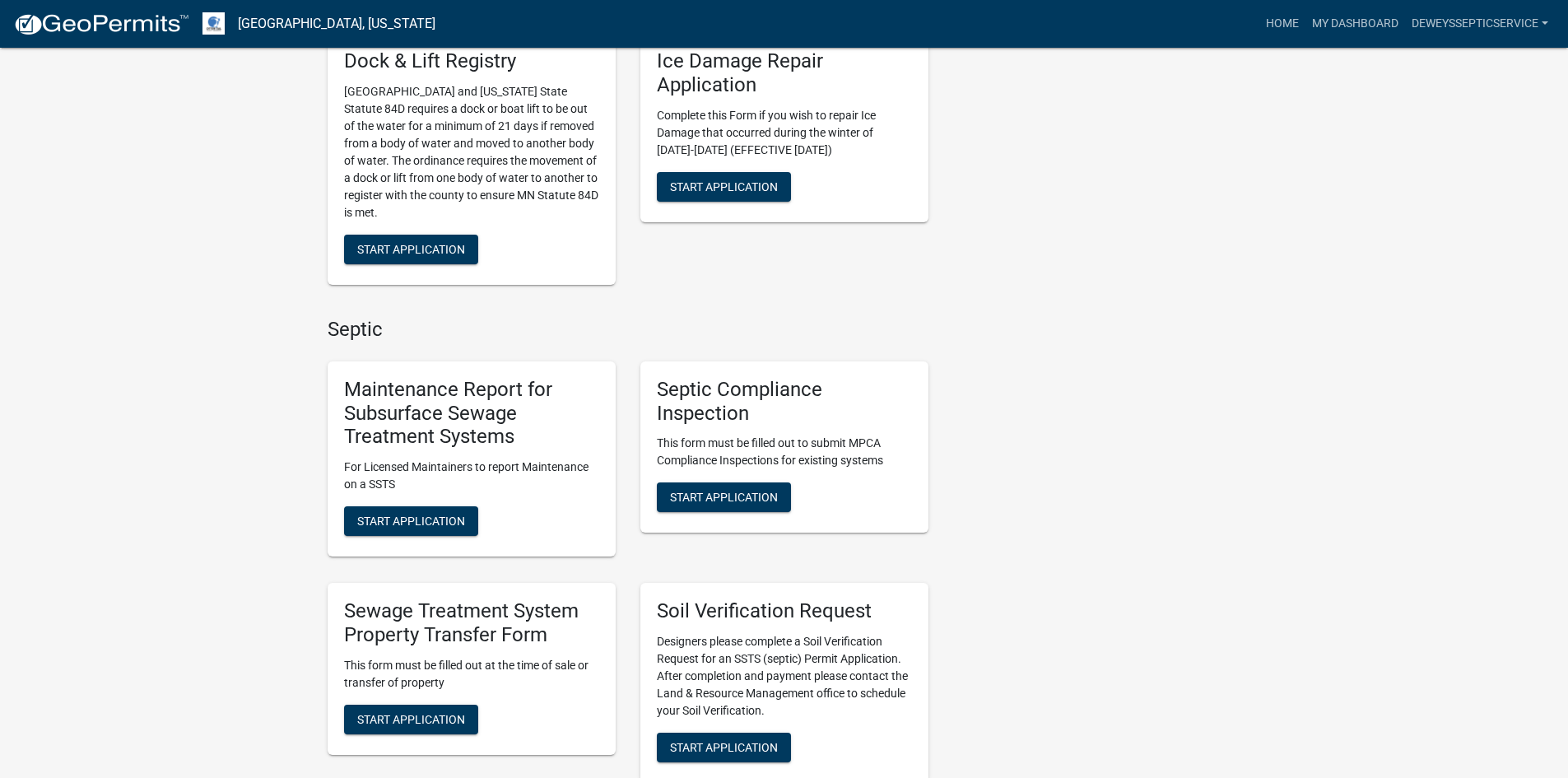
scroll to position [823, 0]
click at [376, 521] on span "Start Application" at bounding box center [411, 520] width 108 height 13
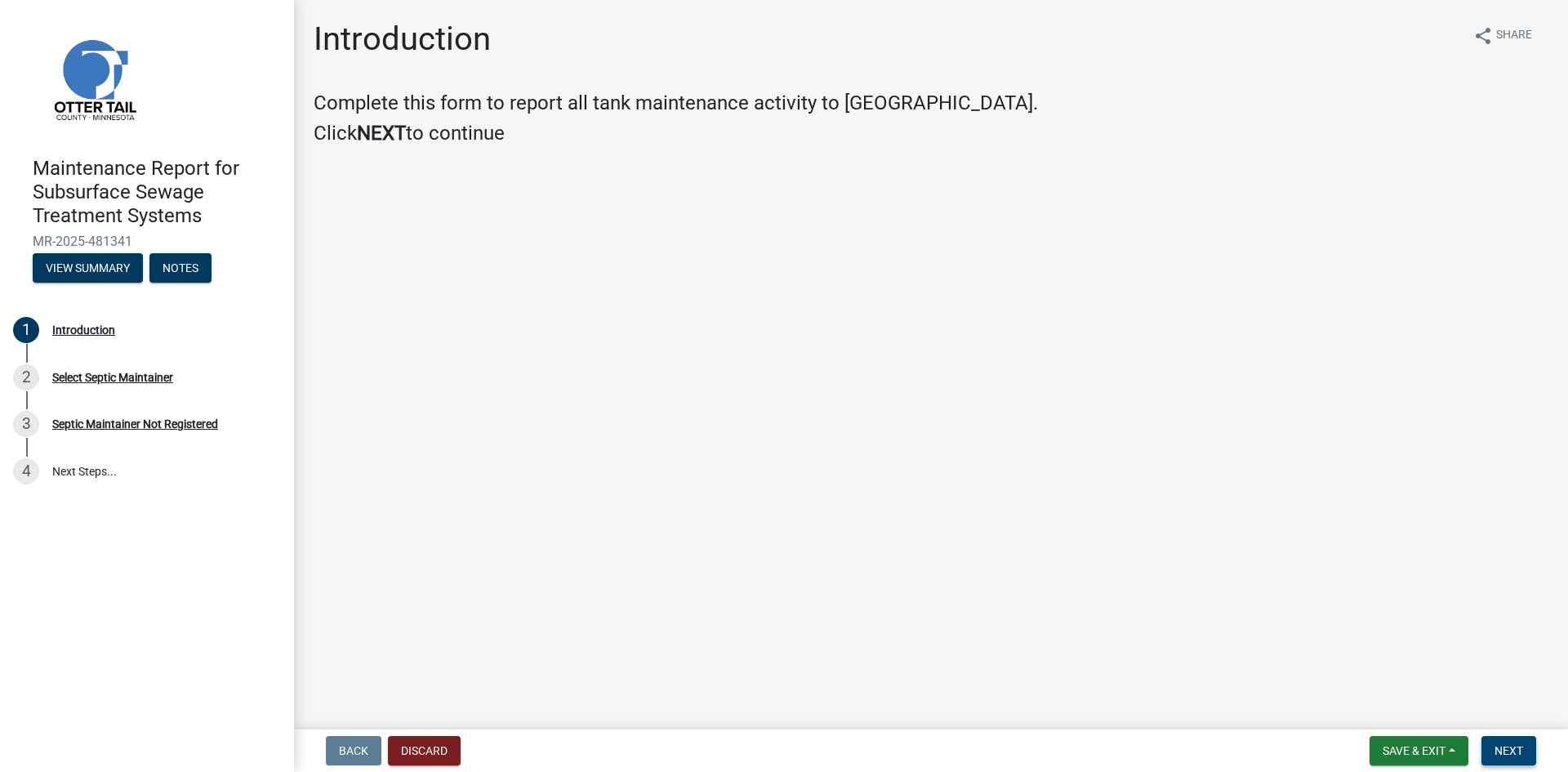
click at [1499, 739] on button "Next" at bounding box center [1508, 750] width 55 height 30
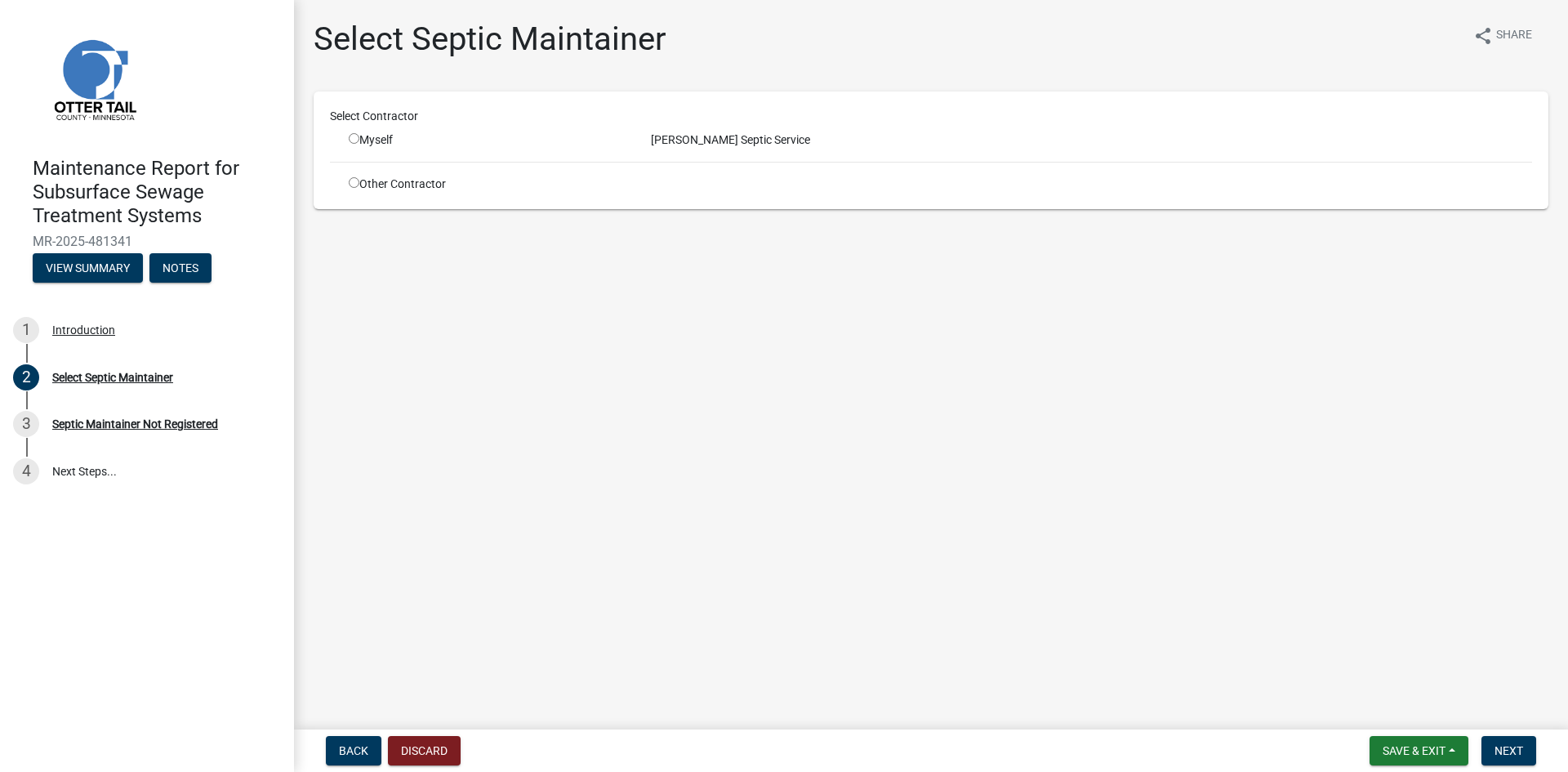
click at [353, 141] on input "radio" at bounding box center [354, 138] width 11 height 11
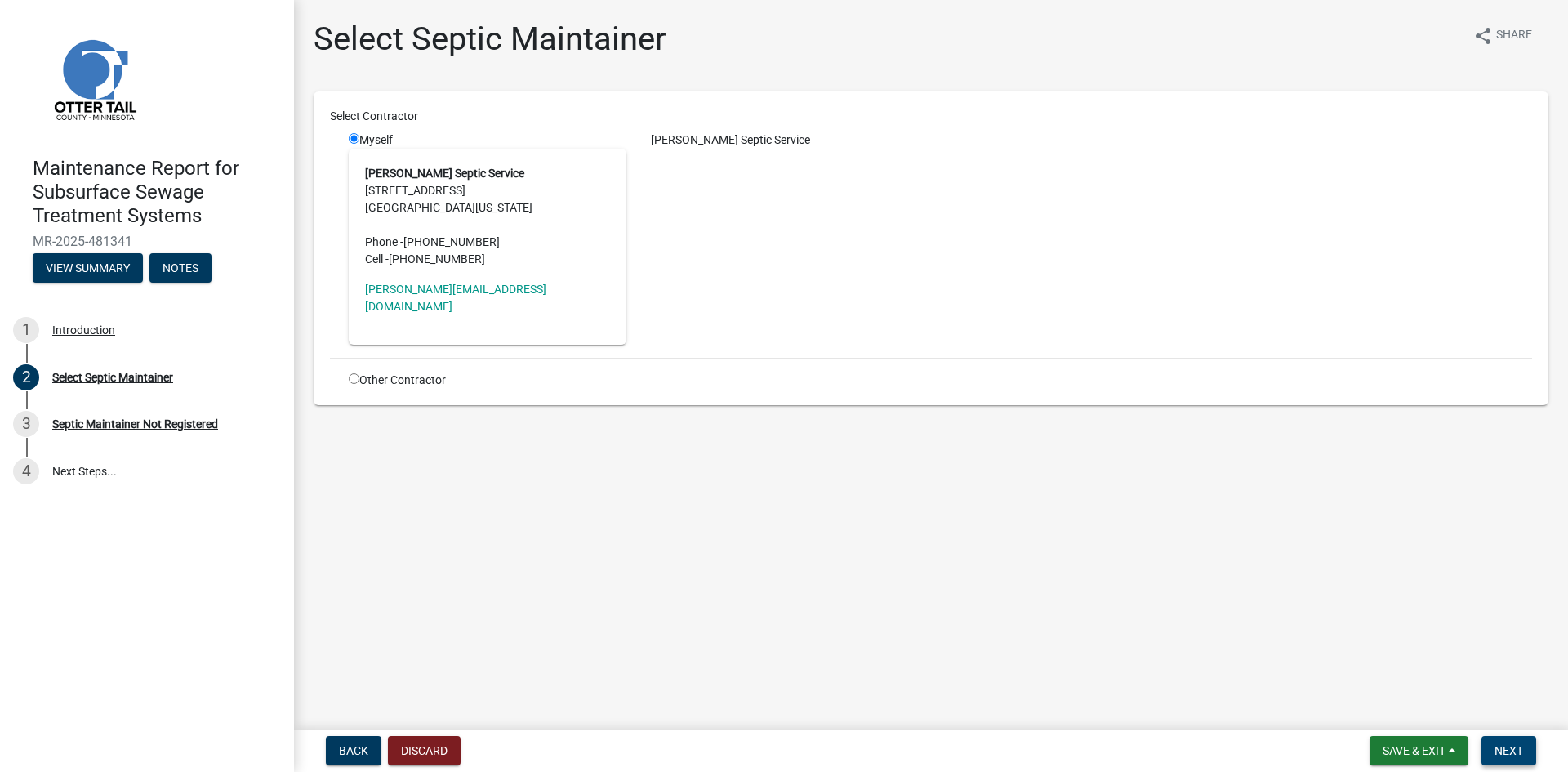
click at [1517, 758] on button "Next" at bounding box center [1508, 750] width 55 height 30
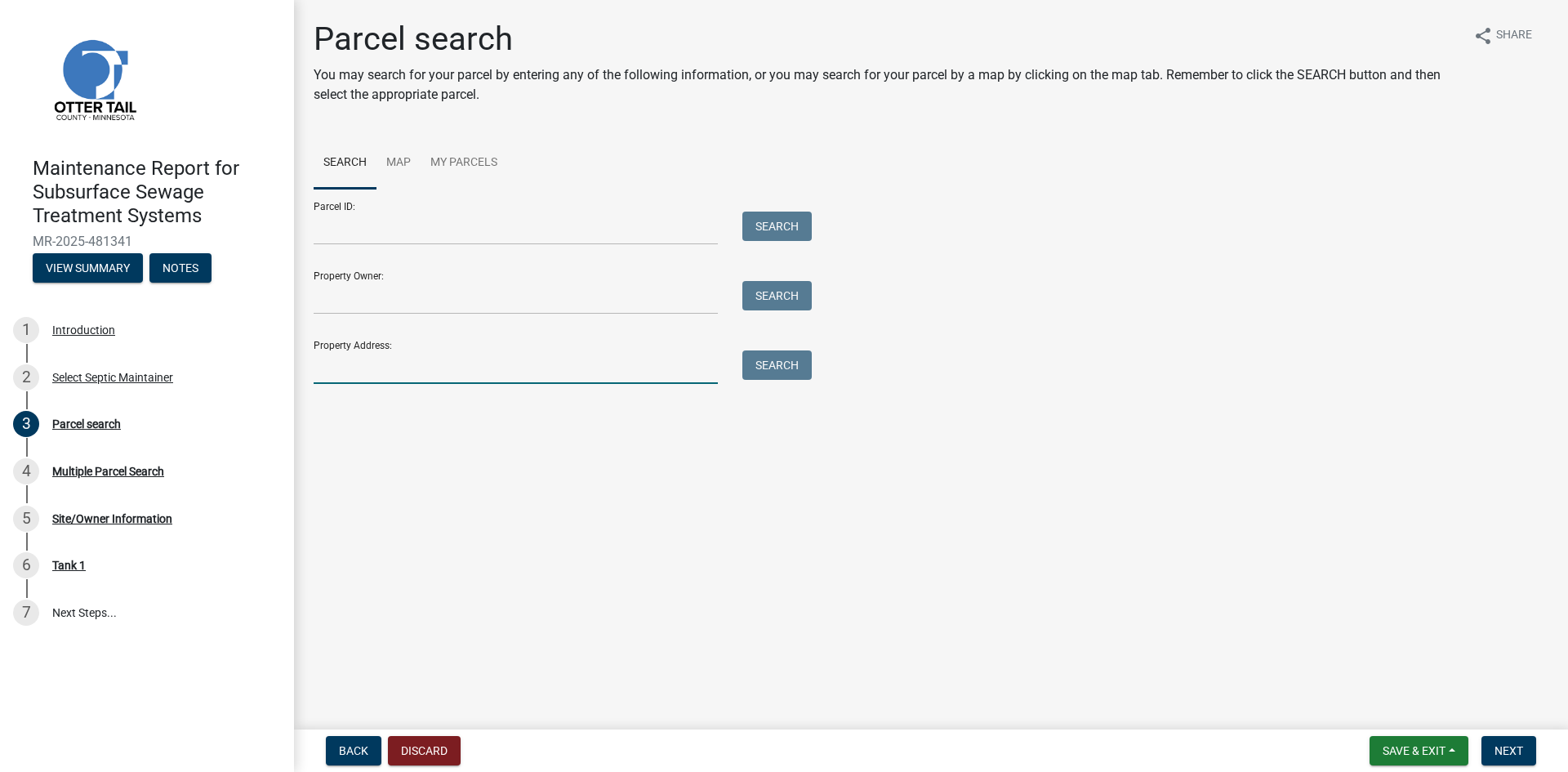
click at [391, 374] on input "Property Address:" at bounding box center [515, 367] width 404 height 33
click at [793, 364] on button "Search" at bounding box center [776, 365] width 70 height 30
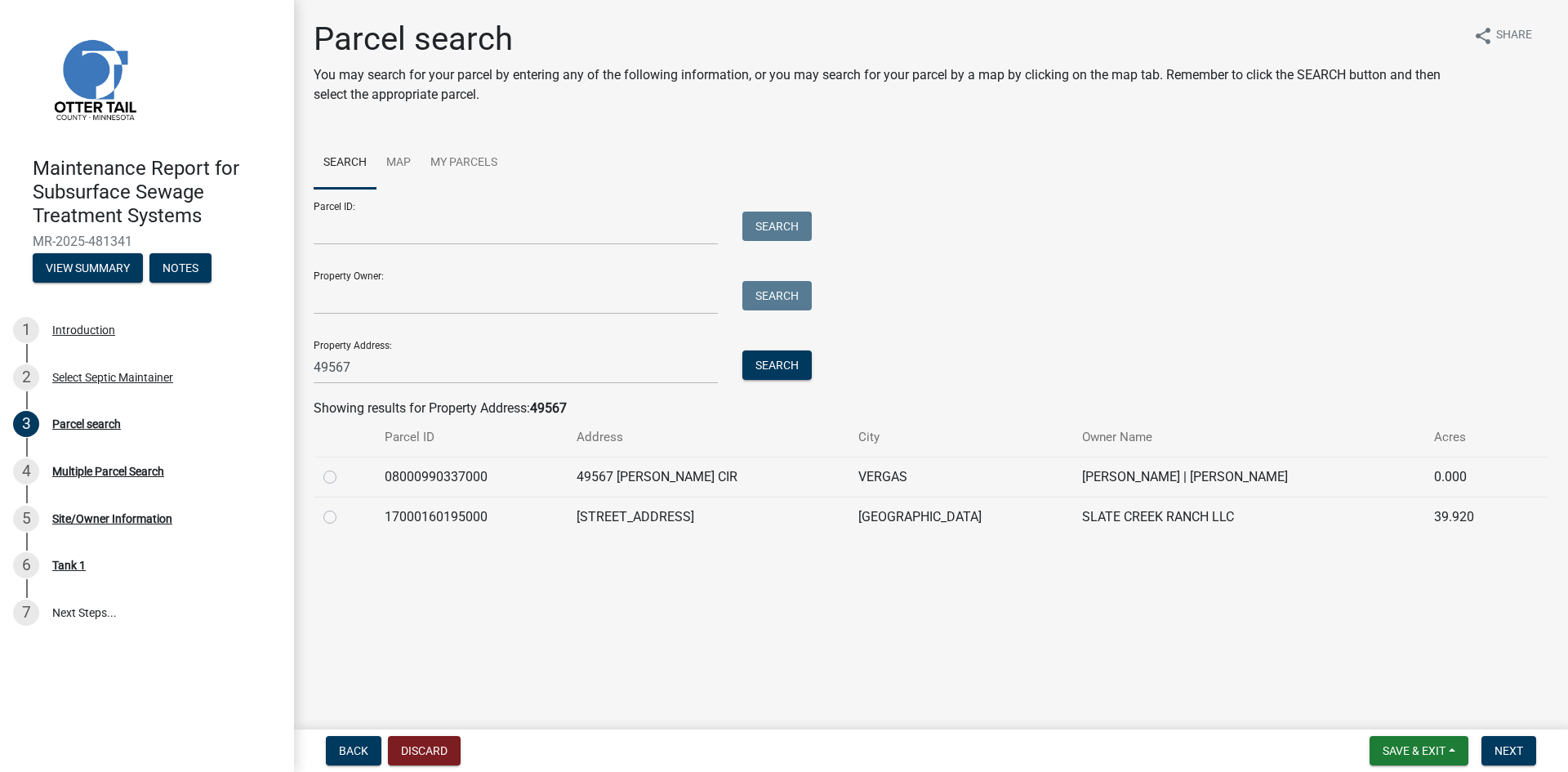
click at [343, 507] on label at bounding box center [343, 507] width 0 height 0
click at [343, 516] on input "radio" at bounding box center [348, 513] width 11 height 11
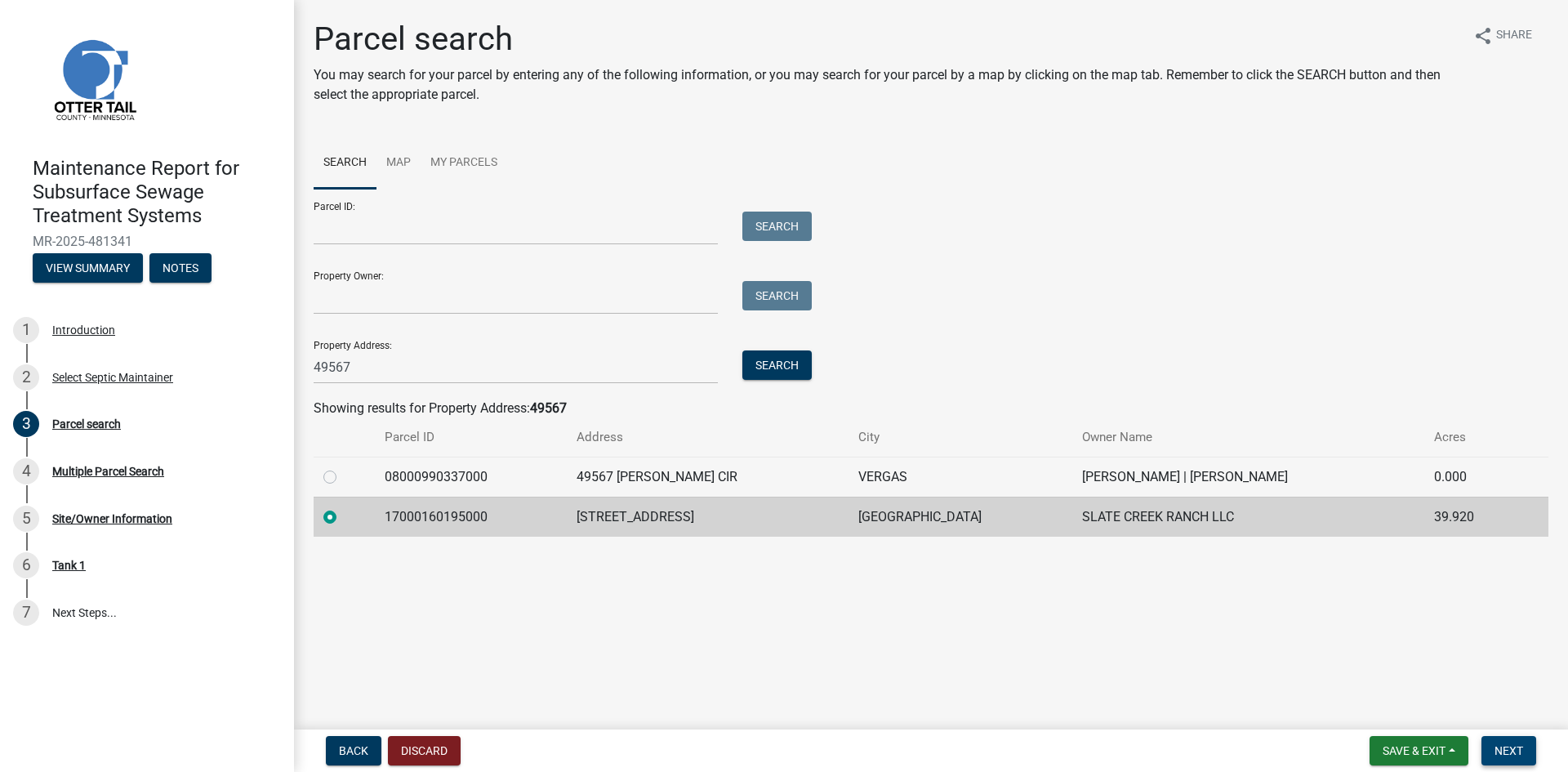
click at [1515, 748] on span "Next" at bounding box center [1509, 750] width 29 height 13
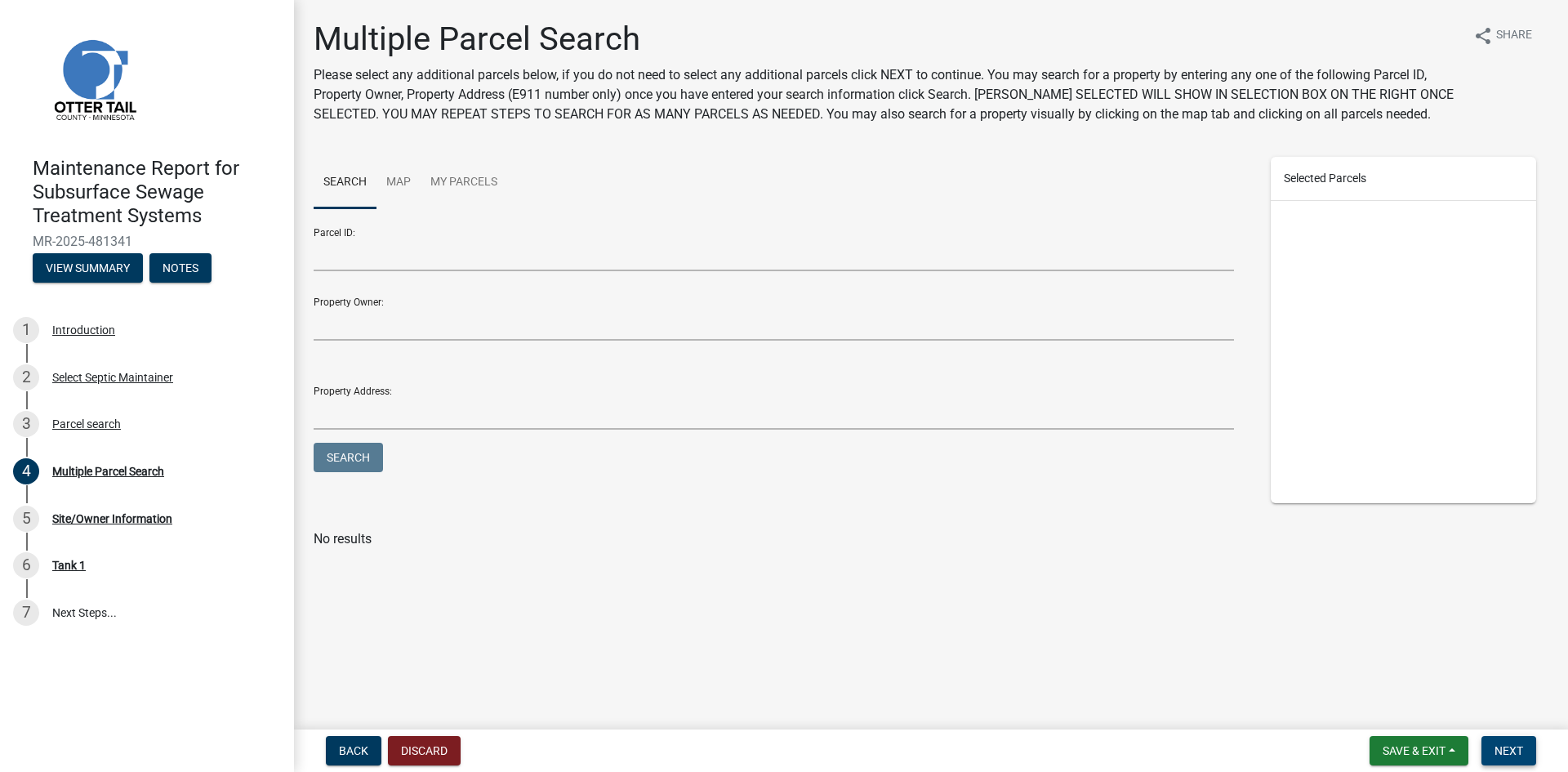
click at [1513, 748] on span "Next" at bounding box center [1509, 750] width 29 height 13
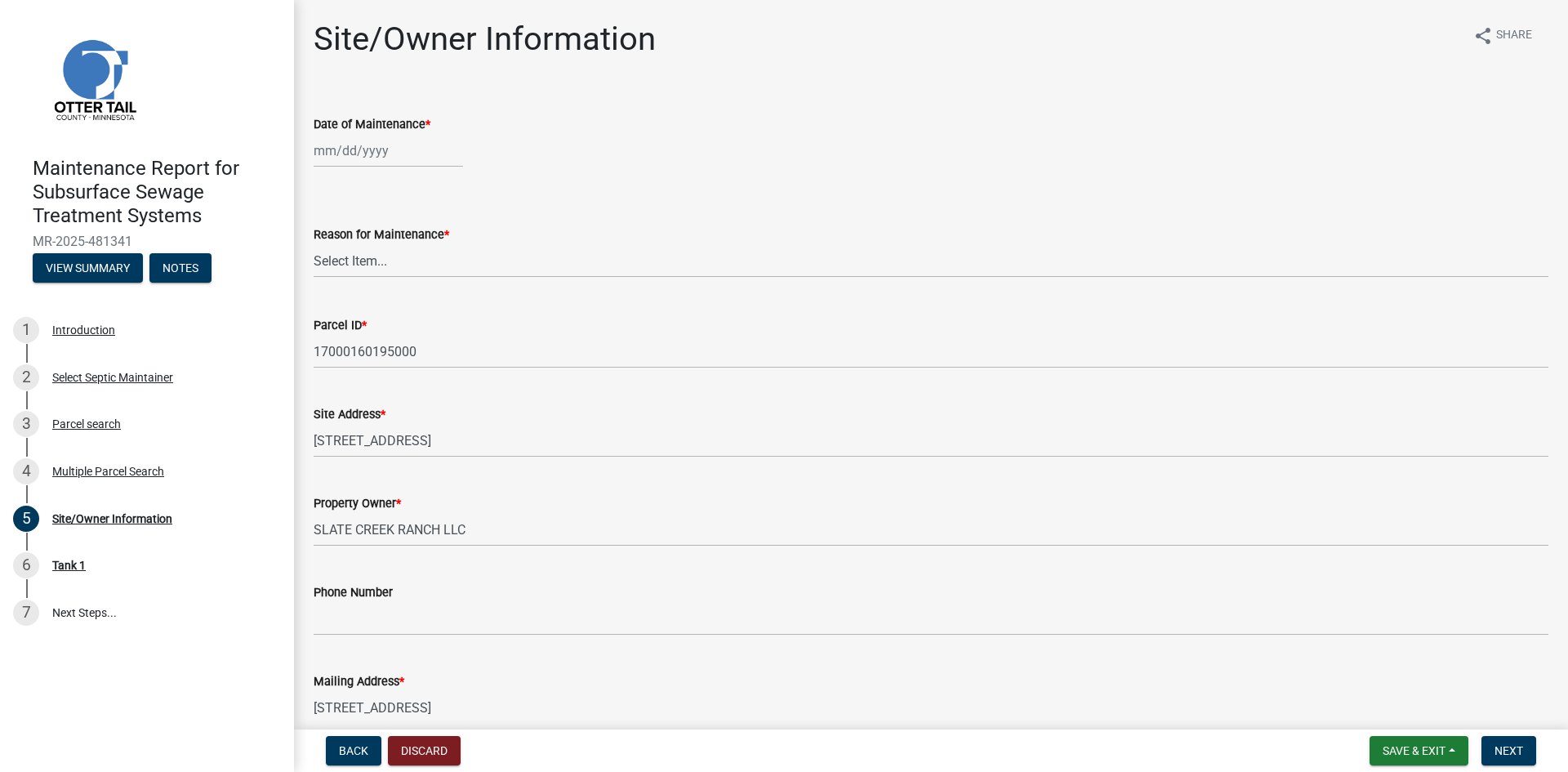
click at [357, 145] on div at bounding box center [388, 150] width 150 height 33
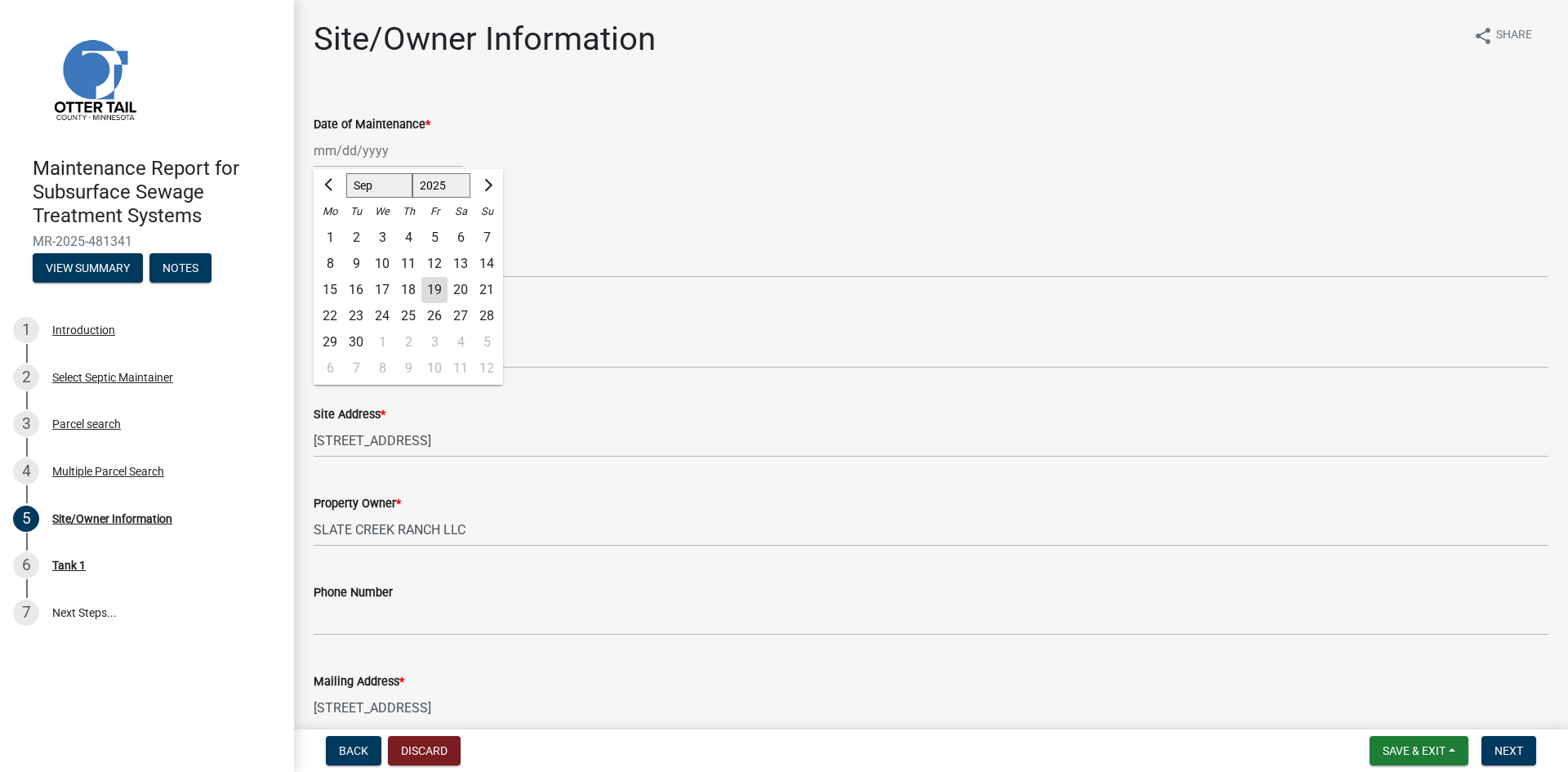
click at [333, 287] on div "15" at bounding box center [329, 290] width 26 height 26
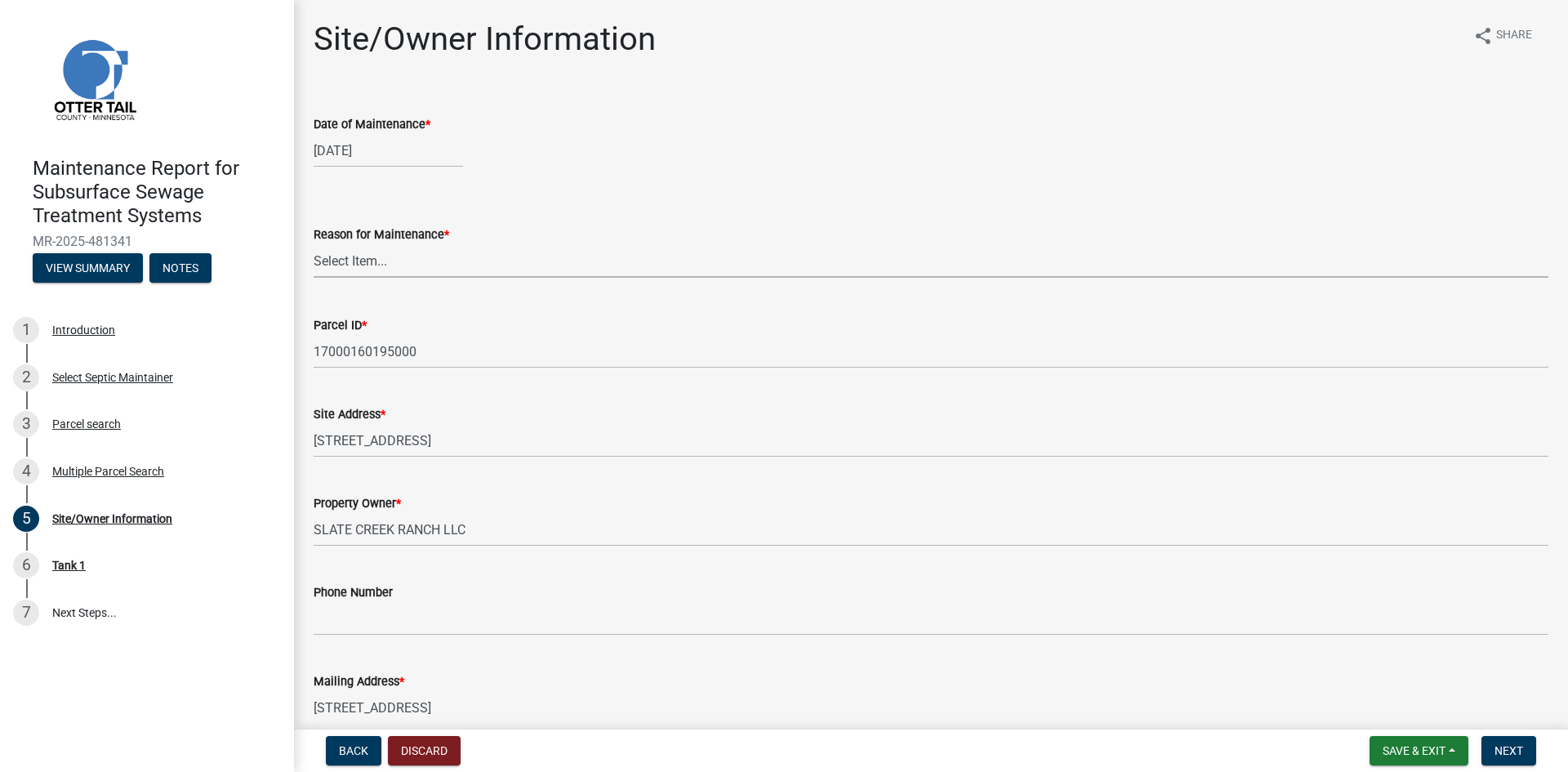
click at [336, 264] on select "Select Item... Called Routine Other" at bounding box center [931, 261] width 1235 height 33
click at [313, 245] on select "Select Item... Called Routine Other" at bounding box center [931, 261] width 1235 height 33
click at [1498, 746] on span "Next" at bounding box center [1509, 750] width 29 height 13
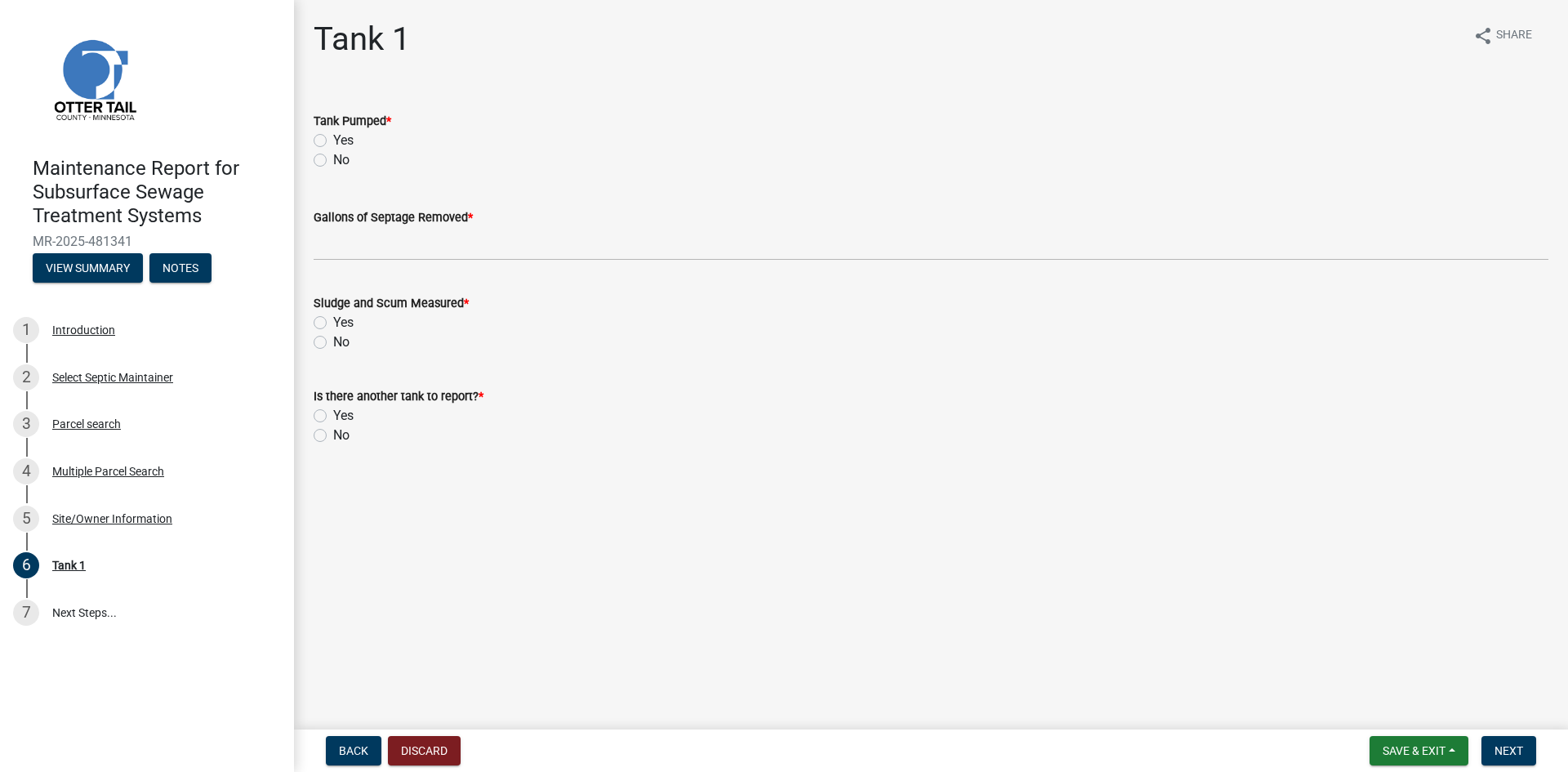
click at [333, 140] on label "Yes" at bounding box center [343, 141] width 21 height 20
click at [333, 140] on input "Yes" at bounding box center [339, 136] width 11 height 11
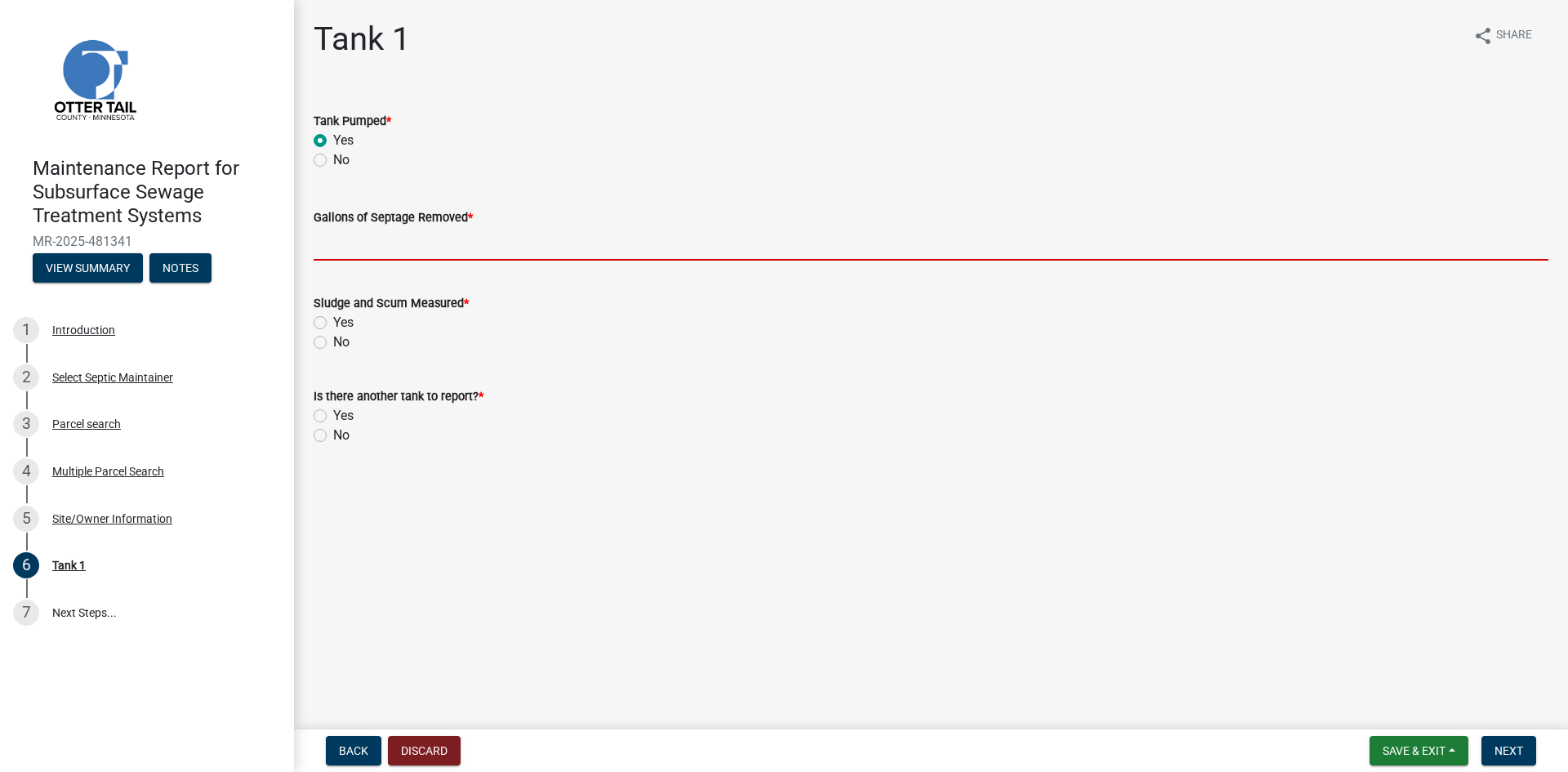
click at [339, 249] on input "Gallons of Septage Removed *" at bounding box center [931, 244] width 1235 height 33
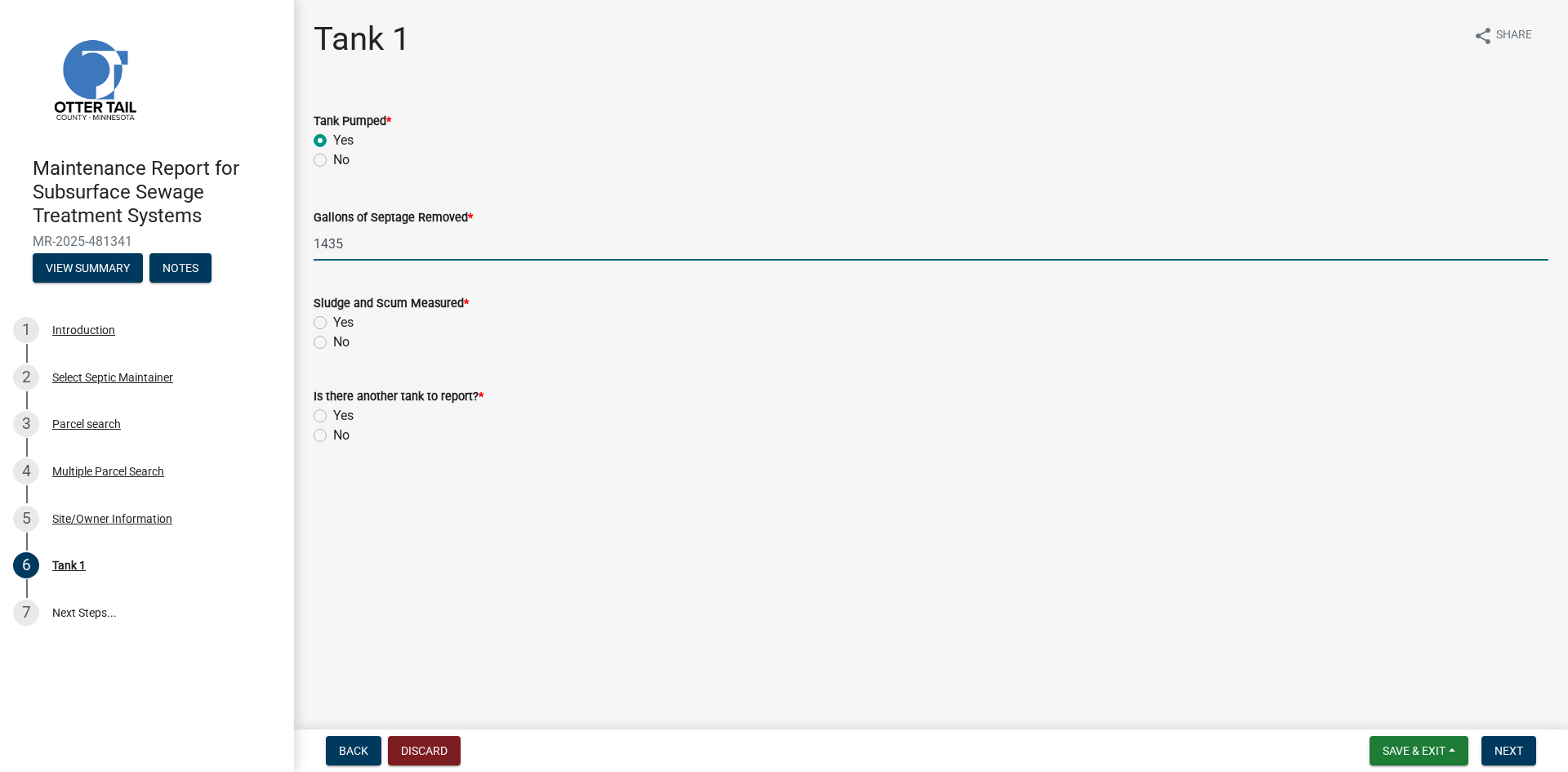
click at [333, 341] on label "No" at bounding box center [341, 342] width 16 height 20
click at [333, 341] on input "No" at bounding box center [339, 338] width 11 height 11
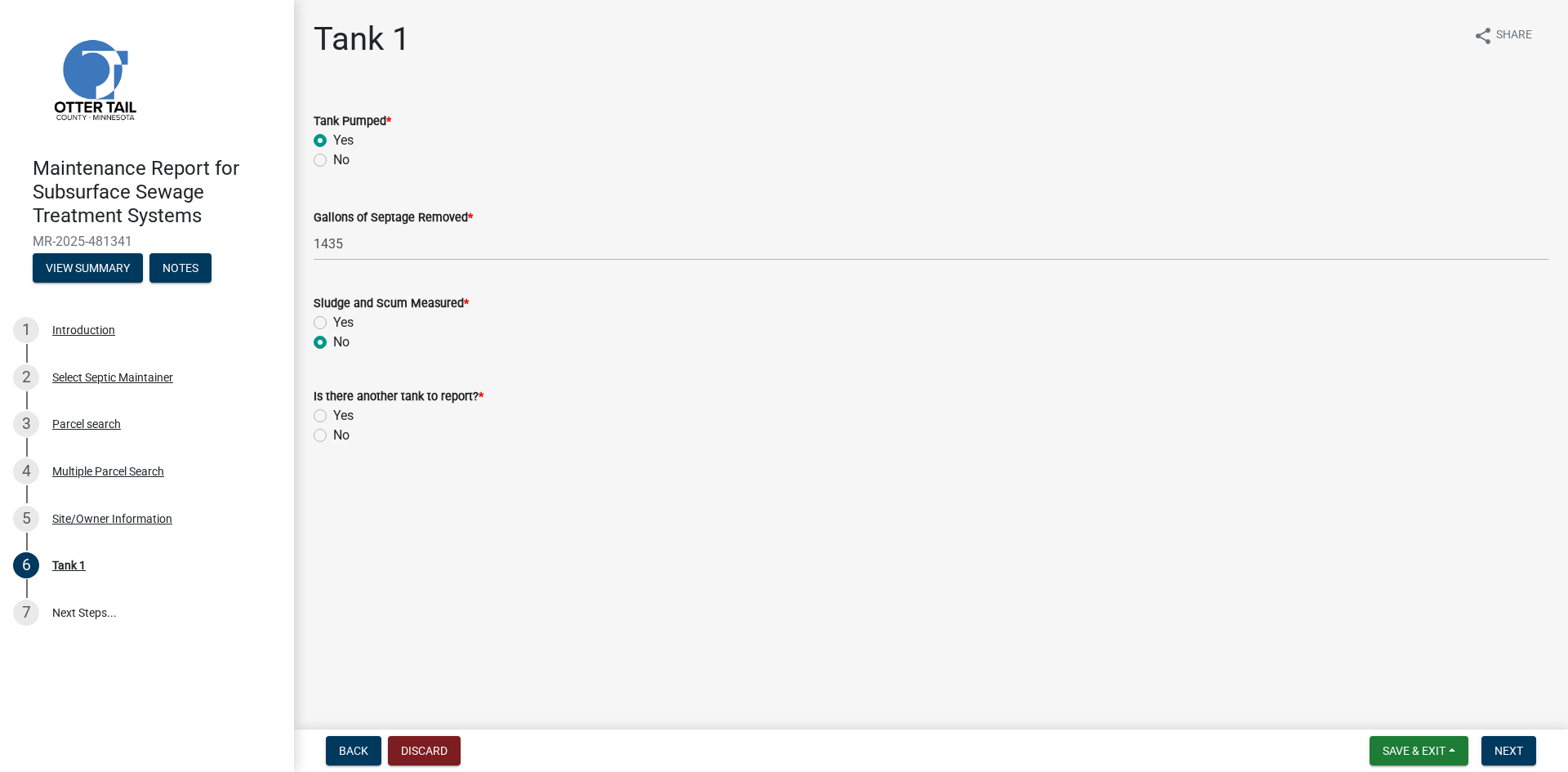
click at [321, 442] on div "No" at bounding box center [931, 435] width 1235 height 20
click at [333, 434] on label "No" at bounding box center [341, 435] width 16 height 20
click at [333, 434] on input "No" at bounding box center [339, 431] width 11 height 11
click at [1511, 755] on span "Next" at bounding box center [1509, 750] width 29 height 13
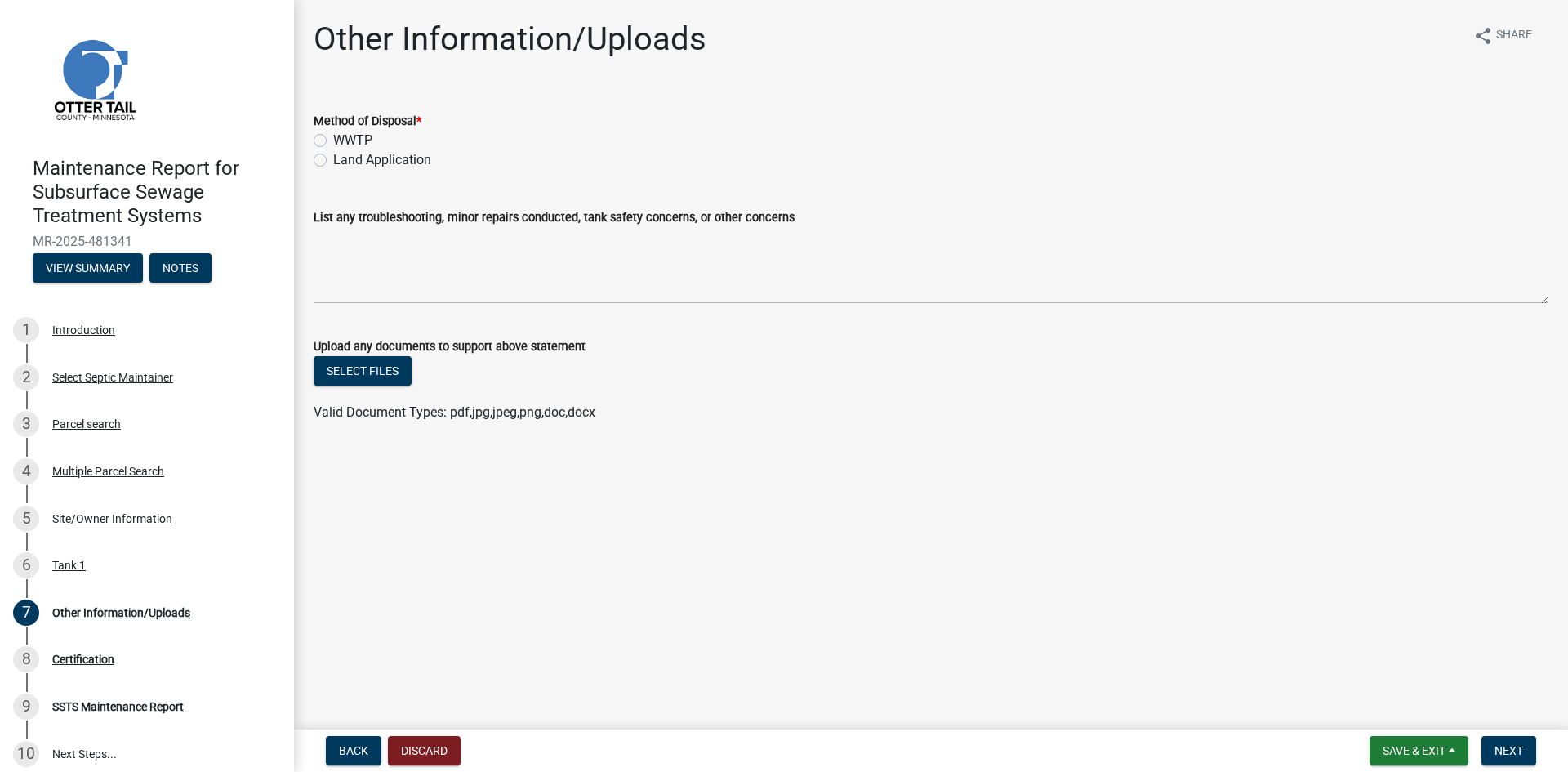
click at [365, 163] on label "Land Application" at bounding box center [382, 160] width 98 height 20
click at [344, 161] on input "Land Application" at bounding box center [339, 155] width 11 height 11
click at [1494, 750] on button "Next" at bounding box center [1508, 750] width 55 height 30
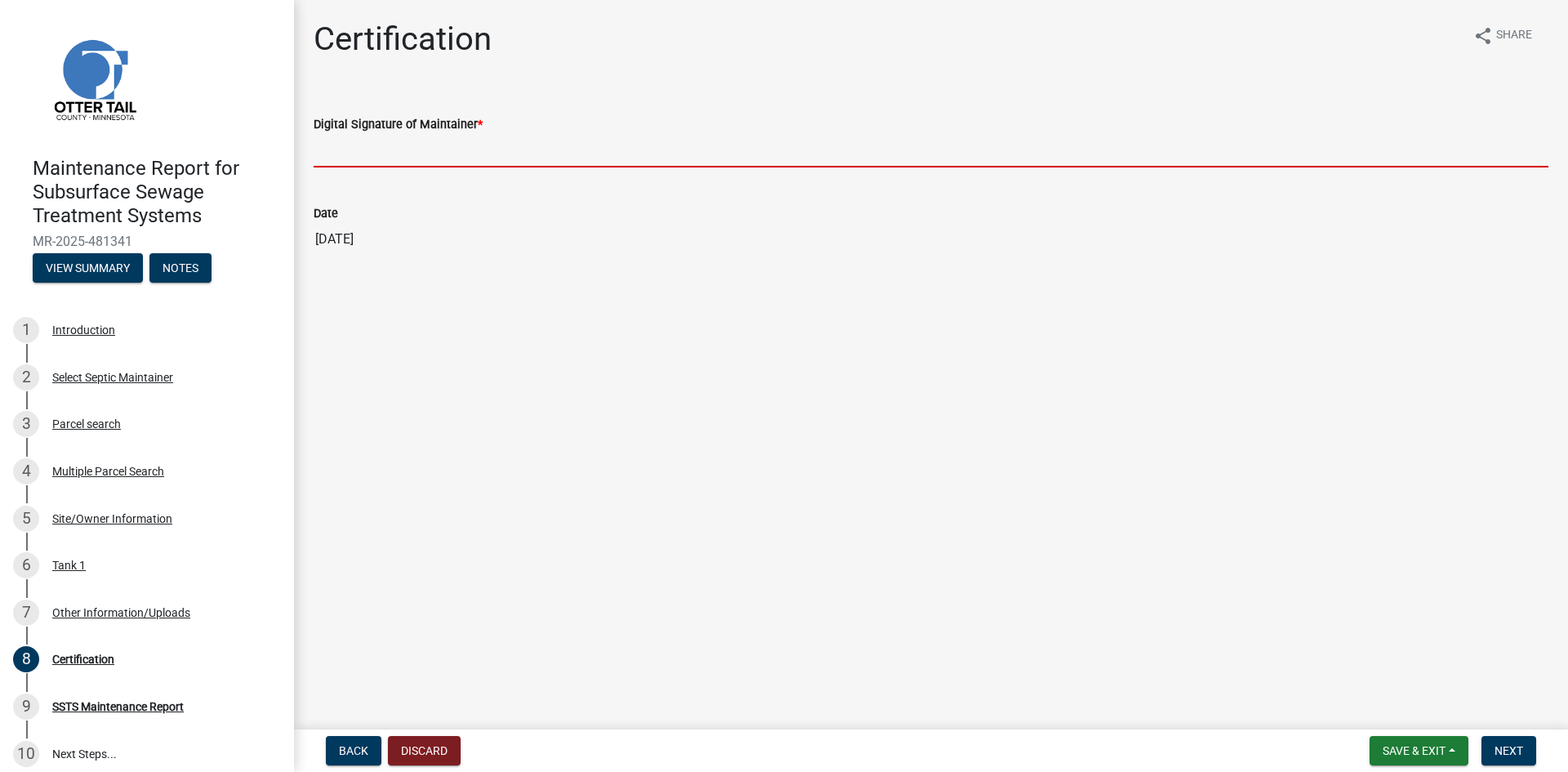
click at [478, 150] on input "Digital Signature of Maintainer *" at bounding box center [931, 150] width 1235 height 33
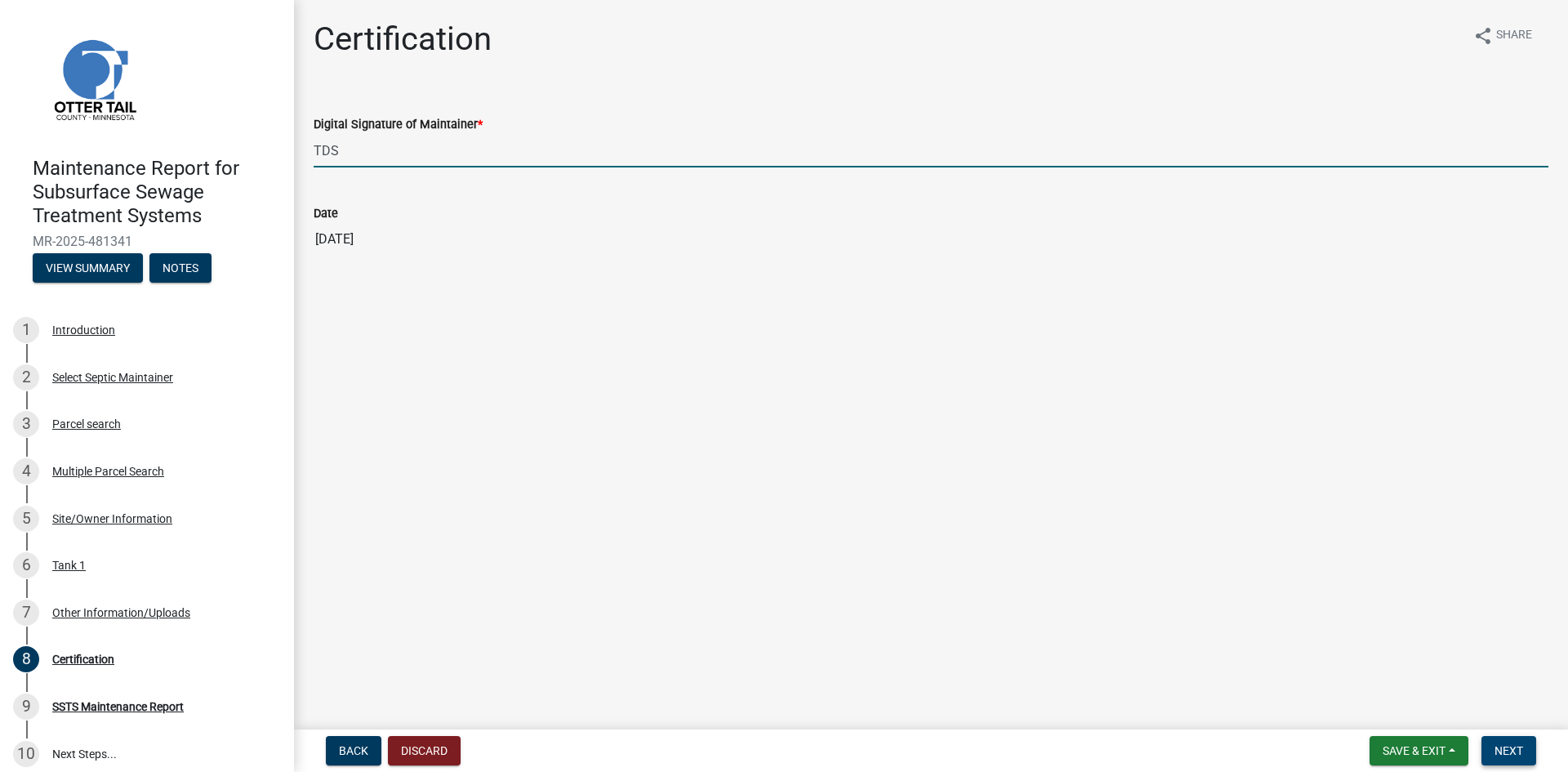
click at [1524, 750] on button "Next" at bounding box center [1508, 750] width 55 height 30
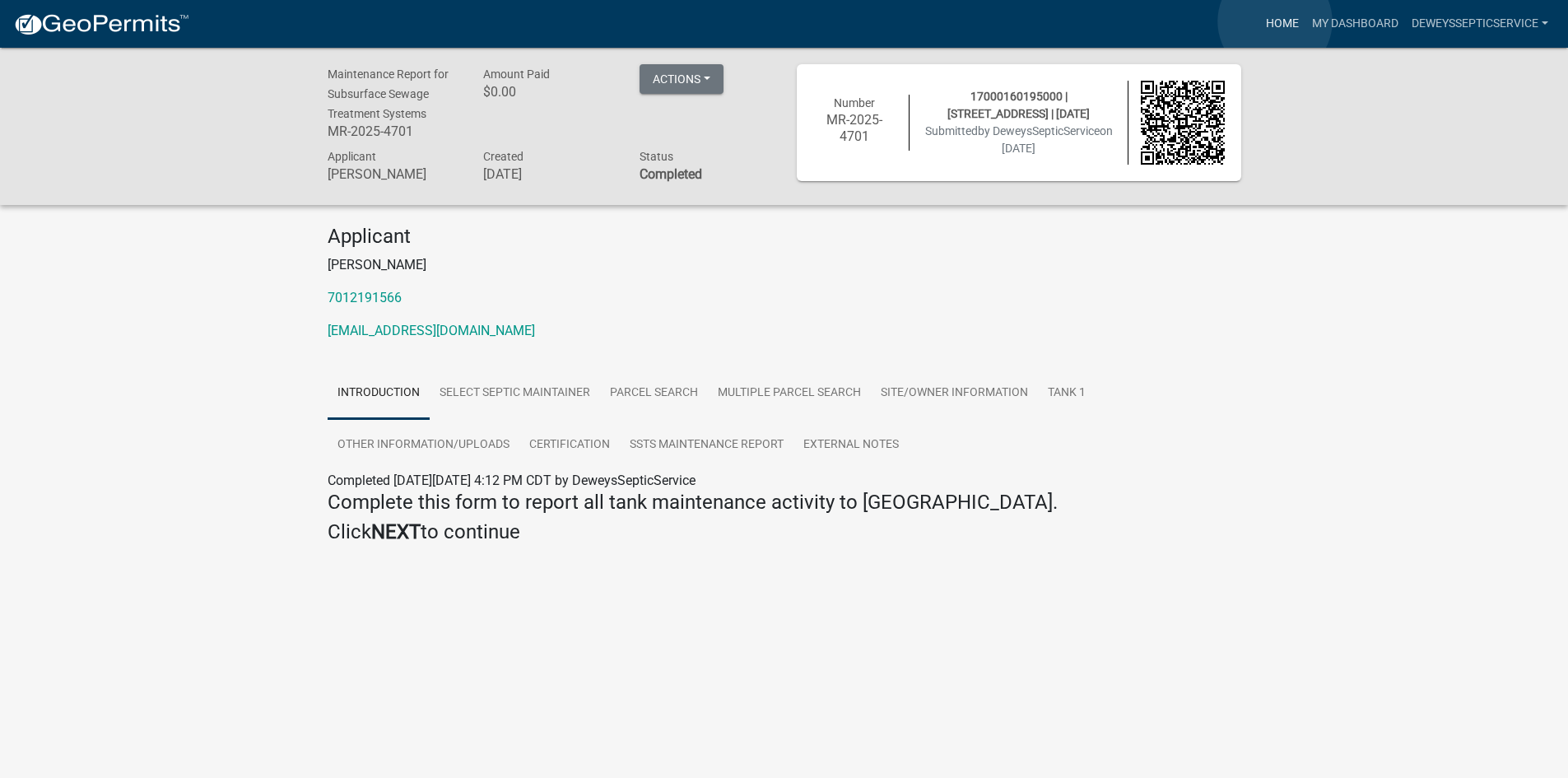
click at [1275, 22] on link "Home" at bounding box center [1282, 24] width 46 height 31
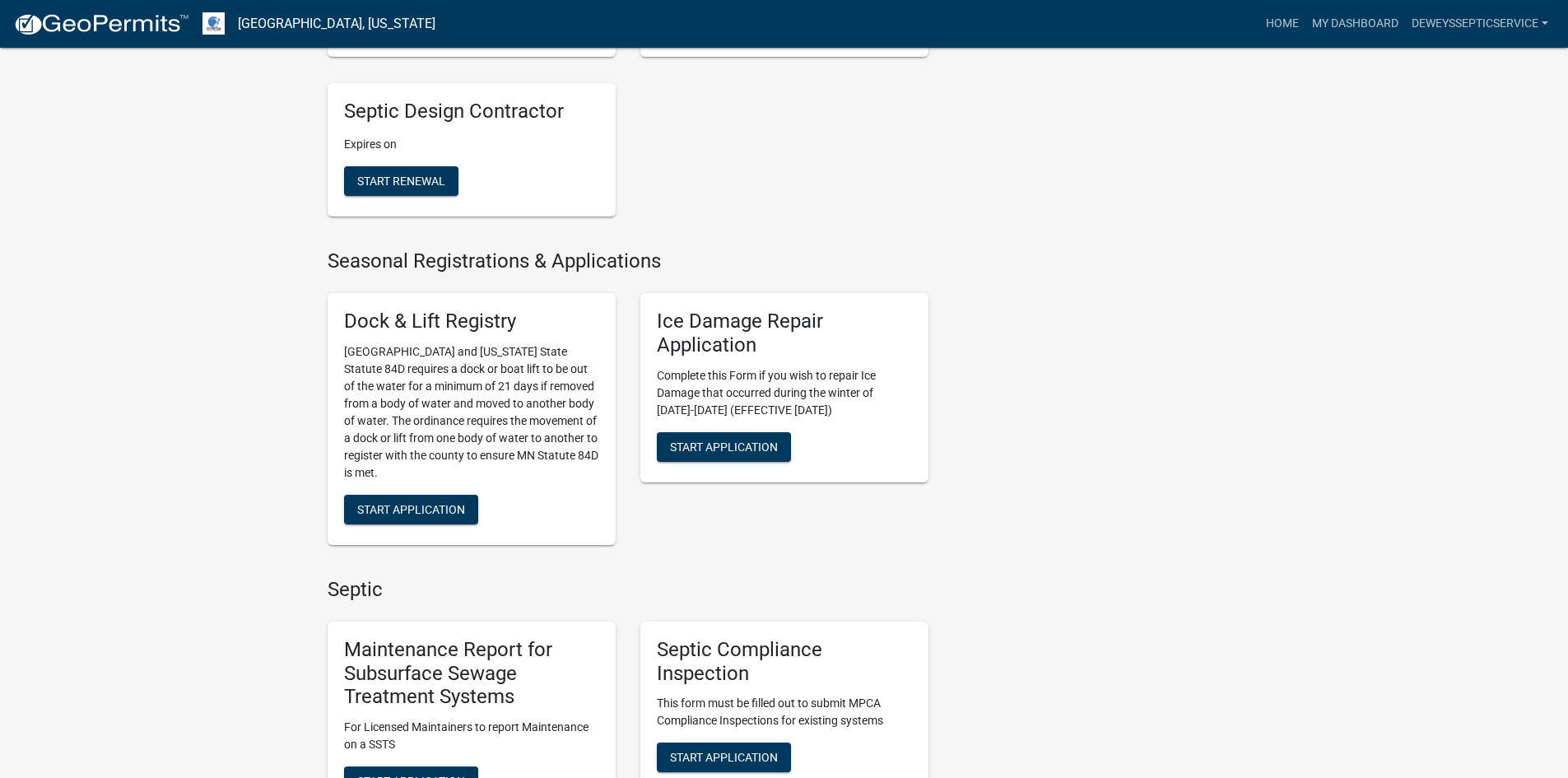
scroll to position [823, 0]
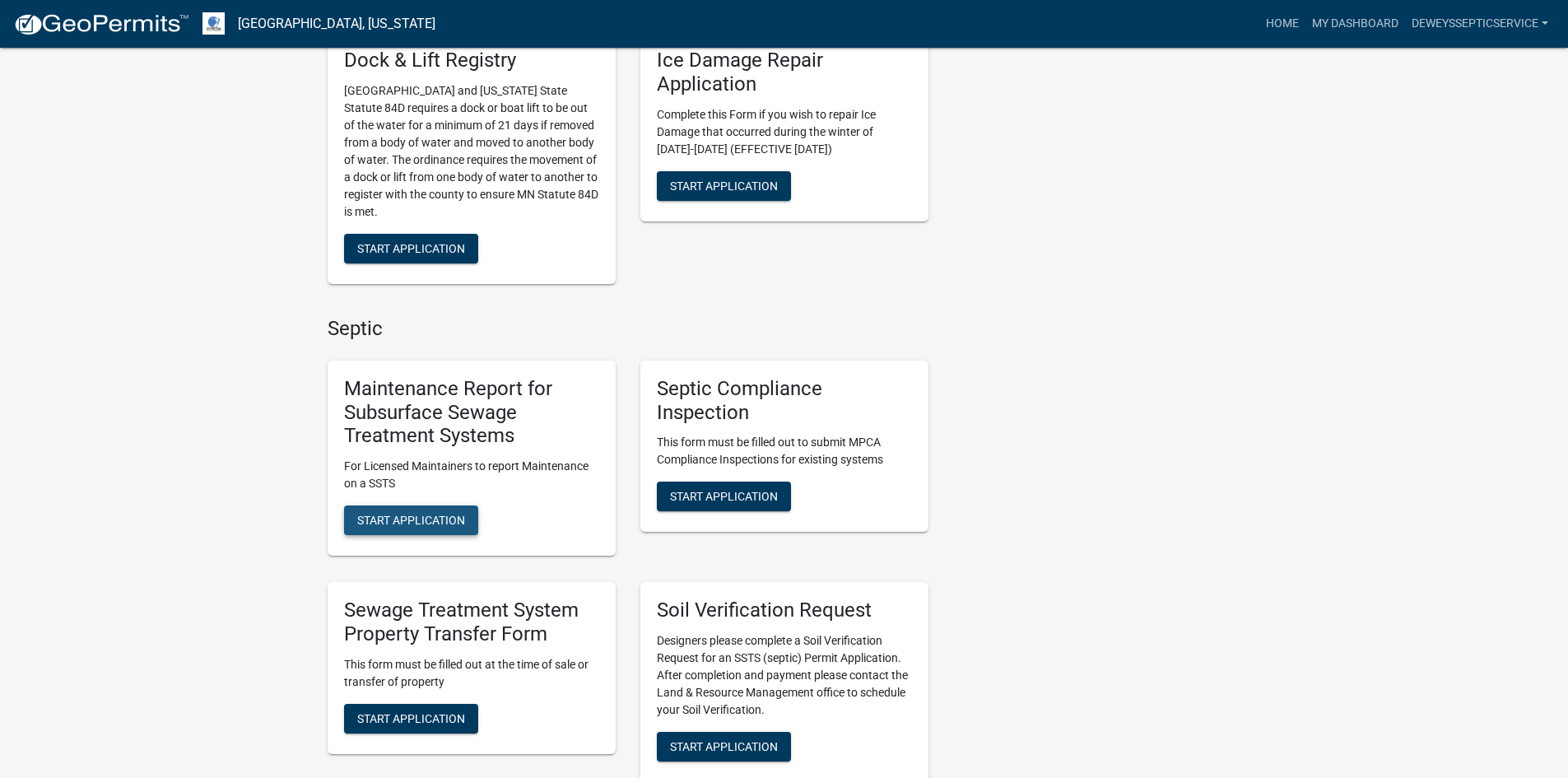
click at [377, 520] on span "Start Application" at bounding box center [411, 520] width 108 height 13
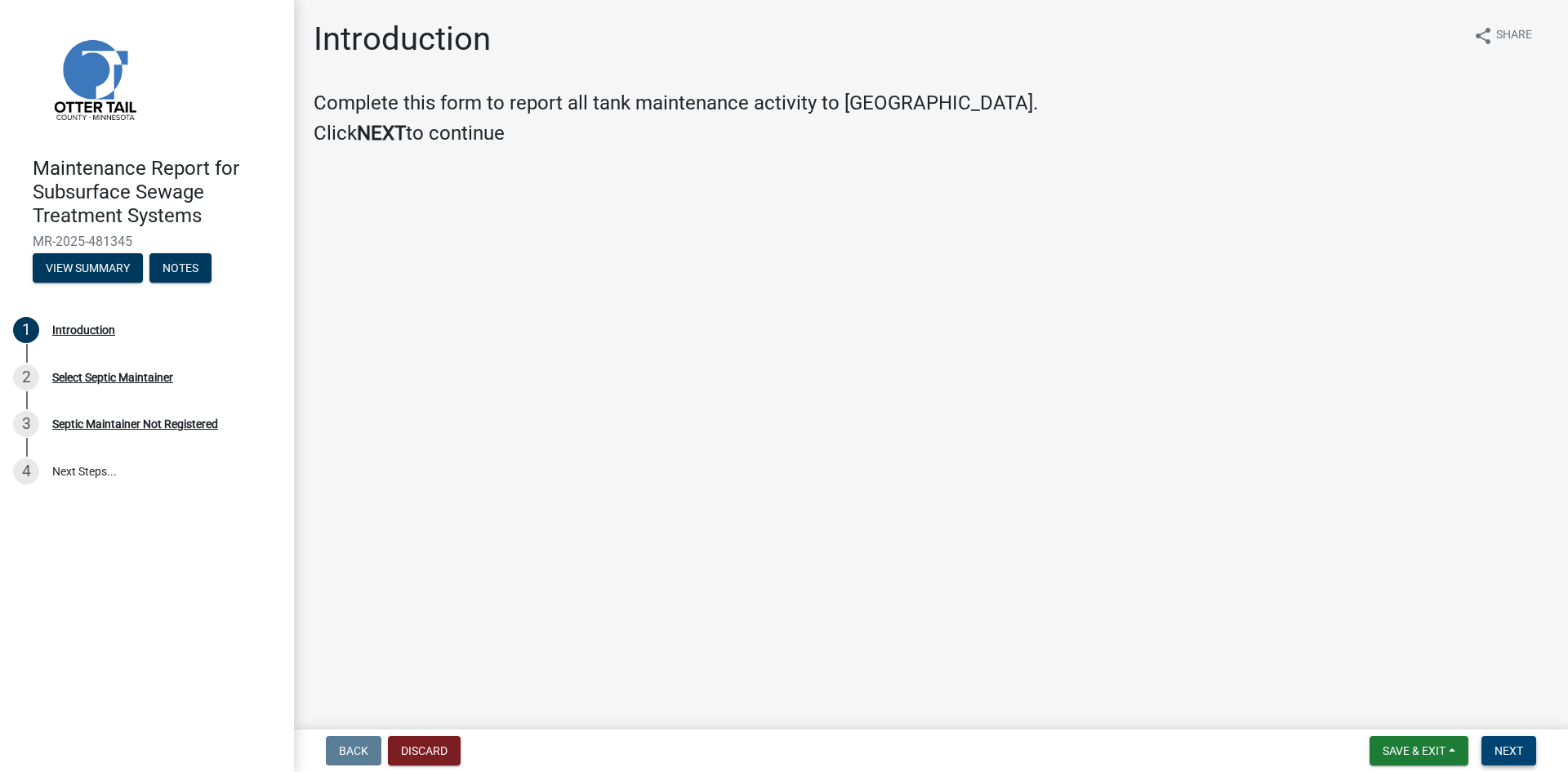
click at [1516, 753] on span "Next" at bounding box center [1509, 750] width 29 height 13
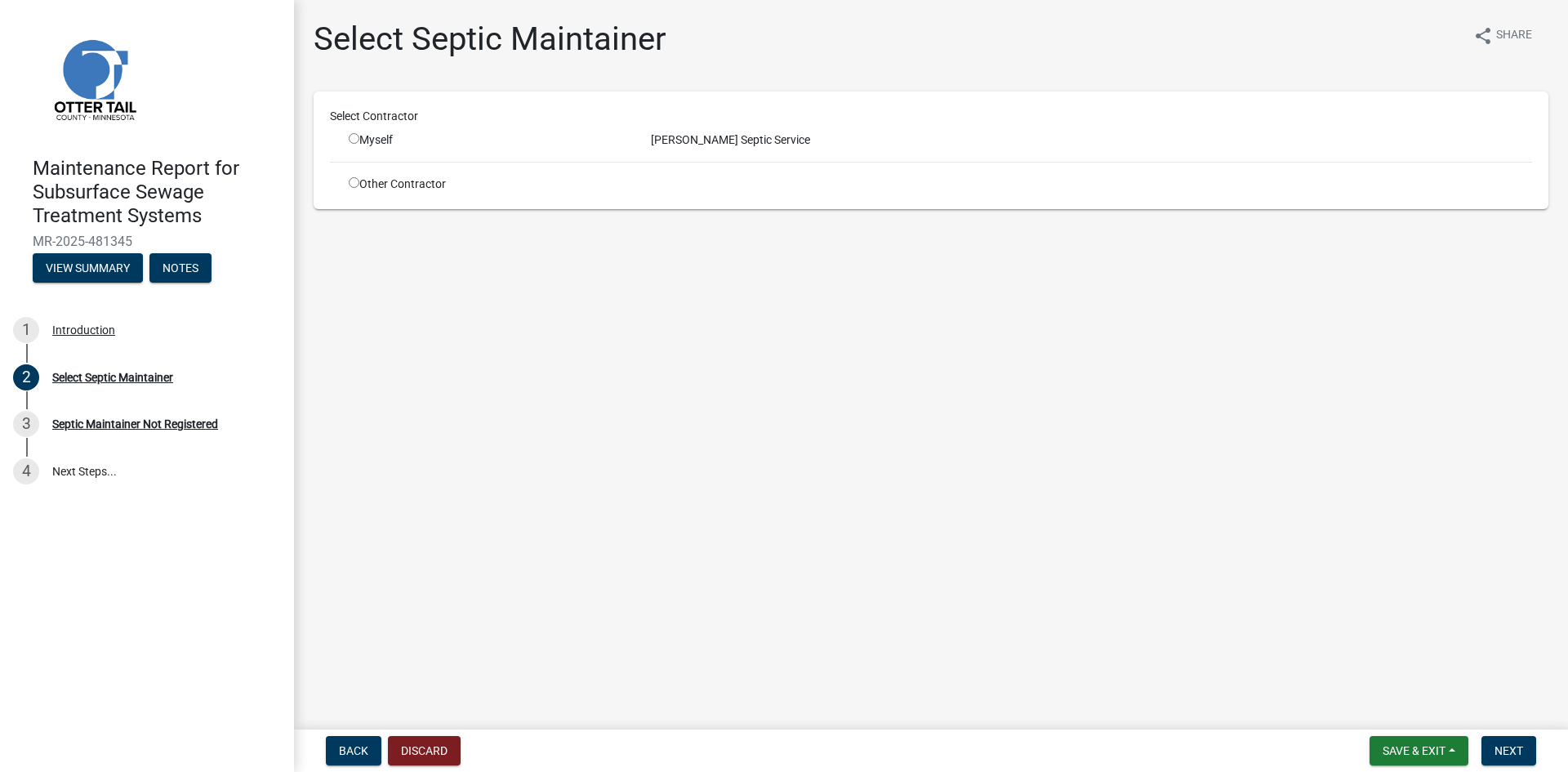
click at [355, 136] on input "radio" at bounding box center [354, 138] width 11 height 11
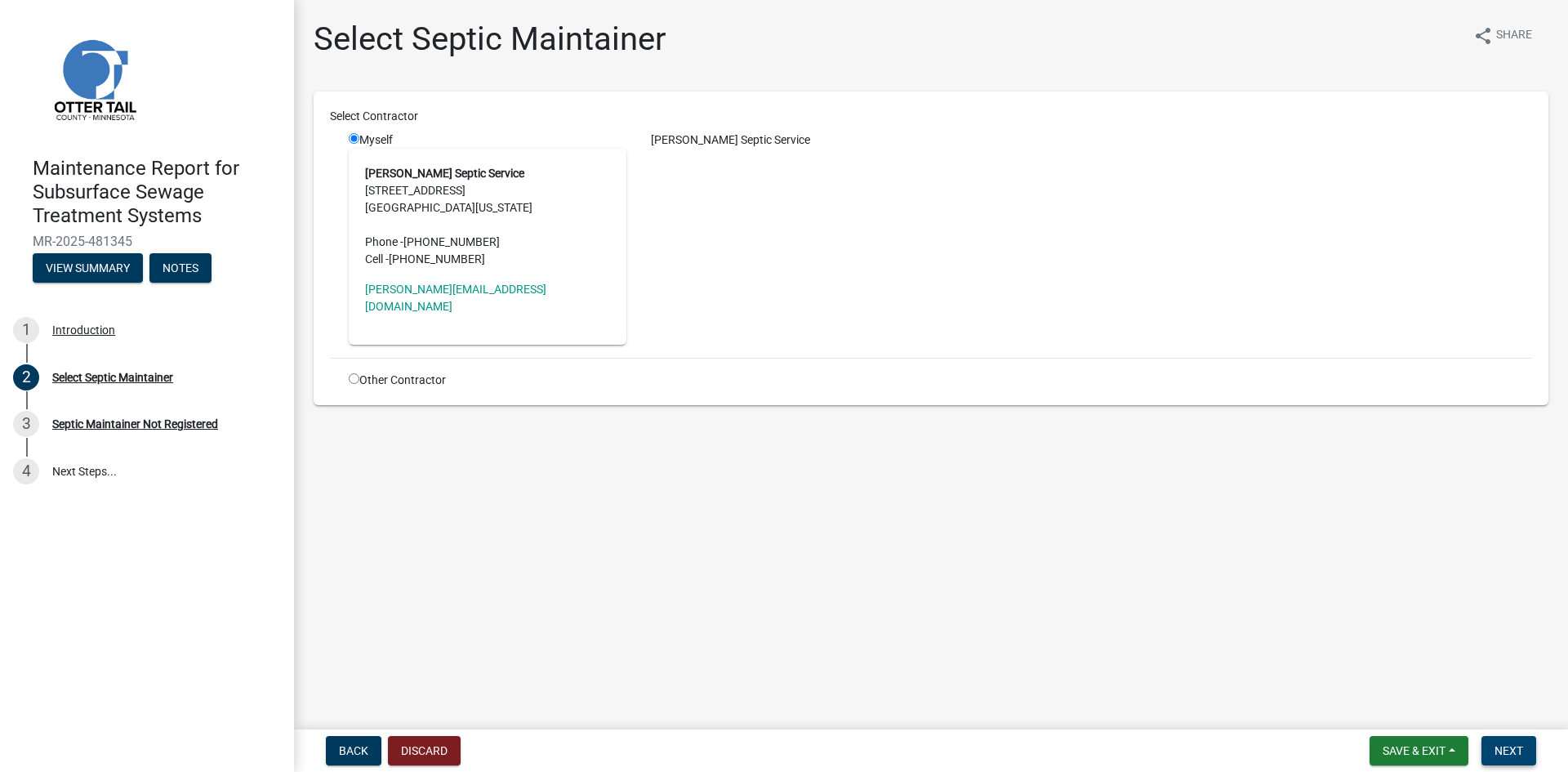
click at [1509, 752] on span "Next" at bounding box center [1509, 750] width 29 height 13
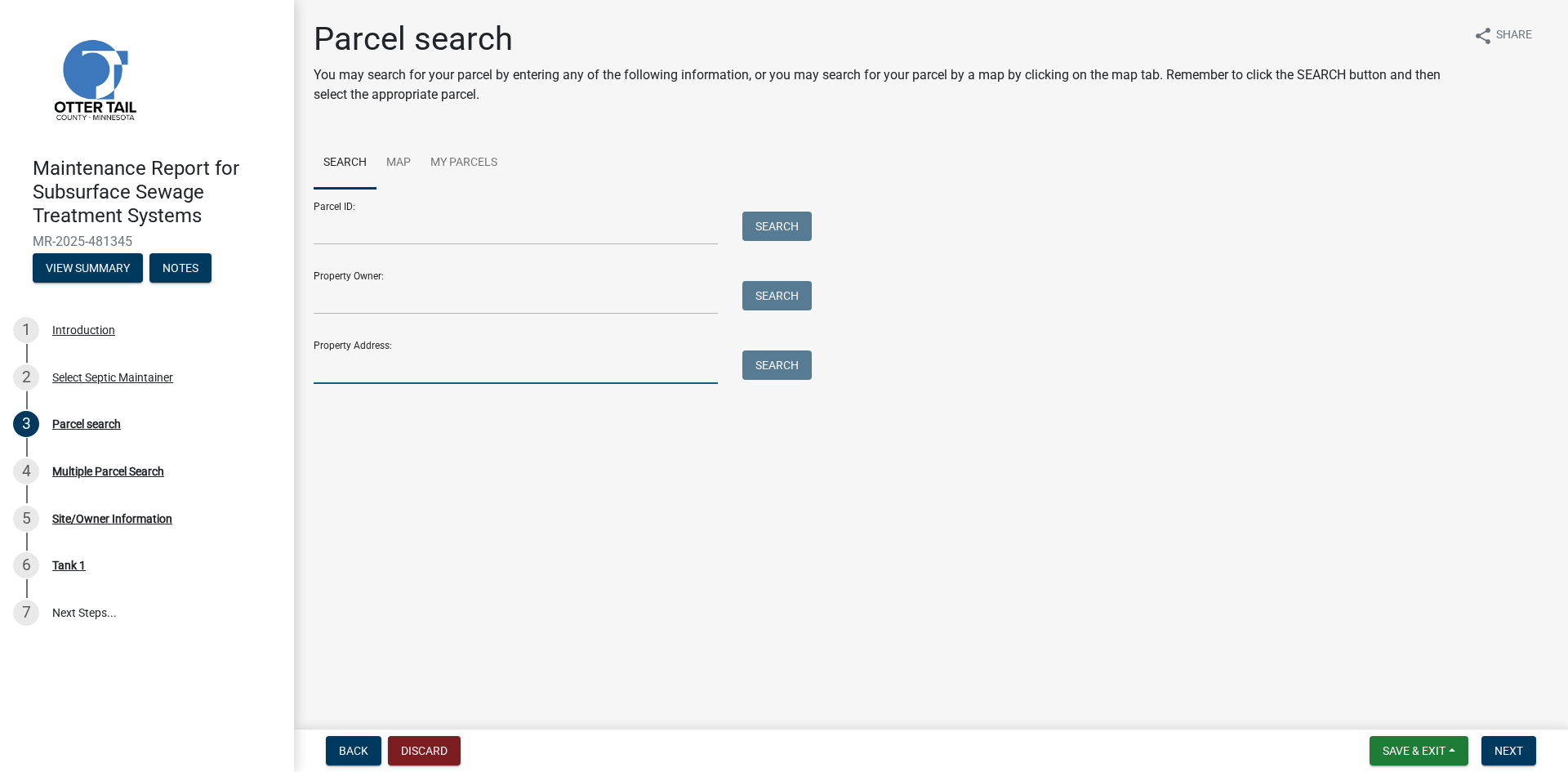
click at [367, 364] on input "Property Address:" at bounding box center [515, 367] width 404 height 33
click at [798, 365] on button "Search" at bounding box center [776, 365] width 70 height 30
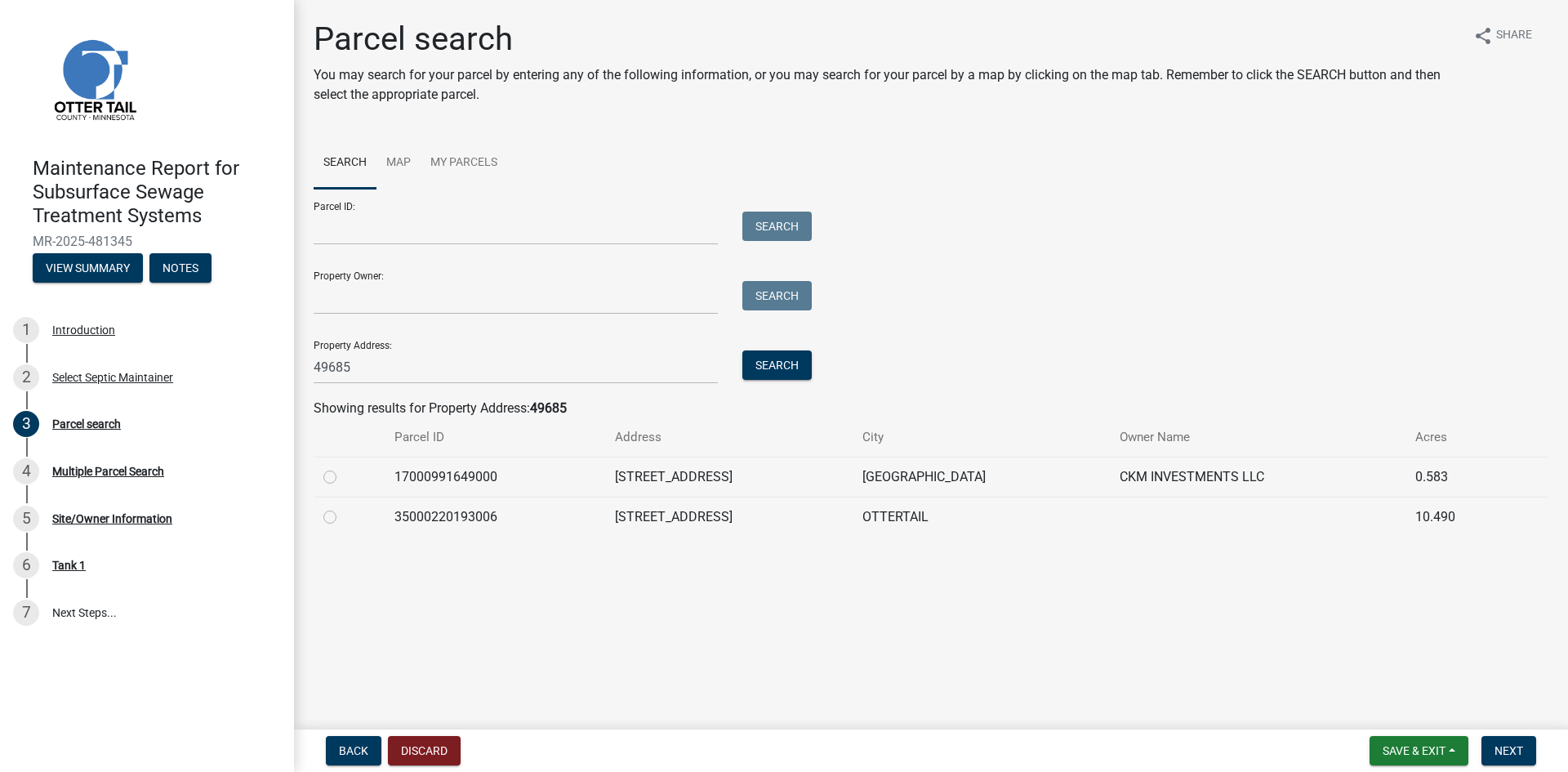
click at [343, 468] on label at bounding box center [343, 468] width 0 height 0
click at [343, 478] on input "radio" at bounding box center [348, 473] width 11 height 11
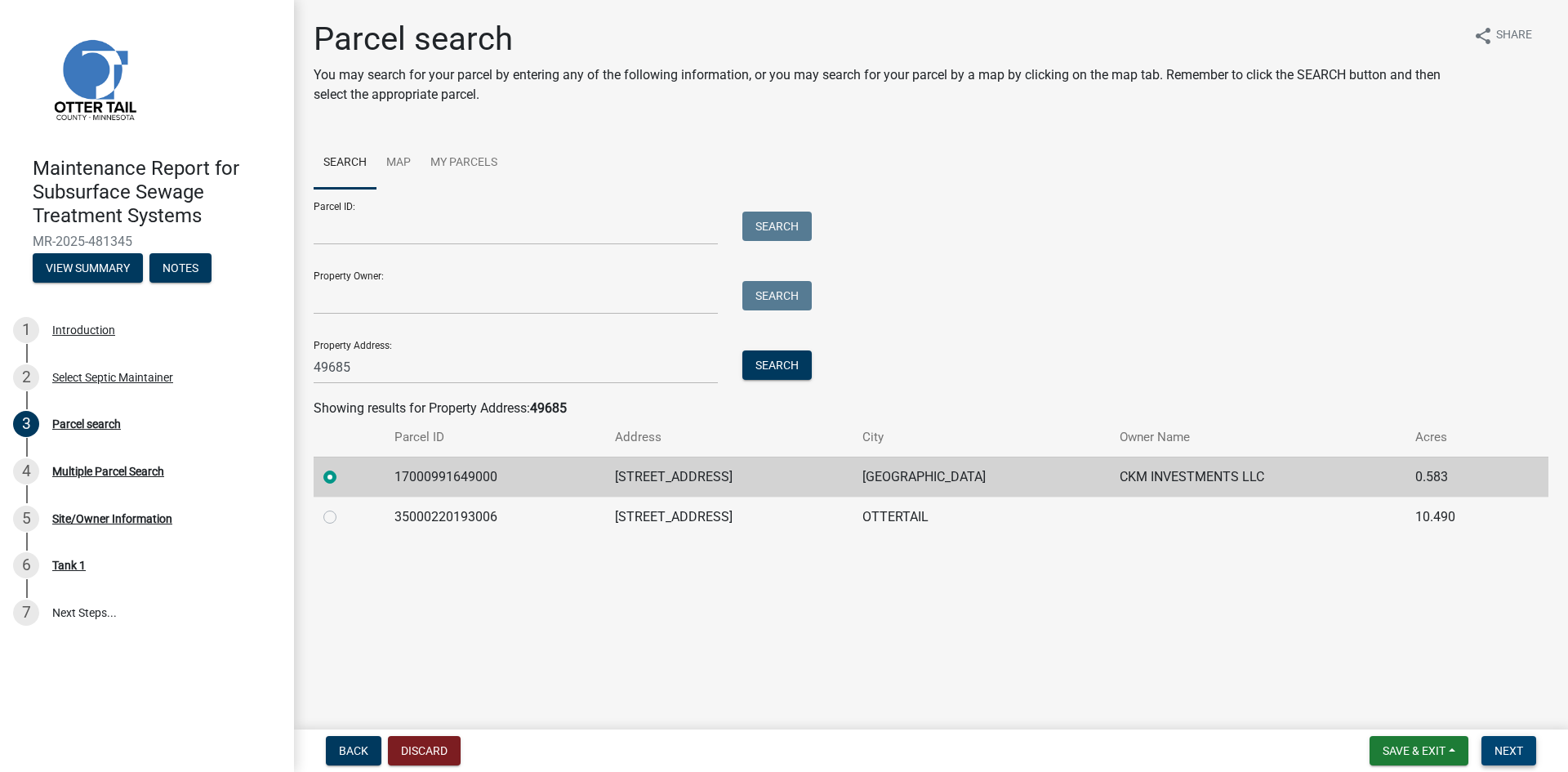
click at [1502, 749] on span "Next" at bounding box center [1509, 750] width 29 height 13
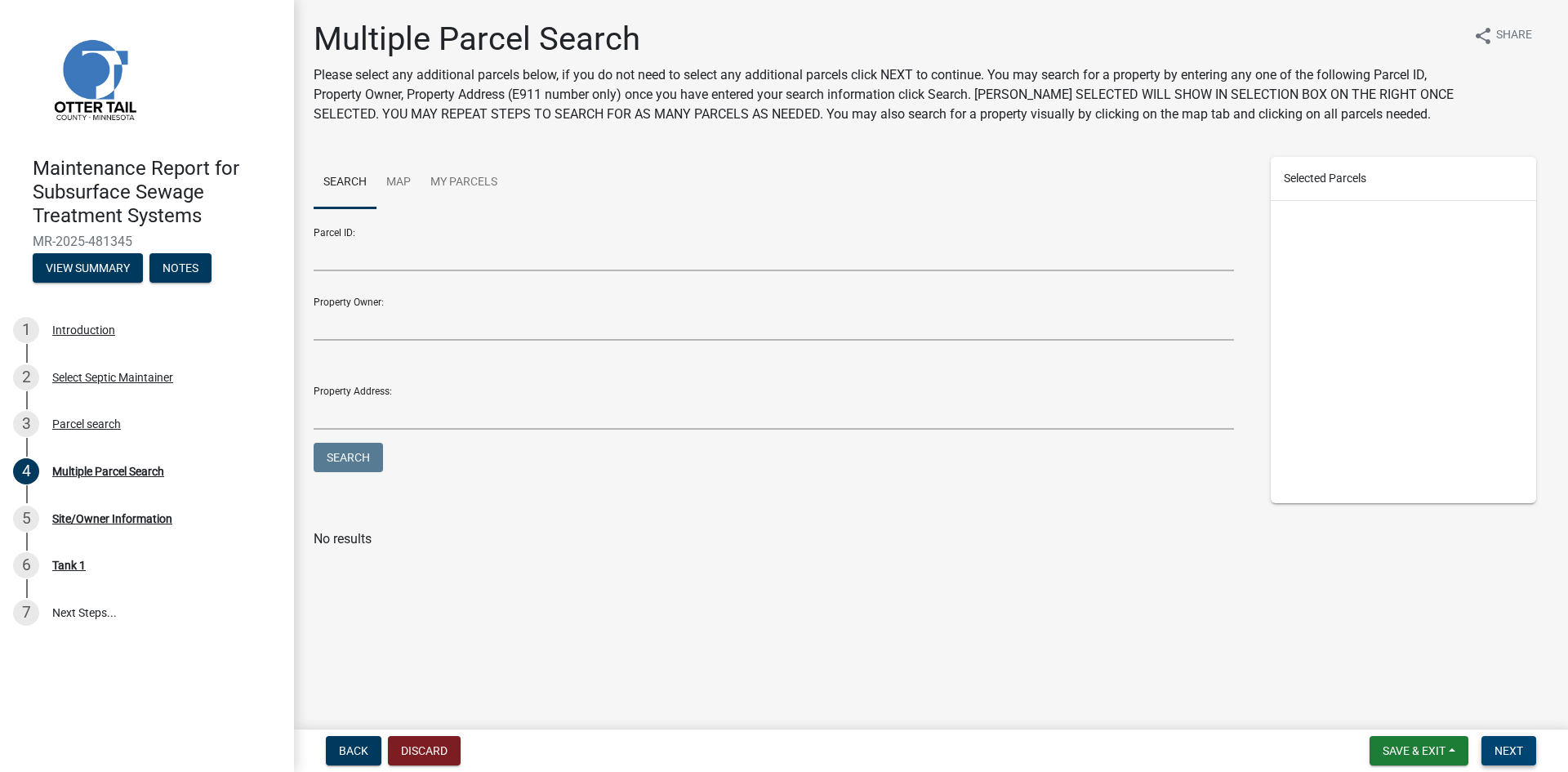
click at [1502, 749] on span "Next" at bounding box center [1509, 750] width 29 height 13
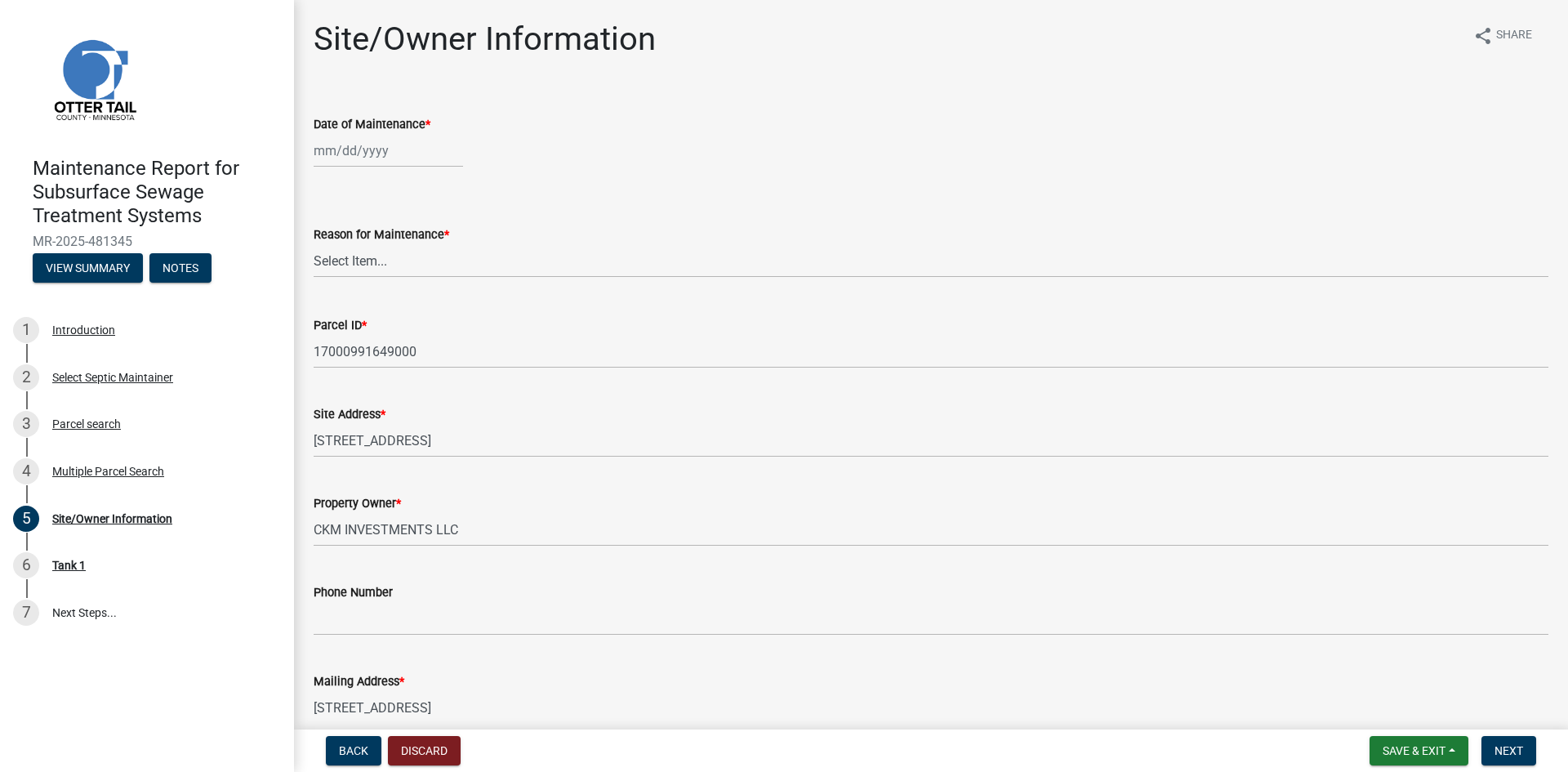
click at [399, 153] on div at bounding box center [388, 150] width 150 height 33
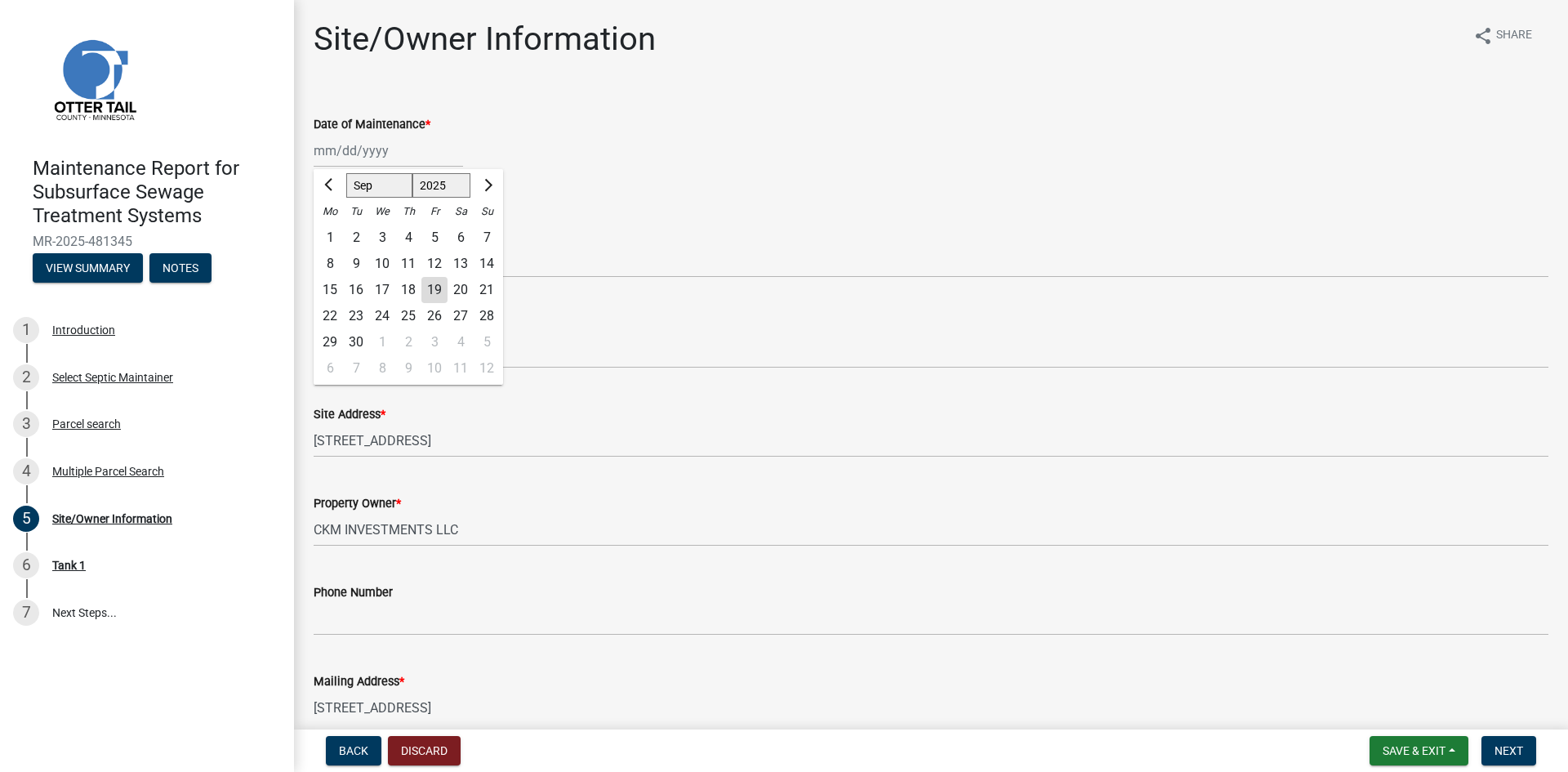
click at [329, 291] on div "15" at bounding box center [329, 290] width 26 height 26
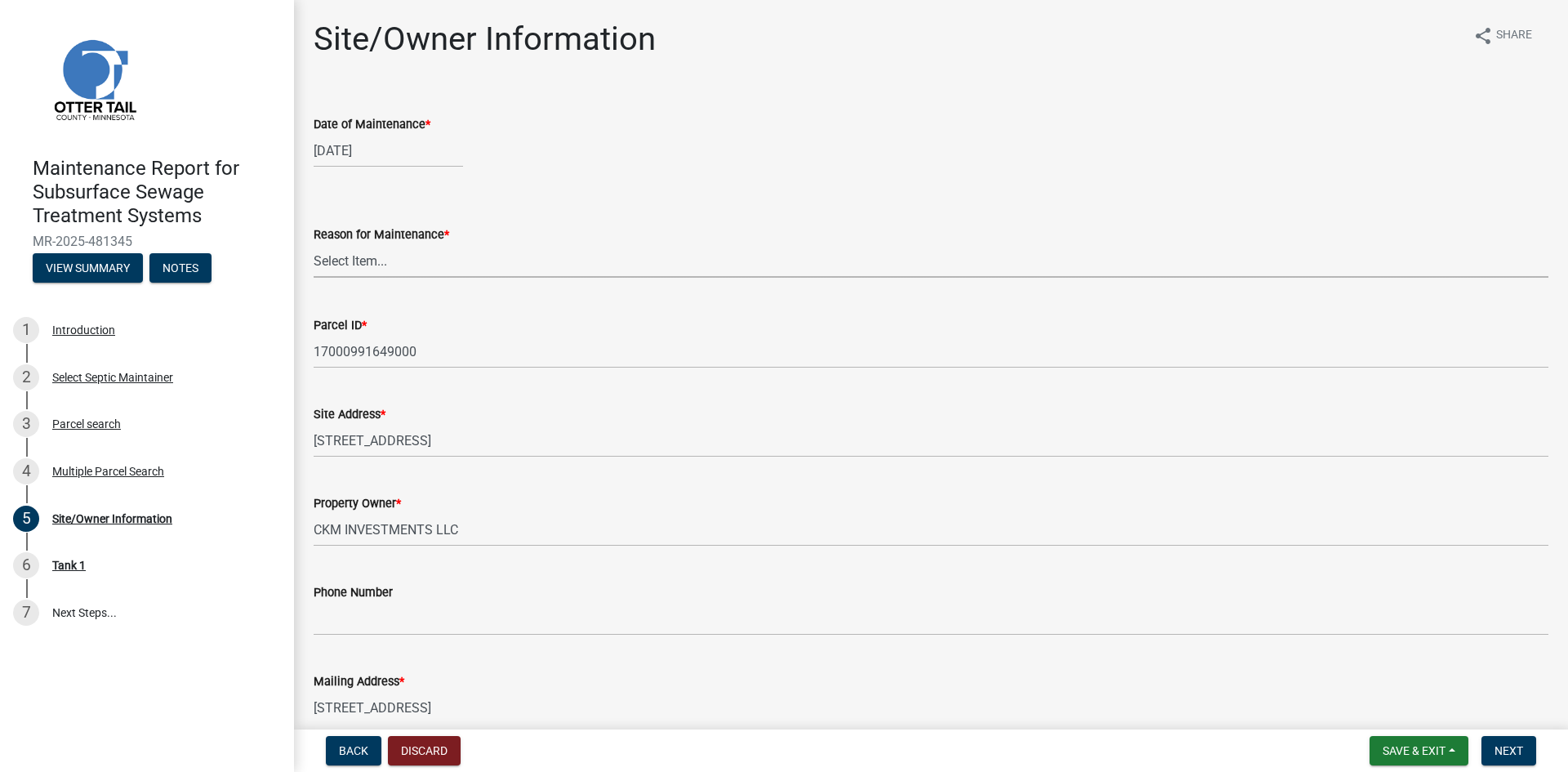
click at [344, 267] on select "Select Item... Called Routine Other" at bounding box center [931, 261] width 1235 height 33
click at [313, 245] on select "Select Item... Called Routine Other" at bounding box center [931, 261] width 1235 height 33
click at [1494, 749] on button "Next" at bounding box center [1508, 750] width 55 height 30
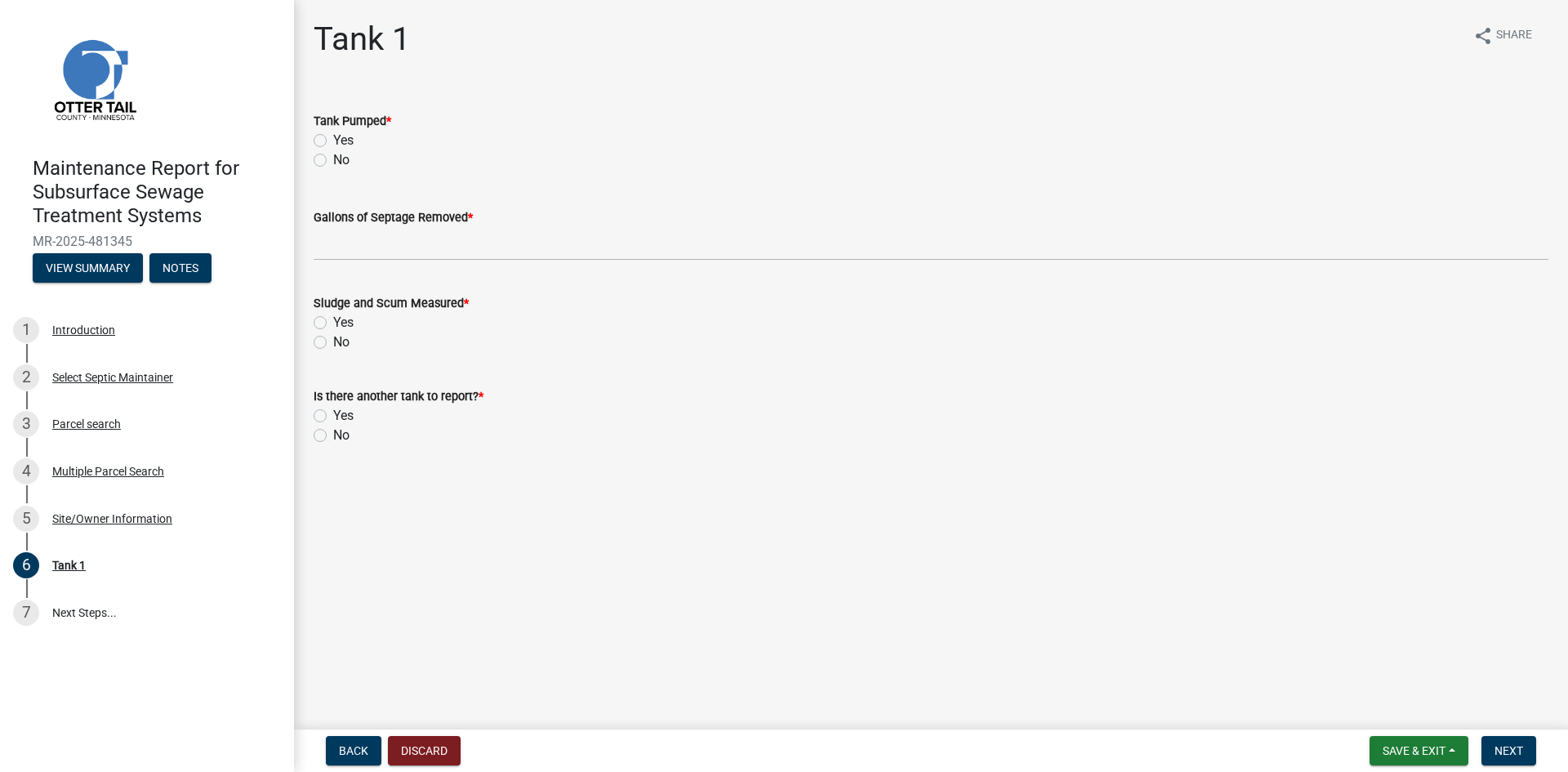
click at [333, 140] on label "Yes" at bounding box center [343, 141] width 21 height 20
click at [333, 140] on input "Yes" at bounding box center [339, 136] width 11 height 11
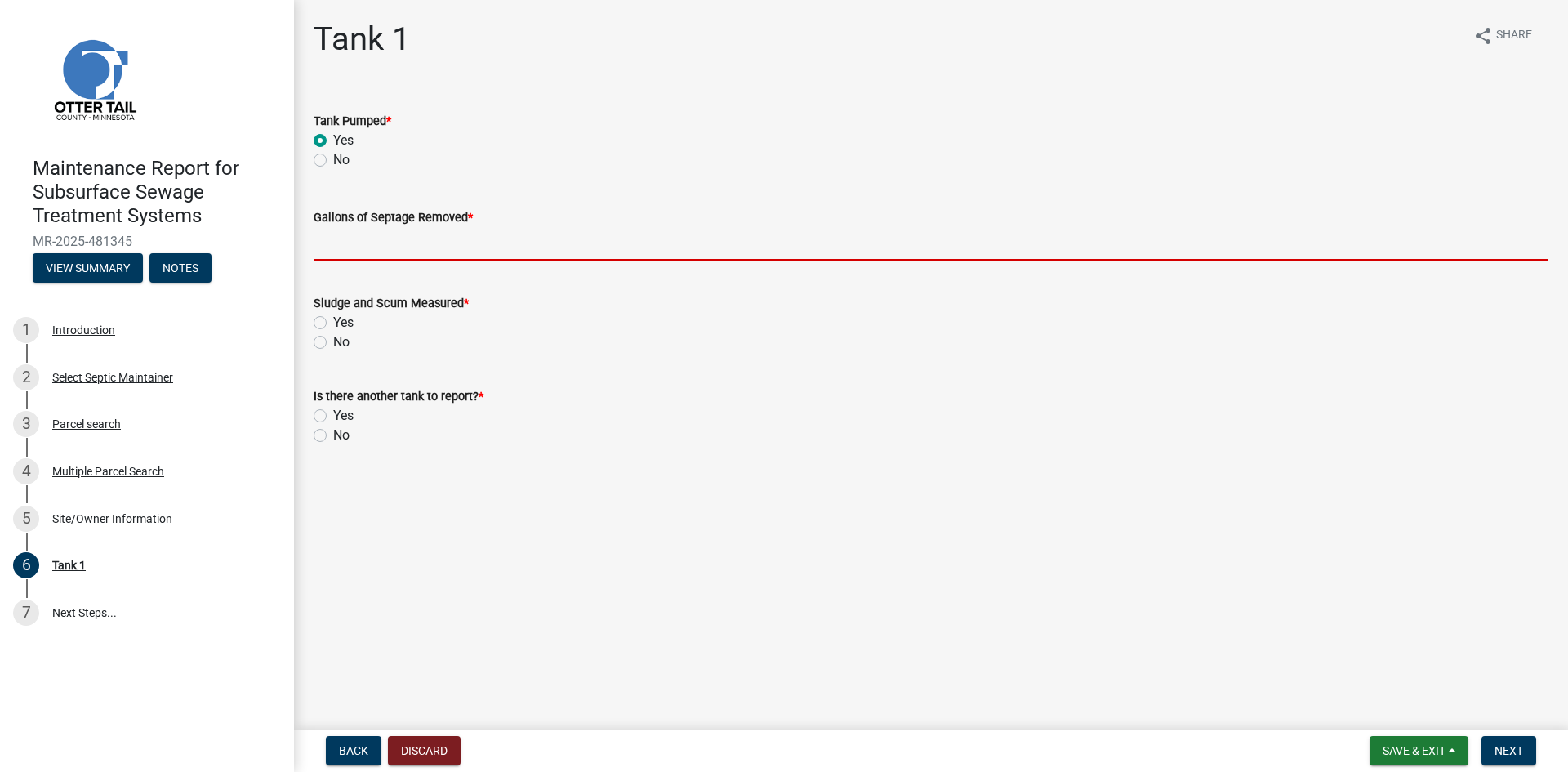
click at [330, 245] on input "Gallons of Septage Removed *" at bounding box center [931, 244] width 1235 height 33
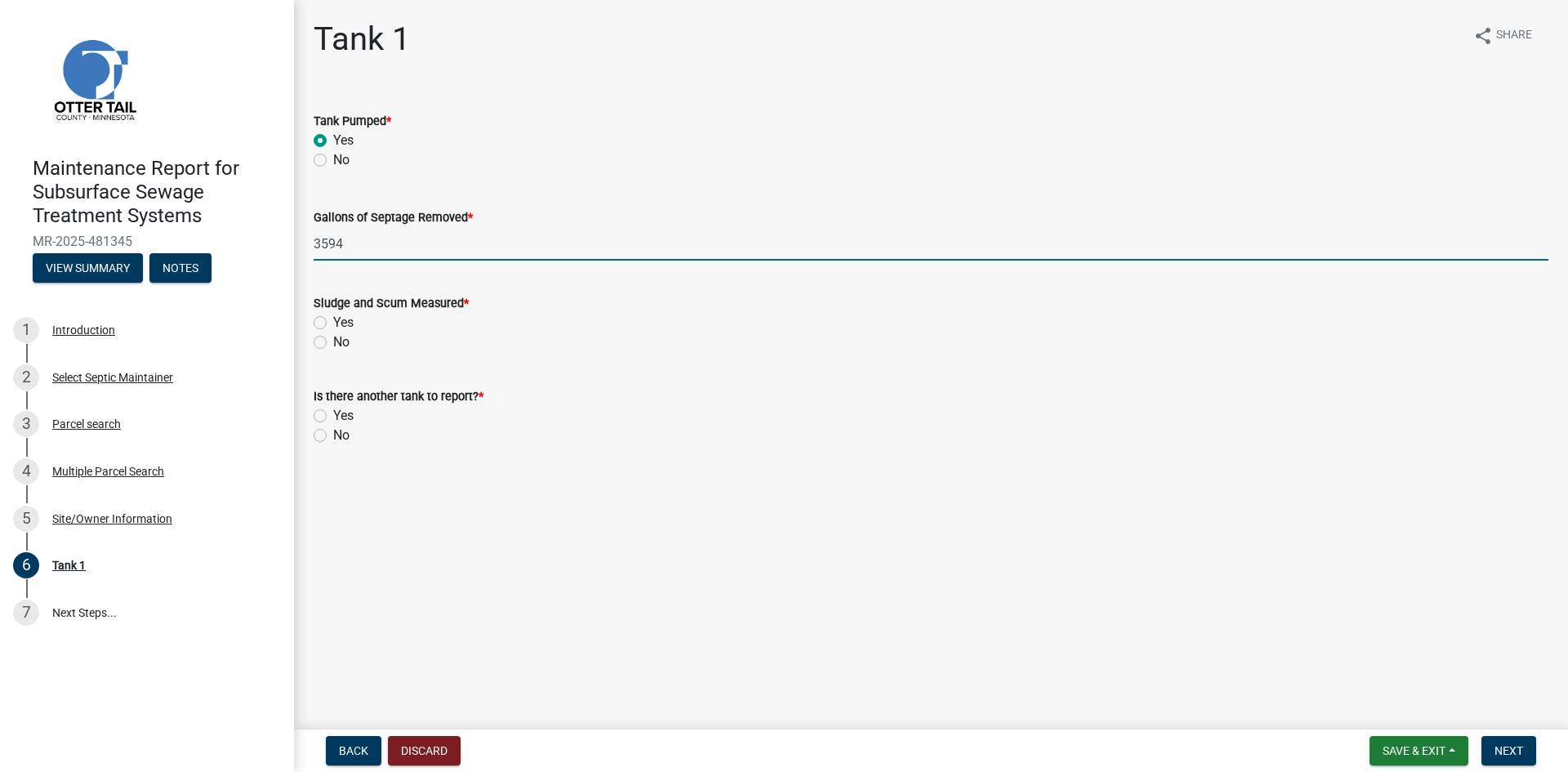
click at [333, 347] on label "No" at bounding box center [341, 342] width 16 height 20
click at [333, 343] on input "No" at bounding box center [339, 338] width 11 height 11
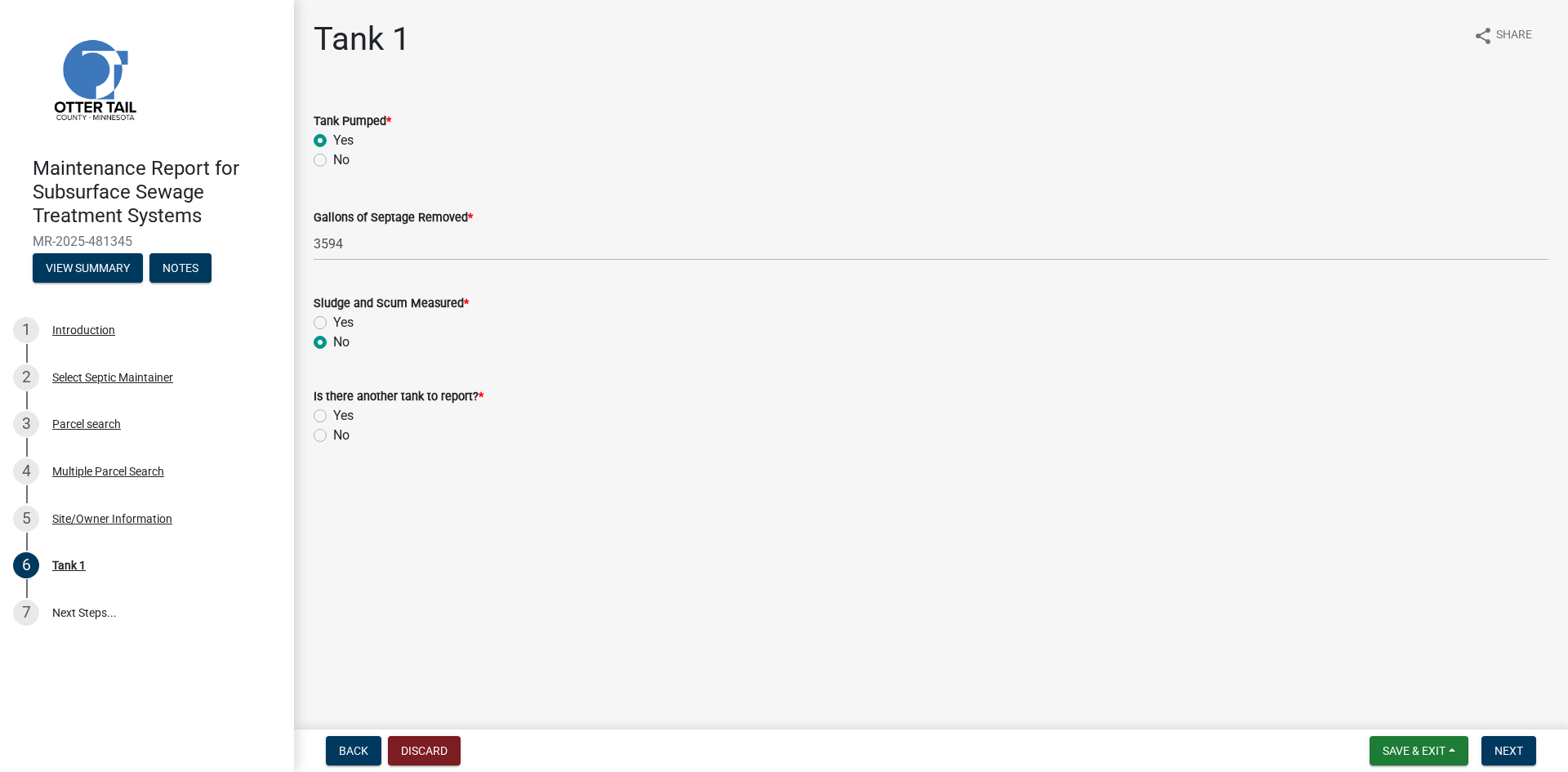
click at [333, 433] on label "No" at bounding box center [341, 435] width 16 height 20
click at [333, 433] on input "No" at bounding box center [339, 431] width 11 height 11
click at [1534, 753] on button "Next" at bounding box center [1508, 750] width 55 height 30
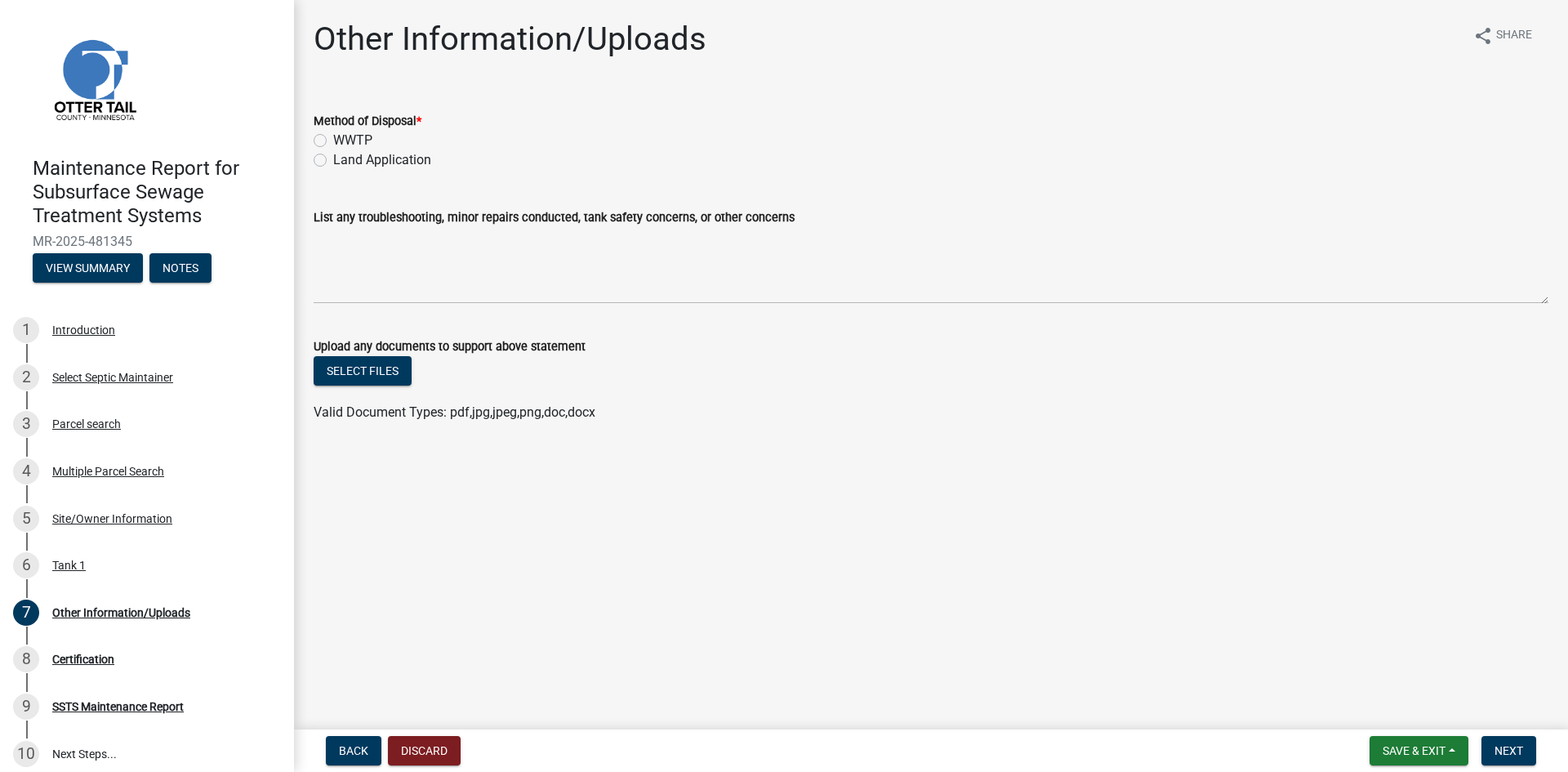
drag, startPoint x: 420, startPoint y: 156, endPoint x: 516, endPoint y: 236, distance: 125.0
click at [418, 156] on label "Land Application" at bounding box center [382, 160] width 98 height 20
click at [344, 156] on input "Land Application" at bounding box center [339, 155] width 11 height 11
click at [1506, 752] on span "Next" at bounding box center [1509, 750] width 29 height 13
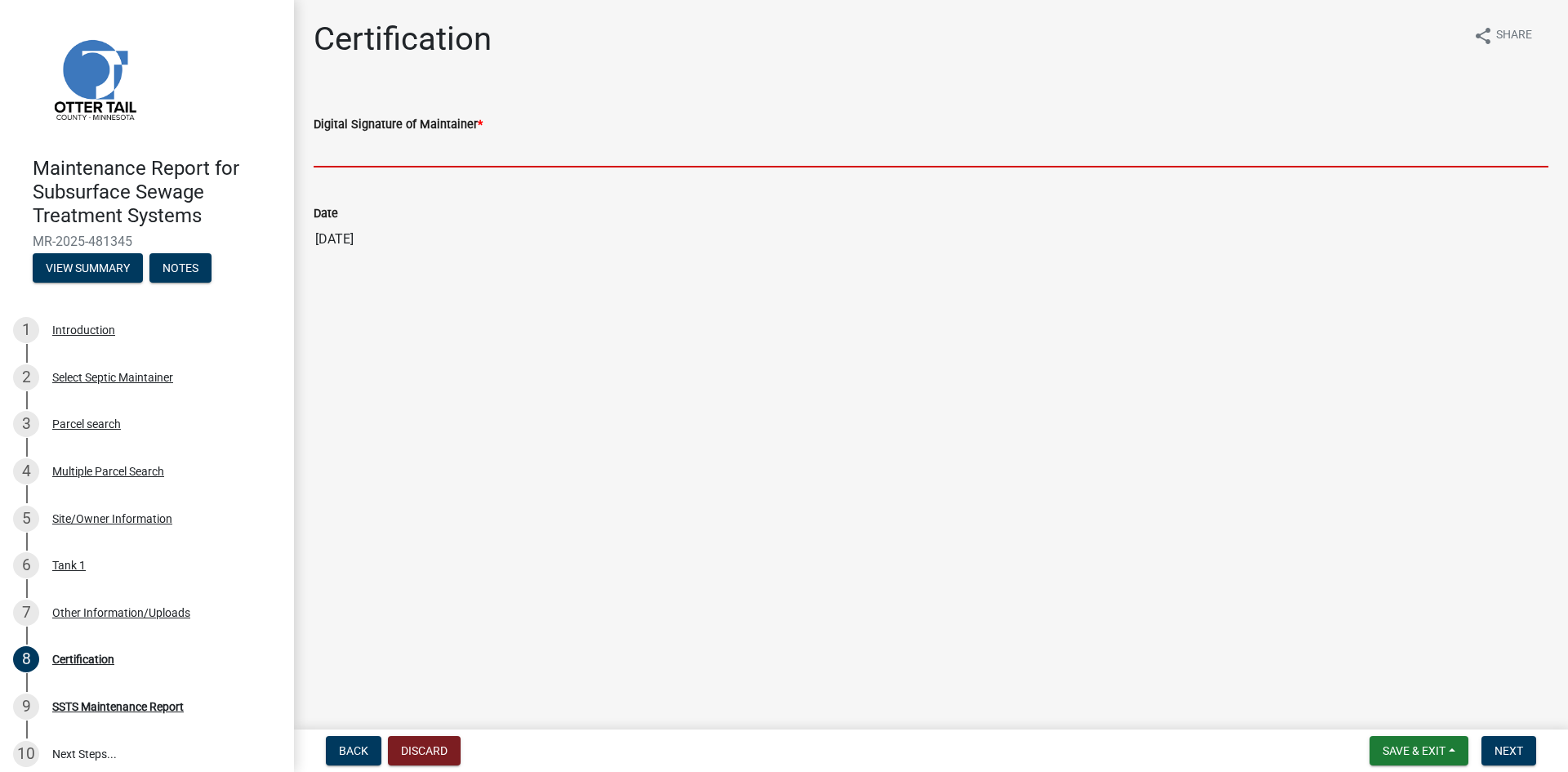
click at [460, 152] on input "Digital Signature of Maintainer *" at bounding box center [931, 150] width 1235 height 33
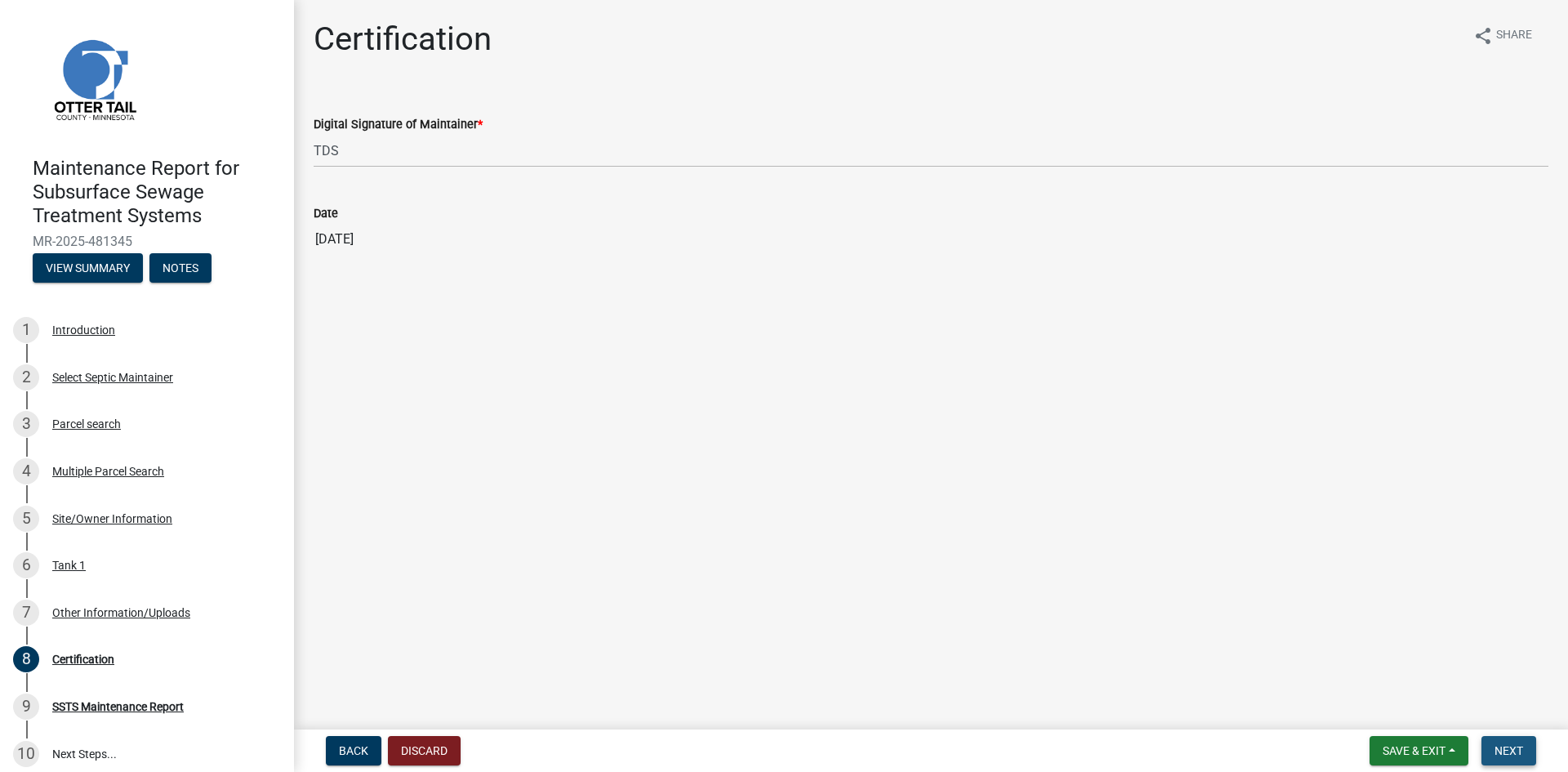
click at [1498, 748] on span "Next" at bounding box center [1509, 750] width 29 height 13
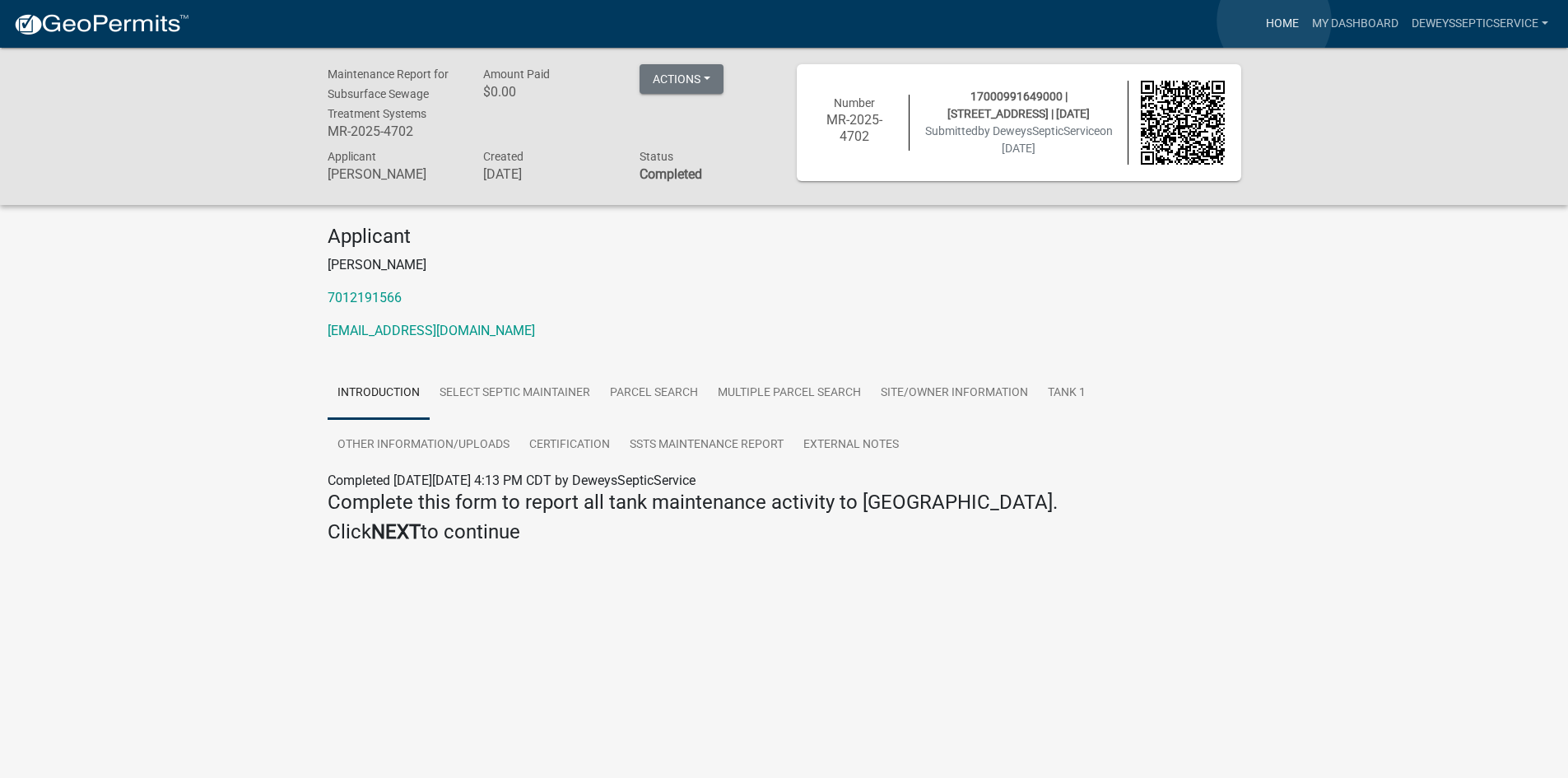
click at [1274, 21] on link "Home" at bounding box center [1282, 24] width 46 height 31
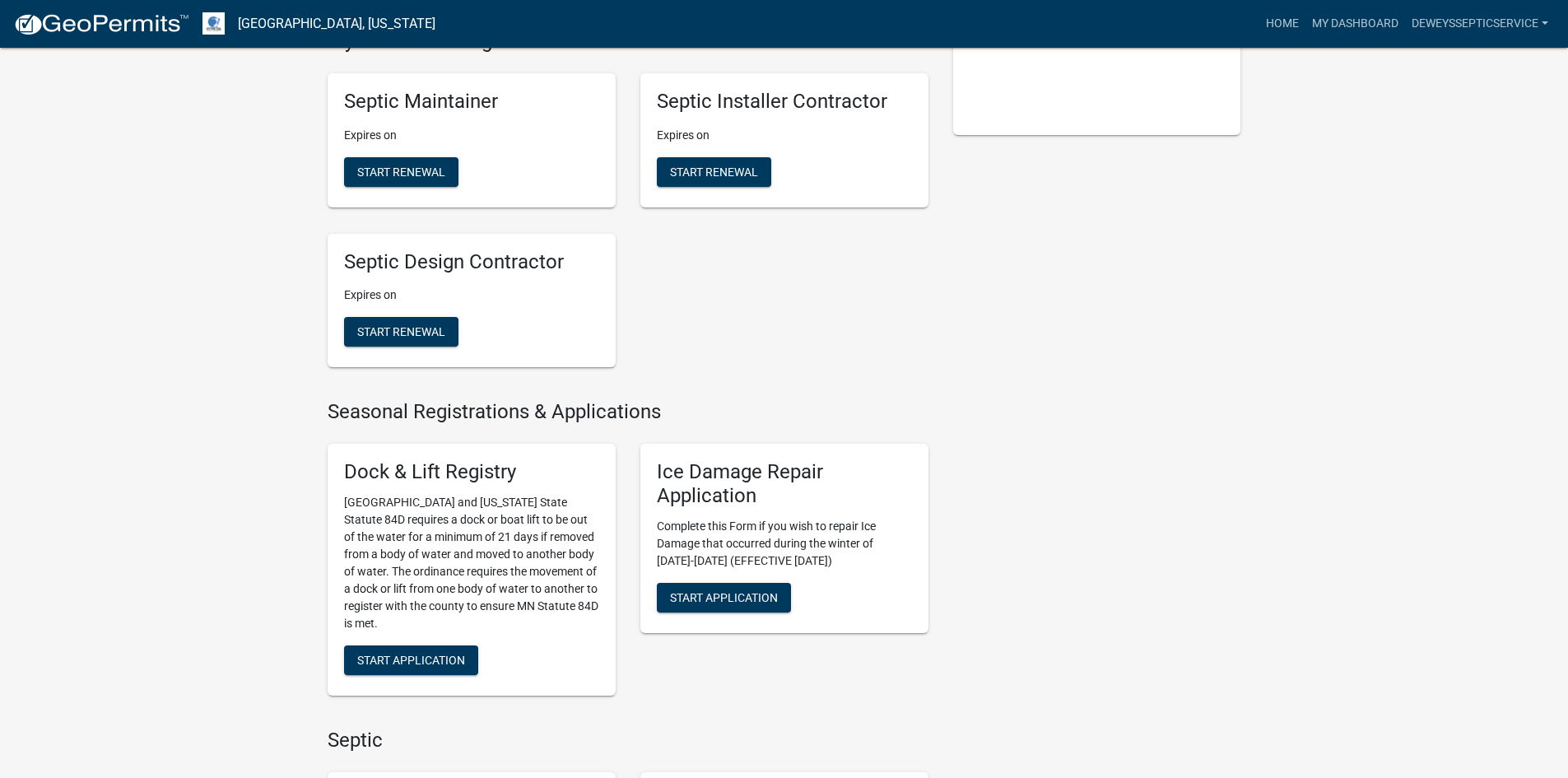
scroll to position [823, 0]
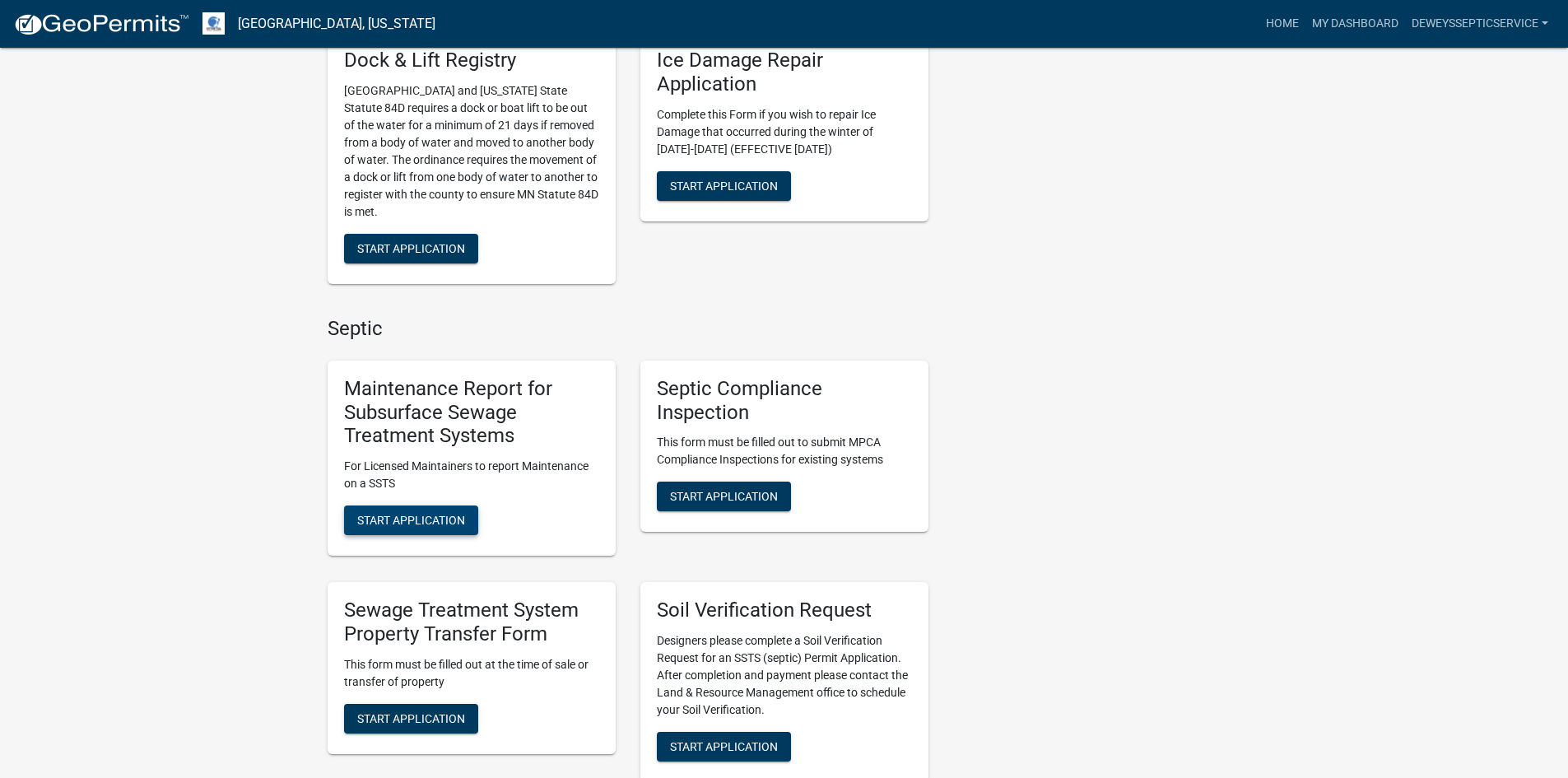
click at [444, 515] on span "Start Application" at bounding box center [411, 520] width 108 height 13
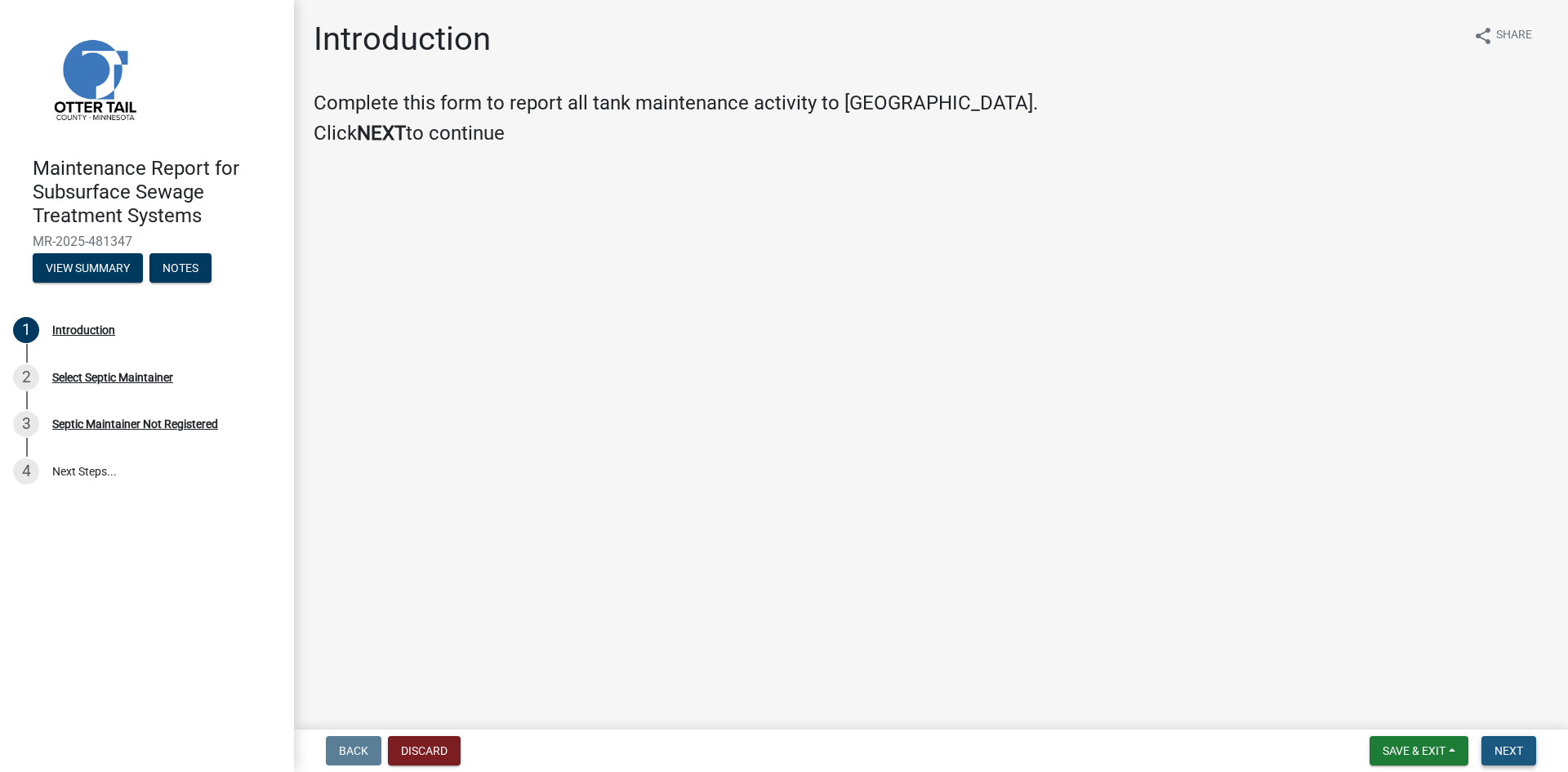
click at [1495, 741] on button "Next" at bounding box center [1508, 750] width 55 height 30
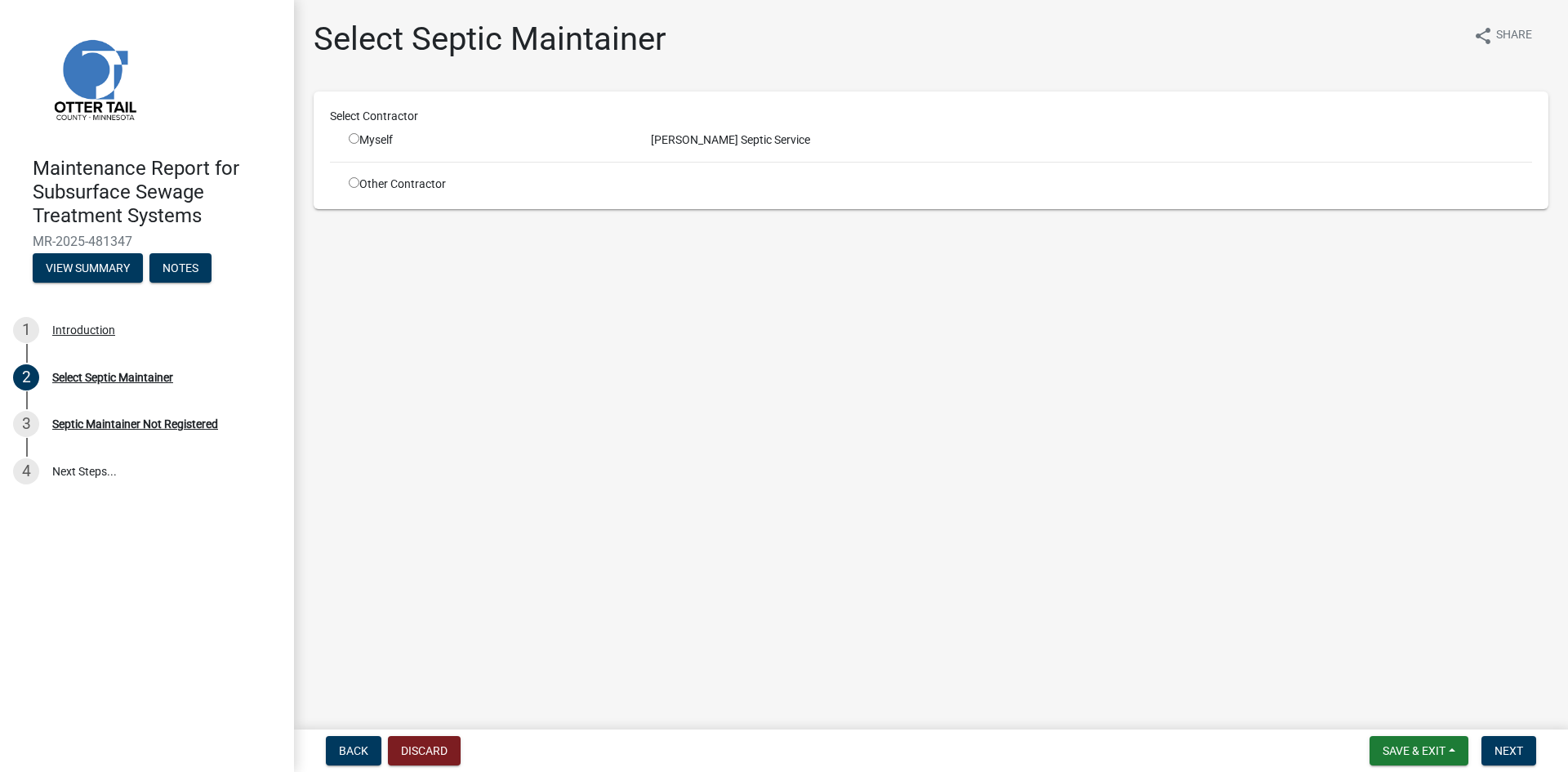
click at [356, 138] on input "radio" at bounding box center [354, 138] width 11 height 11
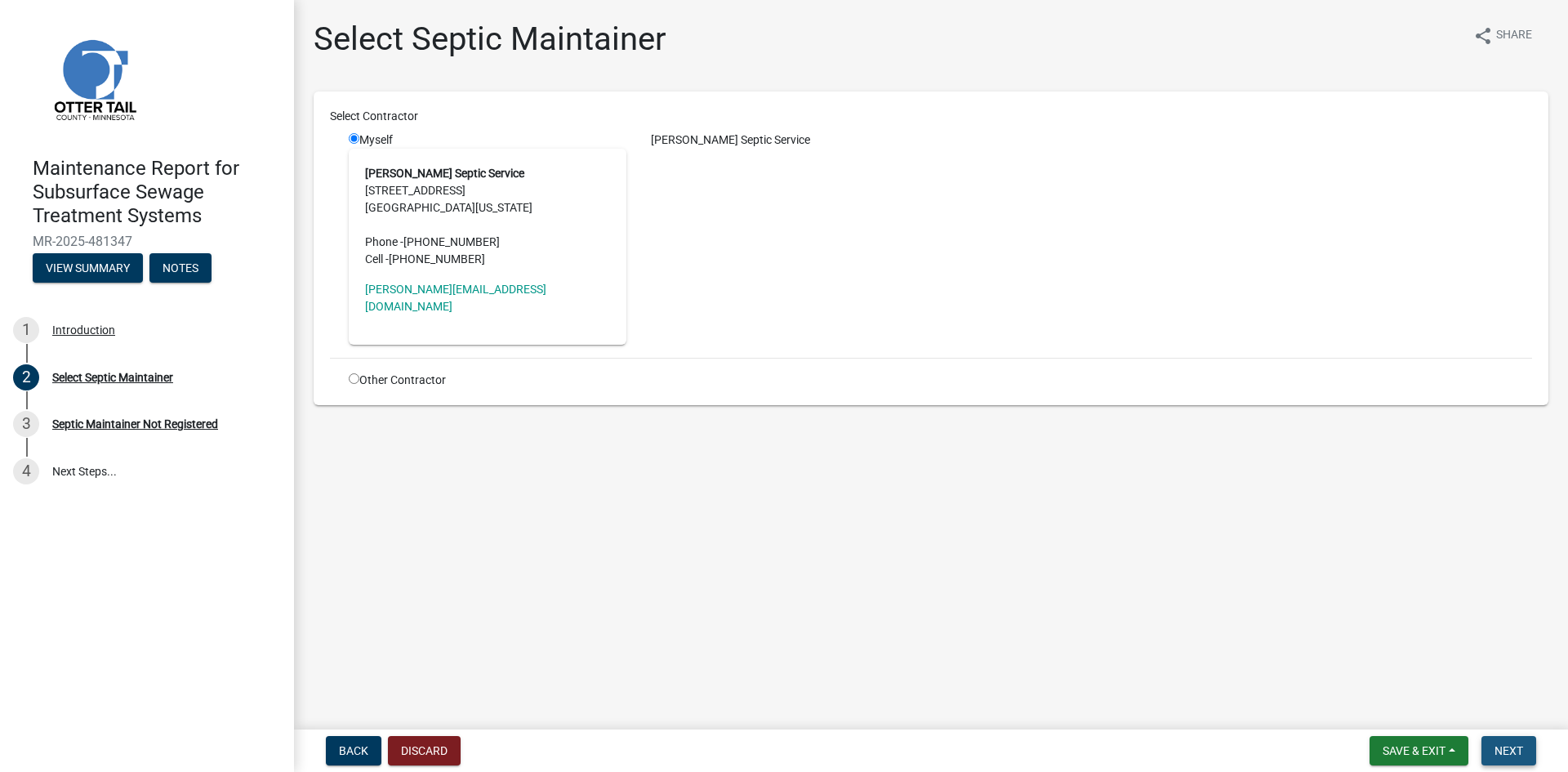
click at [1518, 751] on span "Next" at bounding box center [1509, 750] width 29 height 13
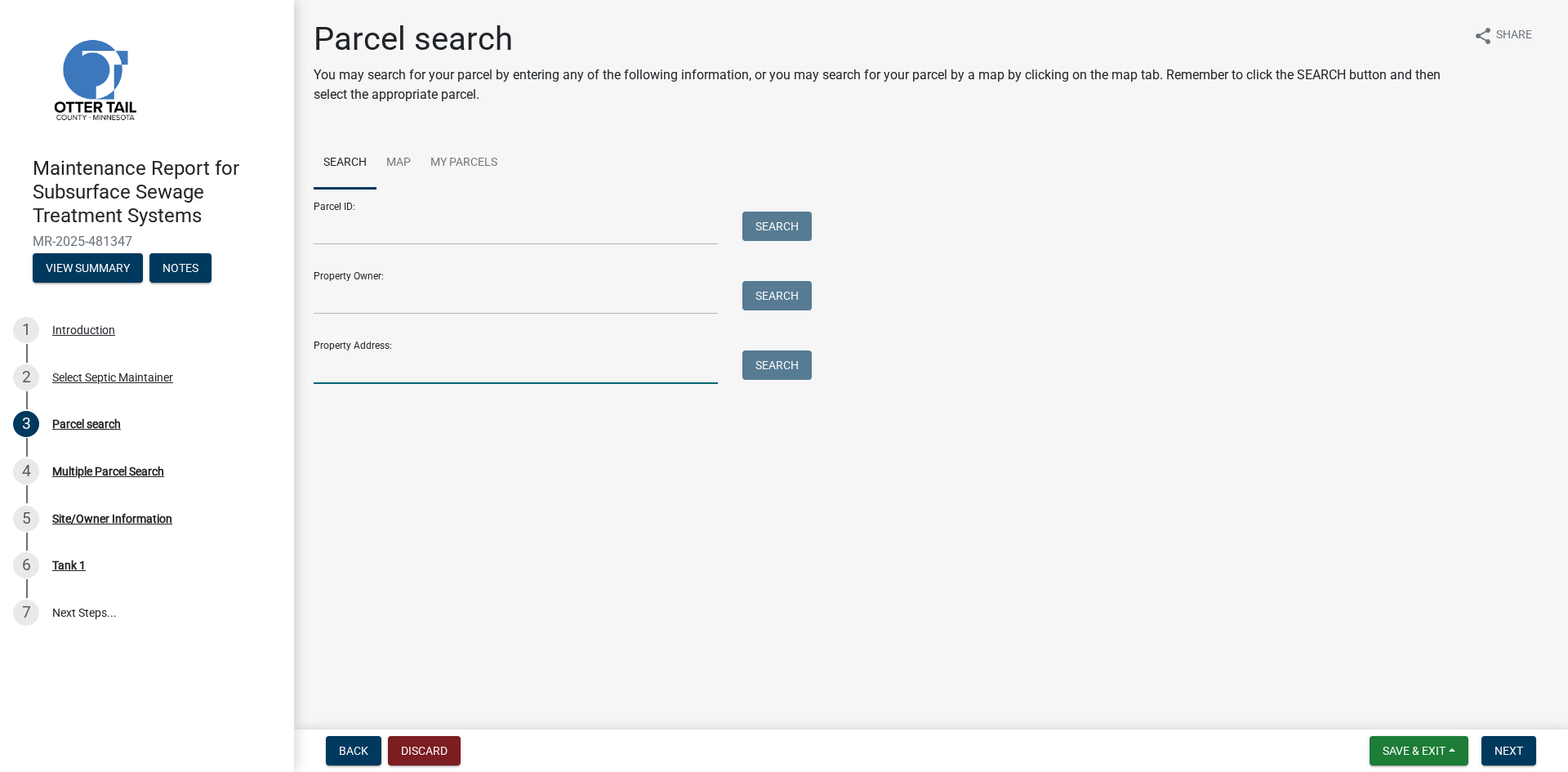
click at [379, 362] on input "Property Address:" at bounding box center [515, 367] width 404 height 33
click at [794, 363] on button "Search" at bounding box center [776, 365] width 70 height 30
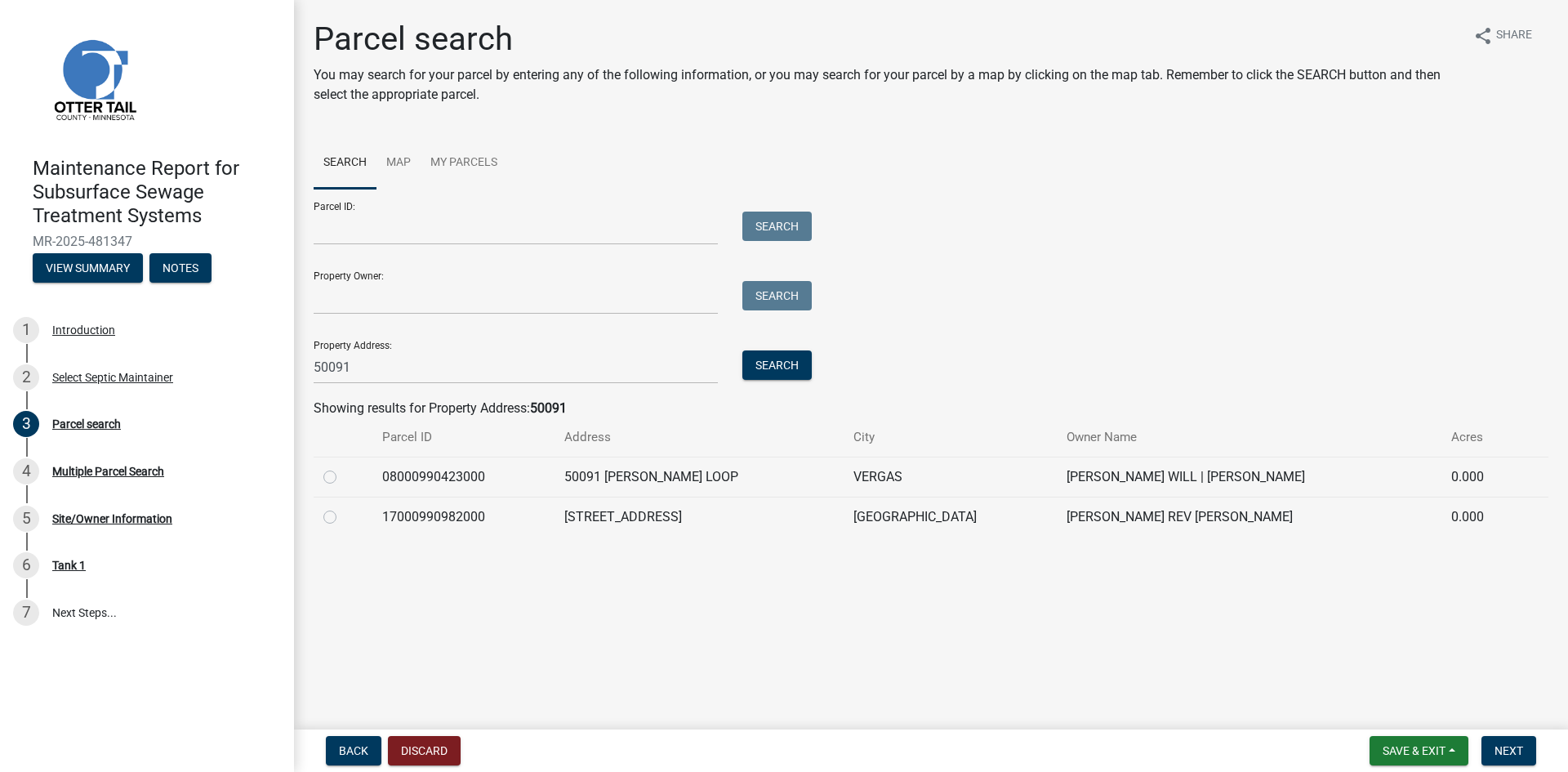
click at [343, 507] on label at bounding box center [343, 507] width 0 height 0
click at [343, 518] on input "radio" at bounding box center [348, 513] width 11 height 11
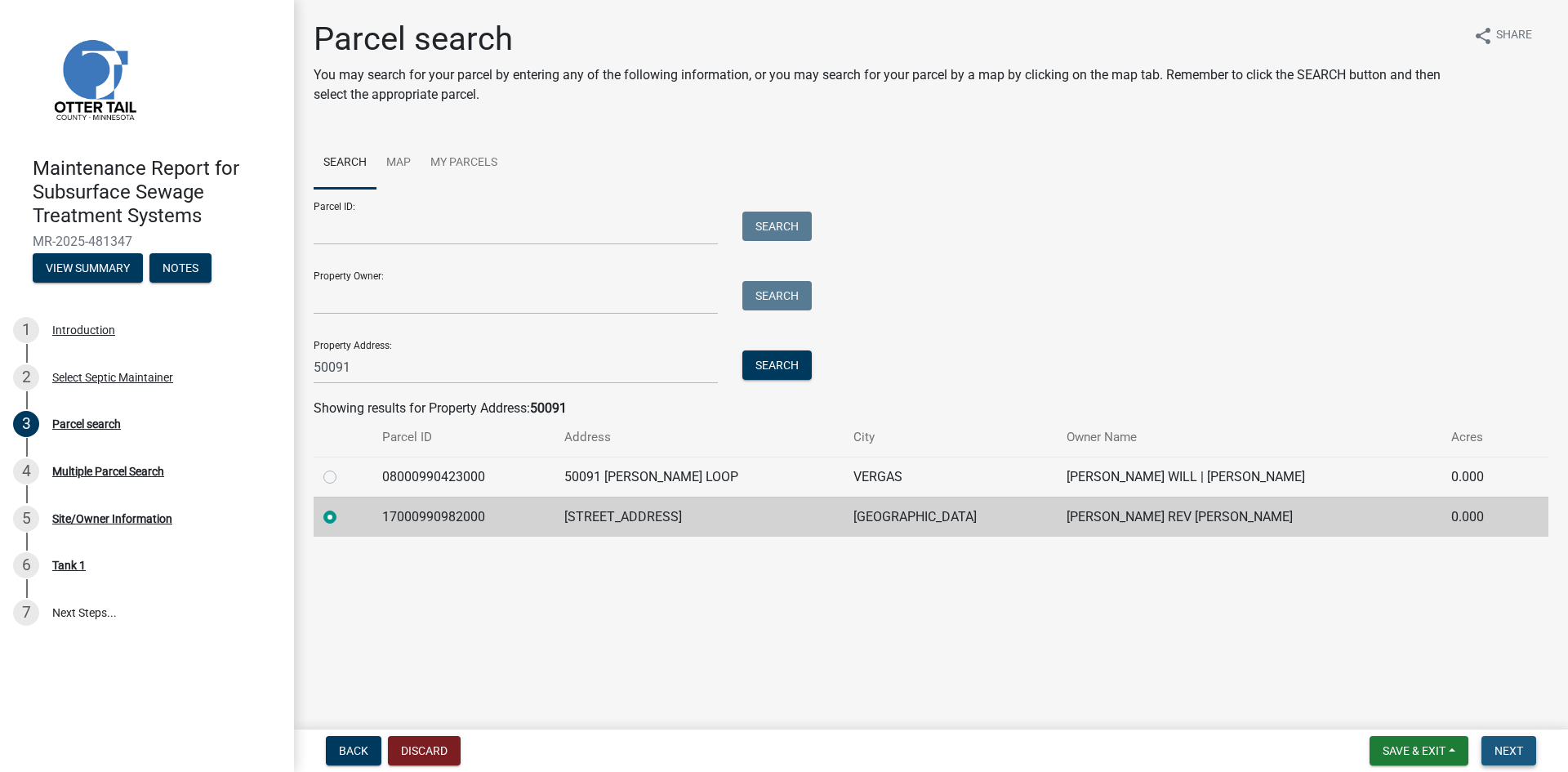
click at [1489, 742] on button "Next" at bounding box center [1508, 750] width 55 height 30
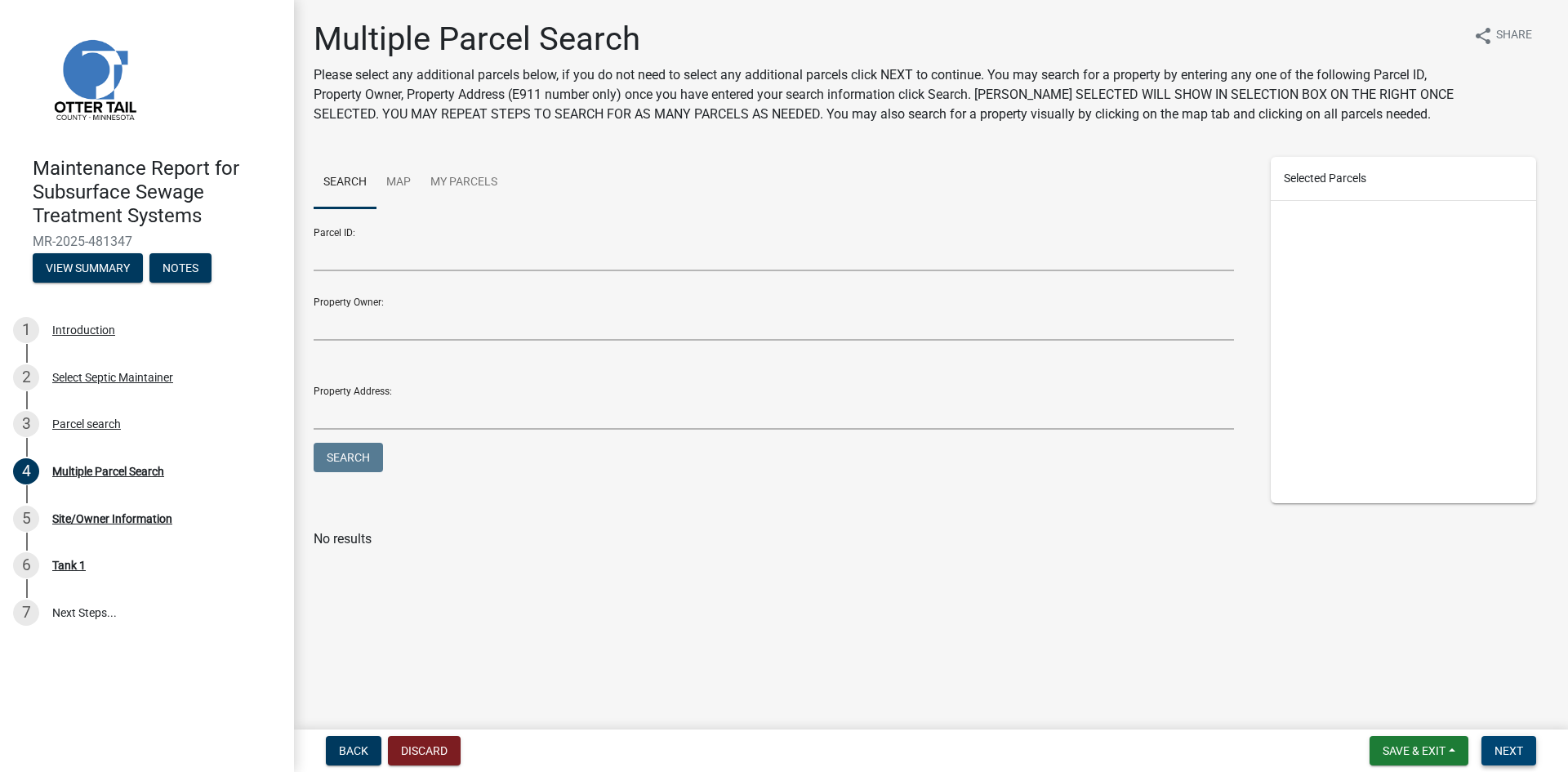
click at [1489, 741] on button "Next" at bounding box center [1508, 750] width 55 height 30
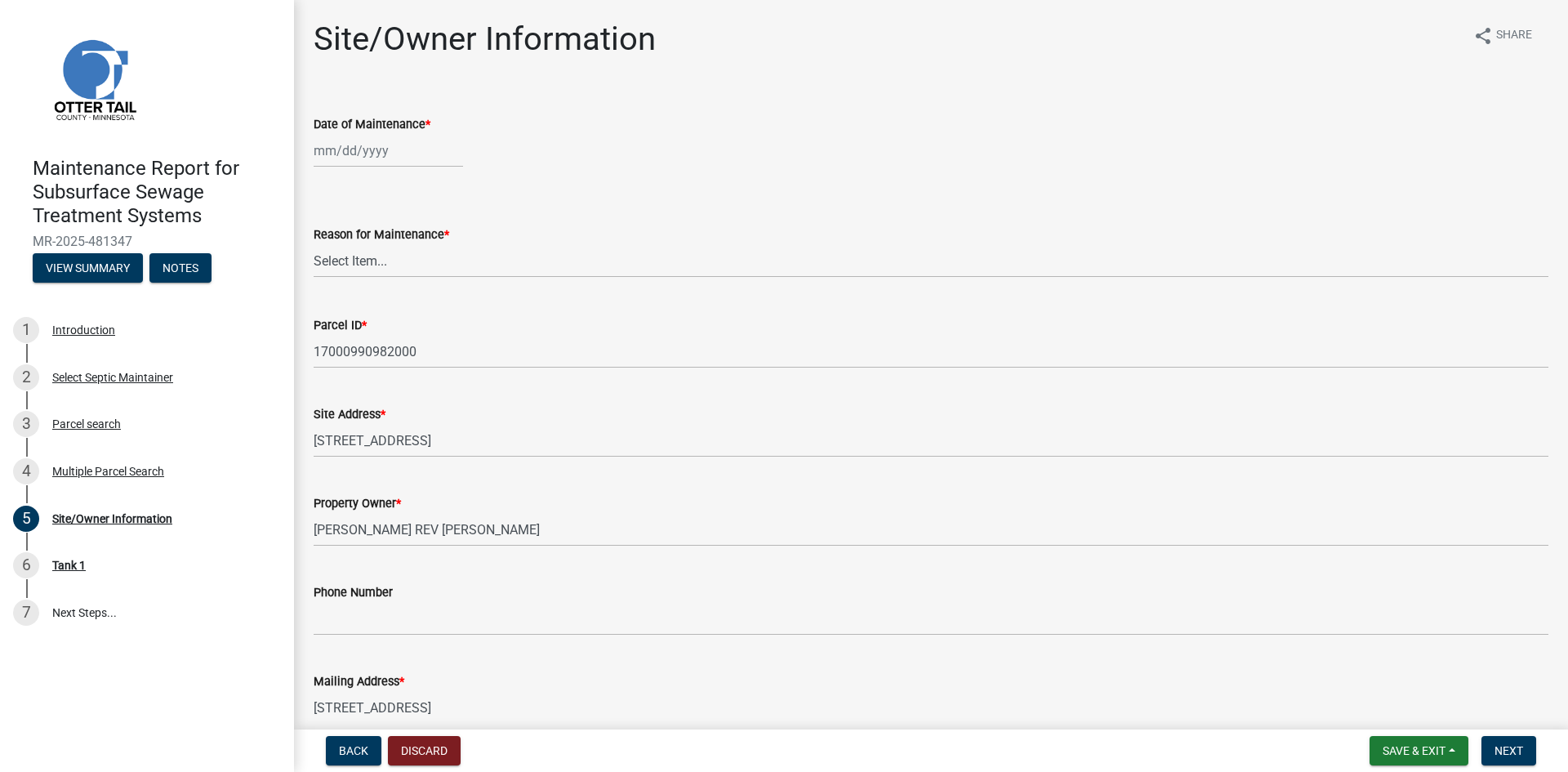
click at [352, 151] on div at bounding box center [388, 150] width 150 height 33
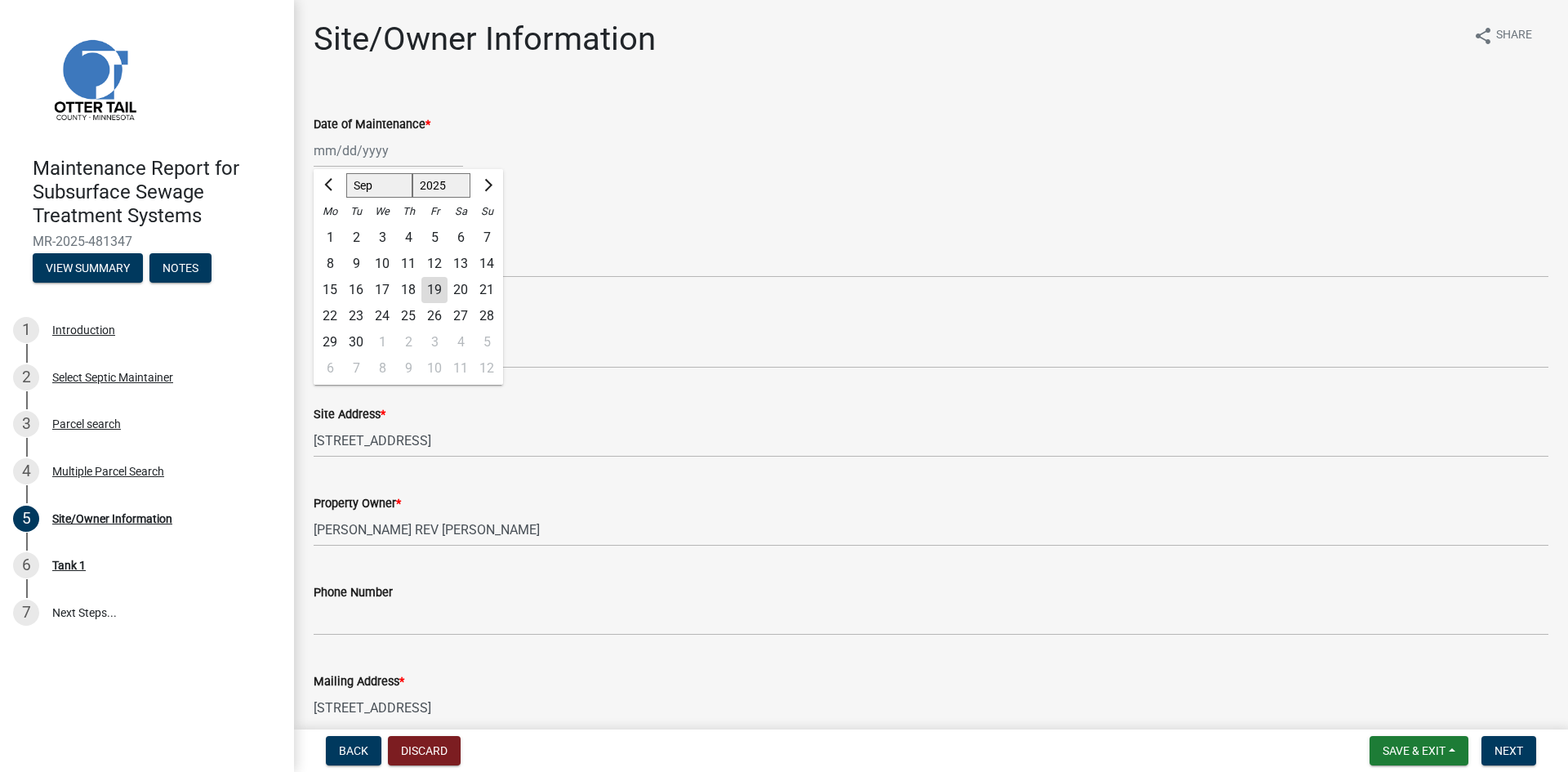
click at [329, 290] on div "15" at bounding box center [329, 290] width 26 height 26
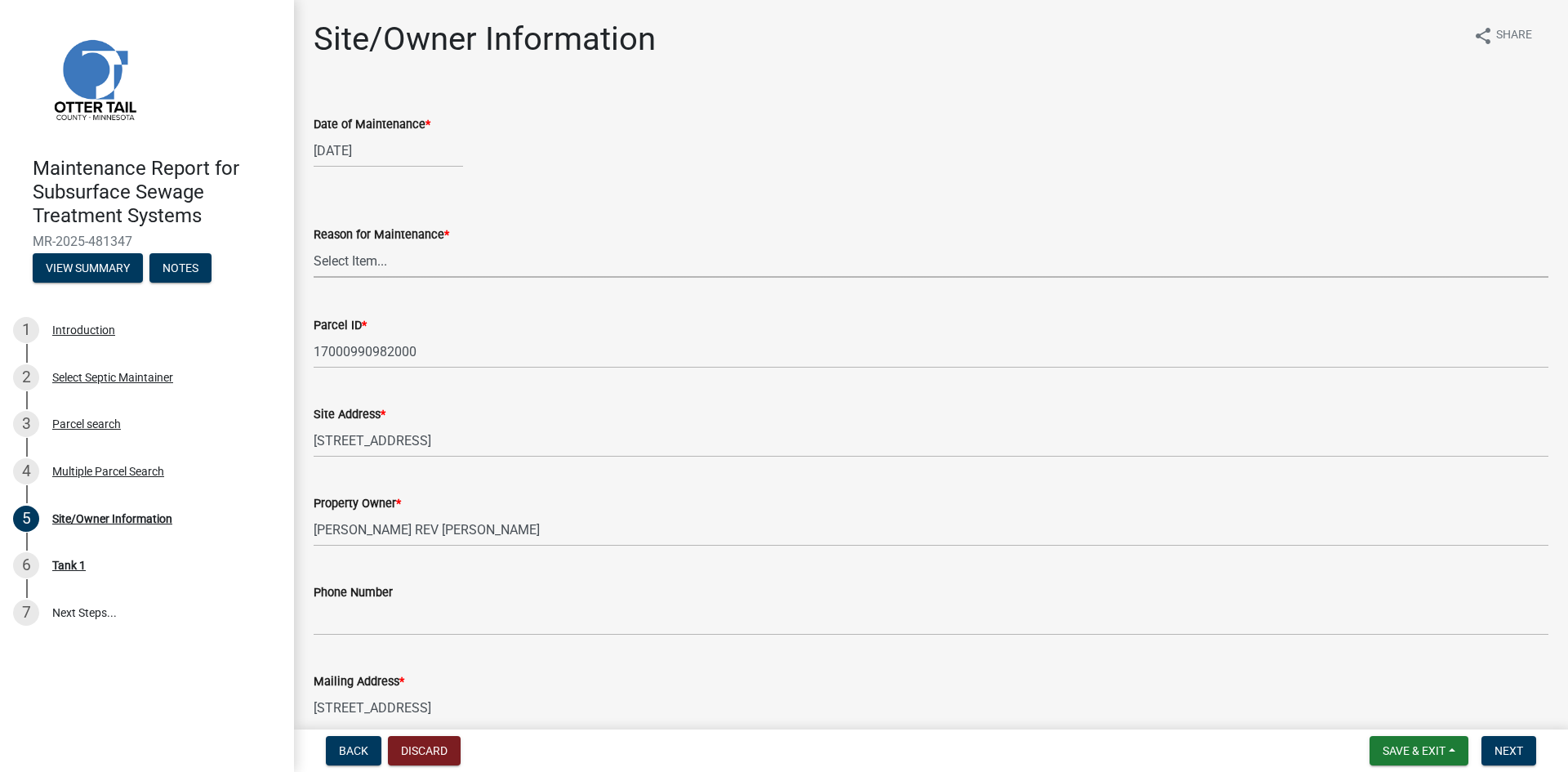
click at [339, 255] on select "Select Item... Called Routine Other" at bounding box center [931, 261] width 1235 height 33
click at [313, 245] on select "Select Item... Called Routine Other" at bounding box center [931, 261] width 1235 height 33
click at [1509, 747] on span "Next" at bounding box center [1509, 750] width 29 height 13
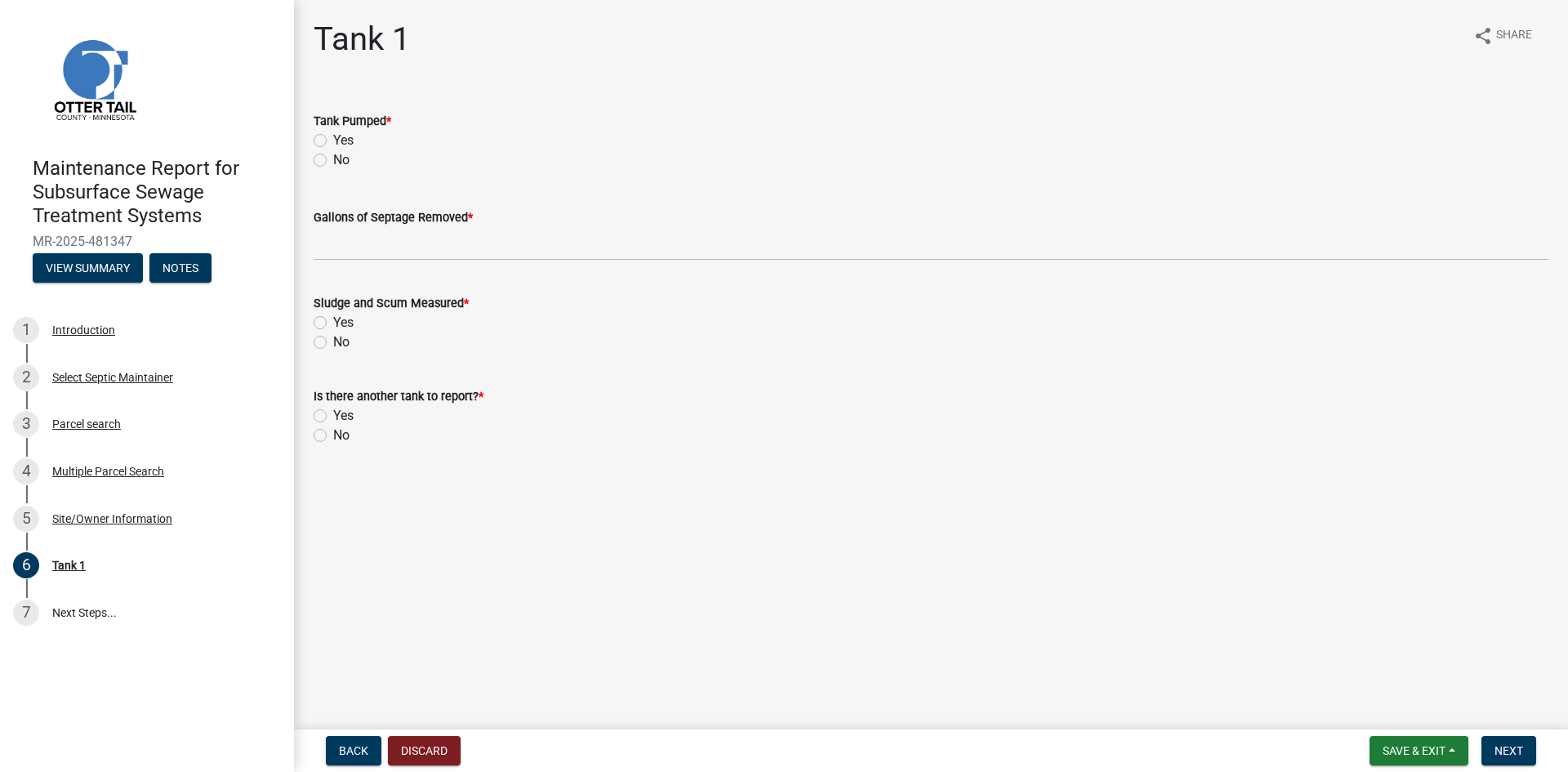
click at [333, 137] on label "Yes" at bounding box center [343, 141] width 21 height 20
click at [333, 137] on input "Yes" at bounding box center [339, 136] width 11 height 11
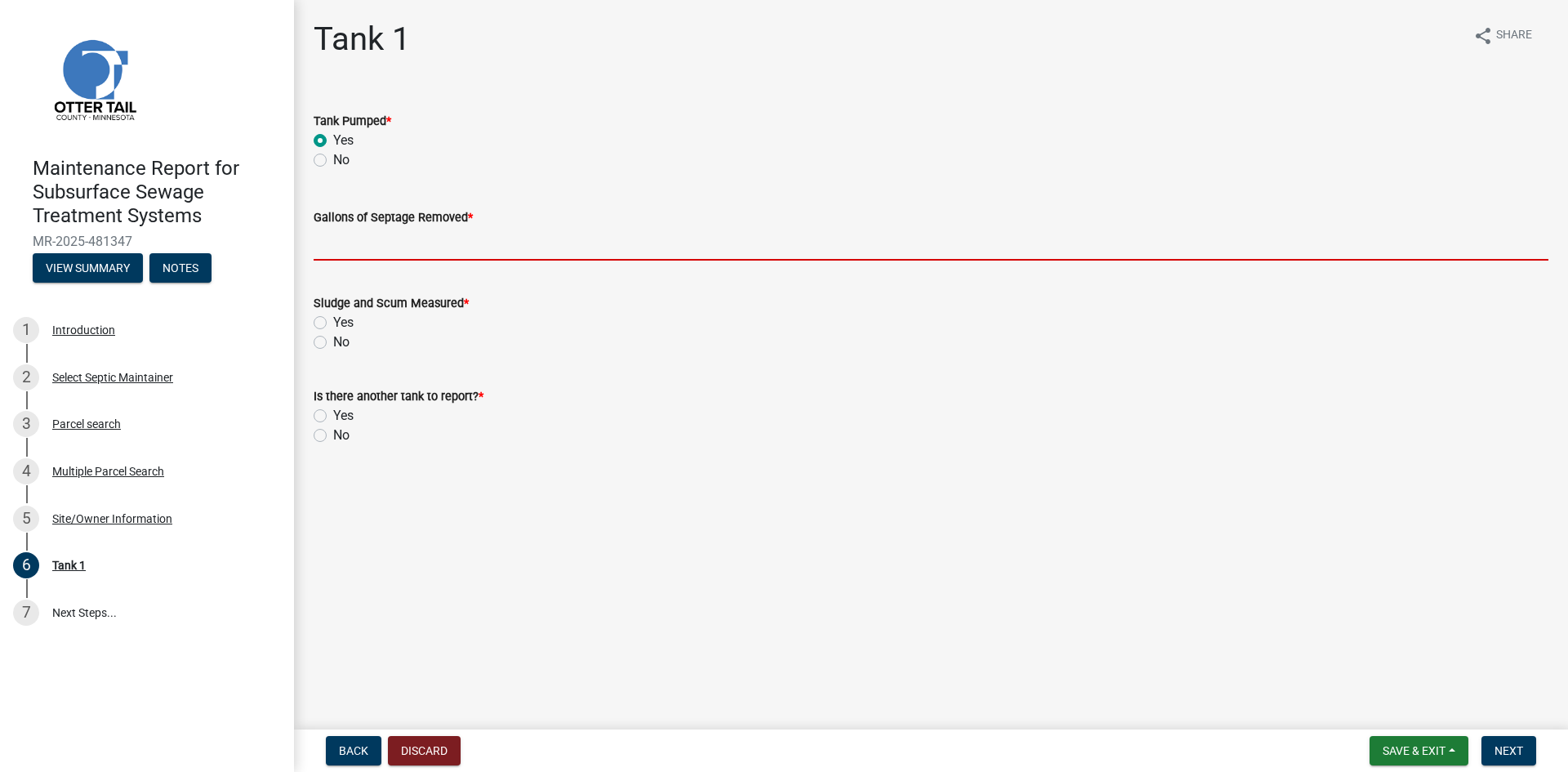
click at [335, 237] on input "Gallons of Septage Removed *" at bounding box center [931, 244] width 1235 height 33
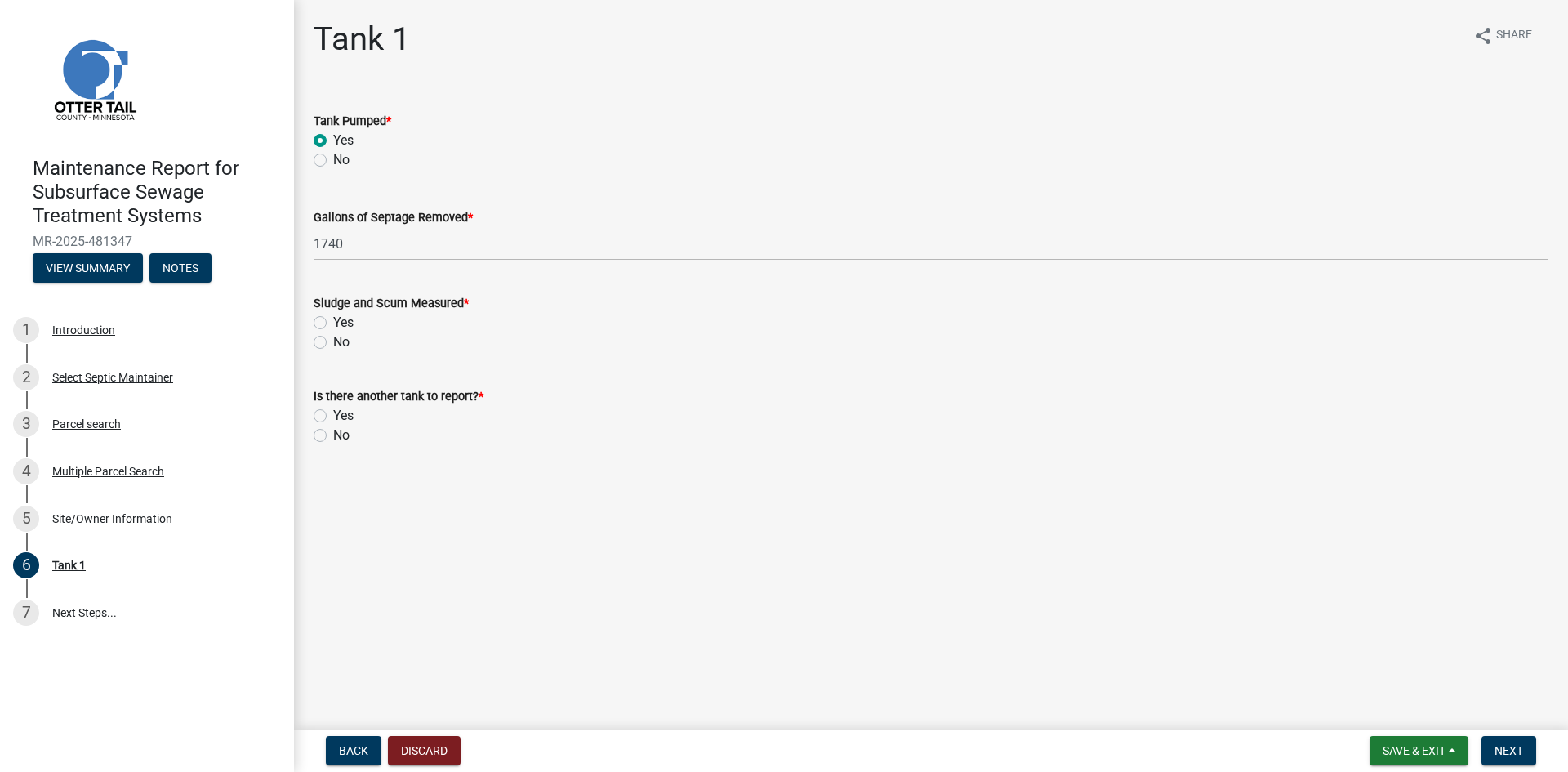
click at [333, 339] on label "No" at bounding box center [341, 342] width 16 height 20
click at [333, 339] on input "No" at bounding box center [339, 338] width 11 height 11
click at [333, 433] on label "No" at bounding box center [341, 435] width 16 height 20
click at [333, 433] on input "No" at bounding box center [339, 431] width 11 height 11
click at [1508, 742] on button "Next" at bounding box center [1508, 750] width 55 height 30
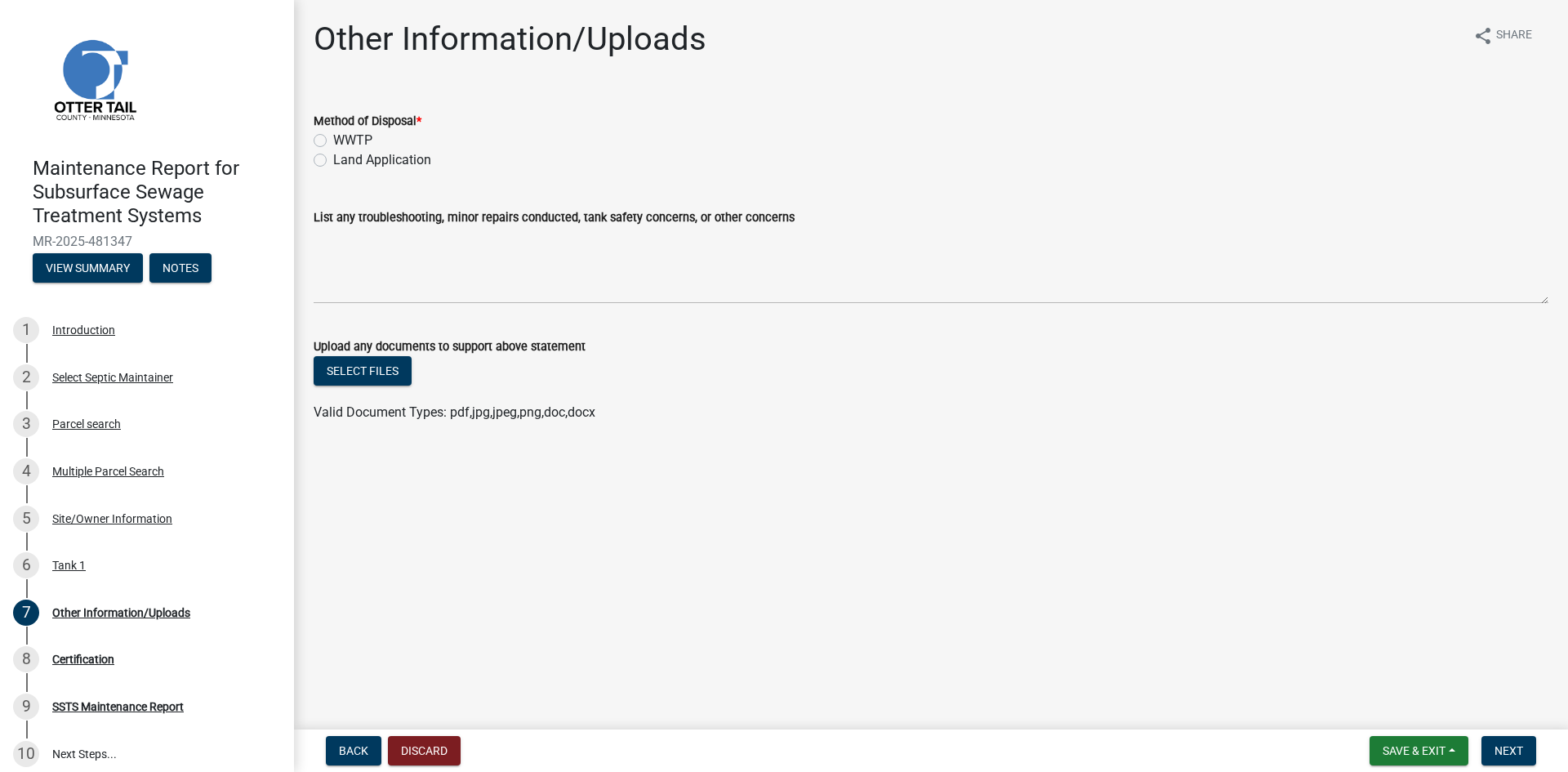
click at [345, 156] on label "Land Application" at bounding box center [382, 160] width 98 height 20
click at [344, 156] on input "Land Application" at bounding box center [339, 155] width 11 height 11
click at [1501, 752] on span "Next" at bounding box center [1509, 750] width 29 height 13
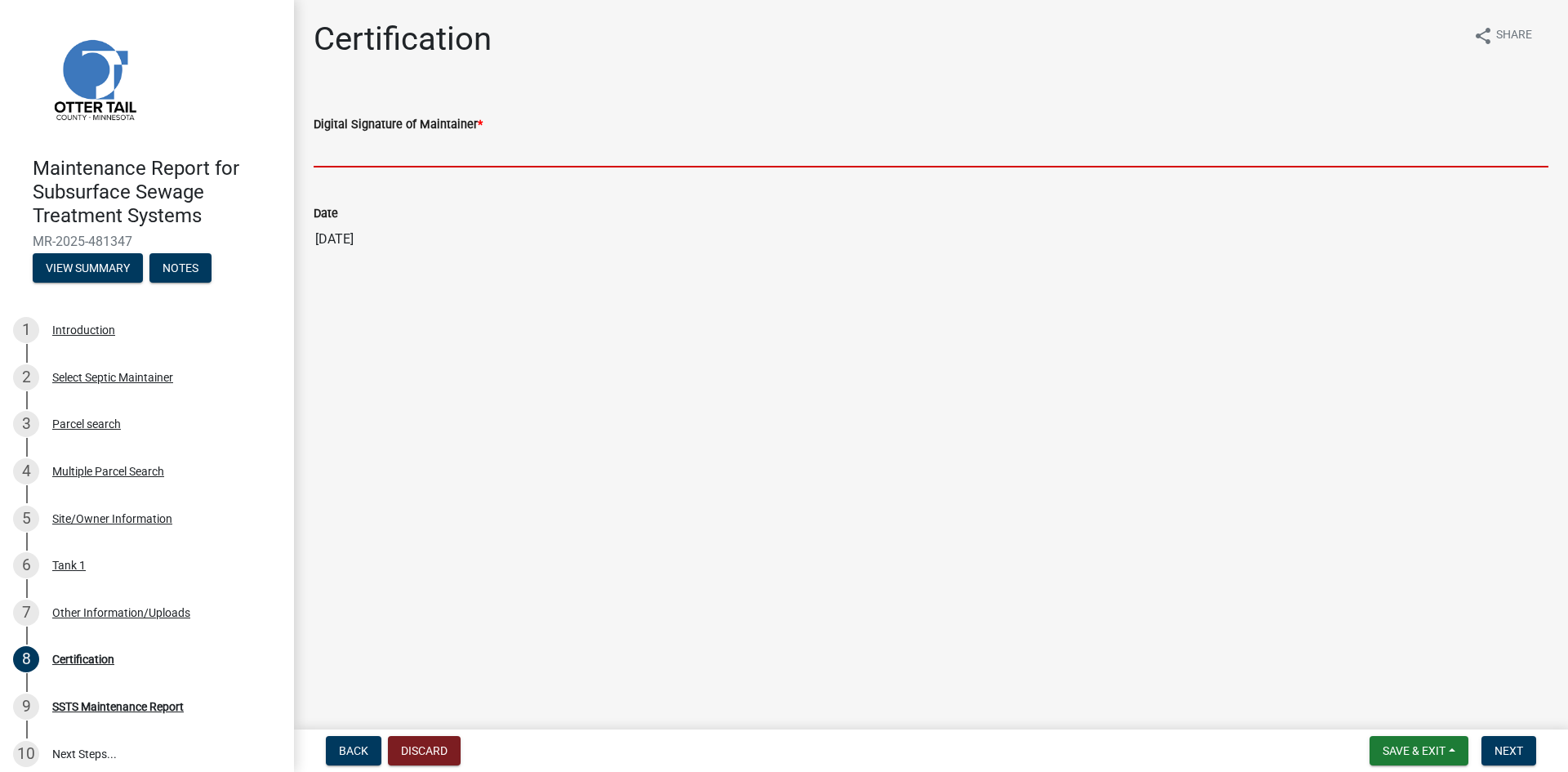
click at [387, 163] on input "Digital Signature of Maintainer *" at bounding box center [931, 150] width 1235 height 33
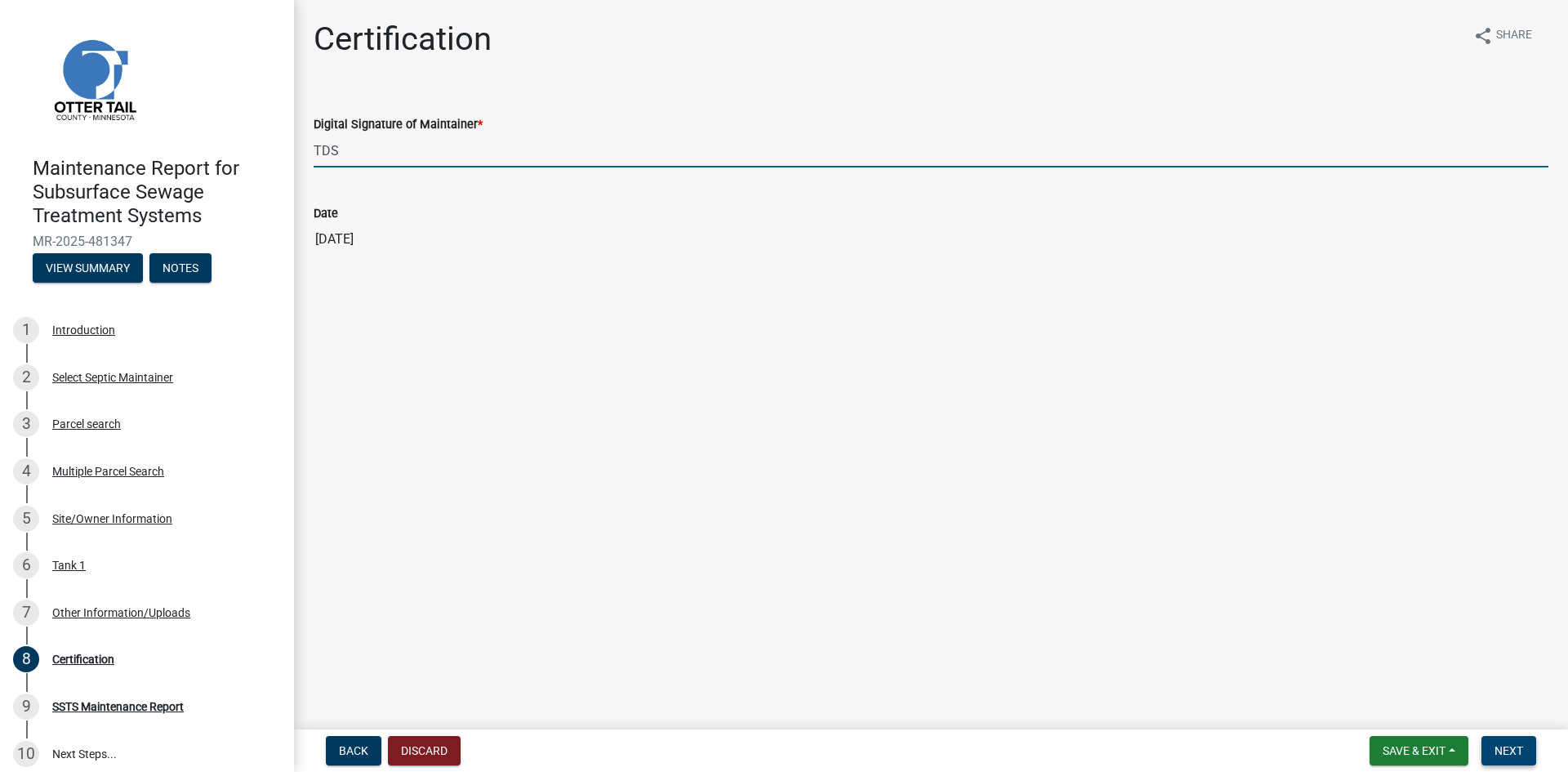
click at [1503, 751] on span "Next" at bounding box center [1509, 750] width 29 height 13
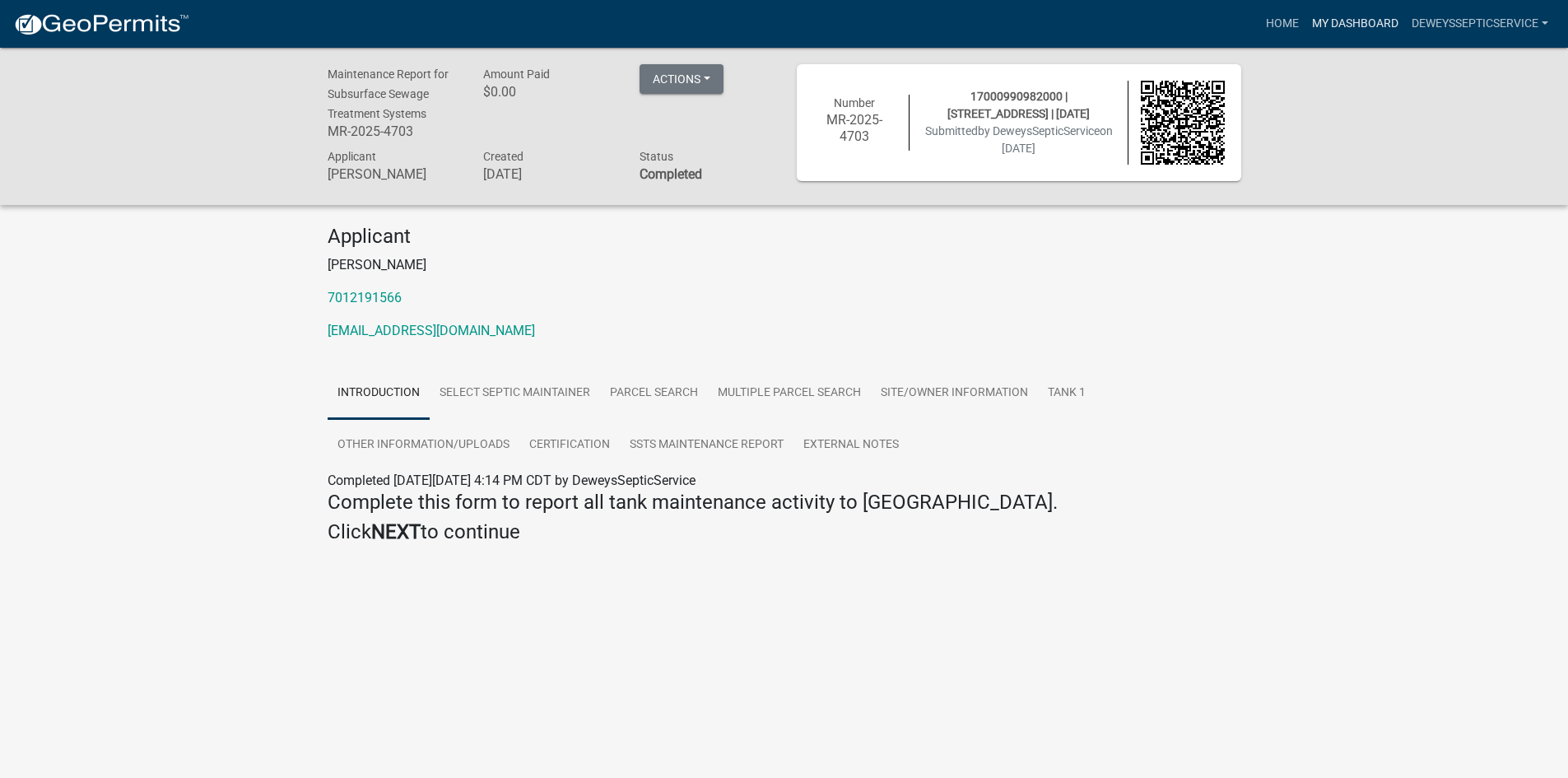
click at [1351, 26] on link "My Dashboard" at bounding box center [1354, 24] width 99 height 31
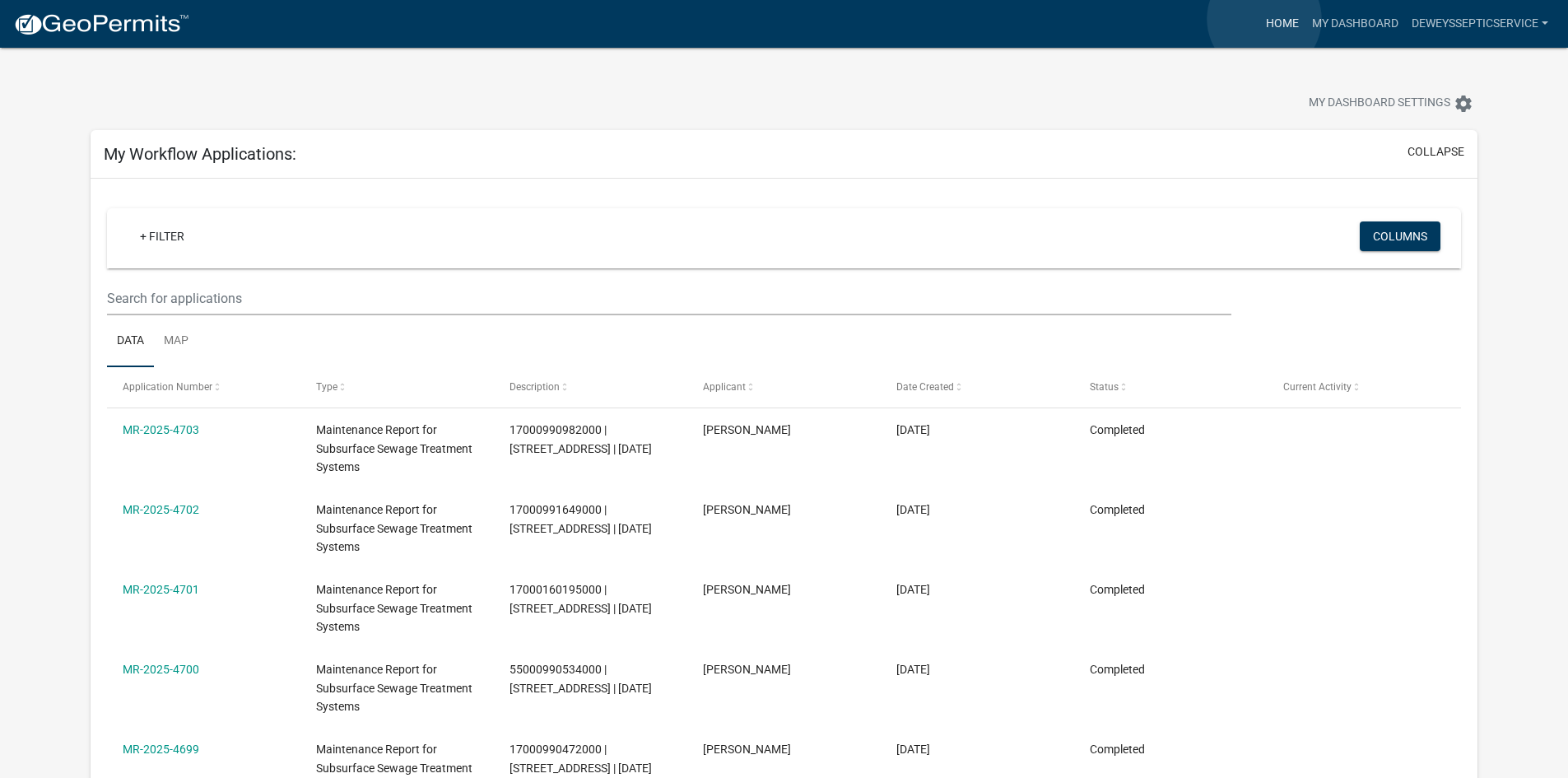
click at [1264, 19] on link "Home" at bounding box center [1282, 24] width 46 height 31
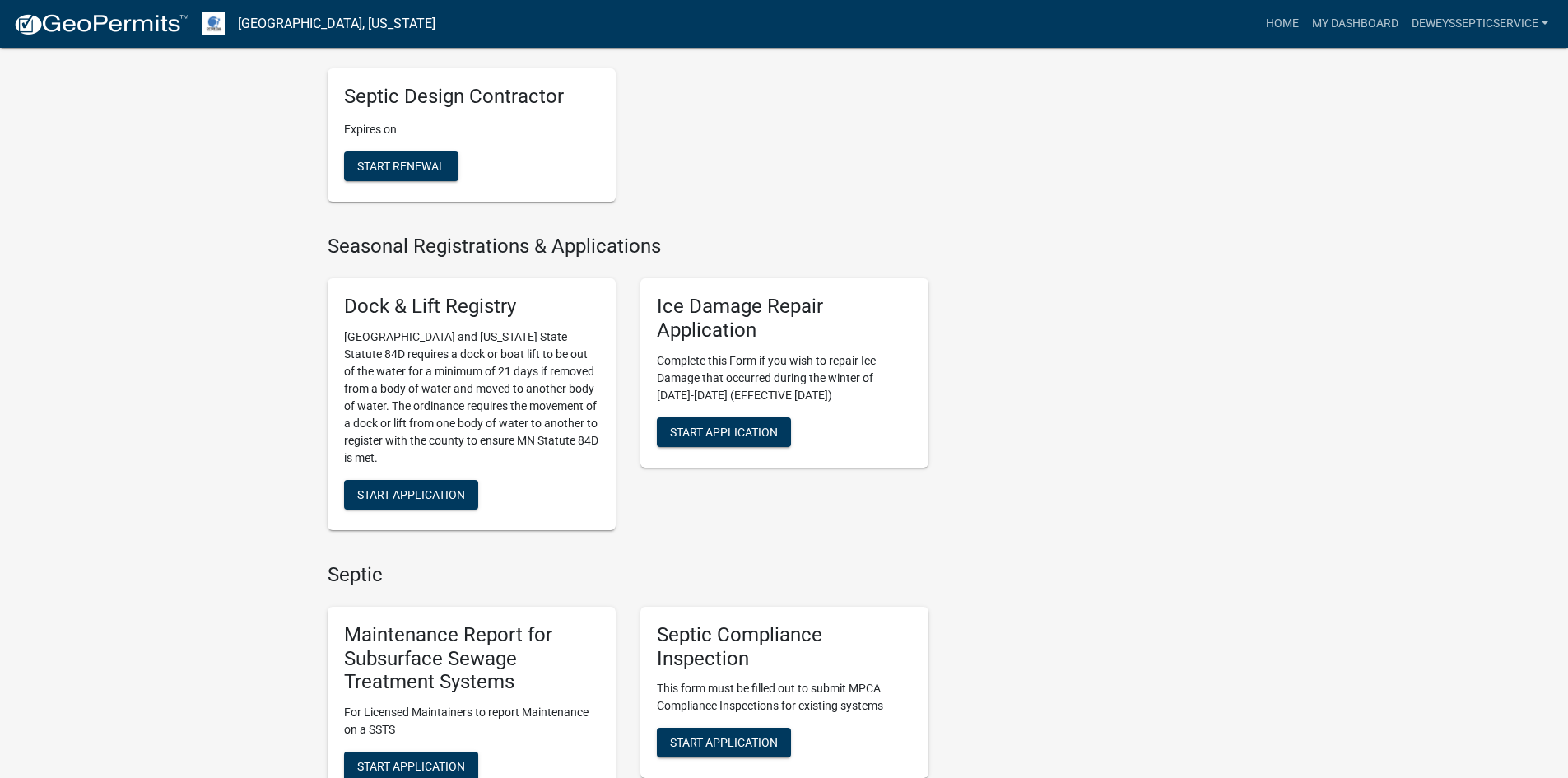
scroll to position [741, 0]
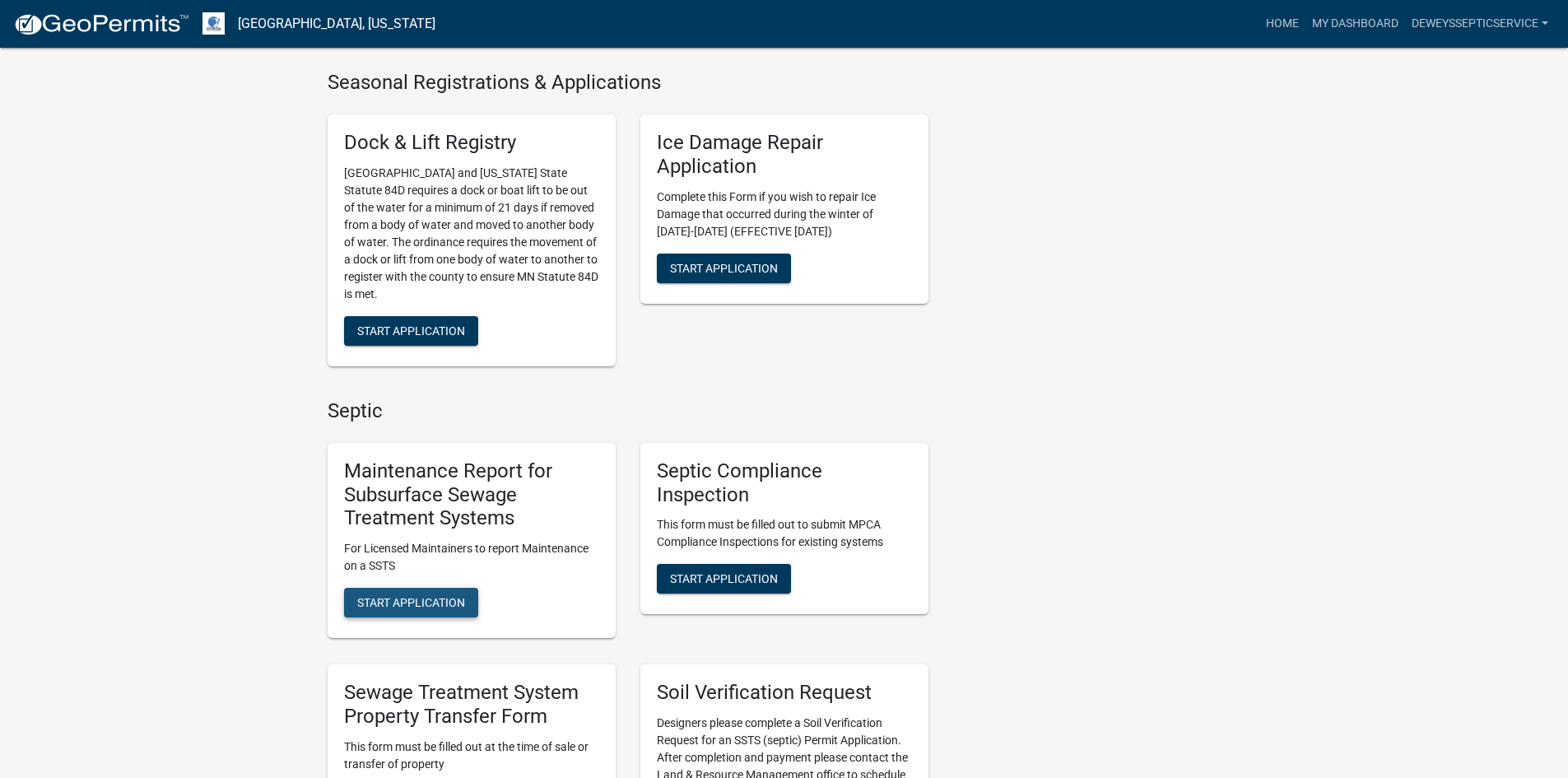
click at [391, 604] on span "Start Application" at bounding box center [411, 602] width 108 height 13
